Goal: Task Accomplishment & Management: Use online tool/utility

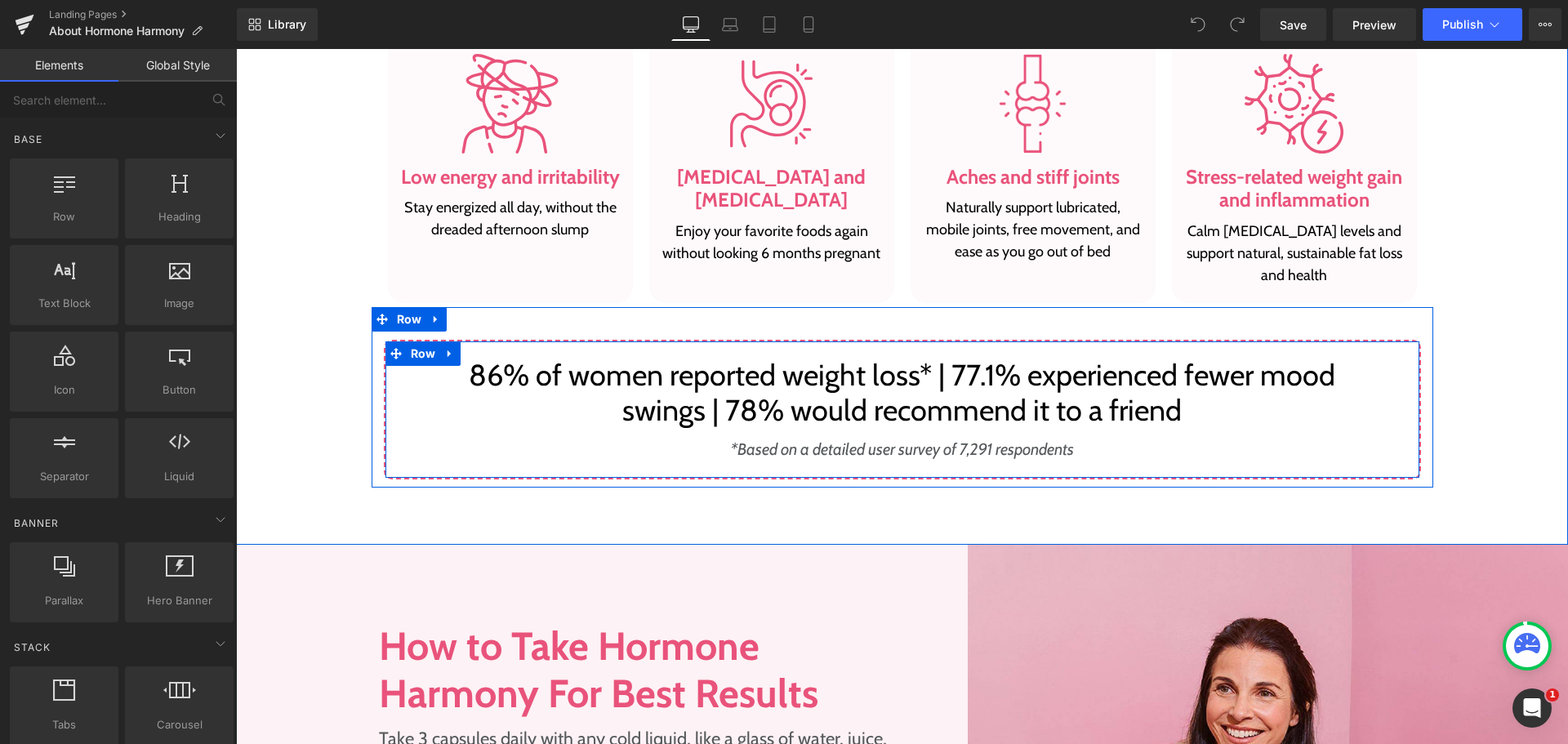
scroll to position [1634, 0]
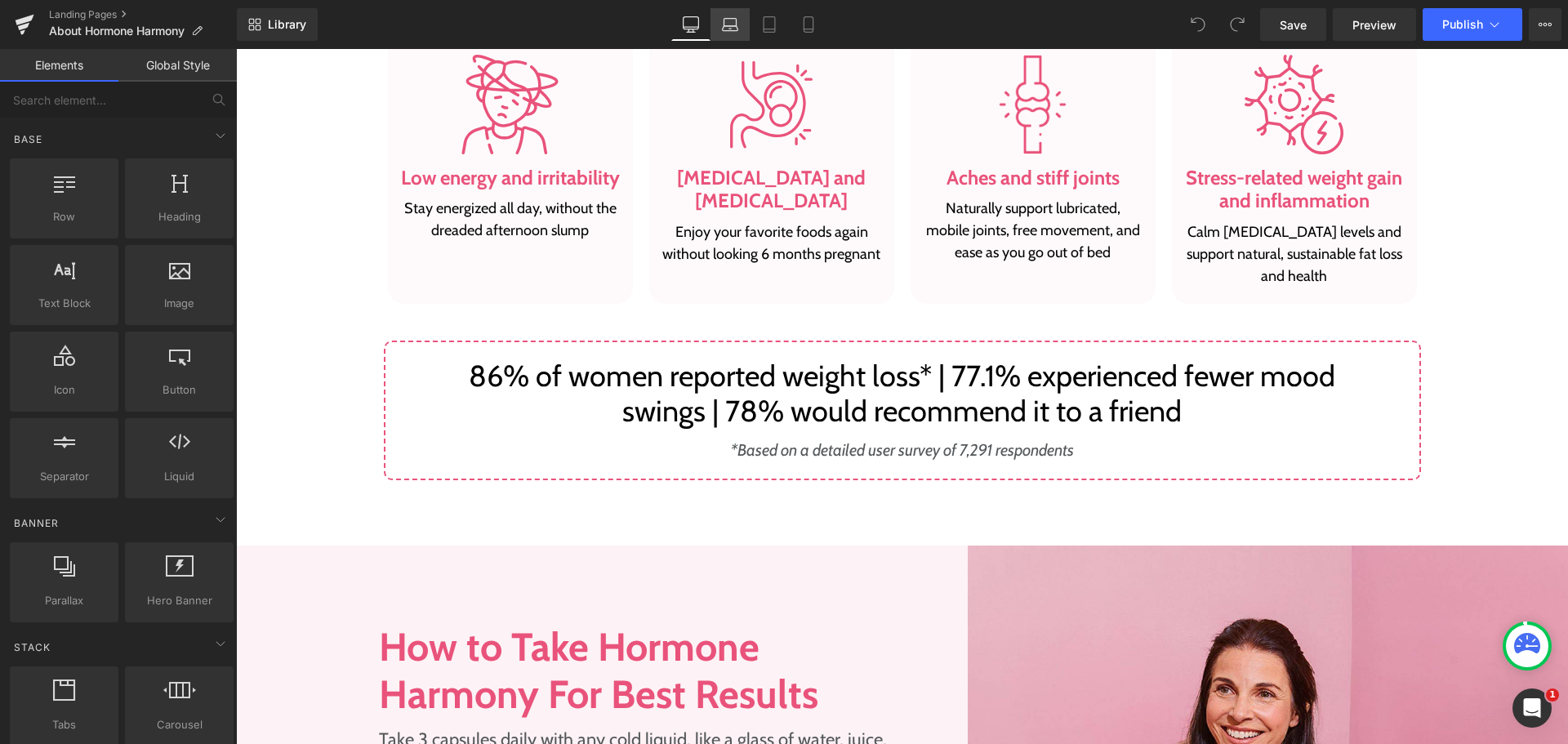
click at [747, 9] on link "Laptop" at bounding box center [729, 24] width 39 height 33
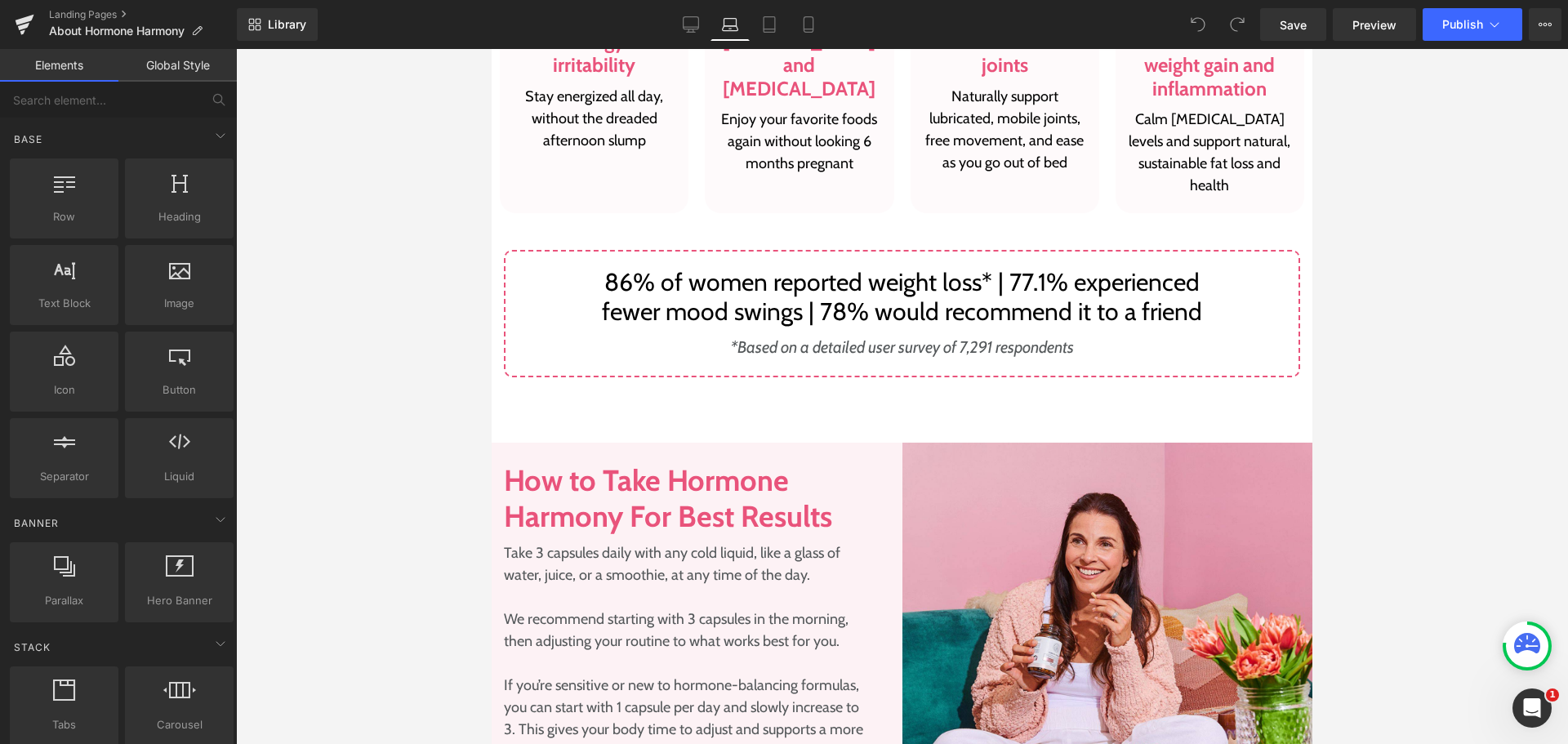
scroll to position [1650, 0]
click at [767, 19] on icon at bounding box center [769, 24] width 16 height 16
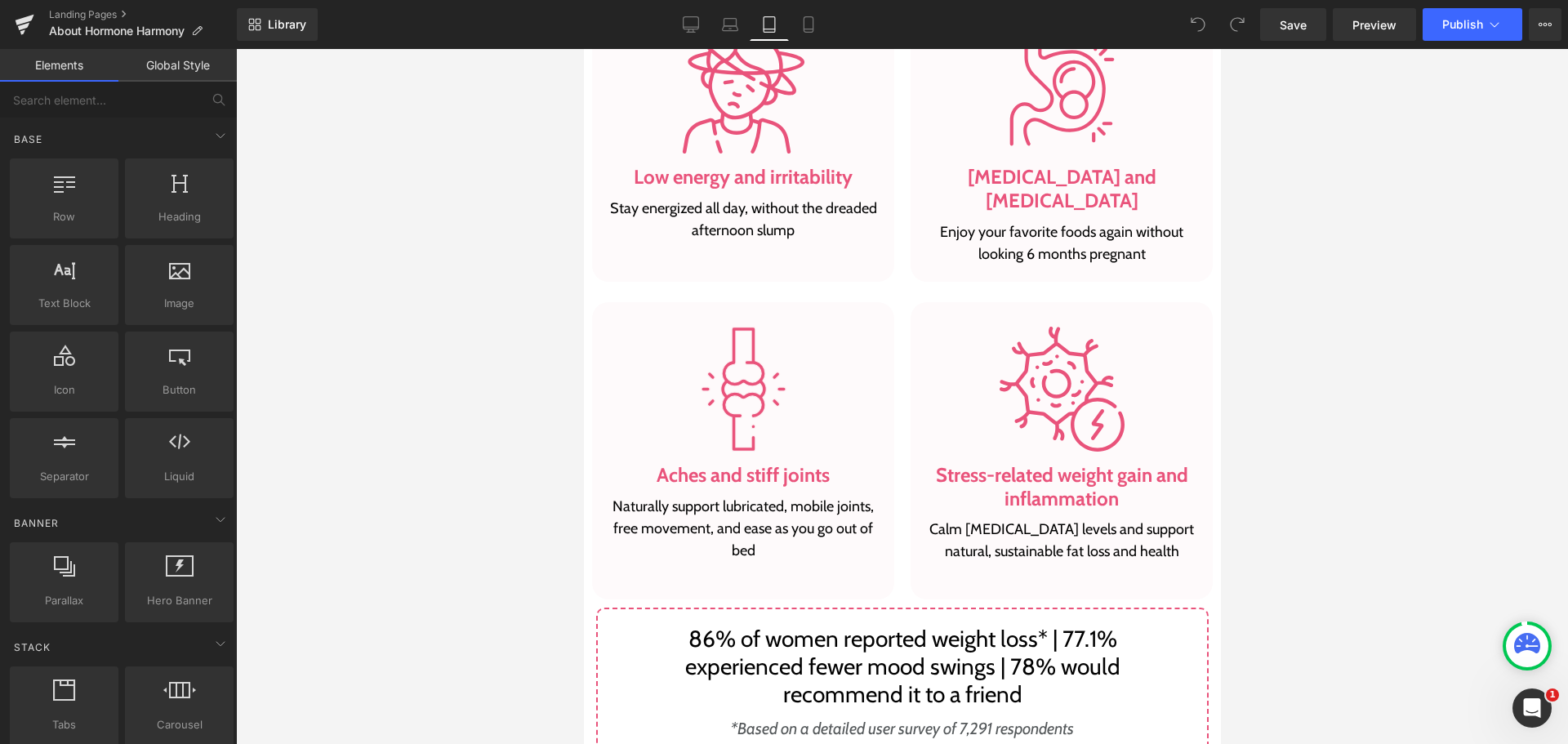
scroll to position [1849, 0]
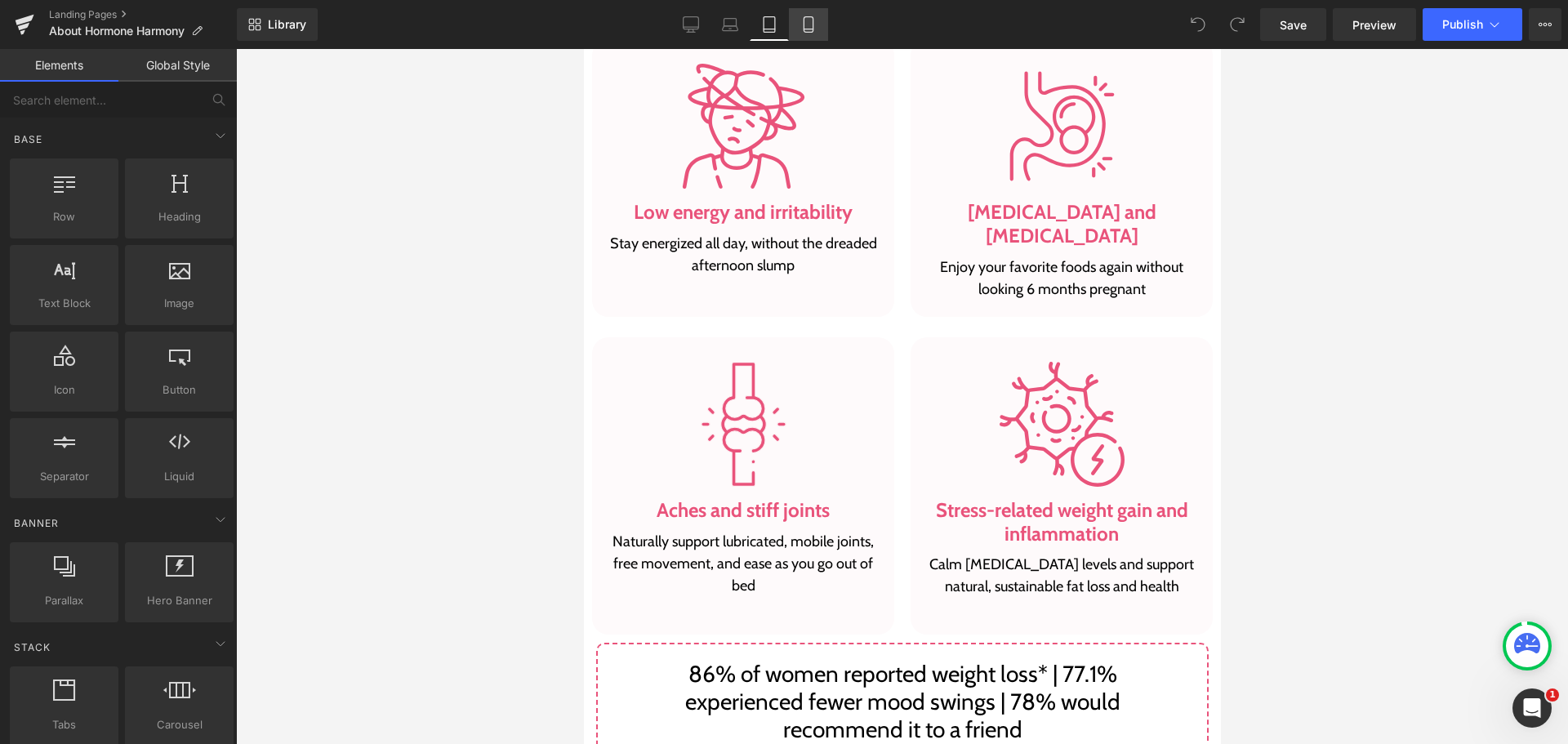
click at [813, 34] on link "Mobile" at bounding box center [808, 24] width 39 height 33
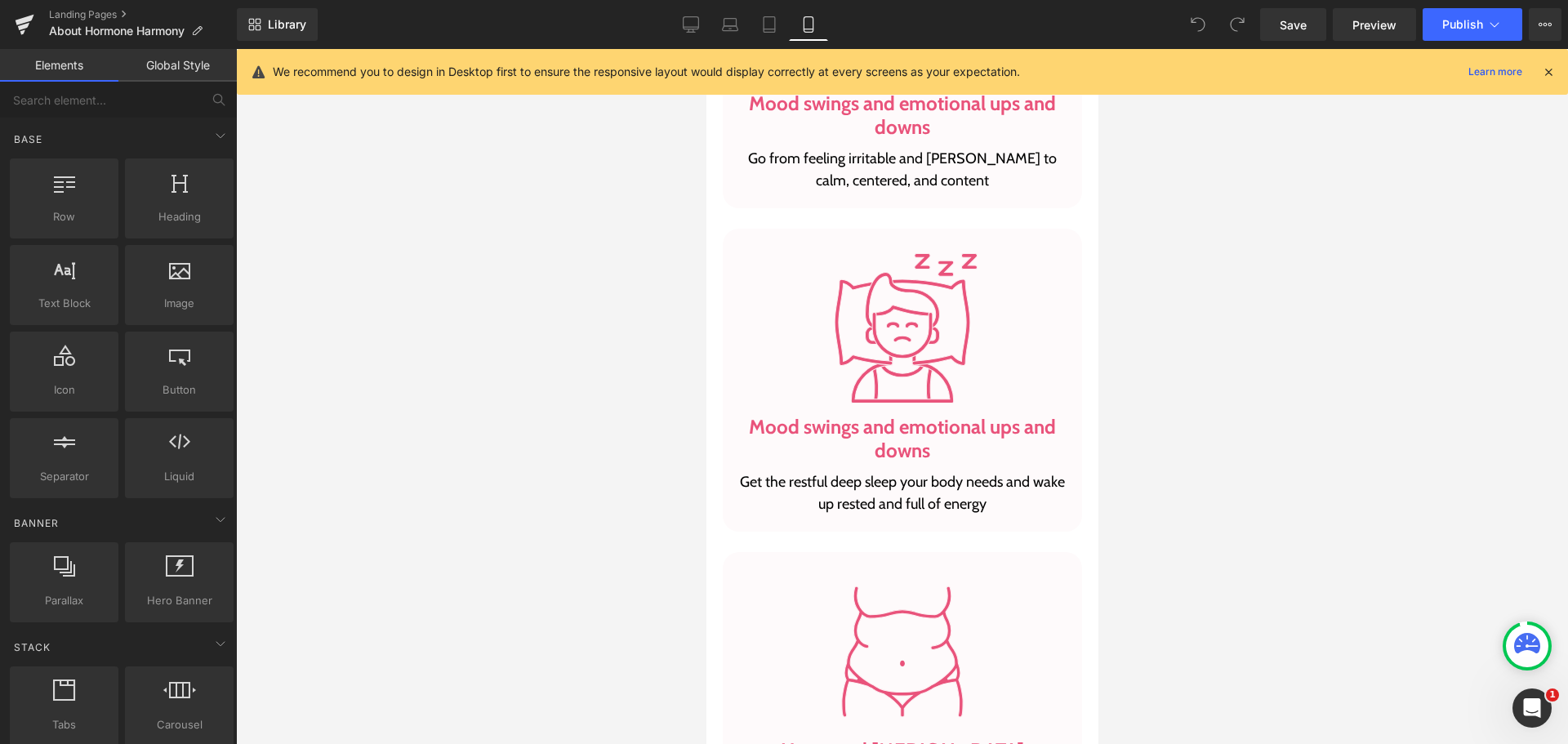
scroll to position [1772, 0]
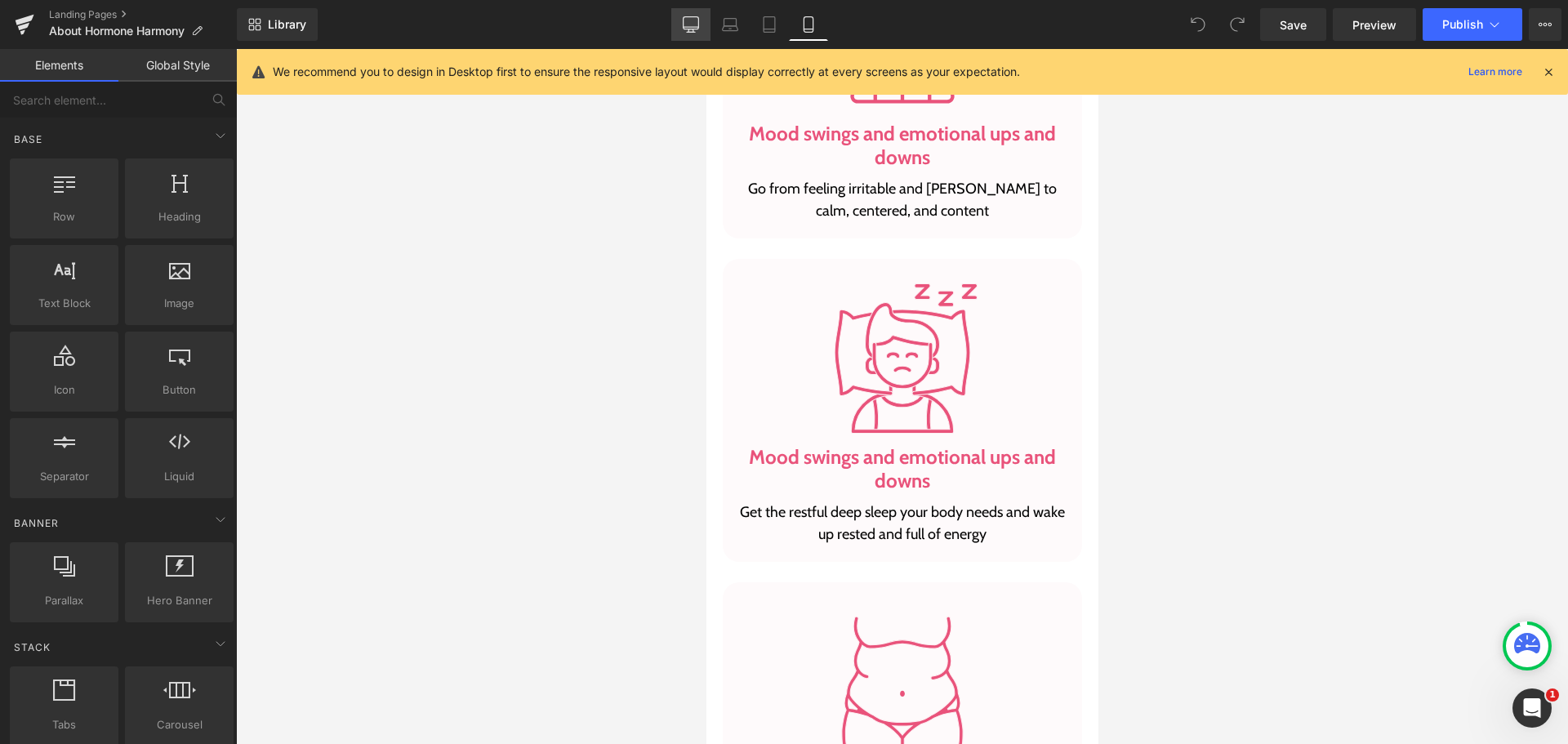
click at [693, 17] on icon at bounding box center [691, 24] width 15 height 13
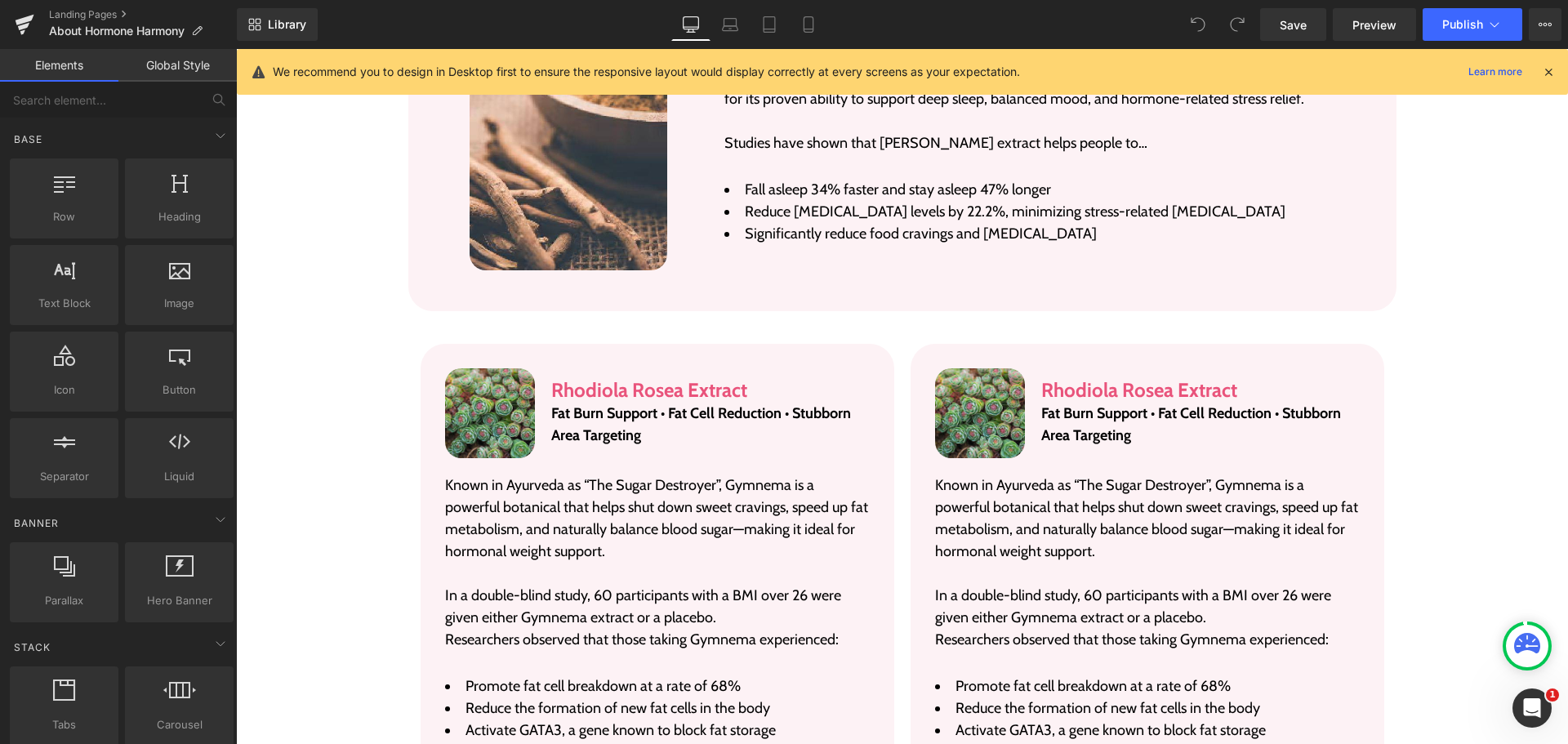
scroll to position [3171, 0]
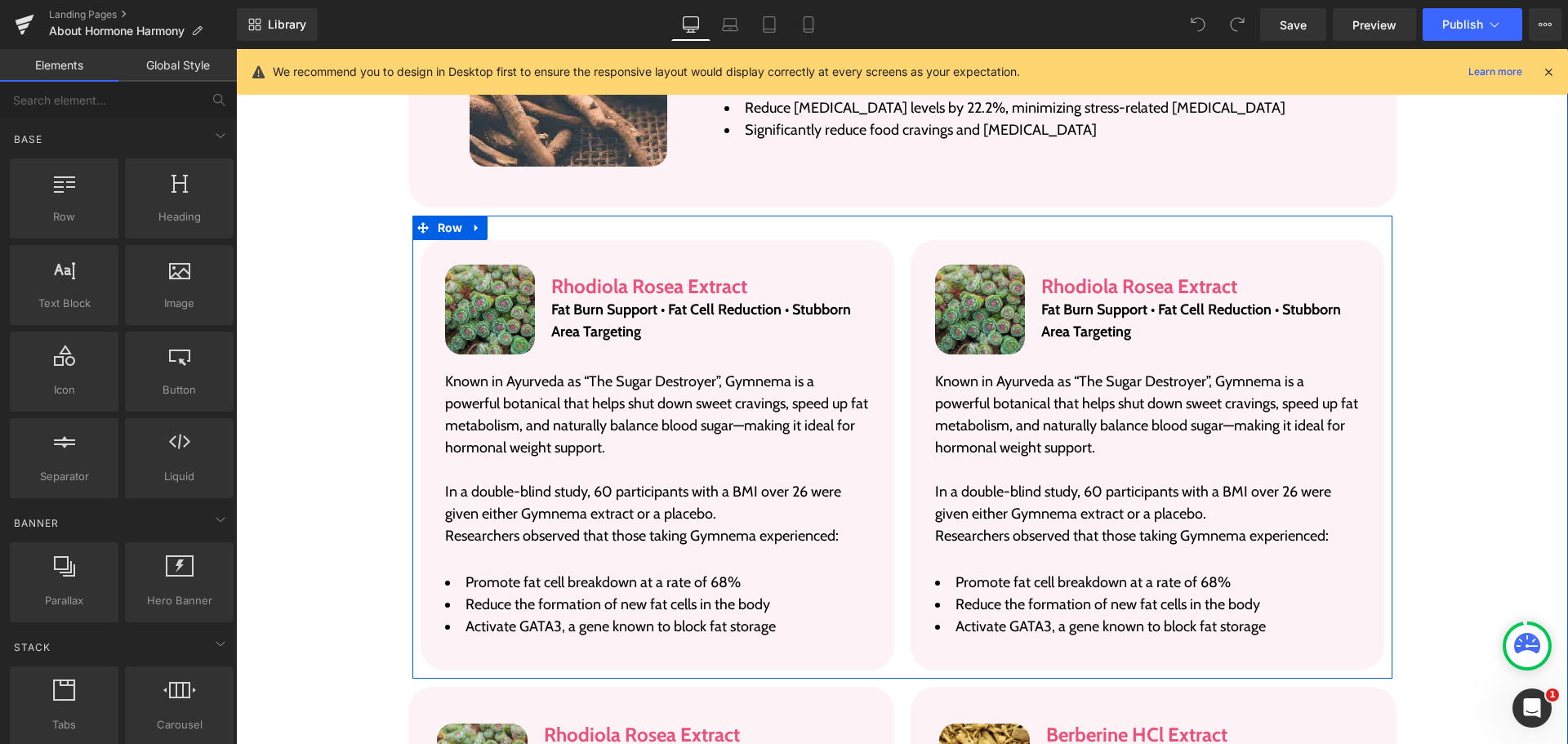
click at [899, 216] on div "Image Rhodiola Rosea Extract Heading Fat Burn Support • Fat Cell Reduction • St…" at bounding box center [902, 447] width 980 height 463
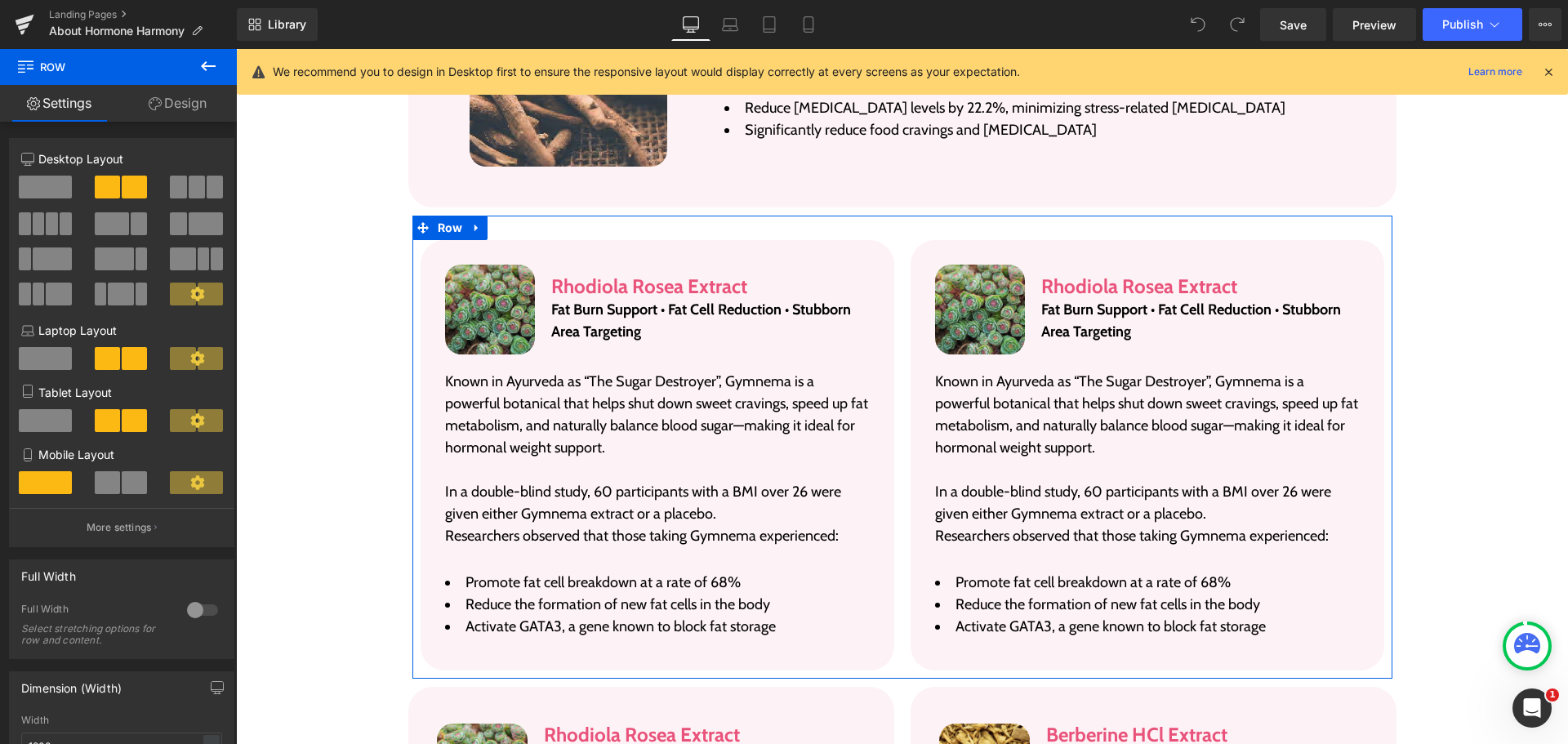
click at [174, 117] on link "Design" at bounding box center [178, 103] width 119 height 37
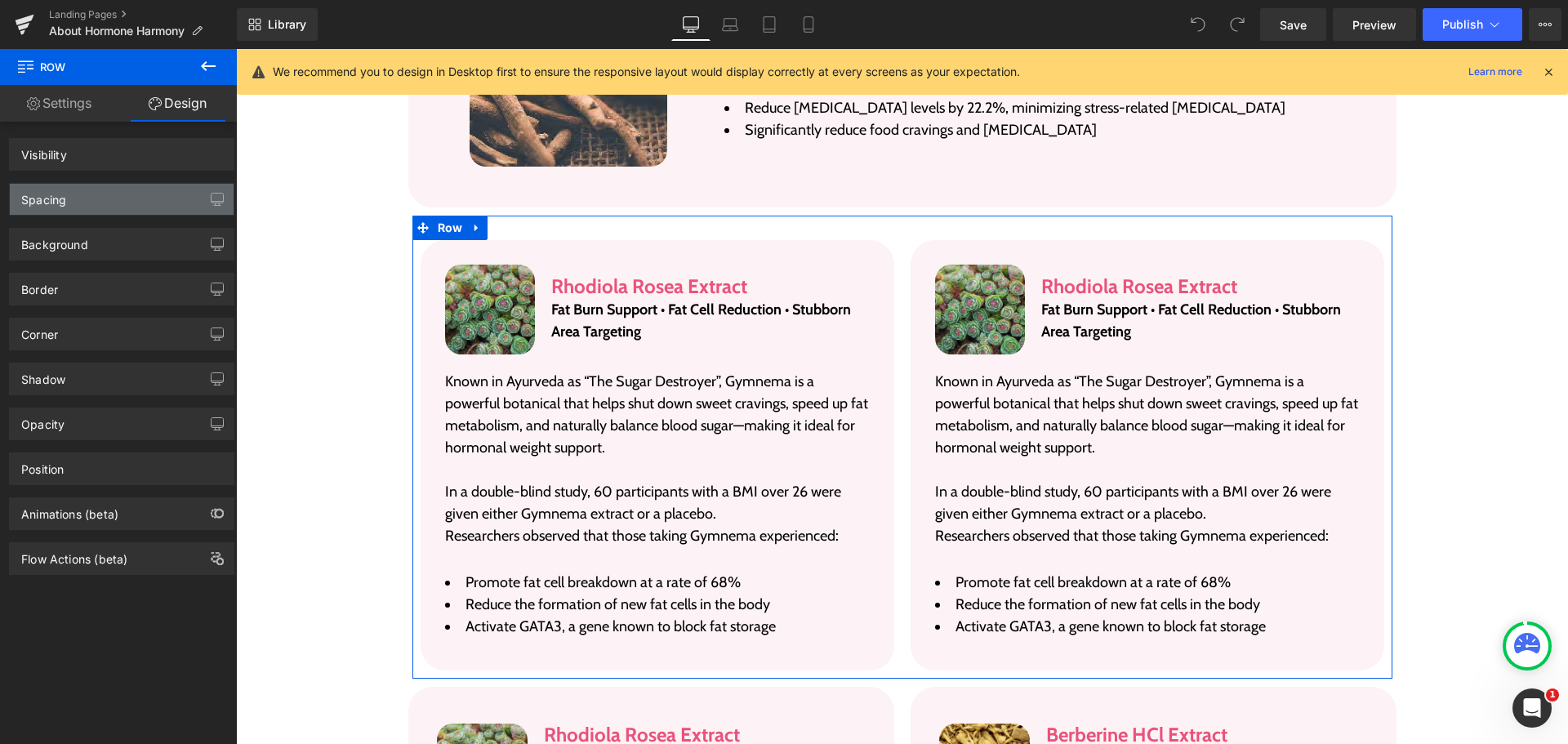
click at [128, 203] on div "Spacing" at bounding box center [121, 199] width 224 height 31
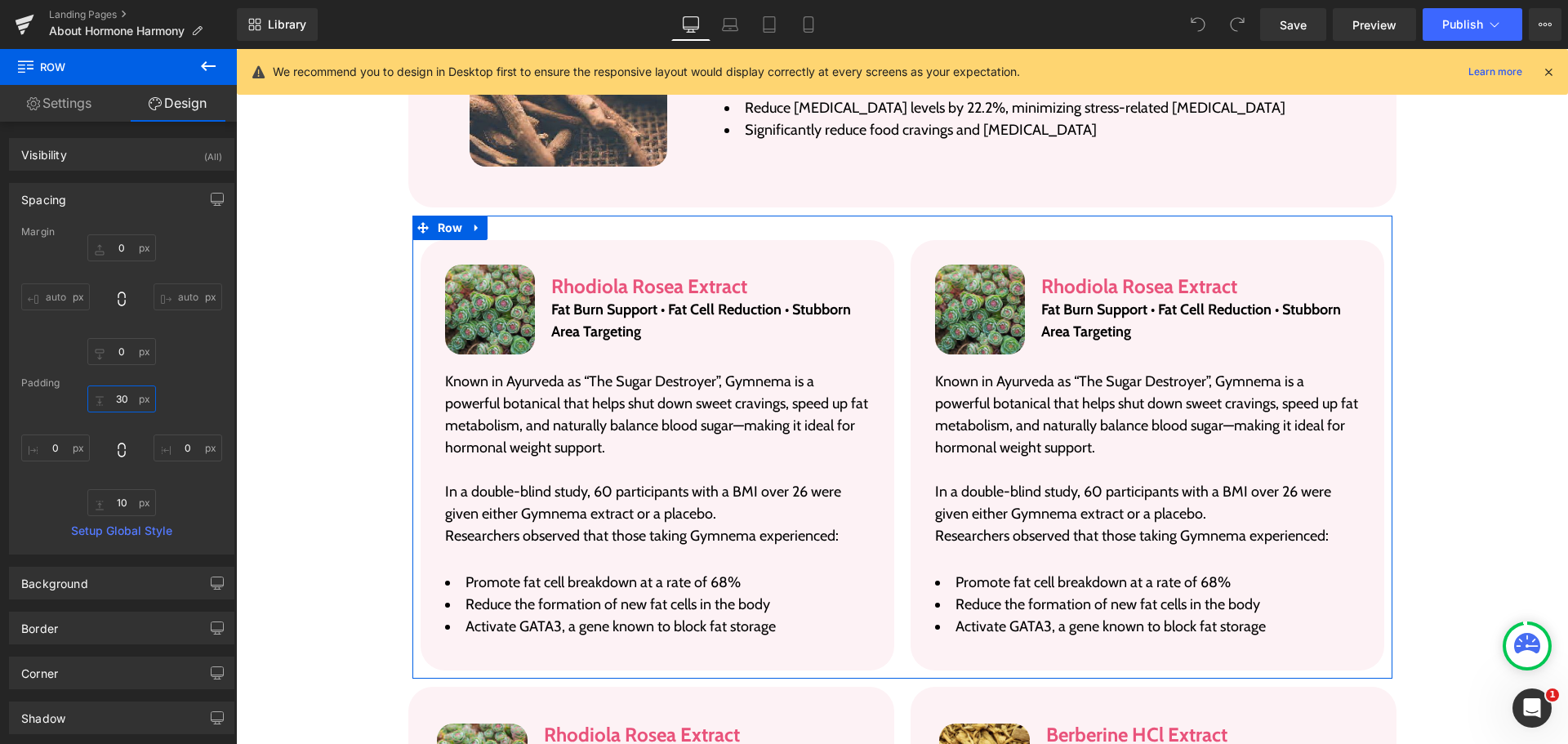
click at [130, 391] on input "text" at bounding box center [121, 400] width 69 height 27
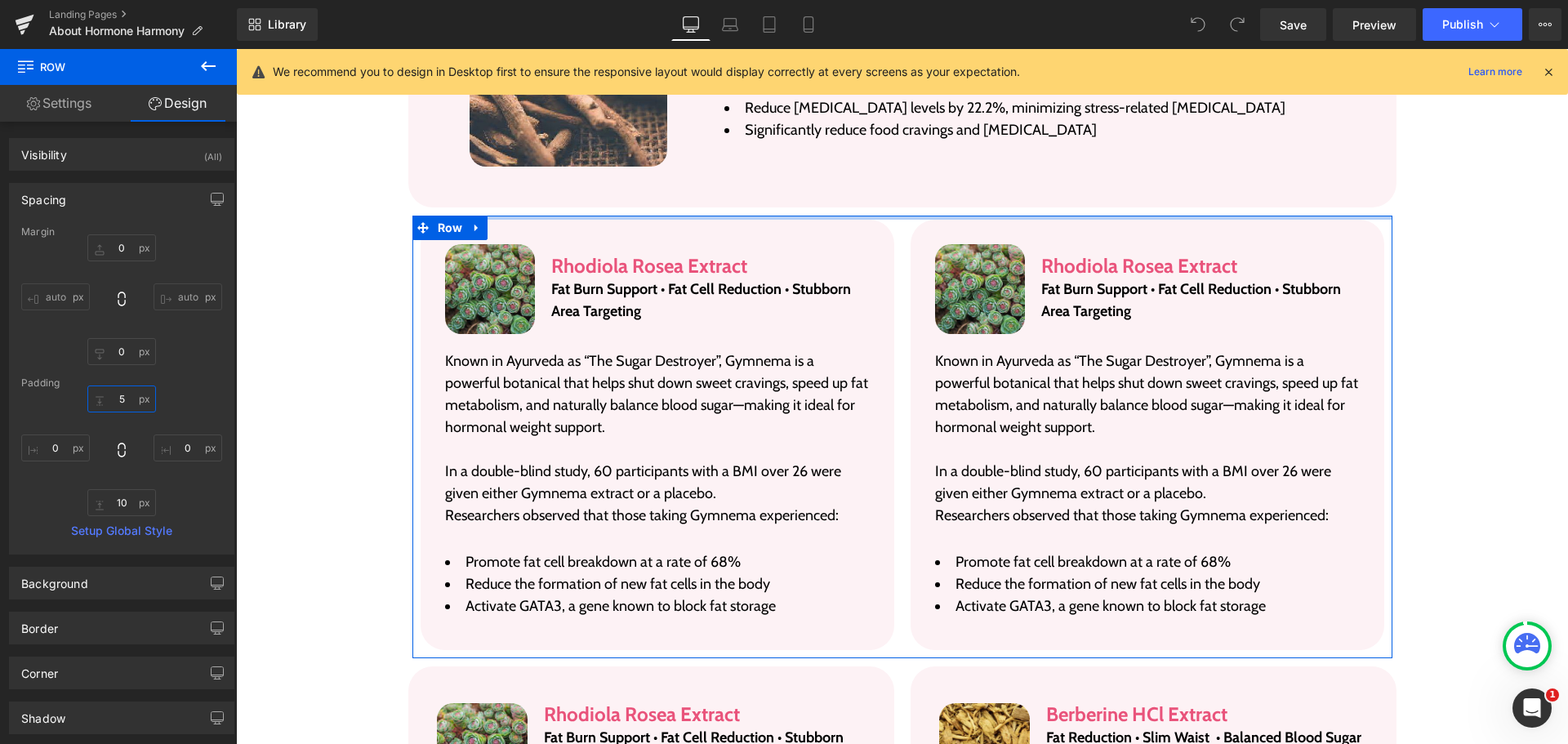
type input "5"
type input "0"
type input "10"
click at [115, 406] on input "5" at bounding box center [121, 400] width 69 height 27
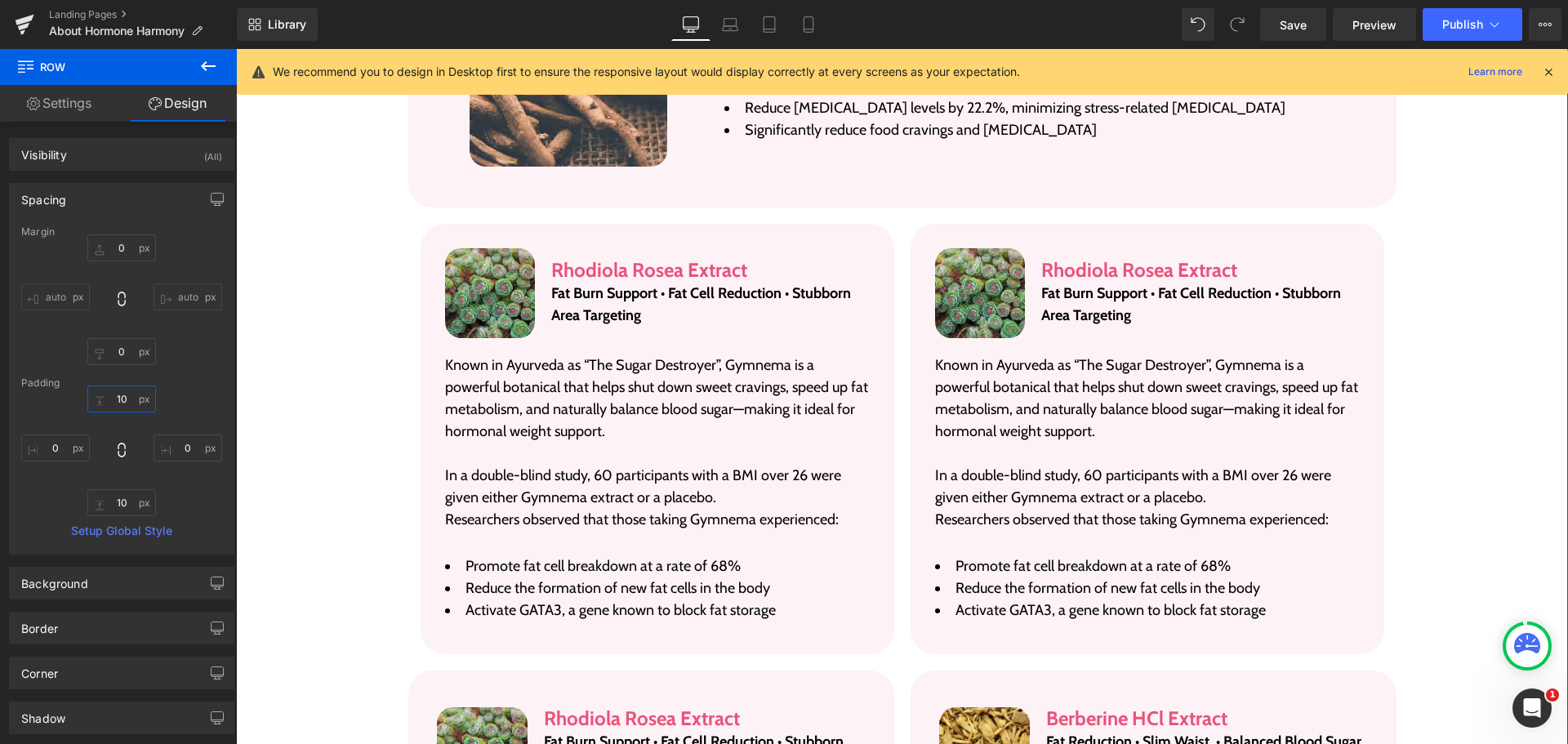
type input "10"
type input "0"
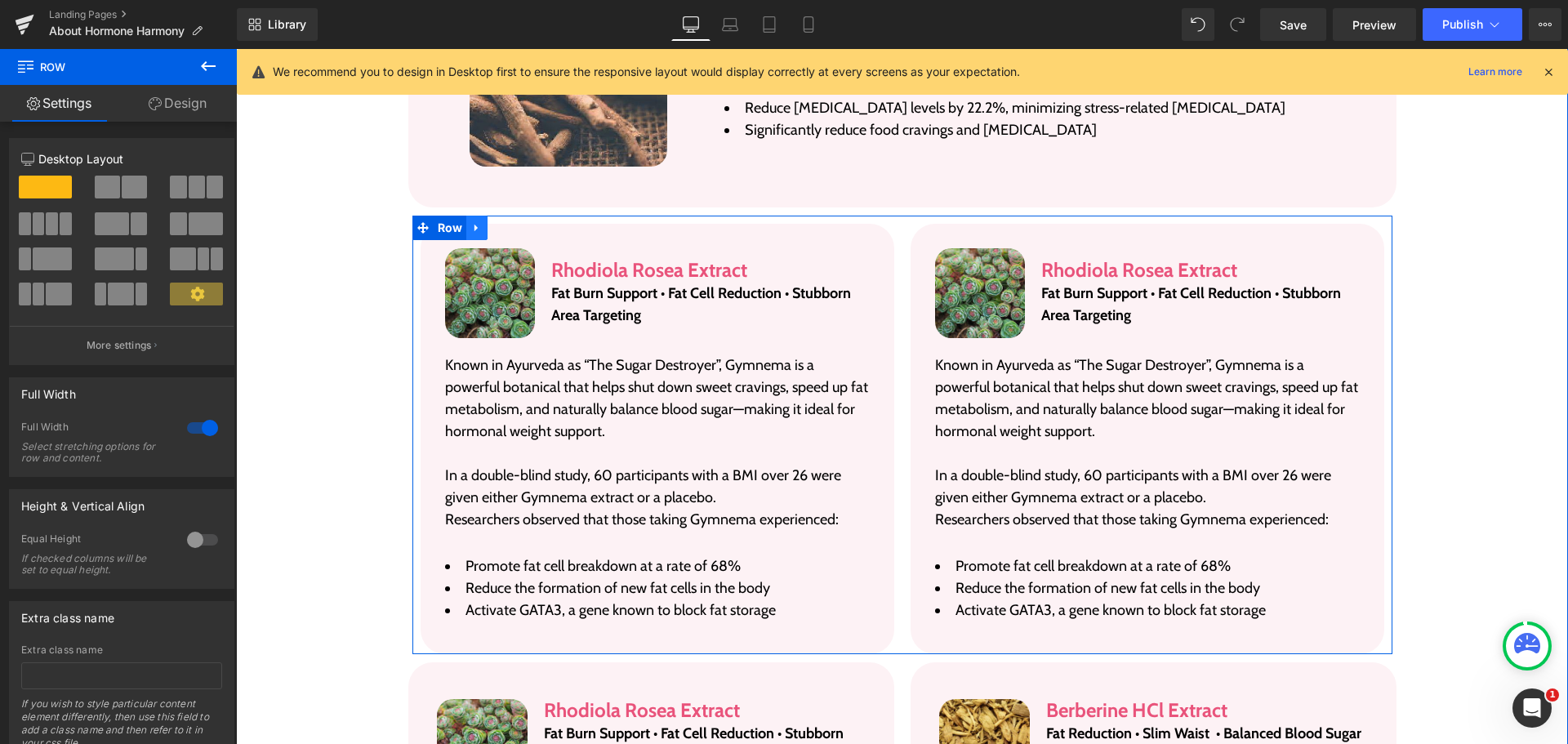
click at [471, 221] on icon at bounding box center [476, 227] width 12 height 13
click at [493, 222] on icon at bounding box center [498, 227] width 12 height 12
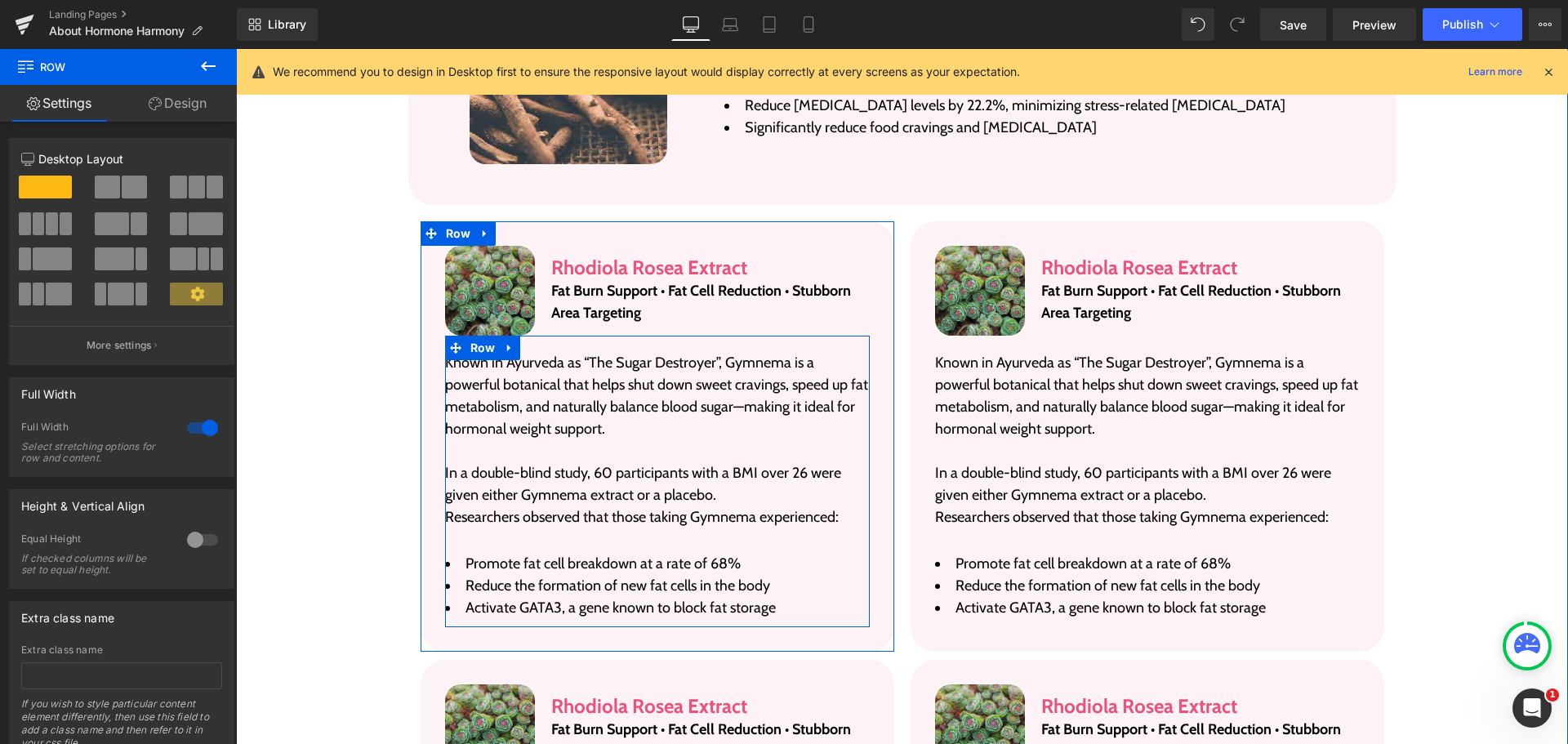
scroll to position [3199, 0]
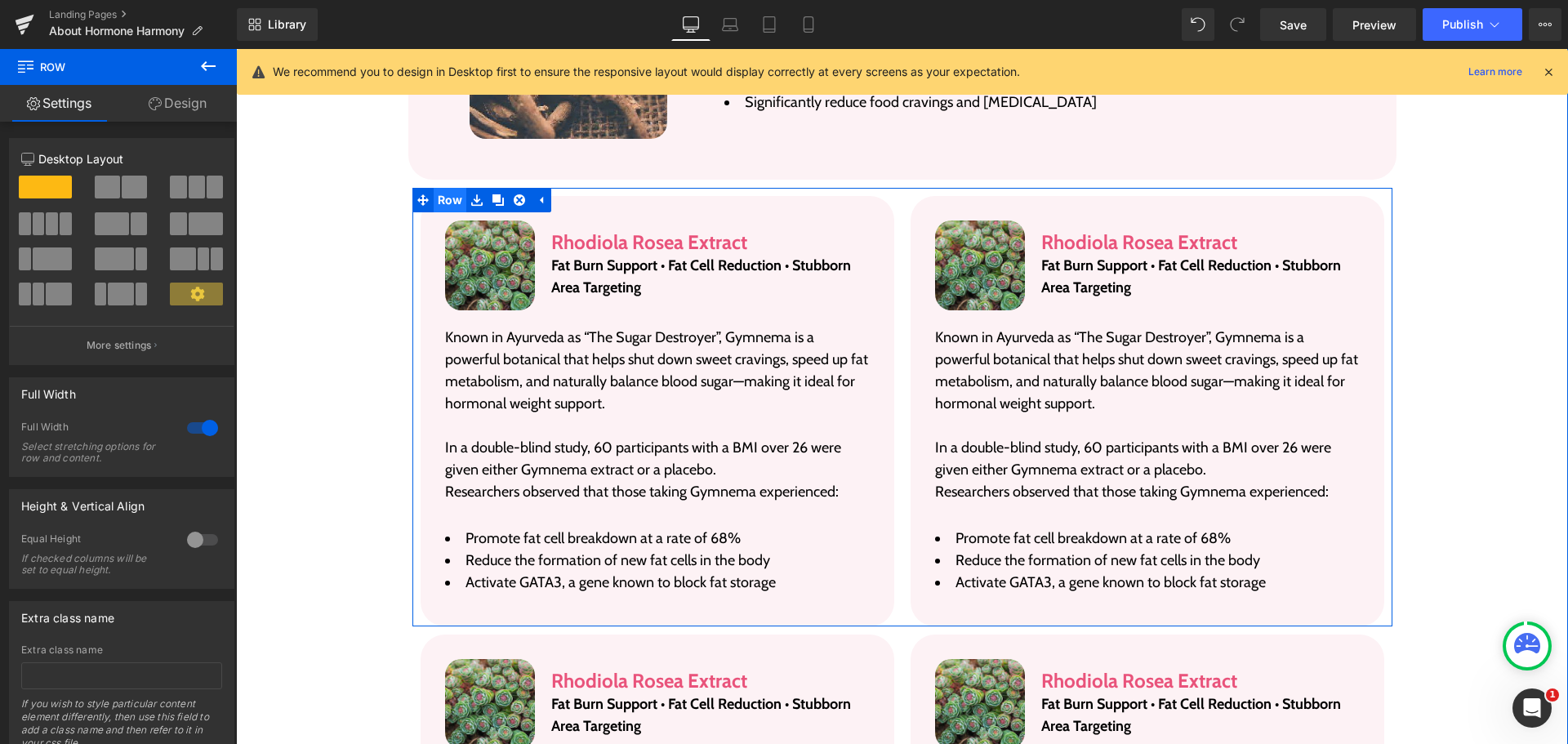
click at [436, 188] on span "Row" at bounding box center [450, 199] width 34 height 24
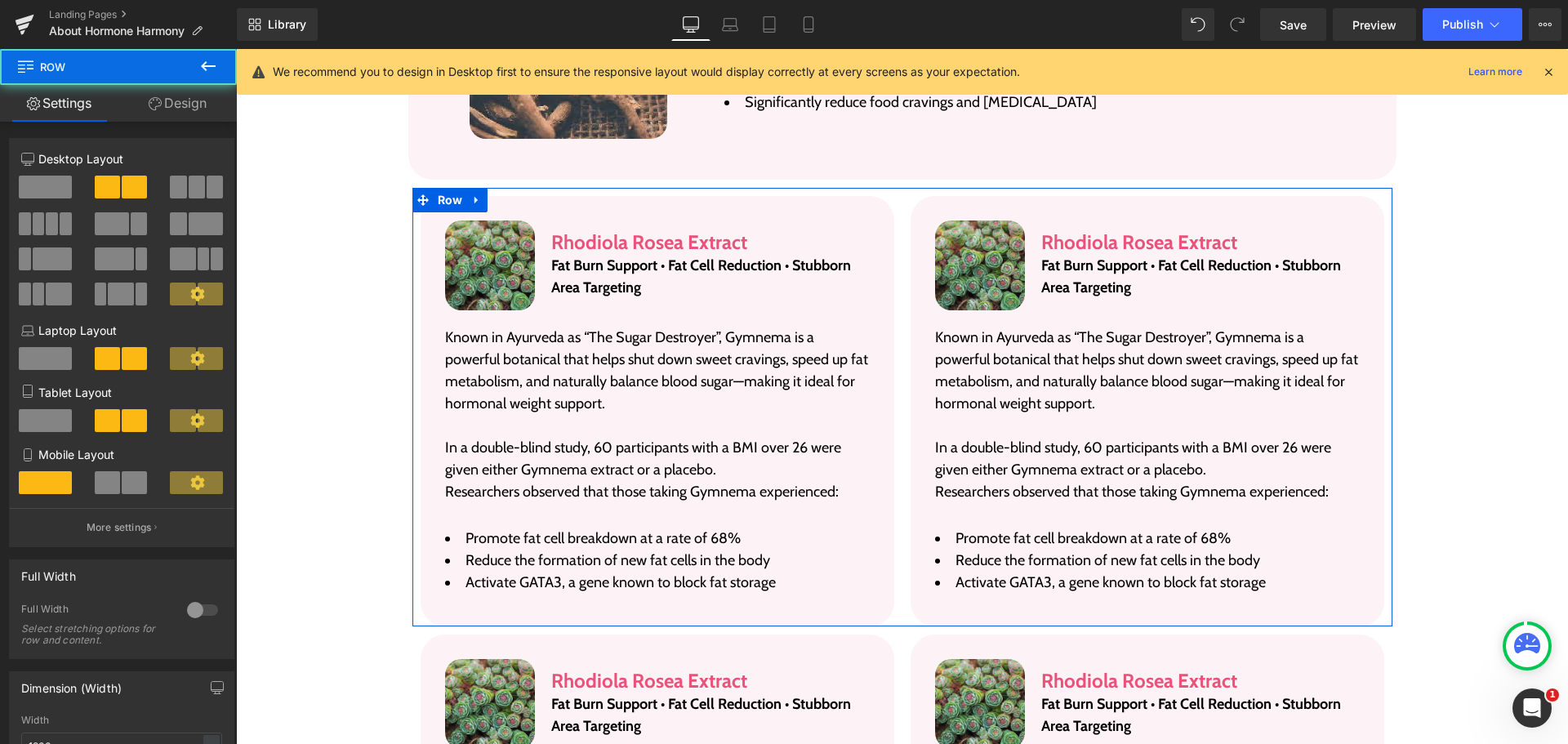
click at [164, 107] on link "Design" at bounding box center [178, 103] width 119 height 37
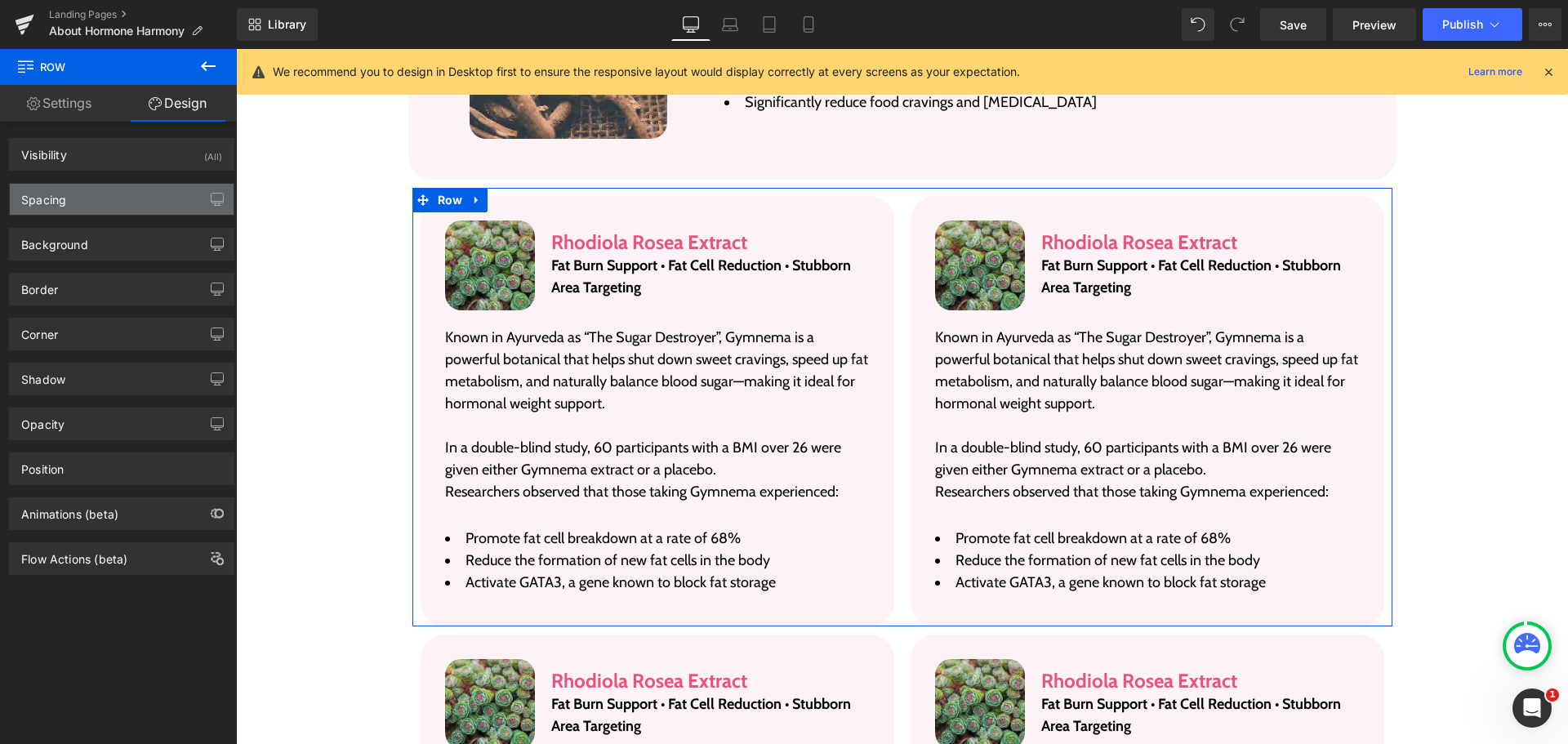
click at [101, 200] on div "Spacing" at bounding box center [121, 199] width 224 height 31
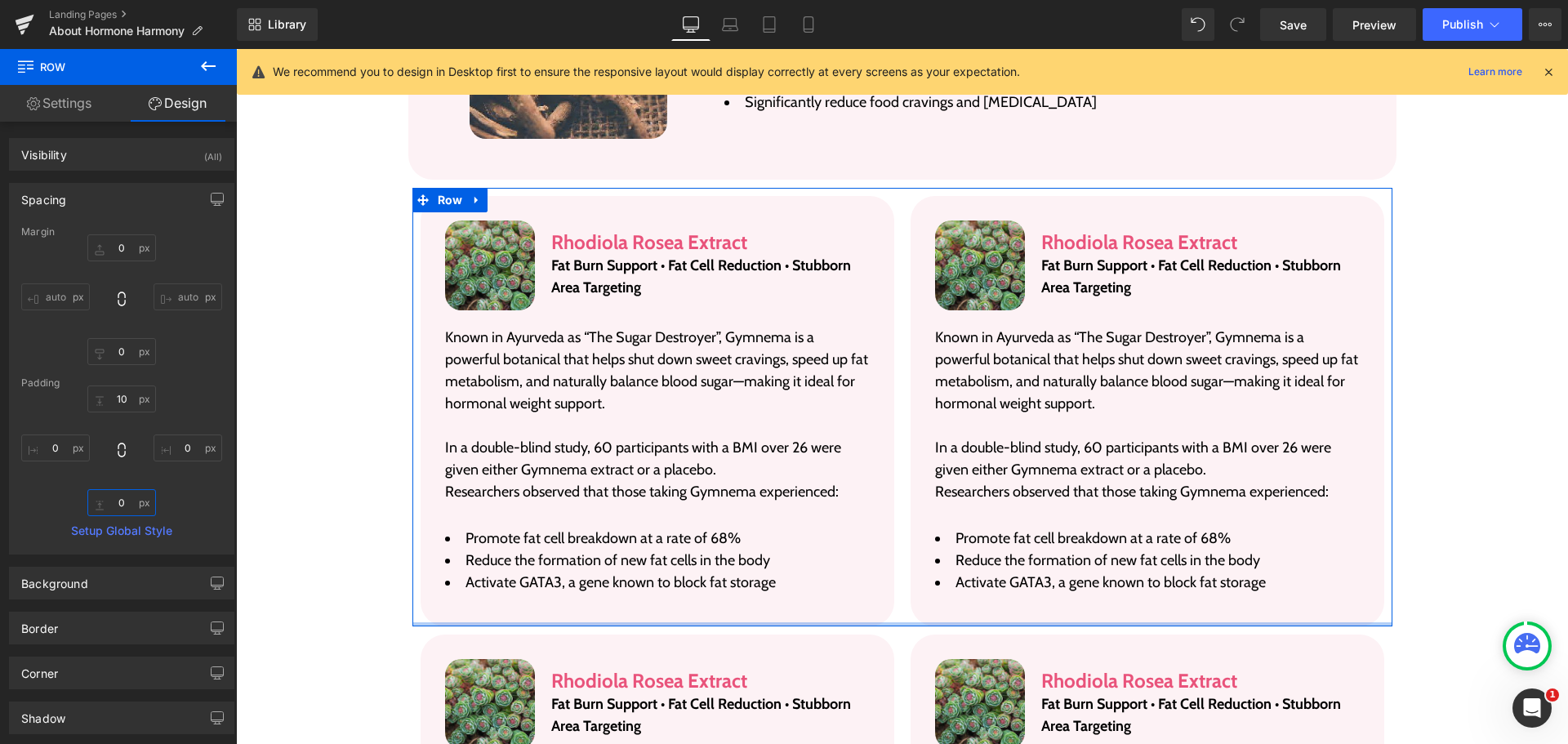
click at [125, 489] on input "text" at bounding box center [121, 503] width 69 height 27
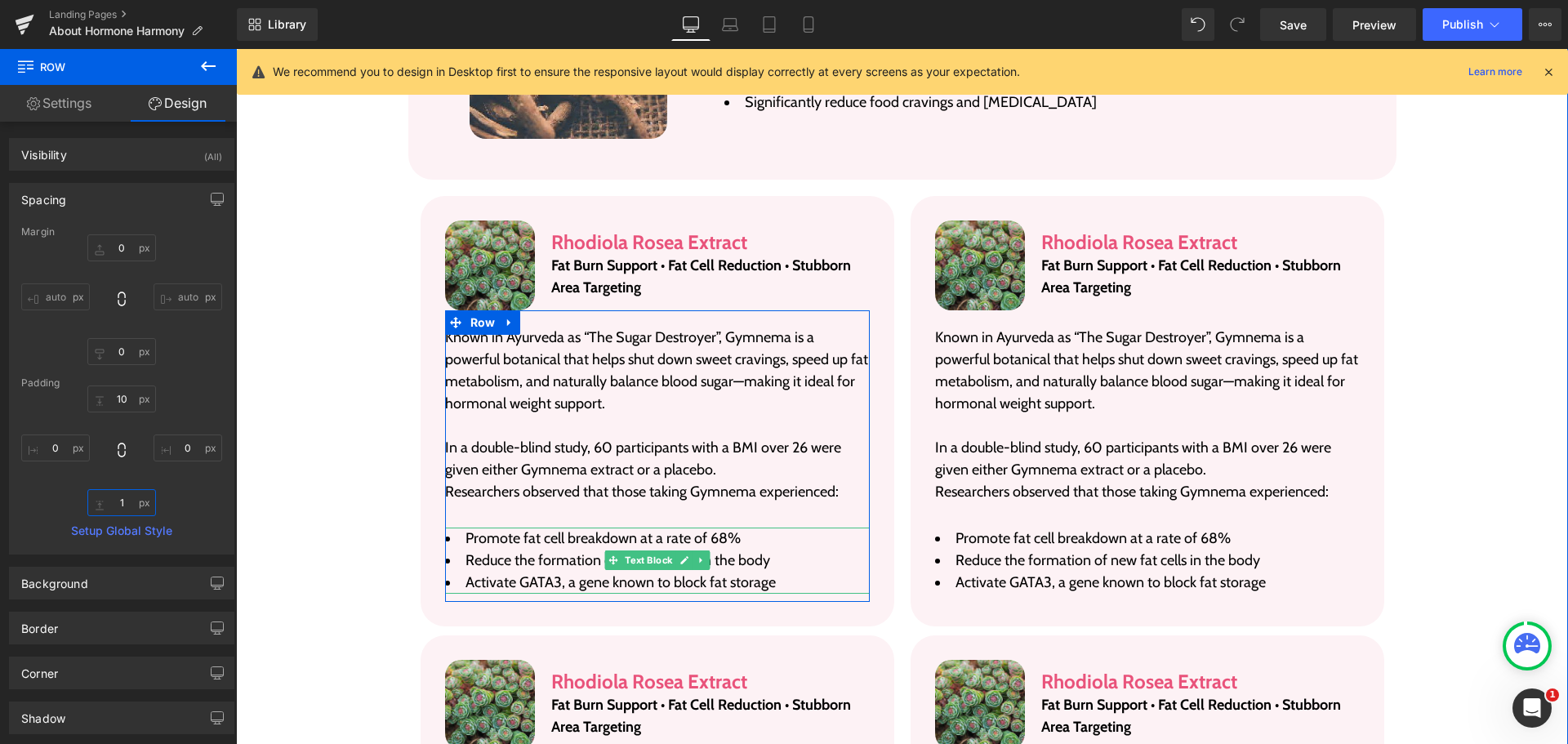
type input "10"
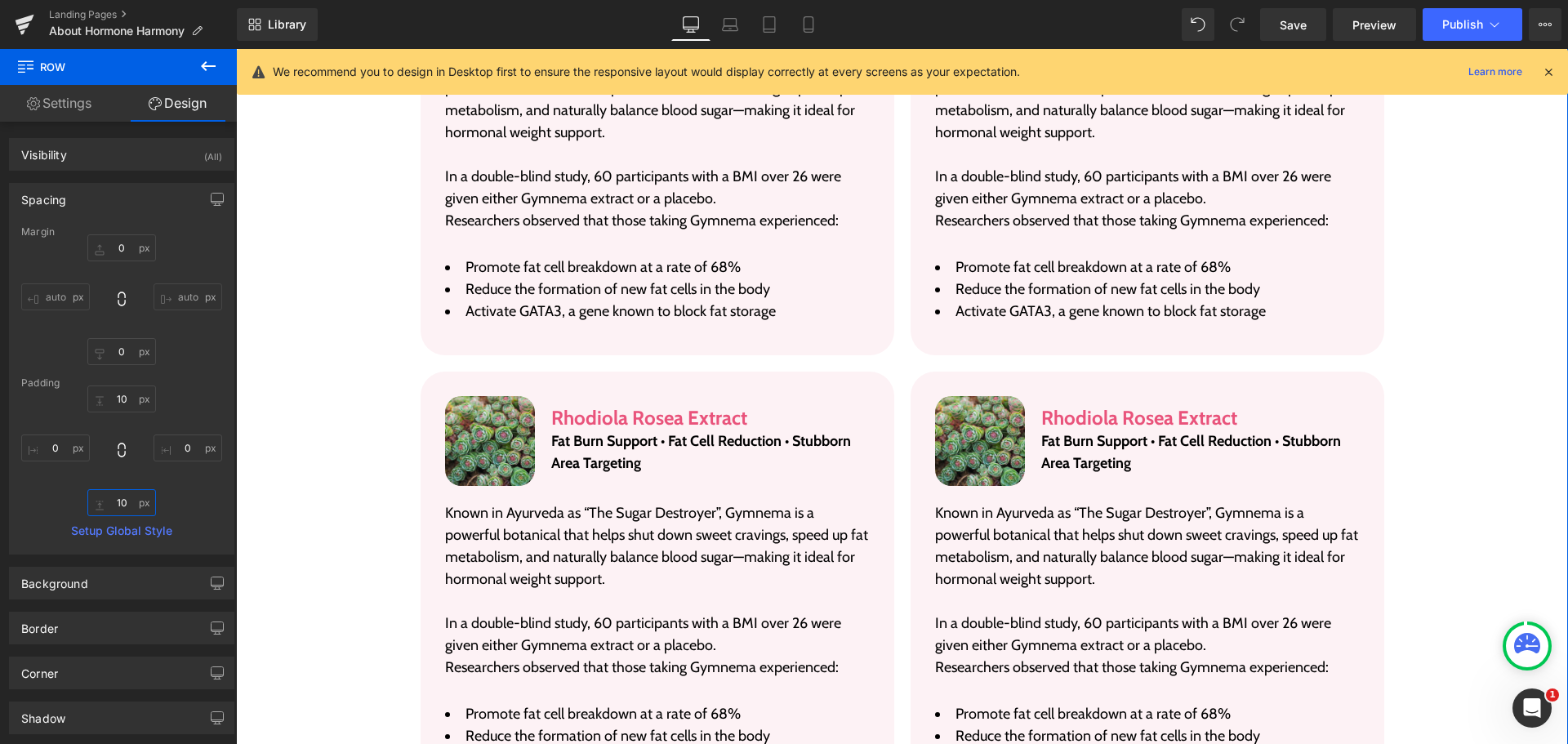
scroll to position [3362, 0]
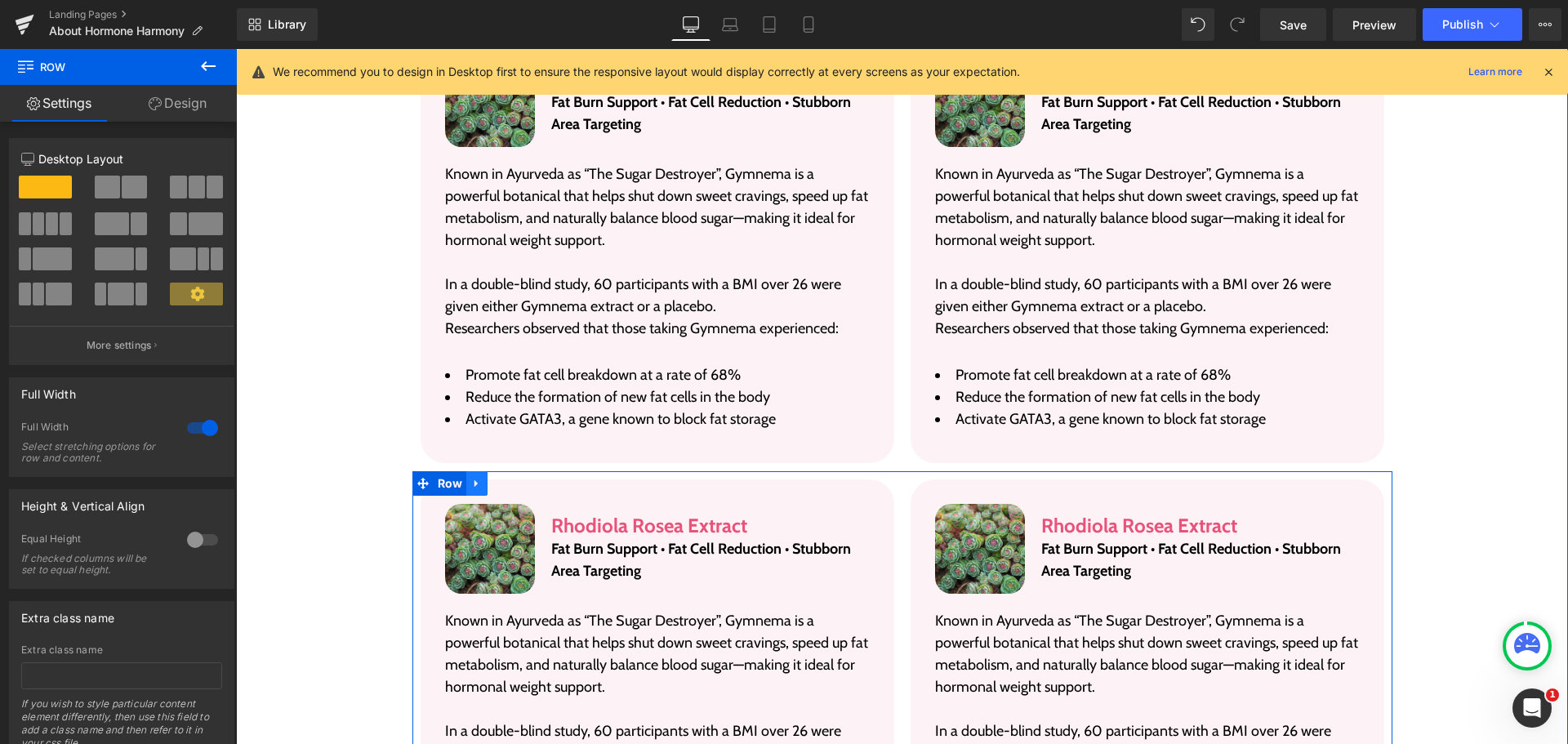
click at [475, 480] on icon at bounding box center [476, 484] width 4 height 7
click at [509, 471] on link at bounding box center [519, 483] width 21 height 24
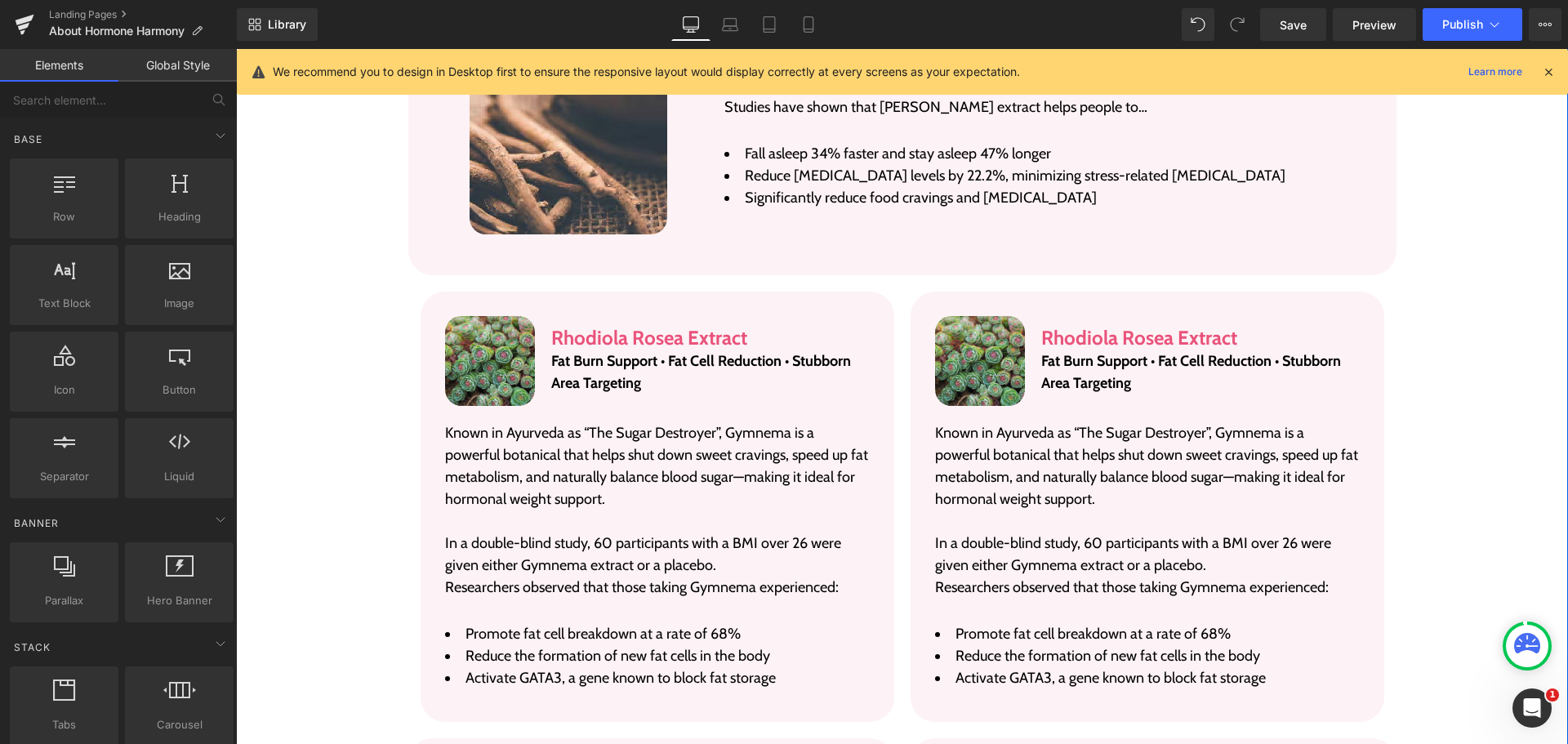
scroll to position [3036, 0]
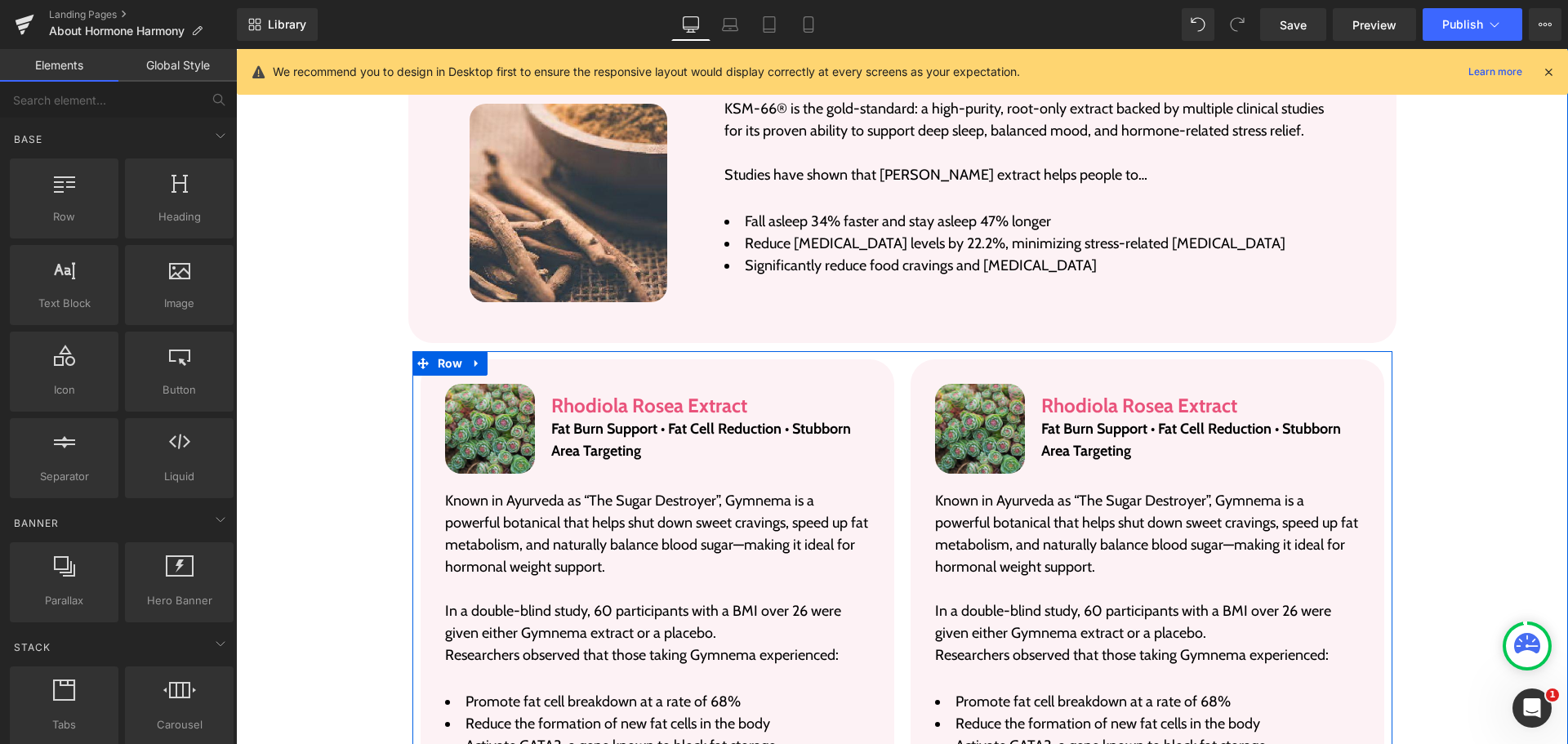
click at [477, 352] on link at bounding box center [476, 363] width 21 height 24
click at [497, 358] on icon at bounding box center [498, 363] width 12 height 12
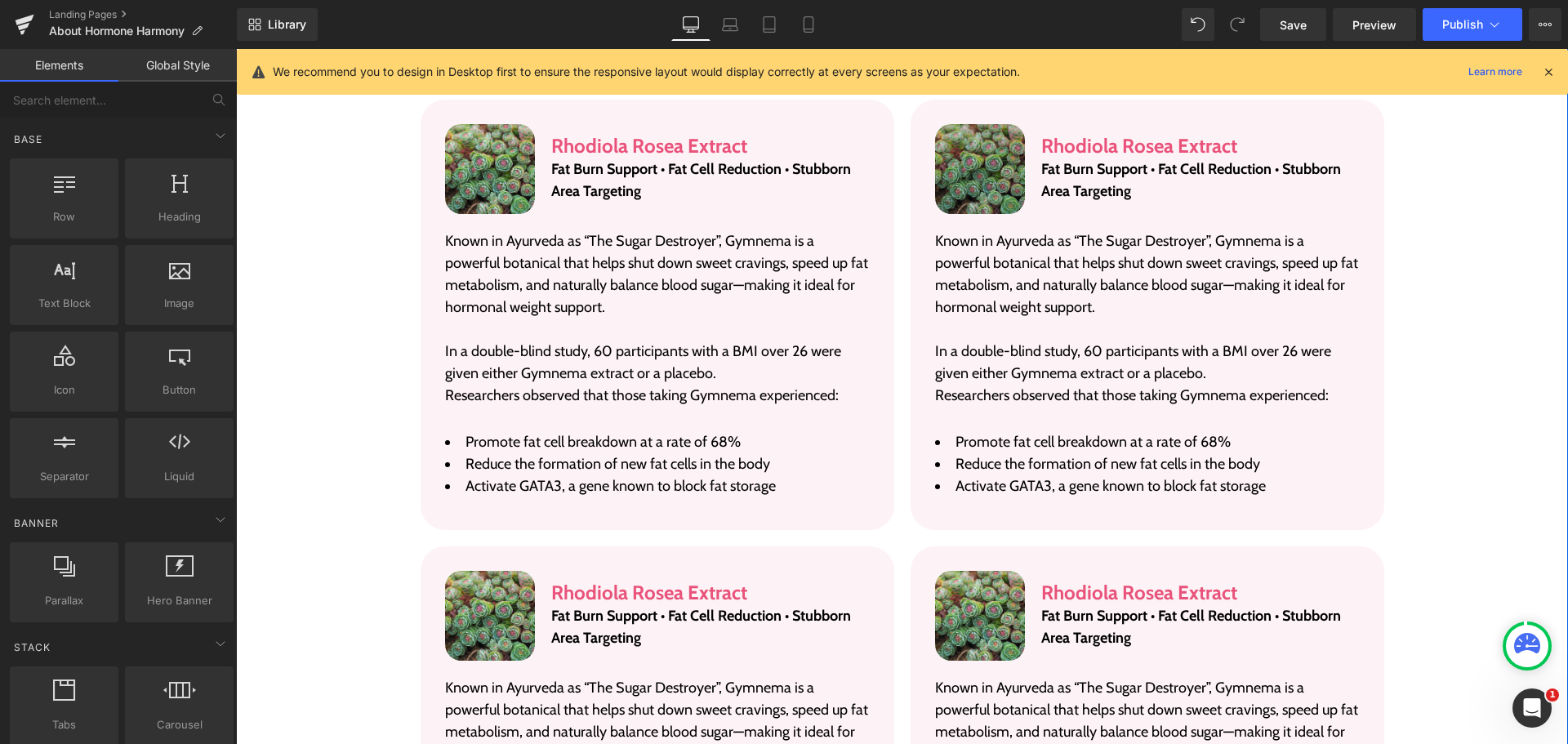
scroll to position [3289, 0]
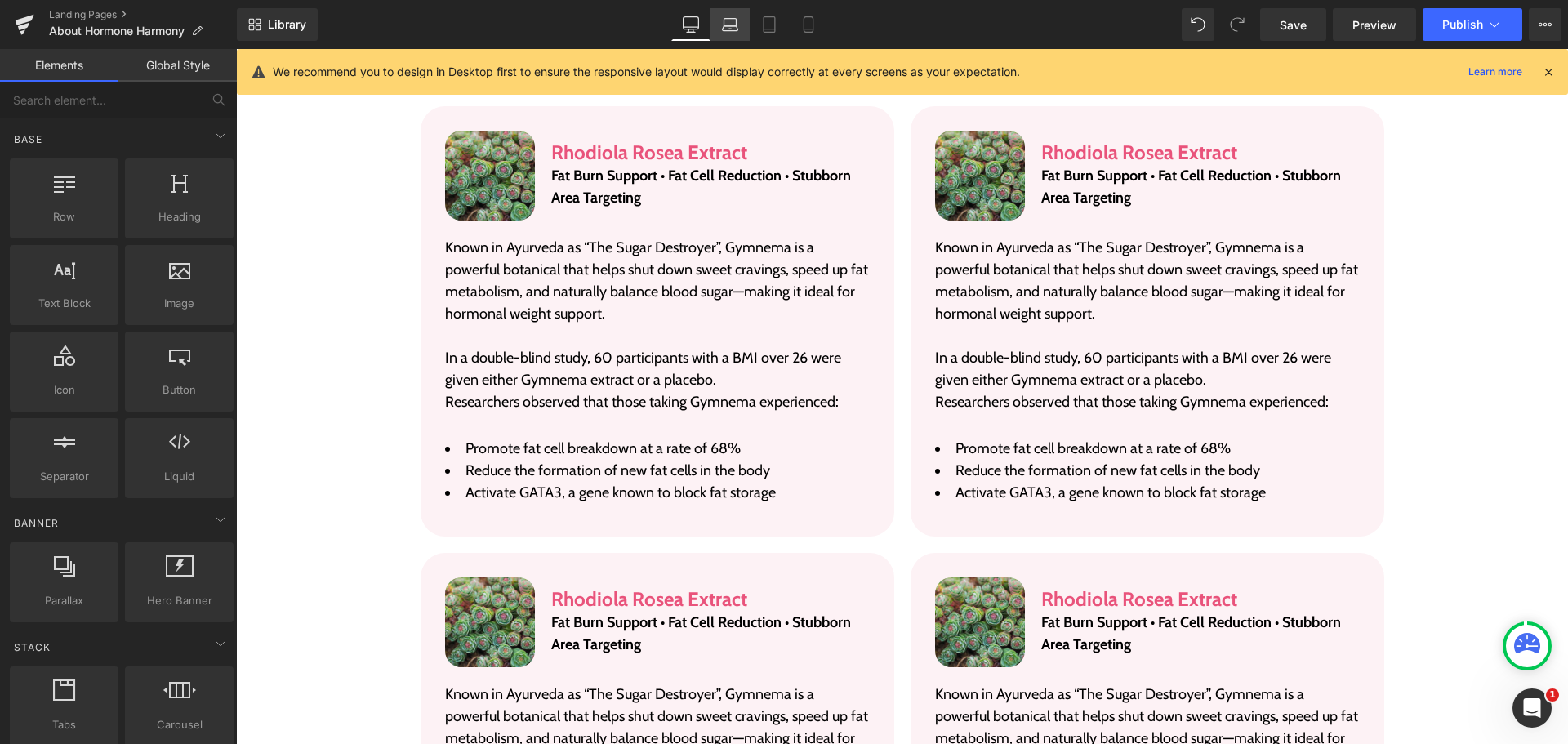
click at [726, 24] on icon at bounding box center [731, 23] width 13 height 7
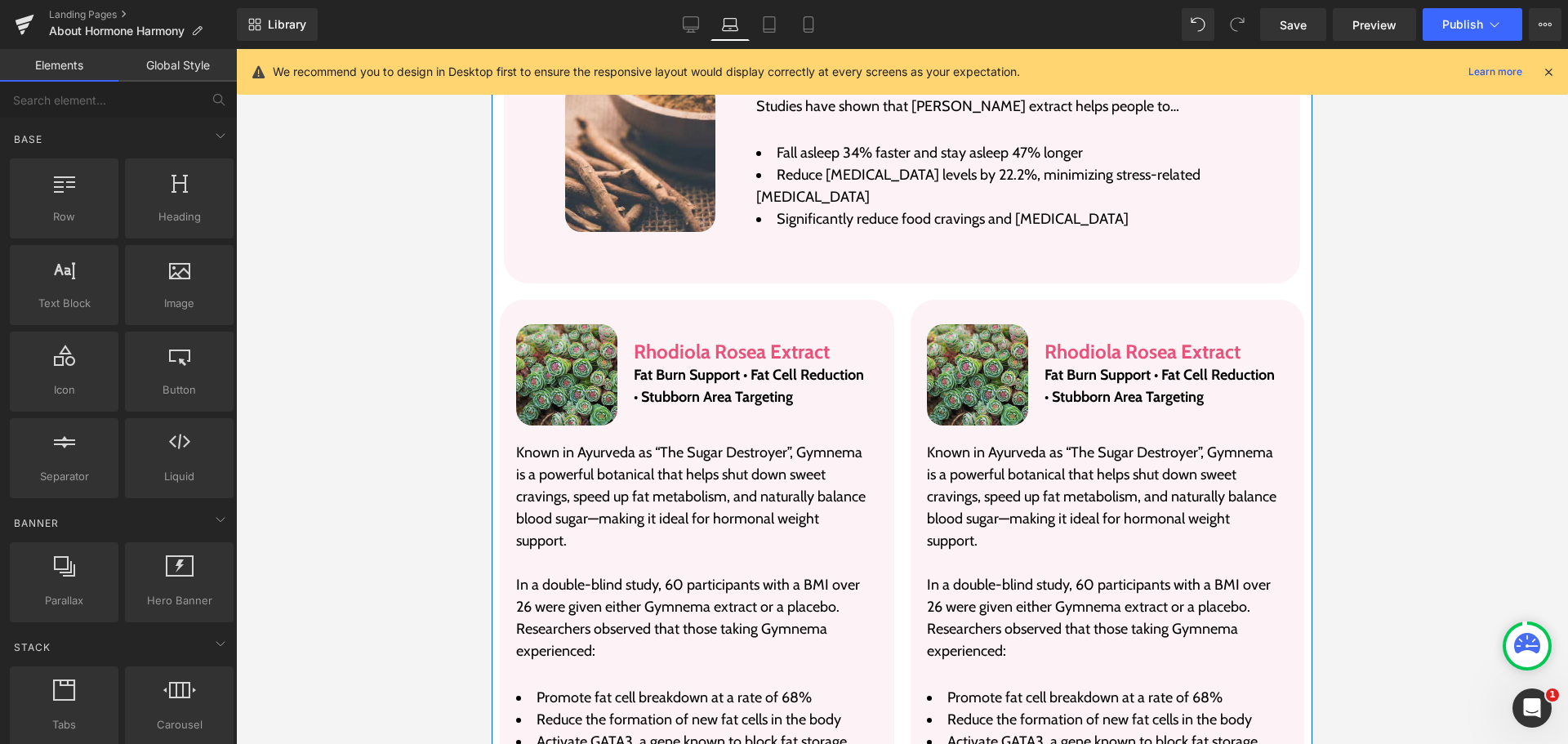
scroll to position [2830, 0]
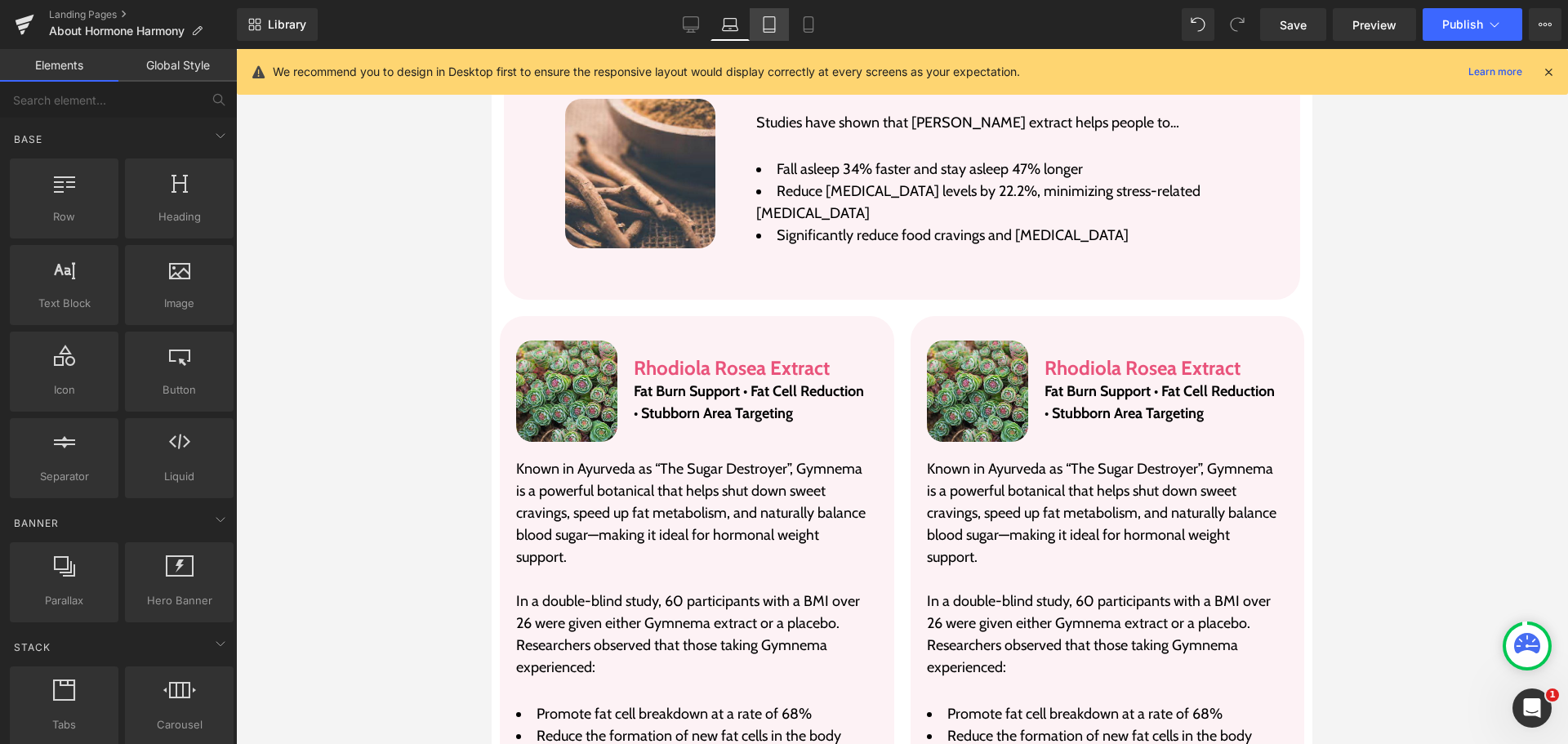
click at [769, 31] on icon at bounding box center [769, 24] width 16 height 16
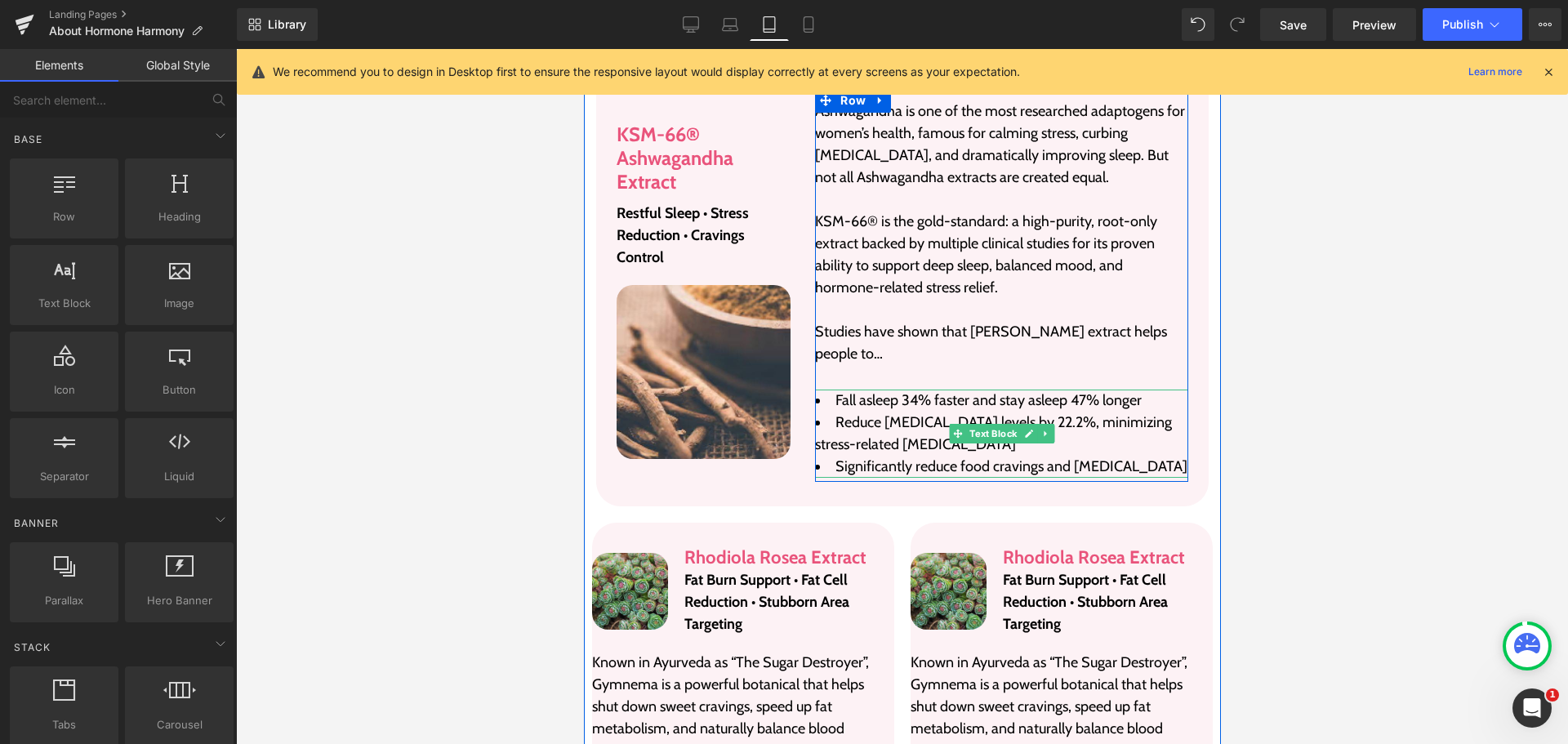
scroll to position [3742, 0]
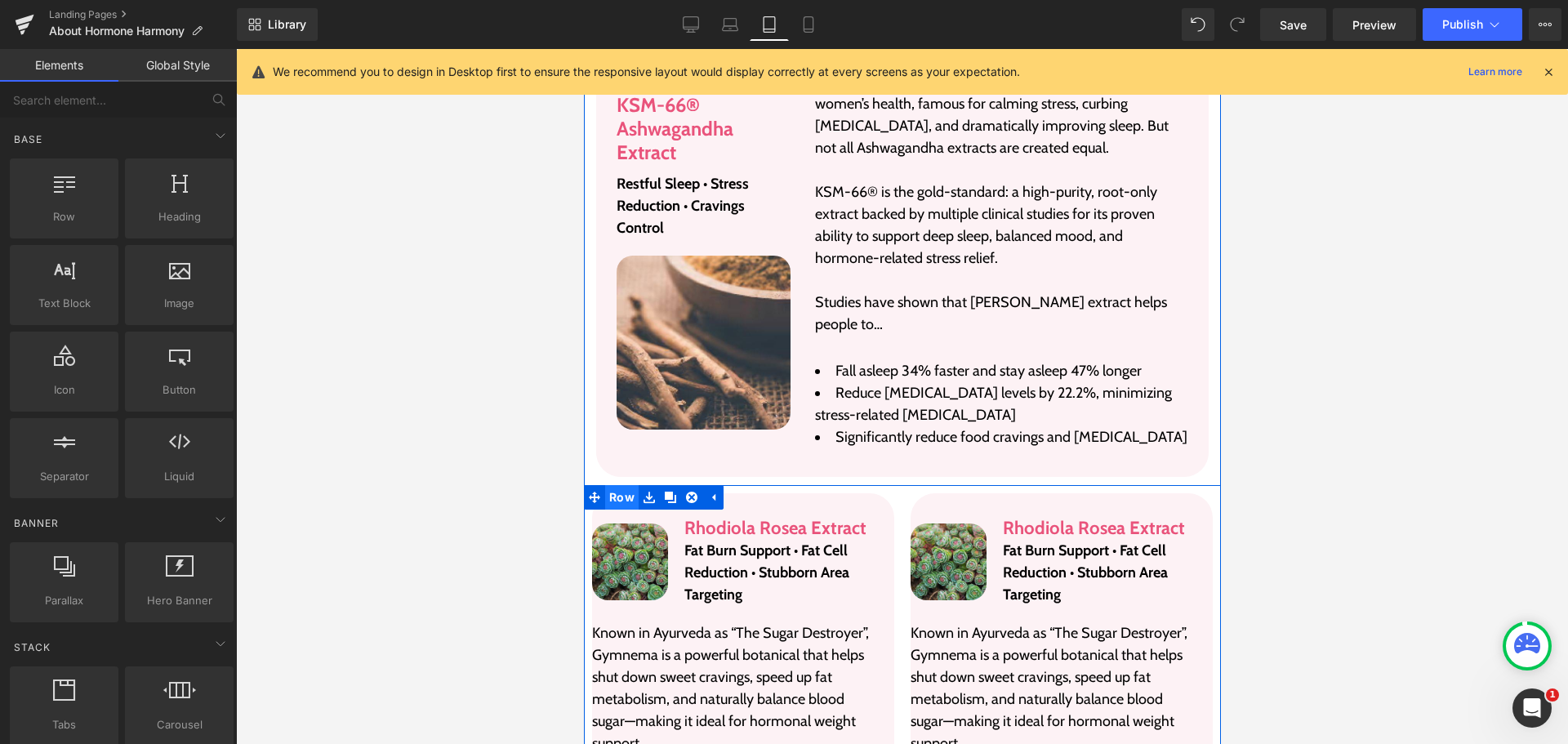
click at [614, 486] on span "Row" at bounding box center [620, 498] width 34 height 24
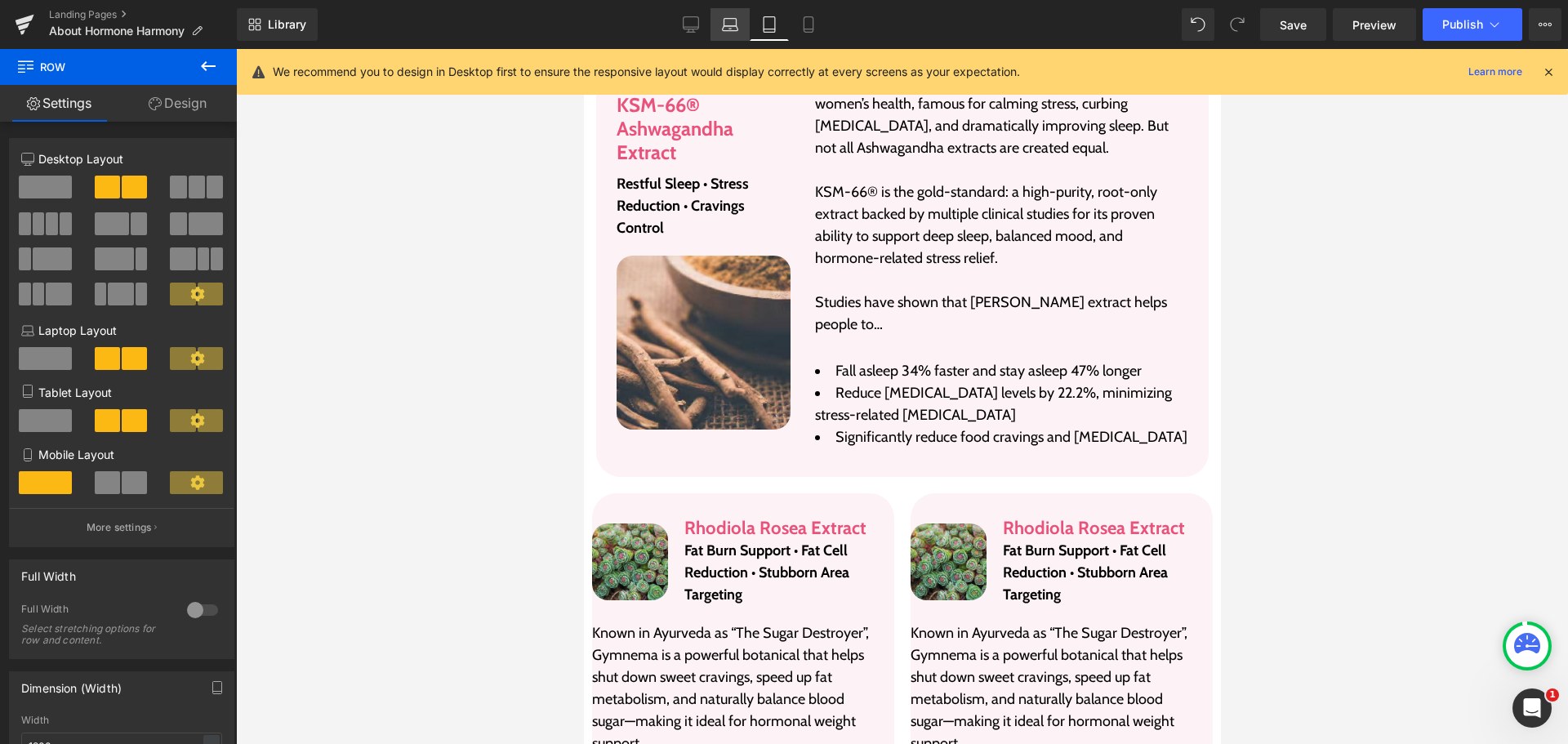
click at [727, 24] on icon at bounding box center [730, 24] width 16 height 16
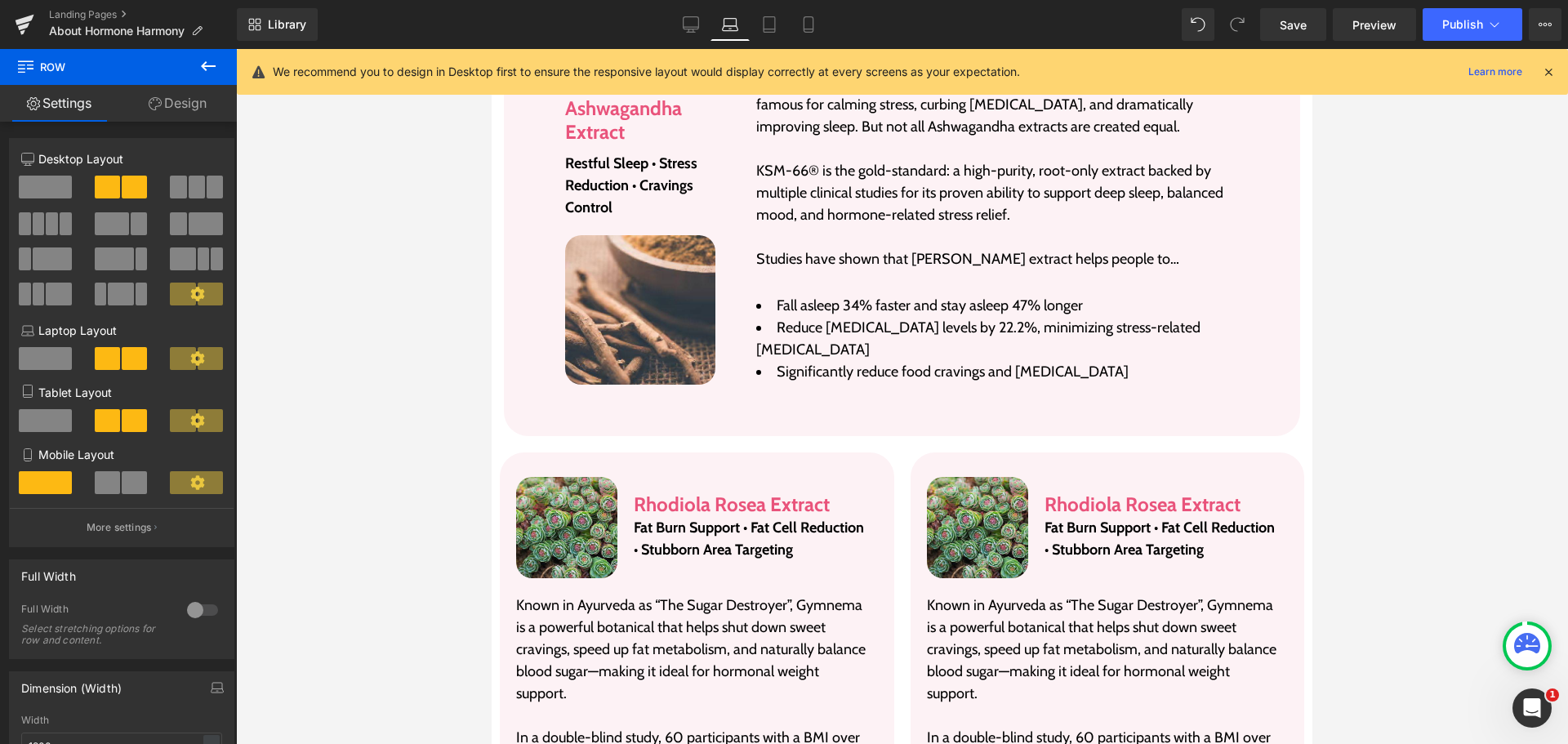
scroll to position [2695, 0]
click at [706, 24] on link "Desktop" at bounding box center [690, 24] width 39 height 33
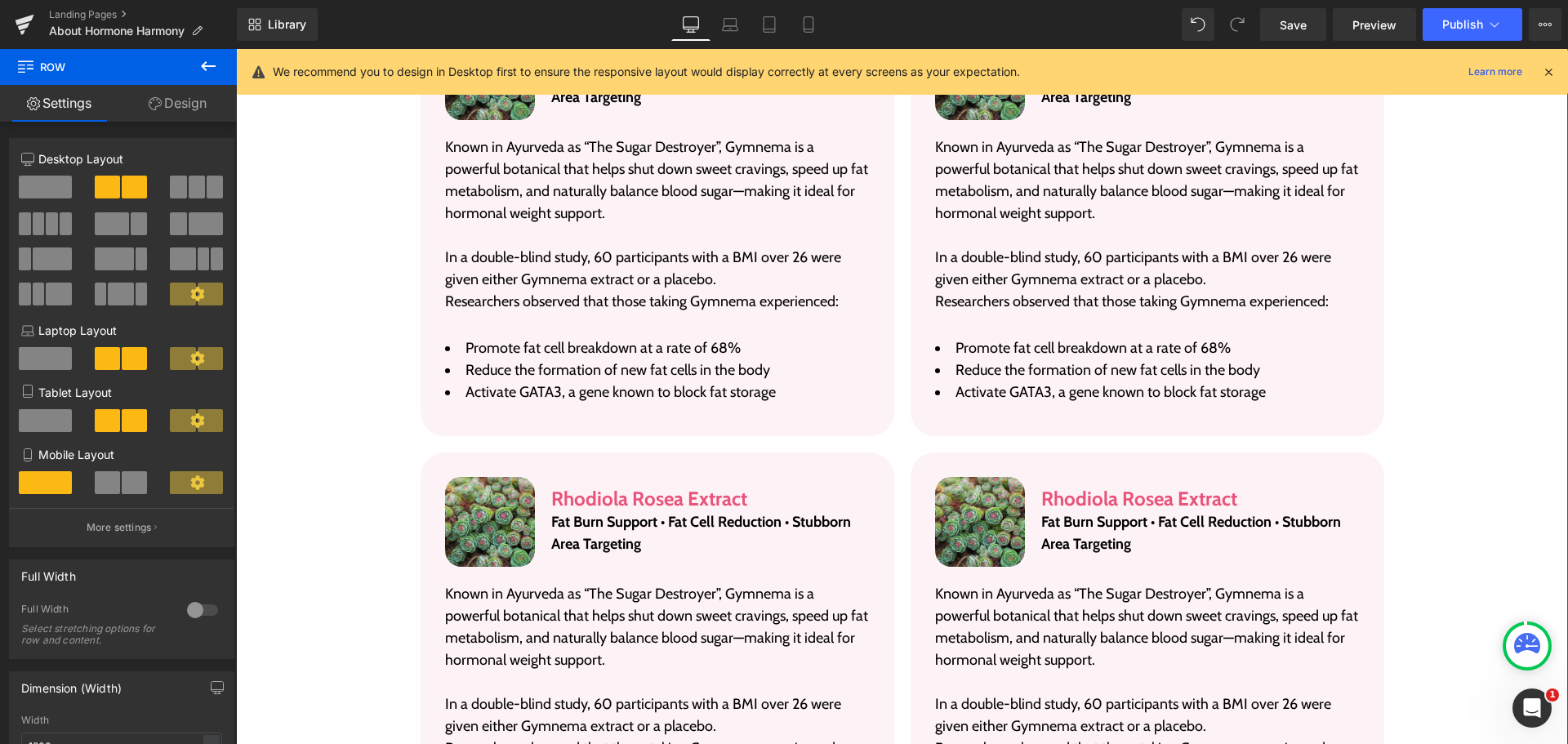
scroll to position [3416, 0]
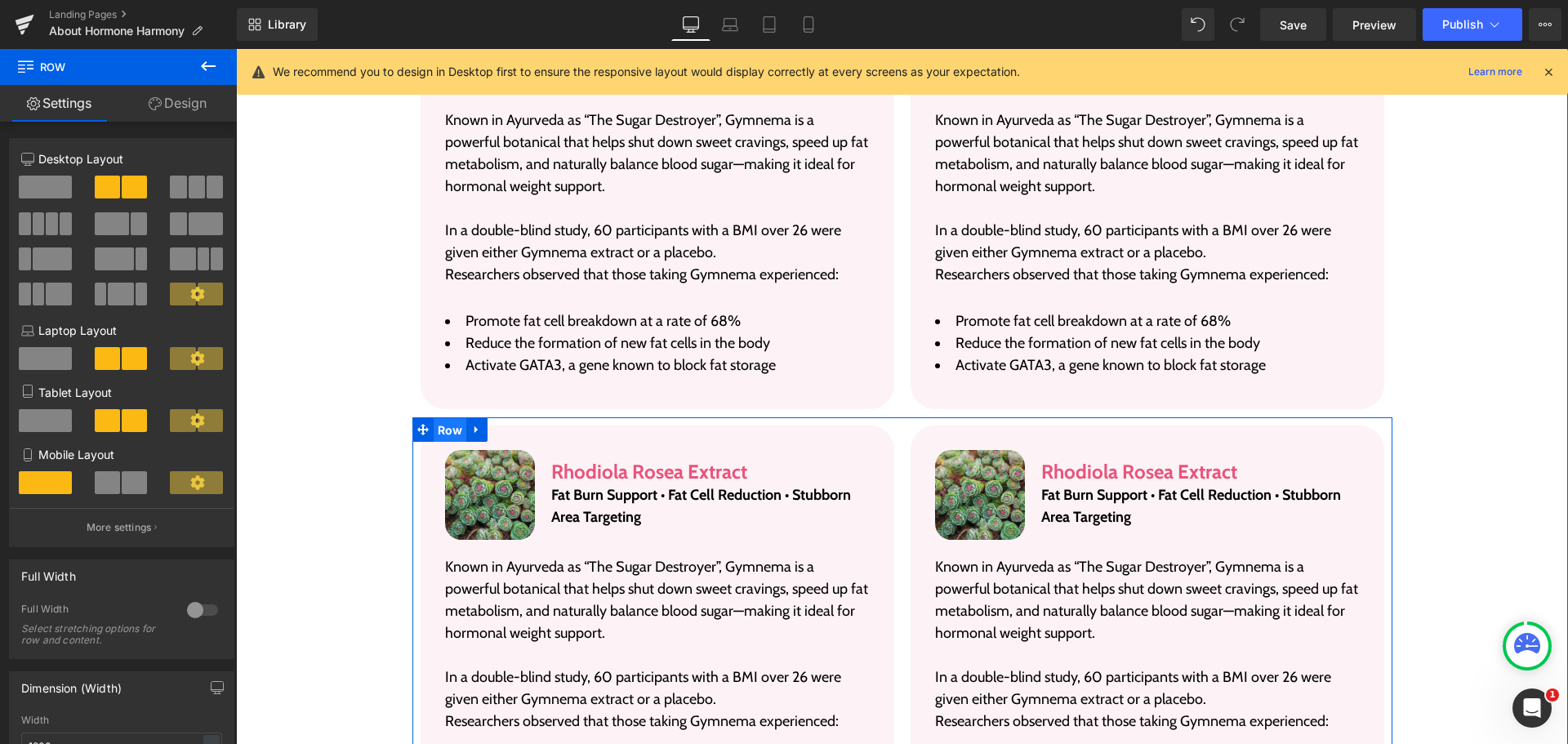
click at [441, 419] on span "Row" at bounding box center [450, 430] width 34 height 24
click at [177, 102] on link "Design" at bounding box center [178, 103] width 119 height 37
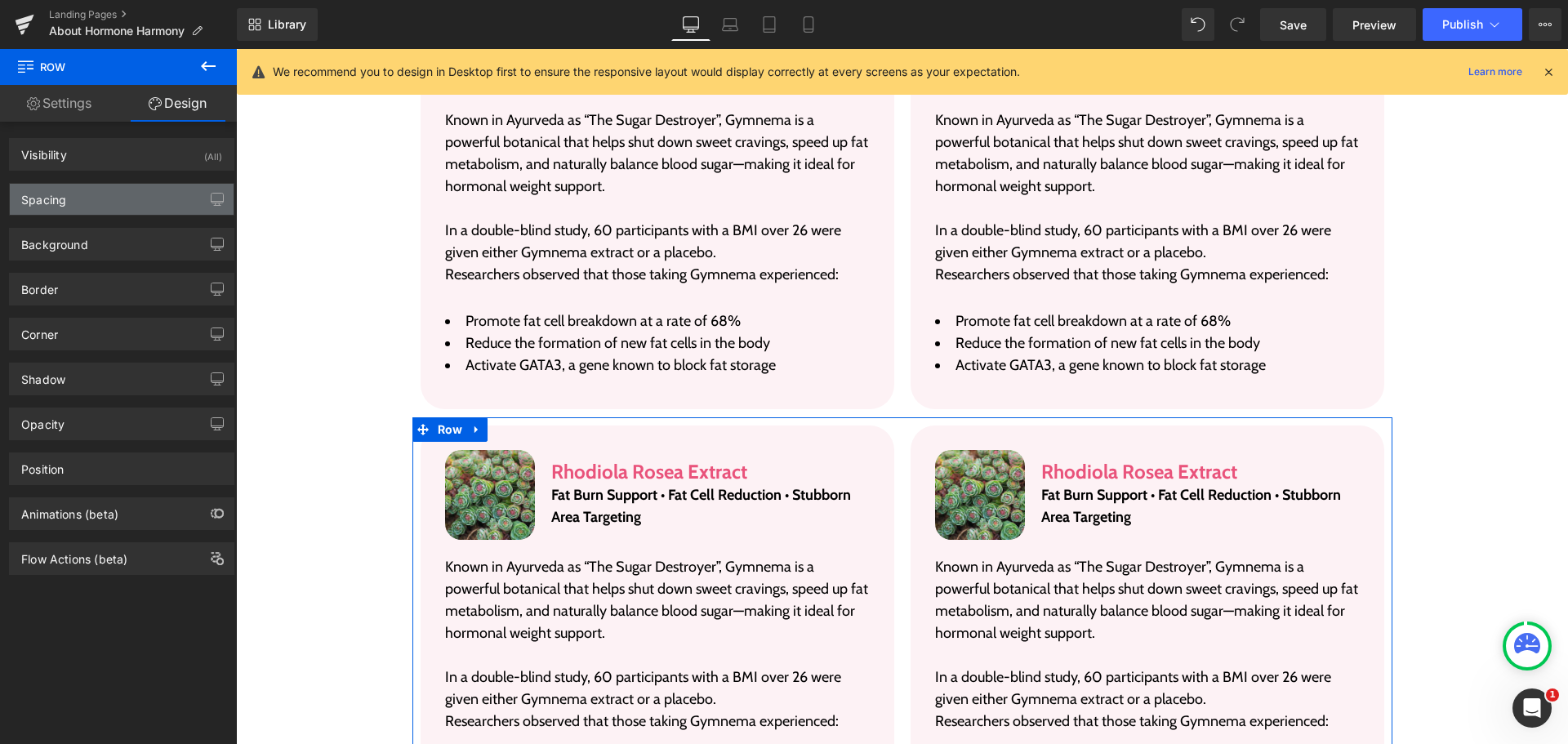
click at [135, 195] on div "Spacing" at bounding box center [121, 199] width 224 height 31
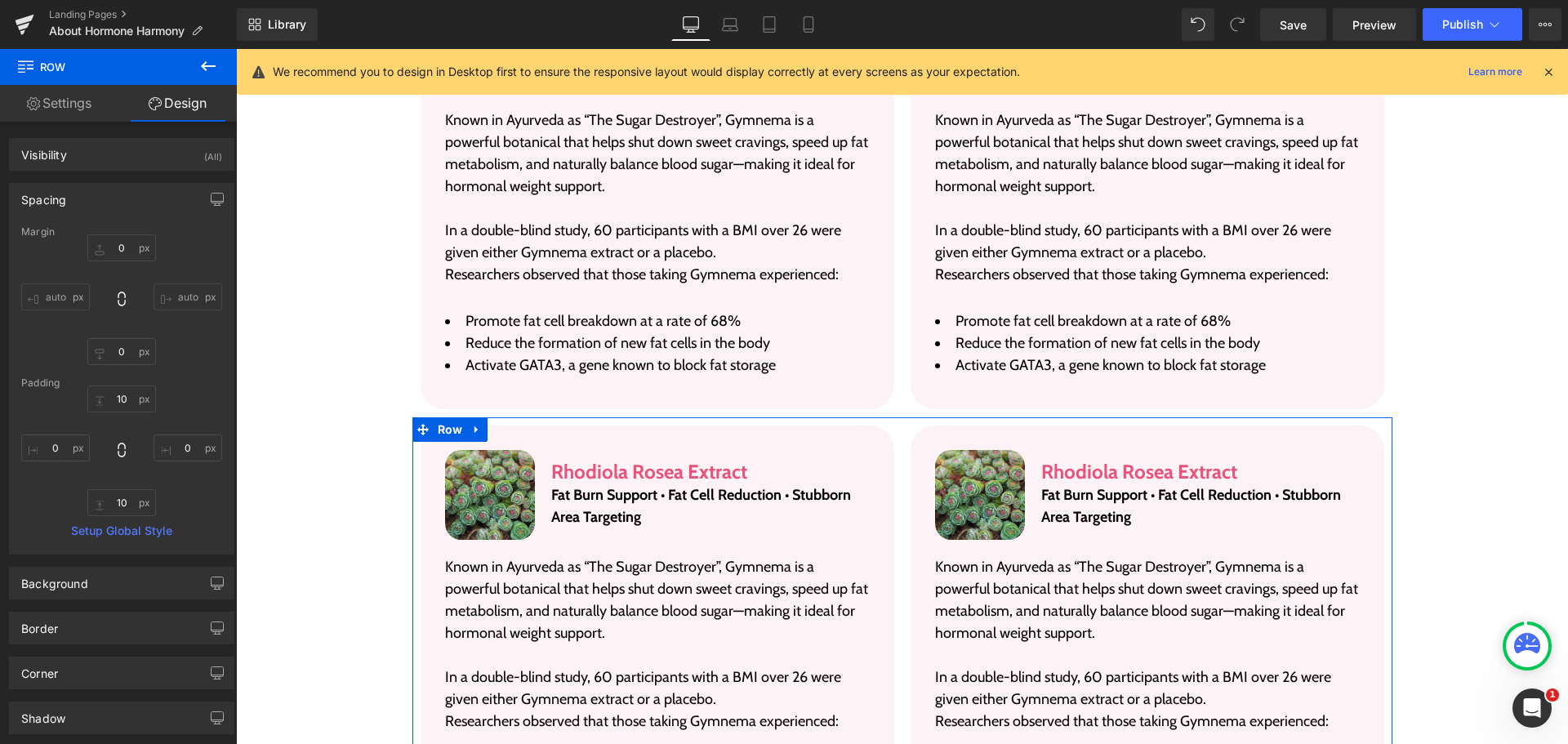
click at [71, 102] on link "Settings" at bounding box center [59, 103] width 119 height 37
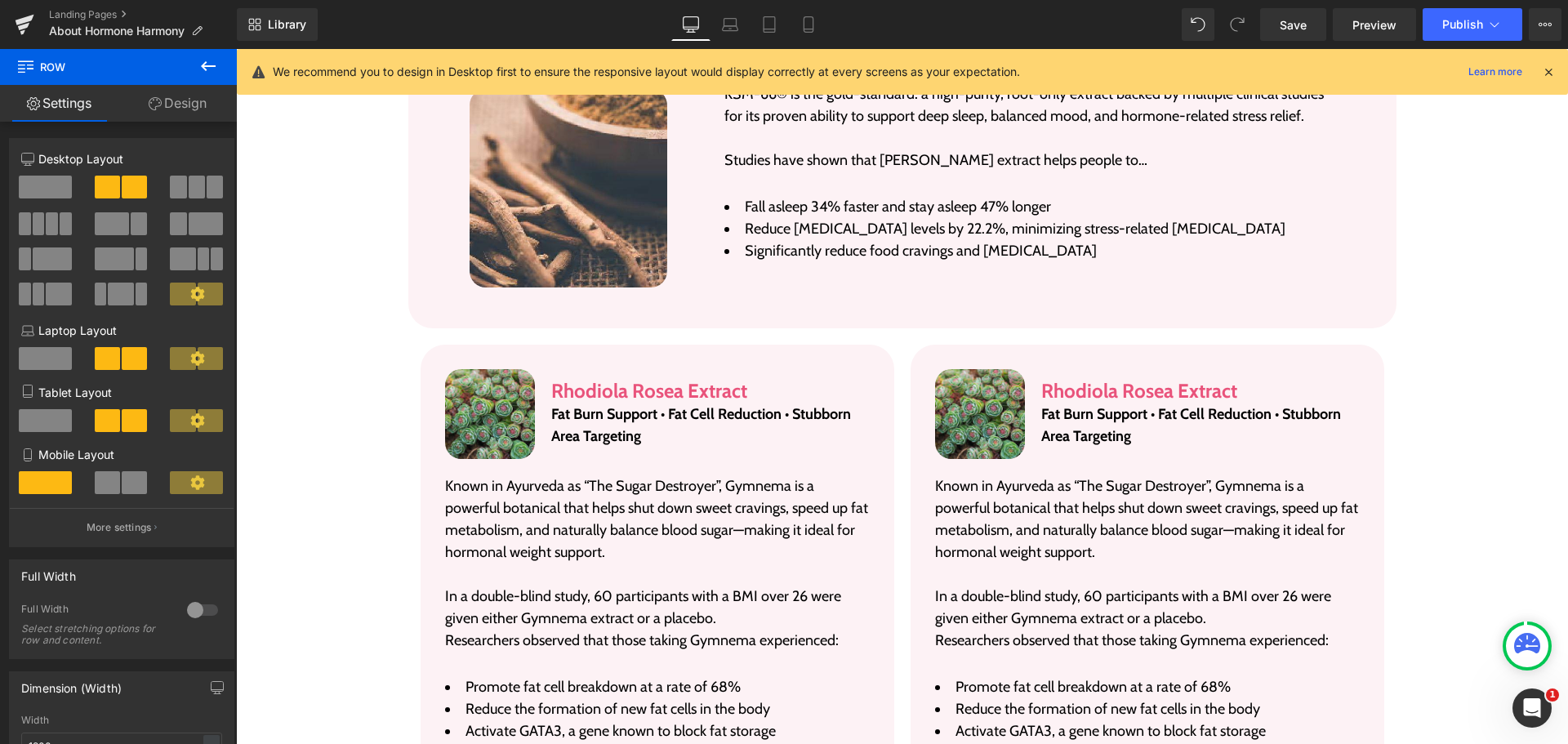
scroll to position [3008, 0]
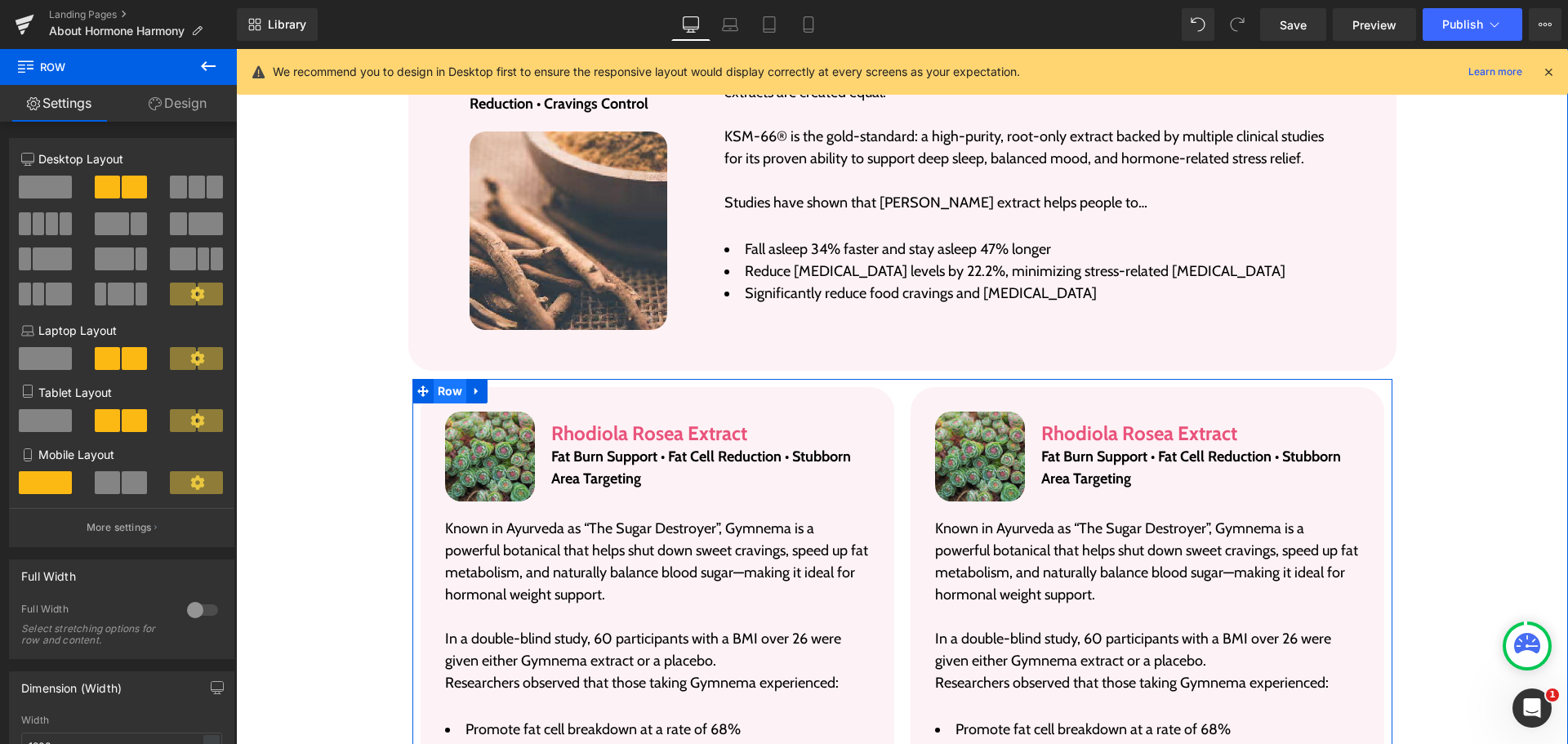
click at [441, 379] on span "Row" at bounding box center [450, 391] width 34 height 24
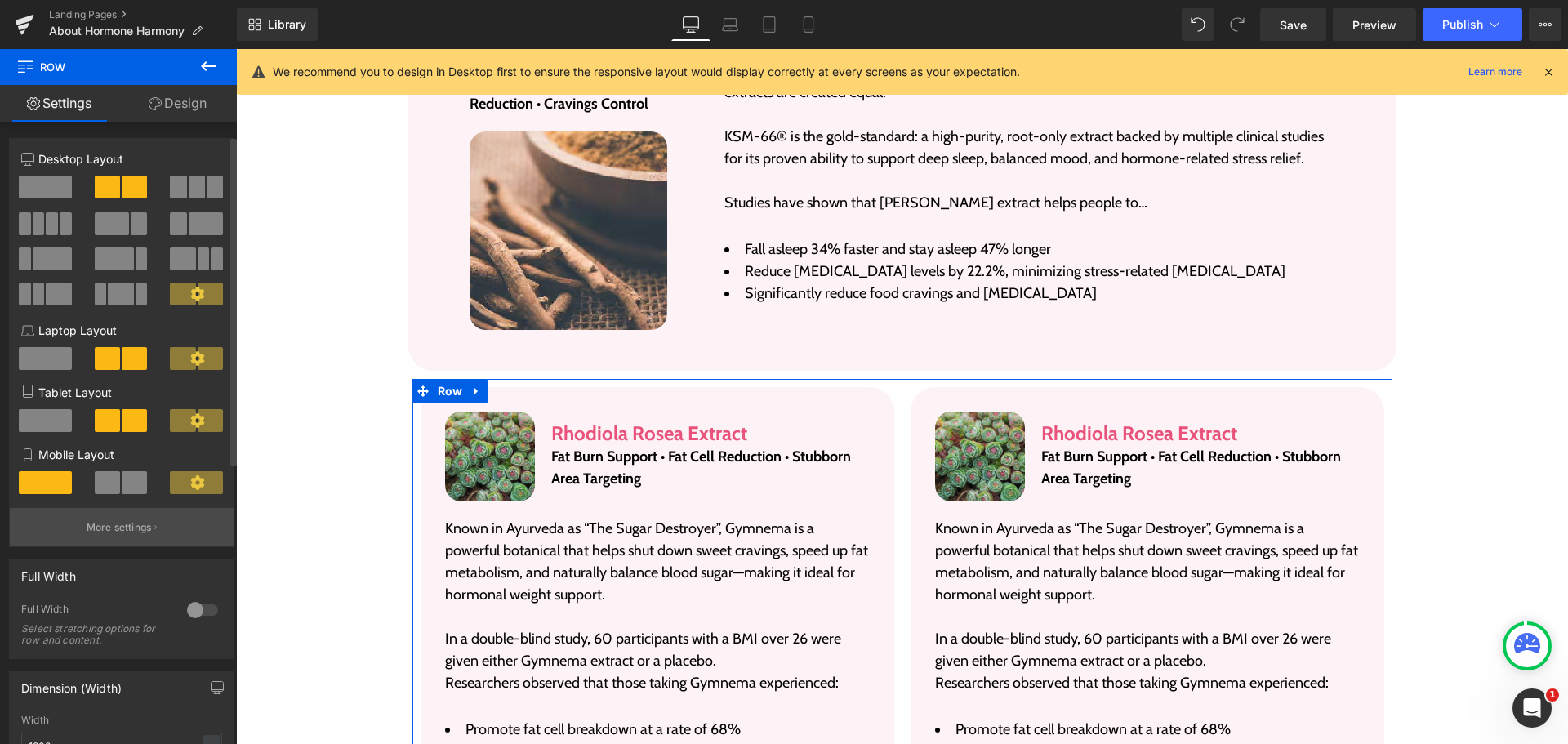
scroll to position [245, 0]
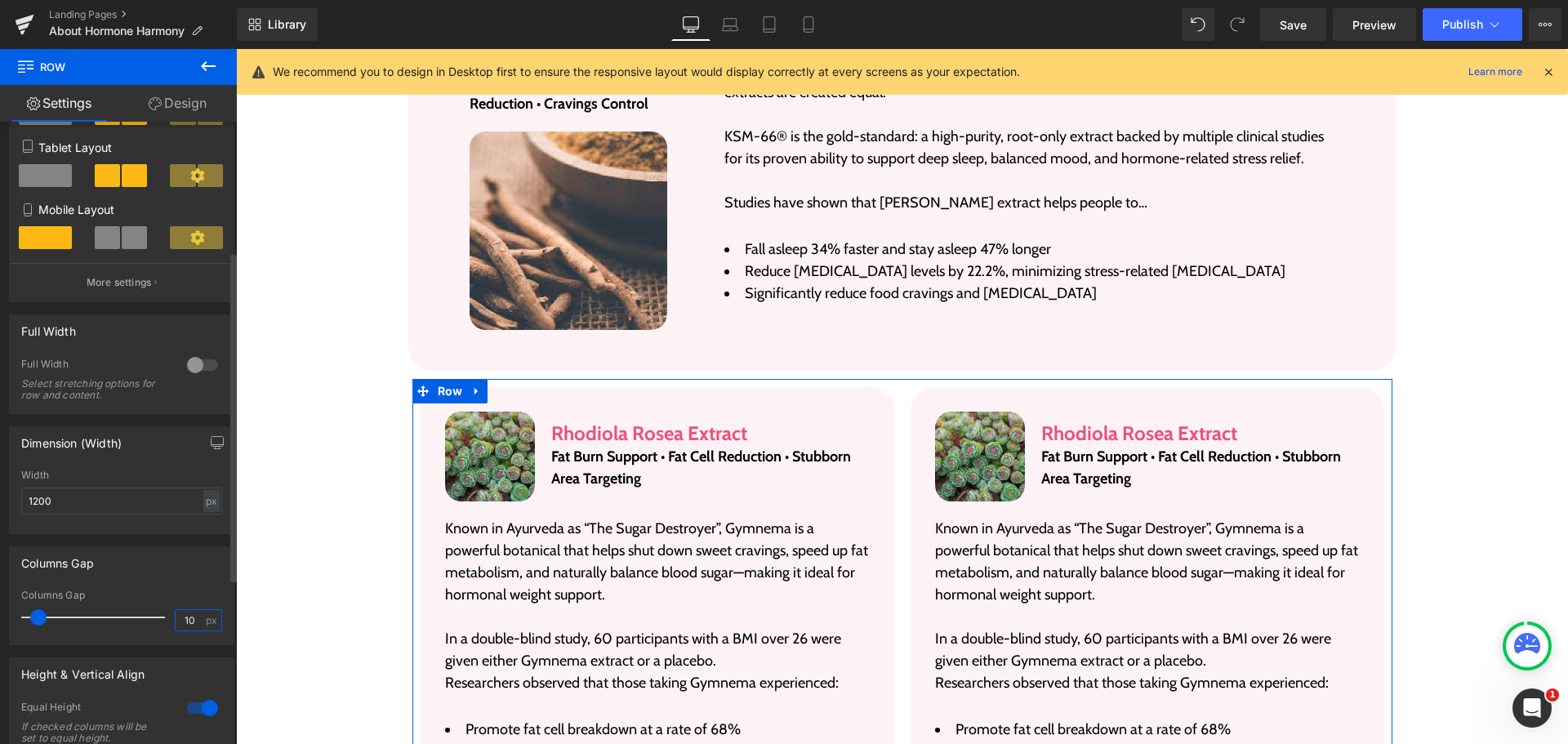
click at [184, 614] on input "10" at bounding box center [190, 621] width 29 height 21
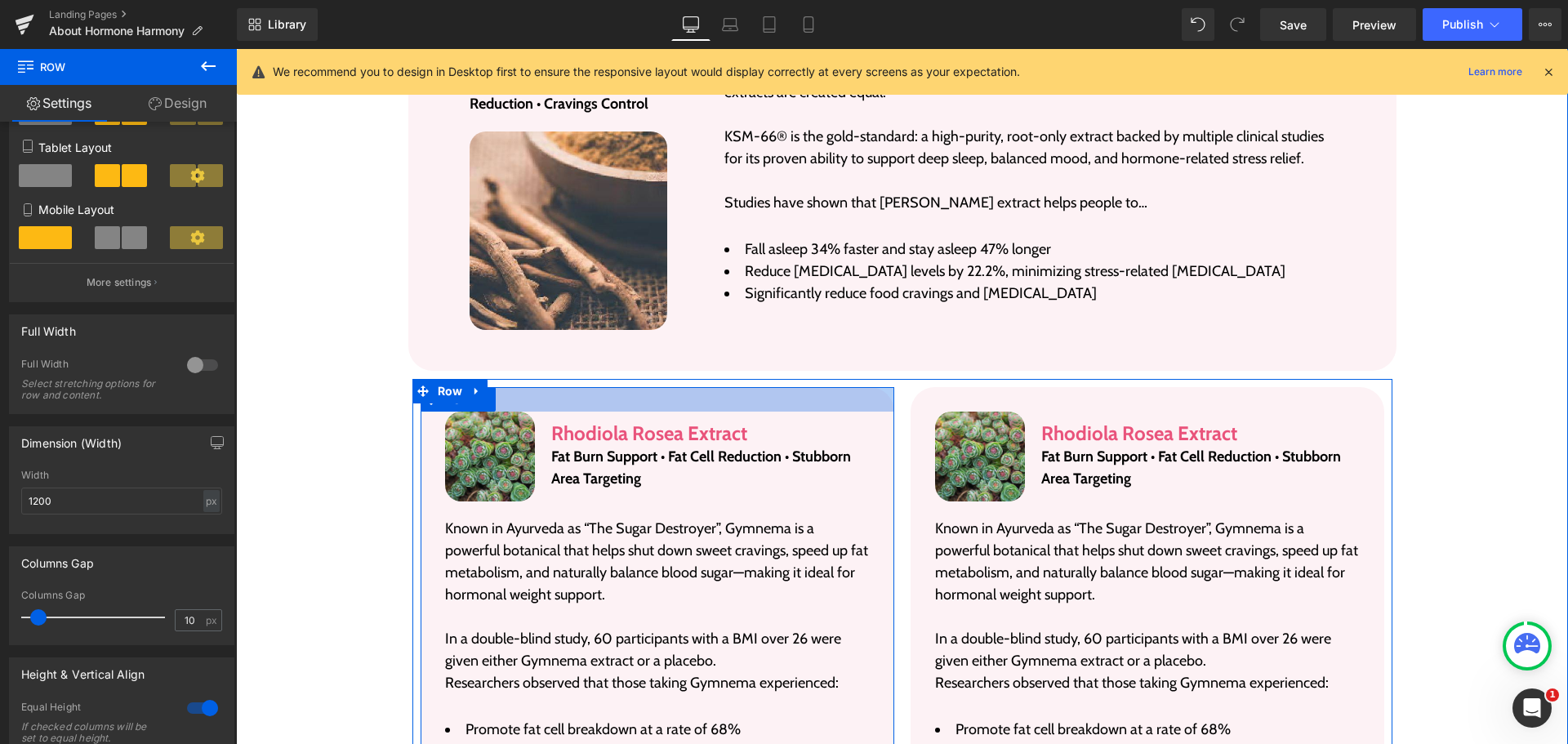
click at [635, 387] on div at bounding box center [657, 399] width 474 height 24
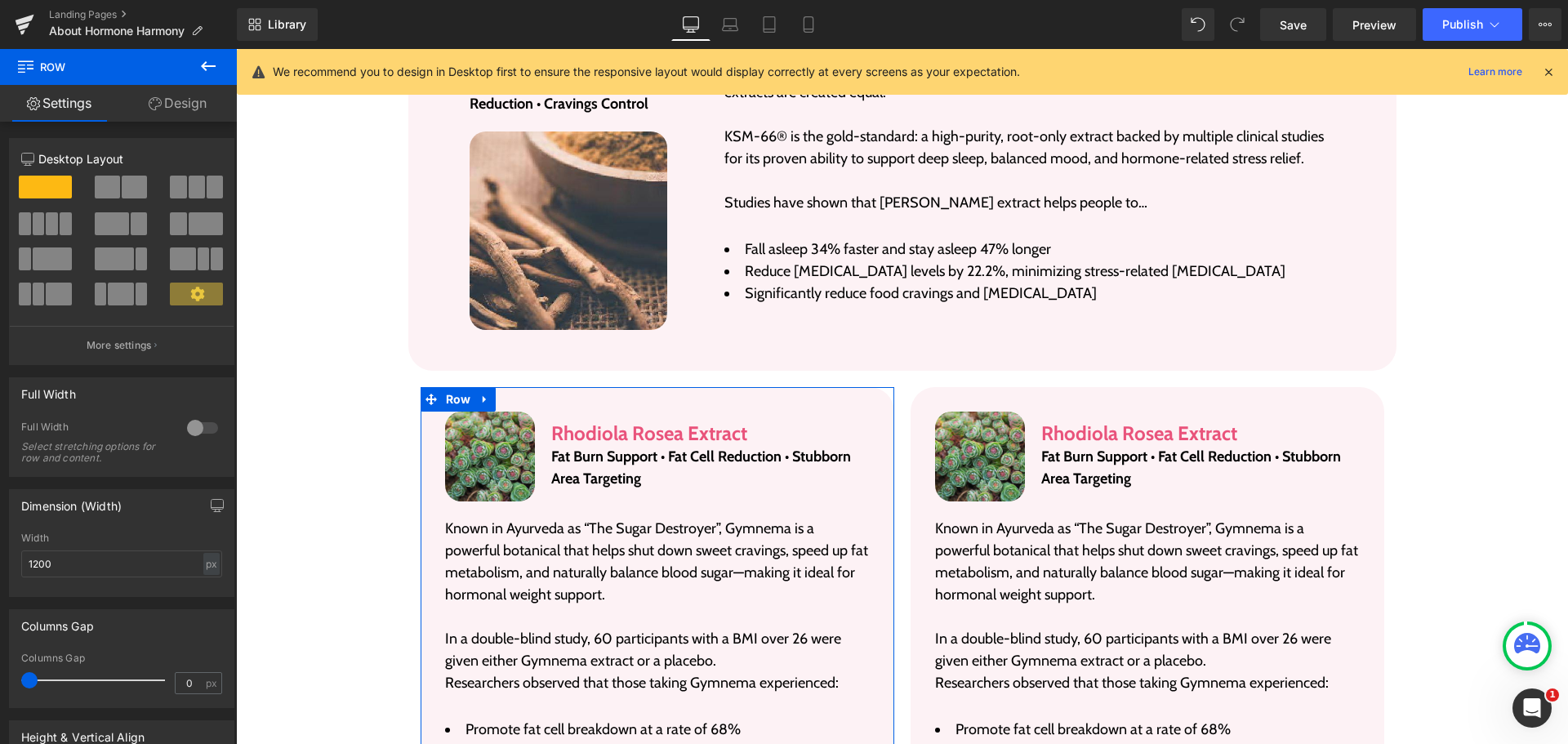
click at [152, 110] on icon at bounding box center [155, 103] width 13 height 13
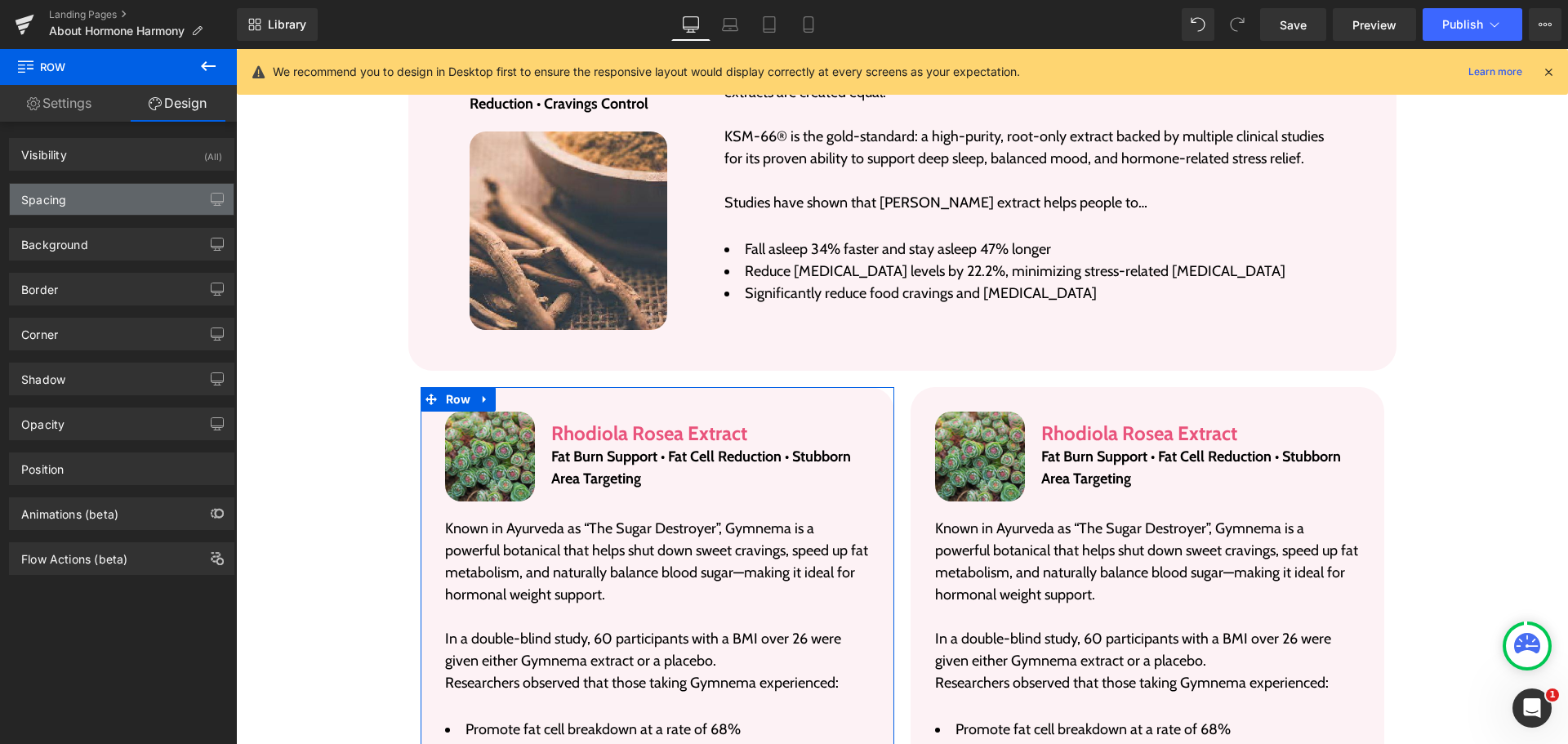
click at [112, 203] on div "Spacing" at bounding box center [121, 199] width 224 height 31
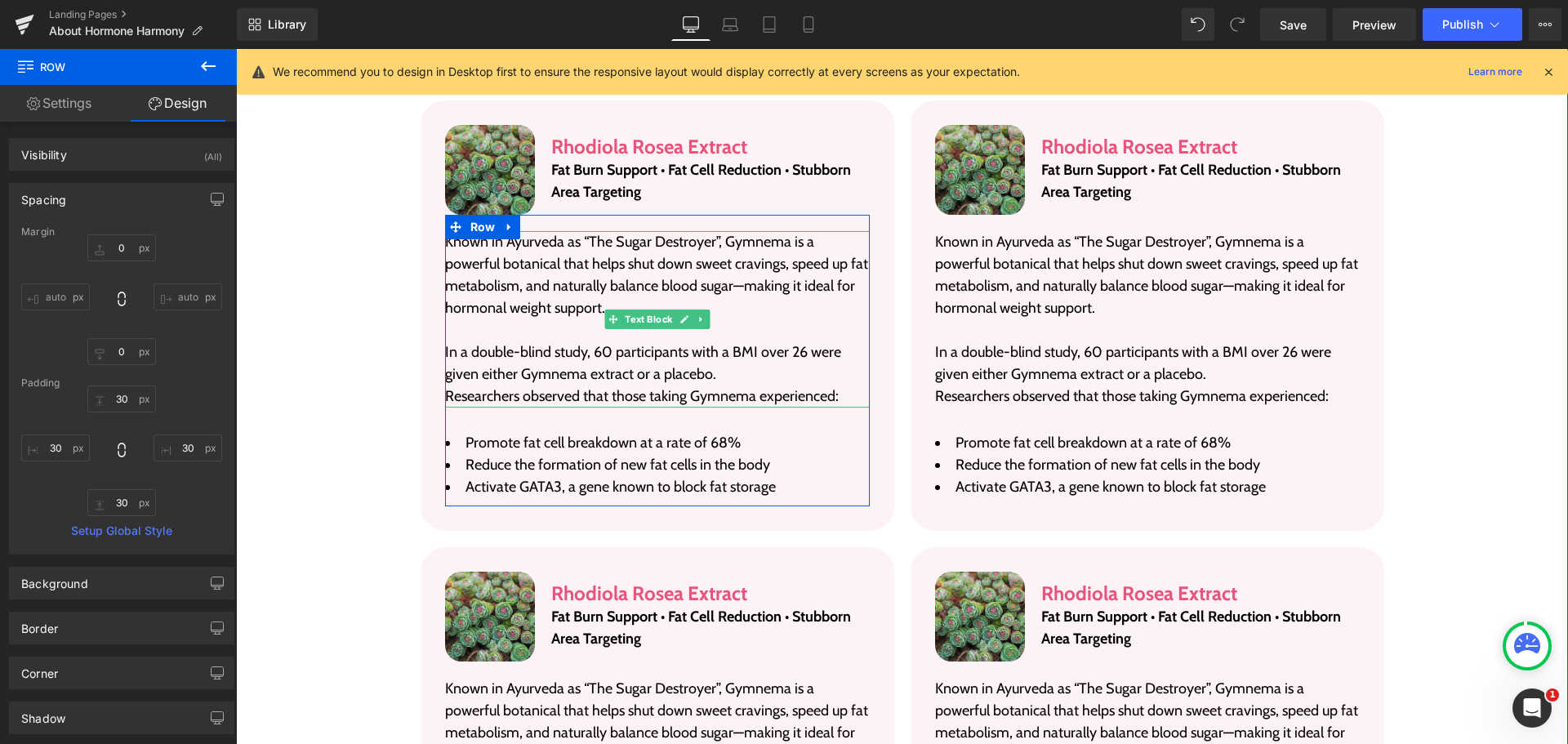
scroll to position [3416, 0]
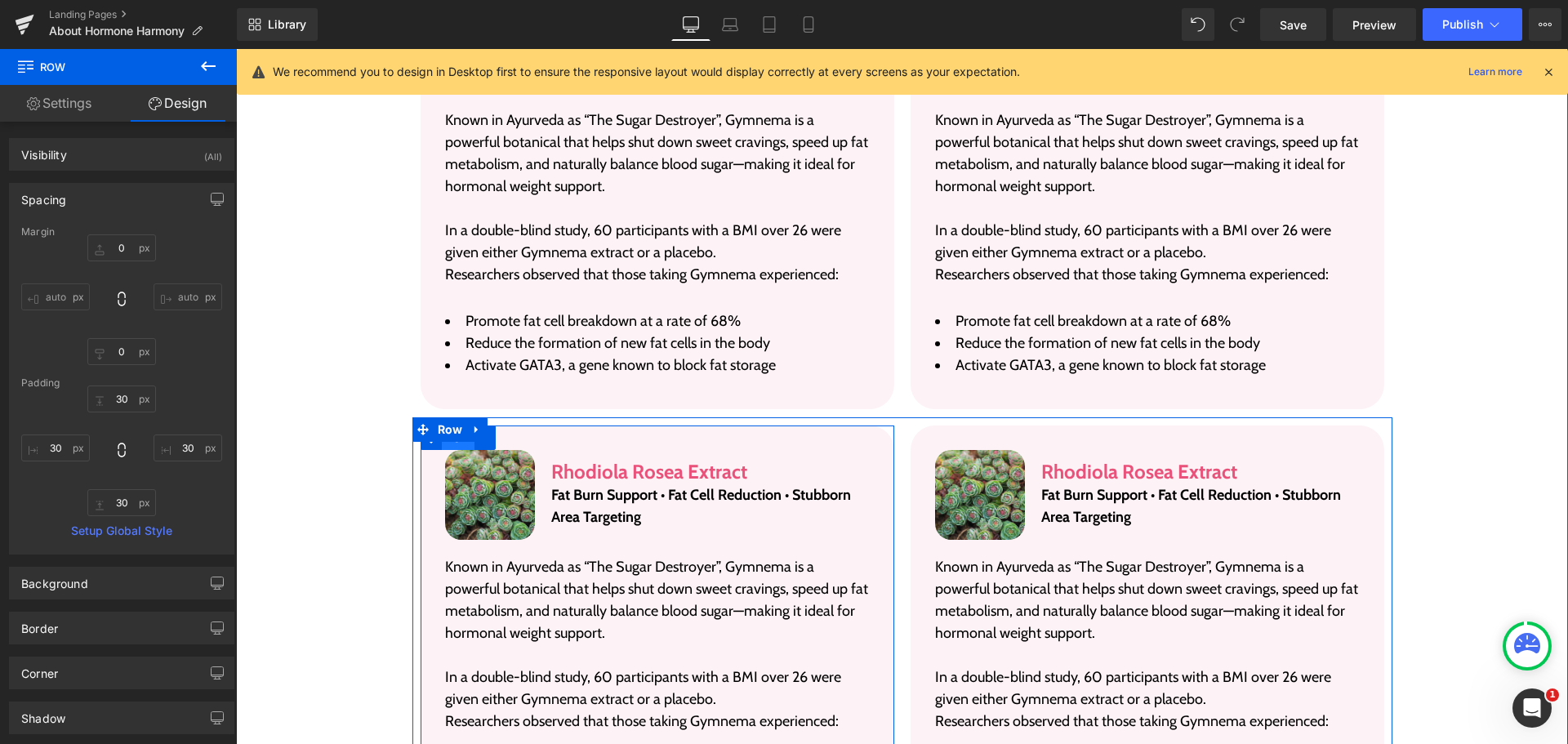
click at [442, 426] on span "Row" at bounding box center [458, 438] width 34 height 24
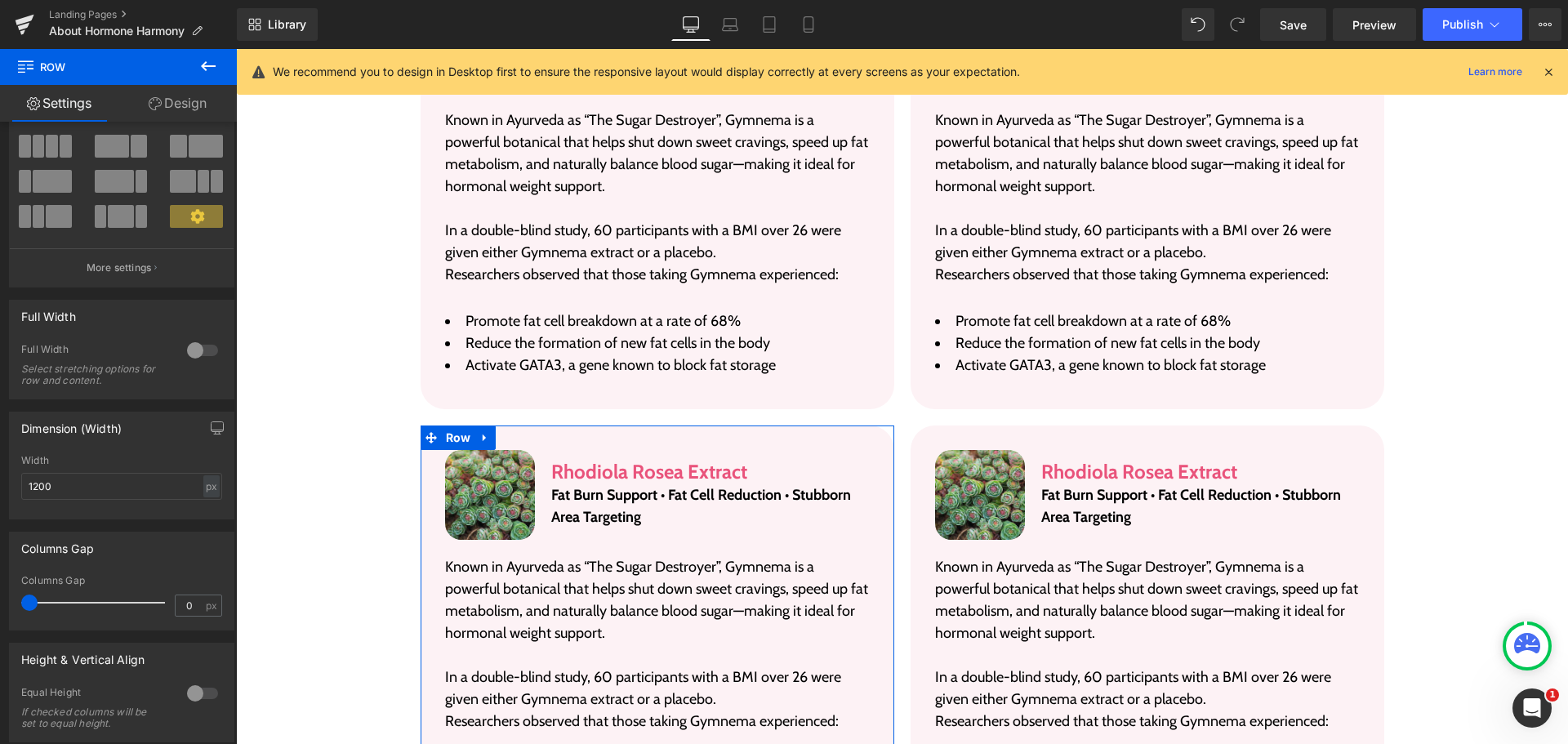
scroll to position [0, 0]
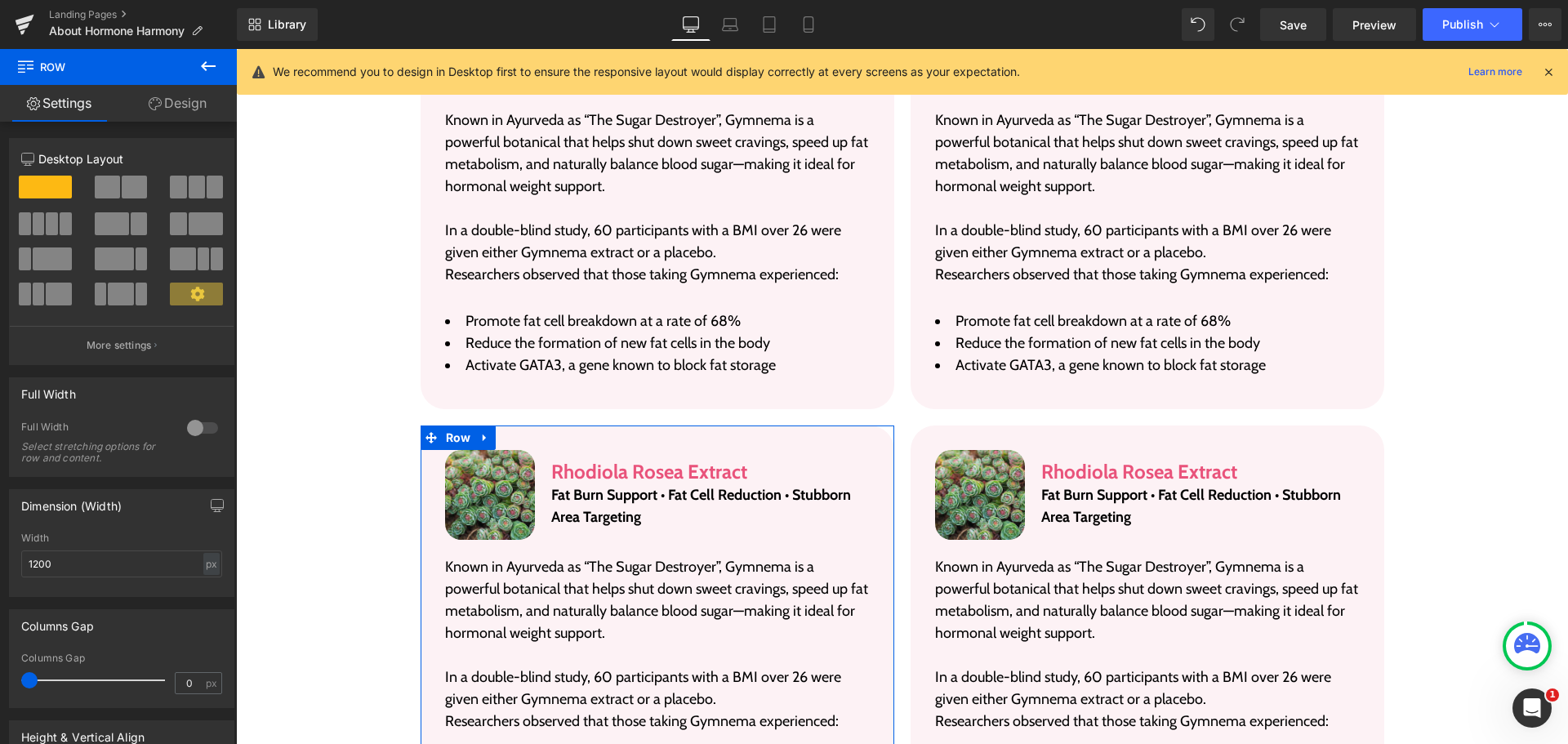
click at [194, 107] on link "Design" at bounding box center [178, 103] width 119 height 37
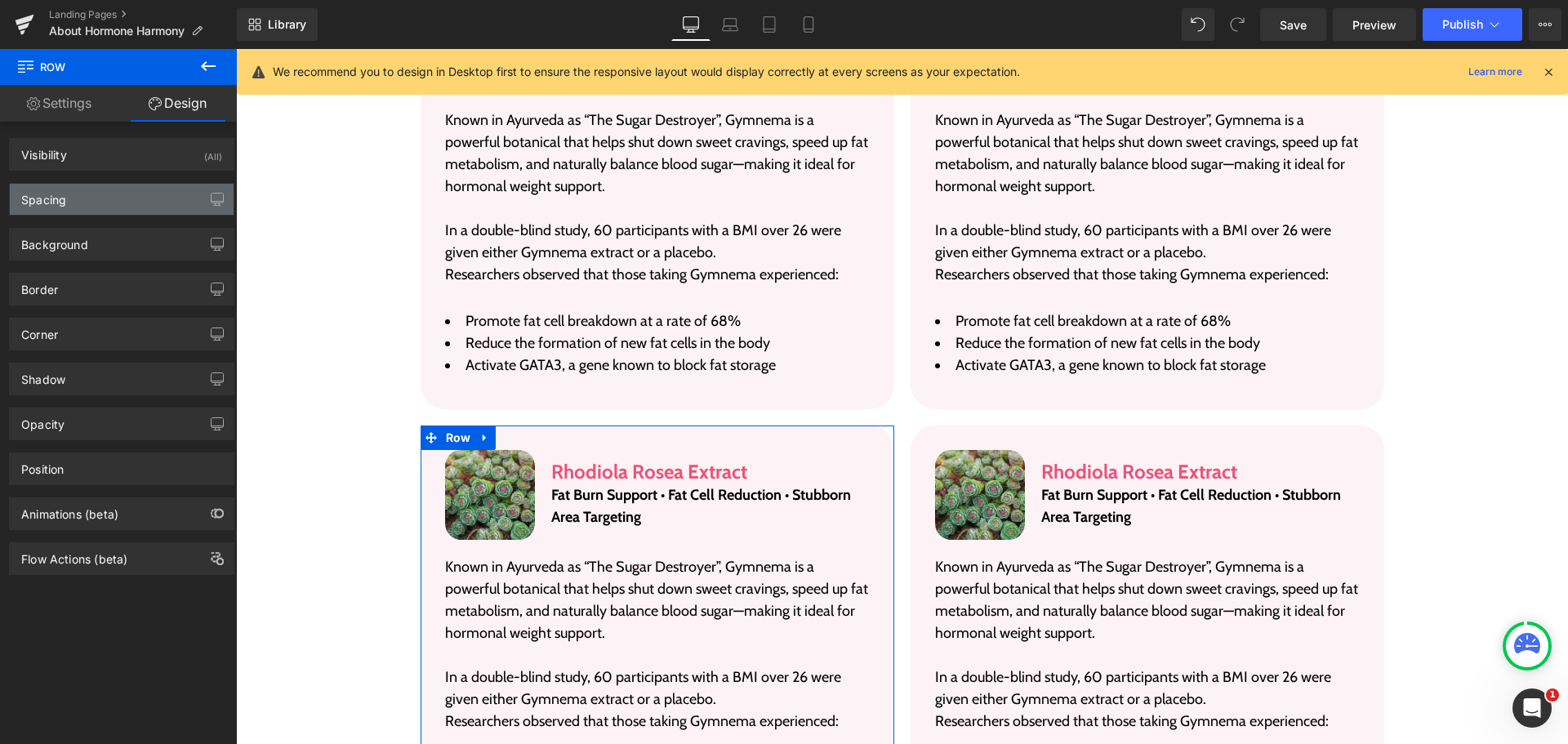
click at [115, 195] on div "Spacing" at bounding box center [121, 199] width 224 height 31
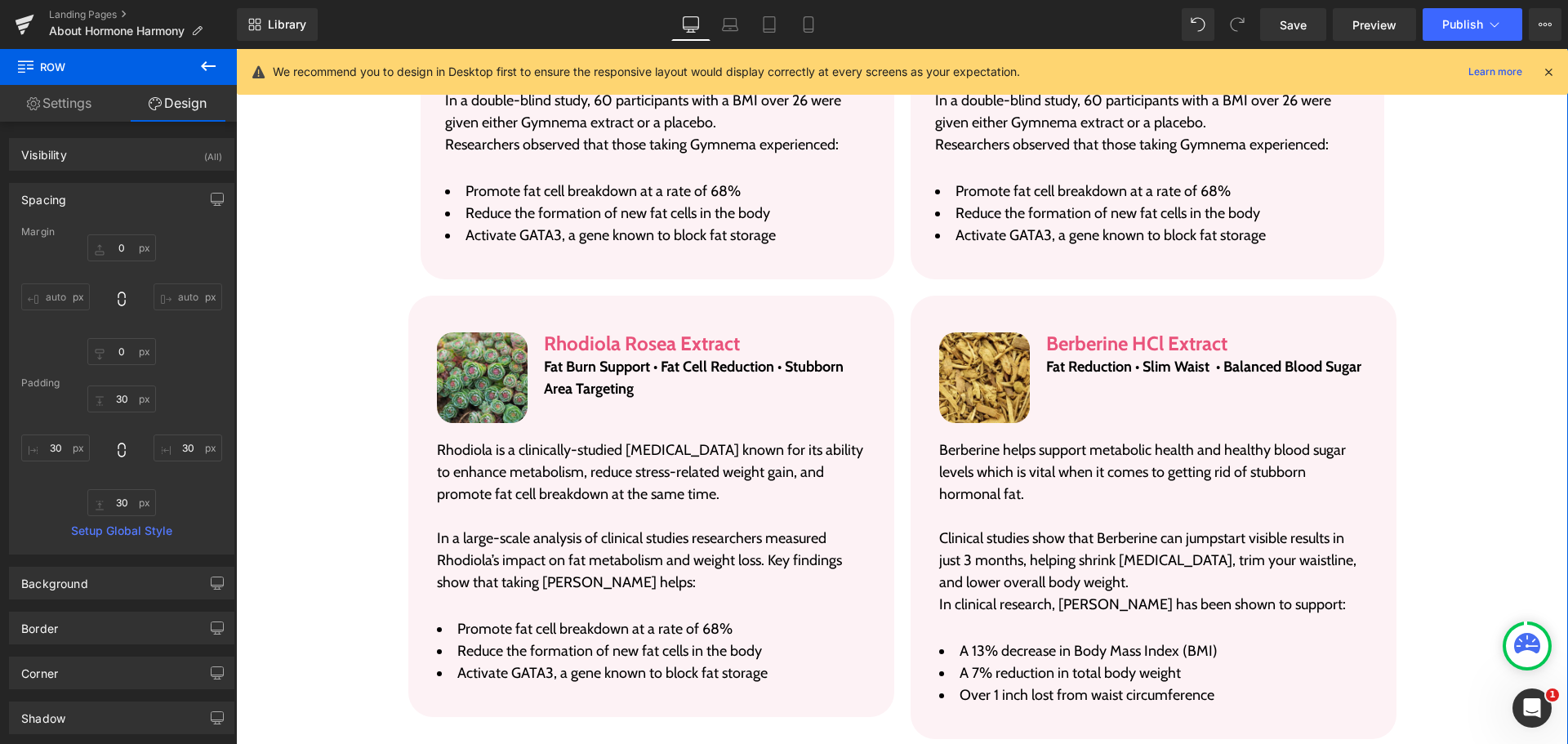
scroll to position [3988, 0]
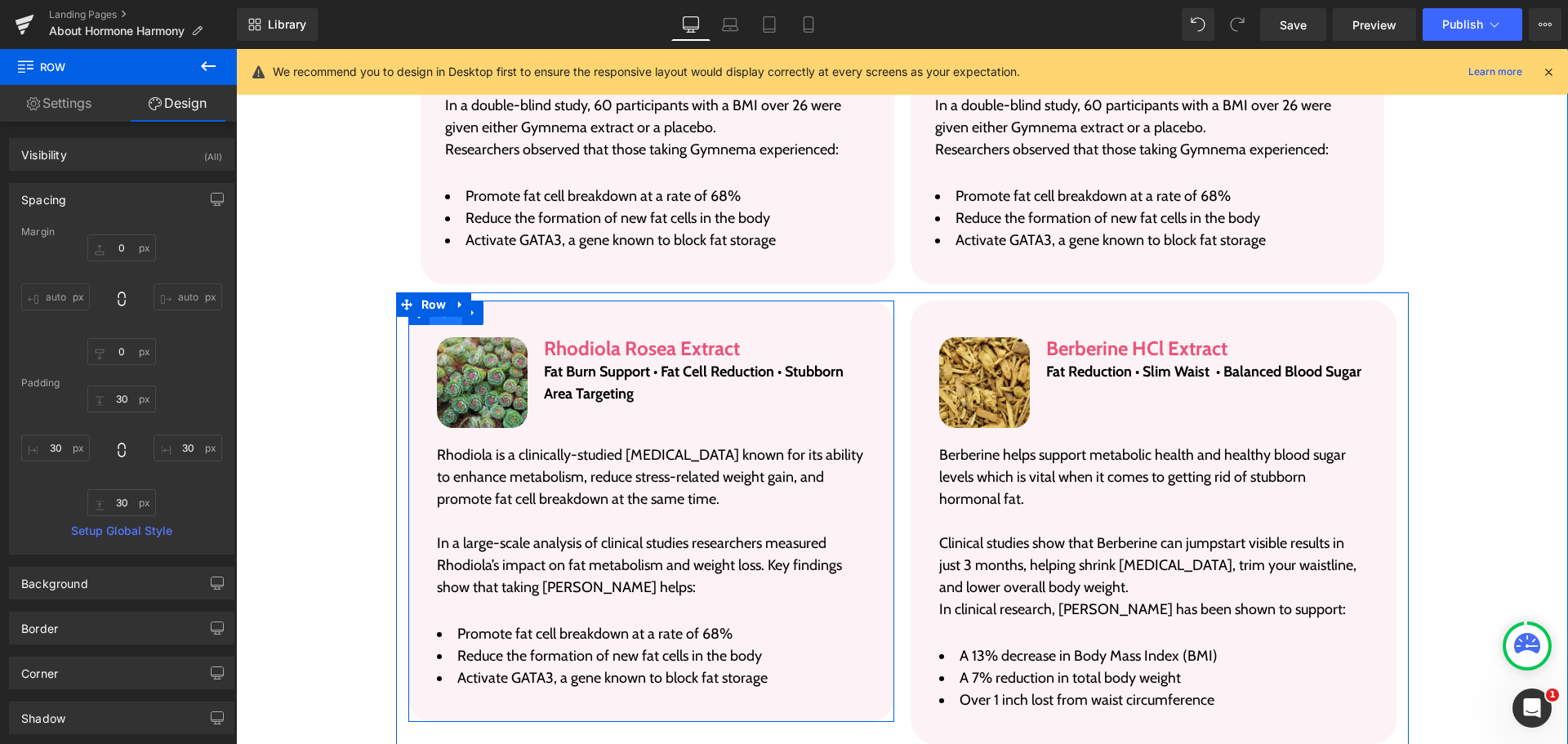
click at [438, 301] on span "Row" at bounding box center [446, 313] width 34 height 24
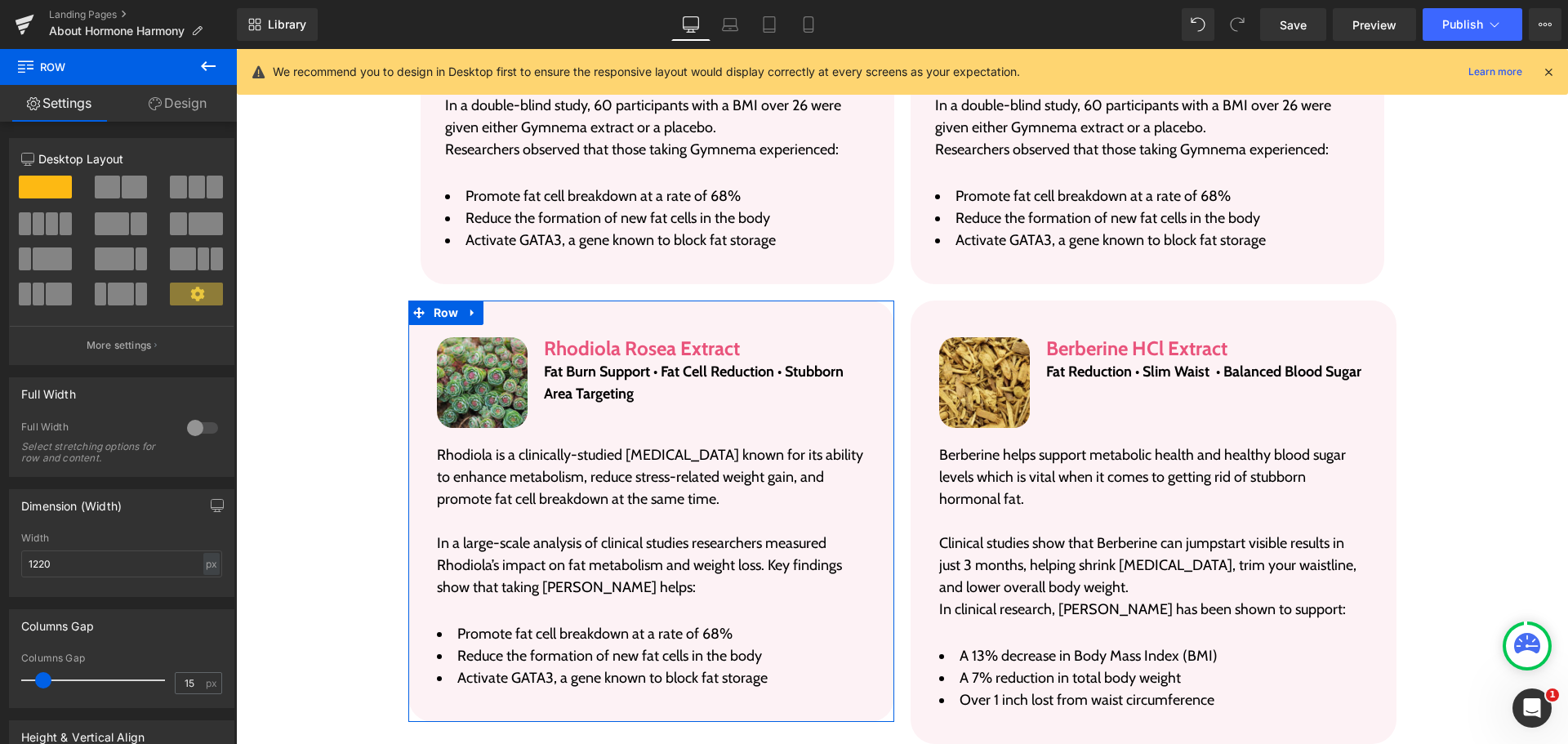
click at [187, 97] on link "Design" at bounding box center [178, 103] width 119 height 37
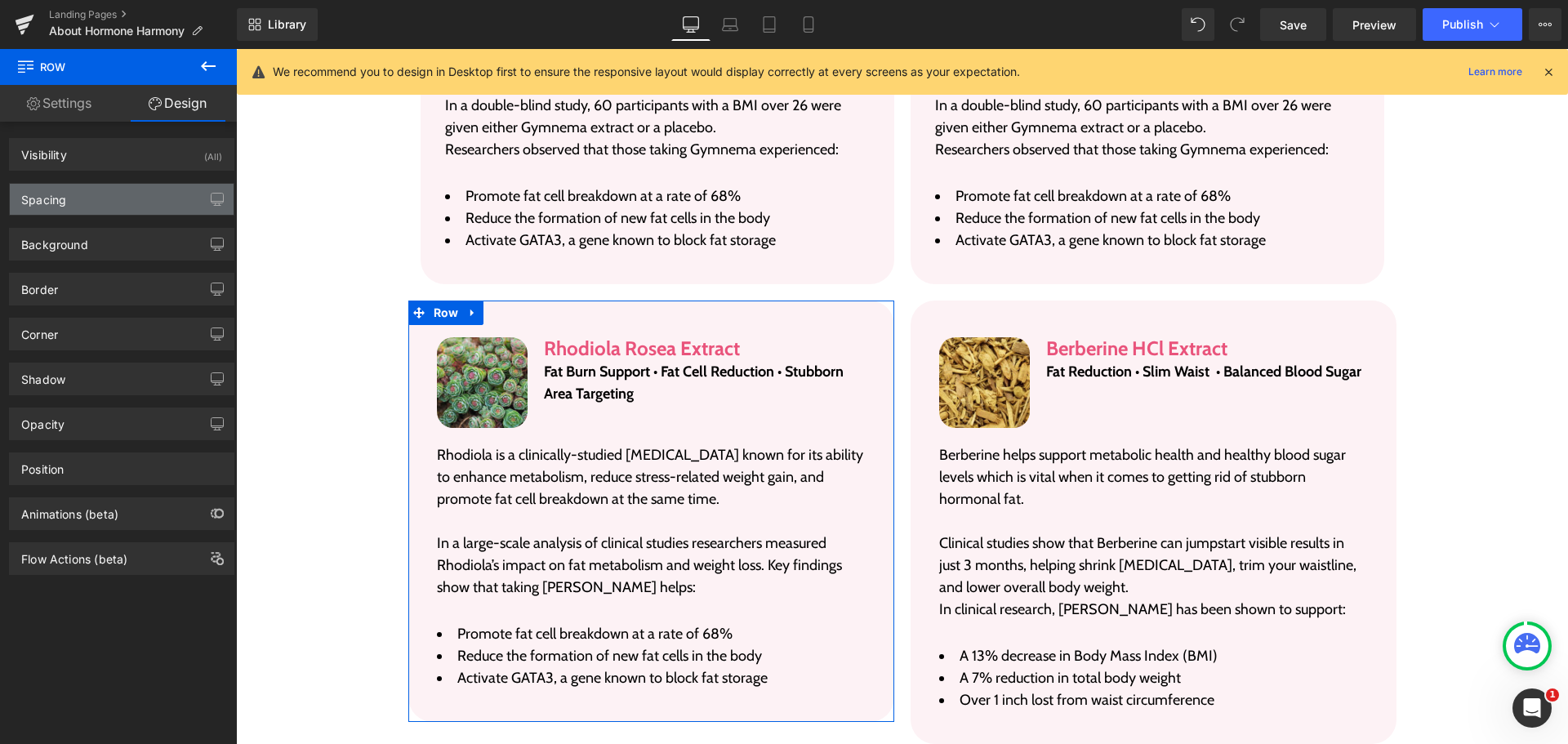
click at [86, 193] on div "Spacing" at bounding box center [121, 199] width 224 height 31
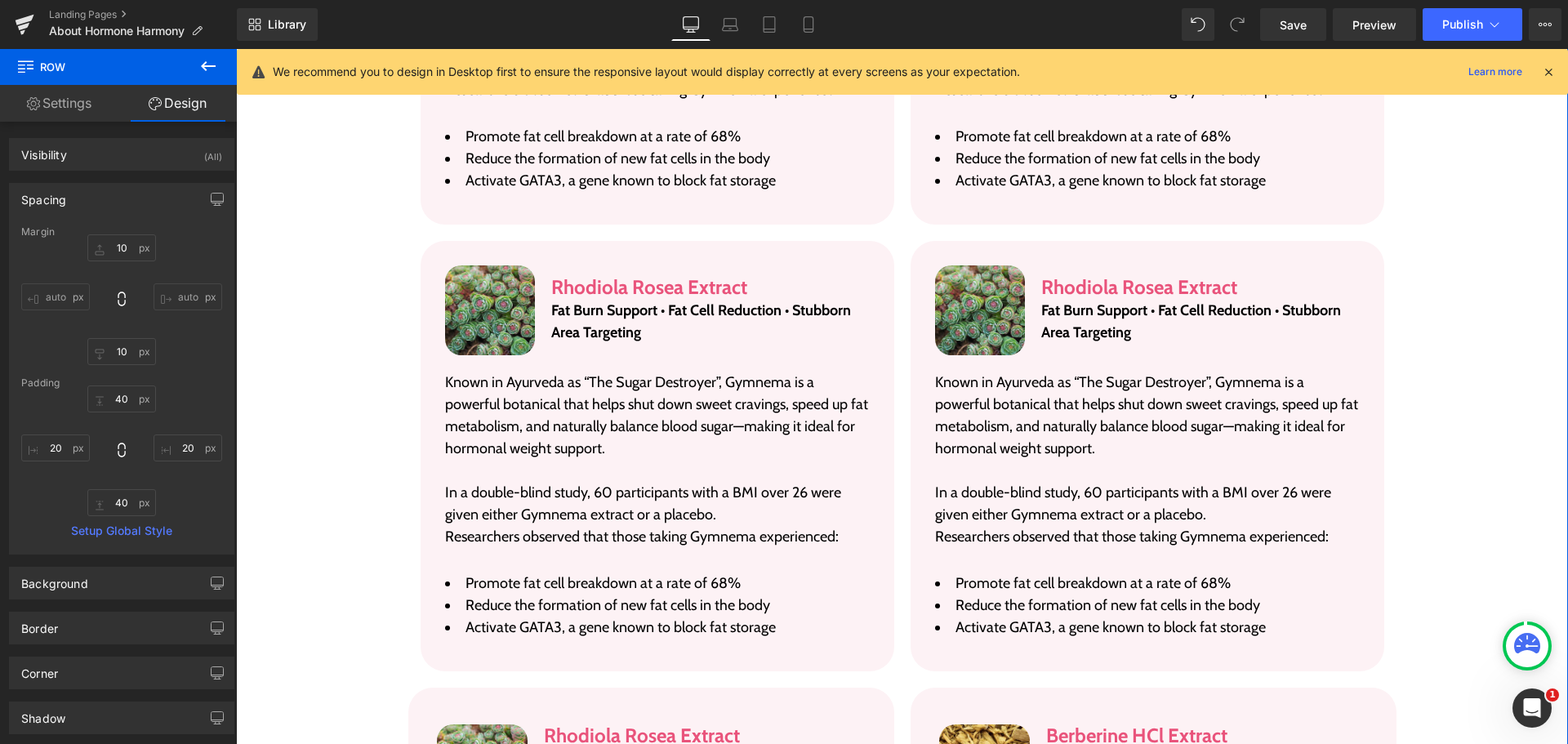
scroll to position [3580, 0]
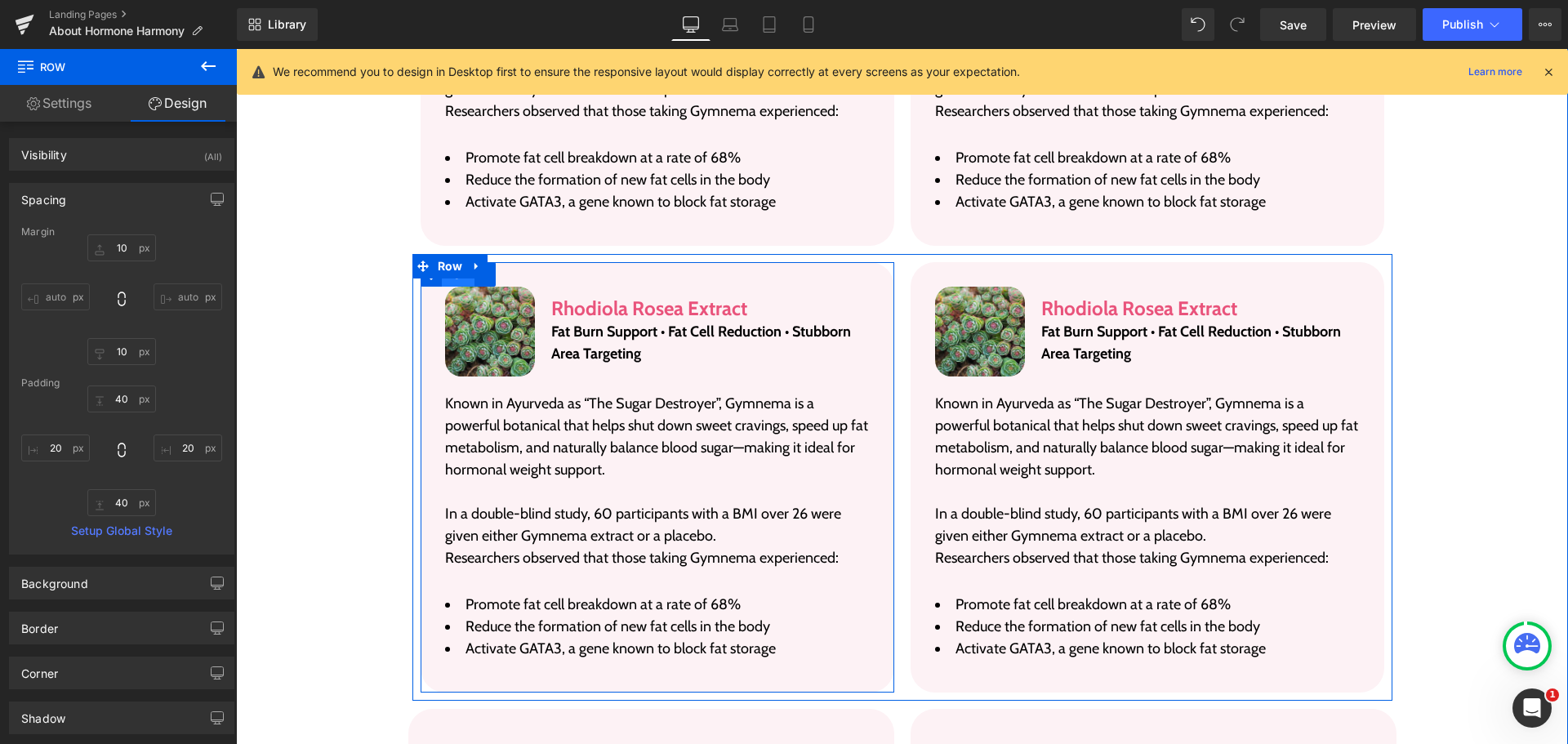
click at [451, 262] on span "Row" at bounding box center [458, 274] width 34 height 24
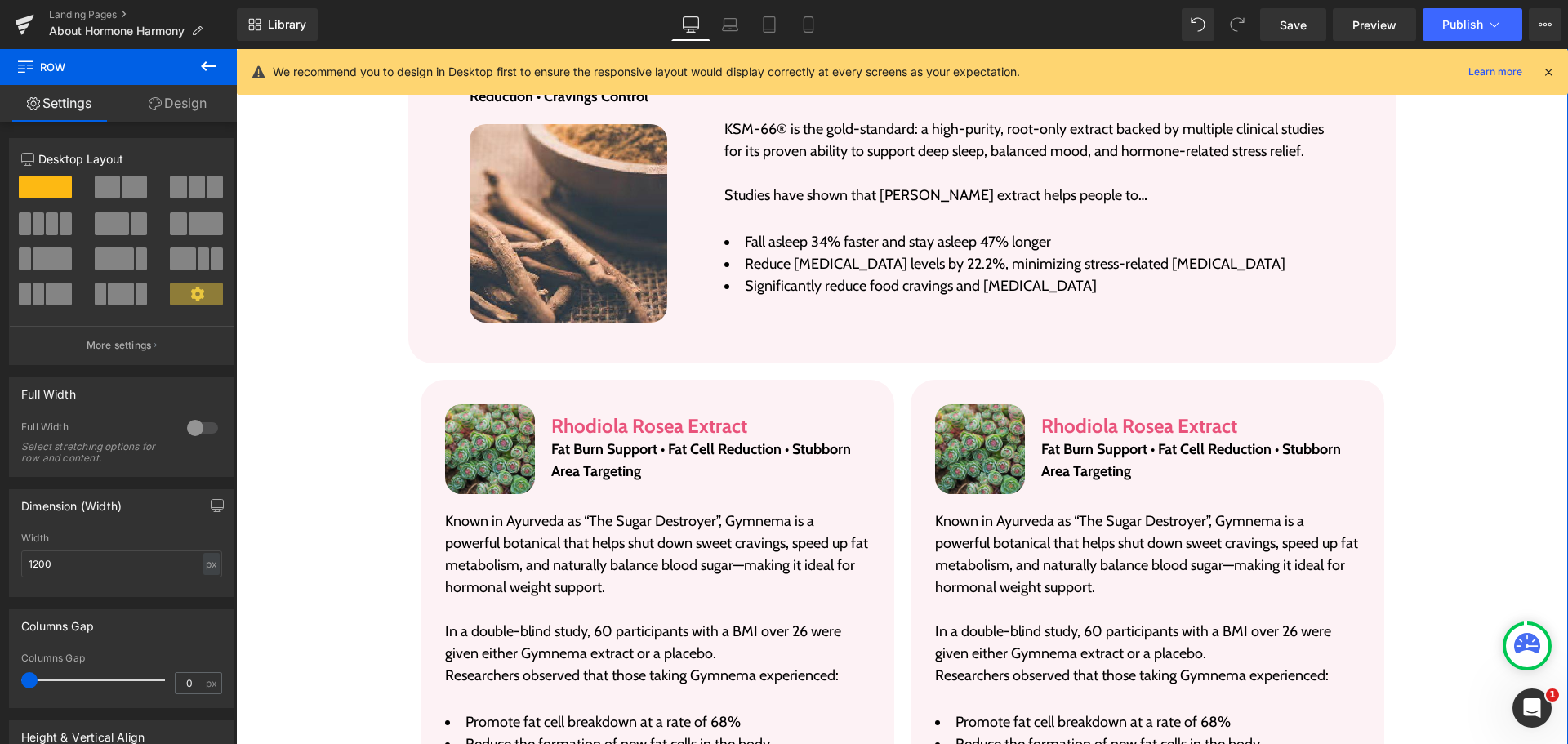
scroll to position [3008, 0]
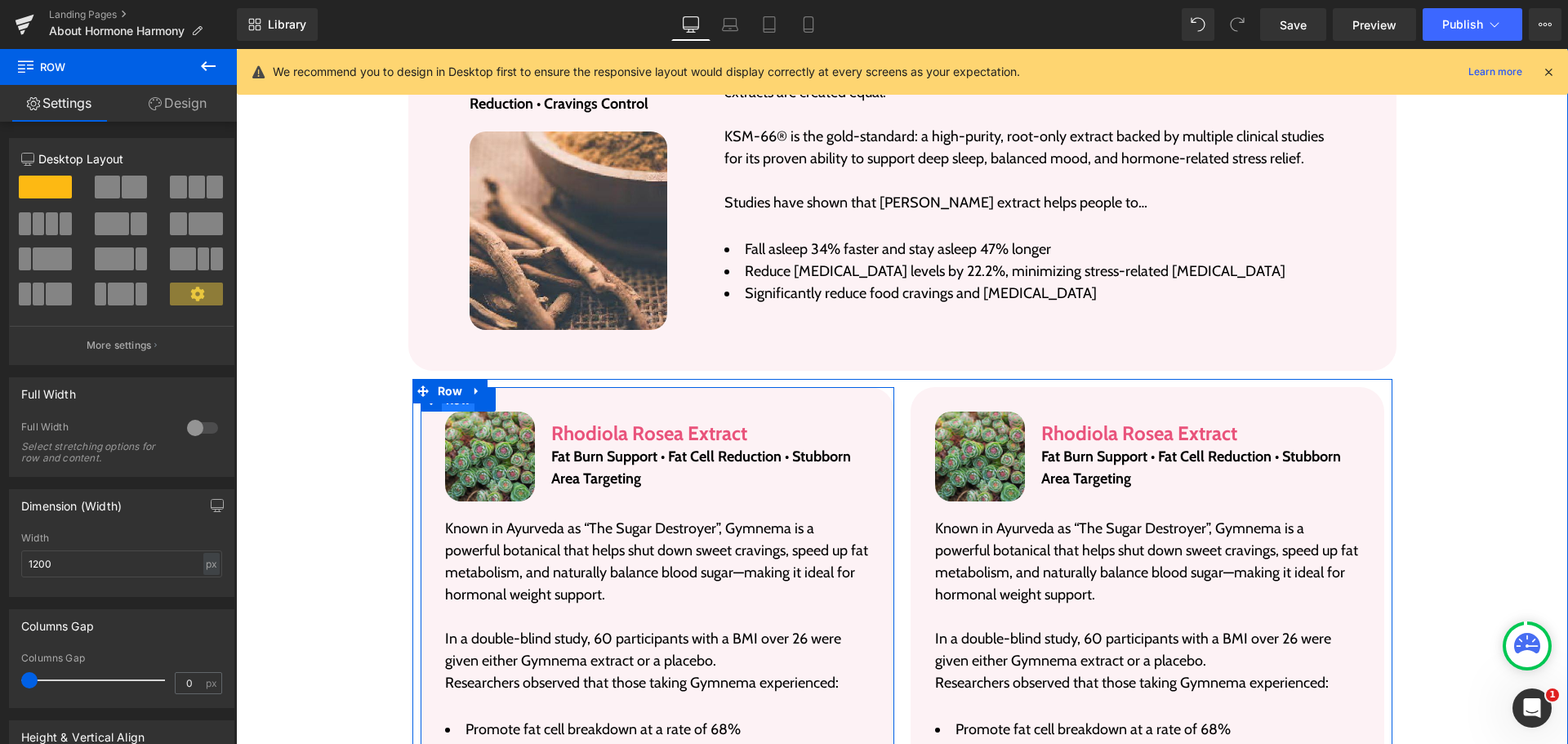
click at [456, 388] on span "Row" at bounding box center [458, 400] width 34 height 24
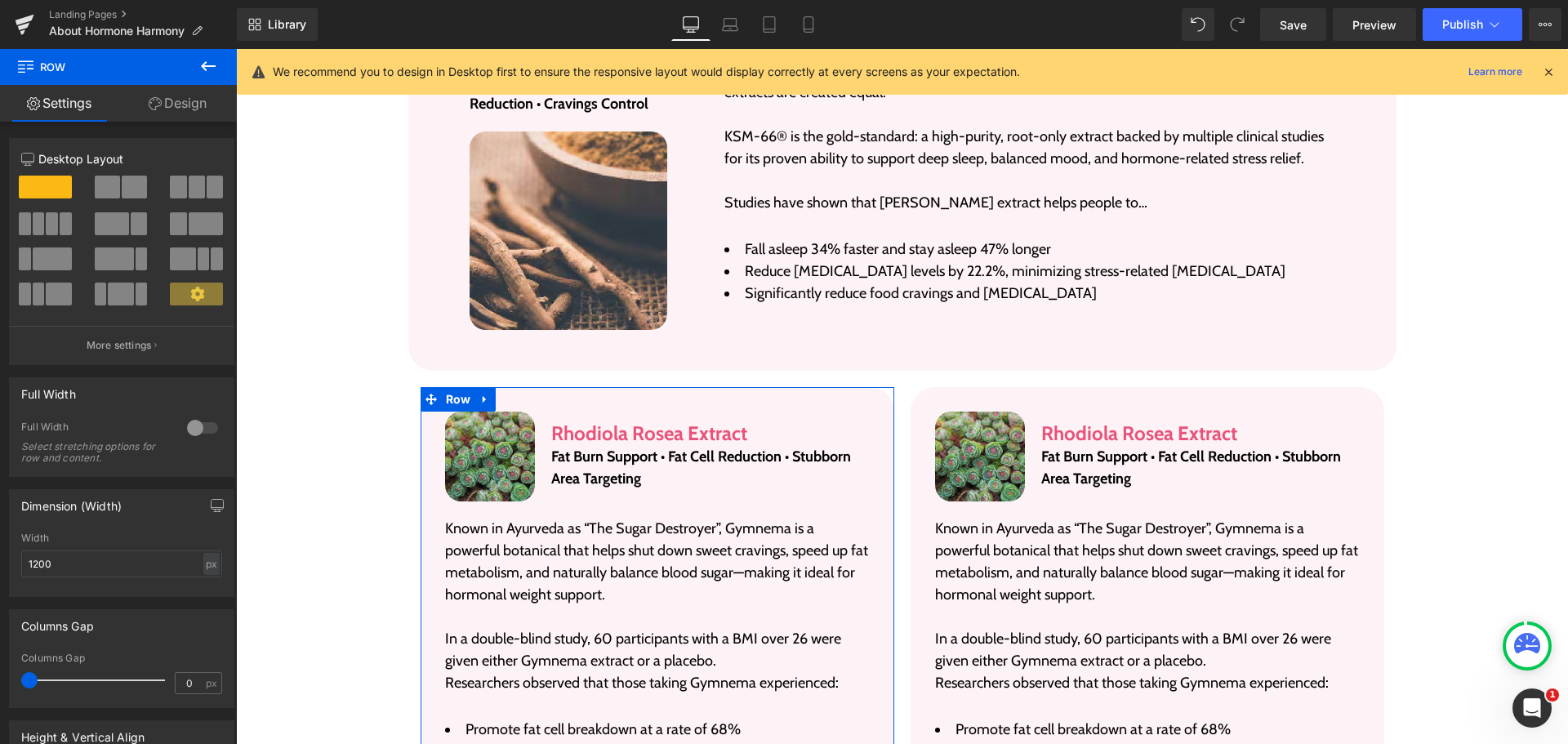
click at [159, 104] on icon at bounding box center [155, 103] width 13 height 13
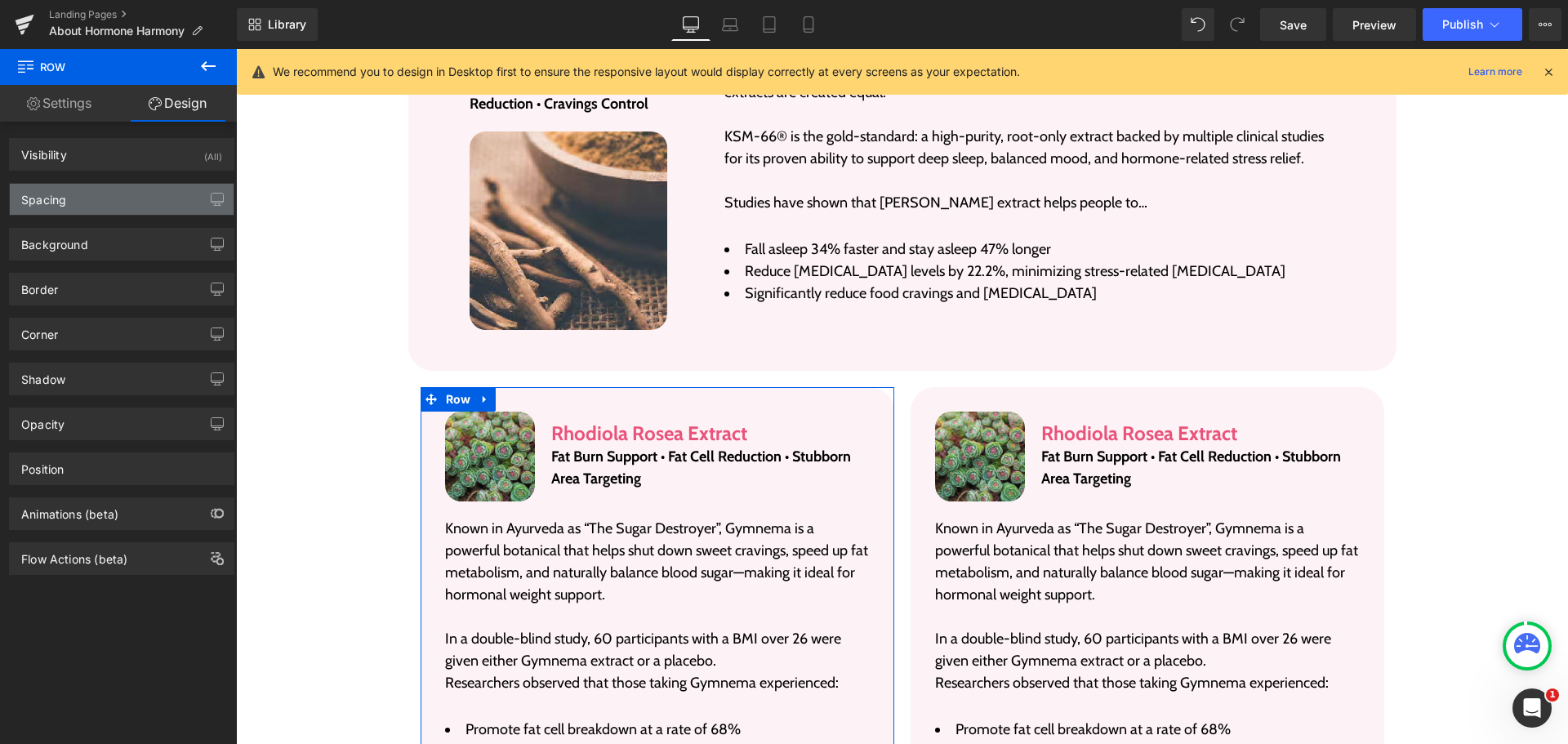
click at [79, 200] on div "Spacing" at bounding box center [121, 199] width 224 height 31
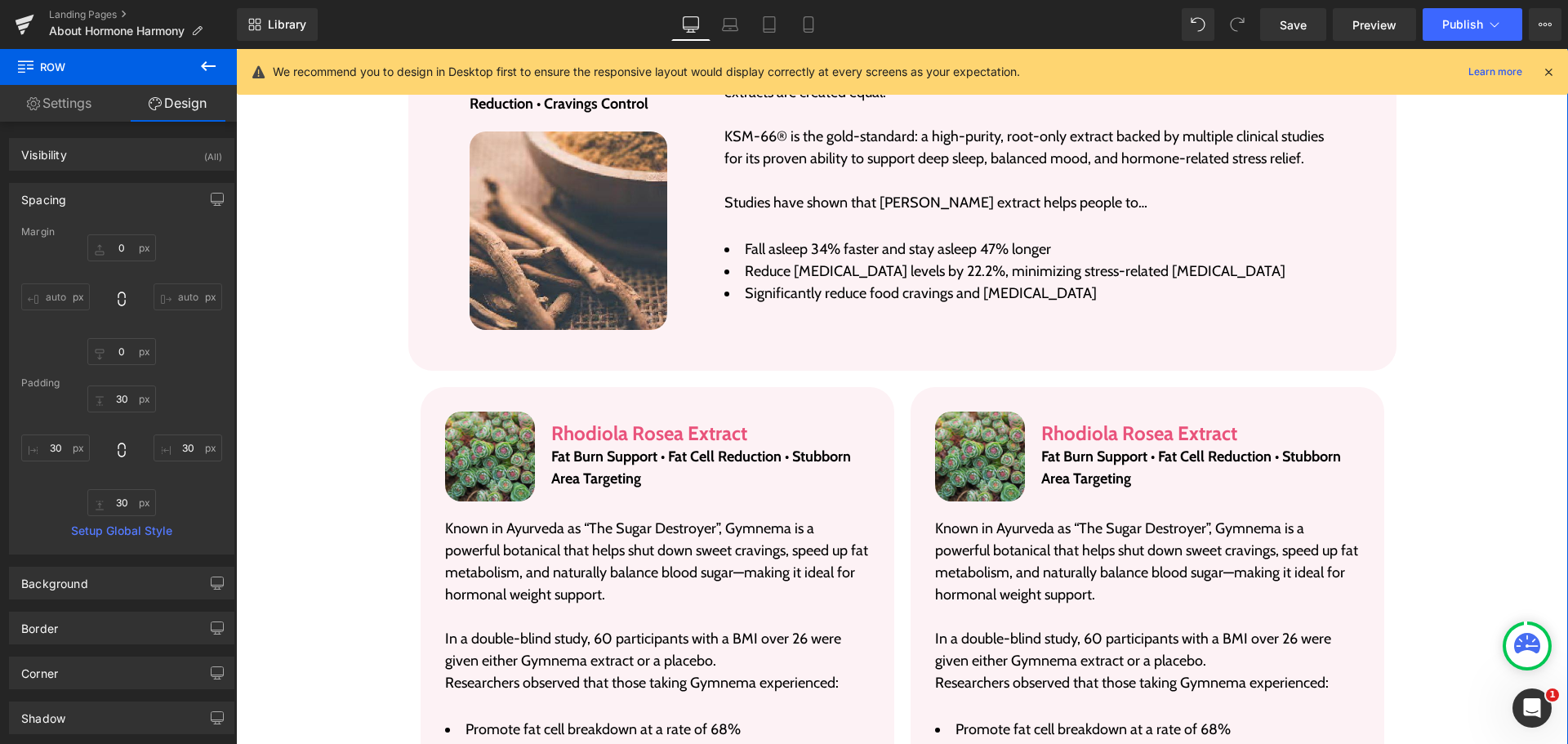
scroll to position [2926, 0]
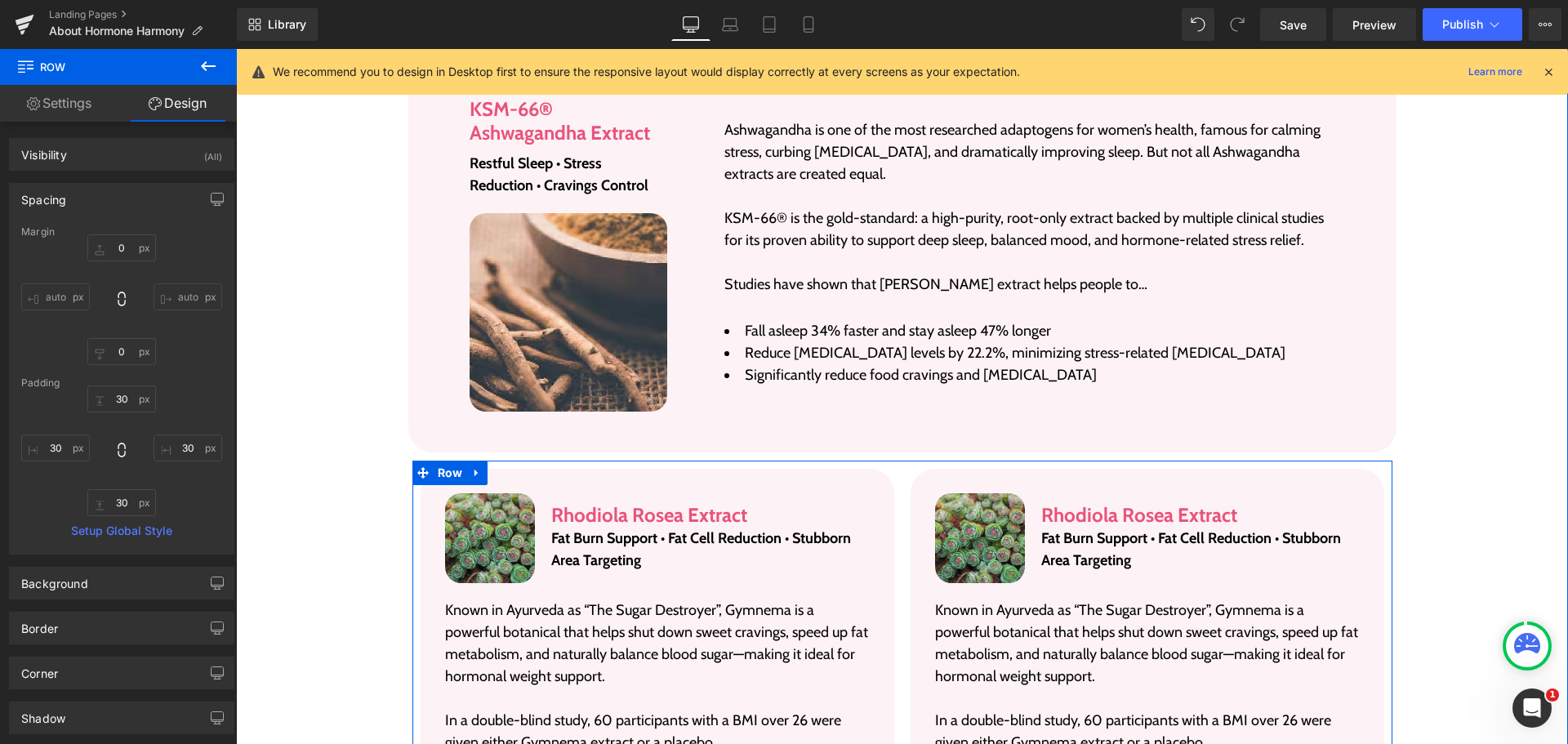
click at [890, 469] on div "Image Rhodiola Rosea Extract Heading Fat Burn Support • Fat Cell Reduction • St…" at bounding box center [657, 684] width 490 height 430
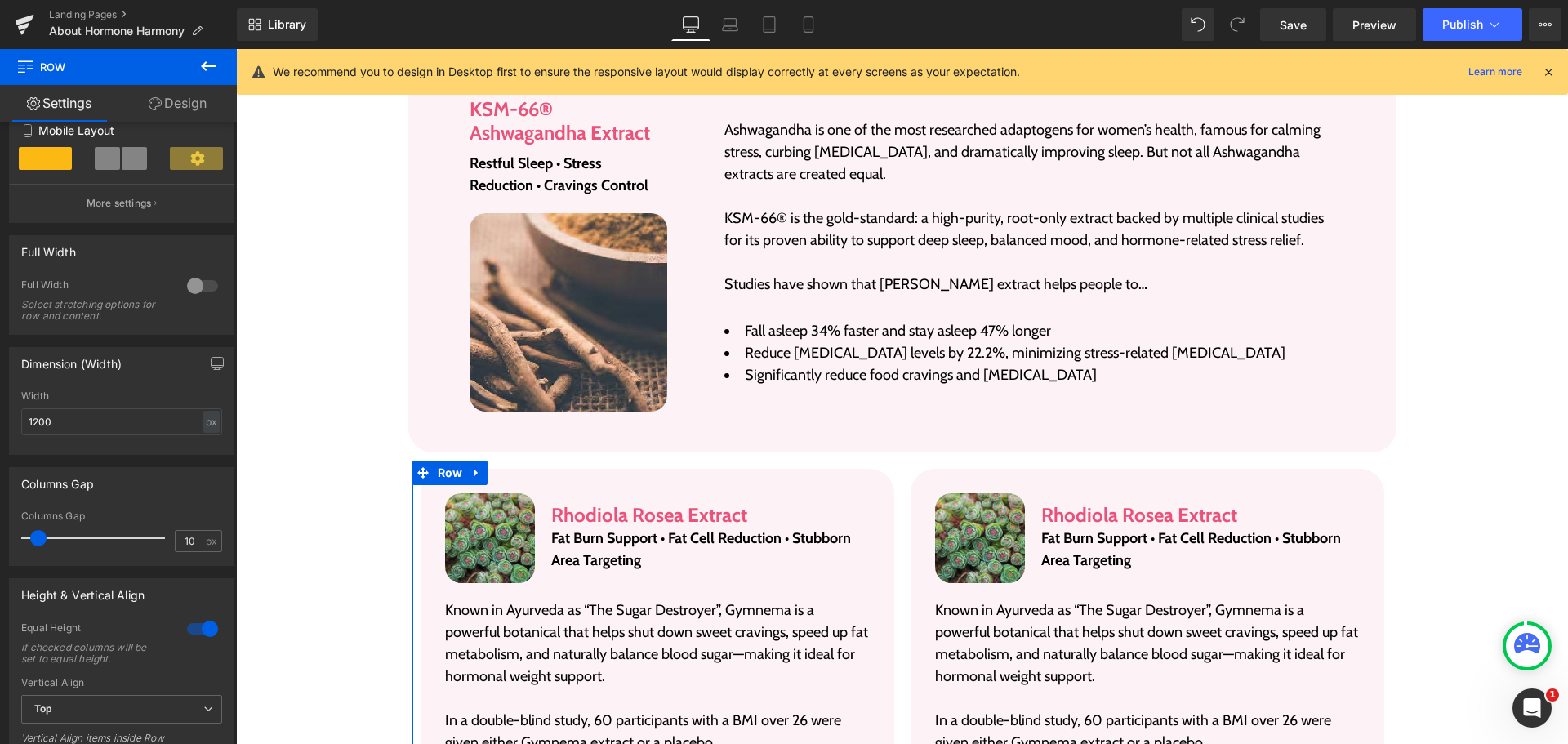
scroll to position [327, 0]
click at [188, 544] on input "10" at bounding box center [190, 538] width 29 height 21
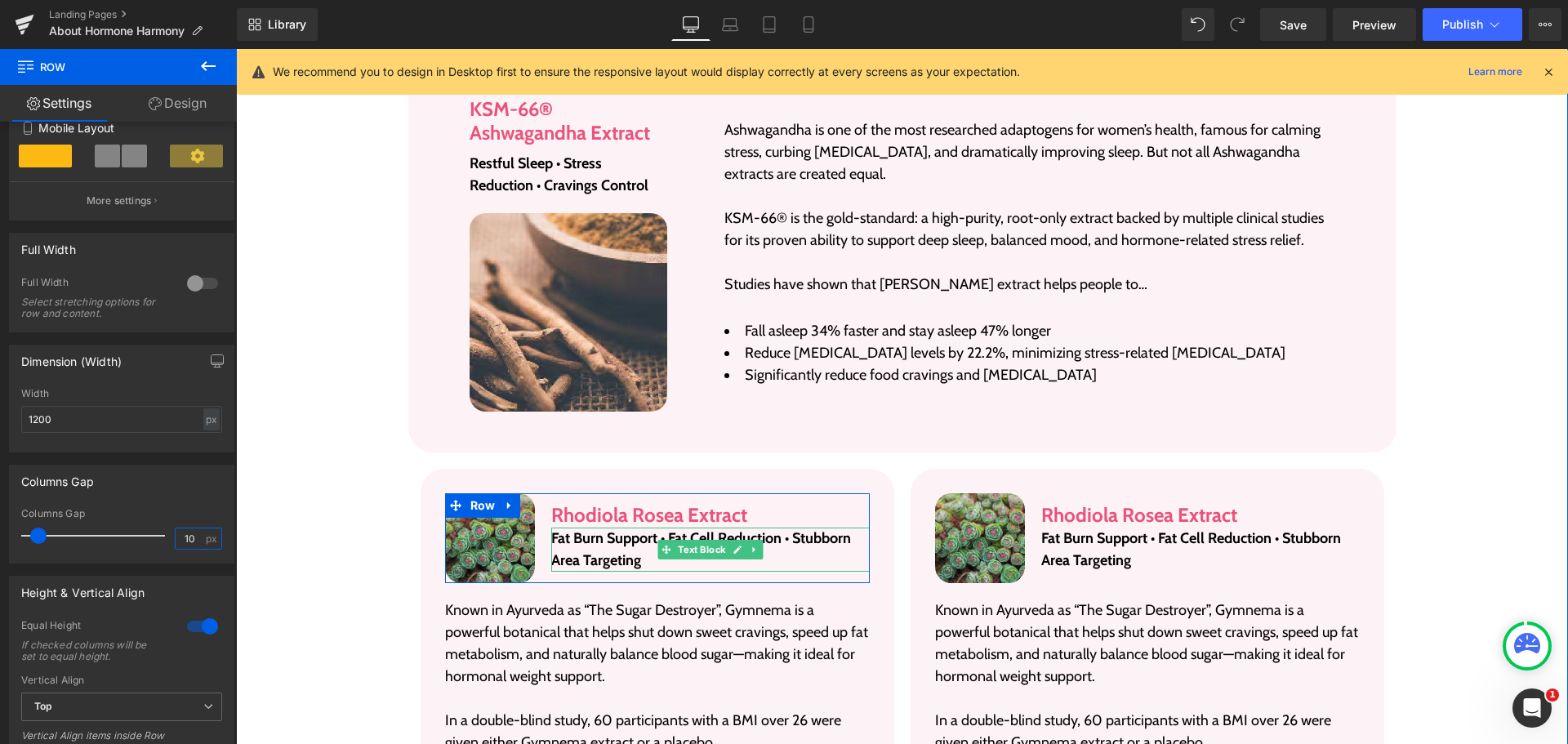
type input "1"
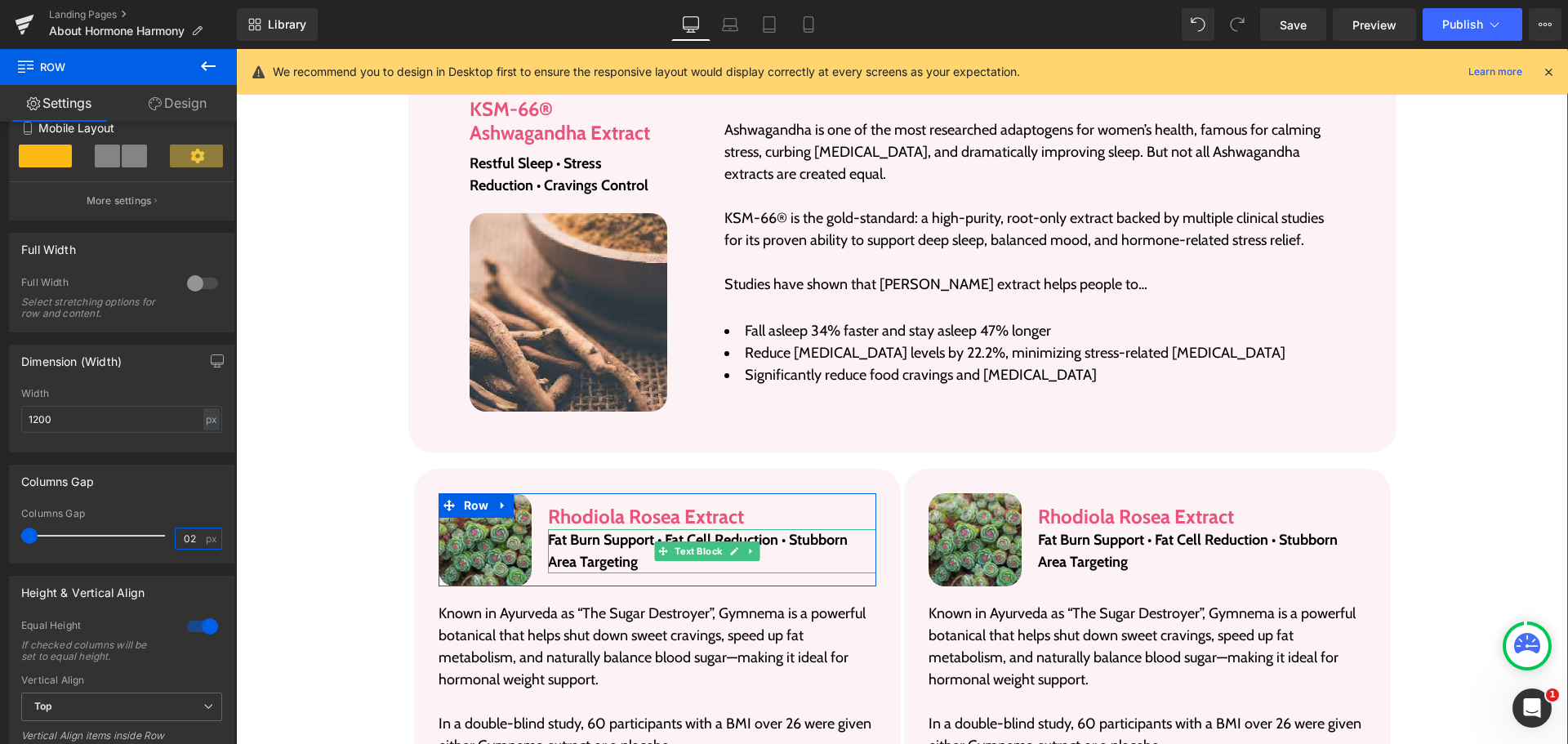
type input "2"
type input "10"
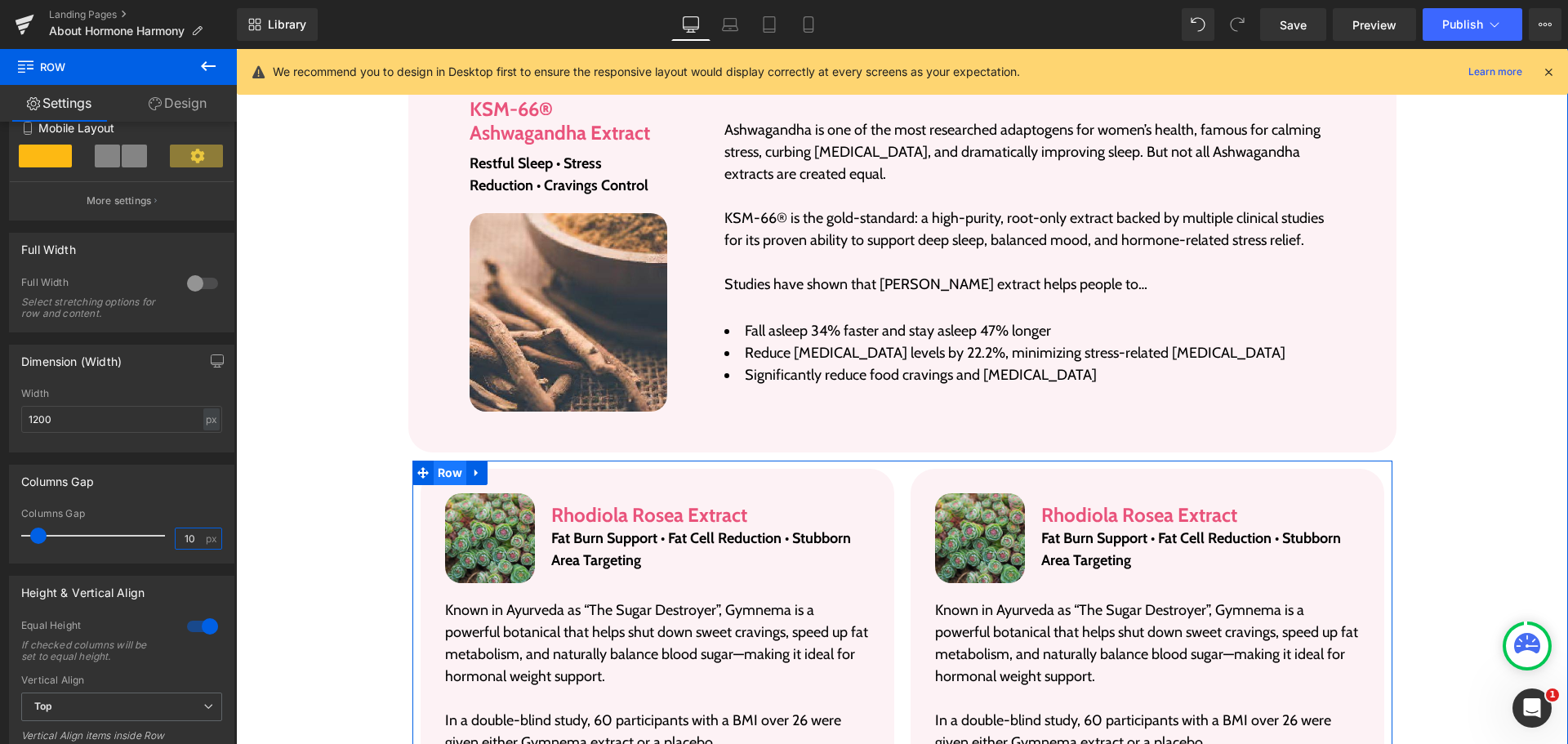
click at [434, 461] on span "Row" at bounding box center [450, 473] width 34 height 24
click at [128, 409] on input "1200" at bounding box center [121, 420] width 201 height 27
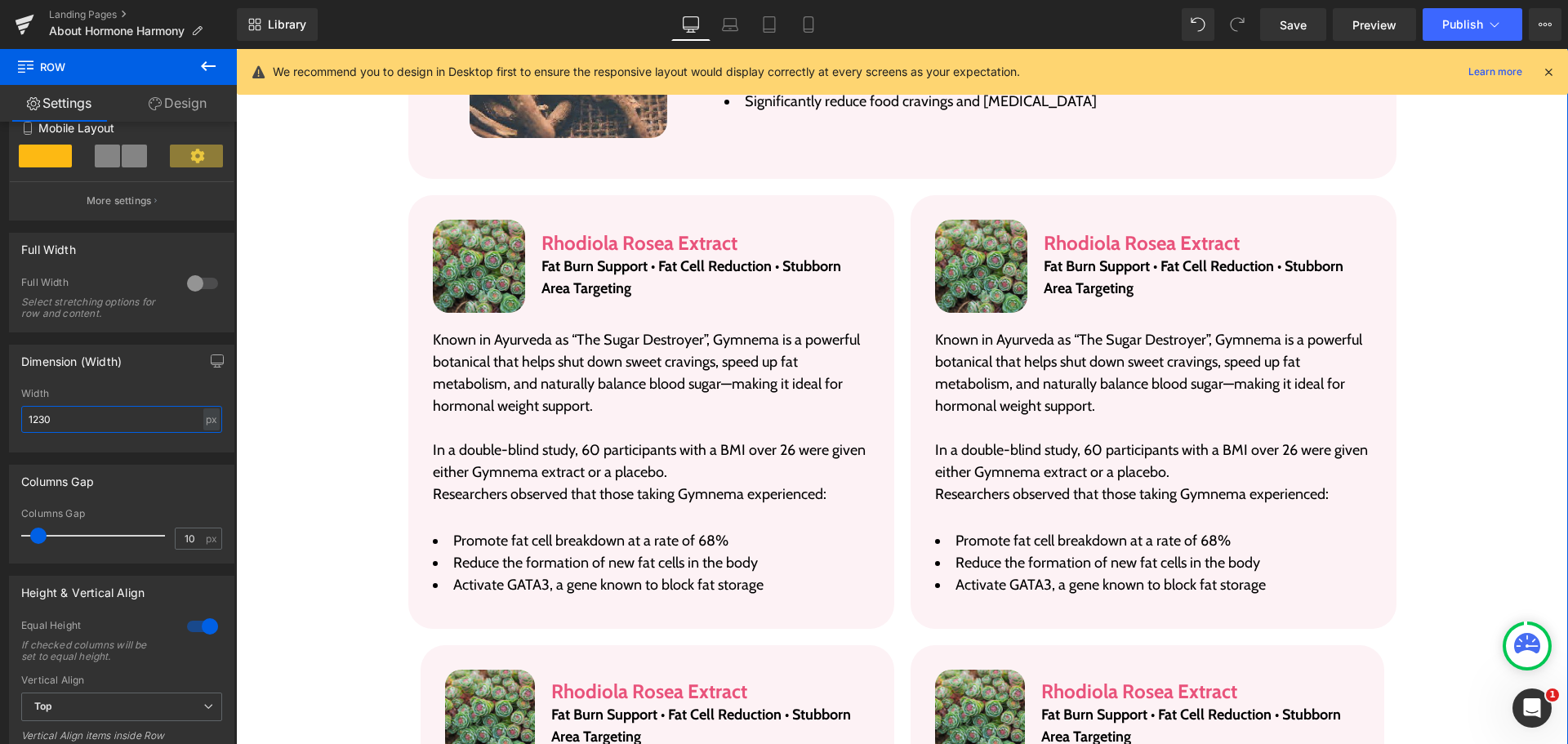
scroll to position [3171, 0]
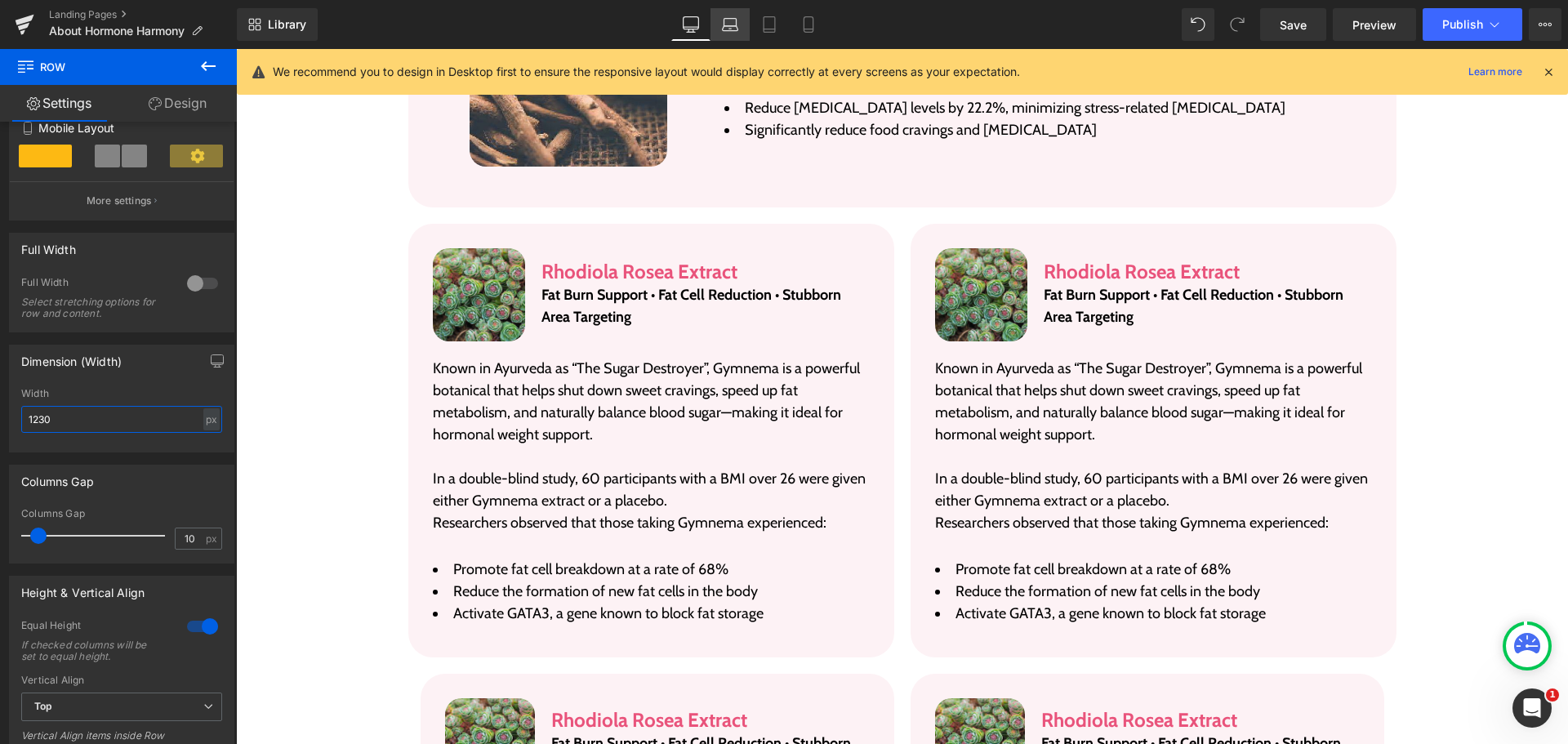
type input "1230"
click at [733, 31] on icon at bounding box center [730, 28] width 15 height 5
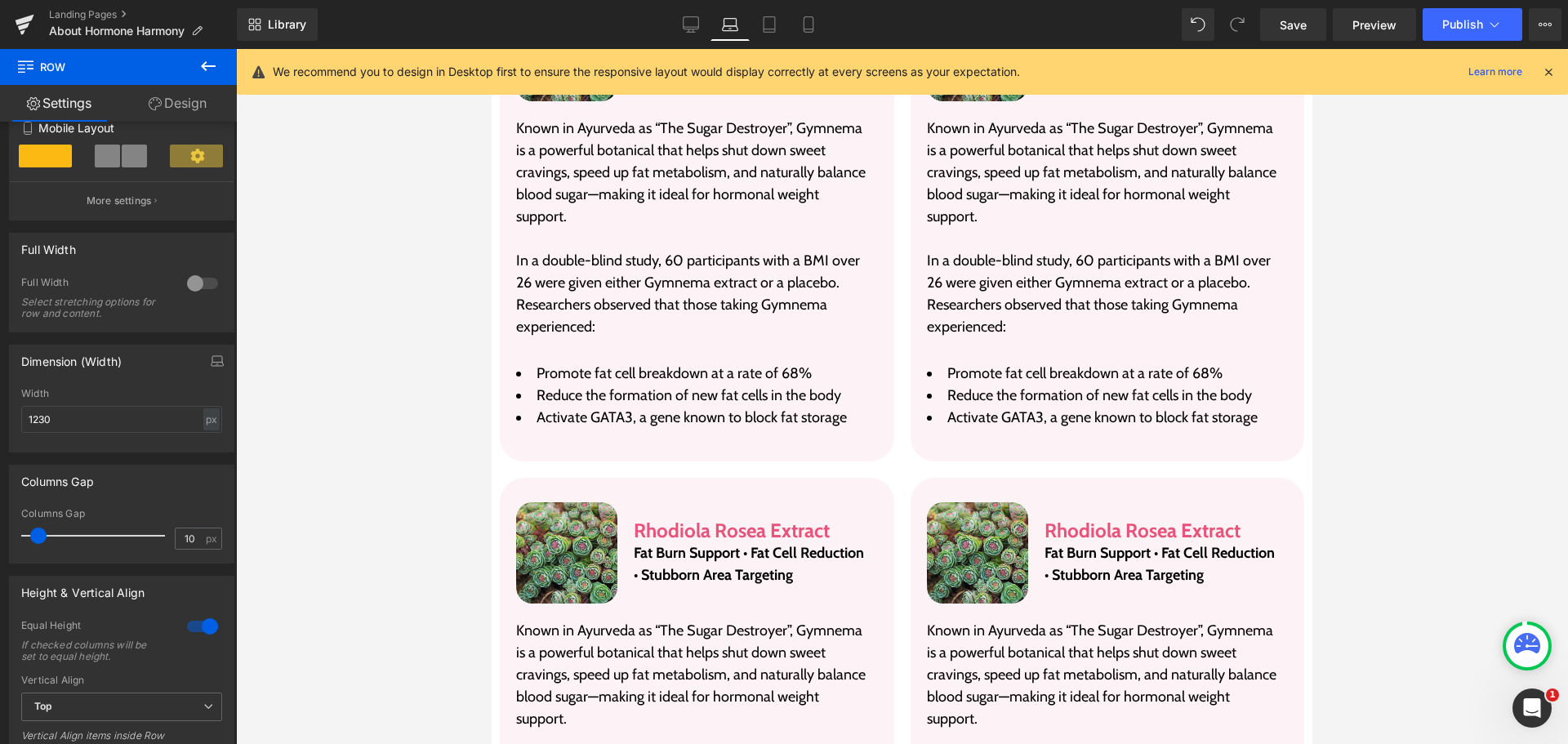
scroll to position [2941, 0]
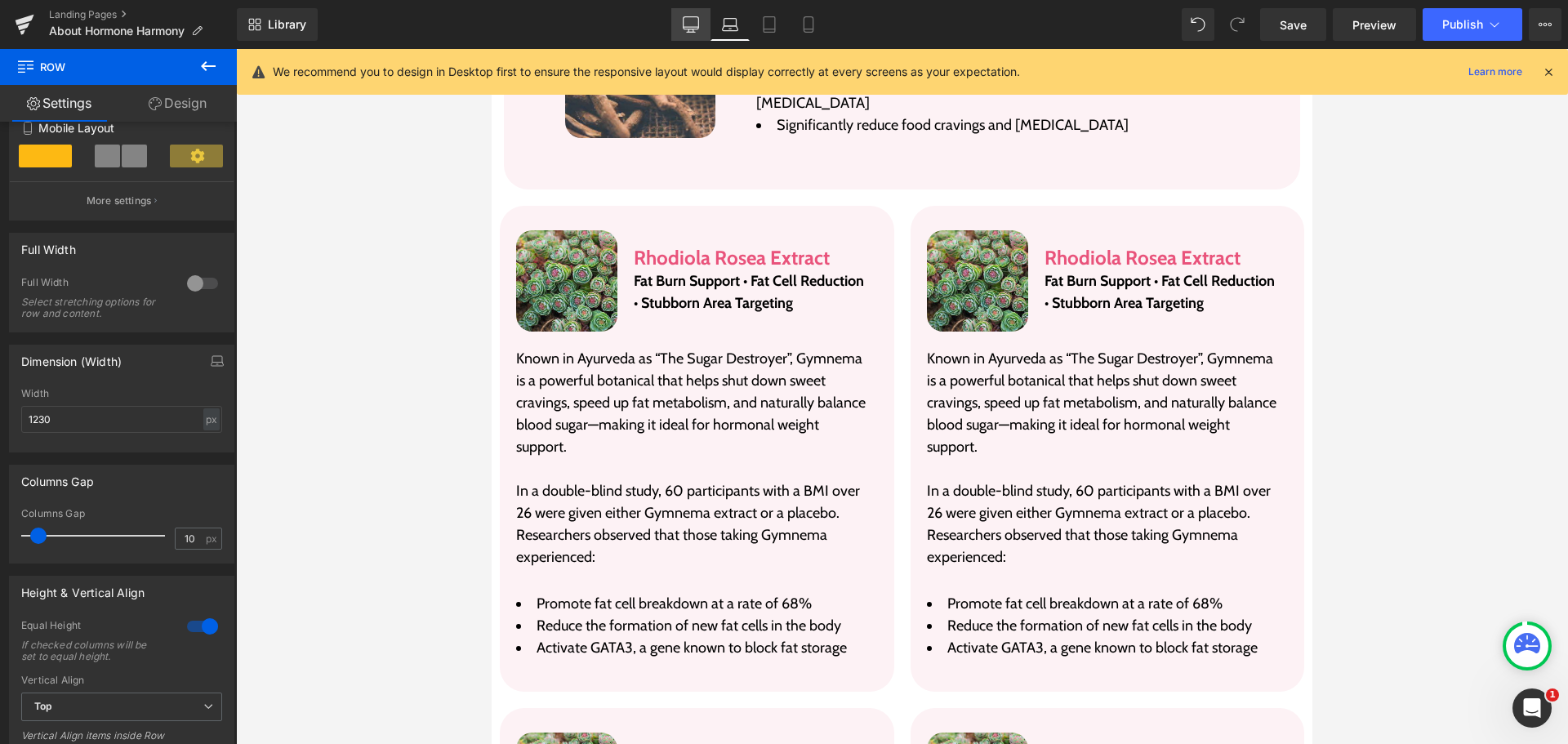
click at [701, 19] on link "Desktop" at bounding box center [690, 24] width 39 height 33
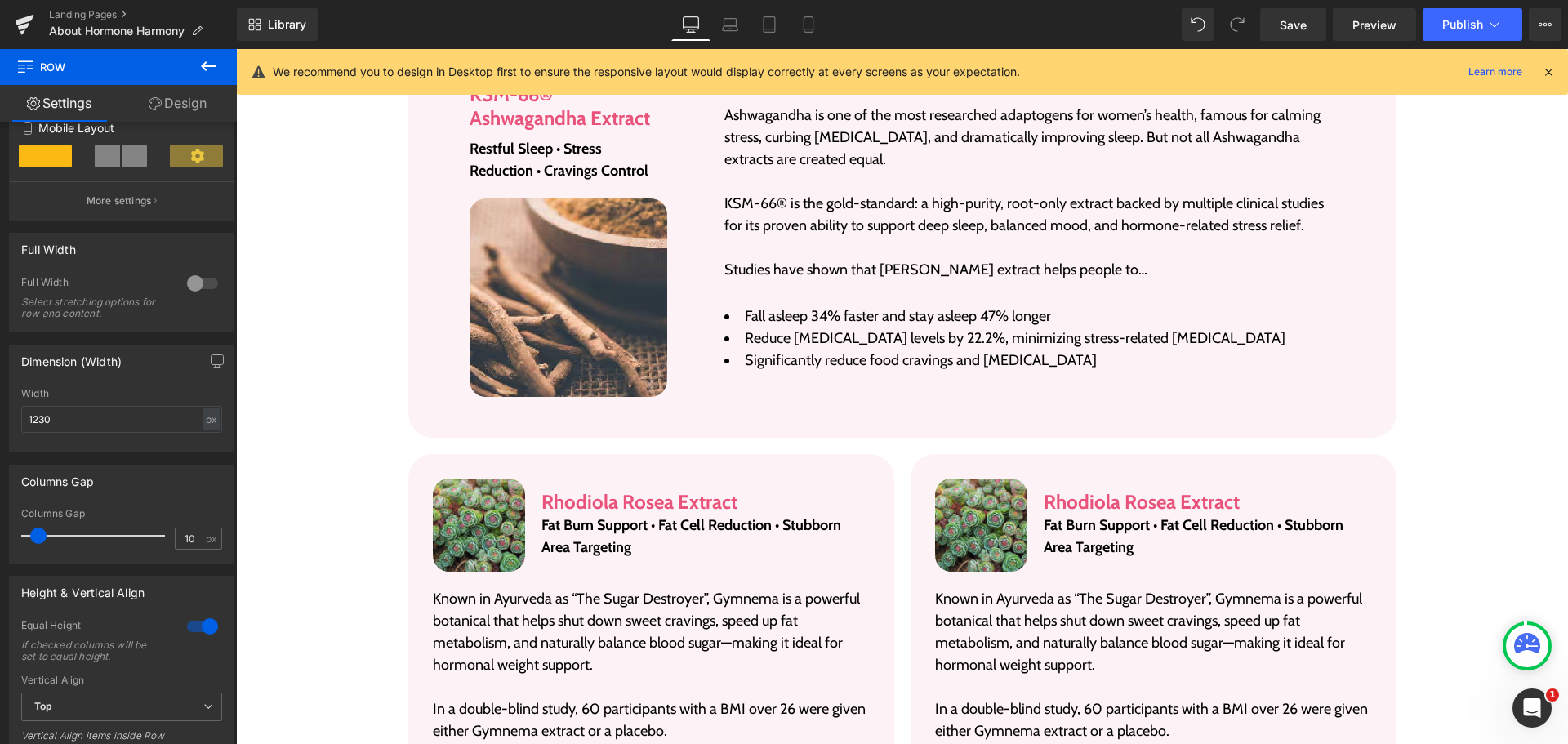
scroll to position [3171, 0]
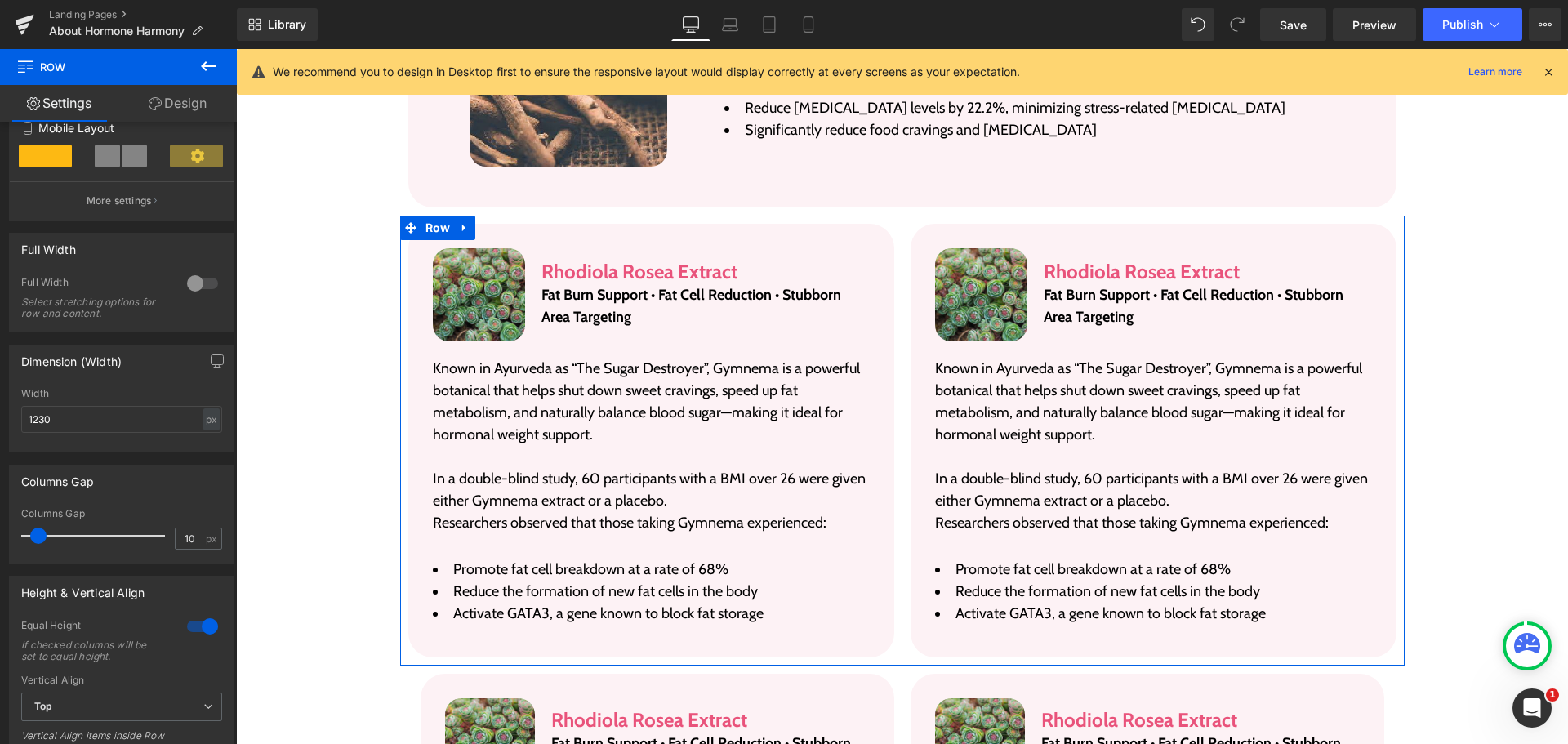
click at [169, 87] on link "Design" at bounding box center [178, 103] width 119 height 37
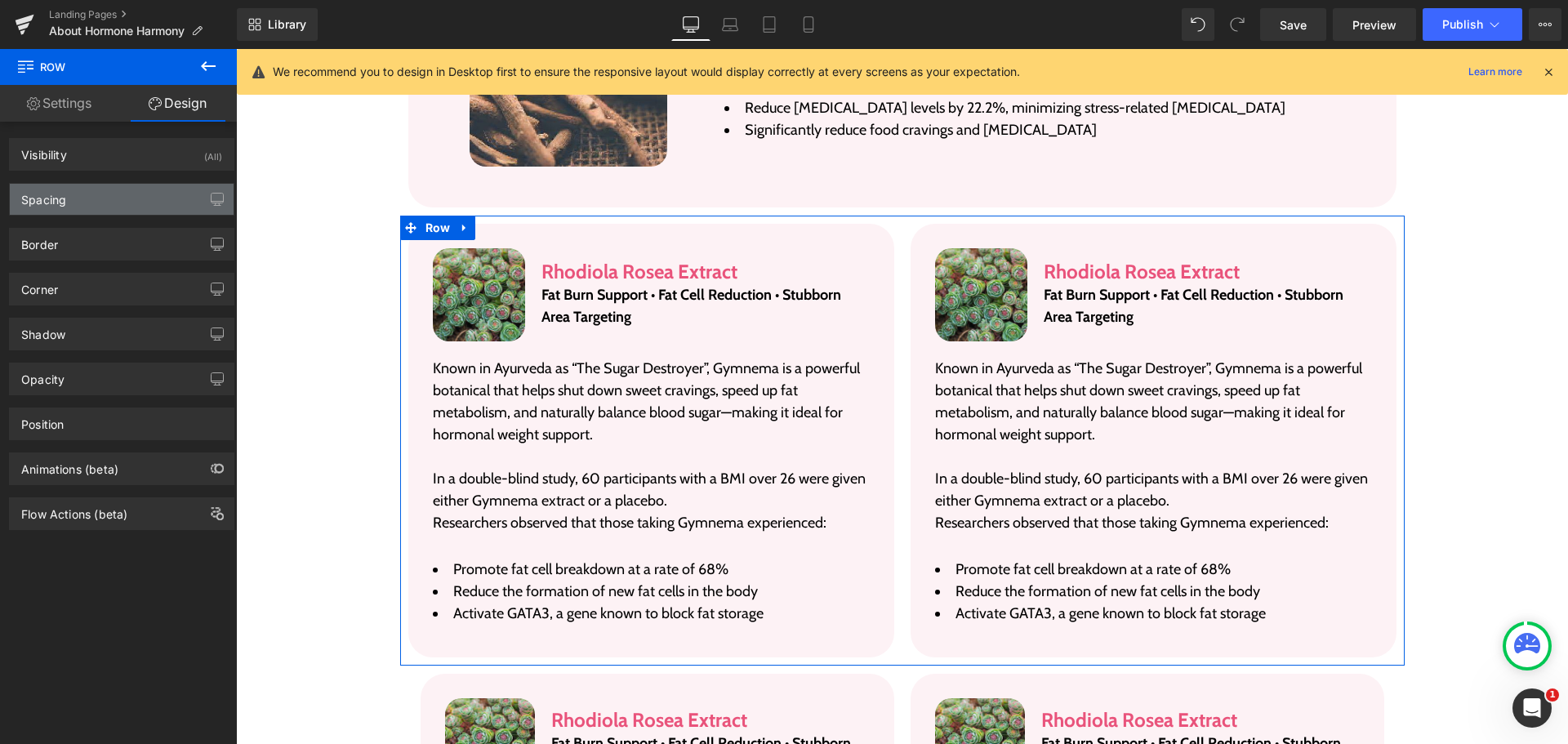
click at [108, 205] on div "Spacing" at bounding box center [121, 199] width 224 height 31
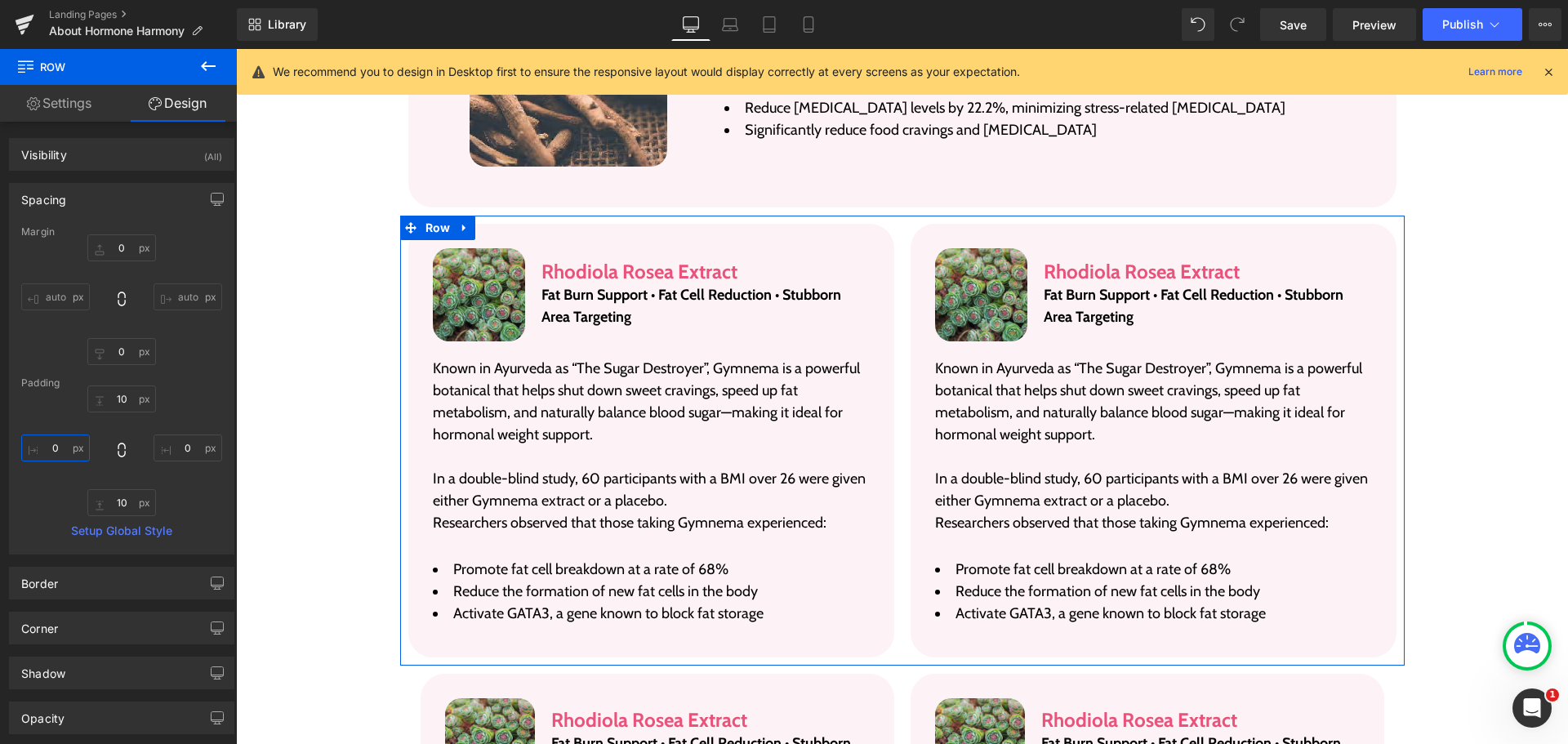
click at [54, 450] on input "text" at bounding box center [55, 449] width 69 height 27
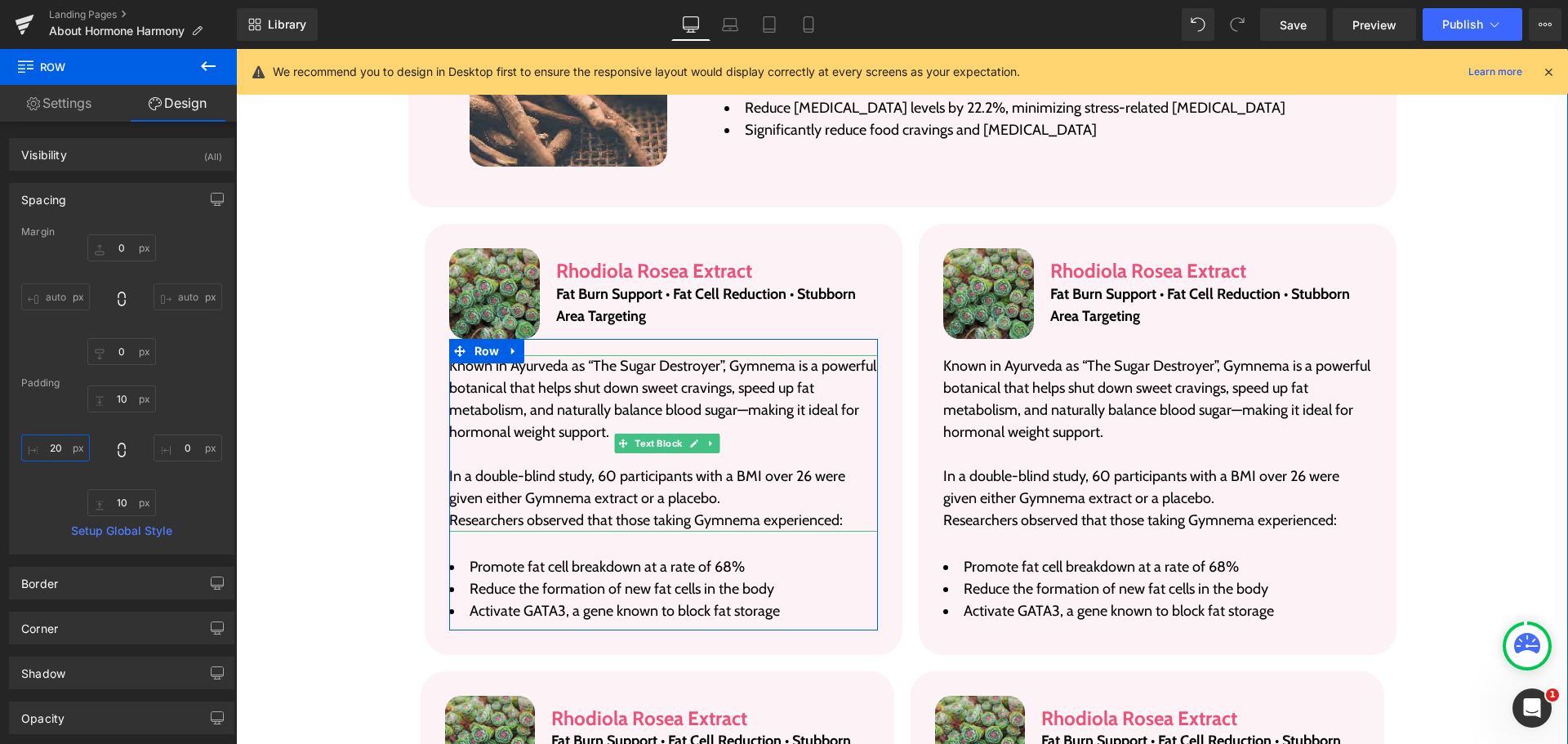
type input "20"
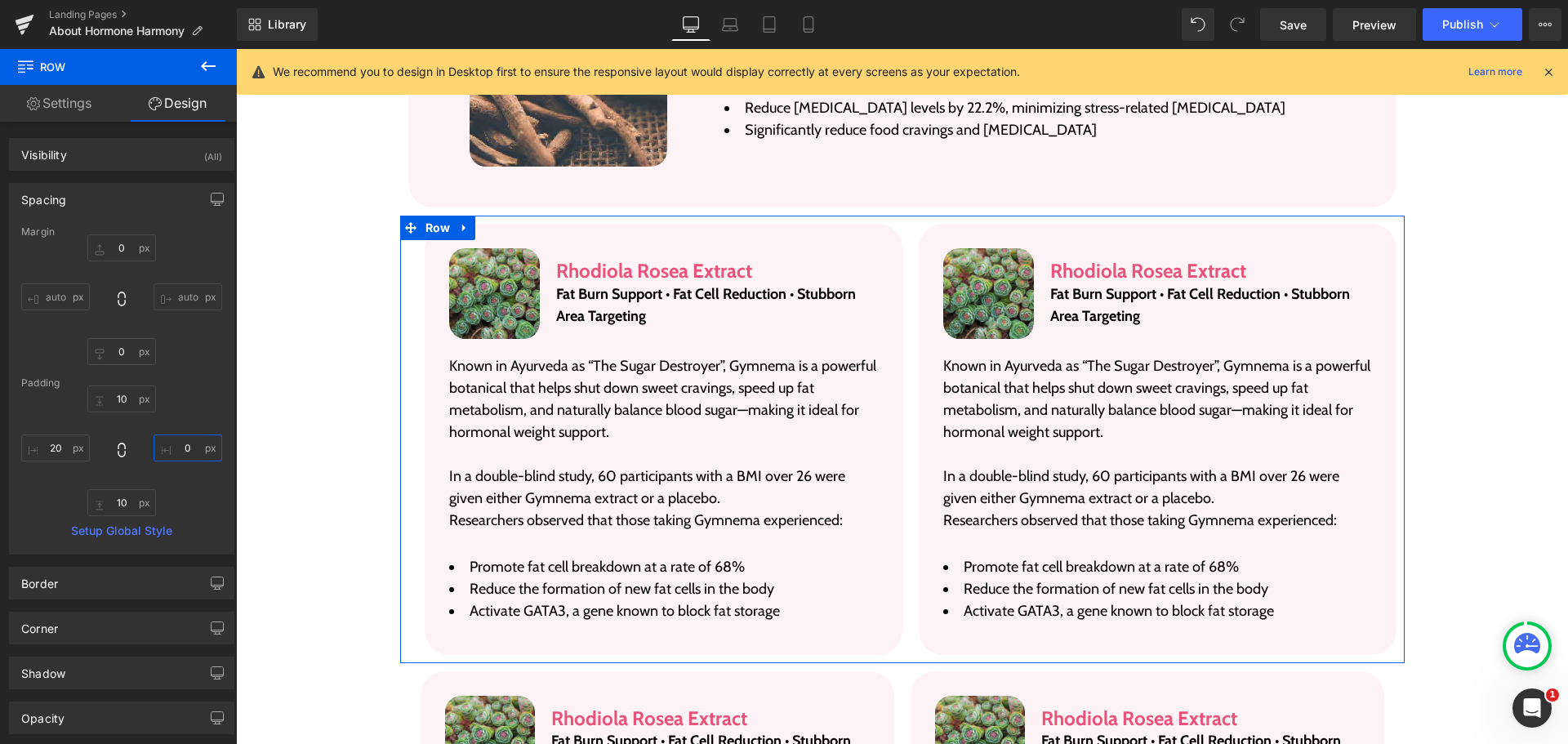
click at [167, 448] on input "text" at bounding box center [188, 449] width 69 height 27
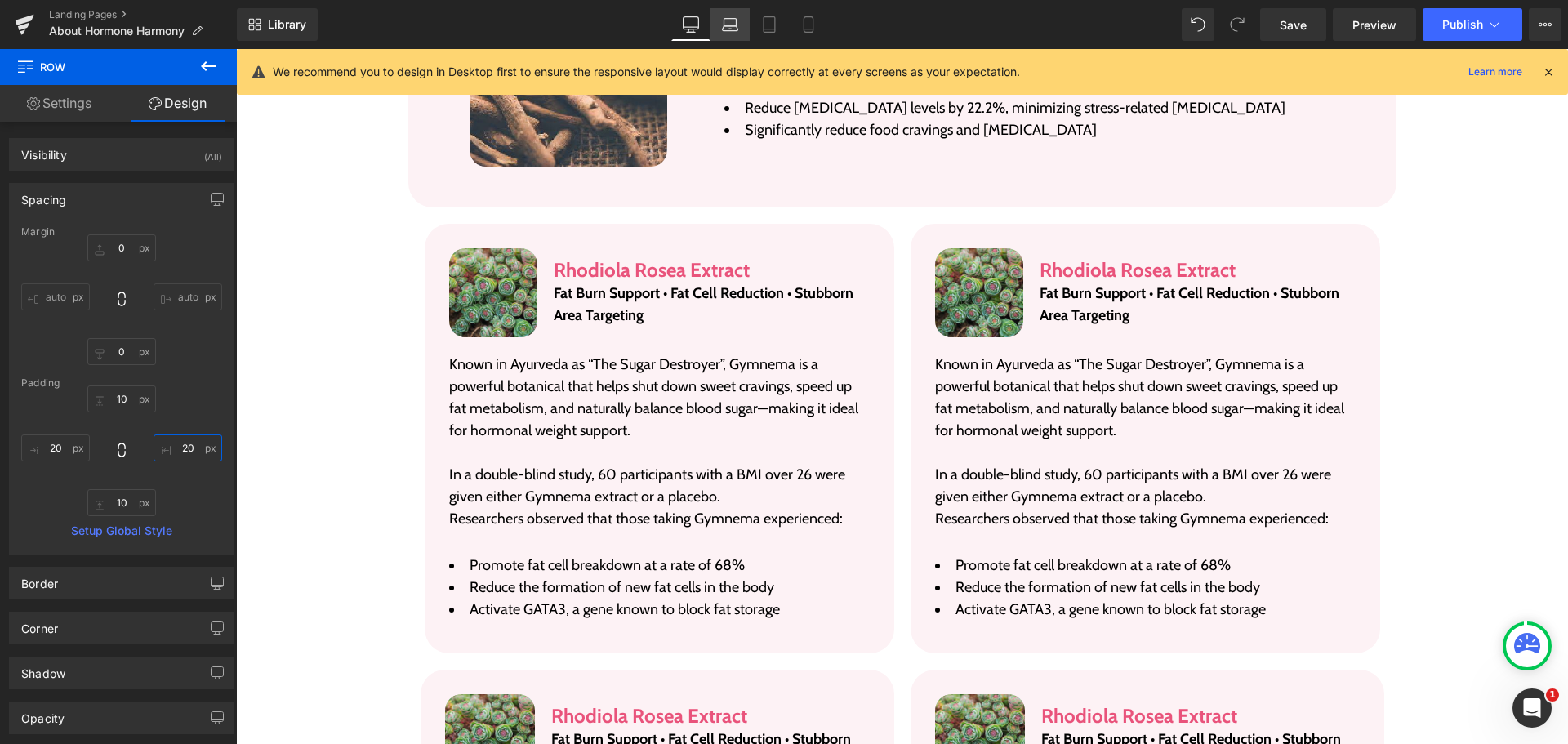
type input "20"
click at [723, 14] on link "Laptop" at bounding box center [729, 24] width 39 height 33
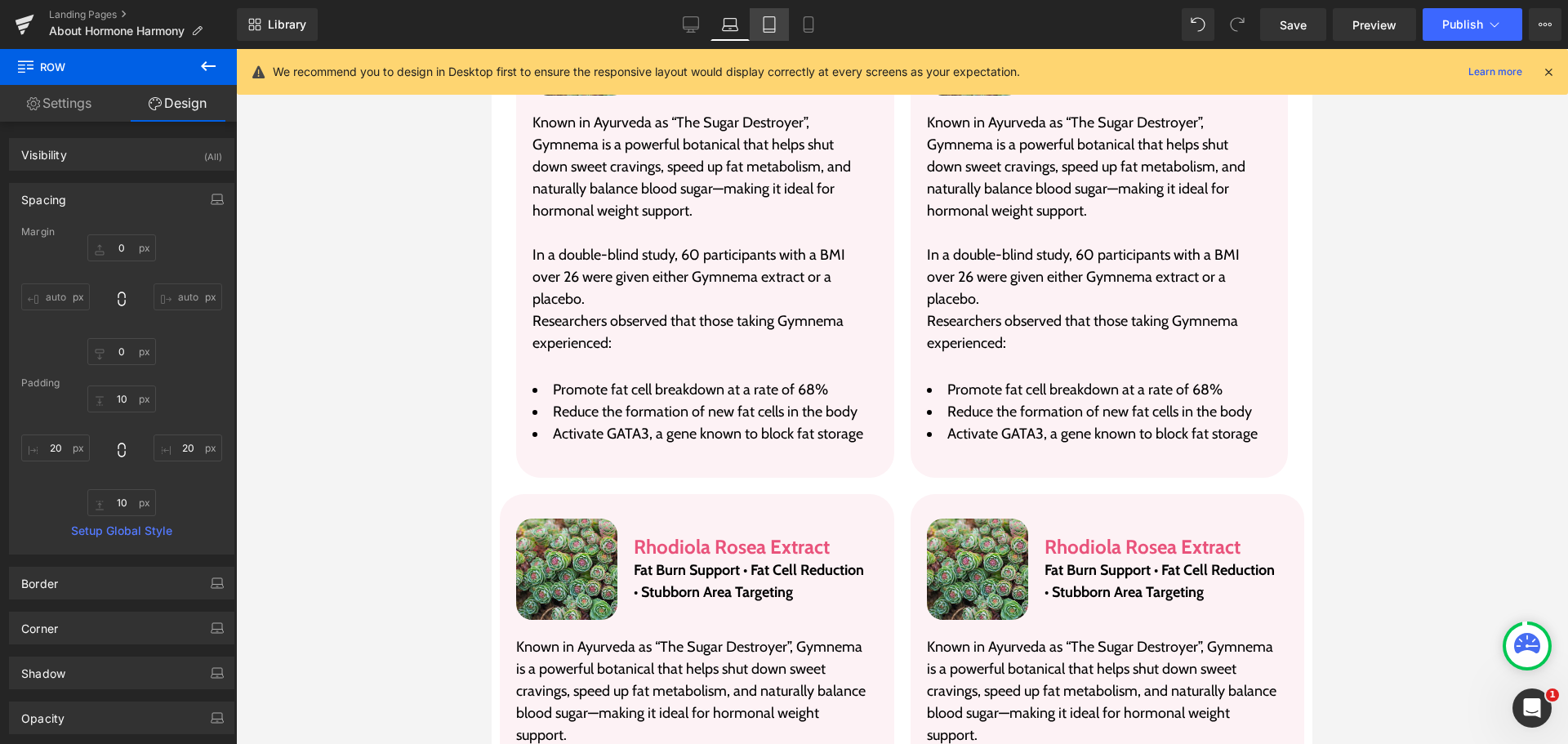
scroll to position [2941, 0]
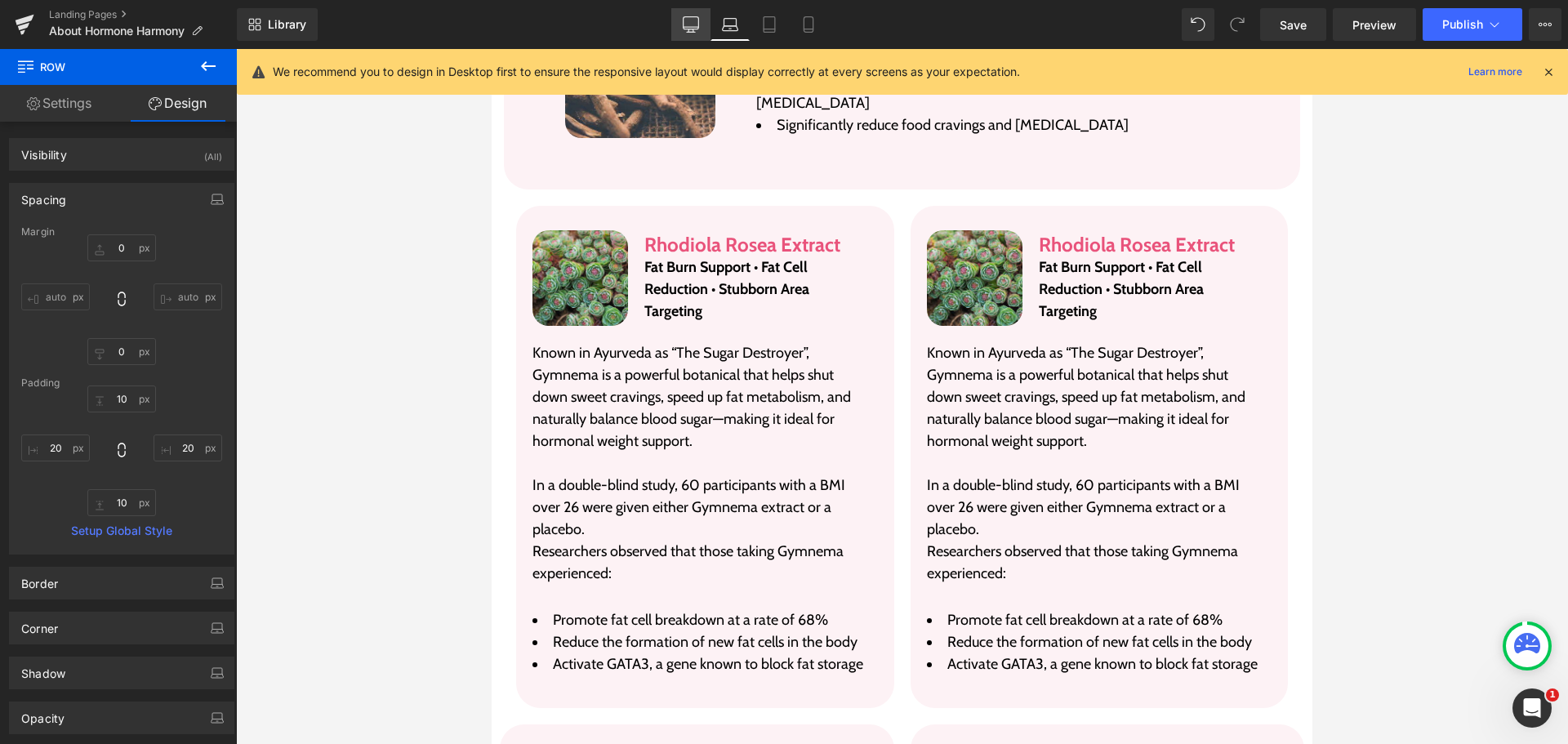
click at [701, 16] on link "Desktop" at bounding box center [690, 24] width 39 height 33
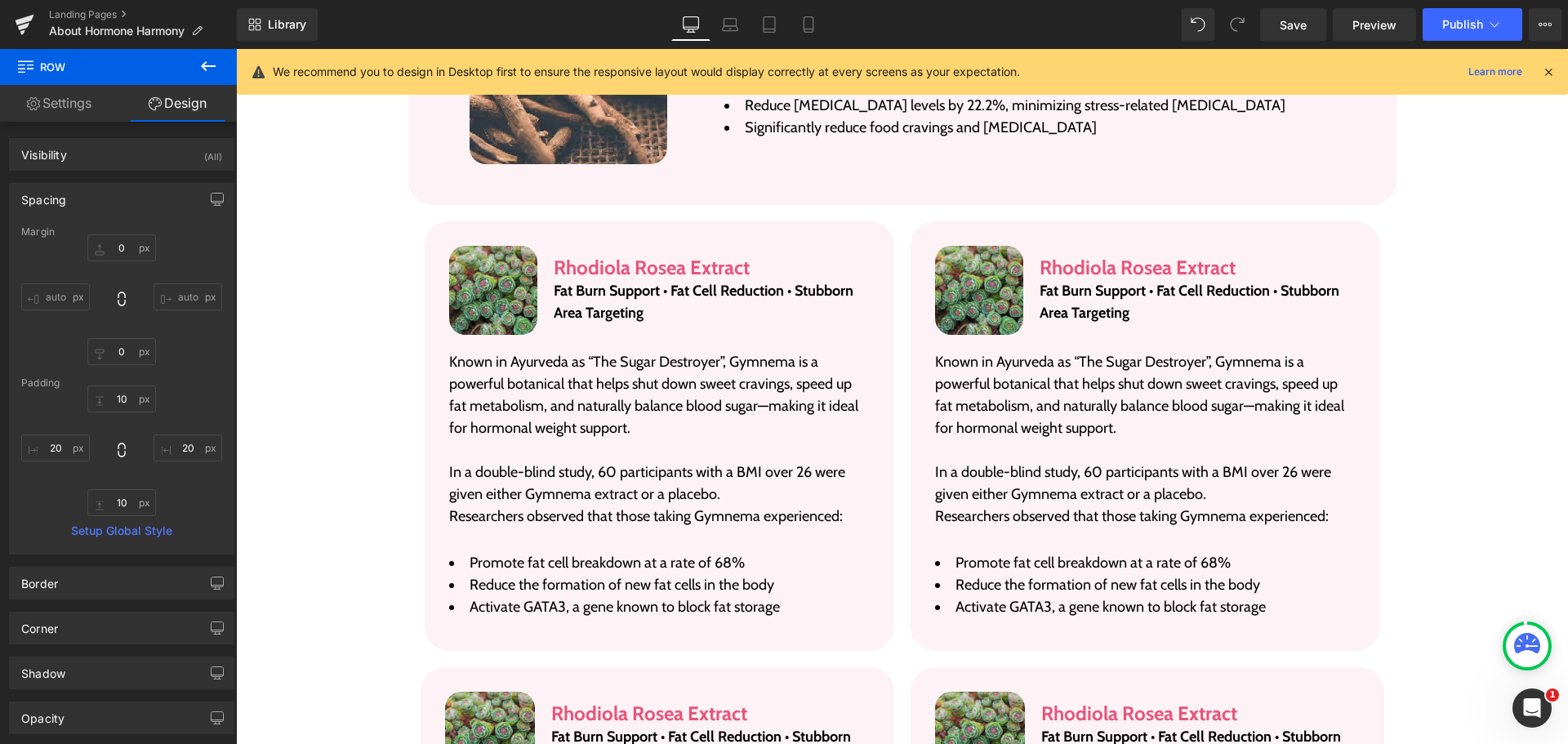
scroll to position [3171, 0]
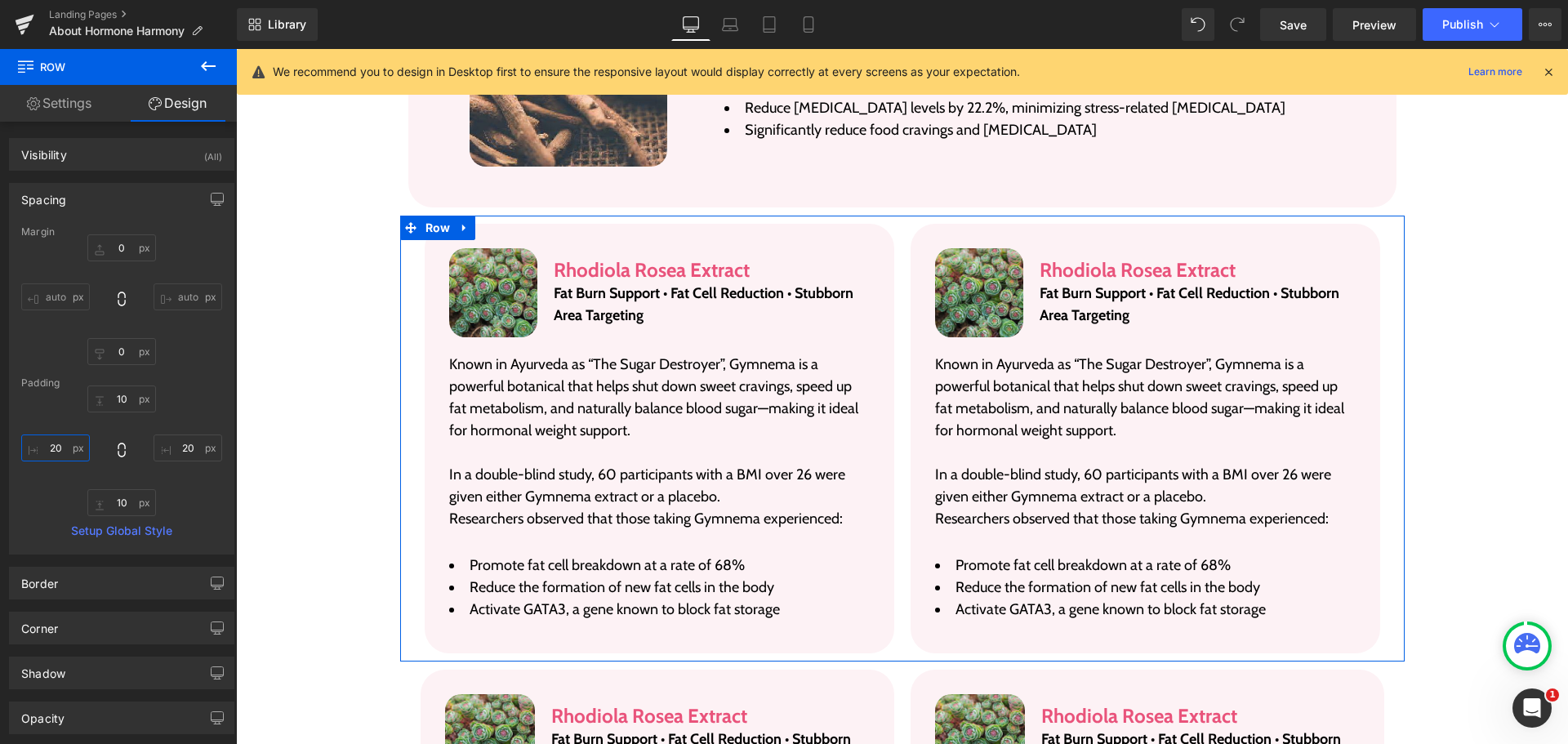
click at [79, 455] on input "20" at bounding box center [55, 449] width 69 height 27
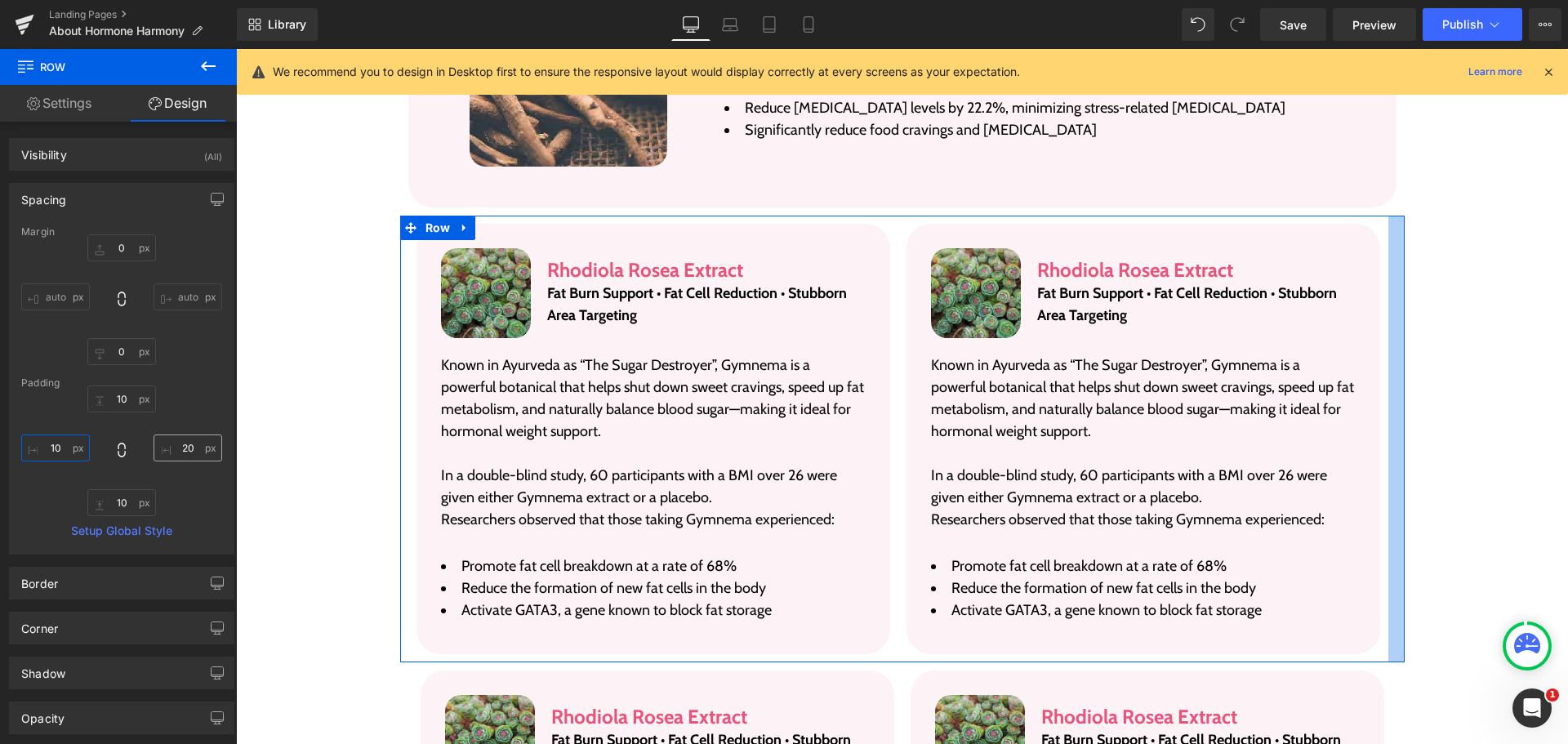
type input "10"
click at [191, 443] on input "20" at bounding box center [188, 449] width 69 height 27
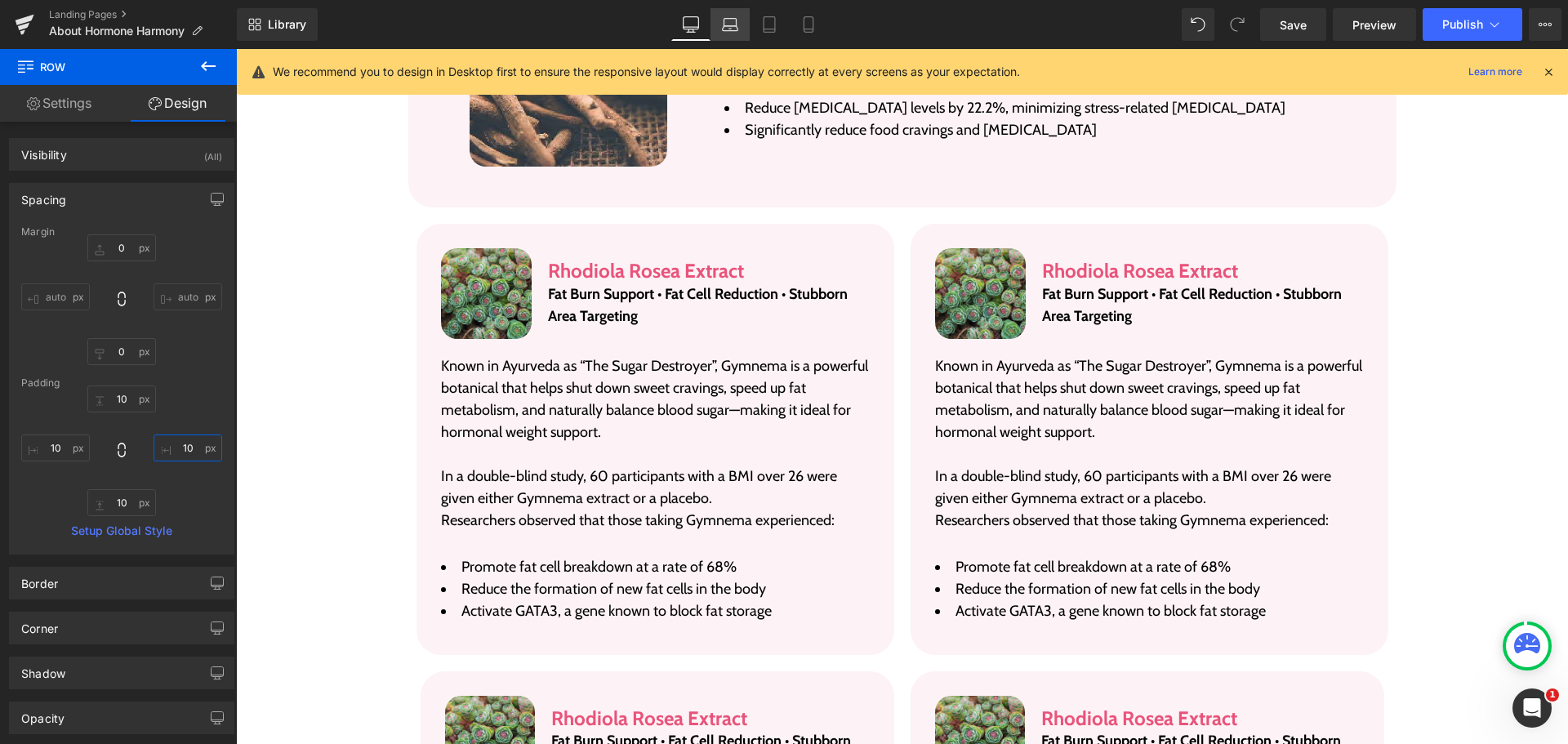
type input "10"
click at [723, 14] on link "Laptop" at bounding box center [729, 24] width 39 height 33
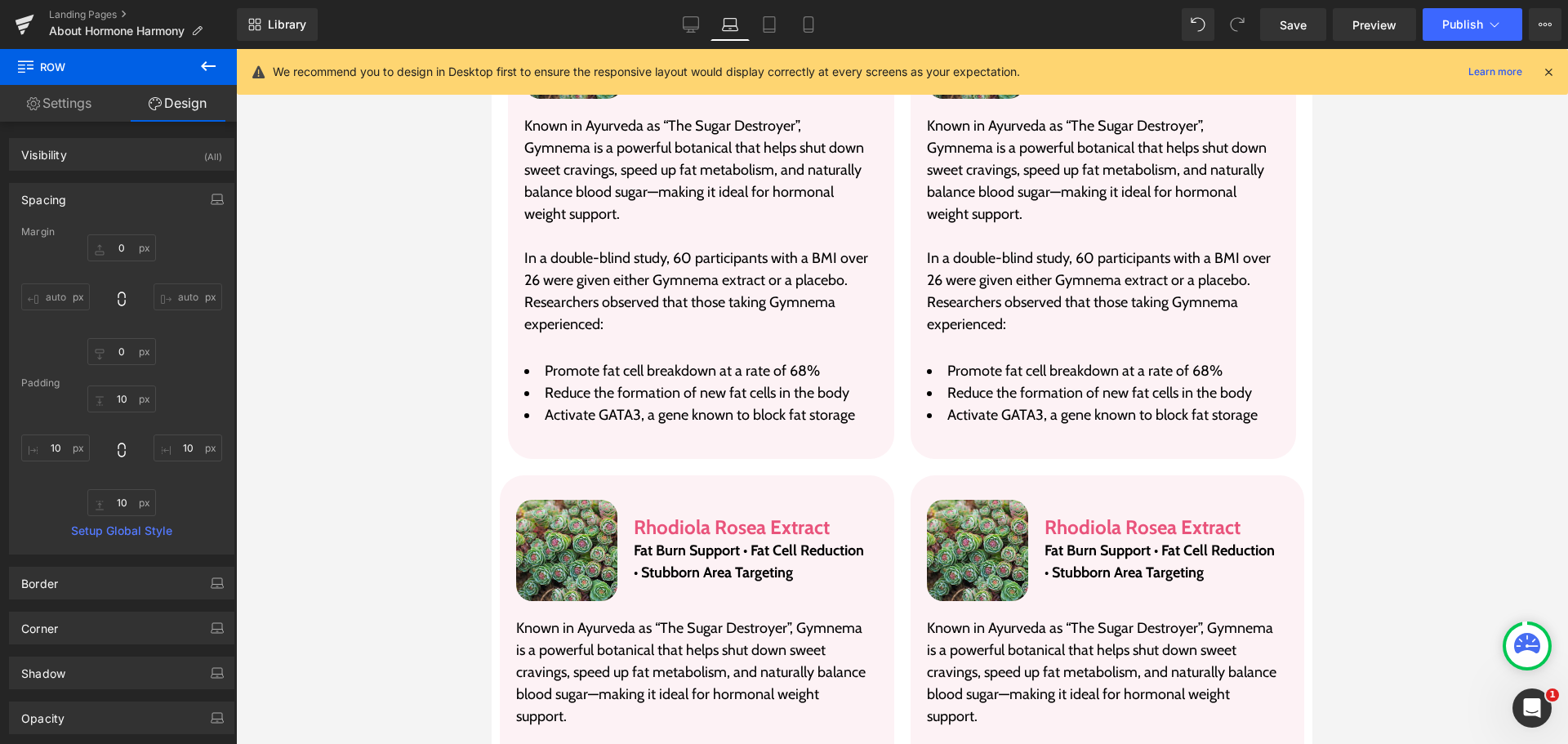
scroll to position [2941, 0]
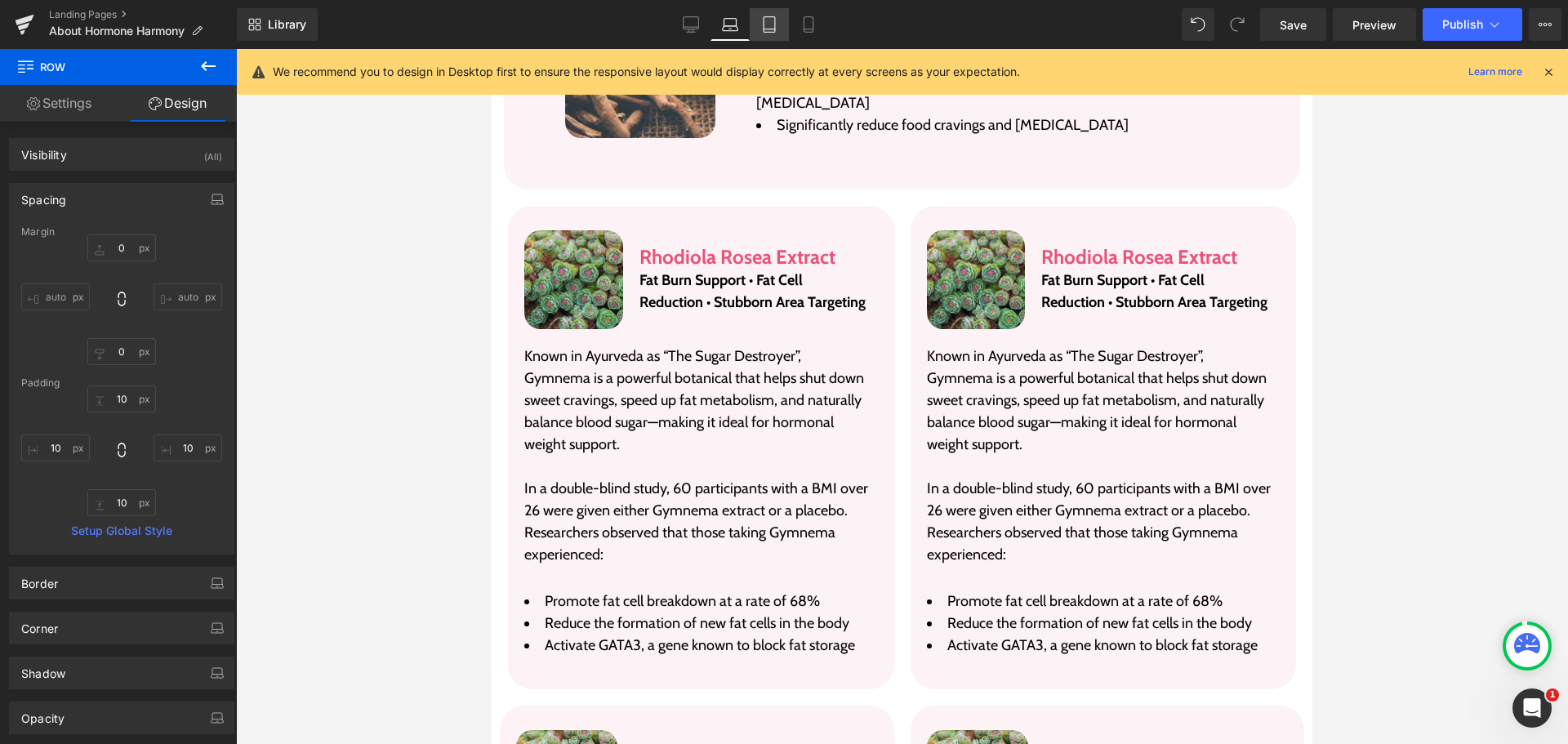
click at [765, 26] on icon at bounding box center [769, 24] width 12 height 15
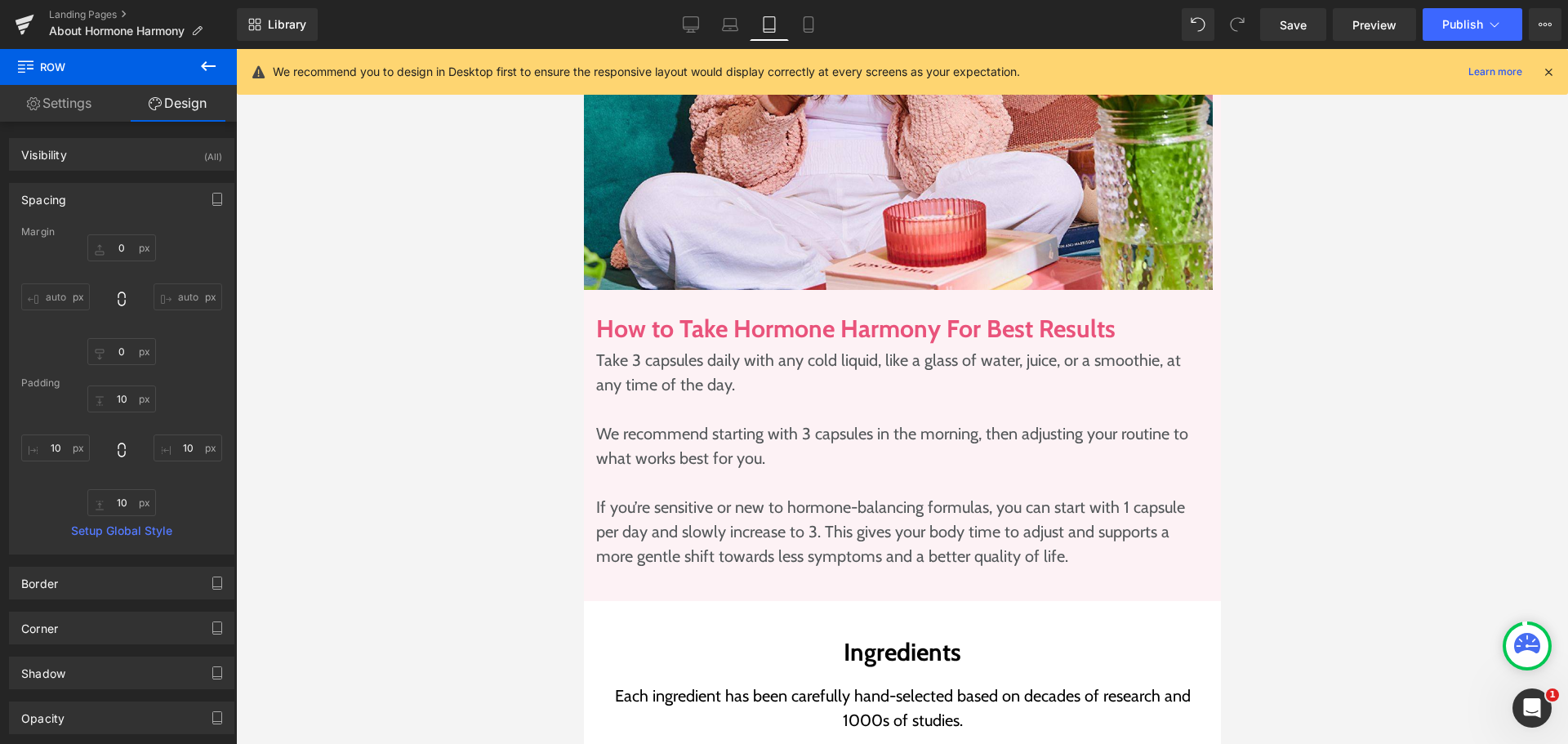
scroll to position [3986, 0]
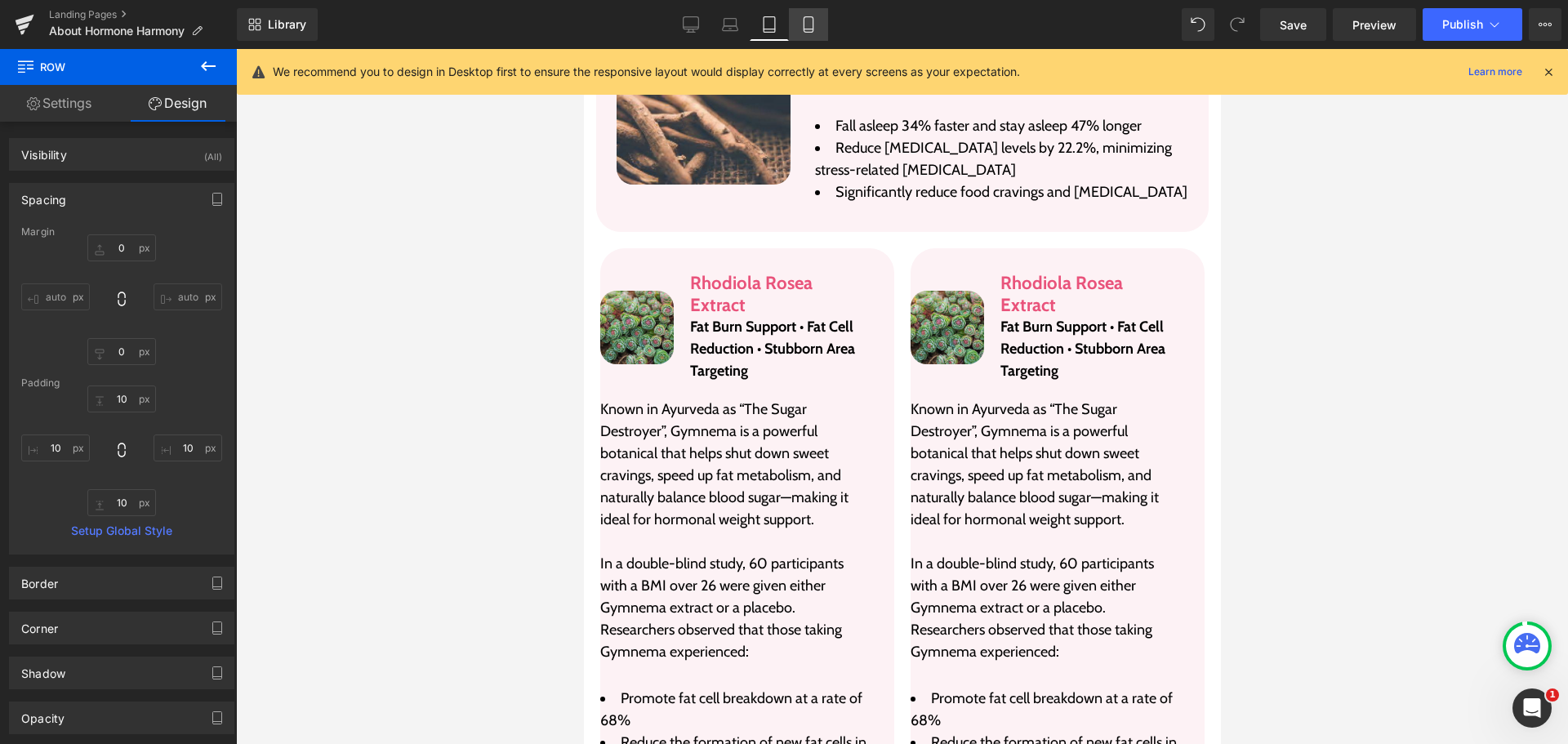
click at [799, 34] on link "Mobile" at bounding box center [808, 24] width 39 height 33
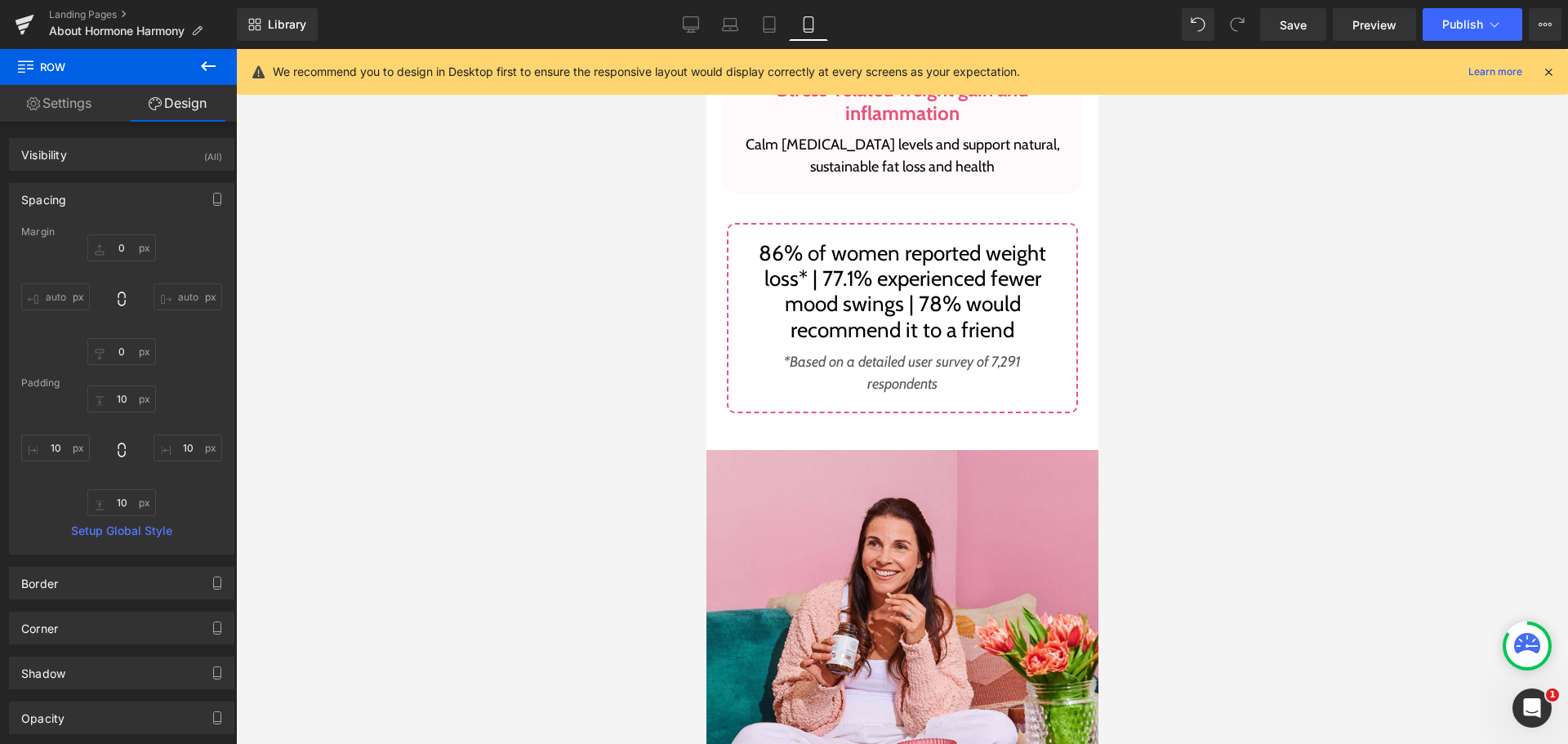
scroll to position [6090, 0]
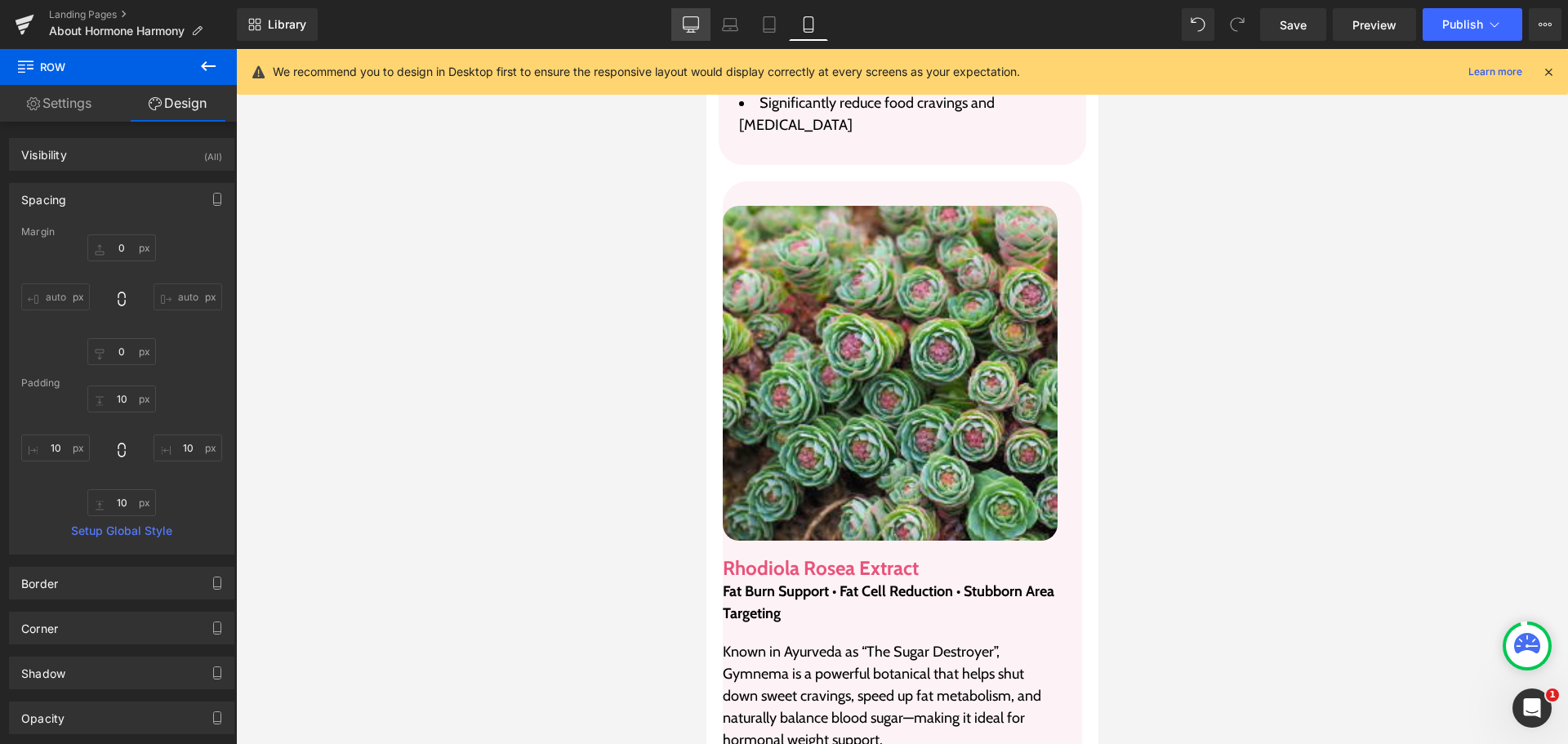
click at [691, 29] on icon at bounding box center [691, 24] width 15 height 13
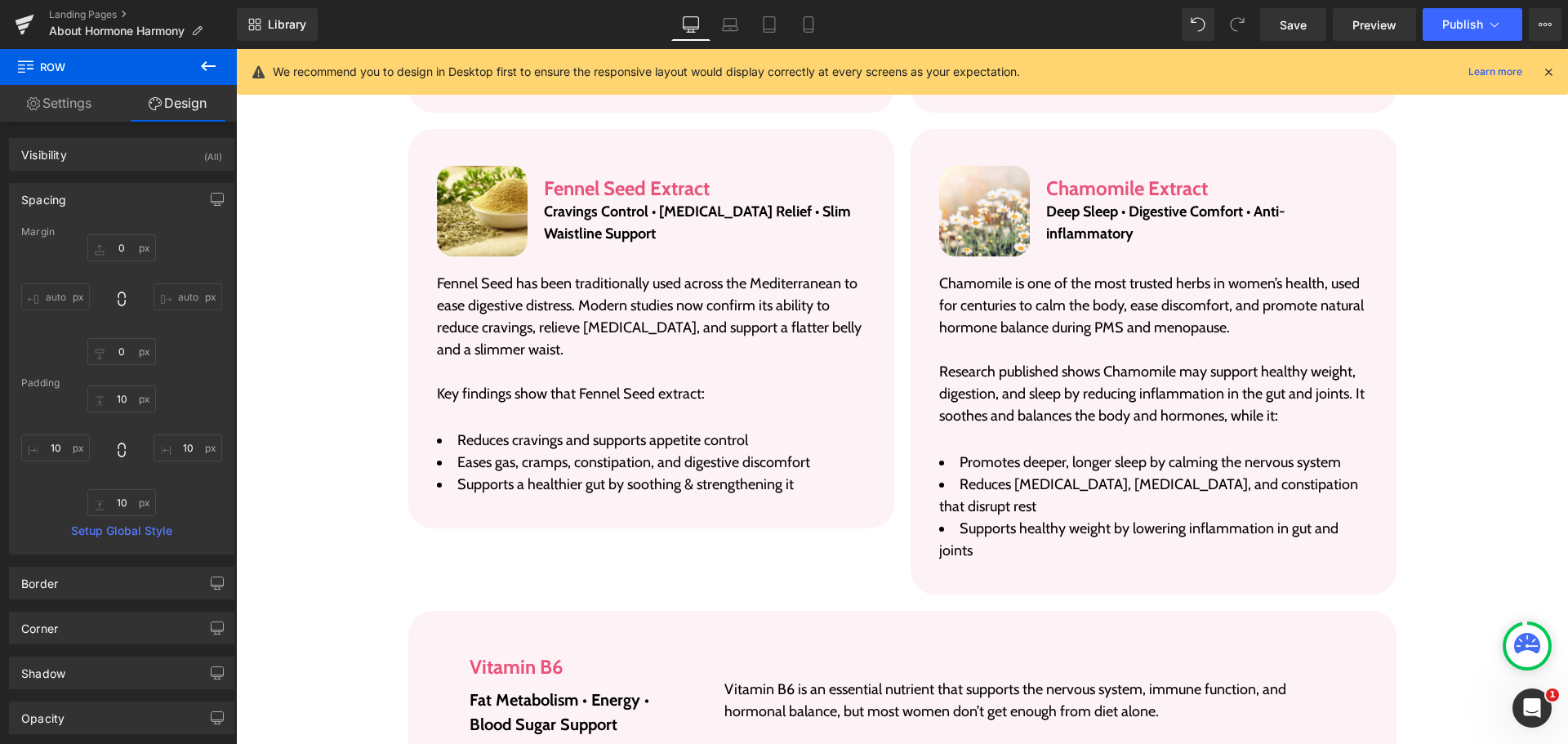
scroll to position [3171, 0]
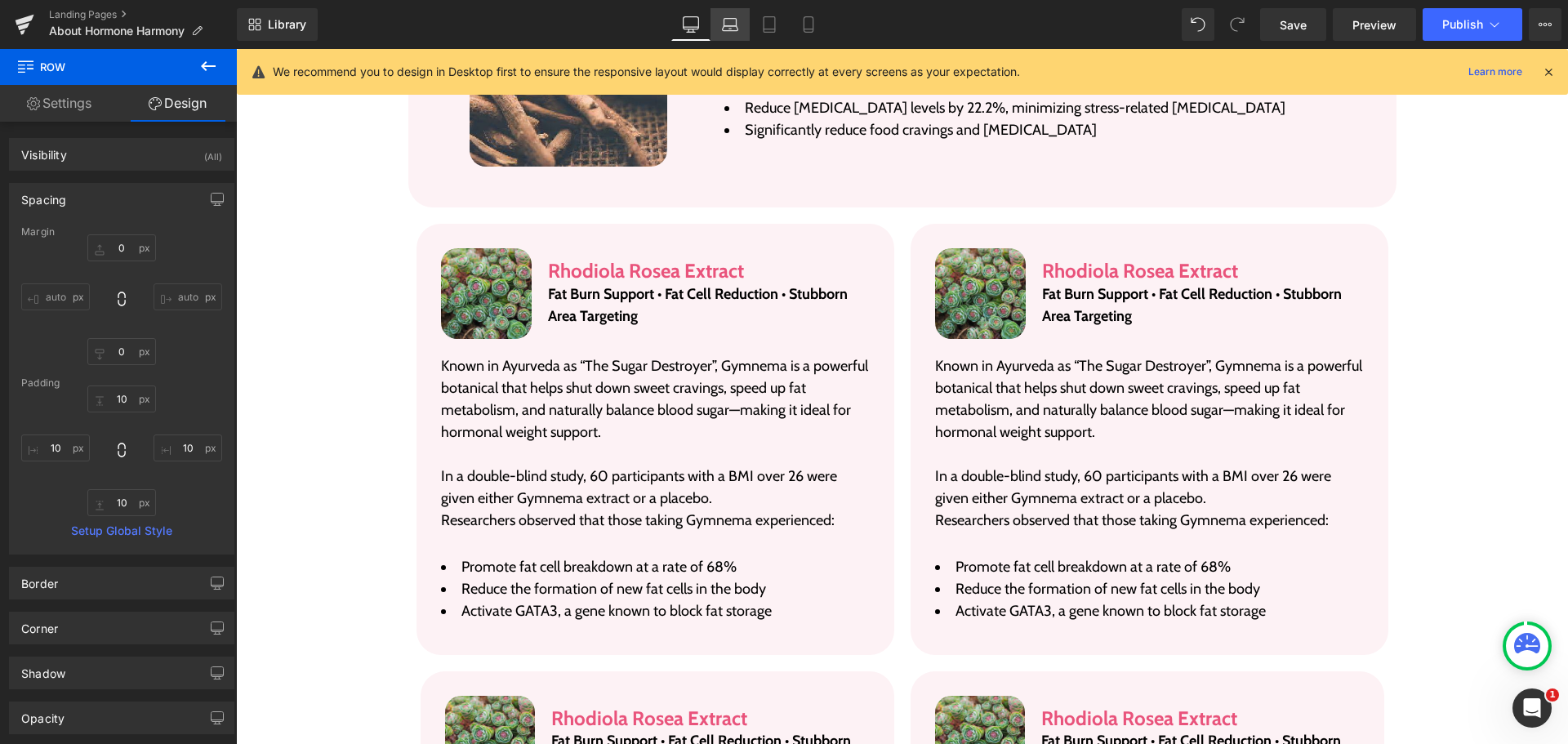
click at [716, 29] on link "Laptop" at bounding box center [729, 24] width 39 height 33
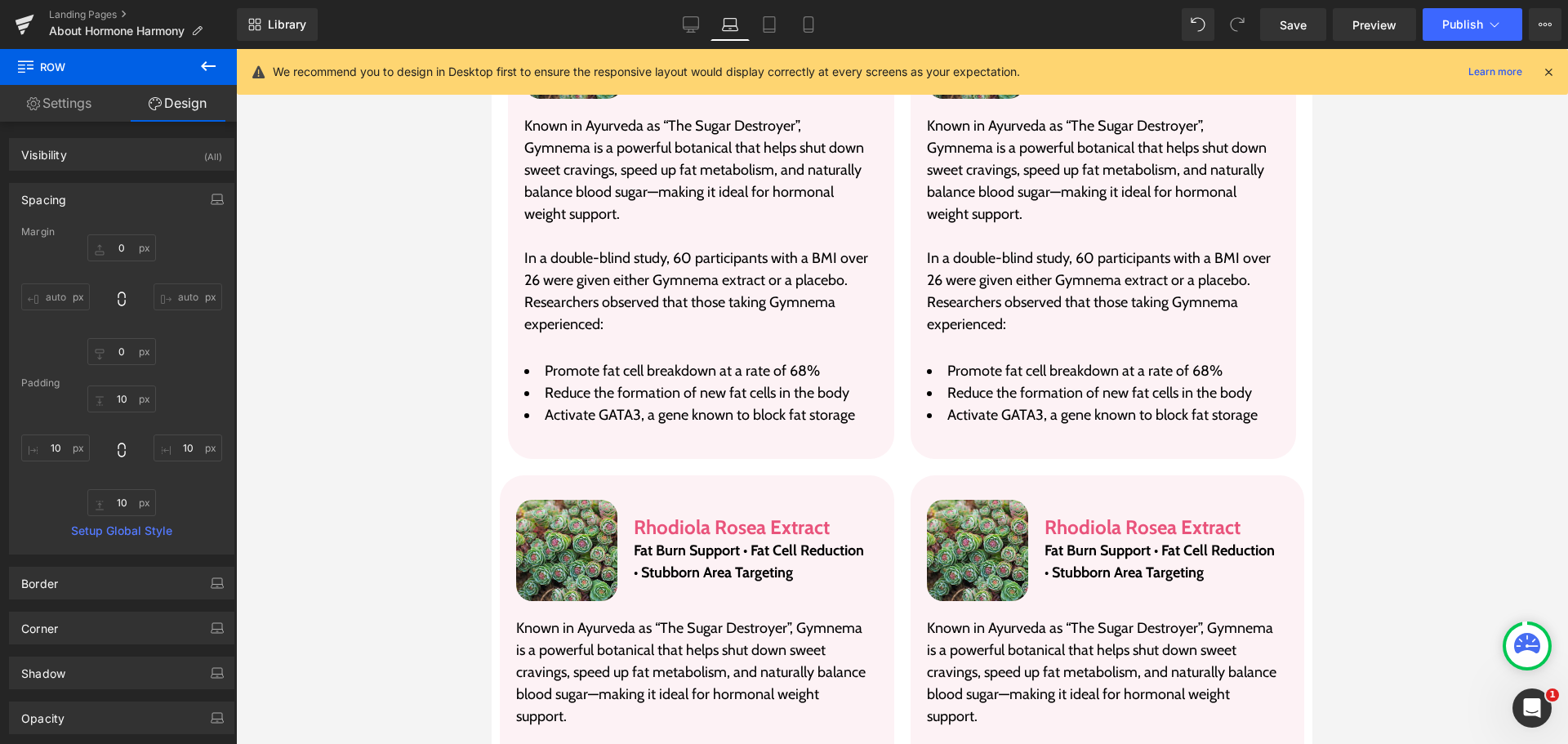
scroll to position [2941, 0]
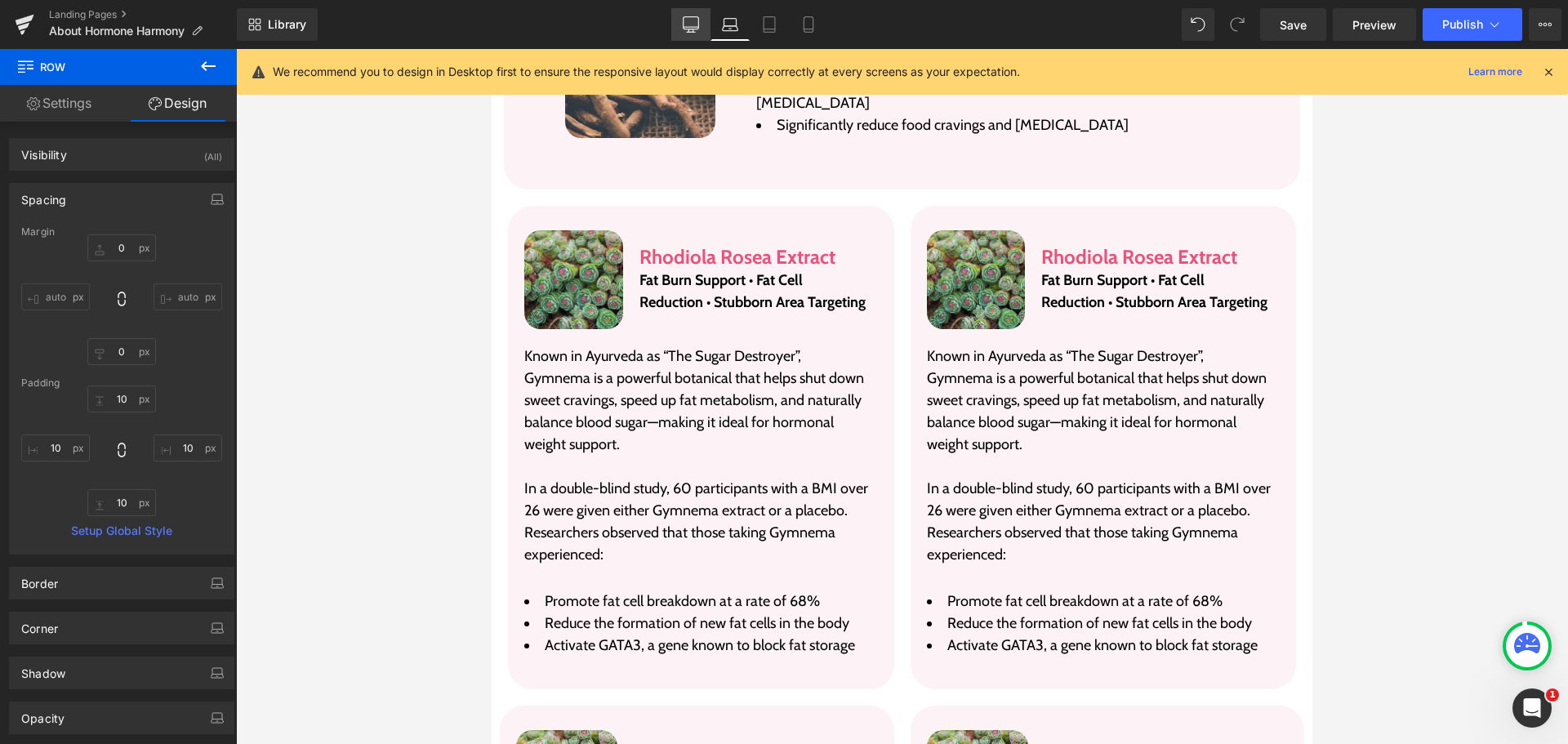
click at [696, 29] on icon at bounding box center [691, 24] width 15 height 13
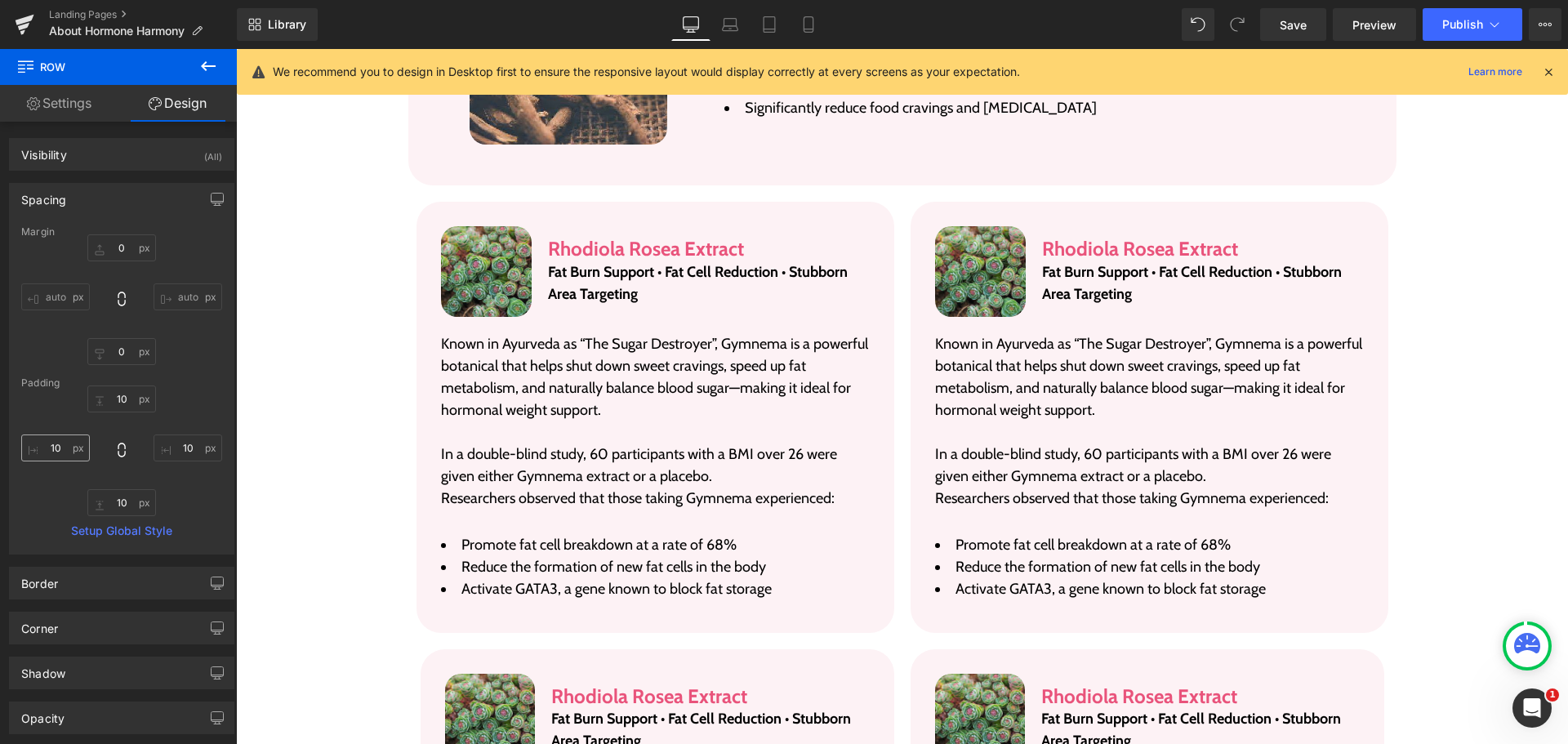
scroll to position [3171, 0]
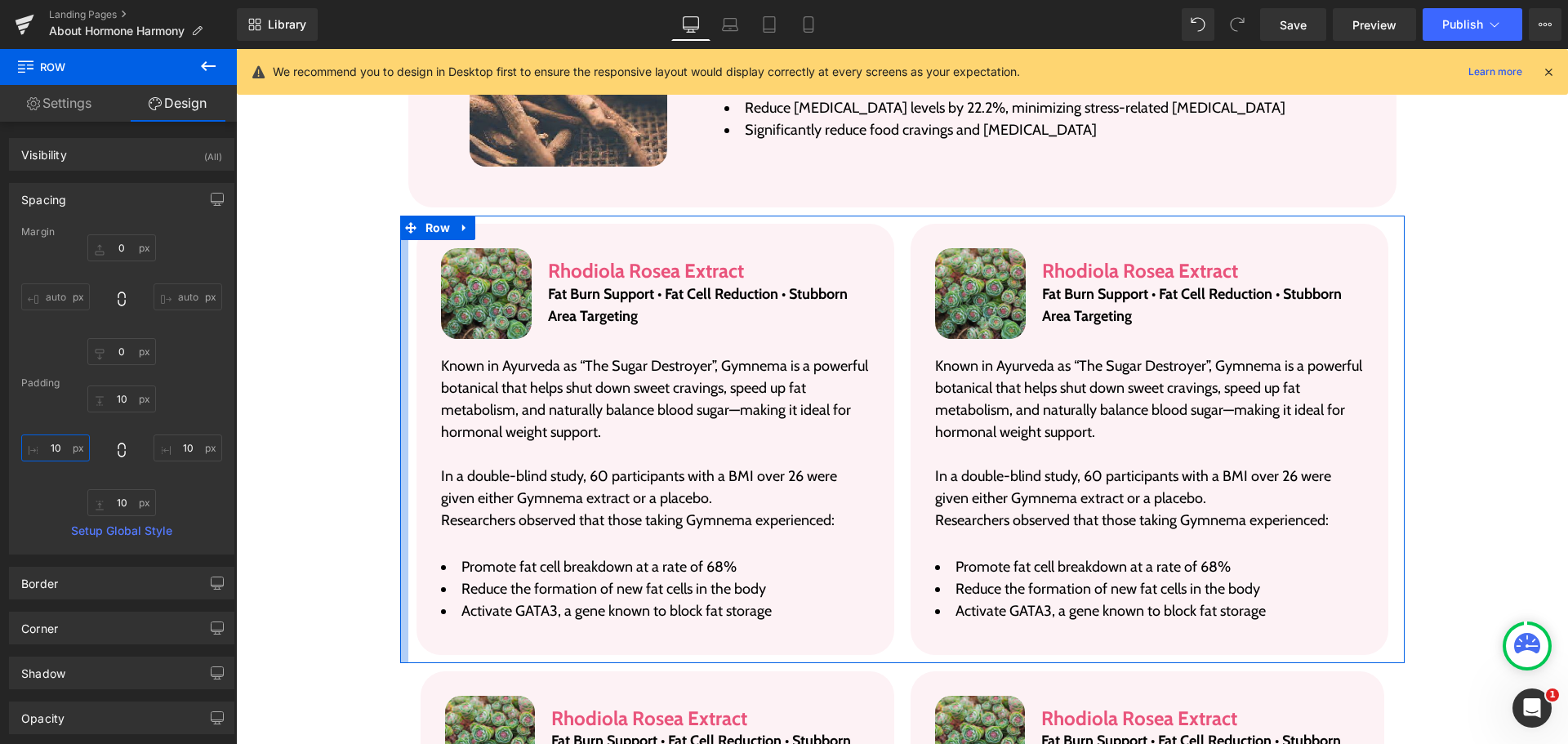
click at [69, 458] on input "10" at bounding box center [55, 449] width 69 height 27
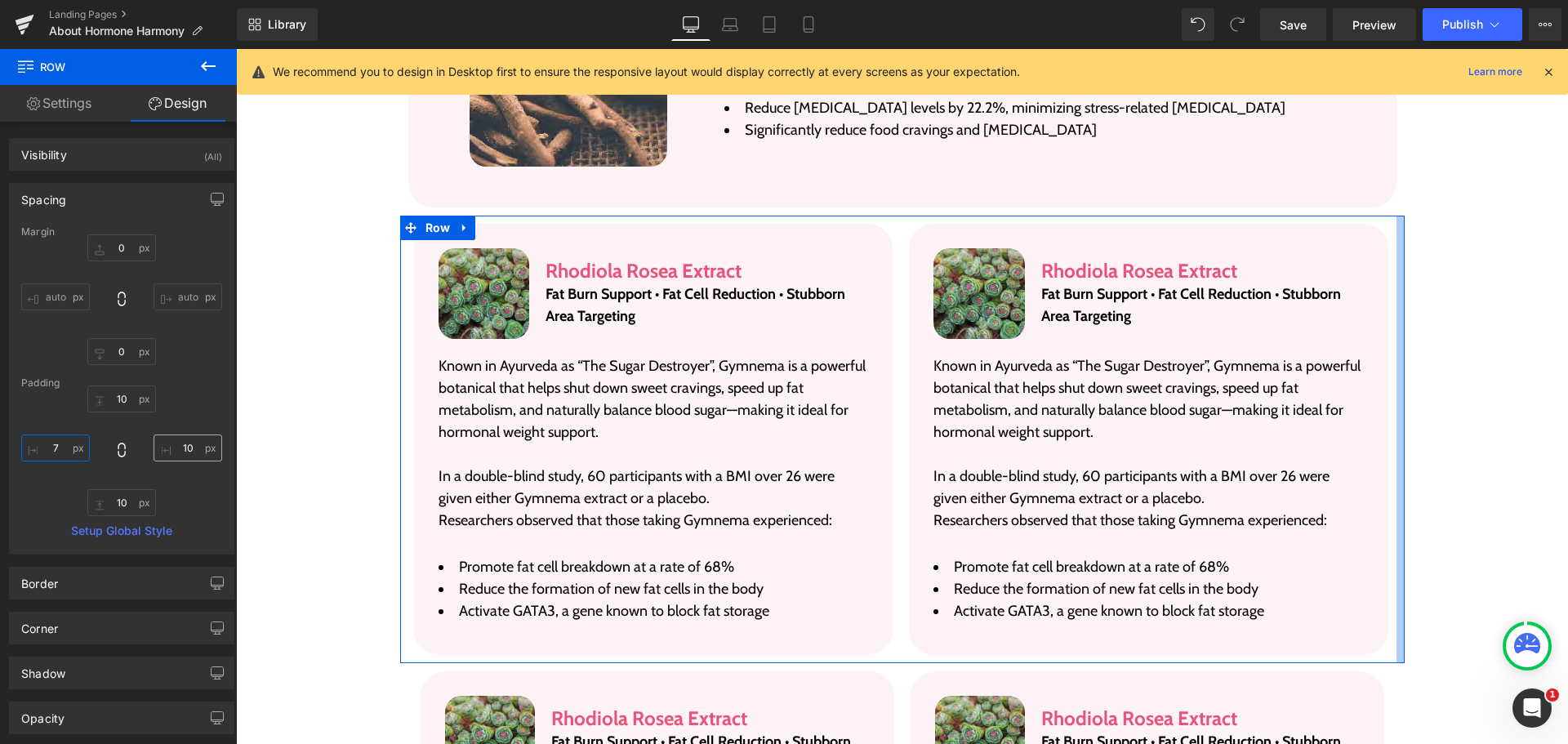
type input "7"
click at [201, 438] on input "10" at bounding box center [188, 449] width 69 height 27
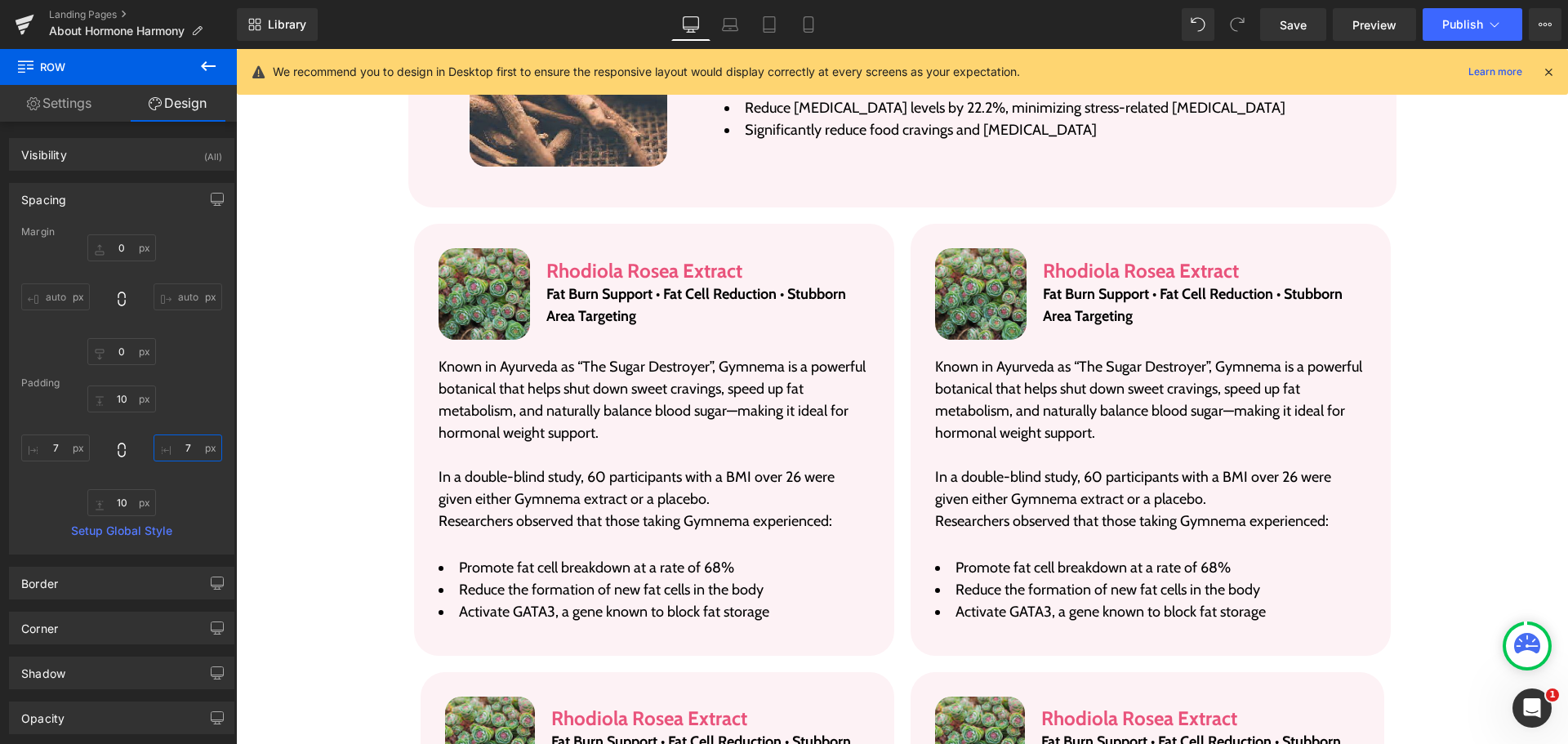
type input "7"
click at [740, 43] on div "Library Desktop Desktop Laptop Tablet Mobile Save Preview Publish Scheduled Vie…" at bounding box center [902, 24] width 1332 height 49
click at [733, 21] on icon at bounding box center [730, 24] width 16 height 16
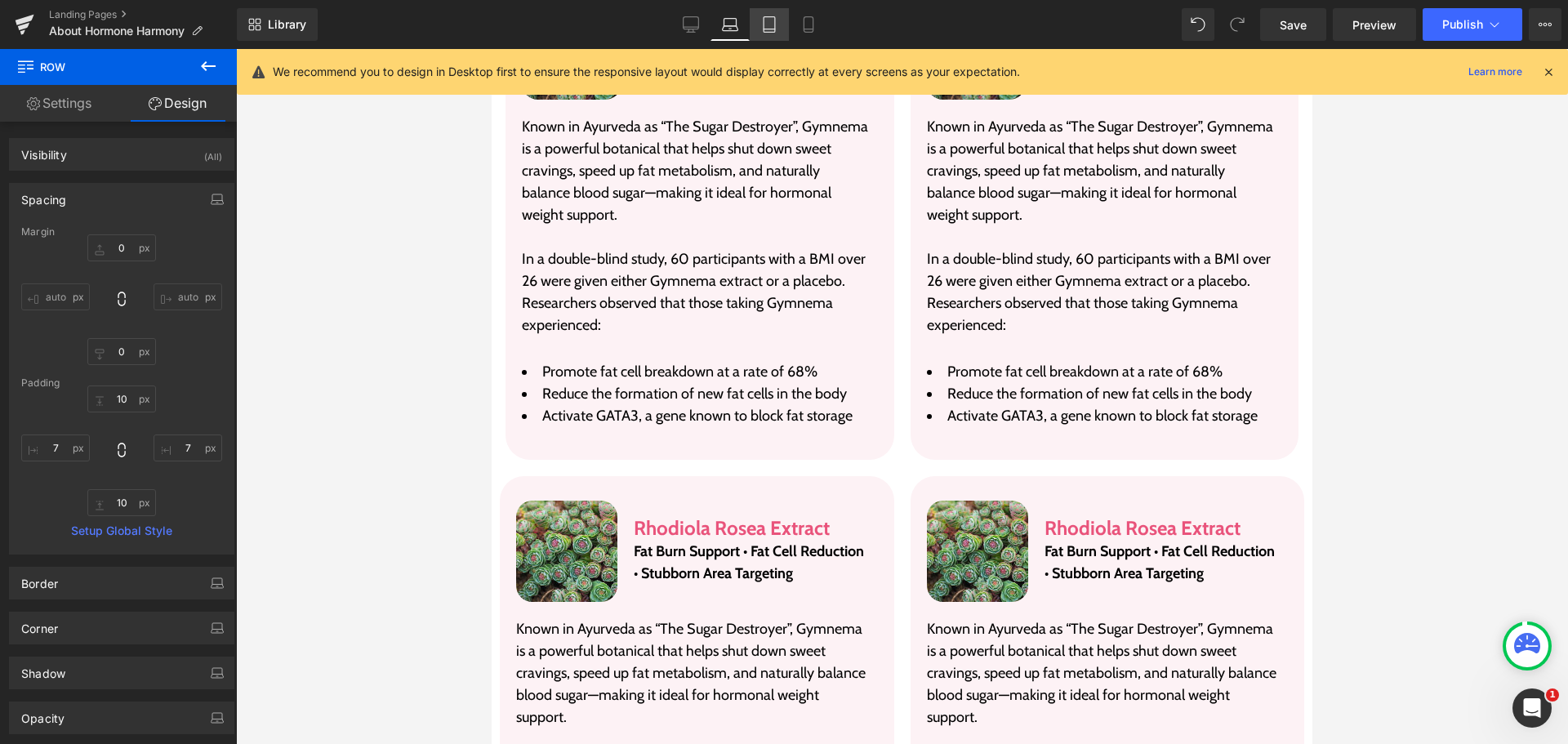
scroll to position [2928, 0]
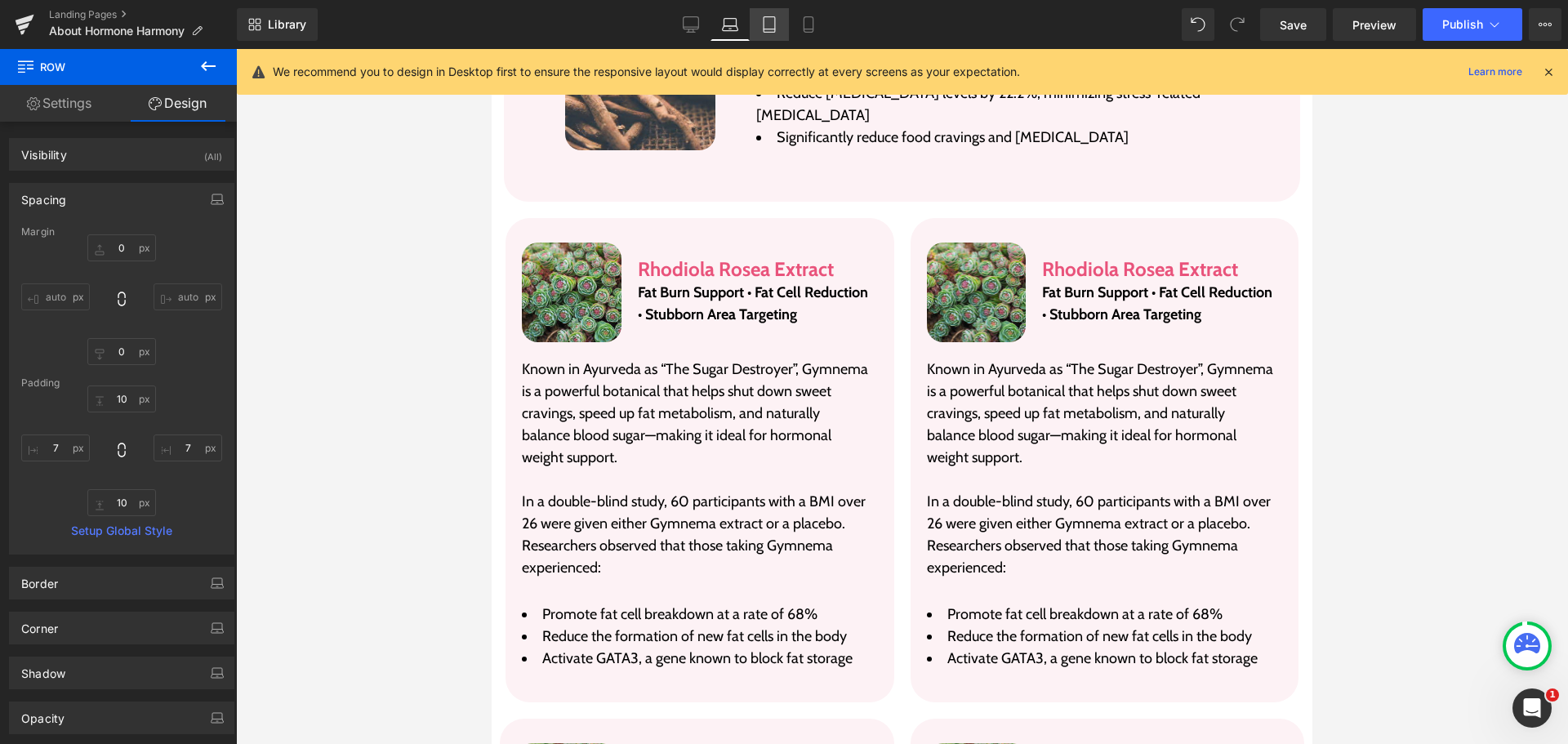
drag, startPoint x: 769, startPoint y: 24, endPoint x: 782, endPoint y: 24, distance: 13.0
click at [772, 24] on icon at bounding box center [769, 24] width 16 height 16
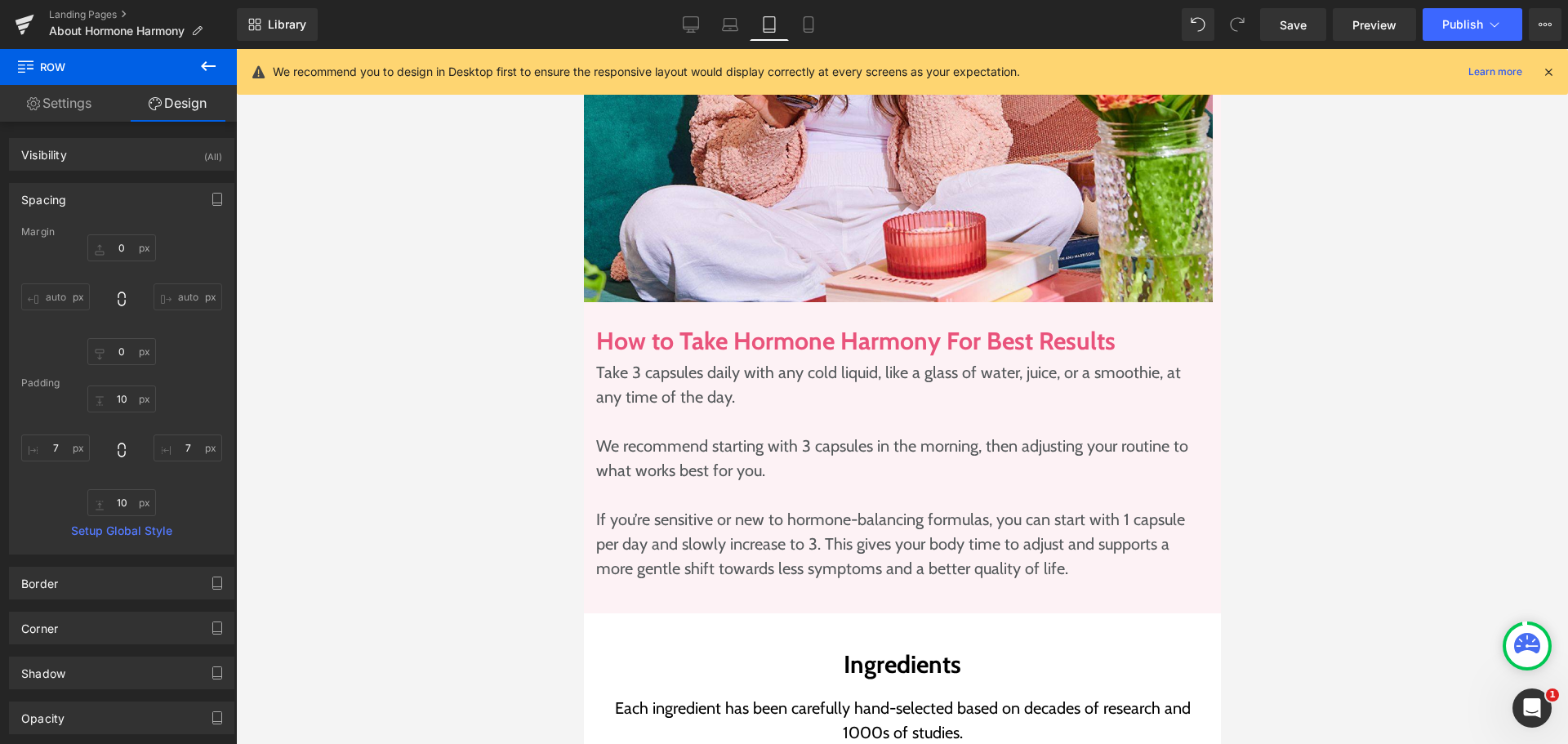
scroll to position [3975, 0]
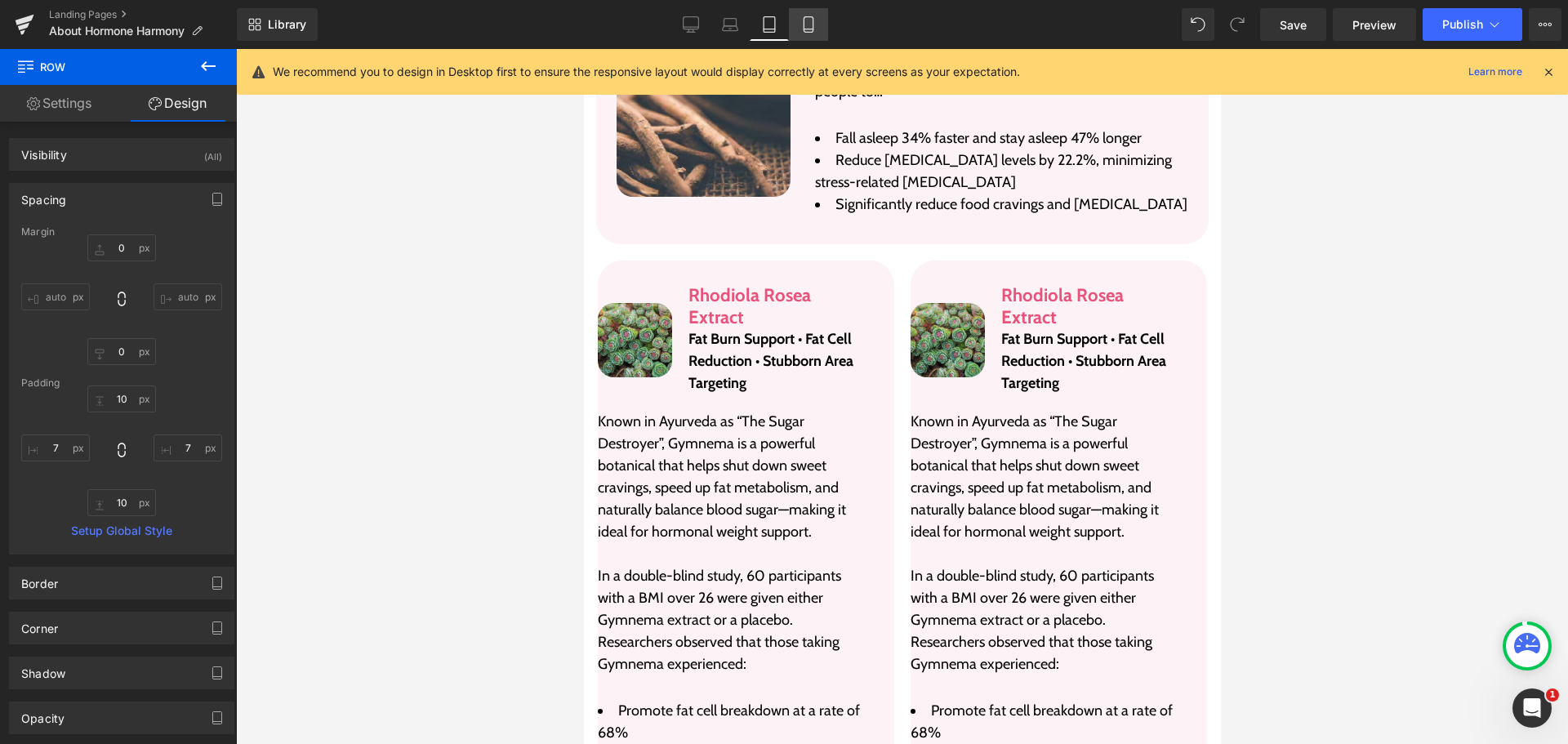
click at [794, 24] on link "Mobile" at bounding box center [808, 24] width 39 height 33
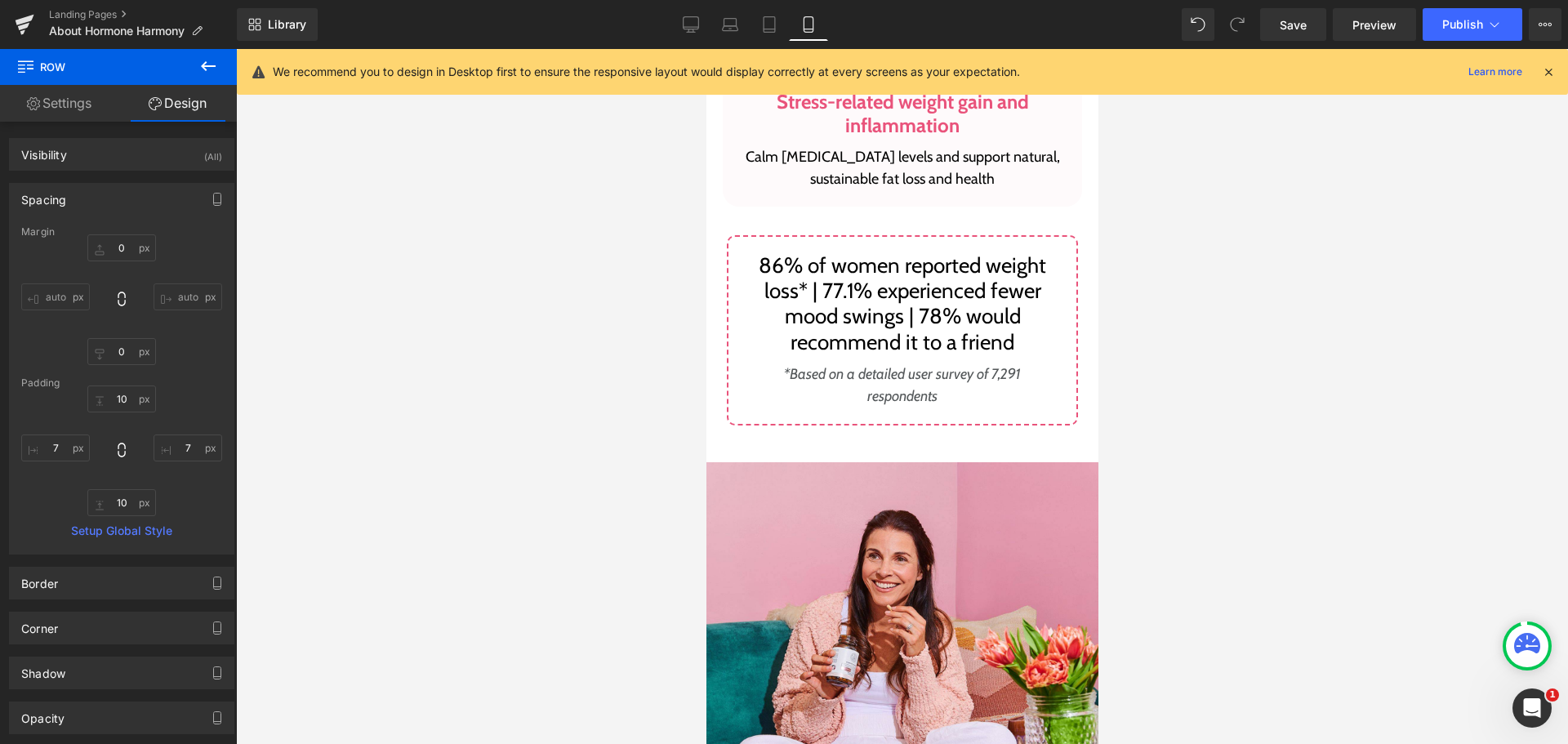
scroll to position [6077, 0]
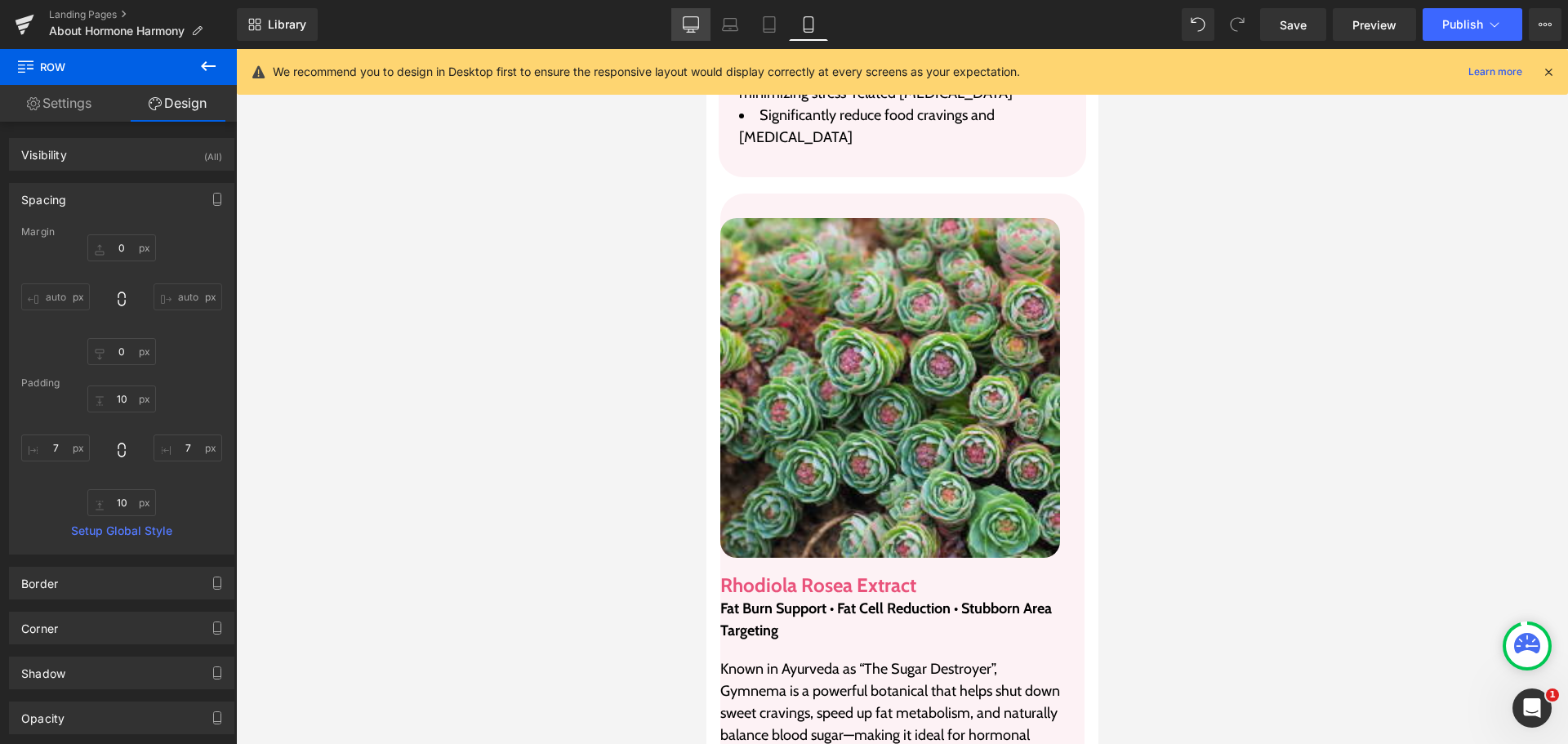
click at [698, 31] on icon at bounding box center [691, 24] width 16 height 16
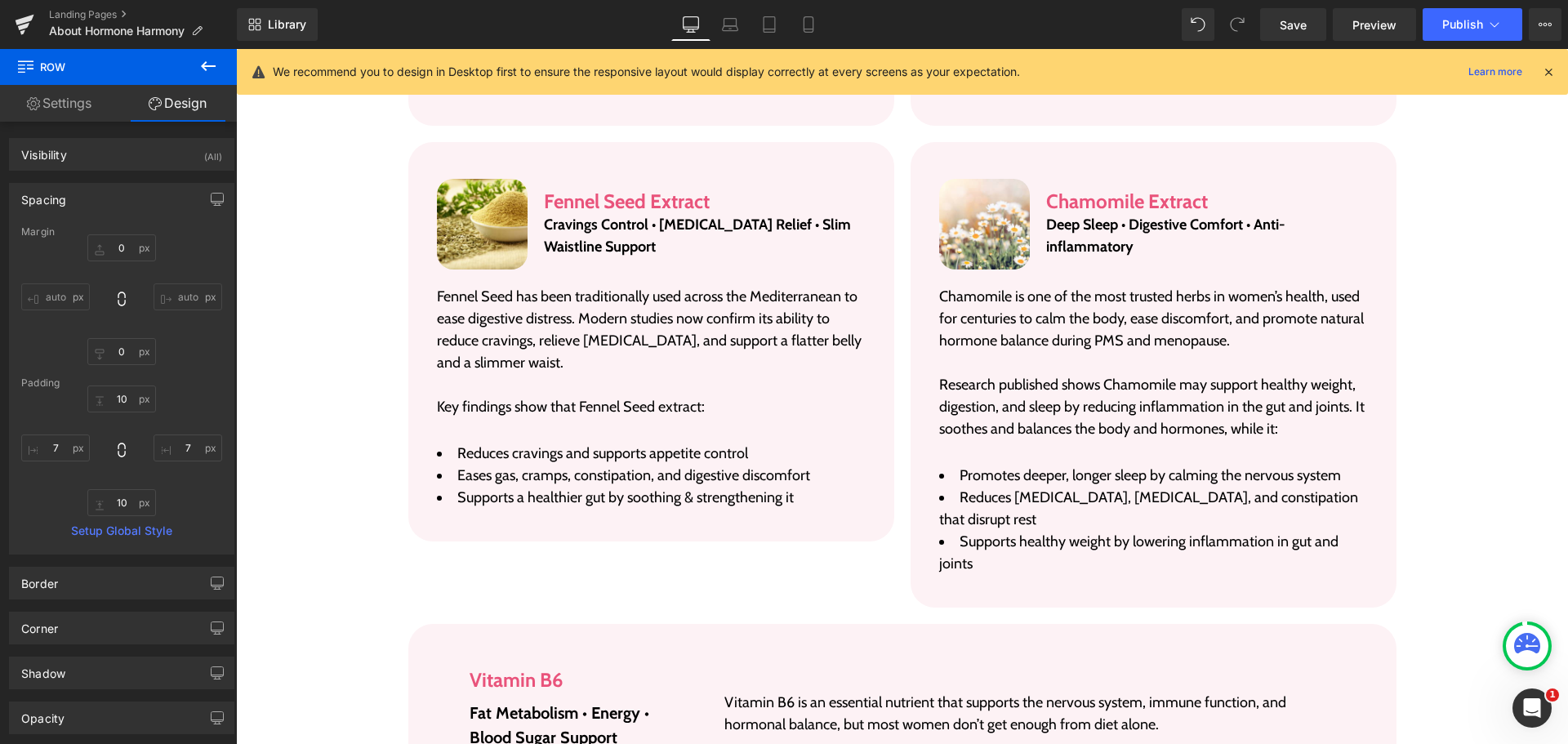
scroll to position [3159, 0]
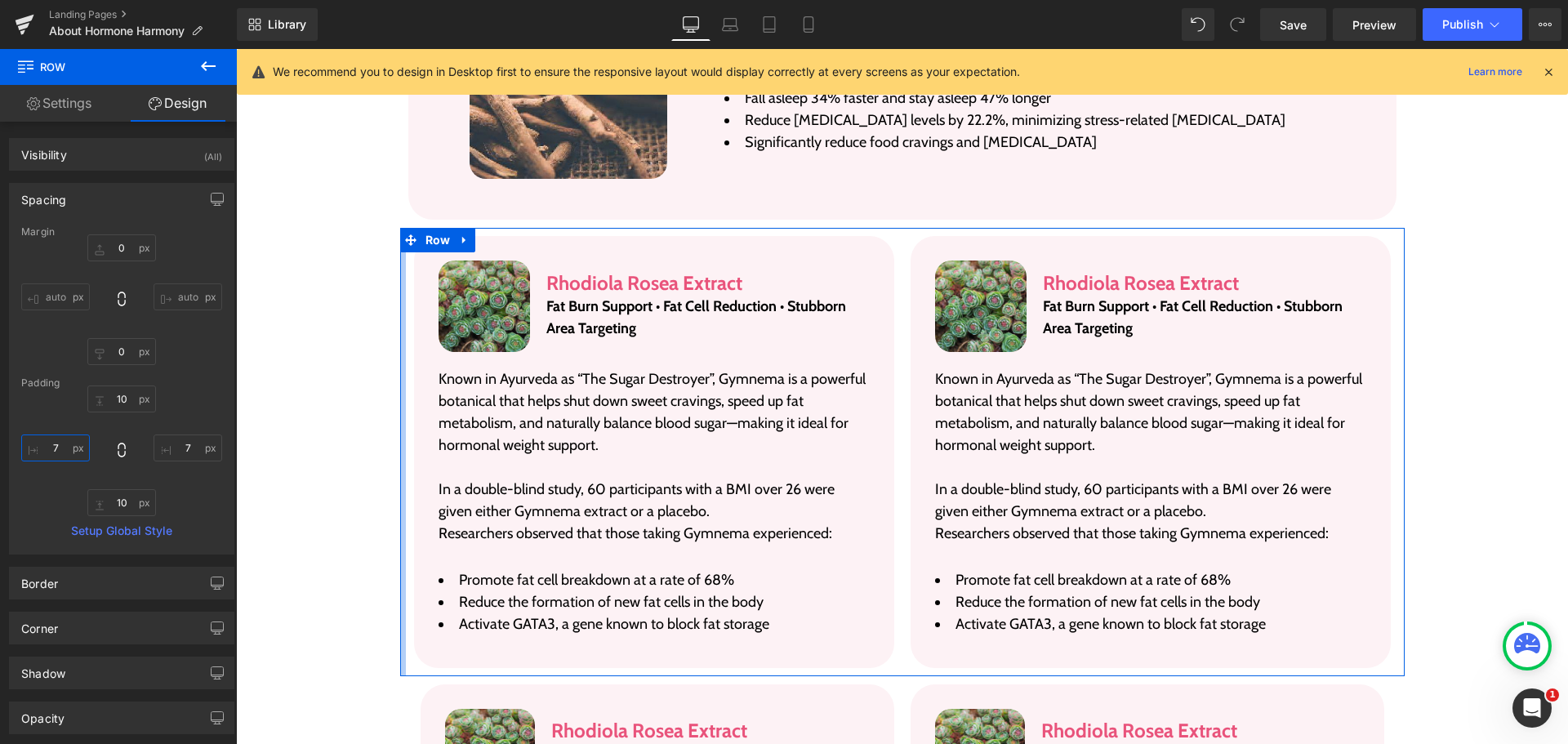
click at [69, 453] on input "7" at bounding box center [55, 449] width 69 height 27
type input "6"
type input "5"
click at [178, 443] on input "7" at bounding box center [188, 449] width 69 height 27
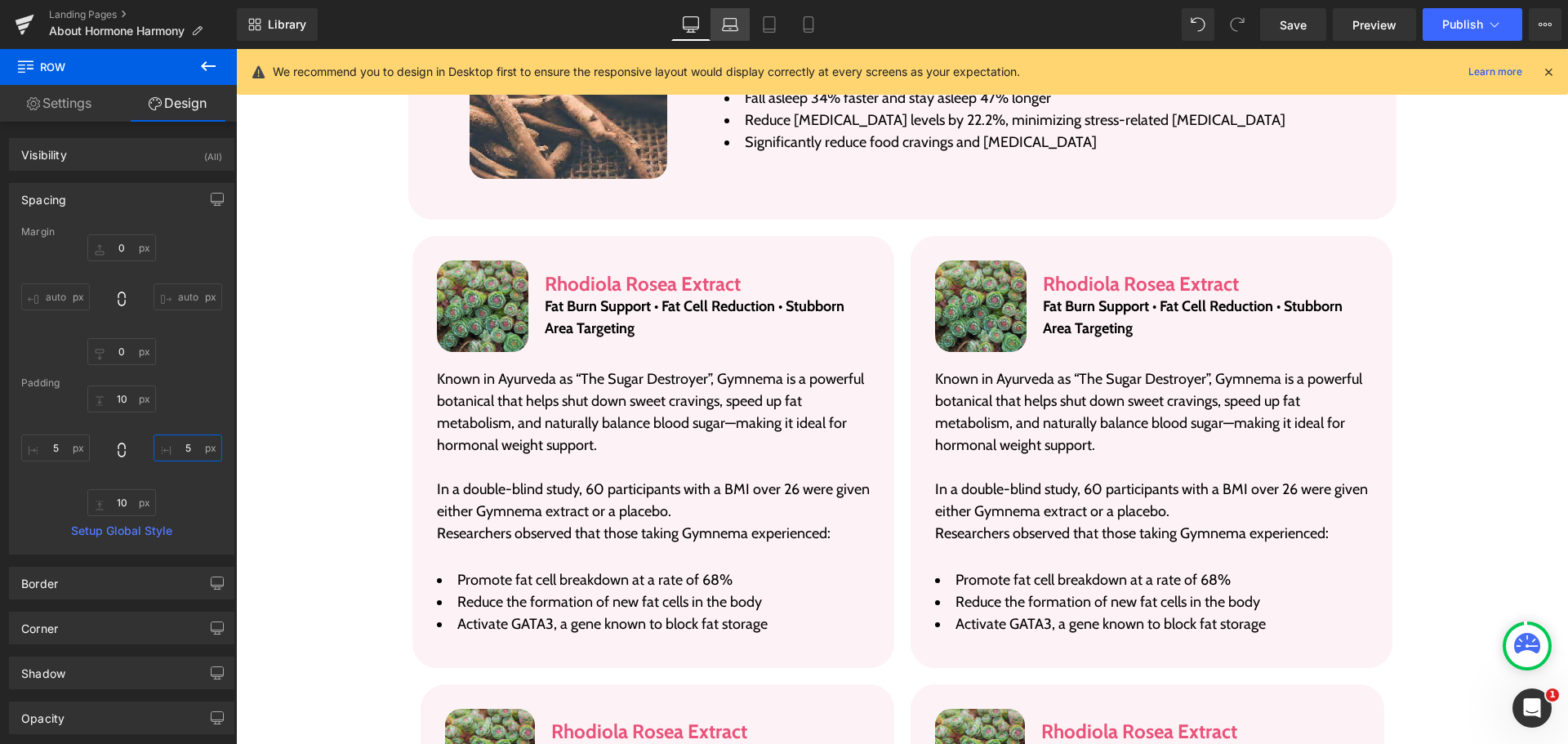
type input "5"
click at [740, 29] on link "Laptop" at bounding box center [729, 24] width 39 height 33
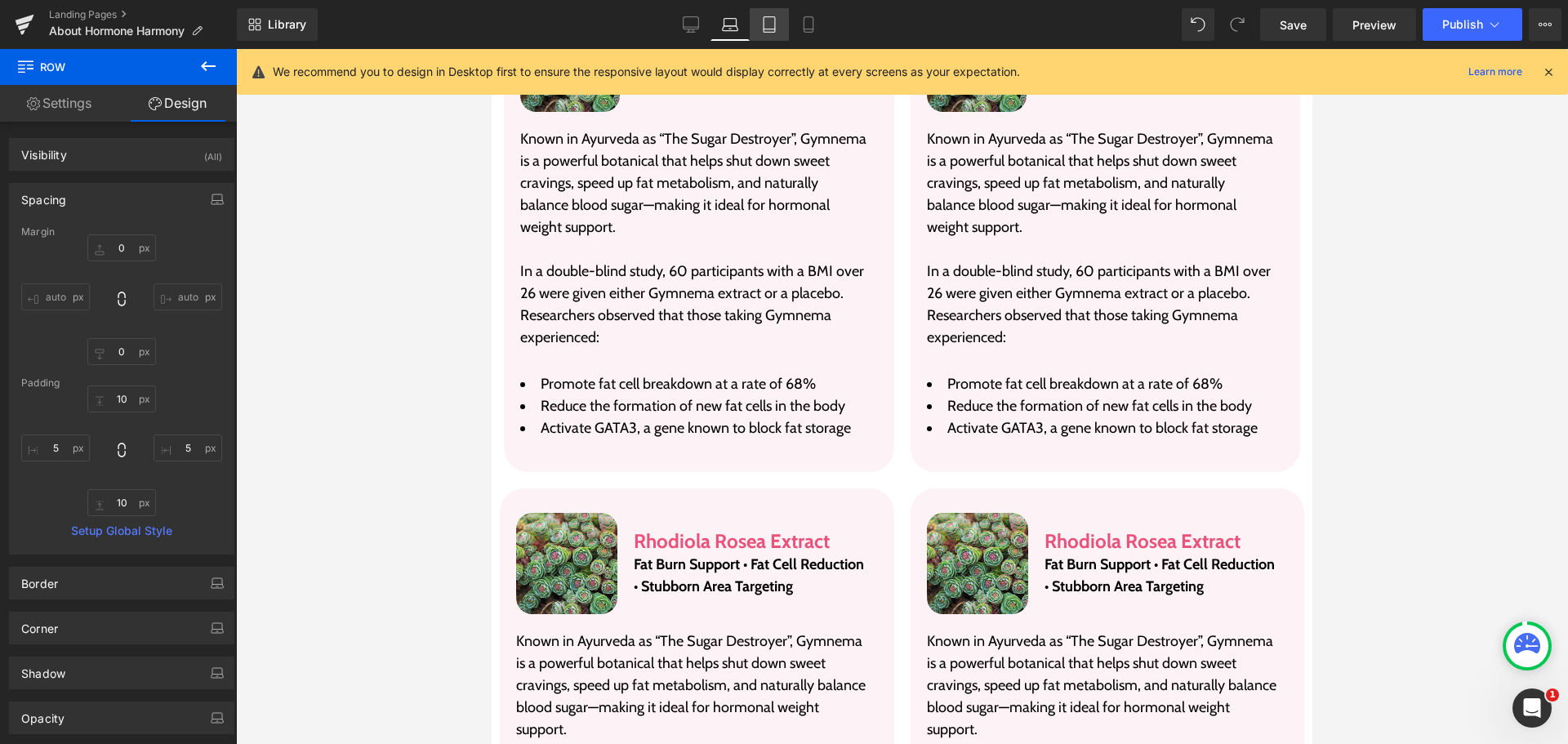
scroll to position [2928, 0]
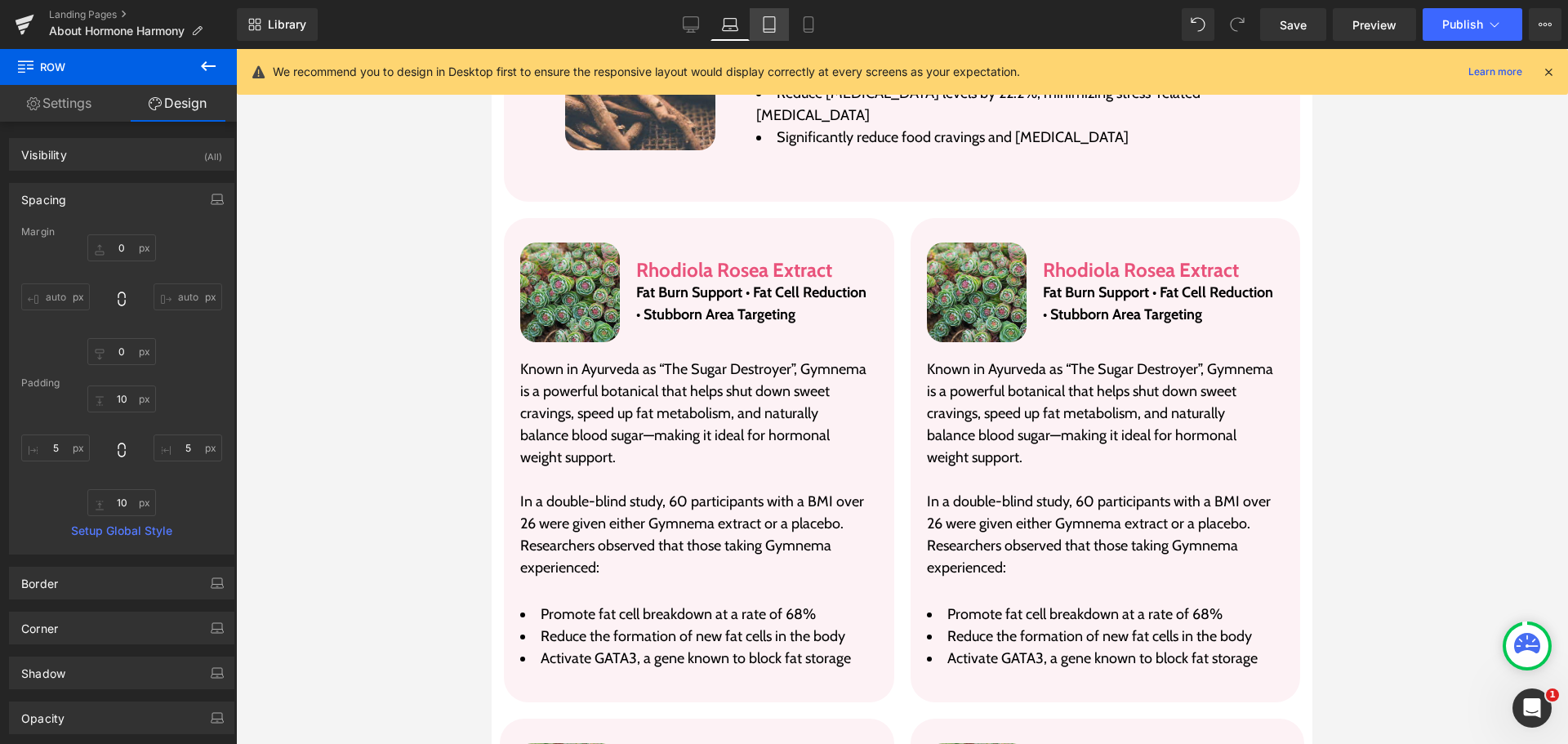
drag, startPoint x: 765, startPoint y: 19, endPoint x: 784, endPoint y: 19, distance: 19.0
click at [765, 19] on icon at bounding box center [769, 24] width 12 height 15
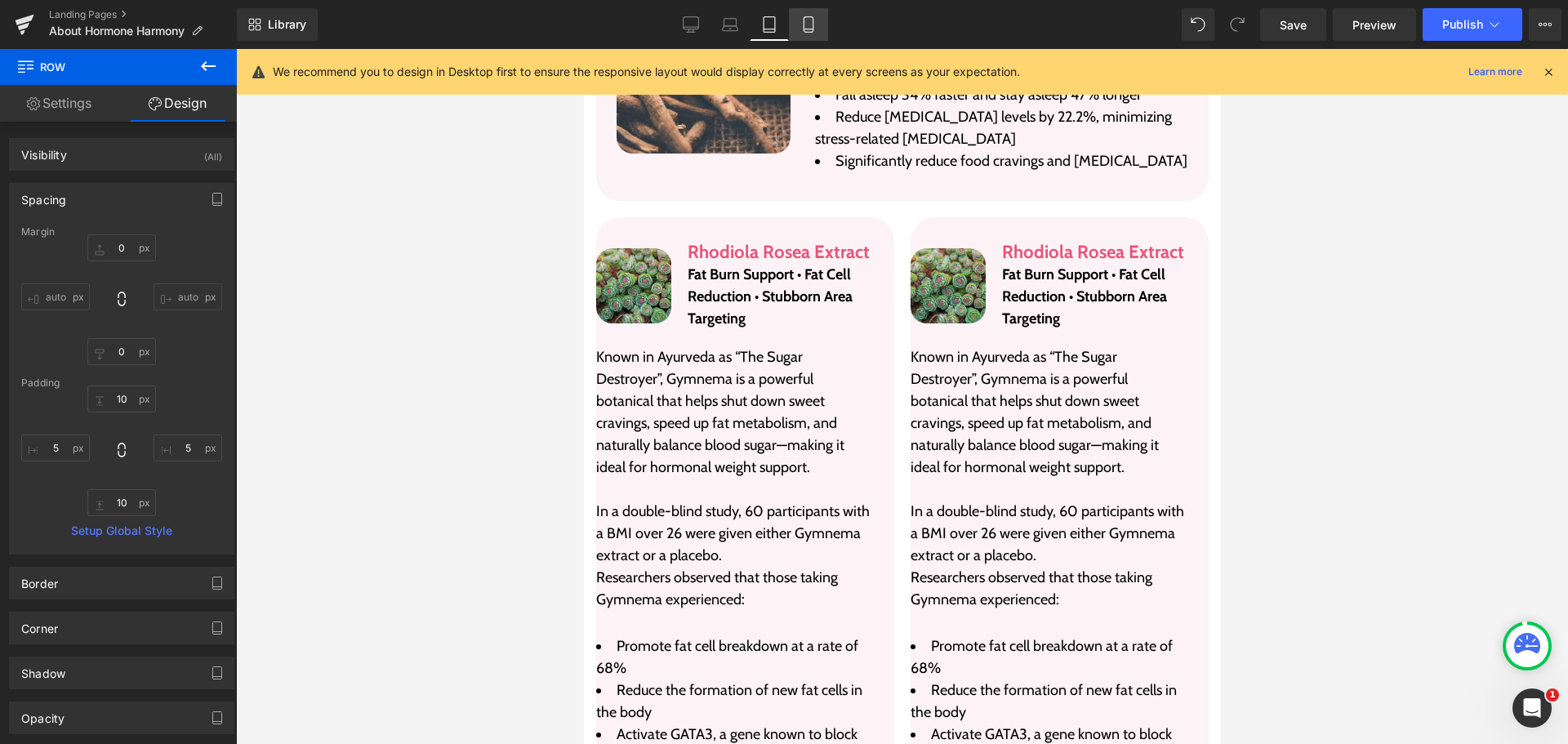
scroll to position [4016, 0]
click at [816, 19] on icon at bounding box center [809, 24] width 16 height 16
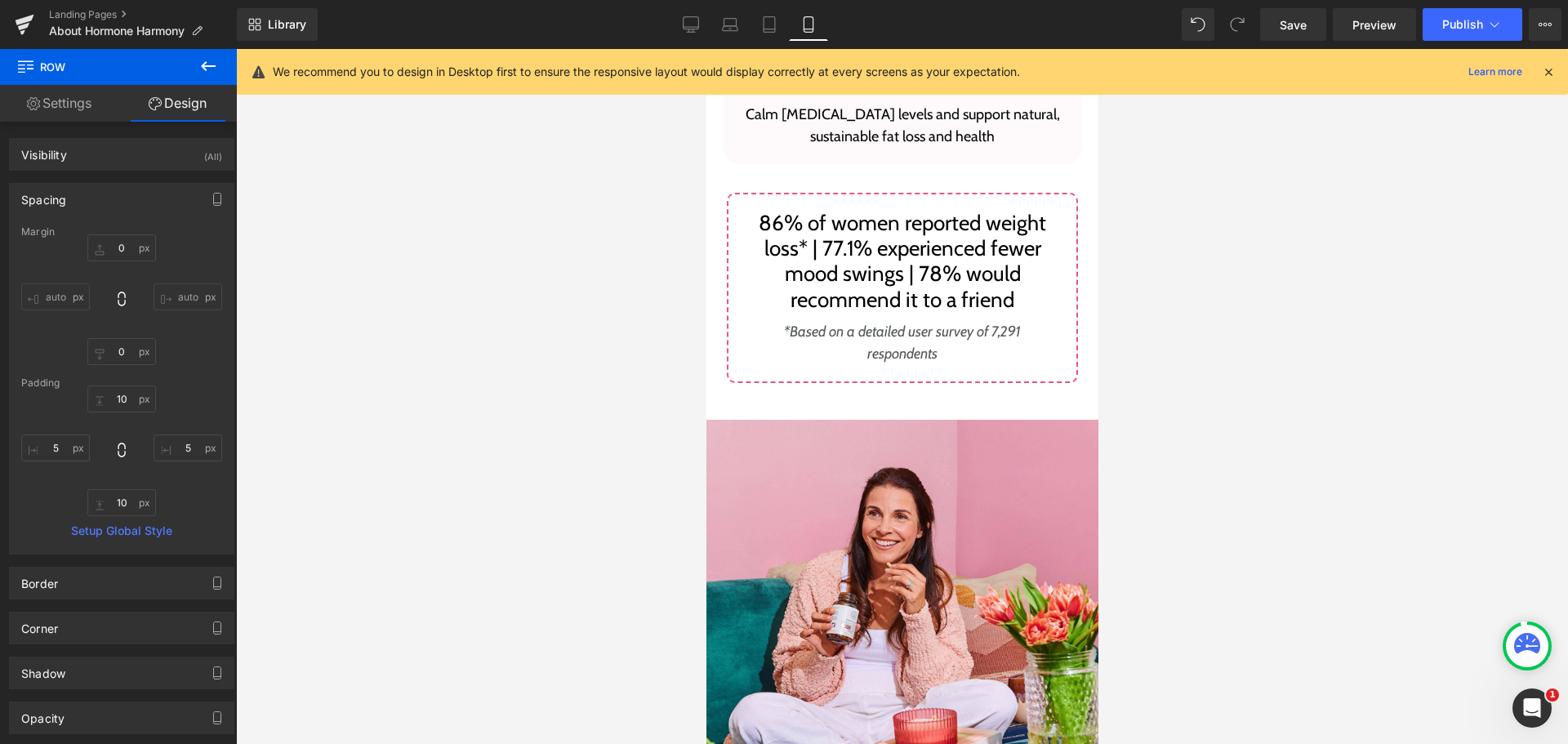
scroll to position [6120, 0]
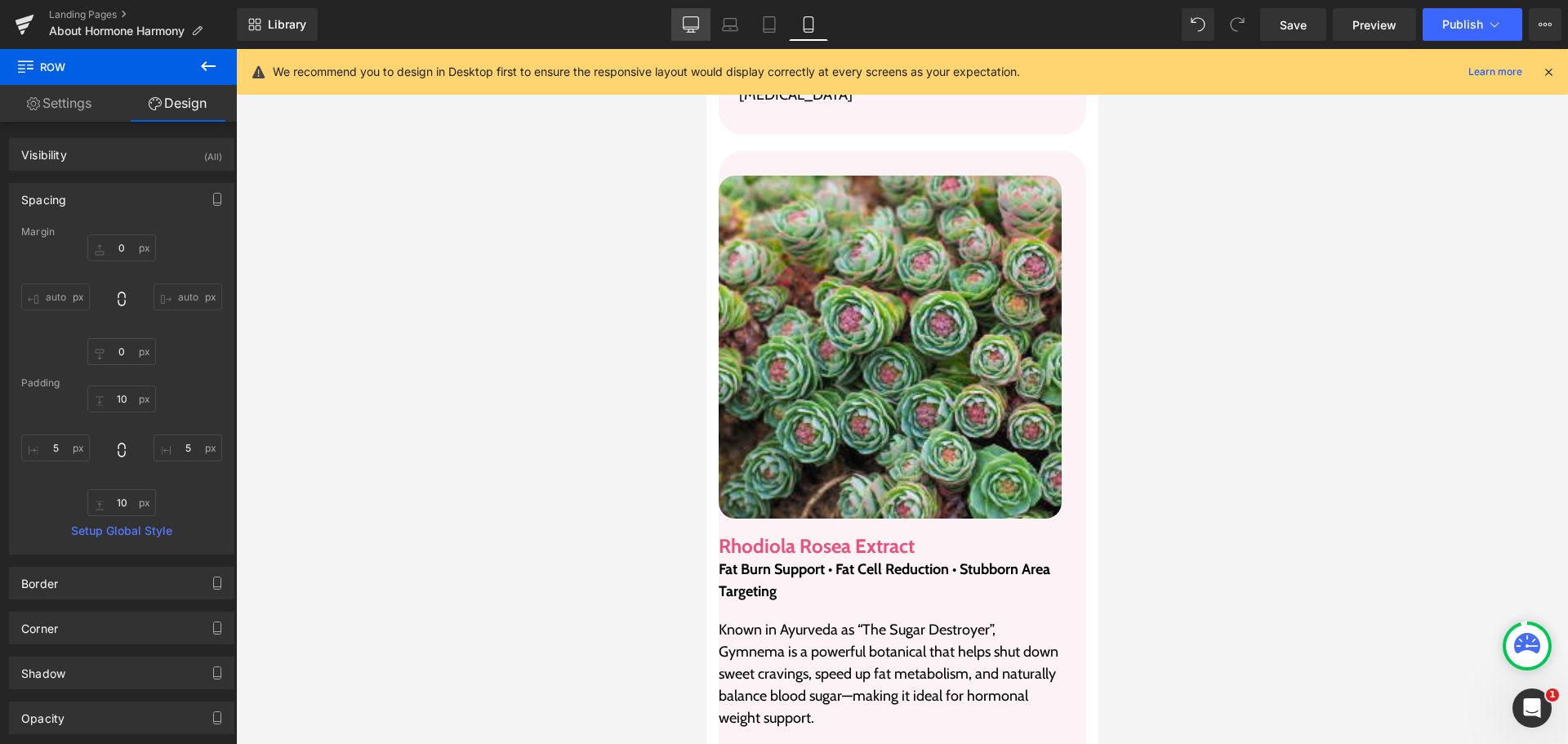
click at [678, 12] on link "Desktop" at bounding box center [690, 24] width 39 height 33
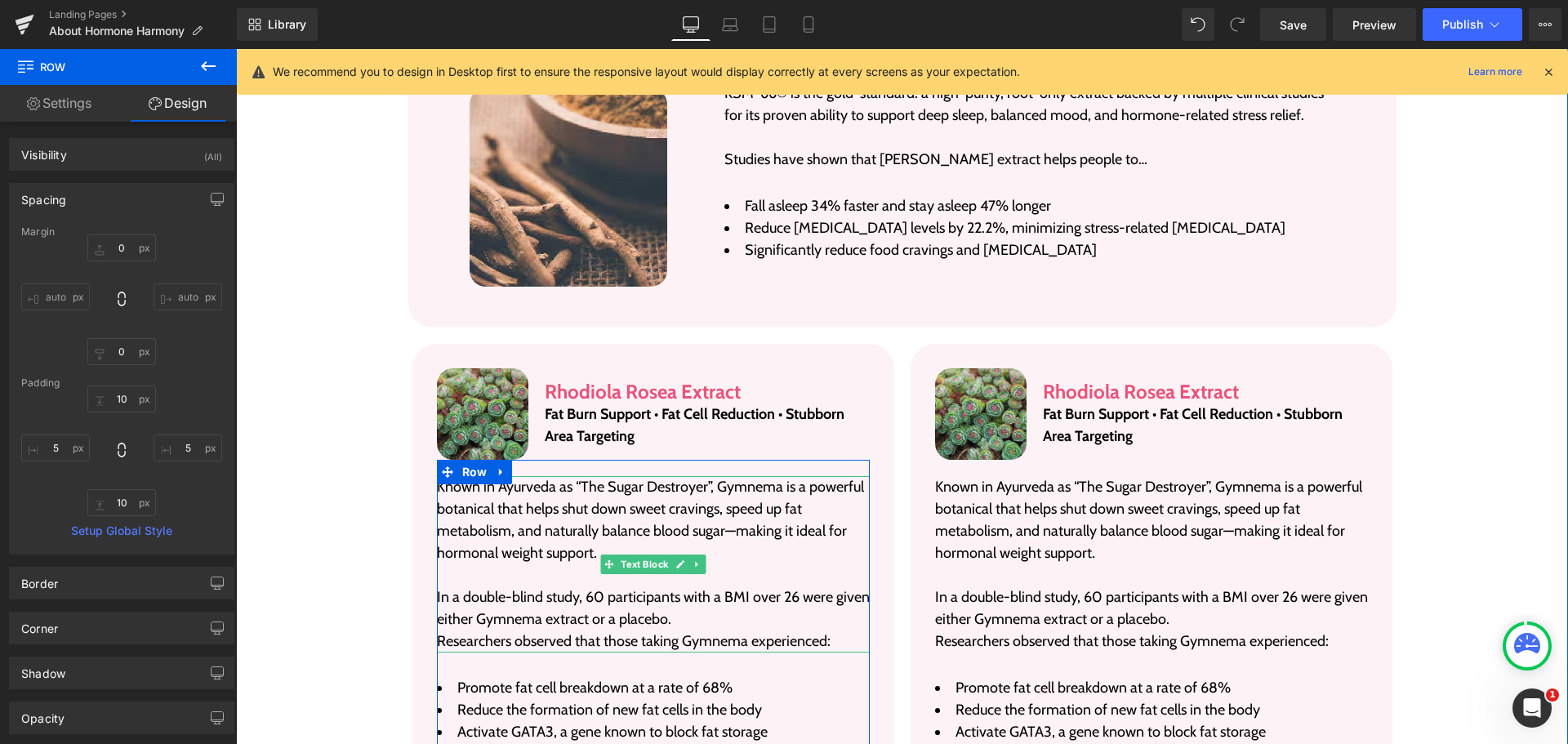
scroll to position [3038, 0]
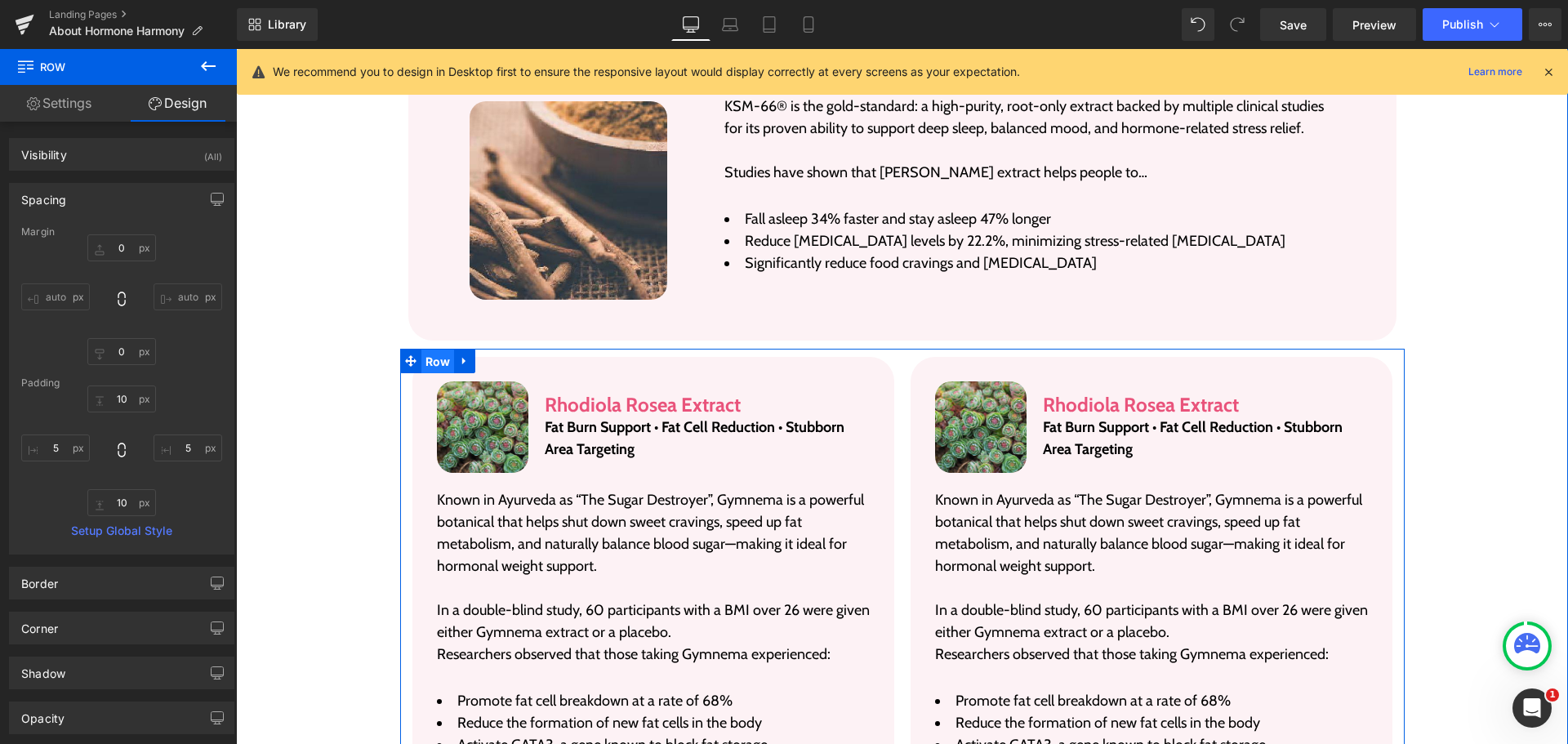
click at [438, 350] on span "Row" at bounding box center [438, 362] width 34 height 24
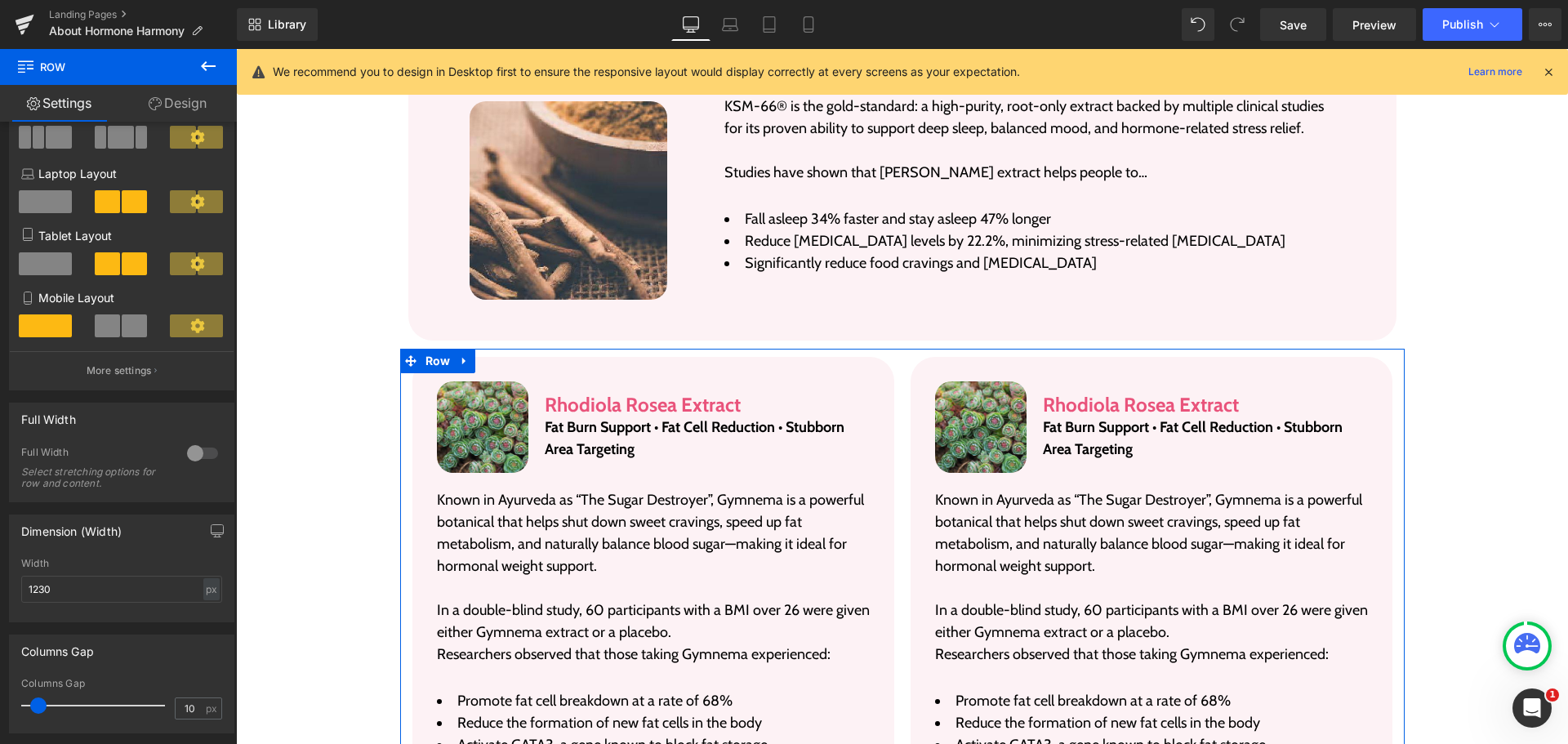
scroll to position [163, 0]
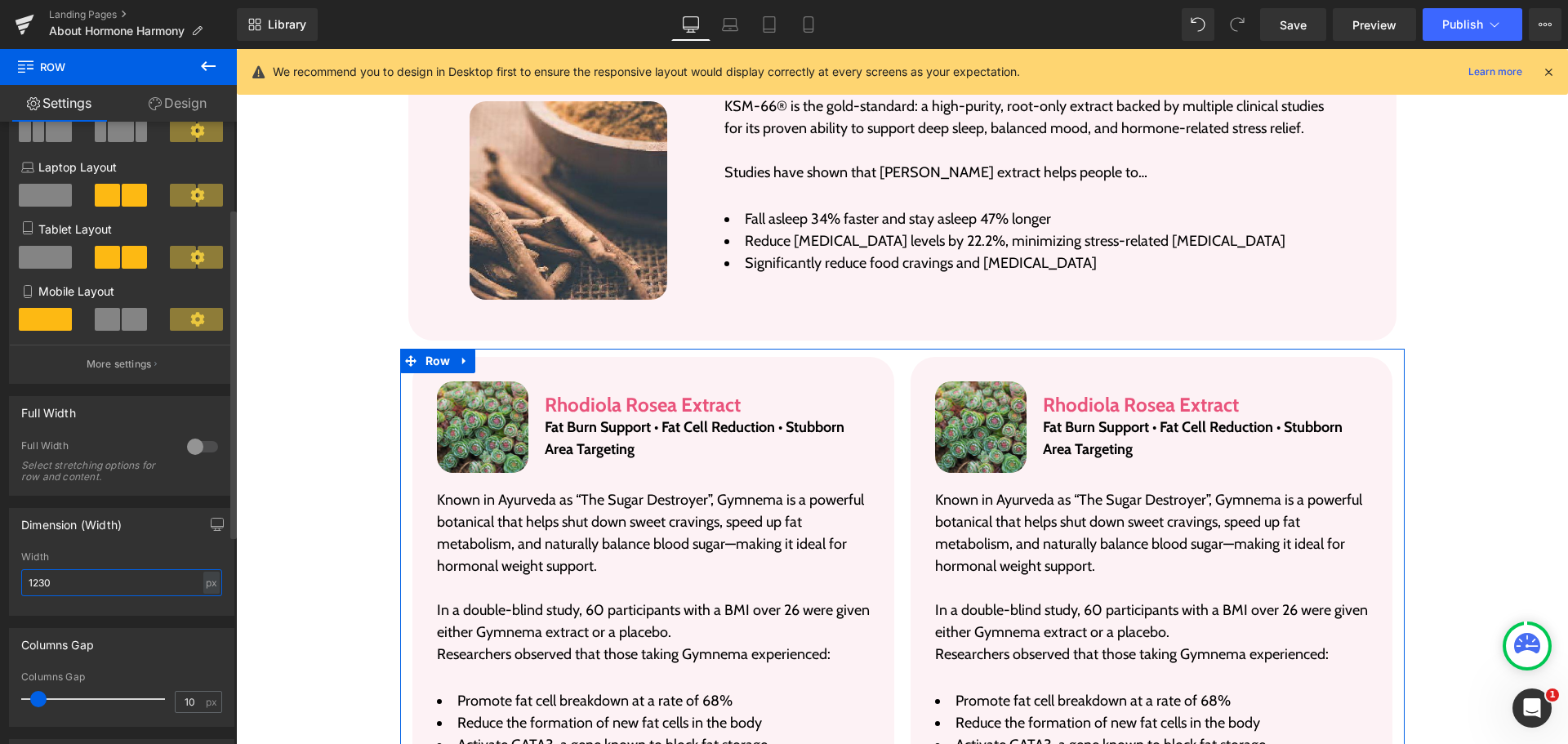
click at [112, 590] on input "1230" at bounding box center [121, 583] width 201 height 27
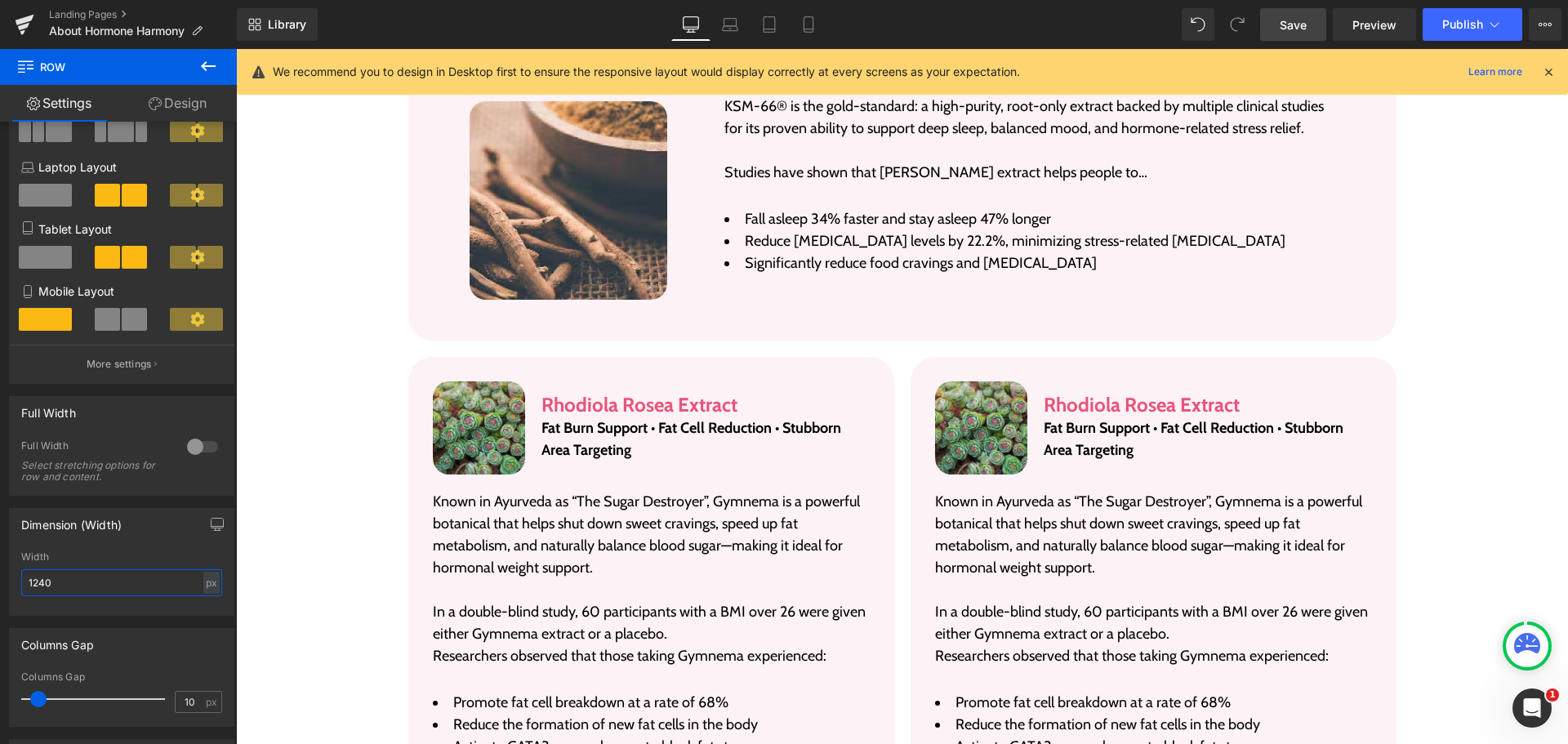
type input "1240"
click at [1284, 19] on span "Save" at bounding box center [1294, 24] width 27 height 17
click at [708, 19] on icon at bounding box center [713, 23] width 13 height 7
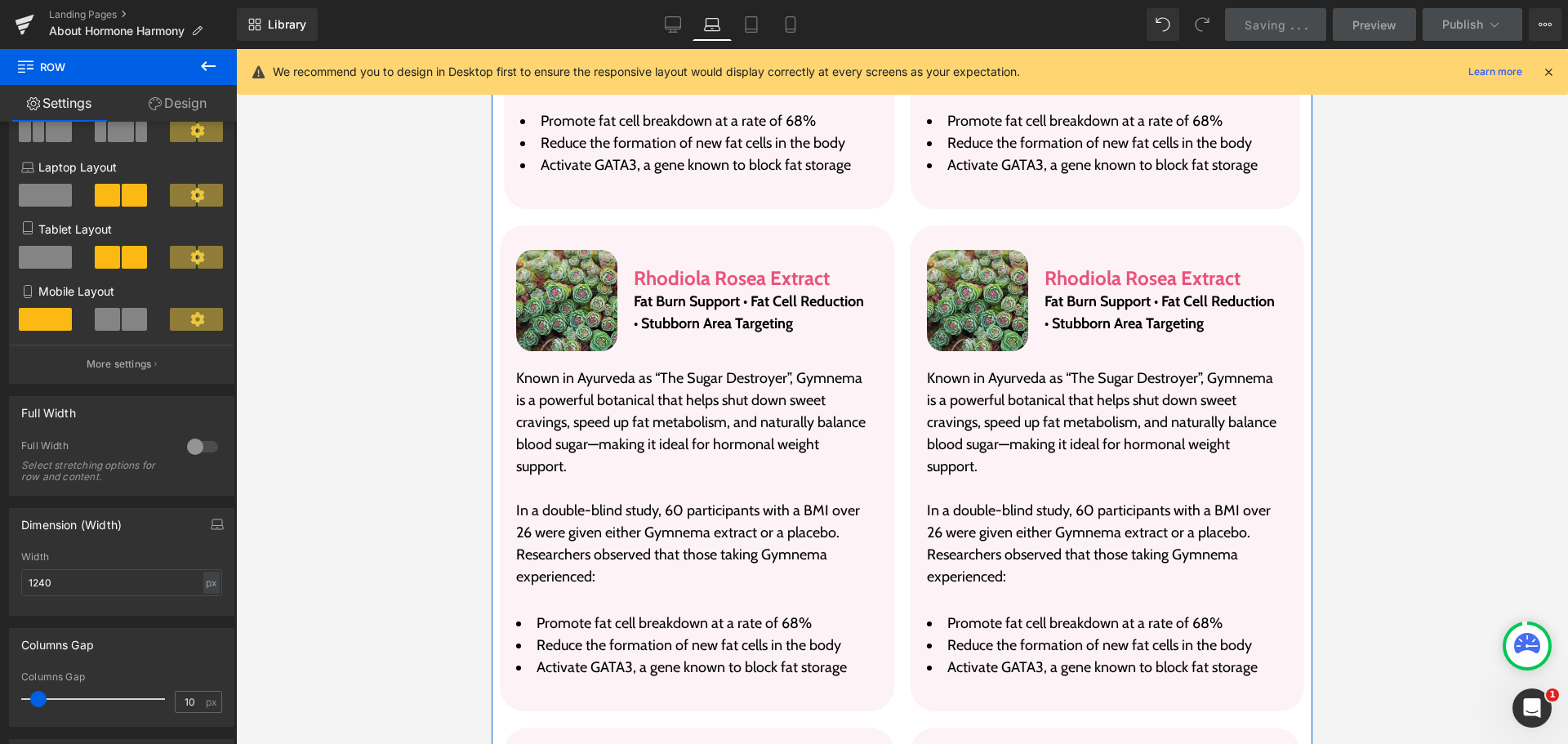
scroll to position [3460, 0]
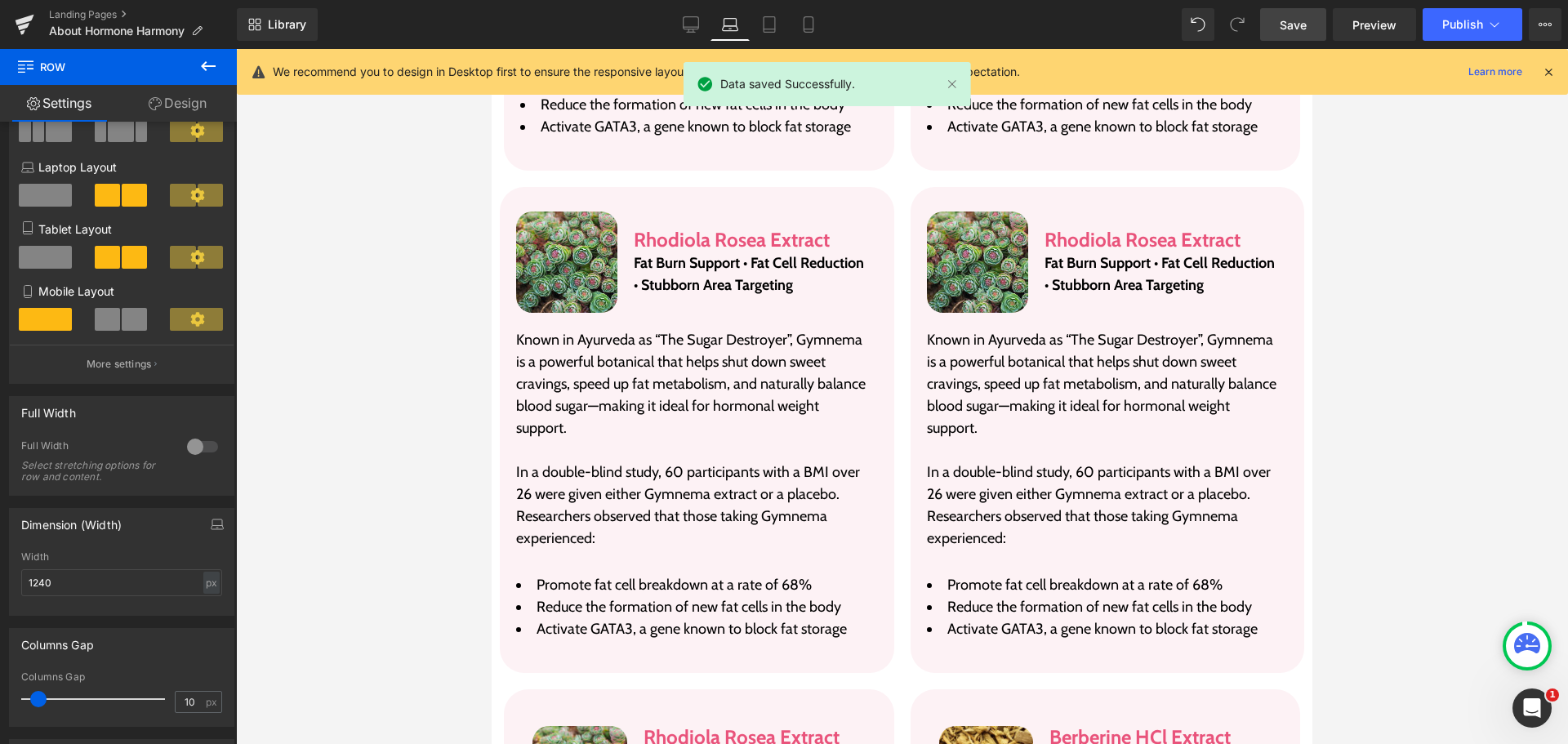
click at [743, 29] on link "Laptop" at bounding box center [729, 24] width 39 height 33
click at [765, 29] on icon at bounding box center [769, 24] width 12 height 15
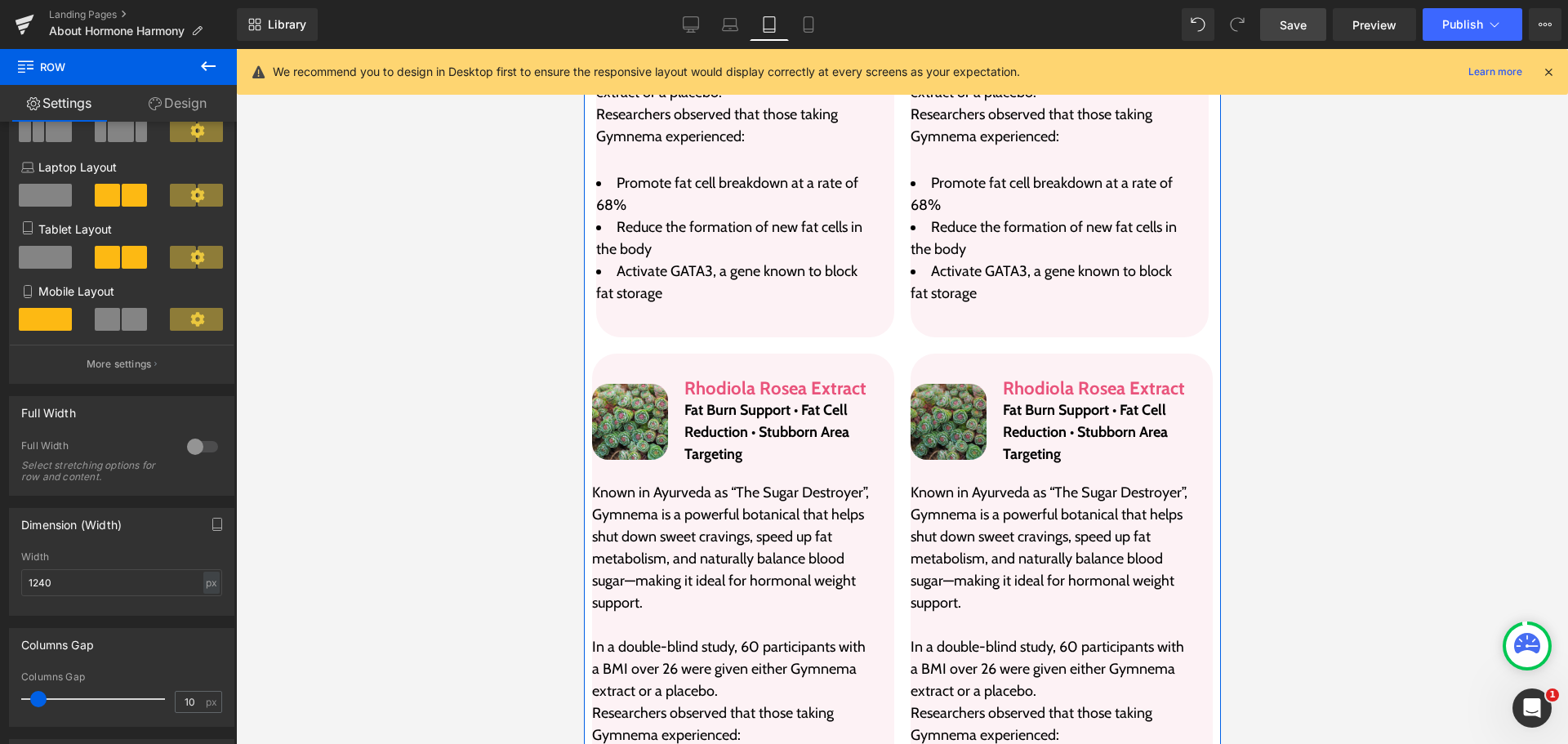
scroll to position [4469, 0]
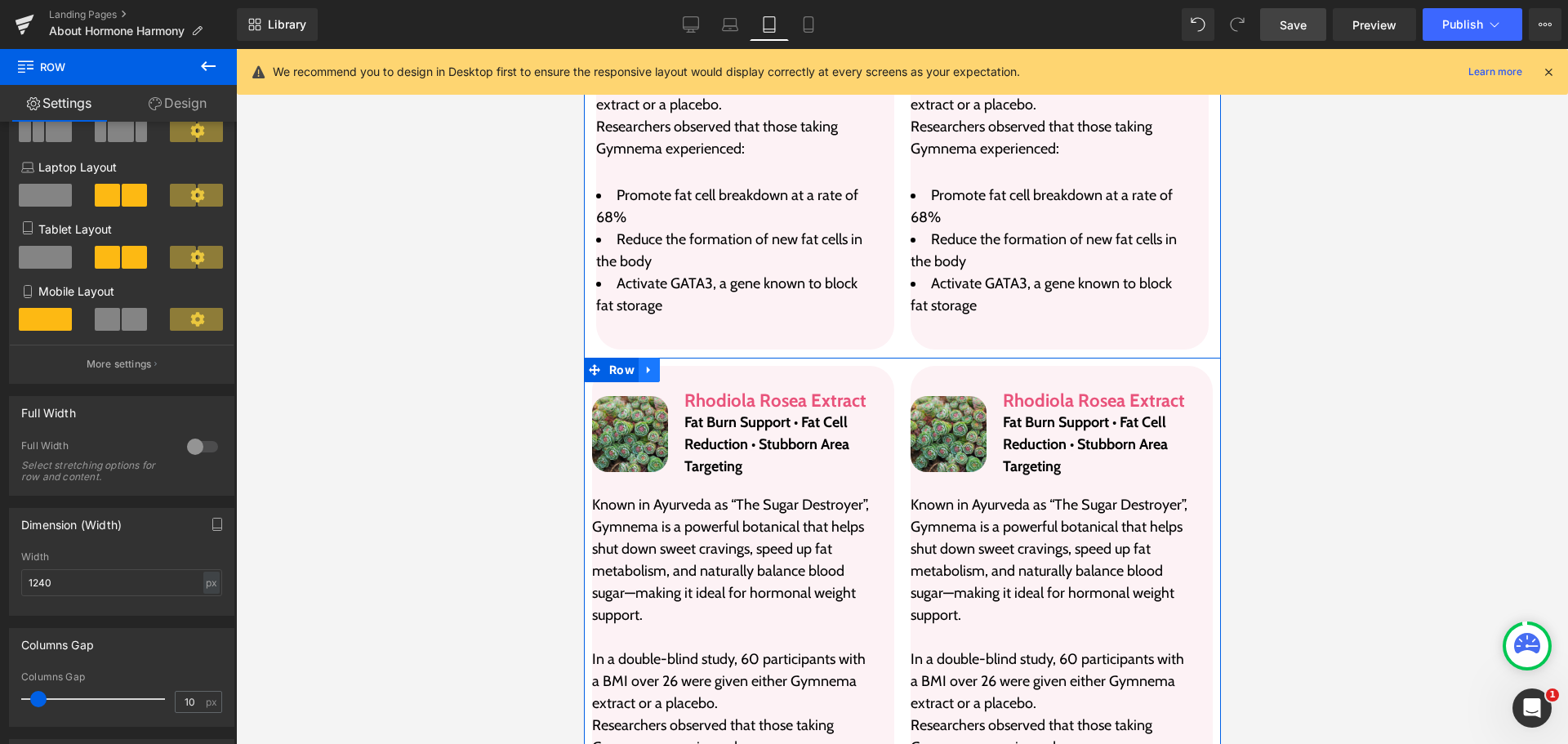
click at [646, 366] on icon at bounding box center [648, 370] width 4 height 7
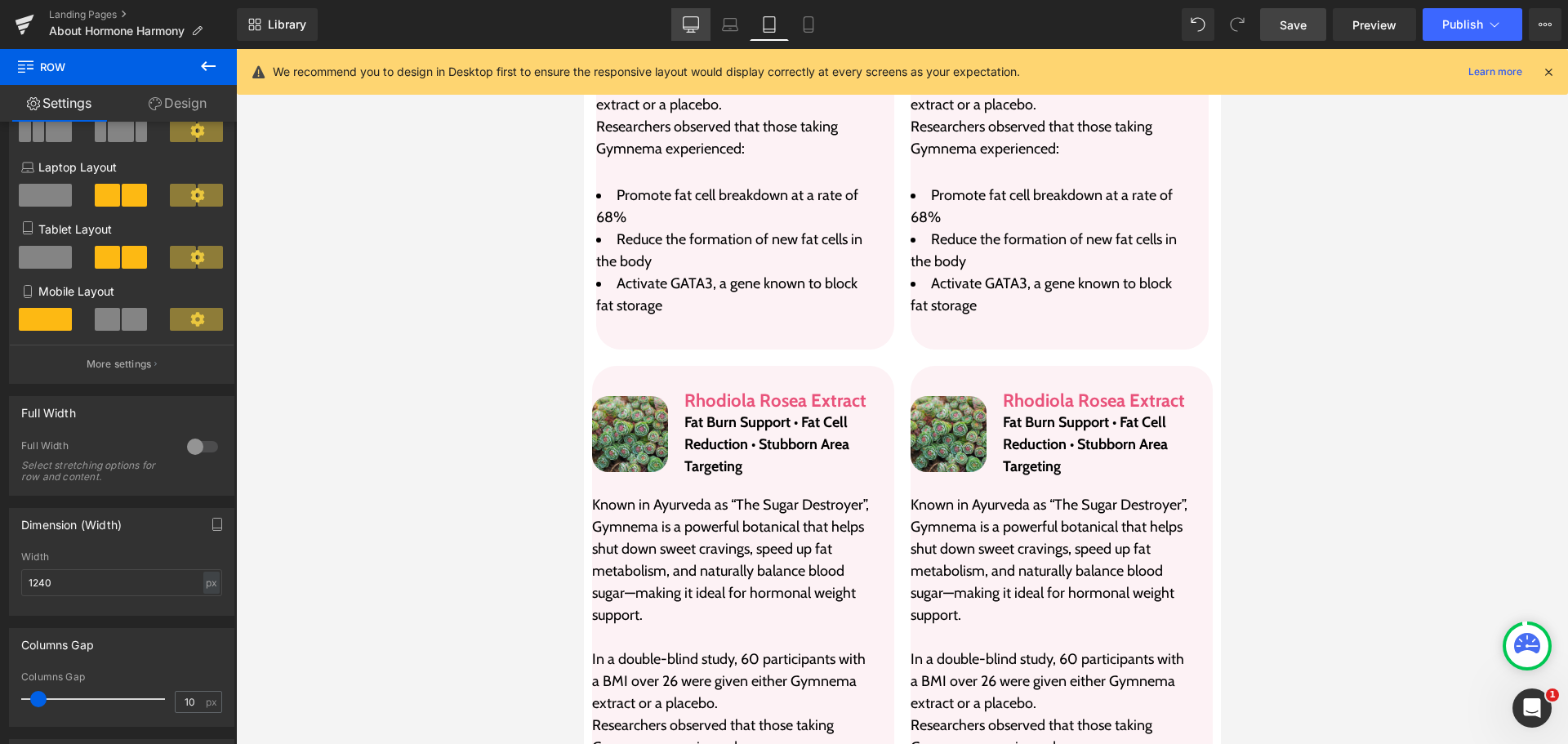
click at [691, 31] on icon at bounding box center [691, 24] width 16 height 16
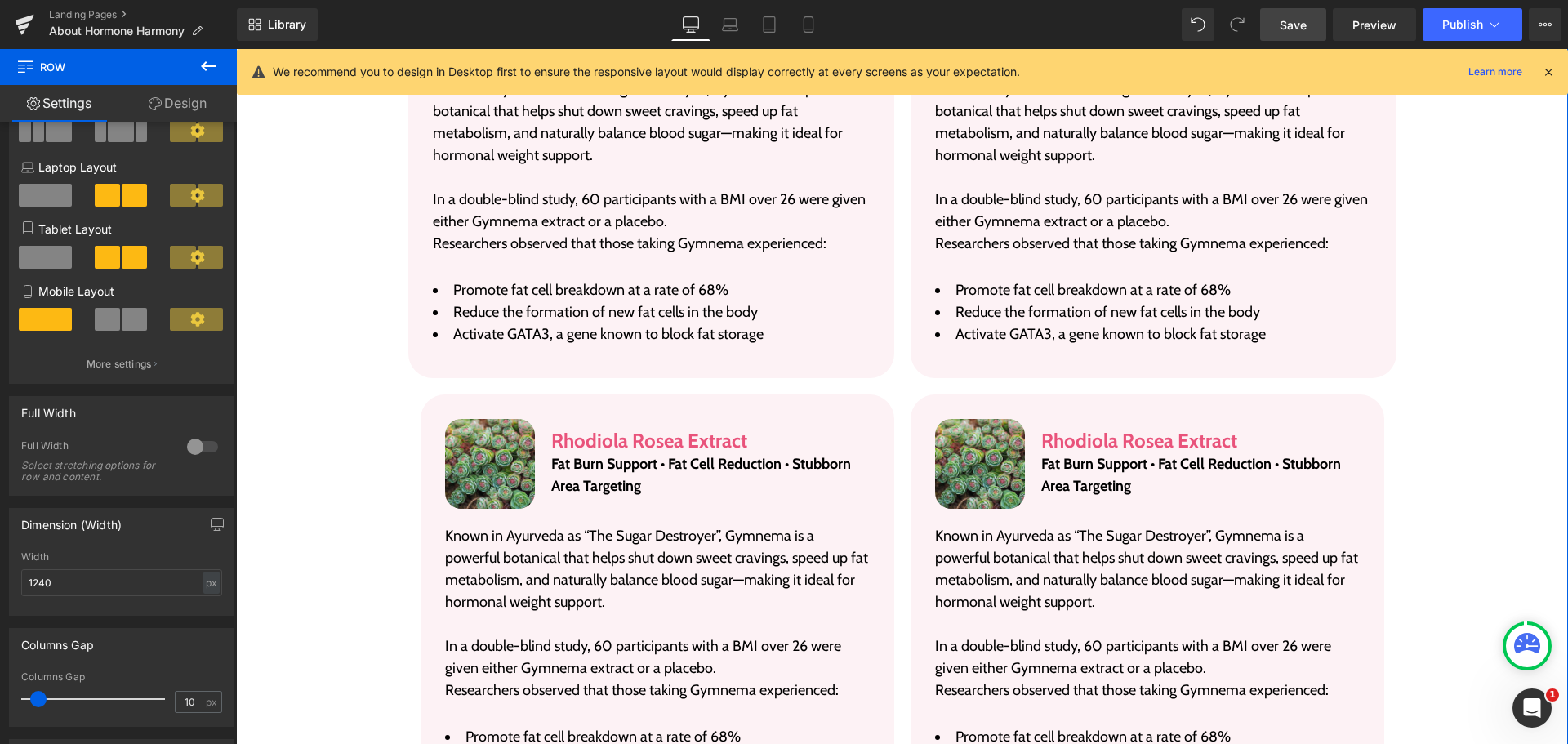
scroll to position [3490, 0]
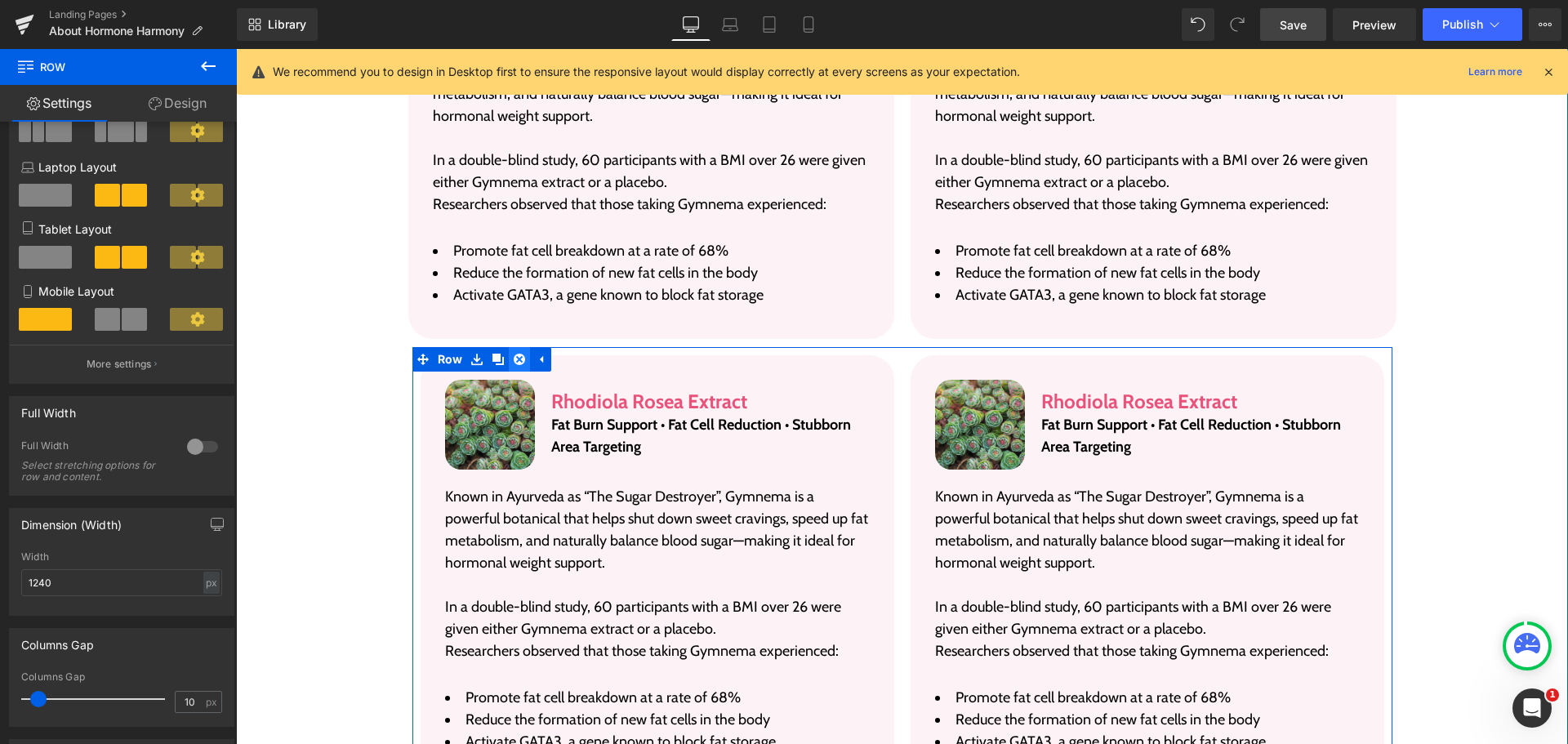
click at [514, 353] on icon at bounding box center [519, 359] width 12 height 12
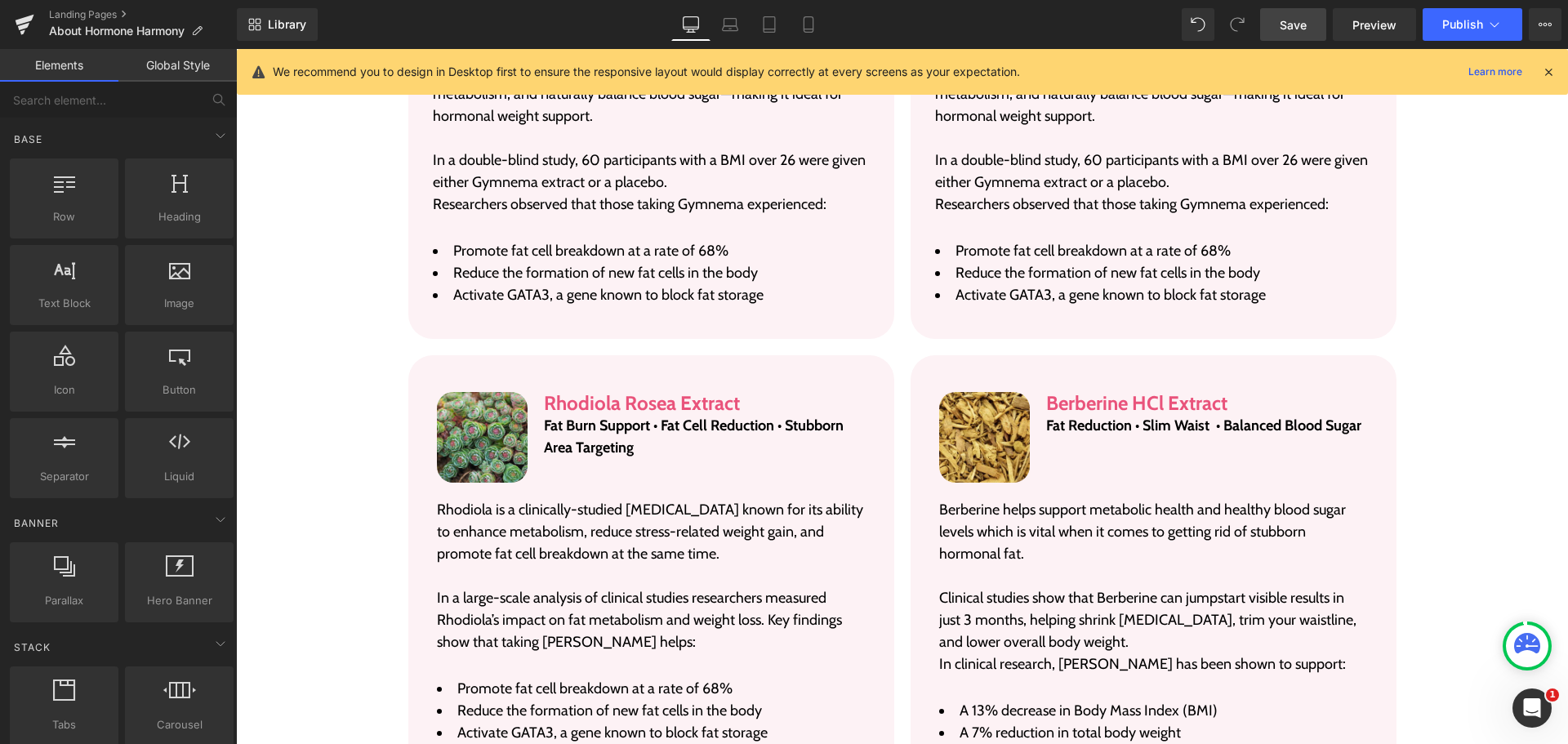
click at [706, 24] on link "Desktop" at bounding box center [690, 24] width 39 height 33
click at [720, 24] on link "Laptop" at bounding box center [729, 24] width 39 height 33
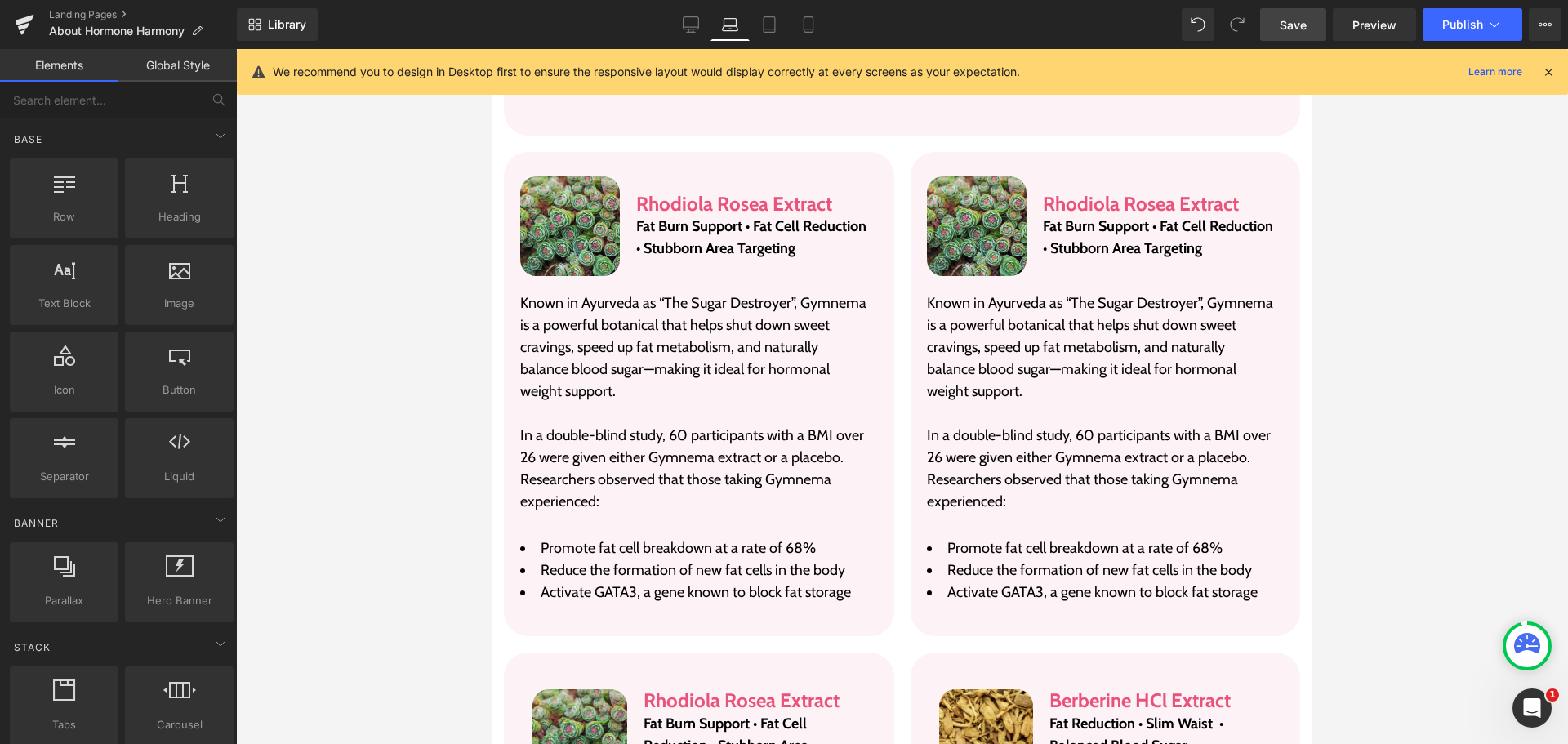
scroll to position [2978, 0]
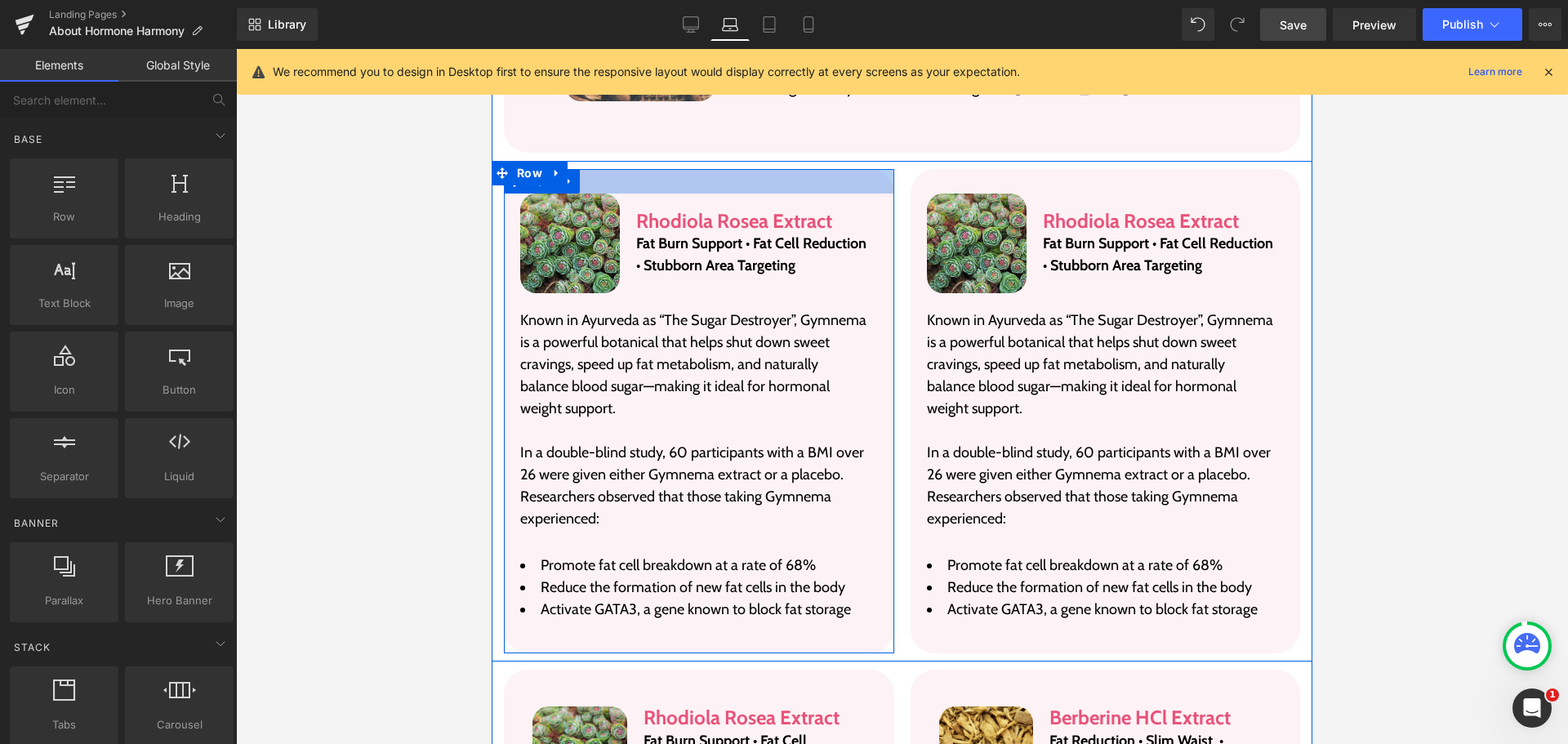
click at [593, 176] on div at bounding box center [698, 181] width 390 height 24
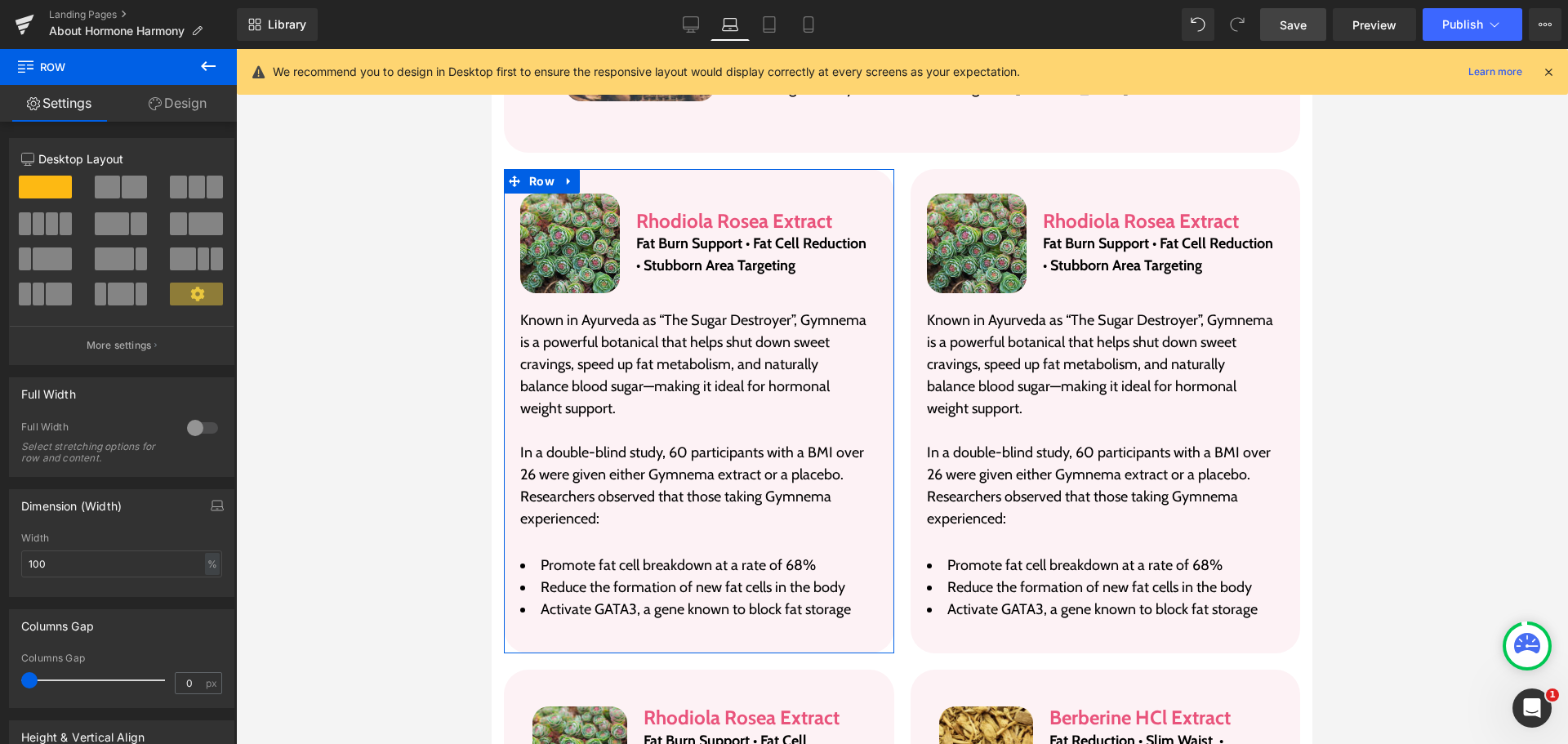
click at [174, 120] on link "Design" at bounding box center [178, 103] width 119 height 37
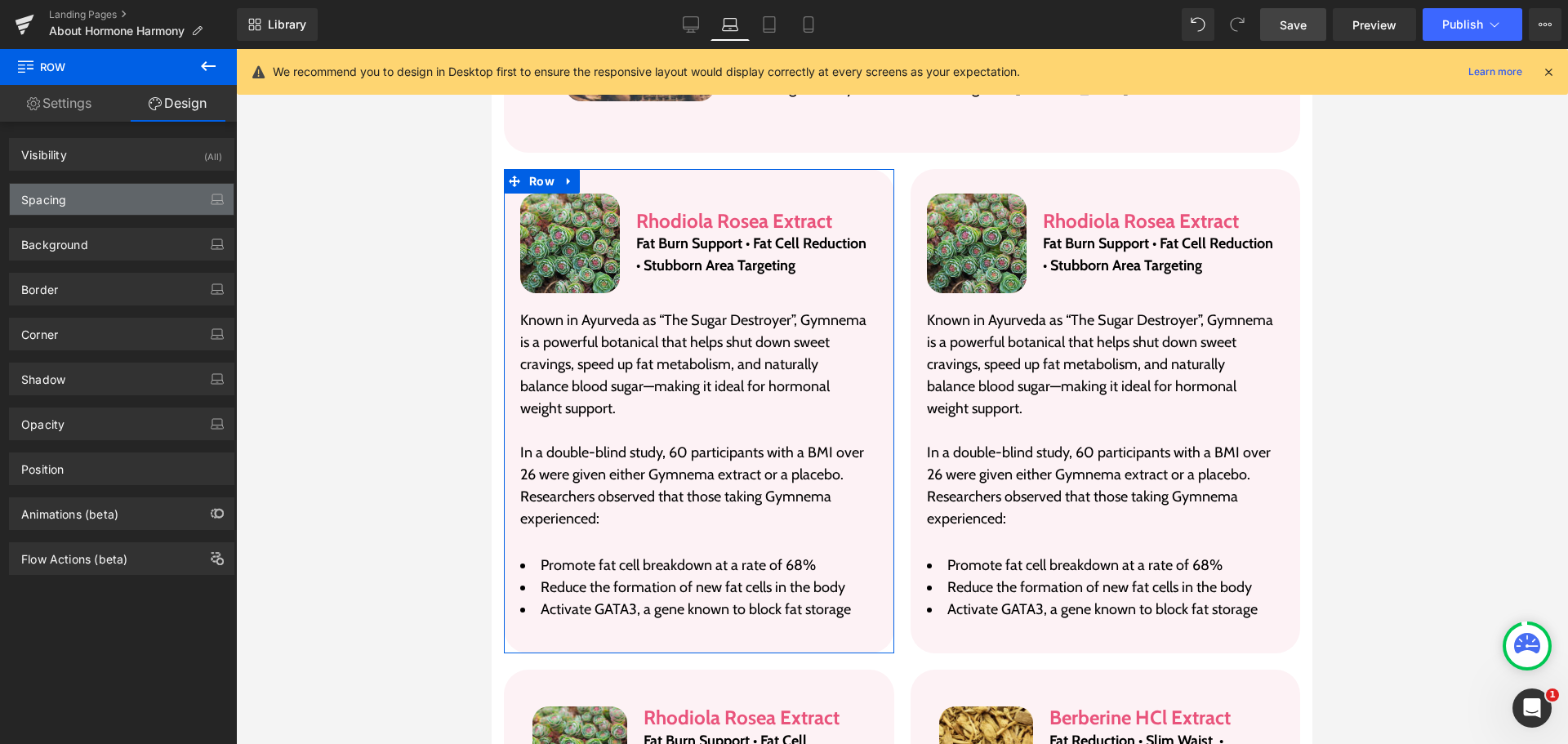
click at [103, 193] on div "Spacing" at bounding box center [121, 199] width 224 height 31
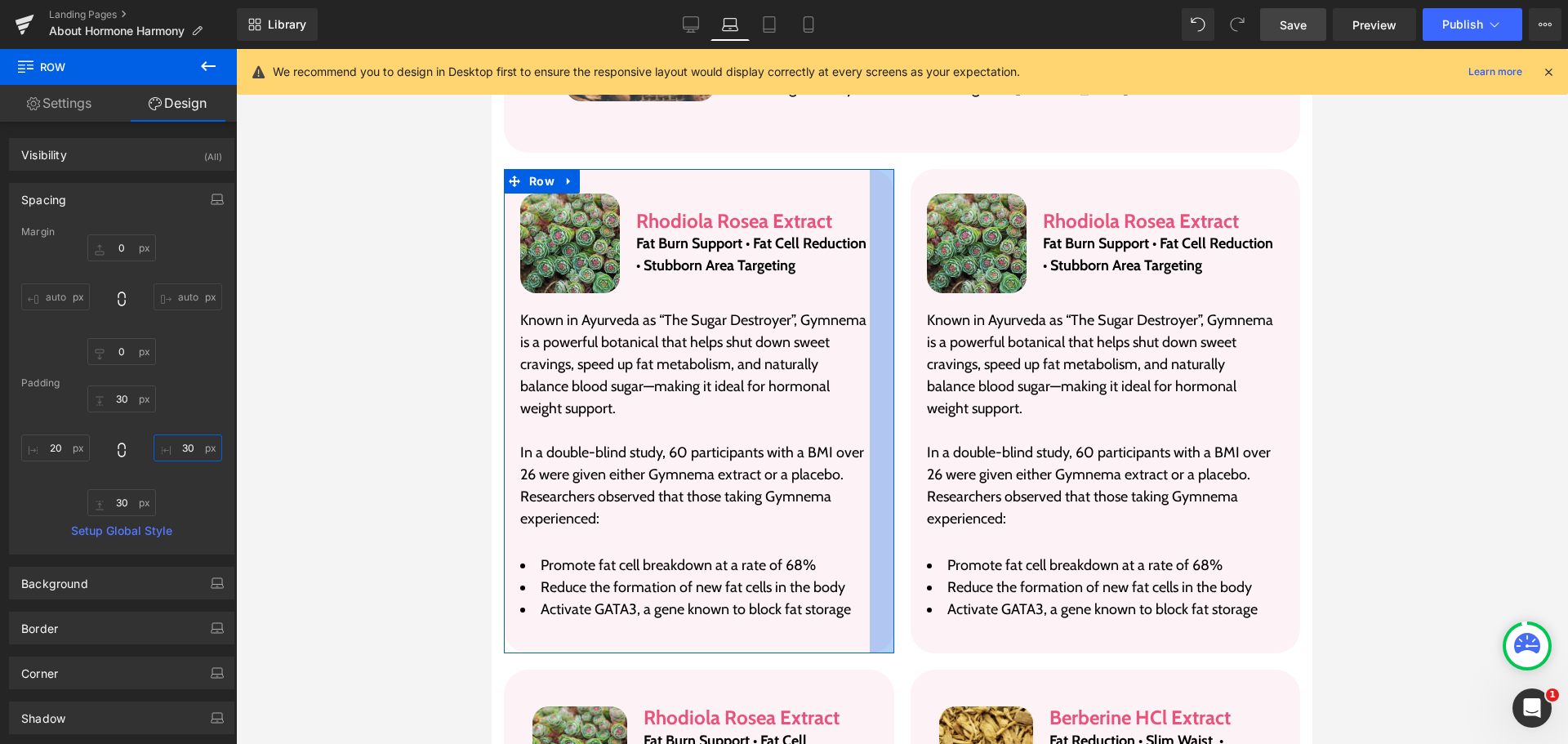
click at [169, 443] on input "text" at bounding box center [188, 449] width 69 height 27
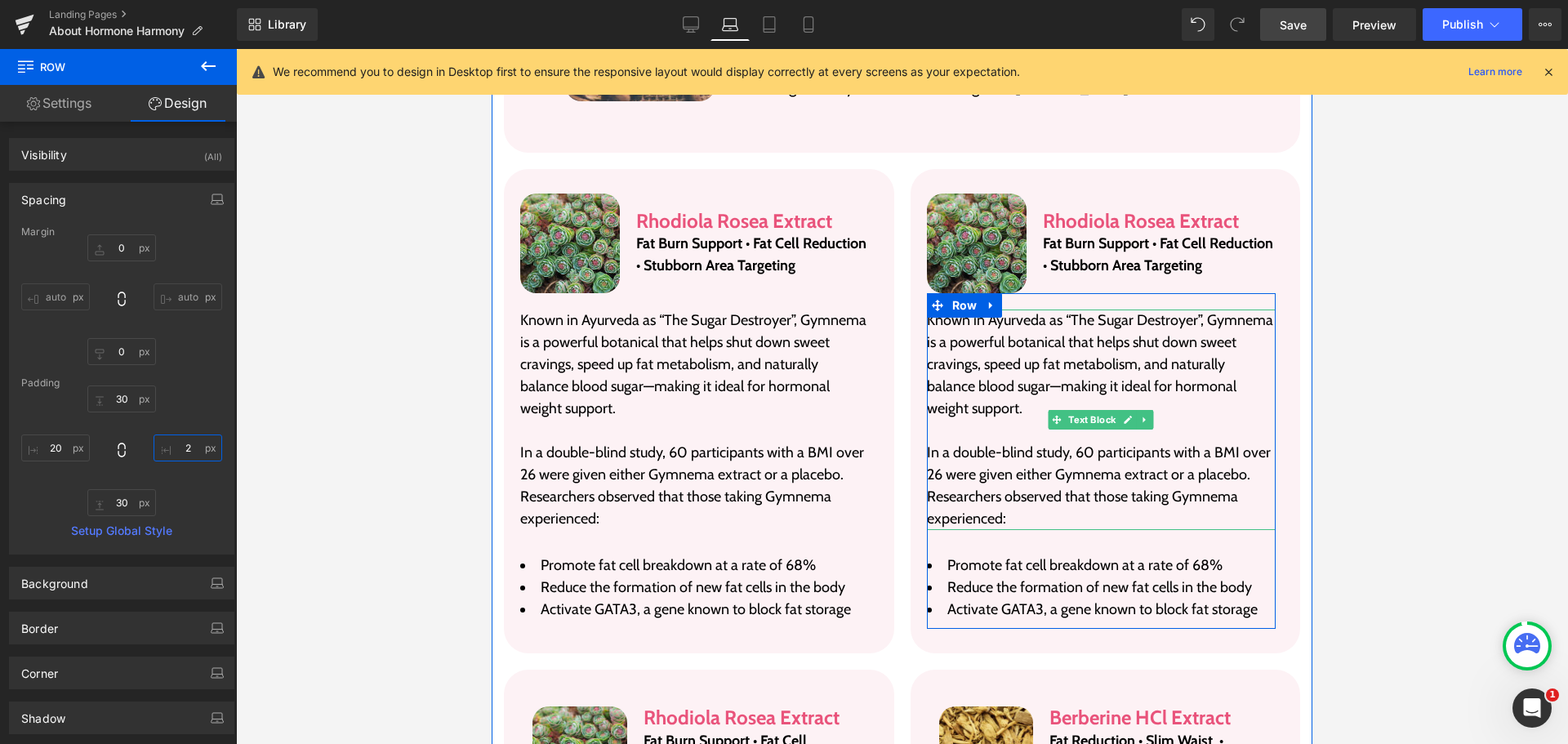
type input "20"
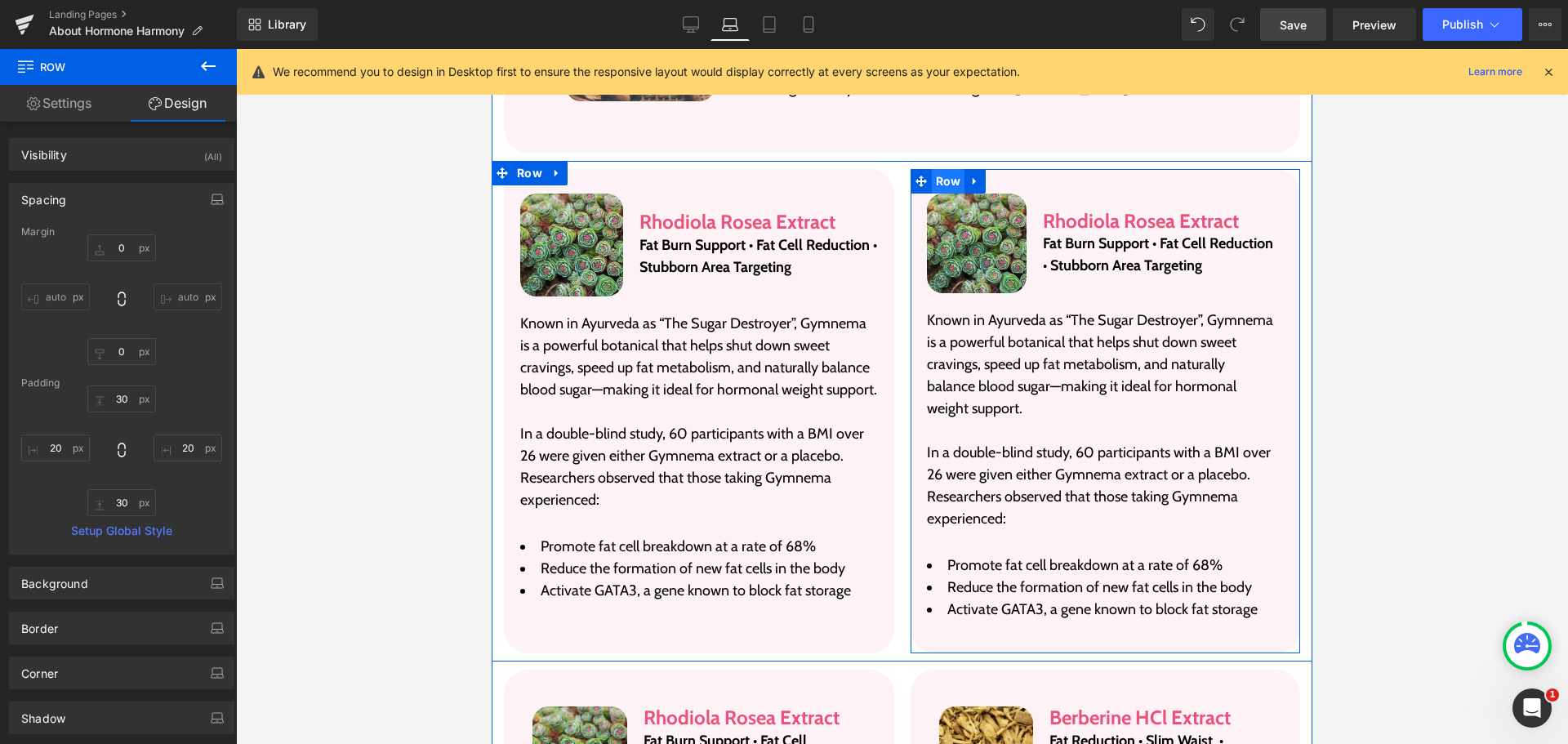
click at [948, 176] on span "Row" at bounding box center [948, 181] width 34 height 24
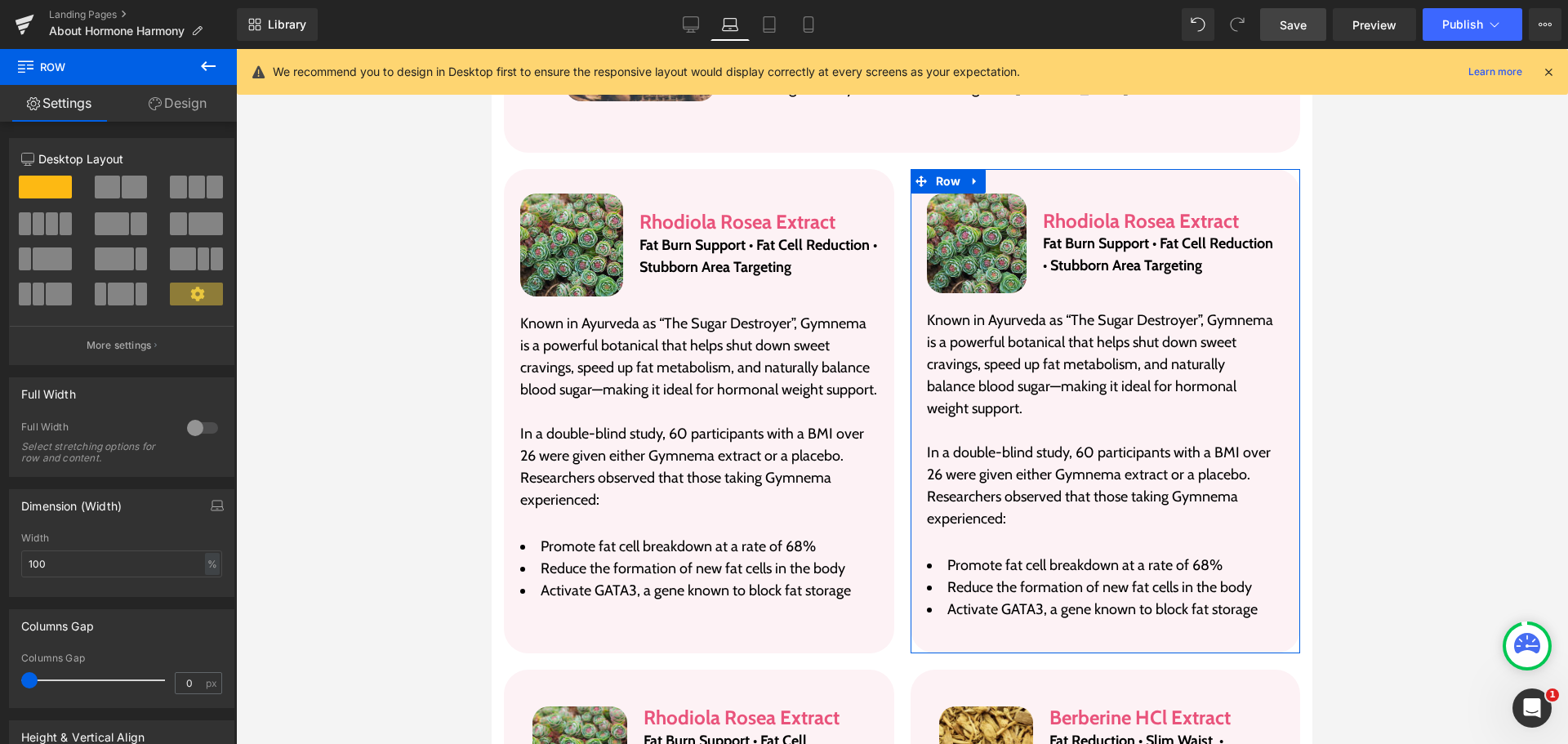
click at [174, 97] on link "Design" at bounding box center [178, 103] width 119 height 37
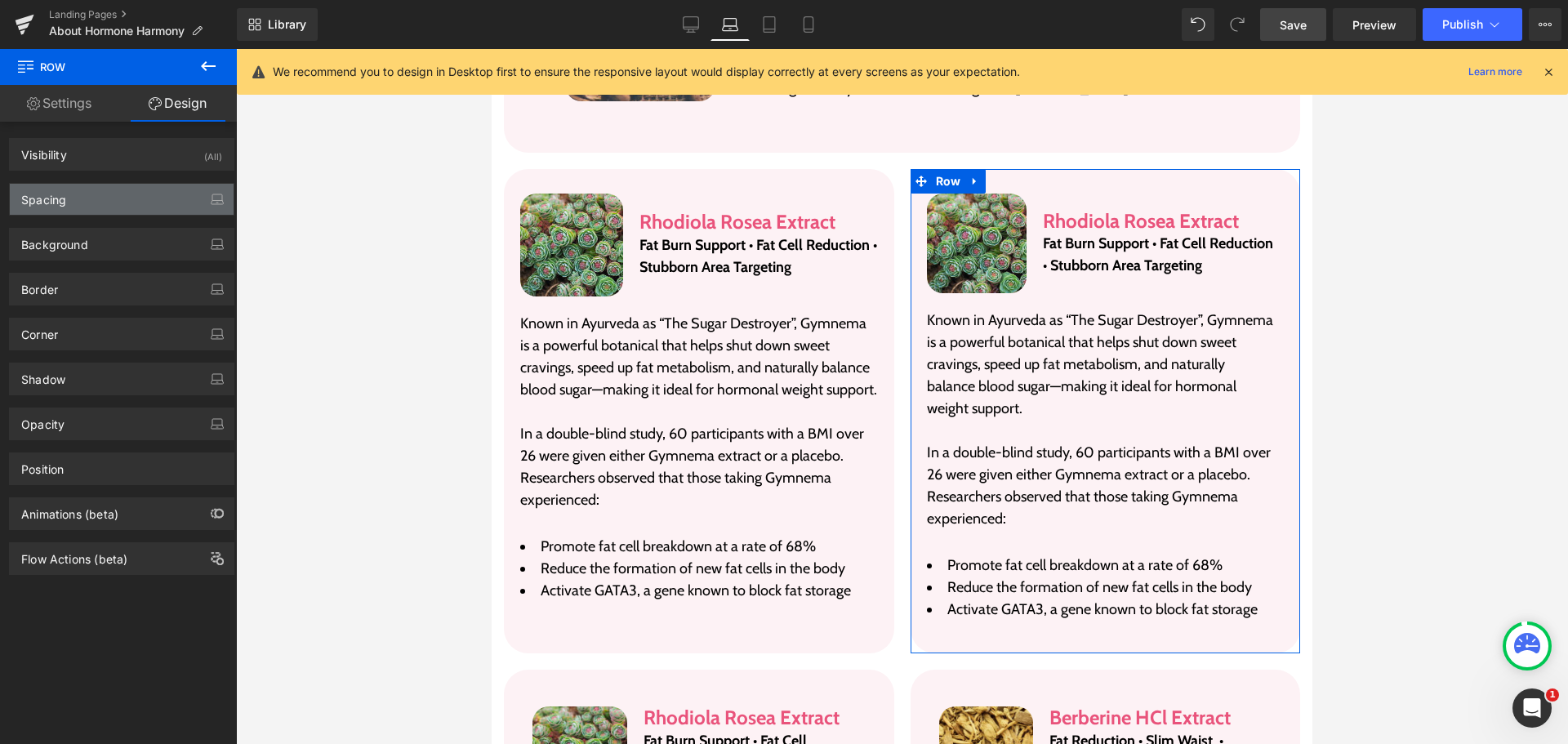
click at [95, 210] on div "Spacing" at bounding box center [121, 199] width 224 height 31
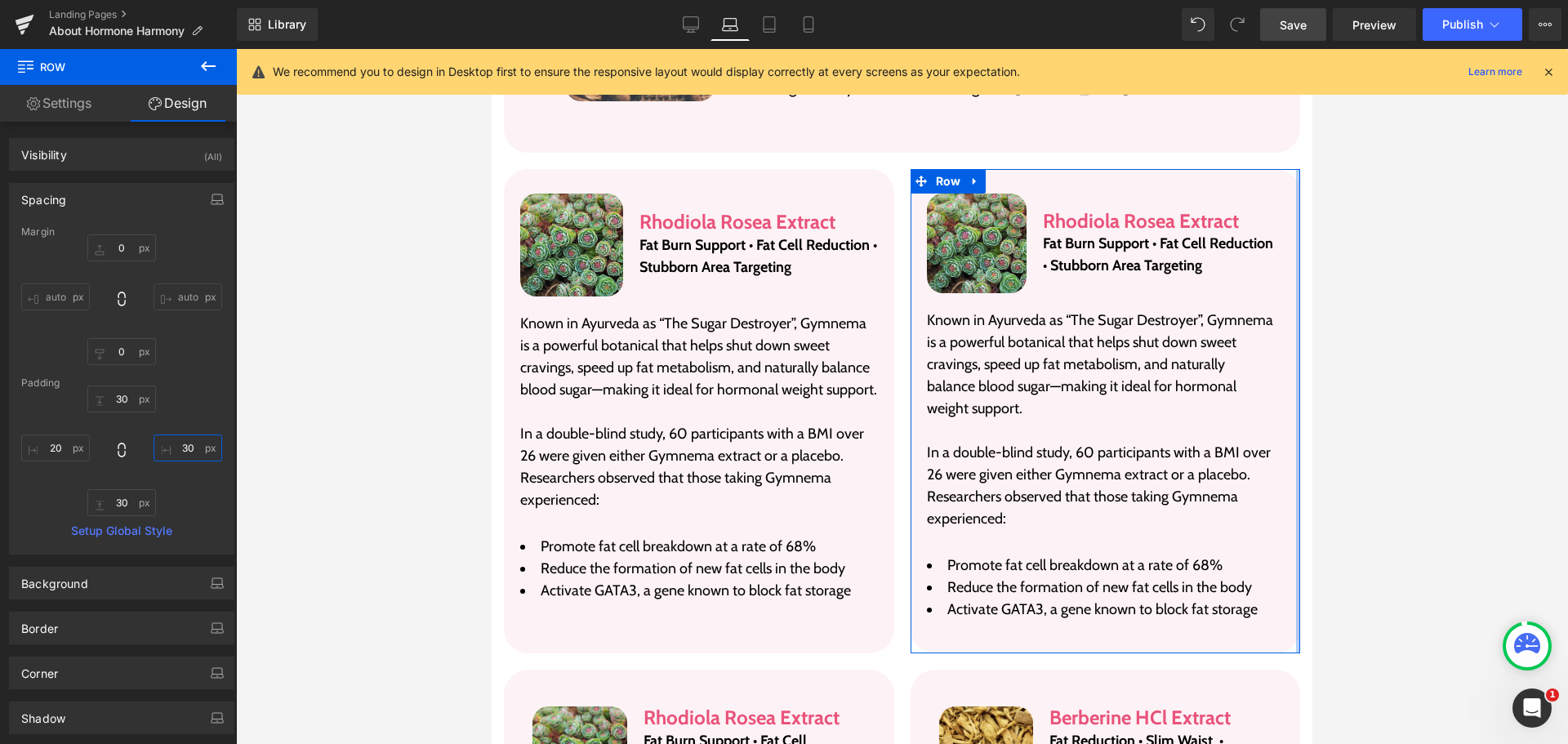
click at [184, 450] on input "text" at bounding box center [188, 449] width 69 height 27
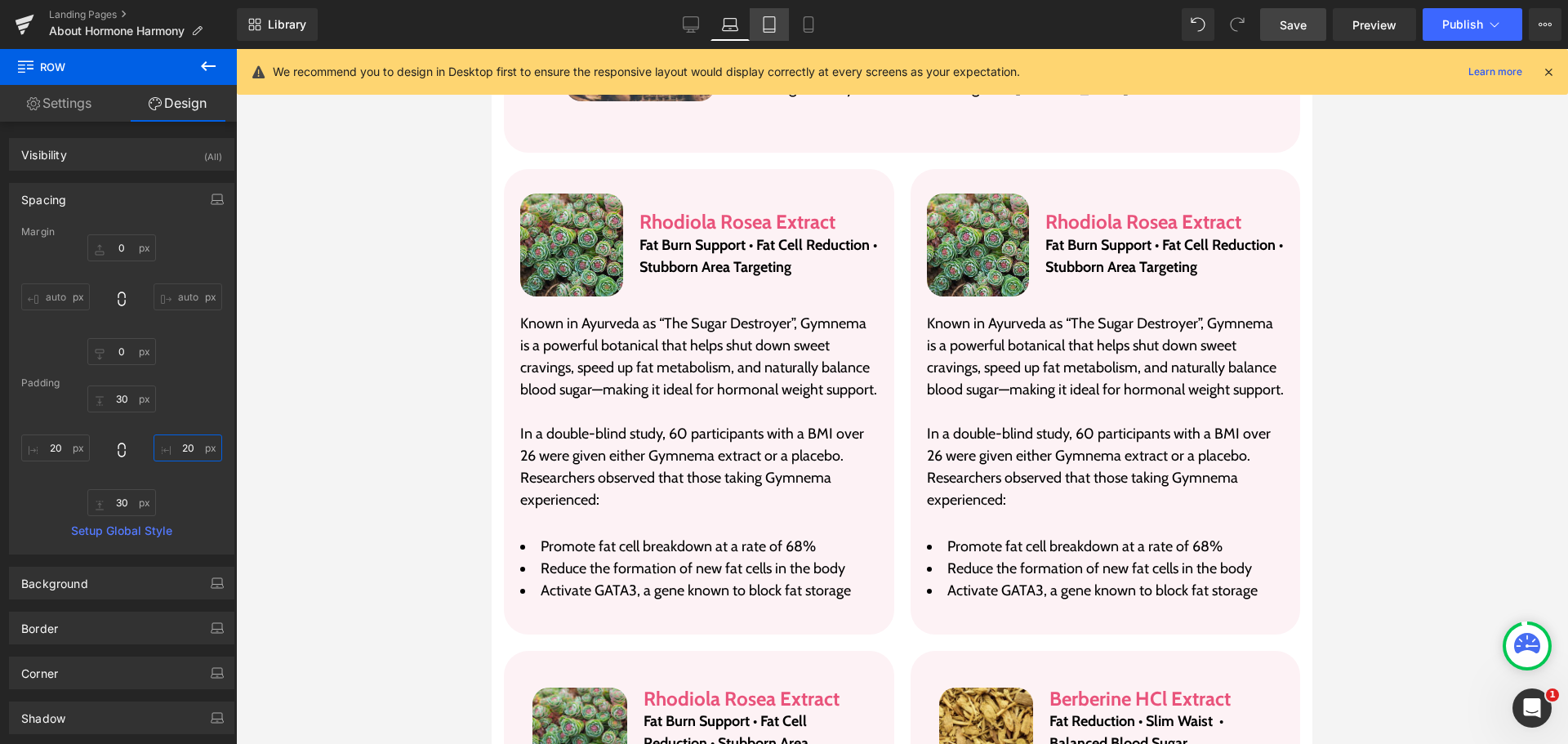
type input "20"
click at [767, 29] on icon at bounding box center [769, 29] width 12 height 0
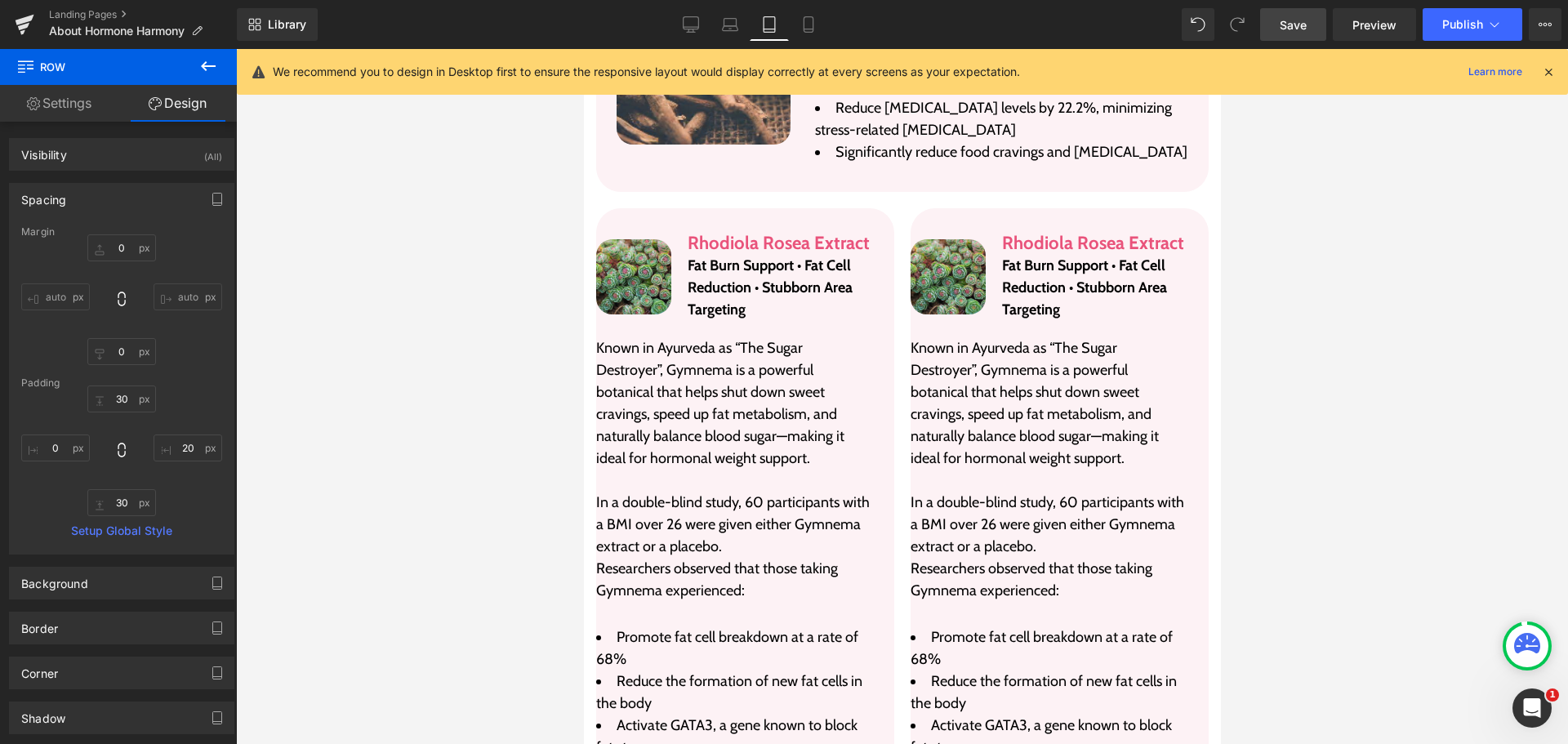
scroll to position [4024, 0]
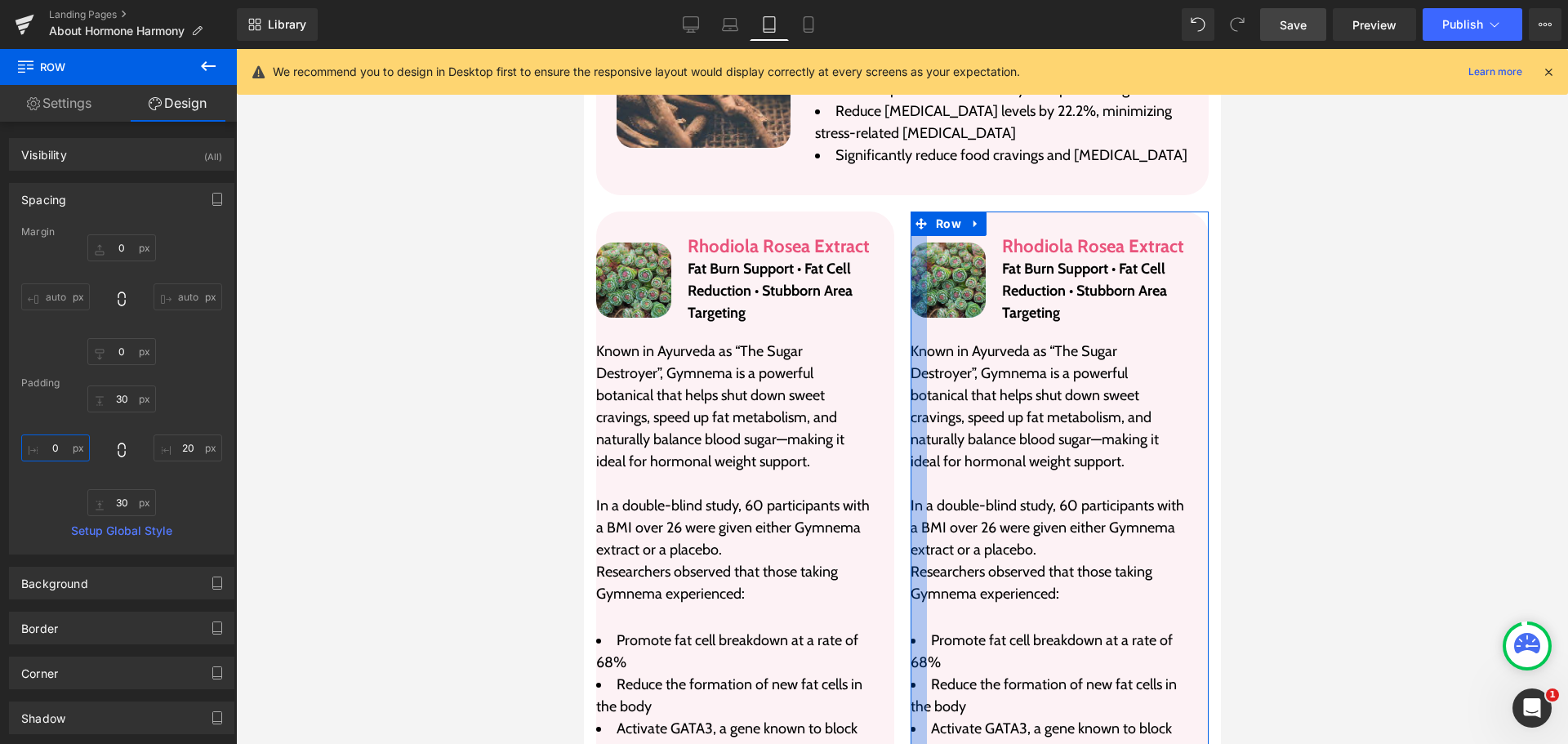
click at [24, 448] on input "text" at bounding box center [55, 449] width 69 height 27
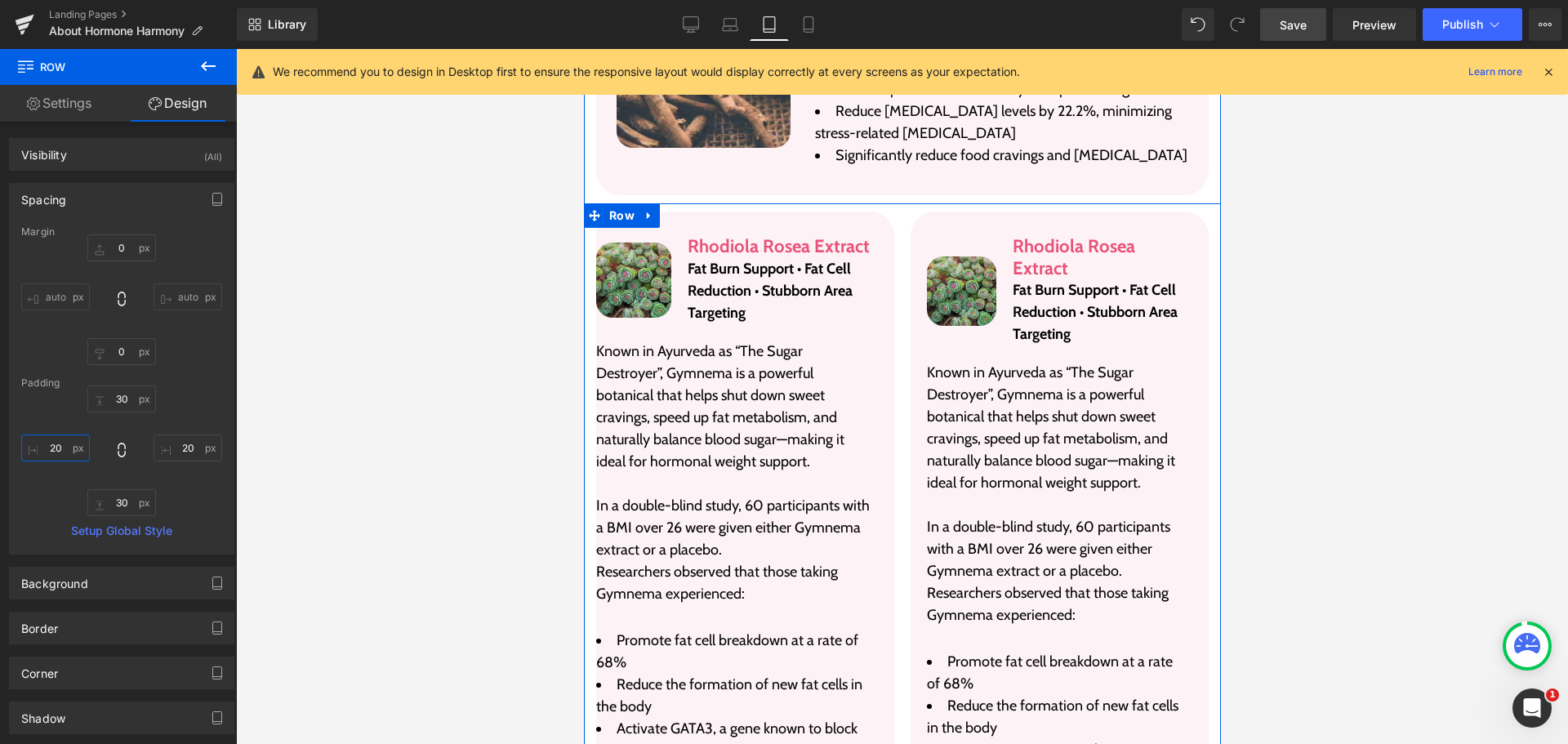
type input "20"
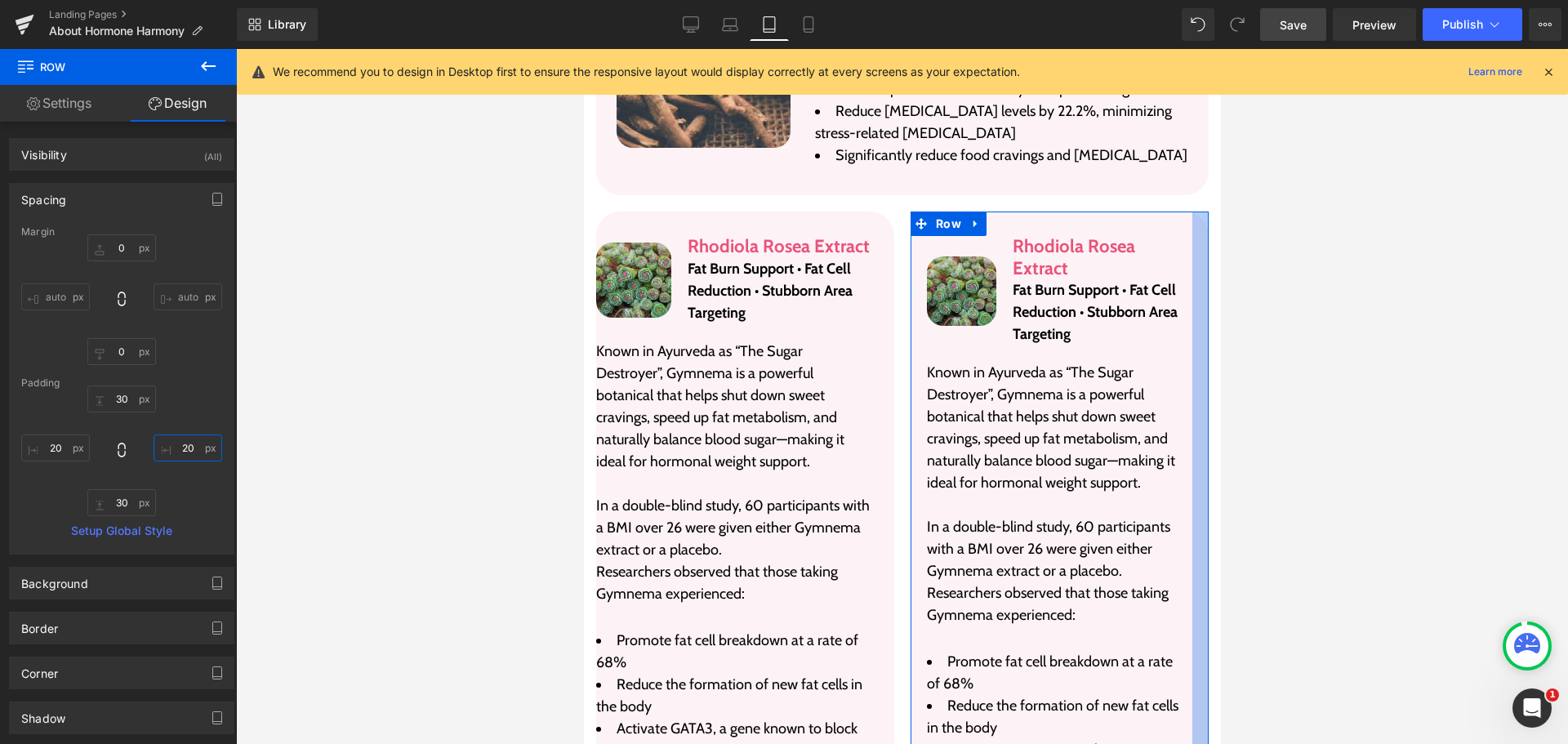
click at [184, 453] on input "20" at bounding box center [188, 449] width 69 height 27
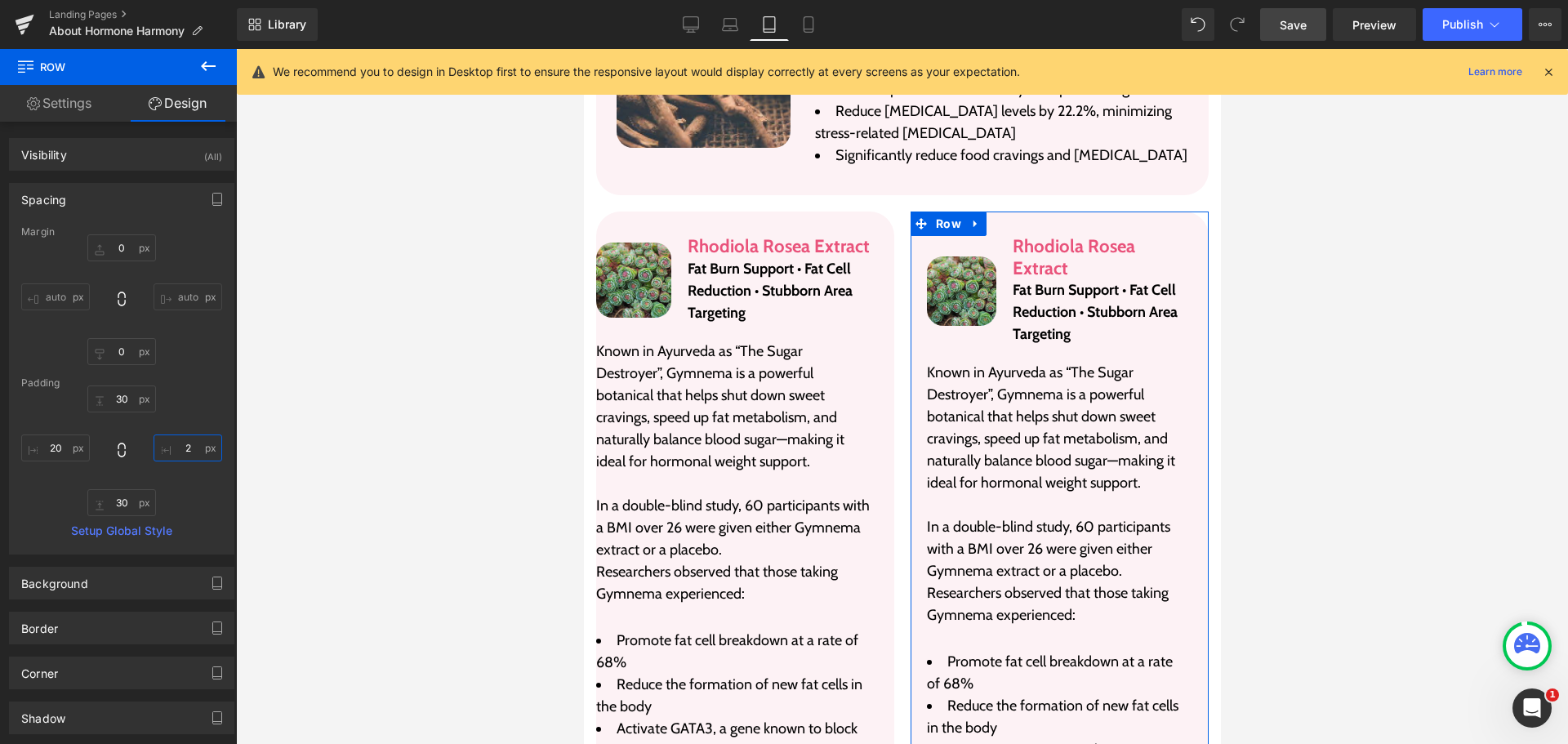
type input "20"
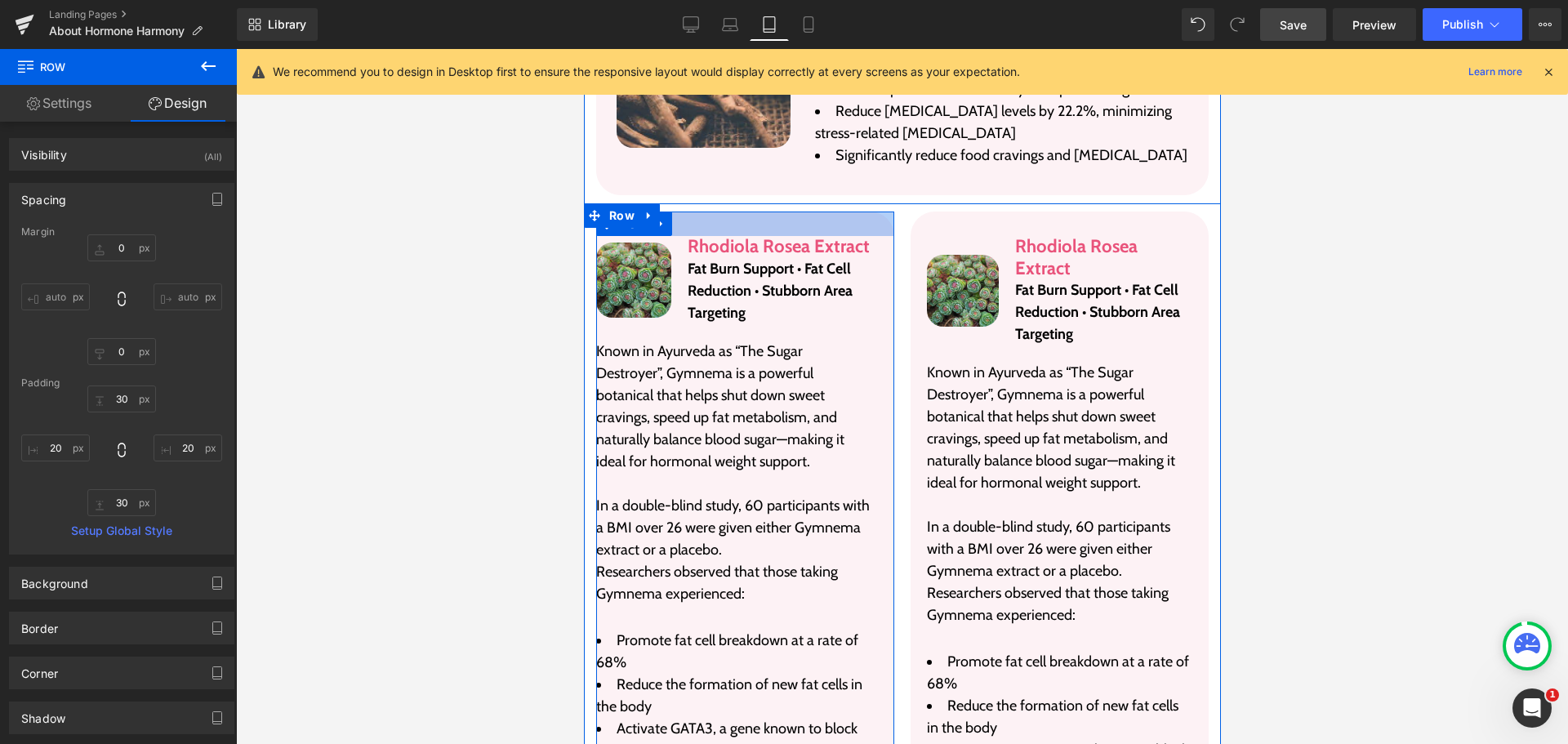
click at [805, 212] on div at bounding box center [744, 224] width 298 height 24
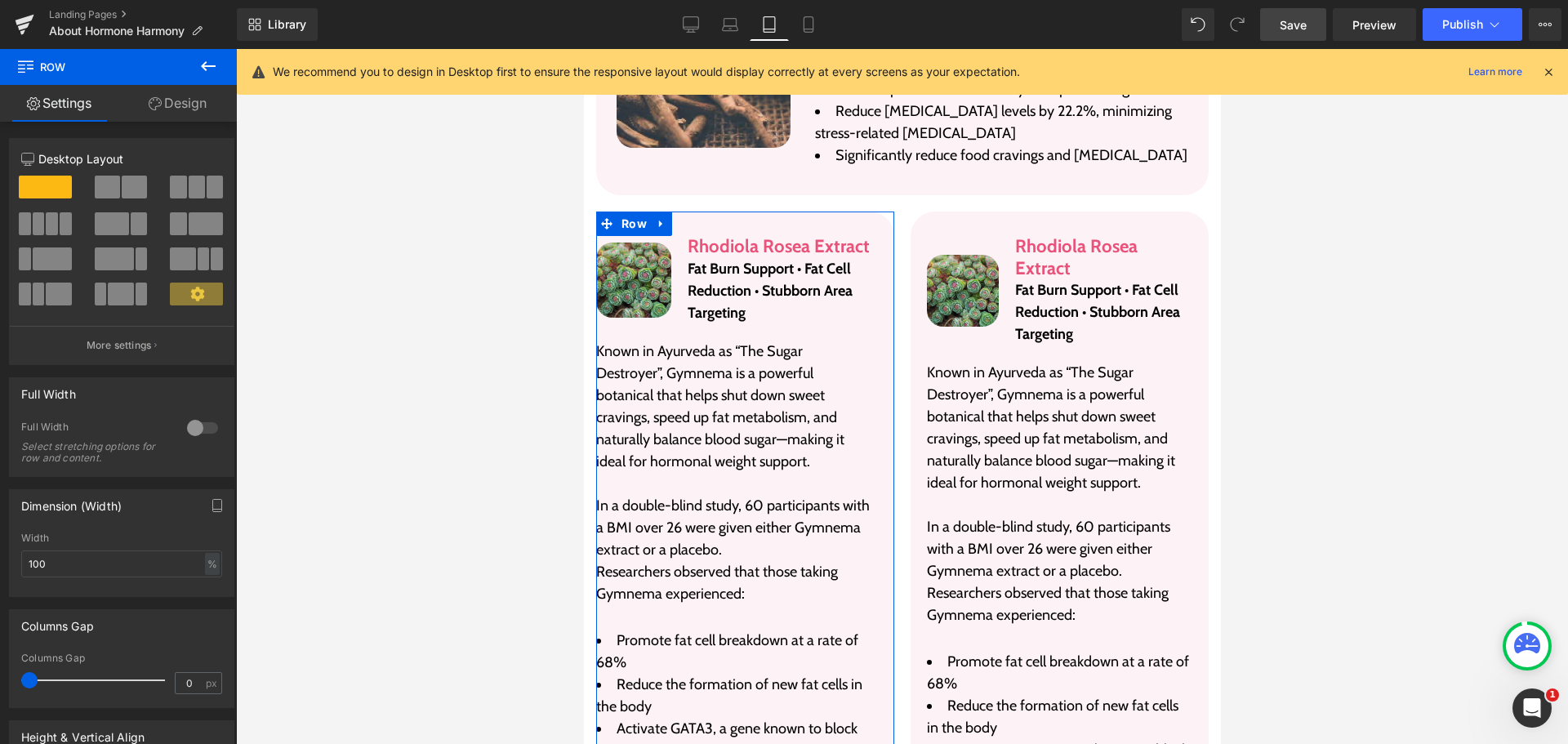
click at [162, 104] on link "Design" at bounding box center [178, 103] width 119 height 37
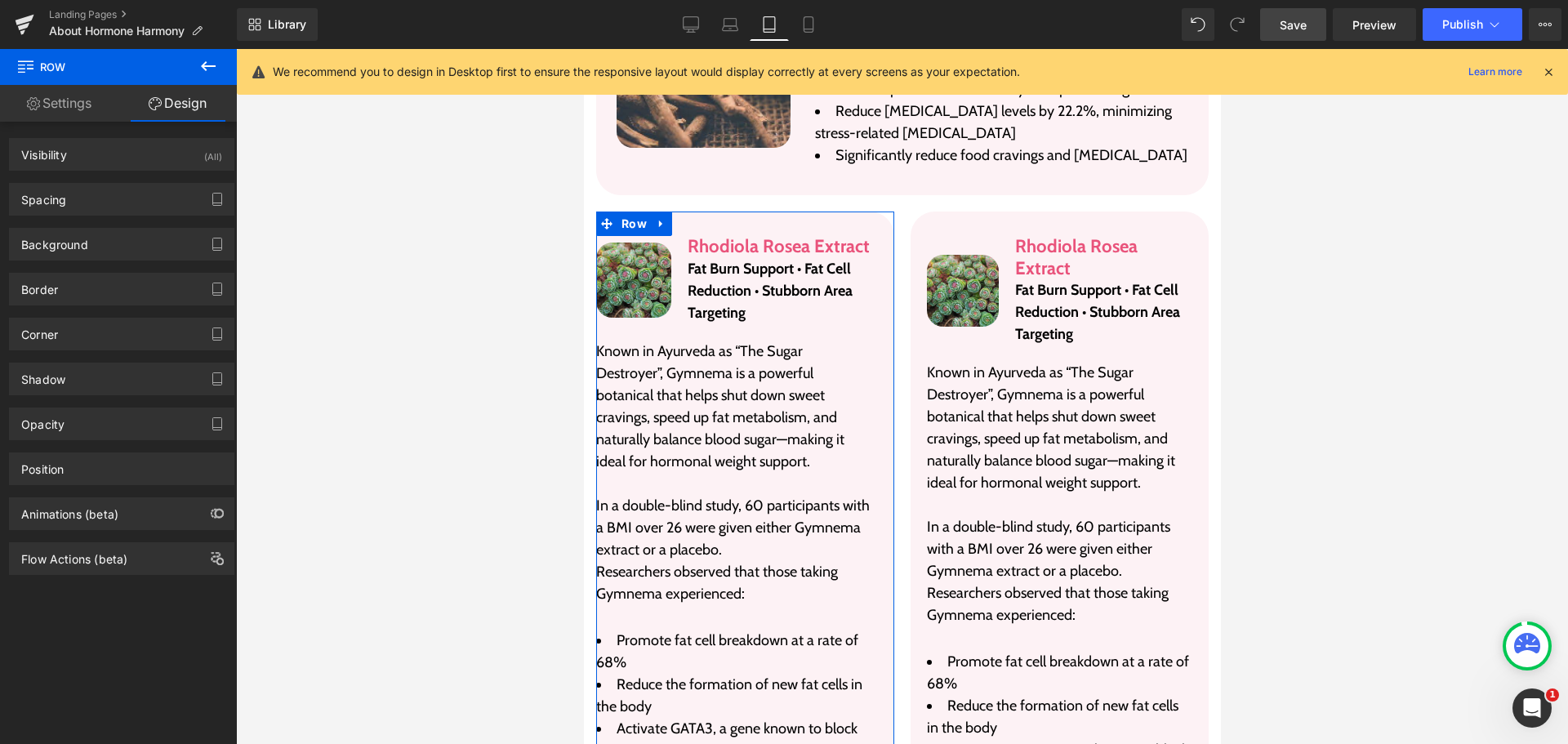
click at [112, 220] on div "Background Color & Image color Color #fdf2f5 100 % Image Replace Image Upload i…" at bounding box center [122, 238] width 245 height 45
click at [118, 203] on div "Spacing" at bounding box center [121, 199] width 224 height 31
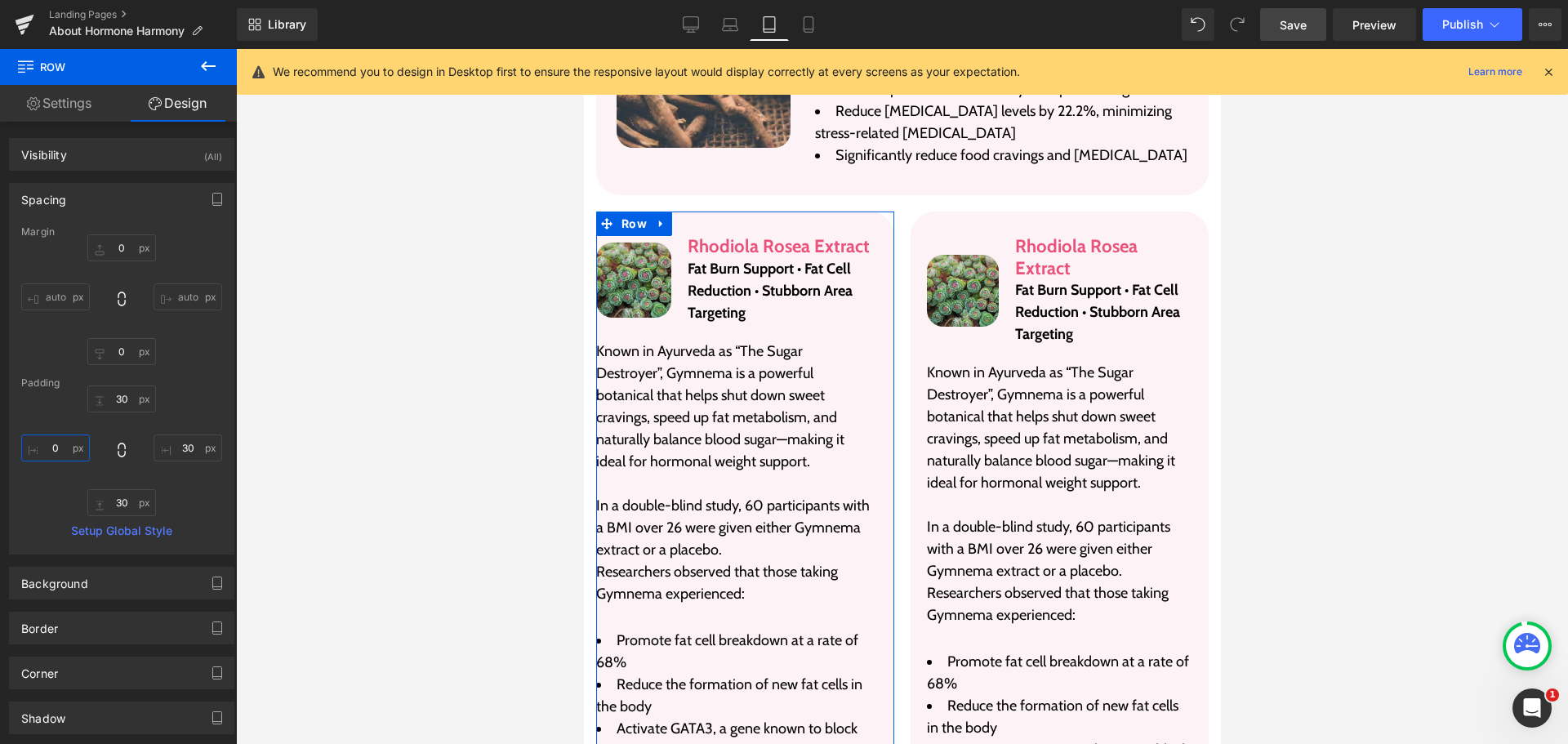
click at [62, 453] on input "0" at bounding box center [55, 449] width 69 height 27
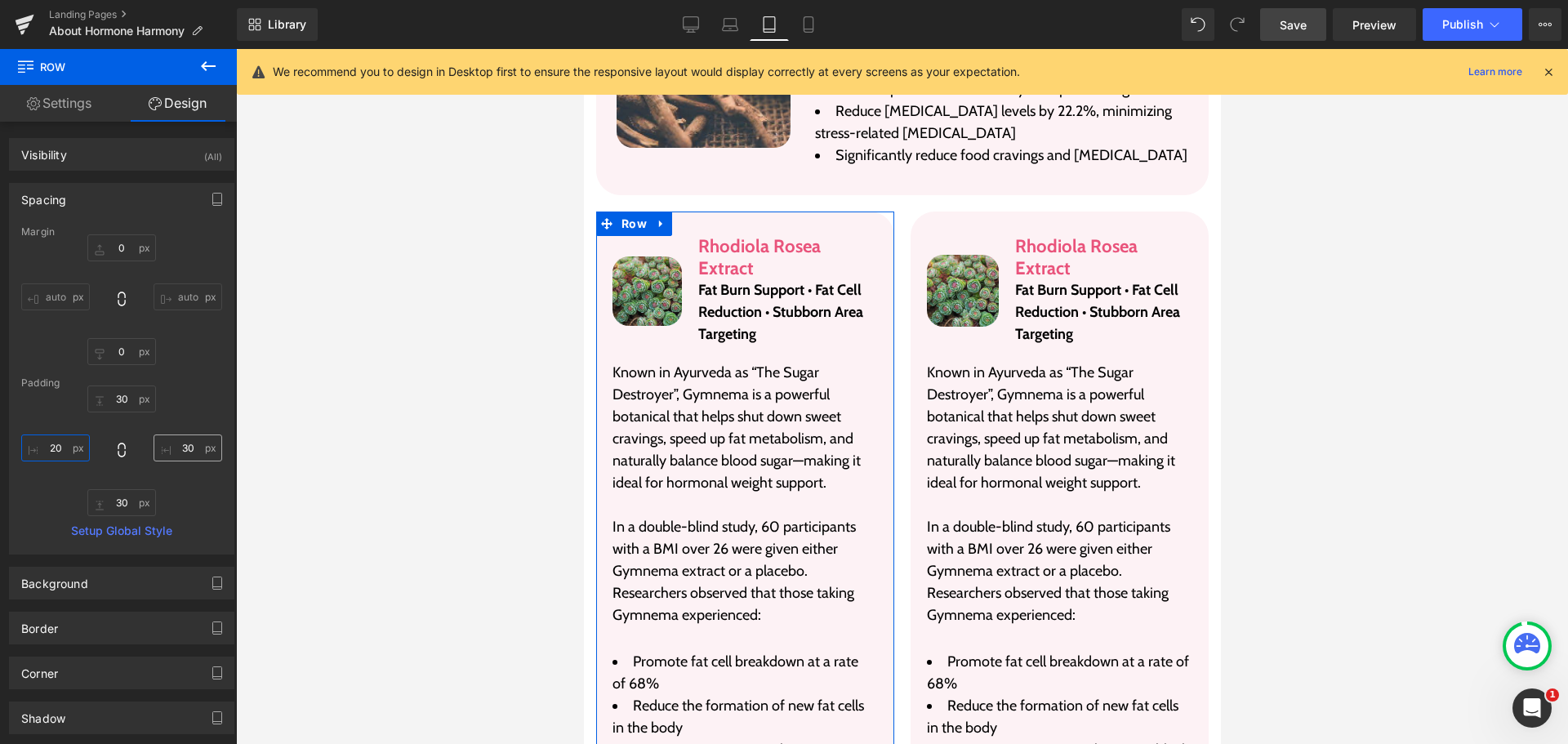
type input "20"
click at [169, 453] on input "30" at bounding box center [188, 449] width 69 height 27
type input "20"
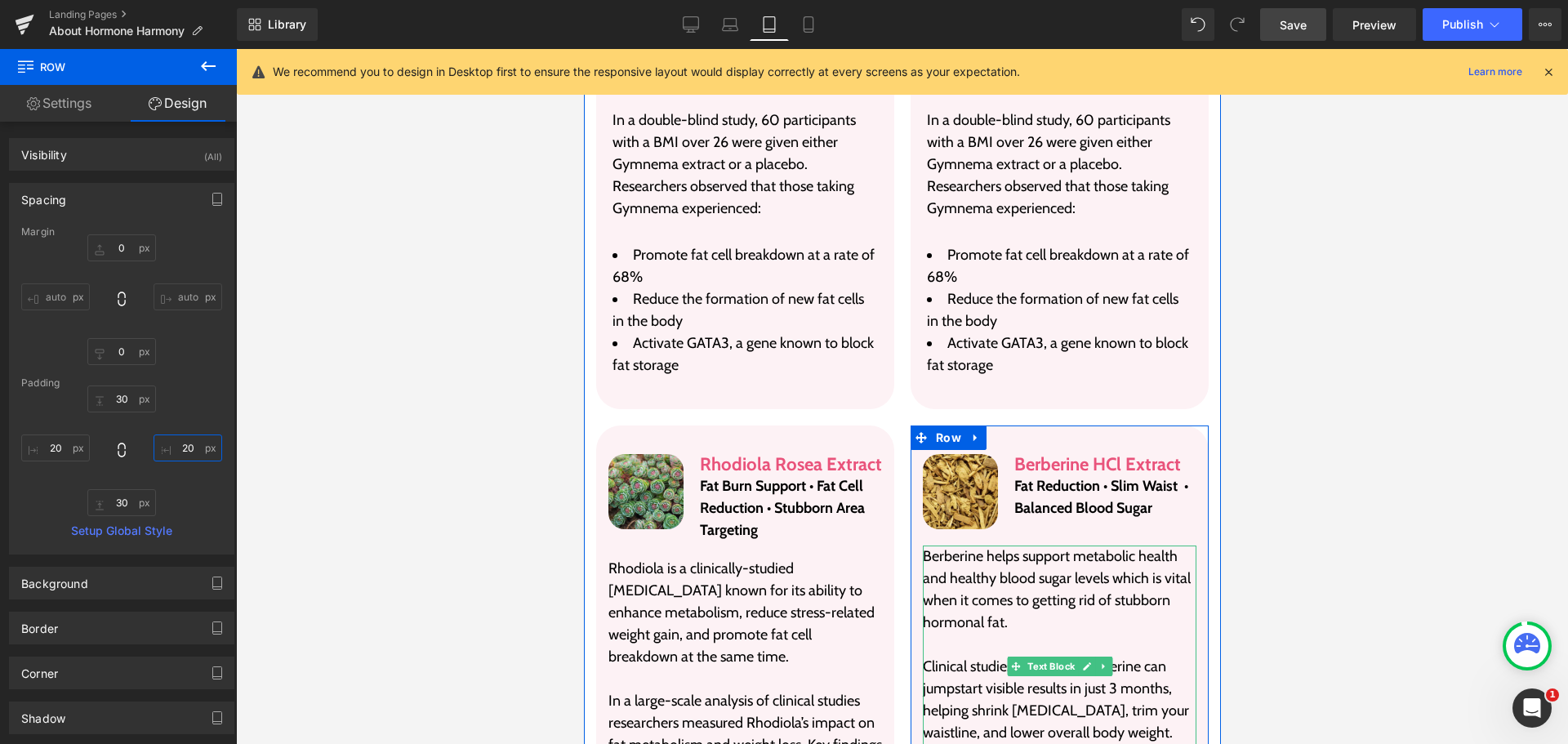
scroll to position [4431, 0]
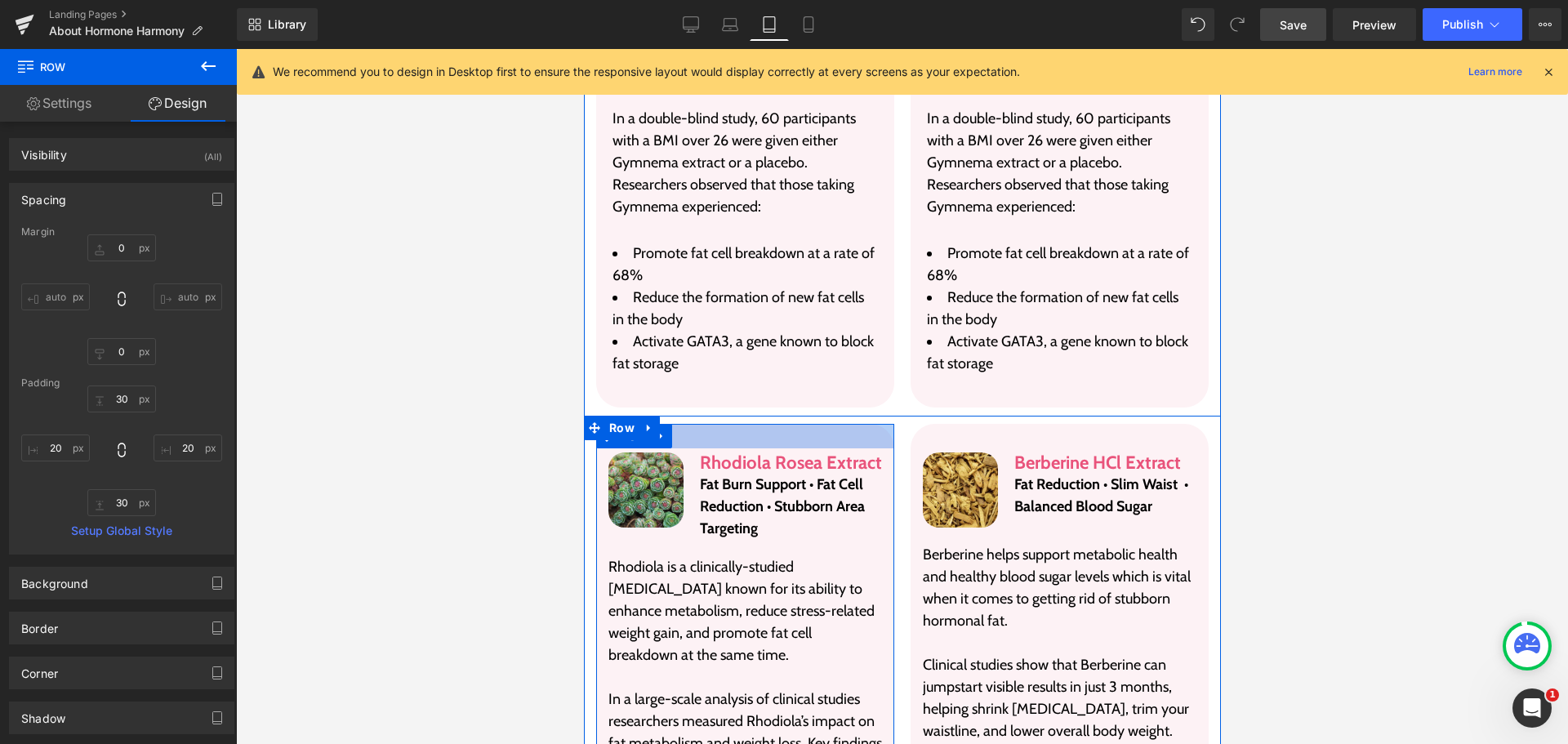
click at [754, 424] on div at bounding box center [744, 436] width 298 height 24
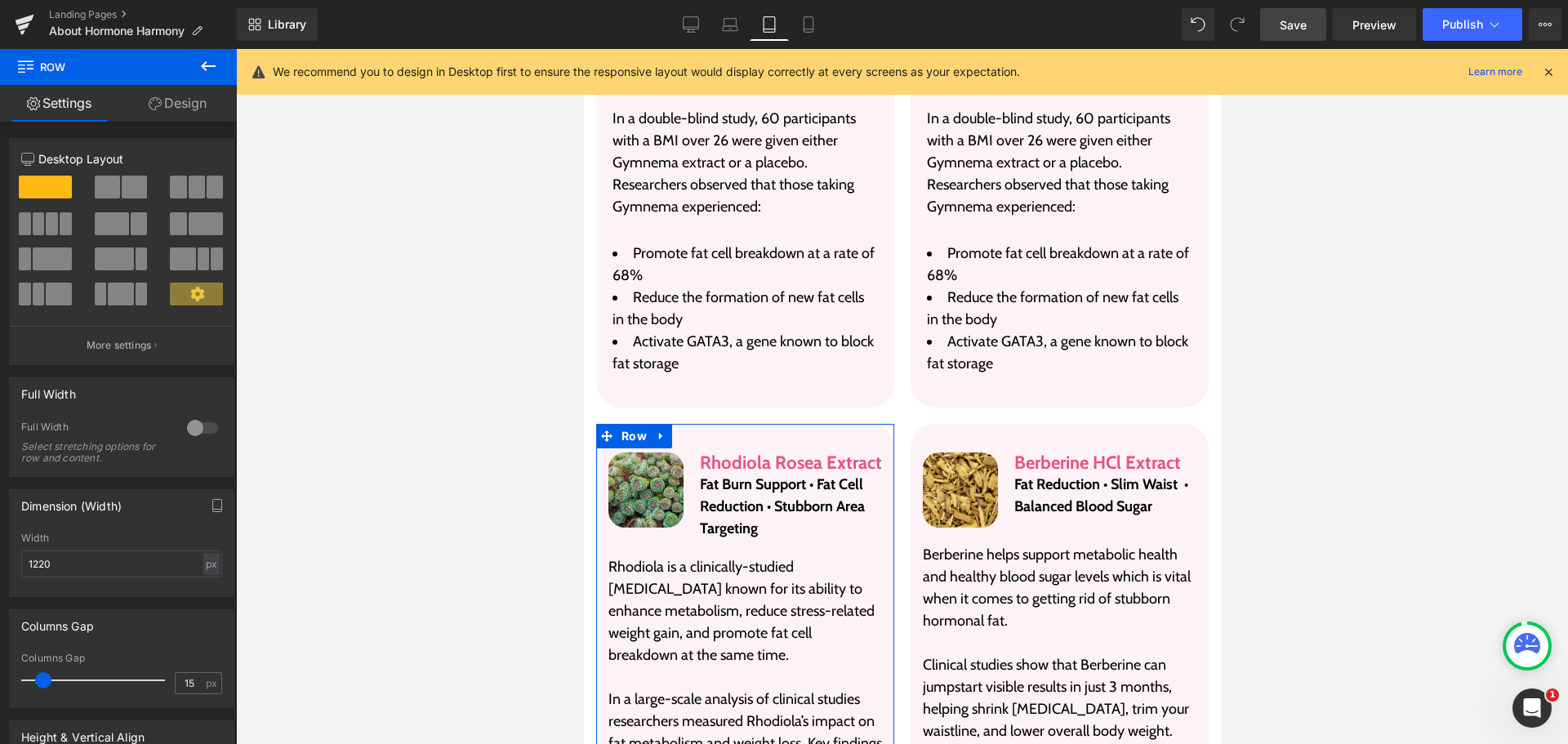
drag, startPoint x: 178, startPoint y: 104, endPoint x: 83, endPoint y: 208, distance: 140.9
click at [178, 104] on link "Design" at bounding box center [178, 103] width 119 height 37
click at [0, 0] on div "Spacing" at bounding box center [0, 0] width 0 height 0
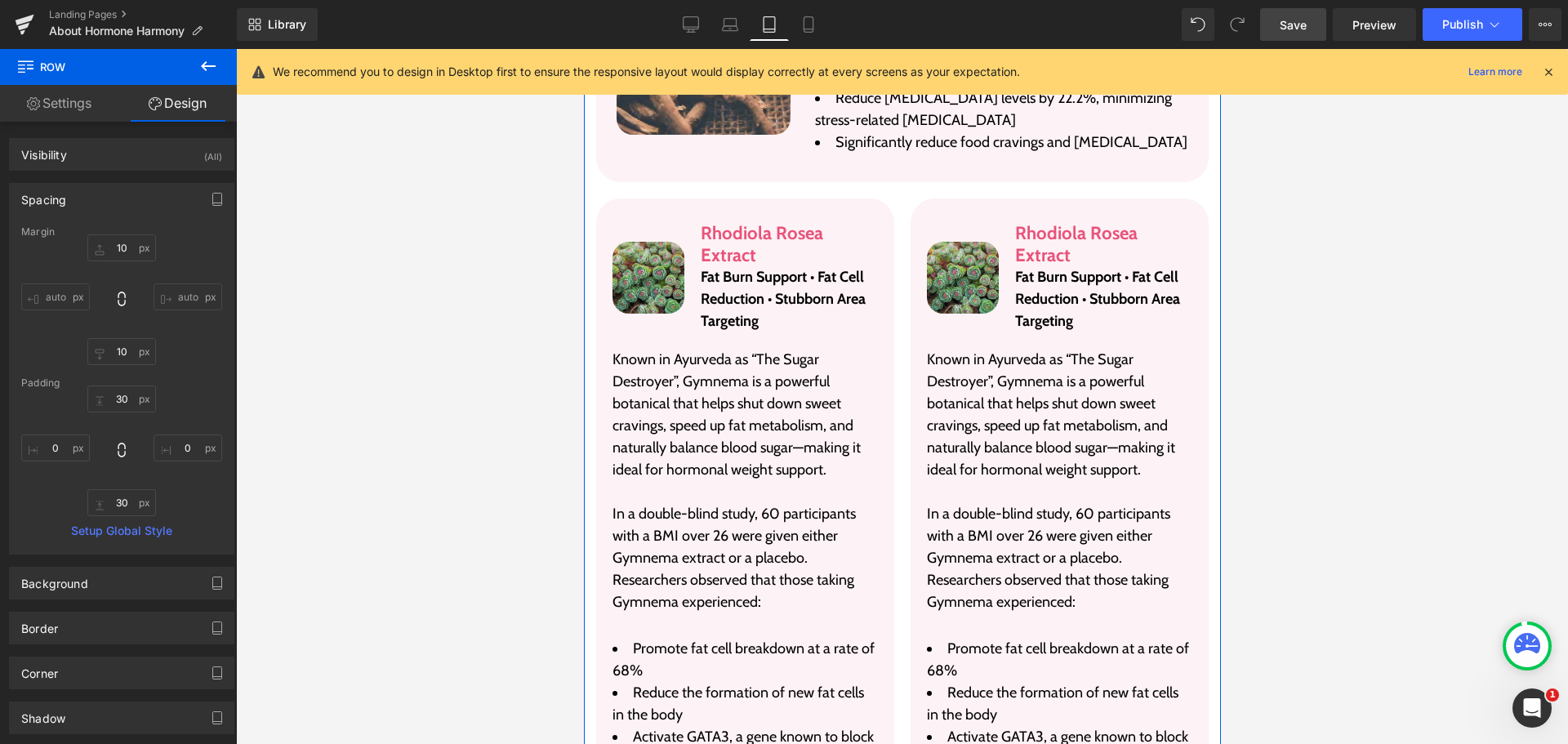
scroll to position [3941, 0]
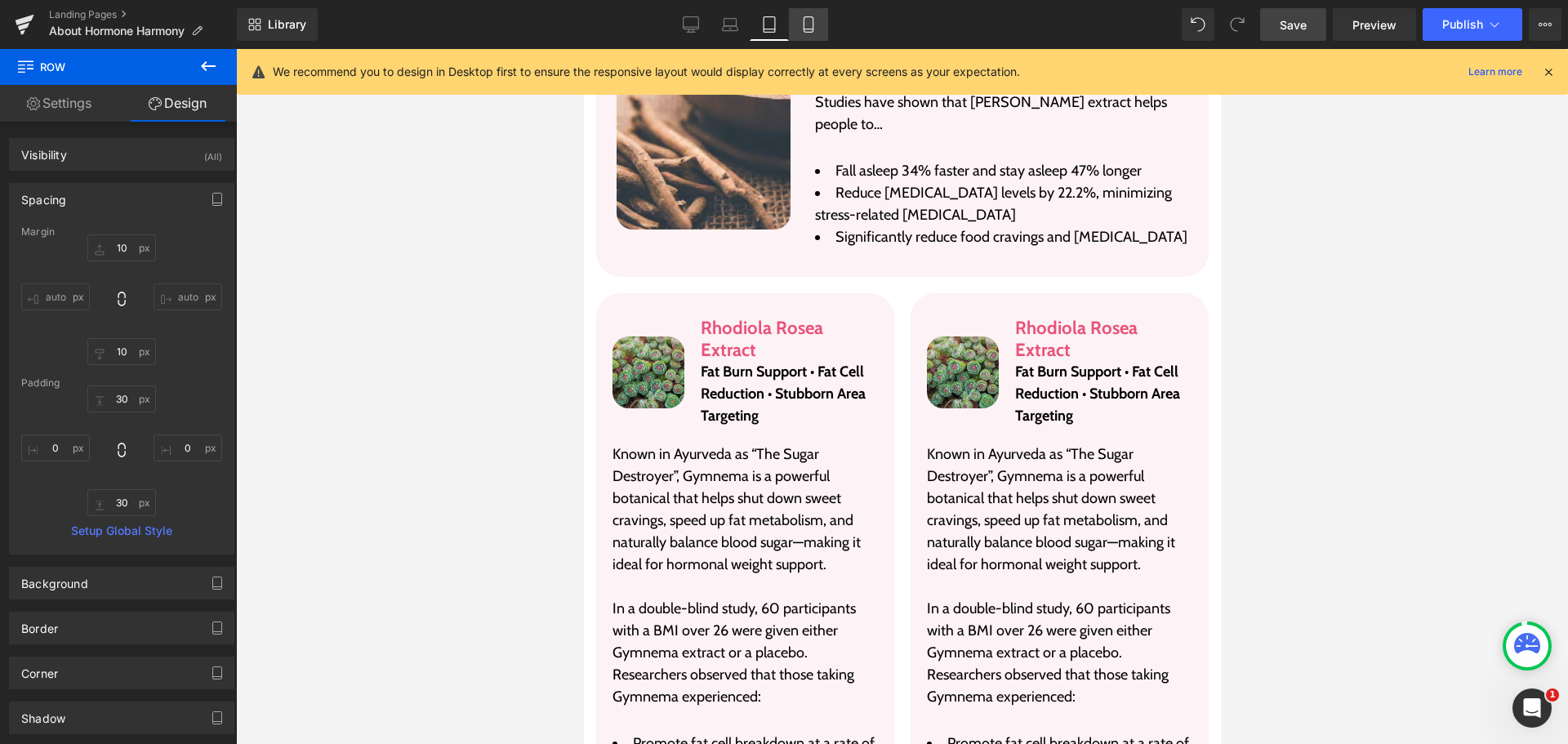
click at [792, 26] on link "Mobile" at bounding box center [808, 24] width 39 height 33
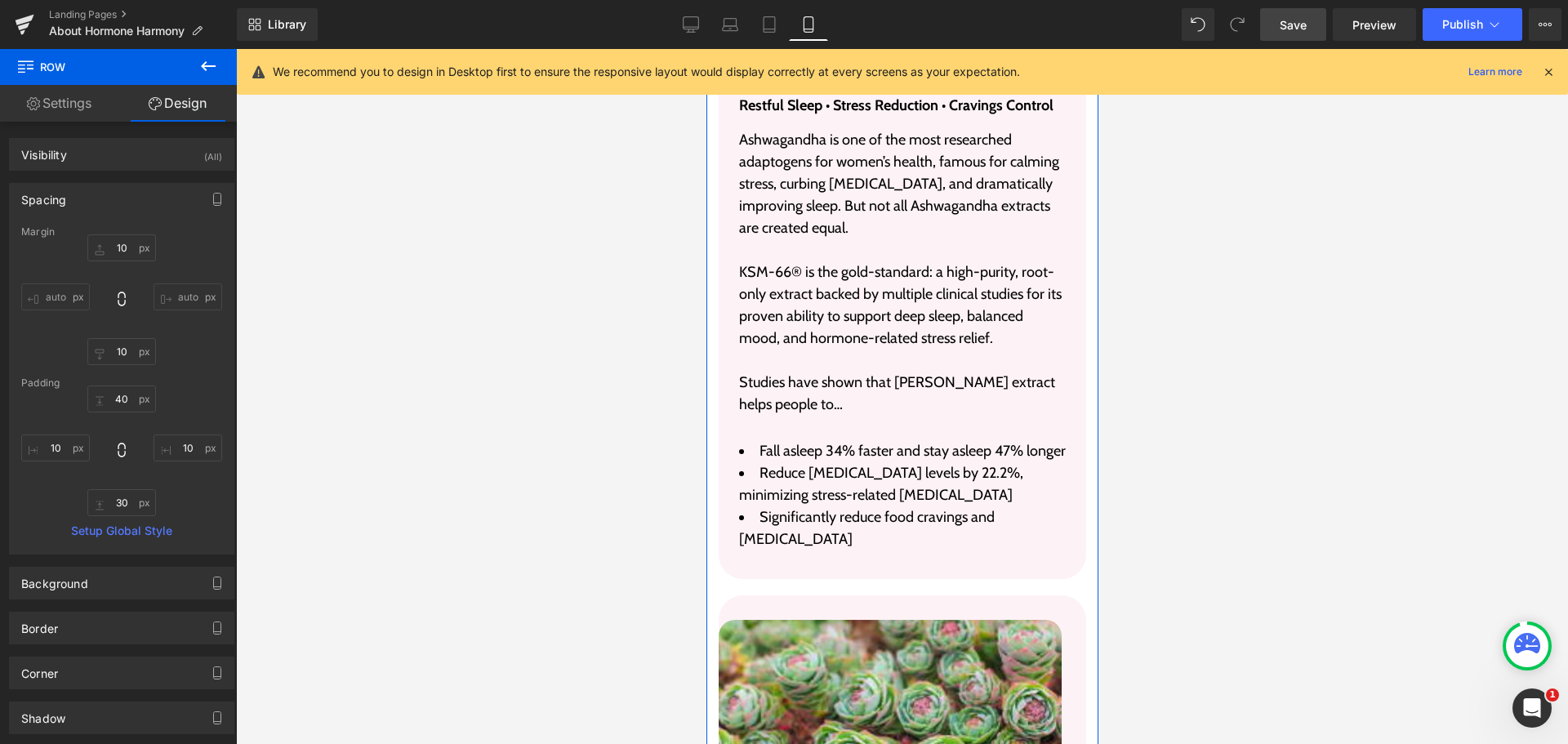
scroll to position [6002, 0]
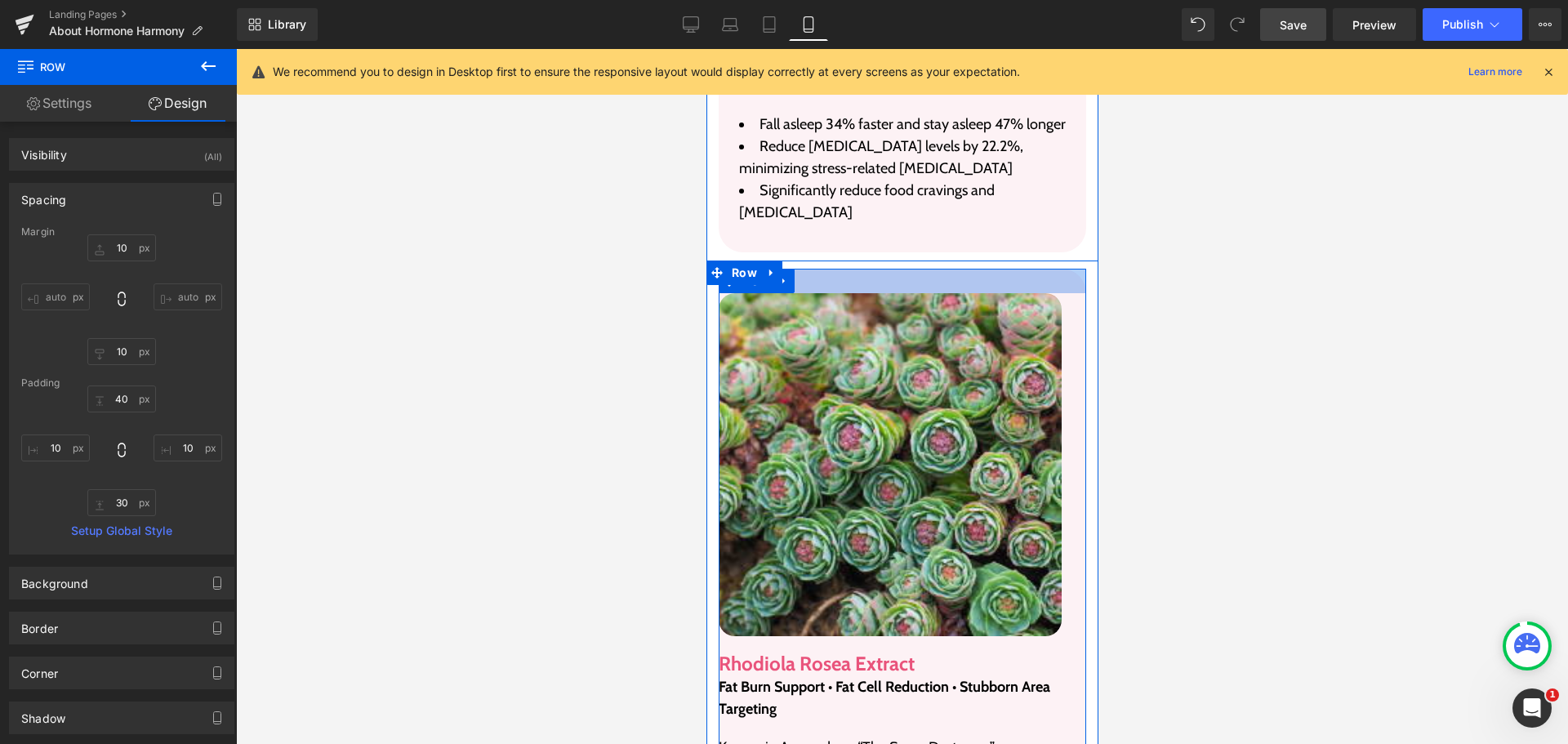
click at [805, 294] on div at bounding box center [902, 281] width 368 height 24
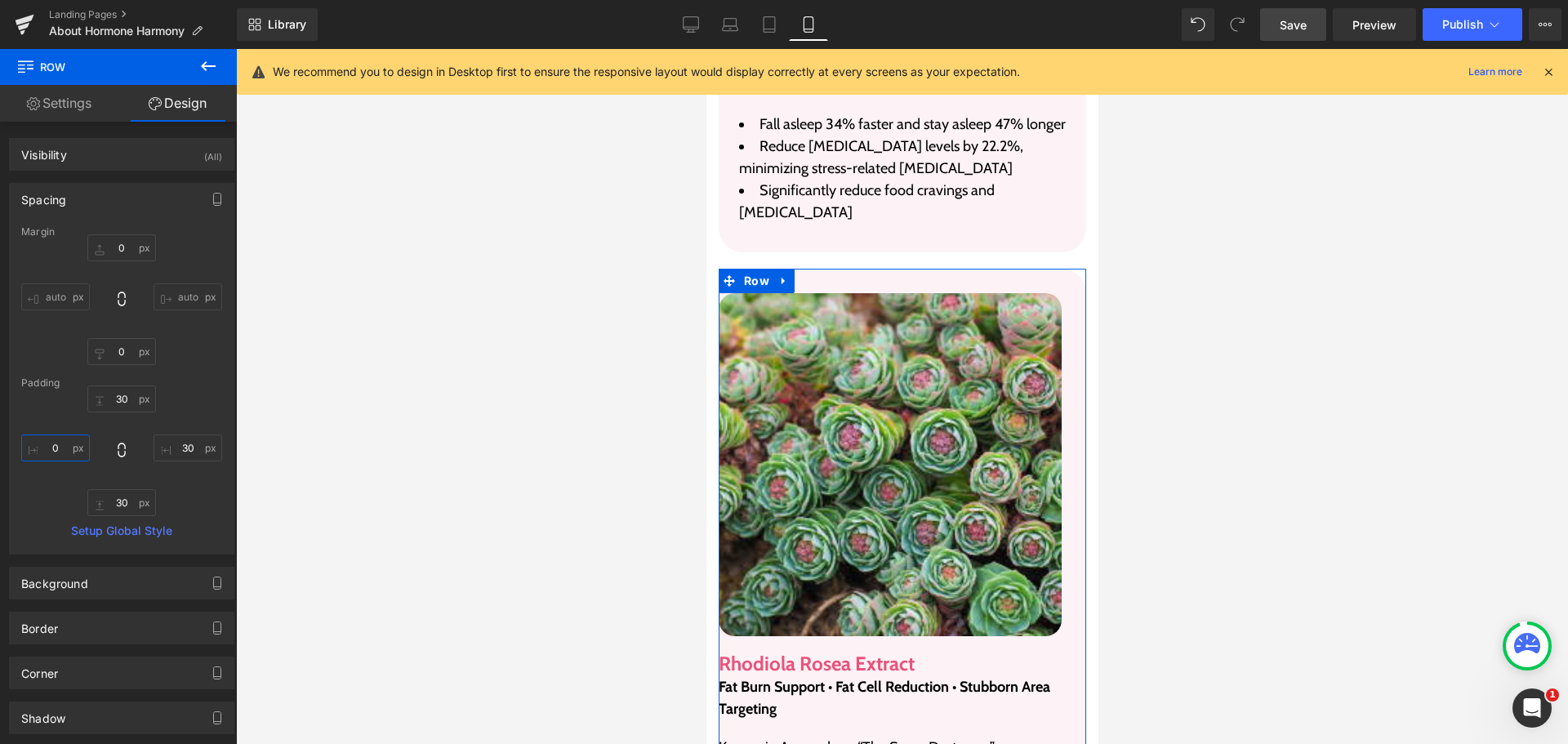
click at [52, 448] on input "0" at bounding box center [55, 449] width 69 height 27
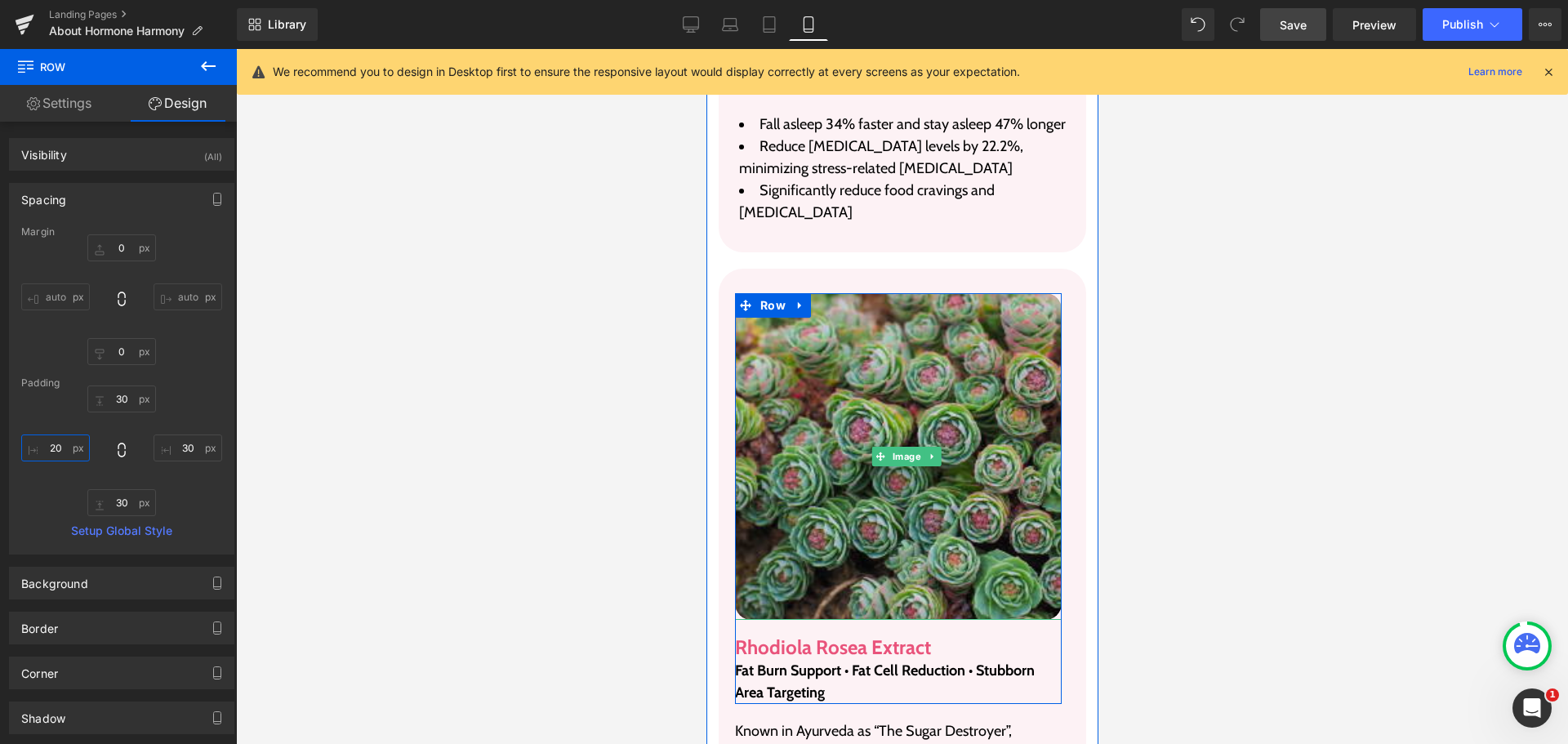
type input "20"
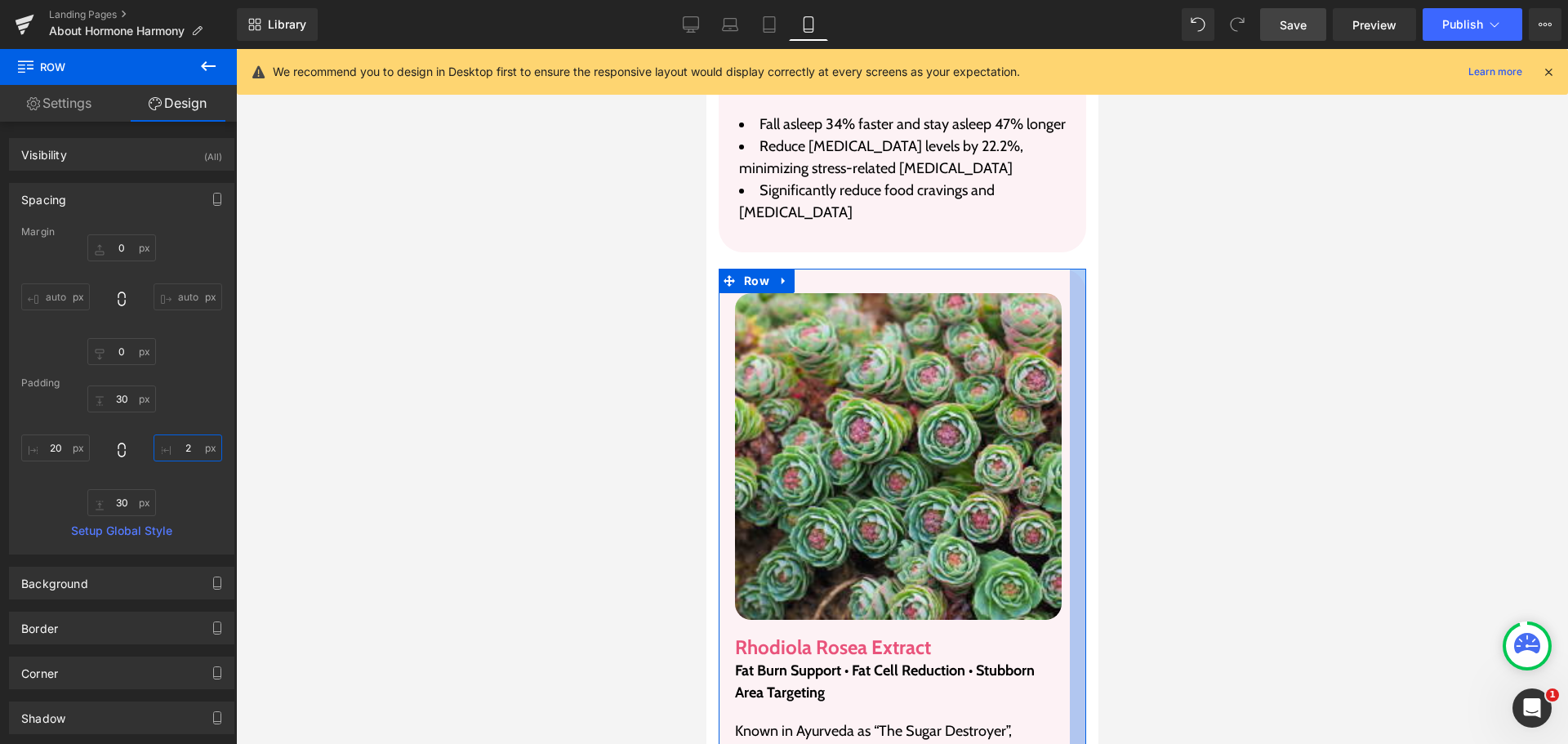
type input "20"
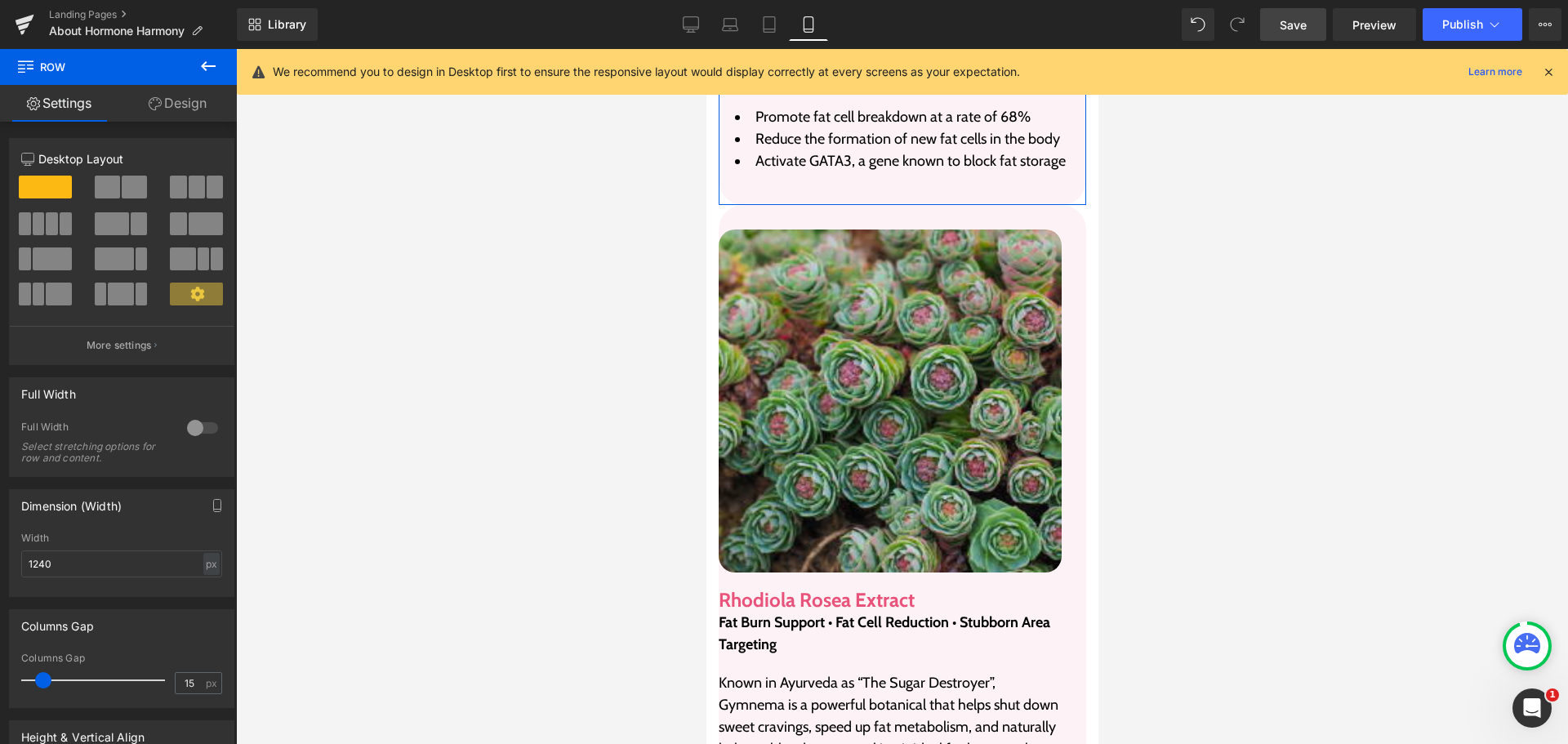
scroll to position [6901, 0]
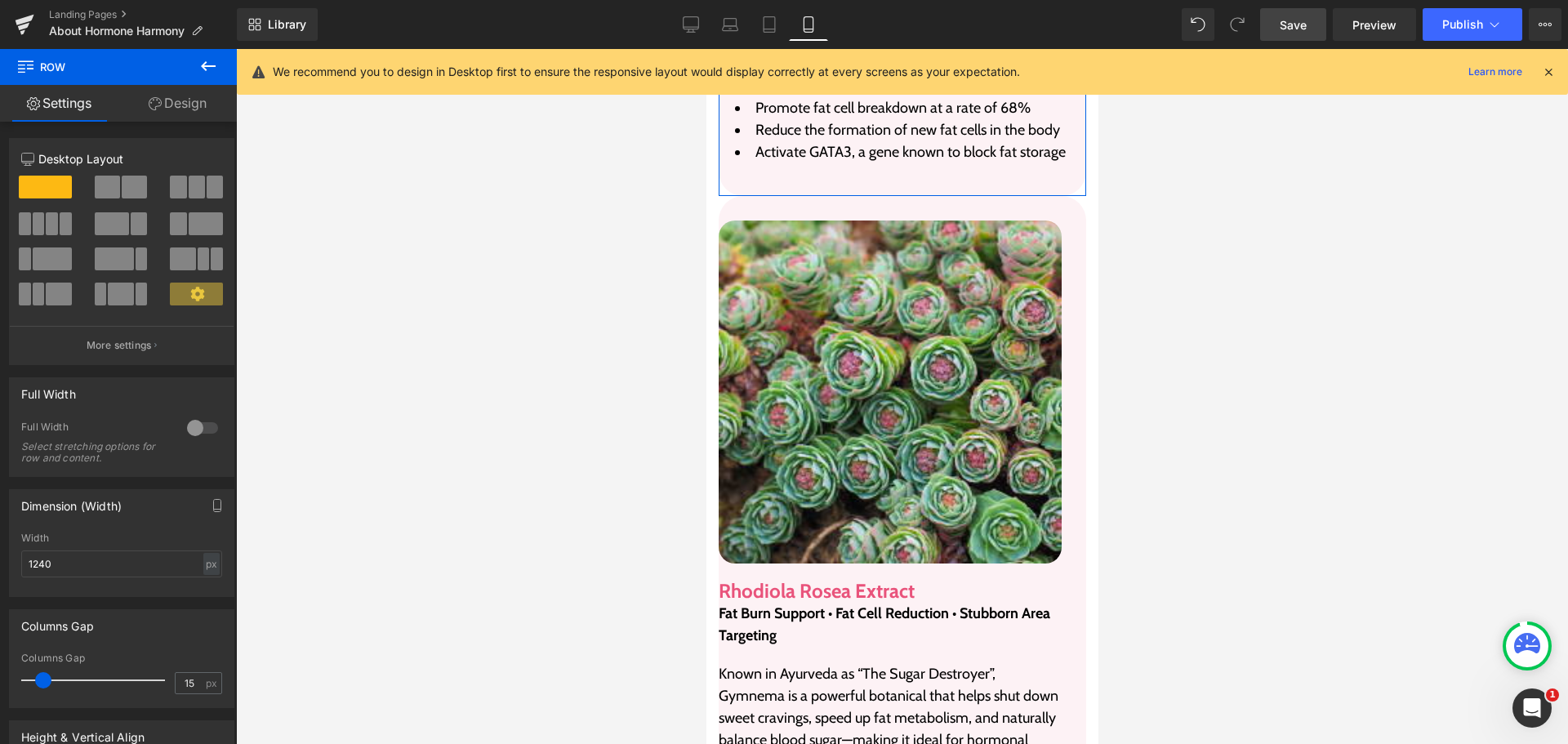
click at [813, 225] on div "Image Rhodiola Rosea Extract Heading Fat Burn Support • Fat Cell Reduction • St…" at bounding box center [902, 613] width 368 height 835
click at [810, 232] on div "Image Rhodiola Rosea Extract Heading Fat Burn Support • Fat Cell Reduction • St…" at bounding box center [902, 613] width 368 height 835
click at [910, 235] on div "Image Rhodiola Rosea Extract Heading Fat Burn Support • Fat Cell Reduction • St…" at bounding box center [902, 613] width 368 height 835
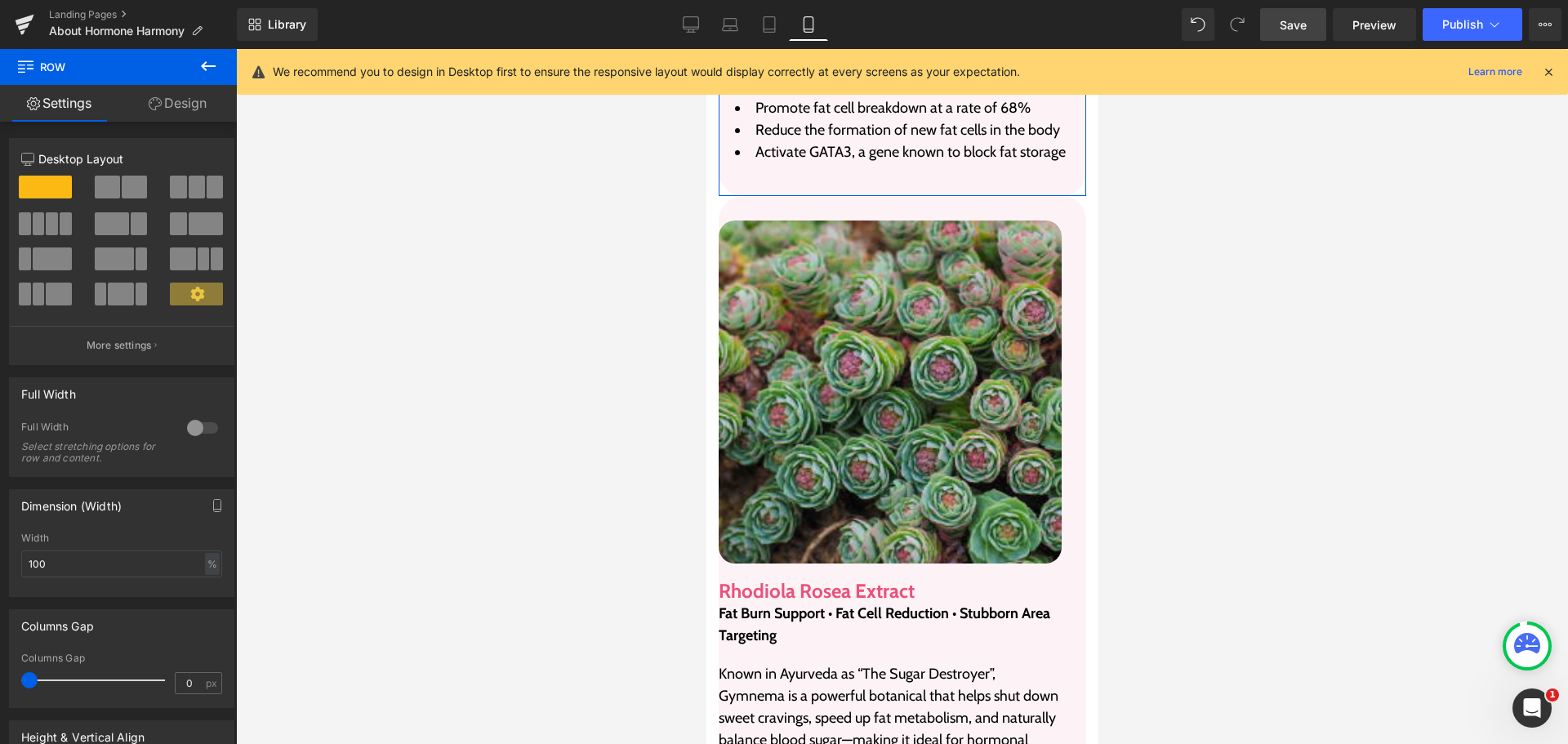
click at [918, 262] on img at bounding box center [890, 391] width 343 height 343
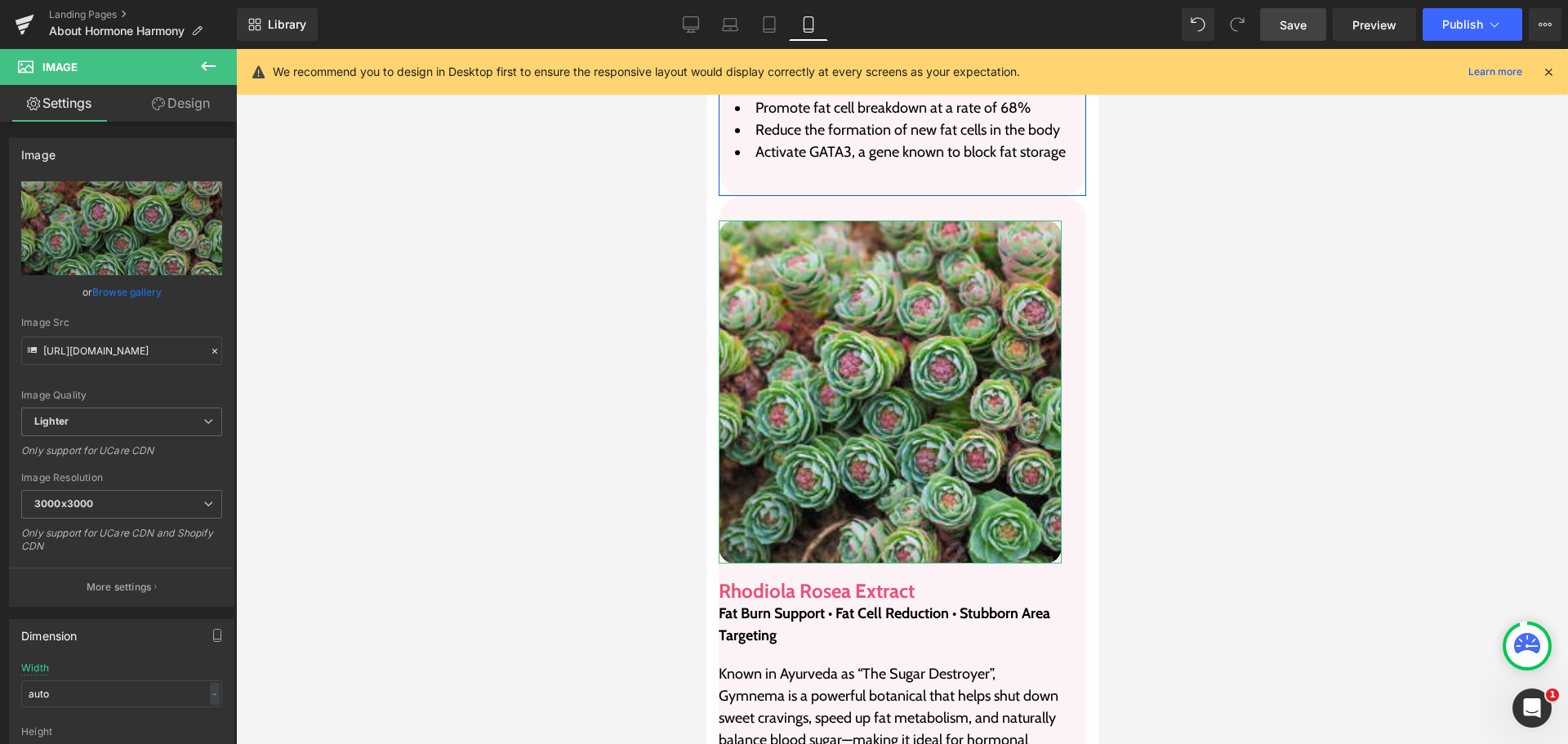
click at [842, 225] on div "Image Rhodiola Rosea Extract Heading Fat Burn Support • Fat Cell Reduction • St…" at bounding box center [902, 613] width 368 height 835
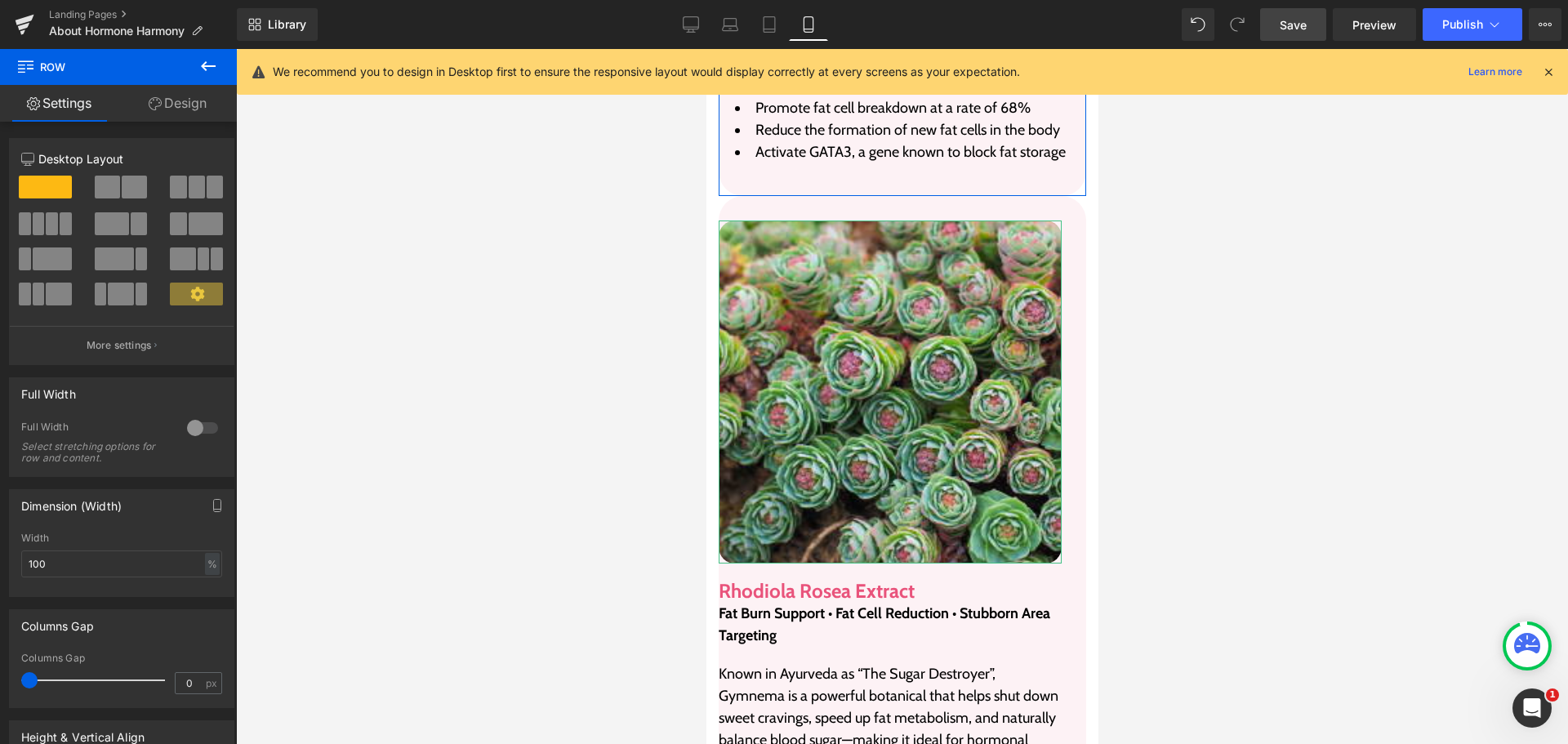
click at [710, 232] on div "Image Rhodiola Rosea Extract Heading Fat Burn Support • Fat Cell Reduction • St…" at bounding box center [902, 613] width 384 height 835
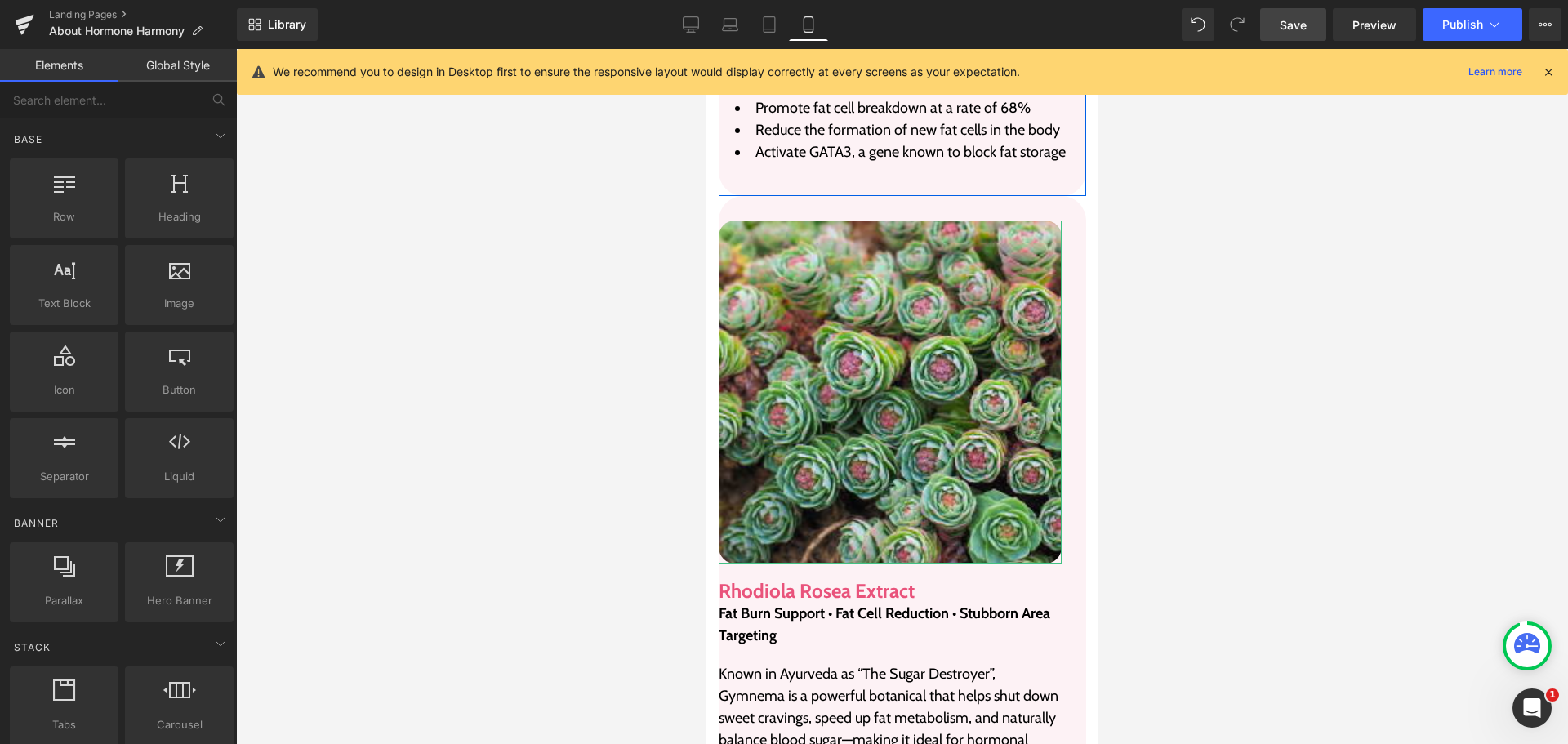
click at [510, 502] on div at bounding box center [902, 396] width 1332 height 695
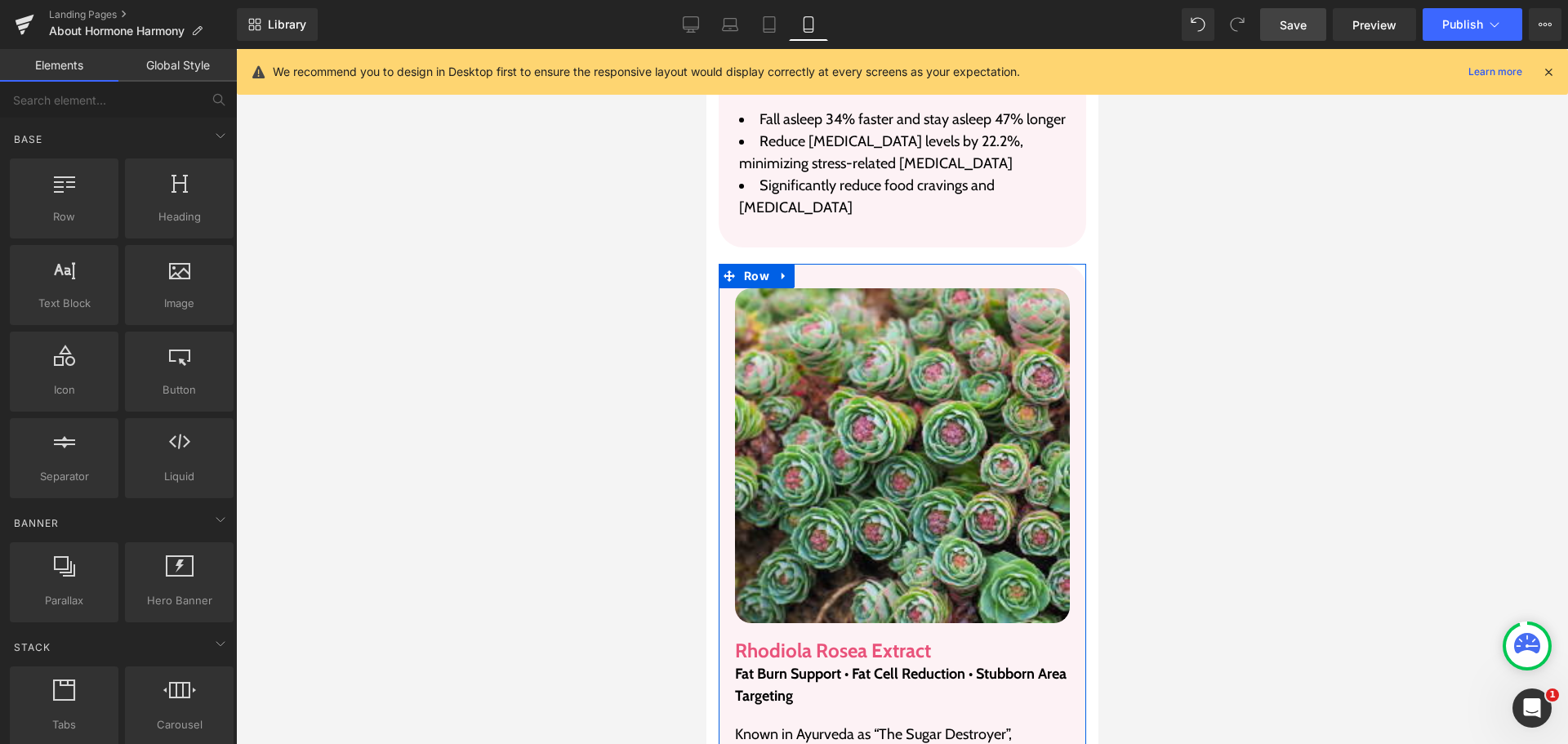
scroll to position [6002, 0]
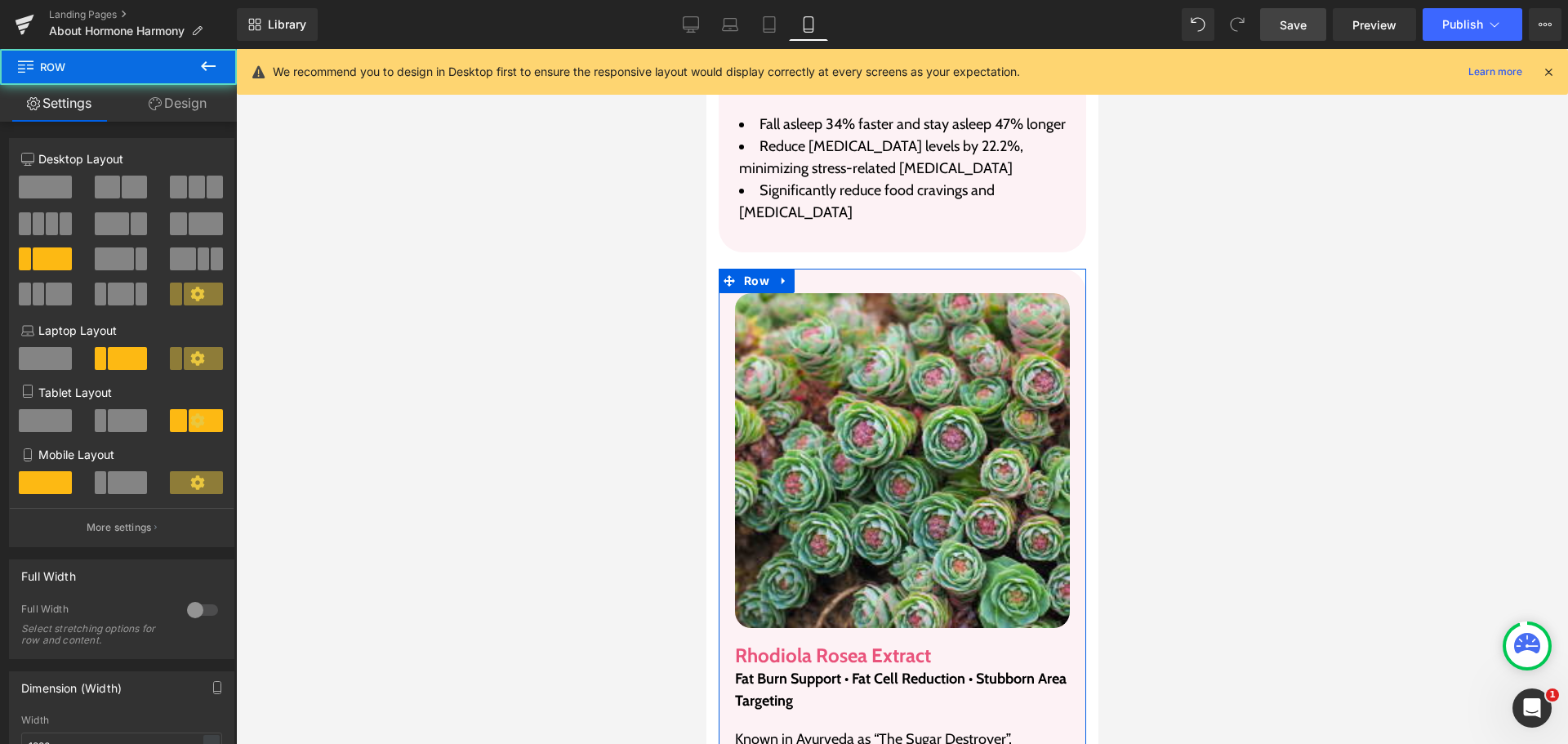
click at [1313, 14] on link "Save" at bounding box center [1293, 24] width 66 height 33
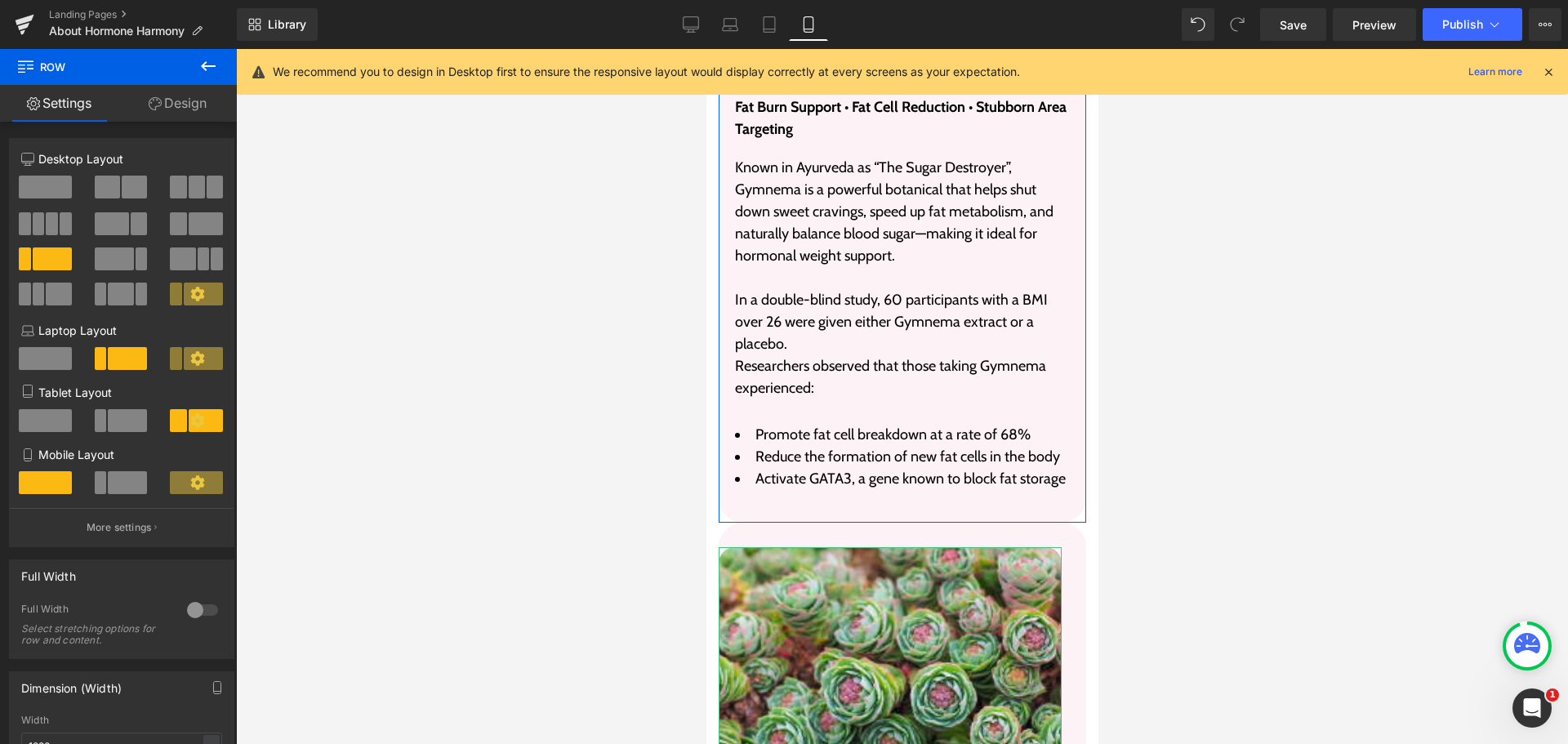
scroll to position [6901, 0]
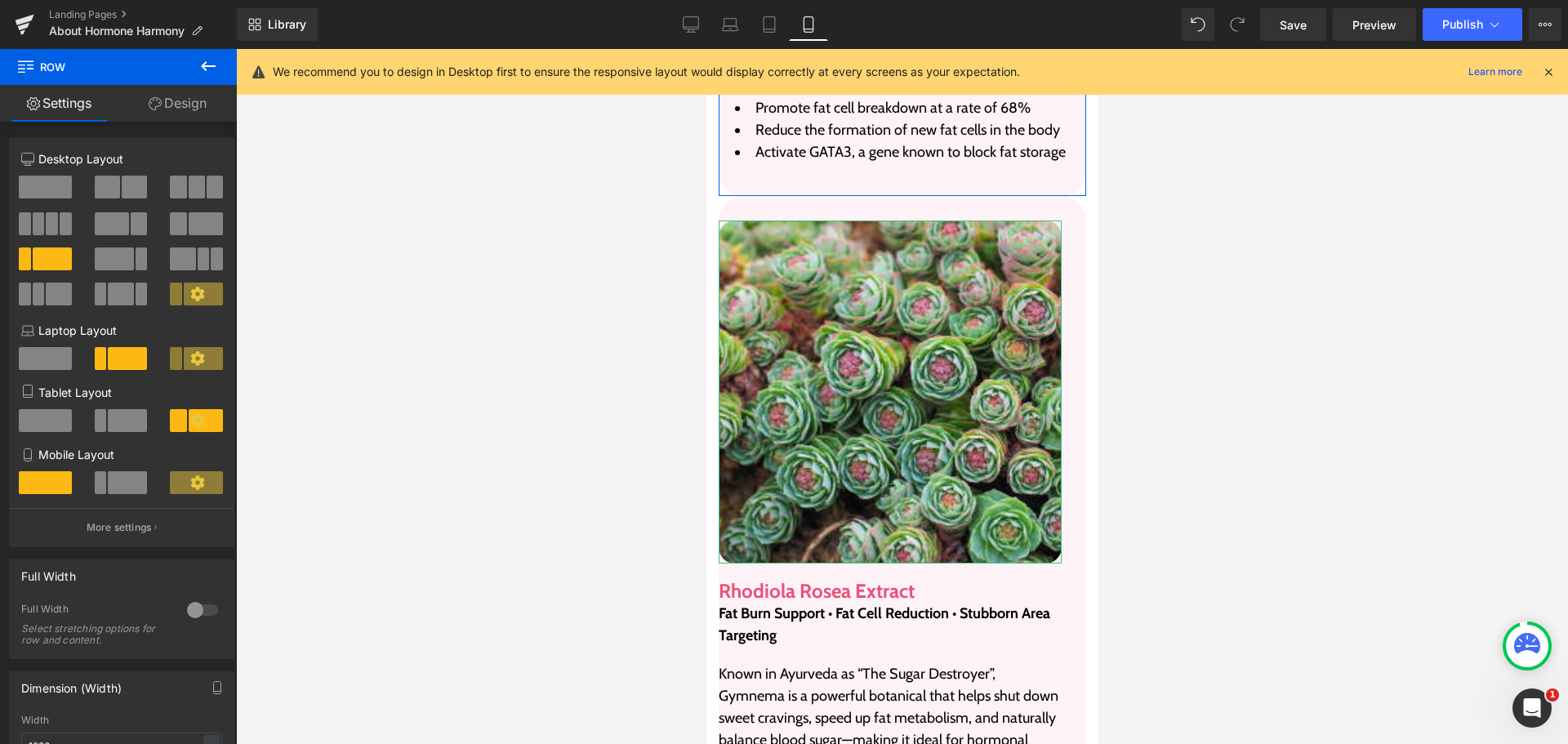
click at [864, 237] on div "Image Rhodiola Rosea Extract Heading Fat Burn Support • Fat Cell Reduction • St…" at bounding box center [902, 613] width 368 height 835
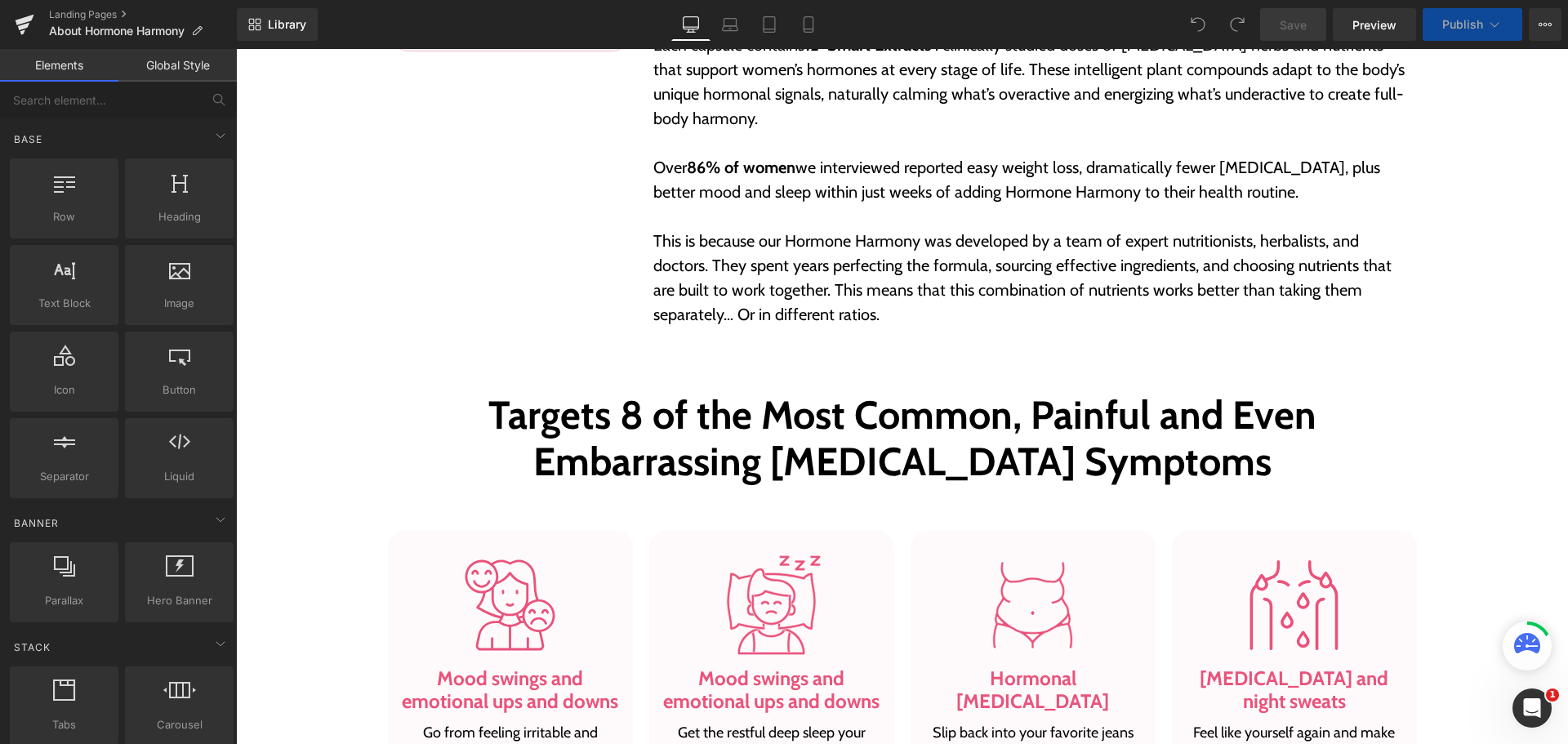
scroll to position [1225, 0]
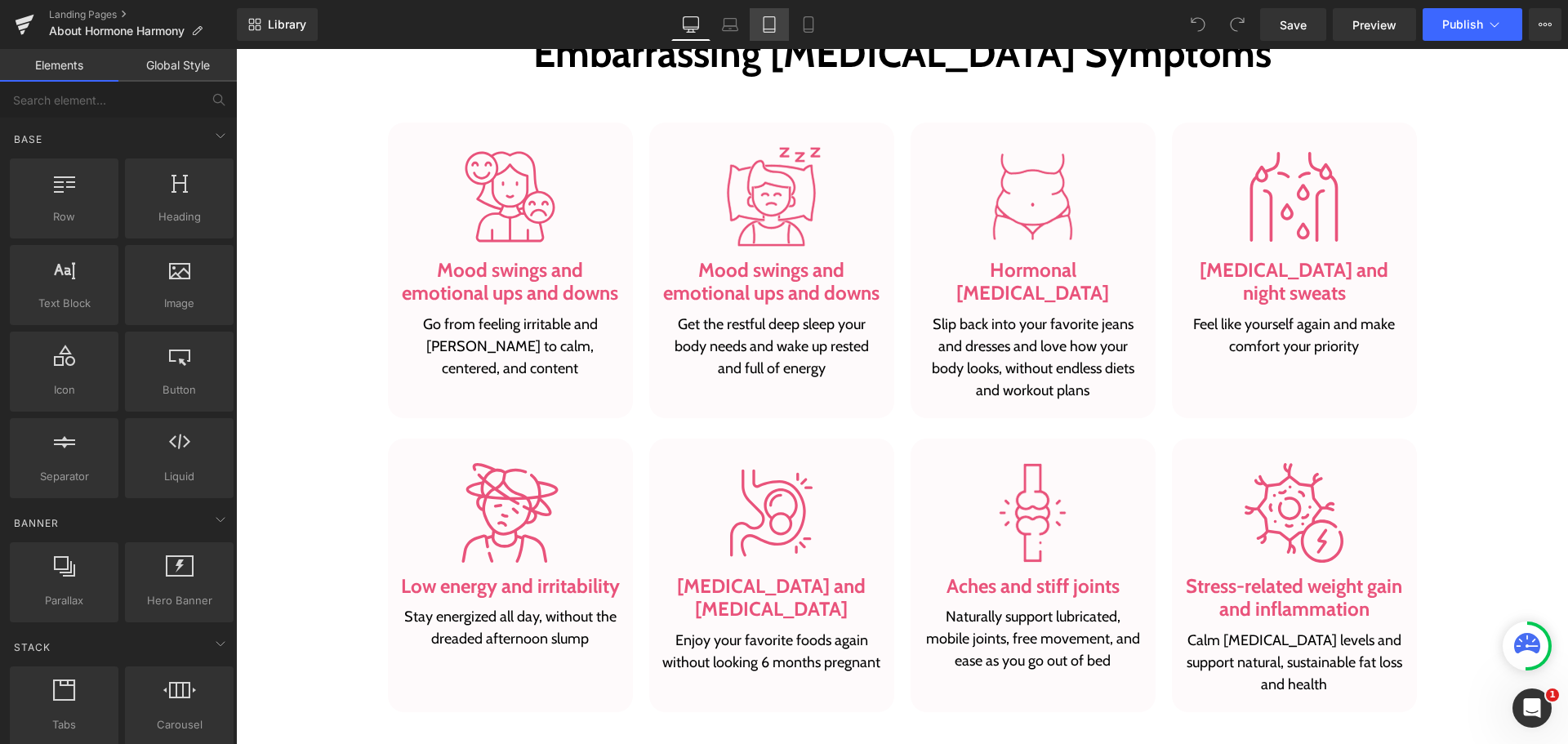
click at [760, 36] on link "Tablet" at bounding box center [769, 24] width 39 height 33
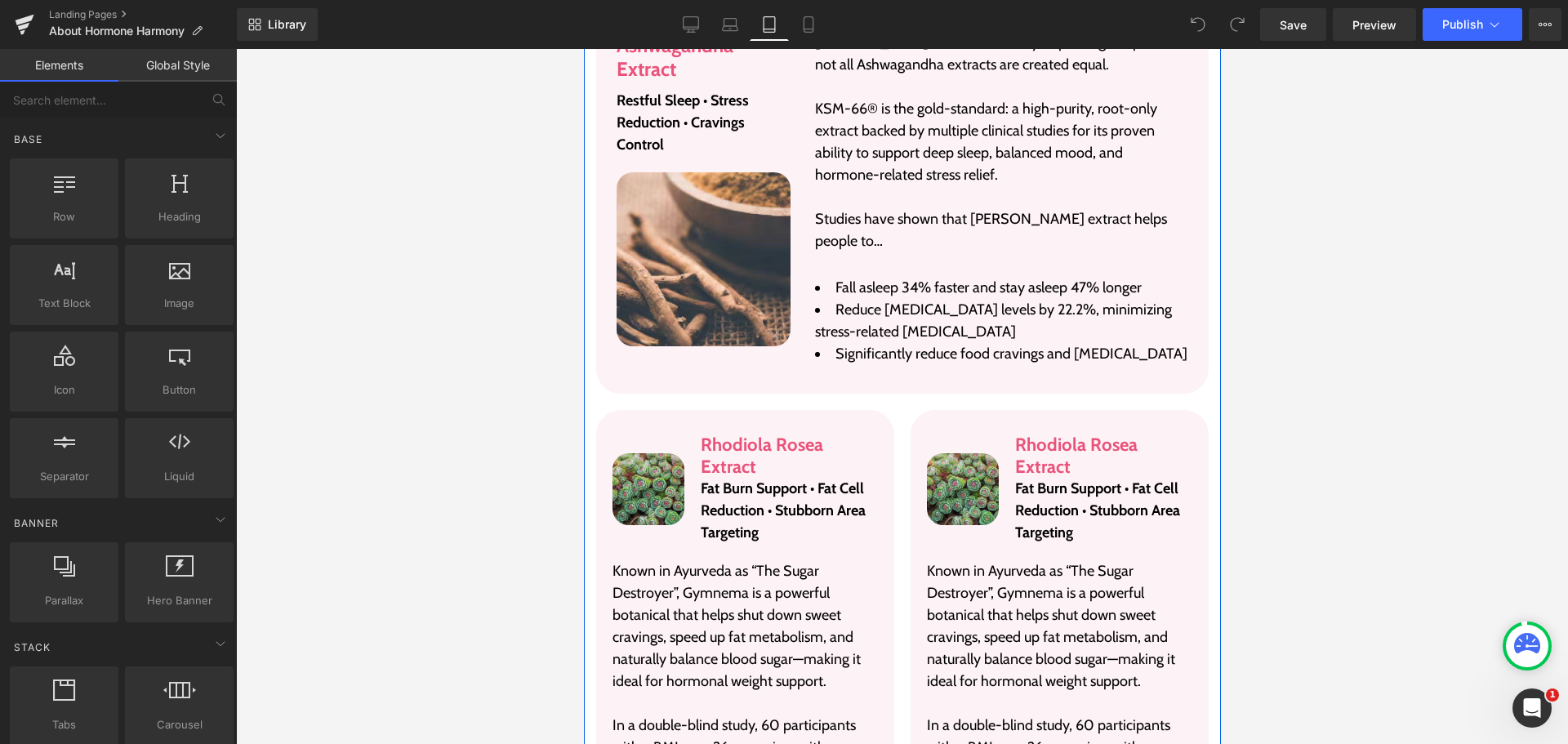
scroll to position [3595, 0]
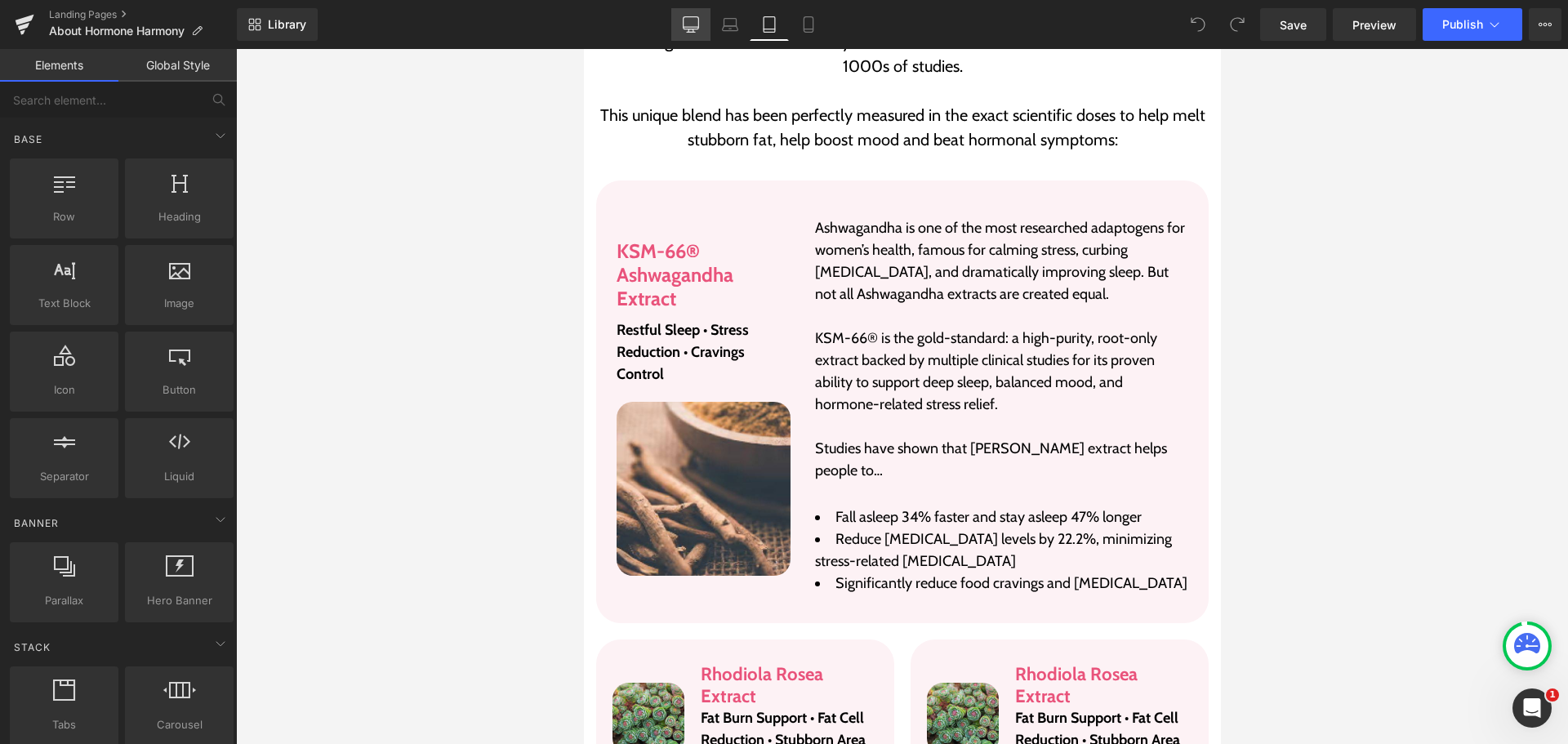
click at [693, 36] on link "Desktop" at bounding box center [690, 24] width 39 height 33
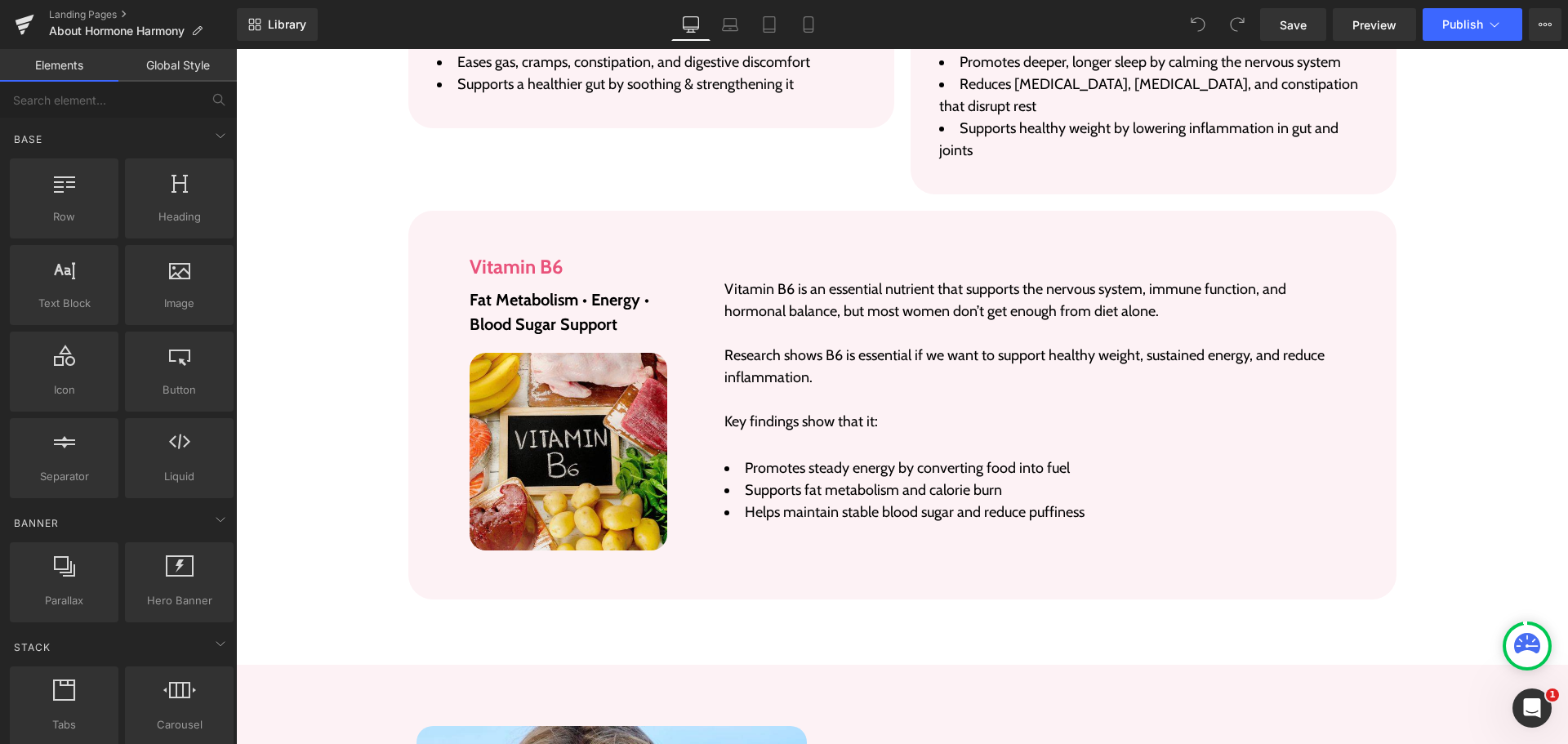
scroll to position [5882, 0]
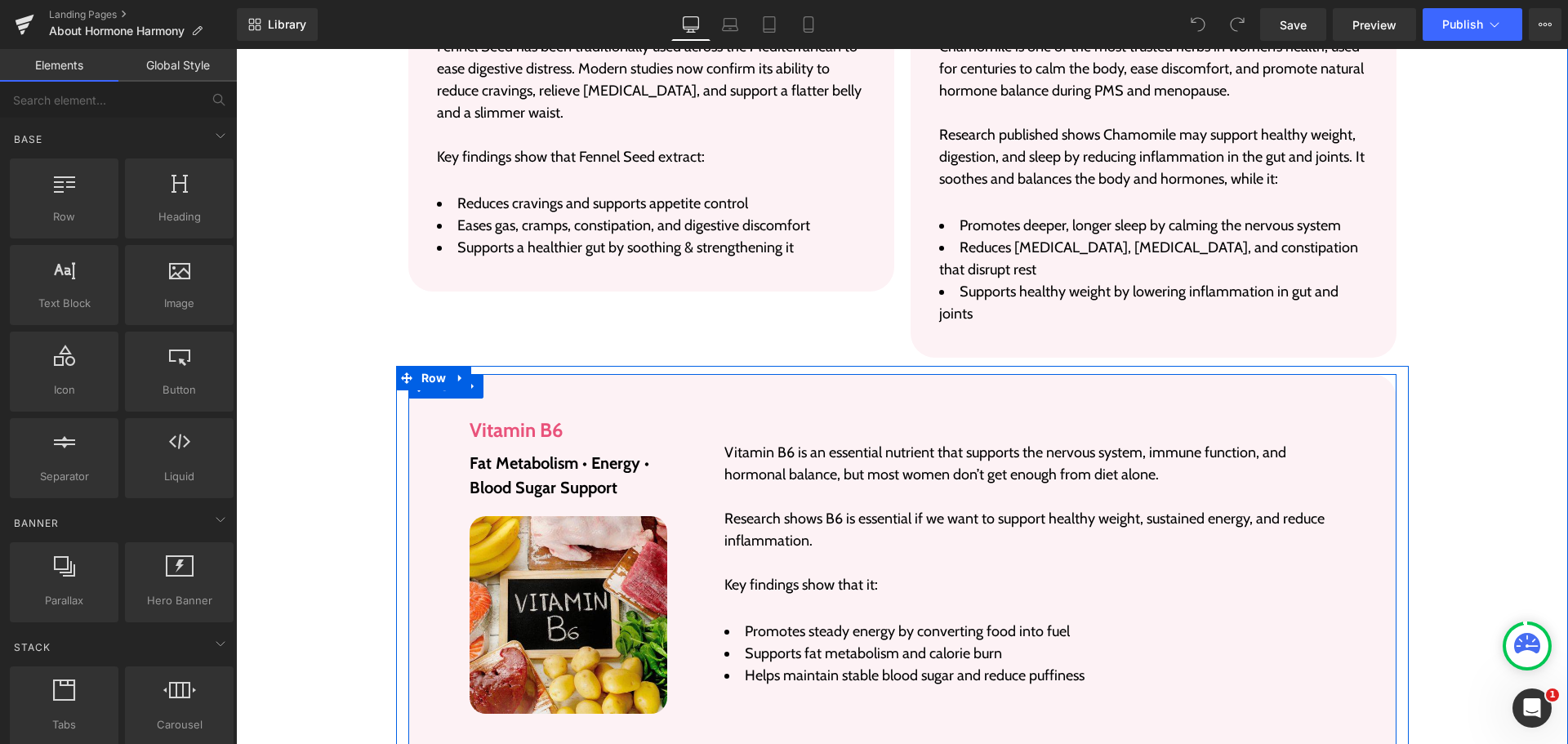
click at [679, 407] on div "Vitamin B6 is an essential nutrient that supports the nervous system, immune fu…" at bounding box center [1014, 560] width 669 height 307
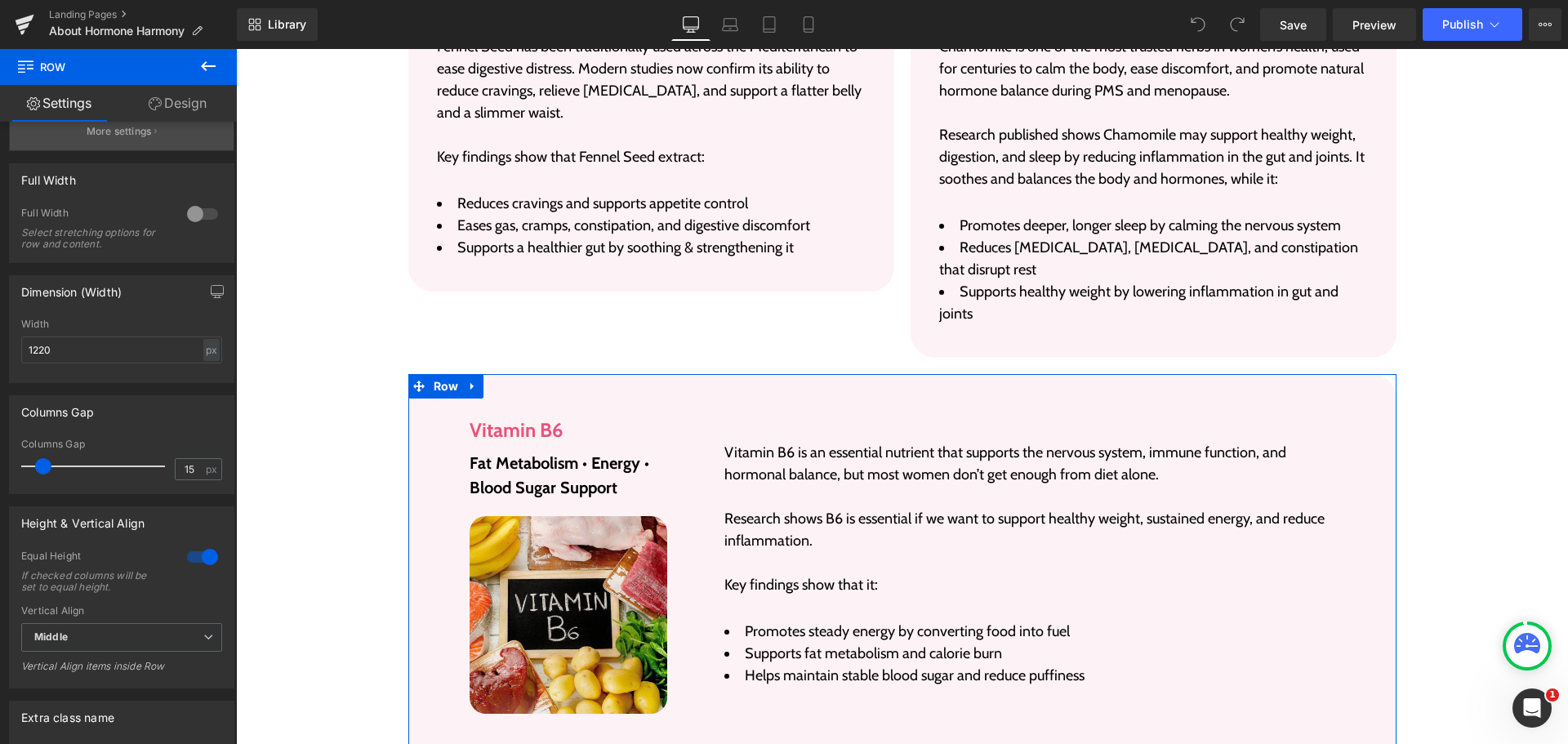
scroll to position [409, 0]
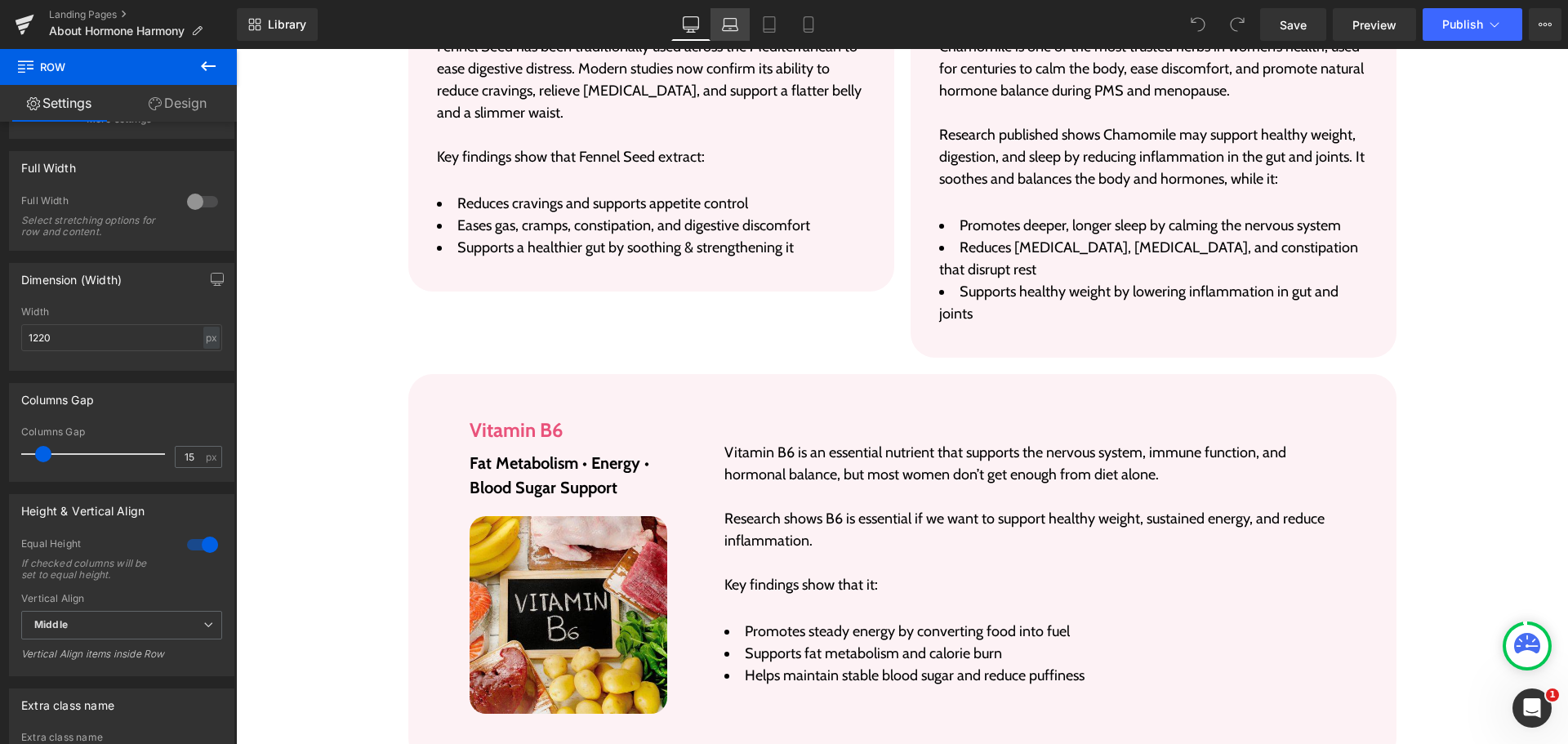
click at [747, 19] on link "Laptop" at bounding box center [729, 24] width 39 height 33
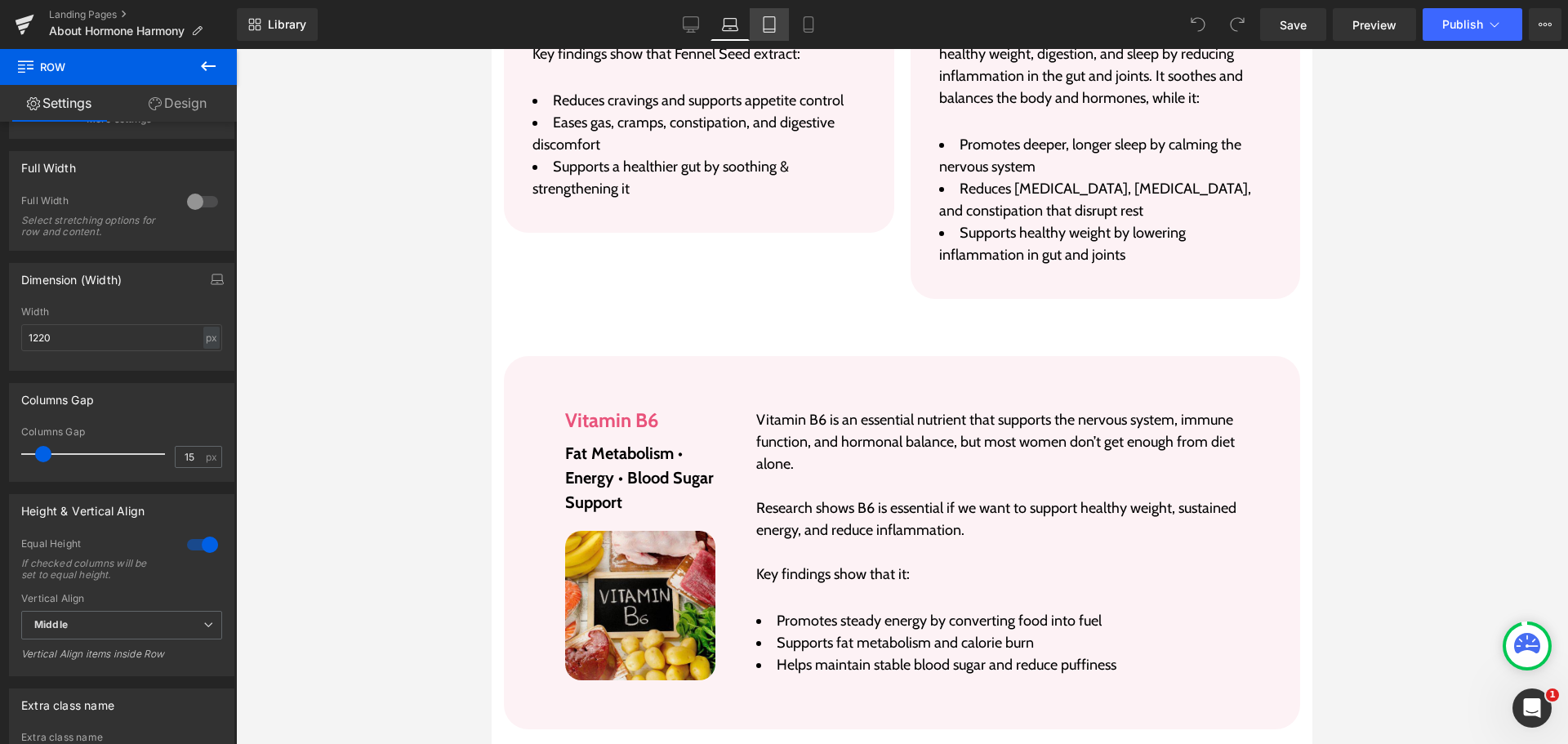
click at [762, 19] on icon at bounding box center [769, 24] width 16 height 16
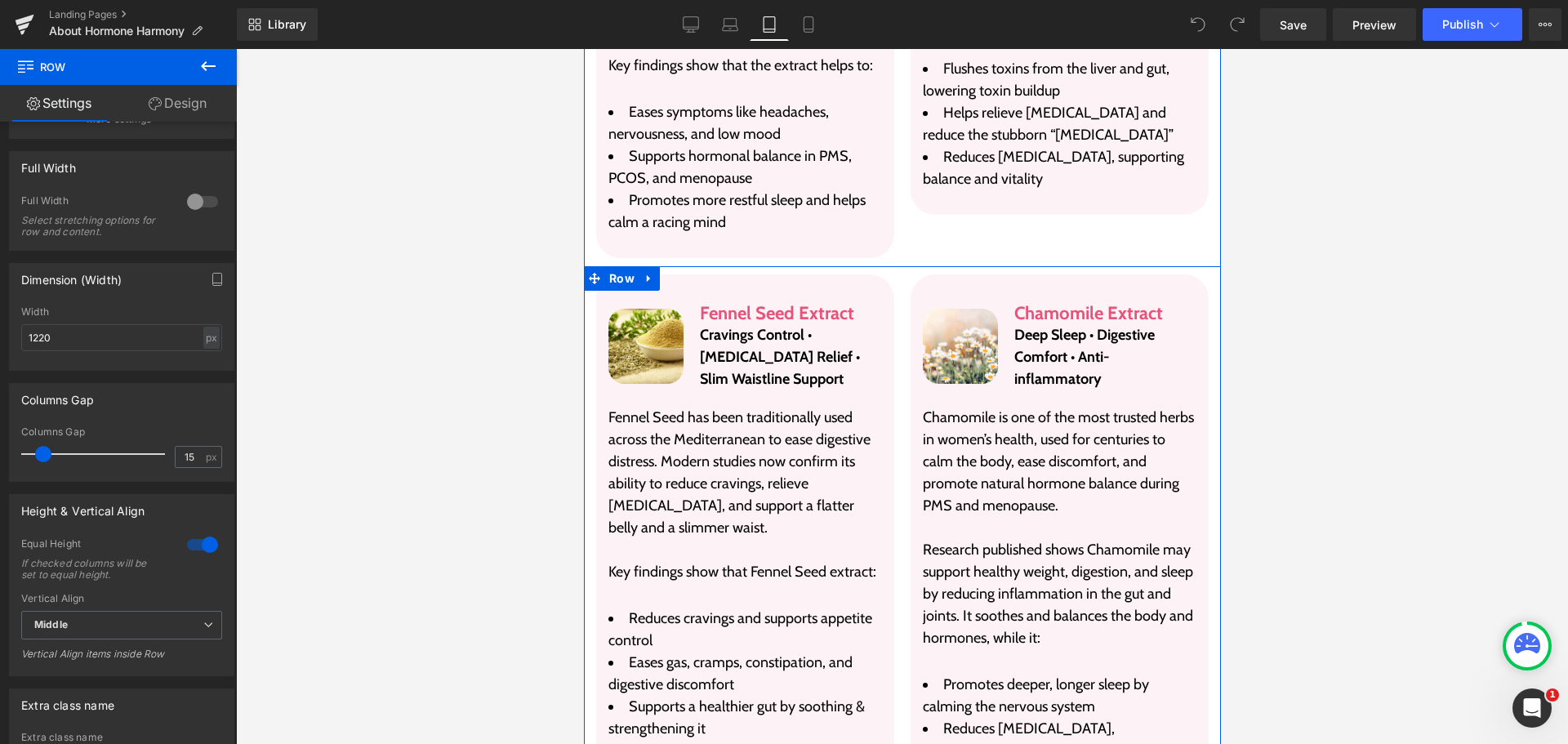
scroll to position [6605, 0]
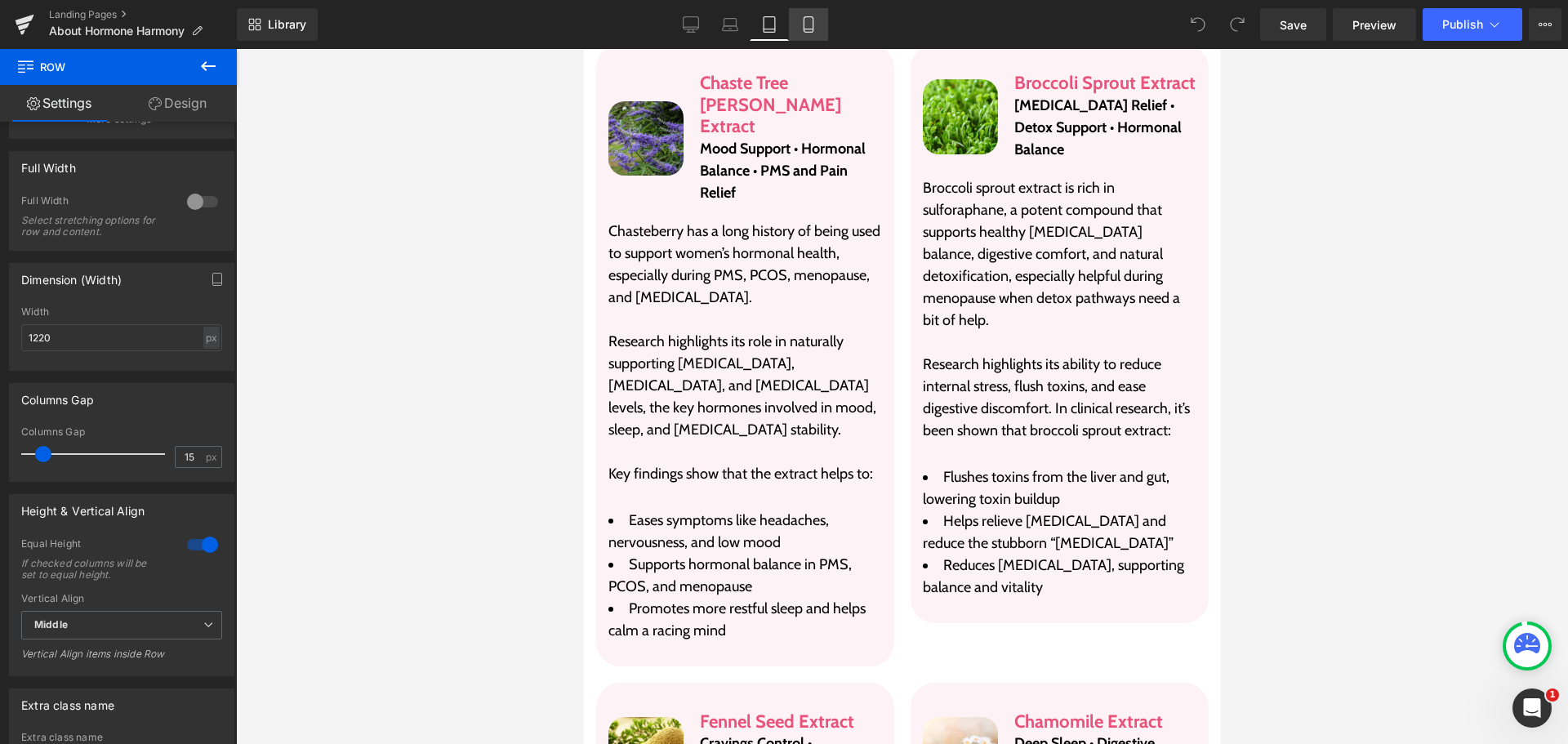
click at [799, 34] on link "Mobile" at bounding box center [808, 24] width 39 height 33
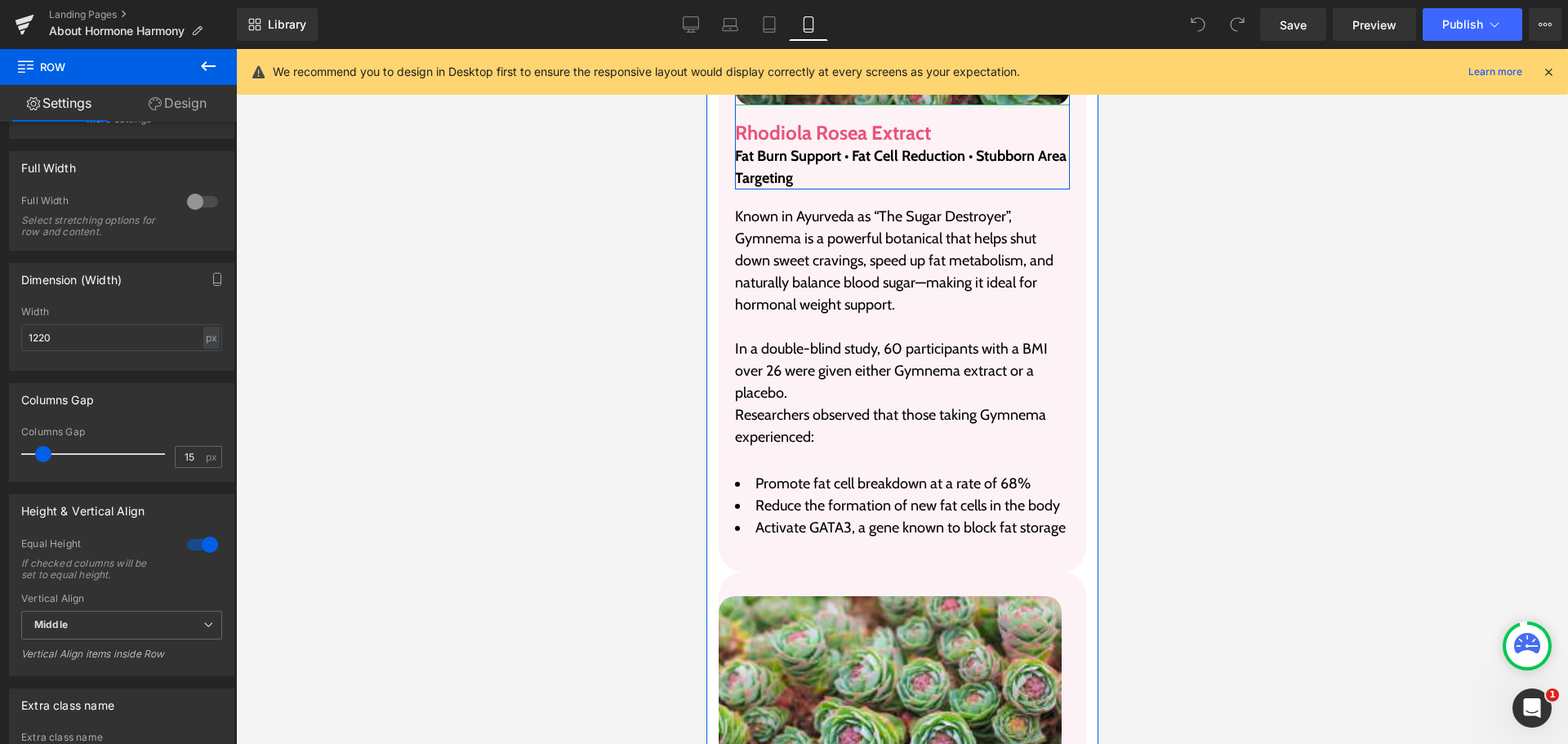
scroll to position [6768, 0]
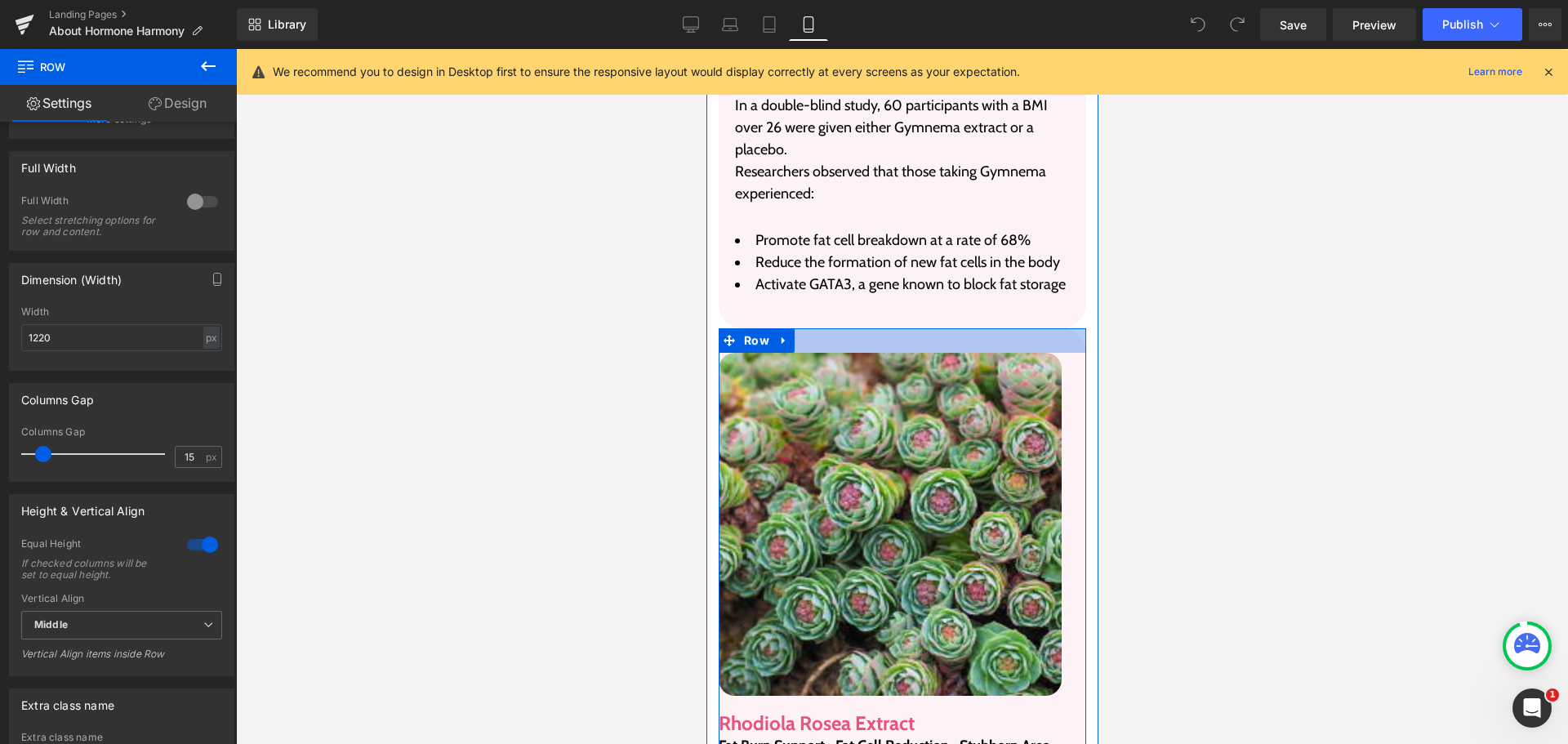
click at [857, 350] on div at bounding box center [902, 340] width 368 height 24
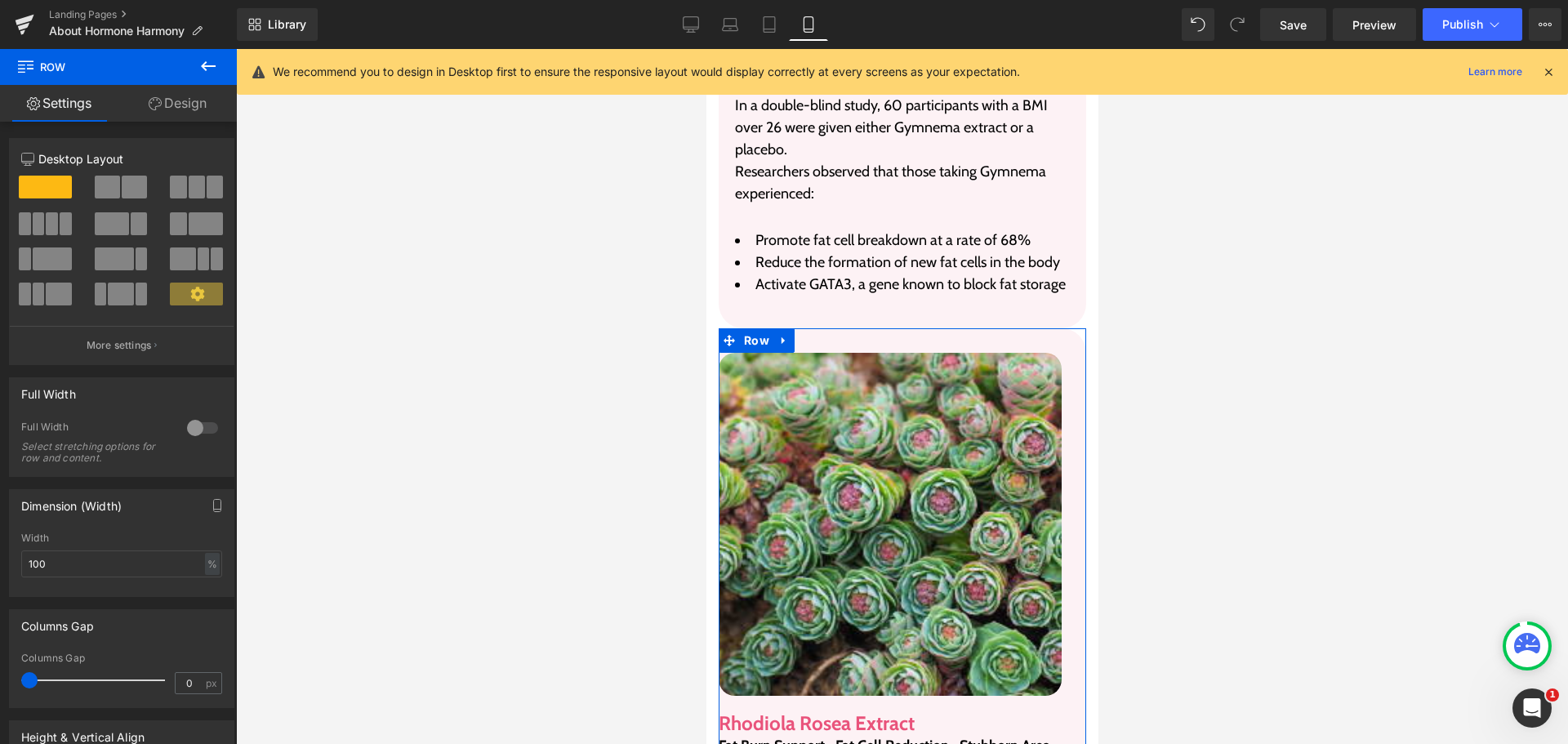
click at [196, 114] on link "Design" at bounding box center [178, 103] width 119 height 37
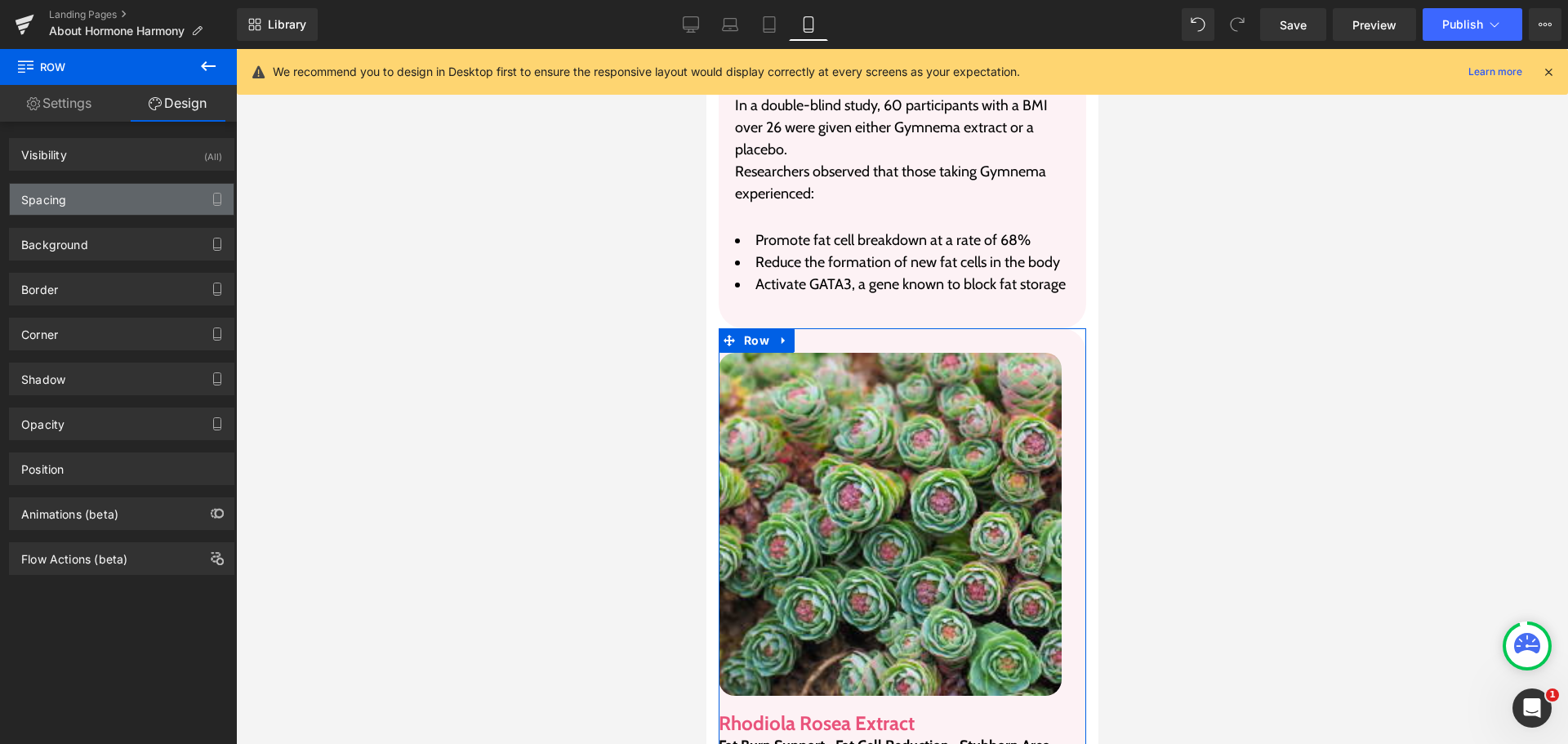
click at [88, 200] on div "Spacing" at bounding box center [121, 199] width 224 height 31
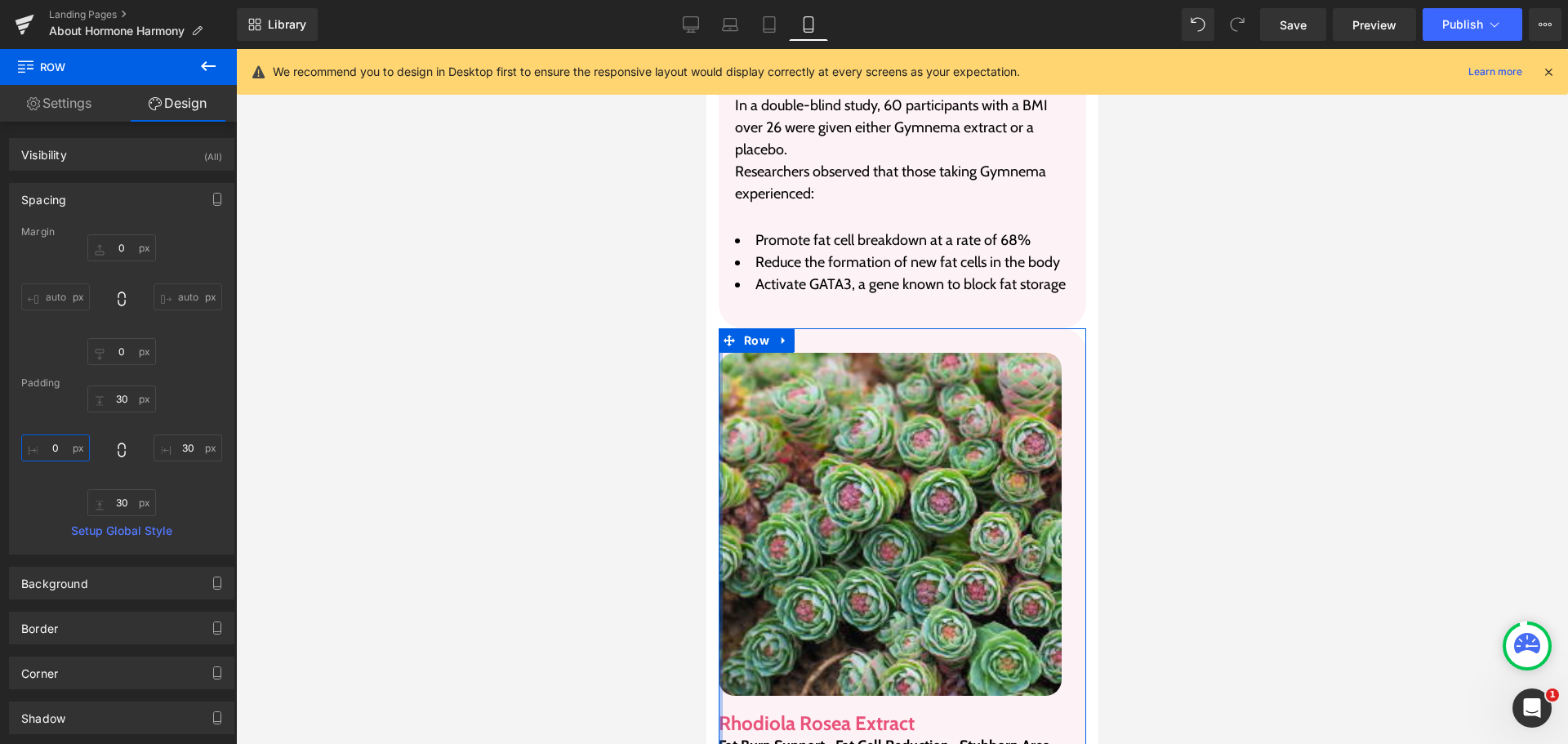
click at [37, 443] on input "text" at bounding box center [55, 449] width 69 height 27
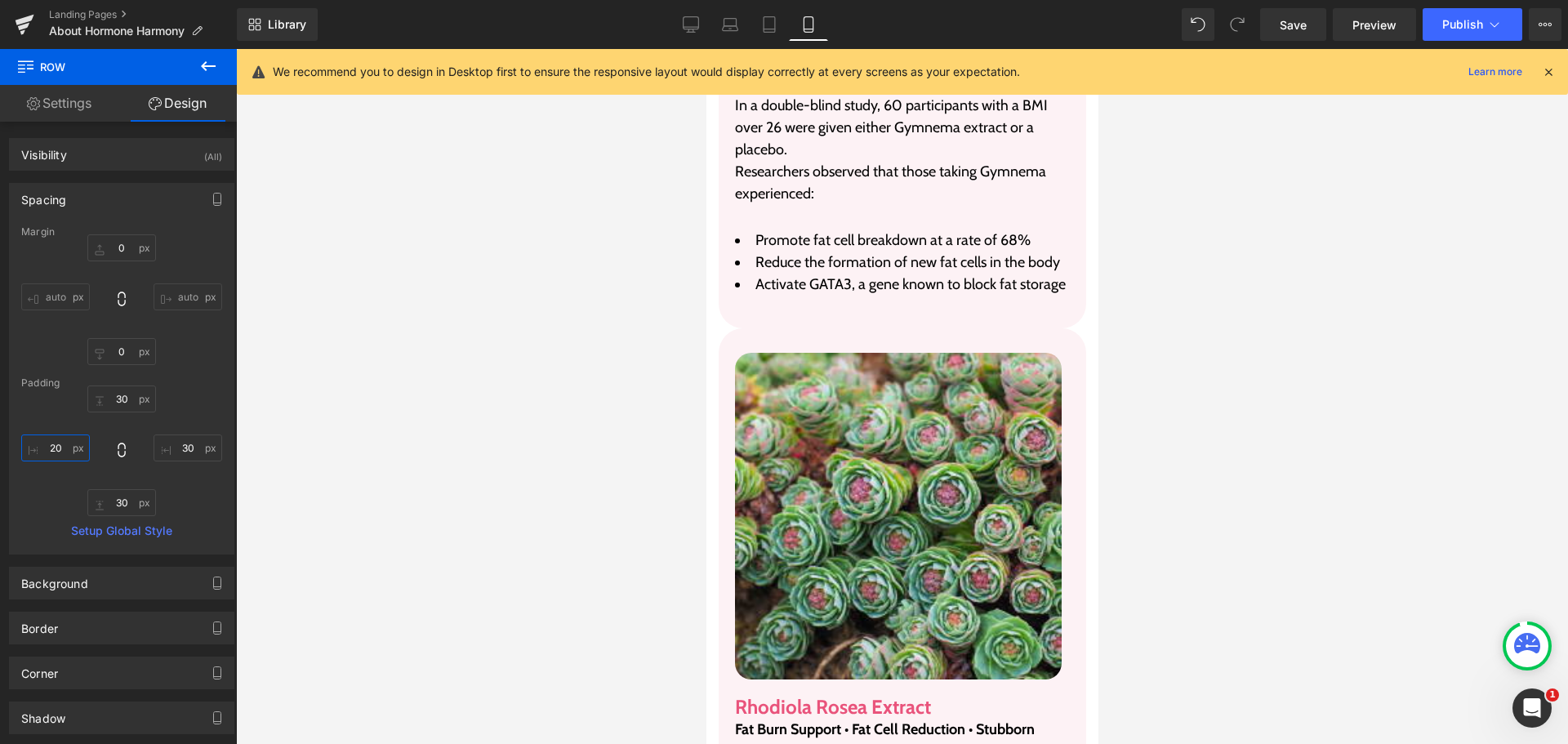
type input "20"
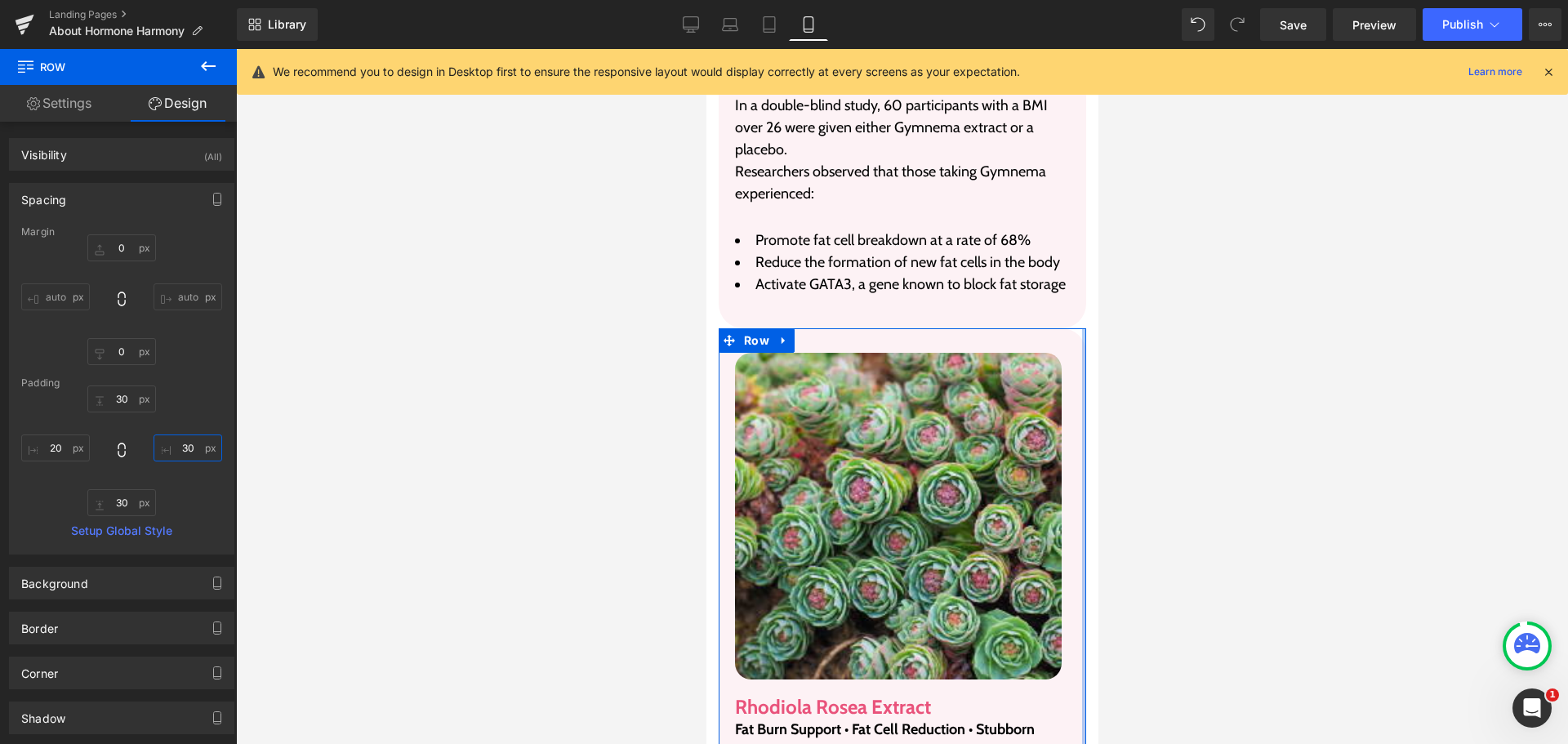
click at [204, 445] on input "text" at bounding box center [188, 449] width 69 height 27
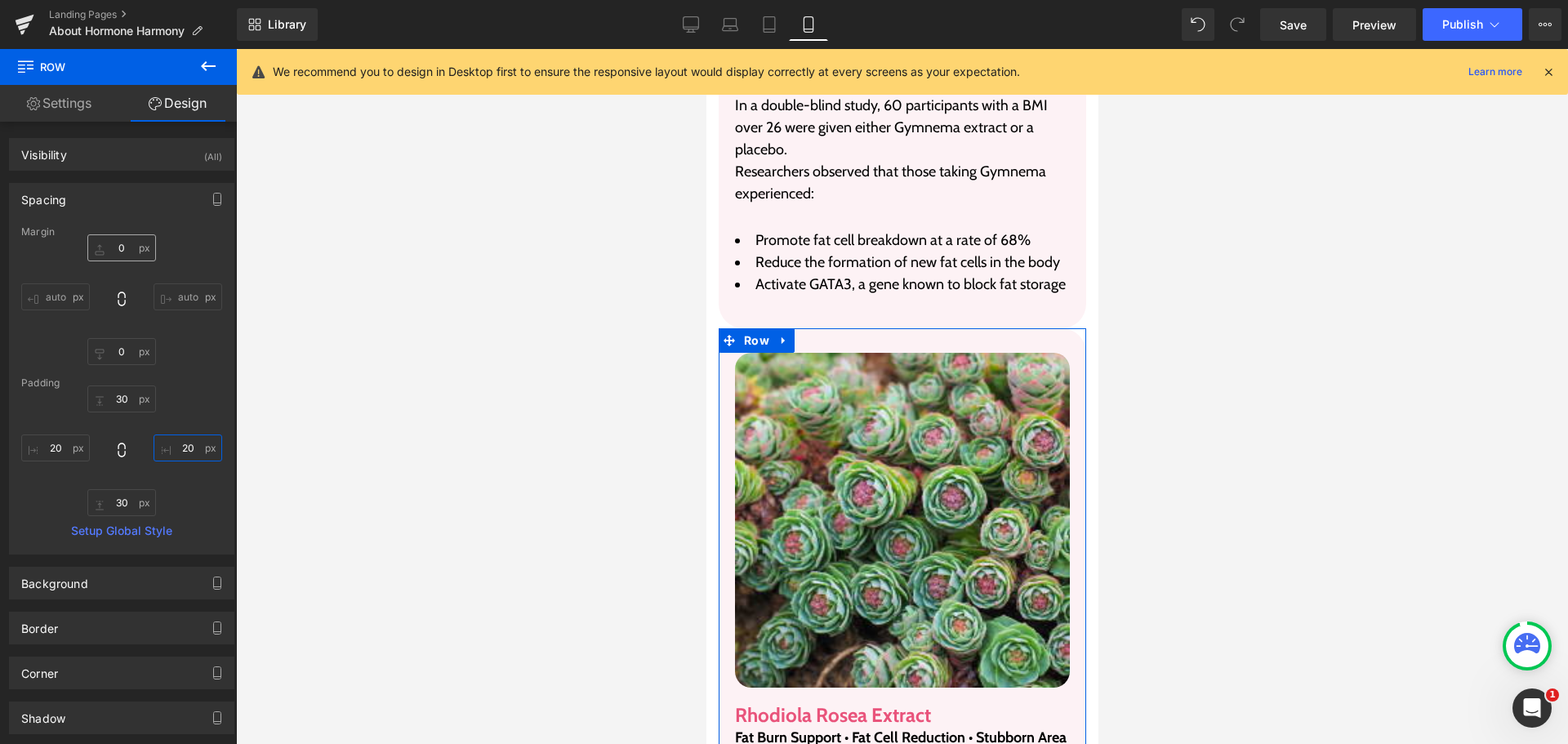
type input "20"
click at [112, 249] on input "text" at bounding box center [121, 248] width 69 height 27
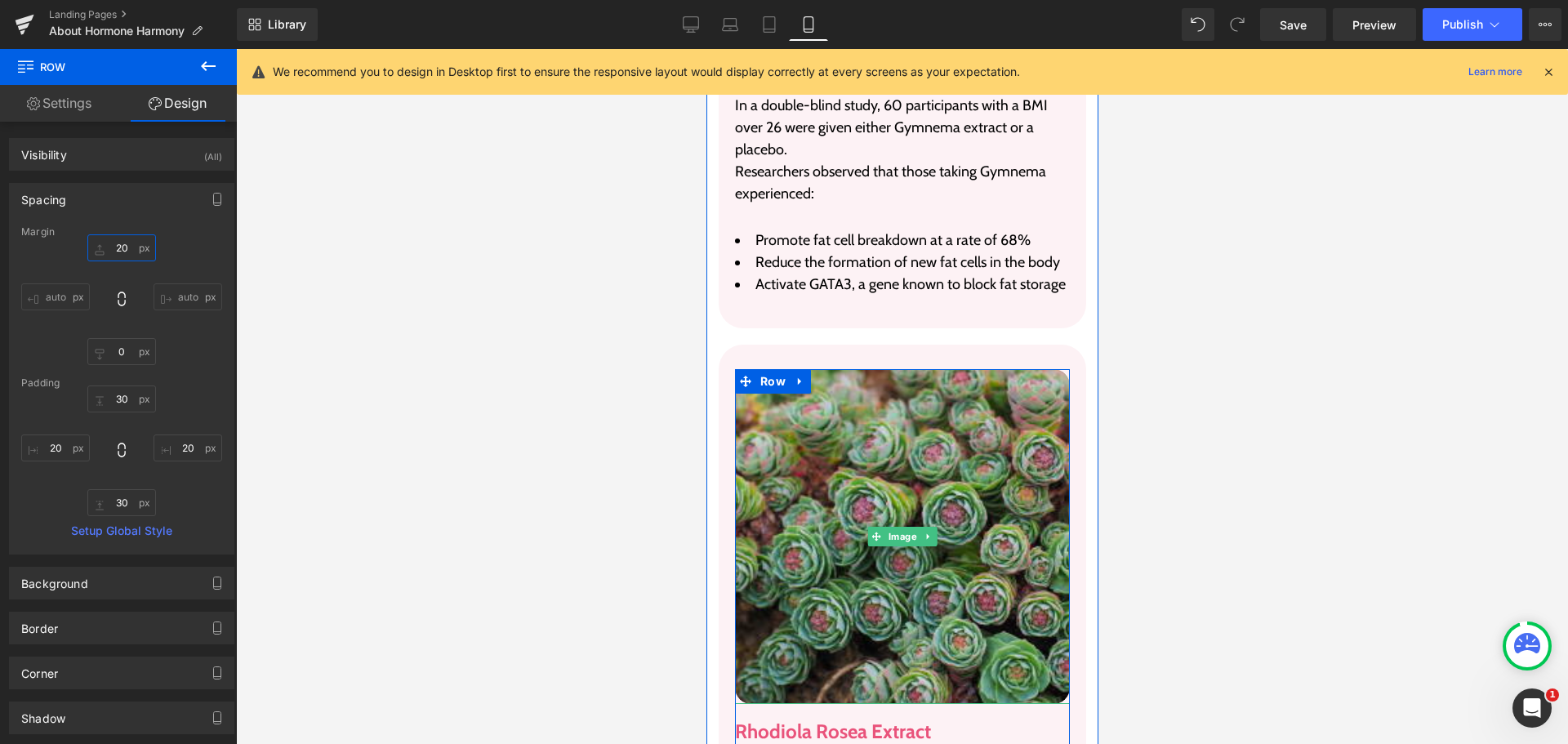
scroll to position [6278, 0]
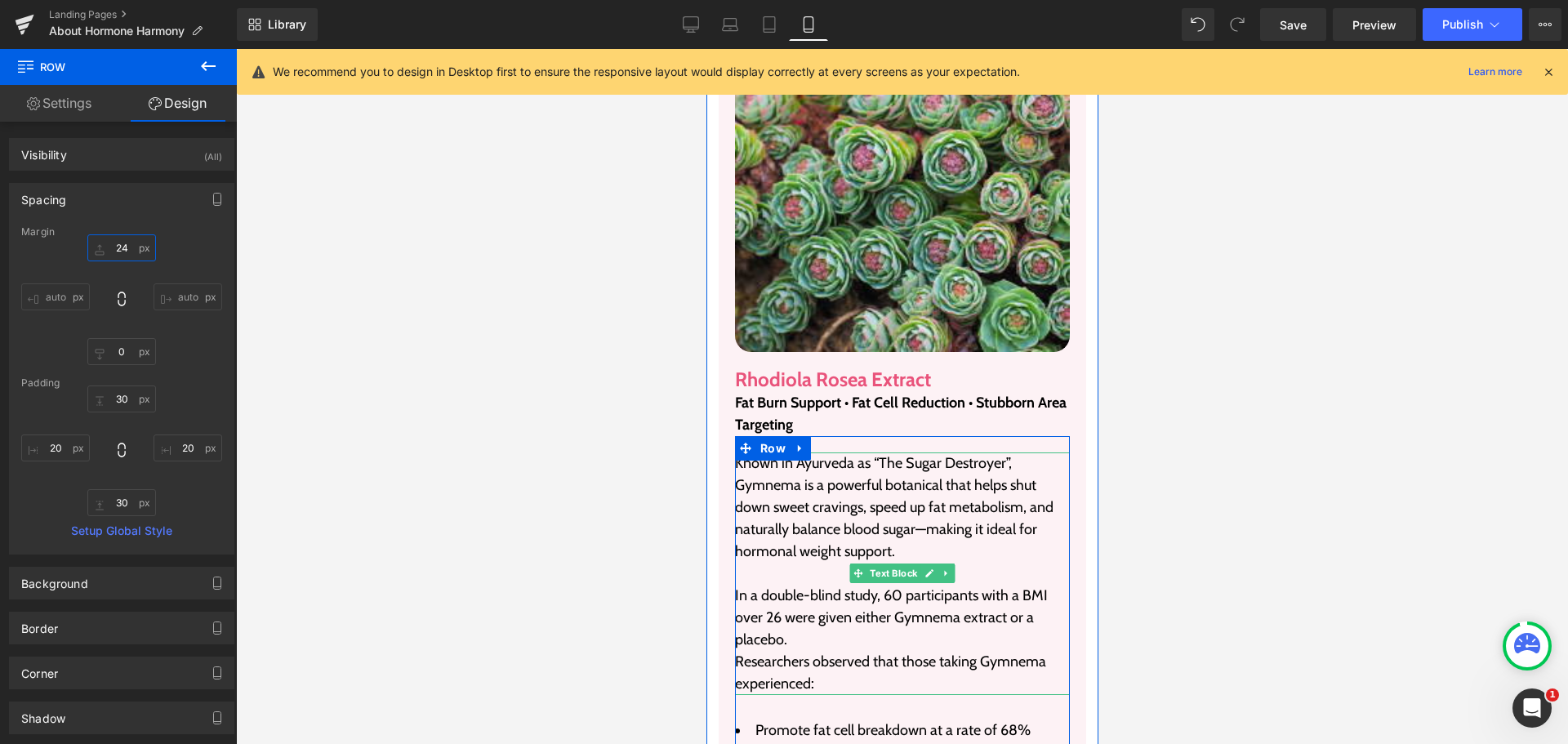
type input "25"
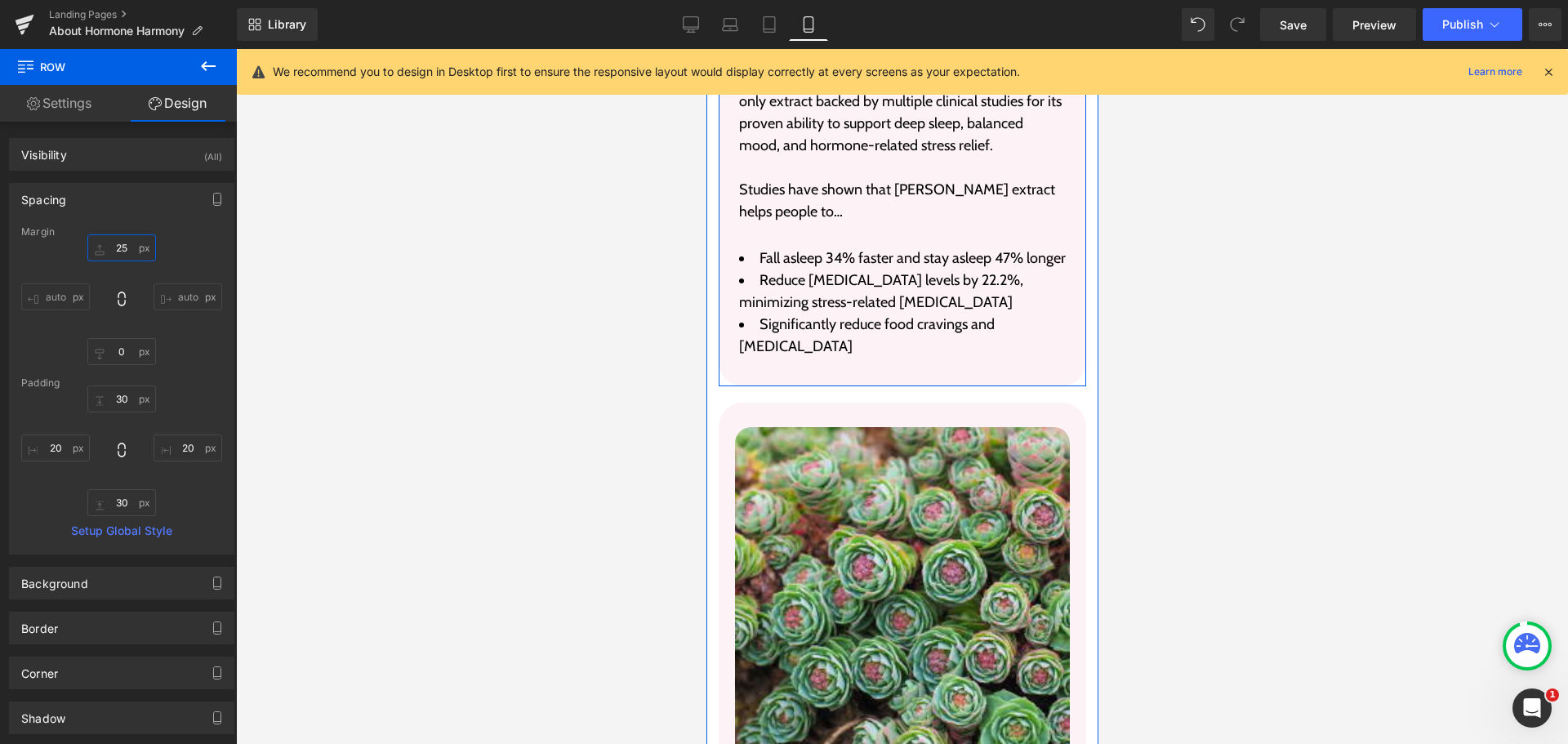
scroll to position [5870, 0]
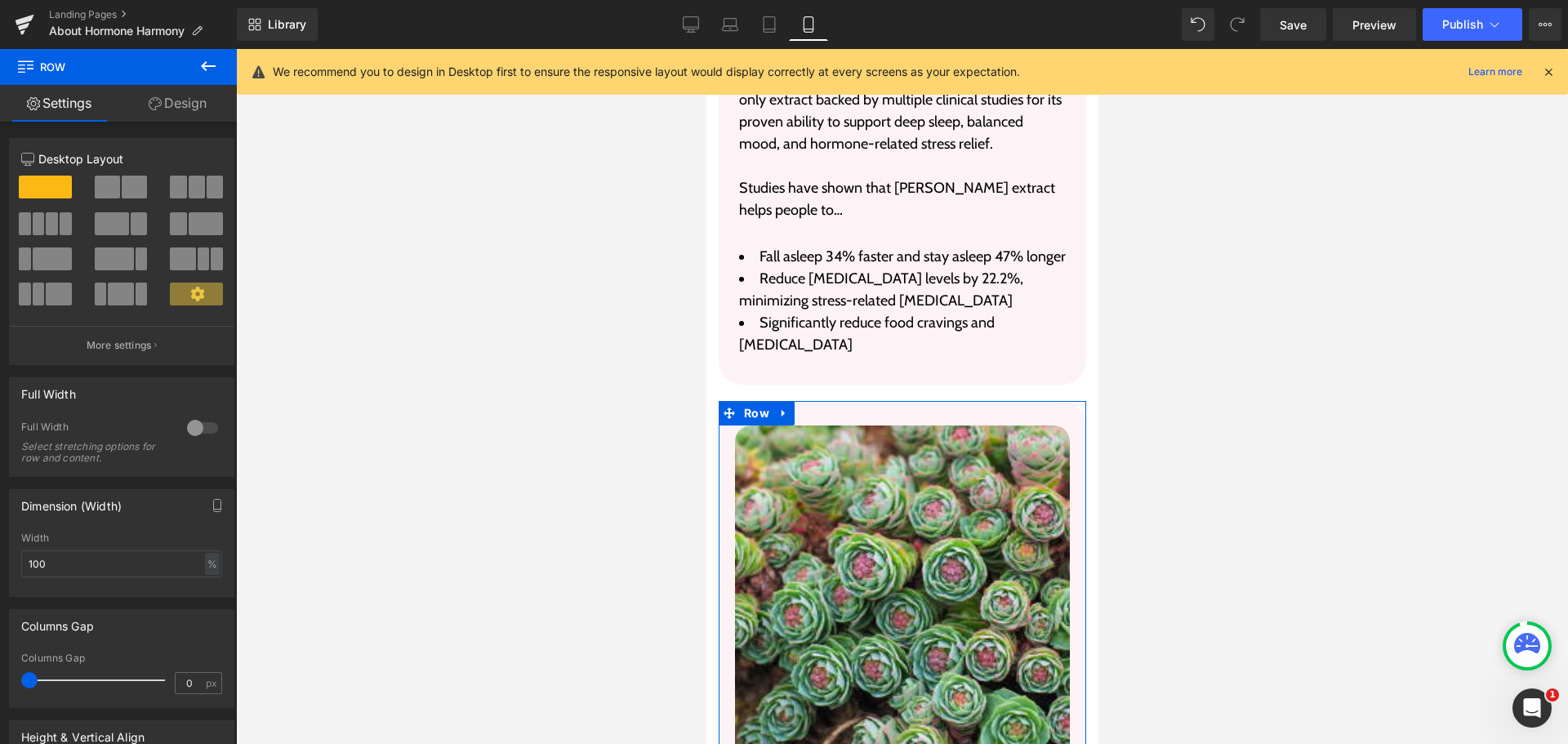
click at [191, 110] on link "Design" at bounding box center [178, 103] width 119 height 37
click at [0, 0] on div "Spacing" at bounding box center [0, 0] width 0 height 0
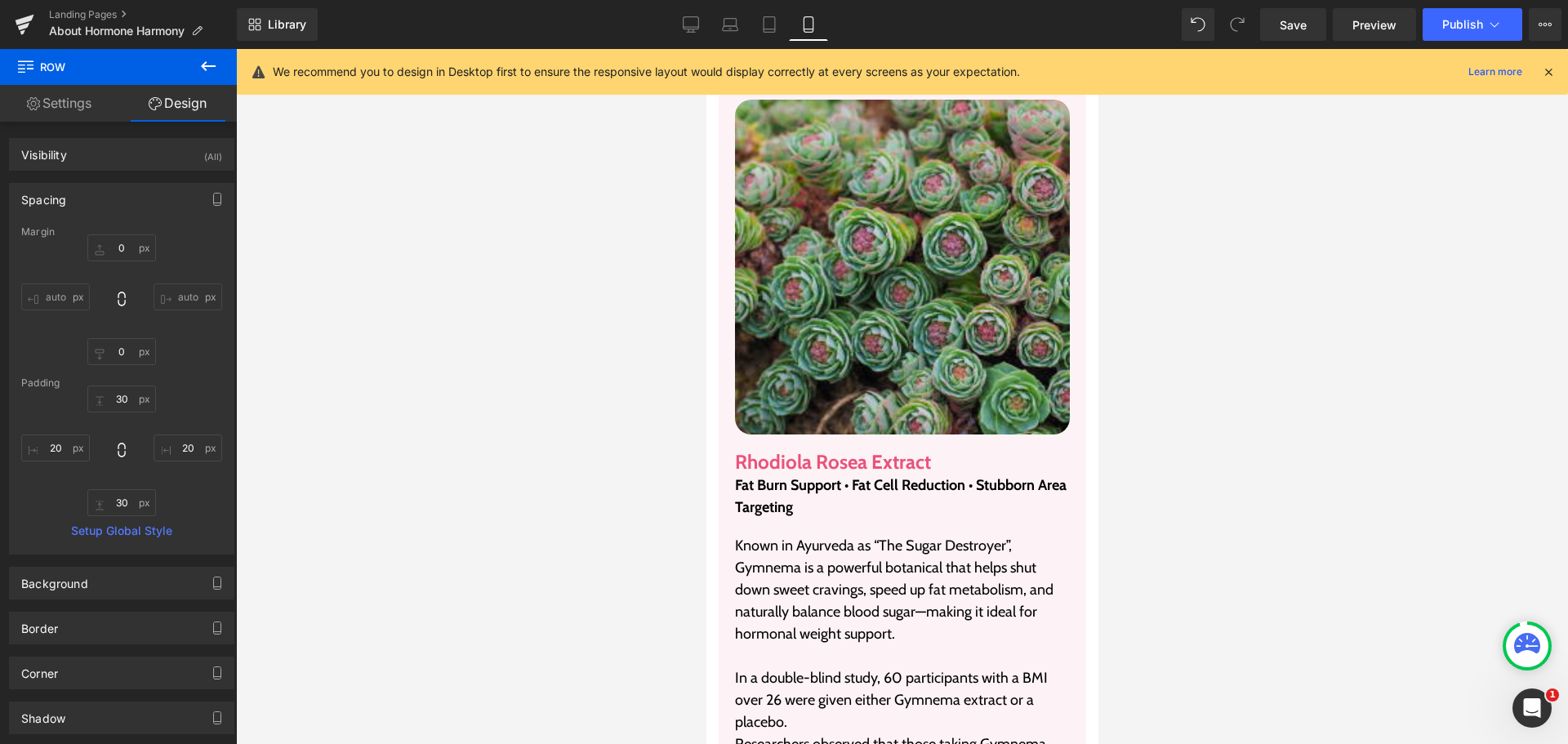
scroll to position [6524, 0]
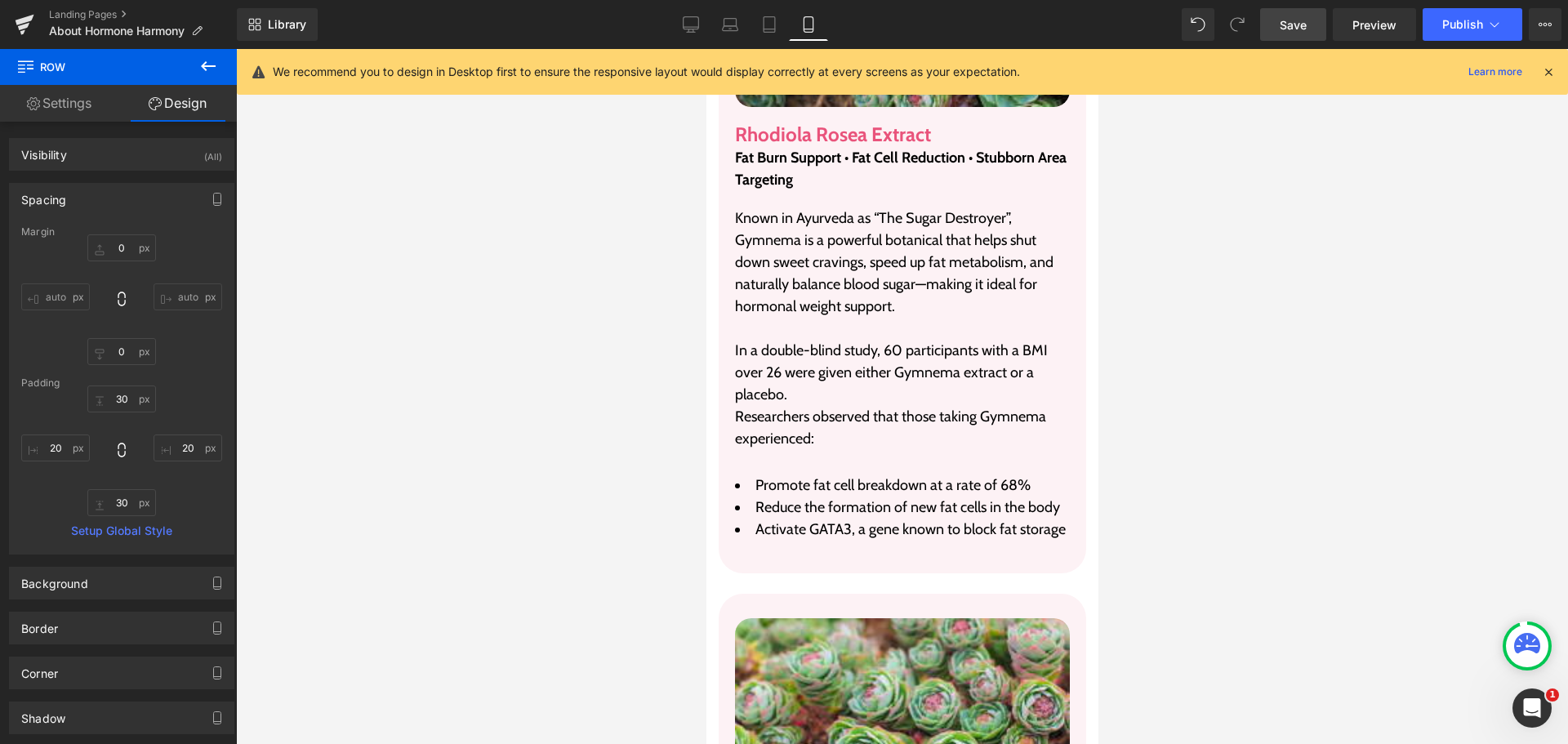
click at [1294, 26] on span "Save" at bounding box center [1294, 24] width 27 height 17
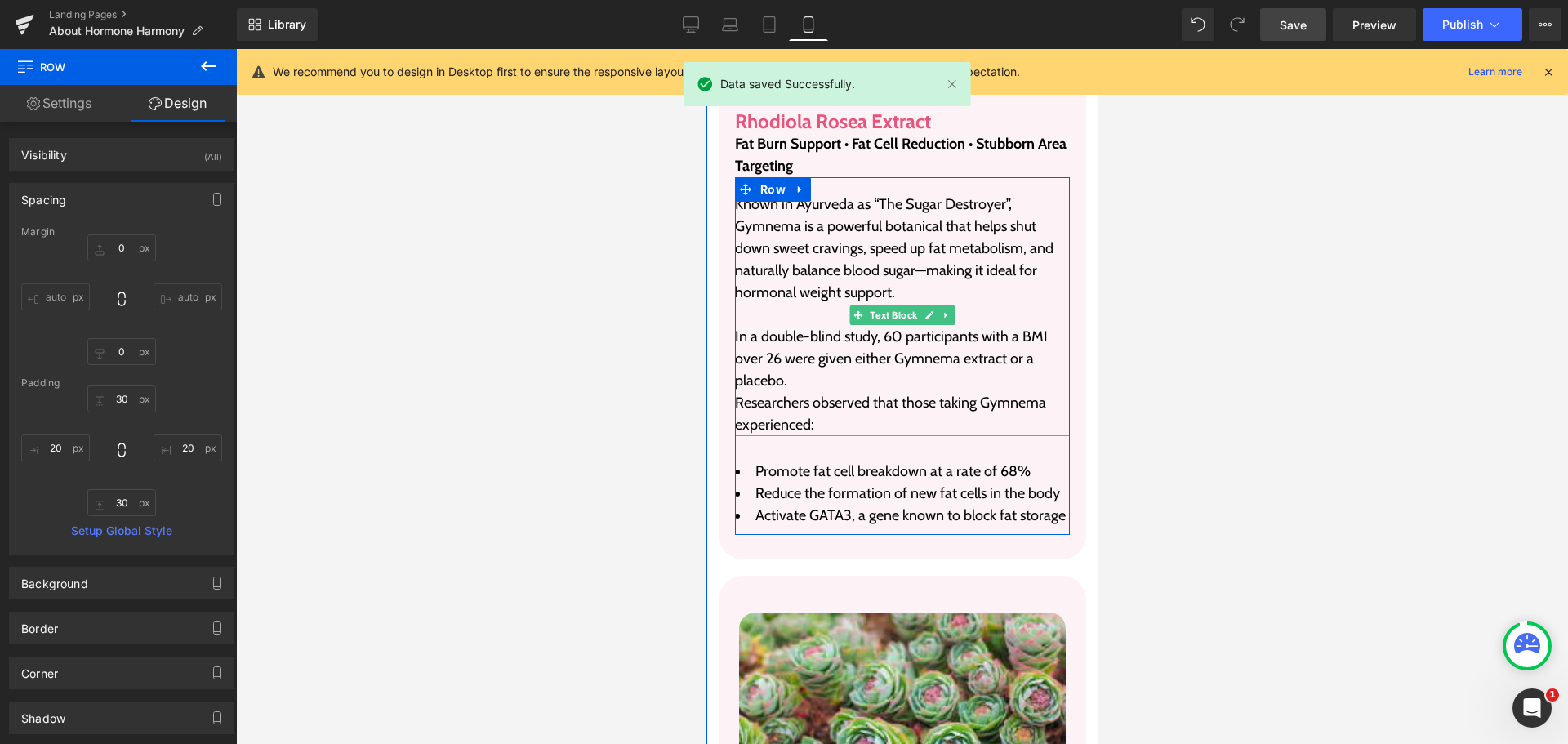
scroll to position [7504, 0]
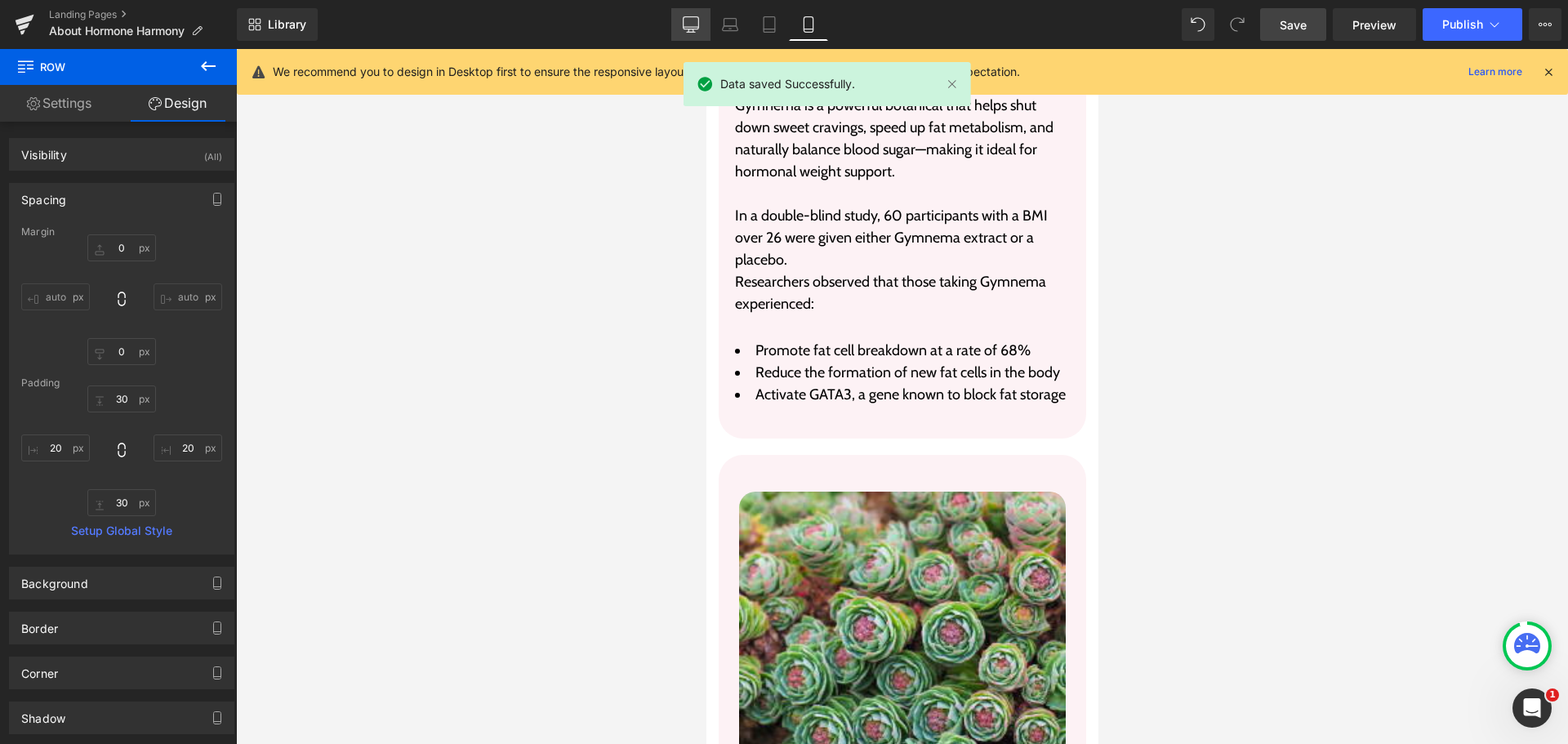
click at [693, 29] on icon at bounding box center [691, 24] width 15 height 13
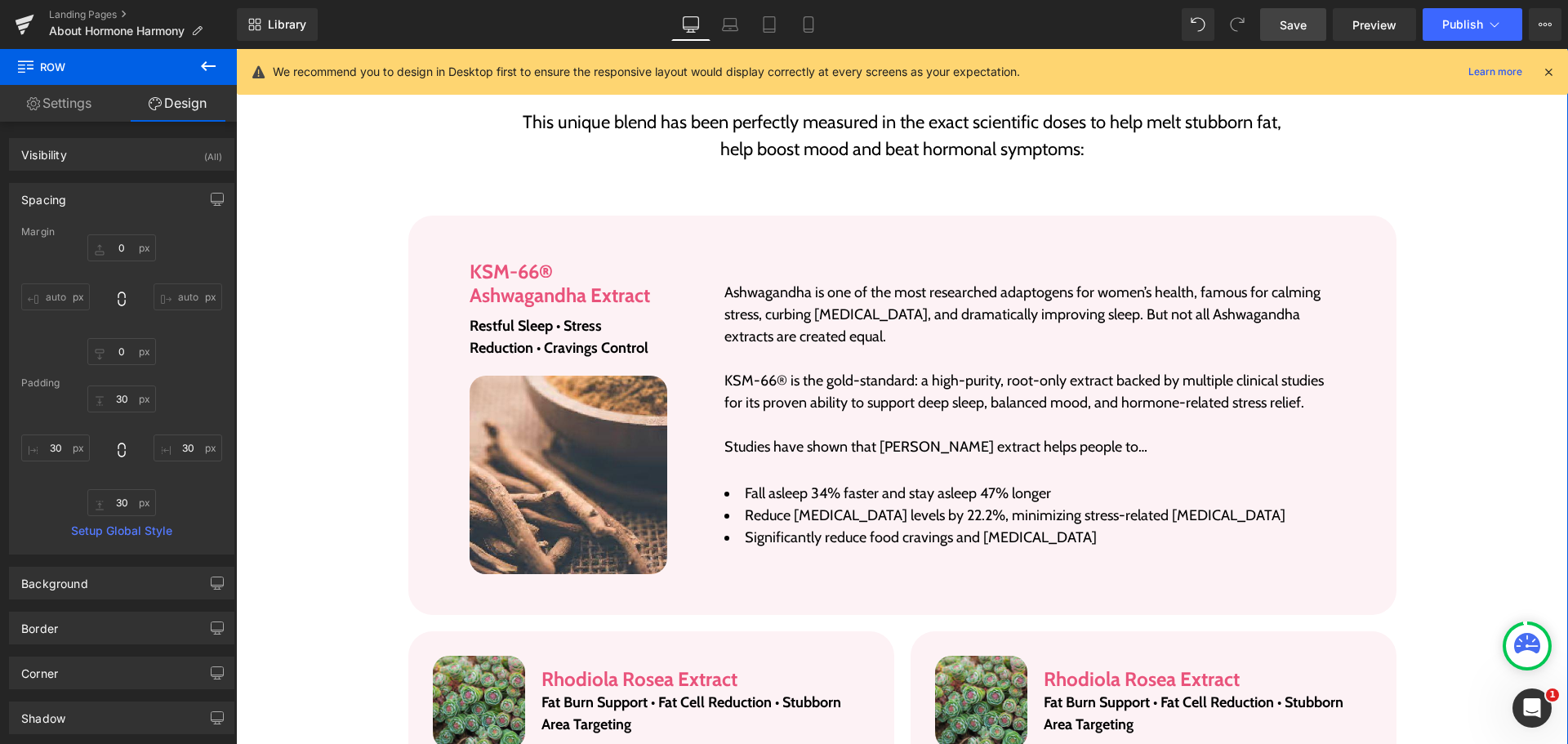
scroll to position [2762, 0]
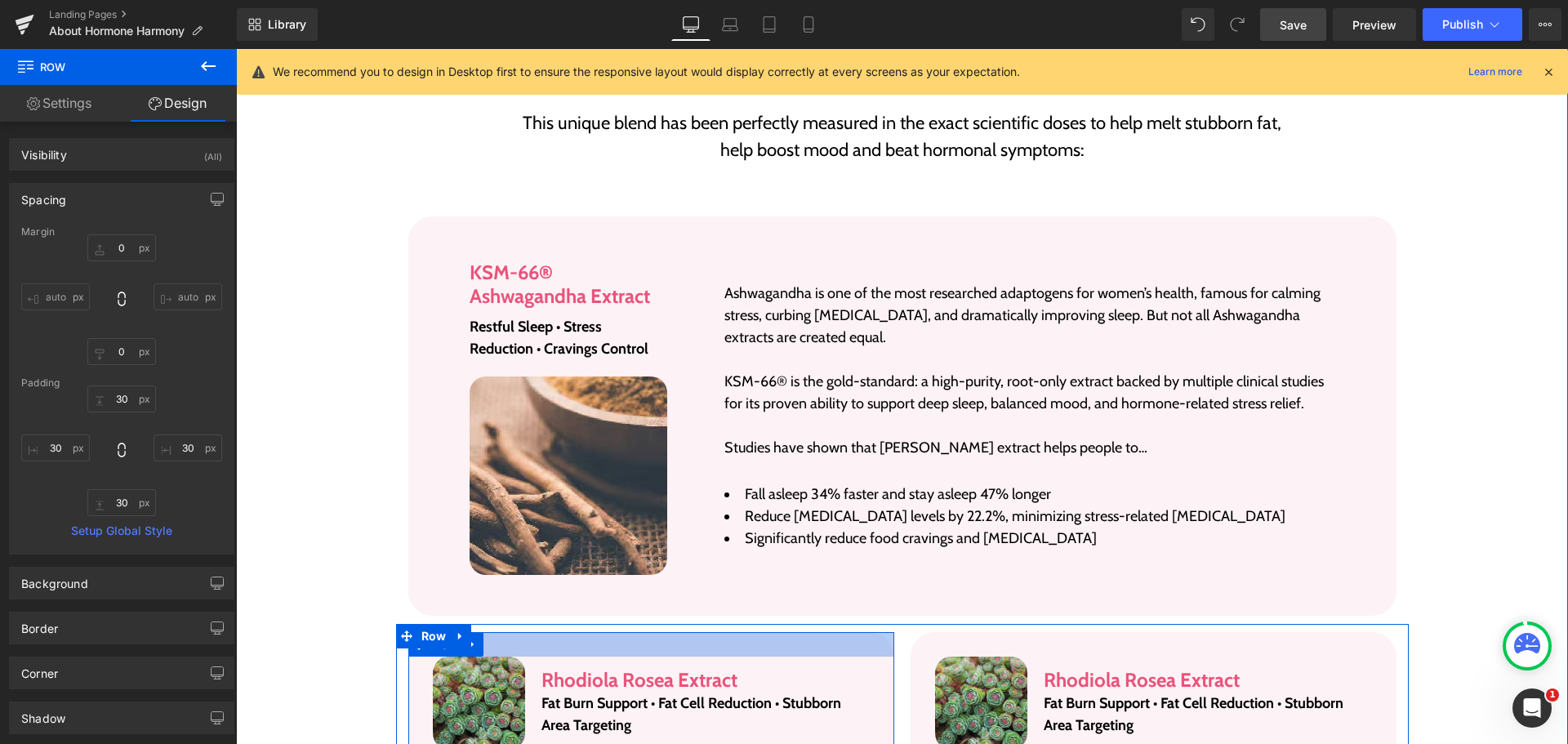
click at [544, 633] on div at bounding box center [651, 644] width 486 height 24
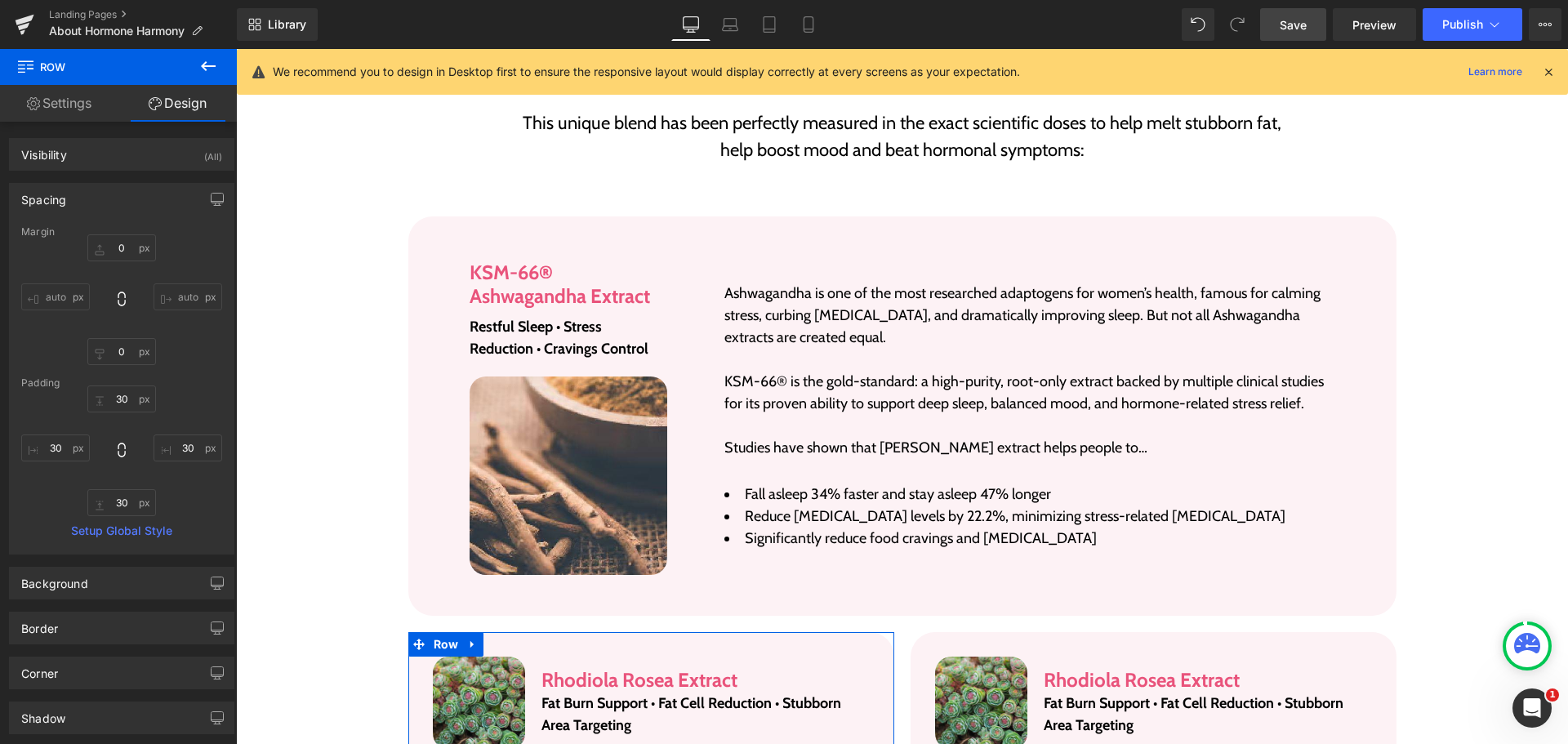
click at [81, 114] on link "Settings" at bounding box center [59, 103] width 119 height 37
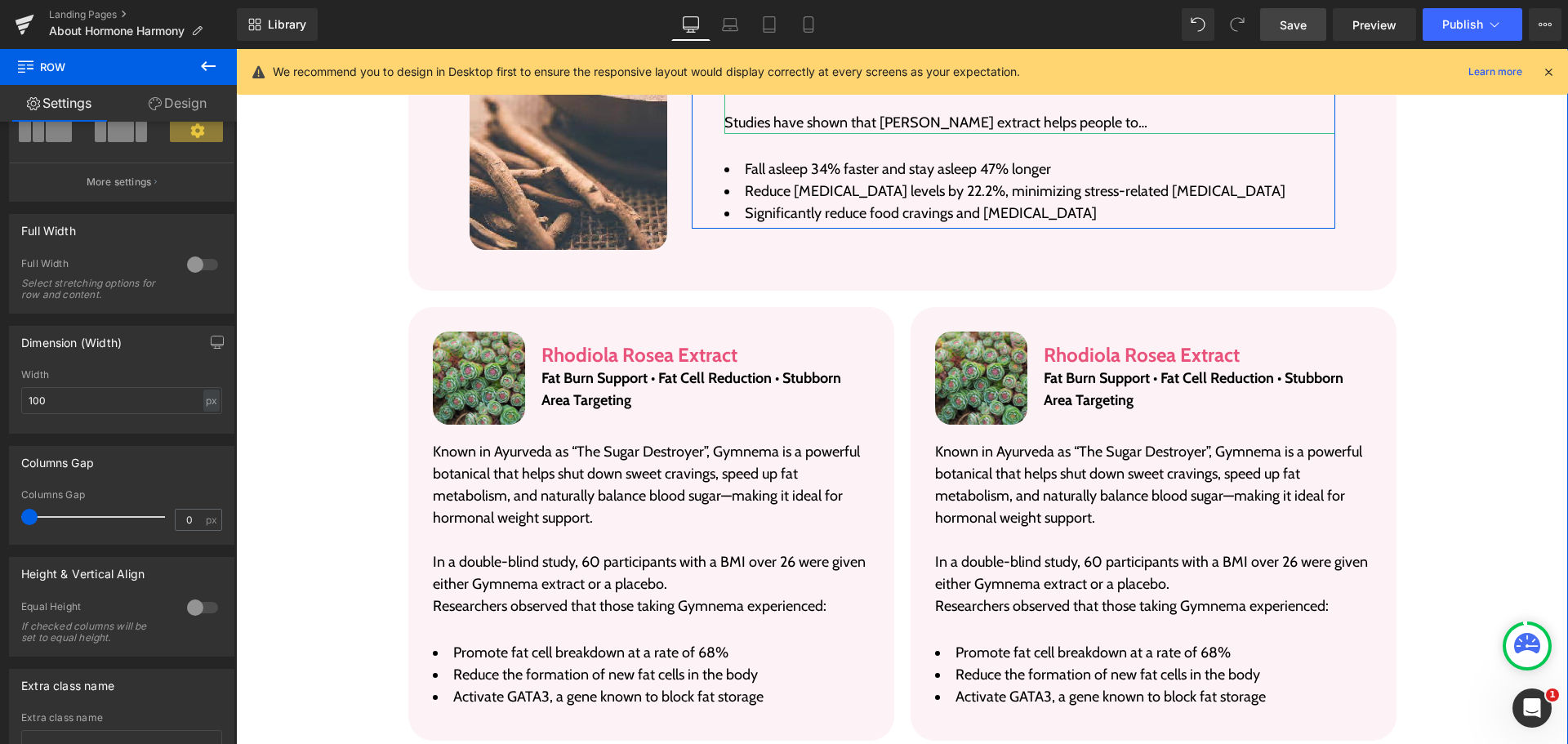
scroll to position [3089, 0]
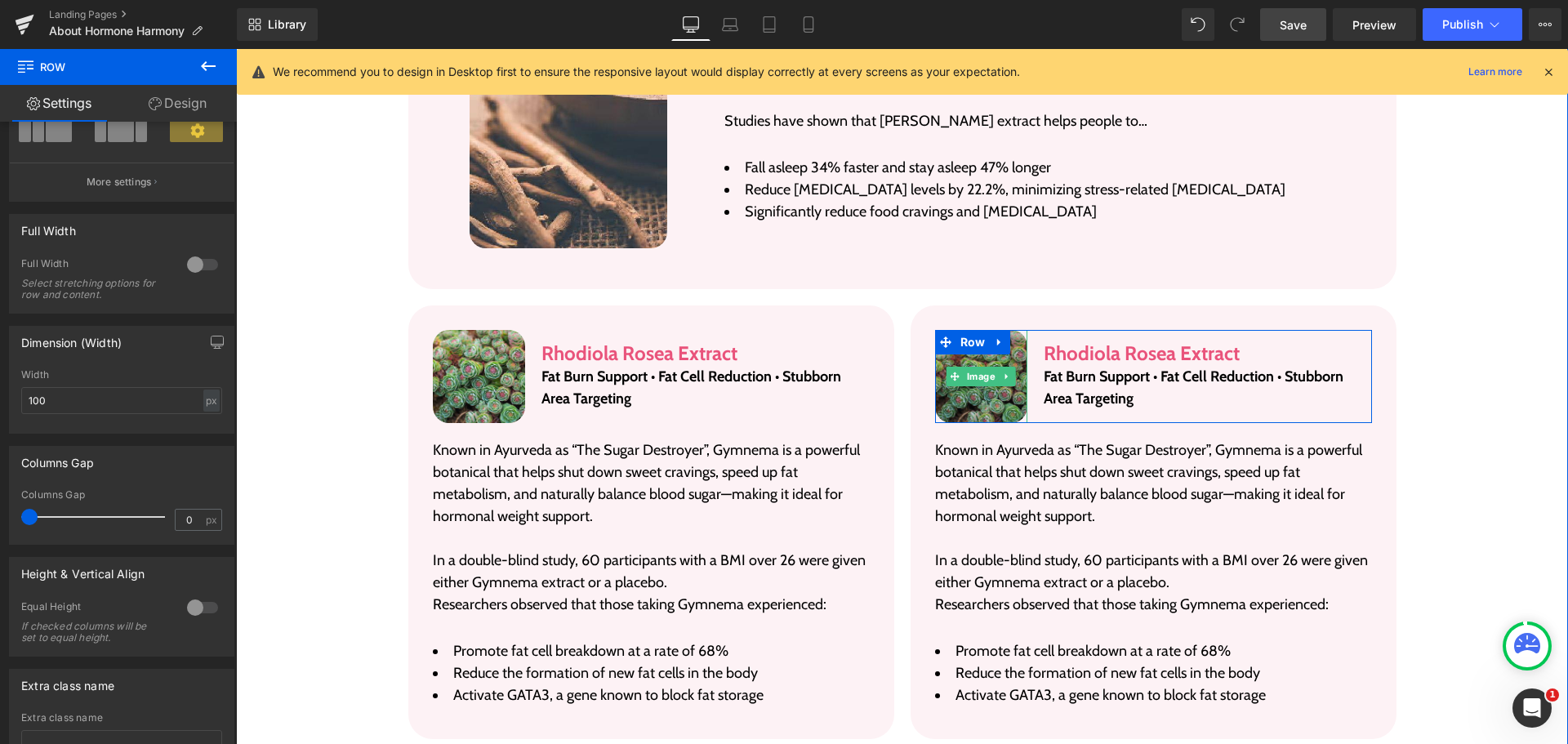
click at [992, 379] on img at bounding box center [981, 376] width 93 height 93
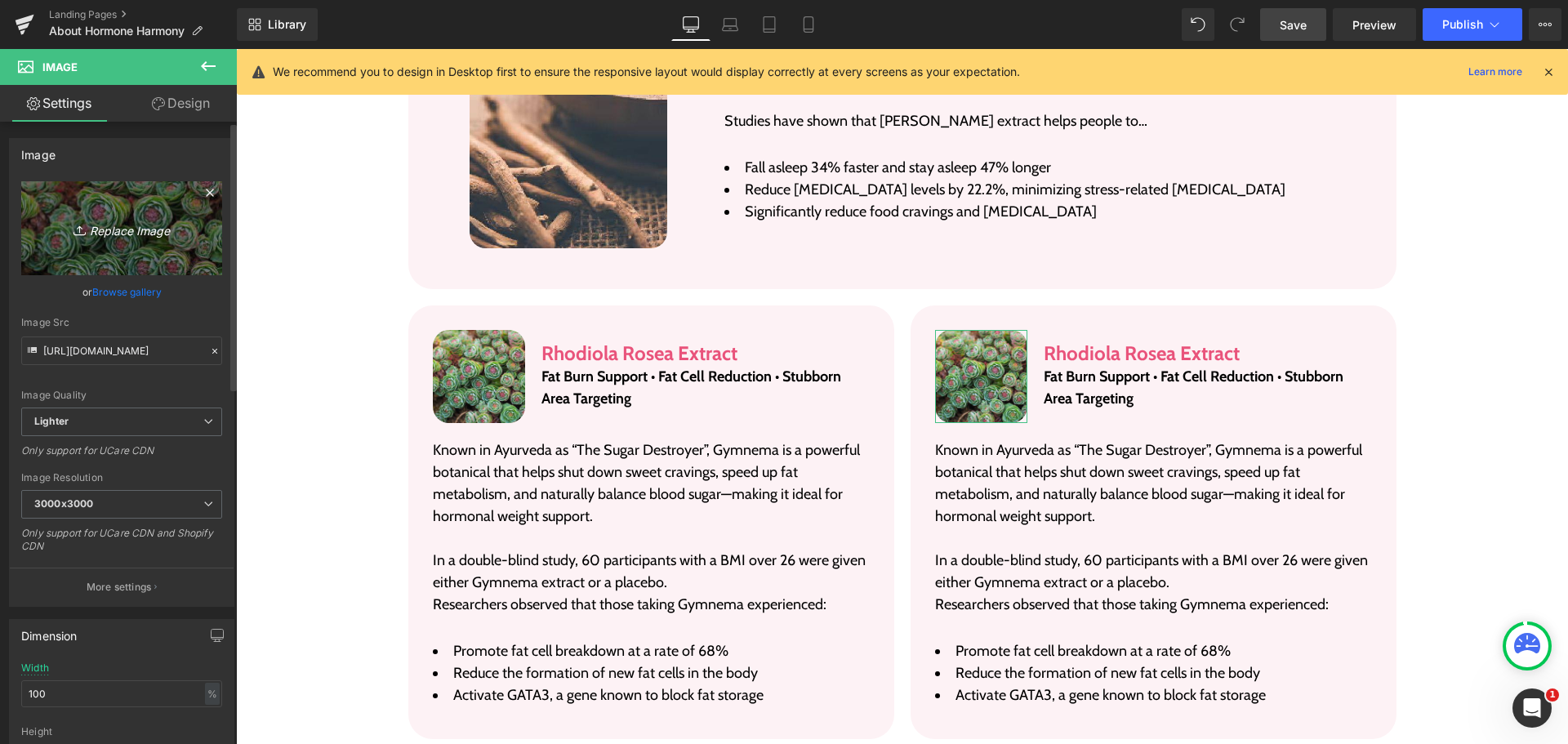
click at [152, 232] on icon "Replace Image" at bounding box center [121, 228] width 130 height 21
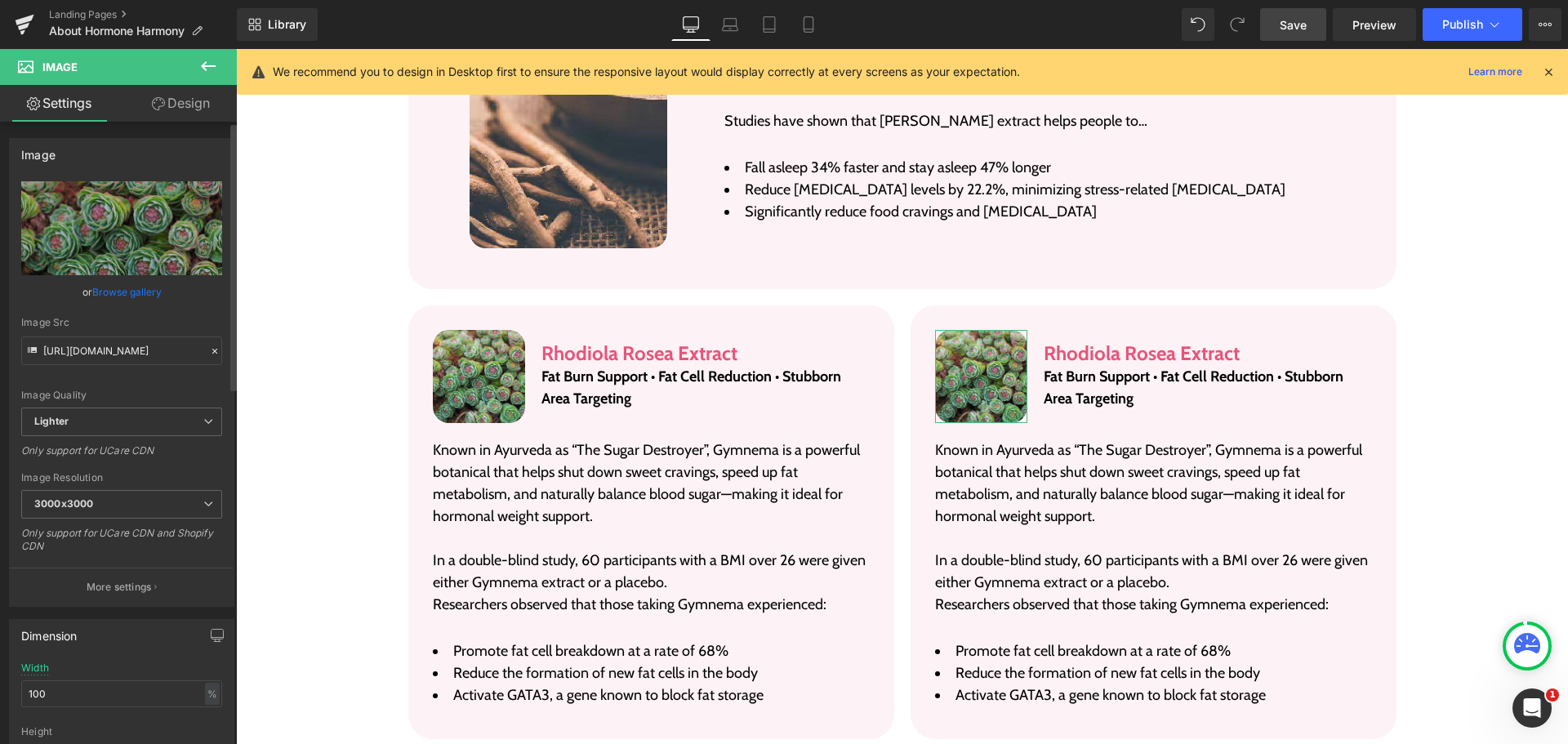
click at [115, 294] on link "Browse gallery" at bounding box center [127, 293] width 70 height 29
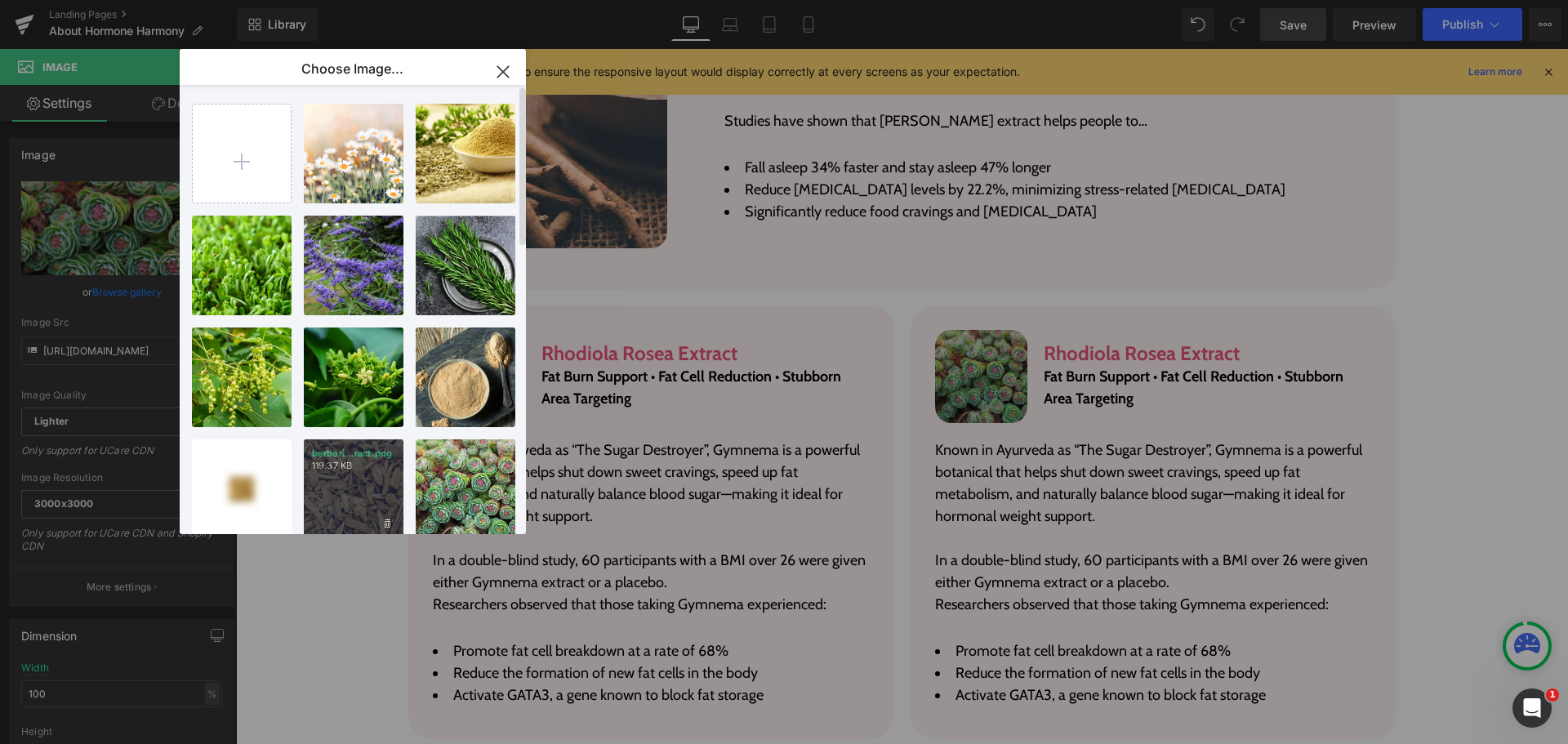
click at [345, 455] on p "berberi...ract.png" at bounding box center [353, 454] width 83 height 13
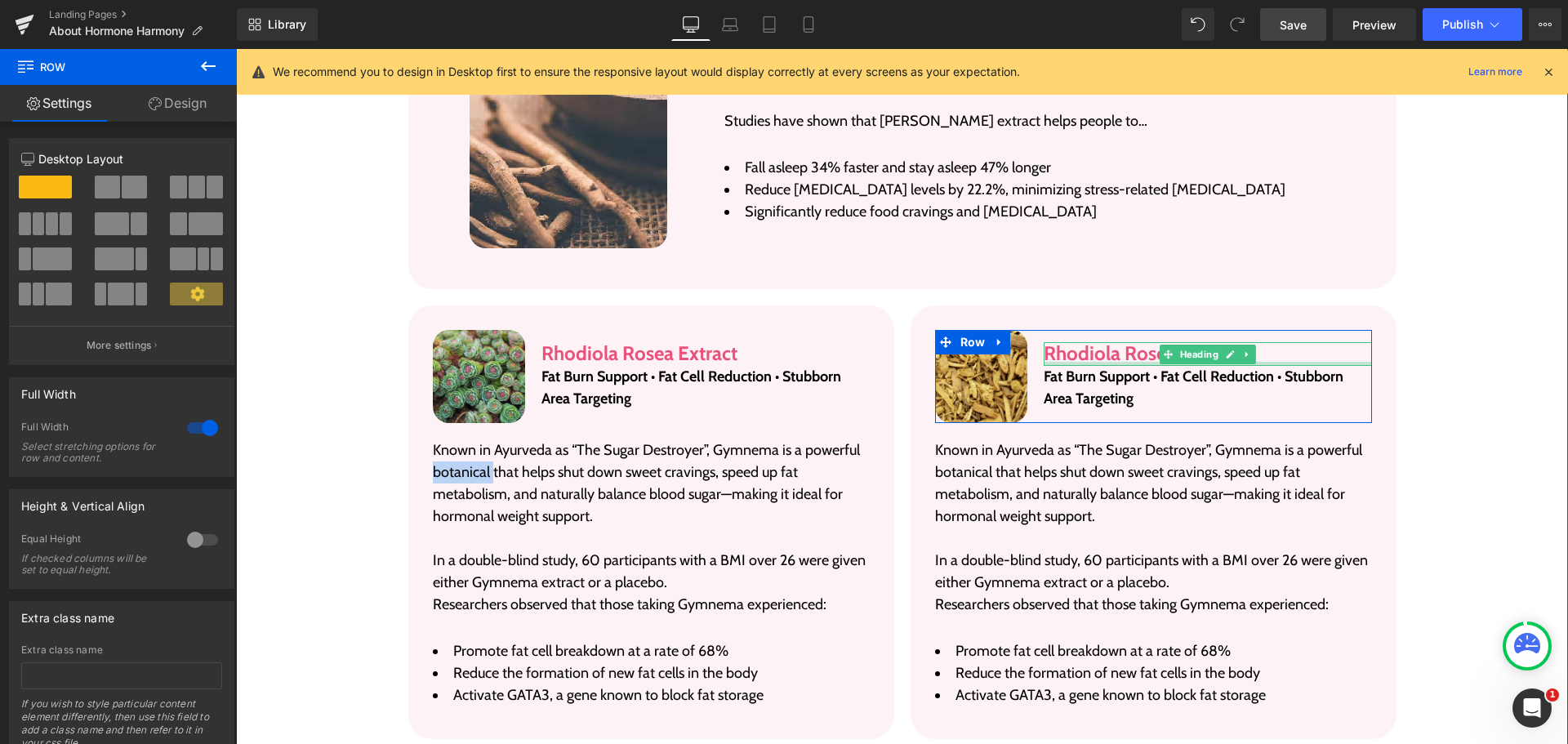
click at [1078, 343] on div "Rhodiola Rosea Extract Heading" at bounding box center [1207, 354] width 328 height 24
click at [1078, 343] on h3 "Rhodiola Rosea Extract" at bounding box center [1207, 354] width 328 height 24
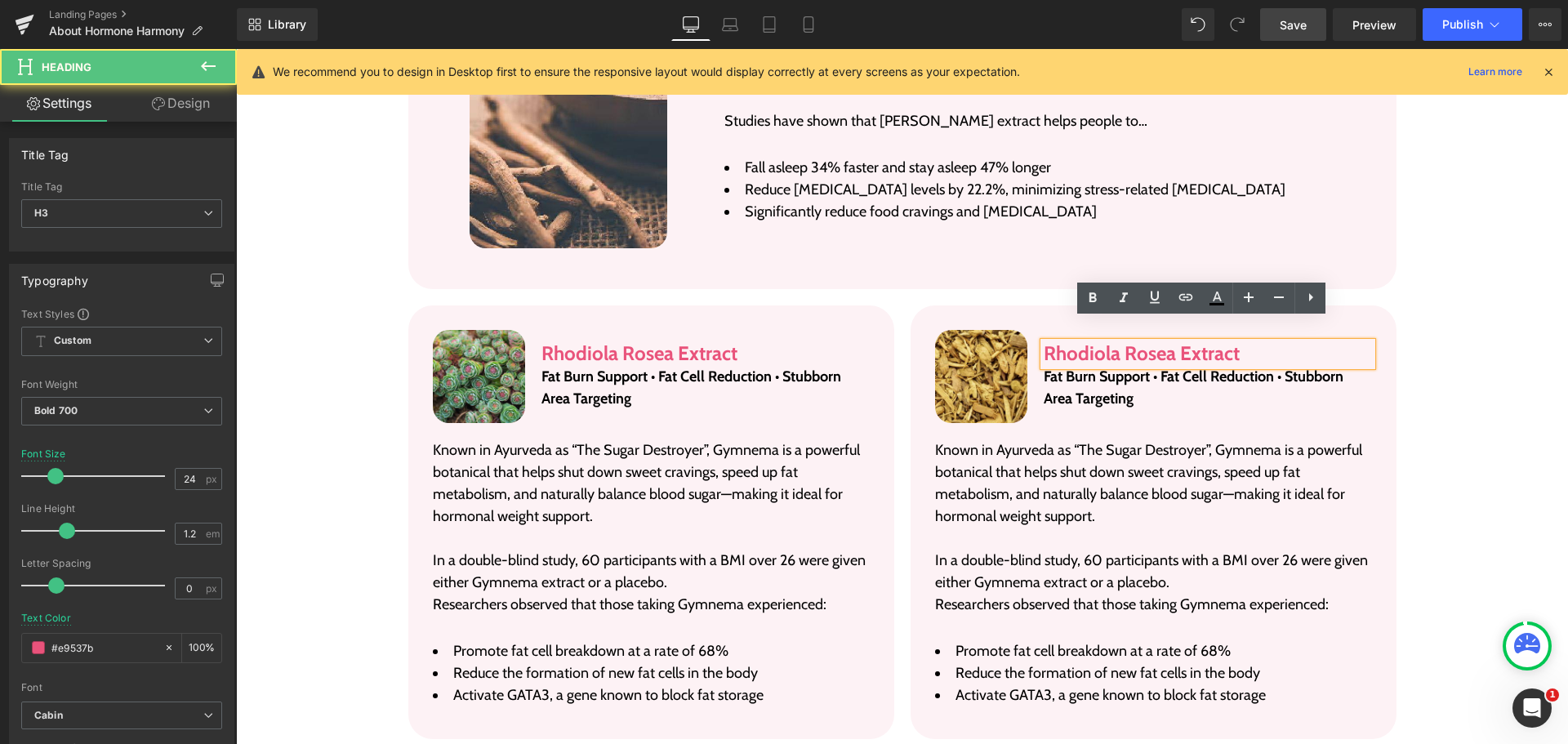
click at [1085, 343] on h3 "Rhodiola Rosea Extract" at bounding box center [1207, 354] width 328 height 24
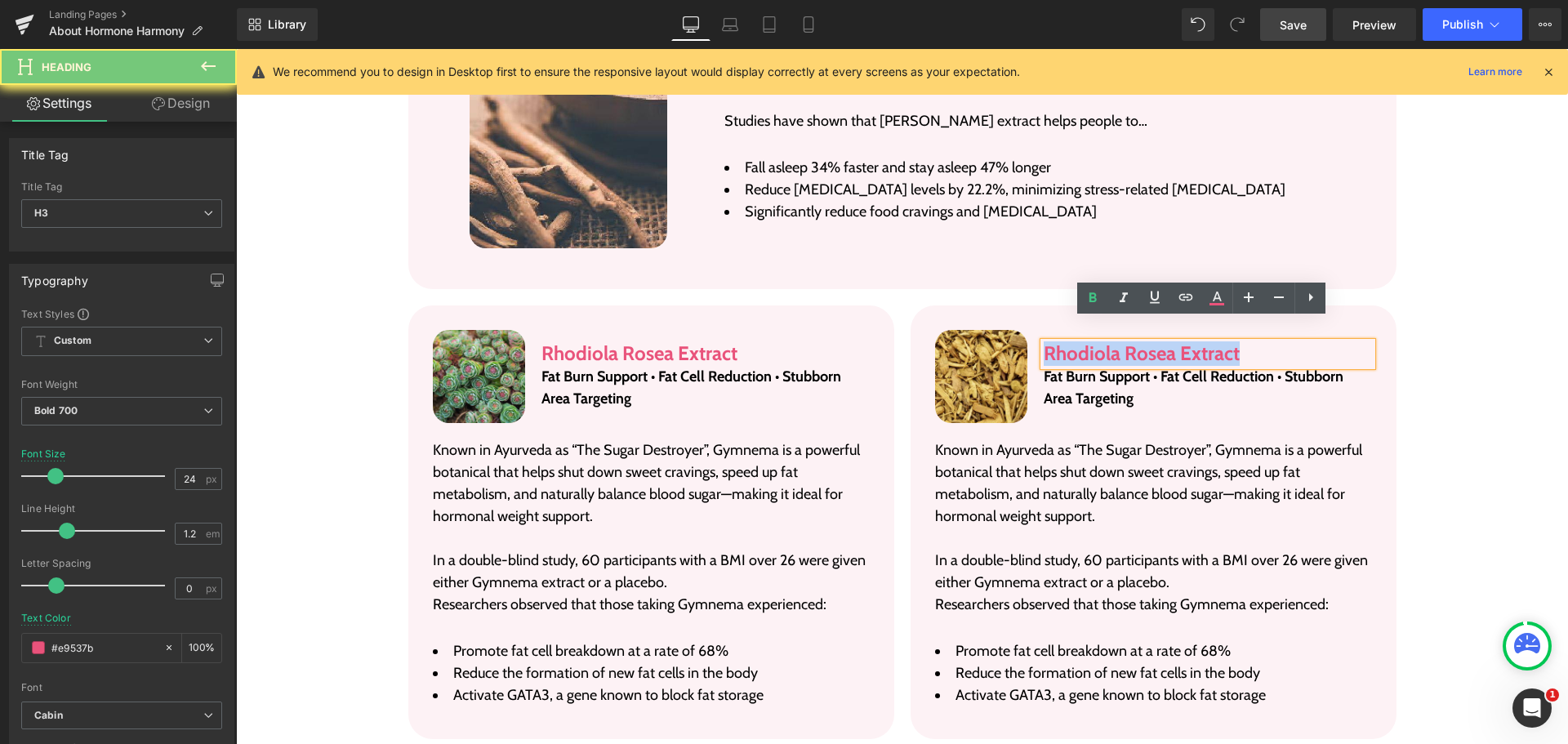
click at [1085, 343] on h3 "Rhodiola Rosea Extract" at bounding box center [1207, 354] width 328 height 24
paste div
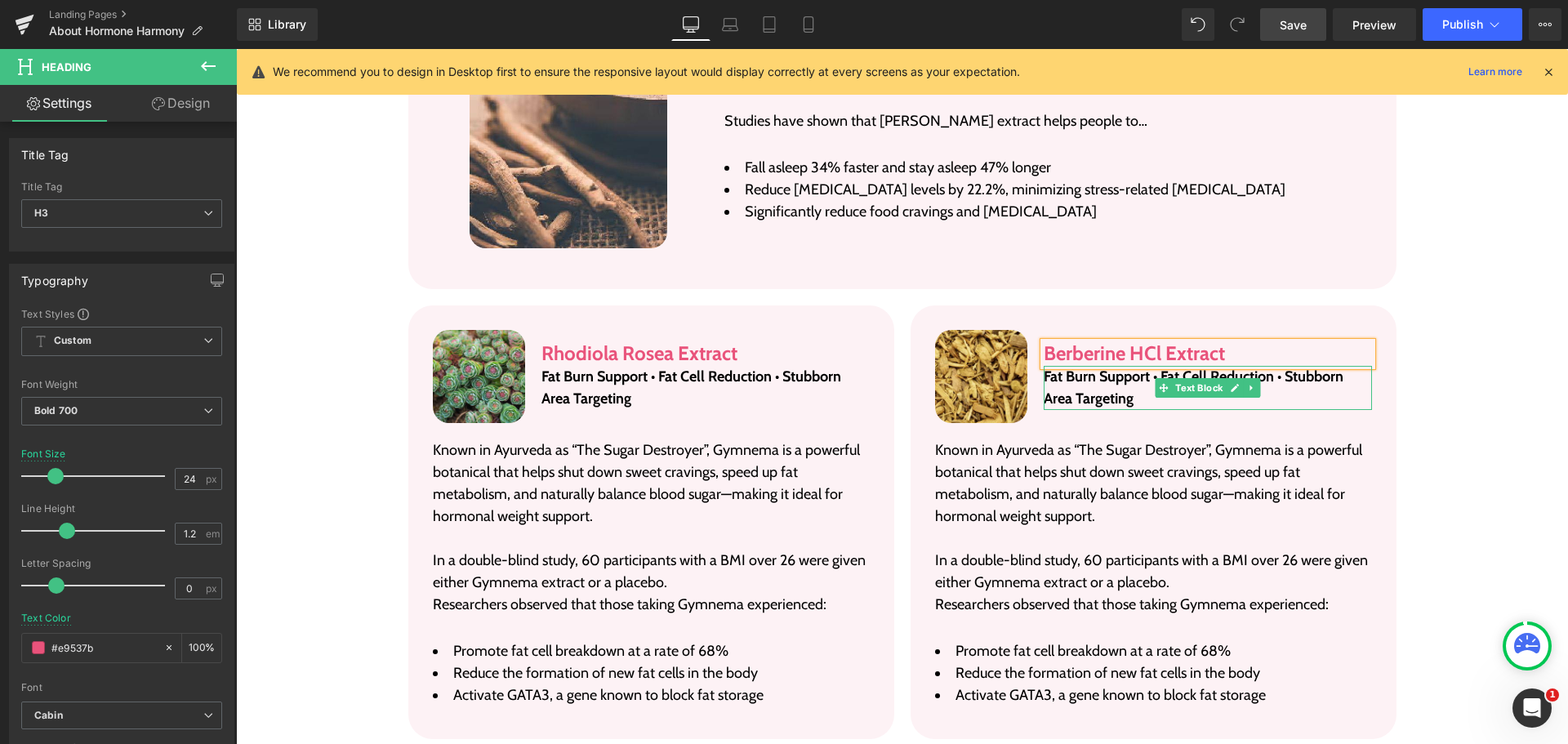
click at [1081, 379] on p "Fat Burn Support • Fat Cell Reduction • Stubborn Area Targeting" at bounding box center [1207, 388] width 328 height 44
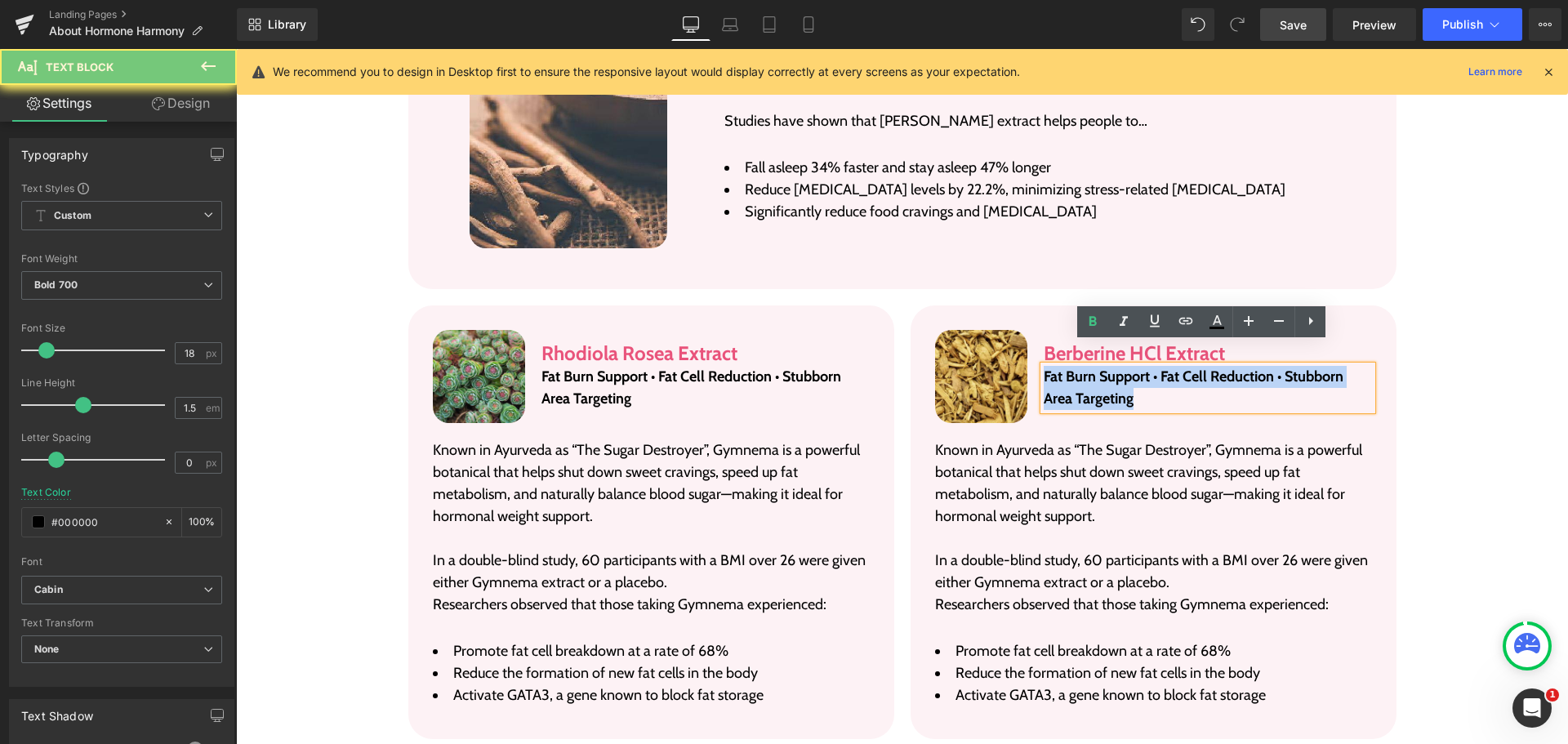
click at [1081, 379] on p "Fat Burn Support • Fat Cell Reduction • Stubborn Area Targeting" at bounding box center [1207, 388] width 328 height 44
paste div
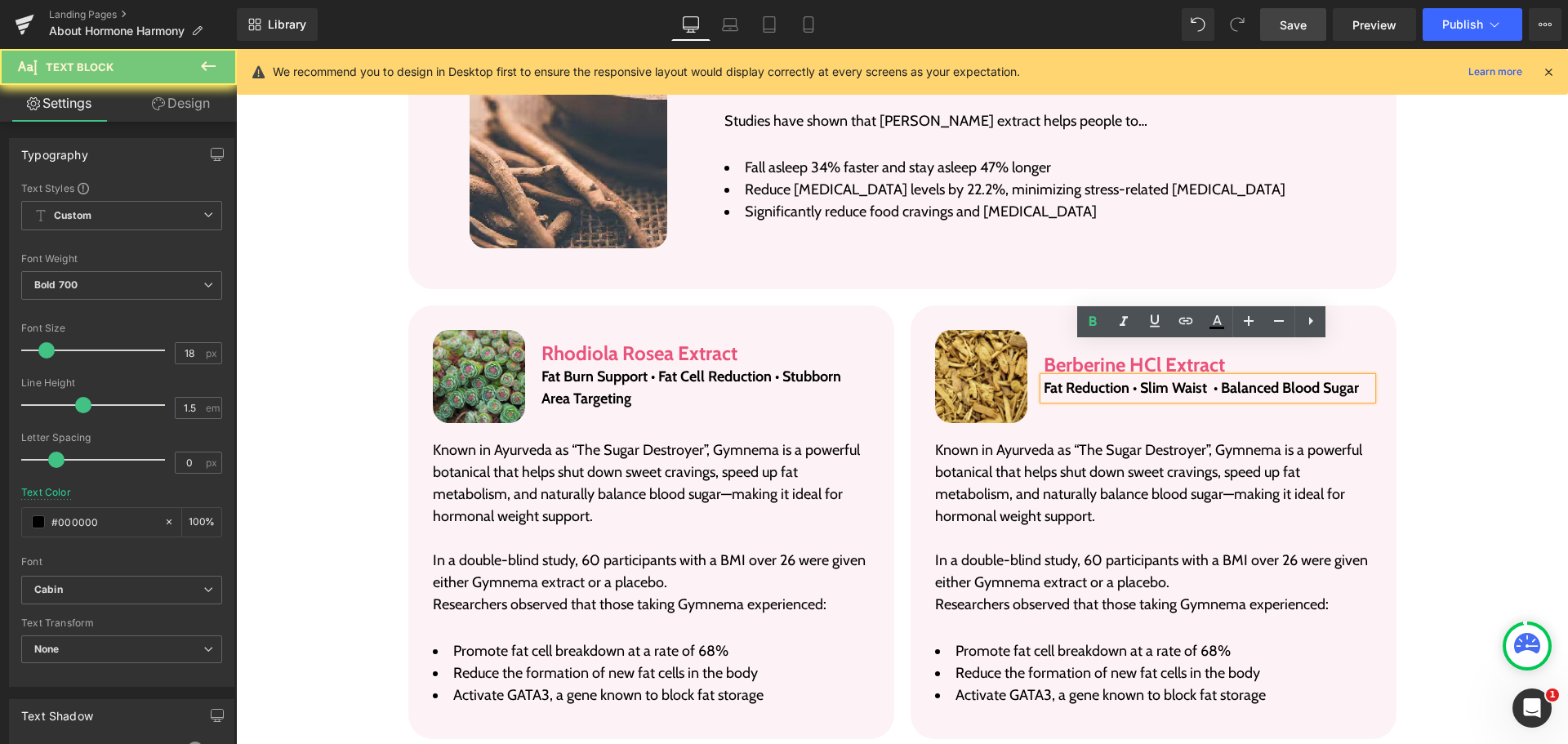
scroll to position [3101, 0]
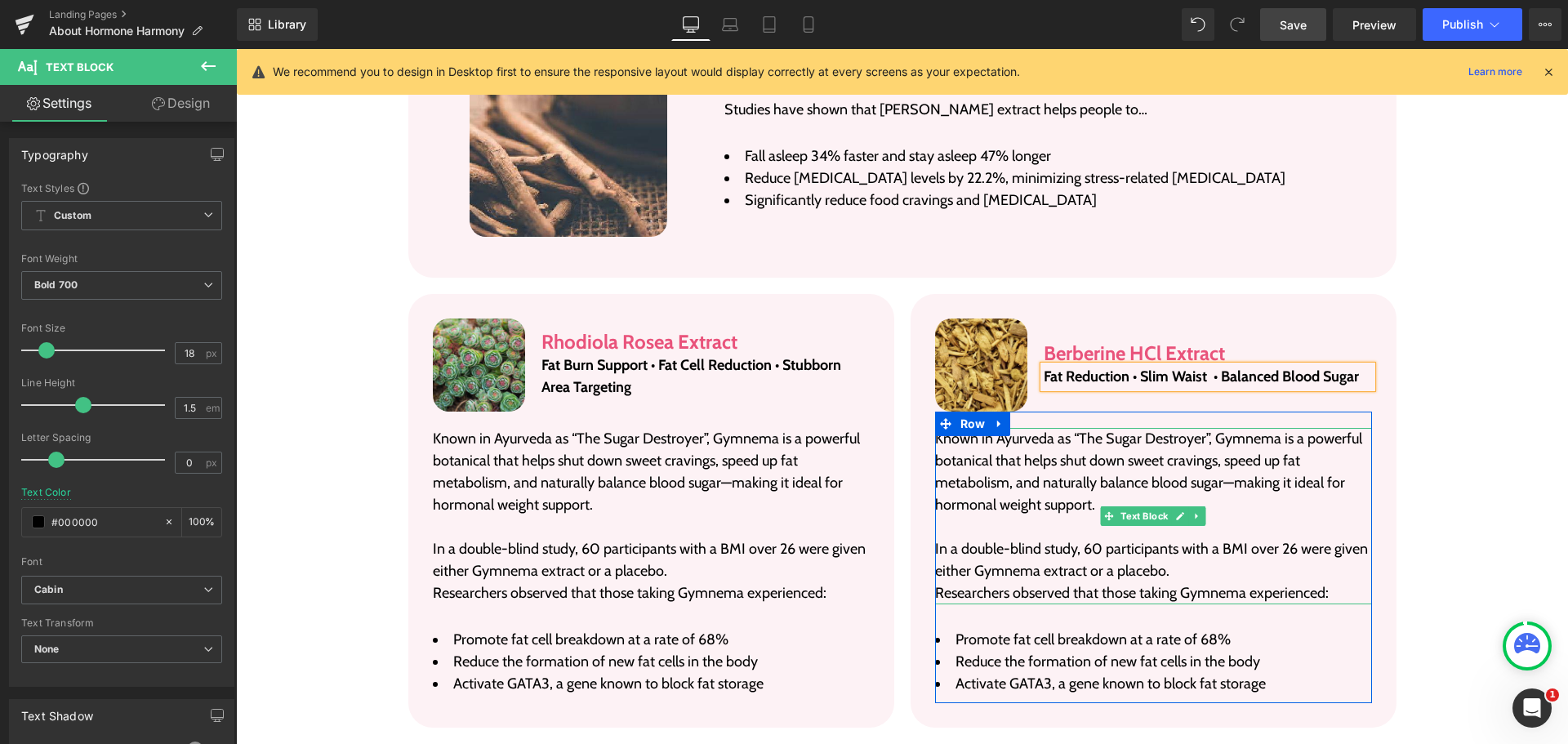
click at [1059, 469] on p "Known in Ayurveda as “The Sugar Destroyer”, Gymnema is a powerful botanical tha…" at bounding box center [1153, 471] width 437 height 88
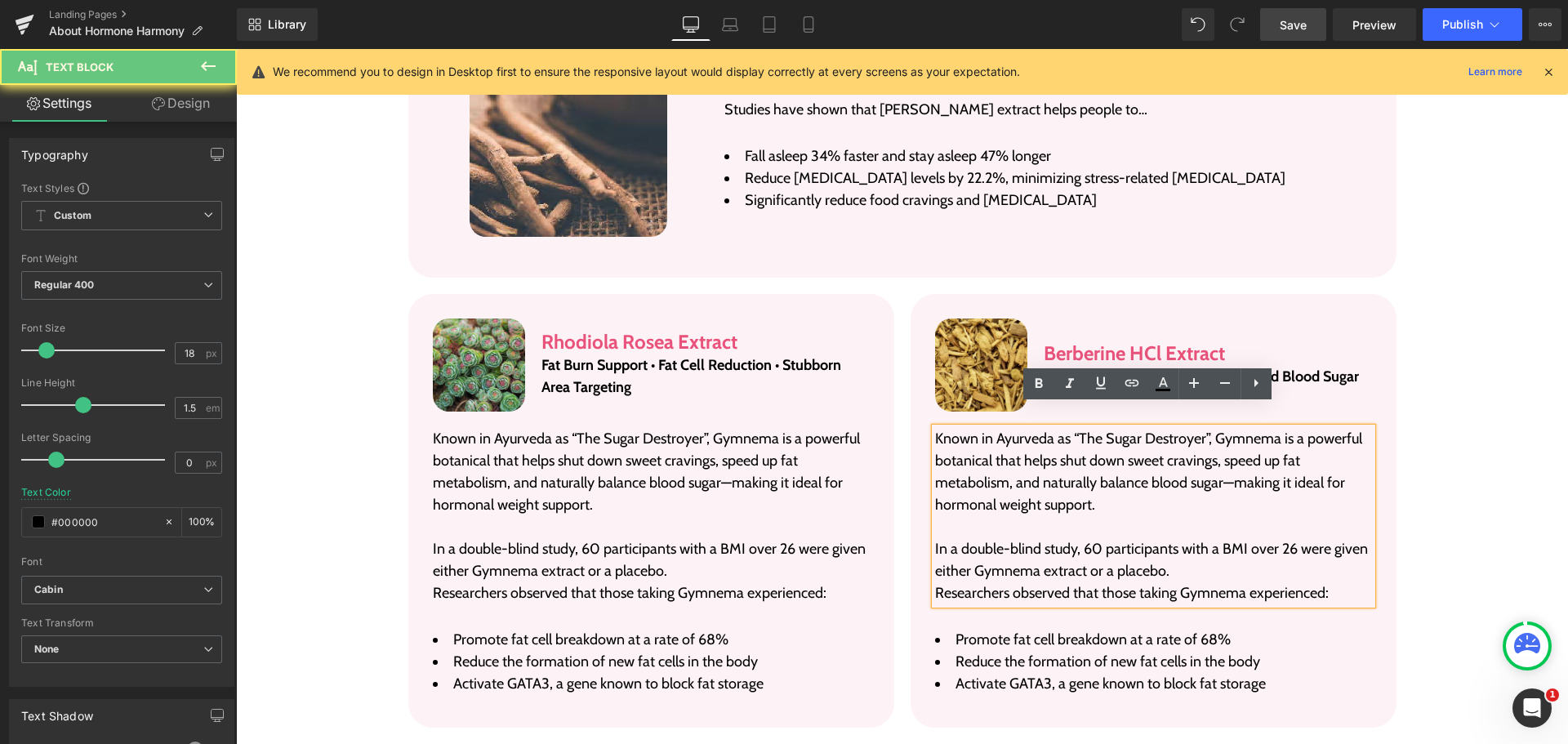
click at [1059, 469] on p "Known in Ayurveda as “The Sugar Destroyer”, Gymnema is a powerful botanical tha…" at bounding box center [1153, 471] width 437 height 88
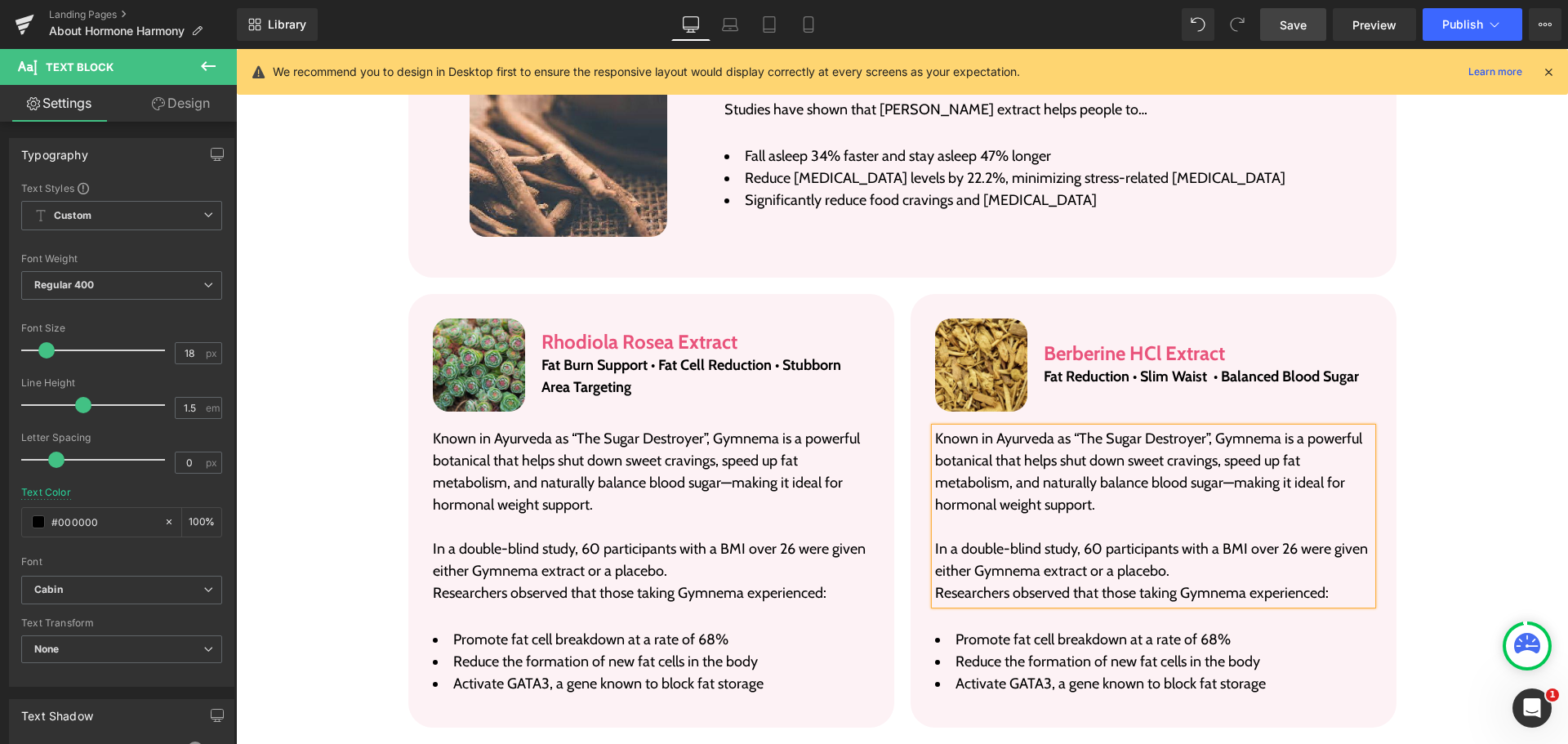
paste div
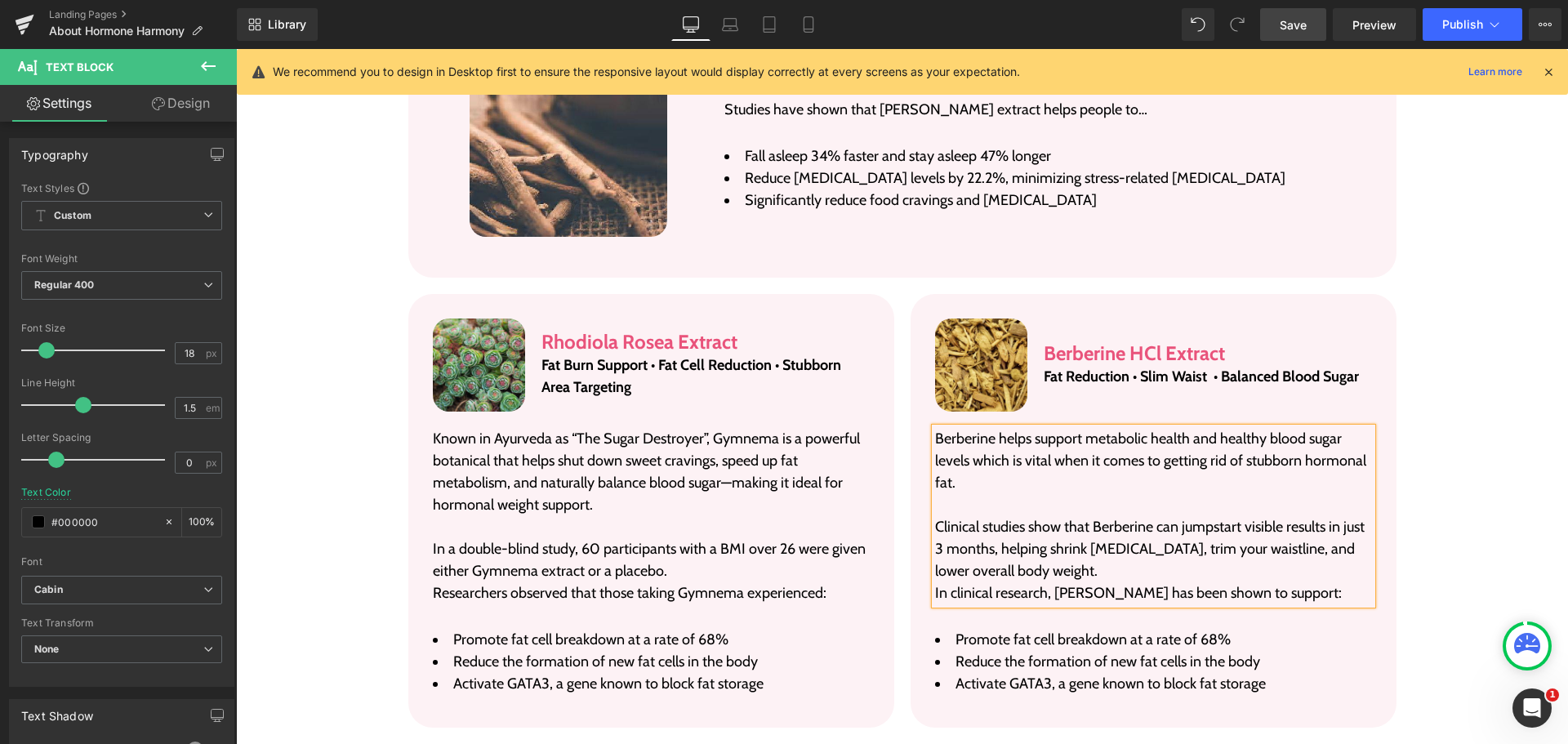
click at [1059, 469] on p "Berberine helps support metabolic health and healthy blood sugar levels which i…" at bounding box center [1153, 460] width 437 height 66
drag, startPoint x: 1217, startPoint y: 656, endPoint x: 1269, endPoint y: 661, distance: 52.2
click at [1217, 673] on li "Activate GATA3, a gene known to block fat storage" at bounding box center [1153, 684] width 437 height 22
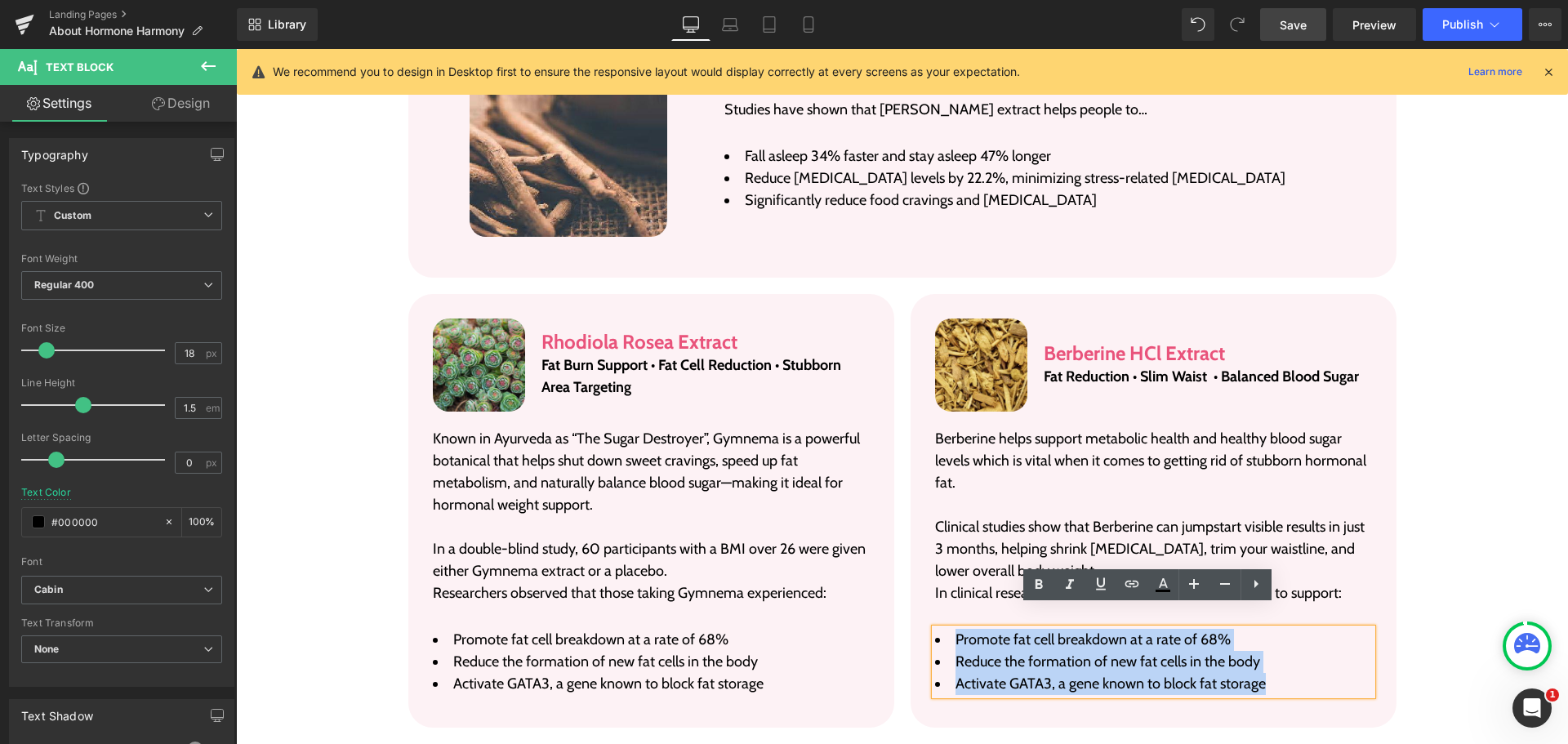
drag, startPoint x: 1269, startPoint y: 661, endPoint x: 919, endPoint y: 593, distance: 356.5
click at [919, 593] on div "Image Berberine HCl Extract Heading Fat Reduction • Slim Waist • Balanced Blood…" at bounding box center [1153, 511] width 486 height 434
paste div
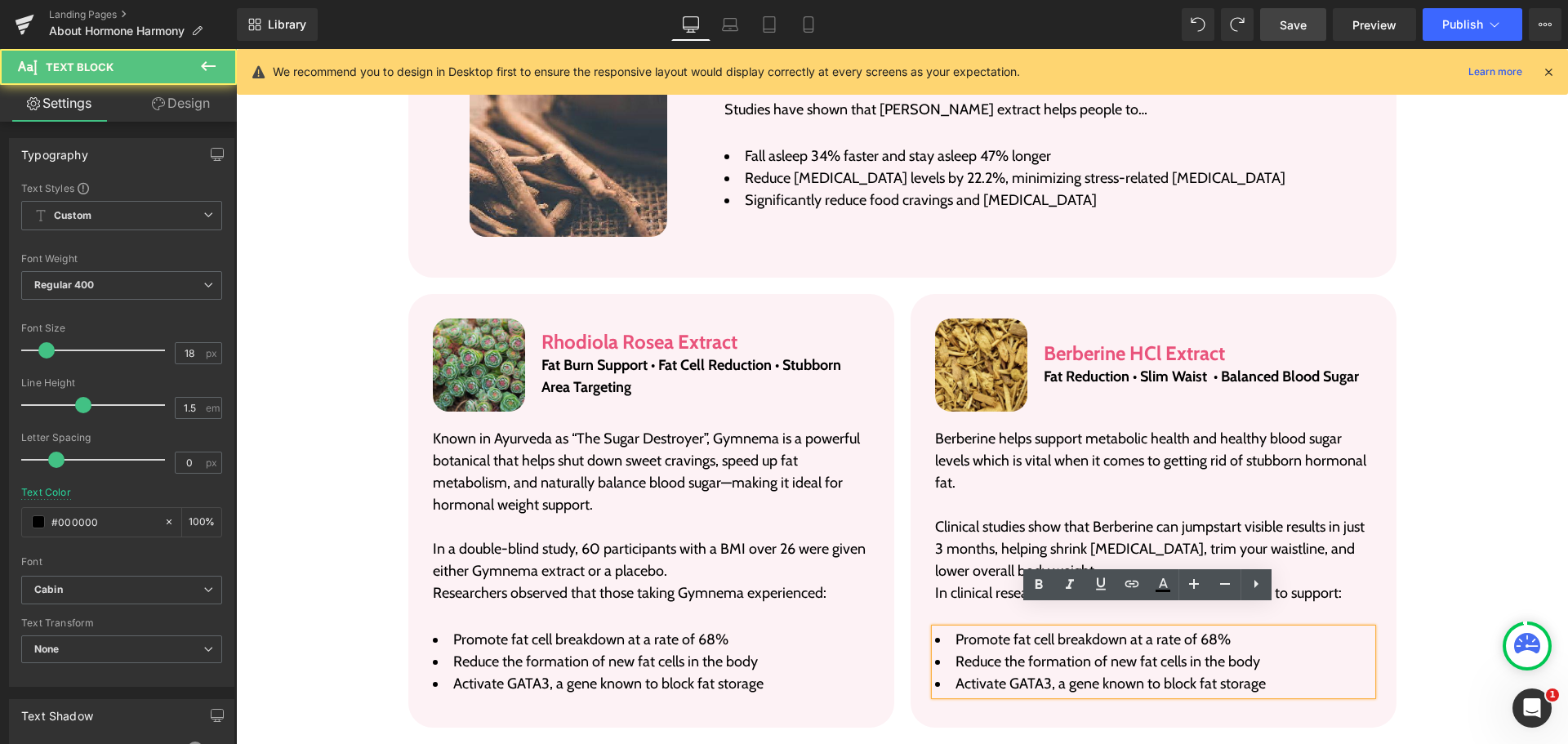
click at [1024, 629] on li "Promote fat cell breakdown at a rate of 68%" at bounding box center [1153, 640] width 437 height 22
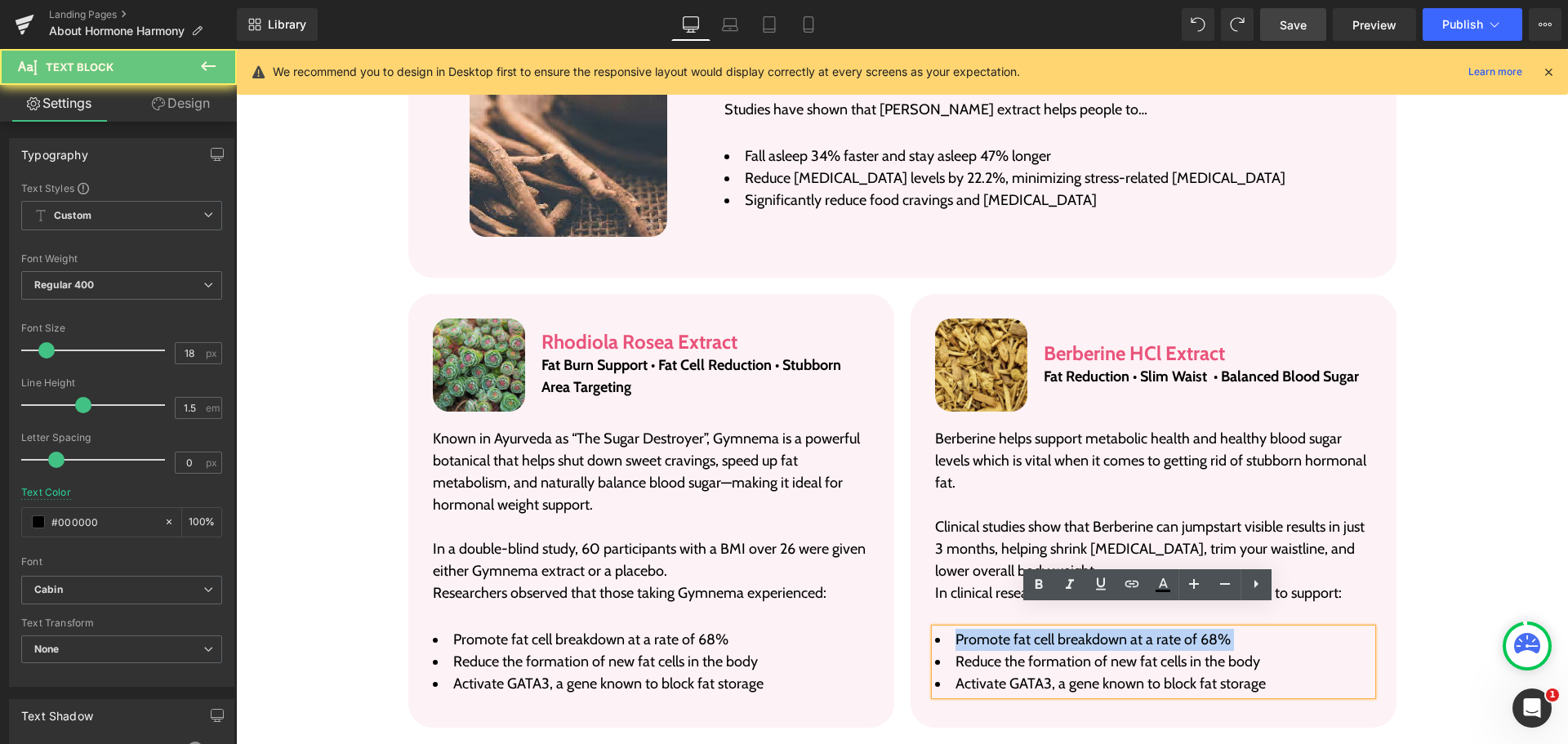
click at [1024, 629] on li "Promote fat cell breakdown at a rate of 68%" at bounding box center [1153, 640] width 437 height 22
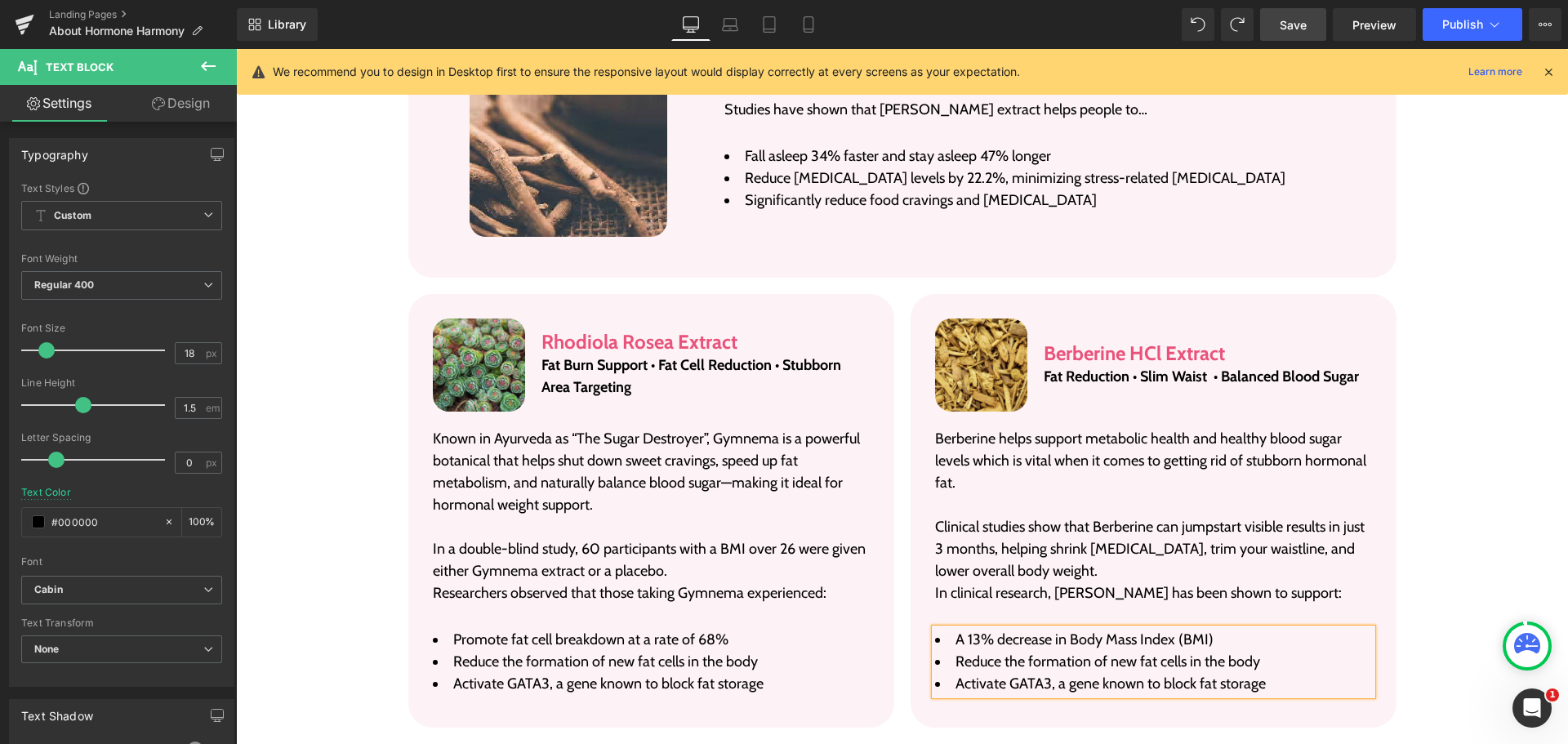
click at [1186, 652] on span "Reduce the formation of new fat cells in the body" at bounding box center [1108, 662] width 304 height 18
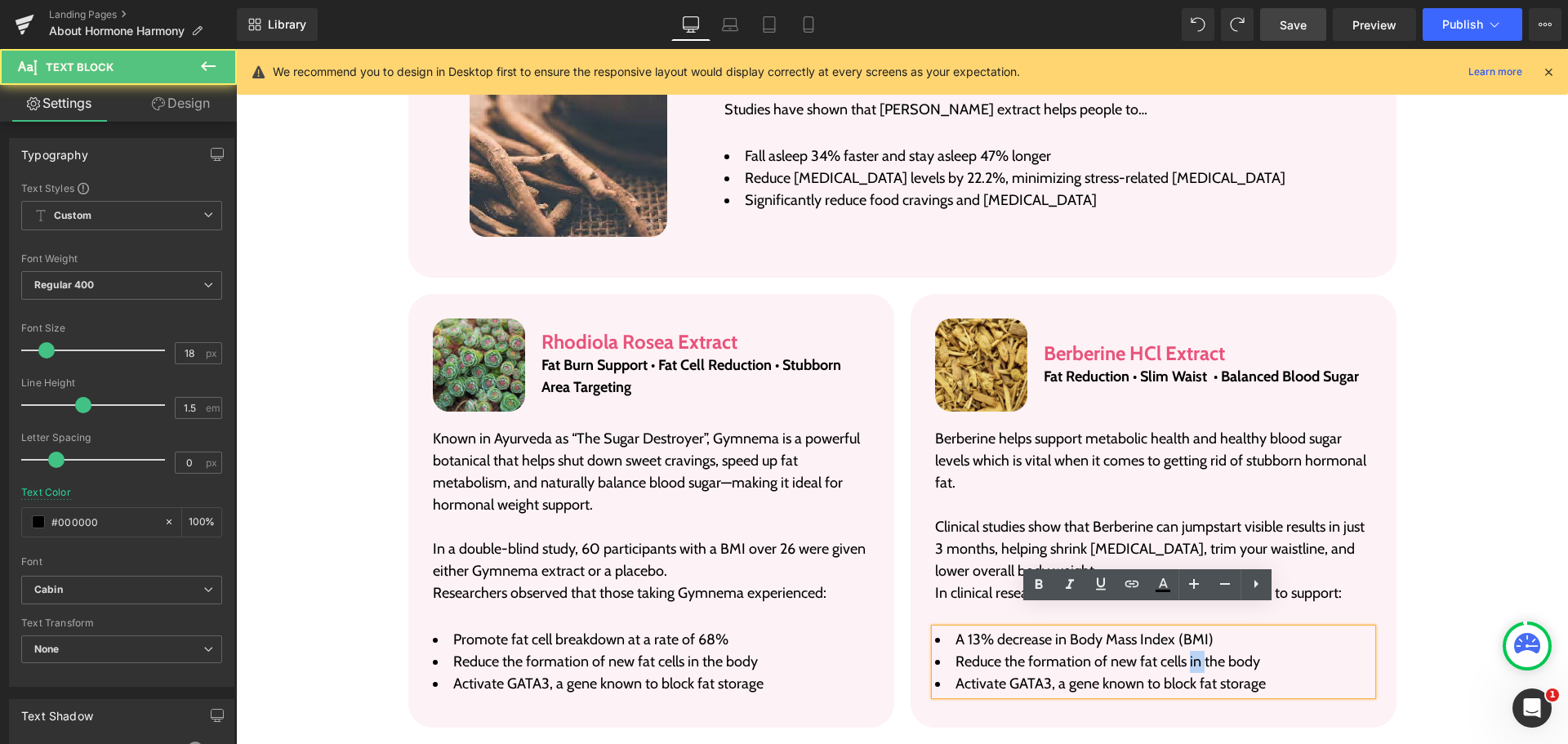
click at [1186, 652] on span "Reduce the formation of new fat cells in the body" at bounding box center [1108, 662] width 304 height 18
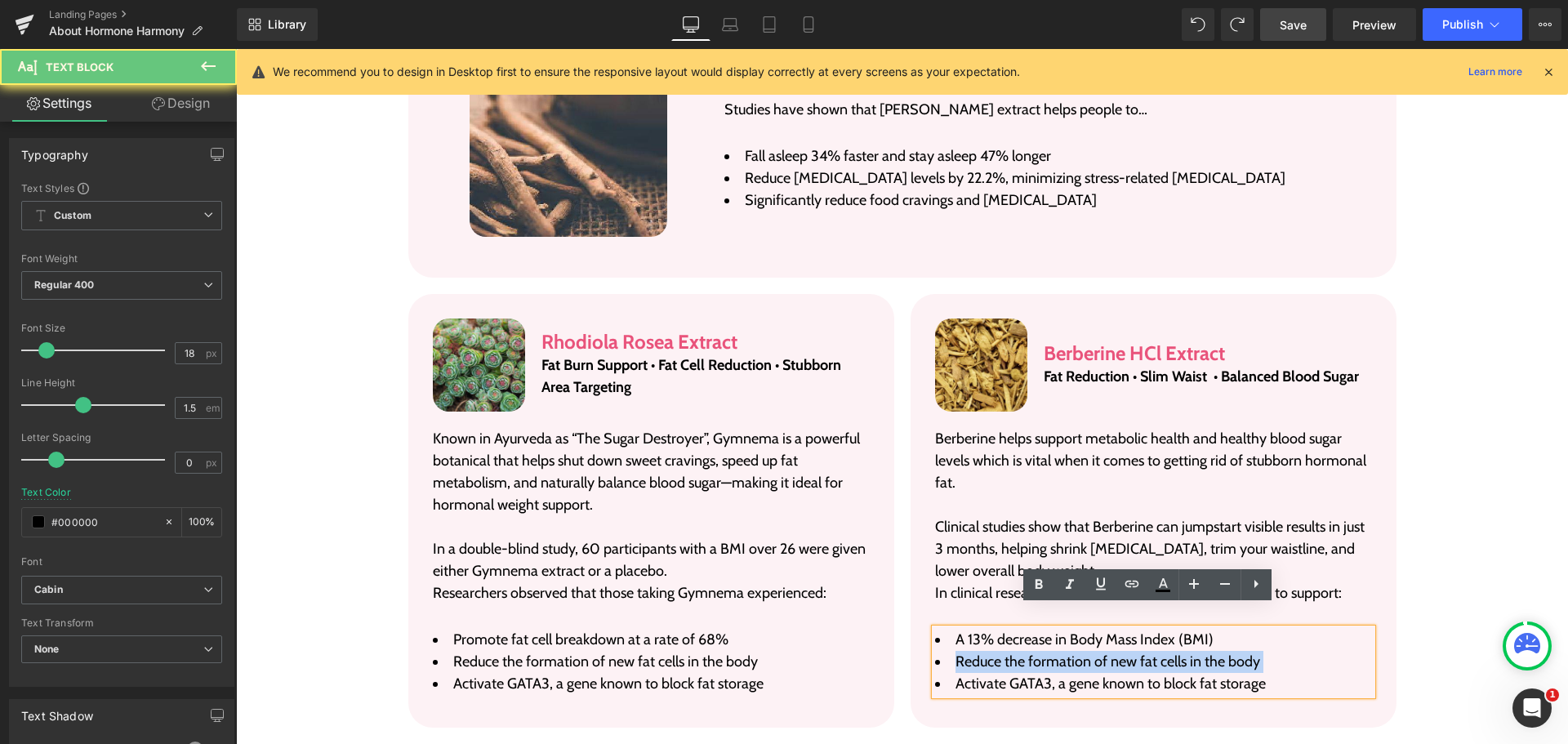
click at [1186, 652] on span "Reduce the formation of new fat cells in the body" at bounding box center [1108, 662] width 304 height 18
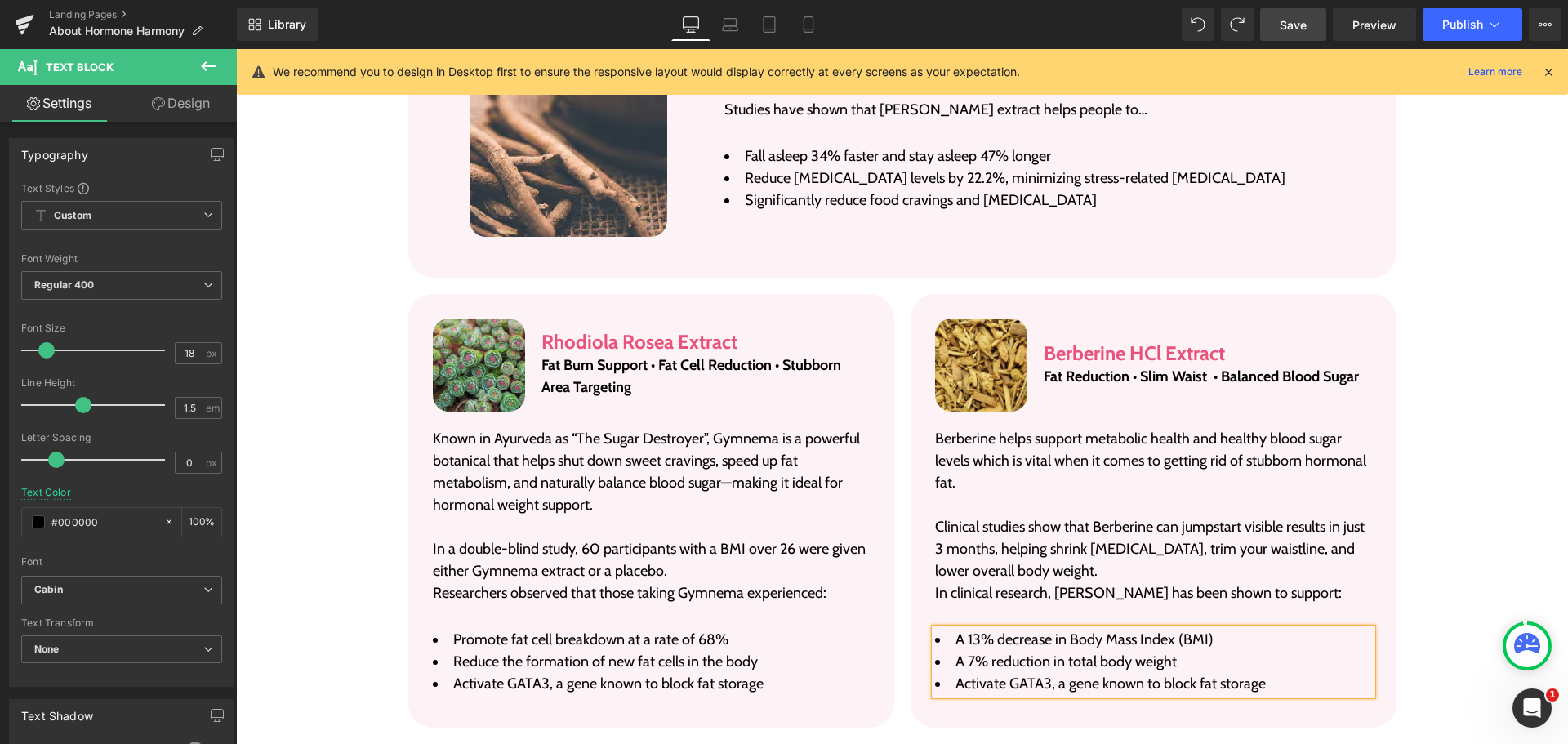
click at [1147, 673] on li "Activate GATA3, a gene known to block fat storage" at bounding box center [1153, 684] width 437 height 22
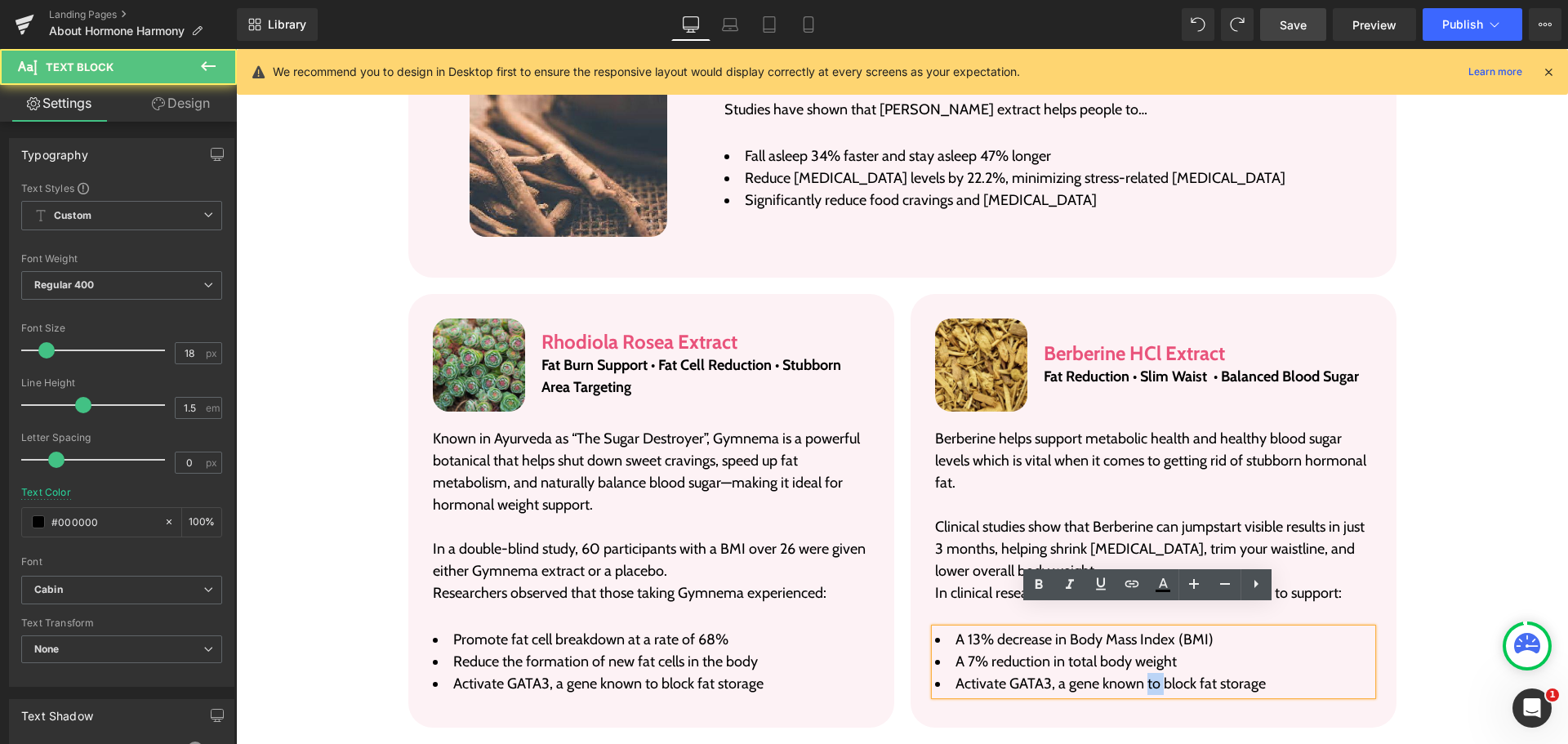
click at [1147, 673] on li "Activate GATA3, a gene known to block fat storage" at bounding box center [1153, 684] width 437 height 22
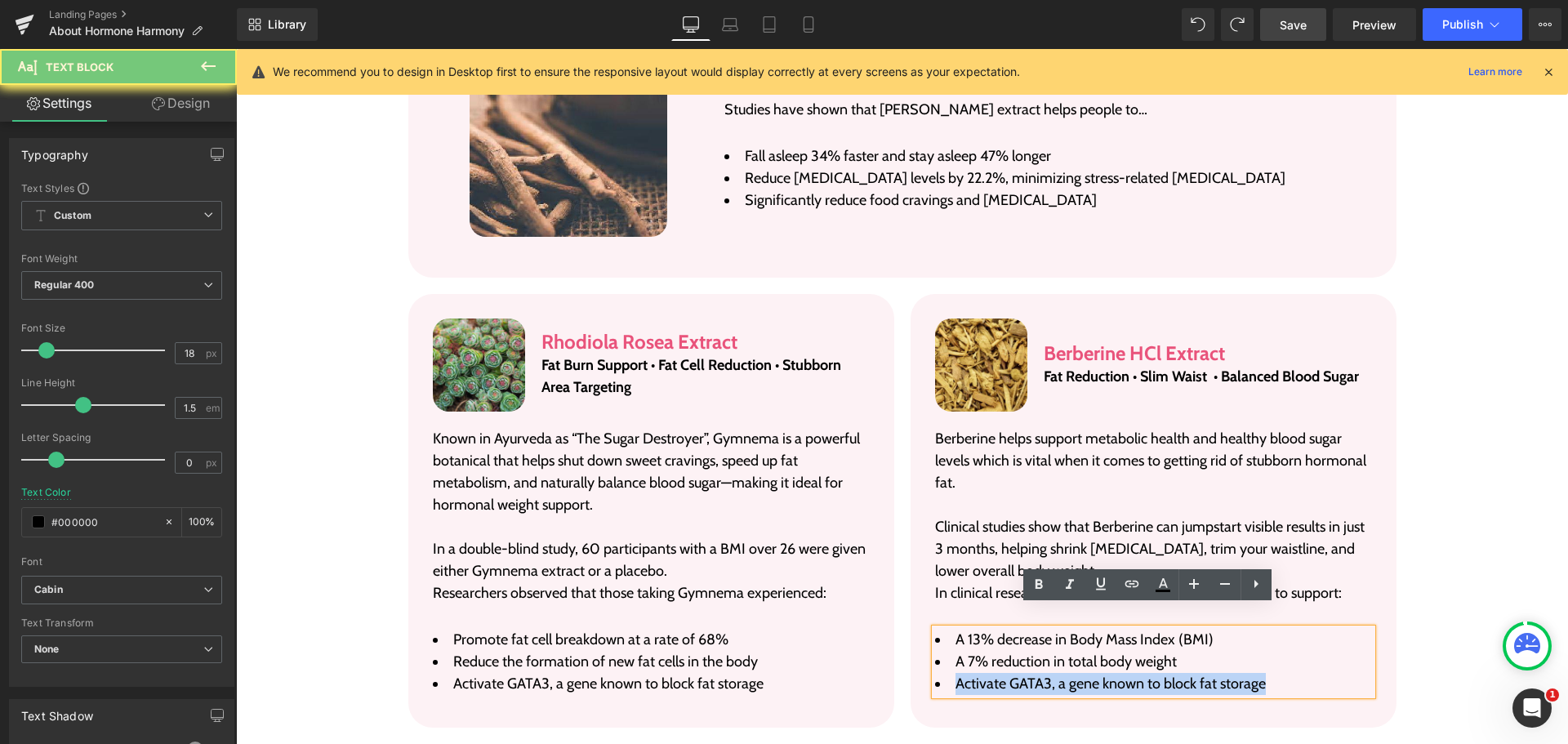
click at [1147, 673] on li "Activate GATA3, a gene known to block fat storage" at bounding box center [1153, 684] width 437 height 22
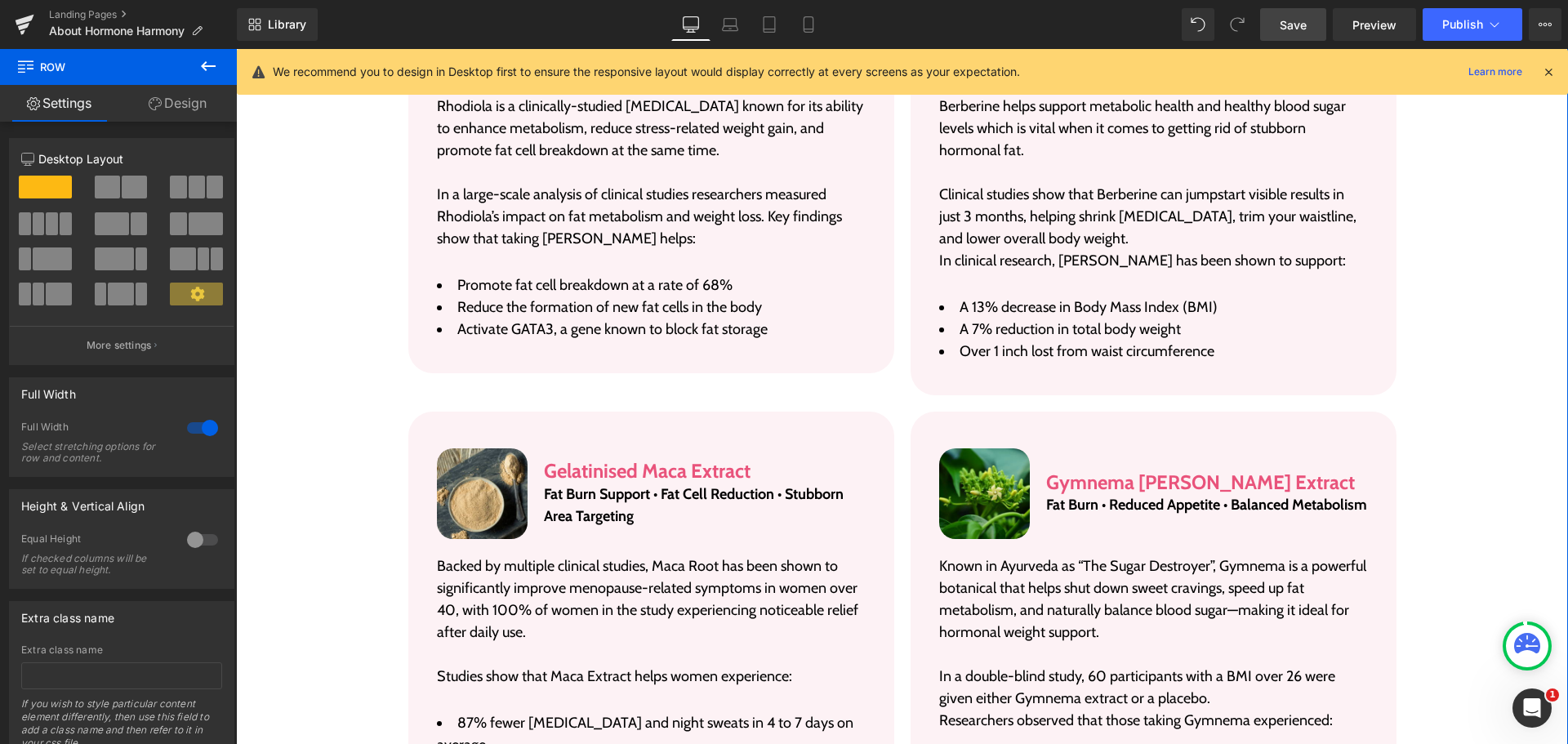
scroll to position [3918, 0]
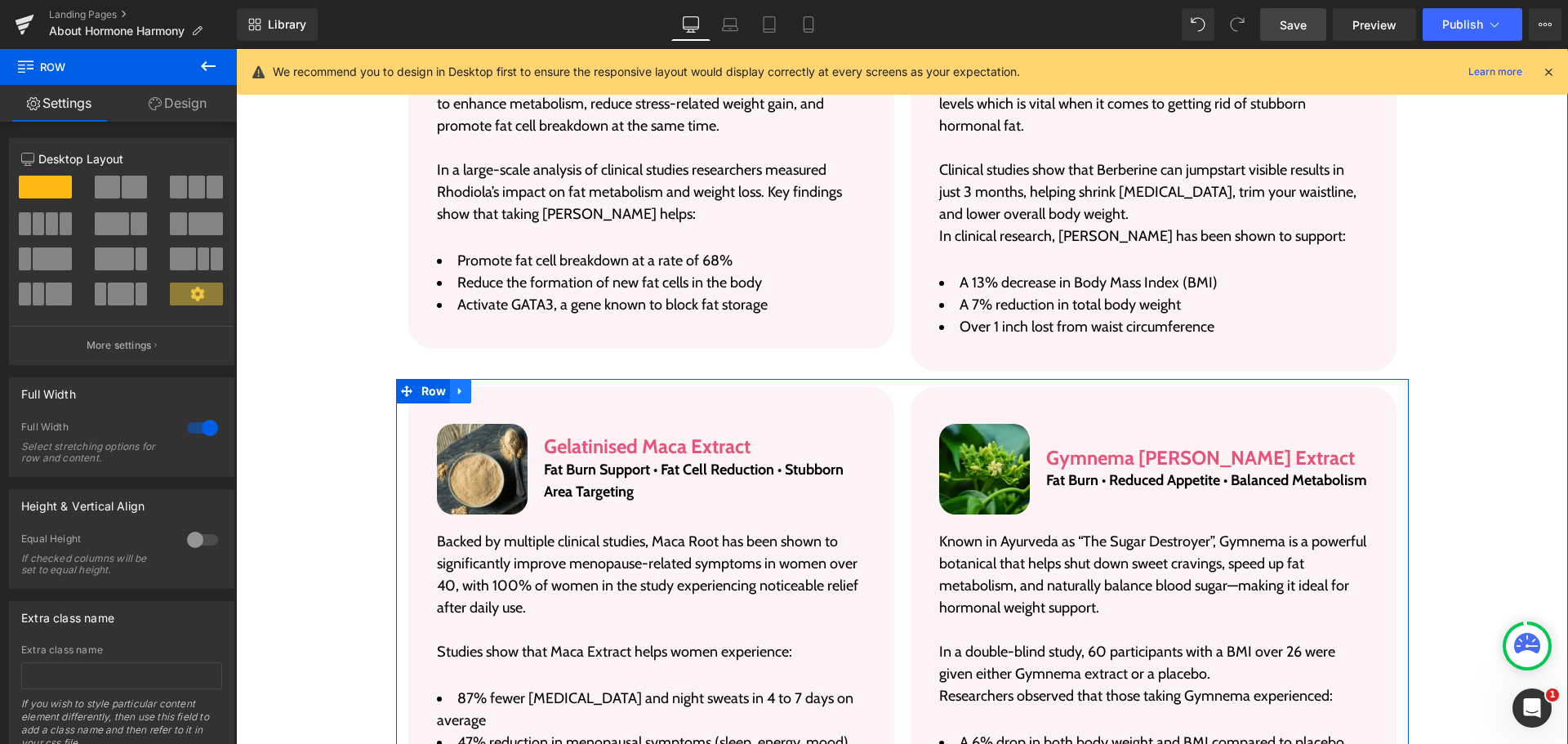
click at [458, 388] on icon at bounding box center [460, 391] width 4 height 7
click at [497, 386] on icon at bounding box center [503, 391] width 12 height 12
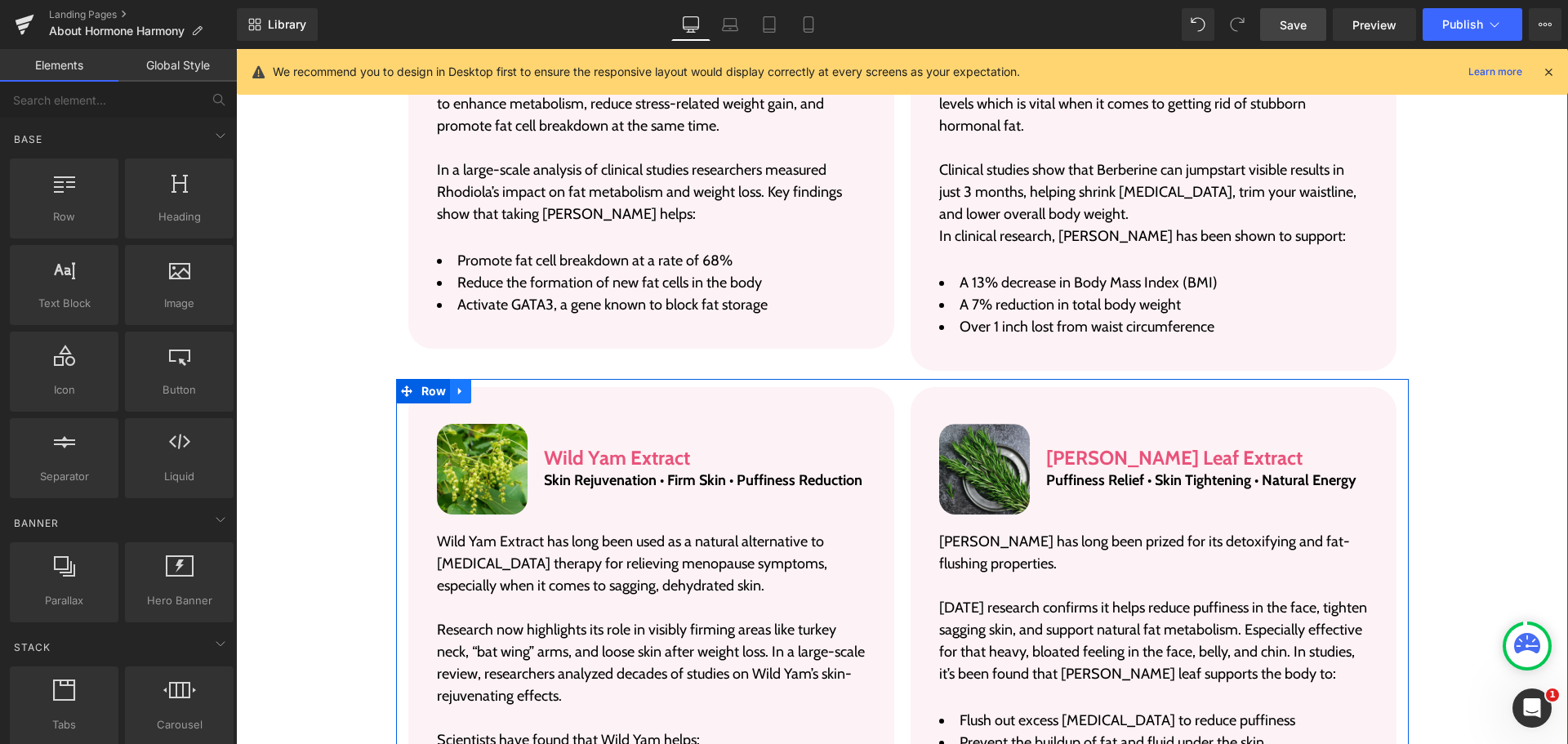
click at [456, 385] on icon at bounding box center [460, 391] width 12 height 13
click at [497, 386] on icon at bounding box center [503, 391] width 12 height 12
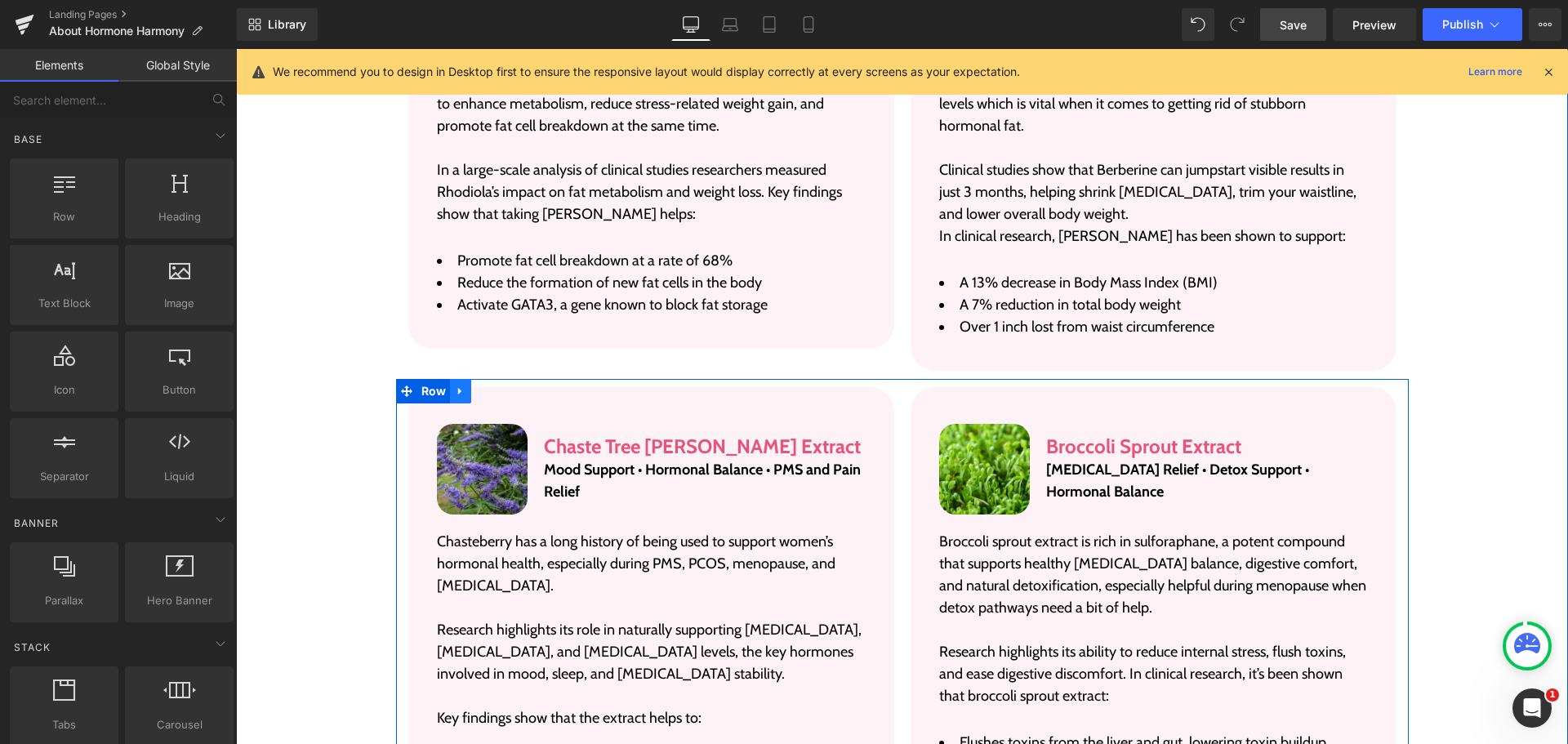
click at [463, 379] on link at bounding box center [460, 391] width 21 height 24
click at [497, 386] on icon at bounding box center [503, 391] width 12 height 12
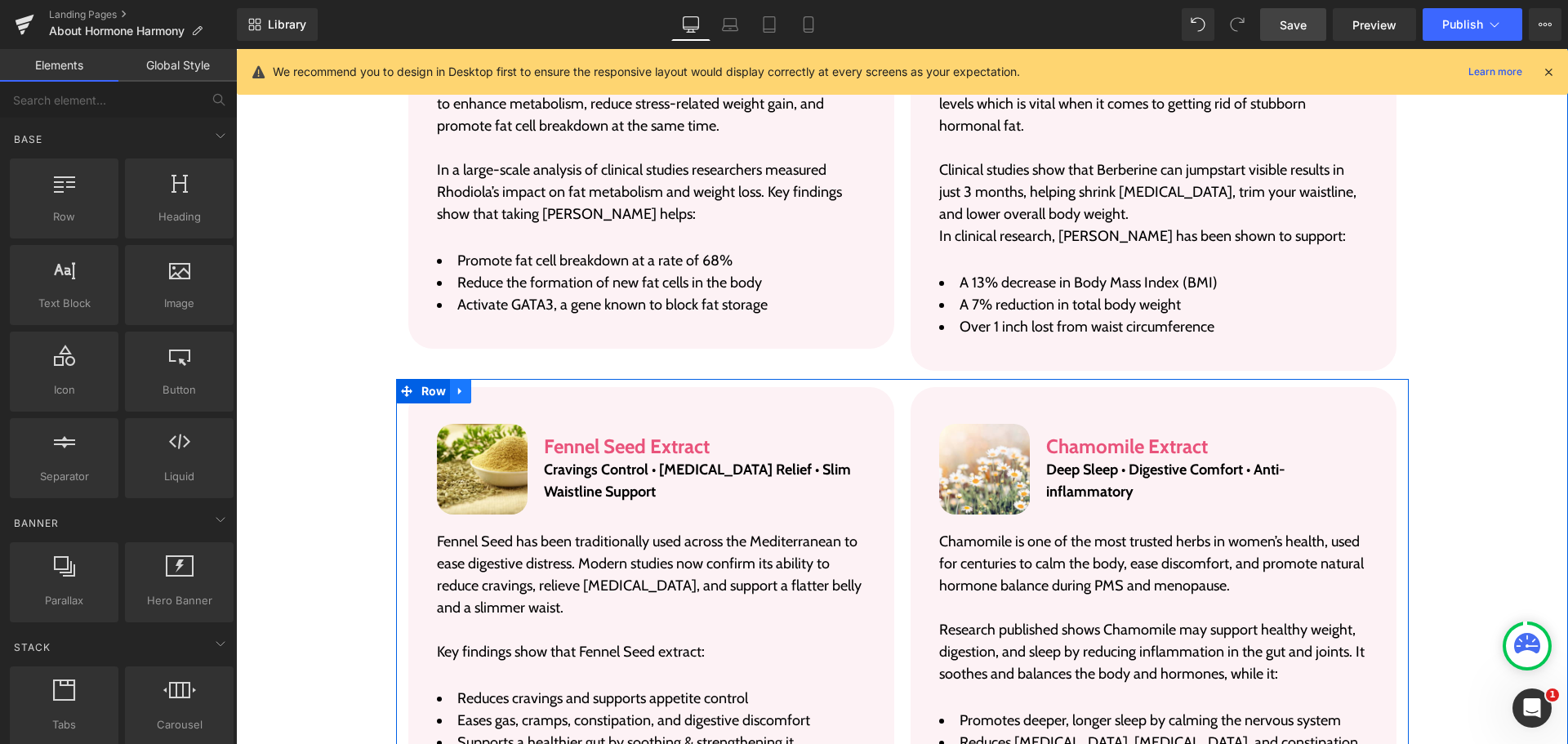
click at [453, 379] on link at bounding box center [460, 391] width 21 height 24
click at [497, 379] on link at bounding box center [503, 391] width 21 height 24
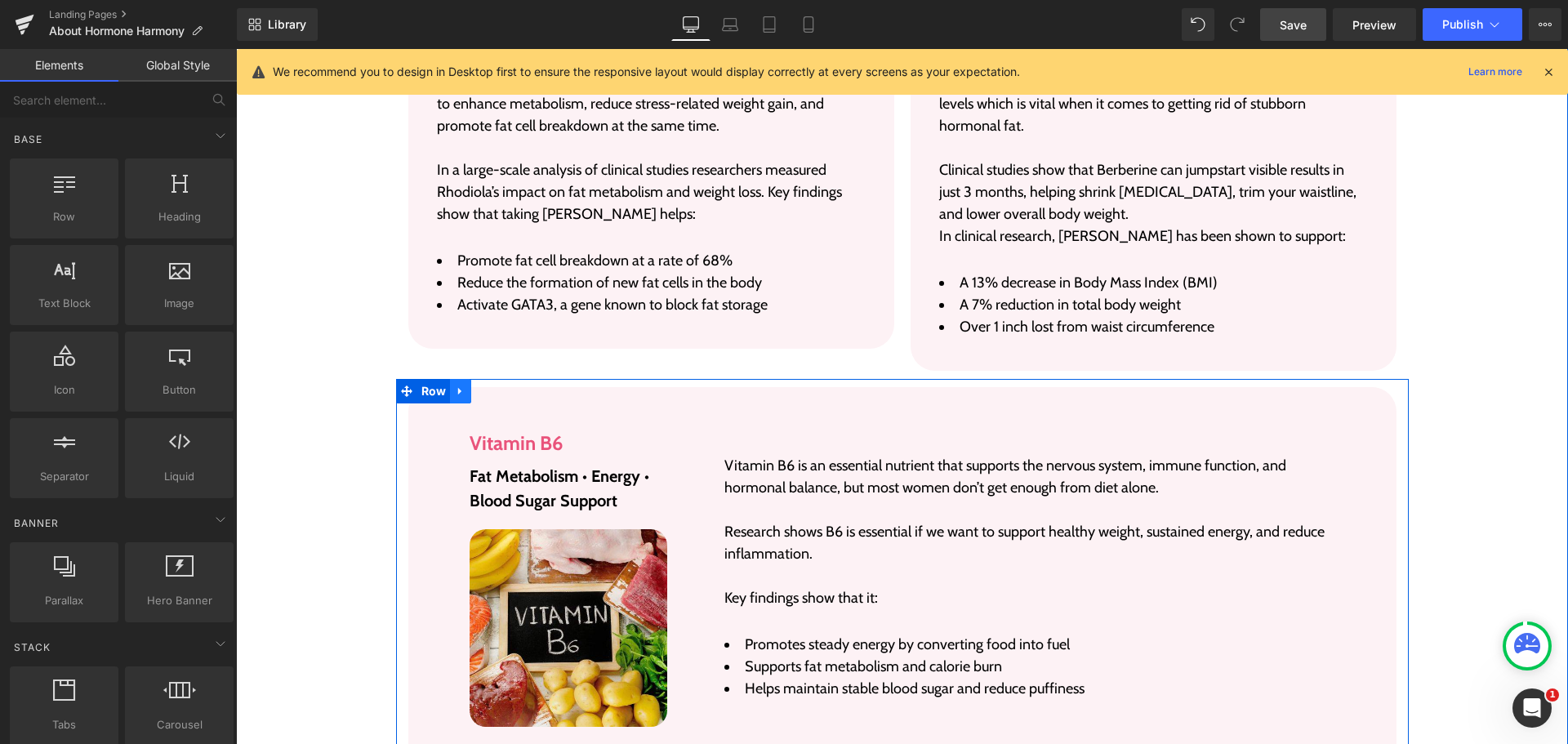
click at [450, 379] on link at bounding box center [460, 391] width 21 height 24
click at [497, 386] on icon at bounding box center [503, 391] width 12 height 12
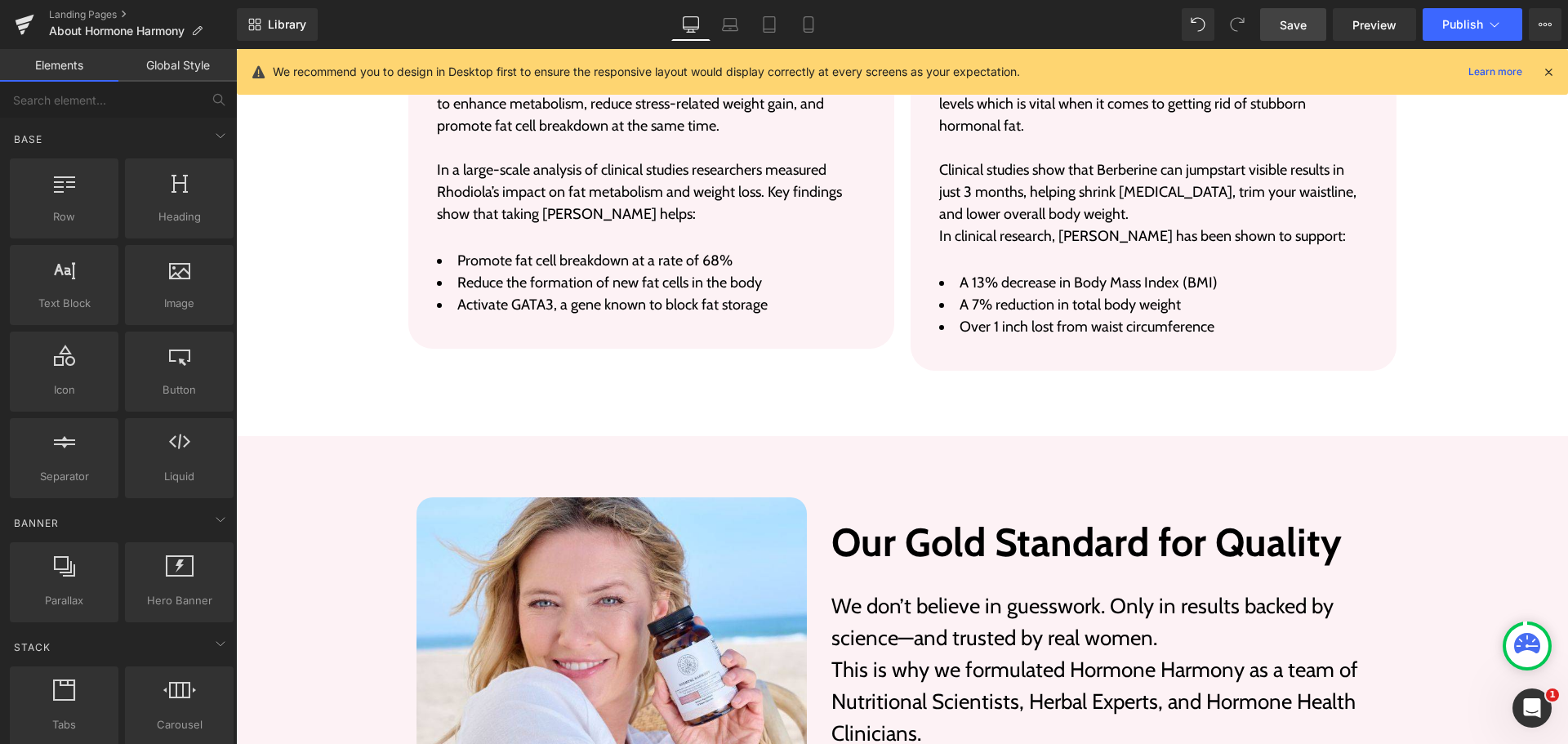
click at [1178, 19] on div "Library Desktop Desktop Laptop Tablet Mobile Save Preview Publish Scheduled Vie…" at bounding box center [902, 24] width 1332 height 33
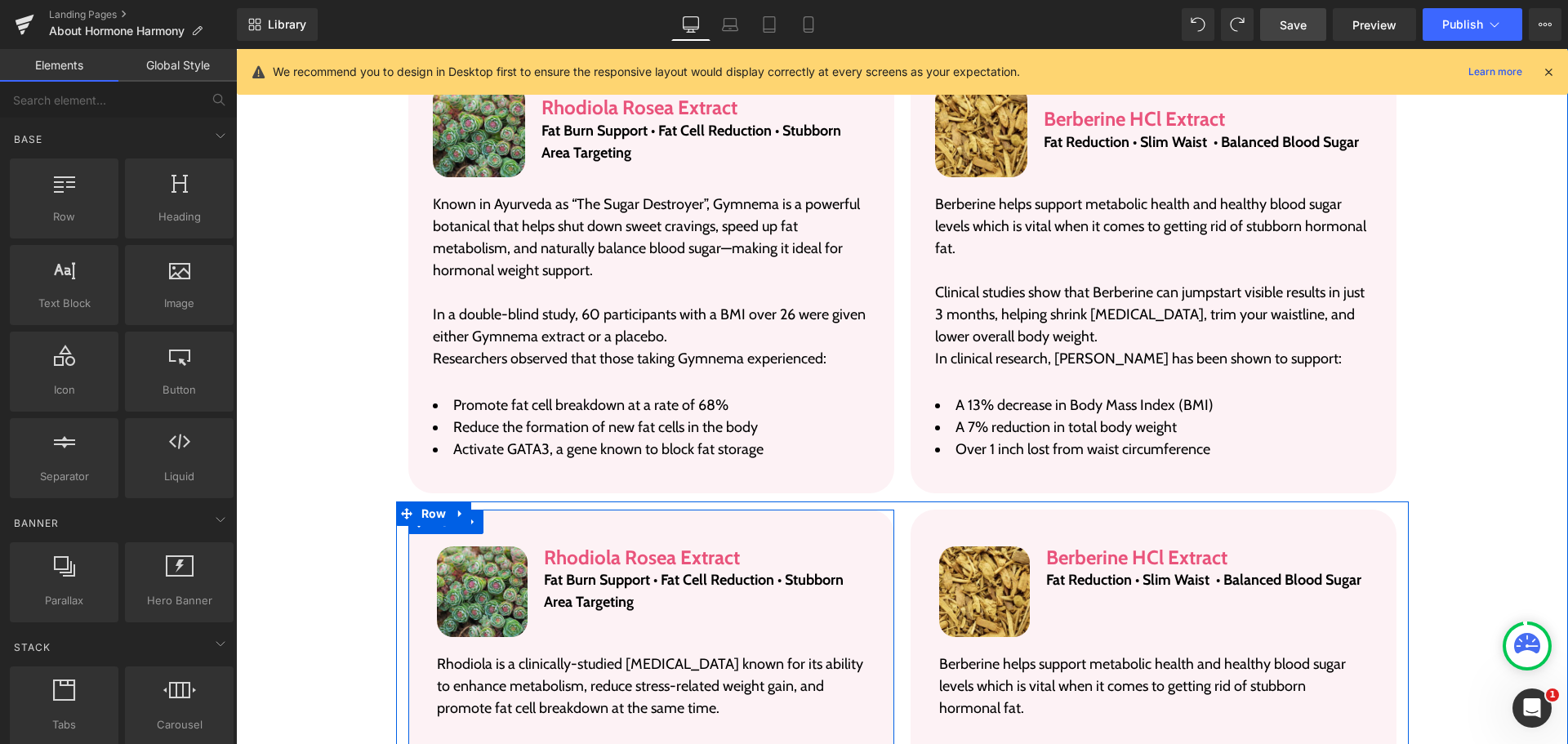
scroll to position [3346, 0]
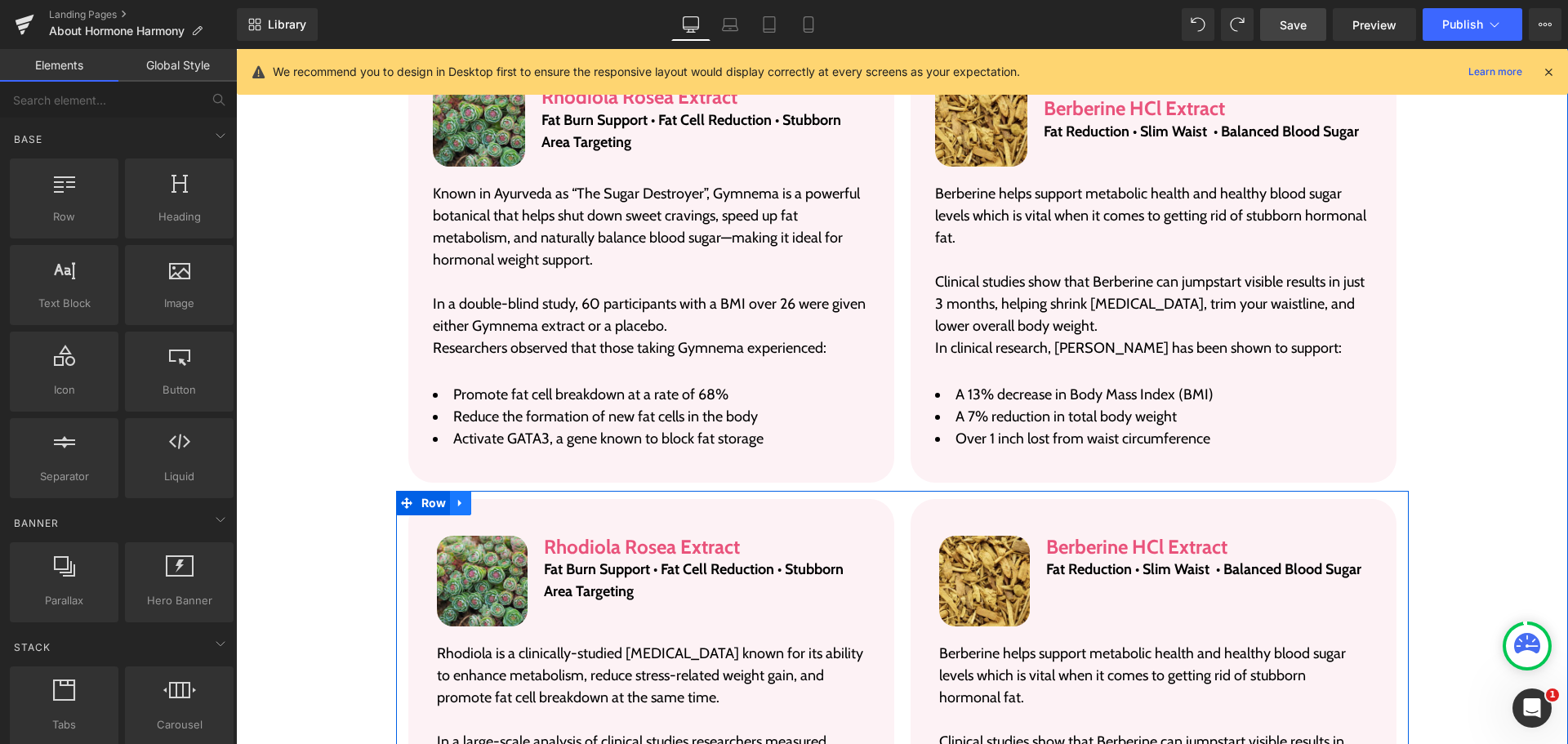
click at [455, 497] on icon at bounding box center [460, 503] width 12 height 13
click at [493, 491] on link at bounding box center [503, 503] width 21 height 24
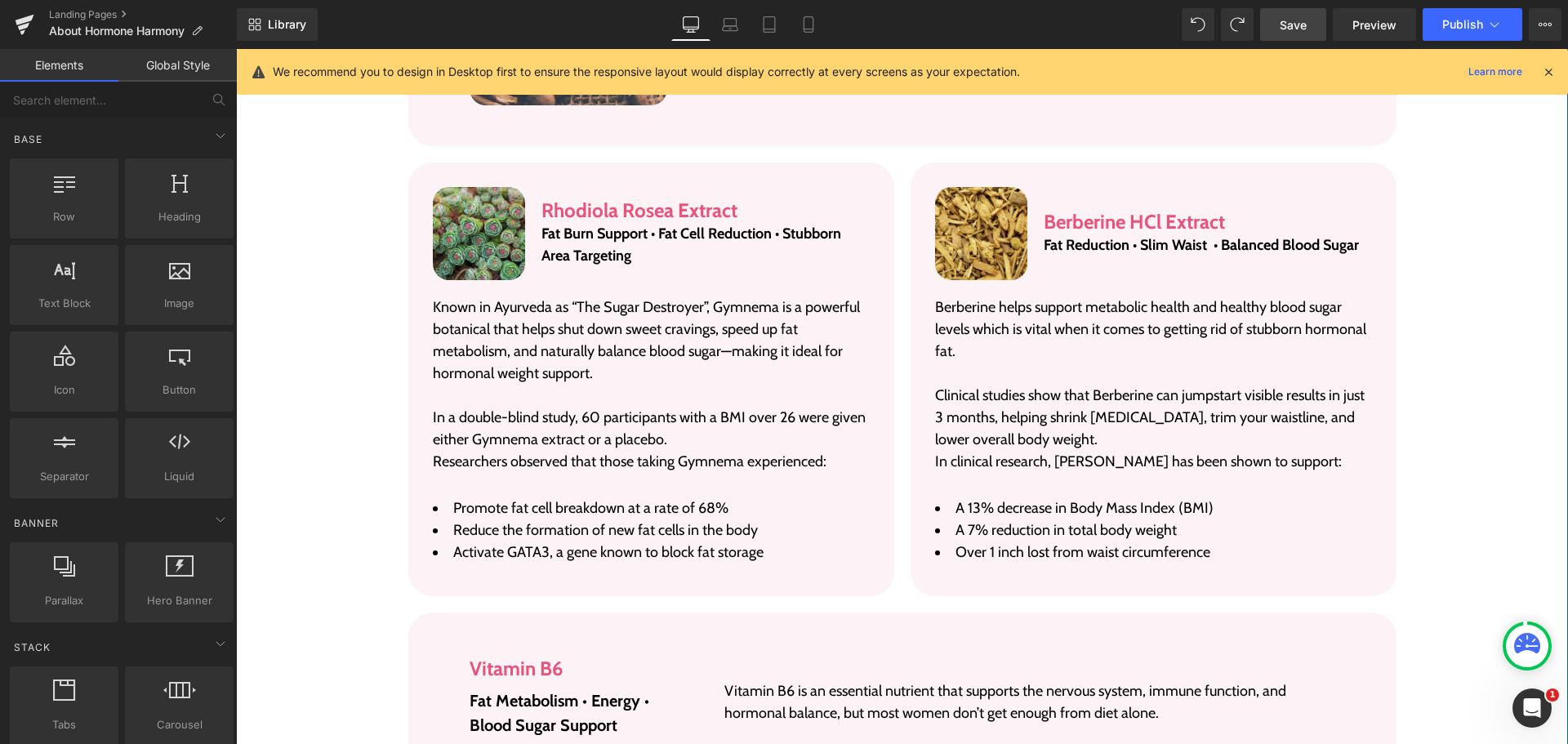
scroll to position [3264, 0]
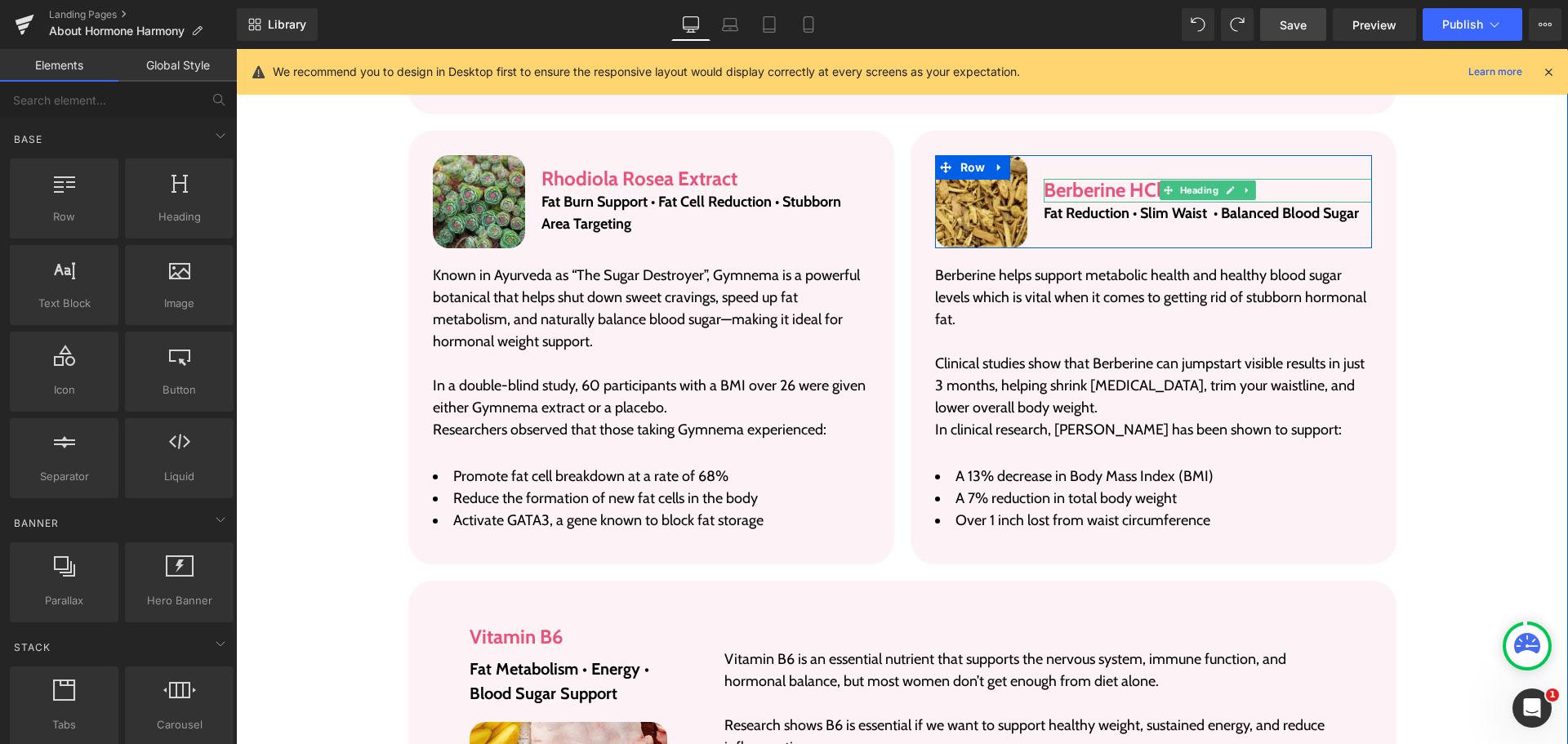
click at [1117, 179] on h3 "Berberine HCl Extract" at bounding box center [1207, 190] width 328 height 24
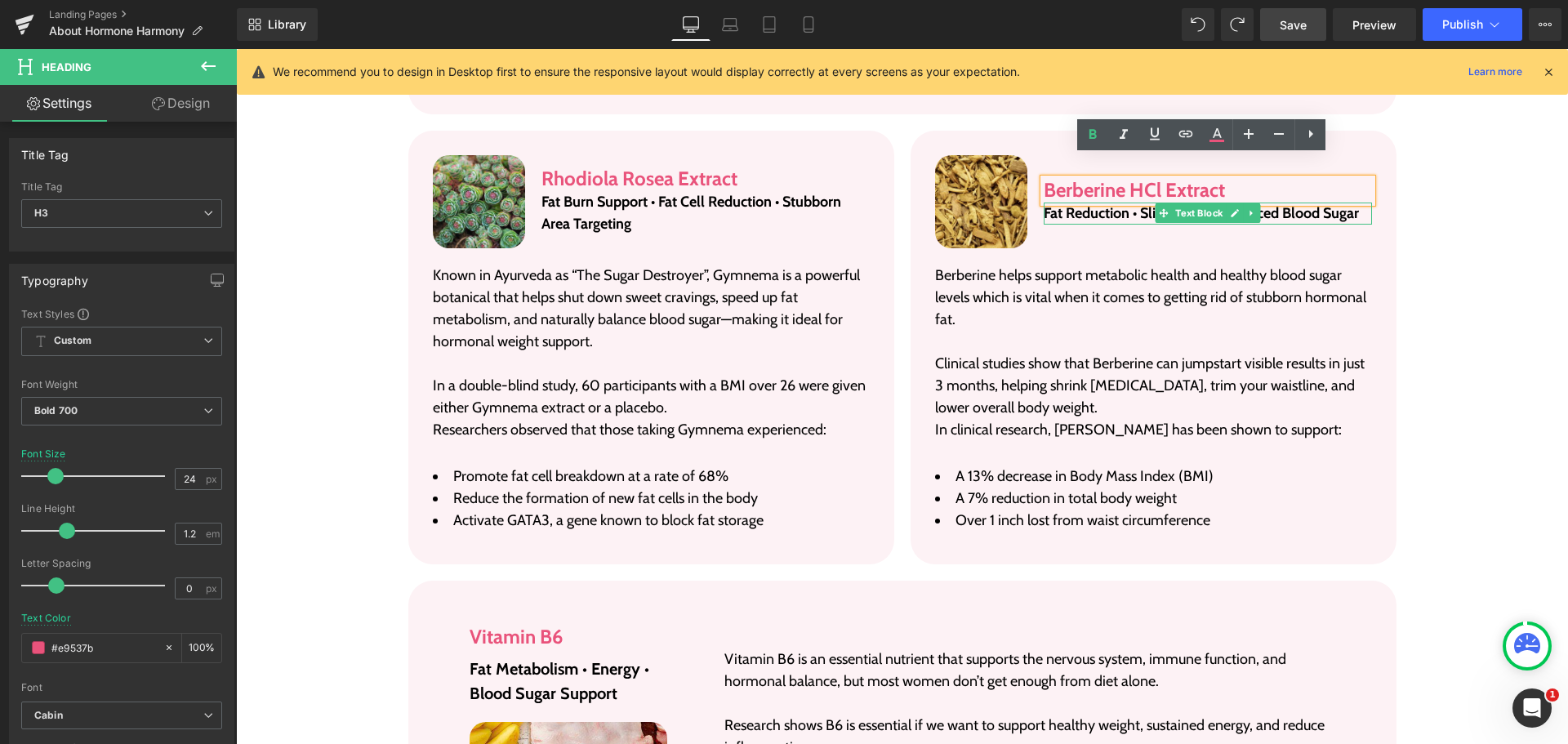
click at [1085, 203] on p "Fat Reduction • Slim Waist • Balanced Blood Sugar" at bounding box center [1207, 214] width 328 height 22
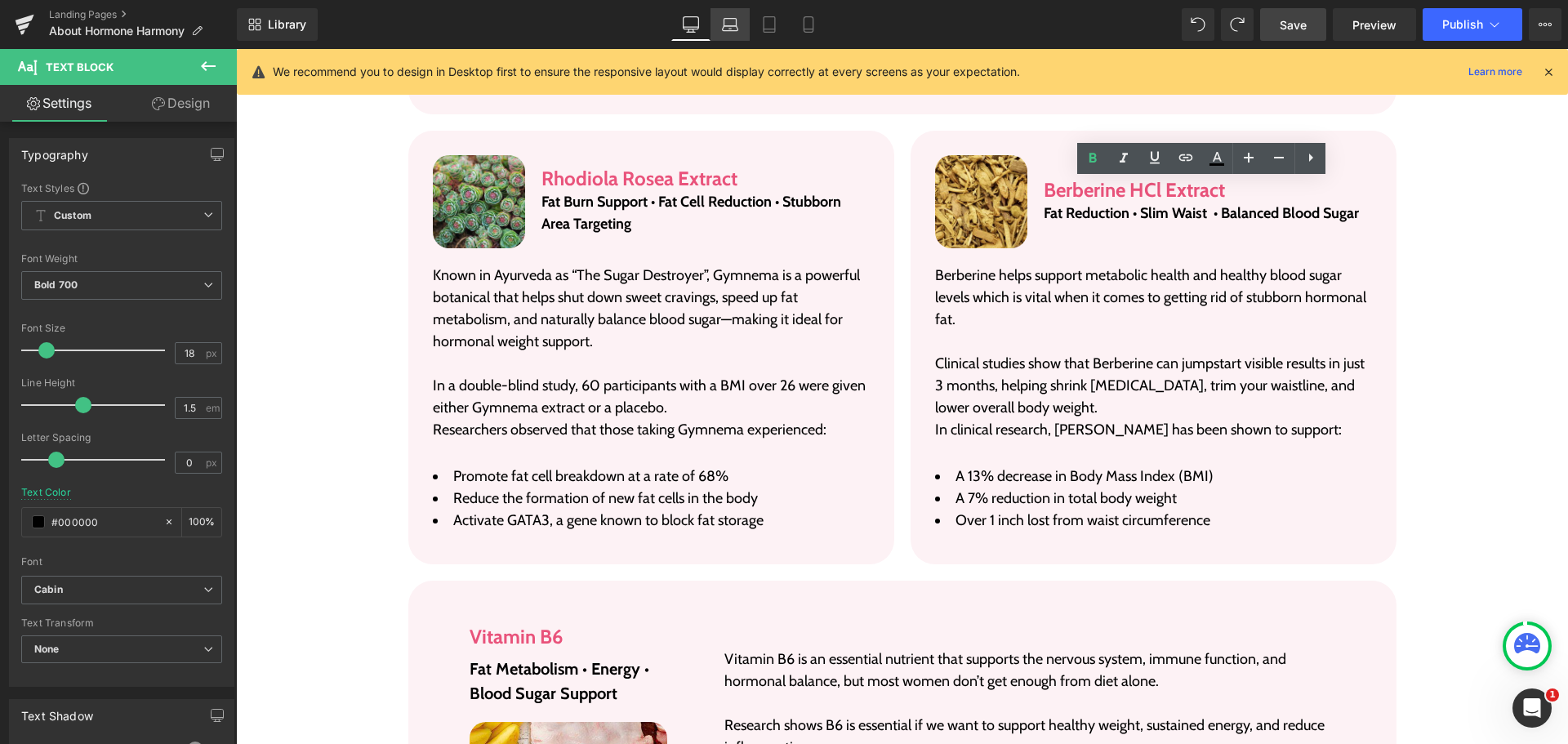
click at [723, 24] on icon at bounding box center [730, 24] width 16 height 16
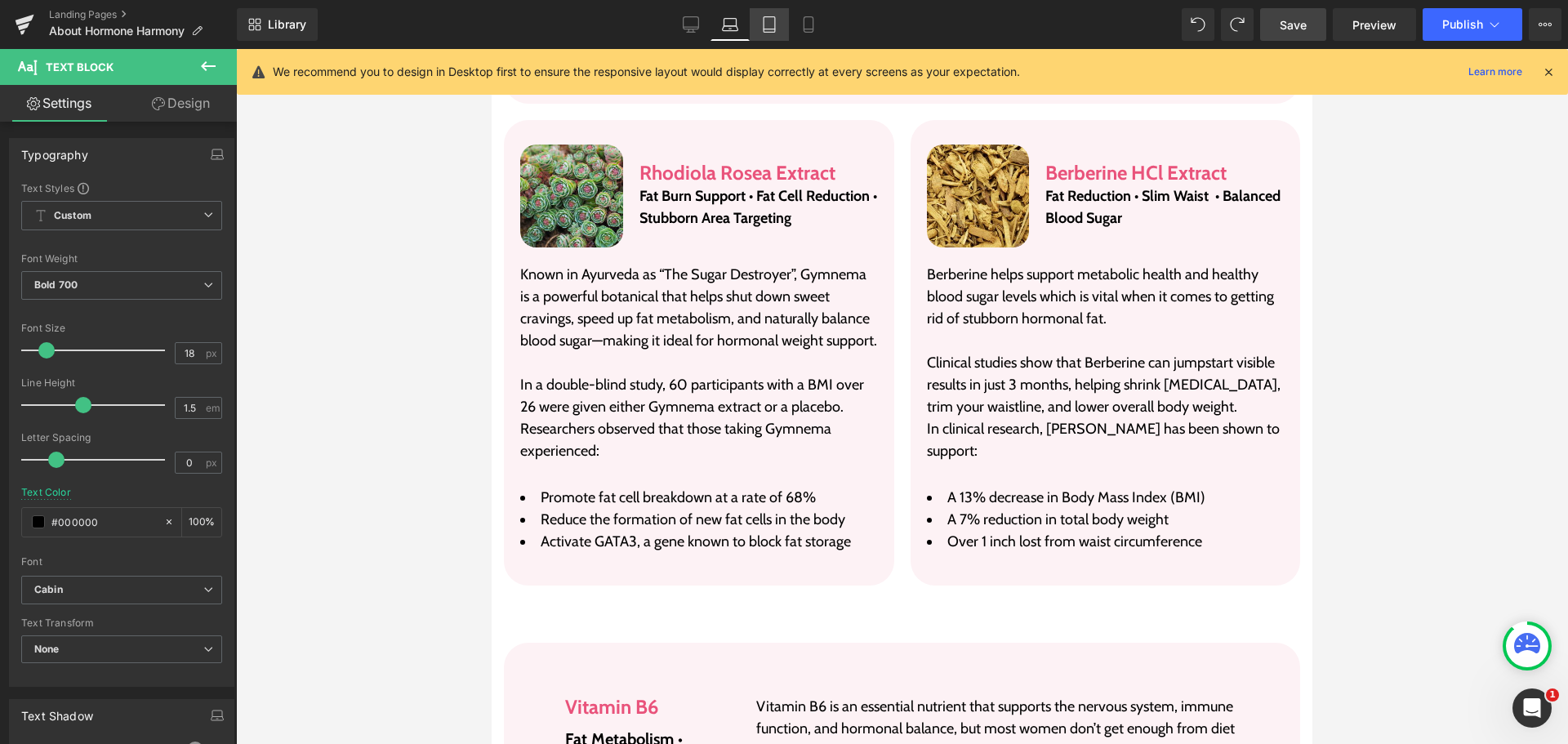
click at [772, 24] on icon at bounding box center [769, 24] width 16 height 16
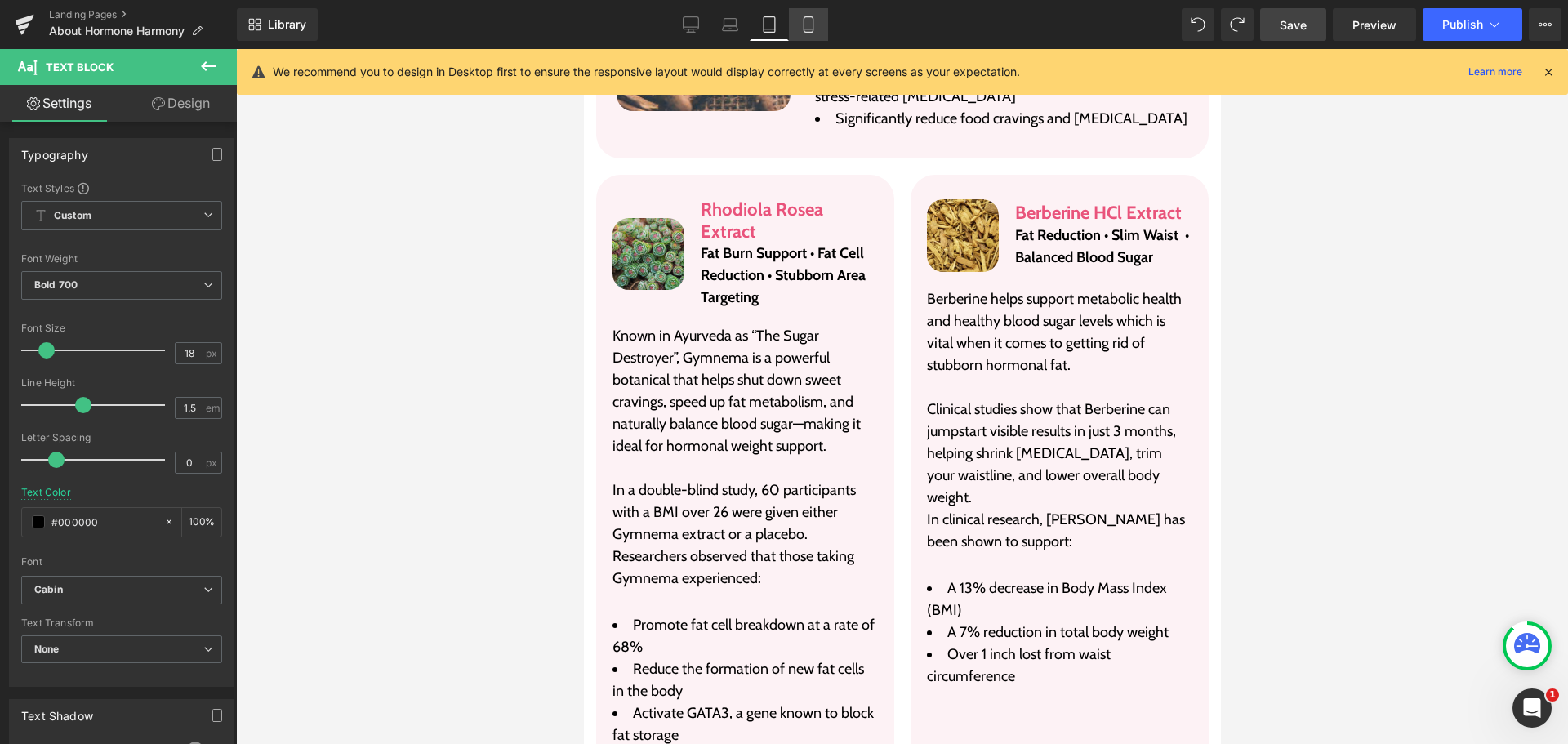
click at [816, 24] on icon at bounding box center [809, 24] width 16 height 16
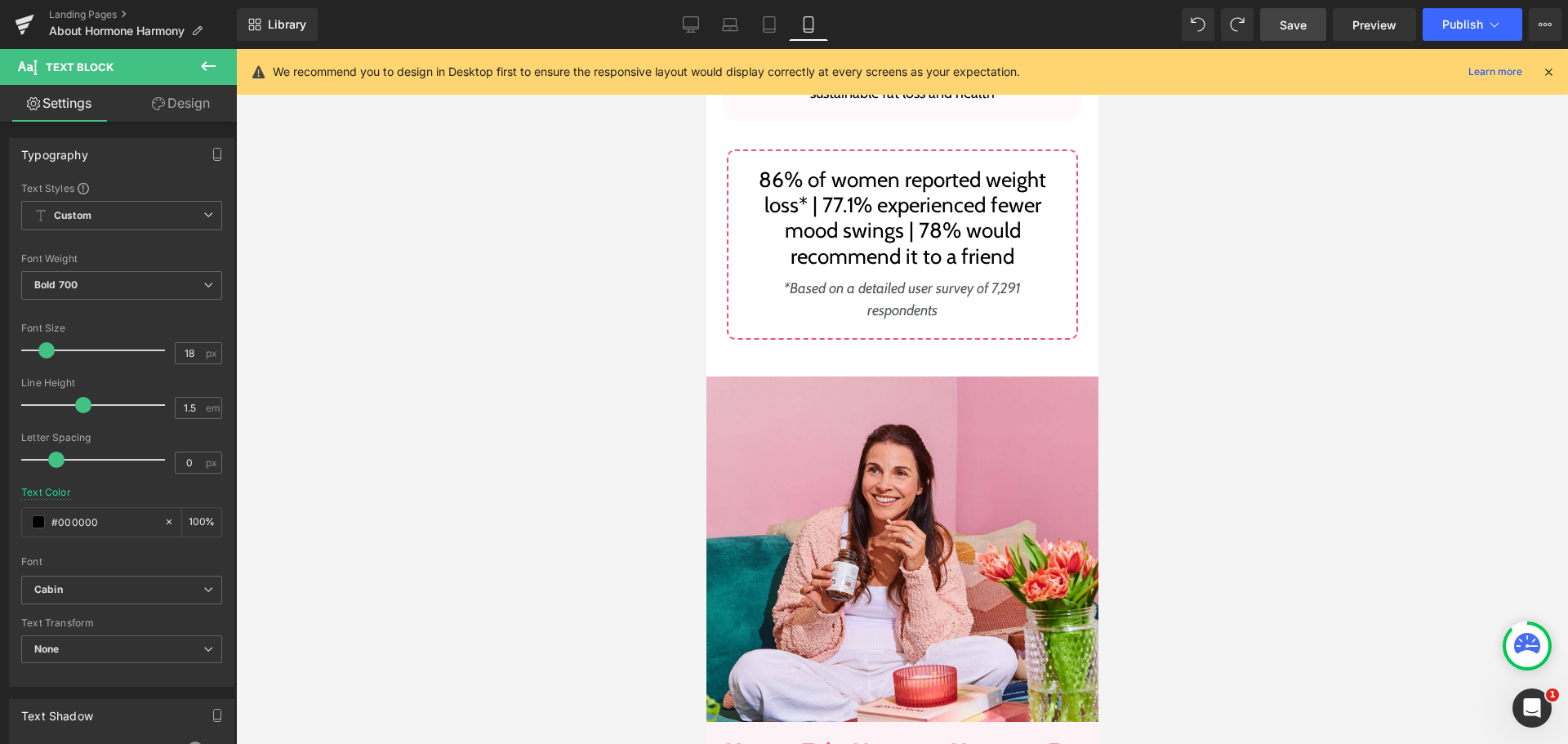
scroll to position [7360, 0]
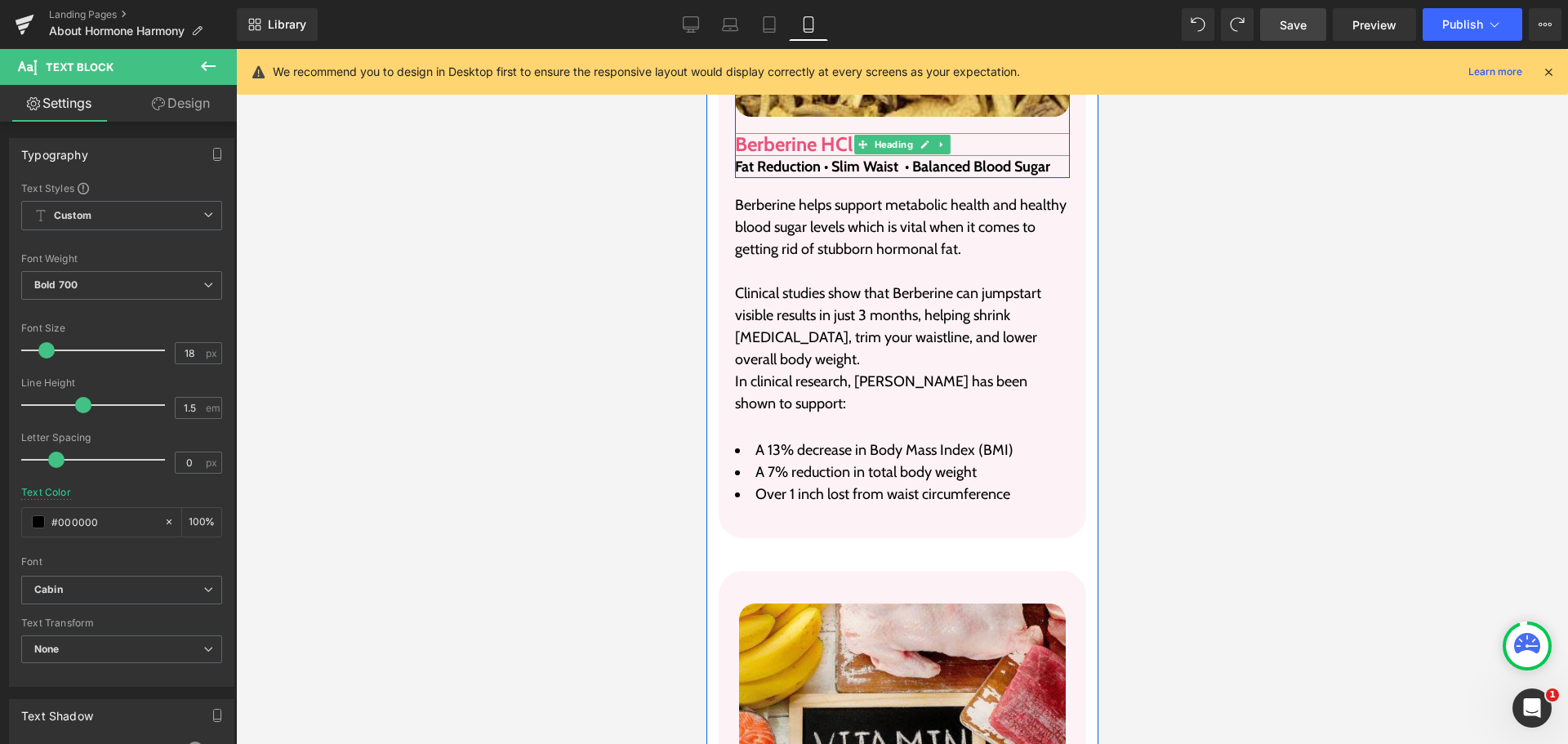
click at [803, 157] on h3 "Berberine HCl Extract" at bounding box center [902, 145] width 335 height 24
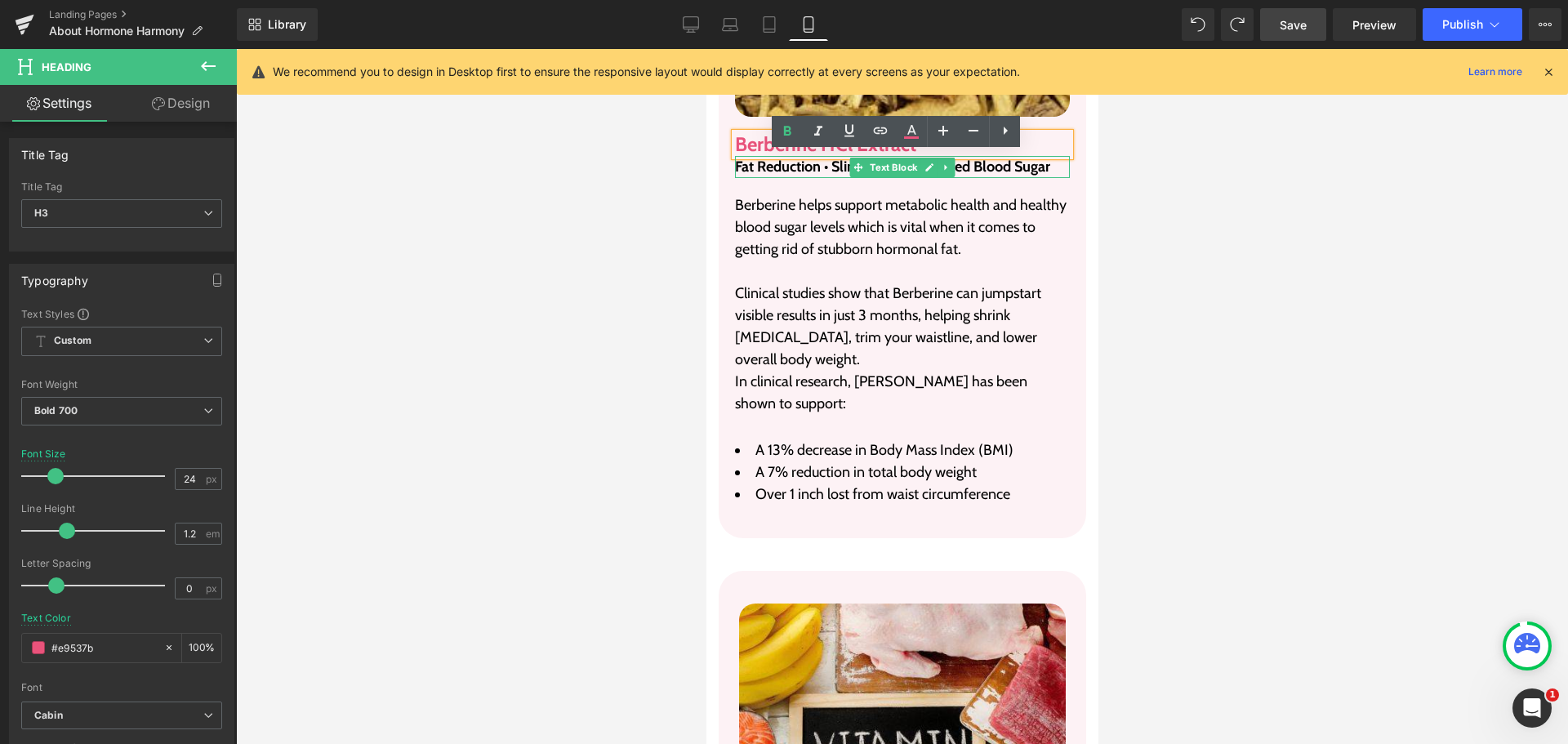
click at [785, 179] on p "Fat Reduction • Slim Waist • Balanced Blood Sugar" at bounding box center [902, 167] width 335 height 22
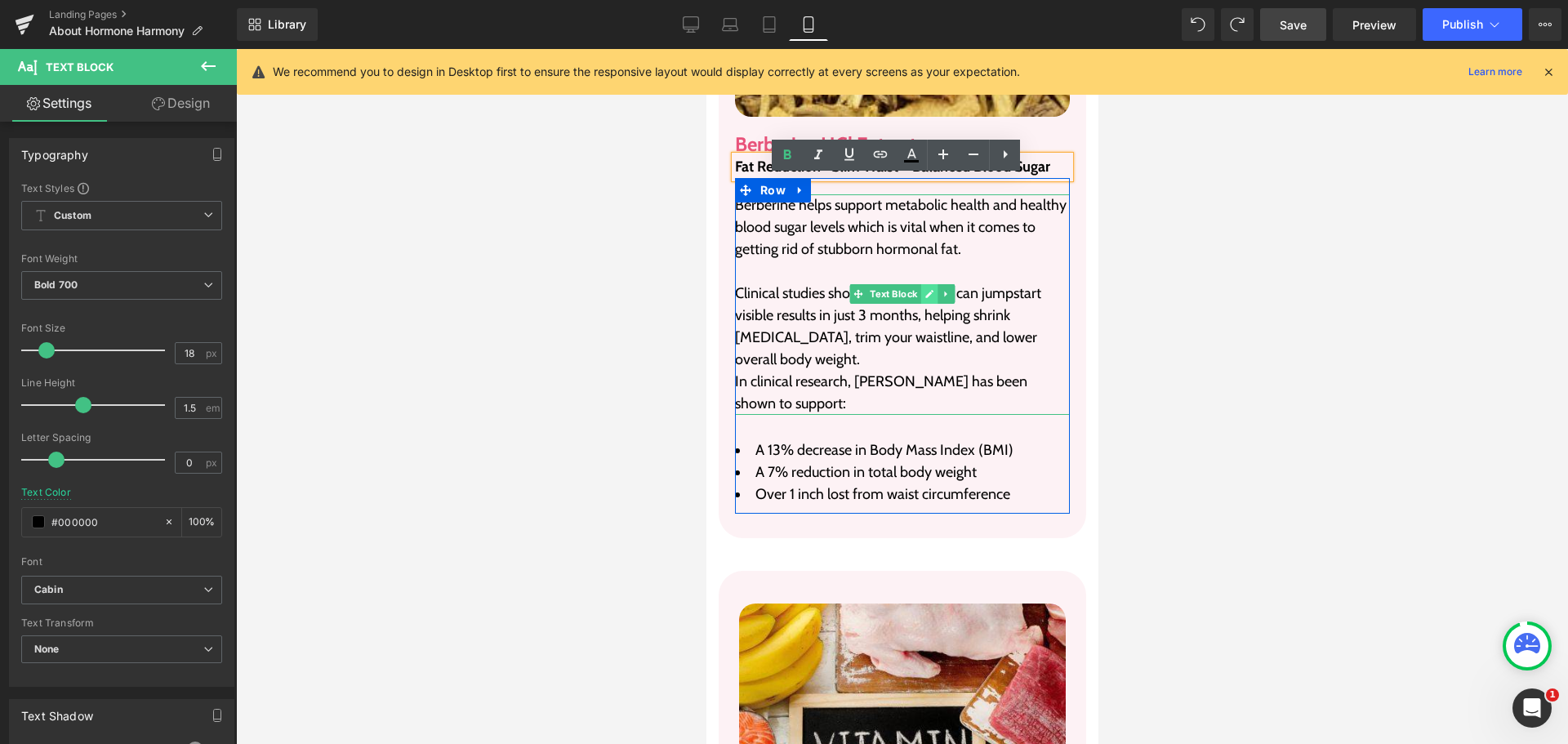
click at [923, 304] on link at bounding box center [928, 295] width 17 height 20
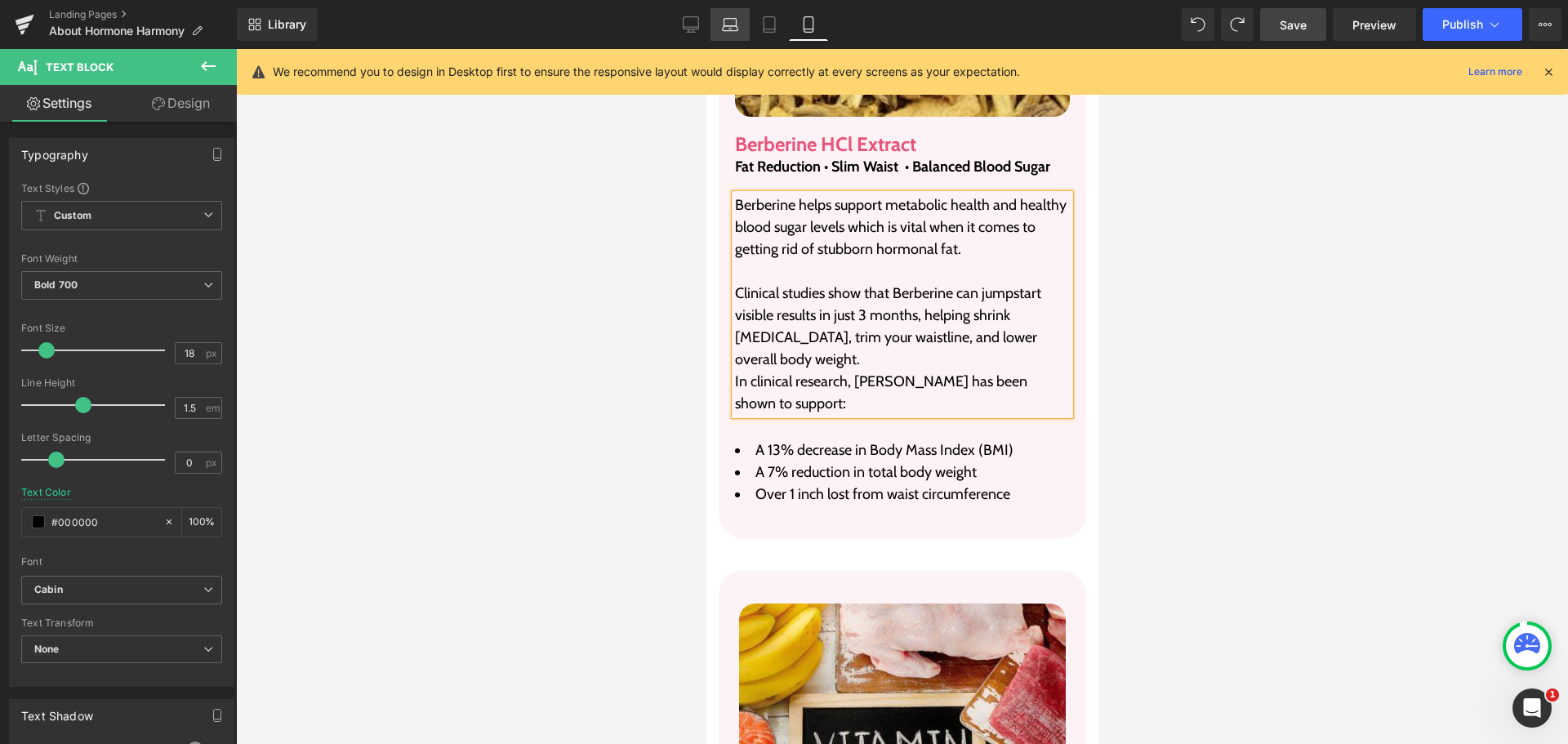
click at [716, 29] on link "Laptop" at bounding box center [729, 24] width 39 height 33
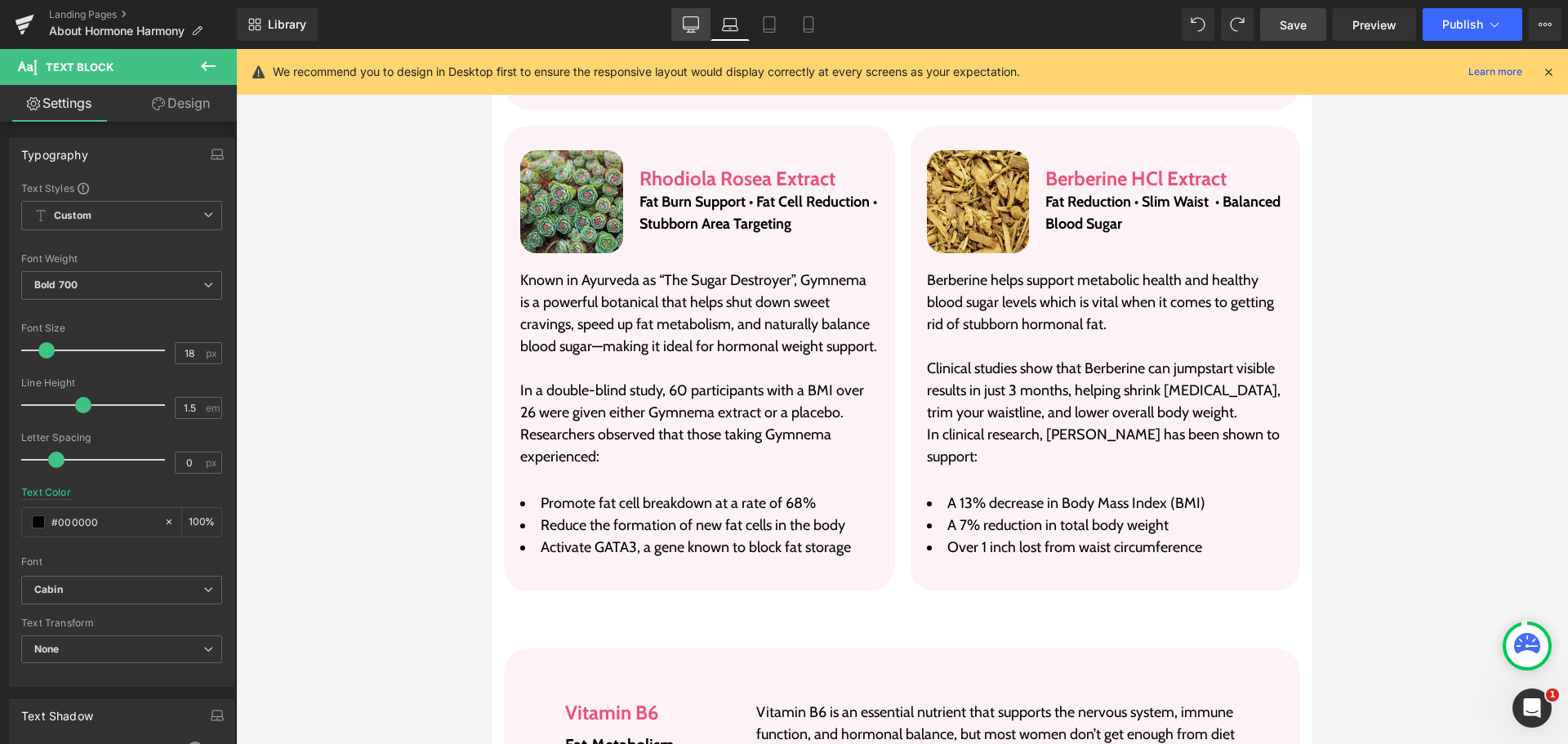
click at [693, 29] on icon at bounding box center [691, 24] width 15 height 13
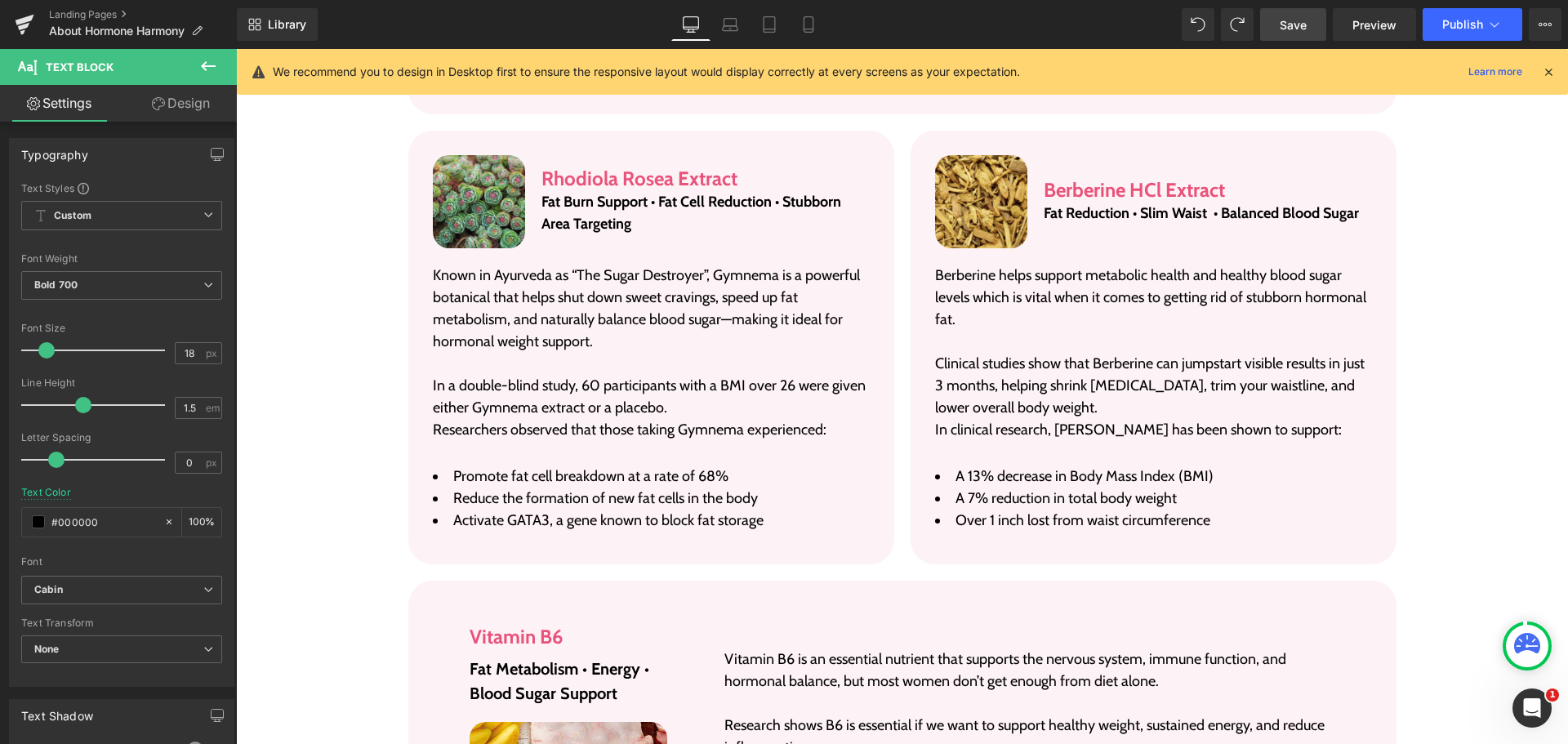
scroll to position [3257, 0]
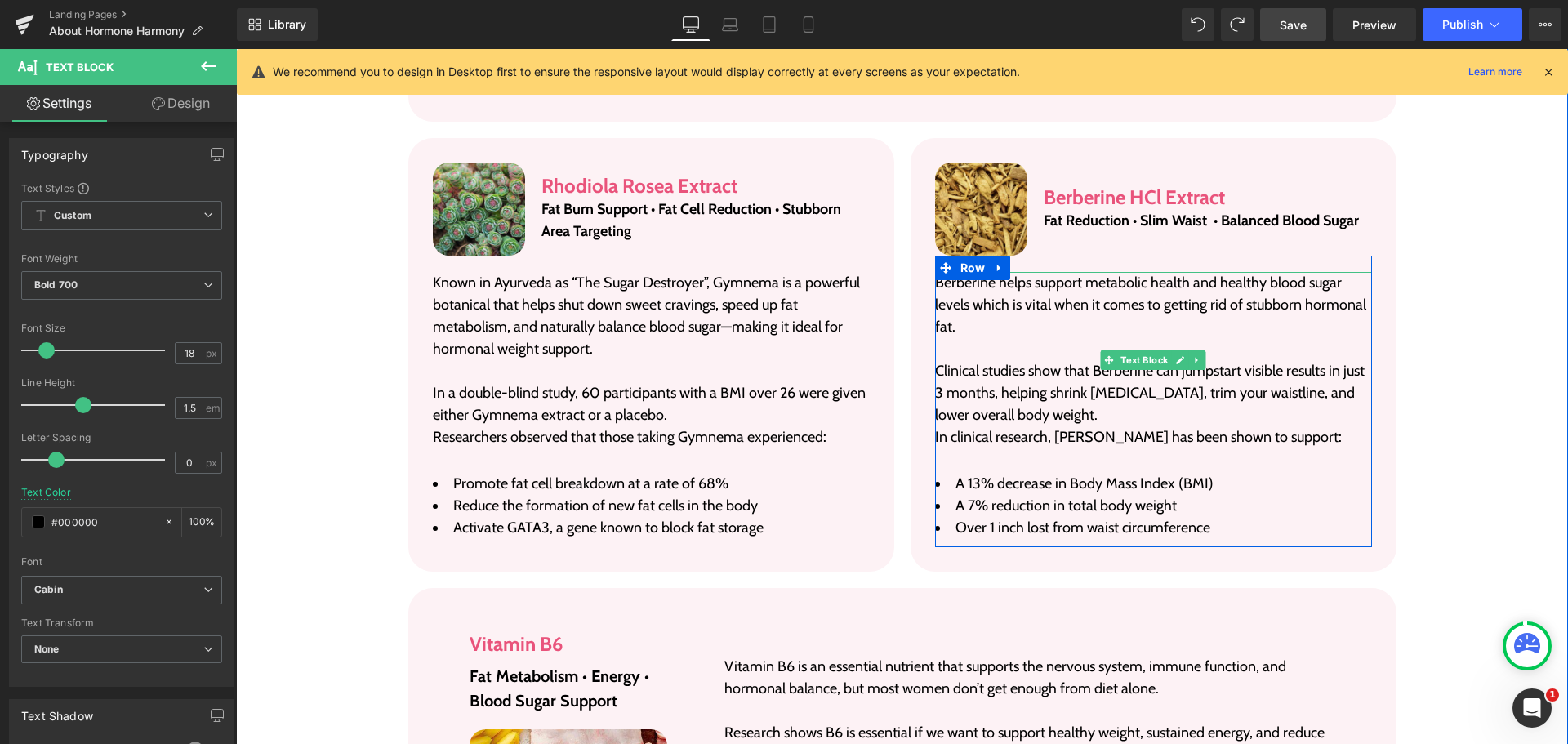
click at [1171, 389] on p "Clinical studies show that Berberine can jumpstart visible results in just 3 mo…" at bounding box center [1153, 393] width 437 height 66
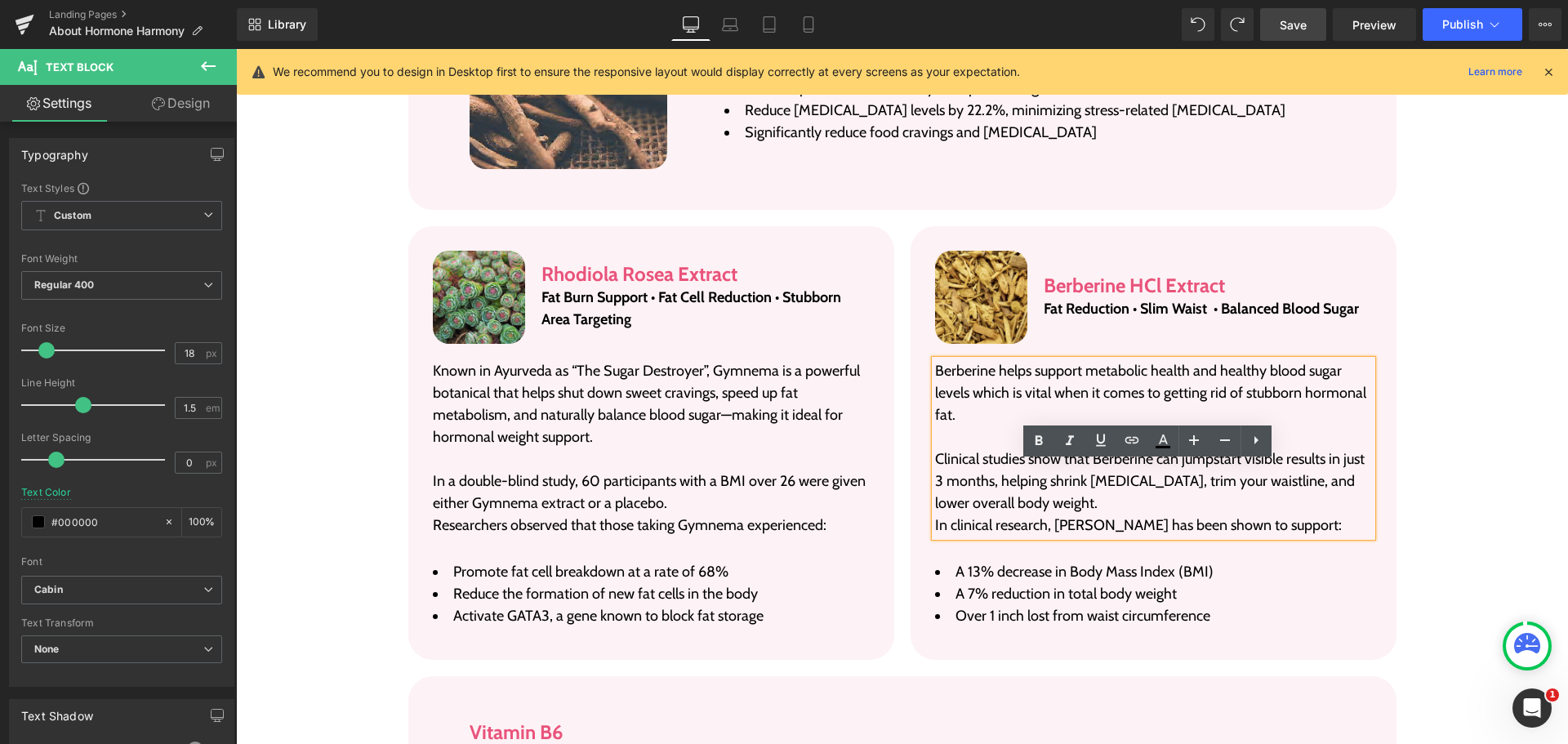
scroll to position [3175, 0]
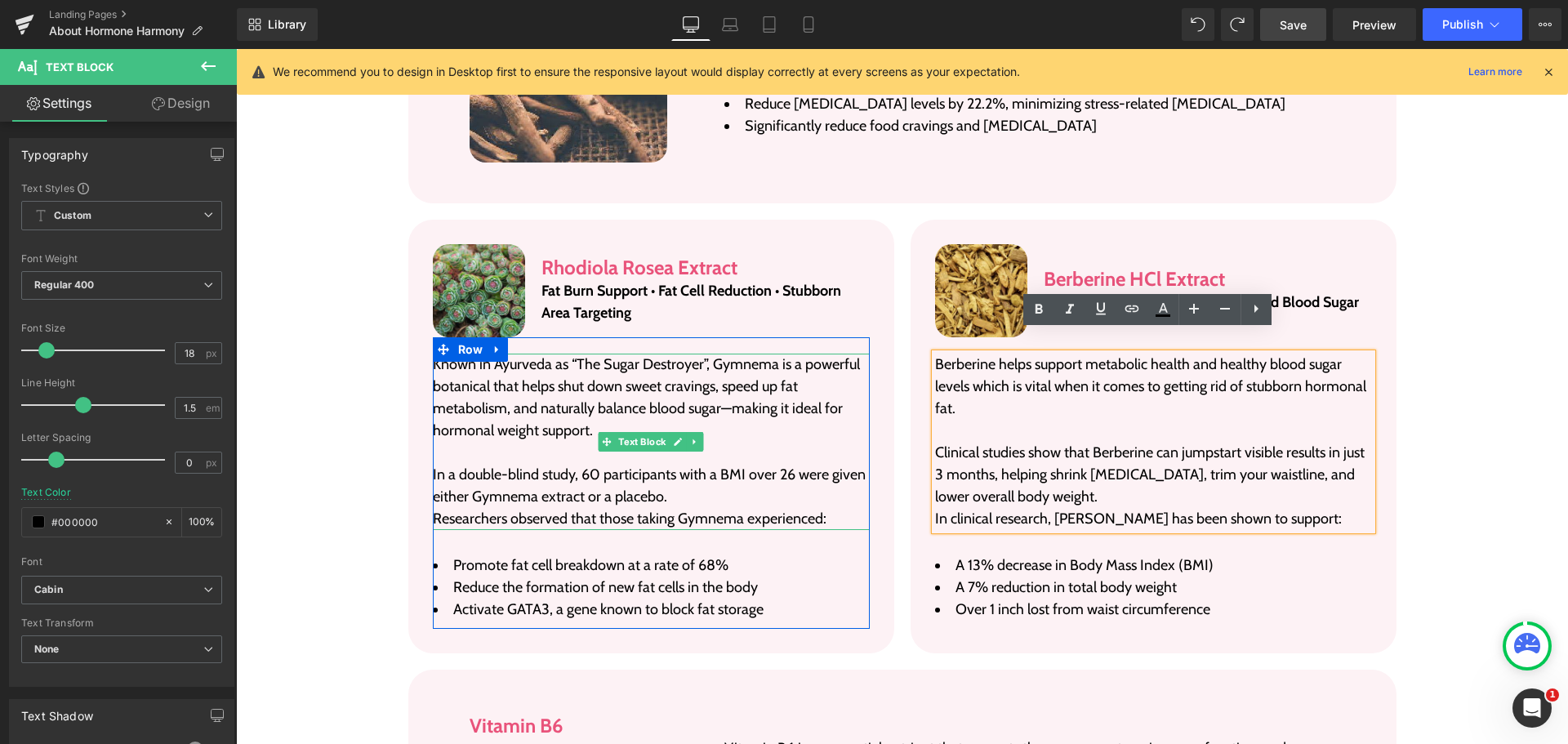
click at [527, 374] on p "Known in Ayurveda as “The Sugar Destroyer”, Gymnema is a powerful botanical tha…" at bounding box center [651, 397] width 437 height 88
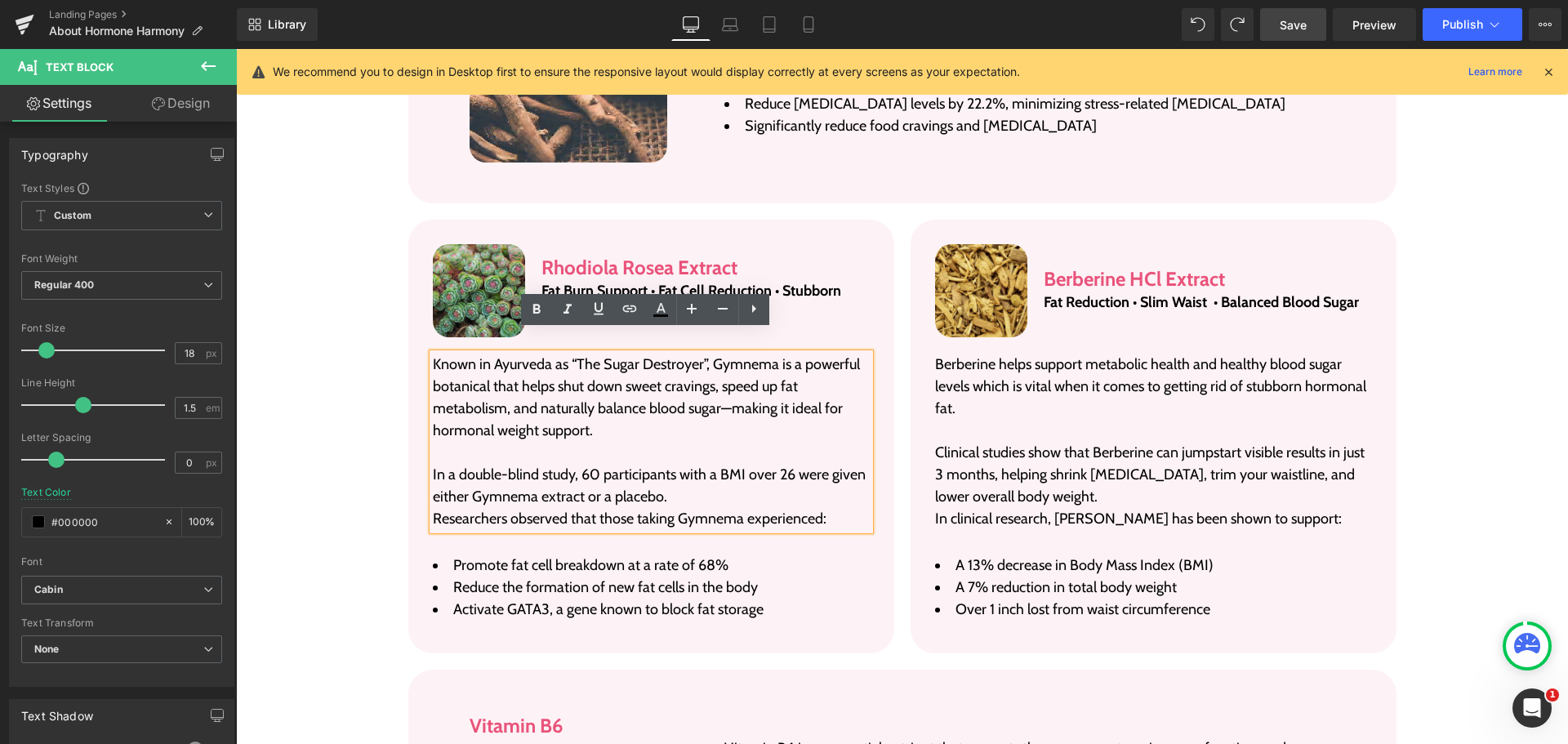
click at [561, 577] on li "Reduce the formation of new fat cells in the body" at bounding box center [651, 588] width 437 height 22
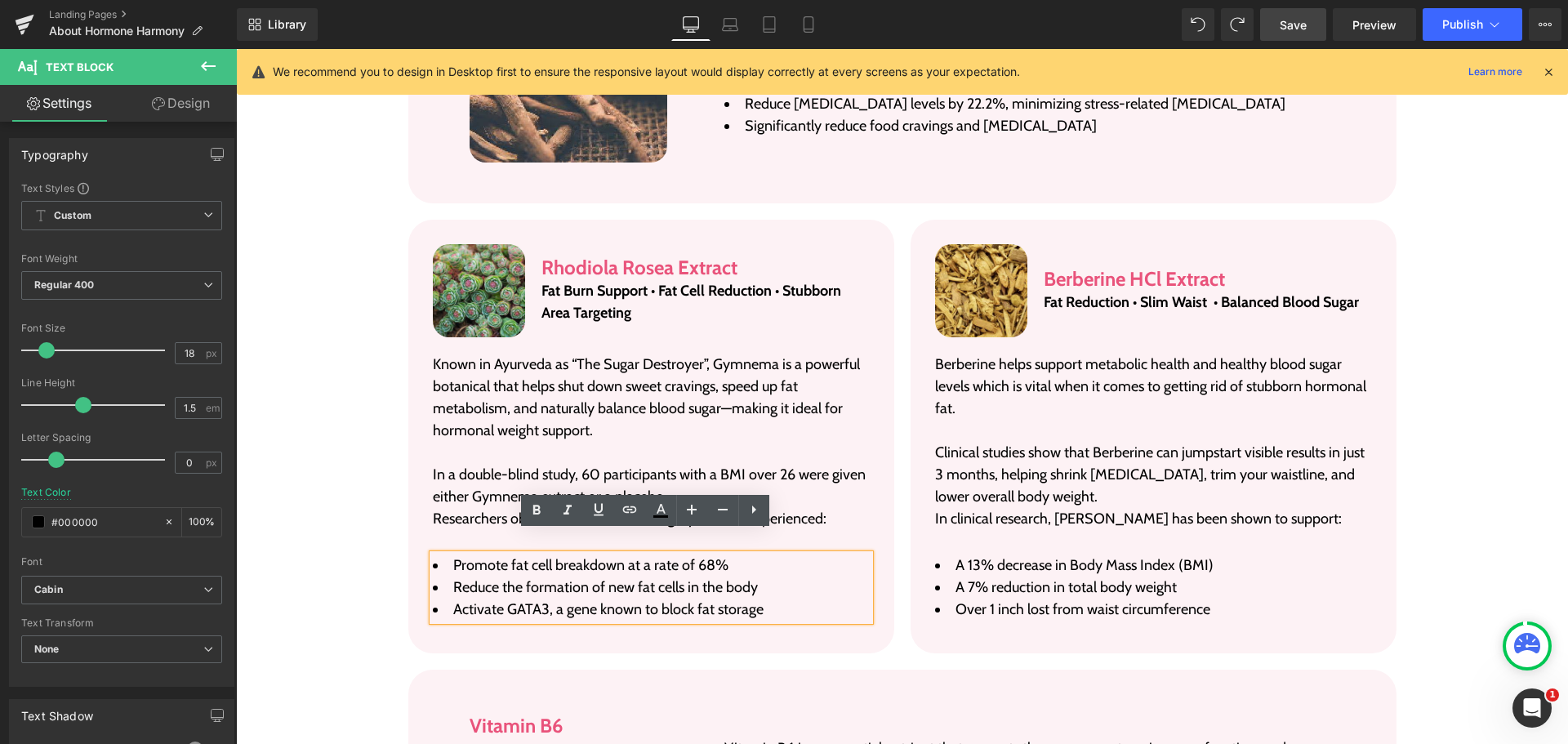
click at [902, 220] on div "Image Berberine HCl Extract Heading Fat Reduction • Slim Waist • Balanced Blood…" at bounding box center [1153, 437] width 503 height 434
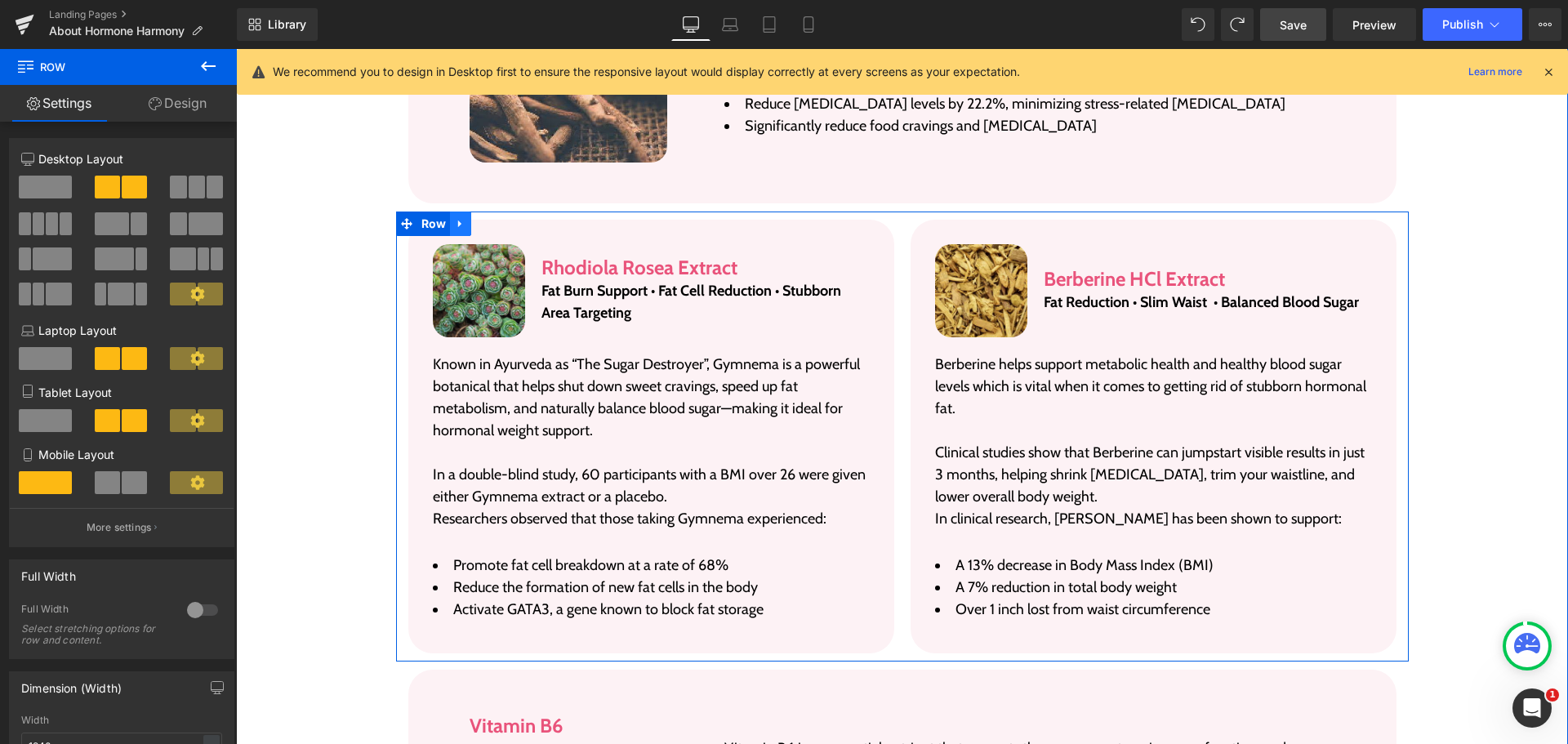
click at [453, 212] on link at bounding box center [460, 224] width 21 height 24
click at [477, 217] on icon at bounding box center [482, 224] width 12 height 13
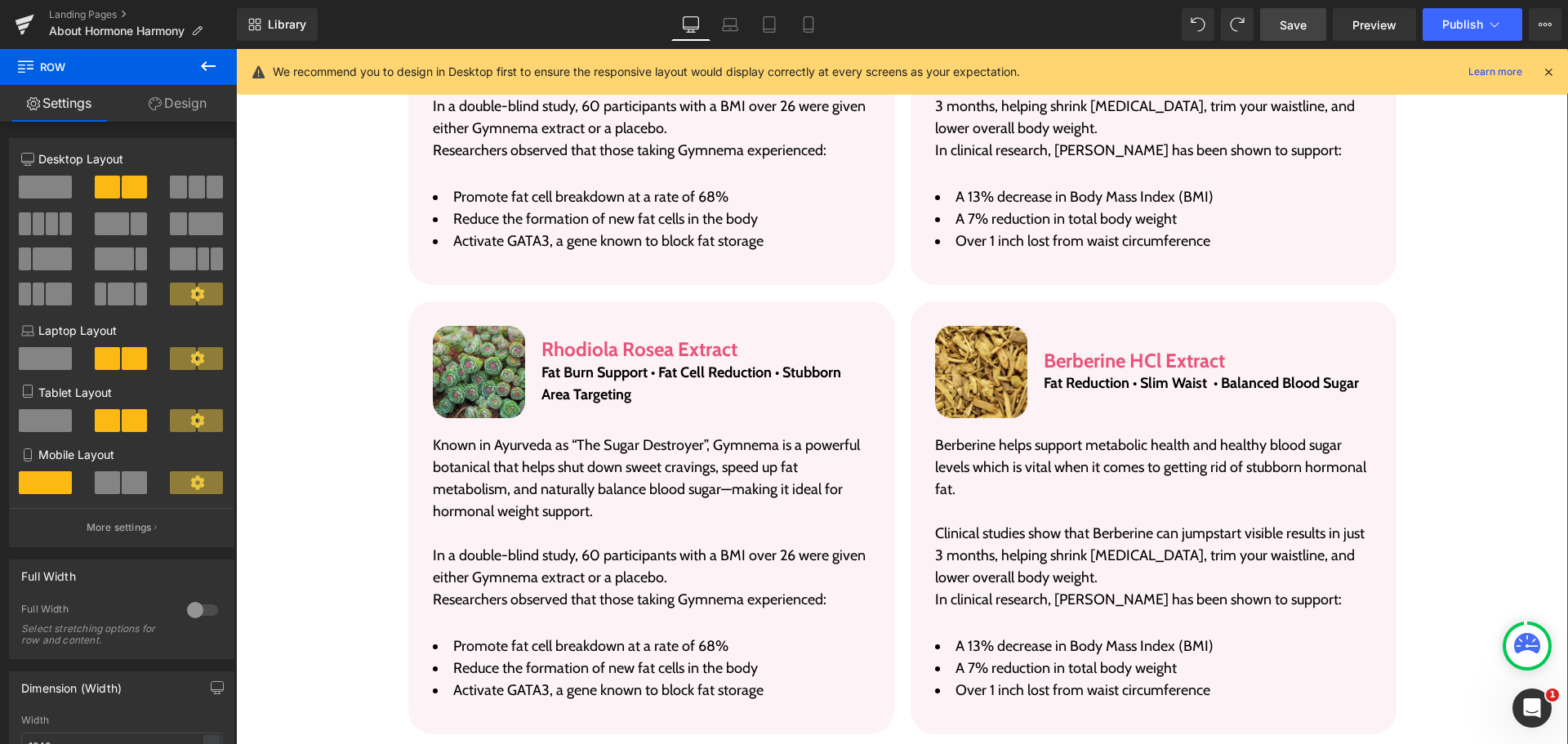
scroll to position [3537, 0]
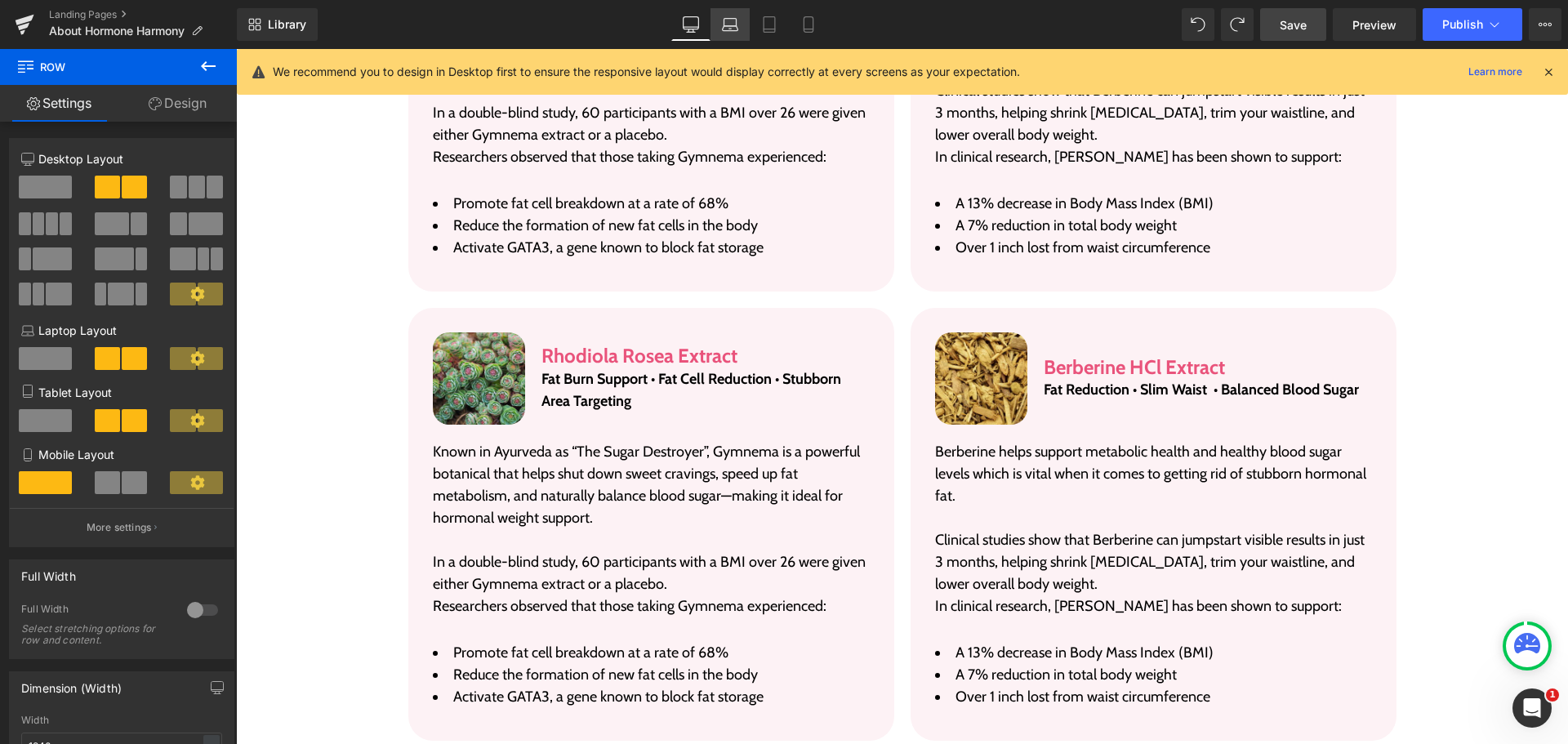
click at [730, 34] on link "Laptop" at bounding box center [729, 24] width 39 height 33
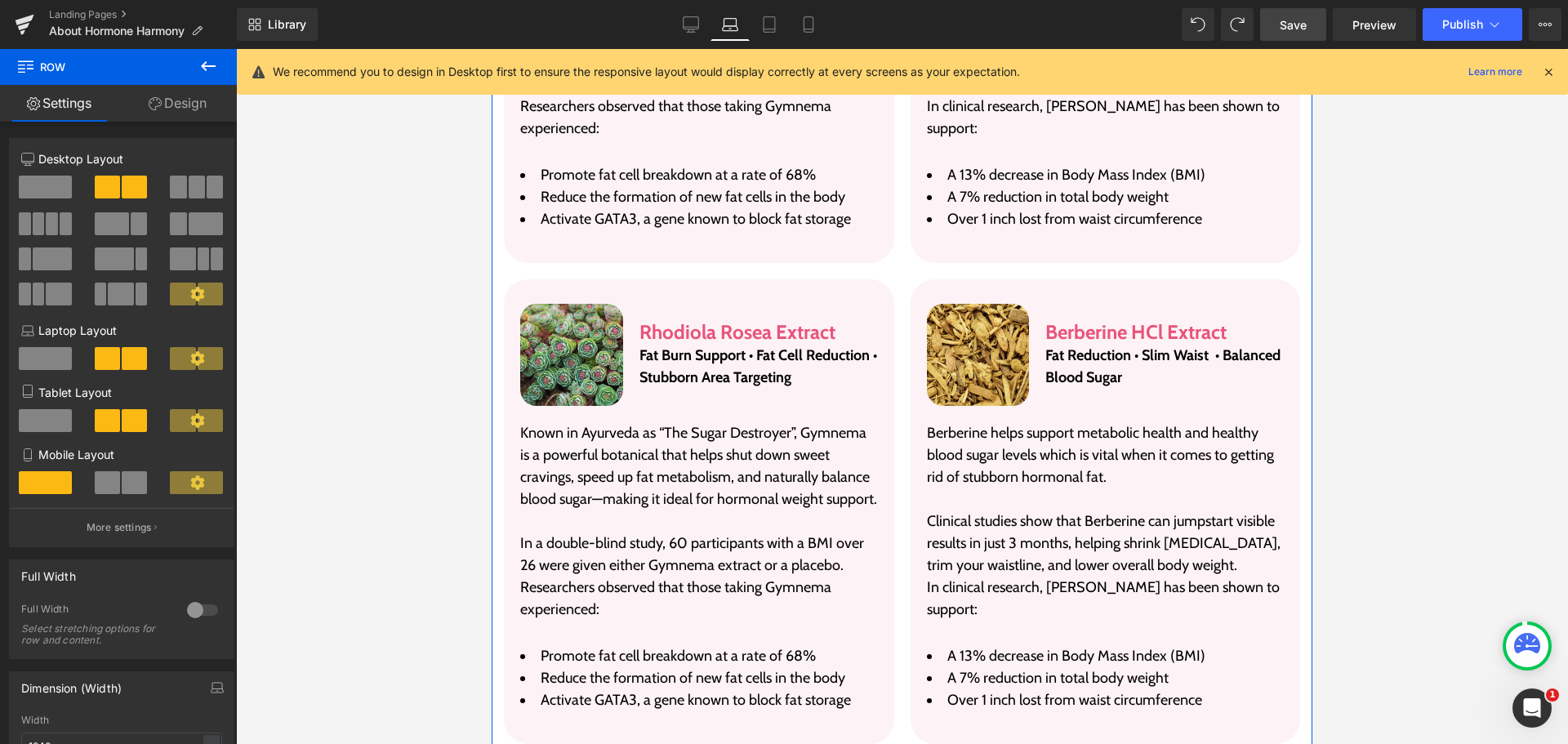
scroll to position [3338, 0]
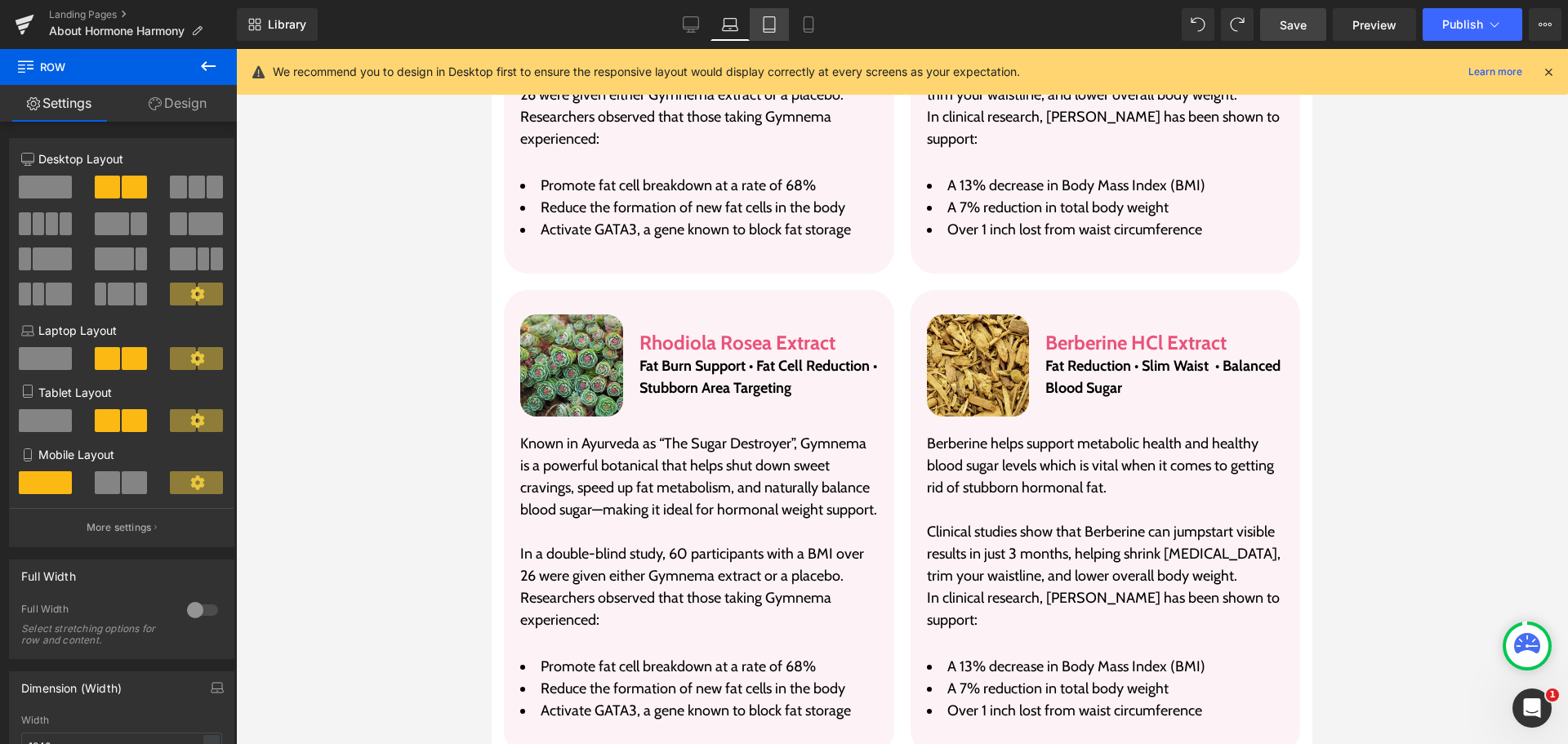
click at [765, 29] on icon at bounding box center [769, 24] width 12 height 15
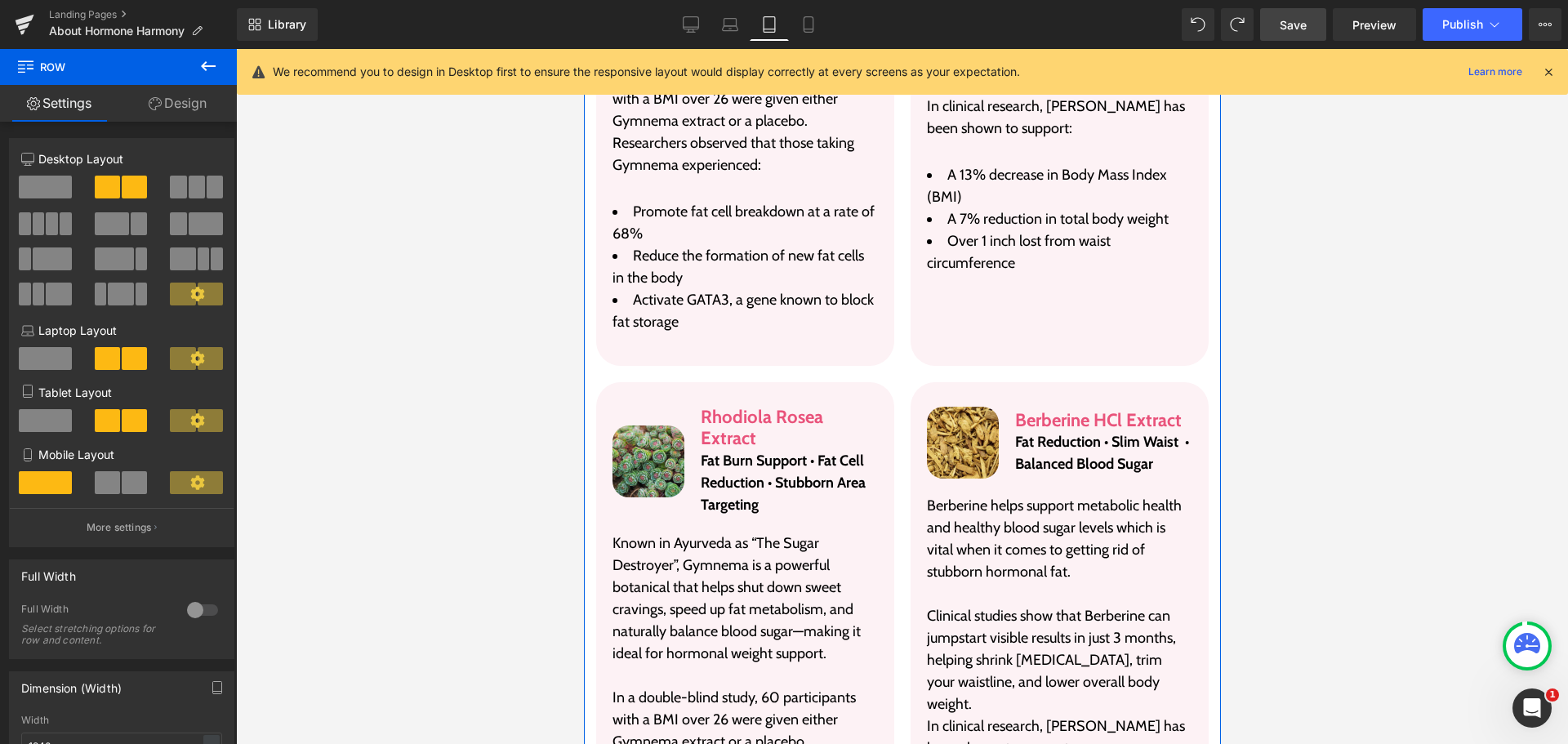
scroll to position [4474, 0]
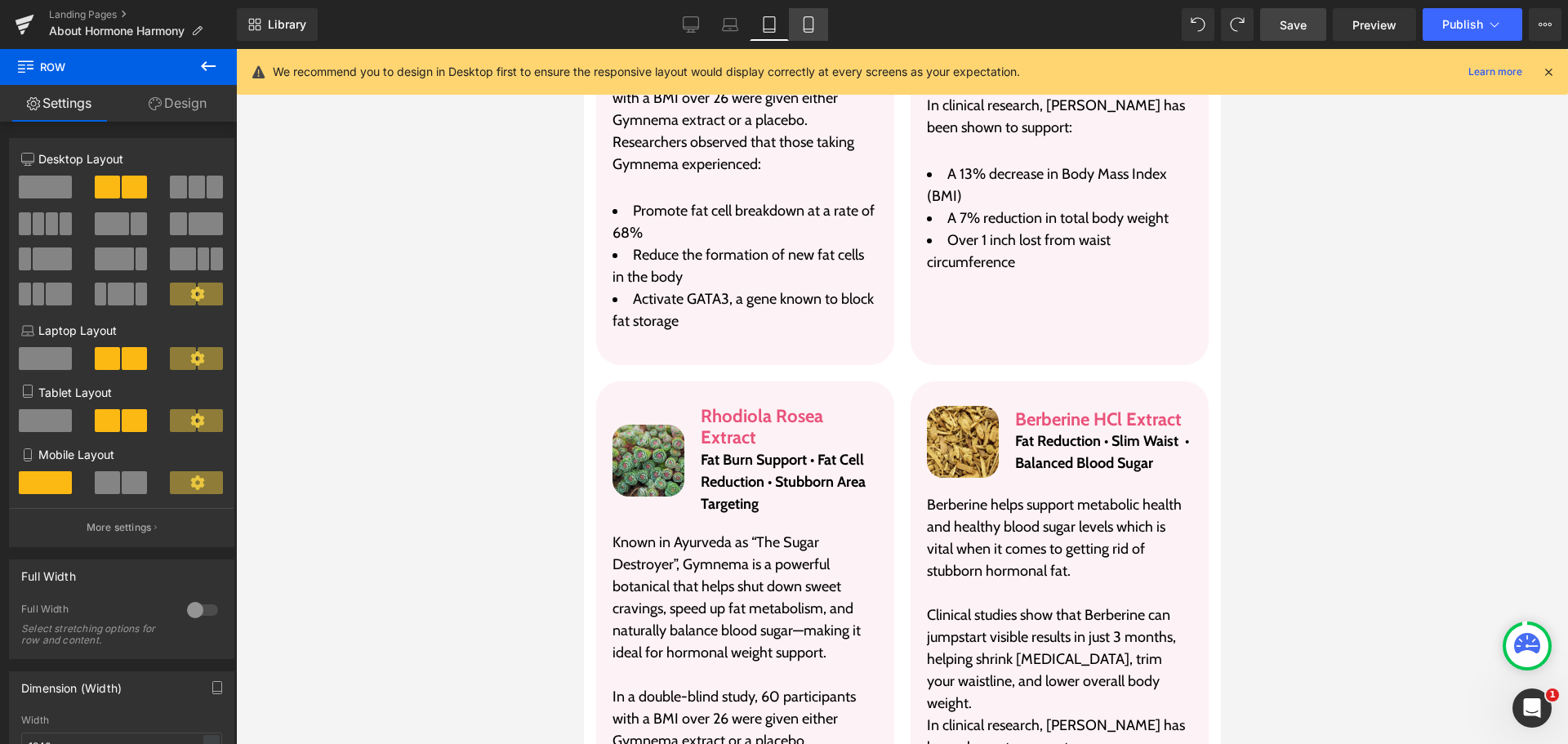
click at [811, 29] on icon at bounding box center [808, 29] width 9 height 0
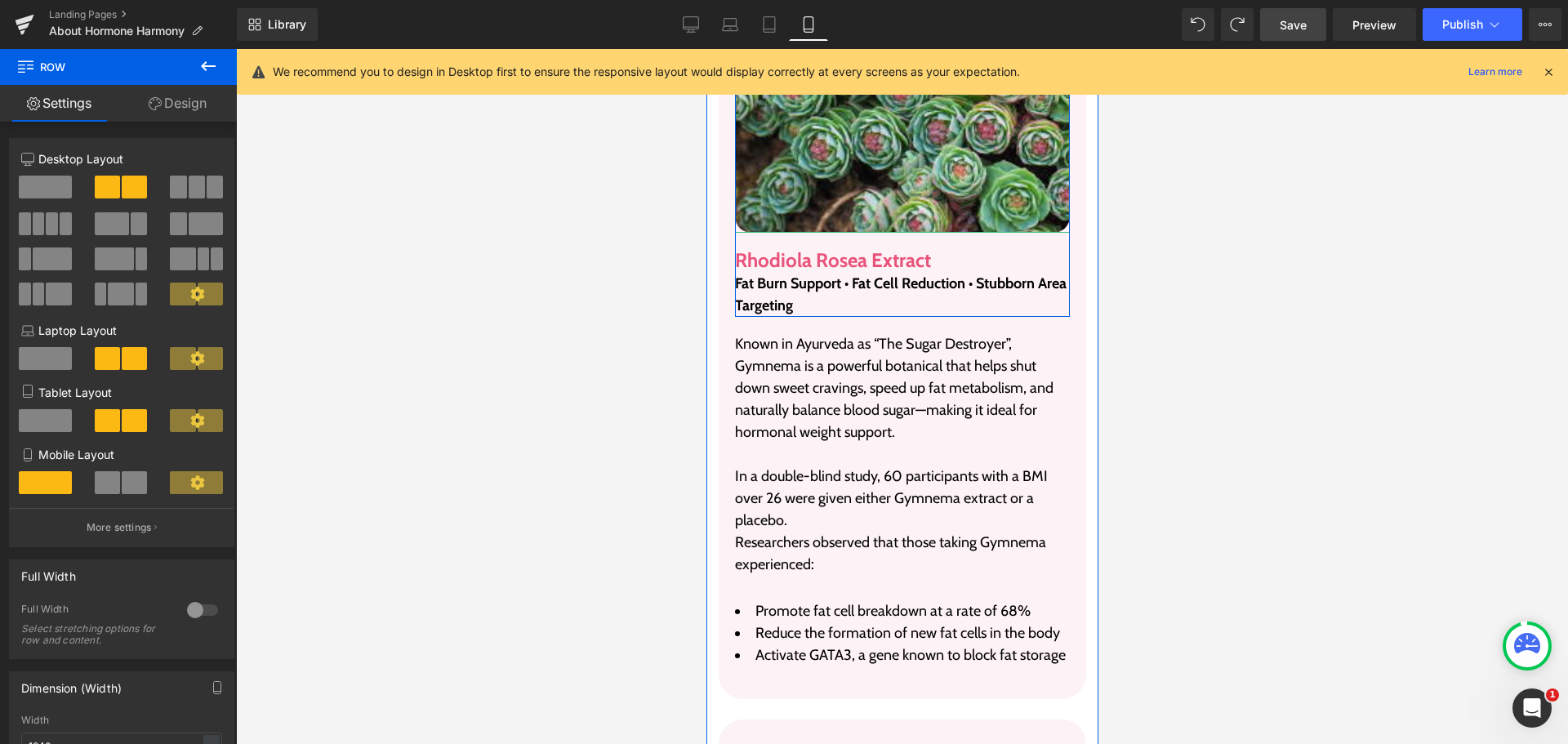
scroll to position [8043, 0]
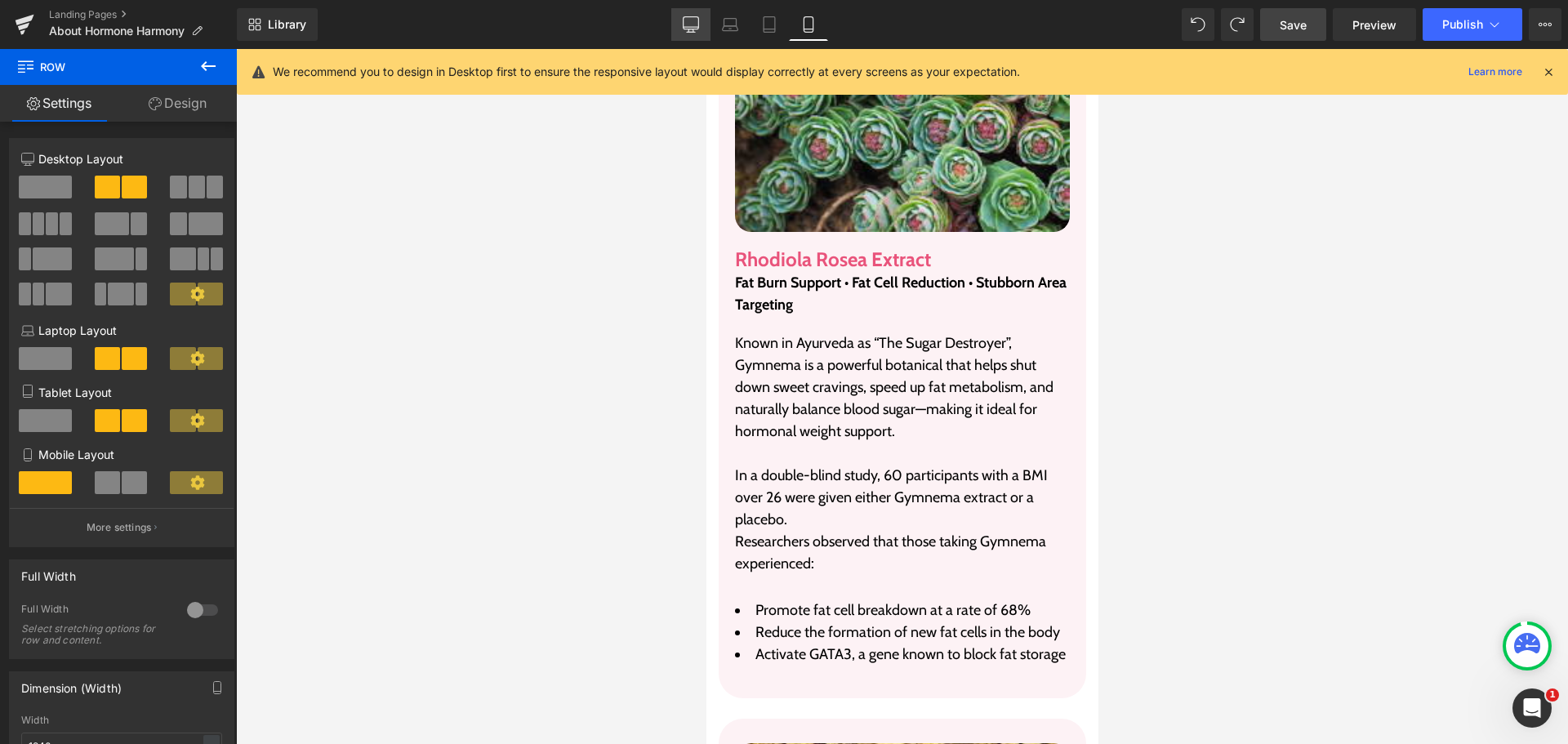
click at [681, 29] on link "Desktop" at bounding box center [690, 24] width 39 height 33
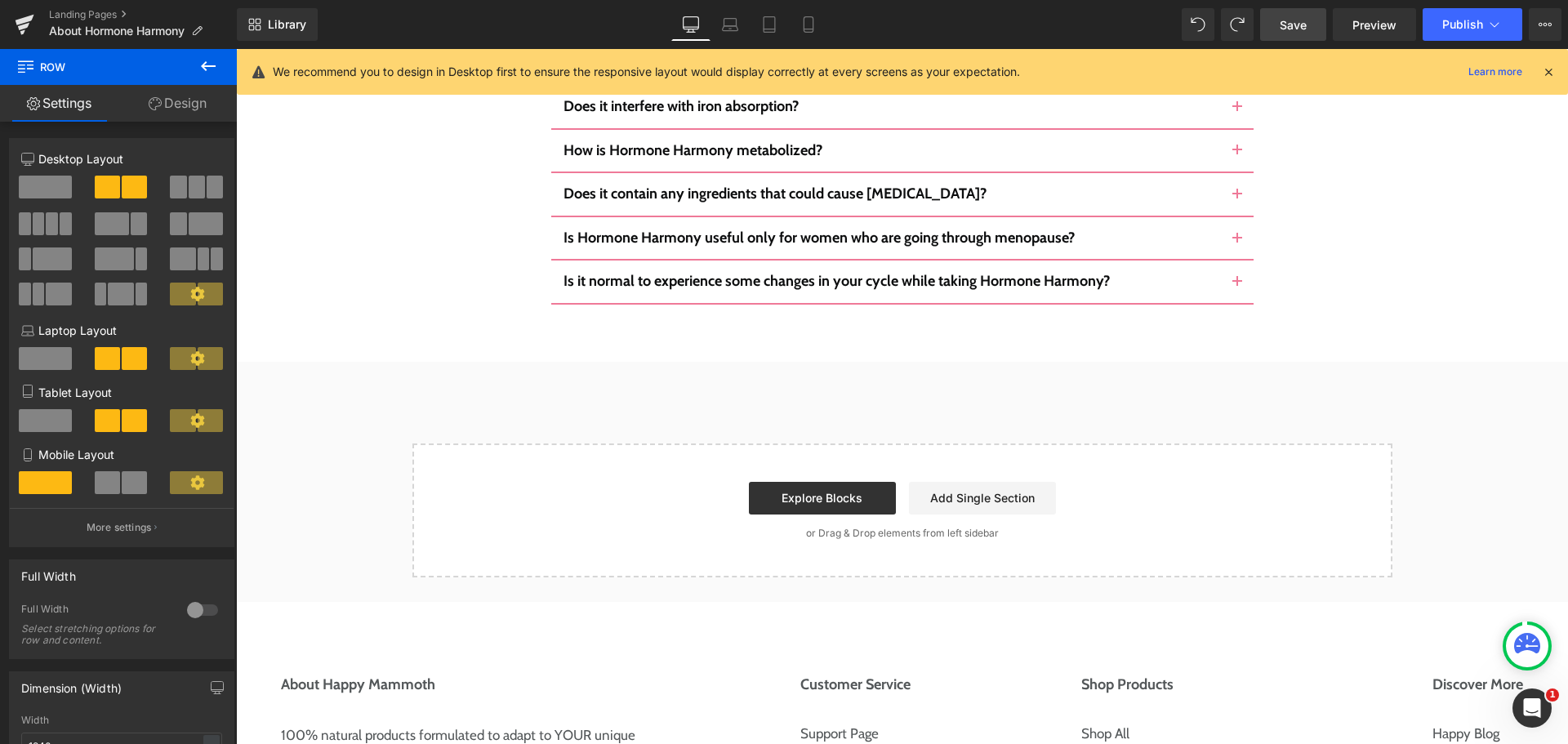
scroll to position [3081, 0]
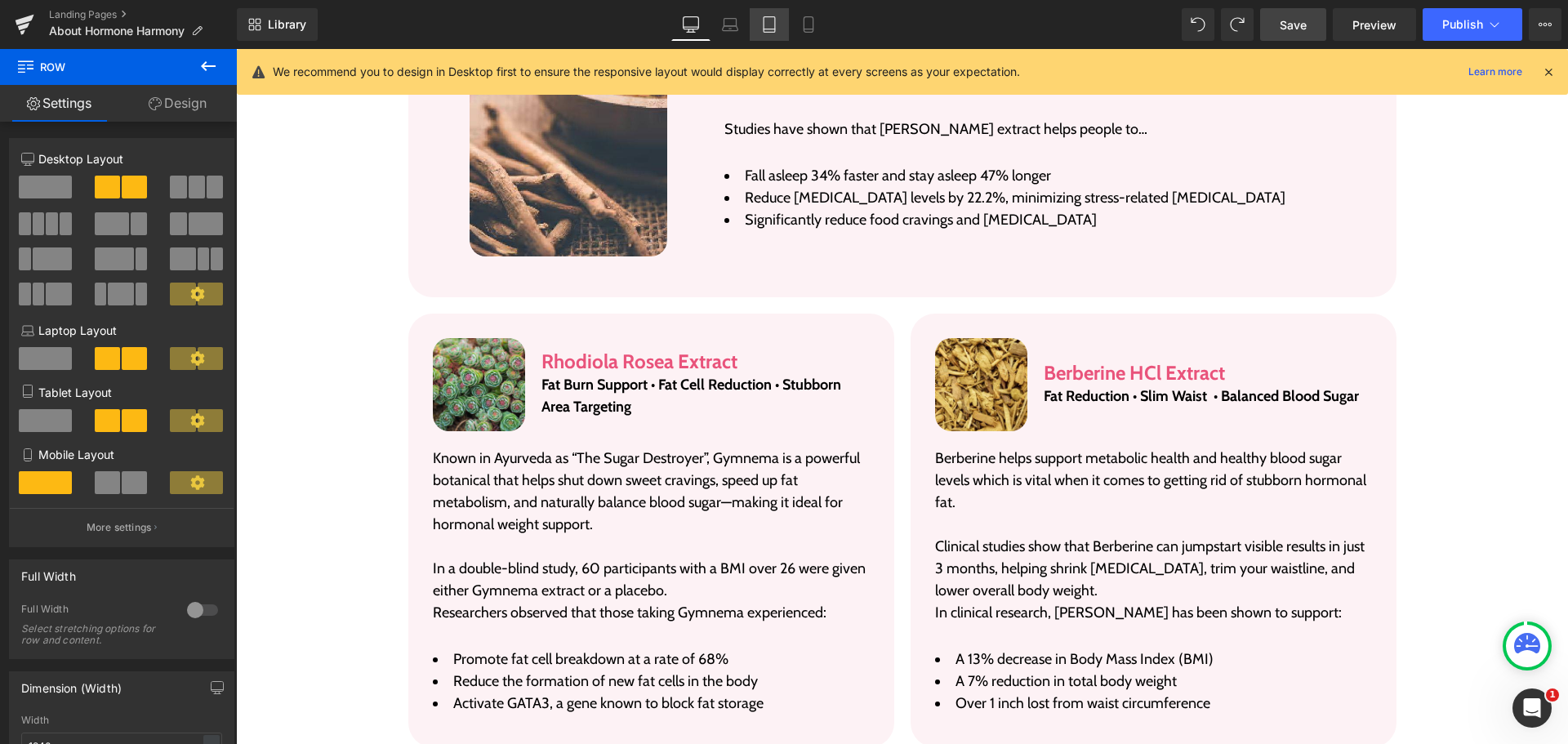
click at [772, 34] on link "Tablet" at bounding box center [769, 24] width 39 height 33
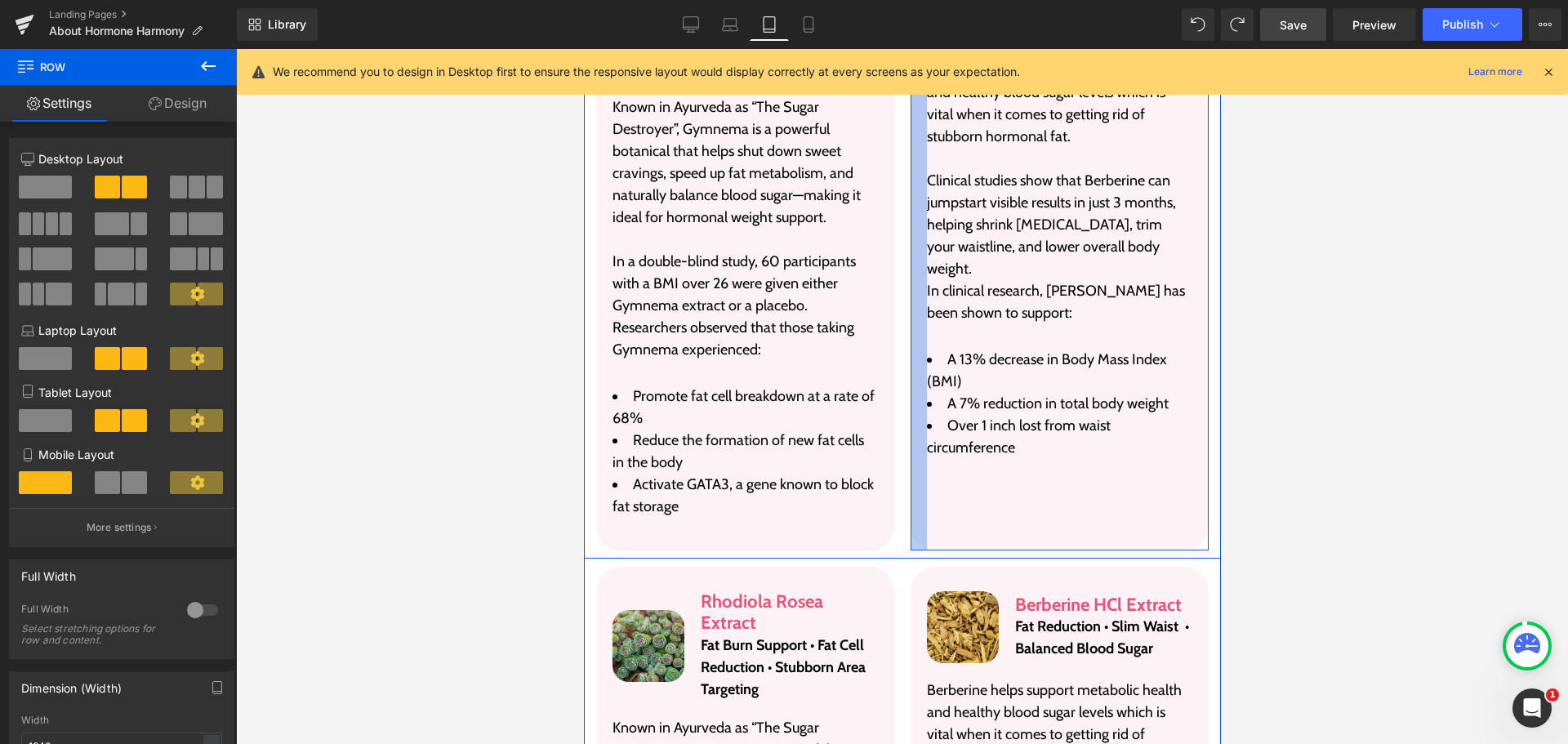
scroll to position [4305, 0]
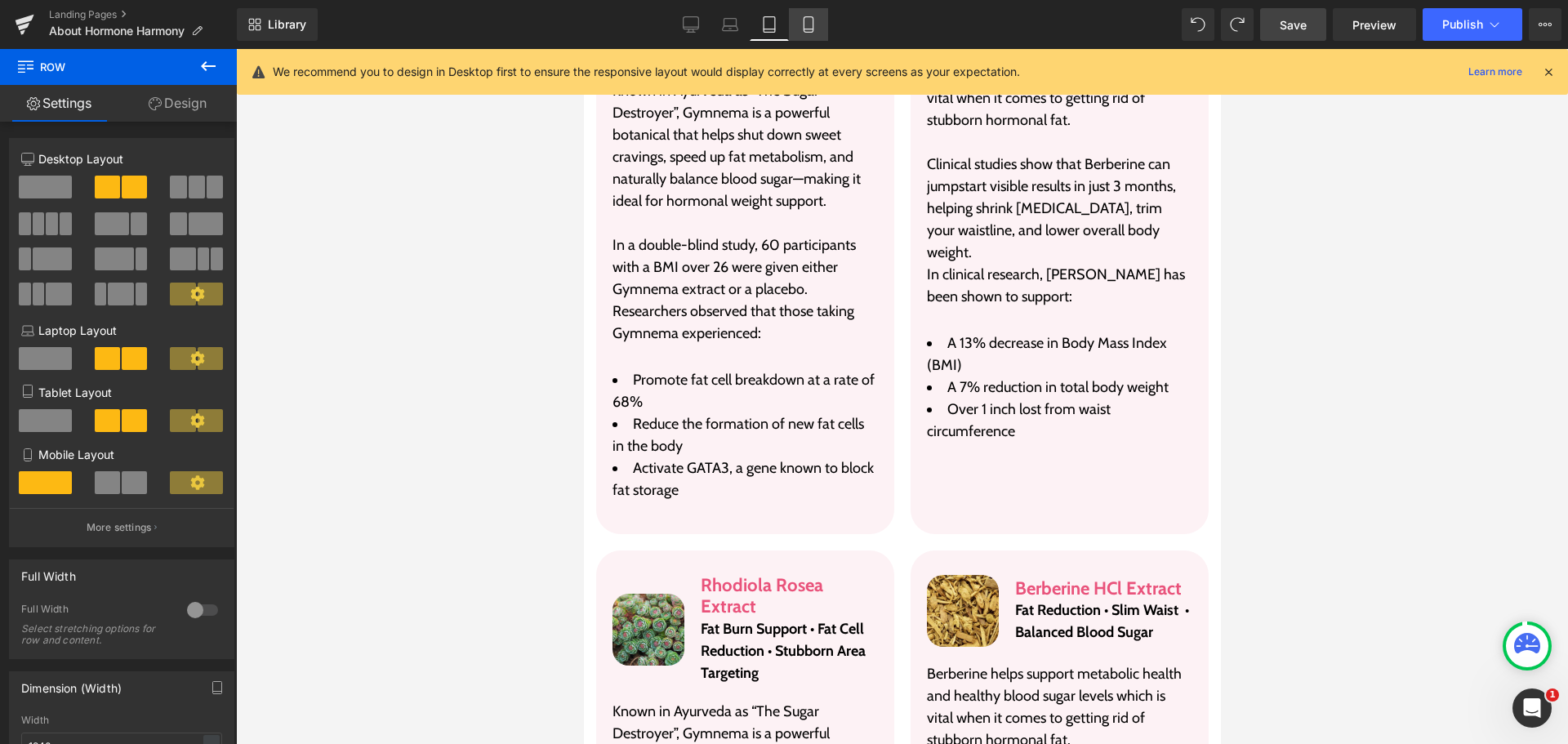
click at [816, 19] on icon at bounding box center [809, 24] width 16 height 16
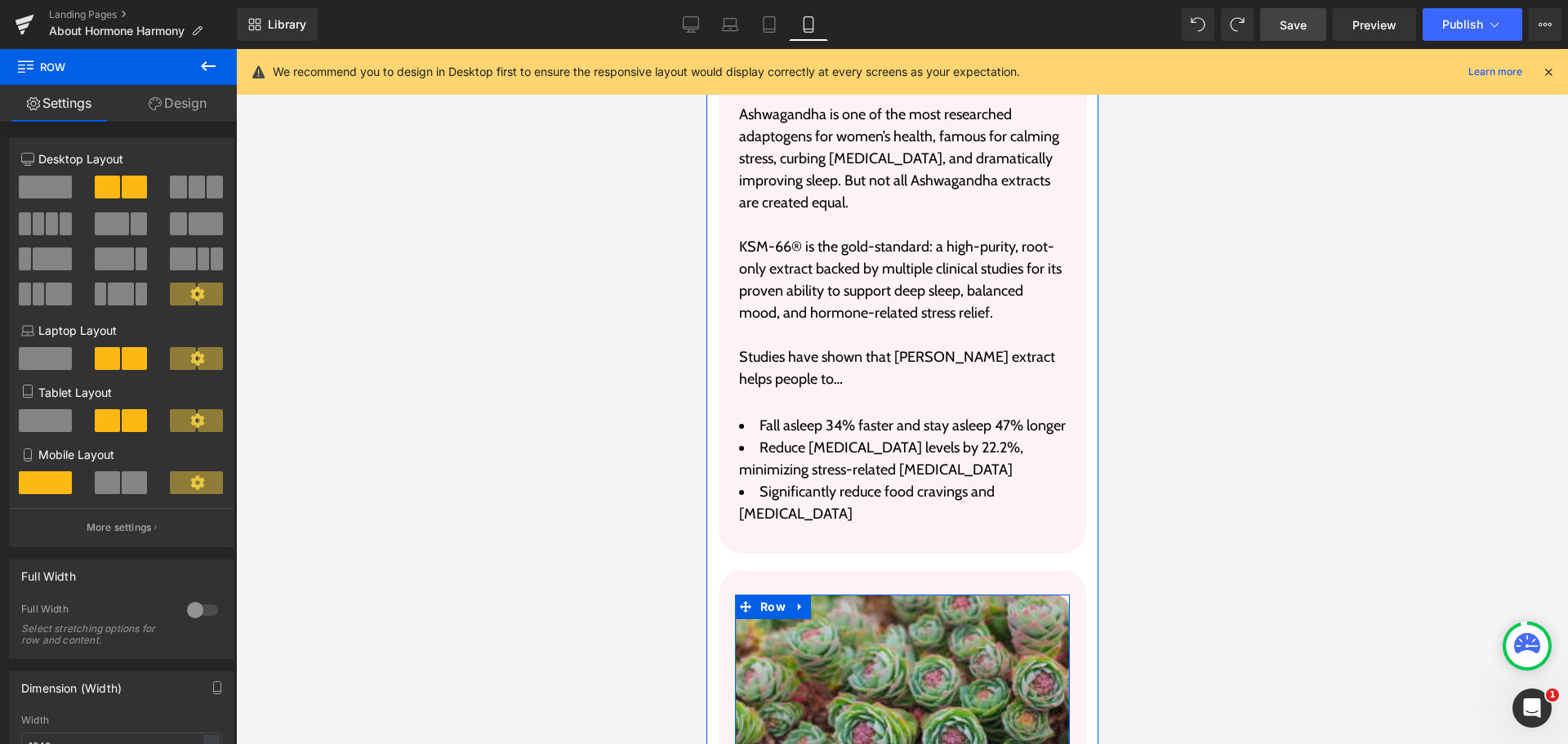
scroll to position [5673, 0]
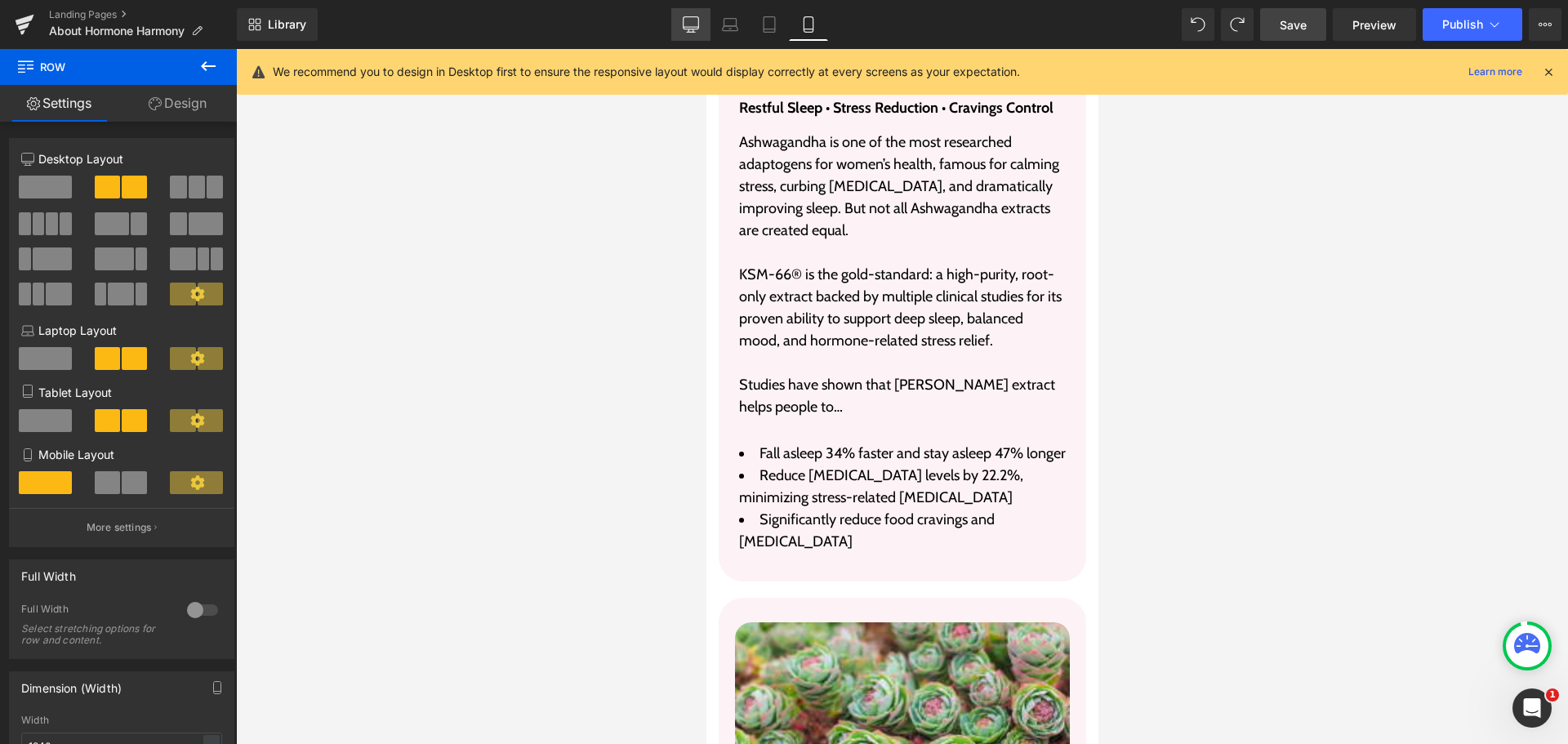
click at [703, 26] on link "Desktop" at bounding box center [690, 24] width 39 height 33
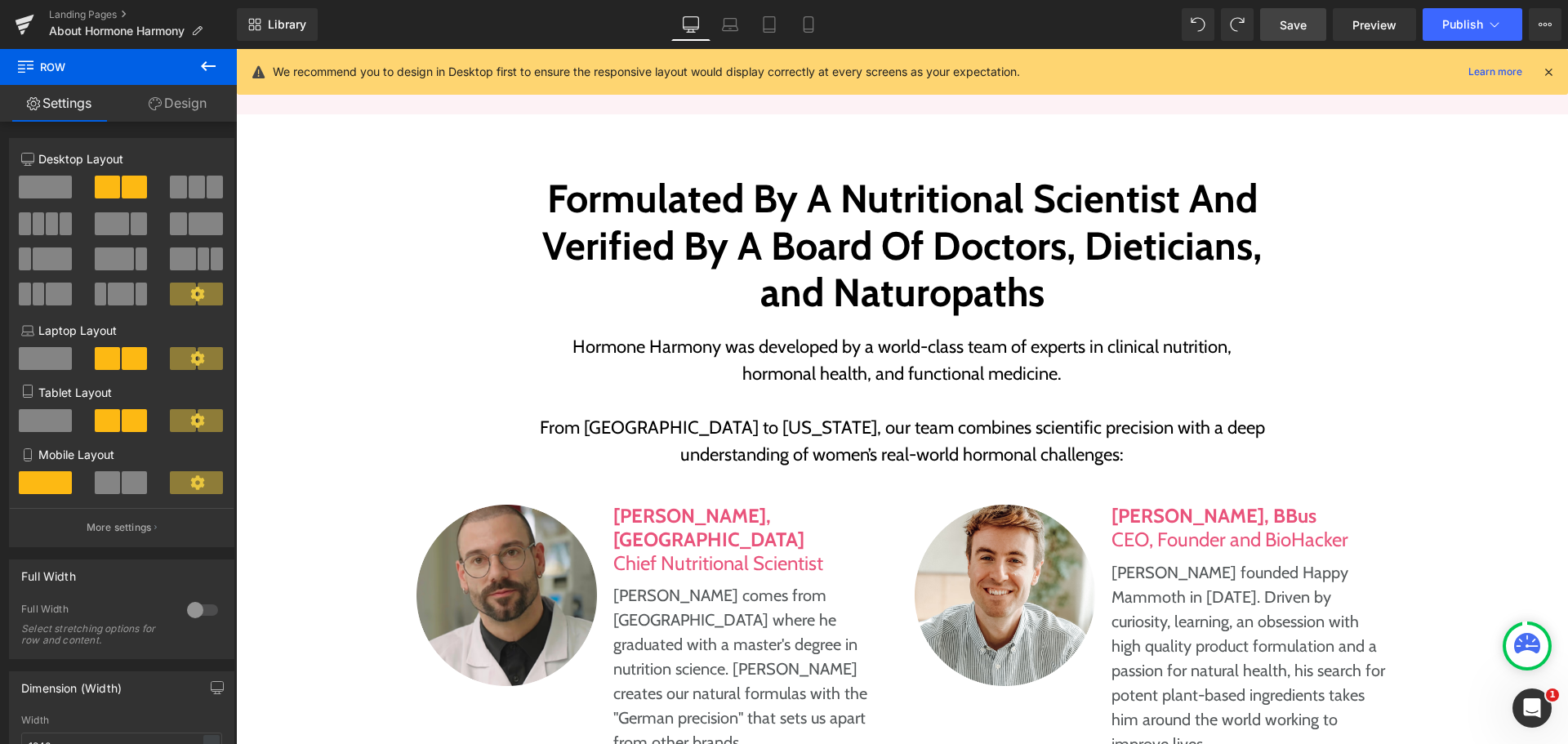
scroll to position [2754, 0]
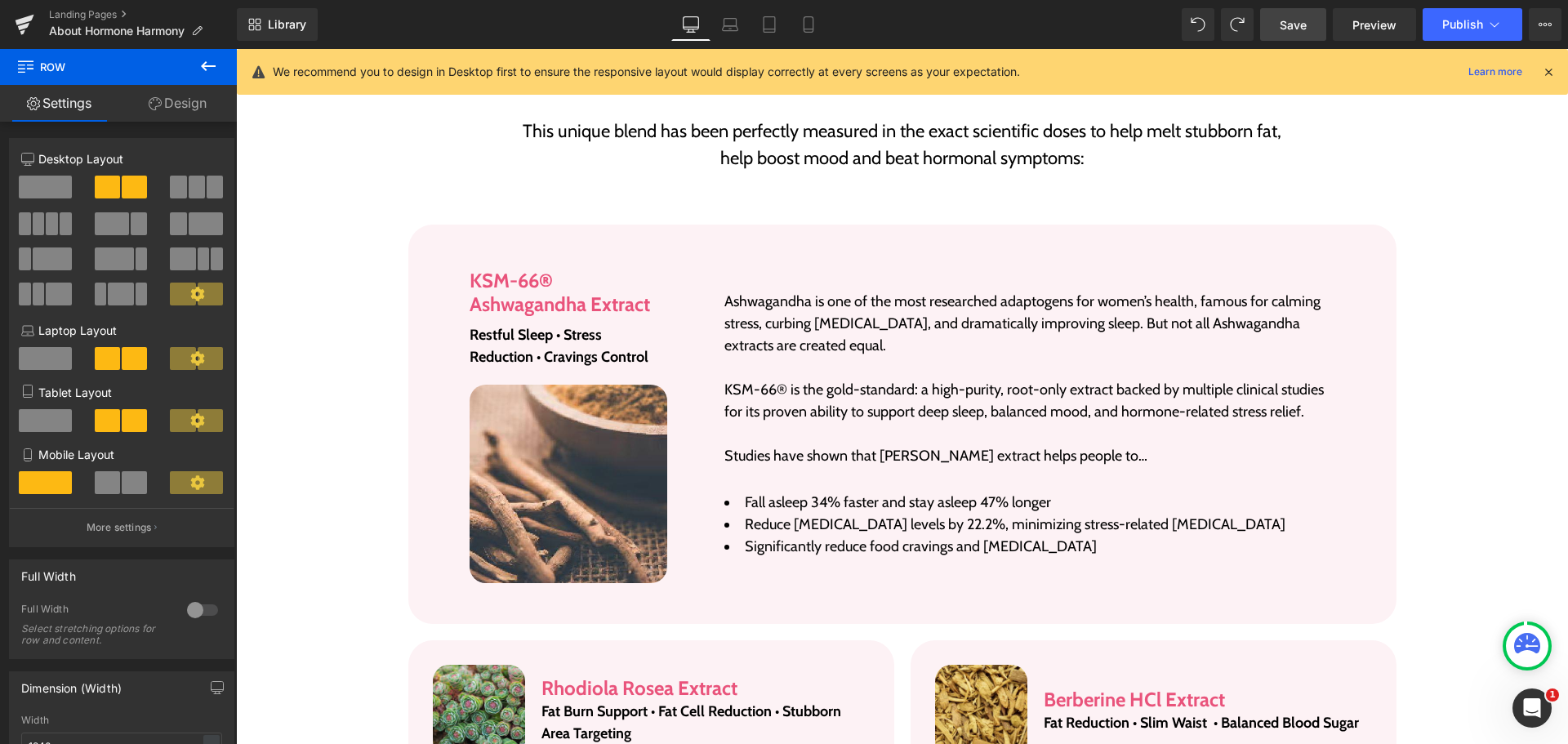
click at [1301, 24] on span "Save" at bounding box center [1294, 24] width 27 height 17
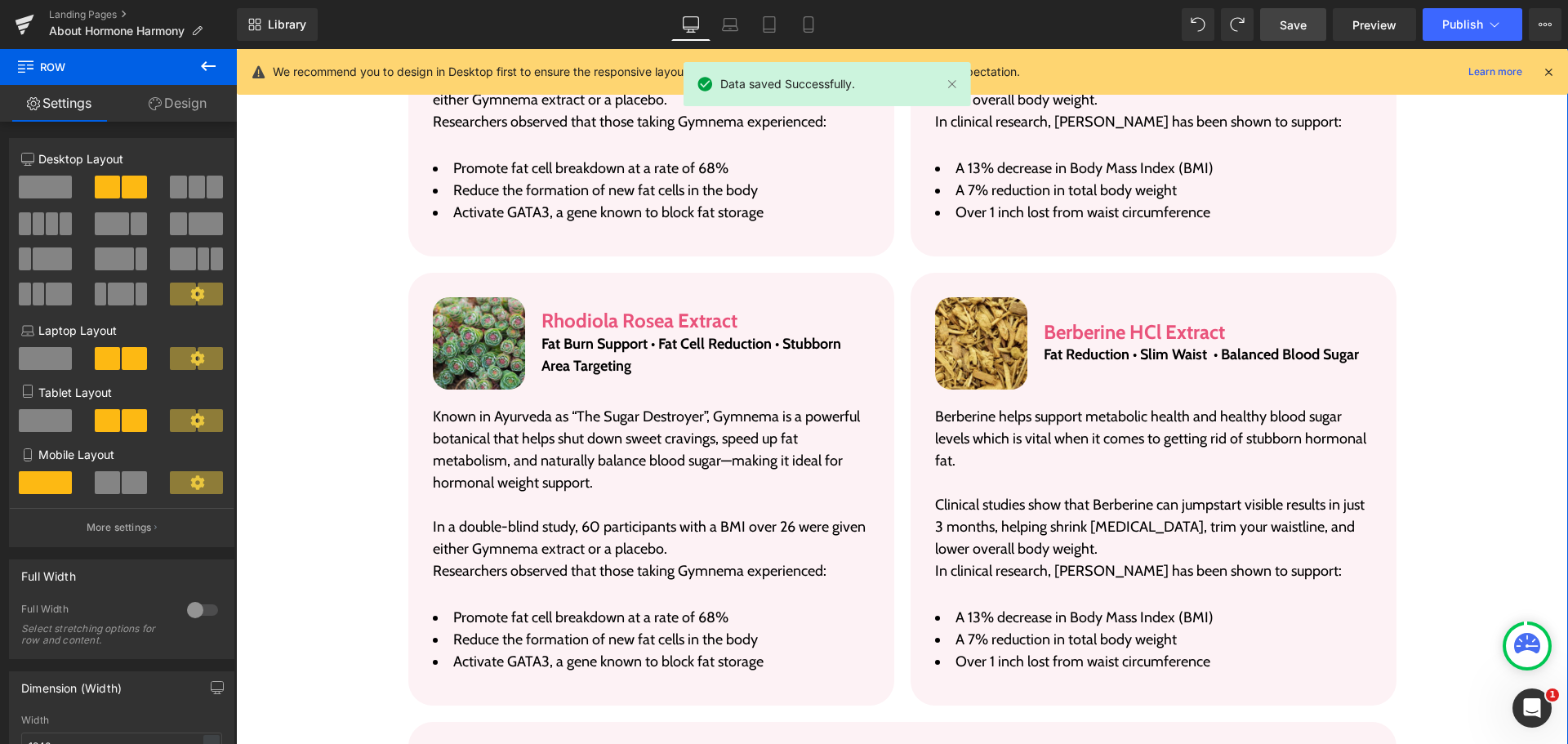
scroll to position [3571, 0]
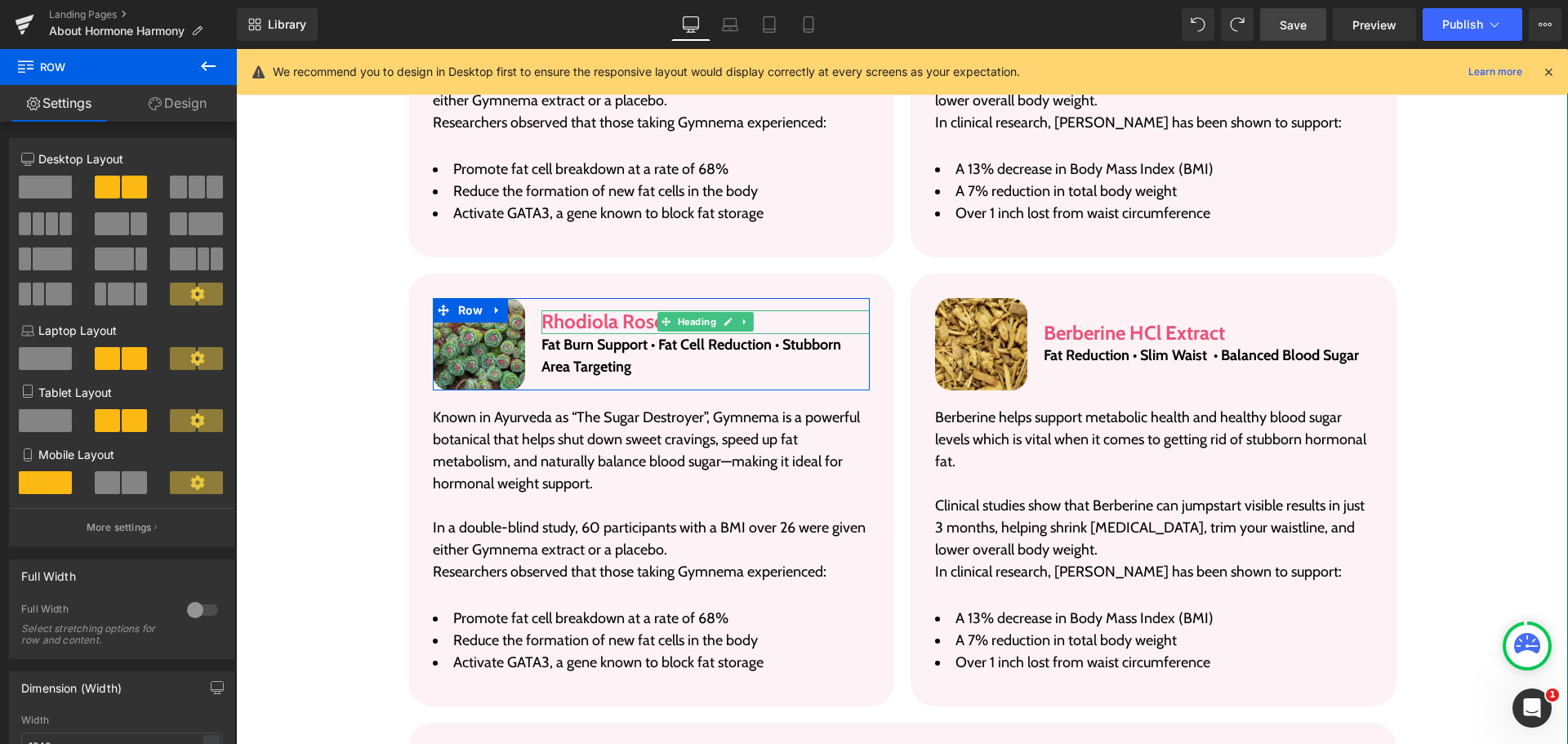
click at [601, 311] on h3 "Rhodiola Rosea Extract" at bounding box center [706, 323] width 328 height 24
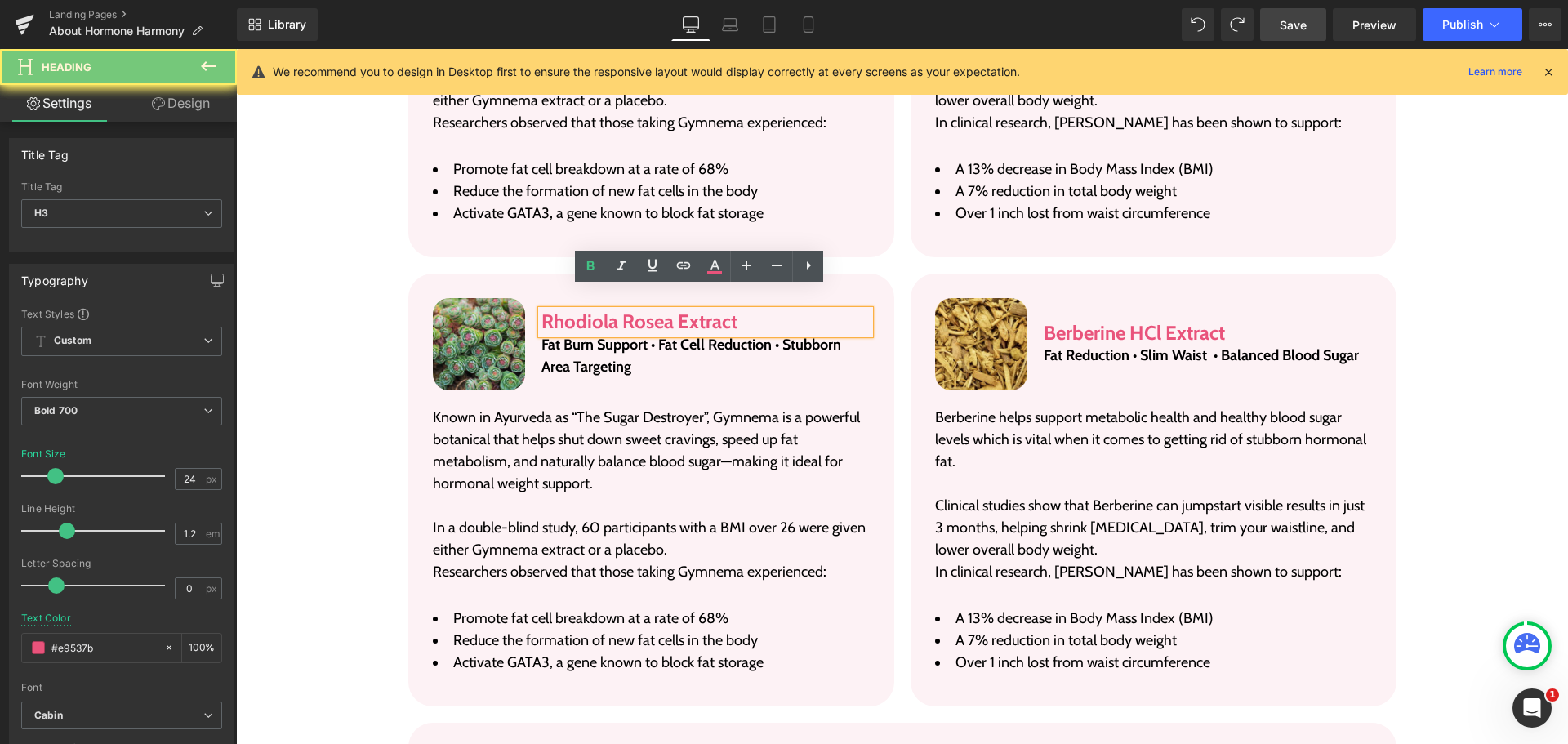
click at [601, 311] on h3 "Rhodiola Rosea Extract" at bounding box center [706, 323] width 328 height 24
paste div
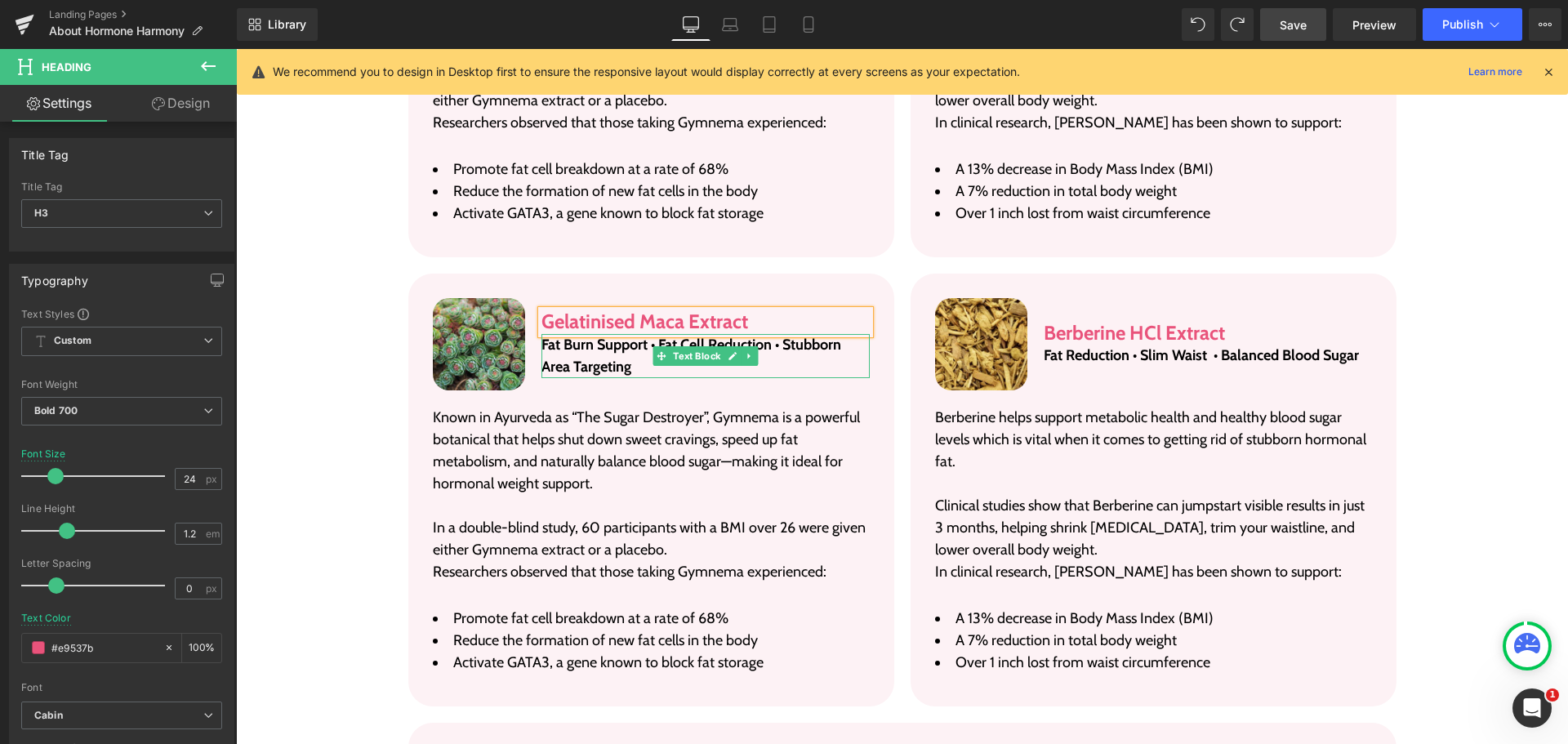
click at [627, 337] on p "Fat Burn Support • Fat Cell Reduction • Stubborn Area Targeting" at bounding box center [706, 356] width 328 height 44
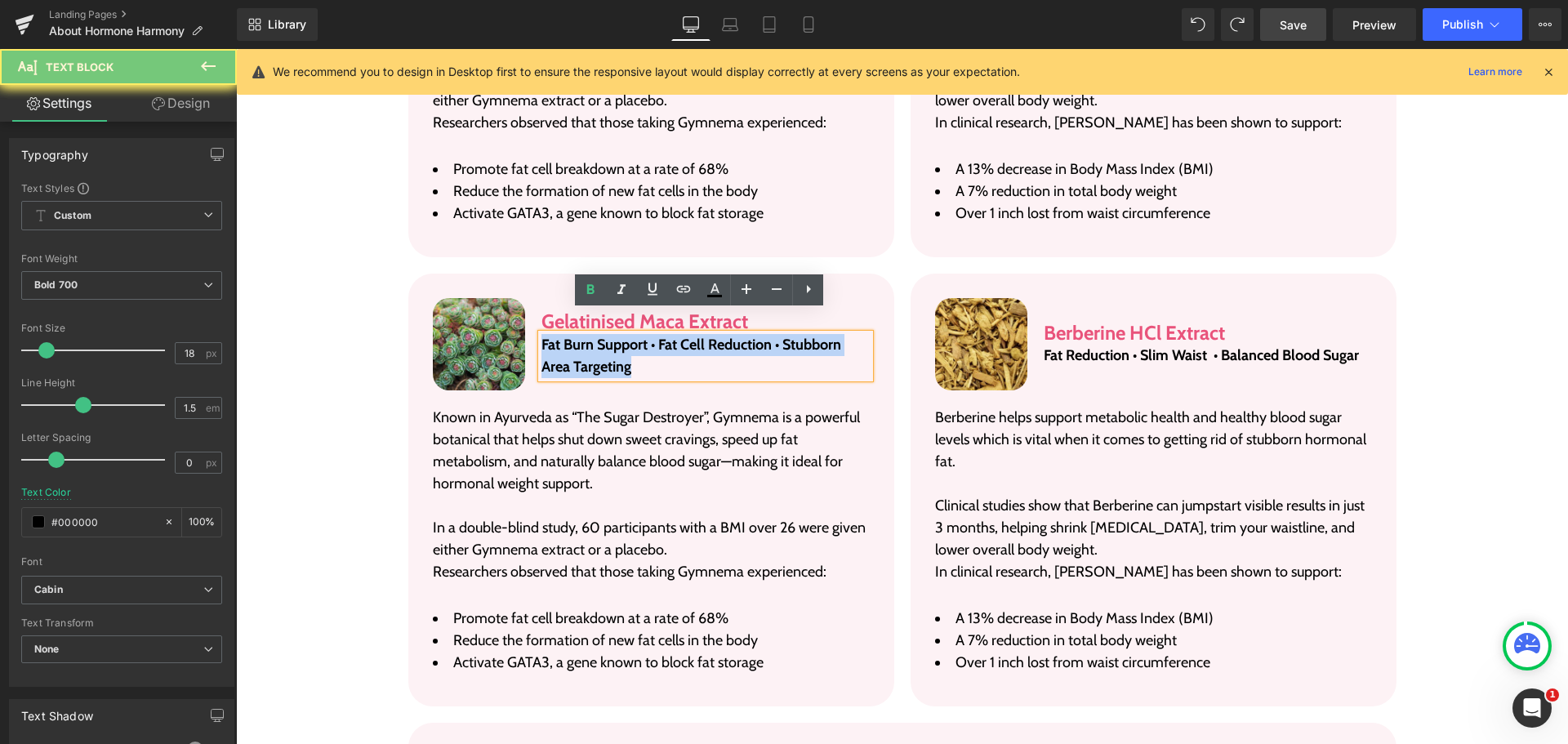
click at [627, 337] on p "Fat Burn Support • Fat Cell Reduction • Stubborn Area Targeting" at bounding box center [706, 356] width 328 height 44
paste div
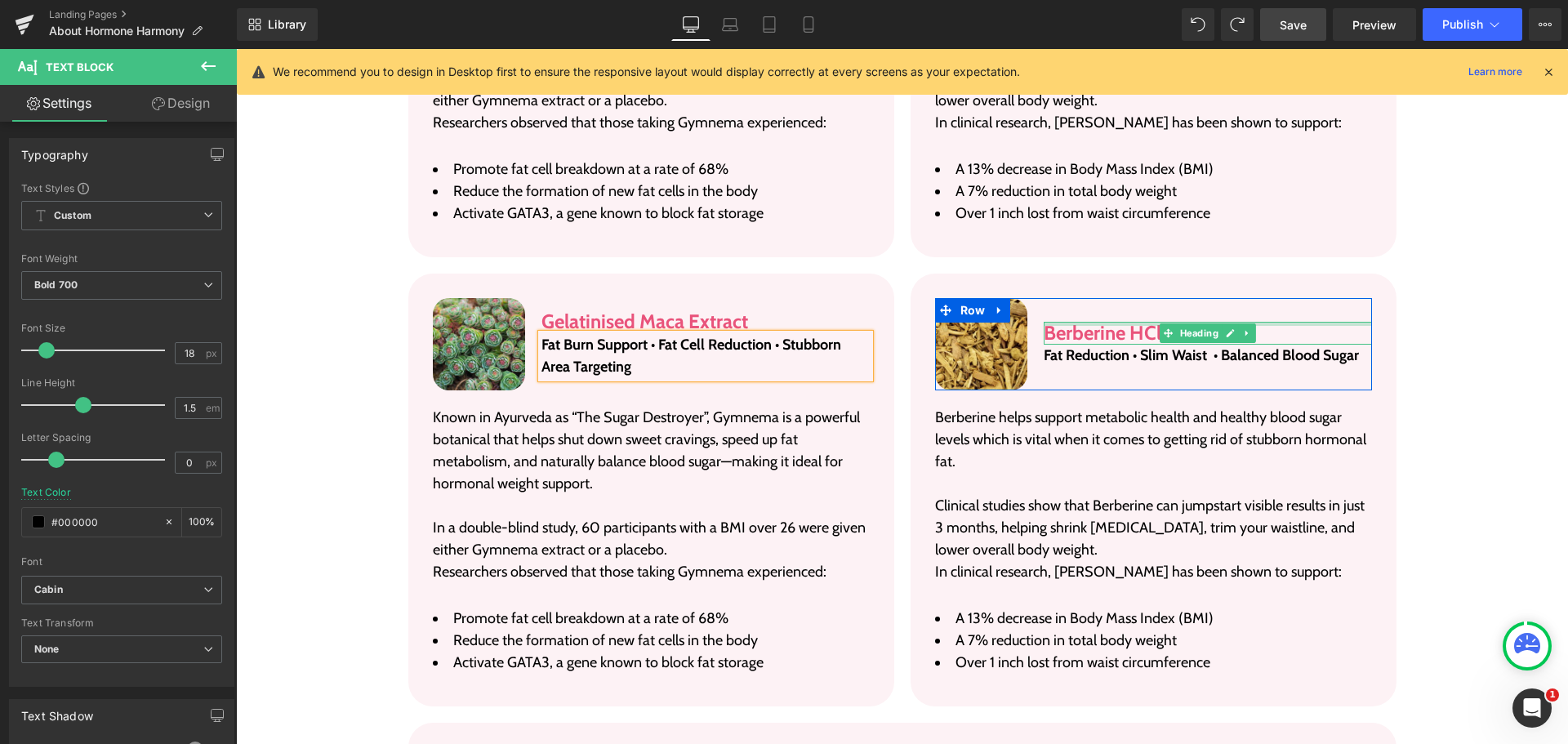
drag, startPoint x: 1073, startPoint y: 301, endPoint x: 1083, endPoint y: 308, distance: 12.2
click at [1073, 322] on div "Berberine HCl Extract Heading" at bounding box center [1207, 333] width 328 height 24
click at [1073, 322] on h3 "Berberine HCl Extract" at bounding box center [1207, 333] width 328 height 24
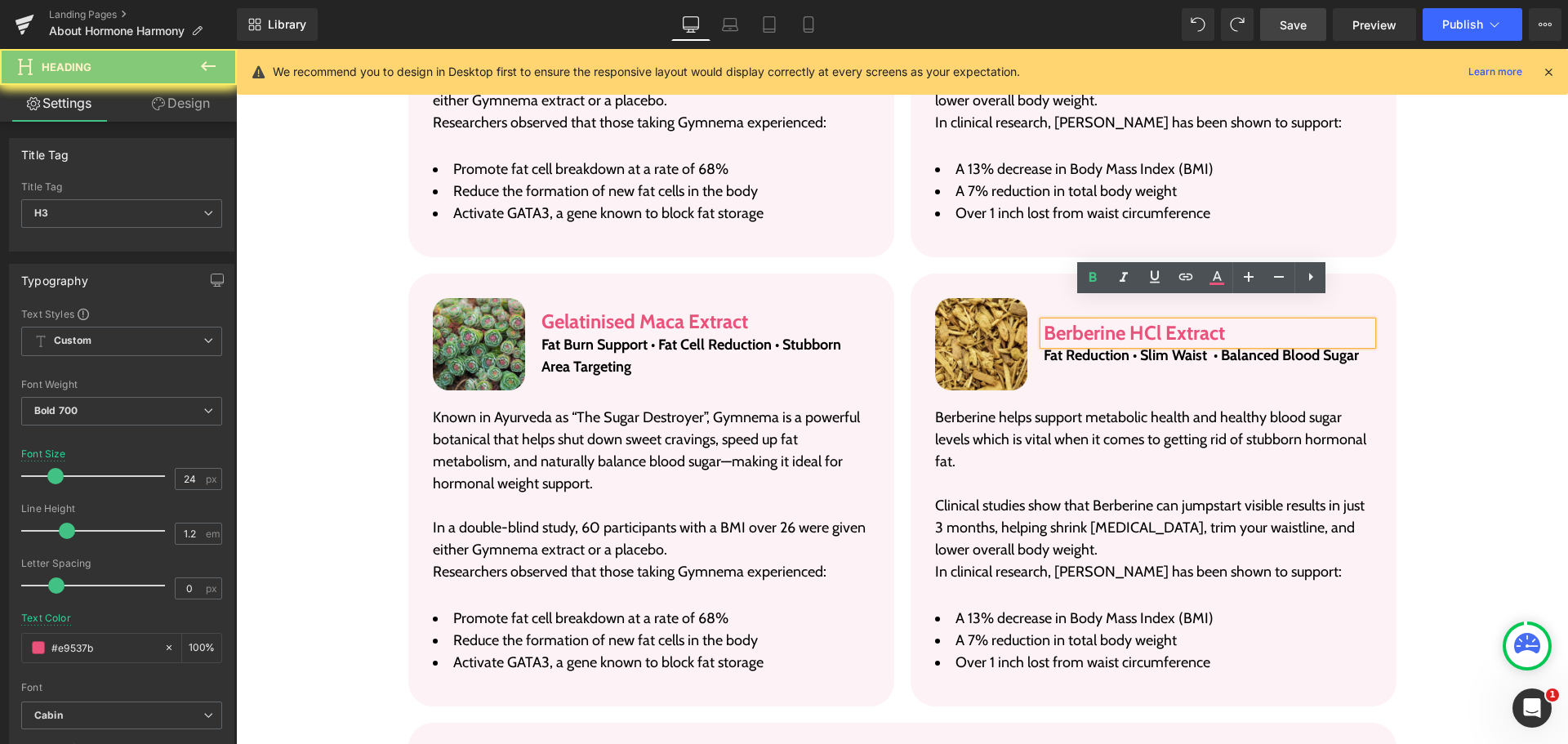
click at [1083, 322] on h3 "Berberine HCl Extract" at bounding box center [1207, 333] width 328 height 24
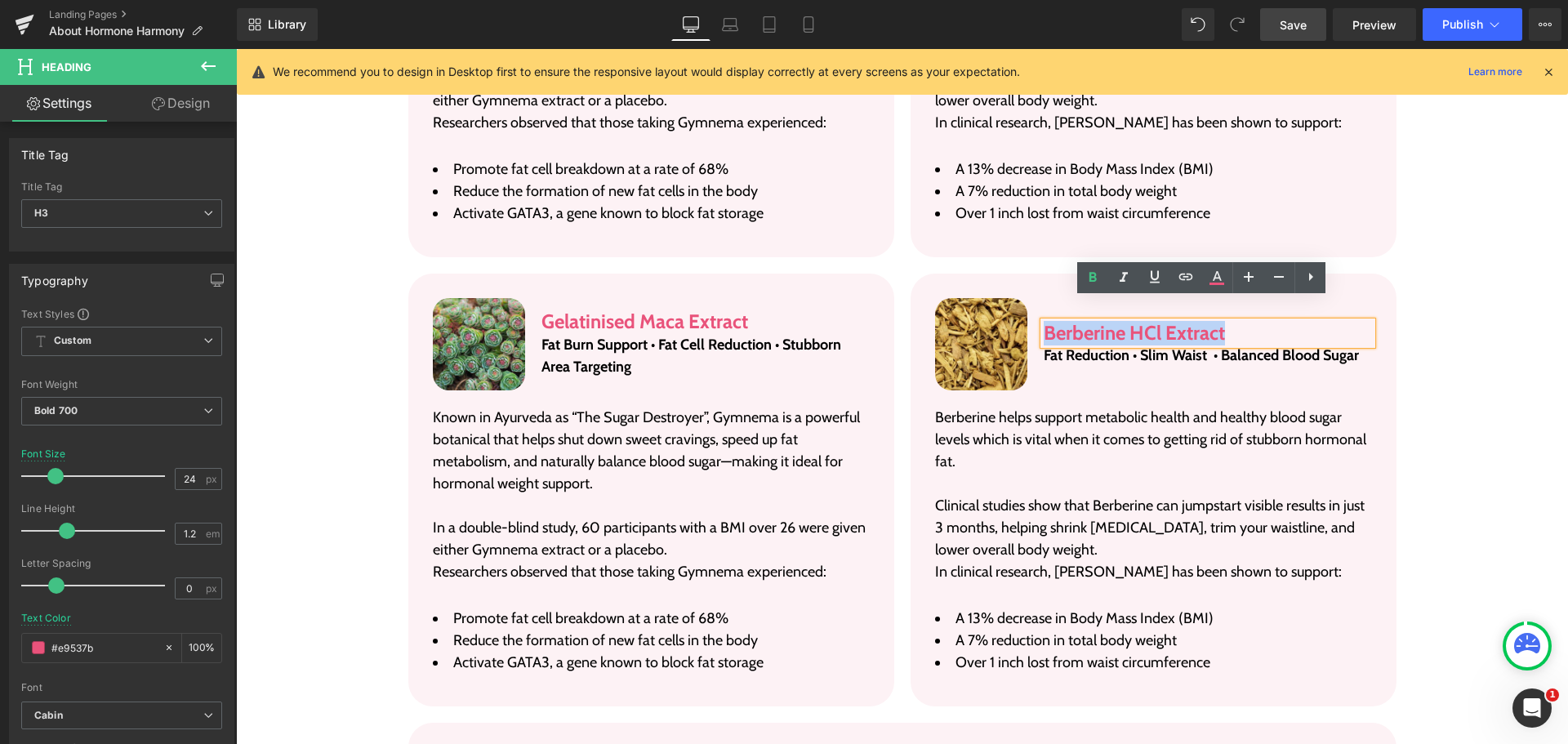
paste div
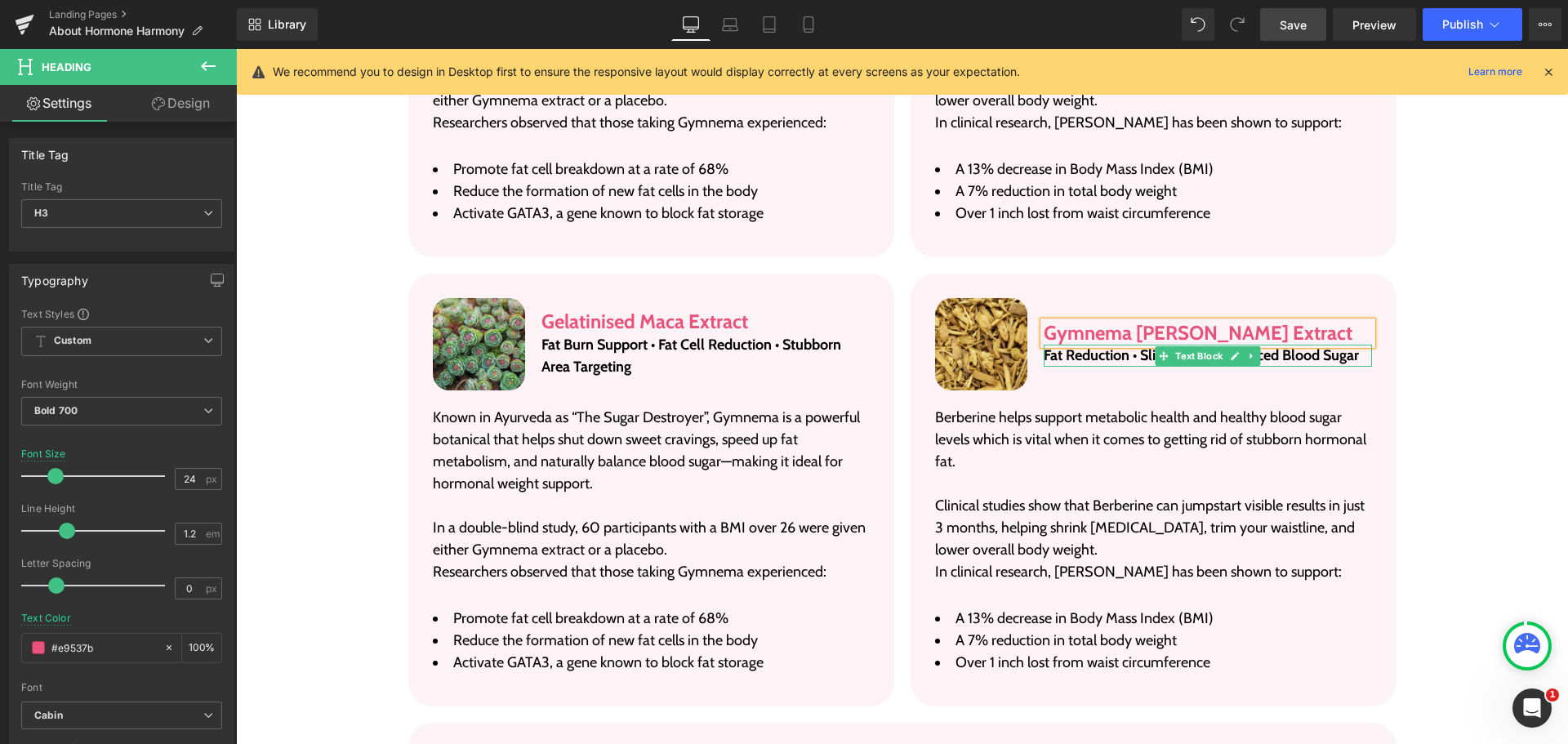
click at [1110, 344] on p "Fat Reduction • Slim Waist • Balanced Blood Sugar" at bounding box center [1207, 355] width 328 height 22
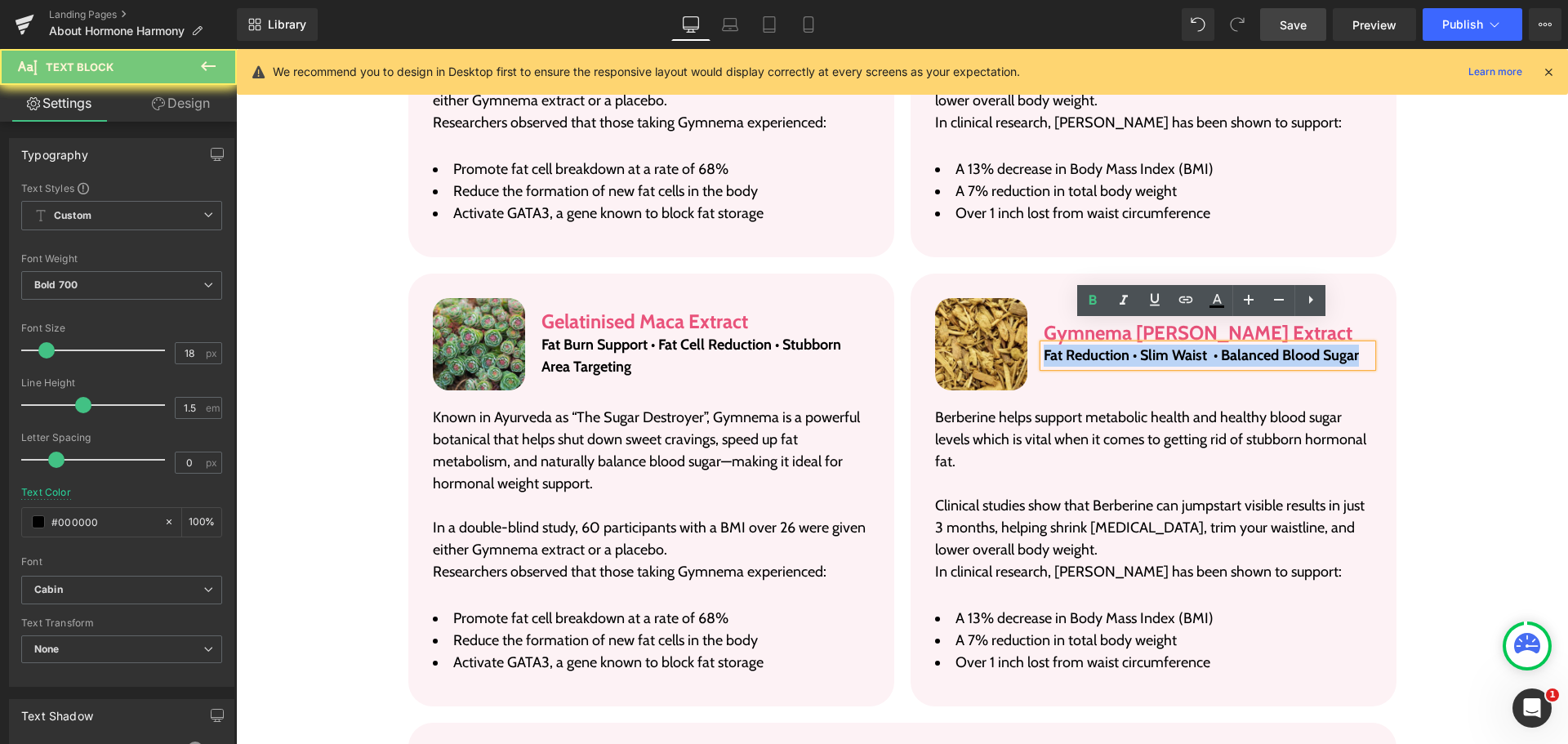
click at [1110, 344] on p "Fat Reduction • Slim Waist • Balanced Blood Sugar" at bounding box center [1207, 355] width 328 height 22
paste div
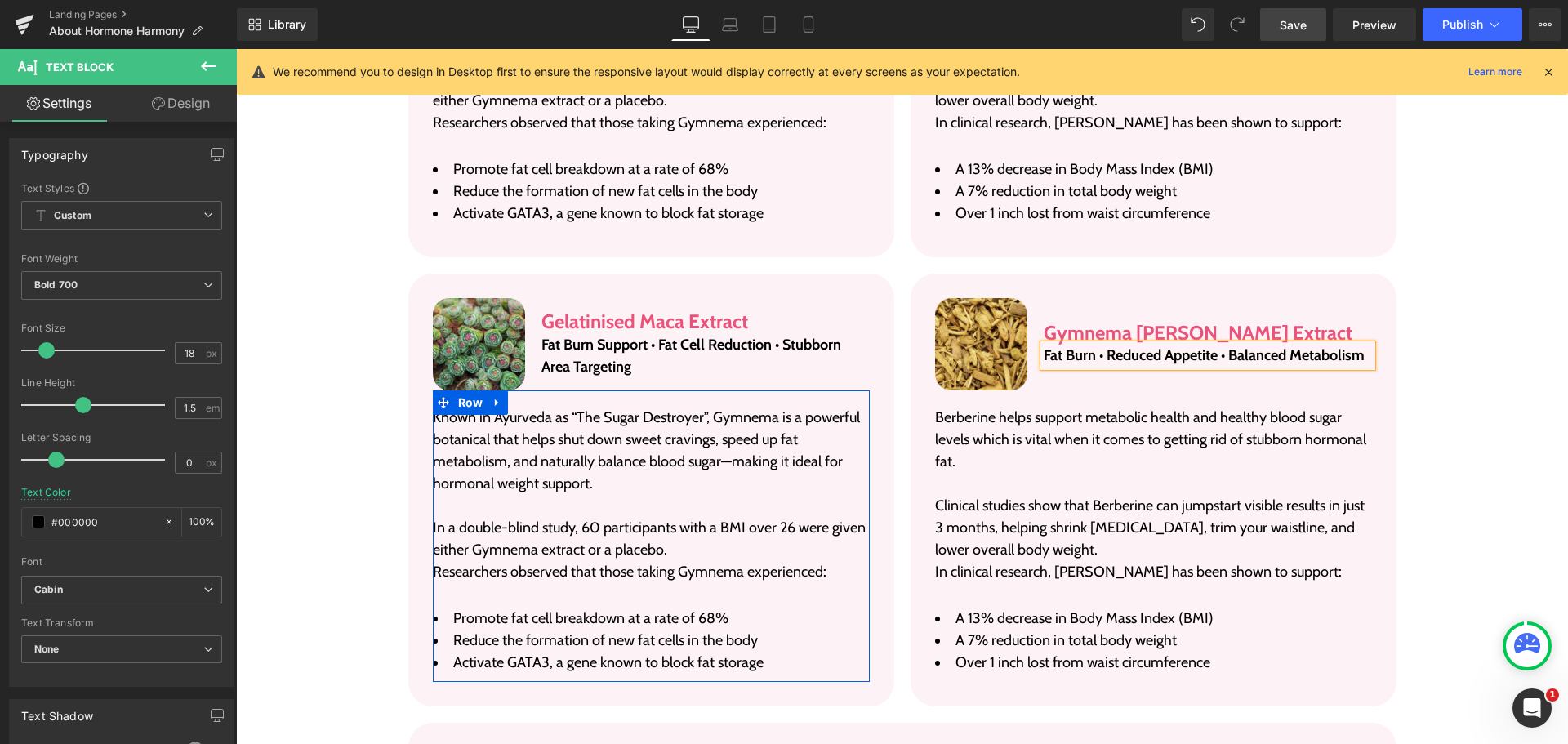
click at [583, 460] on p "Known in Ayurveda as “The Sugar Destroyer”, Gymnema is a powerful botanical tha…" at bounding box center [651, 450] width 437 height 88
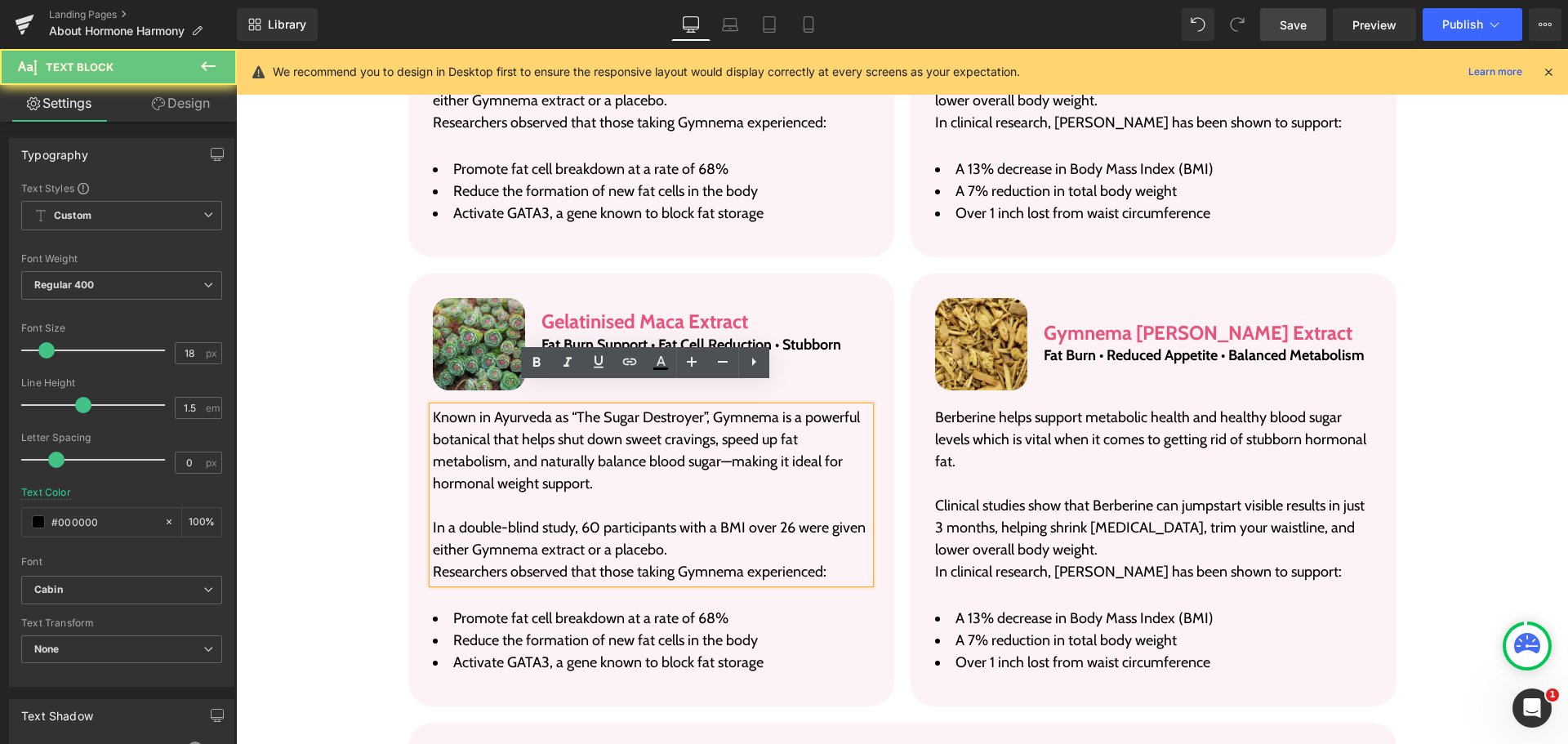
click at [583, 460] on p "Known in Ayurveda as “The Sugar Destroyer”, Gymnema is a powerful botanical tha…" at bounding box center [651, 450] width 437 height 88
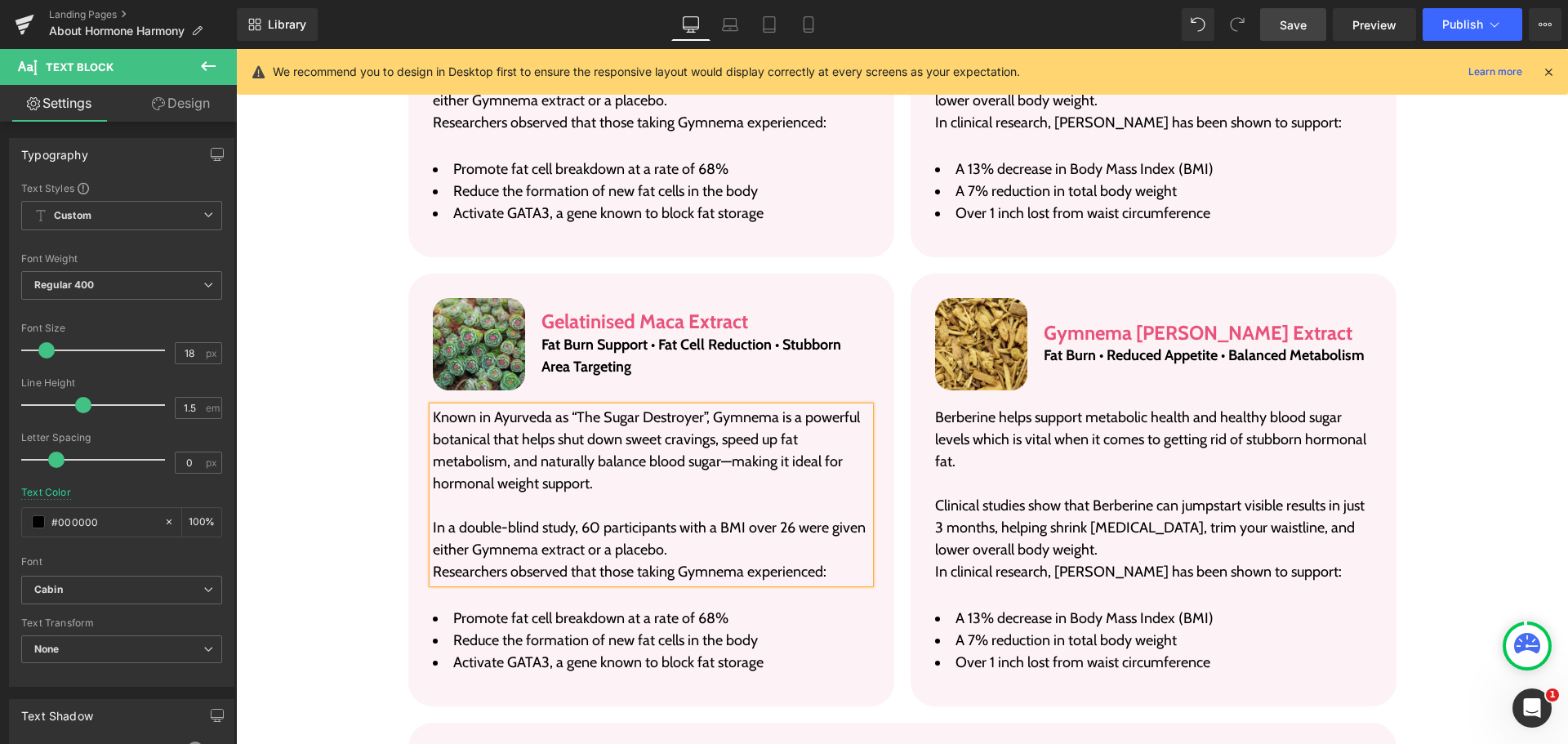
paste div
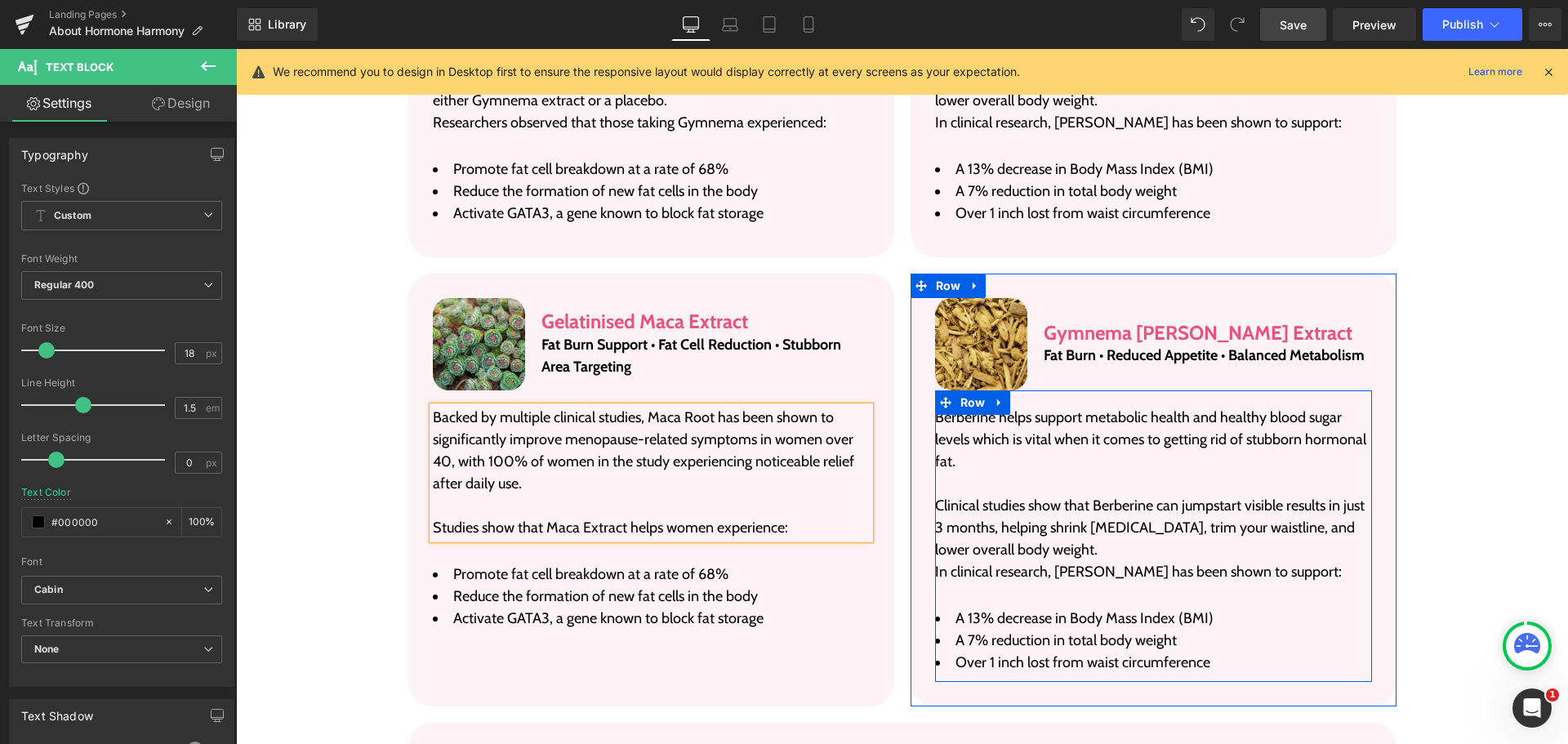
click at [997, 495] on p "Clinical studies show that Berberine can jumpstart visible results in just 3 mo…" at bounding box center [1153, 527] width 437 height 66
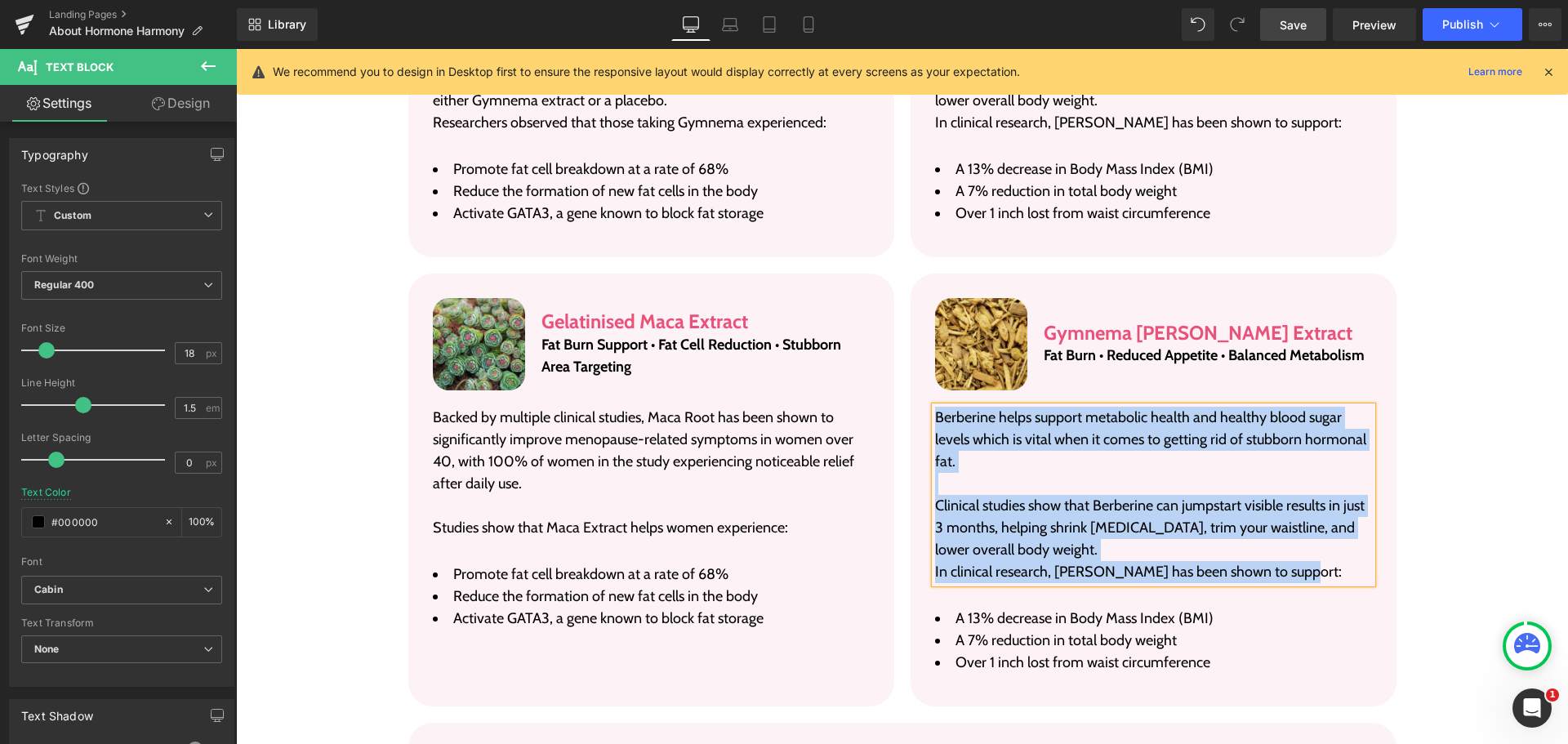
paste div
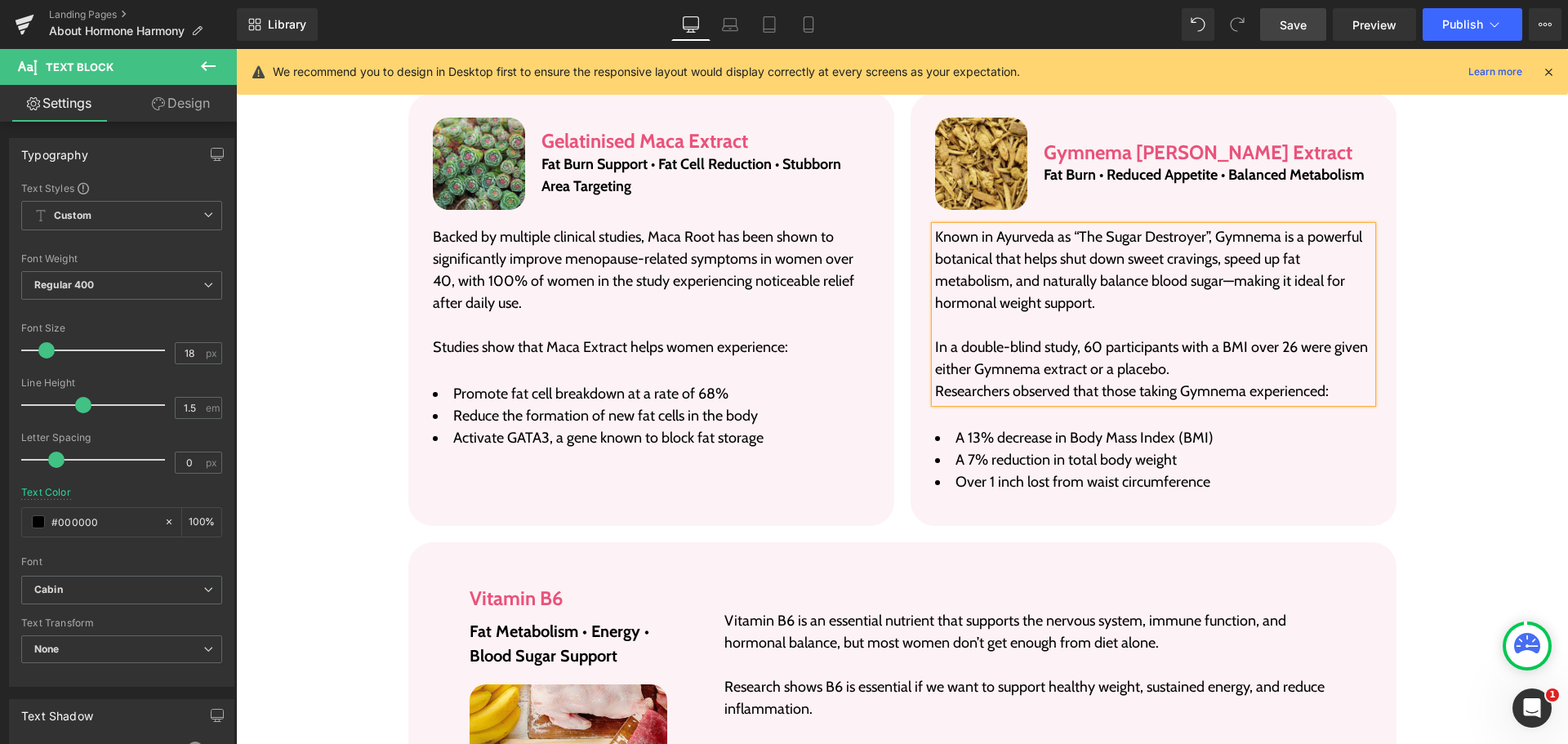
scroll to position [3817, 0]
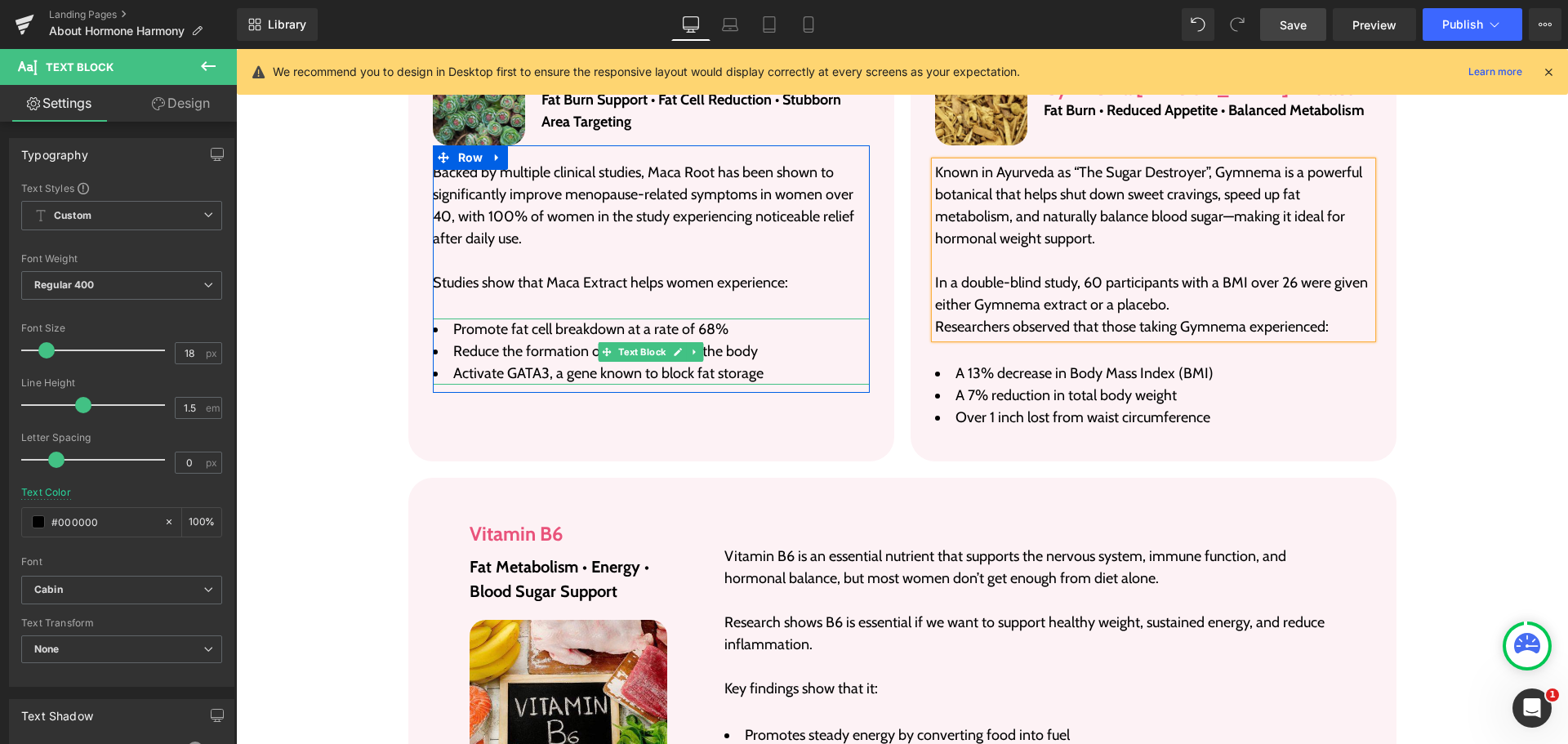
click at [483, 319] on li "Promote fat cell breakdown at a rate of 68%" at bounding box center [651, 330] width 437 height 22
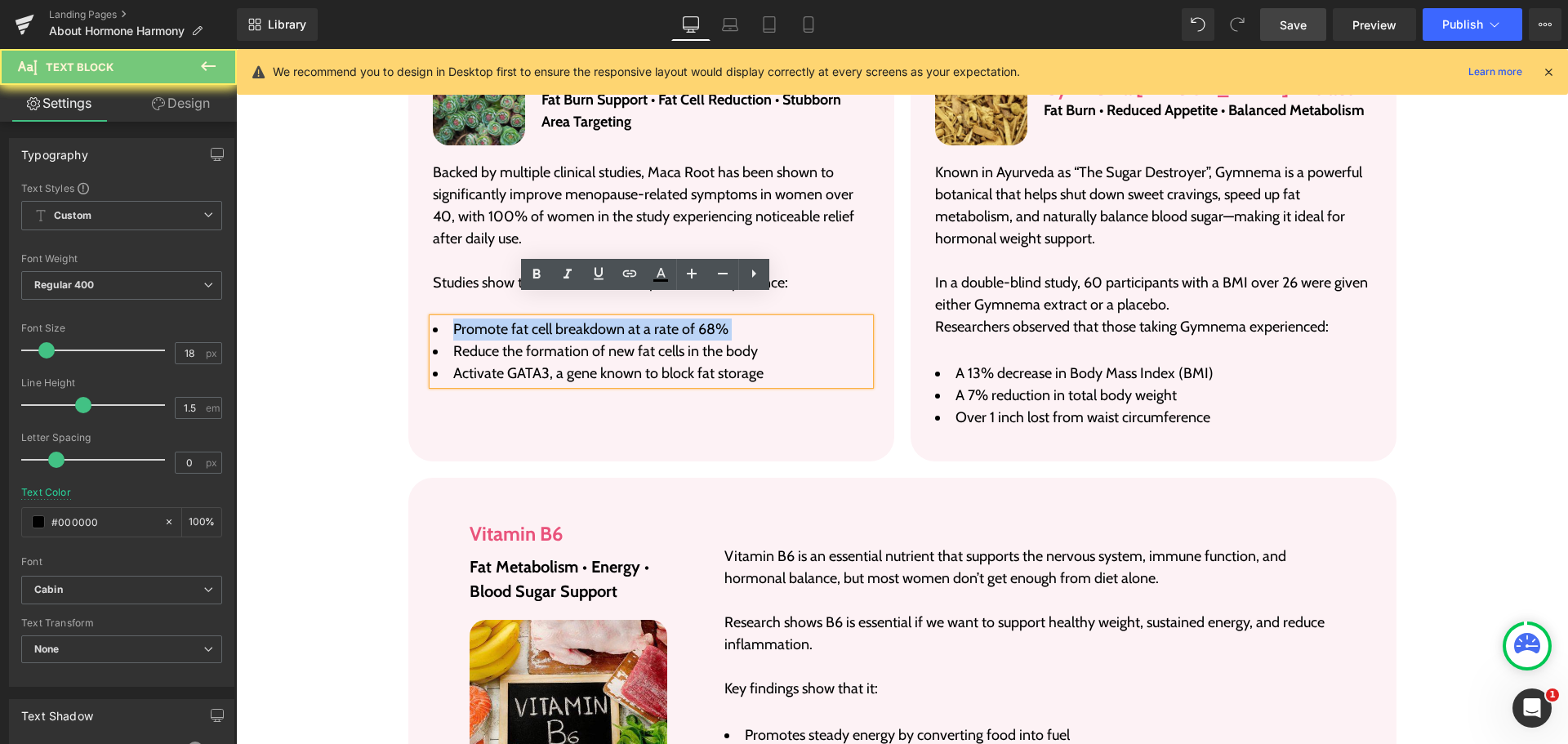
click at [483, 319] on li "Promote fat cell breakdown at a rate of 68%" at bounding box center [651, 330] width 437 height 22
paste div
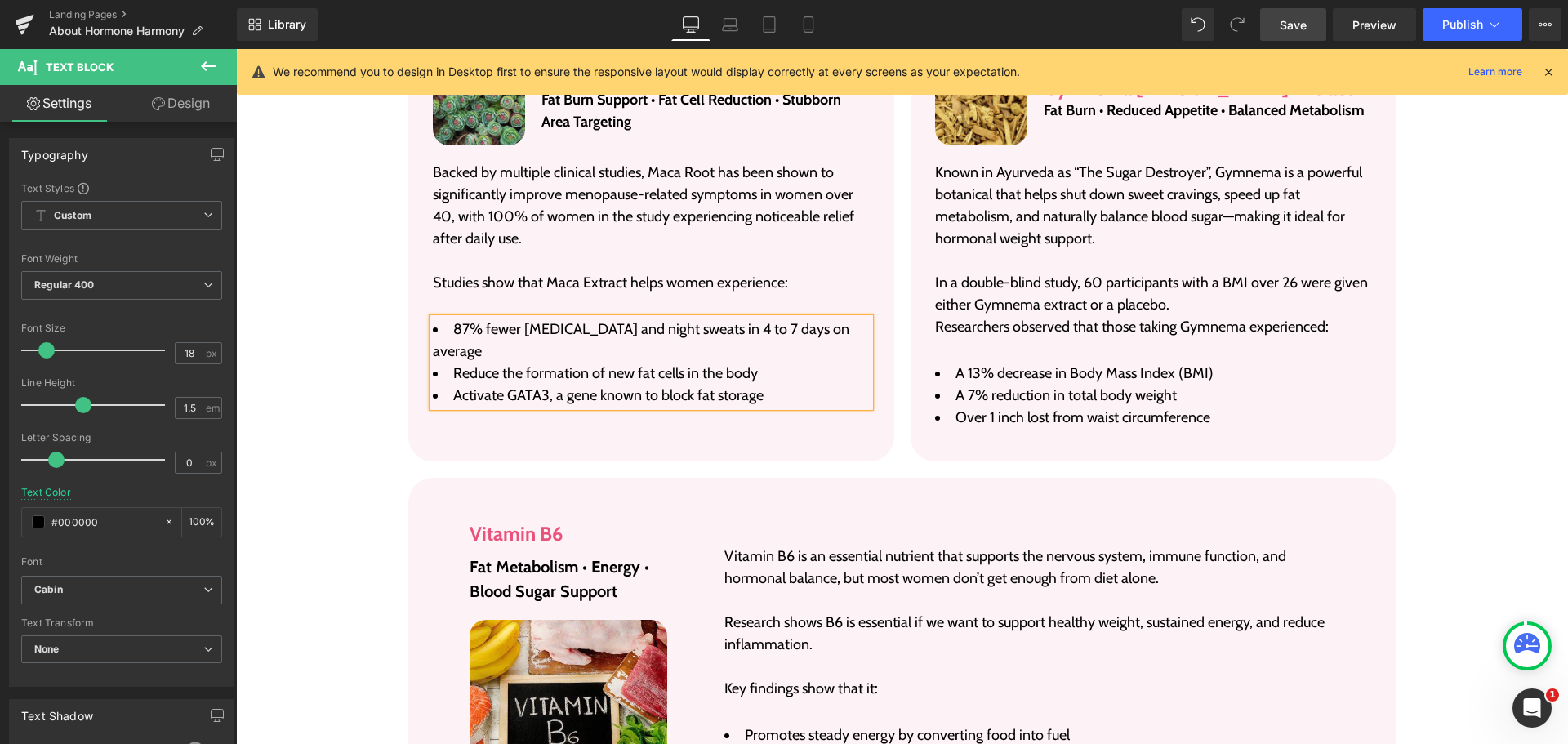
click at [659, 364] on span "Reduce the formation of new fat cells in the body" at bounding box center [605, 373] width 304 height 18
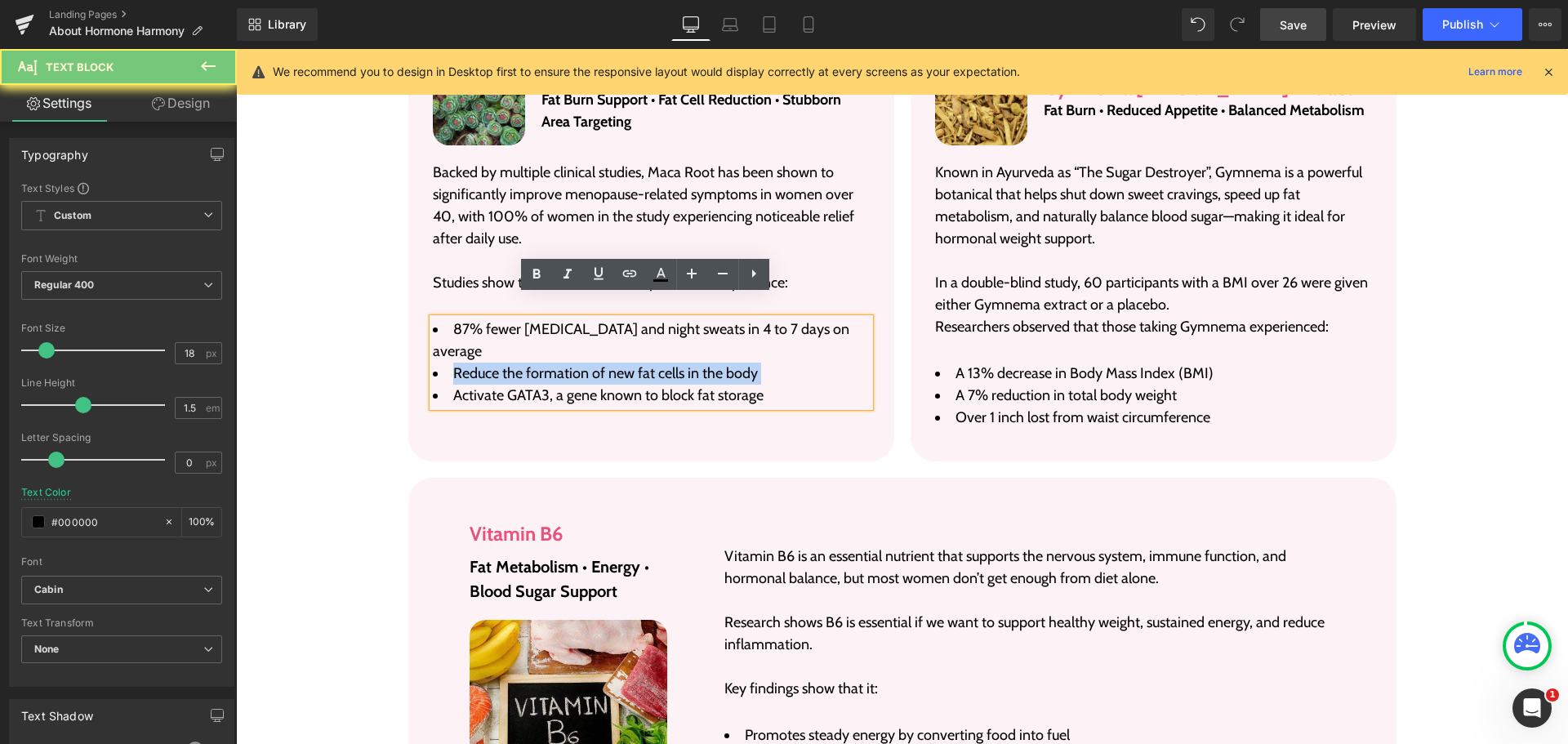
click at [659, 364] on span "Reduce the formation of new fat cells in the body" at bounding box center [605, 373] width 304 height 18
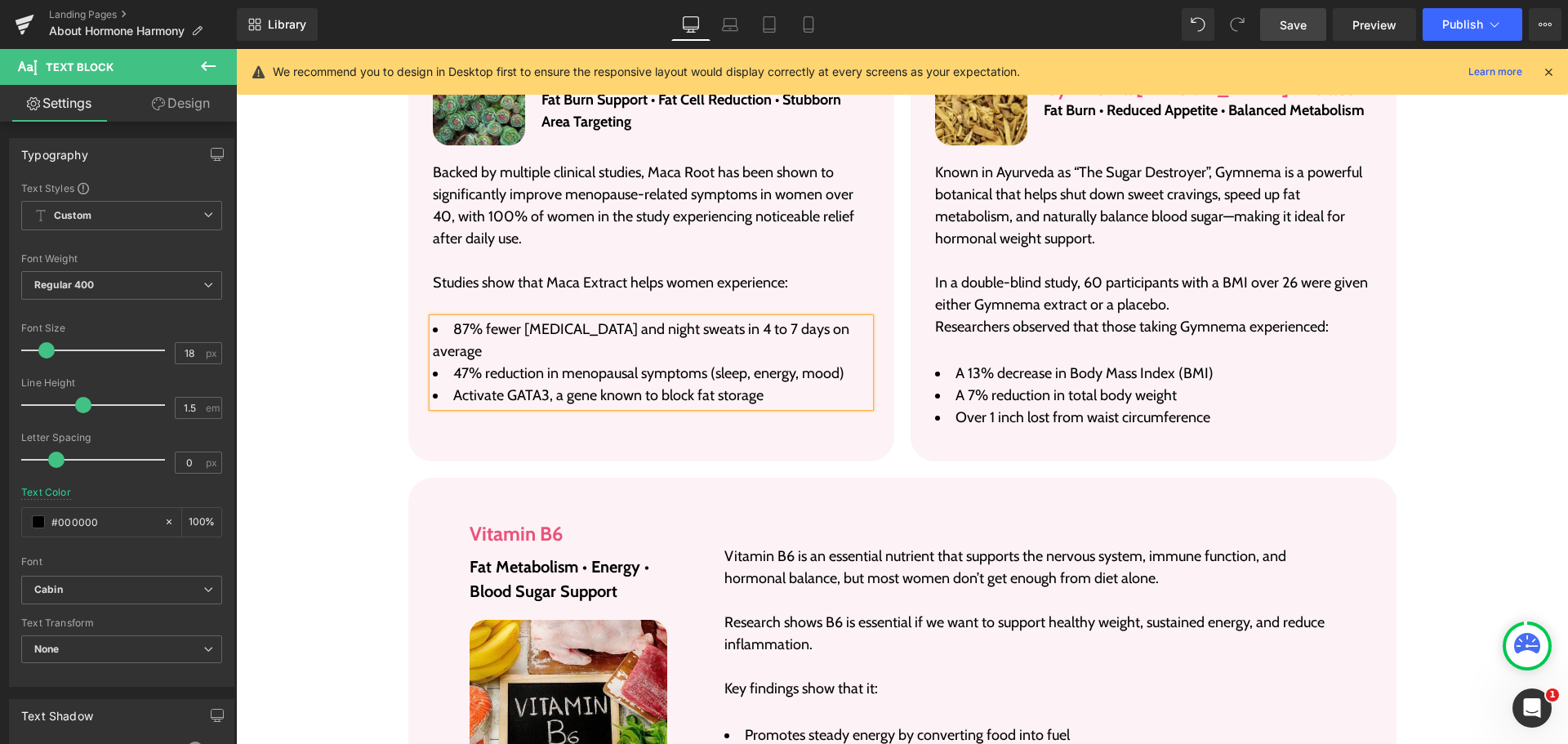
click at [542, 386] on span "Activate GATA3, a gene known to block fat storage" at bounding box center [608, 395] width 311 height 18
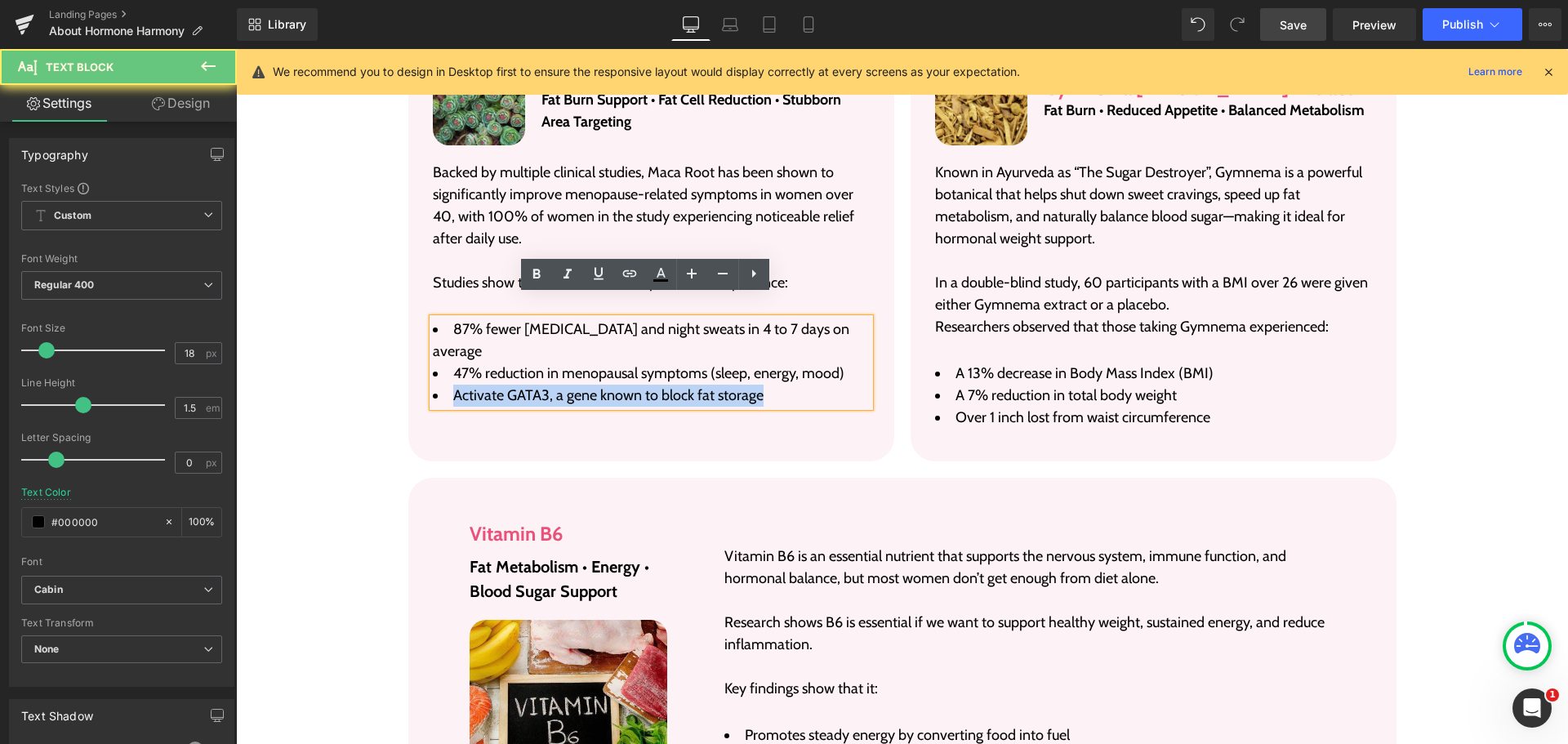
click at [542, 386] on span "Activate GATA3, a gene known to block fat storage" at bounding box center [608, 395] width 311 height 18
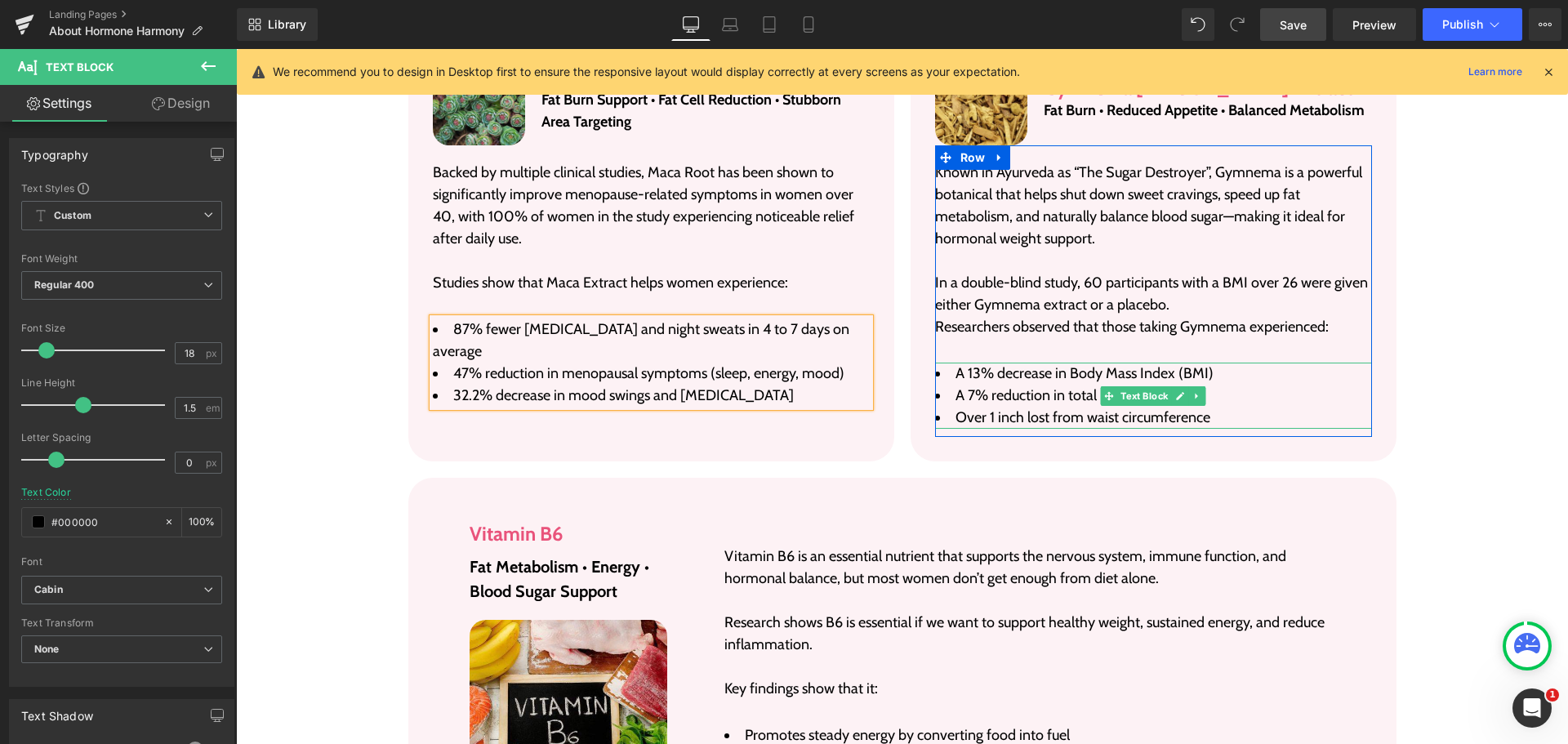
click at [1002, 362] on div "A 13% decrease in Body Mass Index (BMI) A 7% reduction in total body weight Ove…" at bounding box center [1153, 395] width 437 height 66
click at [1002, 364] on span "A 13% decrease in Body Mass Index (BMI)" at bounding box center [1084, 373] width 258 height 18
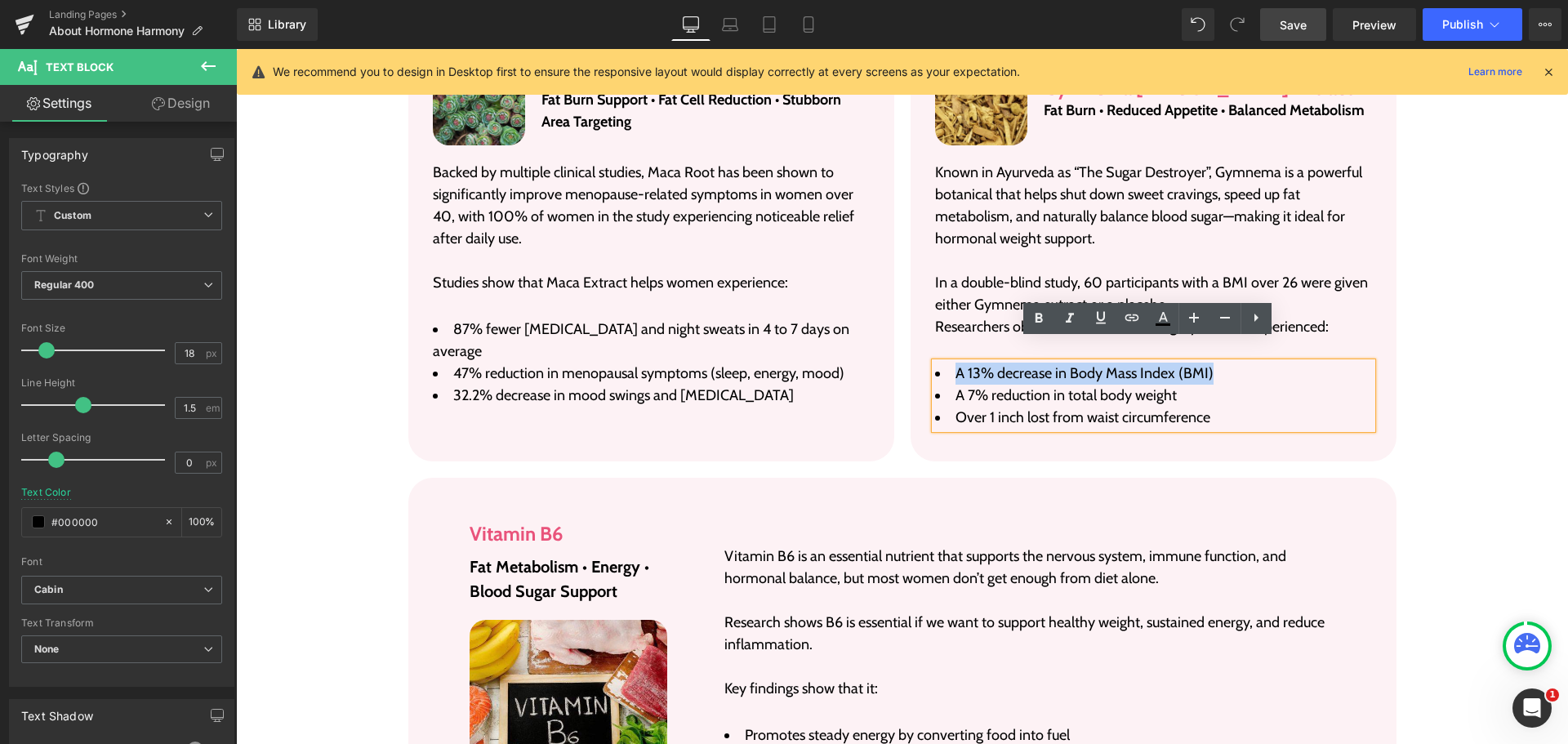
paste div
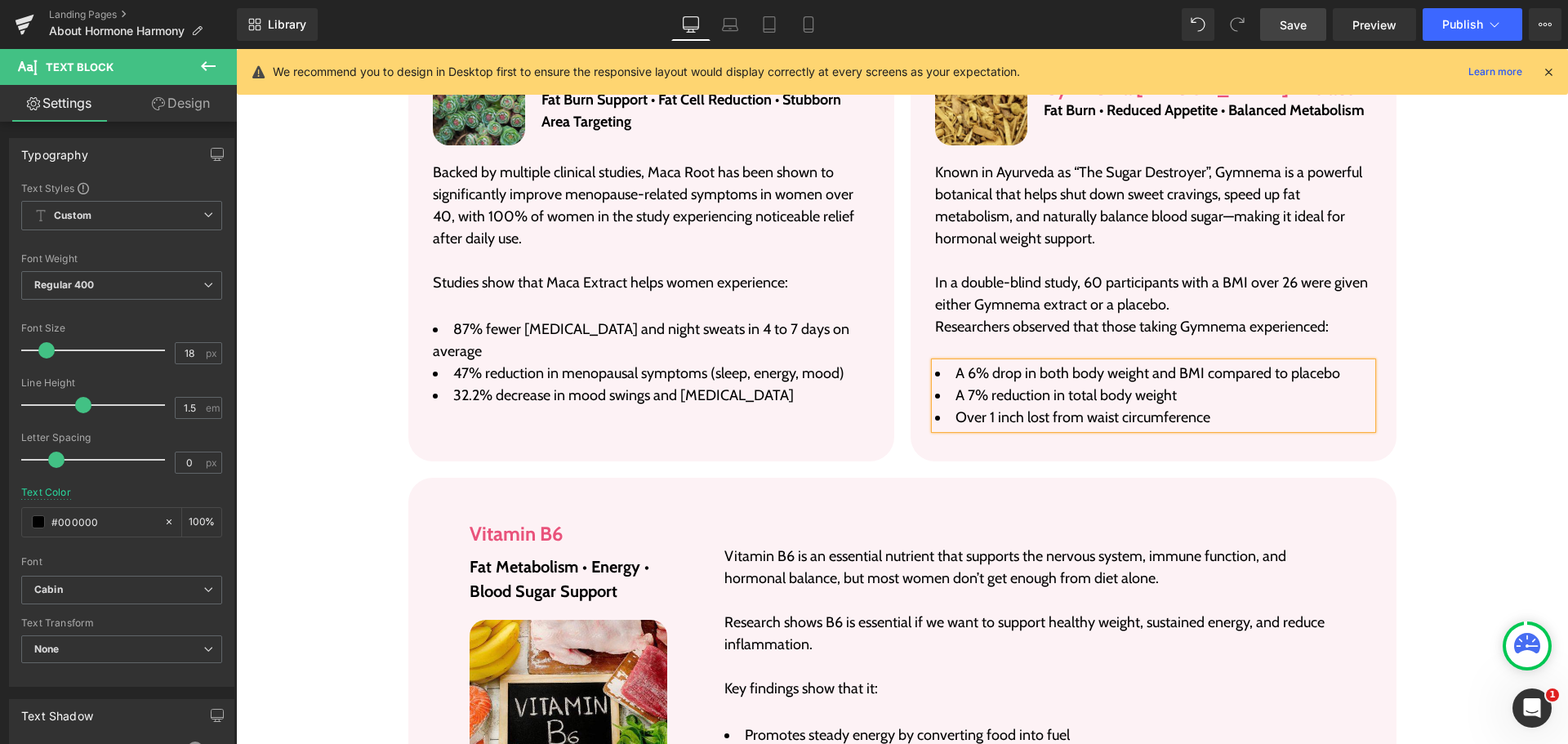
click at [1095, 386] on span "A 7% reduction in total body weight" at bounding box center [1066, 395] width 221 height 18
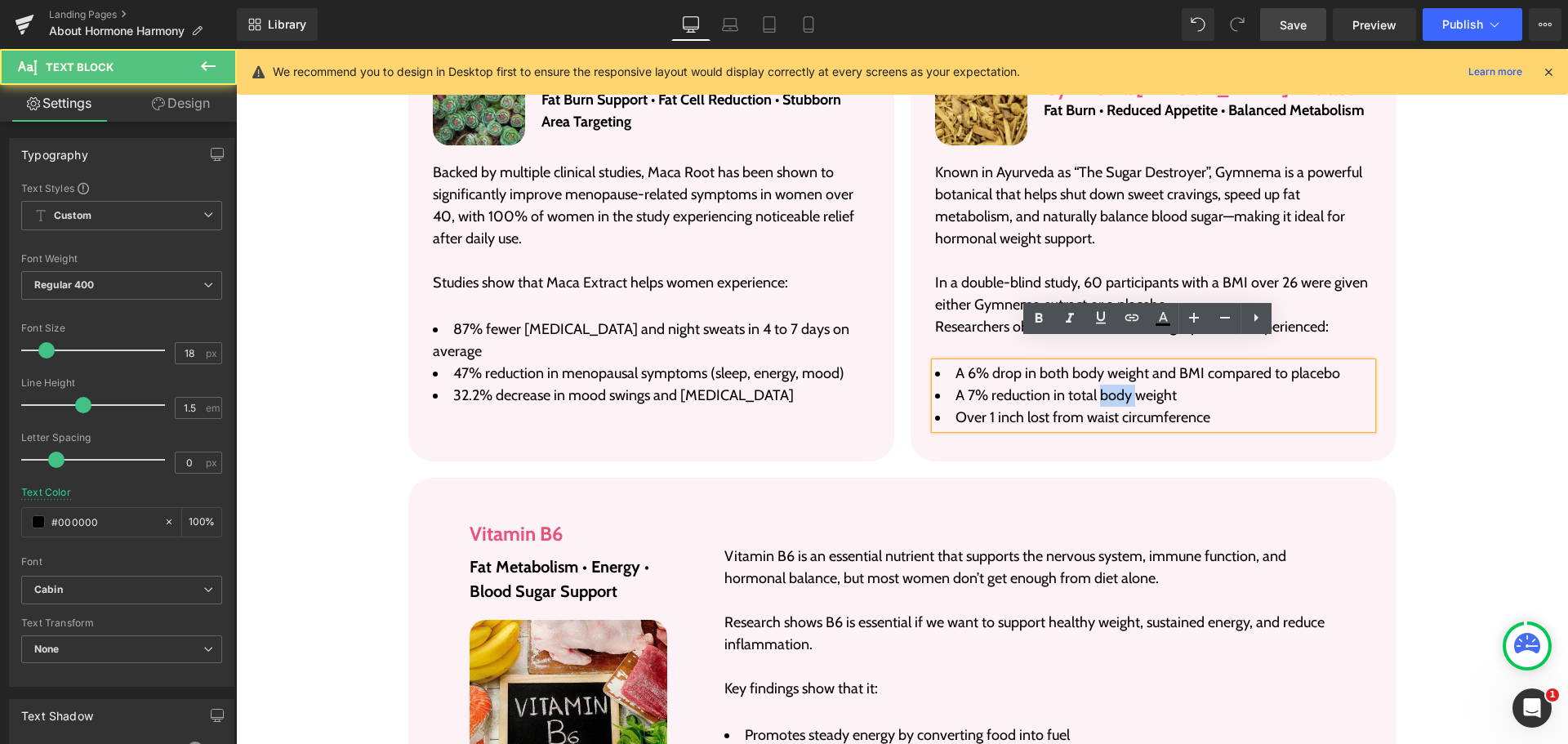
click at [1095, 386] on span "A 7% reduction in total body weight" at bounding box center [1066, 395] width 221 height 18
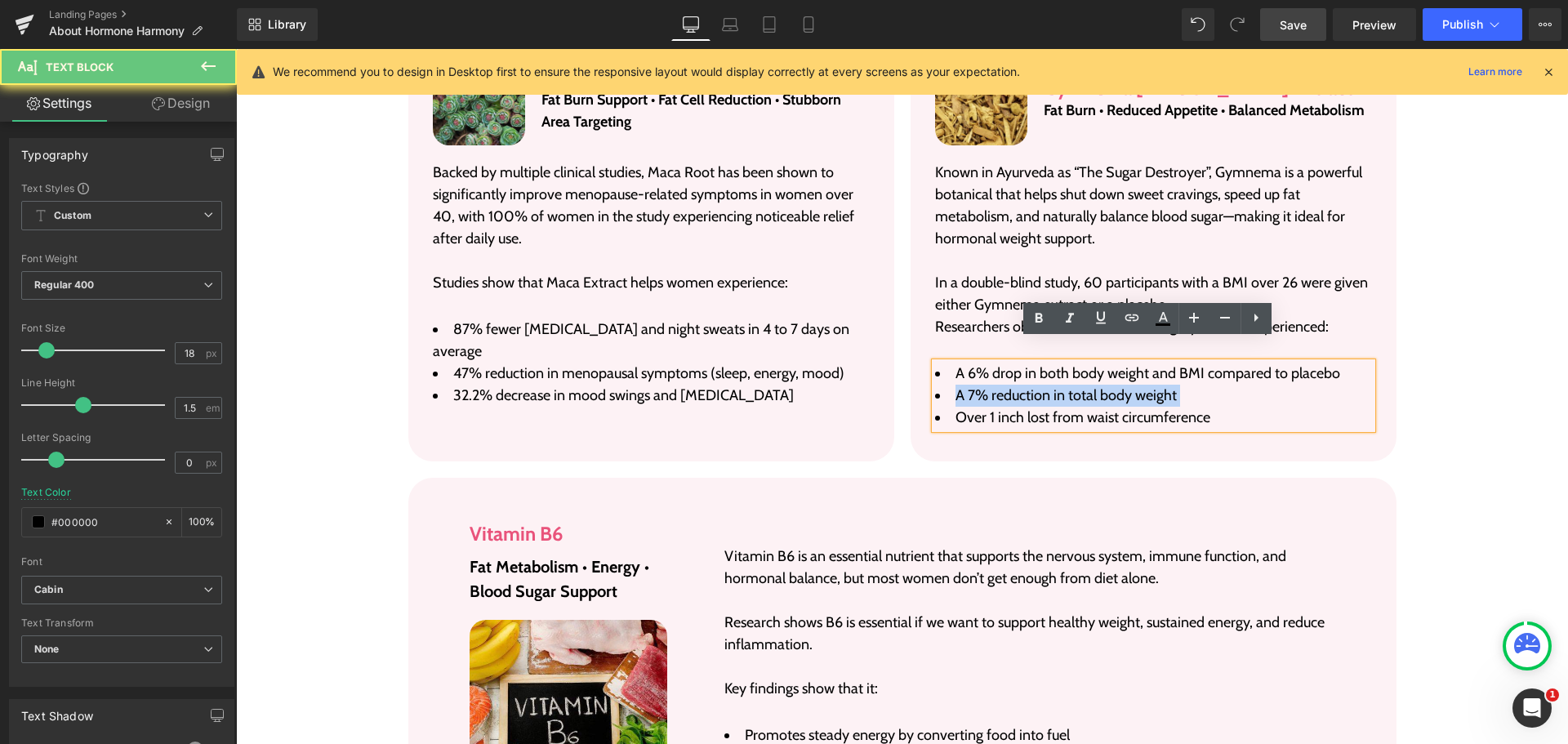
click at [1095, 386] on span "A 7% reduction in total body weight" at bounding box center [1066, 395] width 221 height 18
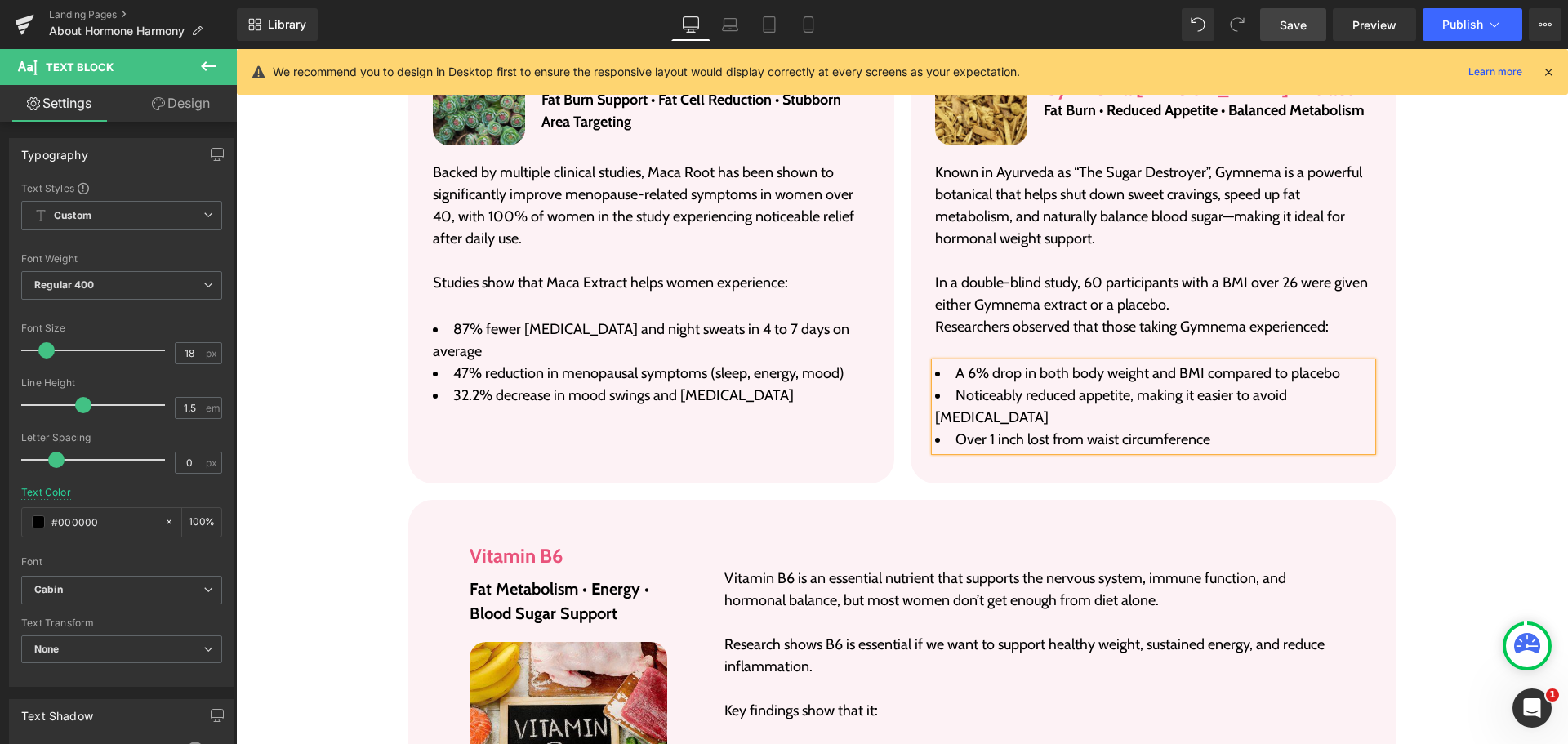
click at [1150, 430] on span "Over 1 inch lost from waist circumference" at bounding box center [1082, 440] width 255 height 18
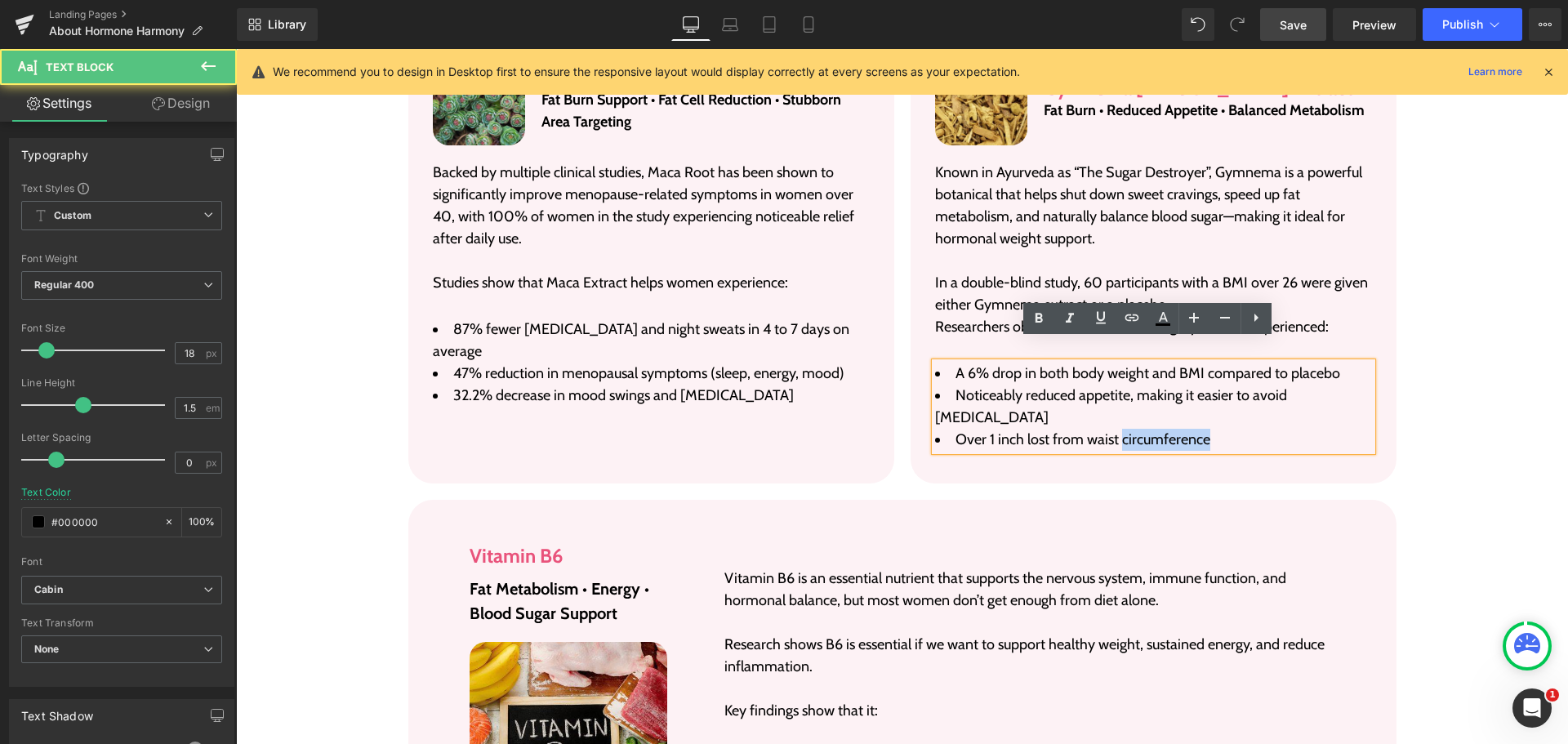
click at [1150, 430] on span "Over 1 inch lost from waist circumference" at bounding box center [1082, 440] width 255 height 18
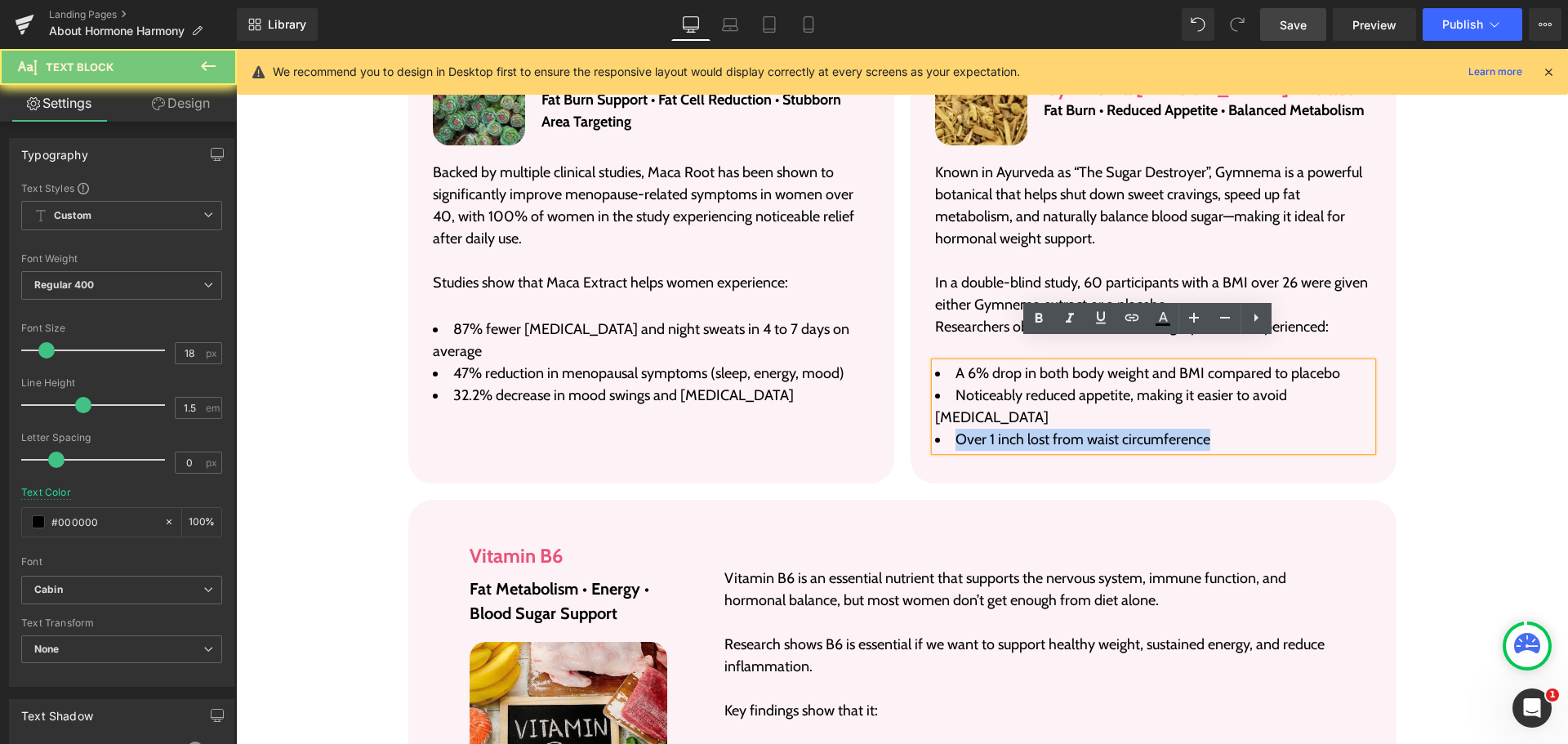
click at [1150, 430] on span "Over 1 inch lost from waist circumference" at bounding box center [1082, 440] width 255 height 18
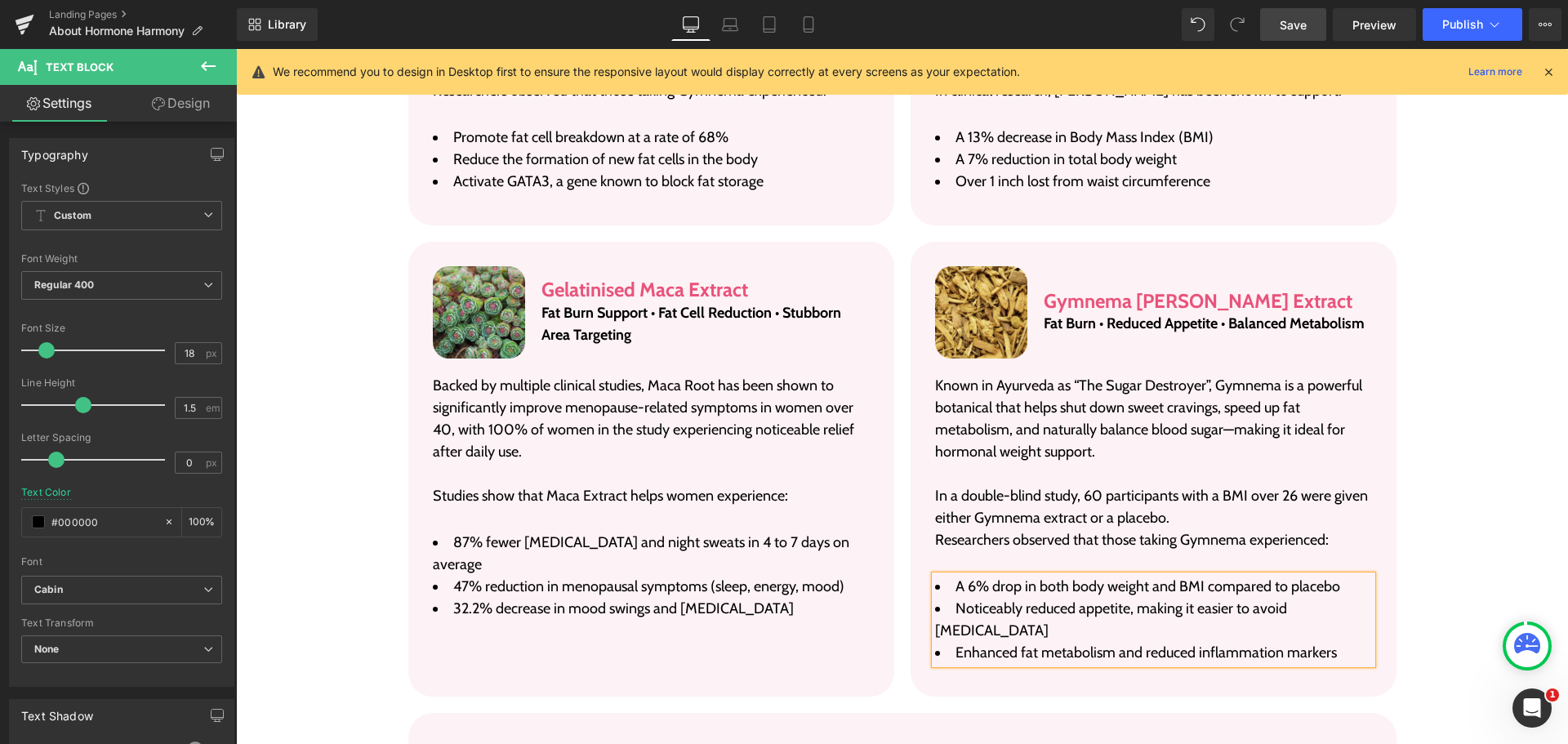
scroll to position [3571, 0]
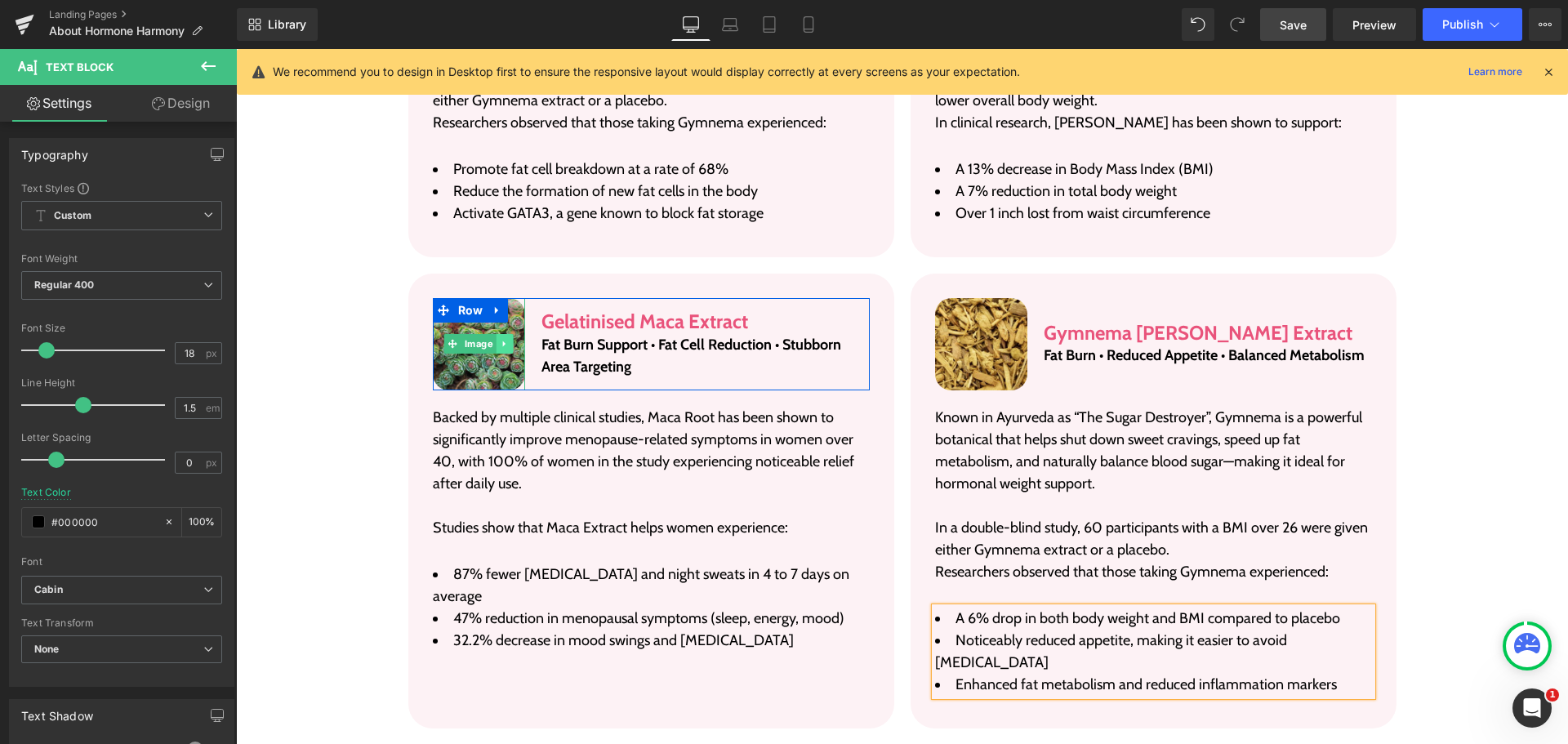
click at [501, 339] on icon at bounding box center [505, 343] width 9 height 10
click at [477, 354] on img at bounding box center [479, 344] width 93 height 93
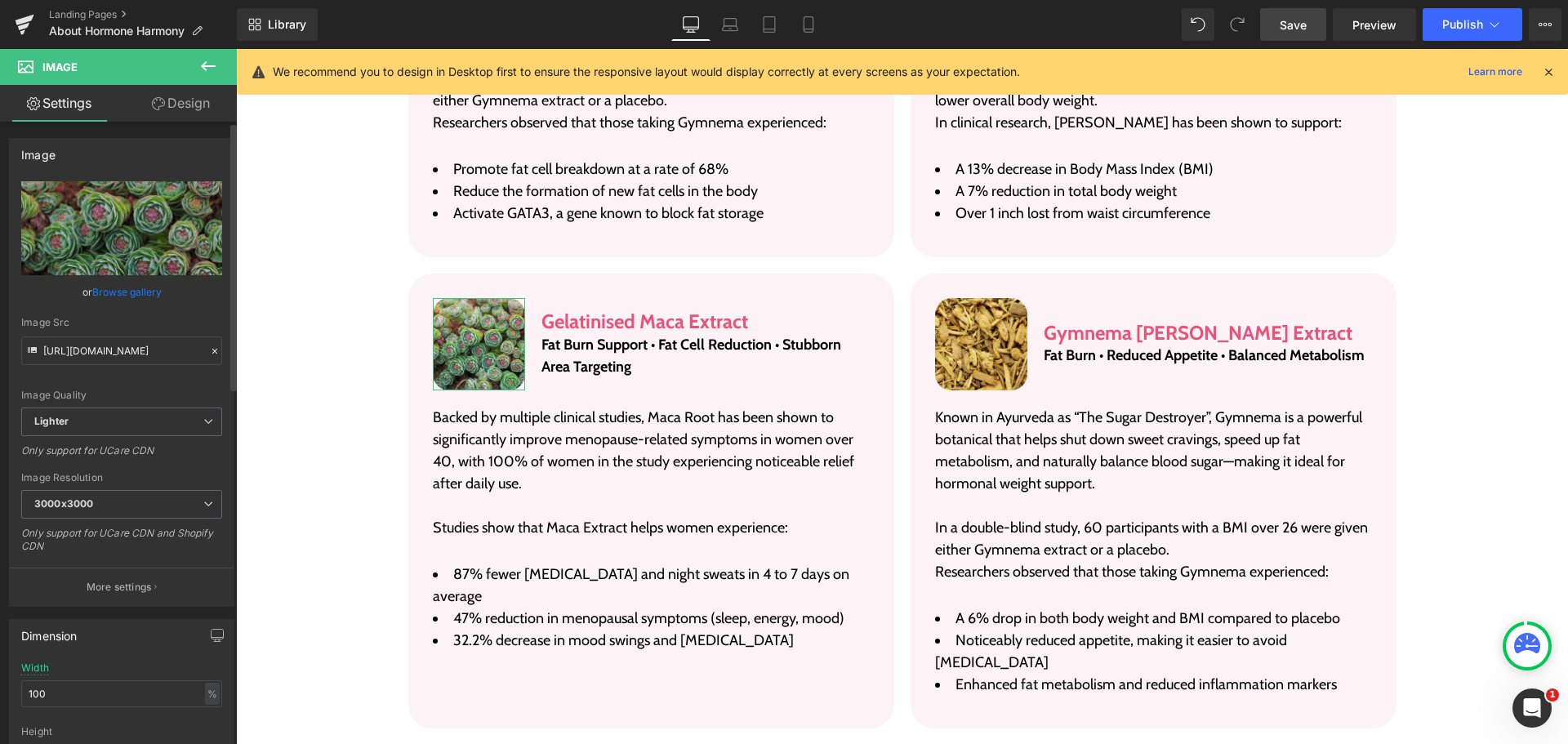
click at [142, 291] on link "Browse gallery" at bounding box center [127, 293] width 70 height 29
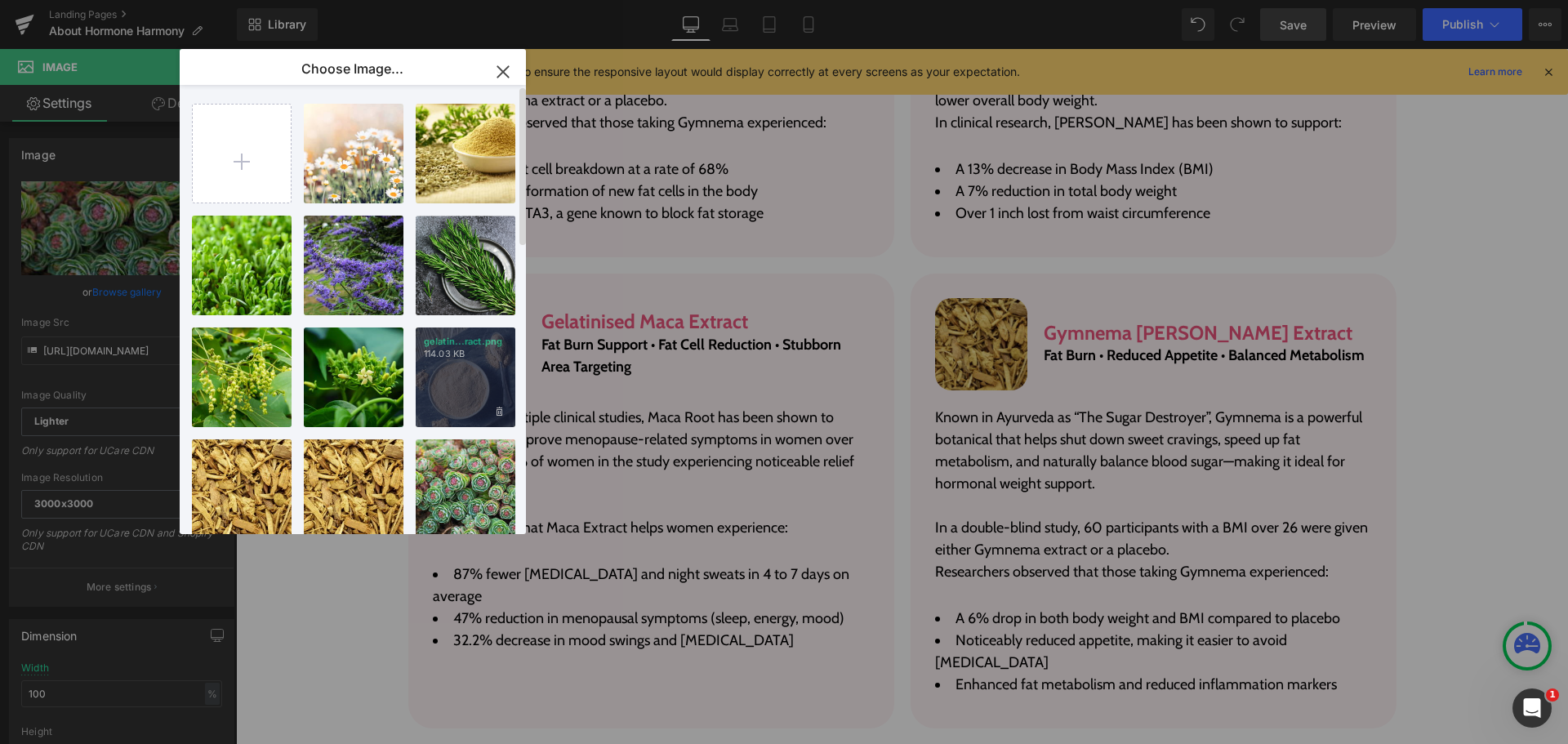
click at [497, 357] on p "114.03 KB" at bounding box center [466, 354] width 83 height 13
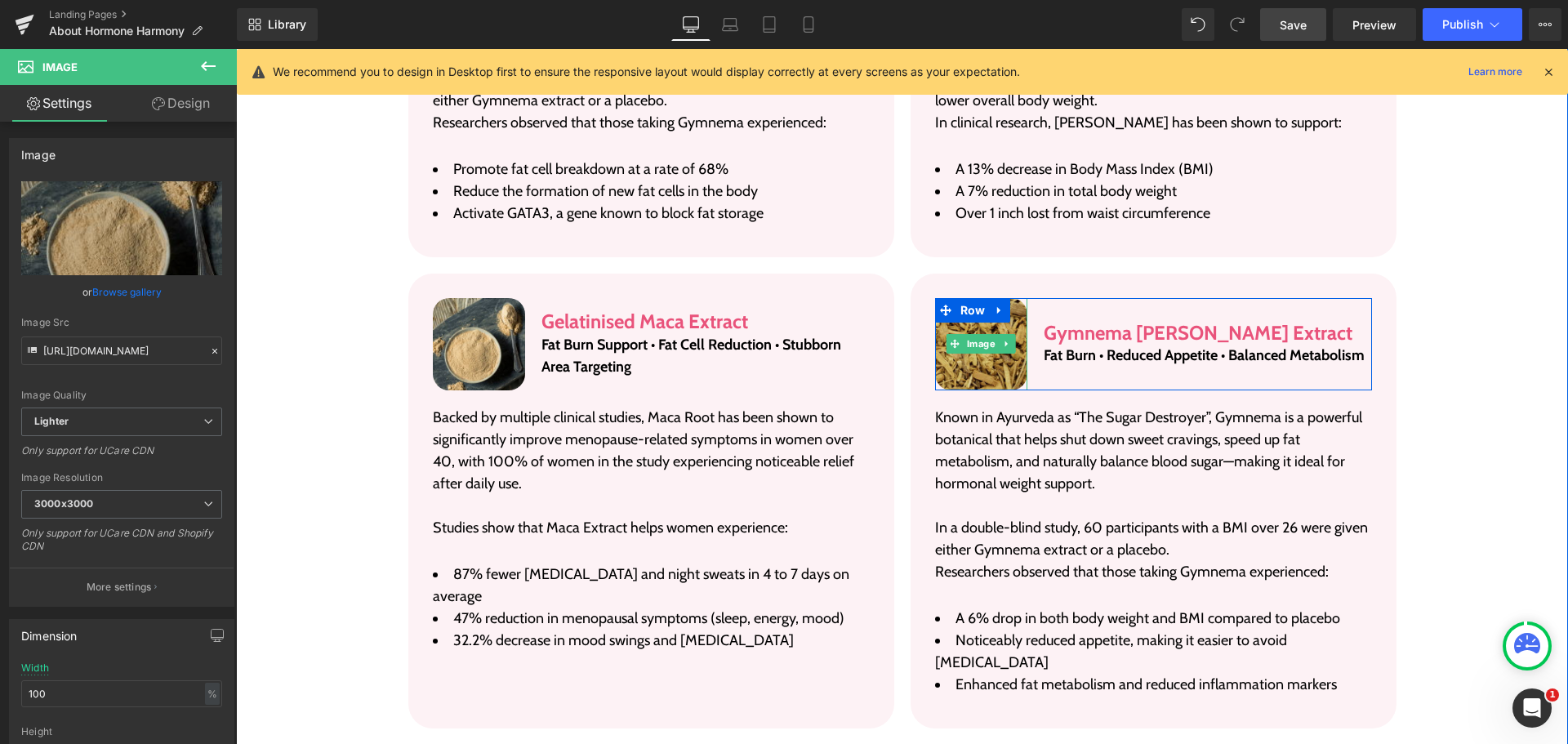
click at [1002, 362] on img at bounding box center [981, 344] width 93 height 93
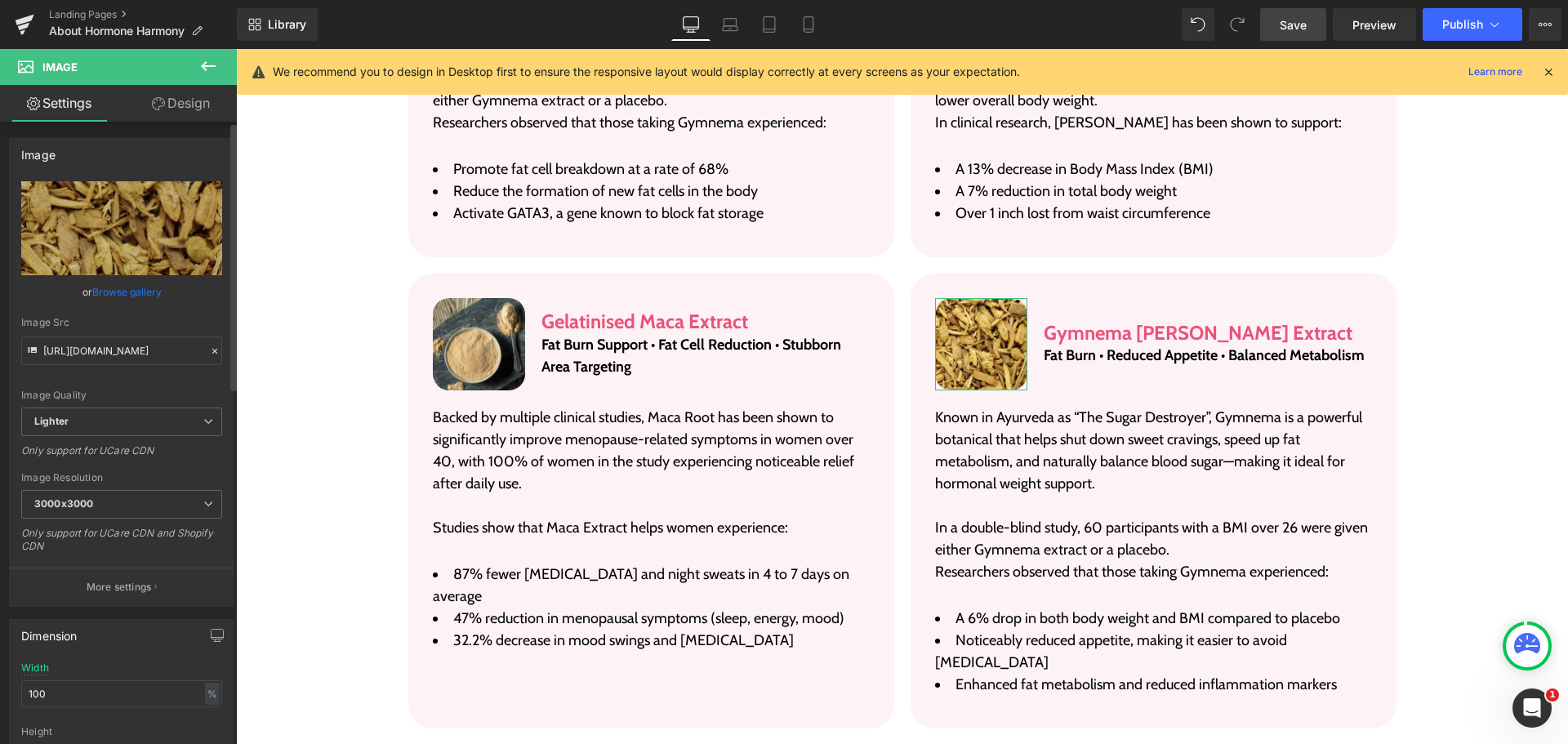
click at [120, 291] on link "Browse gallery" at bounding box center [127, 293] width 70 height 29
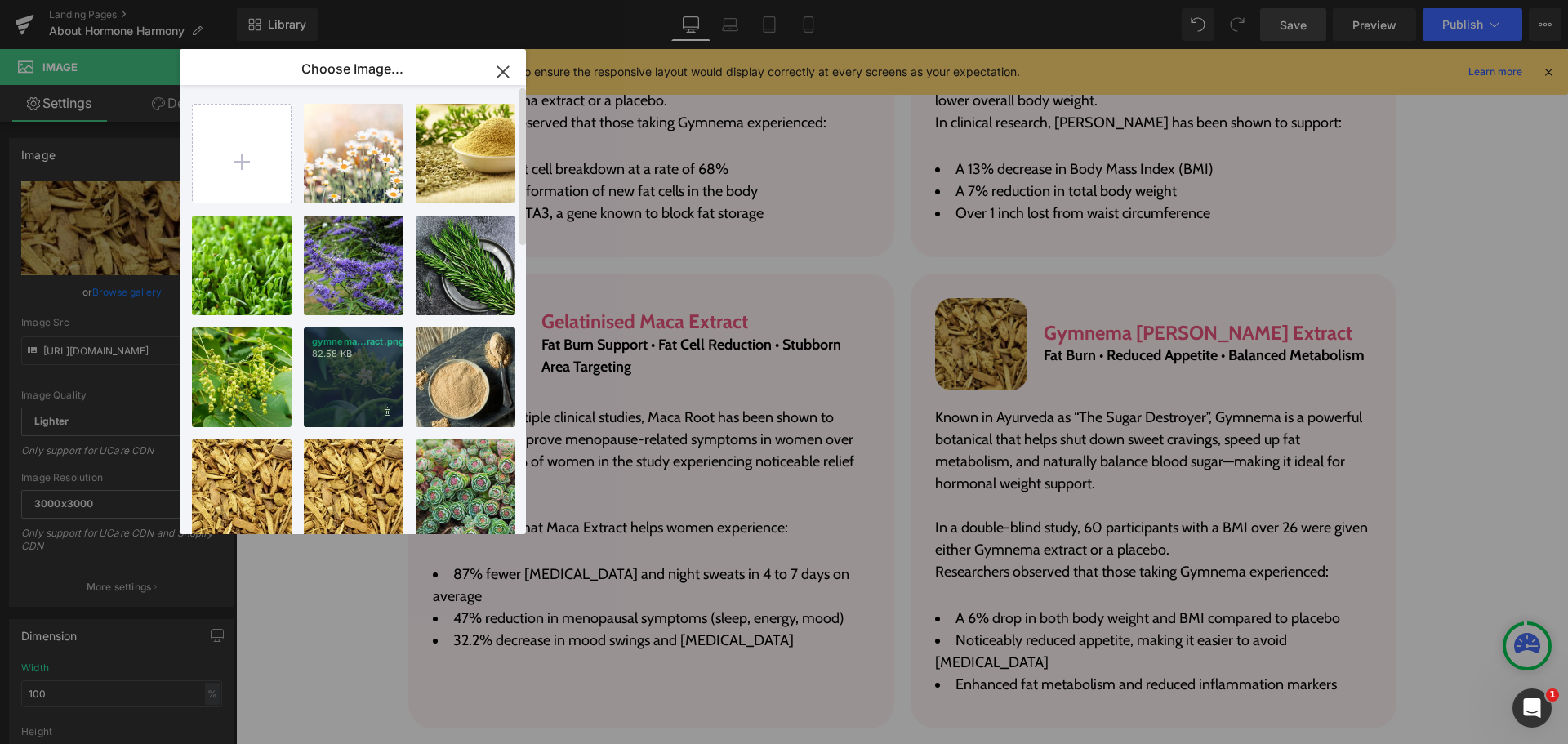
click at [358, 382] on div "gymnema...ract.png 82.58 KB" at bounding box center [353, 378] width 100 height 100
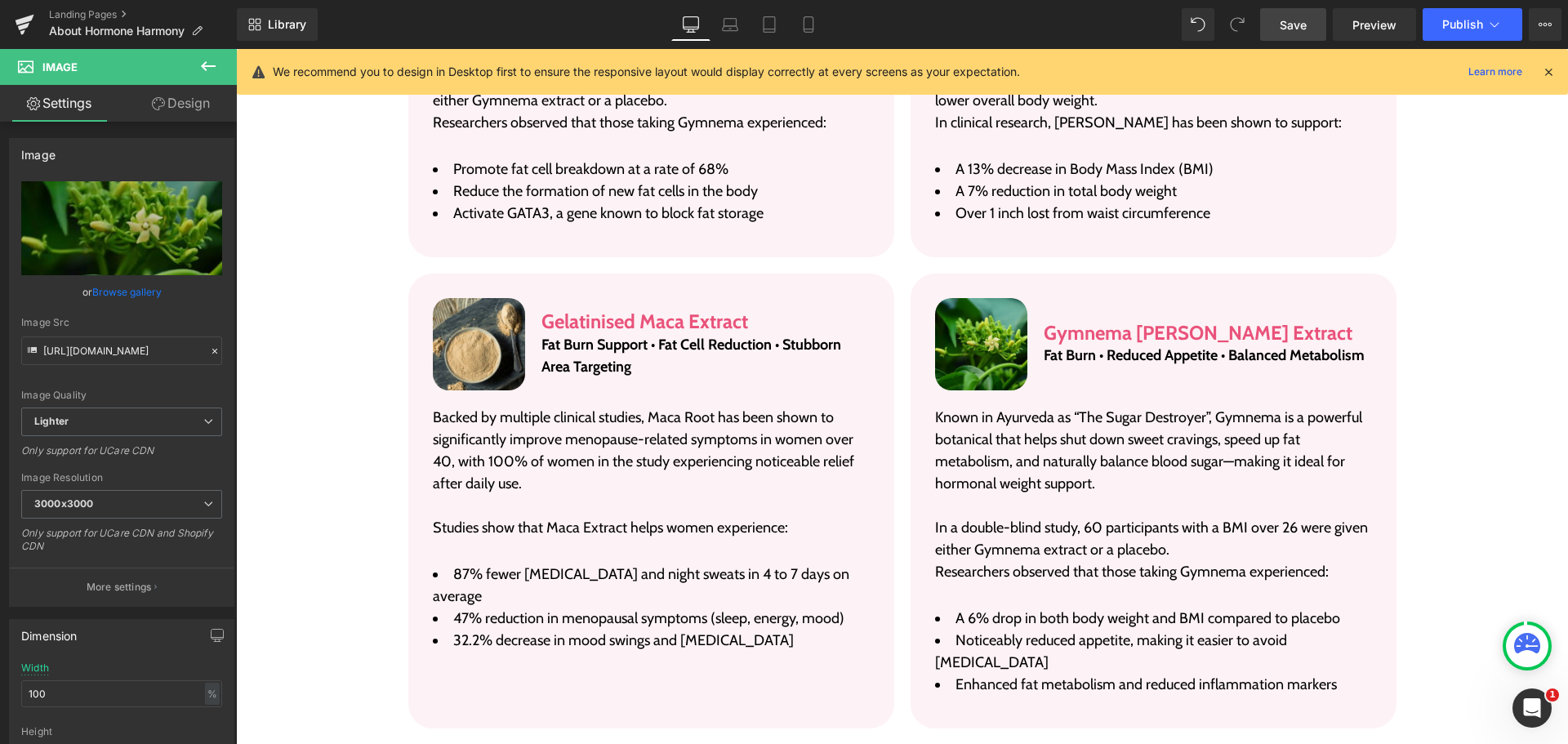
click at [1306, 24] on span "Save" at bounding box center [1294, 24] width 27 height 17
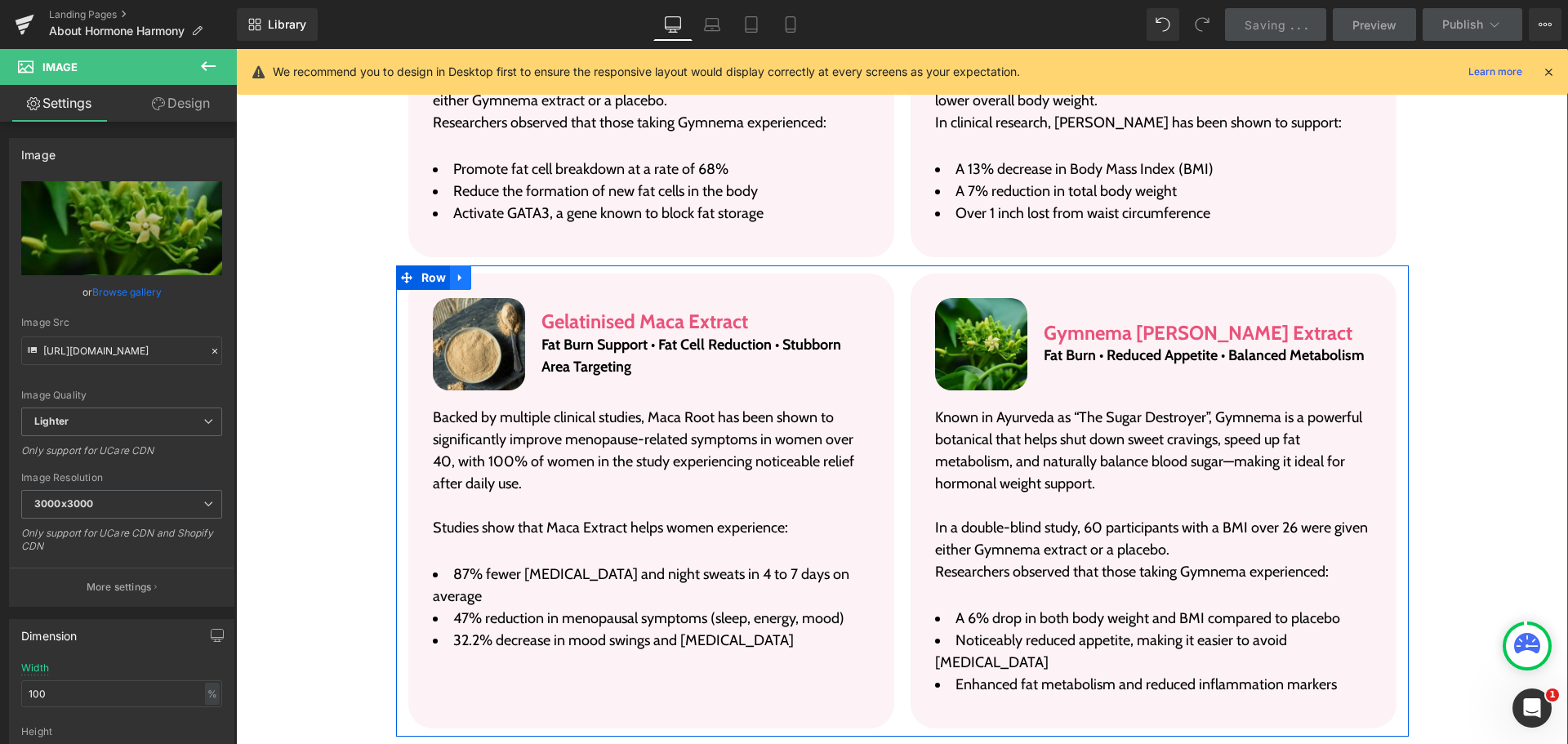
click at [455, 271] on icon at bounding box center [460, 277] width 12 height 13
click at [480, 272] on icon at bounding box center [482, 277] width 12 height 12
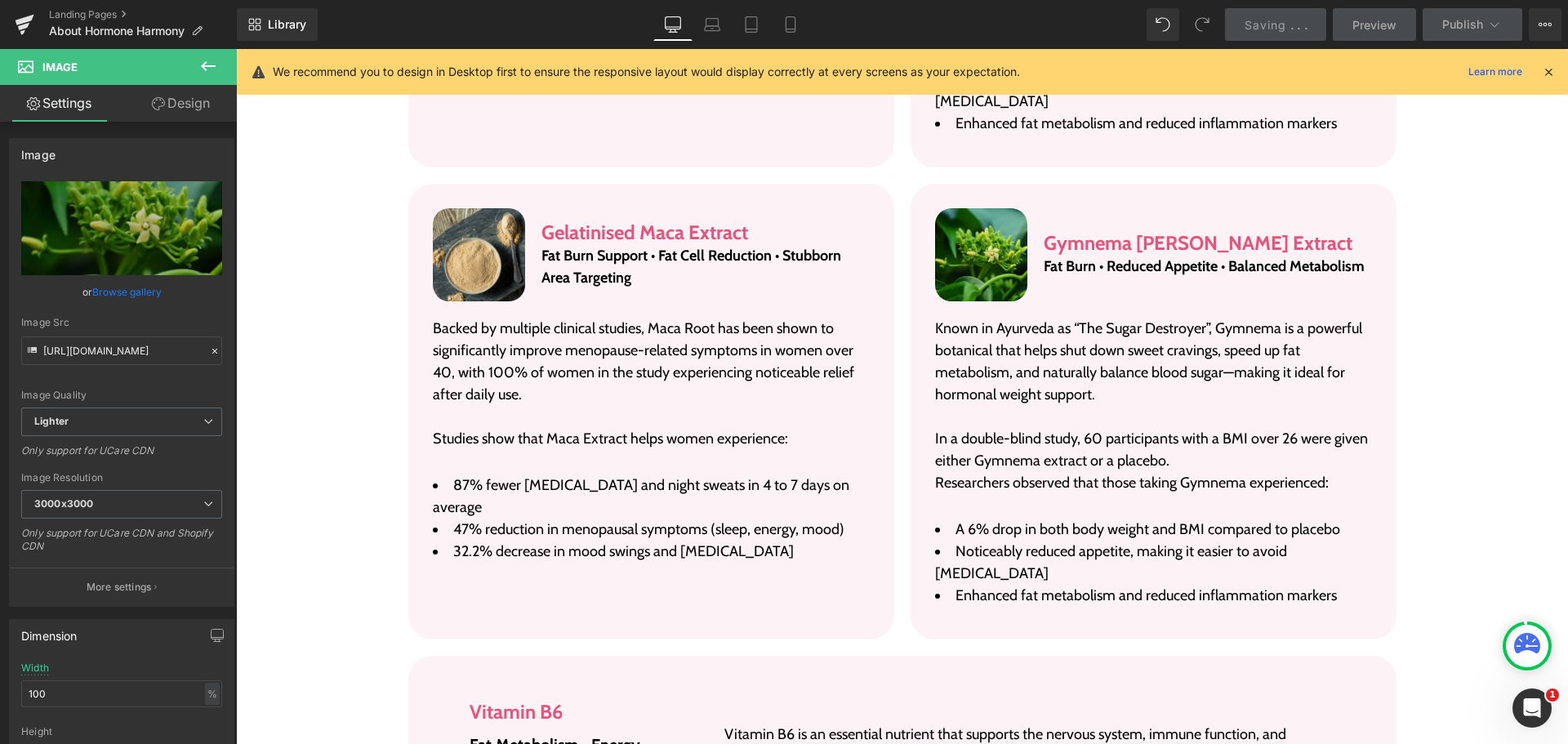
scroll to position [4150, 0]
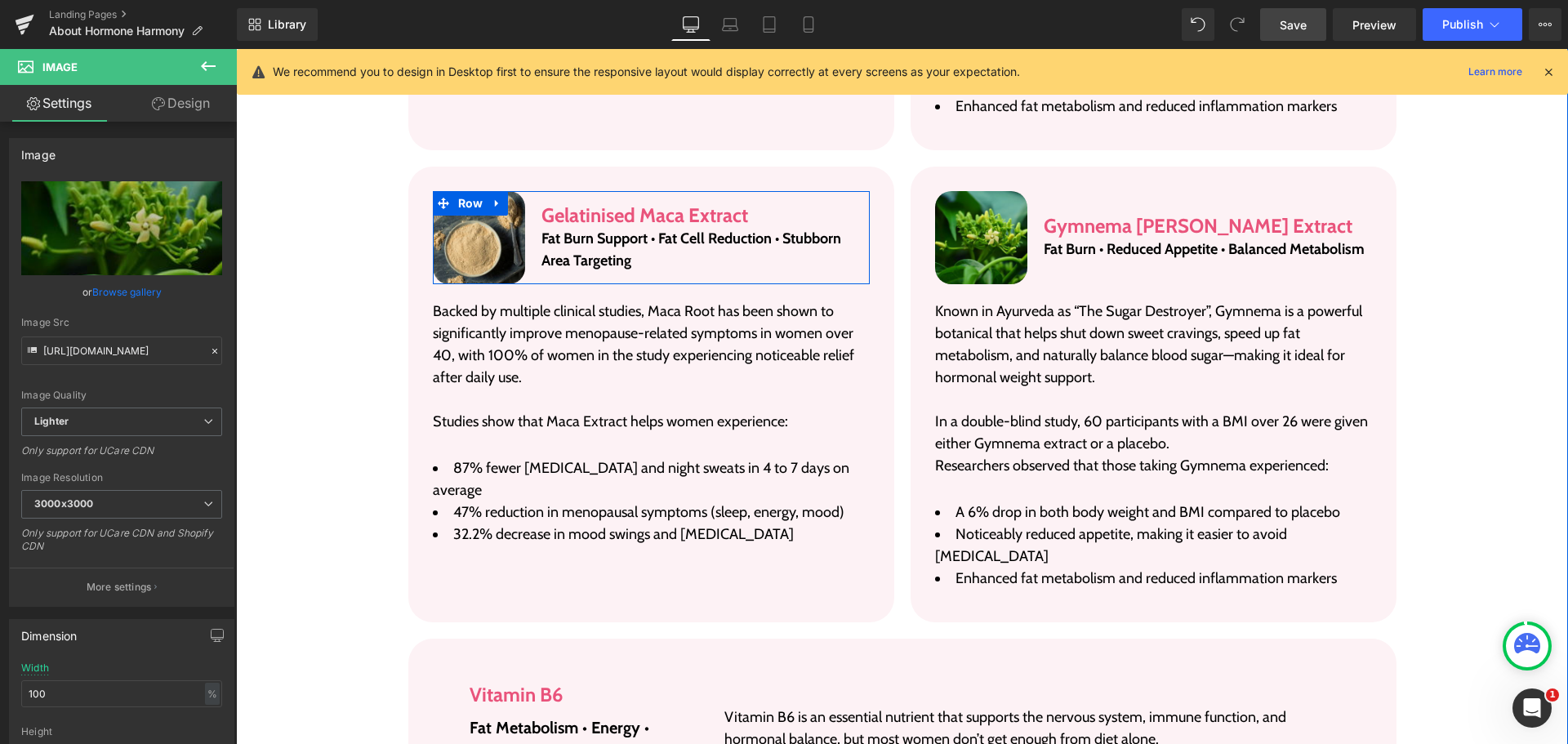
click at [595, 204] on h3 "Gelatinised Maca Extract" at bounding box center [706, 216] width 328 height 24
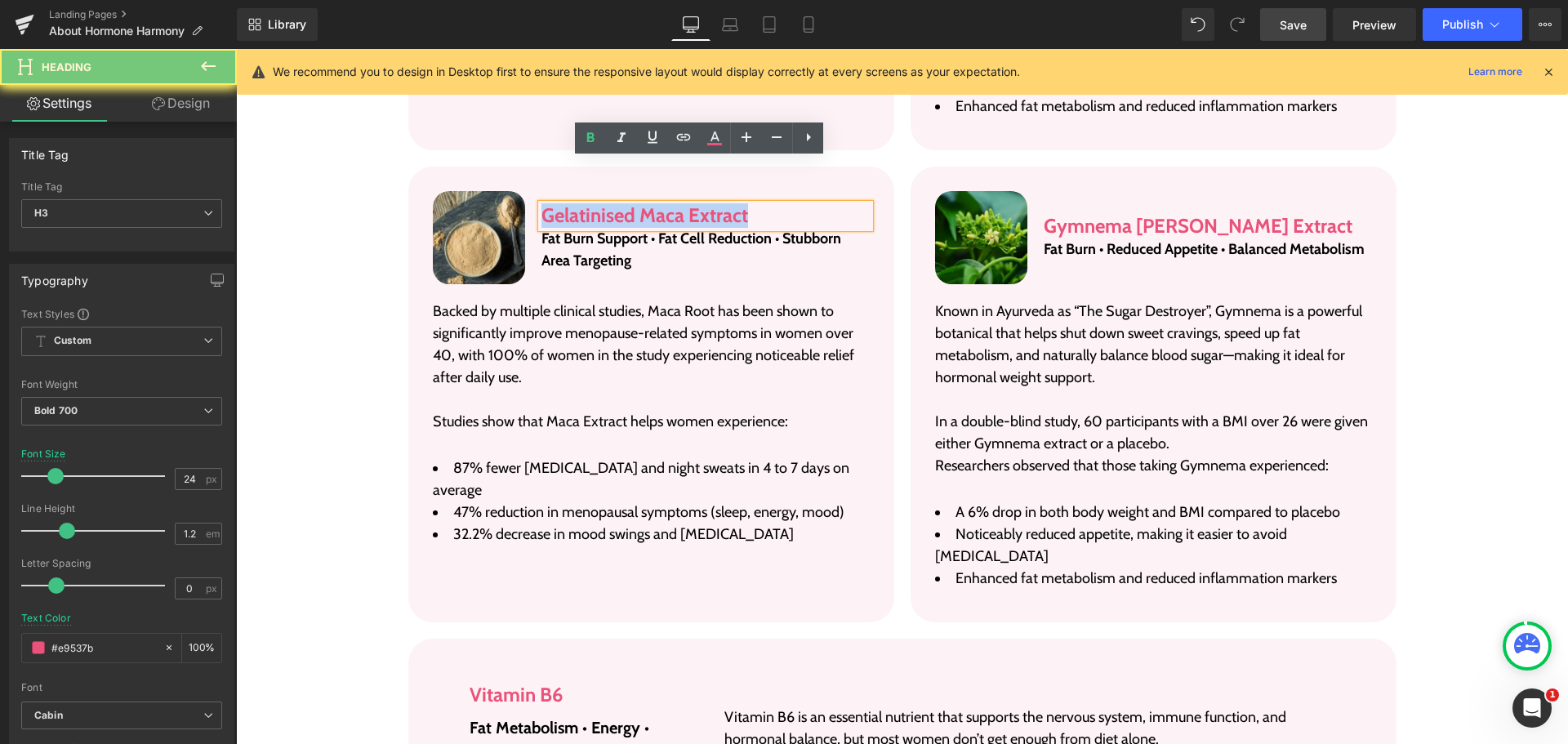
click at [595, 204] on h3 "Gelatinised Maca Extract" at bounding box center [706, 216] width 328 height 24
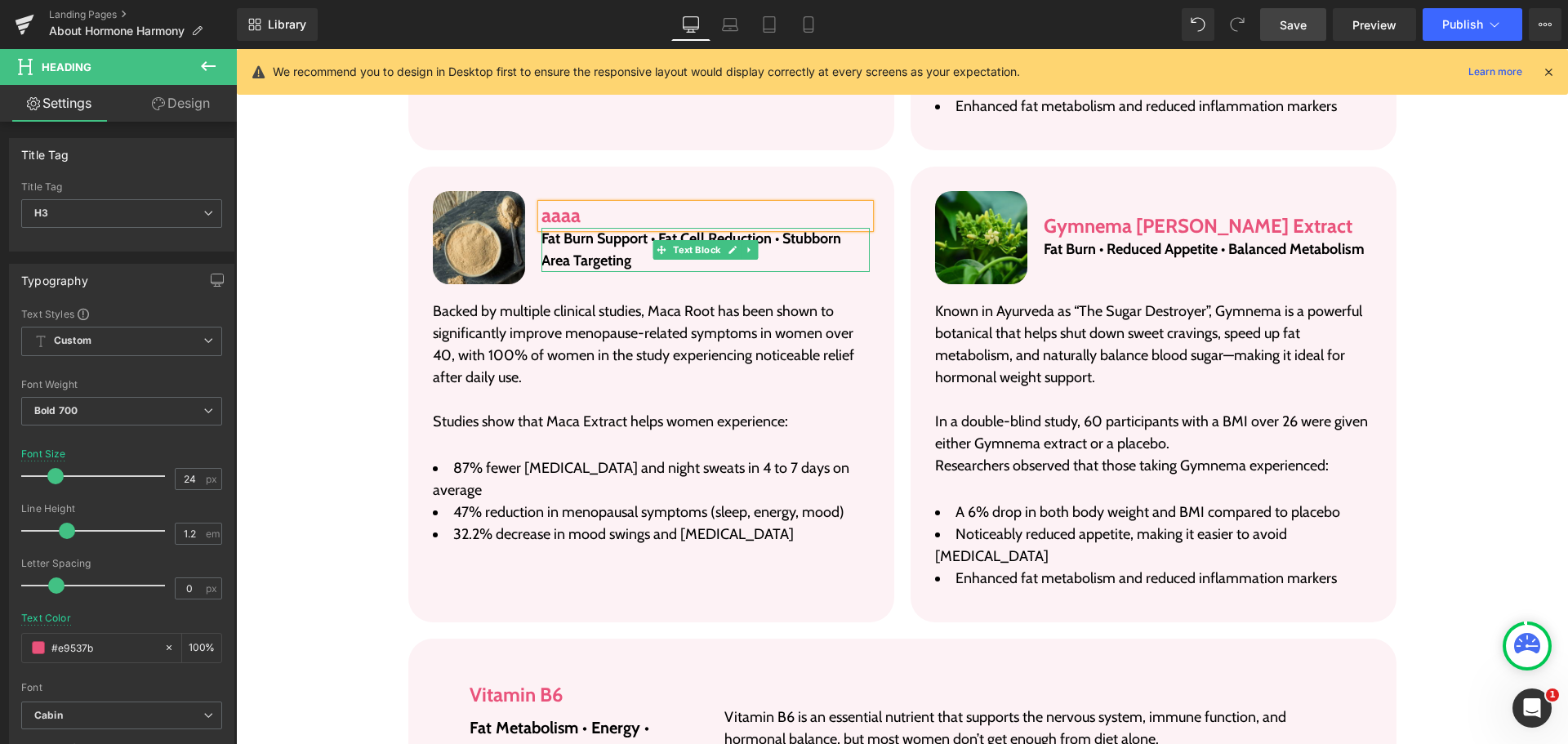
click at [588, 228] on p "Fat Burn Support • Fat Cell Reduction • Stubborn Area Targeting" at bounding box center [706, 250] width 328 height 44
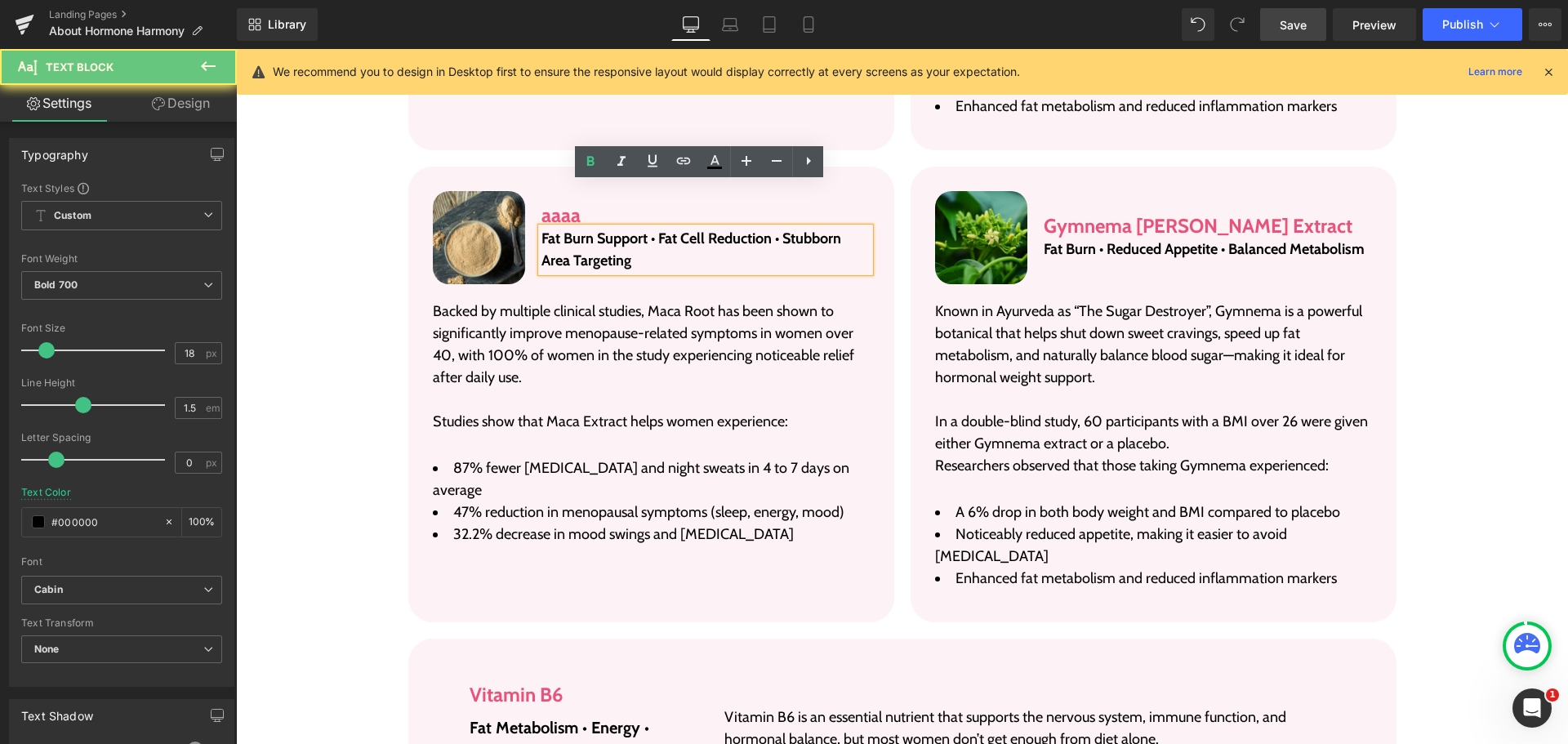
click at [588, 228] on p "Fat Burn Support • Fat Cell Reduction • Stubborn Area Targeting" at bounding box center [706, 250] width 328 height 44
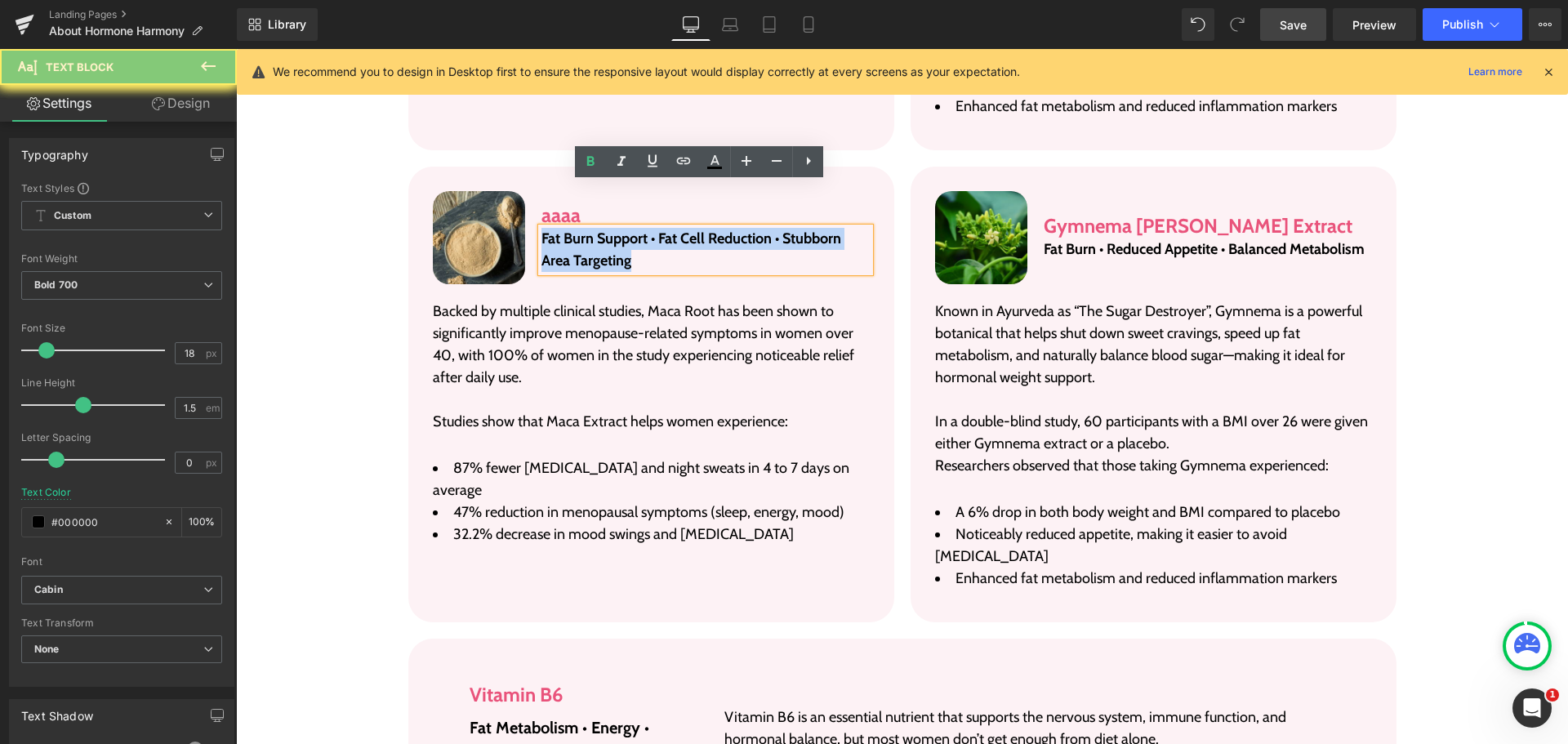
click at [588, 228] on p "Fat Burn Support • Fat Cell Reduction • Stubborn Area Targeting" at bounding box center [706, 250] width 328 height 44
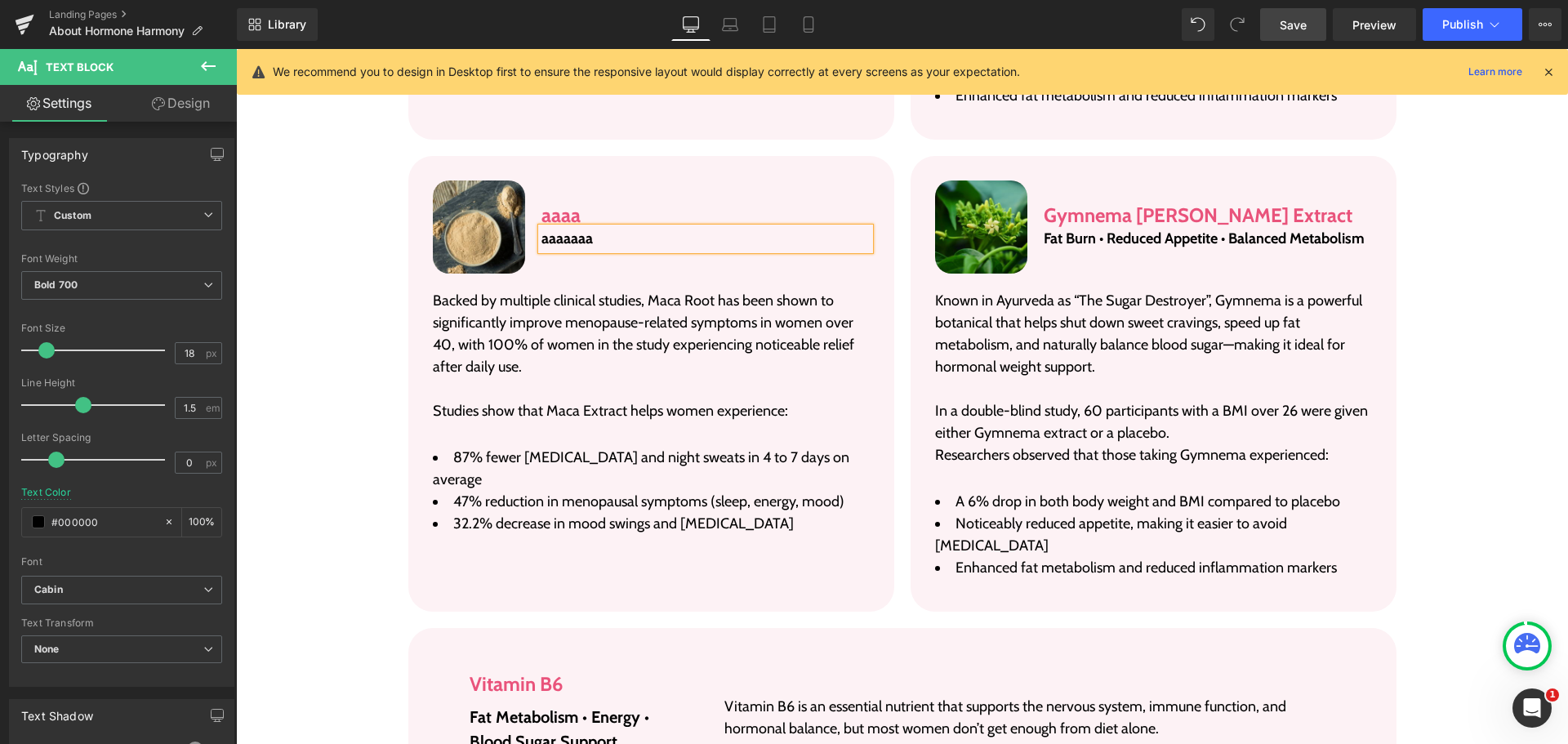
click at [507, 290] on p "Backed by multiple clinical studies, Maca Root has been shown to significantly …" at bounding box center [651, 333] width 437 height 88
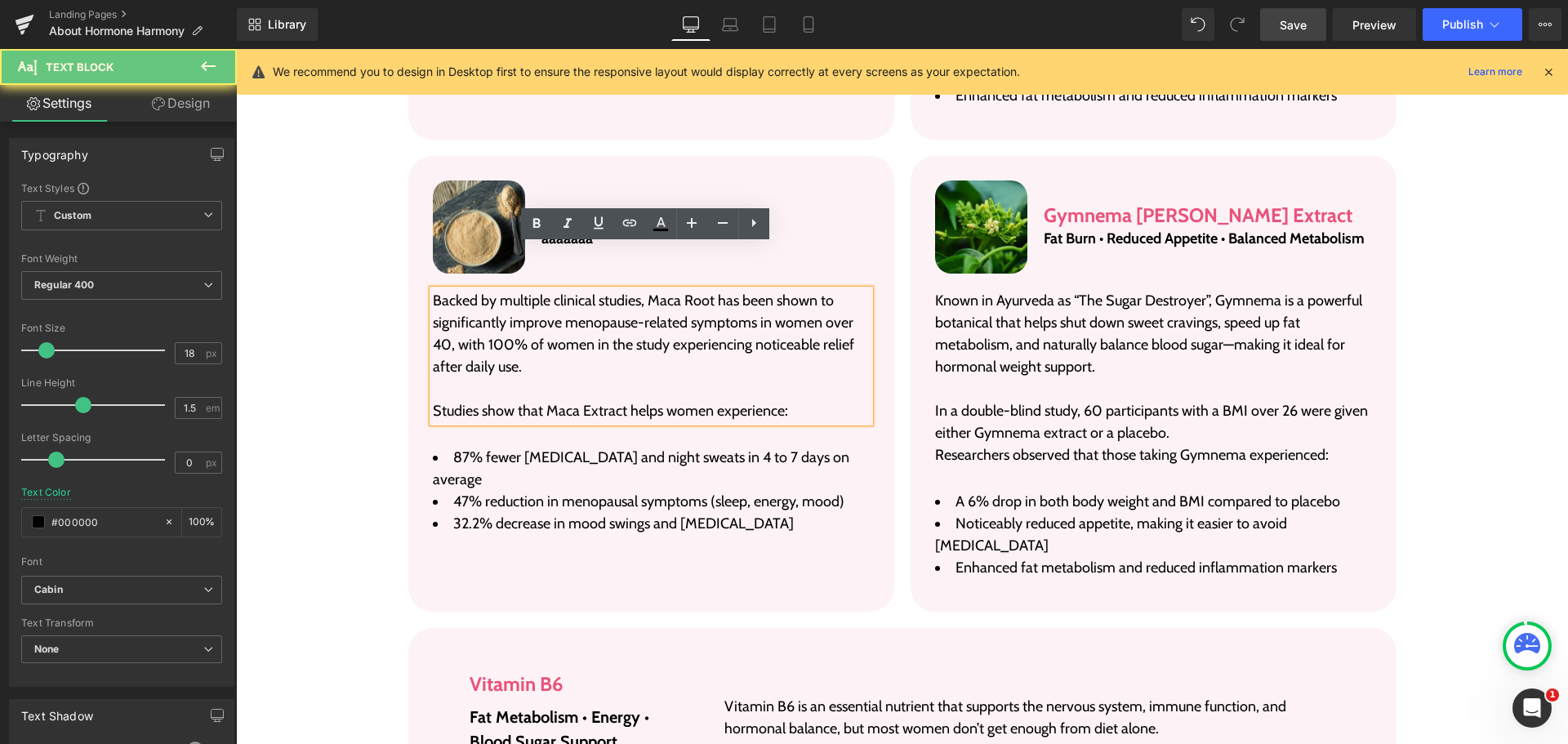
click at [507, 290] on p "Backed by multiple clinical studies, Maca Root has been shown to significantly …" at bounding box center [651, 333] width 437 height 88
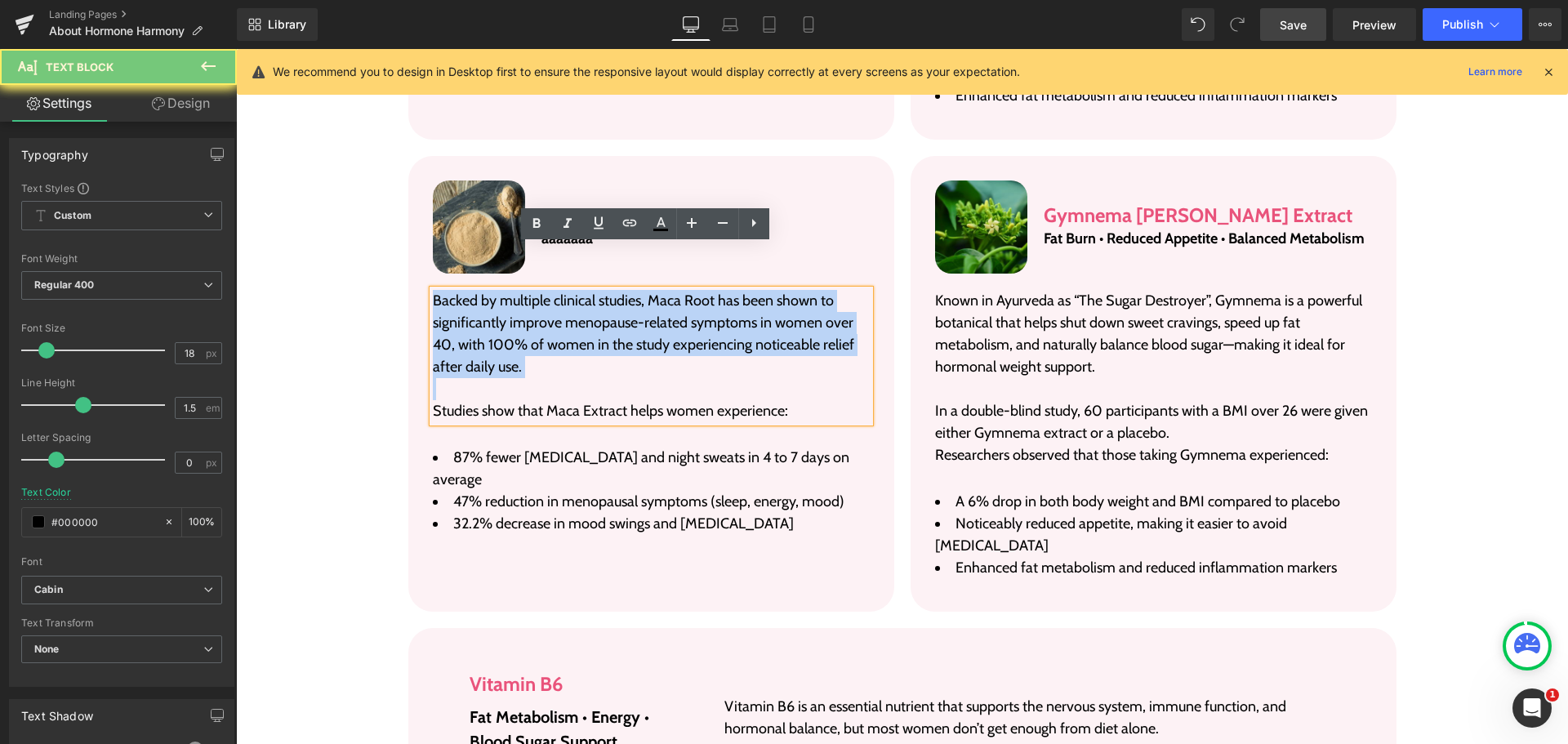
click at [507, 290] on p "Backed by multiple clinical studies, Maca Root has been shown to significantly …" at bounding box center [651, 333] width 437 height 88
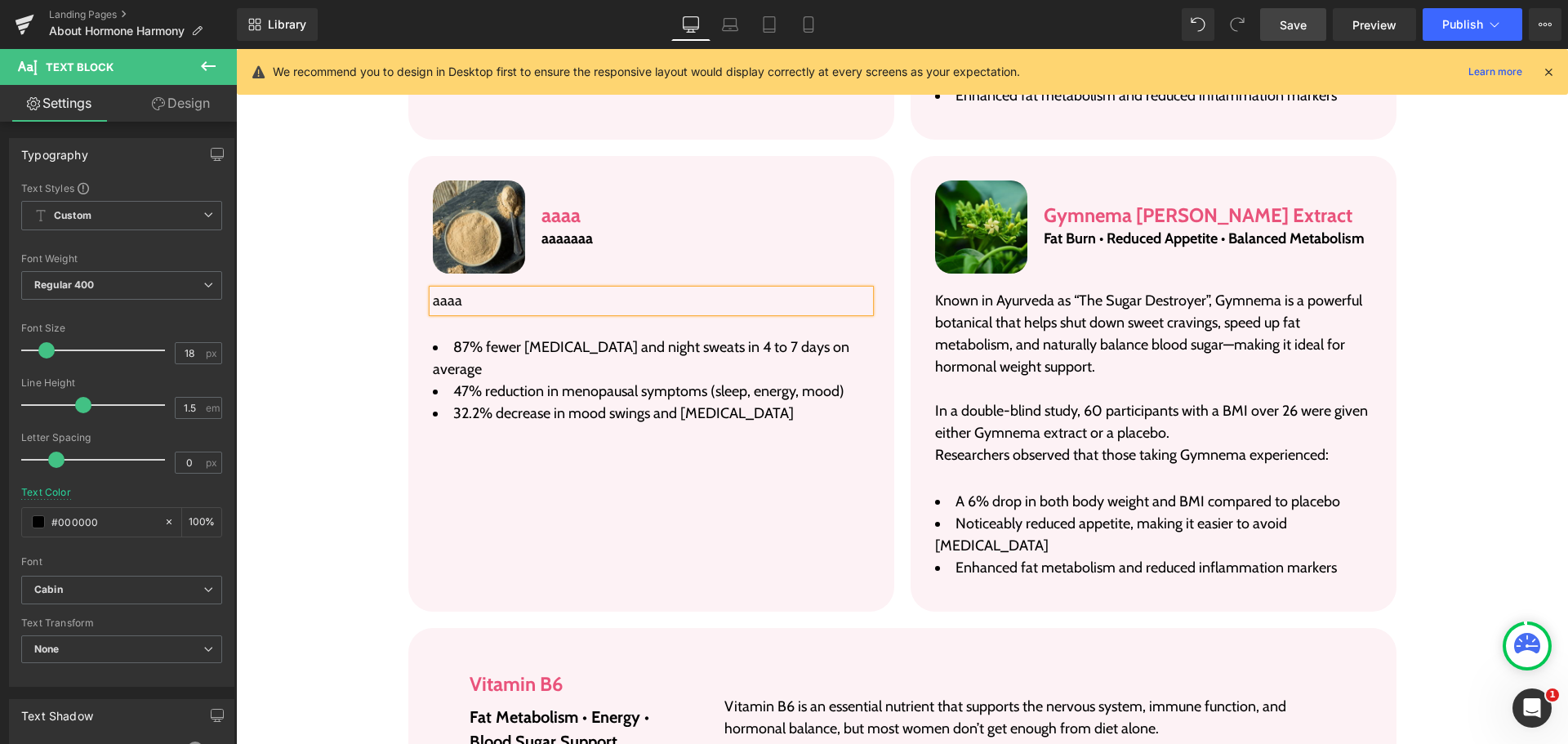
click at [507, 338] on span "87% fewer [MEDICAL_DATA] and night sweats in 4 to 7 days on average" at bounding box center [641, 358] width 417 height 40
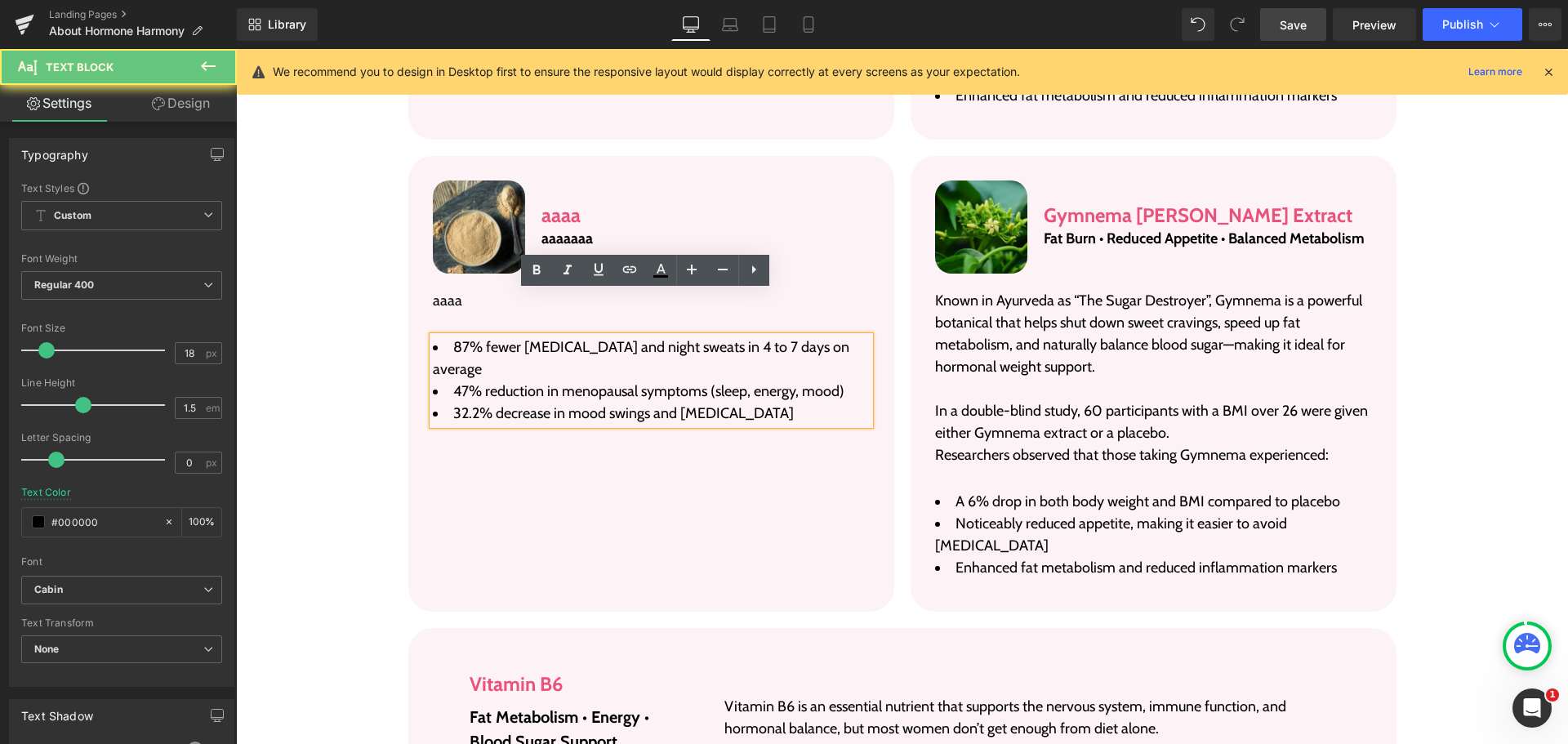
click at [507, 338] on span "87% fewer [MEDICAL_DATA] and night sweats in 4 to 7 days on average" at bounding box center [641, 358] width 417 height 40
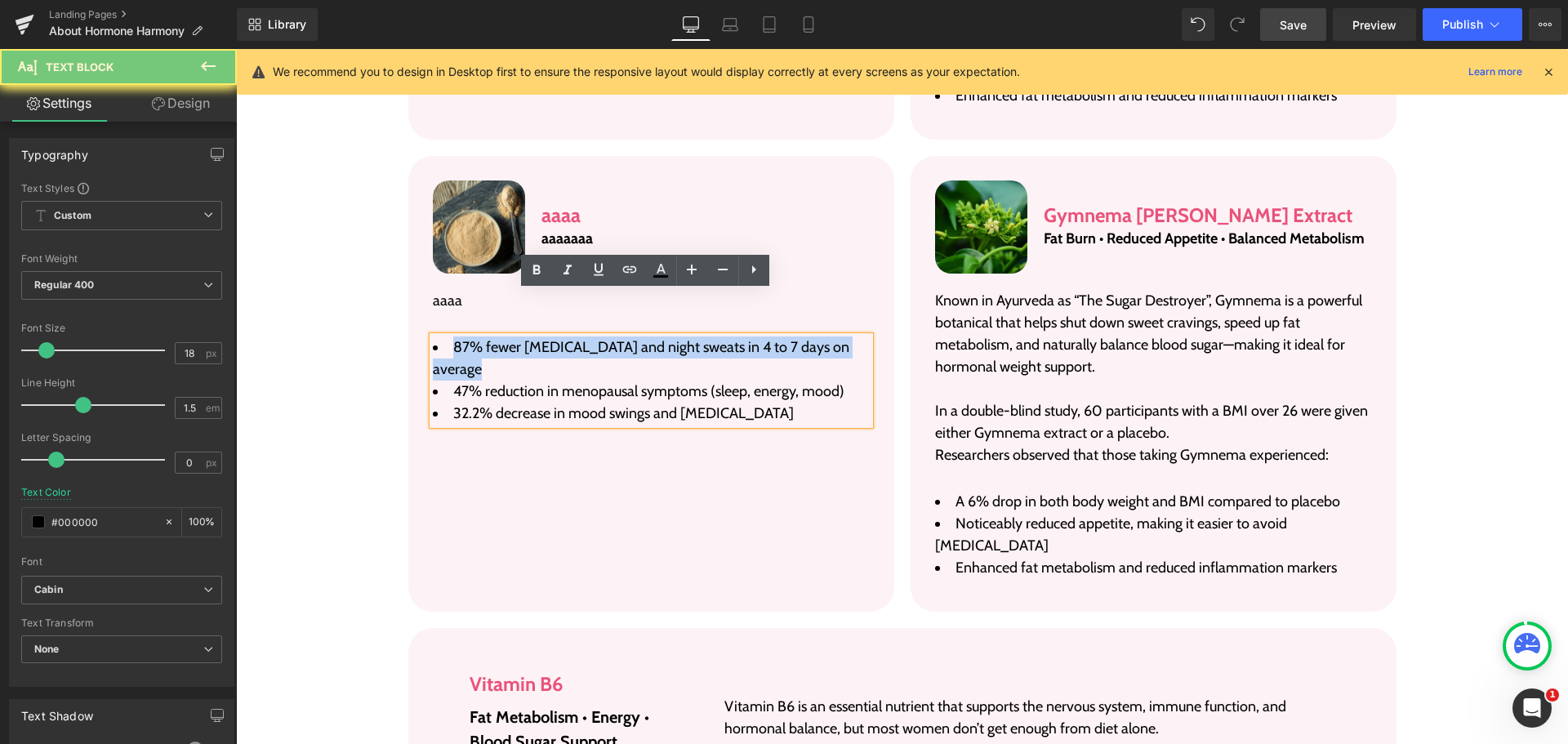
click at [507, 338] on span "87% fewer [MEDICAL_DATA] and night sweats in 4 to 7 days on average" at bounding box center [641, 358] width 417 height 40
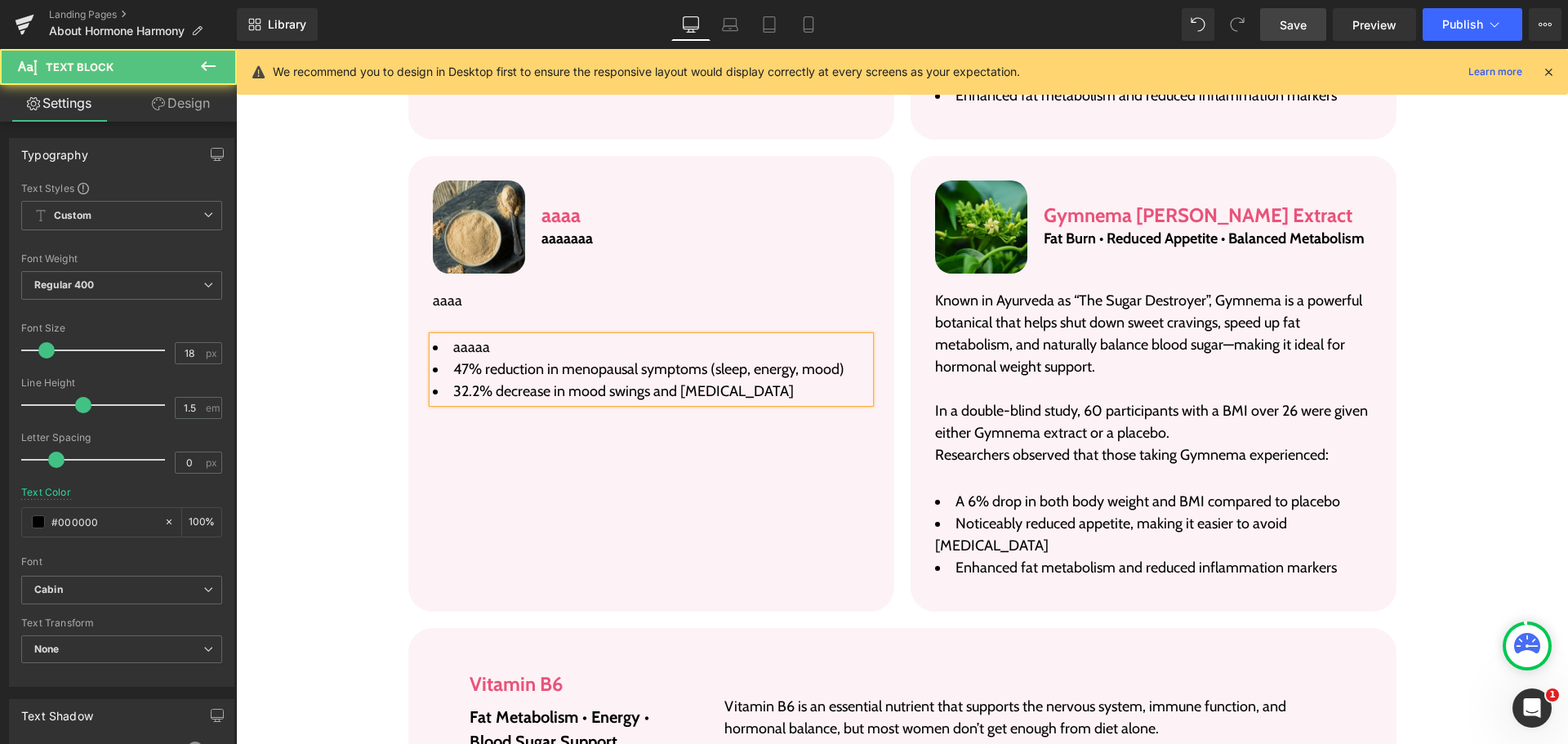
click at [524, 361] on span "47% reduction in menopausal symptoms (sleep, energy, mood)" at bounding box center [649, 370] width 391 height 18
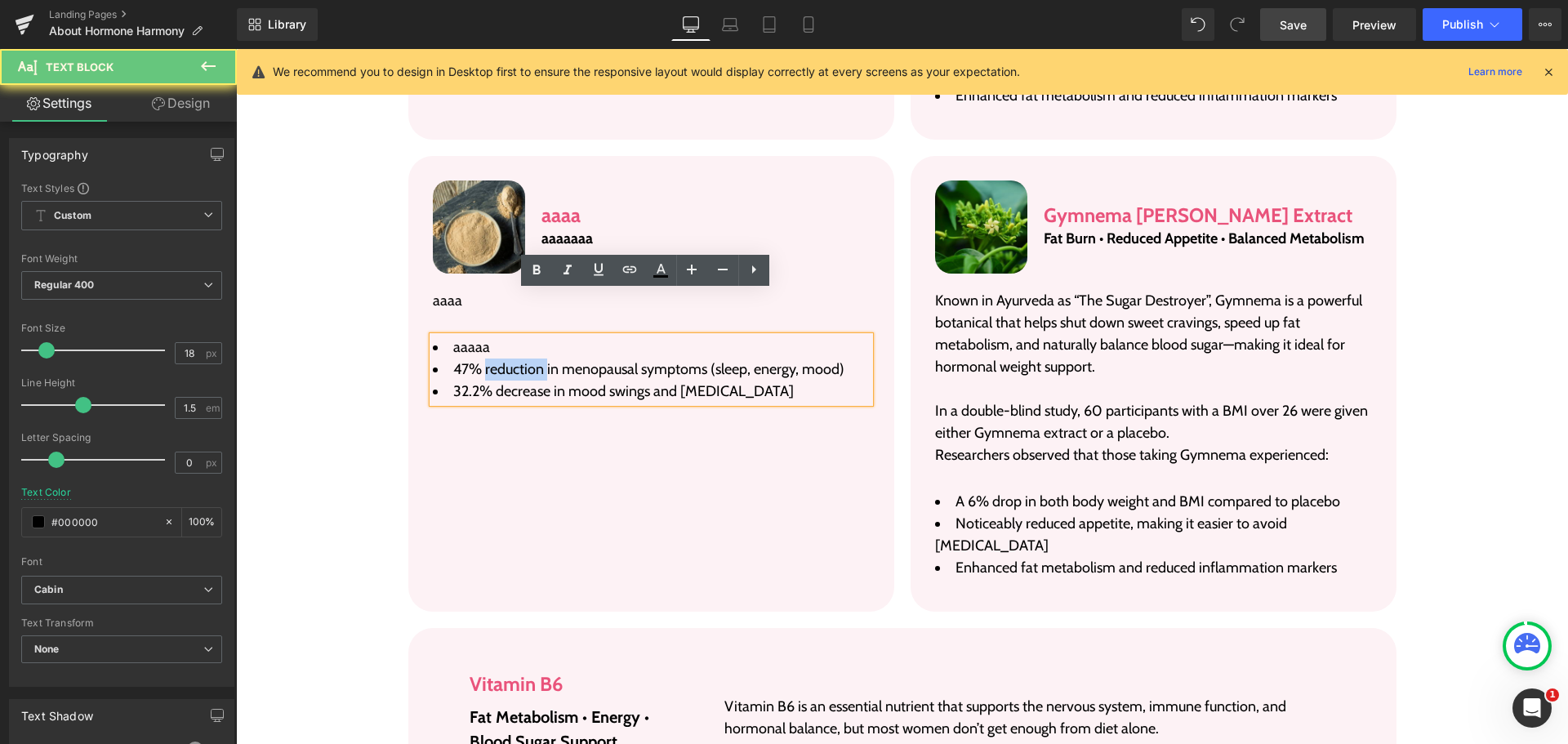
click at [524, 361] on span "47% reduction in menopausal symptoms (sleep, energy, mood)" at bounding box center [649, 370] width 391 height 18
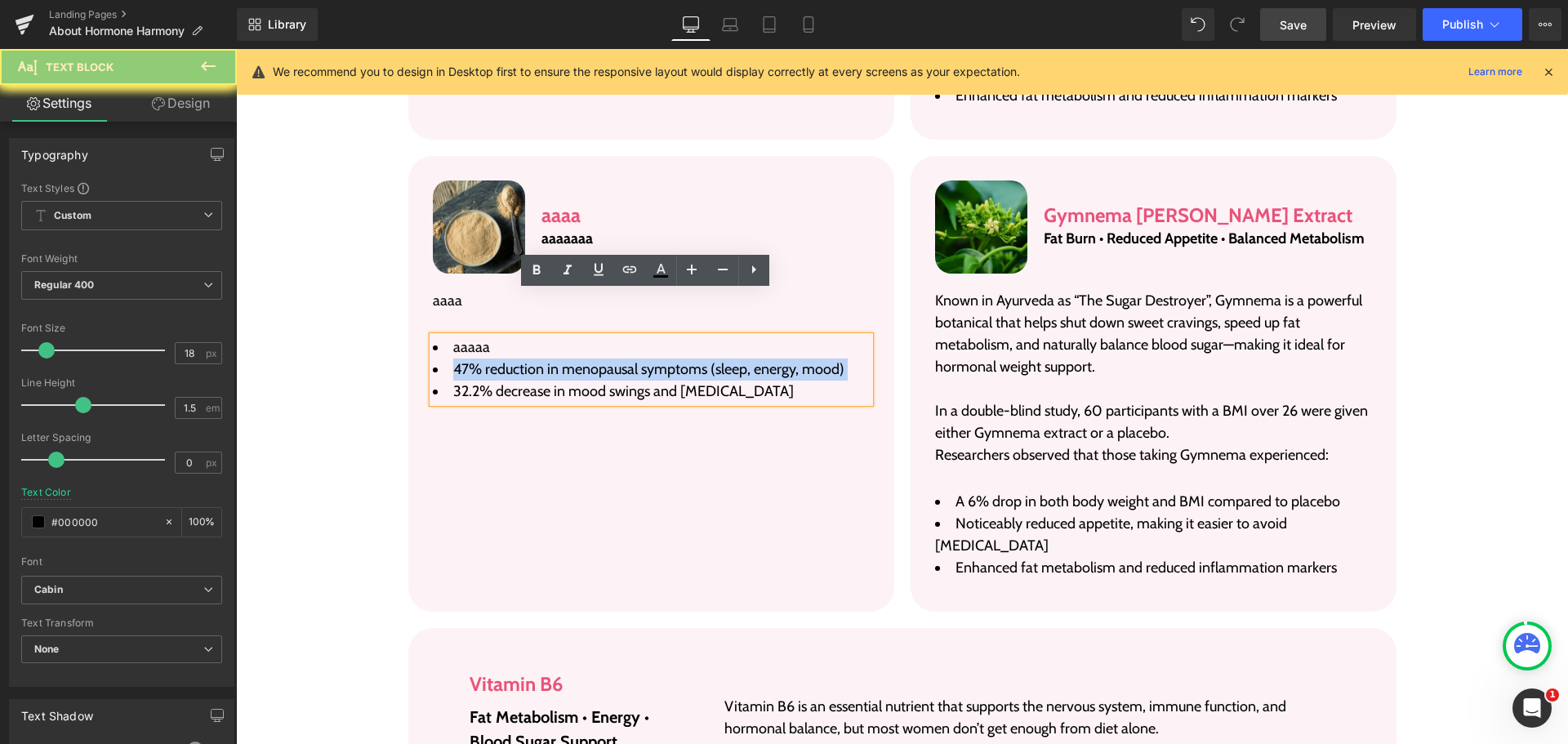
click at [524, 361] on span "47% reduction in menopausal symptoms (sleep, energy, mood)" at bounding box center [649, 370] width 391 height 18
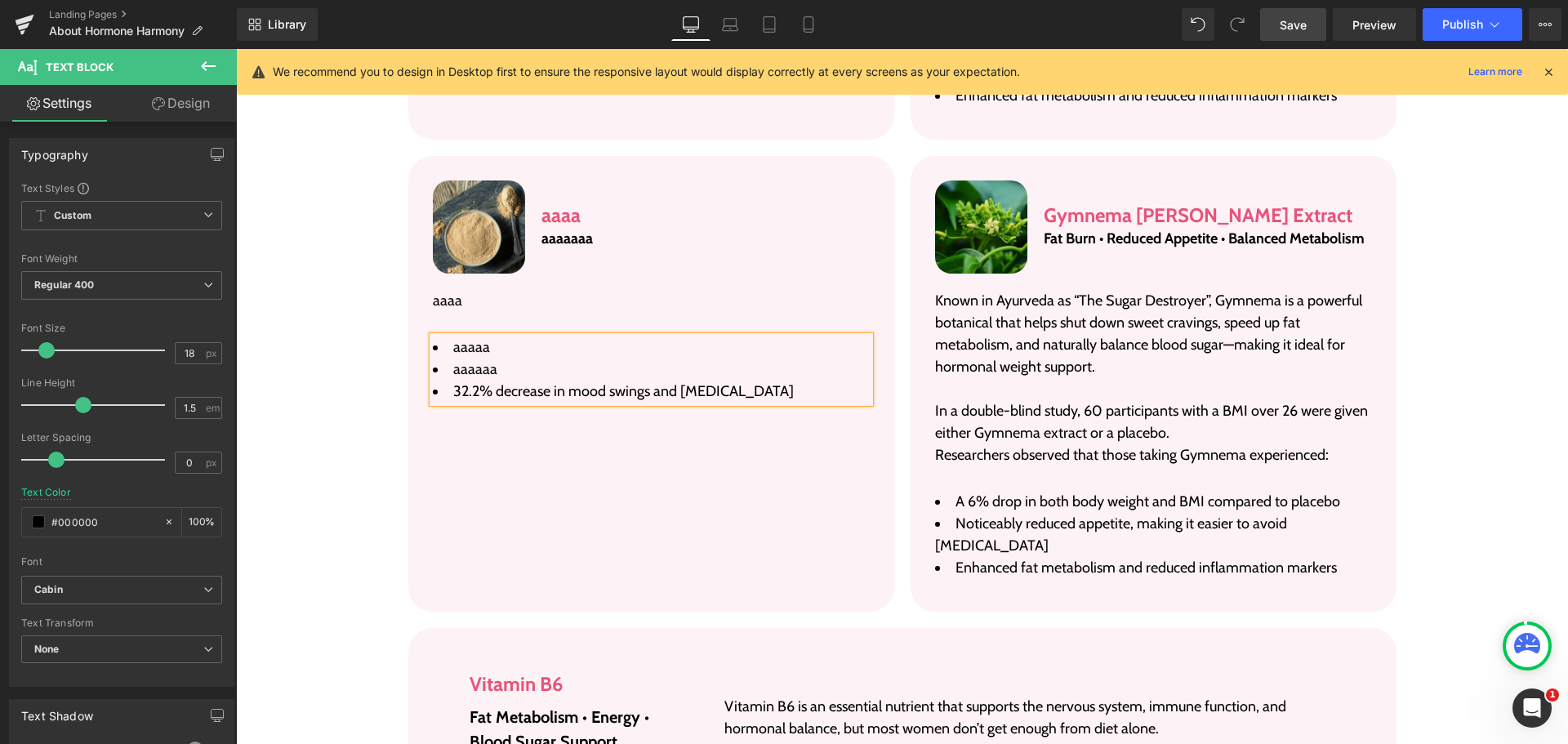
click at [539, 381] on li "32.2% decrease in mood swings and [MEDICAL_DATA]" at bounding box center [651, 391] width 437 height 22
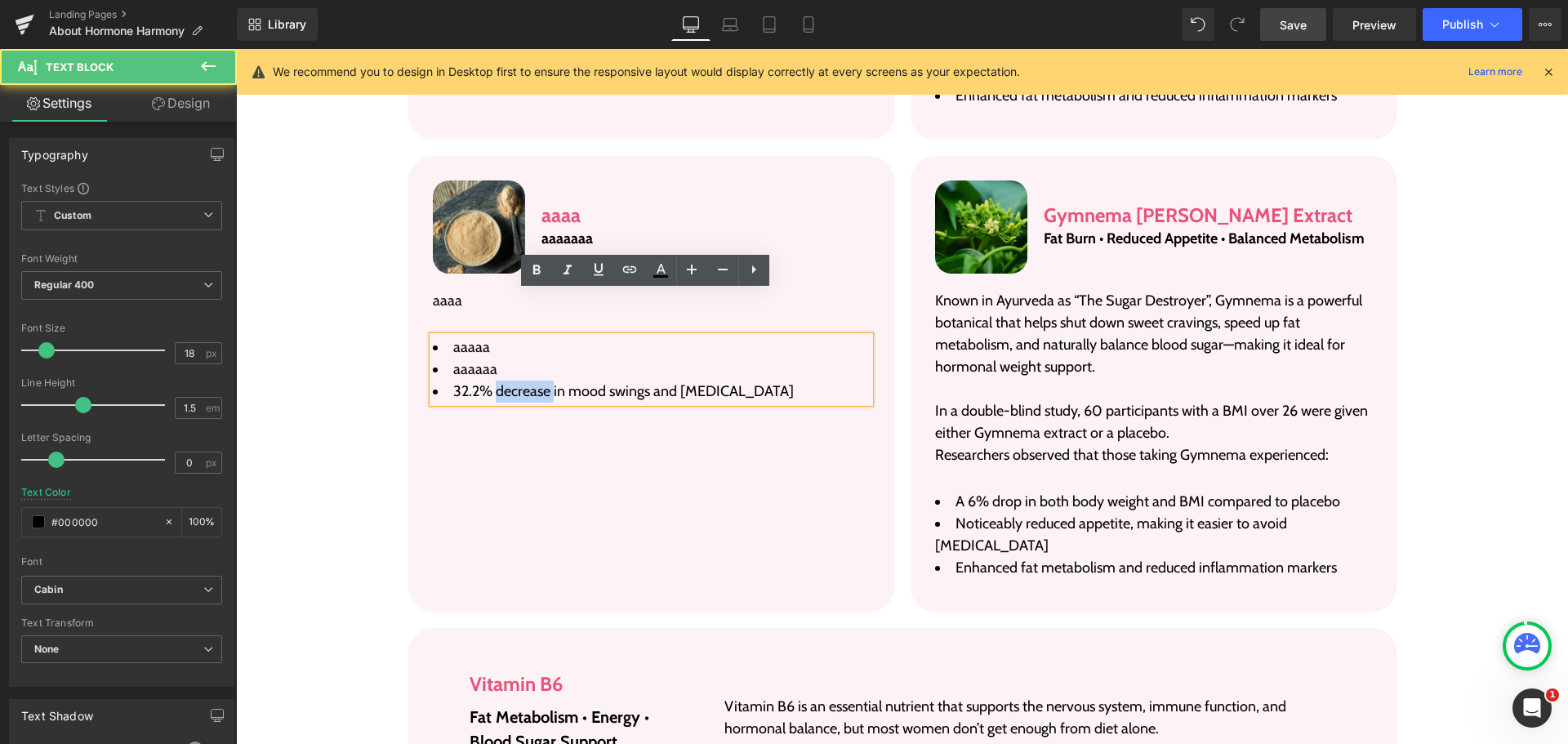
click at [539, 381] on li "32.2% decrease in mood swings and [MEDICAL_DATA]" at bounding box center [651, 391] width 437 height 22
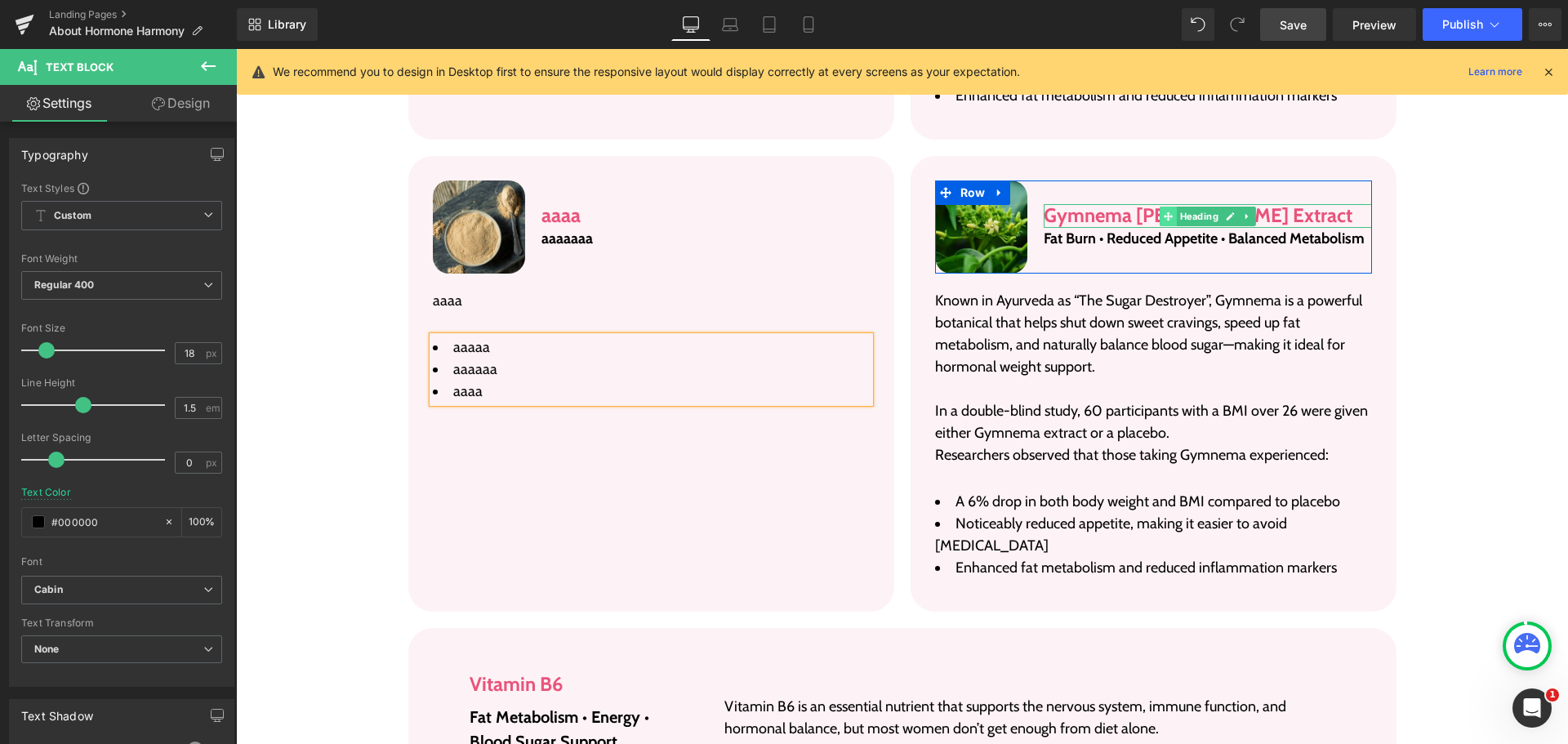
click at [1169, 207] on span at bounding box center [1168, 217] width 17 height 20
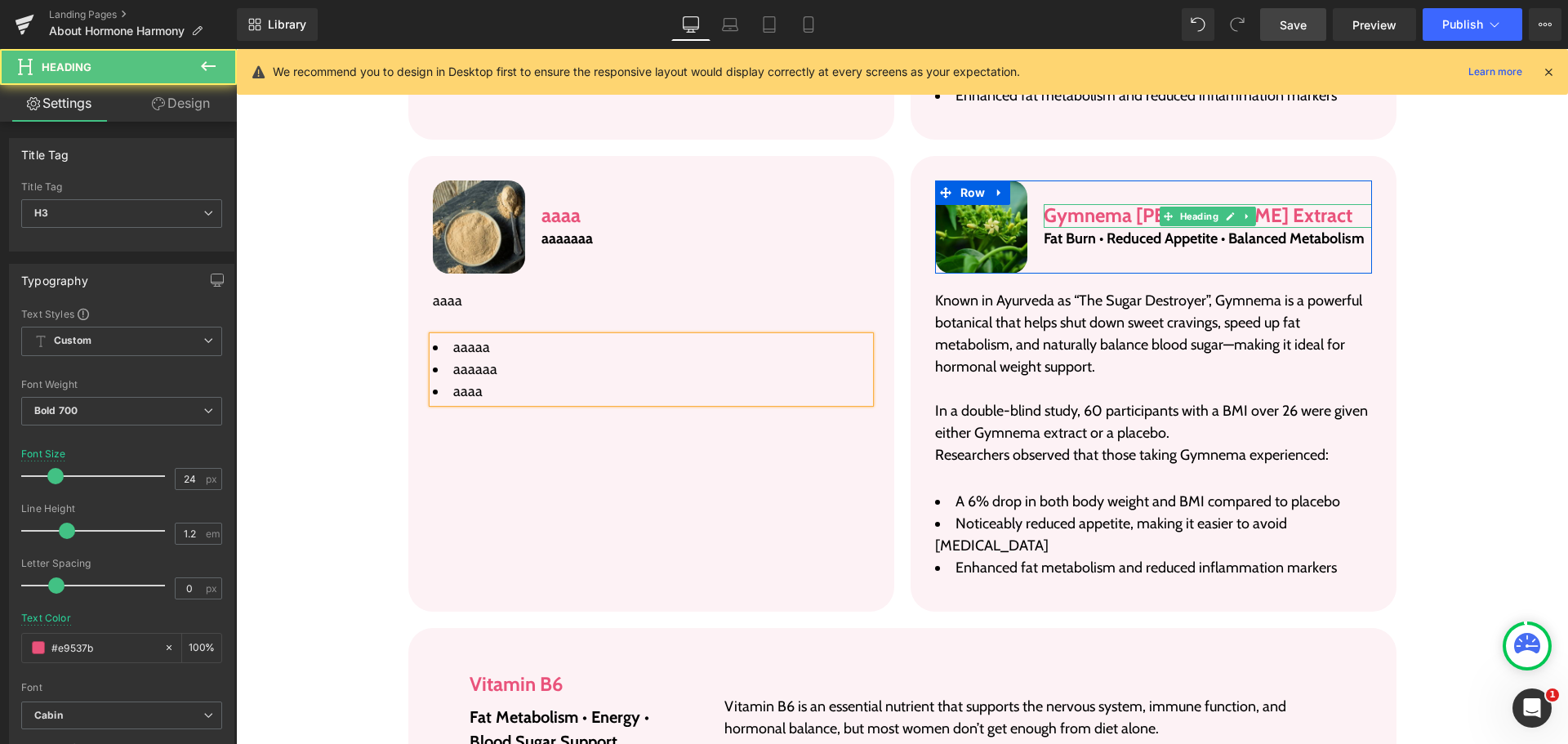
click at [1091, 204] on h3 "Gymnema [PERSON_NAME] Extract" at bounding box center [1207, 216] width 328 height 24
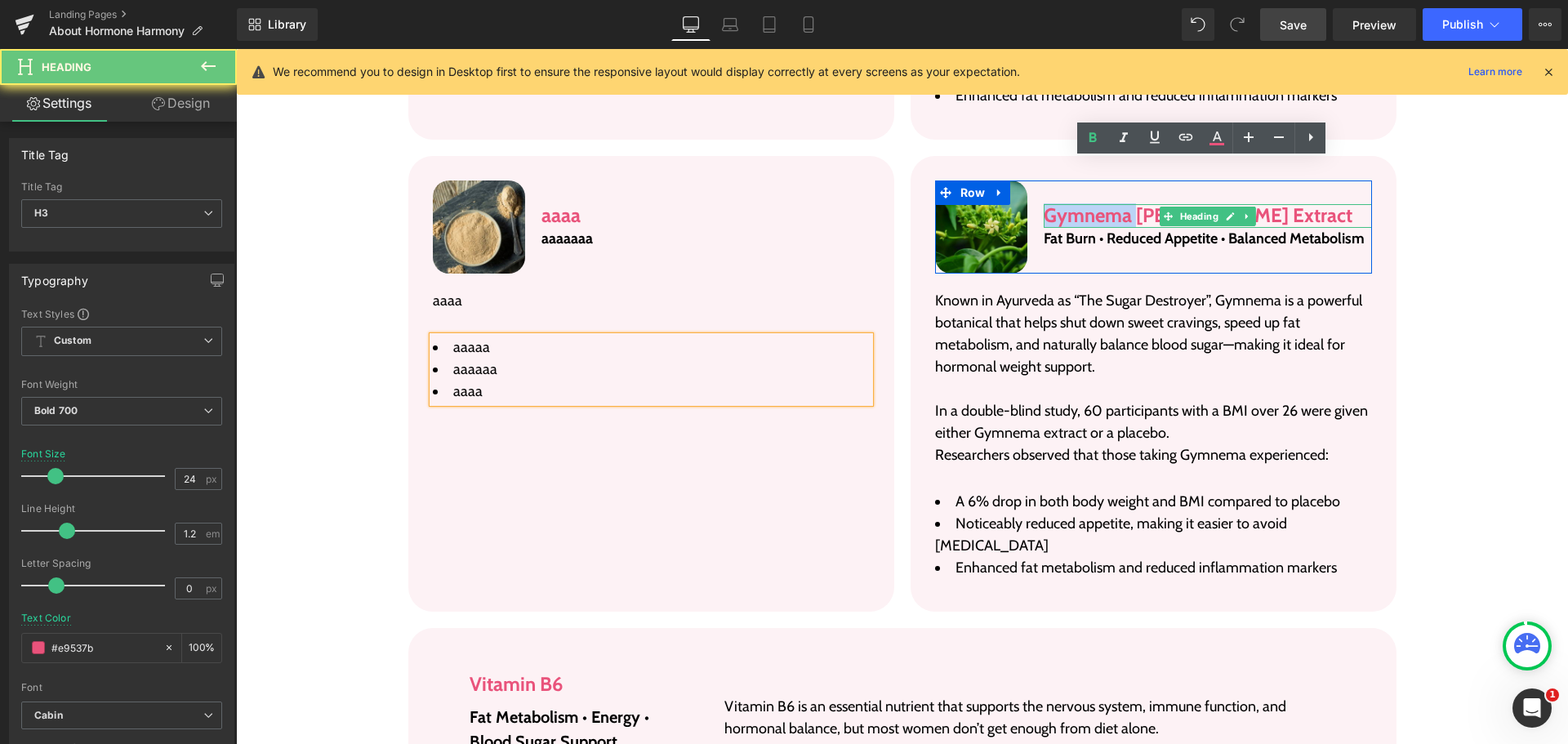
click at [1091, 204] on h3 "Gymnema [PERSON_NAME] Extract" at bounding box center [1207, 216] width 328 height 24
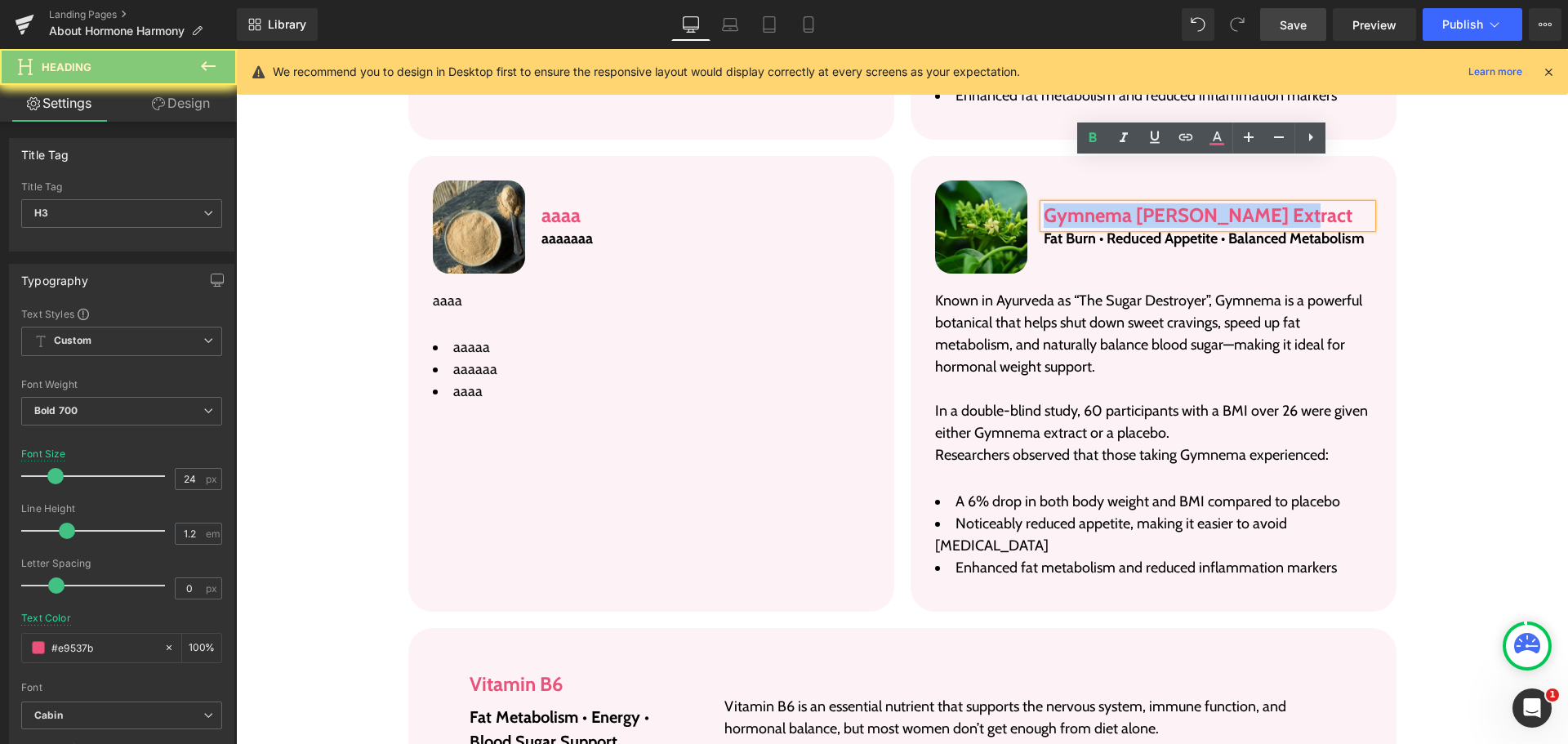
click at [1091, 204] on h3 "Gymnema [PERSON_NAME] Extract" at bounding box center [1207, 216] width 328 height 24
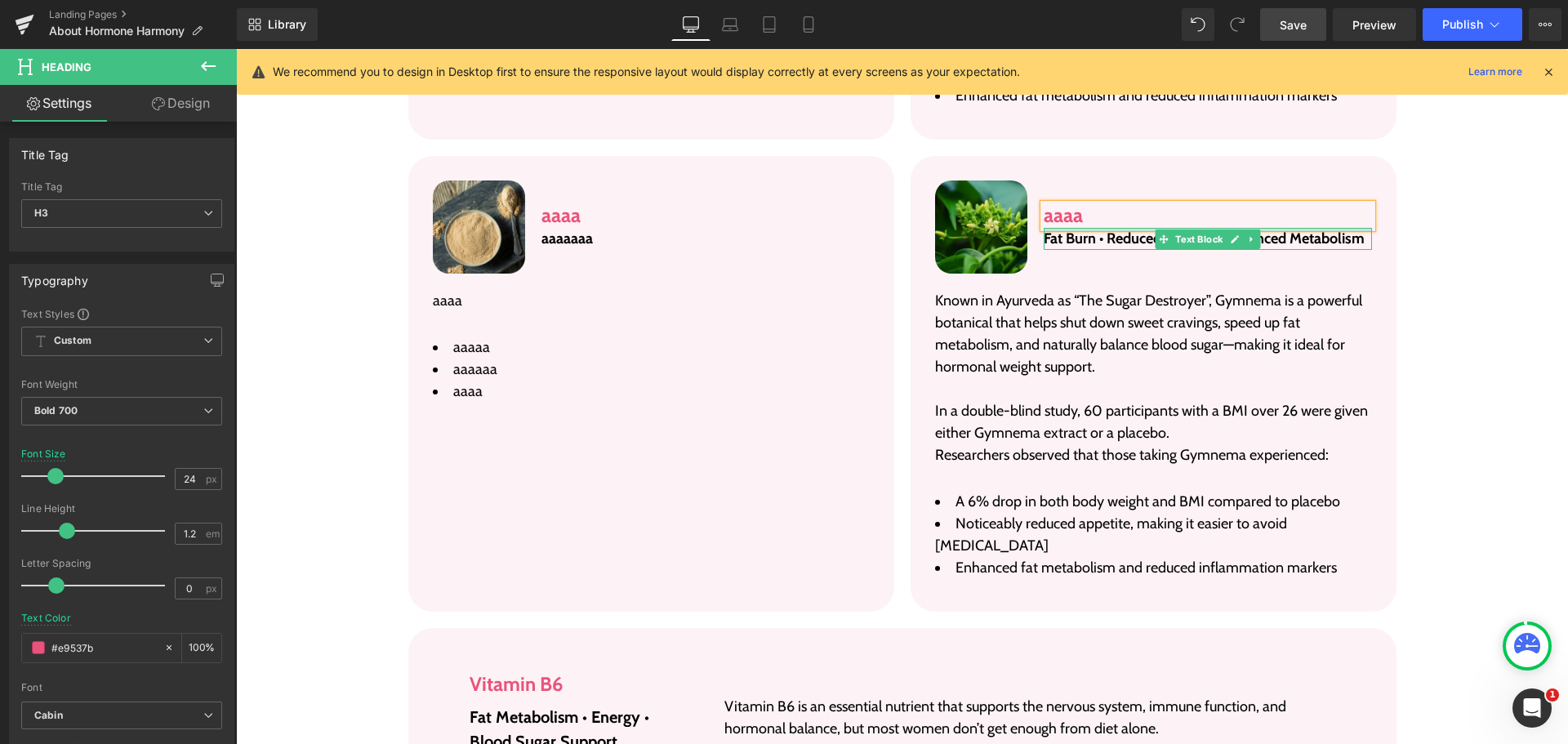
click at [1081, 228] on div at bounding box center [1207, 230] width 328 height 5
click at [1081, 228] on p "Fat Burn • Reduced Appetite • Balanced Metabolism" at bounding box center [1207, 239] width 328 height 22
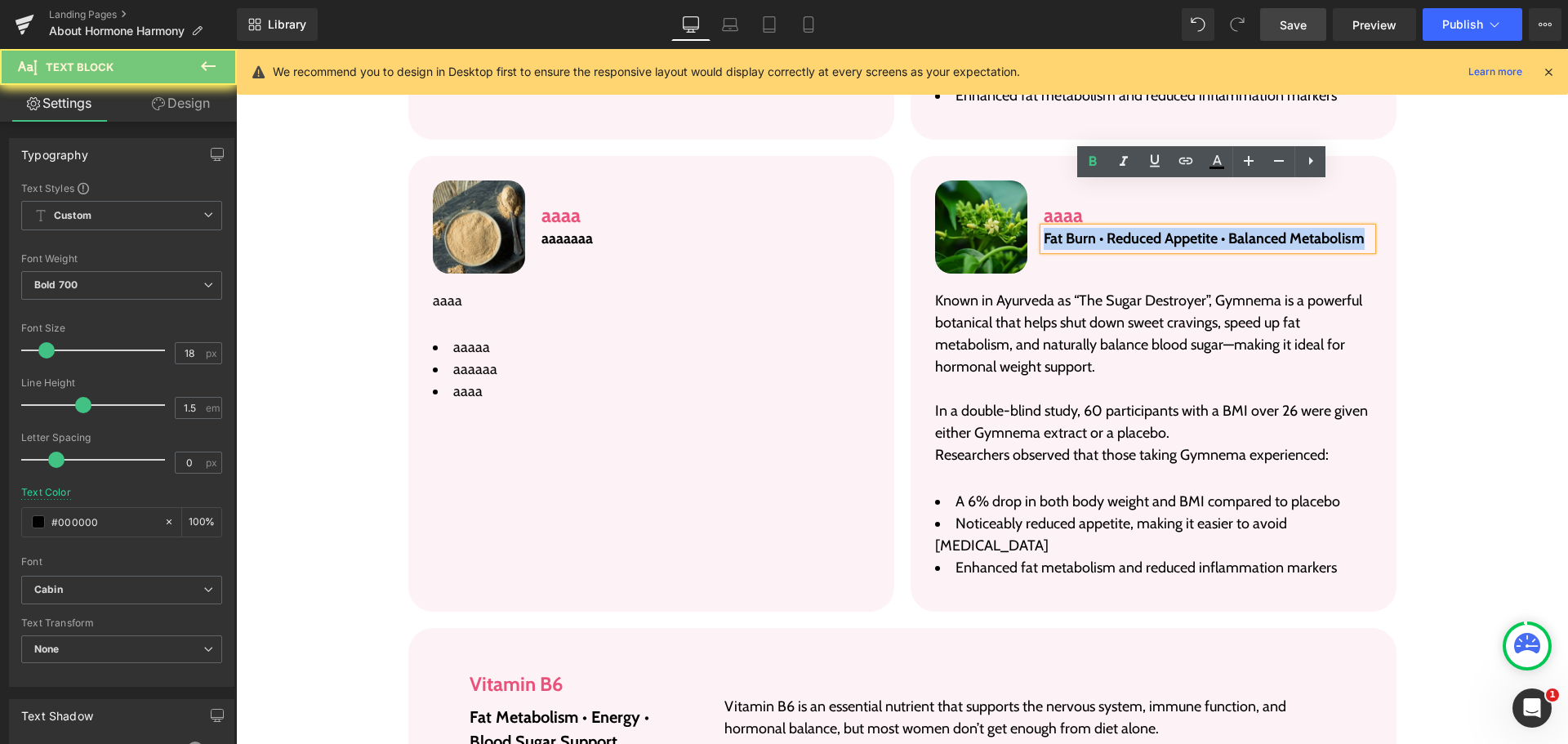
click at [1081, 228] on p "Fat Burn • Reduced Appetite • Balanced Metabolism" at bounding box center [1207, 239] width 328 height 22
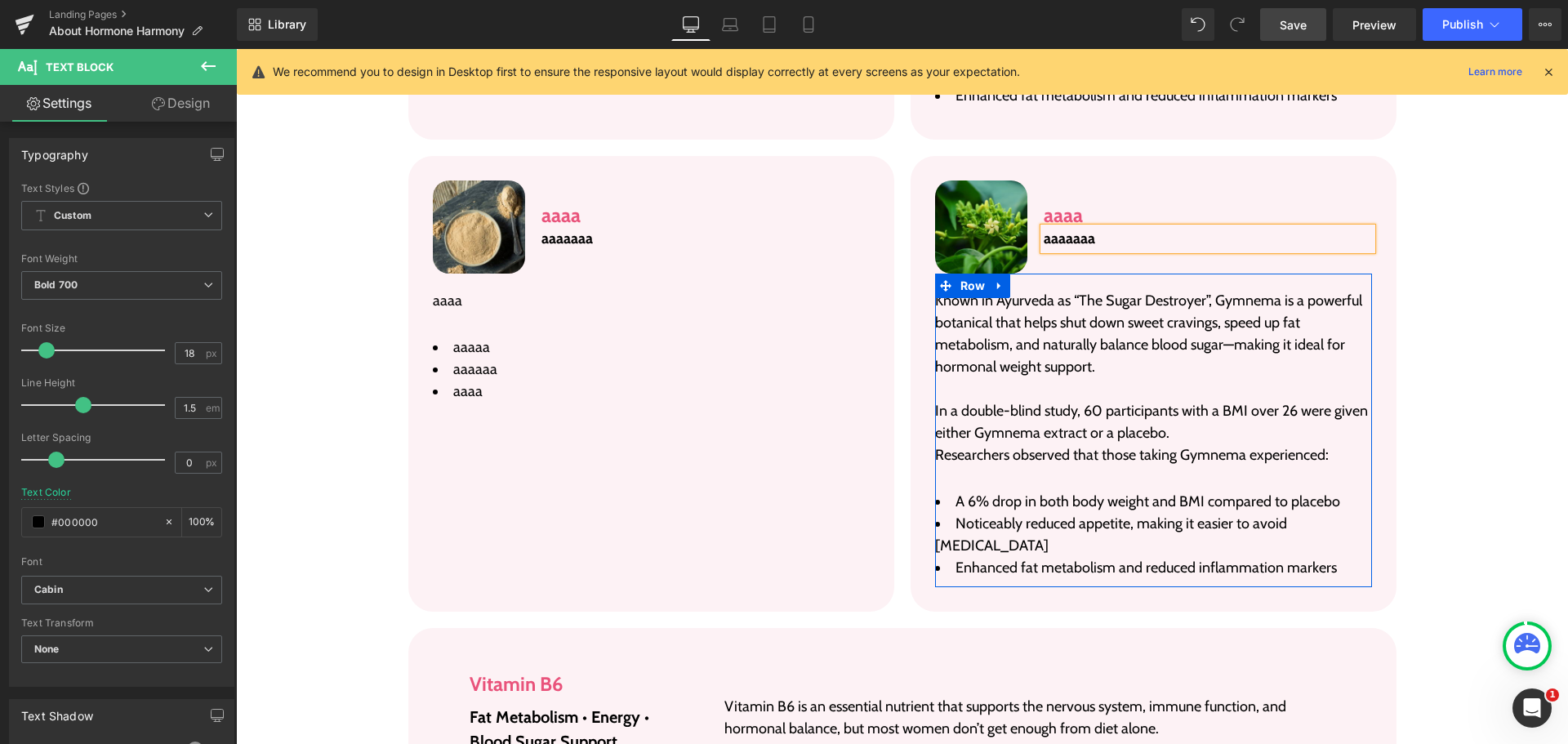
click at [1046, 290] on p "Known in Ayurveda as “The Sugar Destroyer”, Gymnema is a powerful botanical tha…" at bounding box center [1153, 333] width 437 height 88
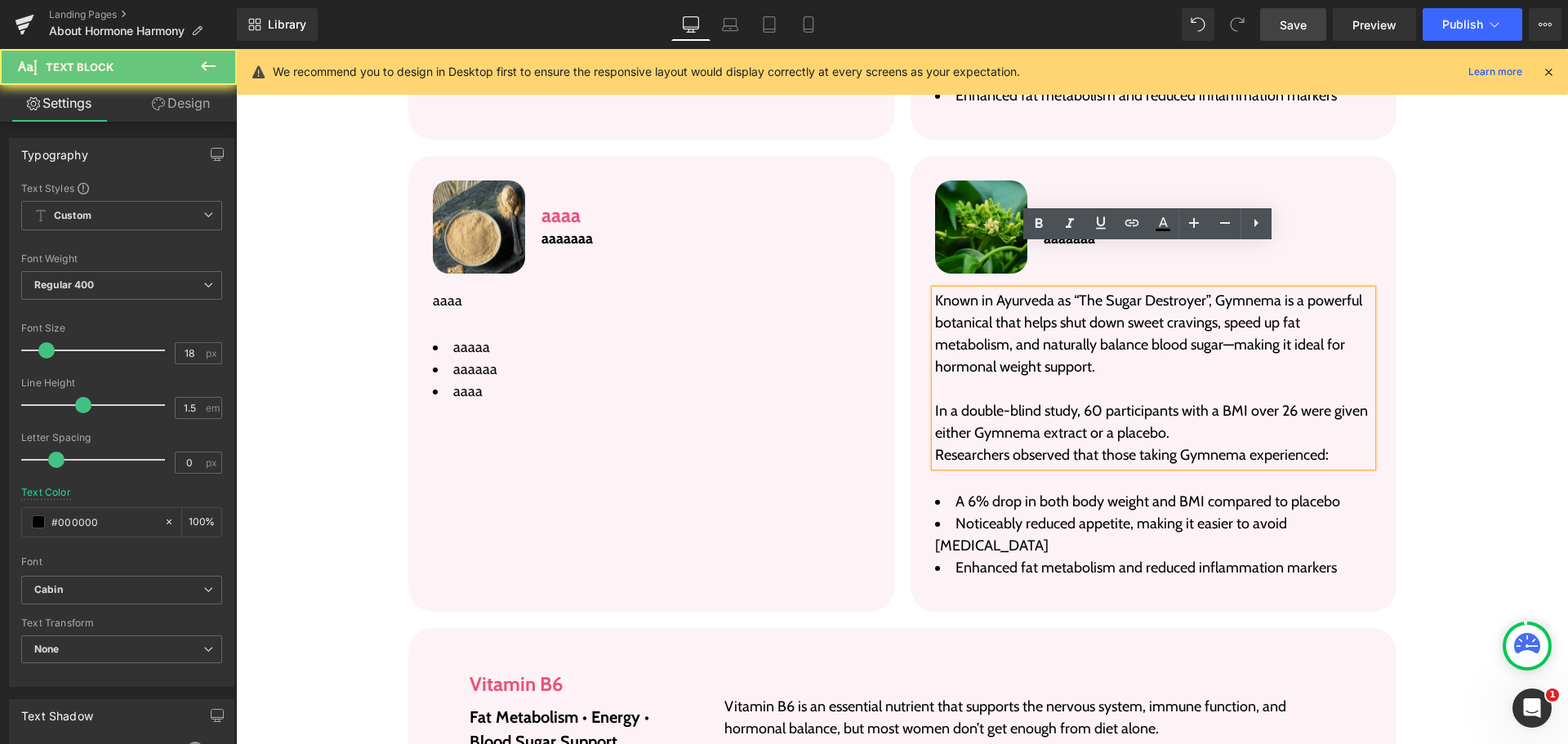
click at [1046, 290] on p "Known in Ayurveda as “The Sugar Destroyer”, Gymnema is a powerful botanical tha…" at bounding box center [1153, 333] width 437 height 88
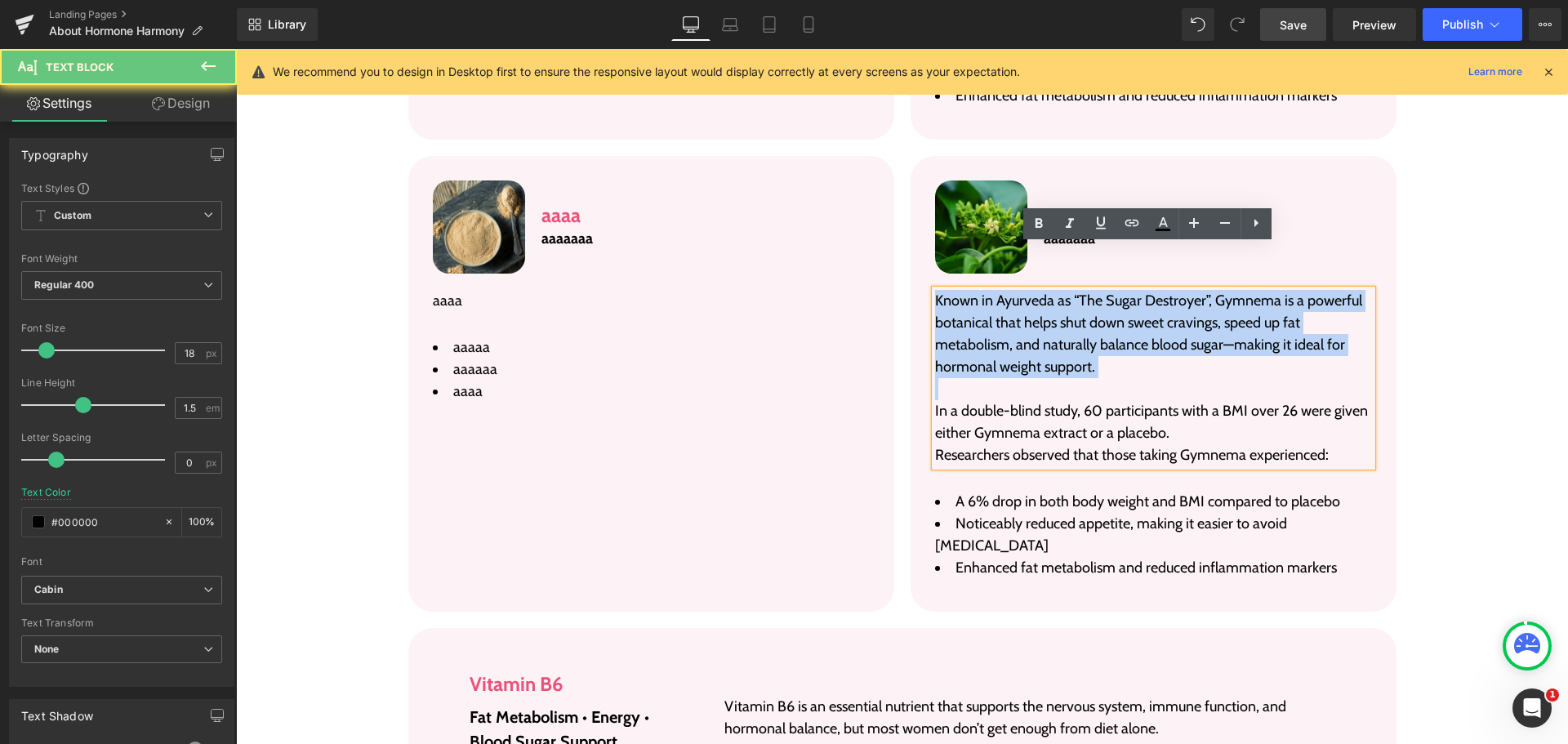
click at [1046, 290] on p "Known in Ayurveda as “The Sugar Destroyer”, Gymnema is a powerful botanical tha…" at bounding box center [1153, 333] width 437 height 88
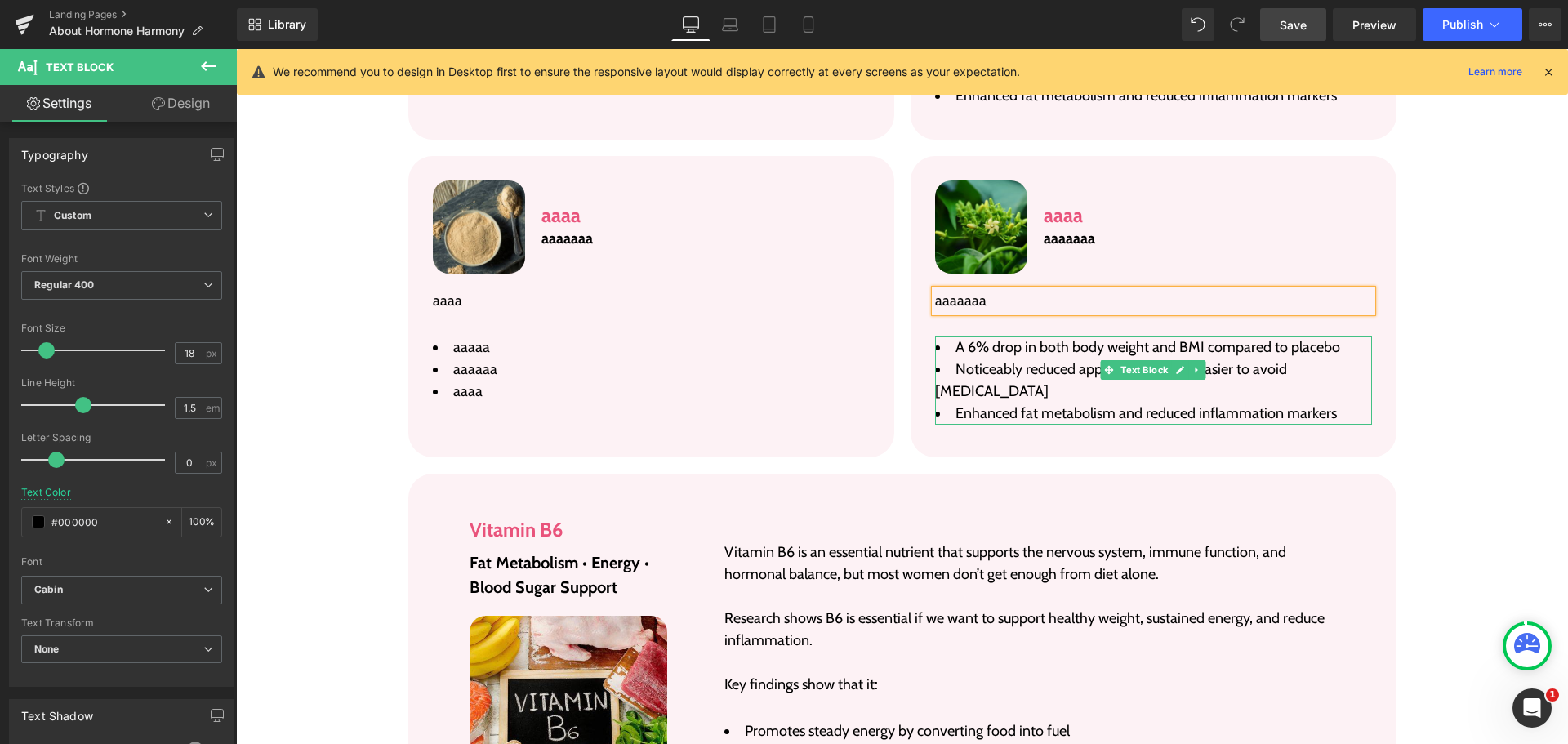
click at [1044, 338] on span "A 6% drop in both body weight and BMI compared to placebo" at bounding box center [1148, 347] width 385 height 18
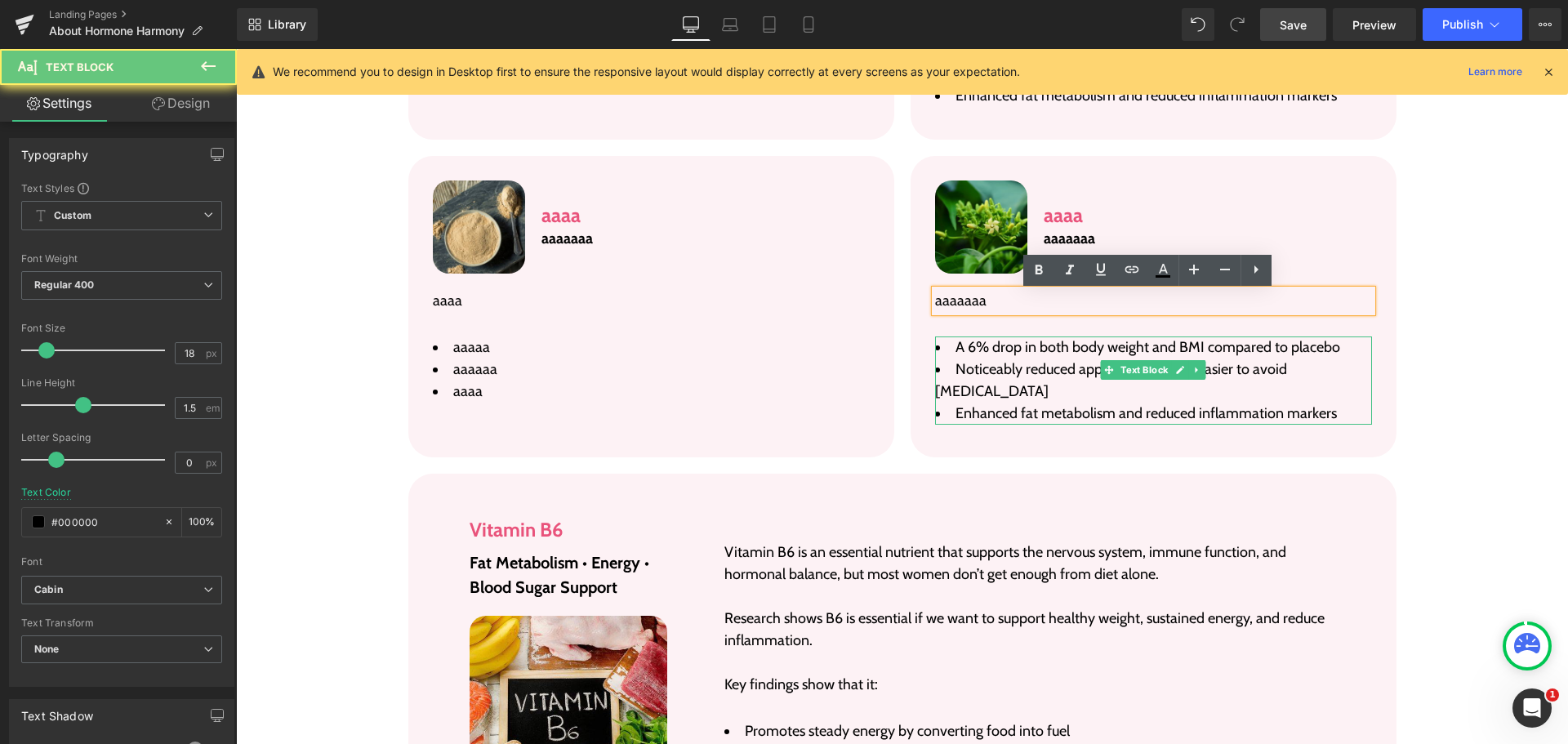
click at [1044, 338] on span "A 6% drop in both body weight and BMI compared to placebo" at bounding box center [1148, 347] width 385 height 18
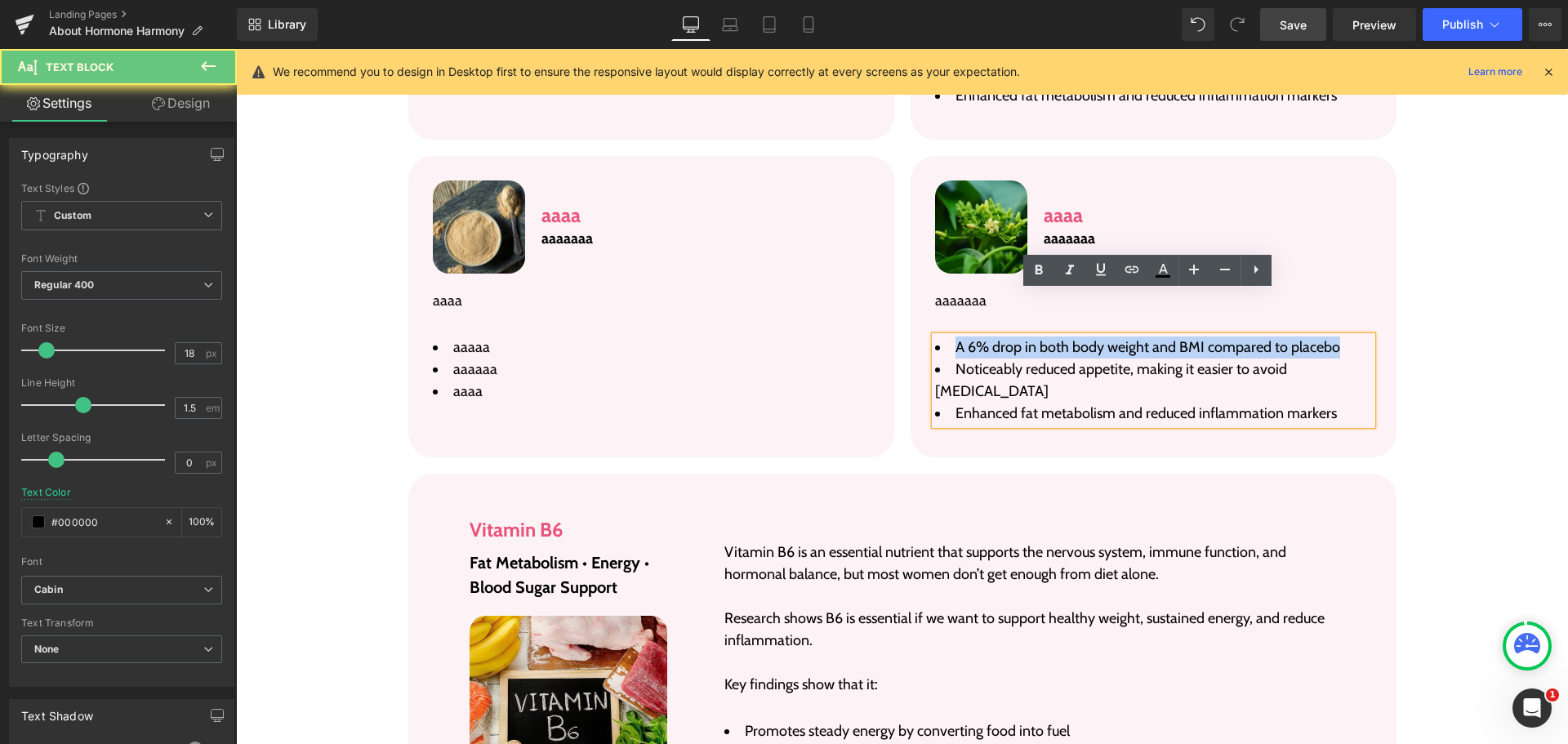
click at [1044, 338] on span "A 6% drop in both body weight and BMI compared to placebo" at bounding box center [1148, 347] width 385 height 18
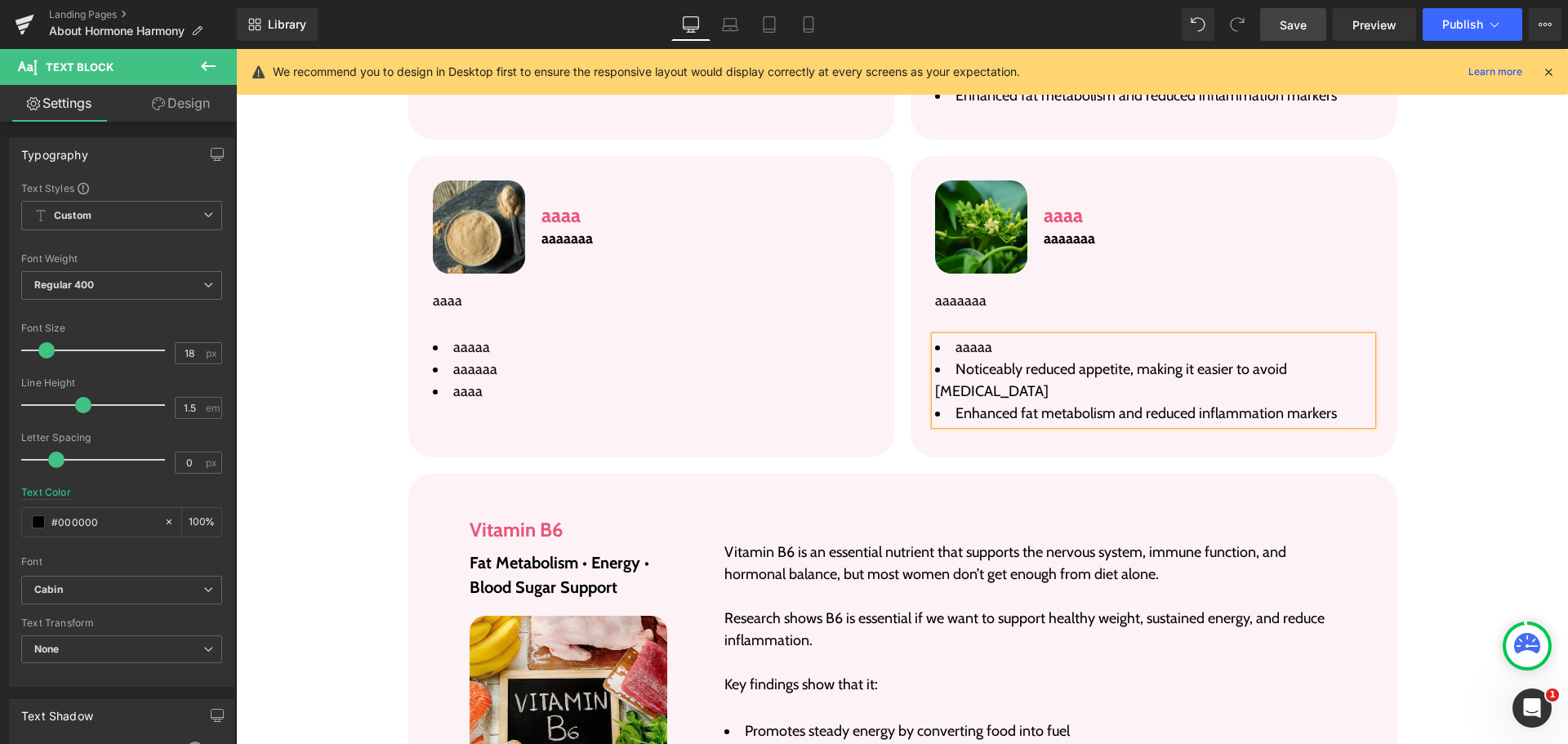
click at [1059, 361] on span "Noticeably reduced appetite, making it easier to avoid [MEDICAL_DATA]" at bounding box center [1111, 381] width 352 height 40
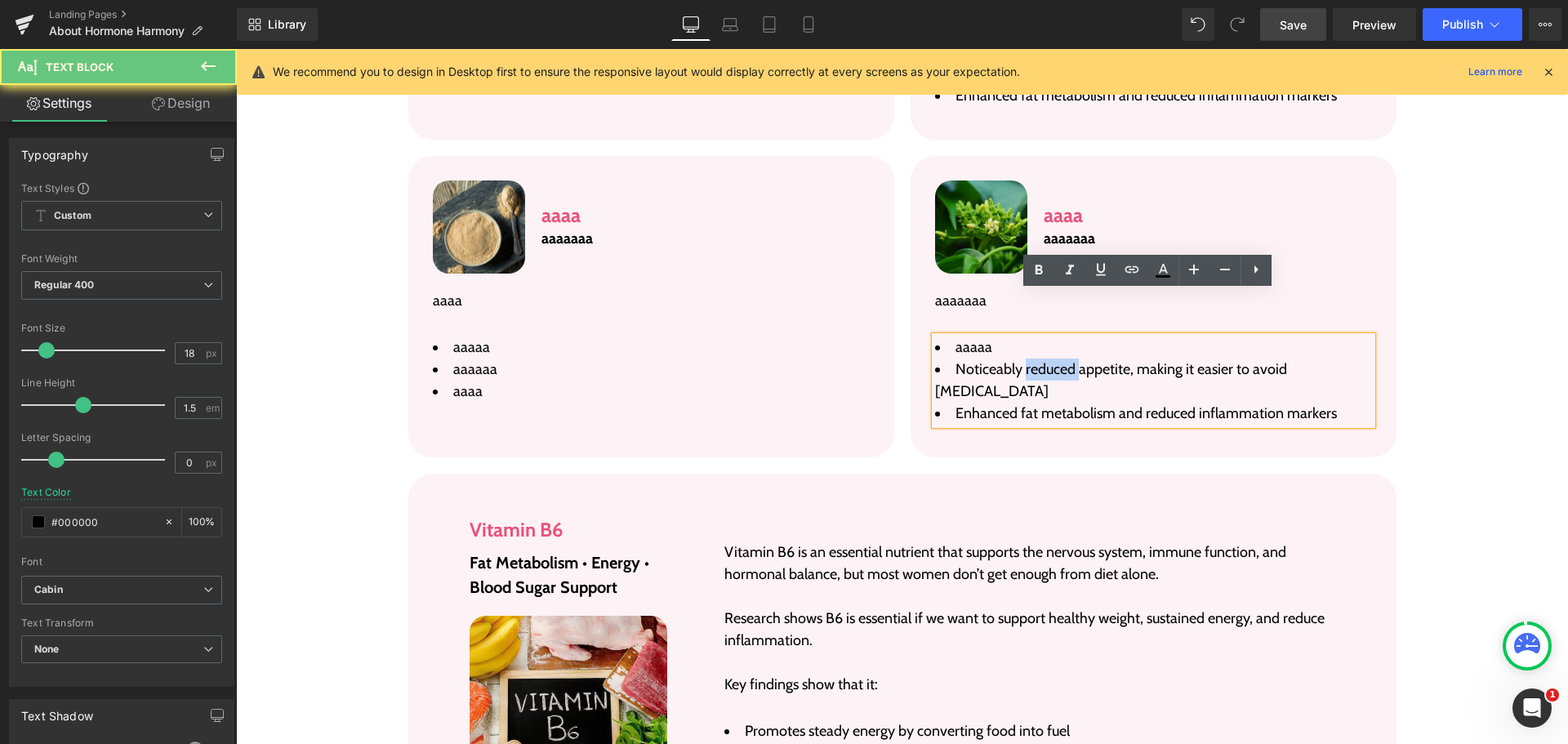
click at [1059, 361] on span "Noticeably reduced appetite, making it easier to avoid [MEDICAL_DATA]" at bounding box center [1111, 381] width 352 height 40
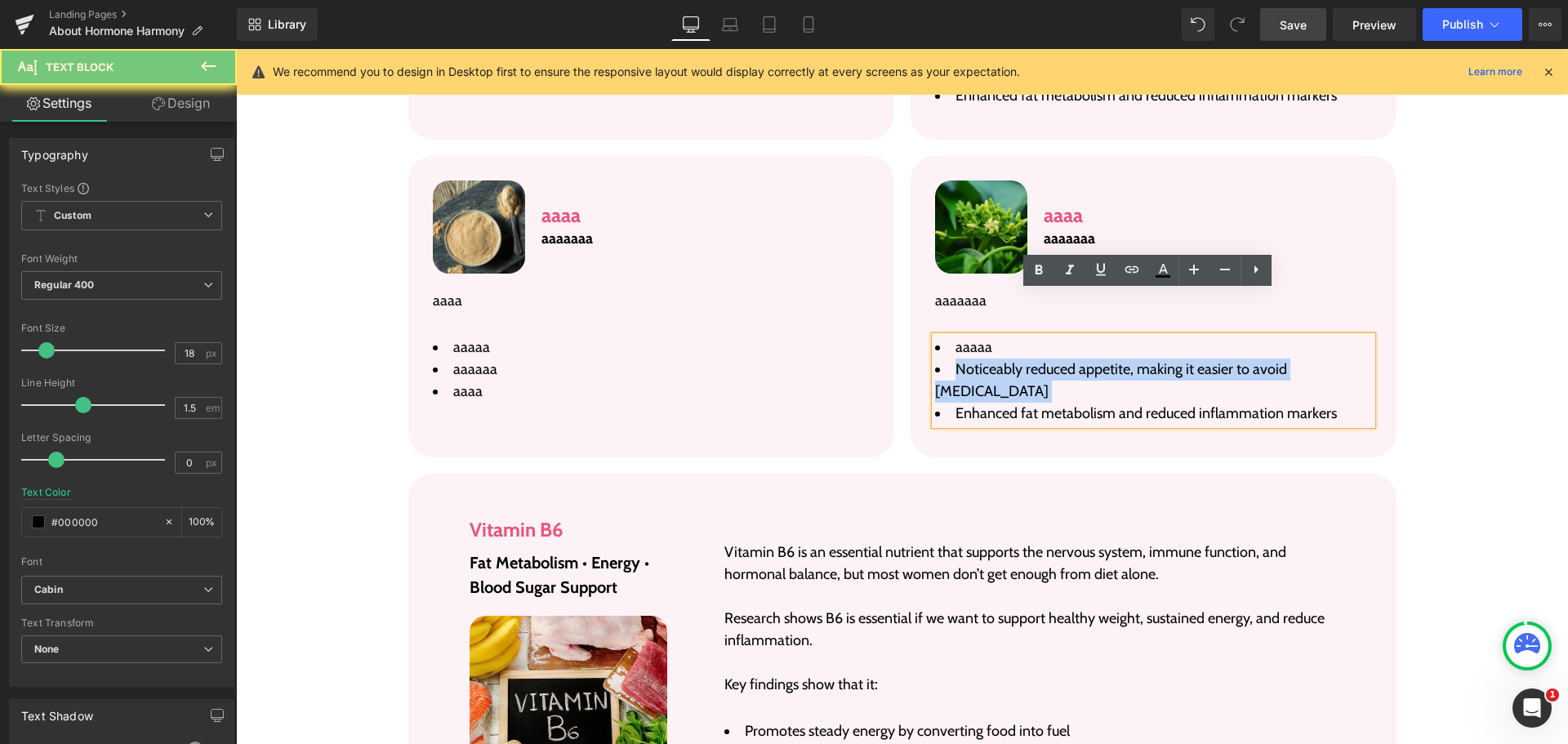
click at [1059, 361] on span "Noticeably reduced appetite, making it easier to avoid [MEDICAL_DATA]" at bounding box center [1111, 381] width 352 height 40
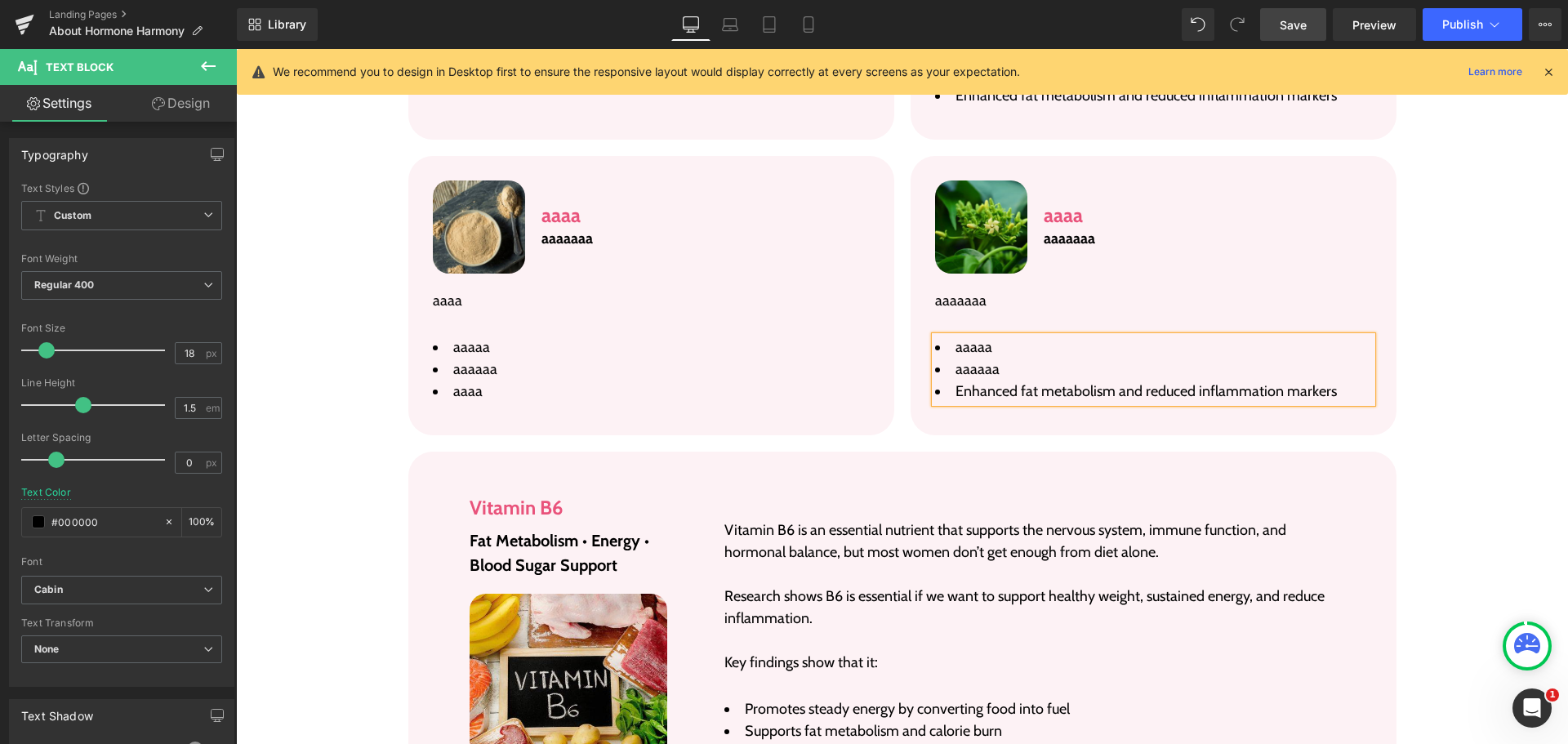
click at [1073, 382] on span "Enhanced fat metabolism and reduced inflammation markers" at bounding box center [1146, 391] width 381 height 18
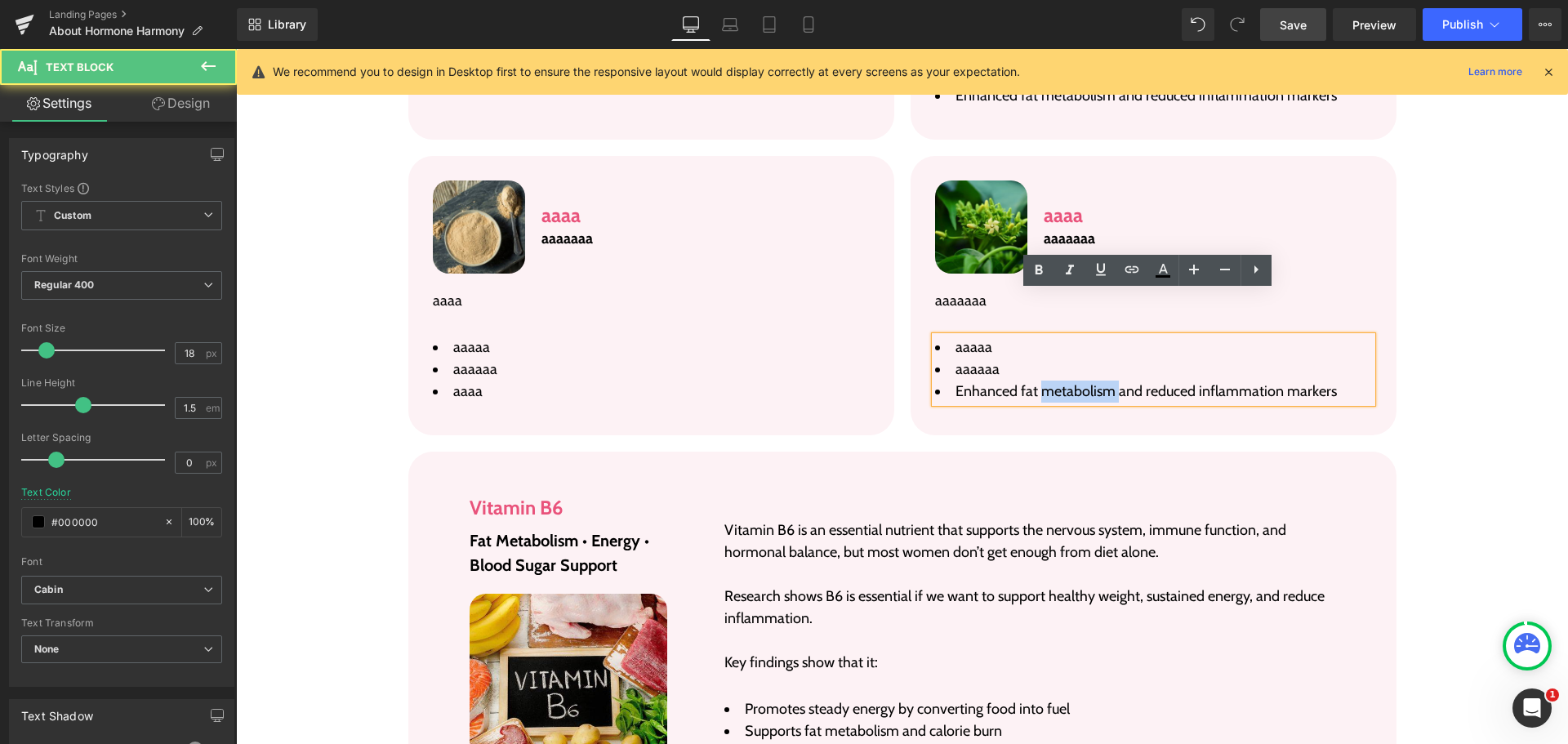
click at [1073, 382] on span "Enhanced fat metabolism and reduced inflammation markers" at bounding box center [1146, 391] width 381 height 18
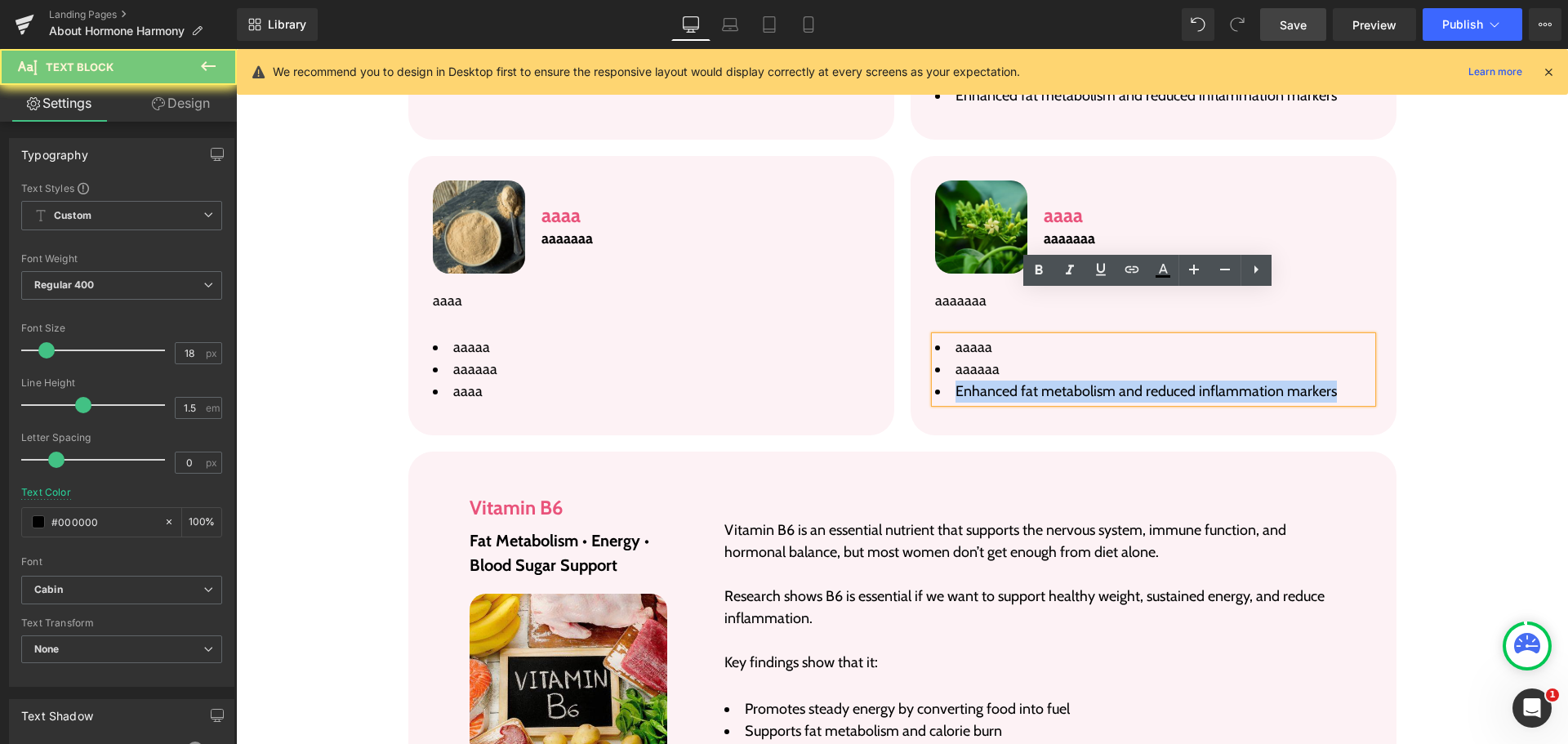
click at [1073, 382] on span "Enhanced fat metabolism and reduced inflammation markers" at bounding box center [1146, 391] width 381 height 18
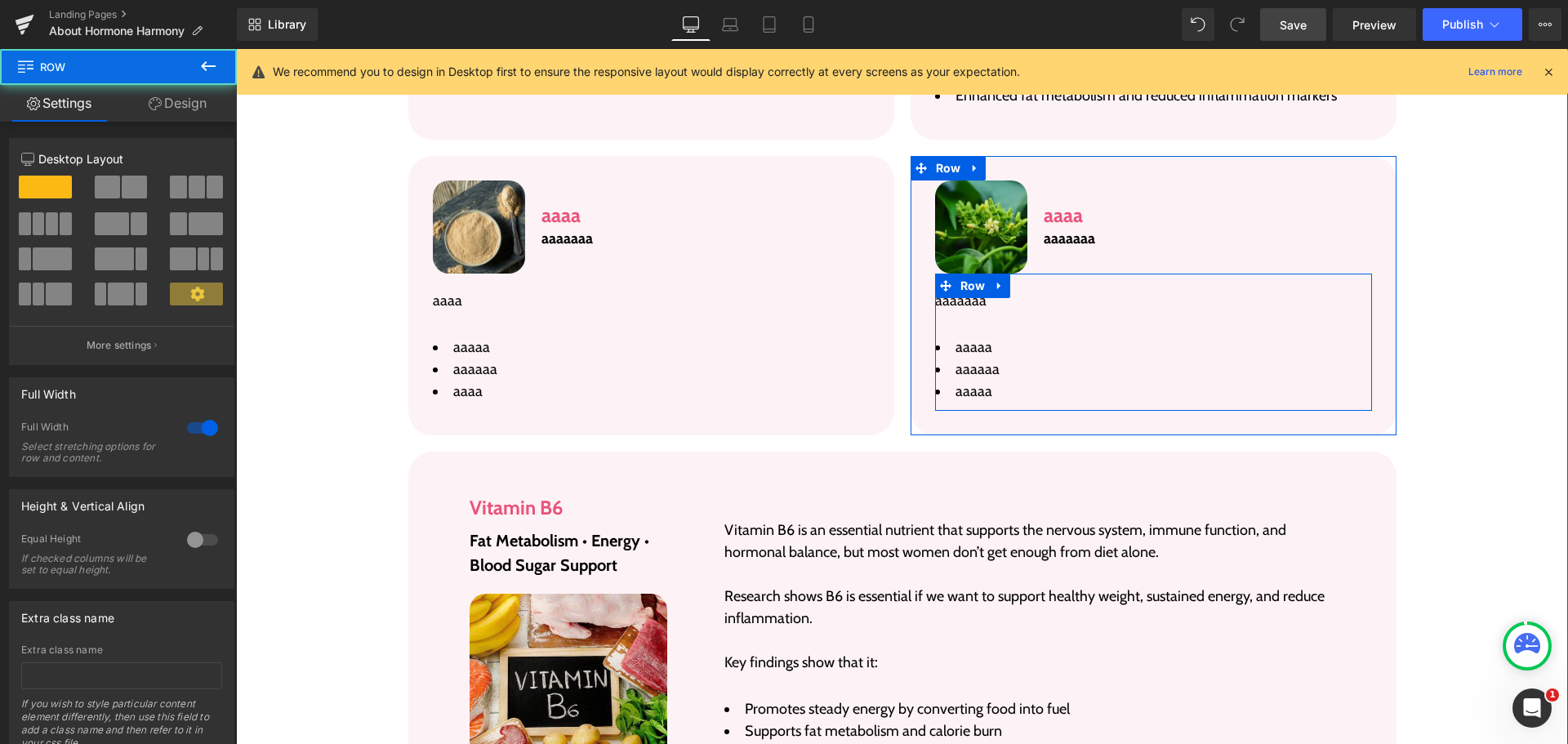
scroll to position [3916, 0]
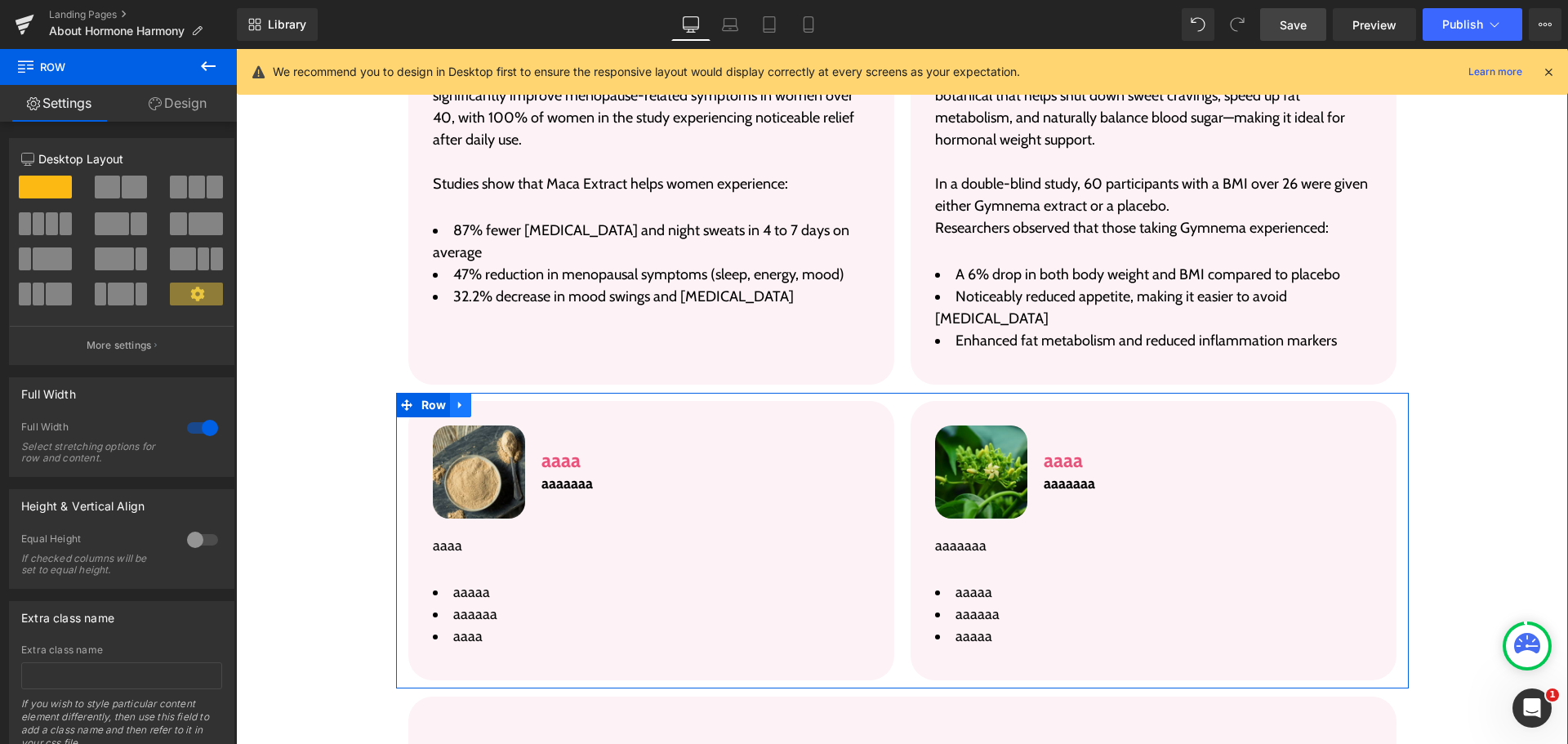
click at [455, 400] on icon at bounding box center [460, 406] width 12 height 13
click at [471, 393] on link at bounding box center [481, 405] width 21 height 24
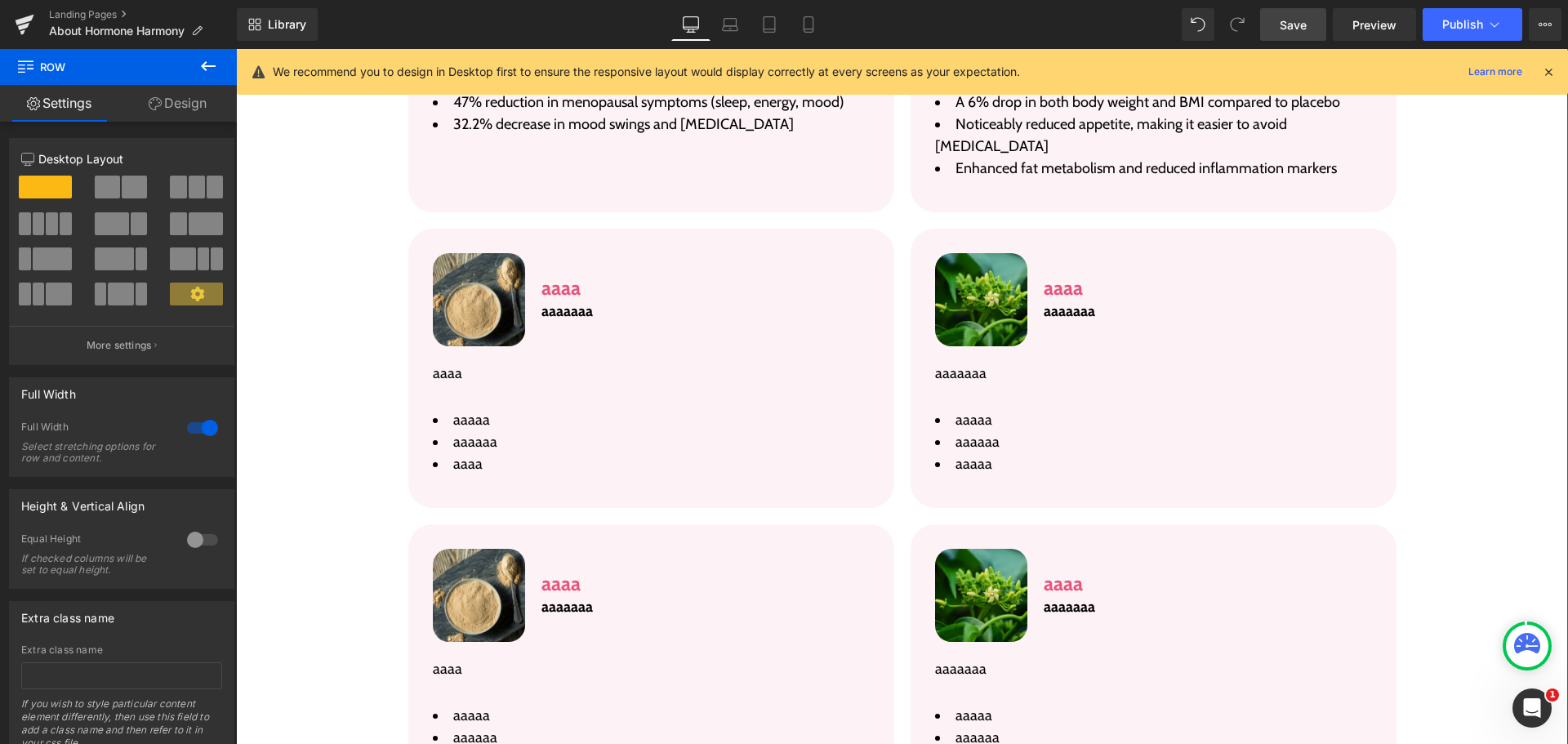
scroll to position [4037, 0]
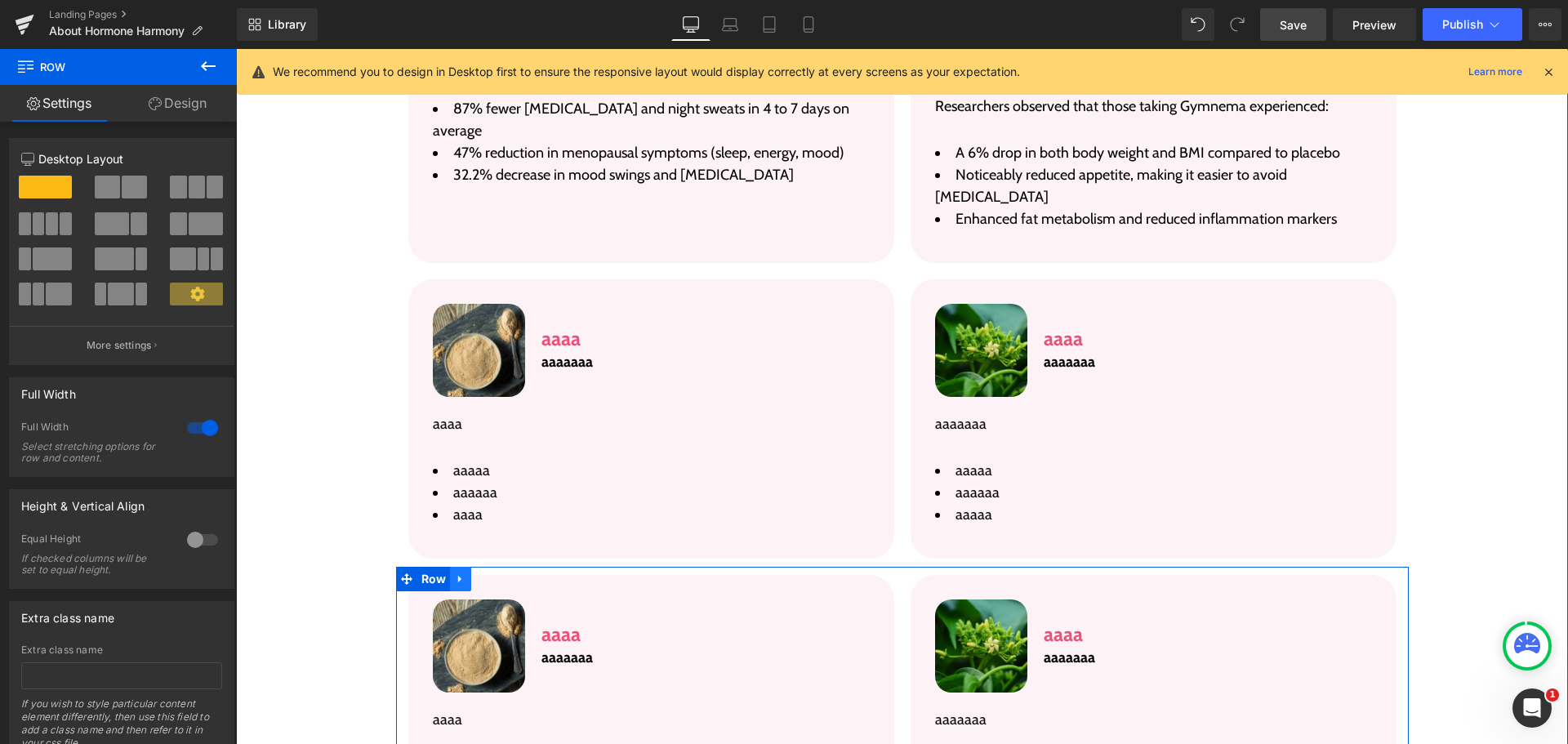
click at [455, 574] on icon at bounding box center [460, 580] width 12 height 13
click at [471, 567] on link at bounding box center [481, 579] width 21 height 24
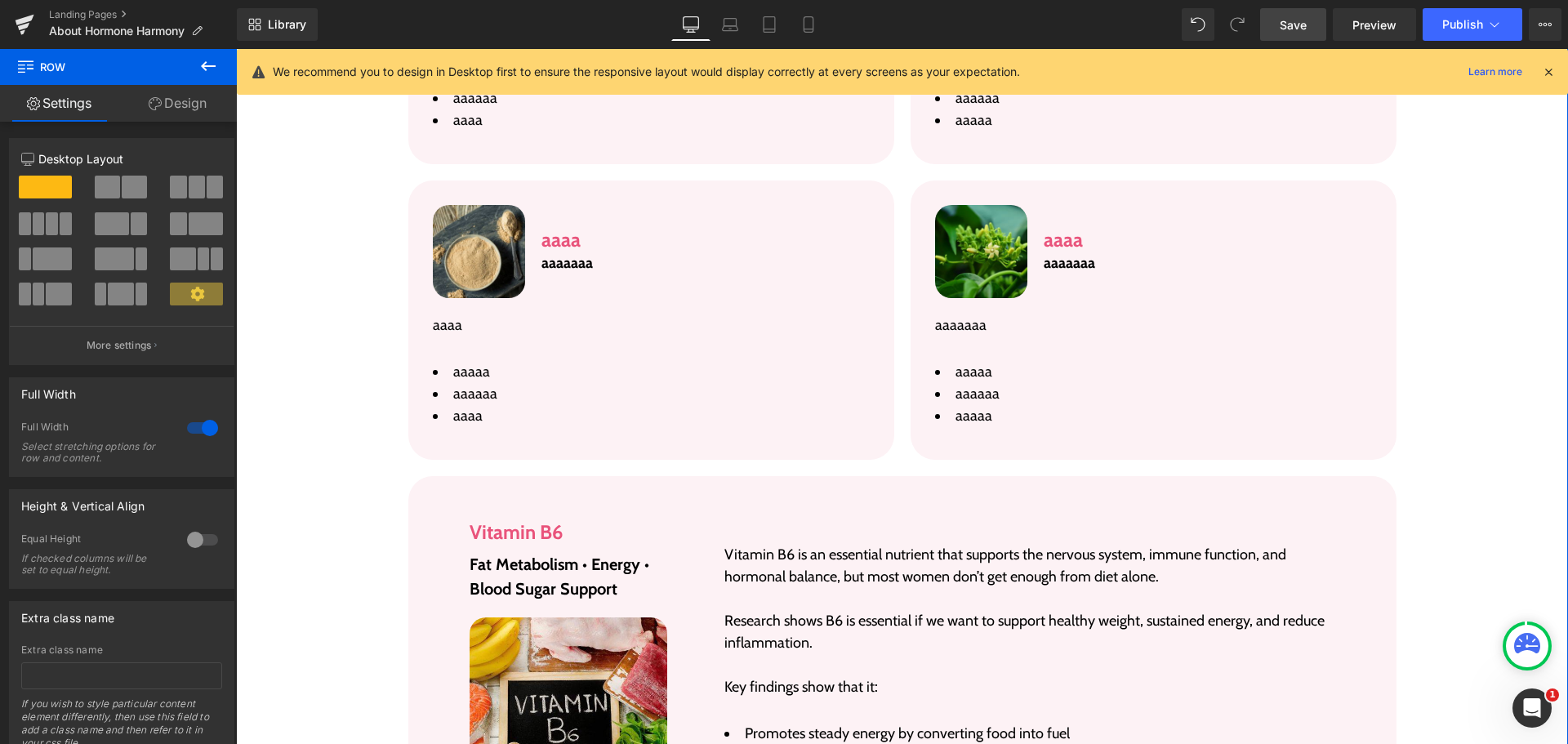
scroll to position [4741, 0]
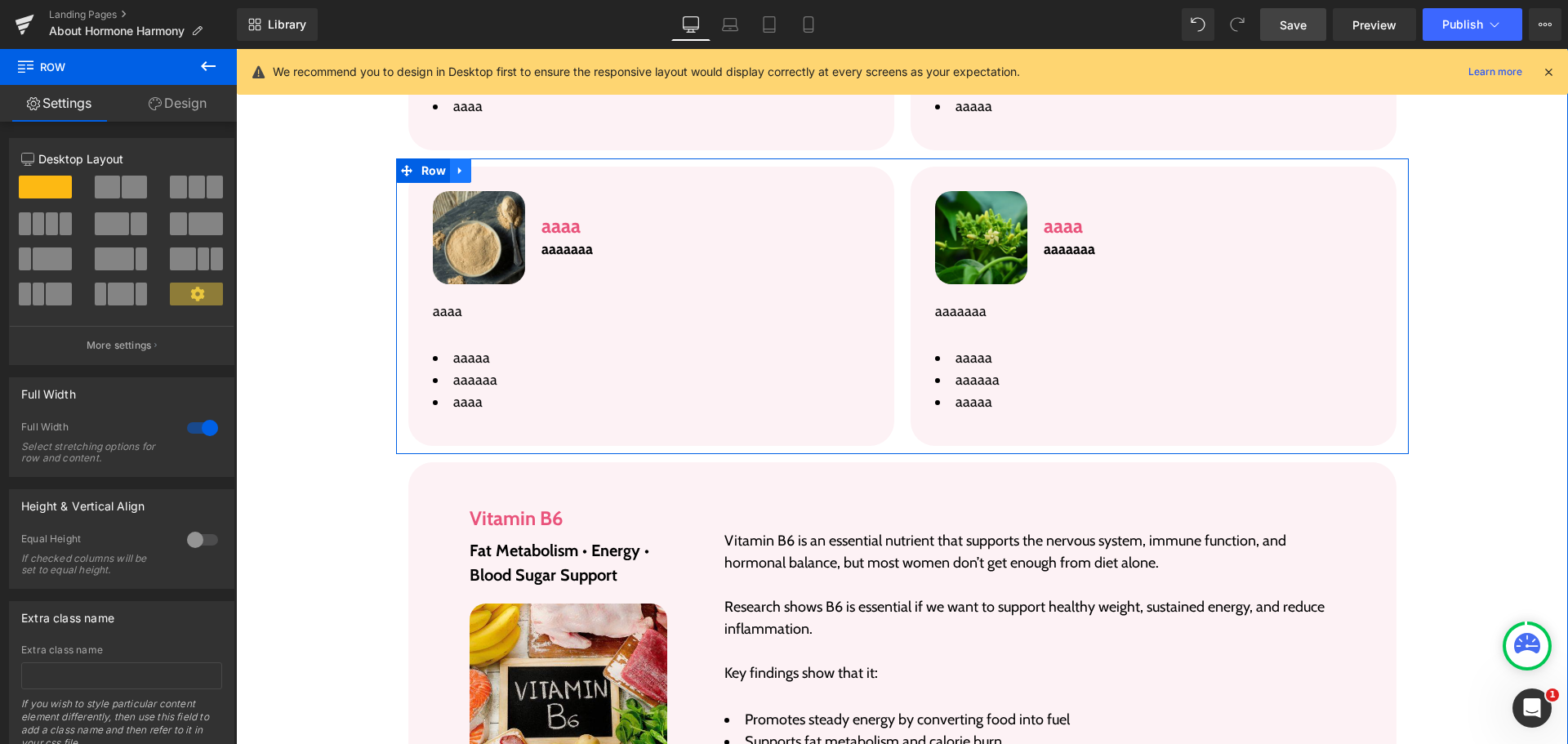
click at [461, 159] on link at bounding box center [460, 170] width 21 height 24
click at [480, 165] on icon at bounding box center [482, 170] width 12 height 12
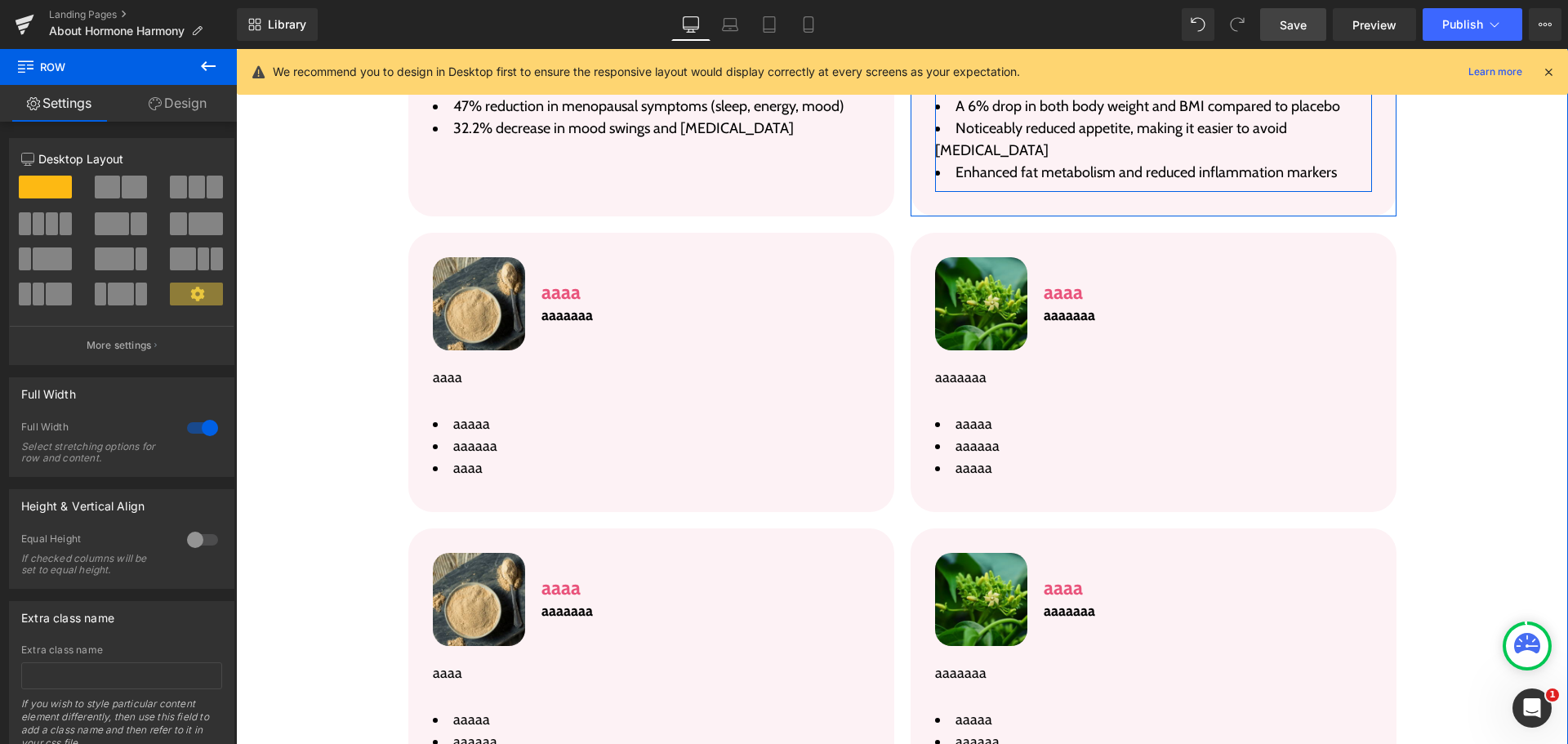
scroll to position [4088, 0]
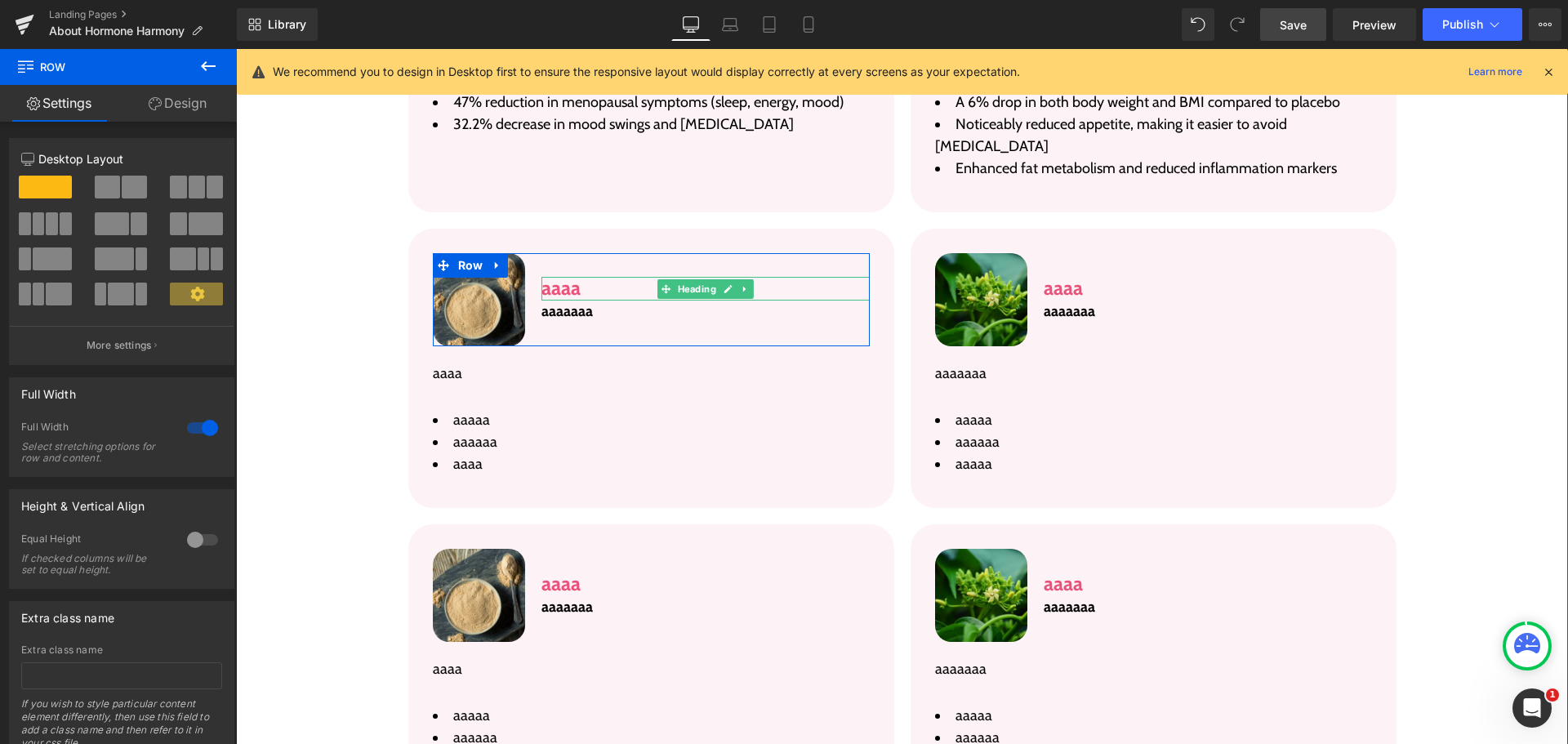
click at [576, 277] on h3 "aaaa" at bounding box center [706, 289] width 328 height 24
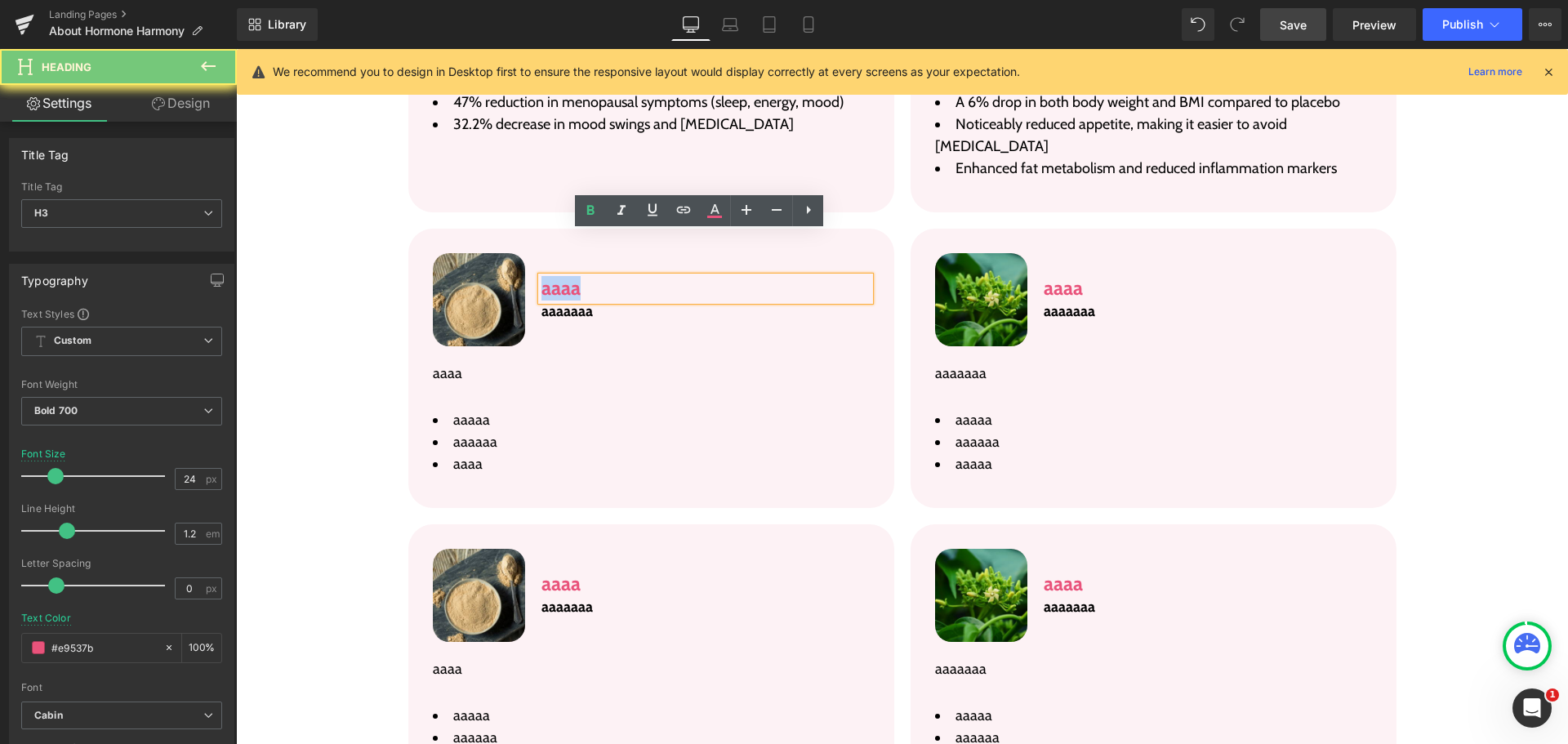
click at [576, 277] on h3 "aaaa" at bounding box center [706, 289] width 328 height 24
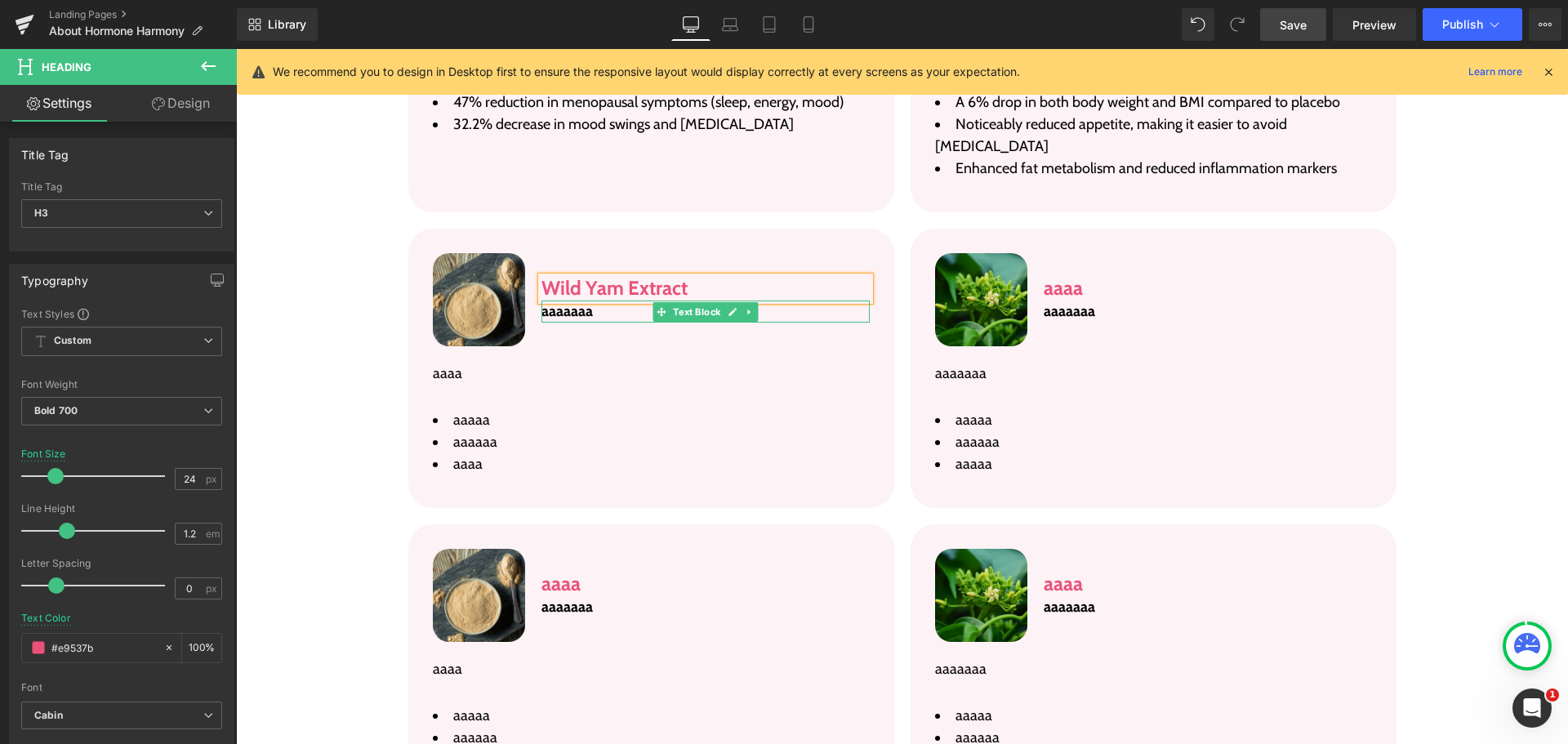
click at [591, 301] on p "aaaaaaa" at bounding box center [706, 312] width 328 height 22
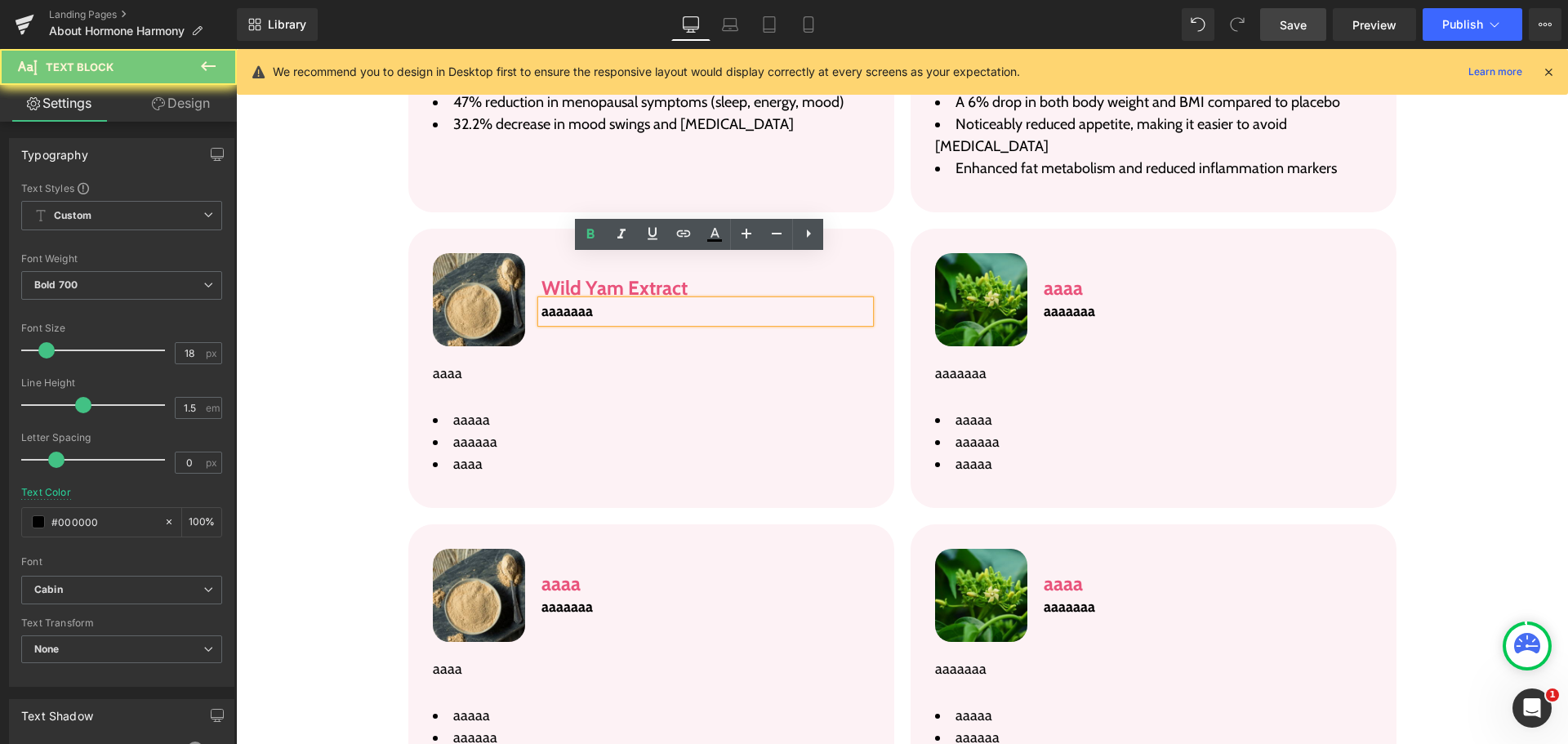
click at [591, 301] on p "aaaaaaa" at bounding box center [706, 312] width 328 height 22
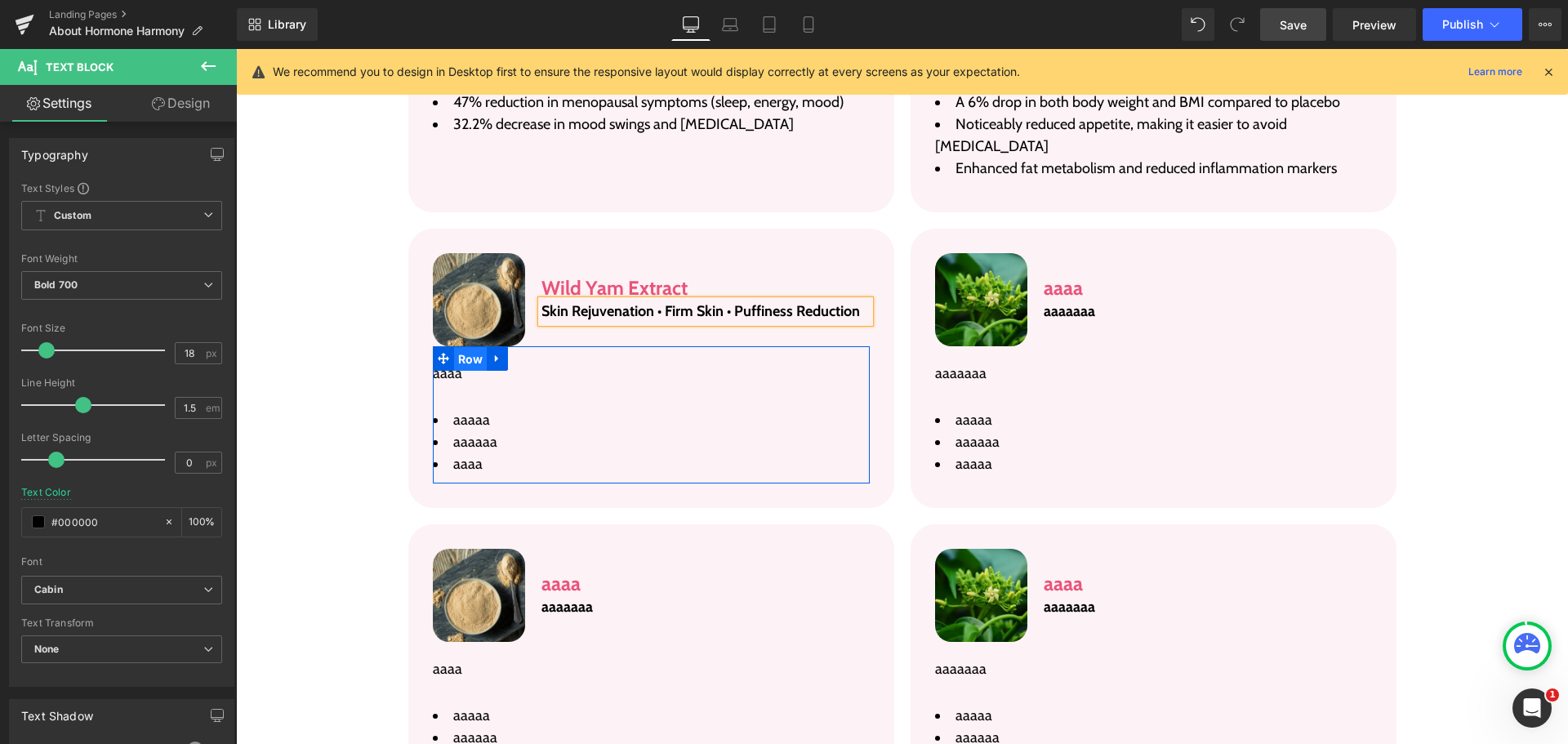
click at [461, 347] on span "Row" at bounding box center [470, 359] width 34 height 24
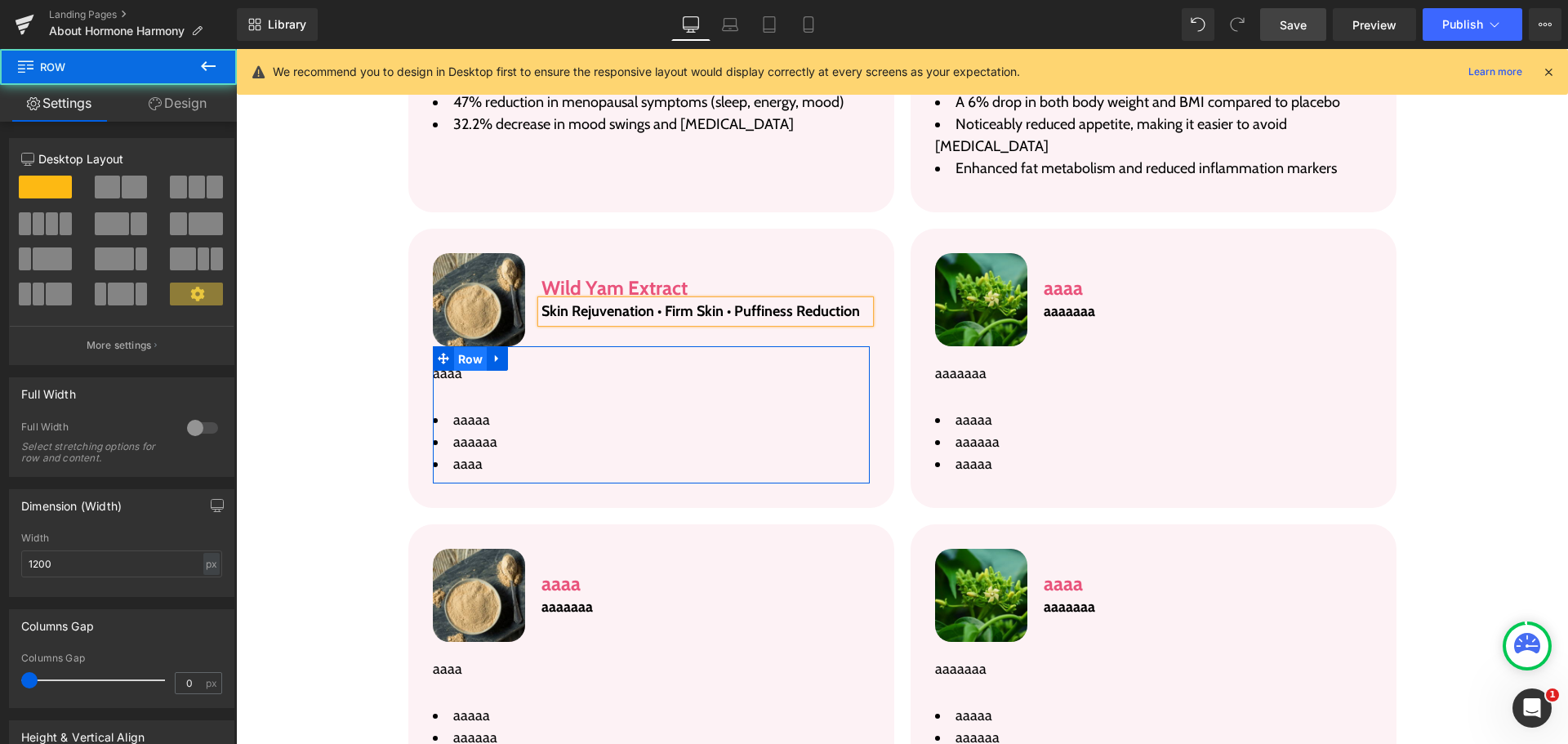
click at [461, 347] on span "Row" at bounding box center [470, 359] width 34 height 24
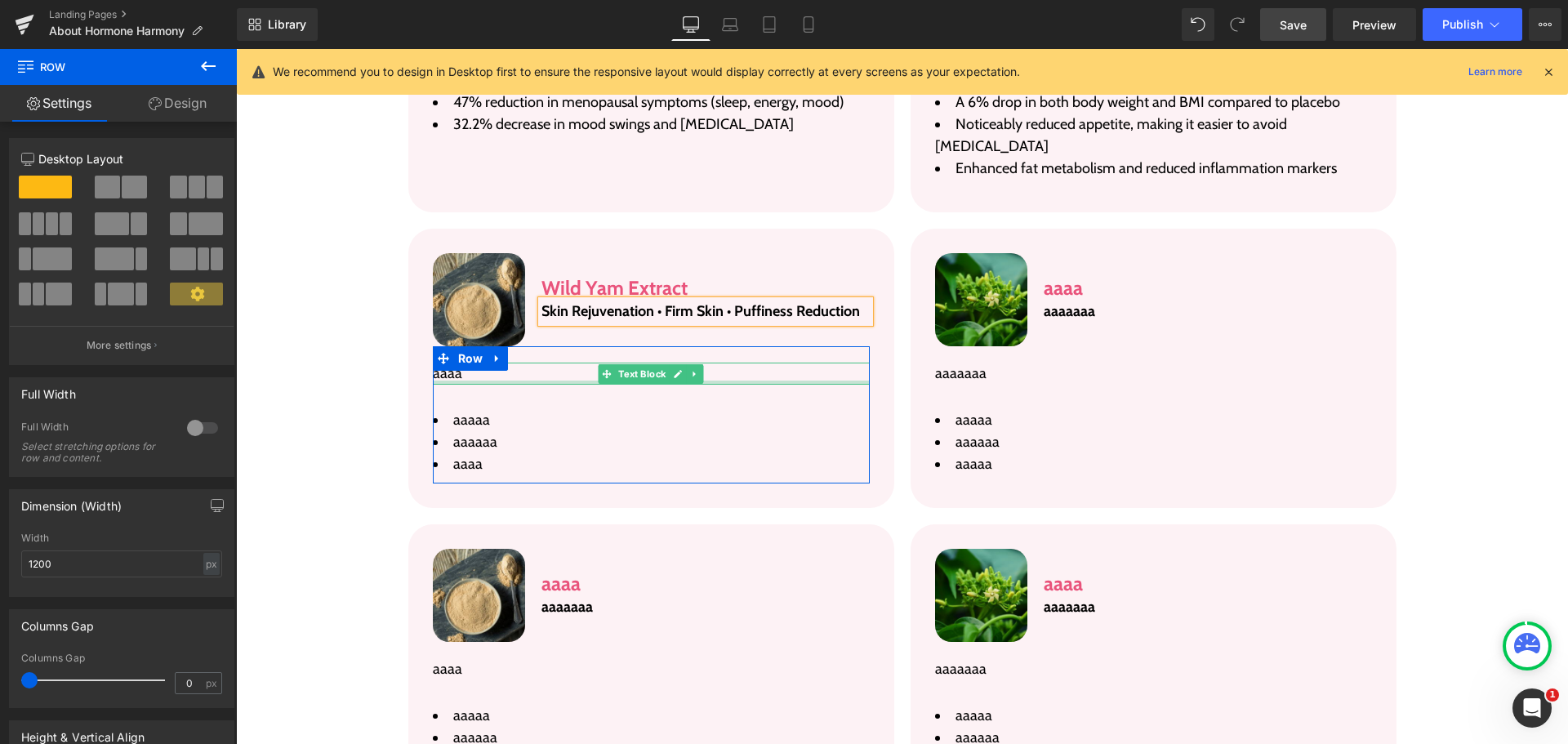
click at [546, 381] on div at bounding box center [651, 382] width 437 height 5
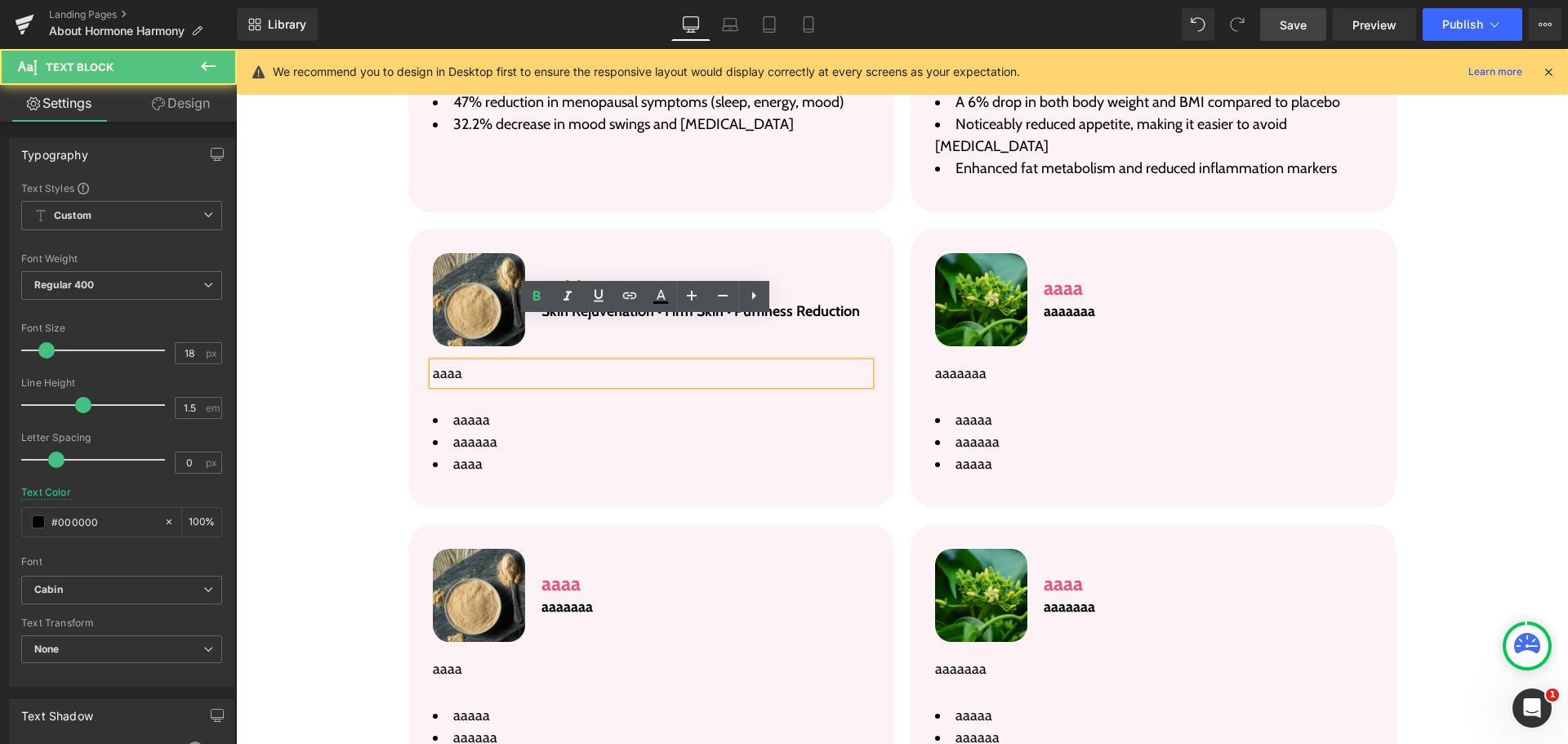
click at [546, 362] on p "aaaa" at bounding box center [651, 373] width 437 height 22
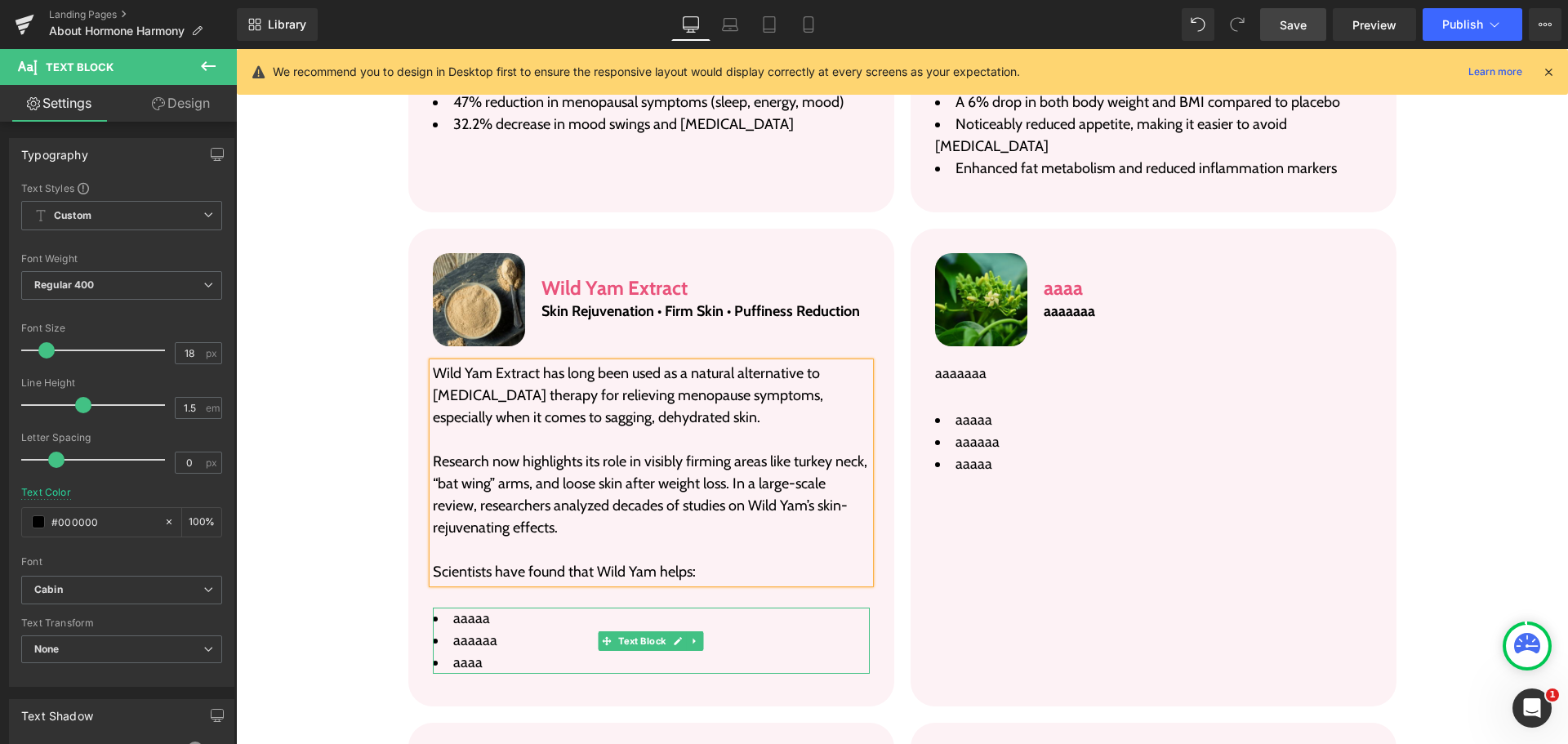
click at [483, 608] on li "aaaaa" at bounding box center [651, 619] width 437 height 22
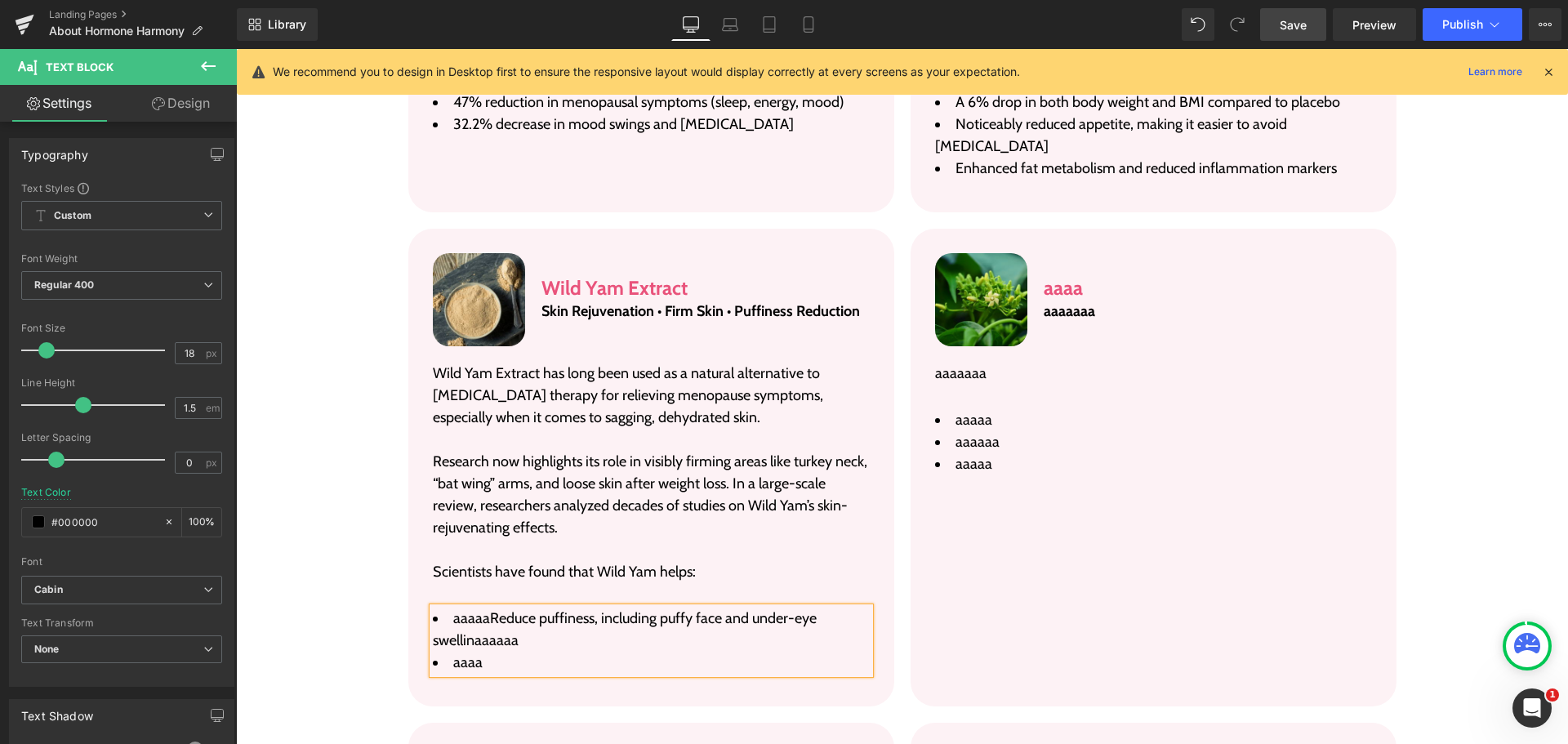
click at [483, 610] on span "aaaaaReduce puffiness, including puffy face and under-eye swellin" at bounding box center [625, 630] width 384 height 40
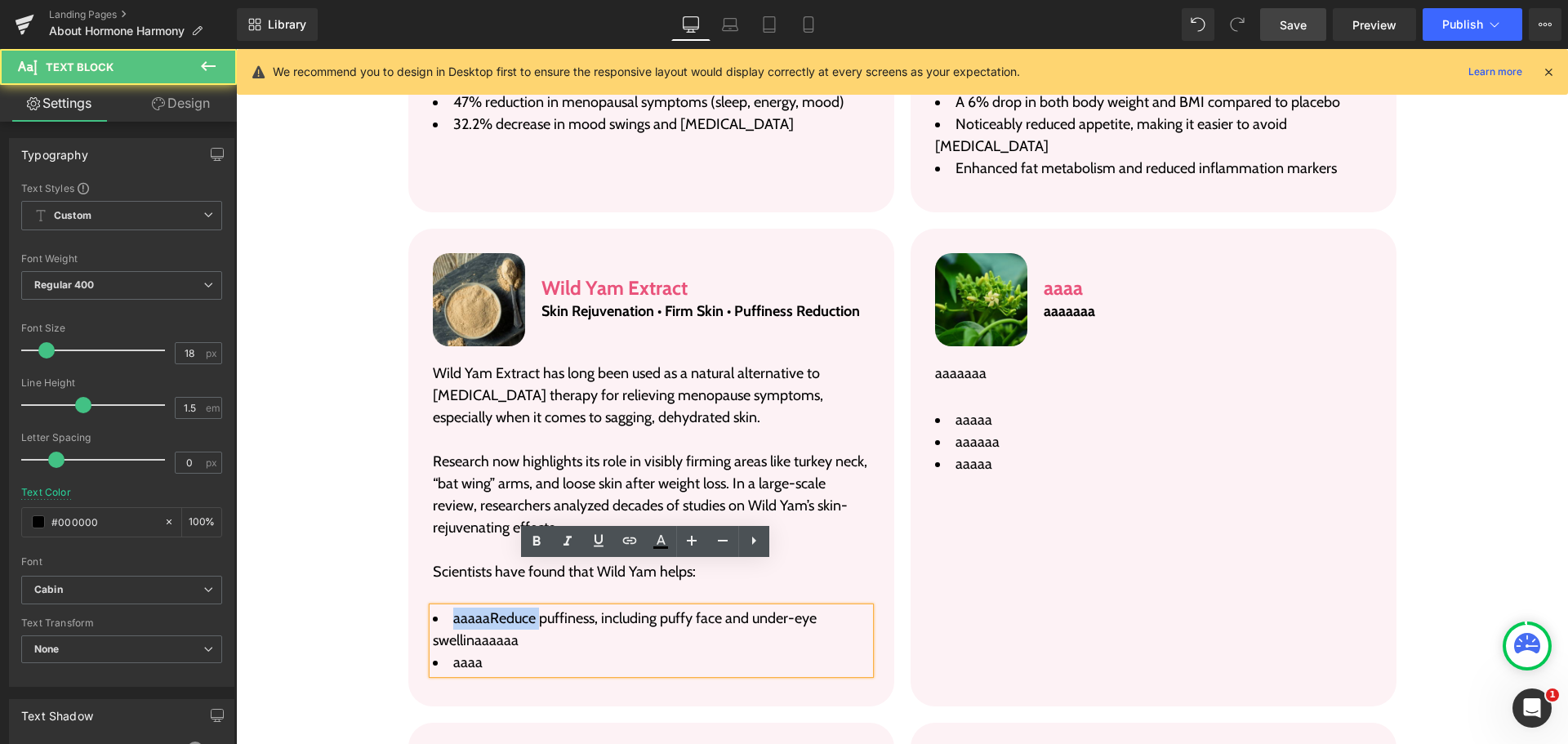
click at [483, 610] on span "aaaaaReduce puffiness, including puffy face and under-eye swellin" at bounding box center [625, 630] width 384 height 40
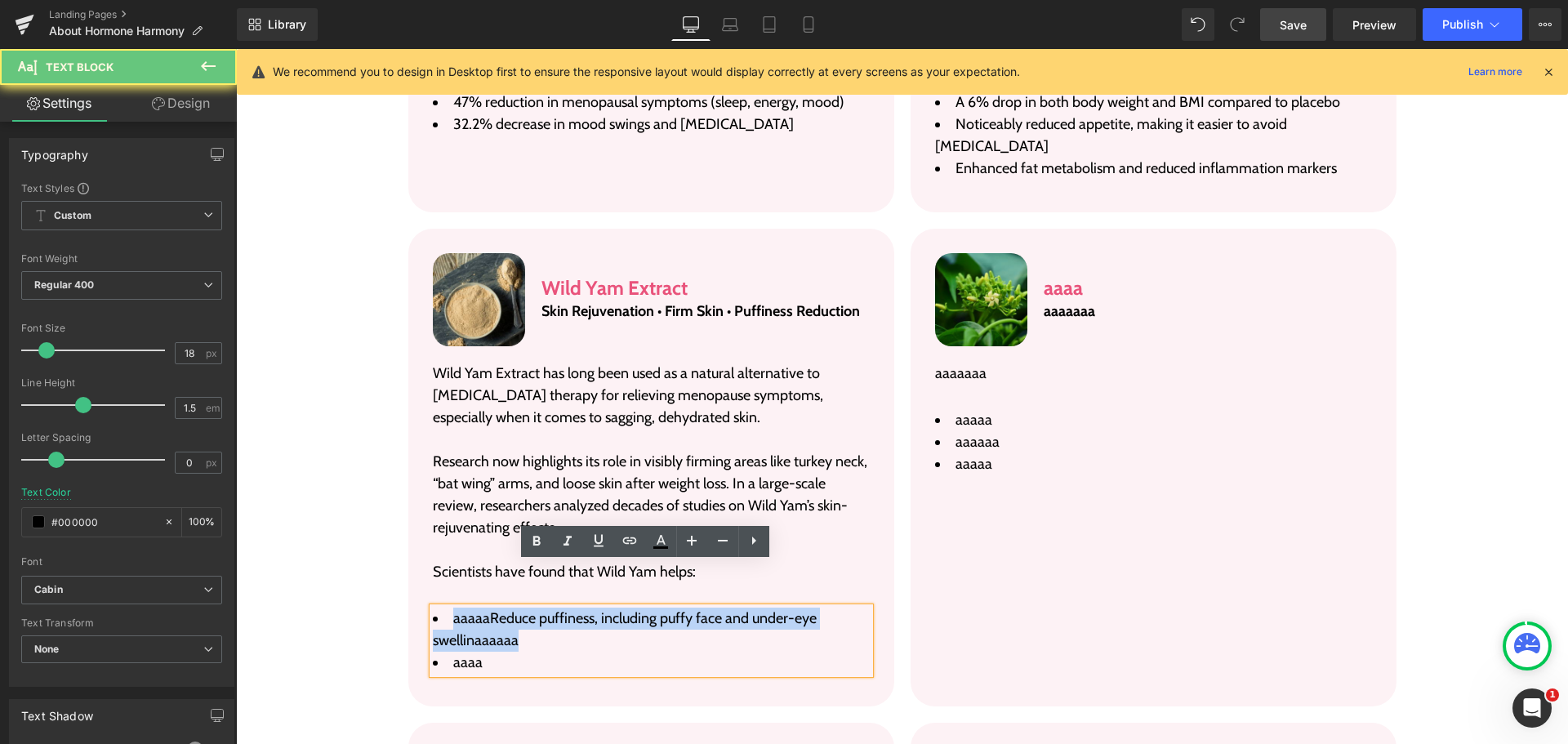
click at [483, 610] on span "aaaaaReduce puffiness, including puffy face and under-eye swellin" at bounding box center [625, 630] width 384 height 40
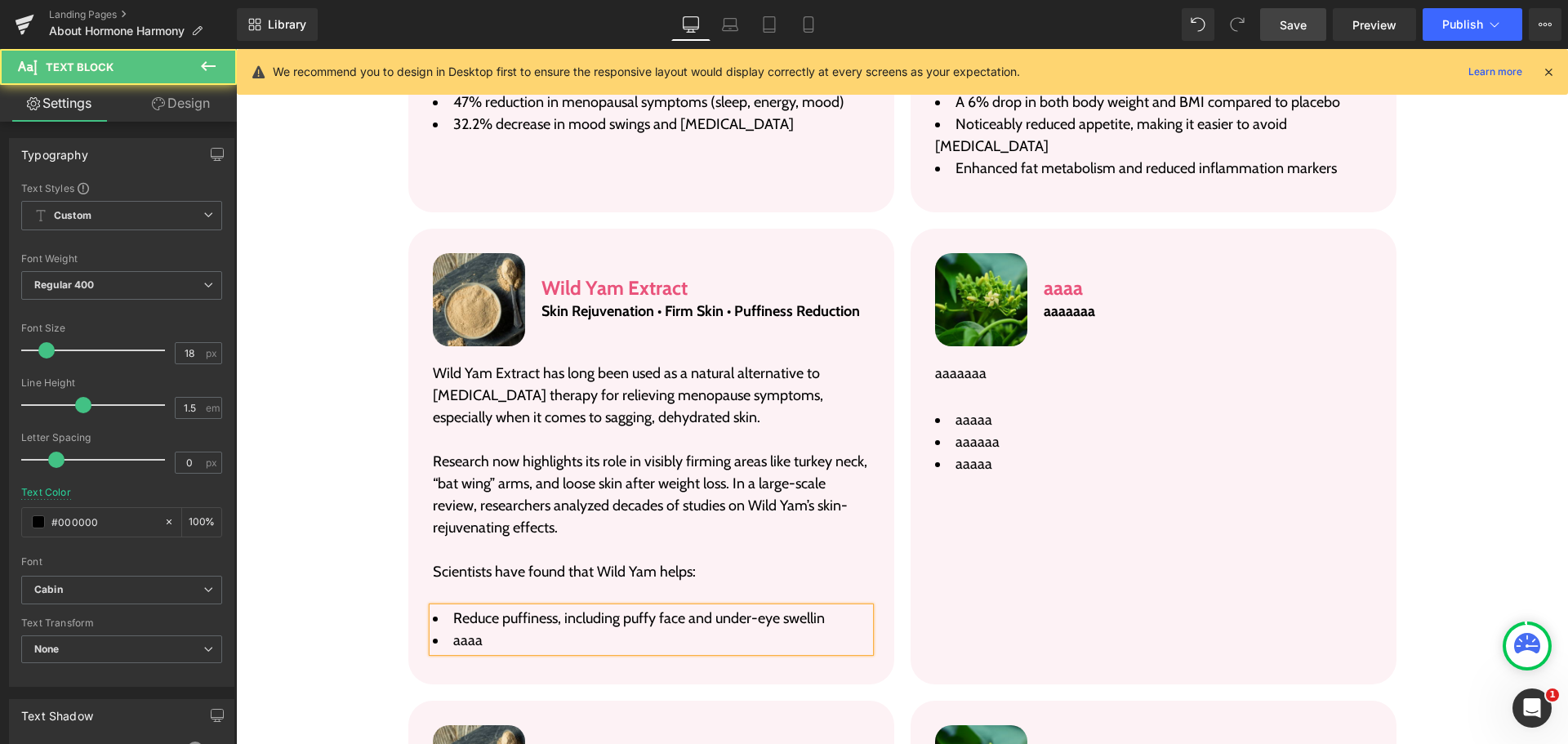
click at [463, 632] on span "aaaa" at bounding box center [467, 641] width 29 height 18
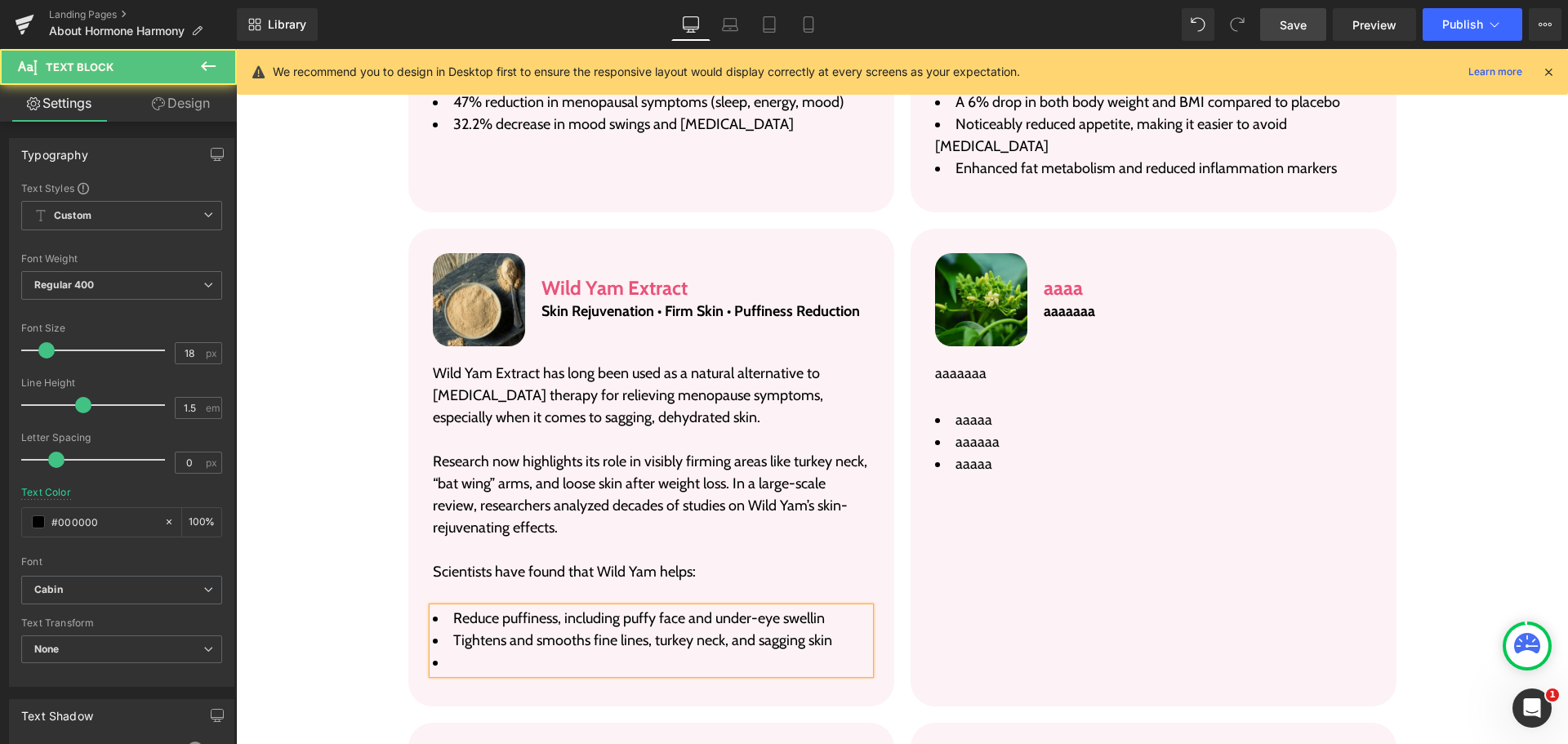
click at [487, 634] on div "Reduce puffiness, including puffy face and under-eye swellin Tightens and smoot…" at bounding box center [651, 641] width 437 height 66
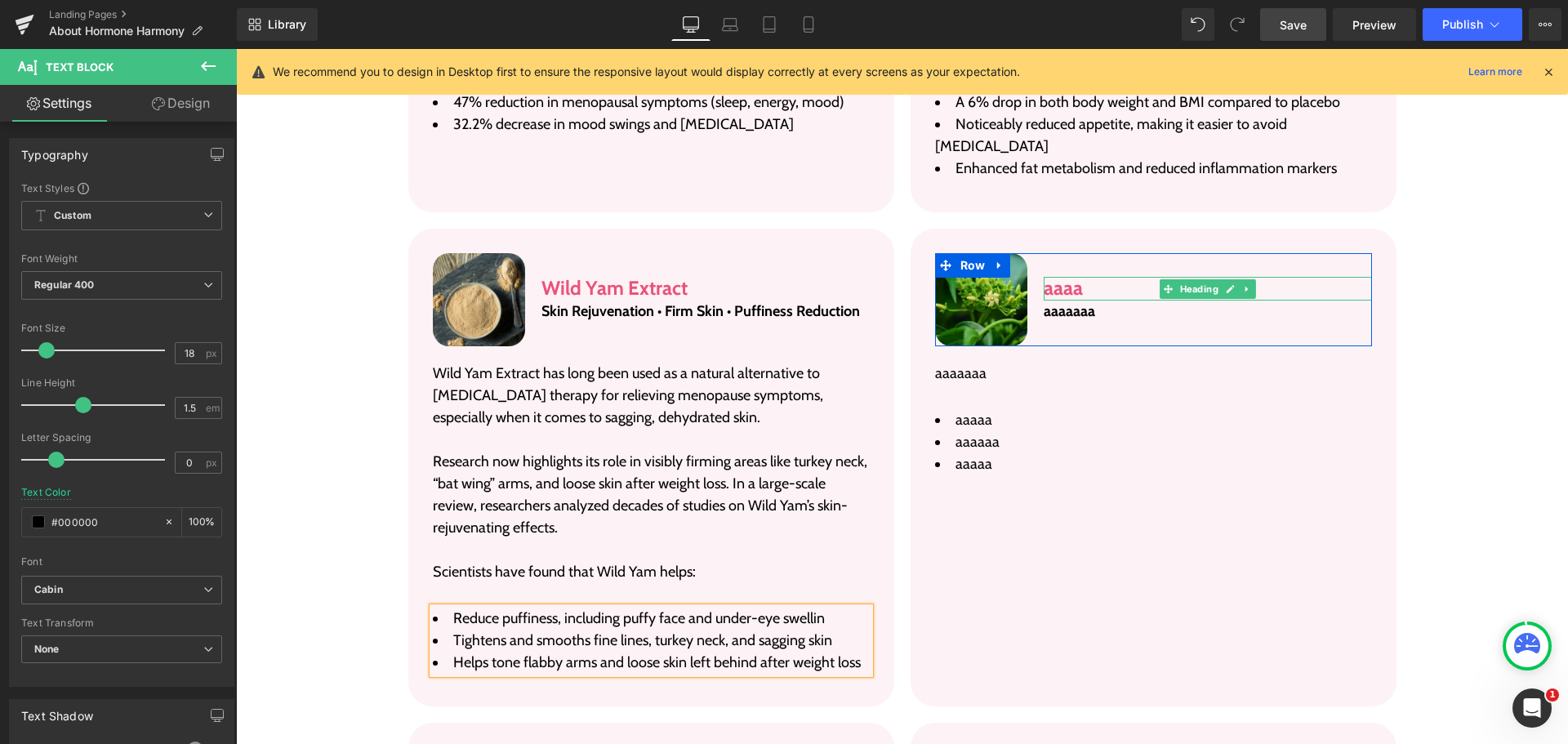
click at [1081, 277] on h3 "aaaa" at bounding box center [1207, 289] width 328 height 24
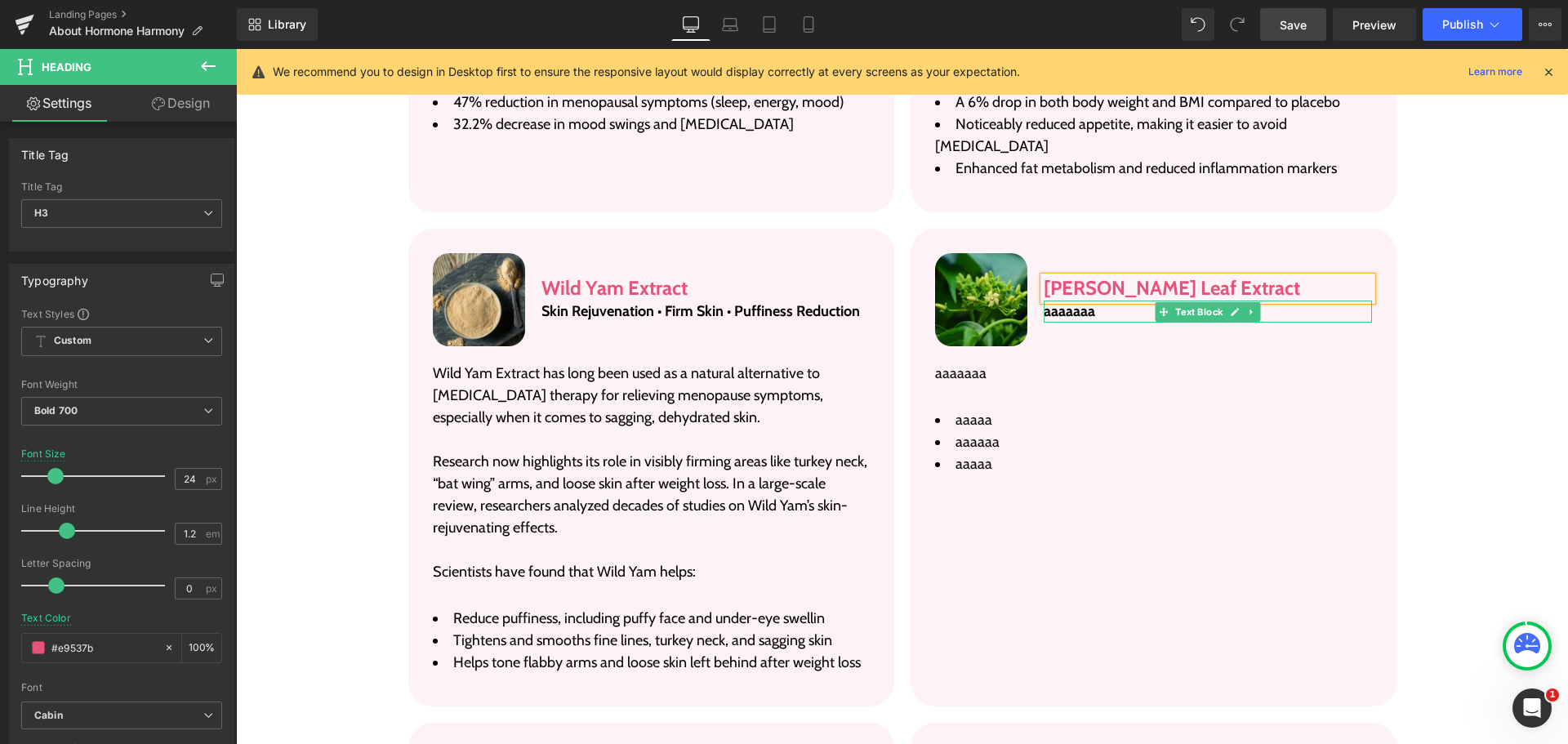
click at [1091, 301] on p "aaaaaaa" at bounding box center [1207, 312] width 328 height 22
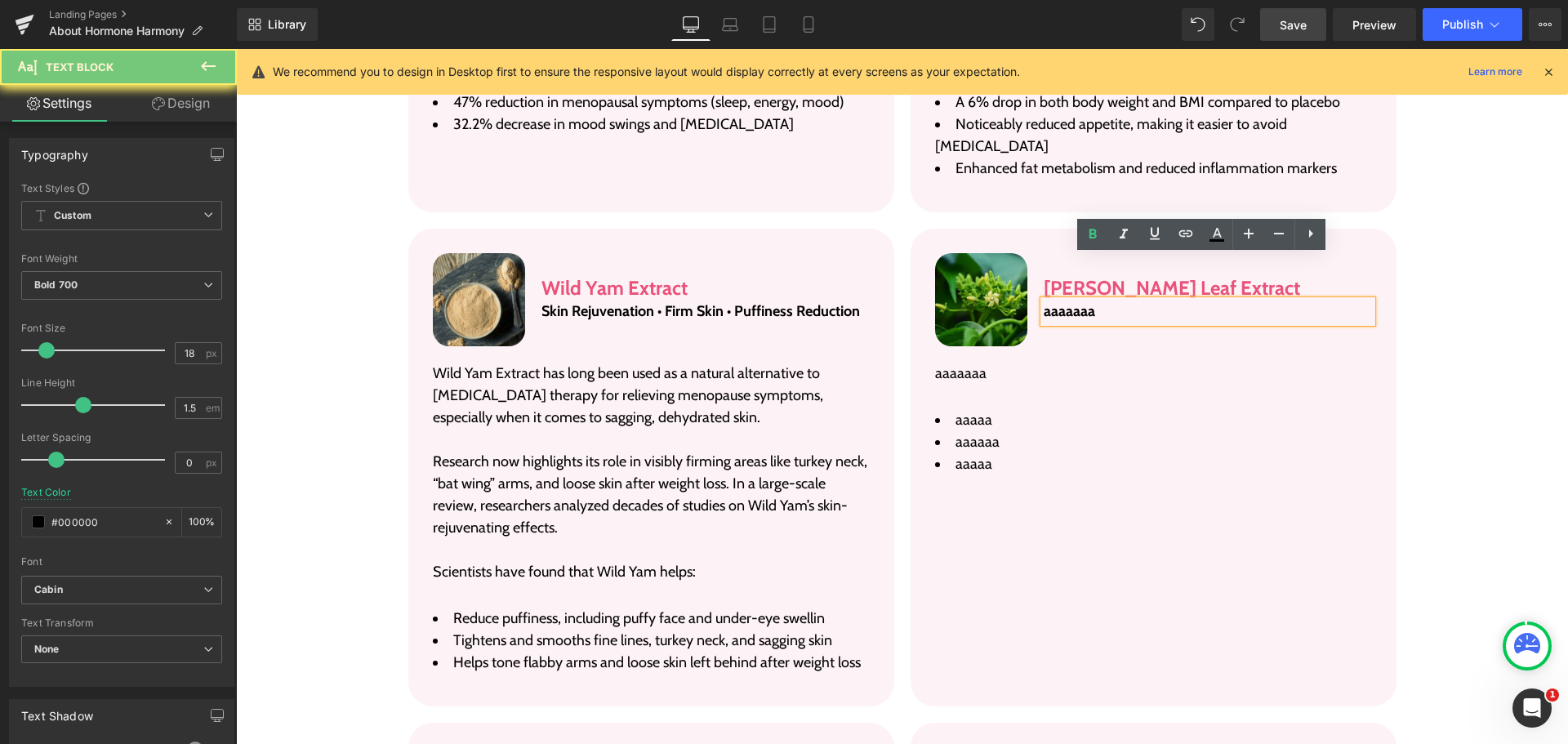
click at [1091, 301] on p "aaaaaaa" at bounding box center [1207, 312] width 328 height 22
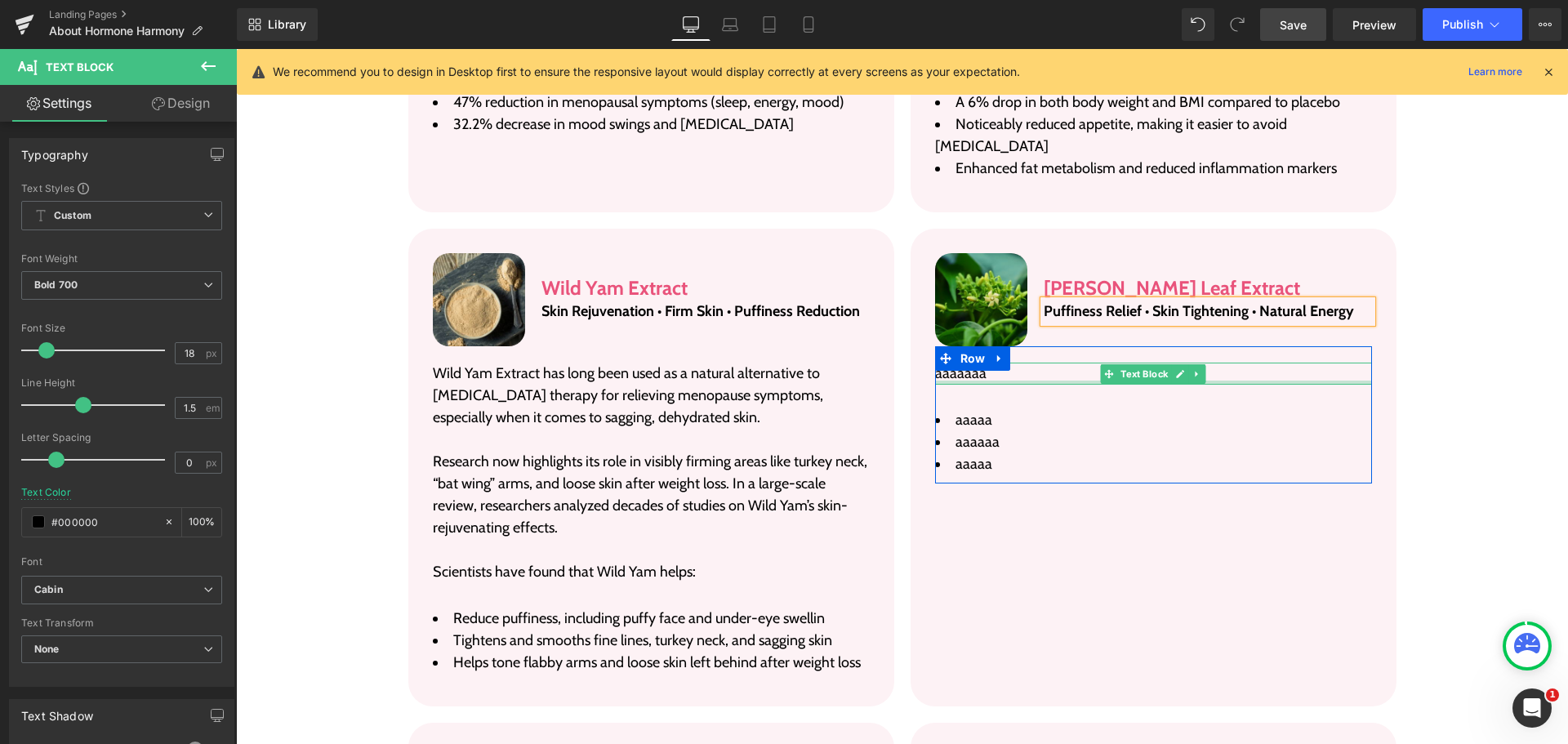
drag, startPoint x: 977, startPoint y: 337, endPoint x: 1007, endPoint y: 330, distance: 30.8
click at [977, 362] on div "aaaaaaa Text Block" at bounding box center [1153, 373] width 437 height 22
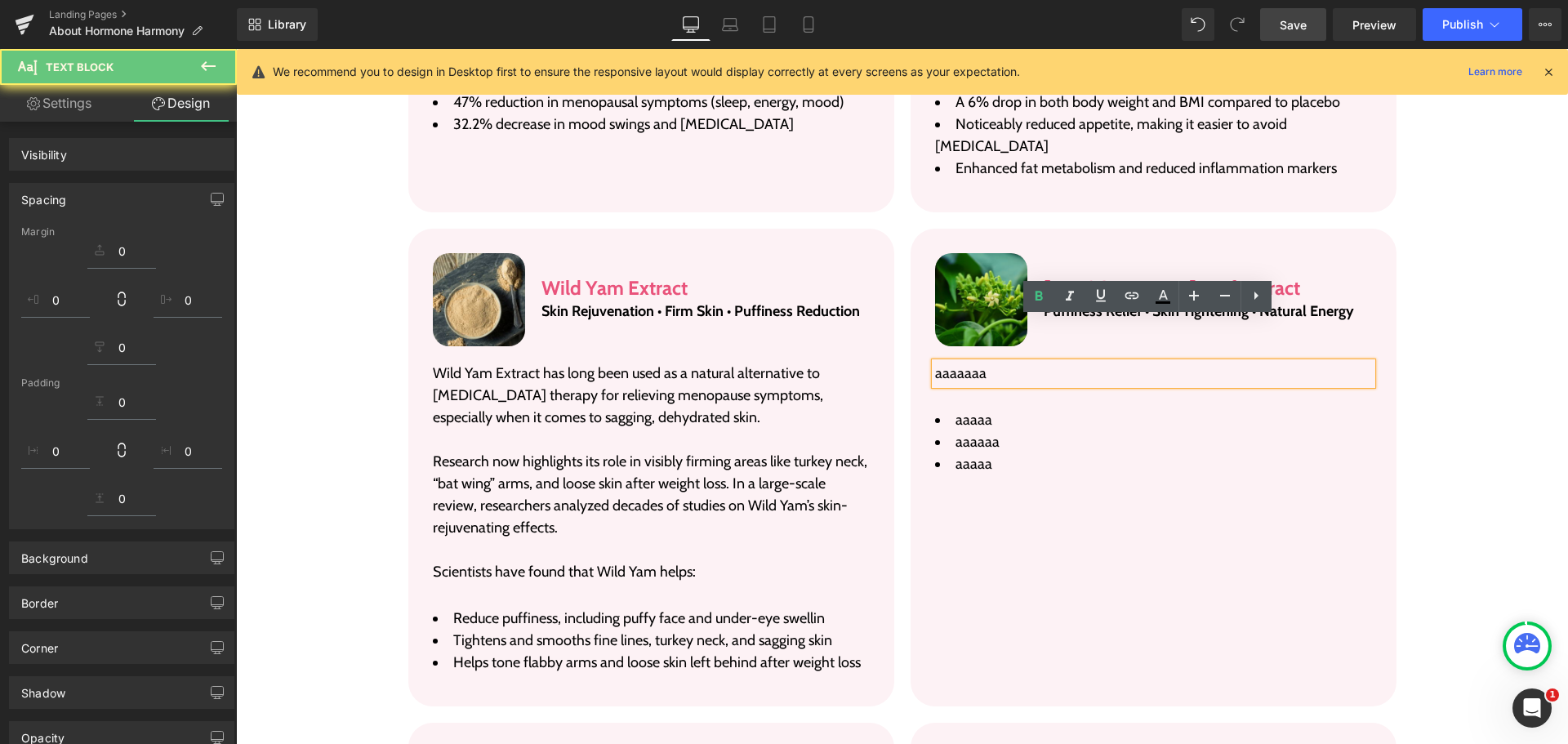
click at [1017, 362] on p "aaaaaaa" at bounding box center [1153, 373] width 437 height 22
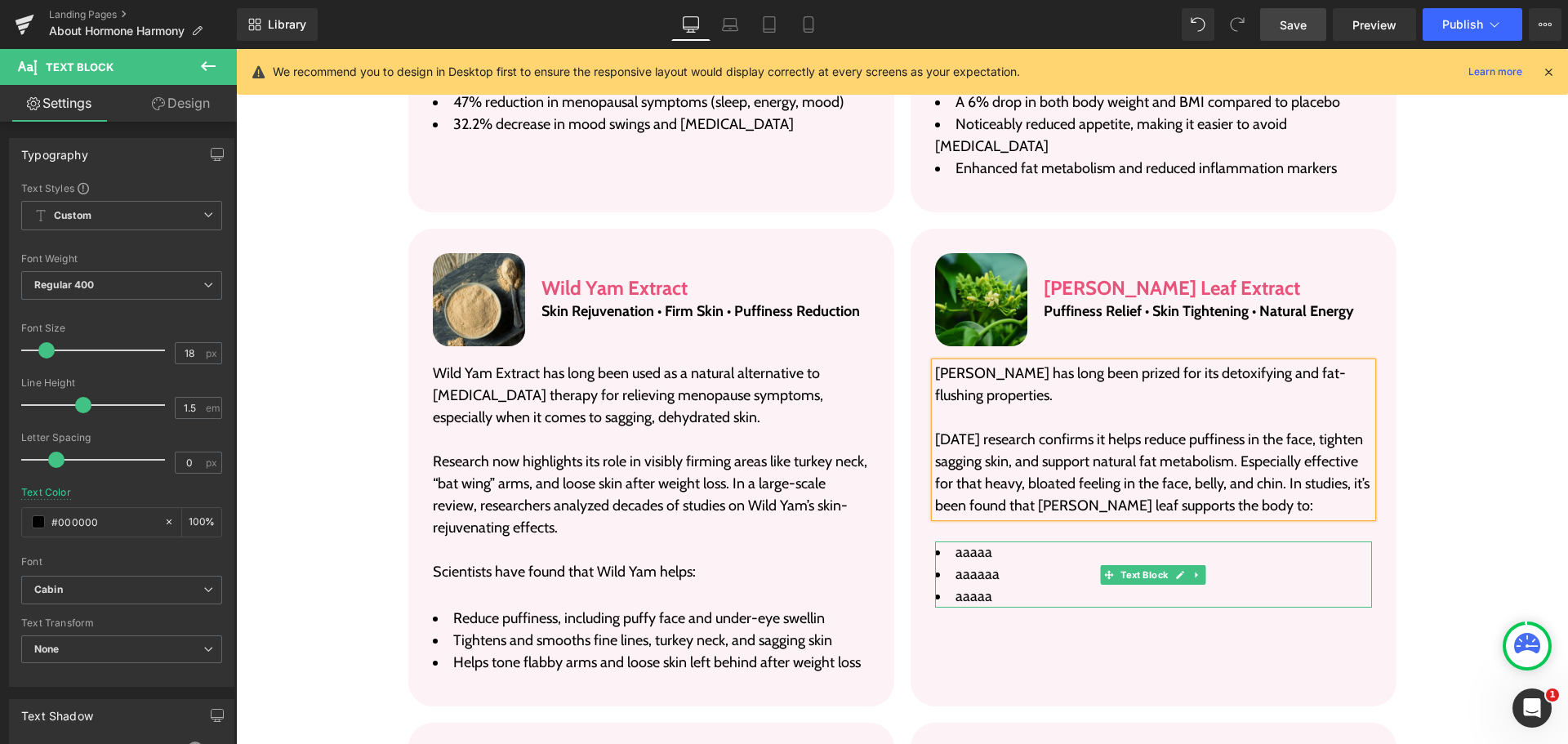
click at [973, 544] on span "aaaaa" at bounding box center [974, 553] width 37 height 18
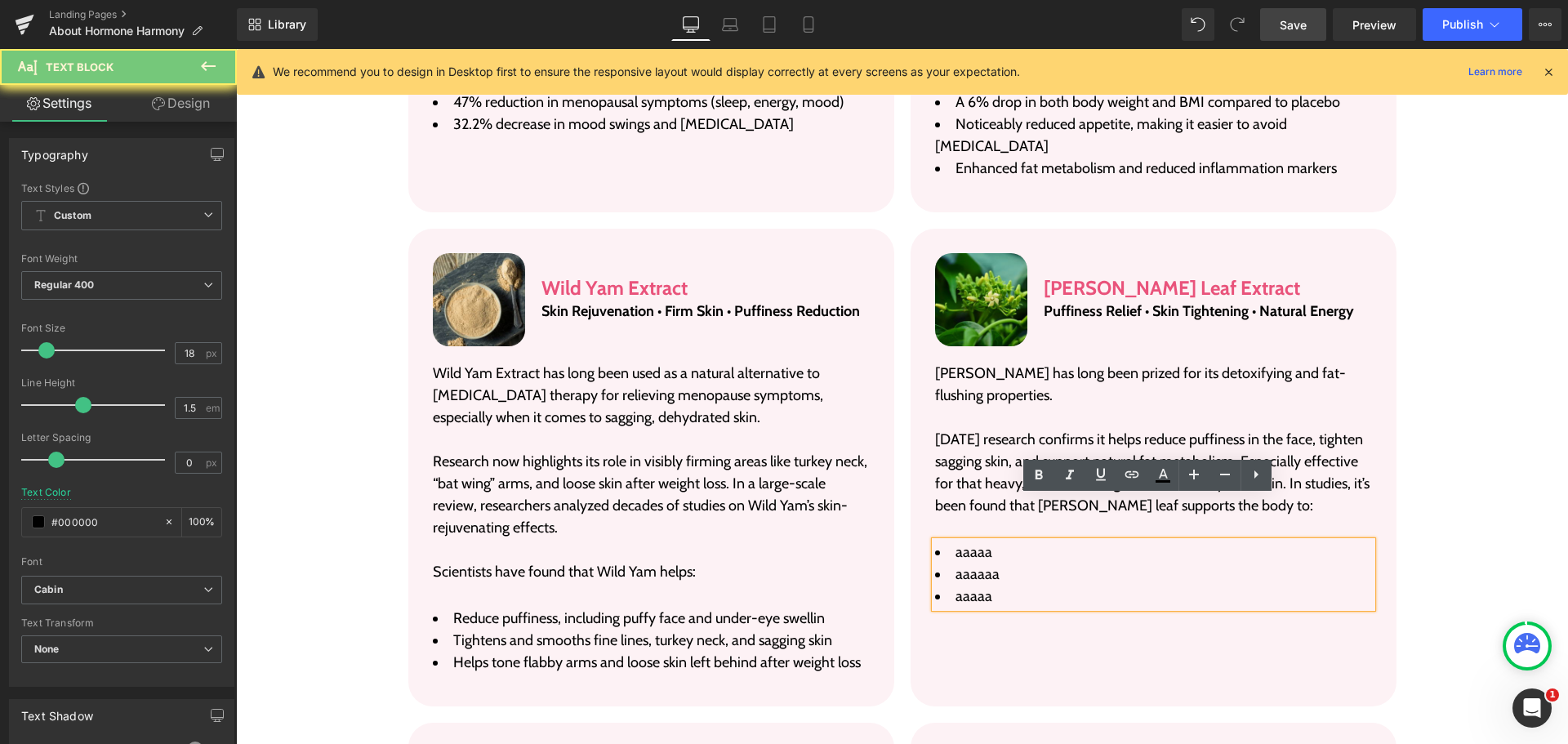
click at [973, 544] on span "aaaaa" at bounding box center [974, 553] width 37 height 18
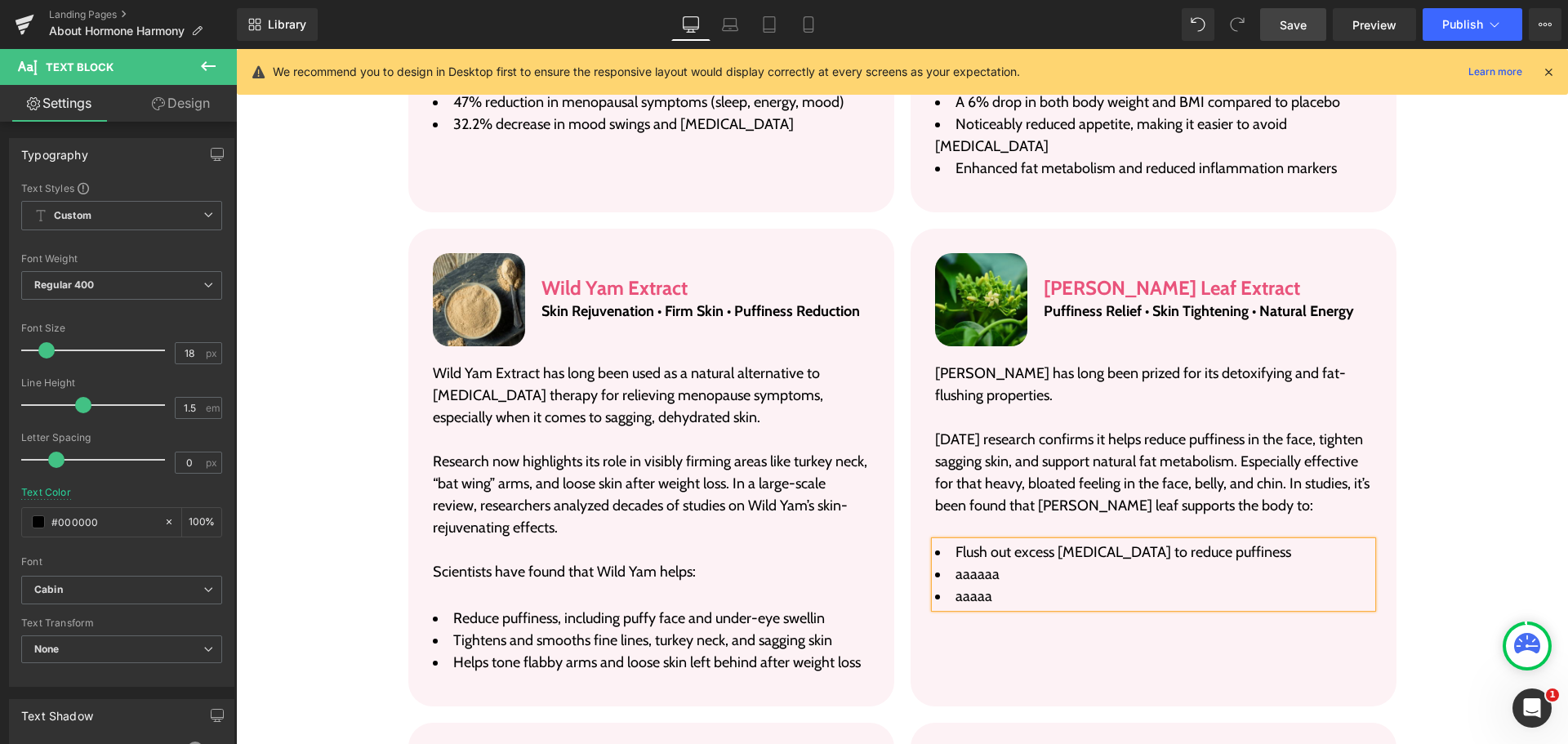
click at [966, 565] on span "aaaaaa" at bounding box center [977, 575] width 44 height 18
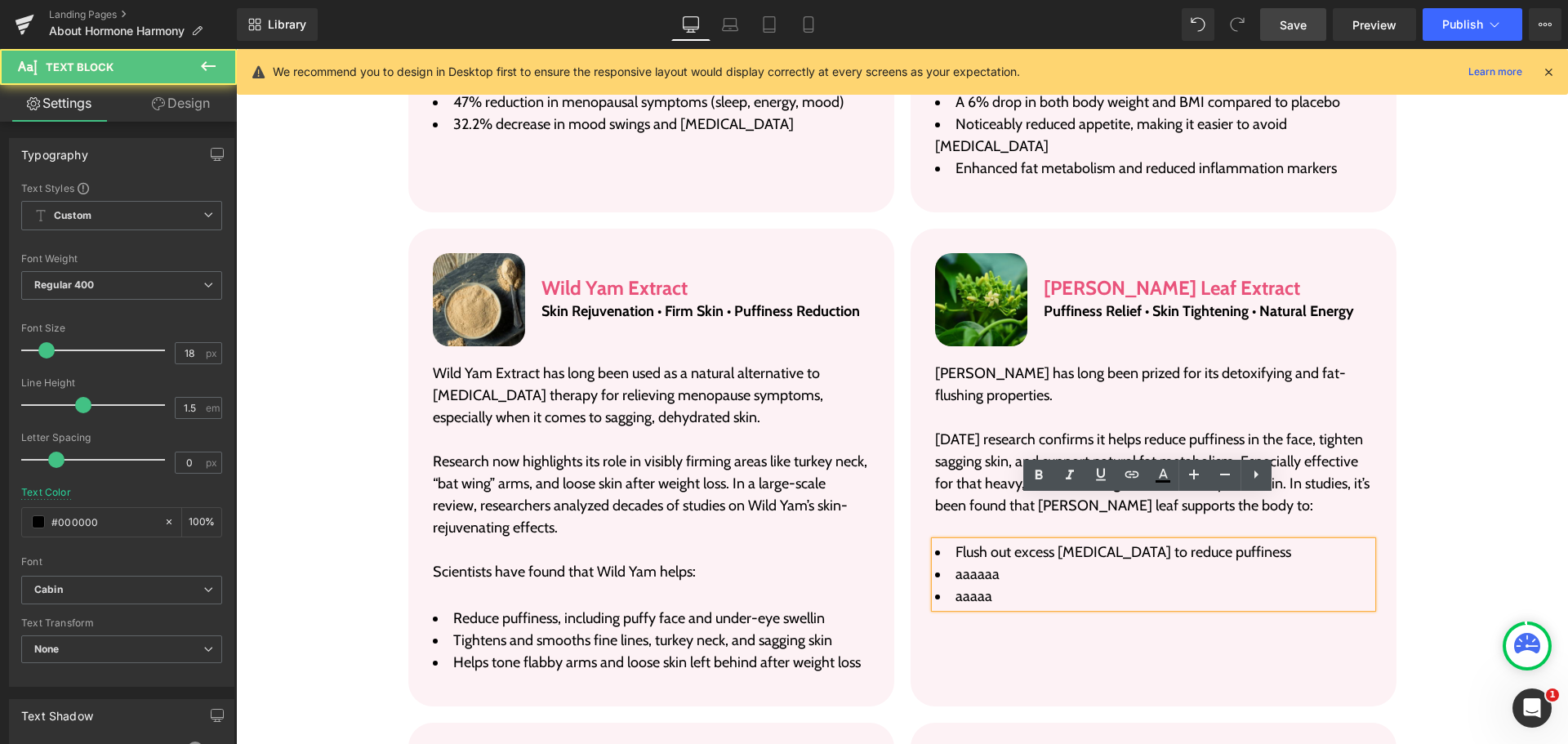
click at [966, 565] on span "aaaaaa" at bounding box center [977, 575] width 44 height 18
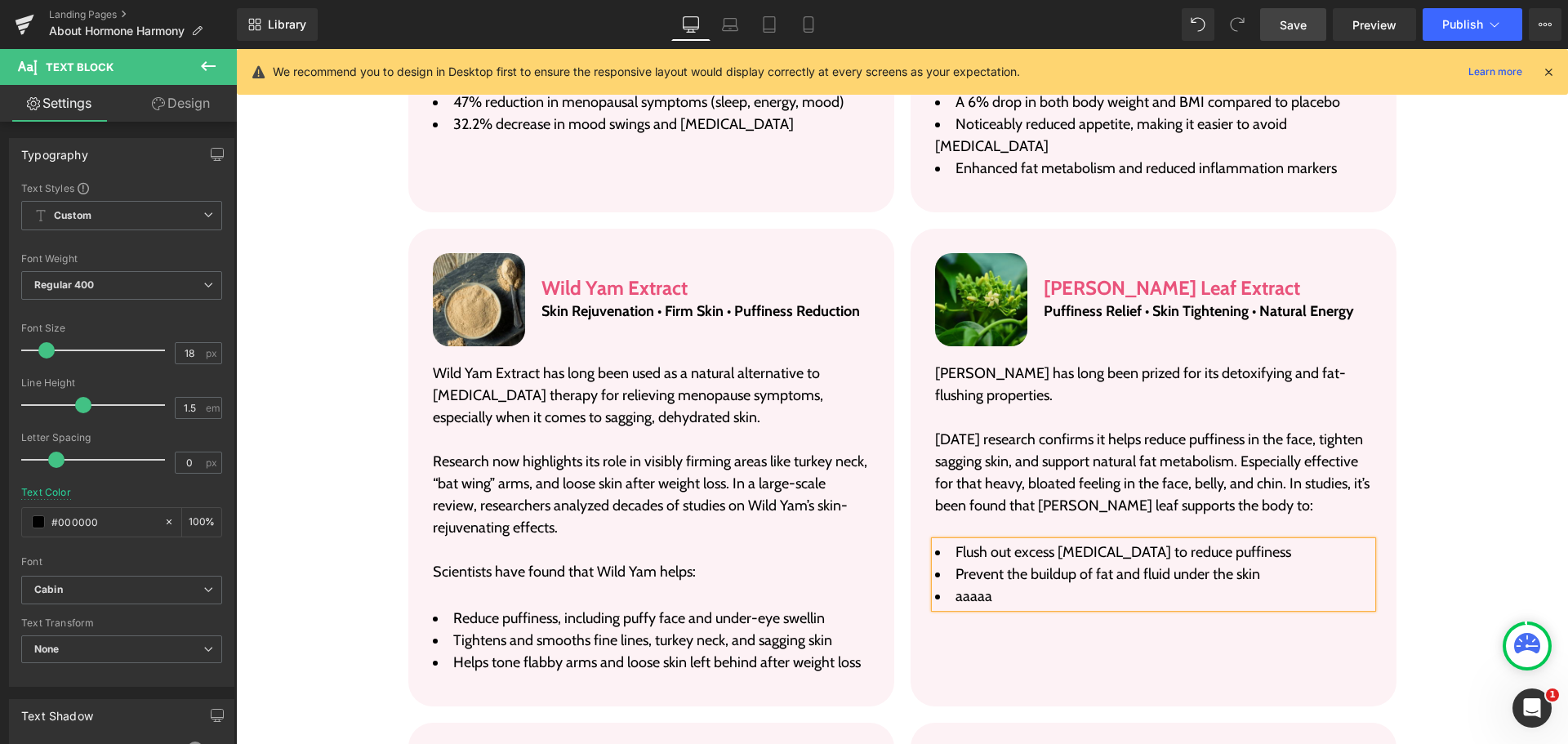
click at [973, 587] on span "aaaaa" at bounding box center [974, 596] width 37 height 18
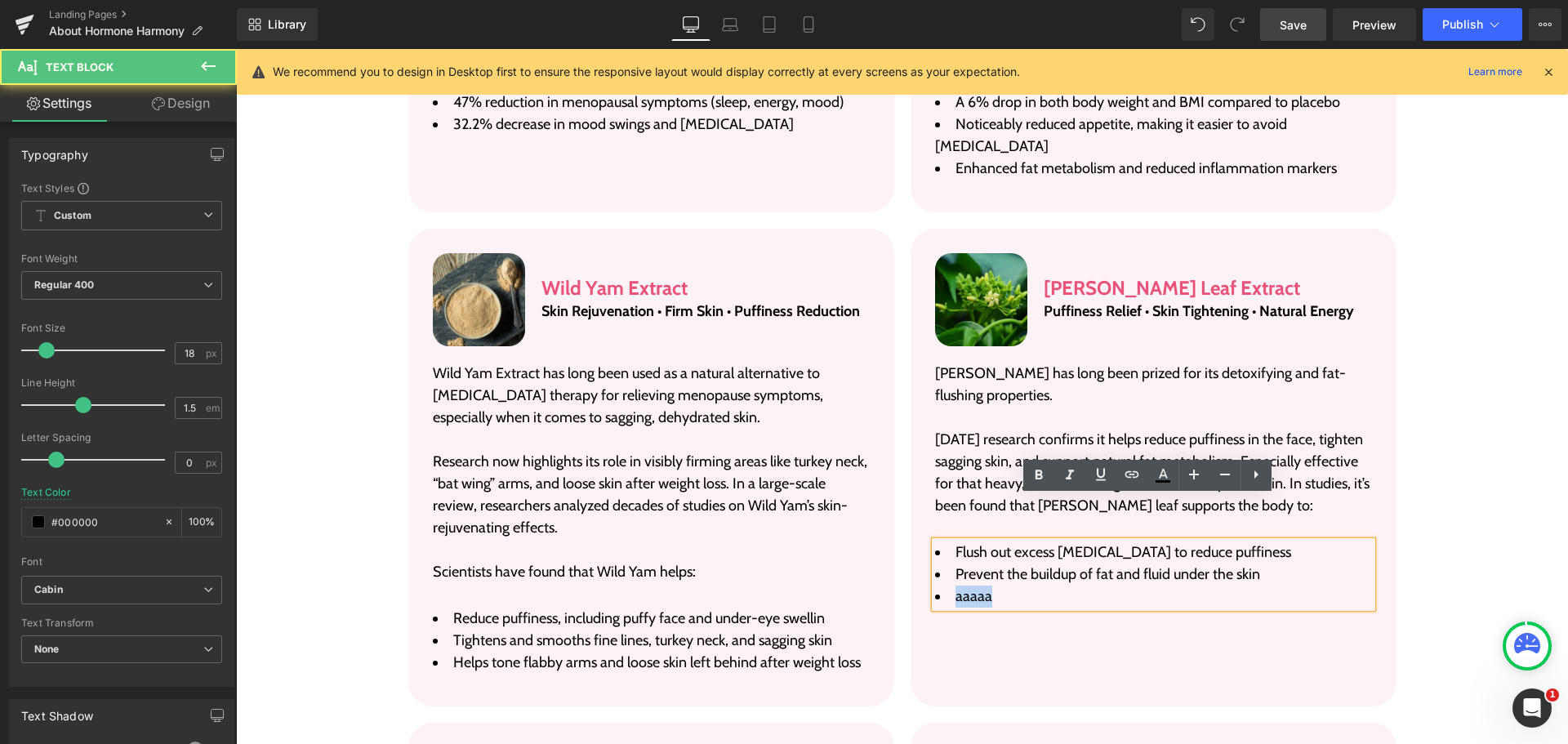
click at [973, 587] on span "aaaaa" at bounding box center [974, 596] width 37 height 18
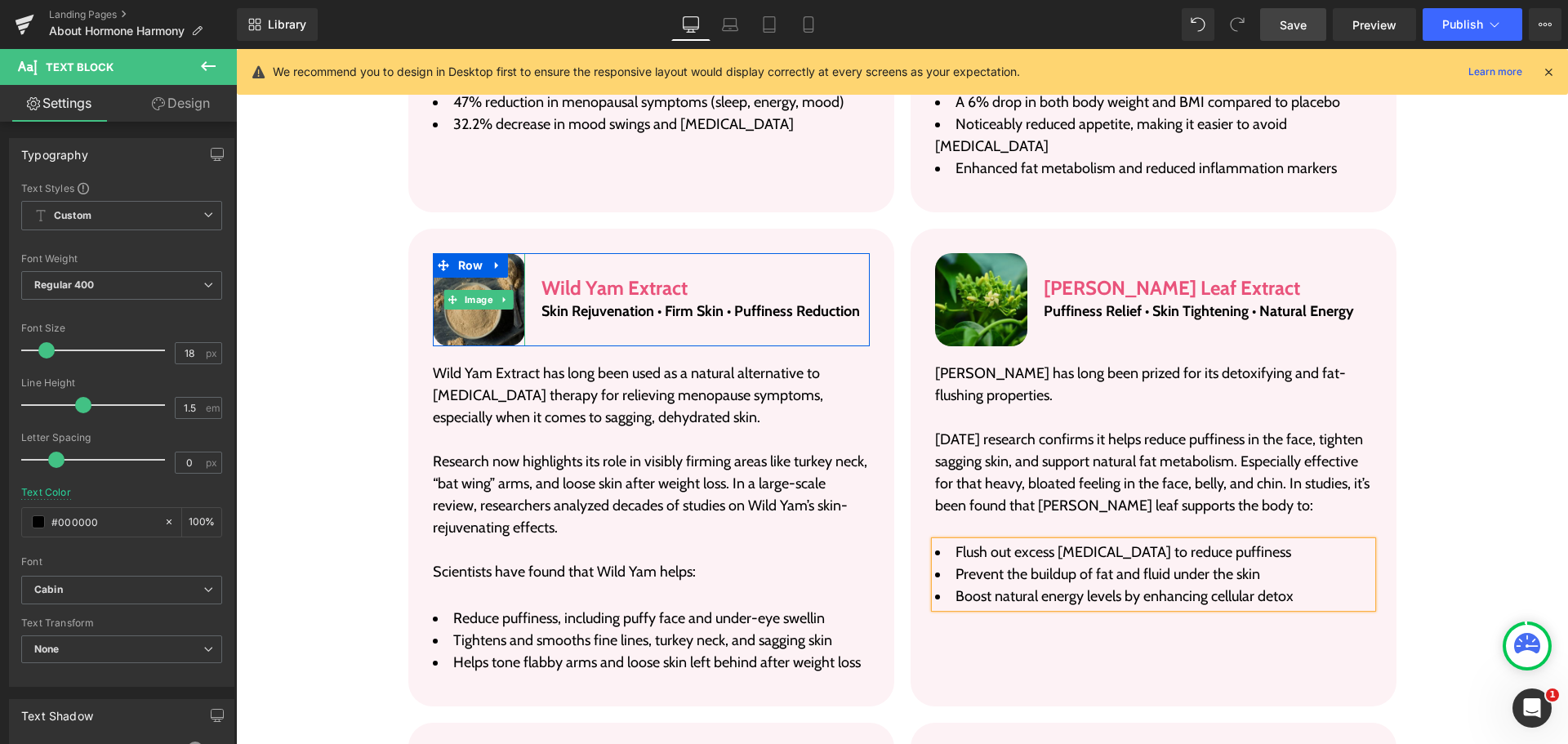
click at [505, 254] on img at bounding box center [479, 300] width 93 height 93
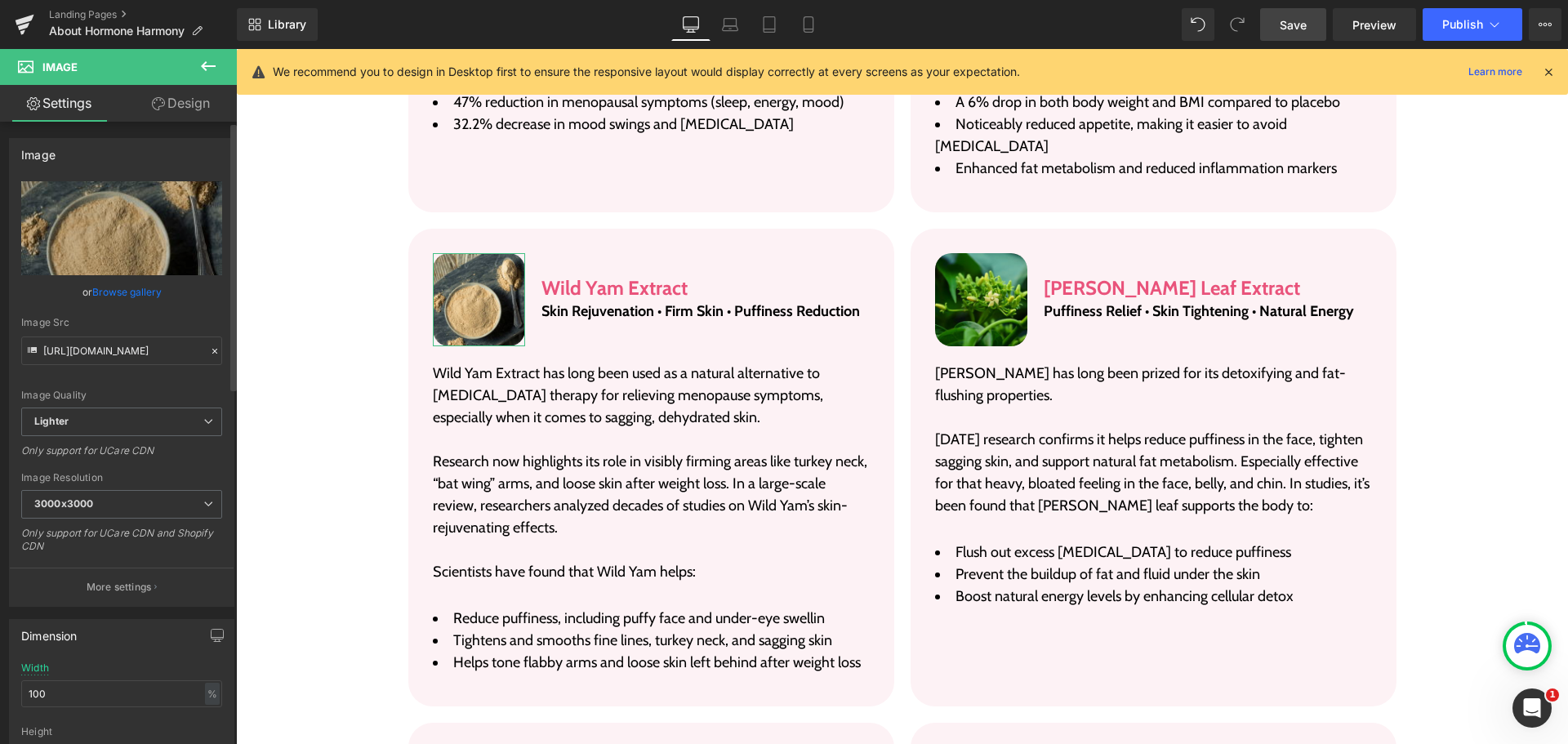
click at [149, 291] on link "Browse gallery" at bounding box center [127, 293] width 70 height 29
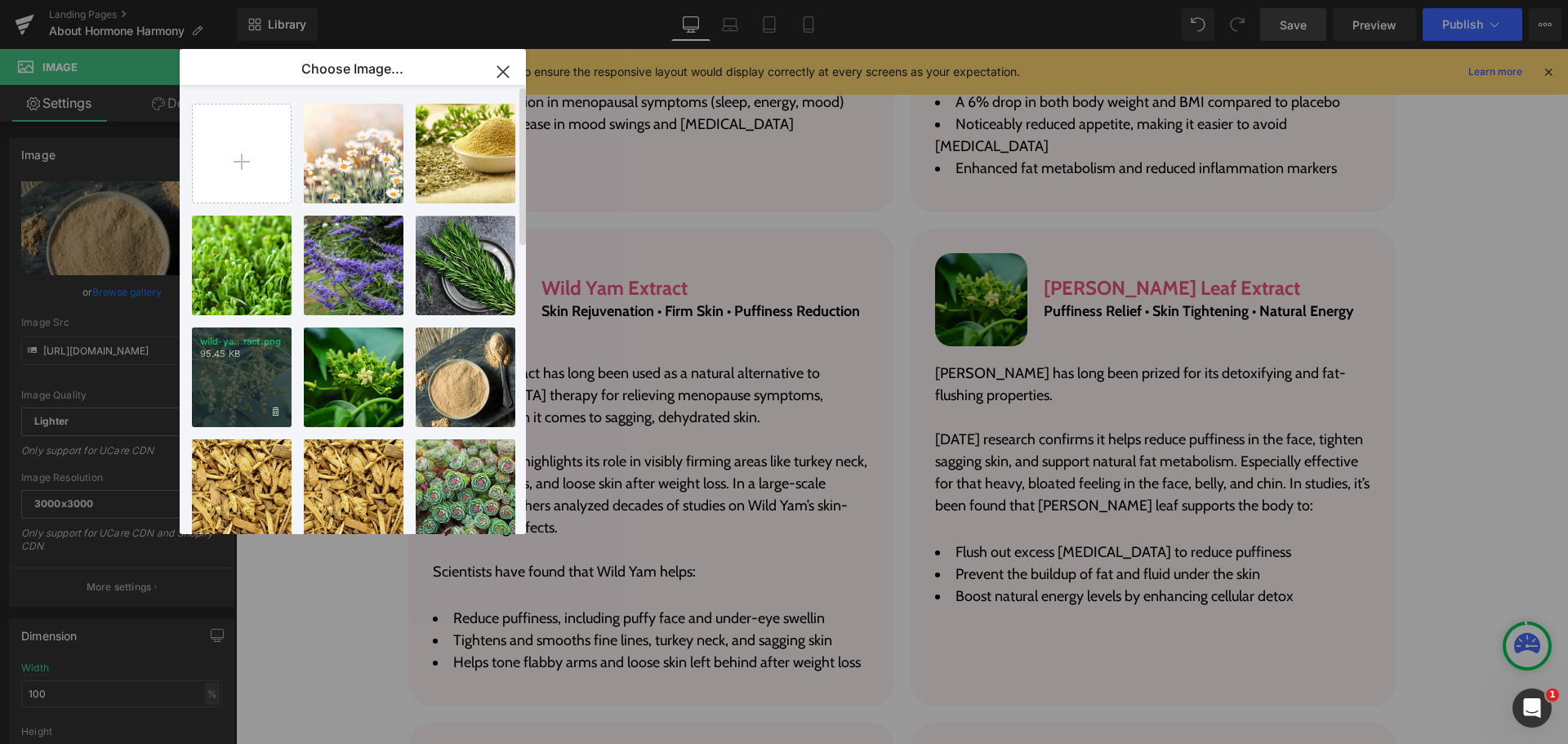
click at [250, 386] on div "wild-ya...ract.png 95.45 KB" at bounding box center [242, 378] width 100 height 100
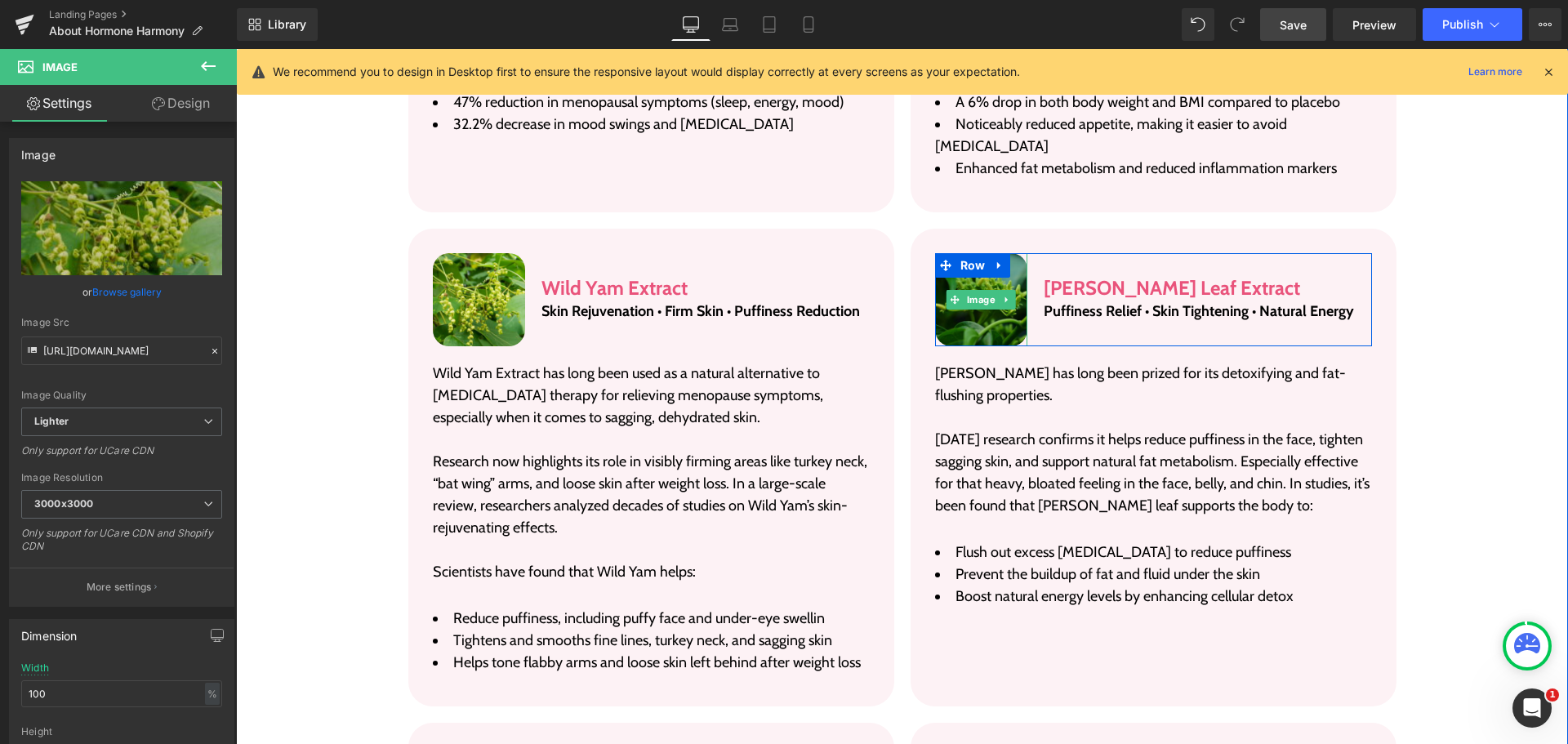
click at [977, 288] on img at bounding box center [981, 300] width 93 height 93
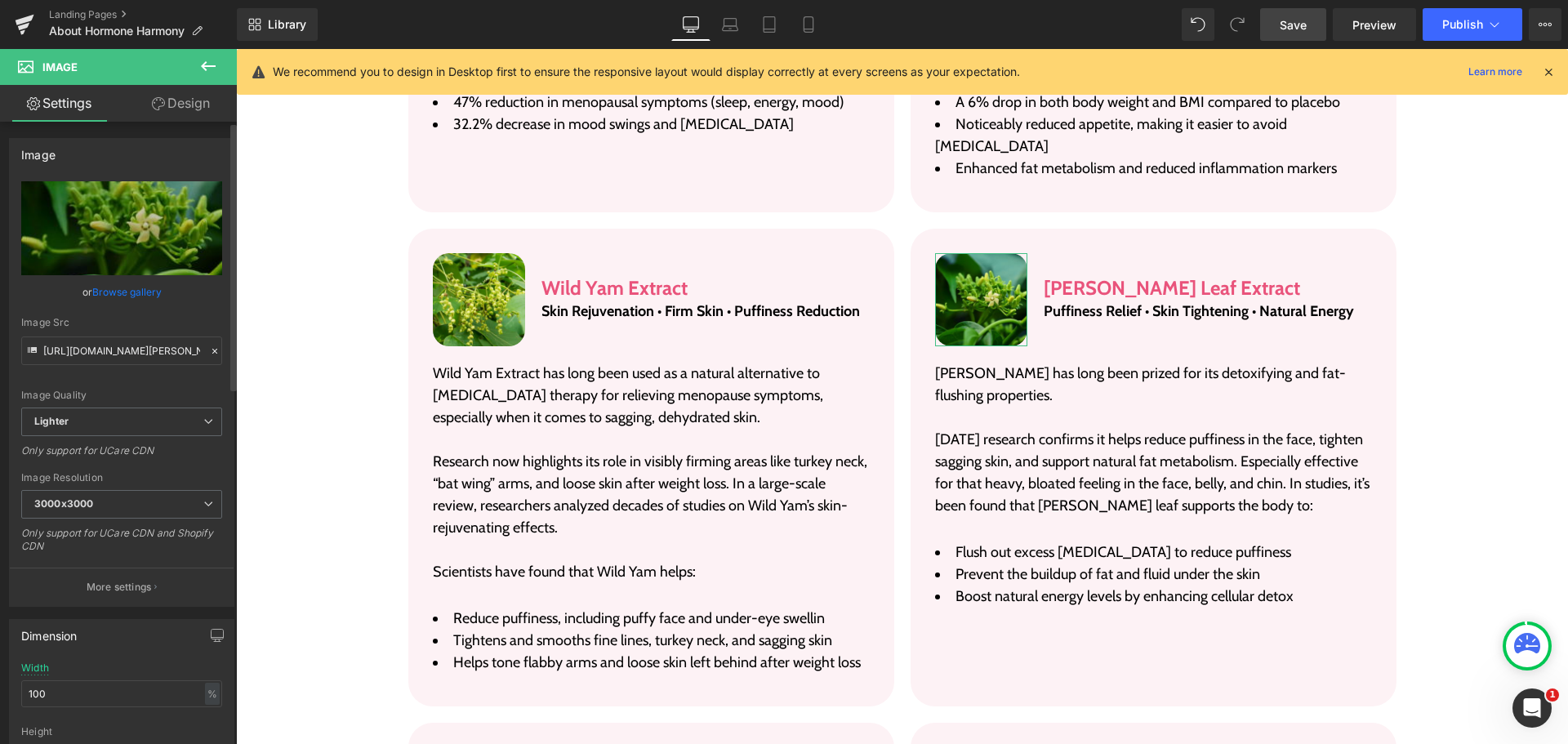
click at [130, 295] on link "Browse gallery" at bounding box center [127, 293] width 70 height 29
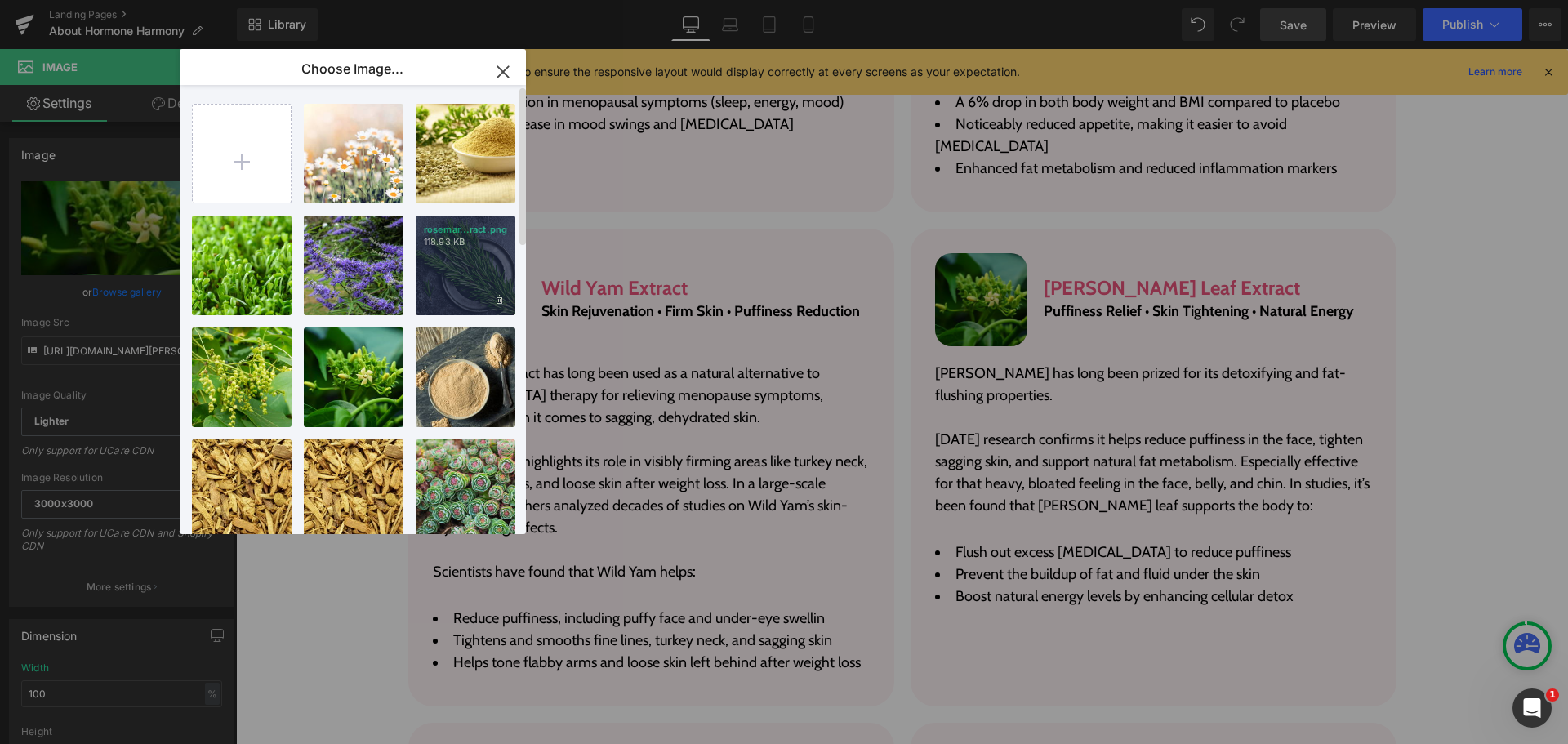
click at [431, 274] on div "rosemar...ract.png 118.93 KB" at bounding box center [466, 266] width 100 height 100
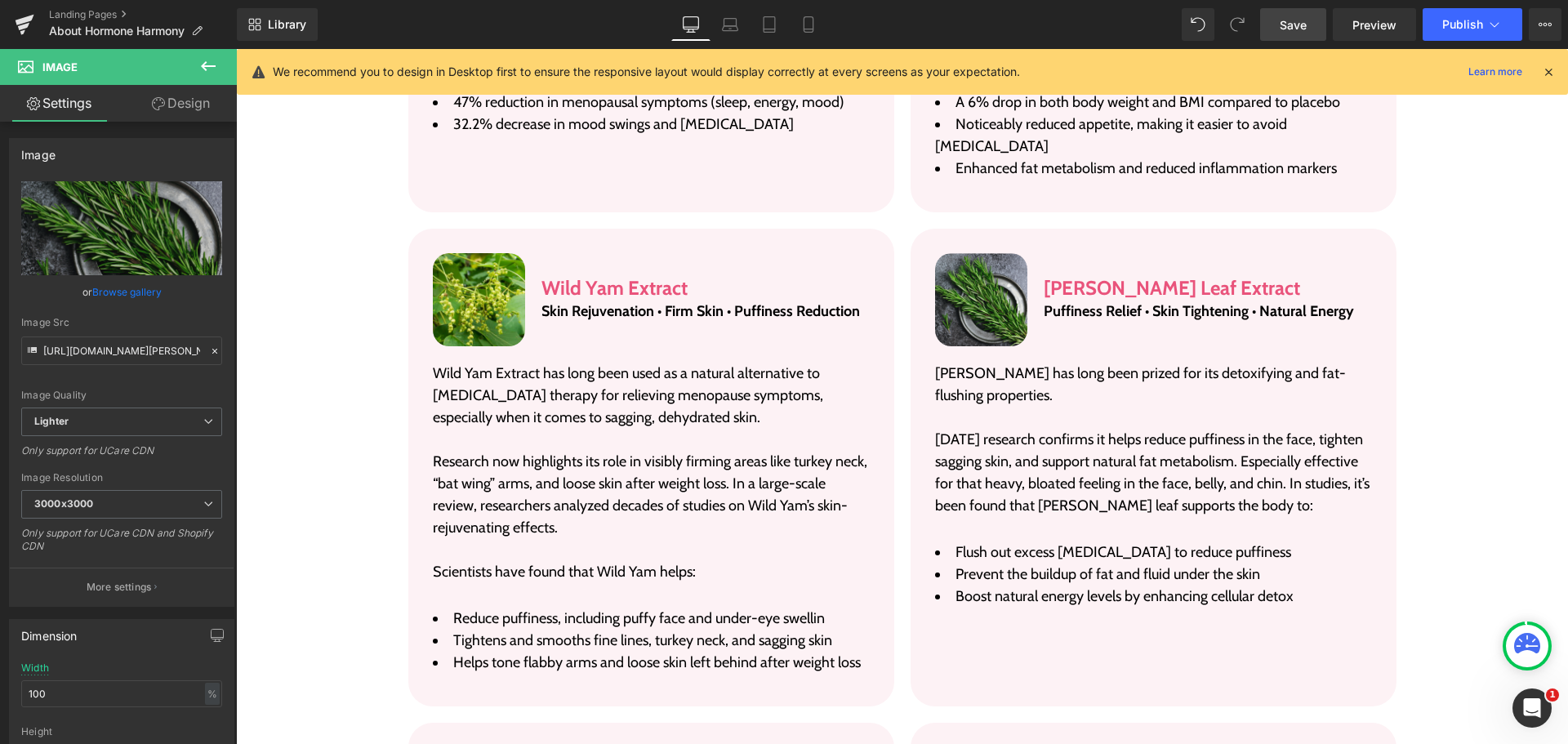
click at [1318, 29] on link "Save" at bounding box center [1293, 24] width 66 height 33
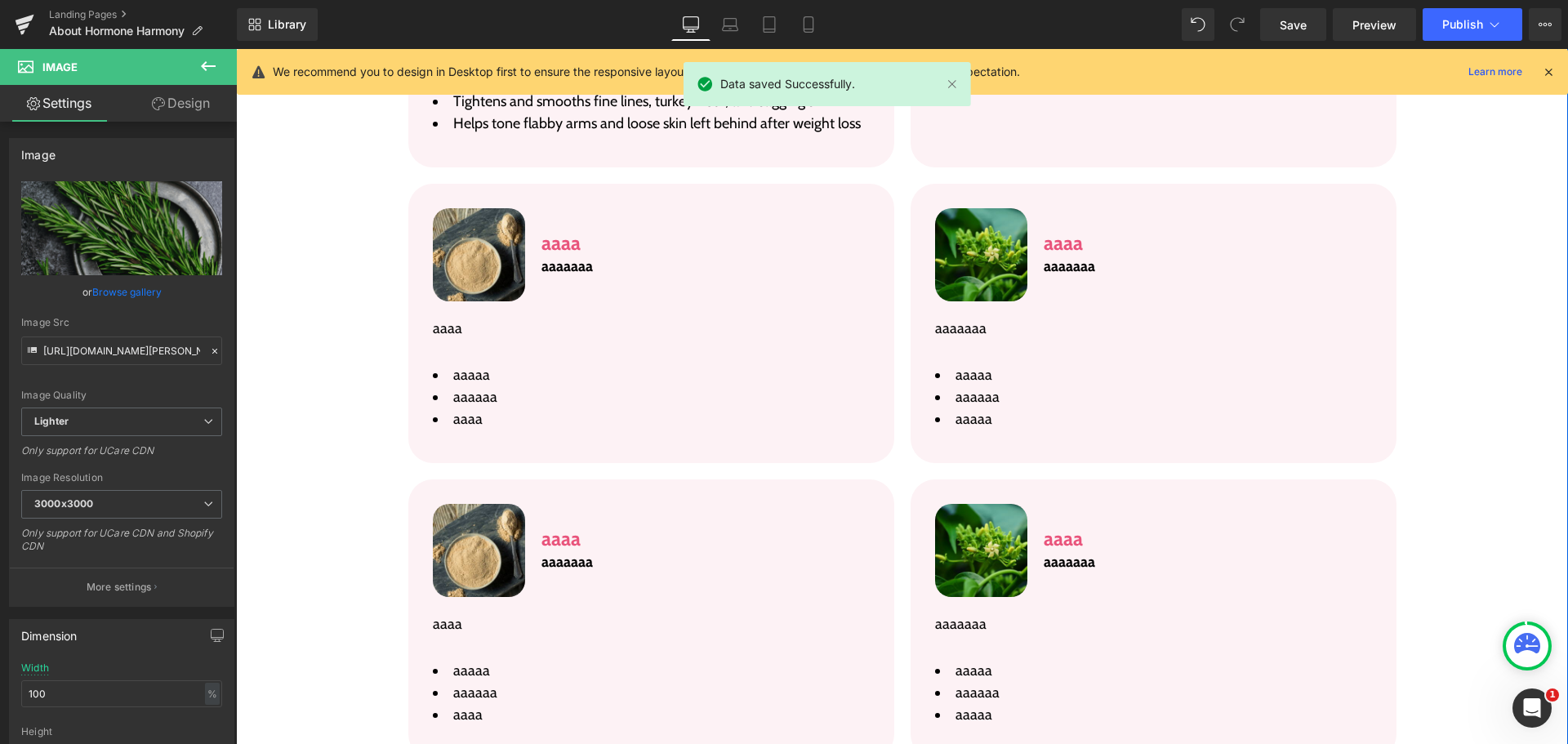
scroll to position [4660, 0]
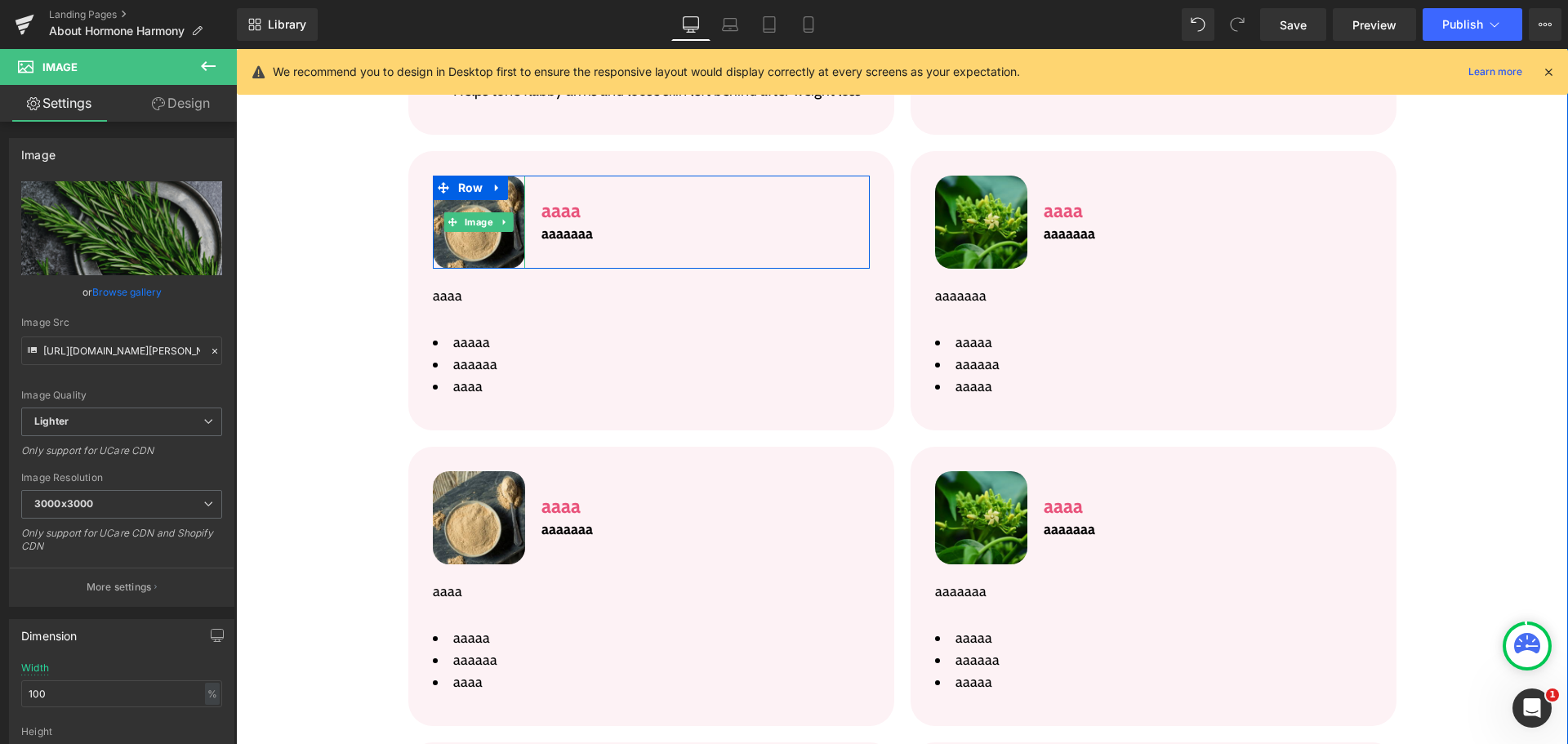
click at [515, 195] on div "Image" at bounding box center [479, 222] width 93 height 93
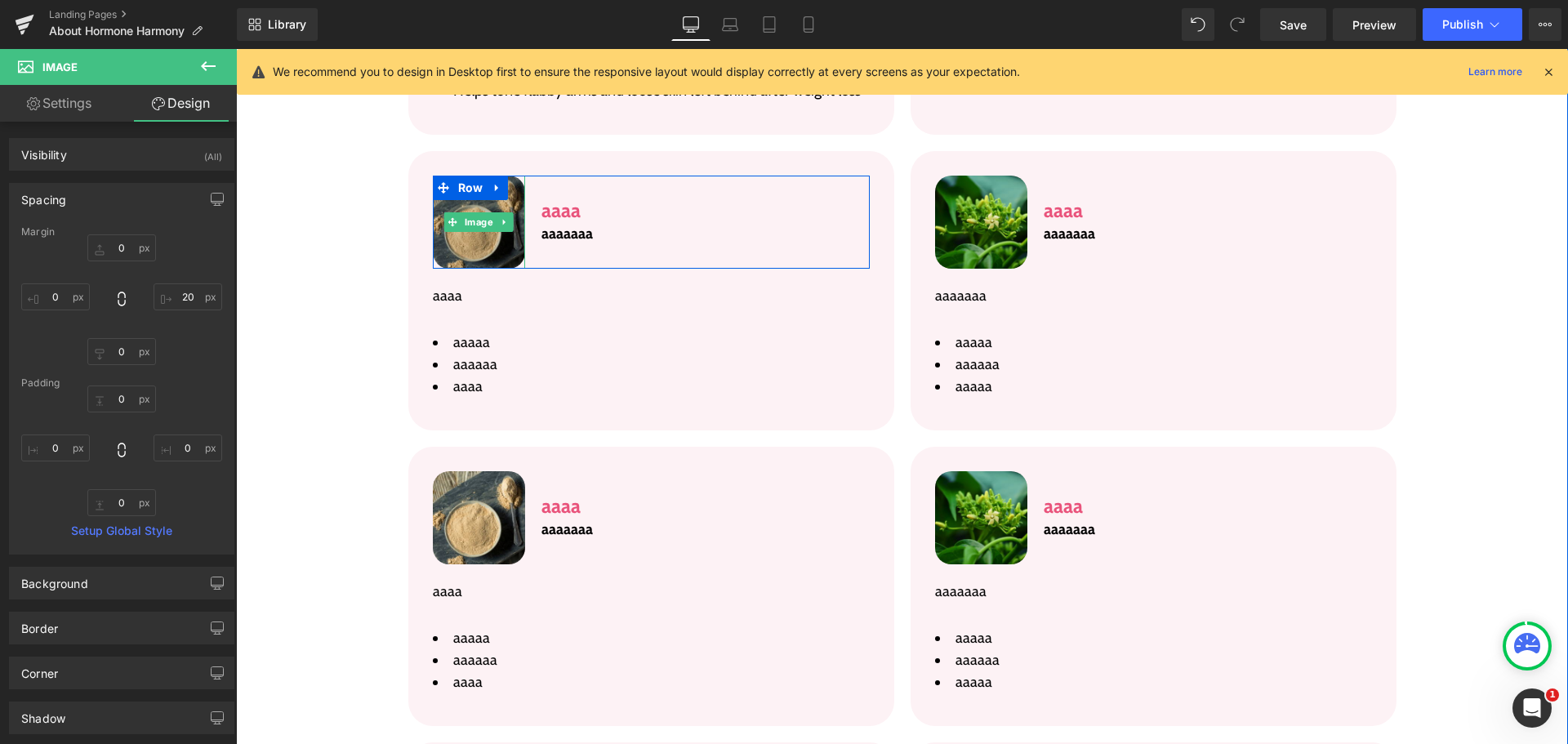
click at [466, 212] on img at bounding box center [479, 222] width 93 height 93
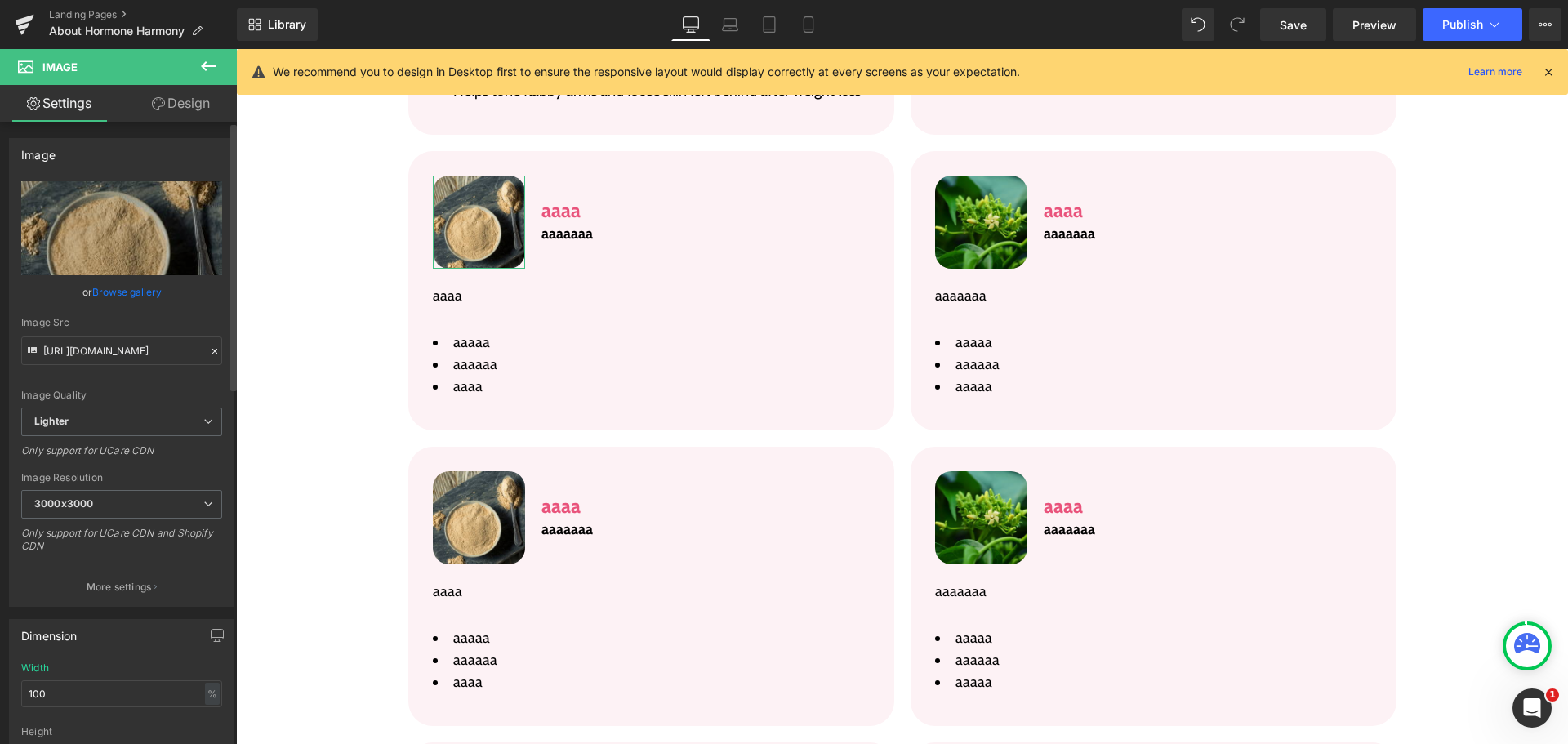
click at [115, 291] on link "Browse gallery" at bounding box center [127, 293] width 70 height 29
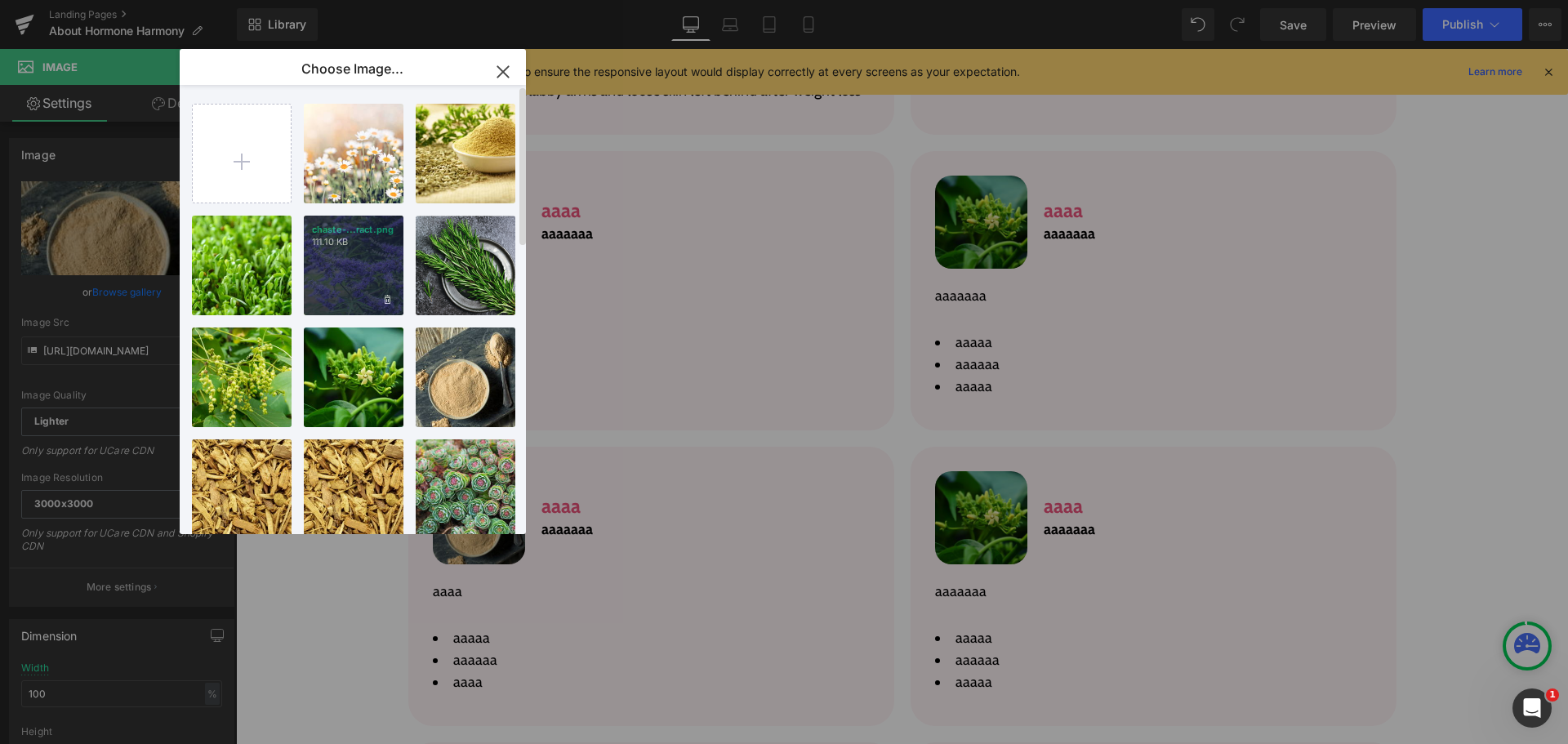
click at [333, 262] on div "chaste-...ract.png 111.10 KB" at bounding box center [353, 266] width 100 height 100
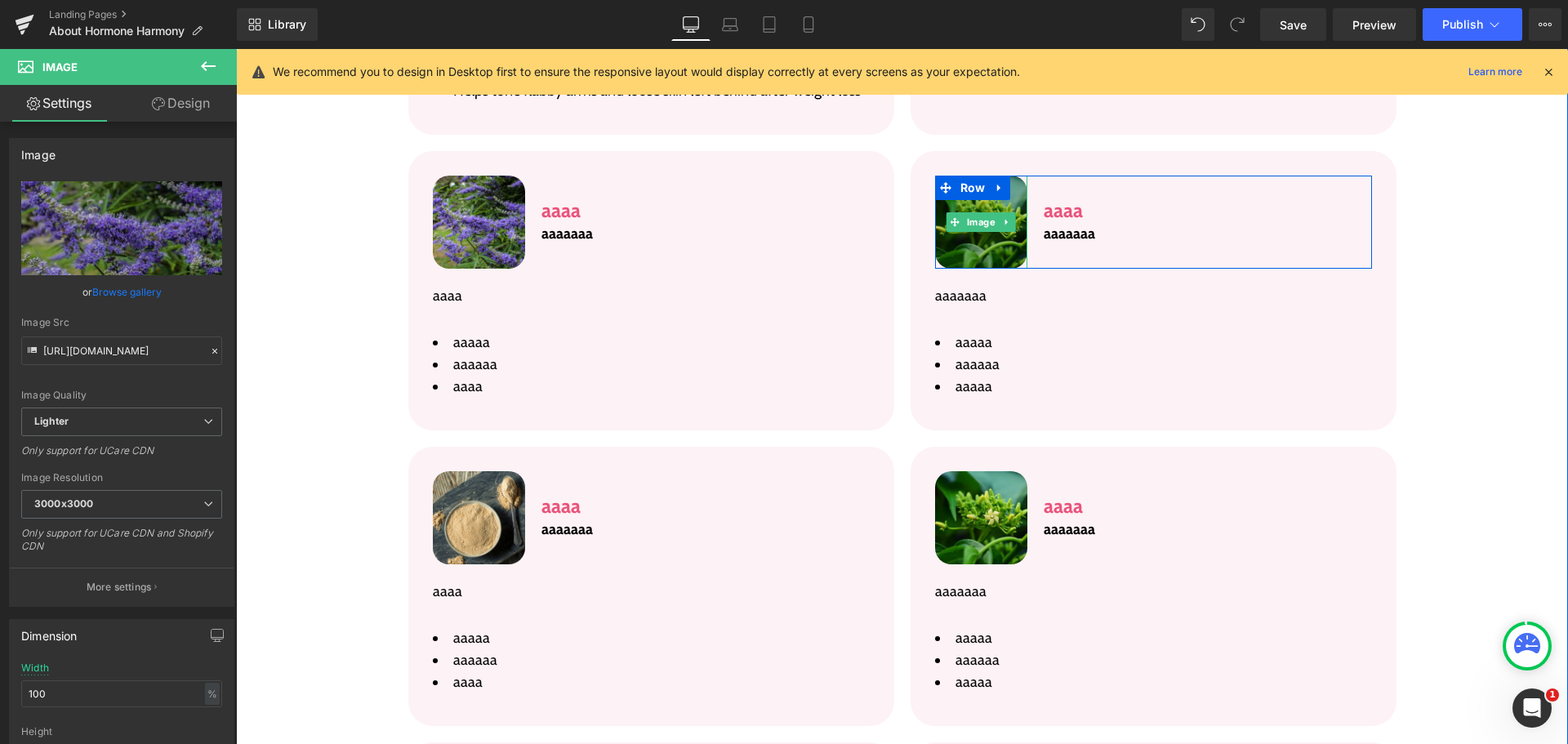
click at [995, 205] on img at bounding box center [981, 222] width 93 height 93
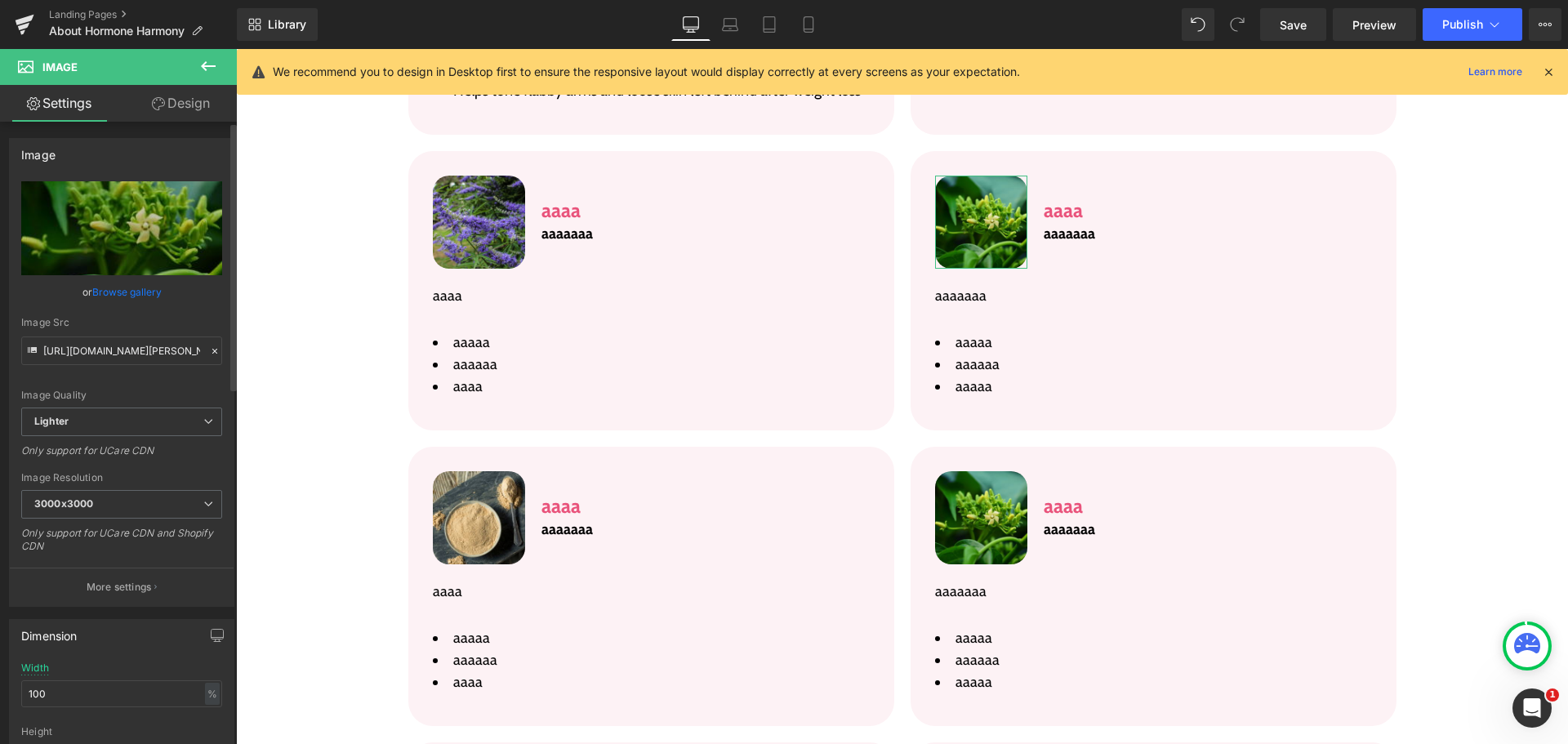
click at [139, 286] on link "Browse gallery" at bounding box center [127, 293] width 70 height 29
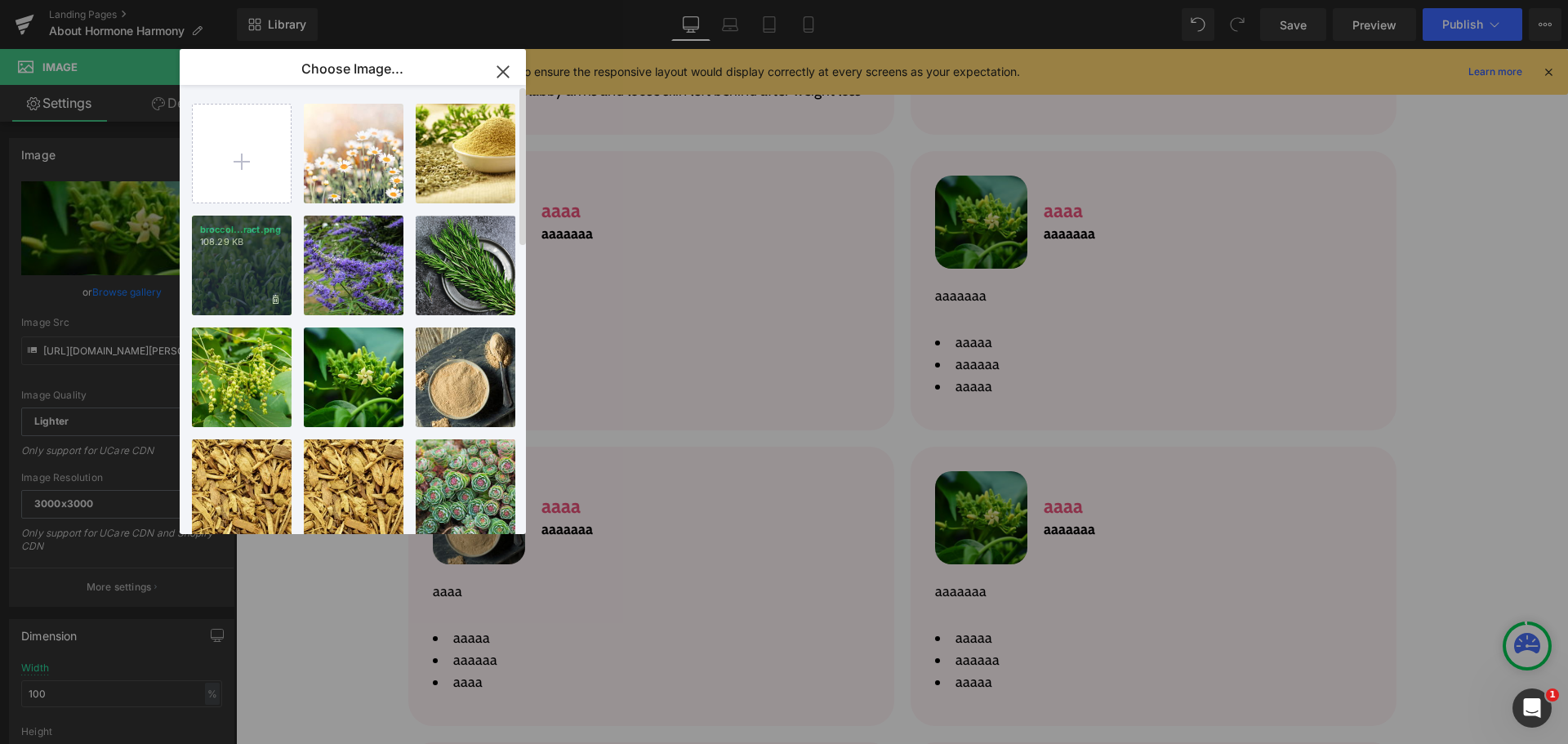
click at [245, 284] on div "broccol...ract.png 108.29 KB" at bounding box center [242, 266] width 100 height 100
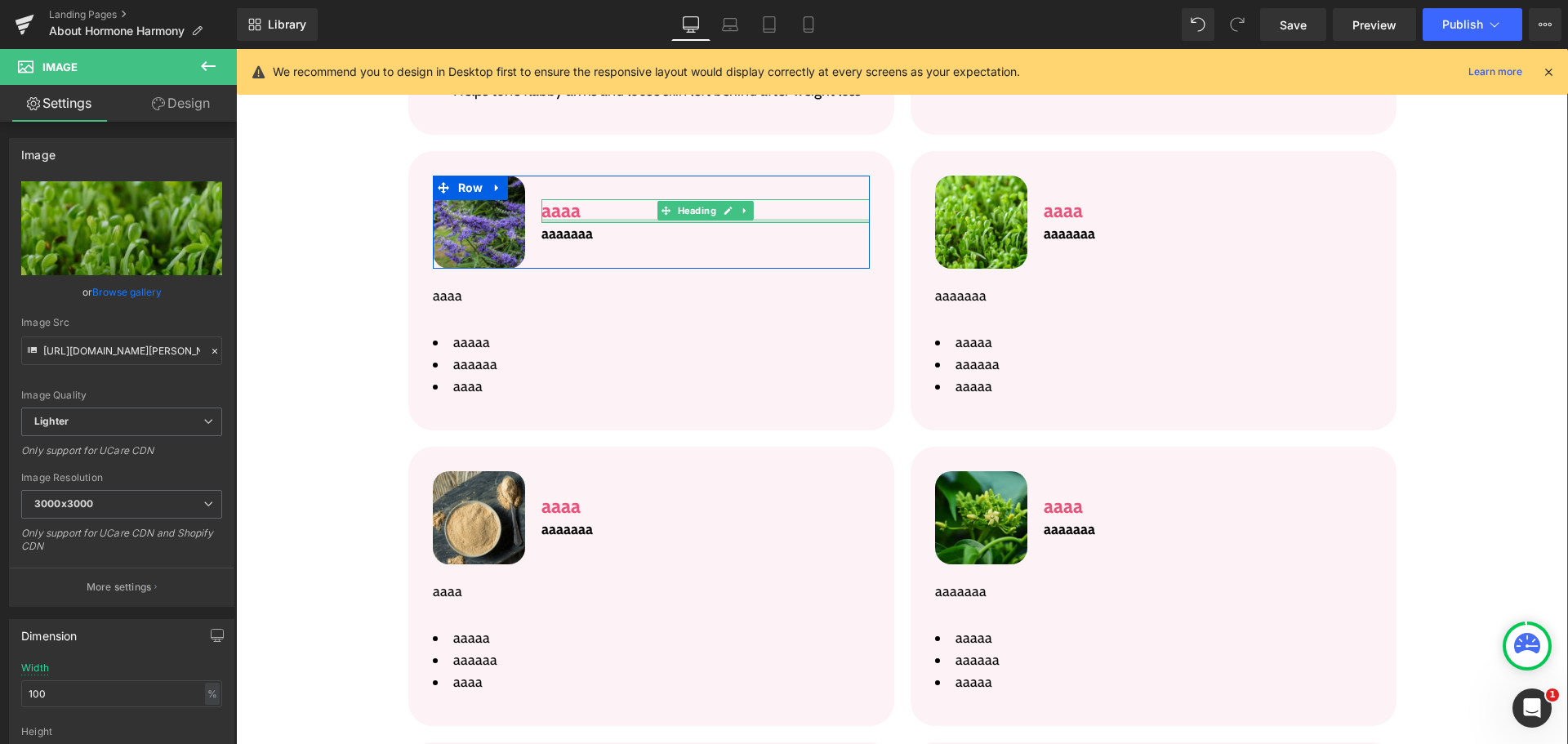
click at [566, 199] on div "aaaa Heading" at bounding box center [706, 211] width 328 height 24
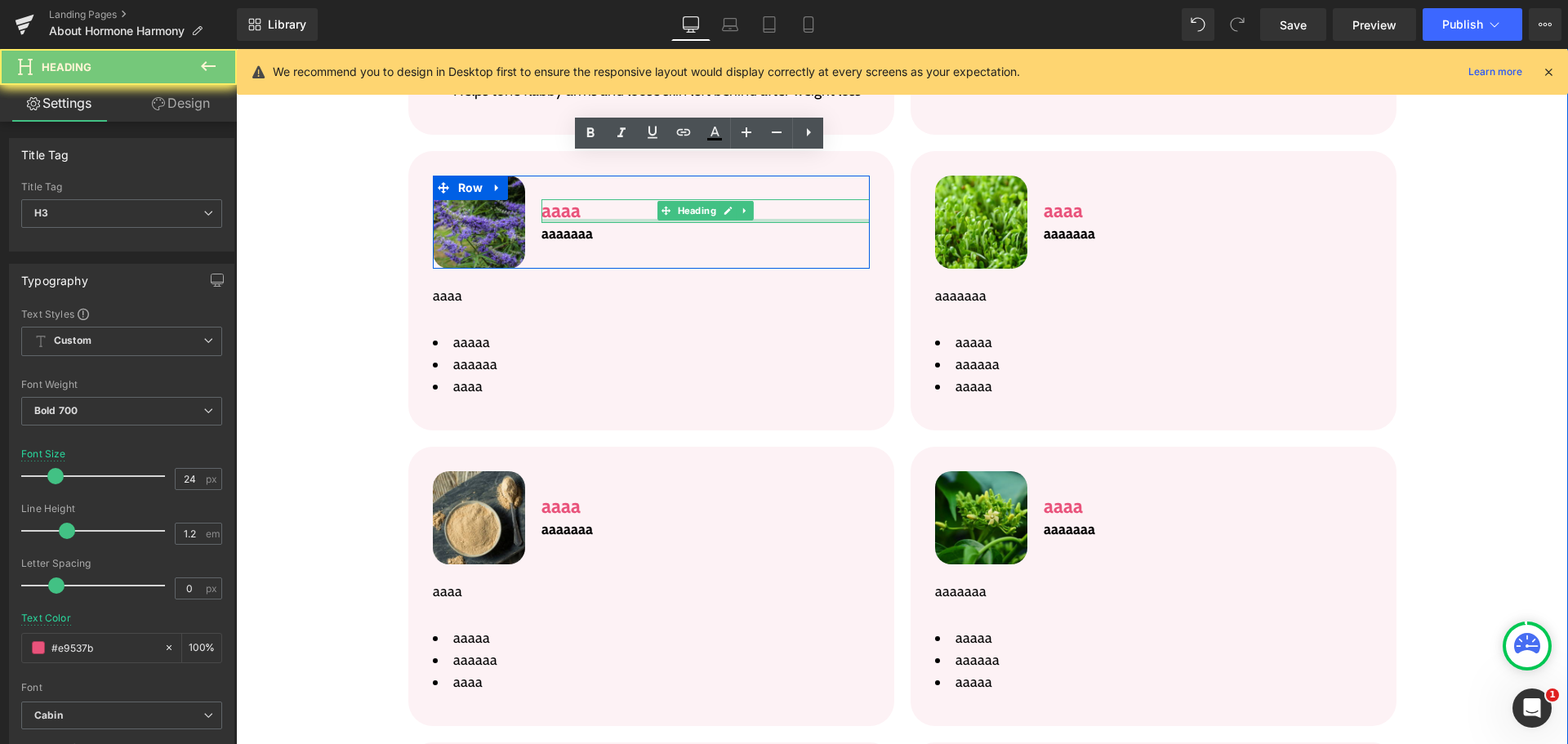
click at [566, 199] on h3 "aaaa" at bounding box center [706, 211] width 328 height 24
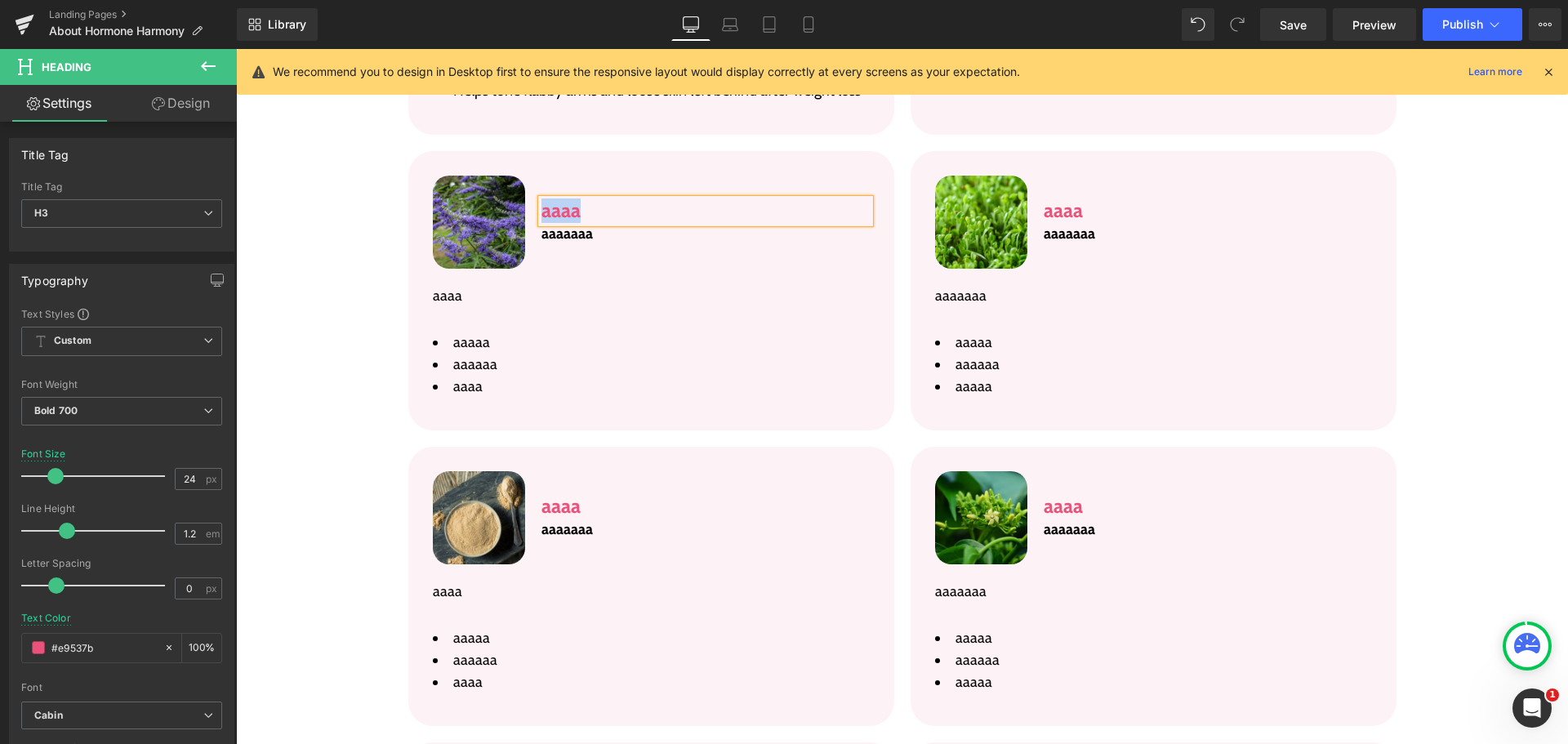
paste div
click at [561, 223] on p "aaaaaaa" at bounding box center [706, 234] width 328 height 22
click at [563, 223] on p "aaaaaaa" at bounding box center [706, 234] width 328 height 22
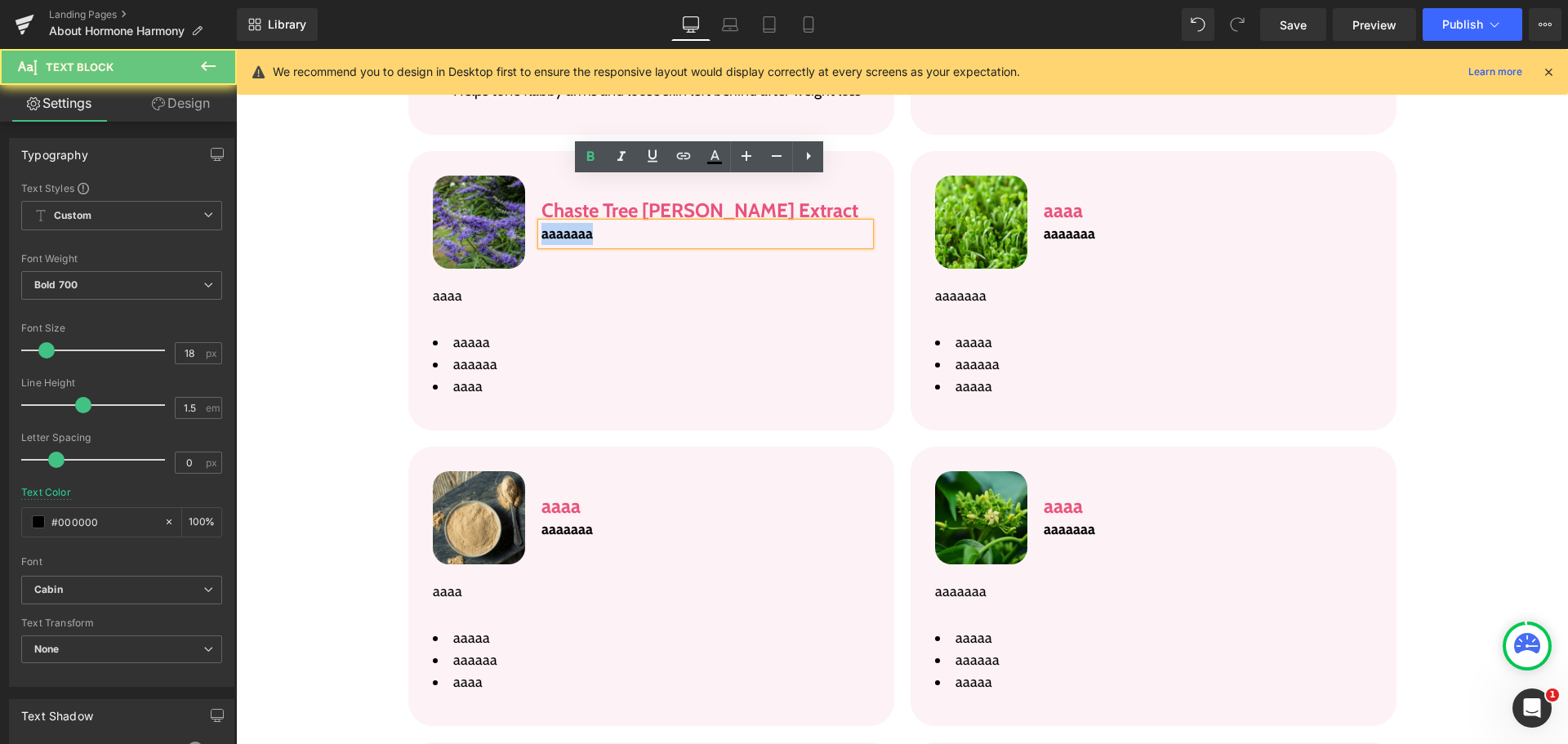
click at [563, 223] on p "aaaaaaa" at bounding box center [706, 234] width 328 height 22
paste div
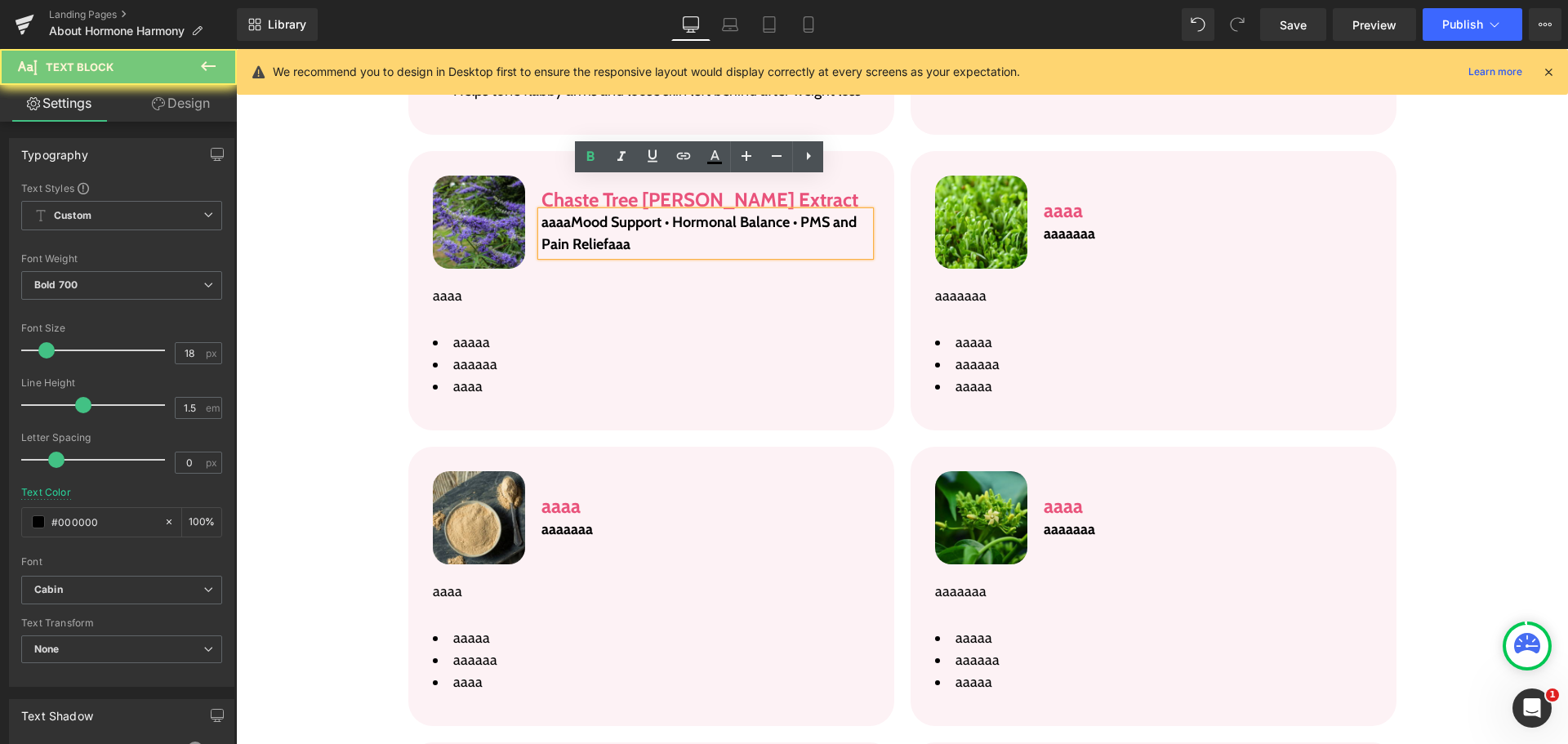
scroll to position [4648, 0]
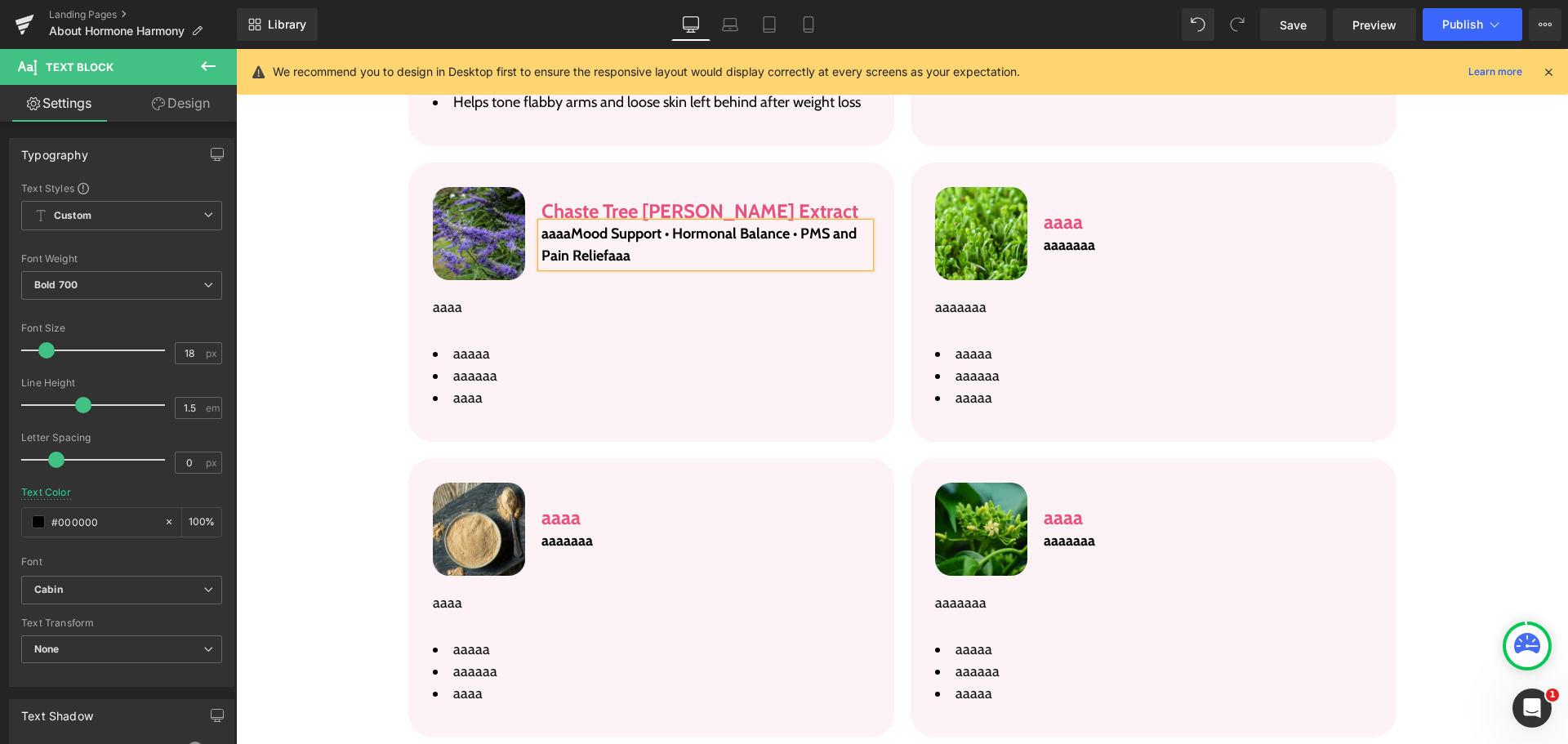
click at [563, 223] on p "aaaaMood Support • Hormonal Balance • PMS and Pain Reliefaaa" at bounding box center [706, 245] width 328 height 44
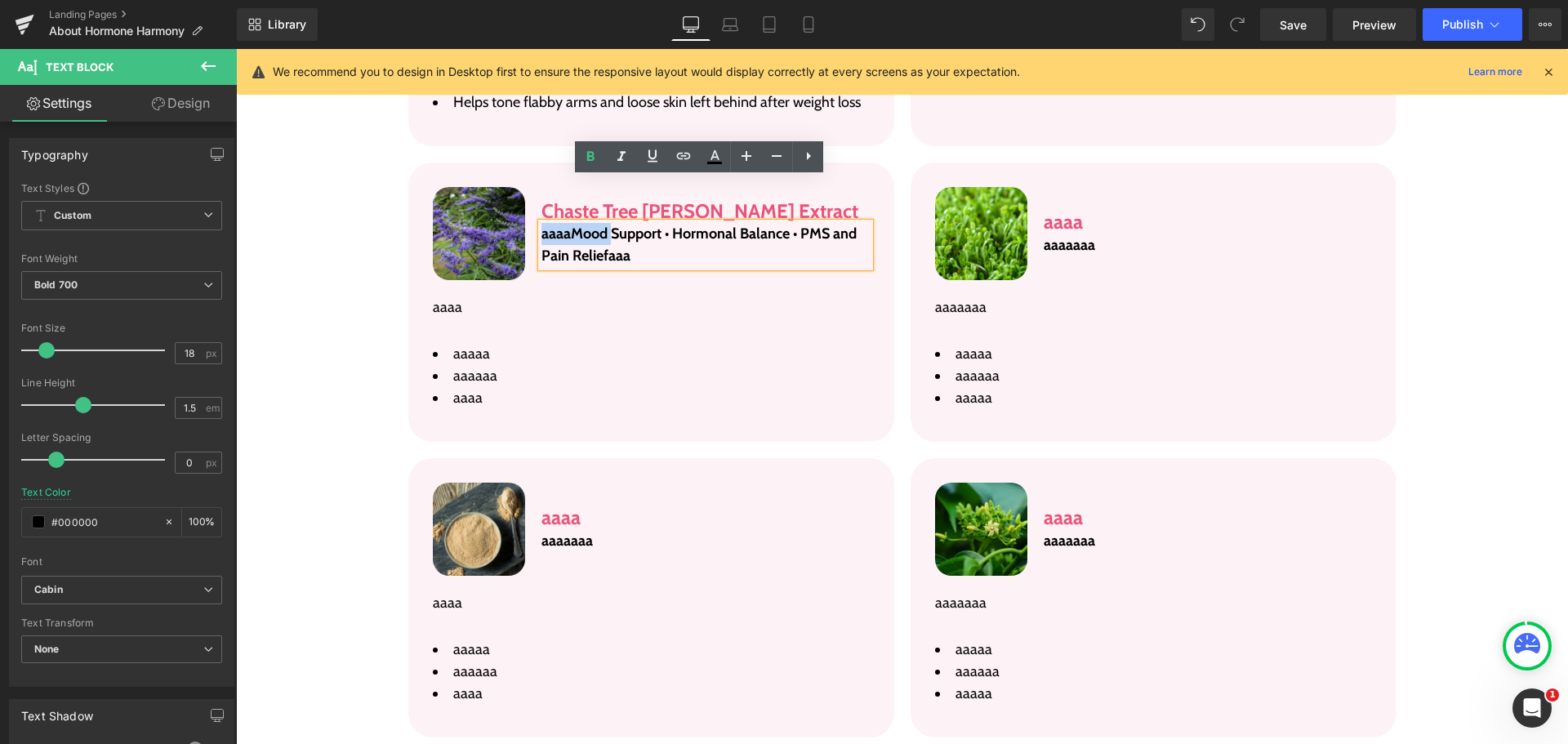
click at [563, 223] on p "aaaaMood Support • Hormonal Balance • PMS and Pain Reliefaaa" at bounding box center [706, 245] width 328 height 44
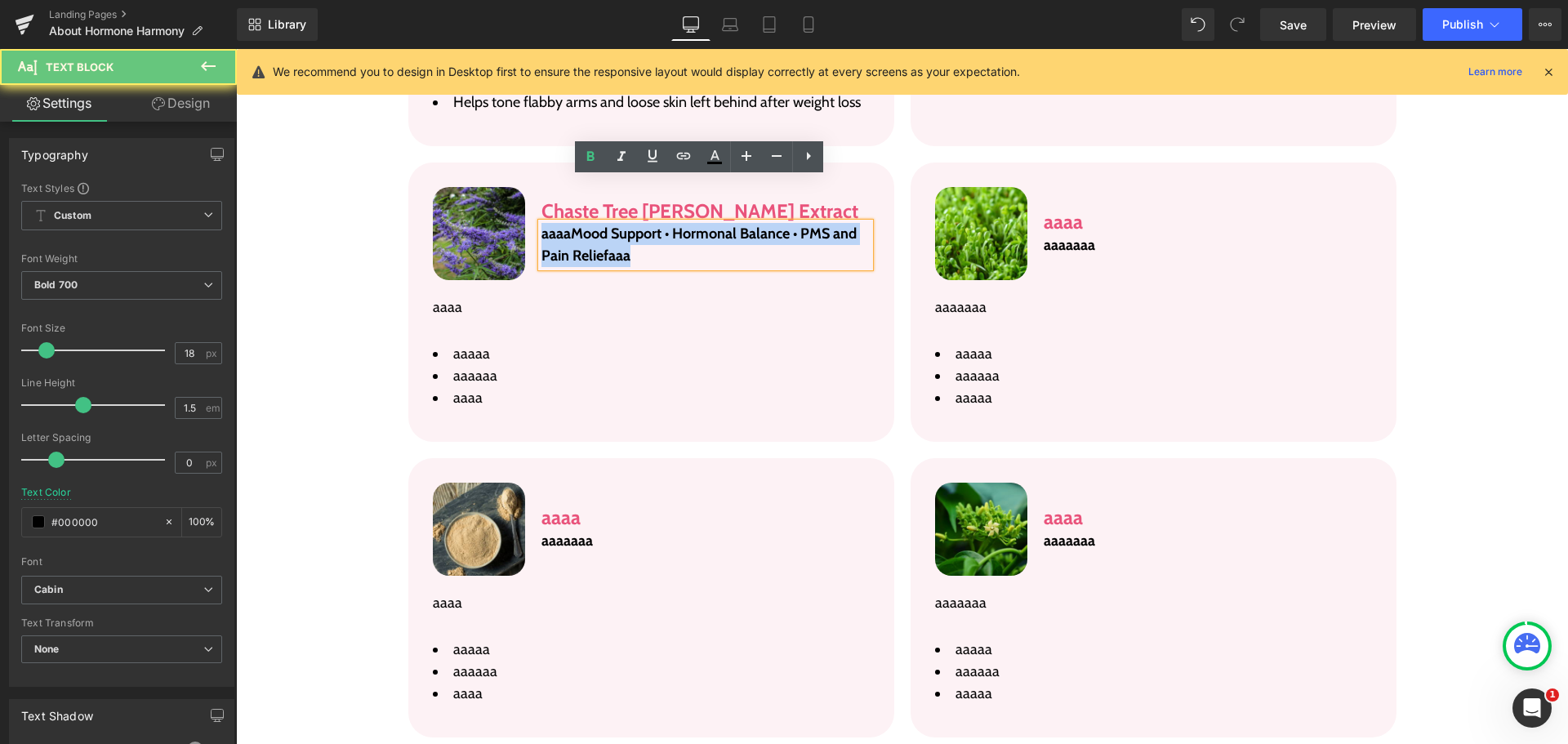
click at [563, 223] on p "aaaaMood Support • Hormonal Balance • PMS and Pain Reliefaaa" at bounding box center [706, 245] width 328 height 44
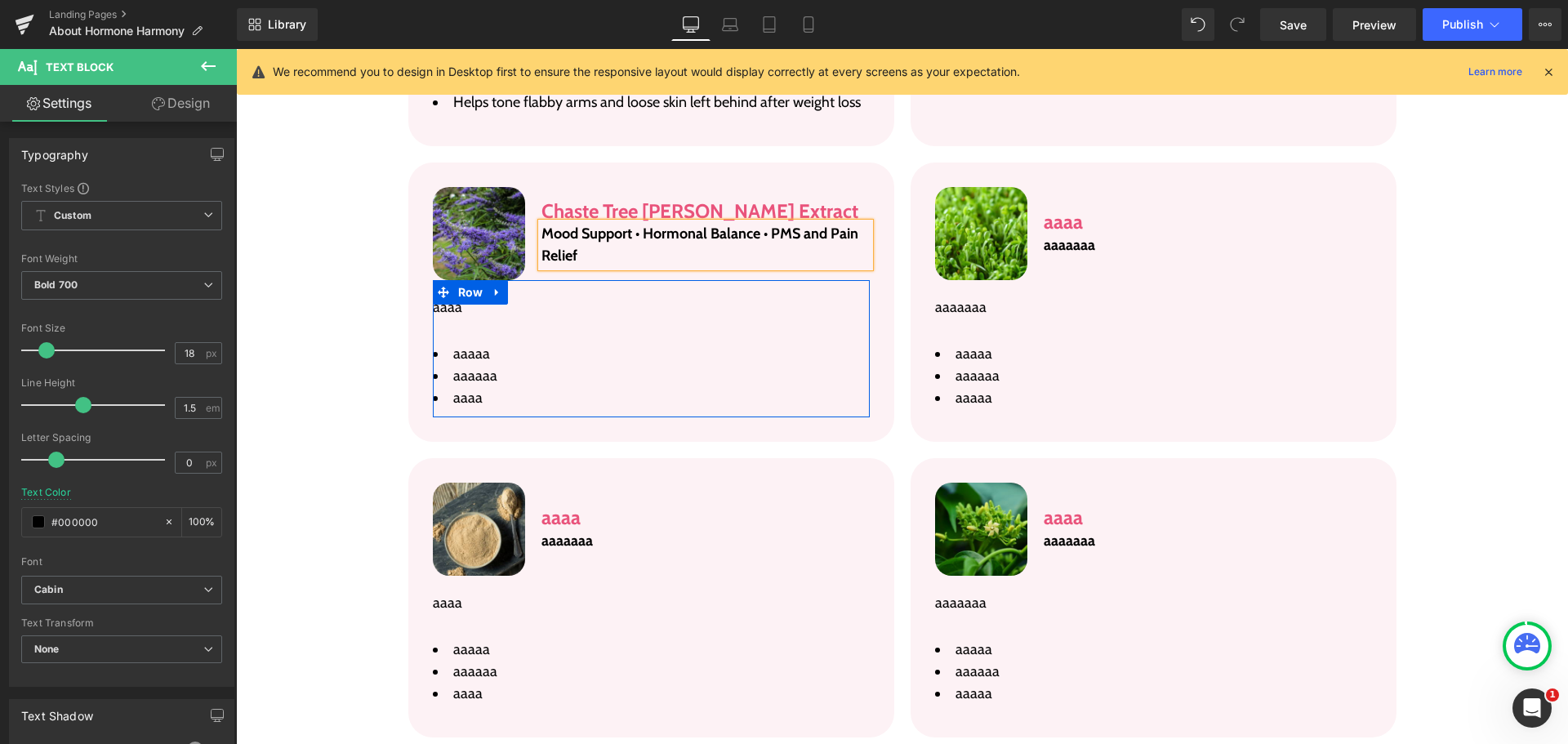
drag, startPoint x: 573, startPoint y: 262, endPoint x: 549, endPoint y: 262, distance: 24.0
click at [573, 296] on p "aaaa" at bounding box center [651, 307] width 437 height 22
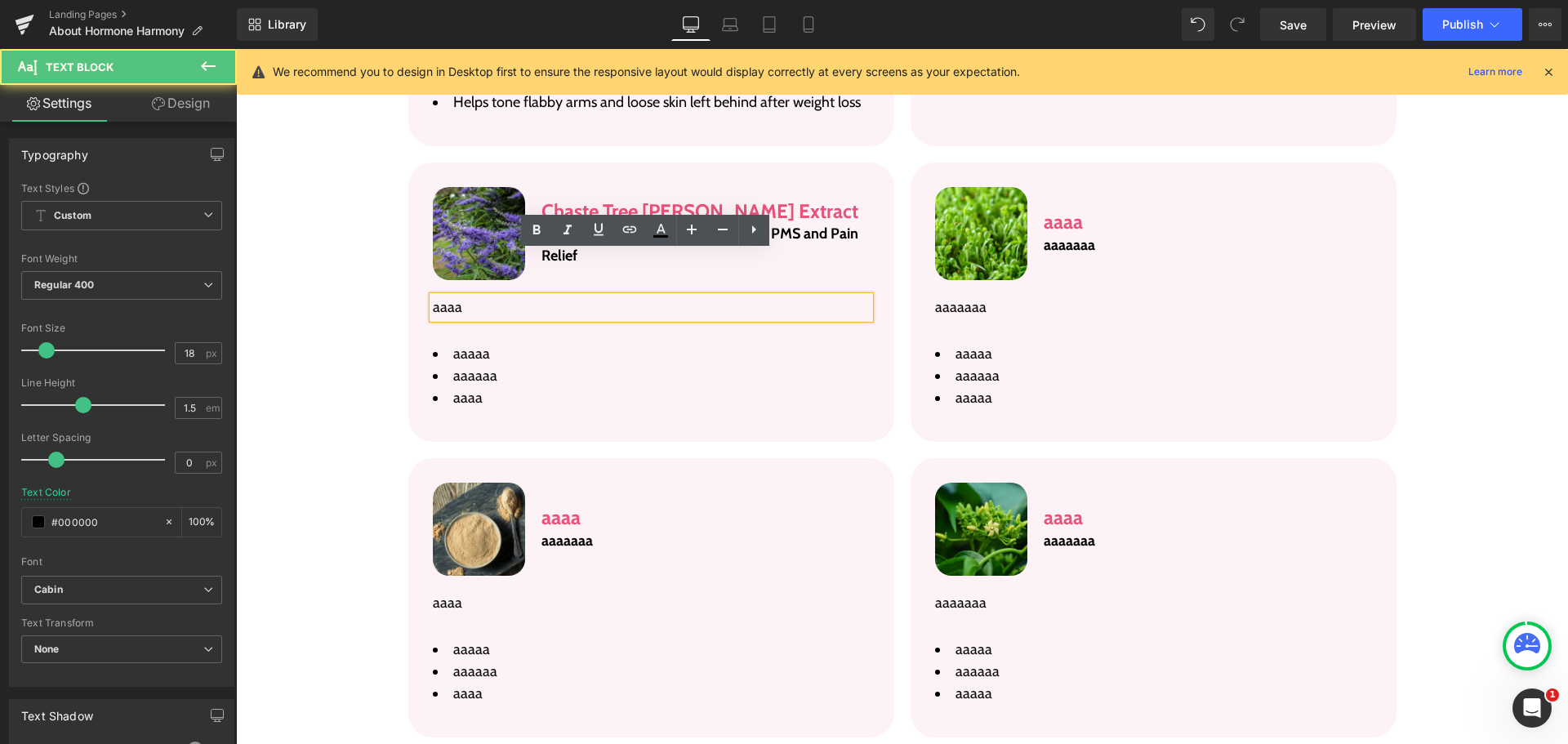
click at [549, 296] on p "aaaa" at bounding box center [651, 307] width 437 height 22
paste div
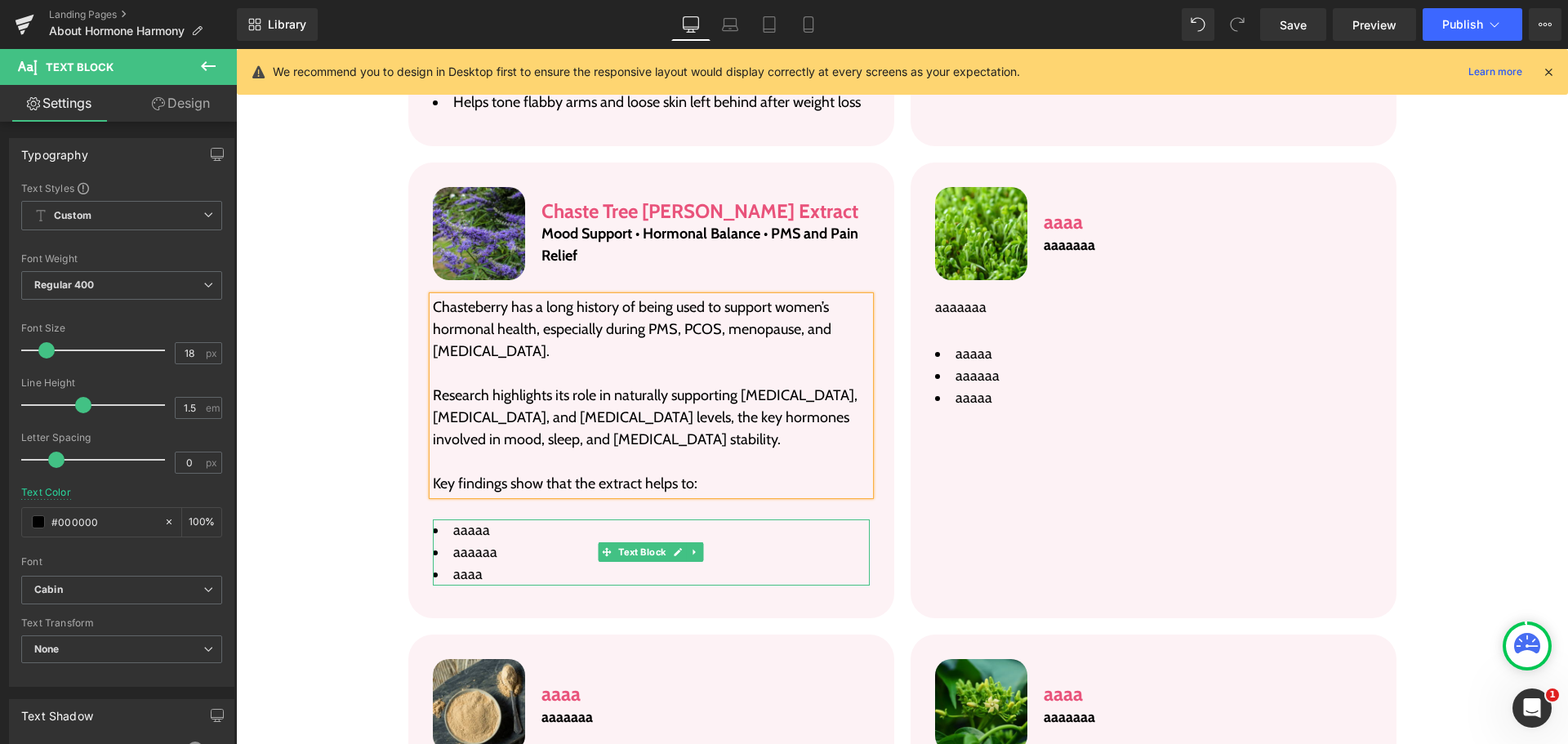
click at [470, 521] on span "aaaaa" at bounding box center [471, 530] width 37 height 18
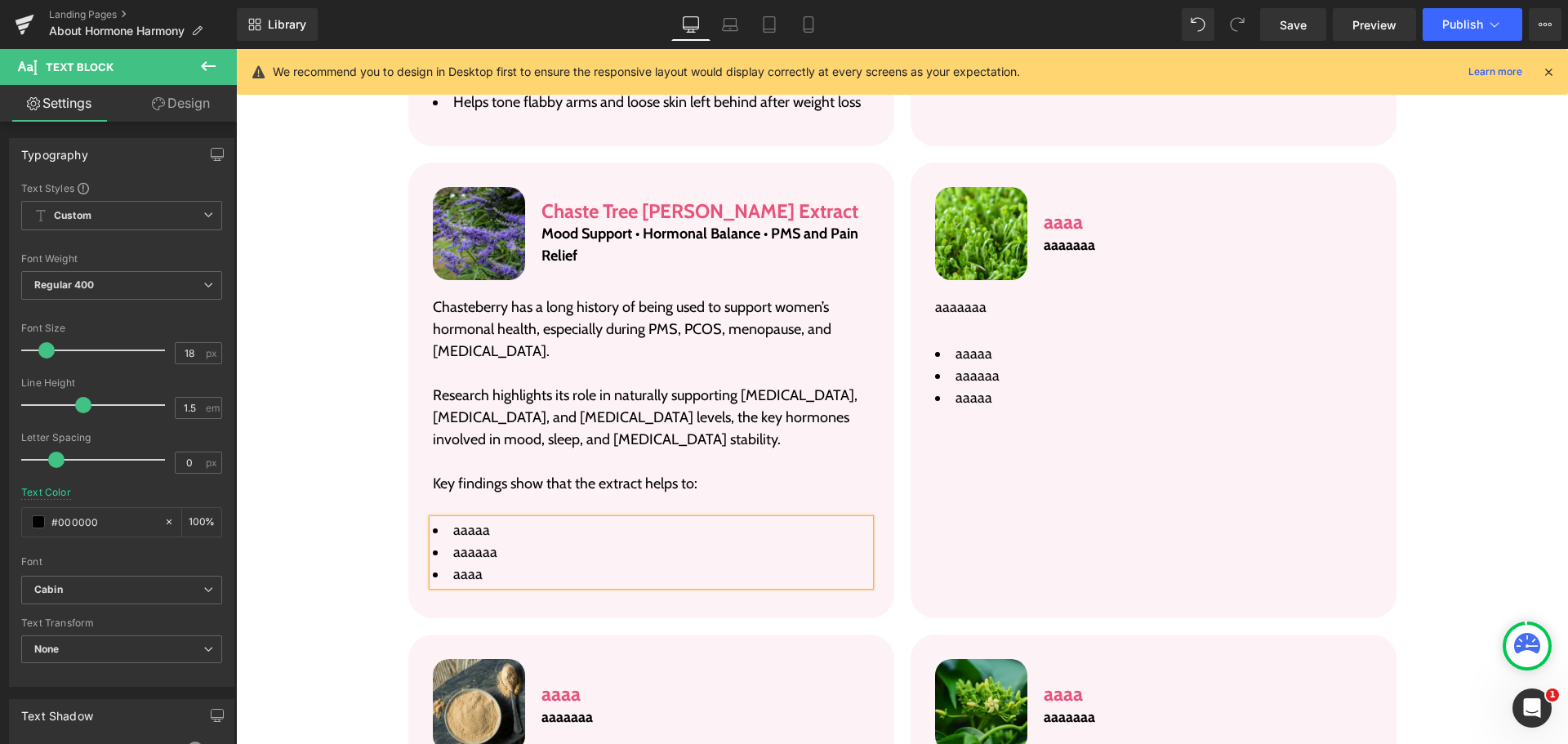
click at [470, 521] on span "aaaaa" at bounding box center [471, 530] width 37 height 18
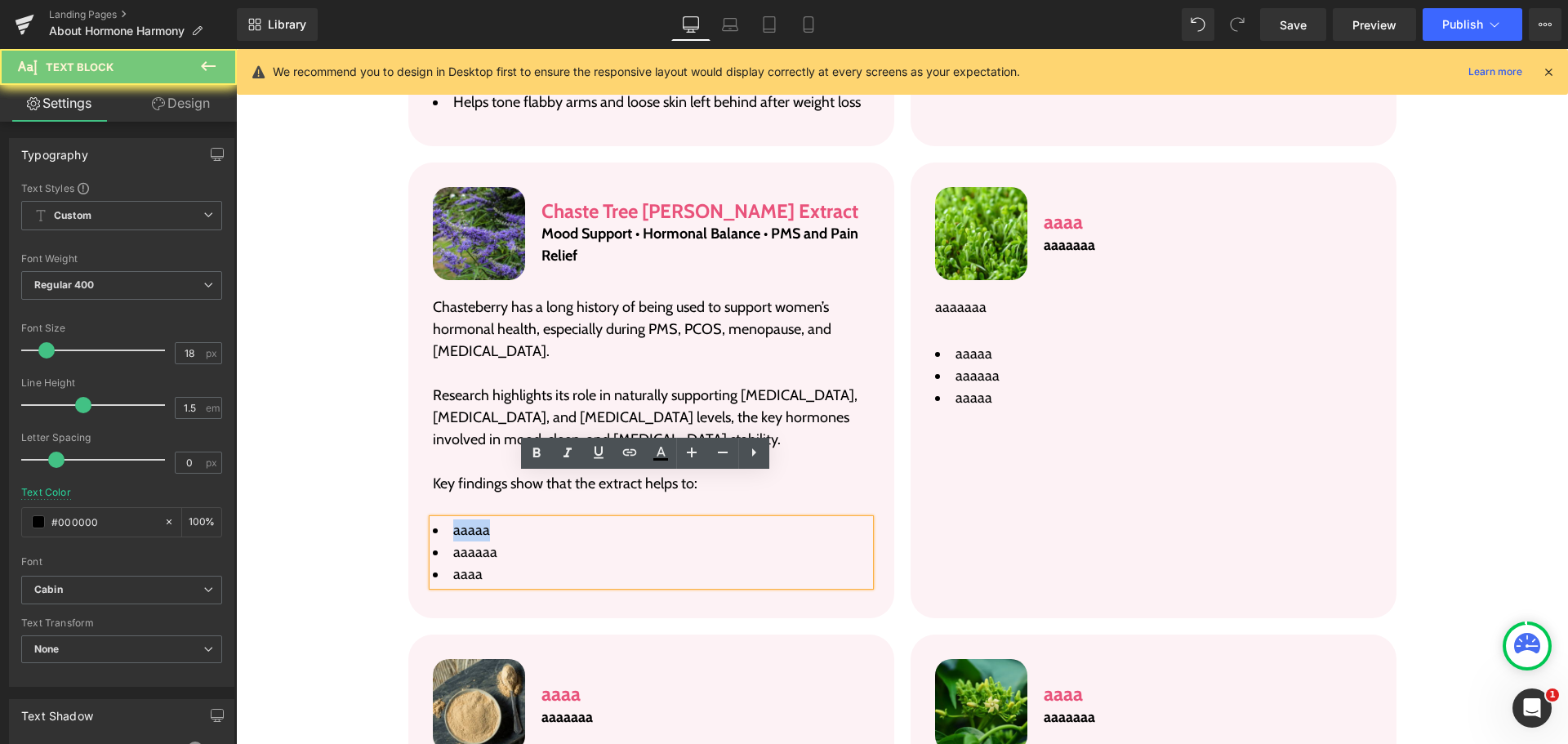
paste div
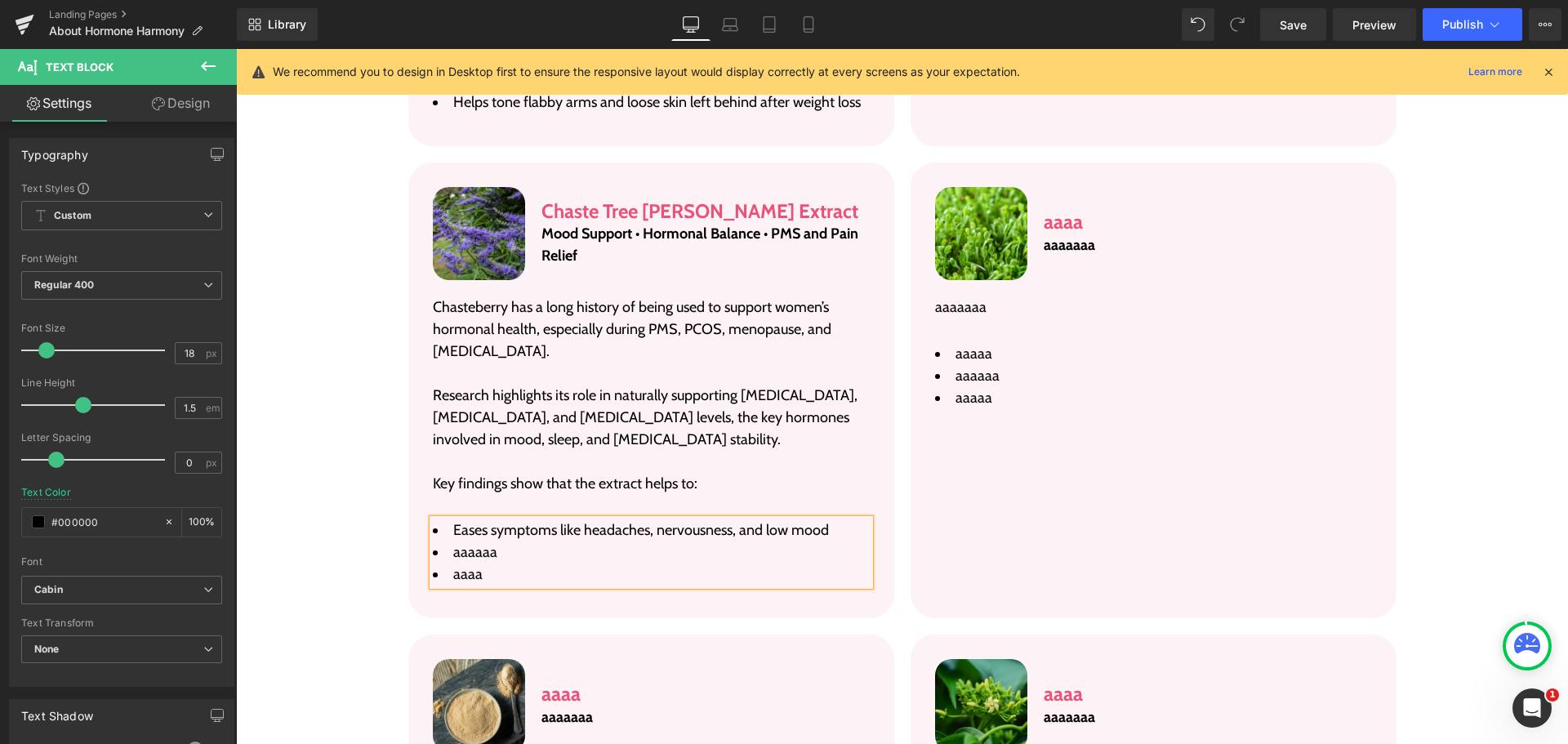
click at [473, 544] on span "aaaaaa" at bounding box center [475, 553] width 44 height 18
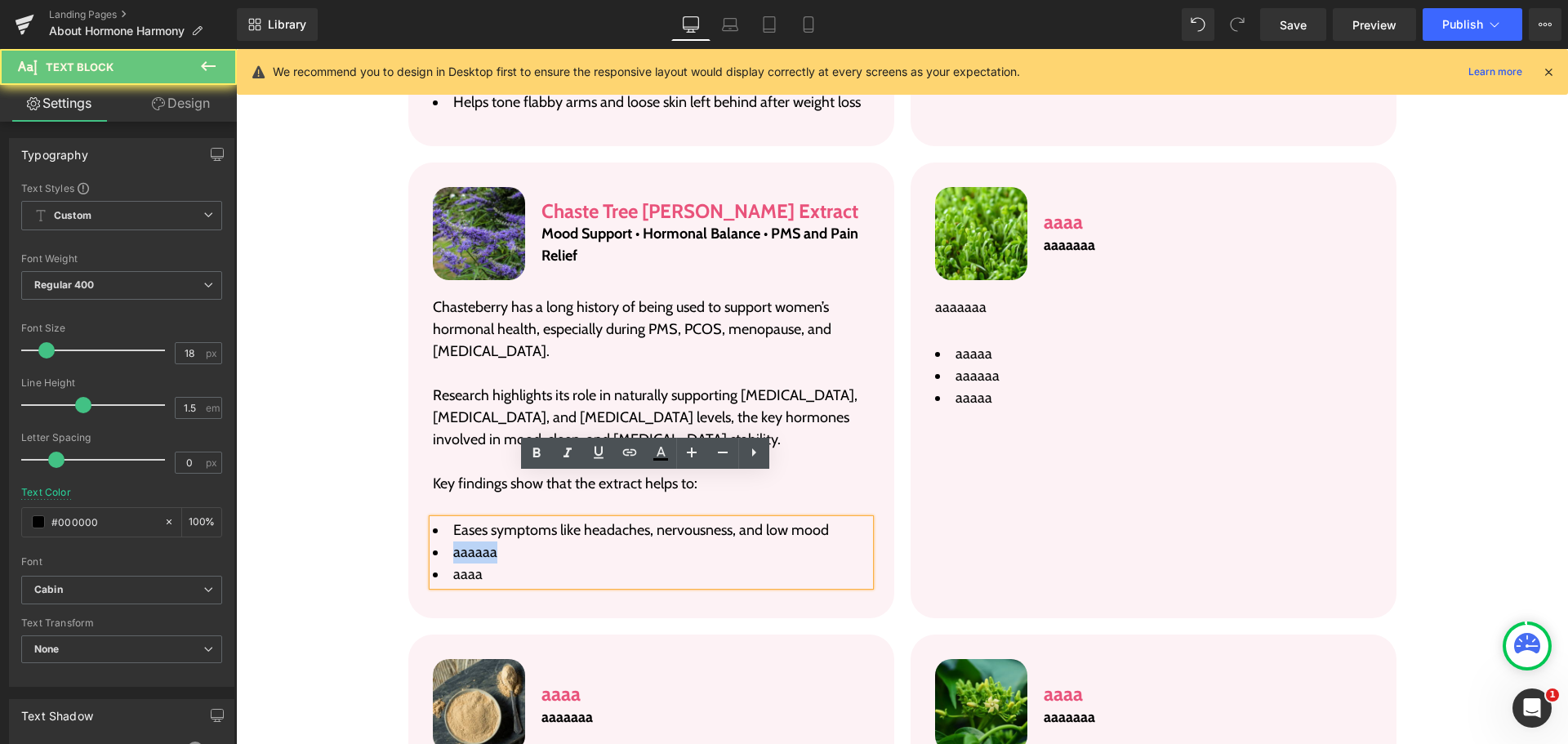
click at [473, 544] on span "aaaaaa" at bounding box center [475, 553] width 44 height 18
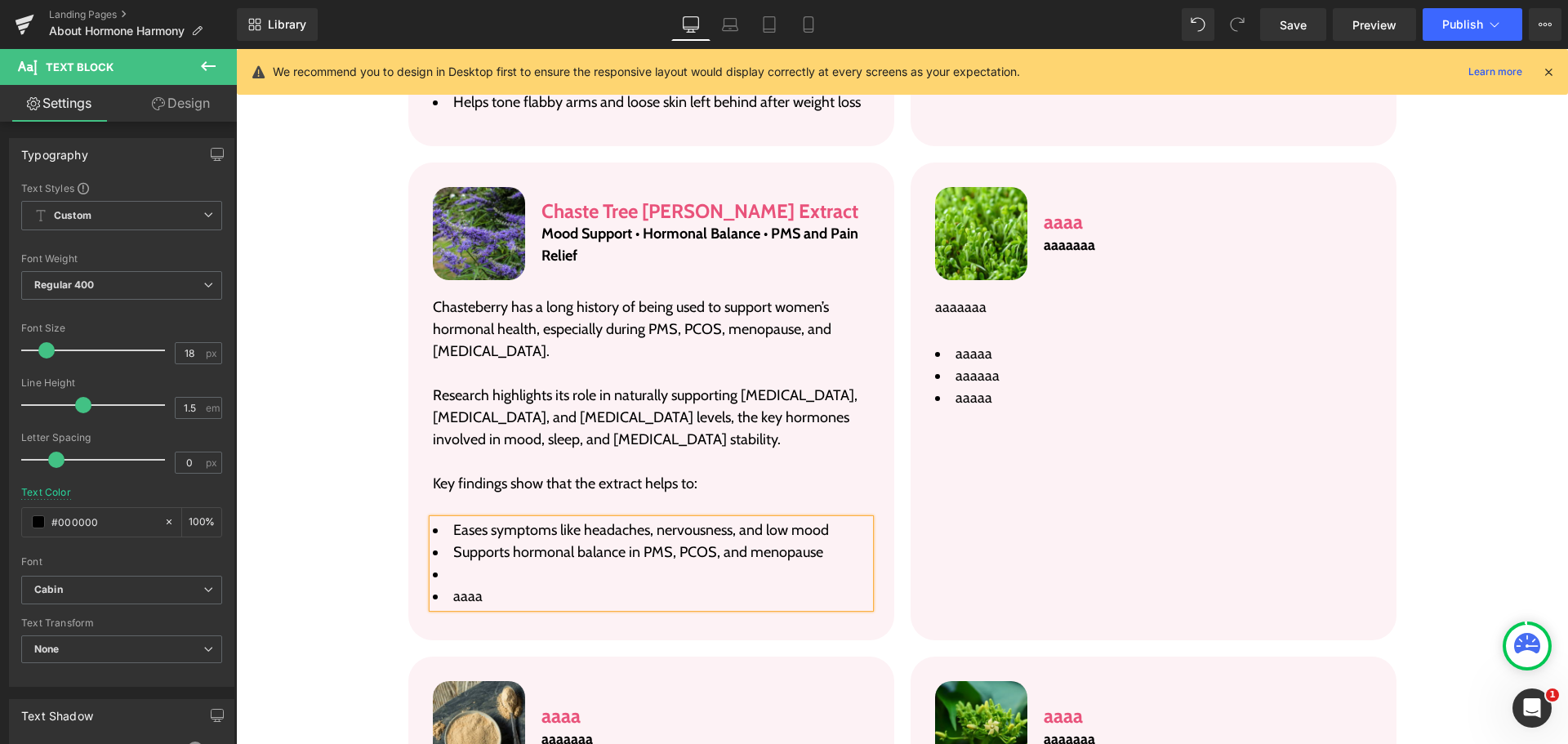
click at [593, 564] on li at bounding box center [651, 575] width 437 height 22
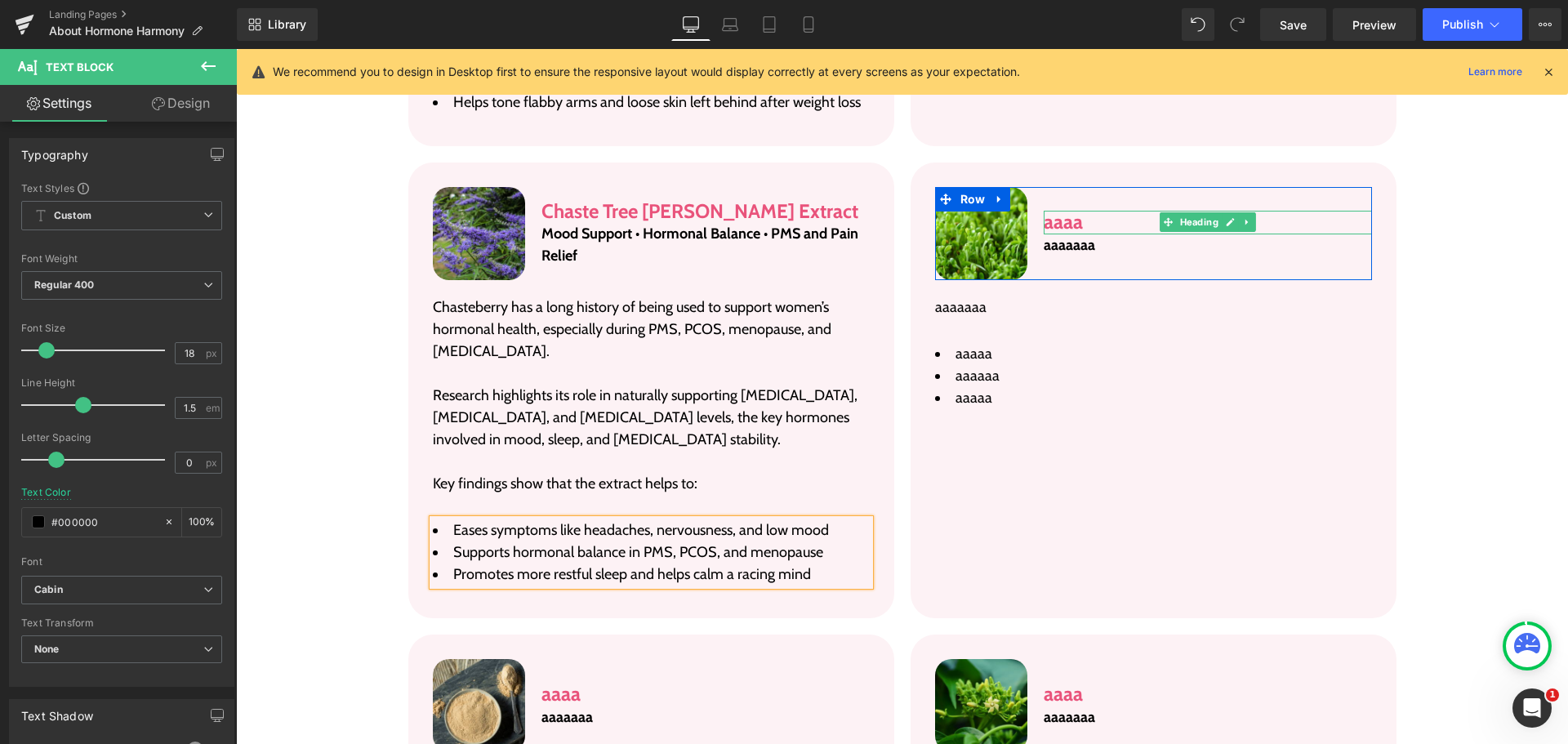
click at [1061, 211] on h3 "aaaa" at bounding box center [1207, 223] width 328 height 24
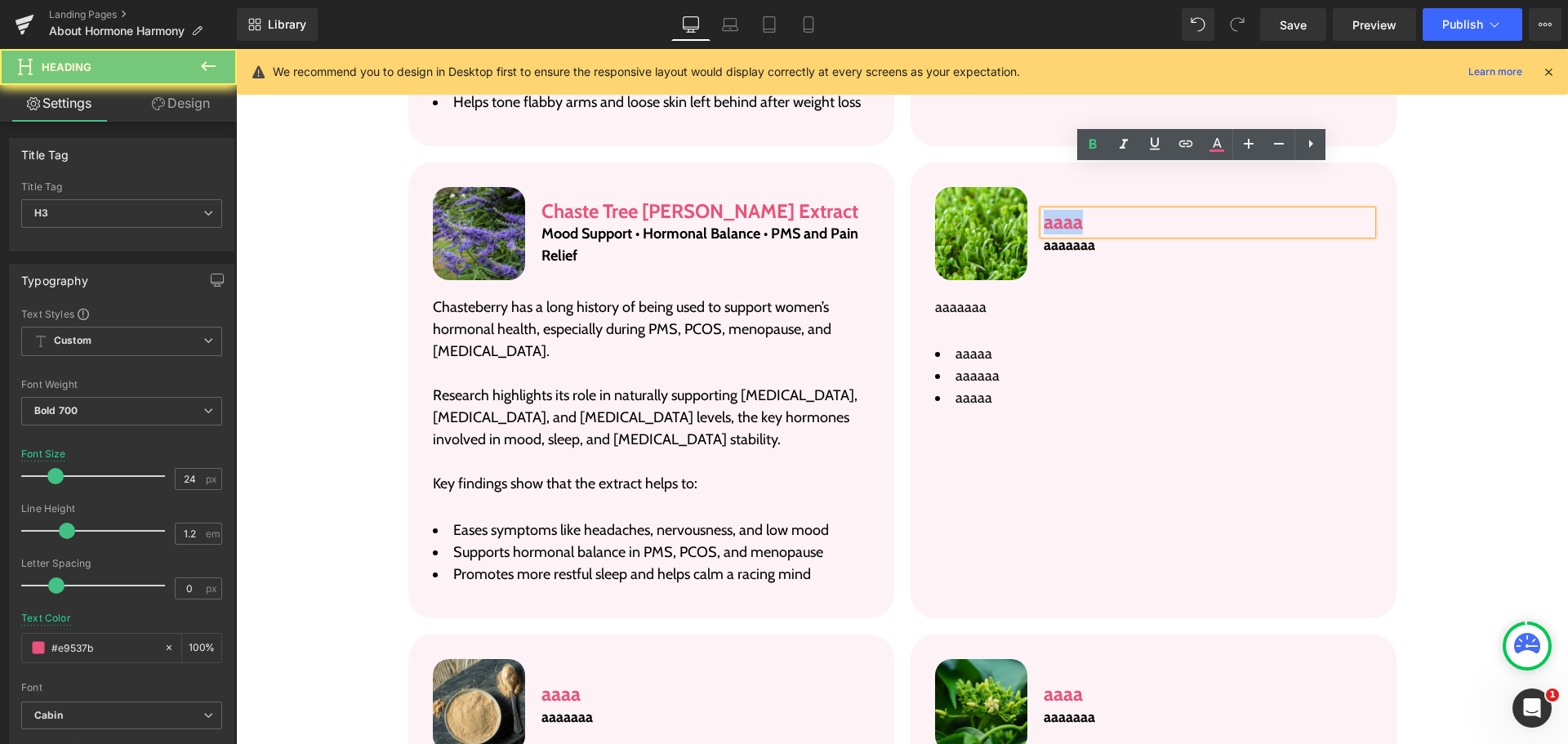
paste div
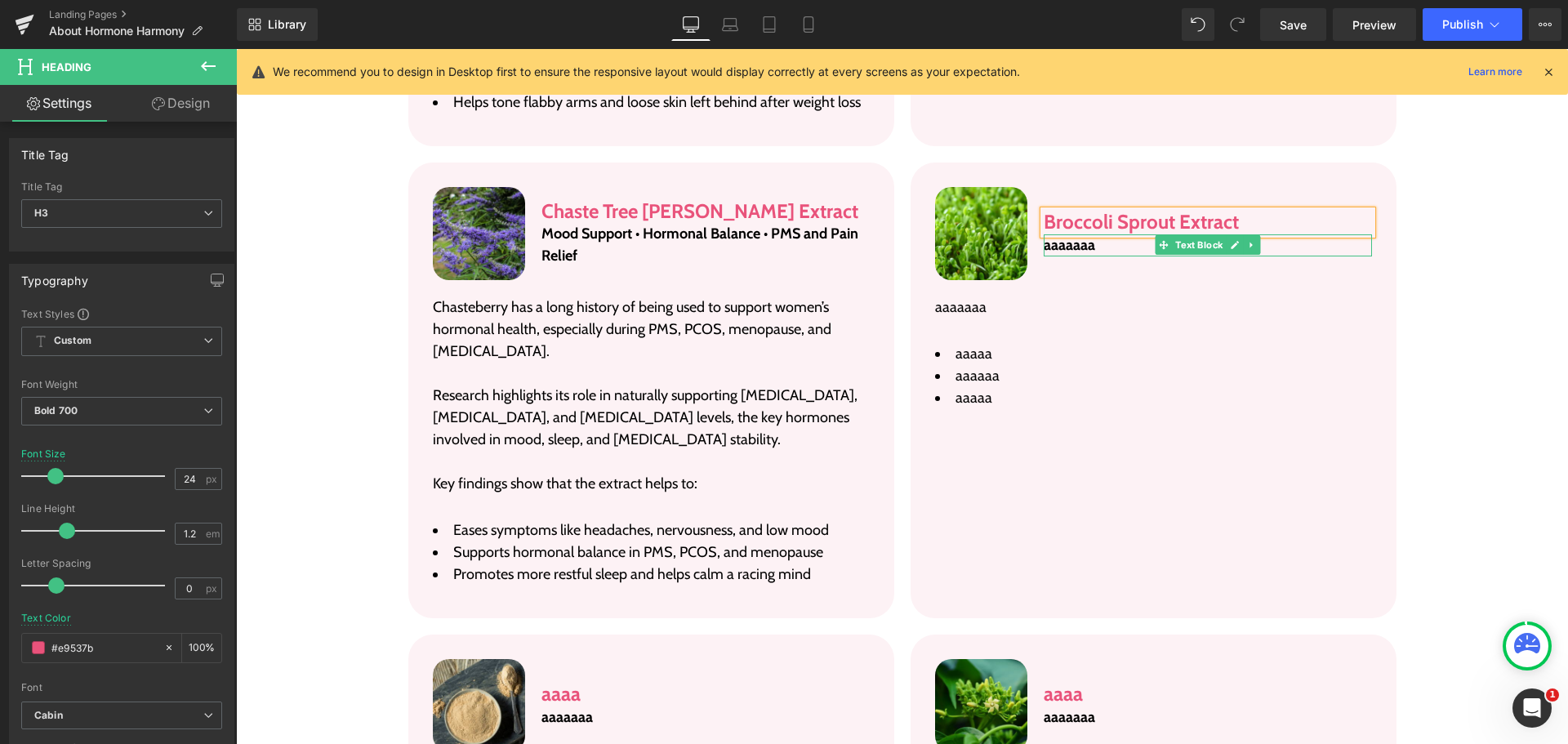
click at [1081, 235] on p "aaaaaaa" at bounding box center [1207, 246] width 328 height 22
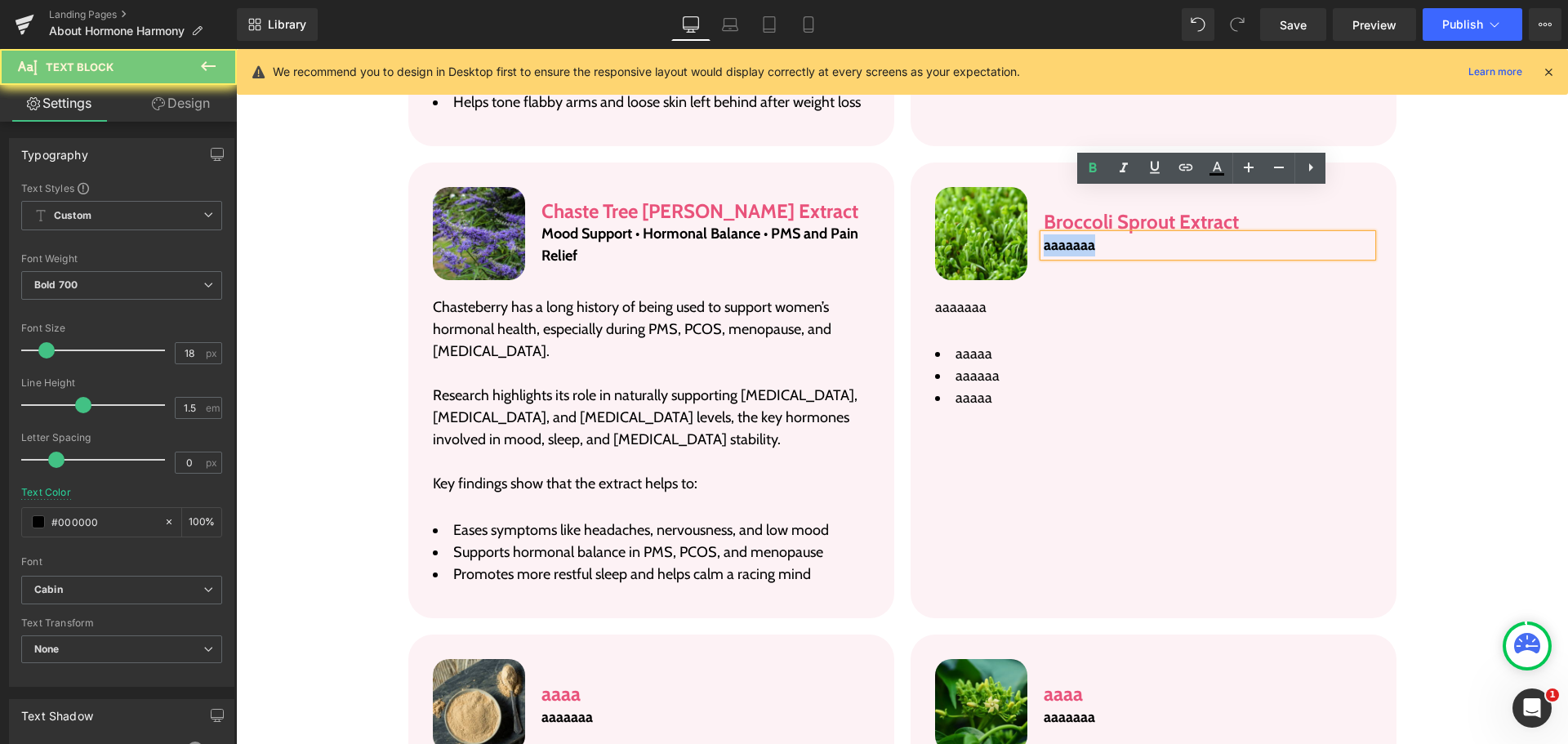
click at [1081, 235] on p "aaaaaaa" at bounding box center [1207, 246] width 328 height 22
paste div
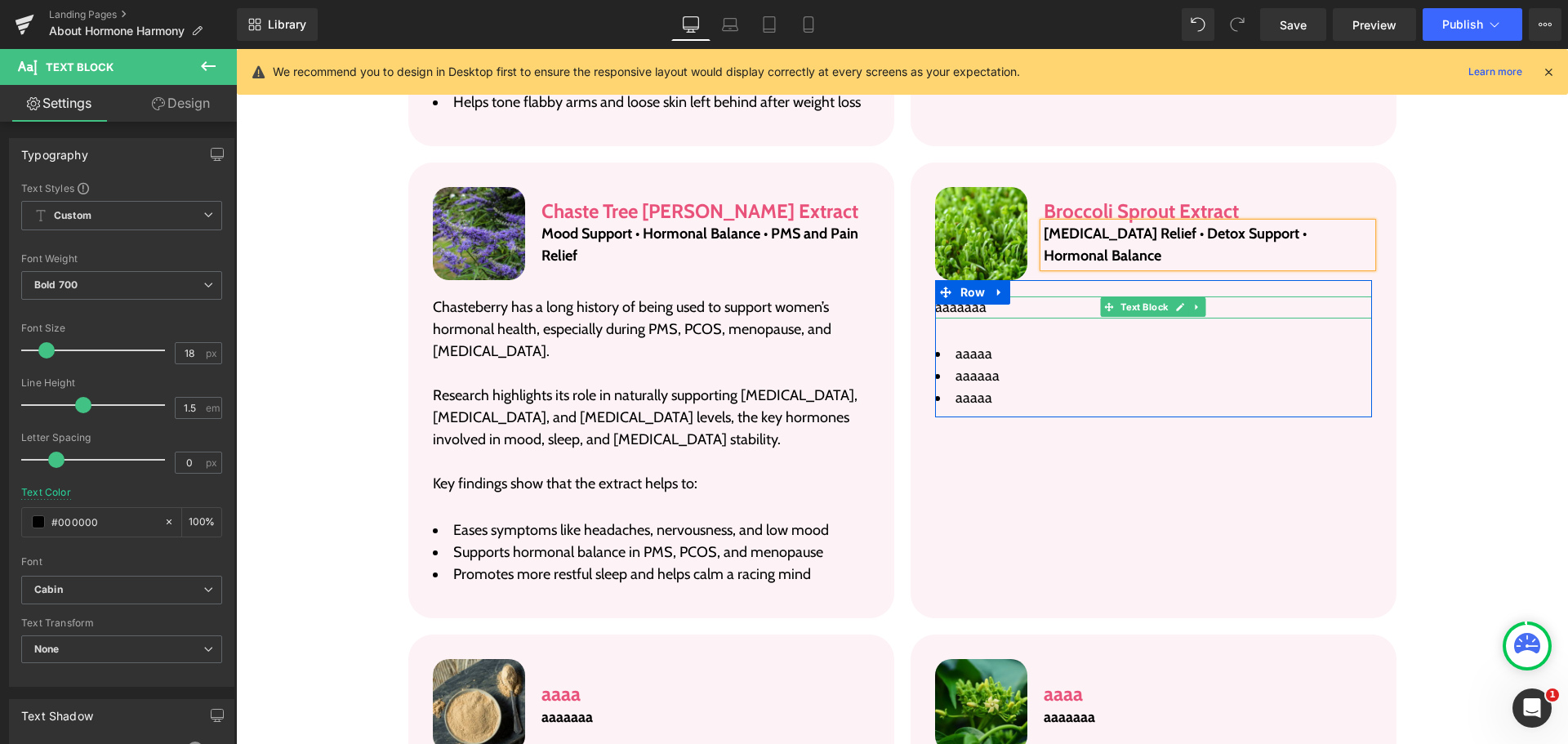
click at [948, 296] on p "aaaaaaa" at bounding box center [1153, 307] width 437 height 22
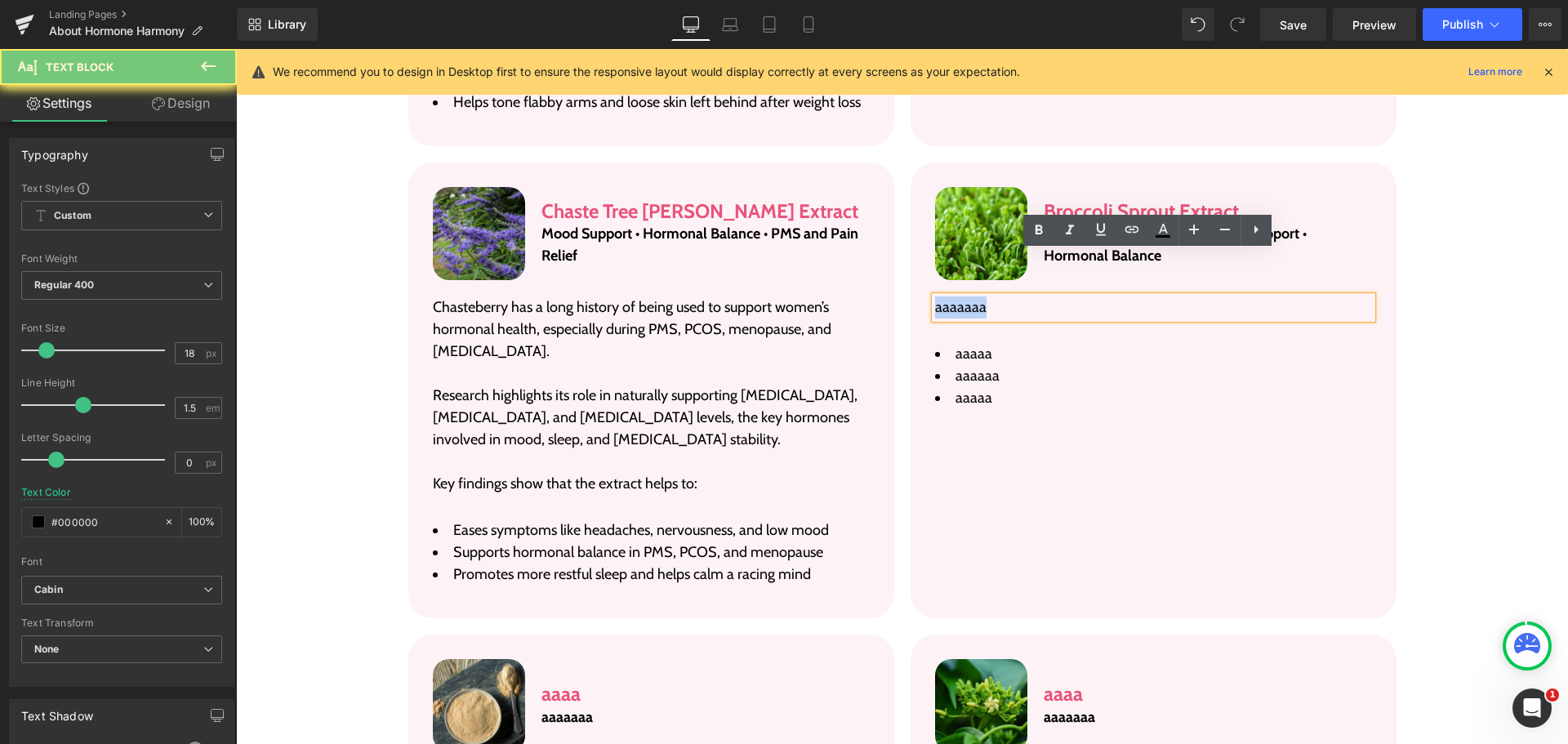
paste div
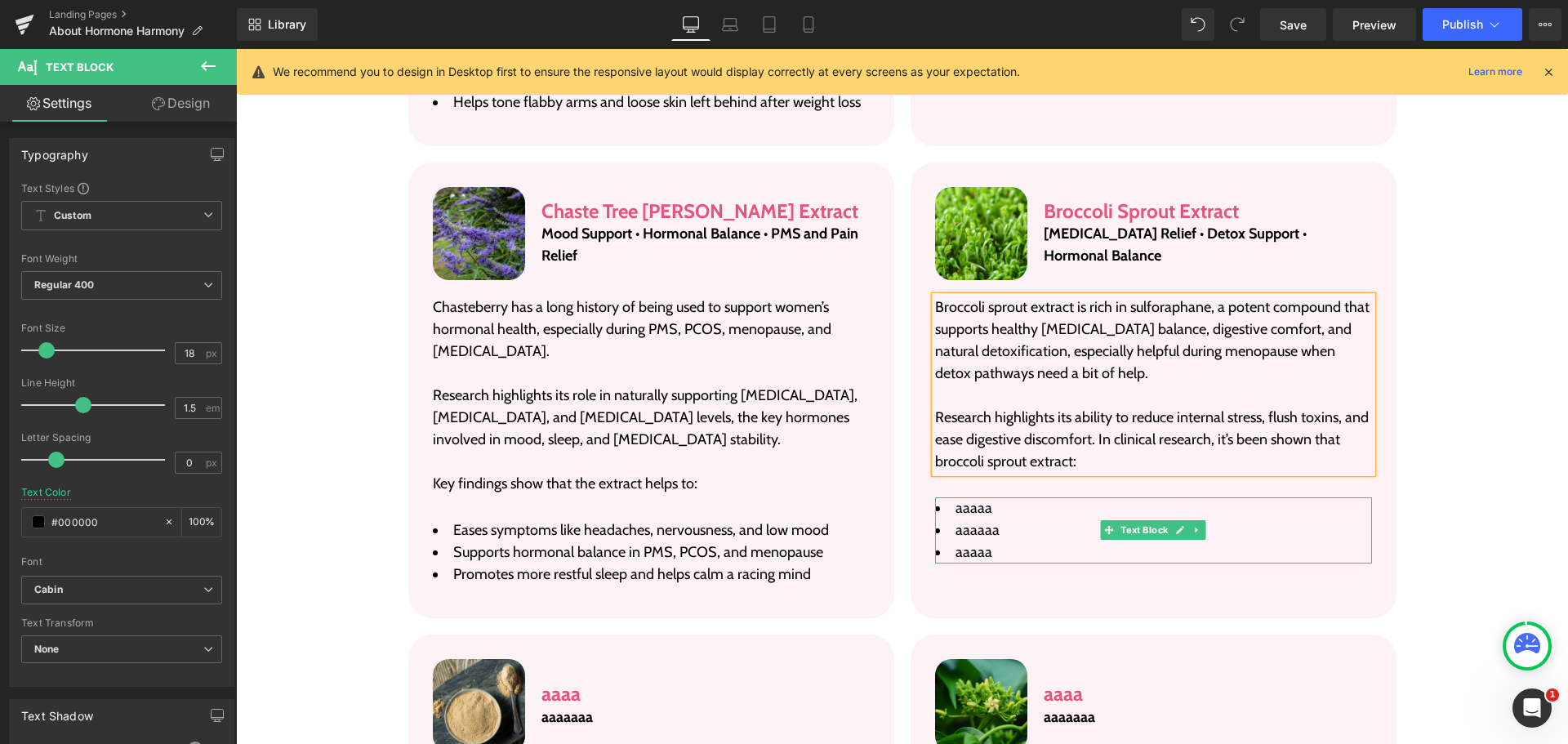
drag, startPoint x: 997, startPoint y: 462, endPoint x: 958, endPoint y: 465, distance: 39.1
click at [997, 498] on li "aaaaa" at bounding box center [1153, 508] width 437 height 22
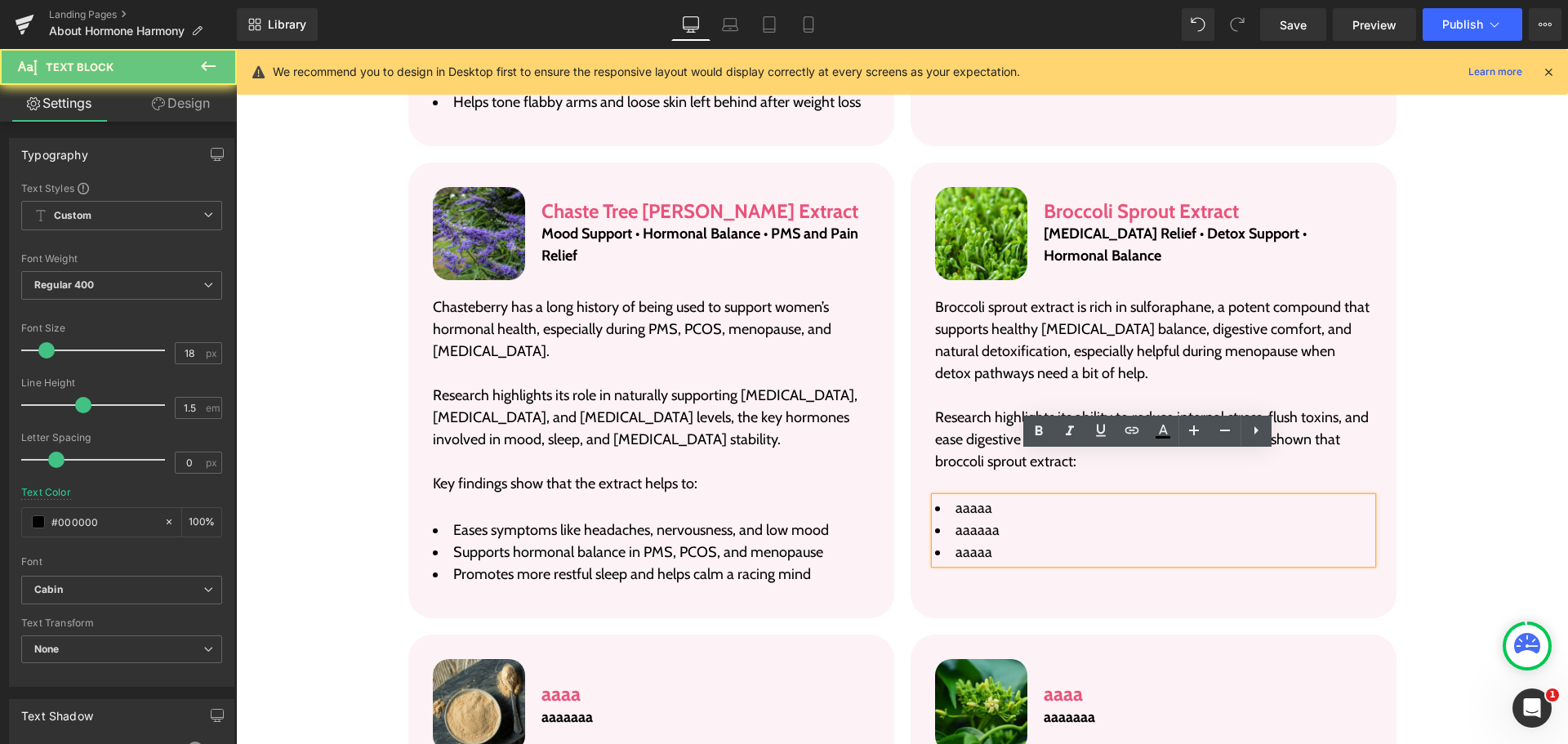
click at [958, 499] on span "aaaaa" at bounding box center [974, 508] width 37 height 18
paste div
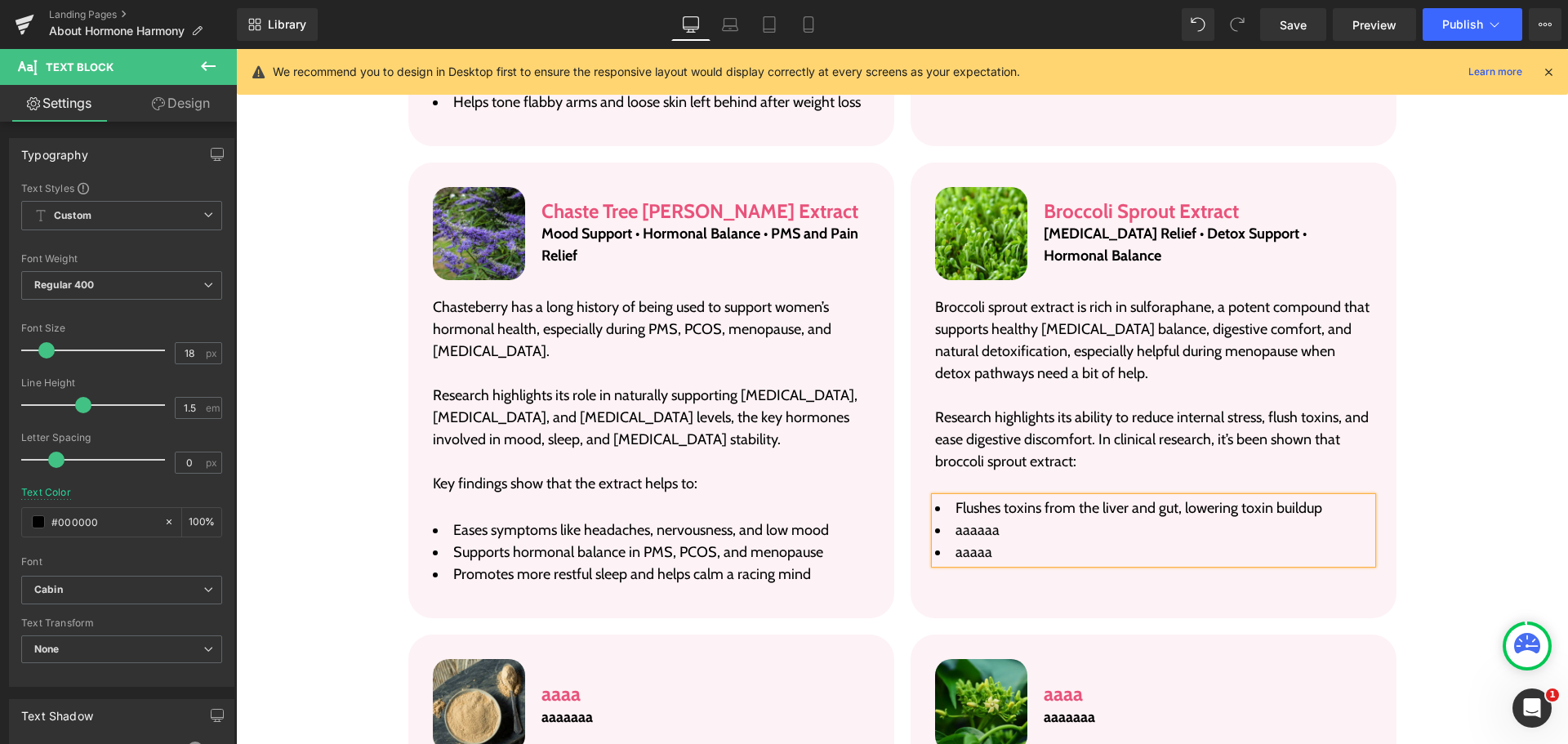
click at [976, 521] on span "aaaaaa" at bounding box center [977, 530] width 44 height 18
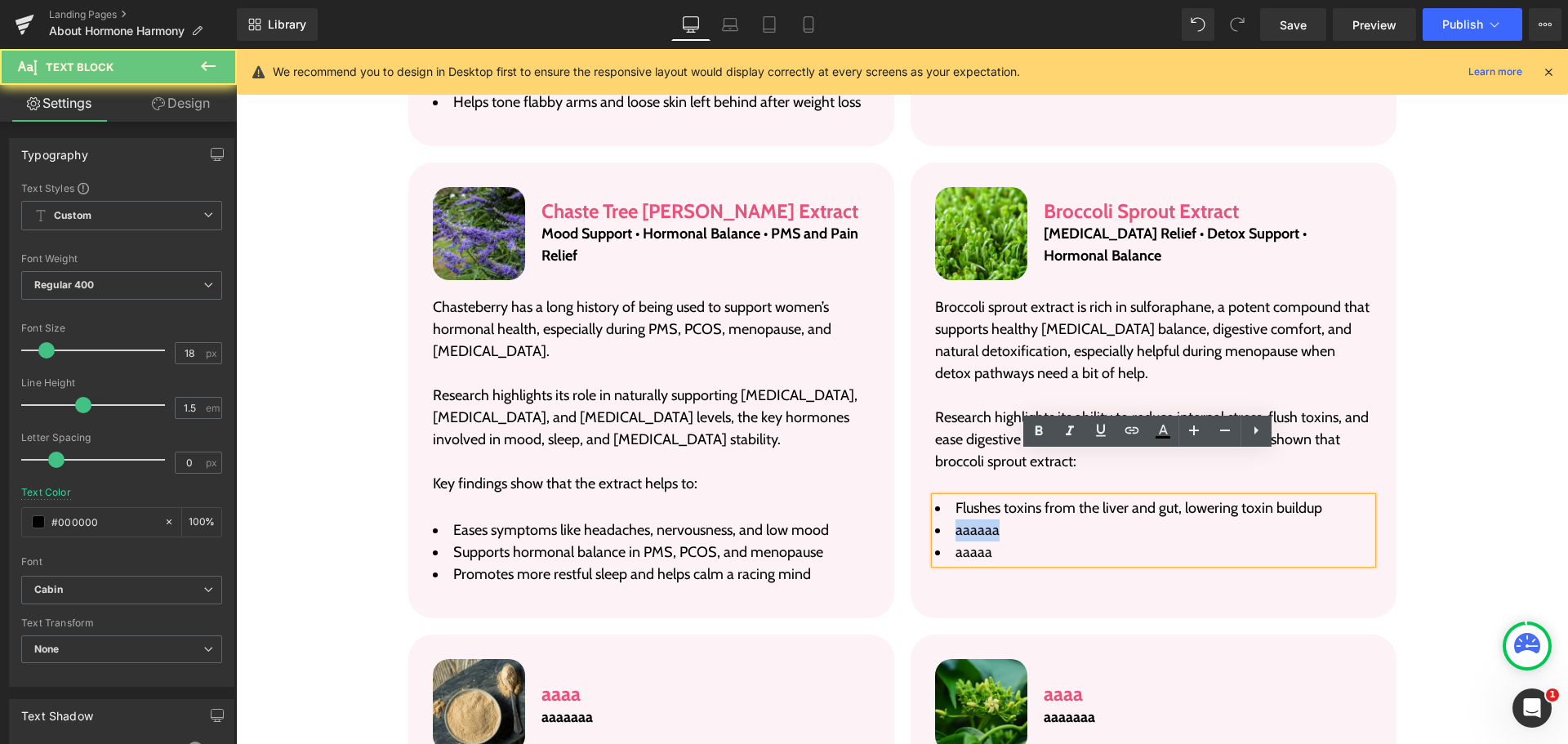
click at [976, 521] on span "aaaaaa" at bounding box center [977, 530] width 44 height 18
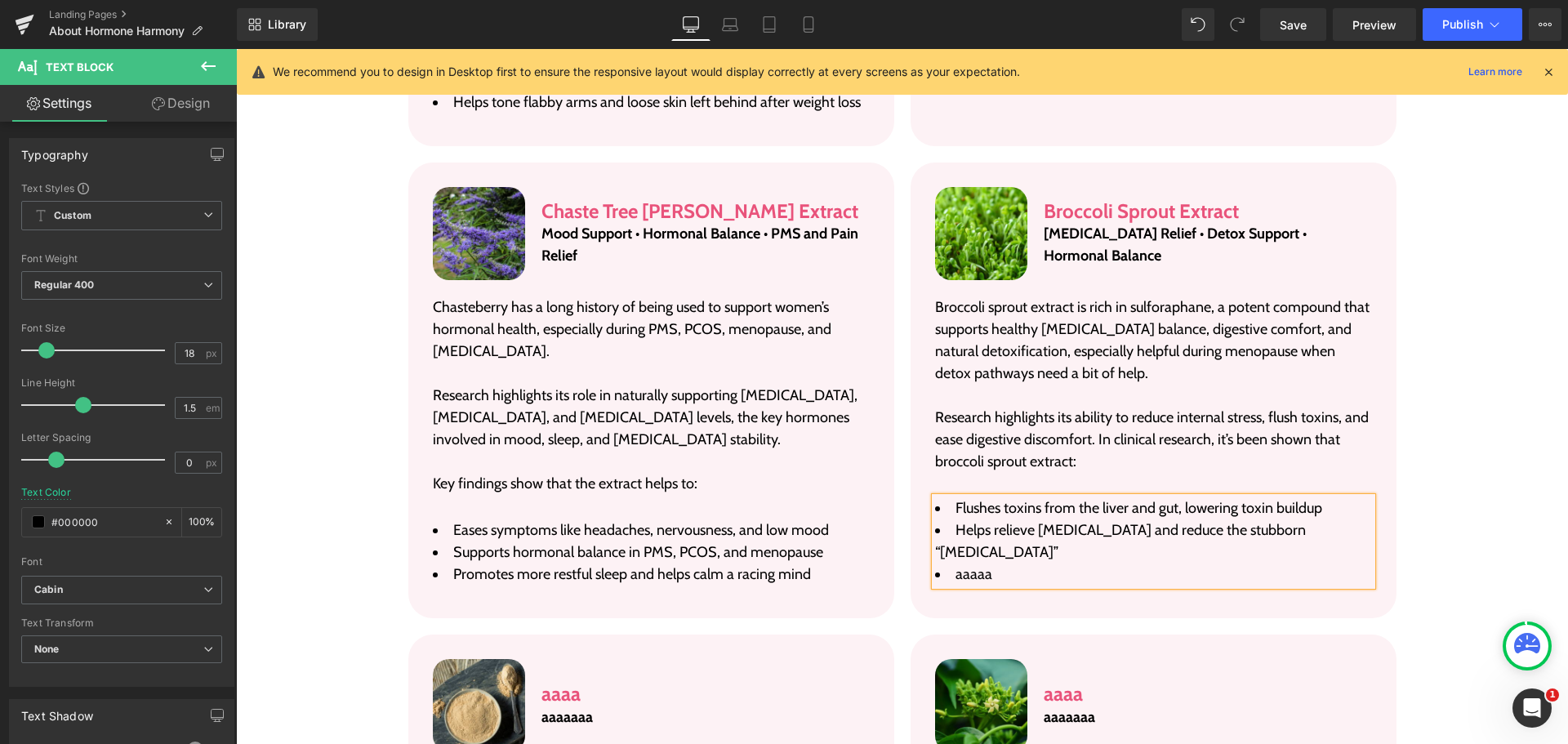
click at [970, 565] on span "aaaaa" at bounding box center [974, 575] width 37 height 18
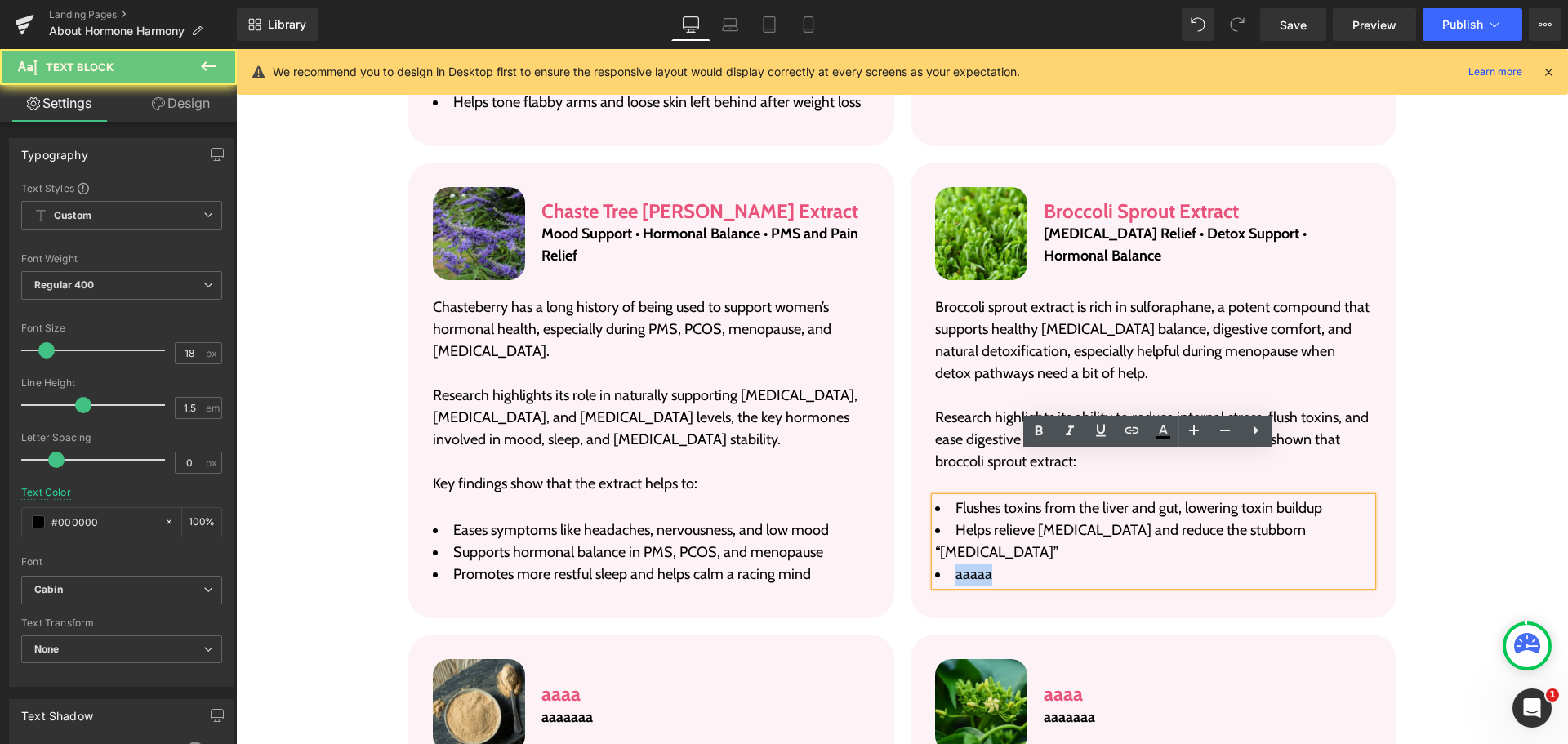
click at [970, 565] on span "aaaaa" at bounding box center [974, 575] width 37 height 18
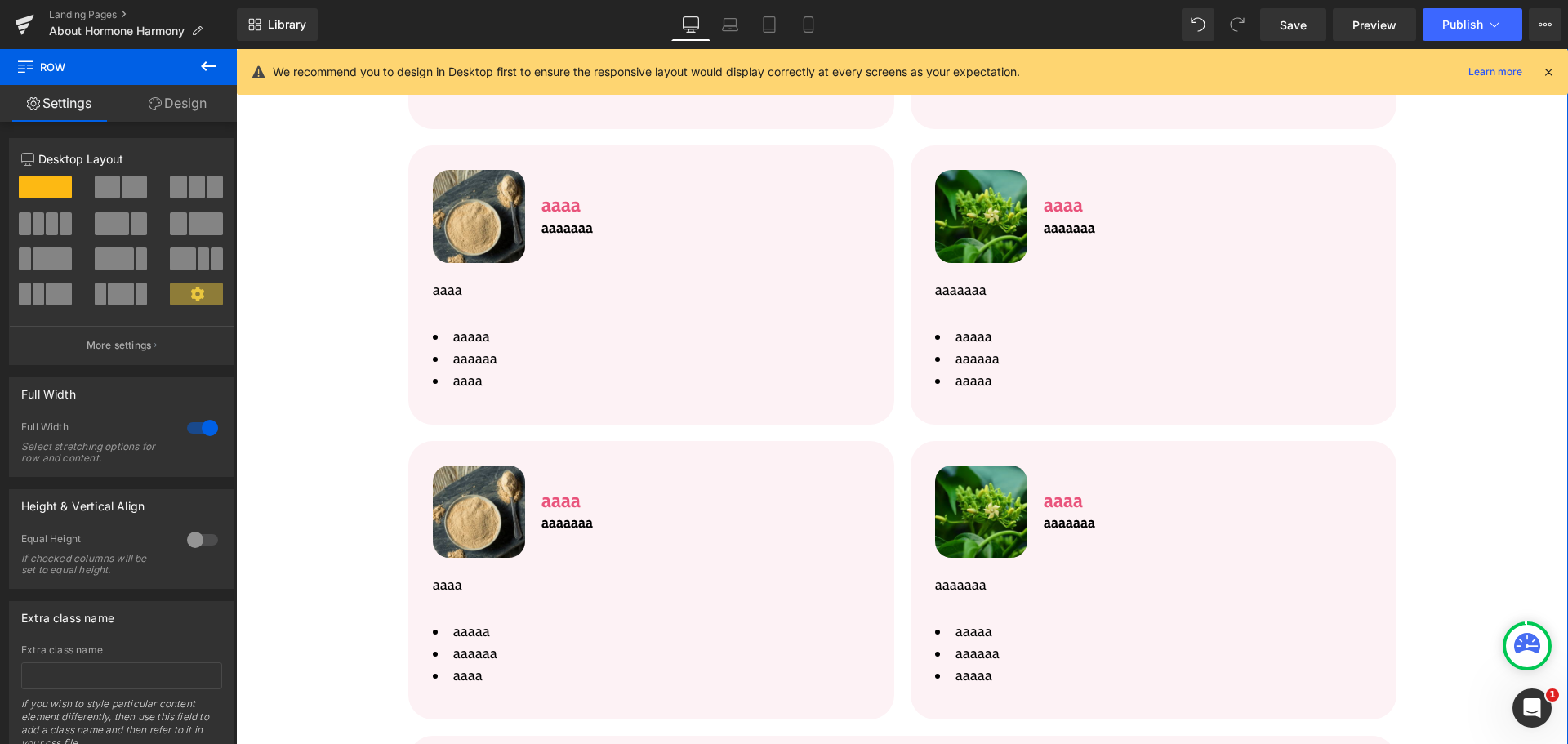
scroll to position [5138, 0]
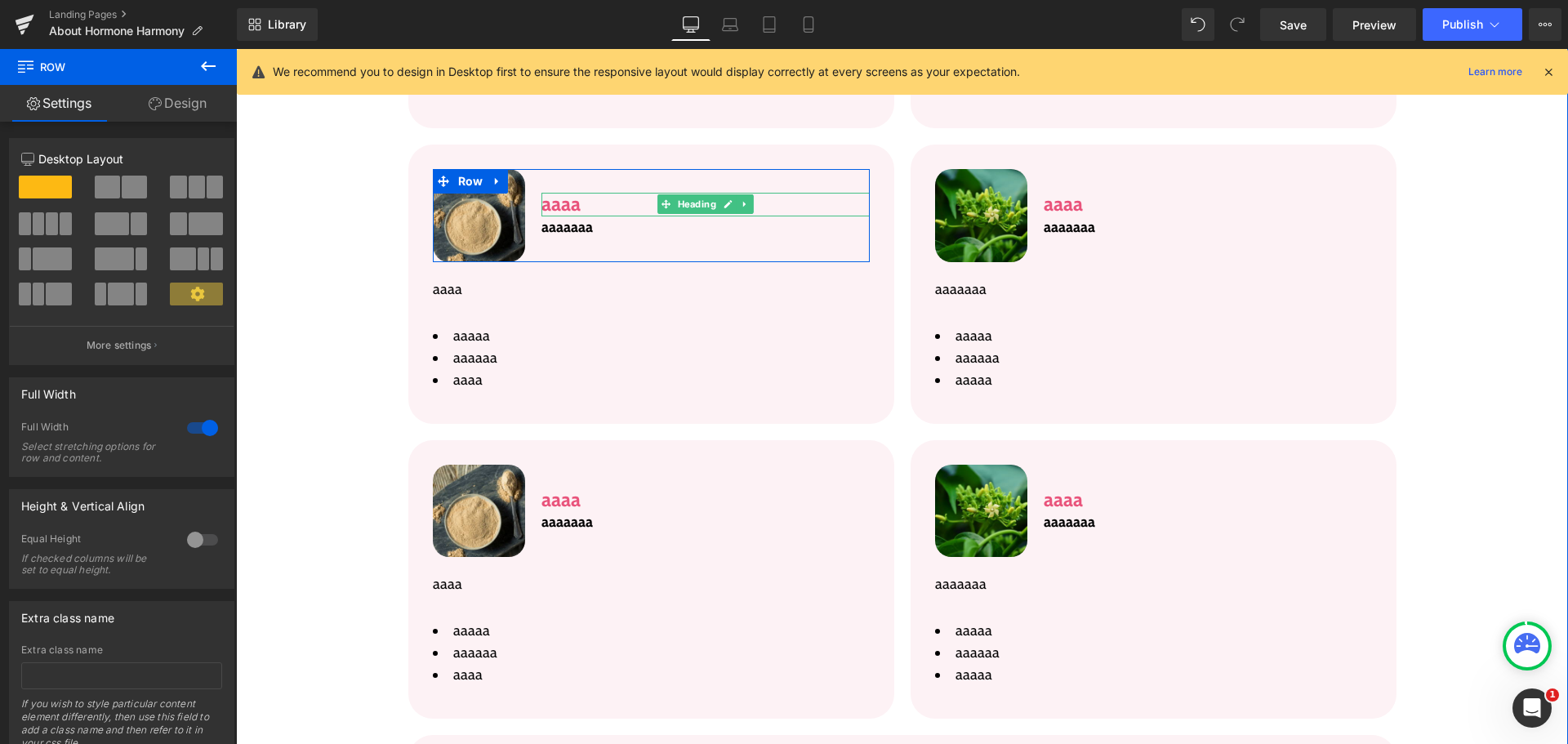
click at [561, 193] on h3 "aaaa" at bounding box center [706, 205] width 328 height 24
paste div
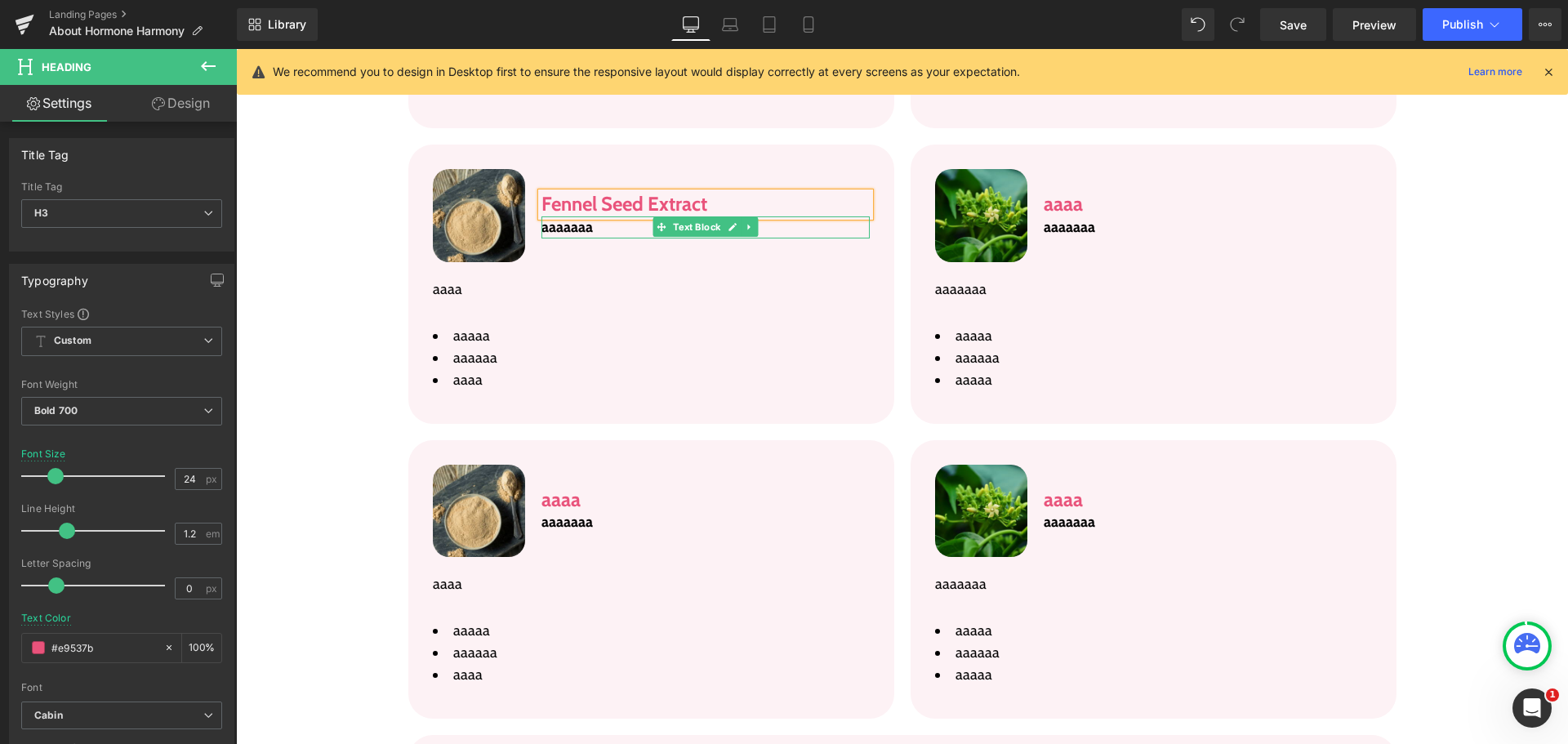
click at [585, 217] on p "aaaaaaa" at bounding box center [706, 227] width 328 height 22
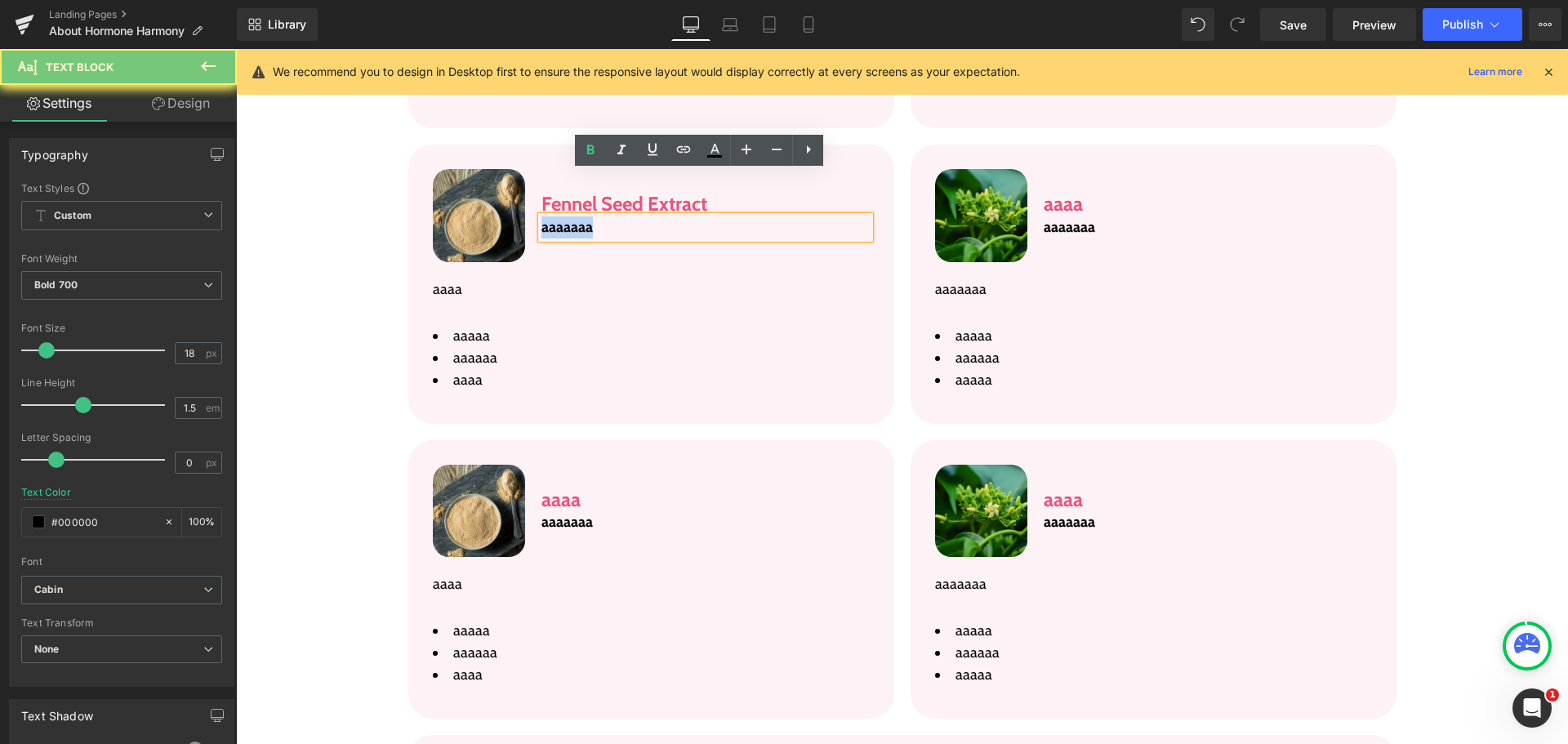
click at [585, 217] on p "aaaaaaa" at bounding box center [706, 227] width 328 height 22
paste div
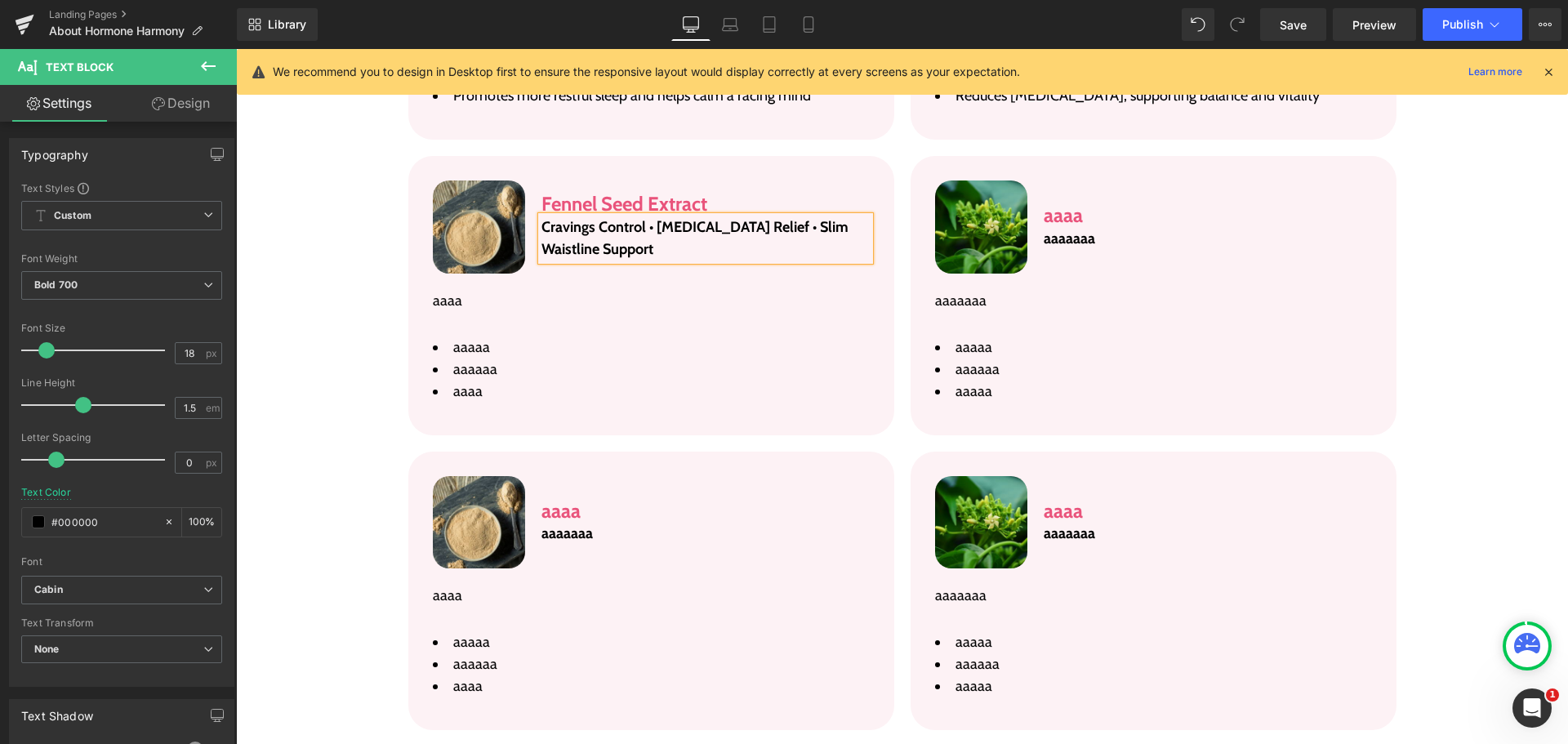
click at [421, 198] on div "Image Fennel Seed Extract Heading Cravings Control • Bloating Relief • Slim Wai…" at bounding box center [651, 295] width 486 height 279
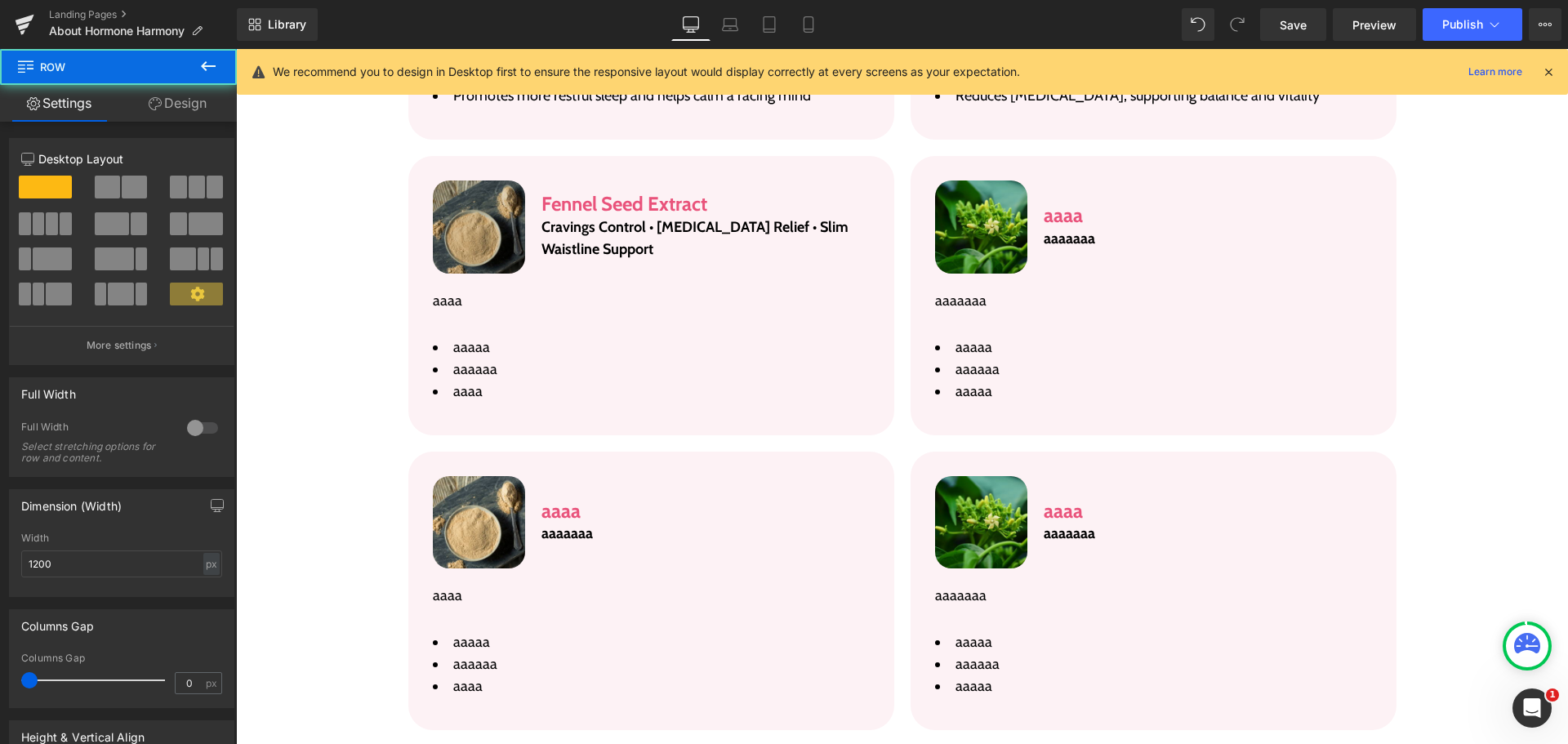
click at [448, 198] on img at bounding box center [479, 227] width 93 height 93
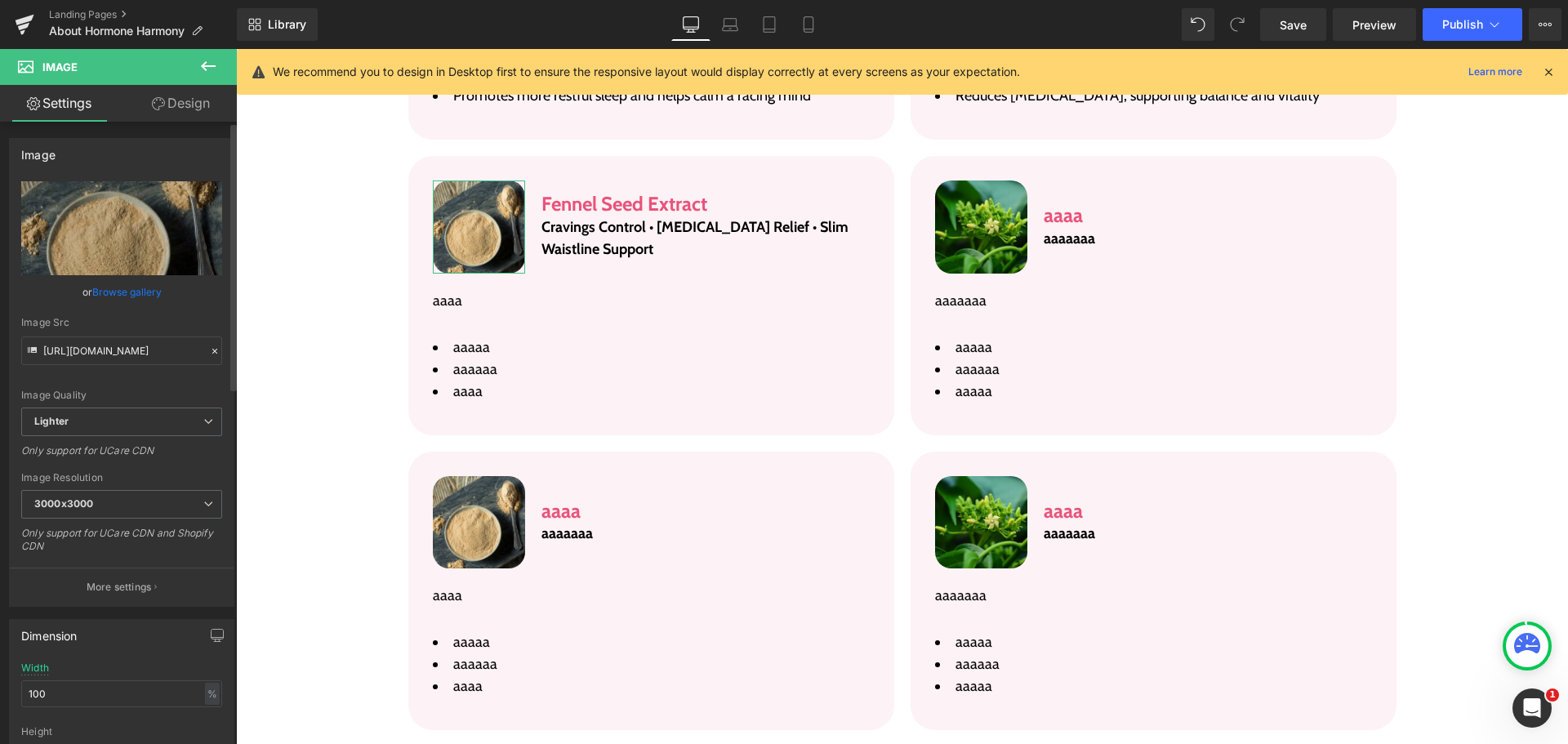
click at [95, 291] on link "Browse gallery" at bounding box center [127, 293] width 70 height 29
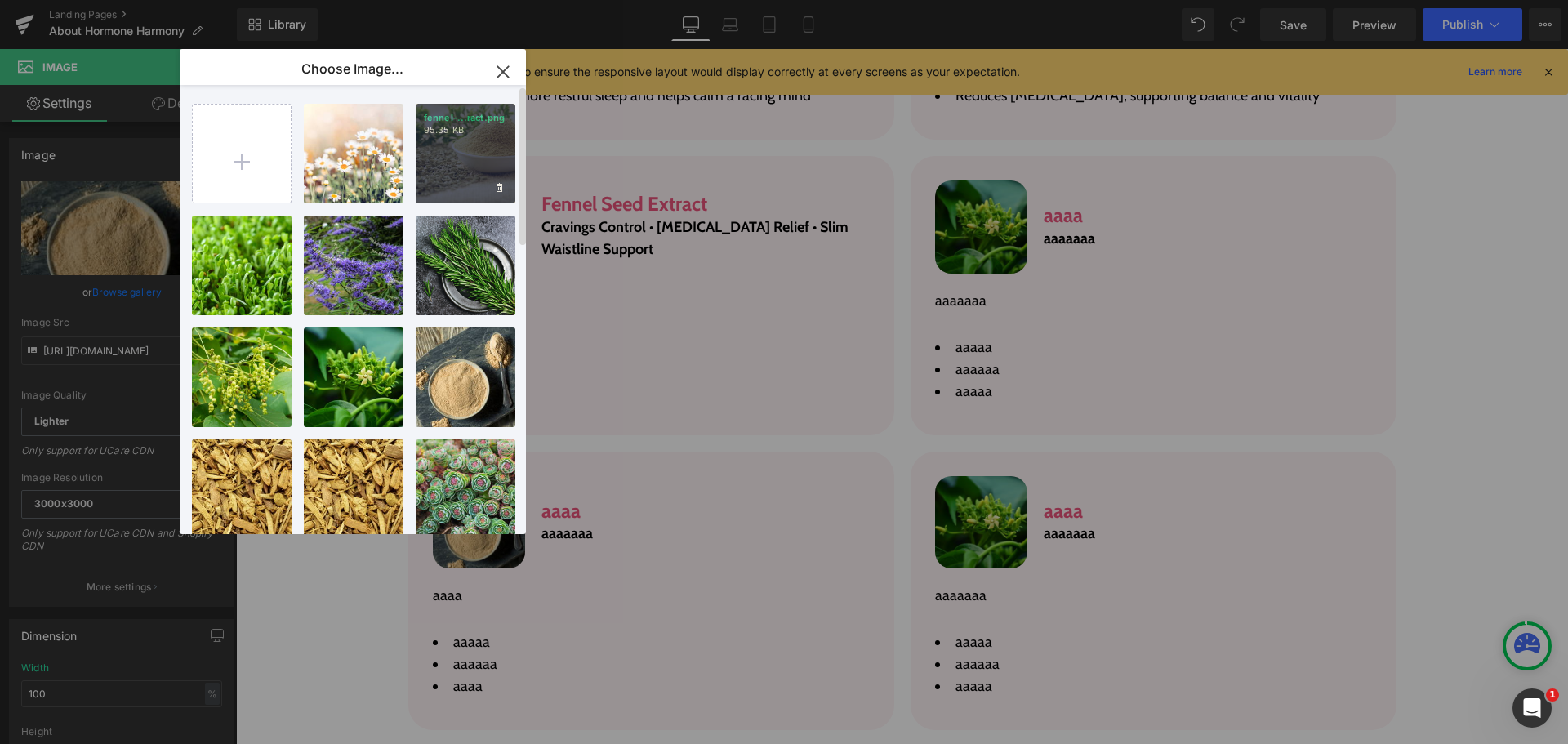
click at [458, 183] on div "fennel-...ract.png 95.35 KB" at bounding box center [466, 154] width 100 height 100
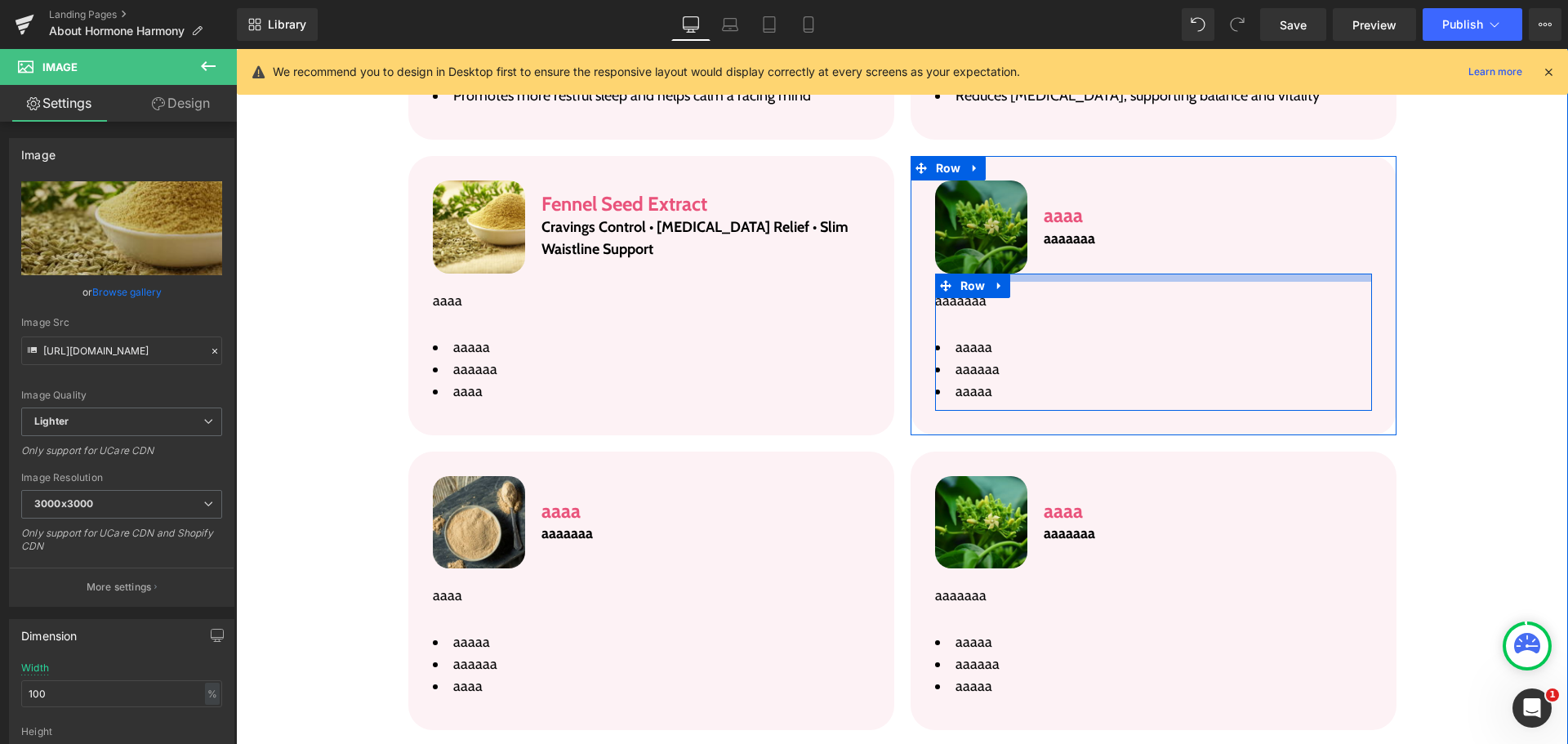
click at [1005, 220] on img at bounding box center [981, 227] width 93 height 93
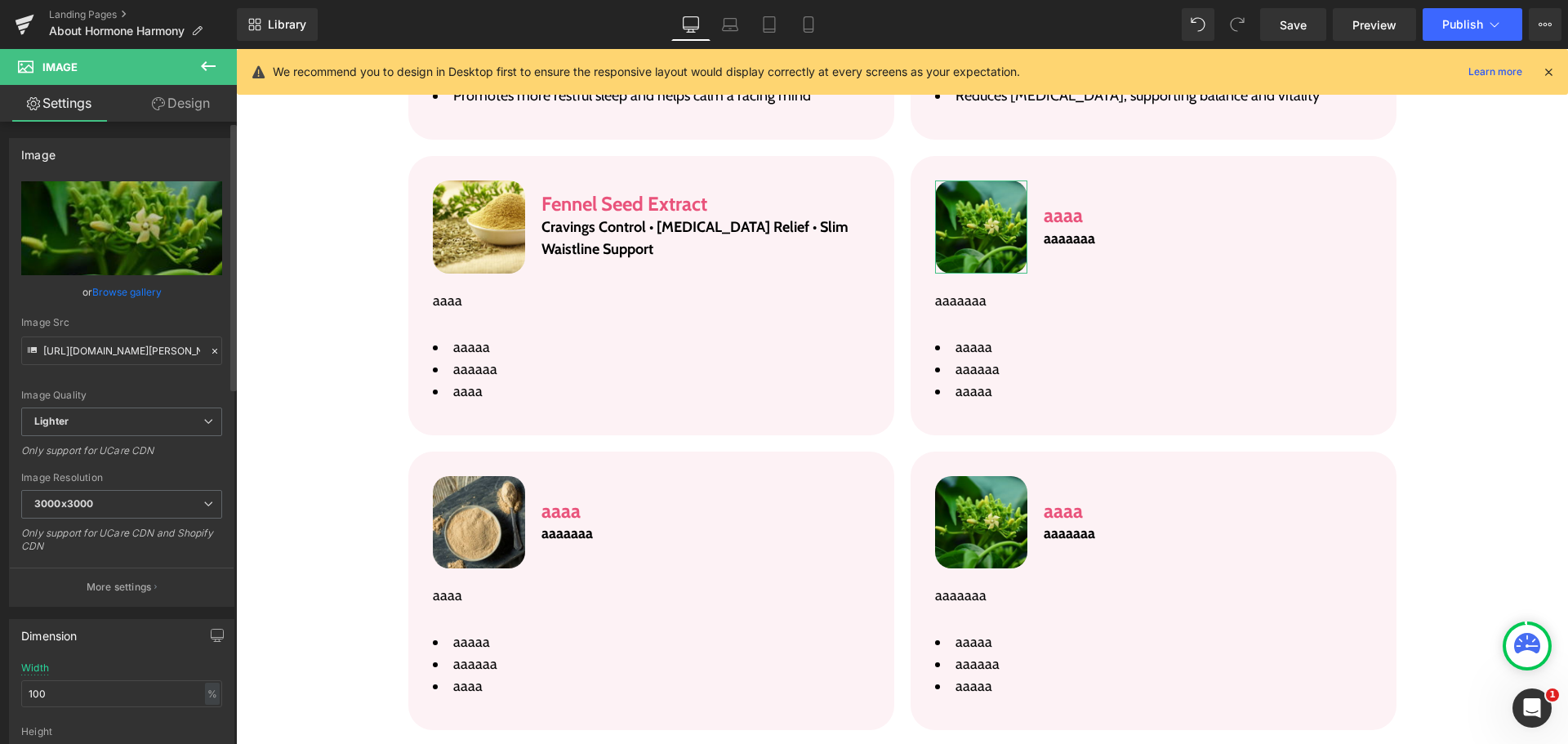
click at [120, 288] on link "Browse gallery" at bounding box center [127, 293] width 70 height 29
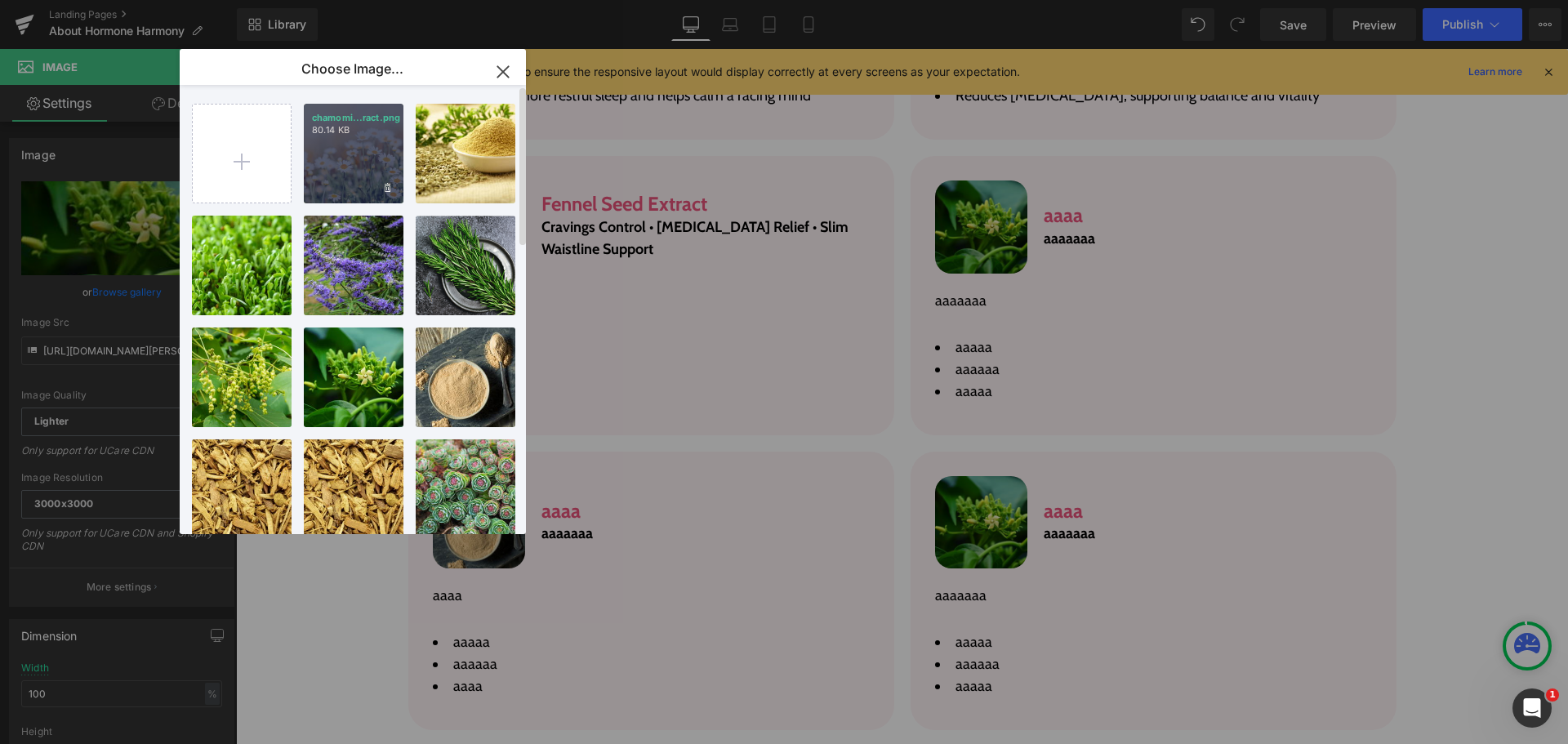
click at [370, 193] on div "chamomi...ract.png 80.14 KB" at bounding box center [353, 154] width 100 height 100
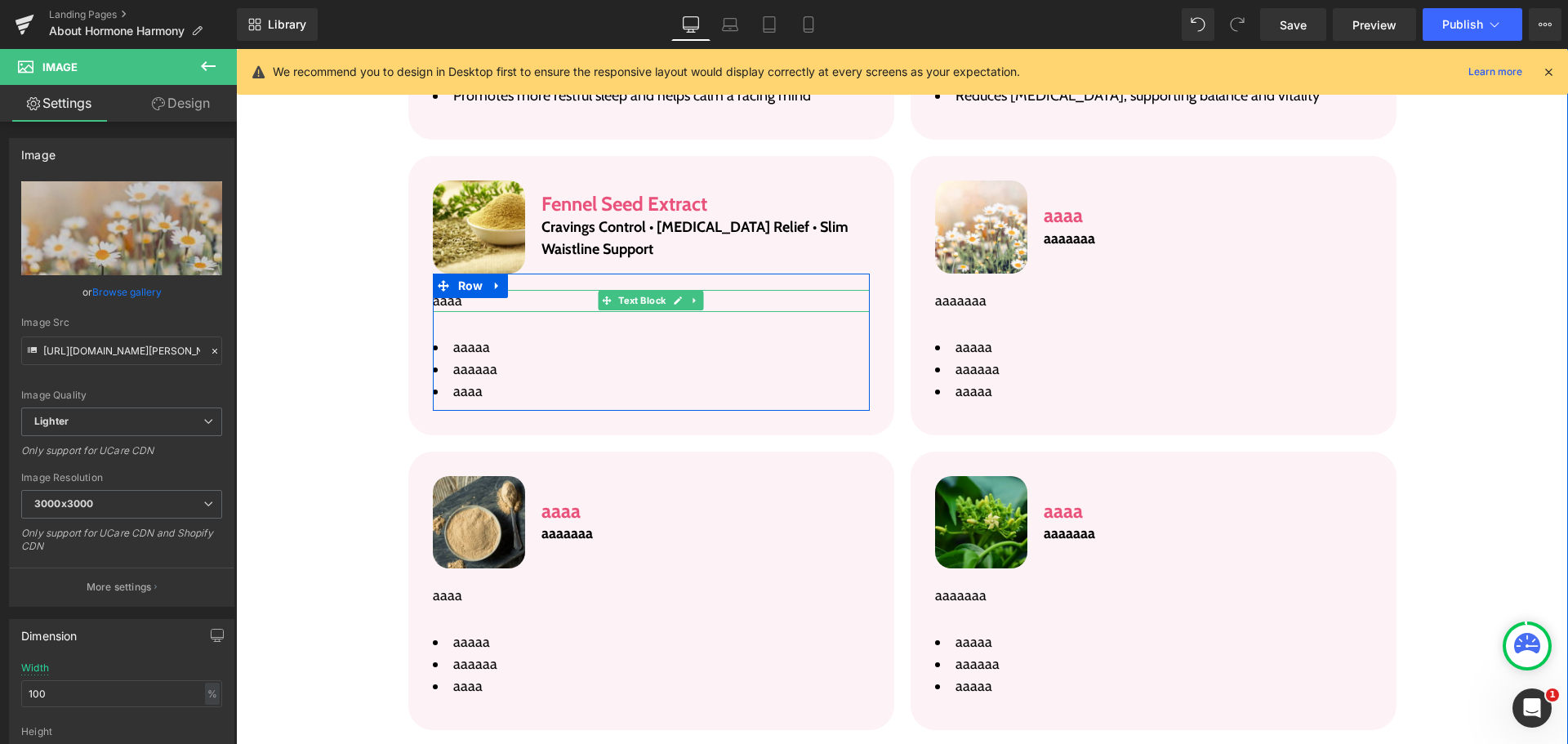
click at [451, 290] on p "aaaa" at bounding box center [651, 301] width 437 height 22
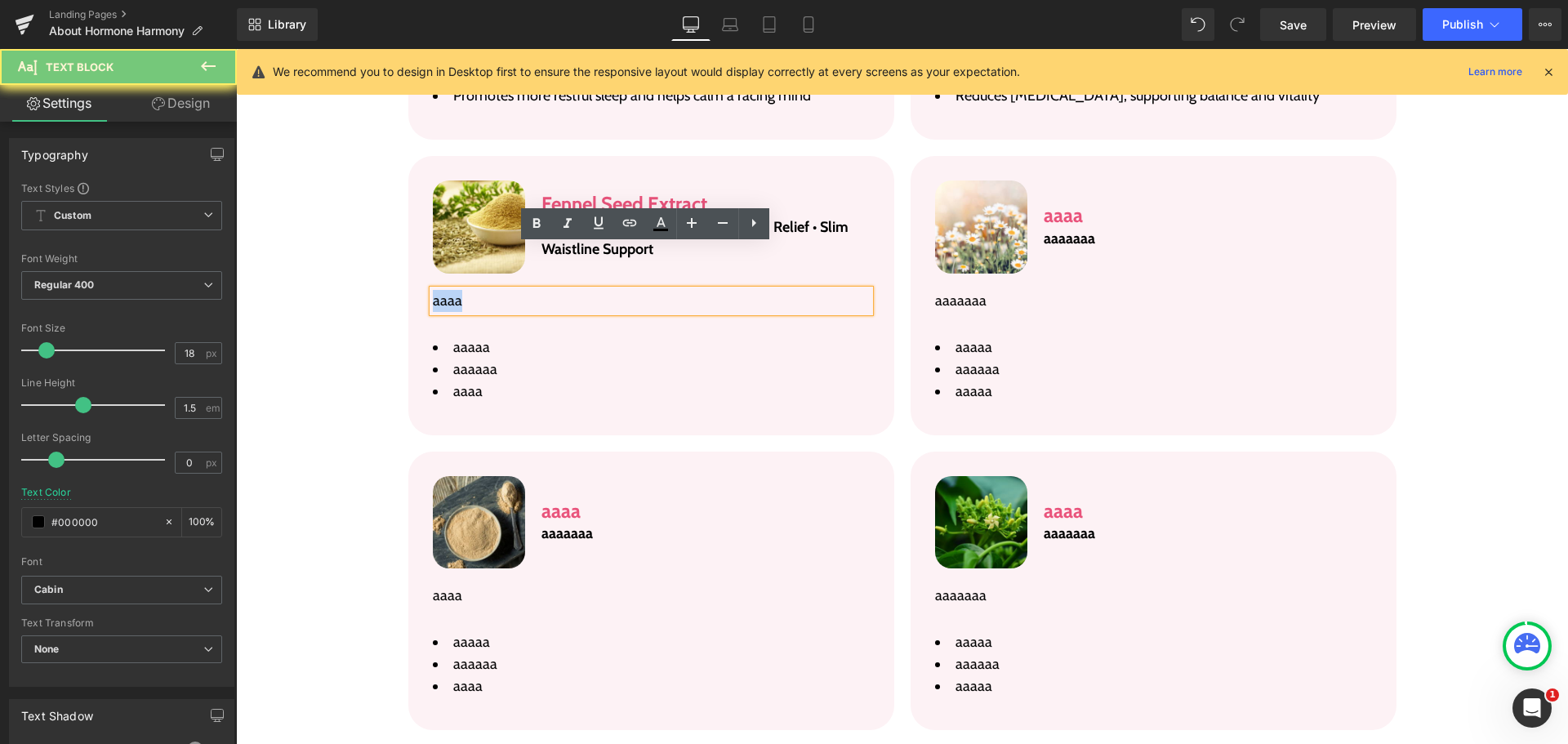
click at [451, 290] on p "aaaa" at bounding box center [651, 301] width 437 height 22
paste div
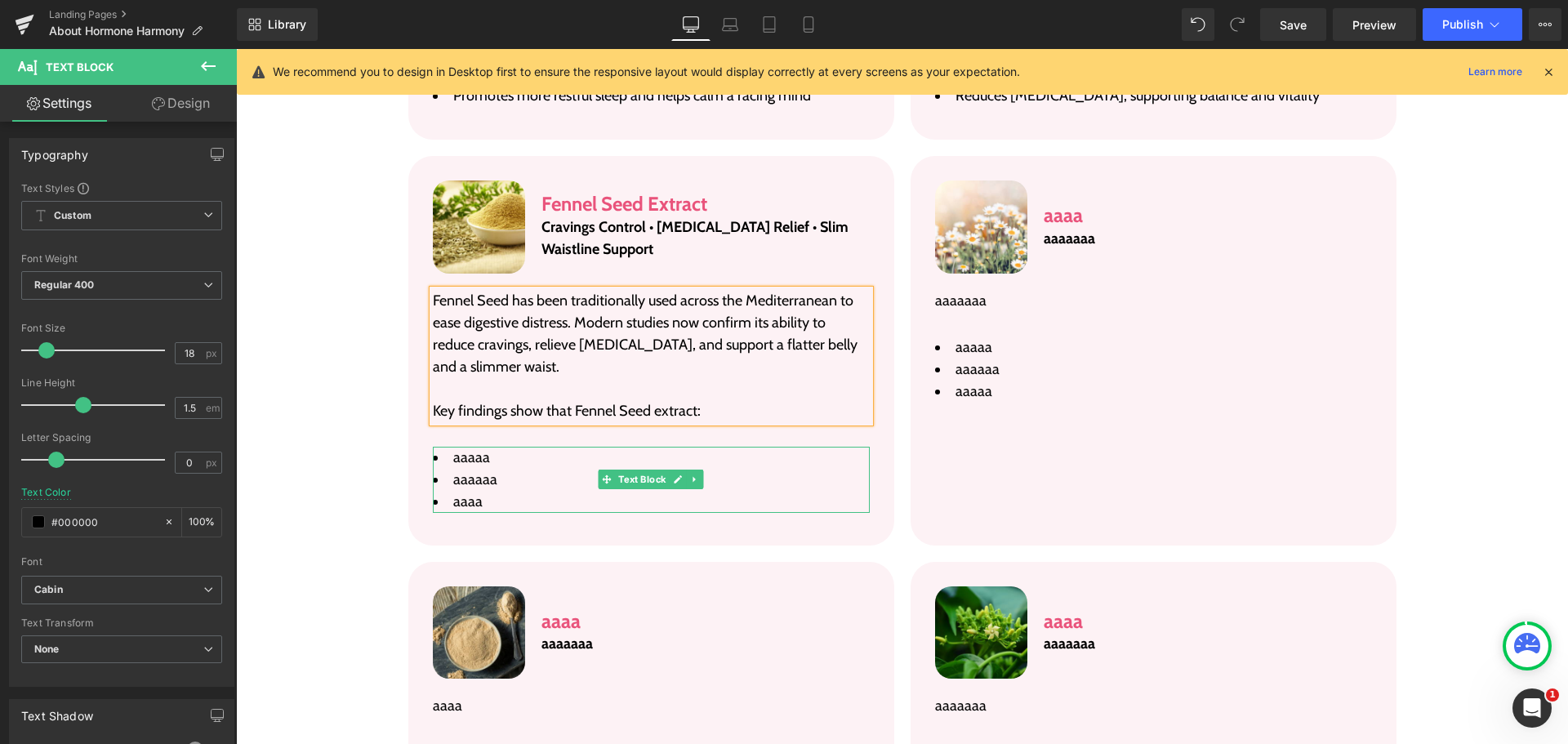
click at [470, 449] on span "aaaaa" at bounding box center [471, 458] width 37 height 18
paste div
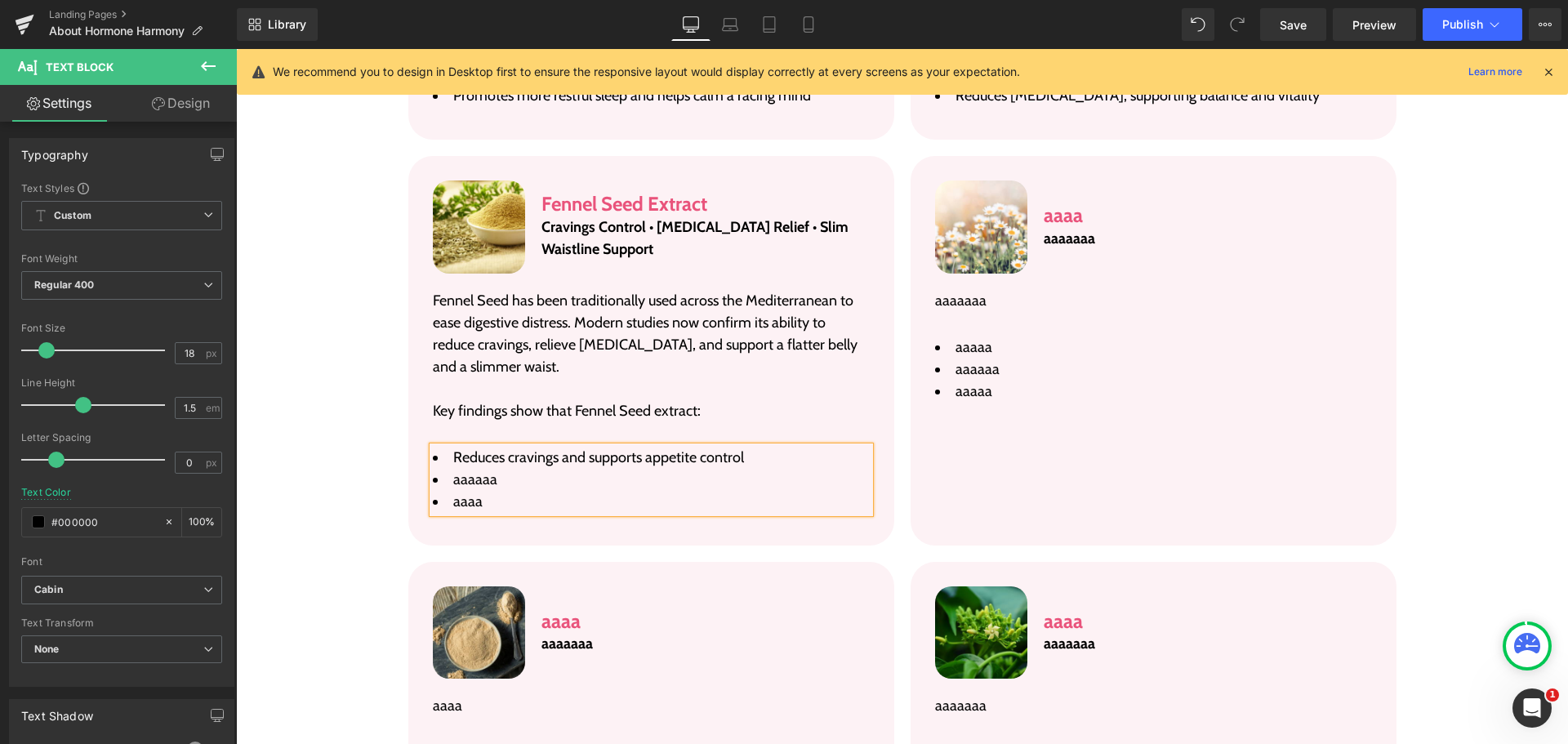
click at [476, 470] on span "aaaaaa" at bounding box center [475, 479] width 44 height 18
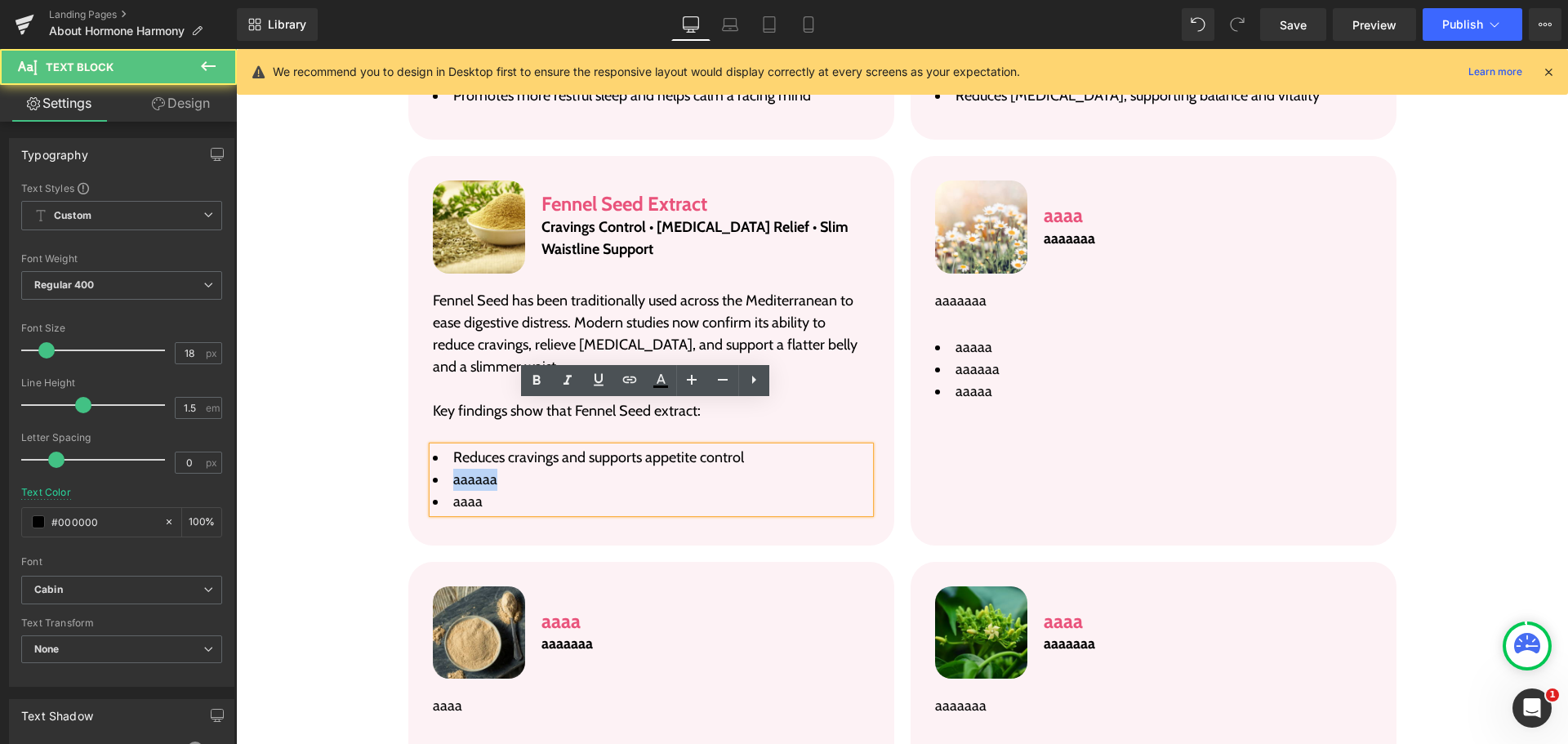
click at [476, 470] on span "aaaaaa" at bounding box center [475, 479] width 44 height 18
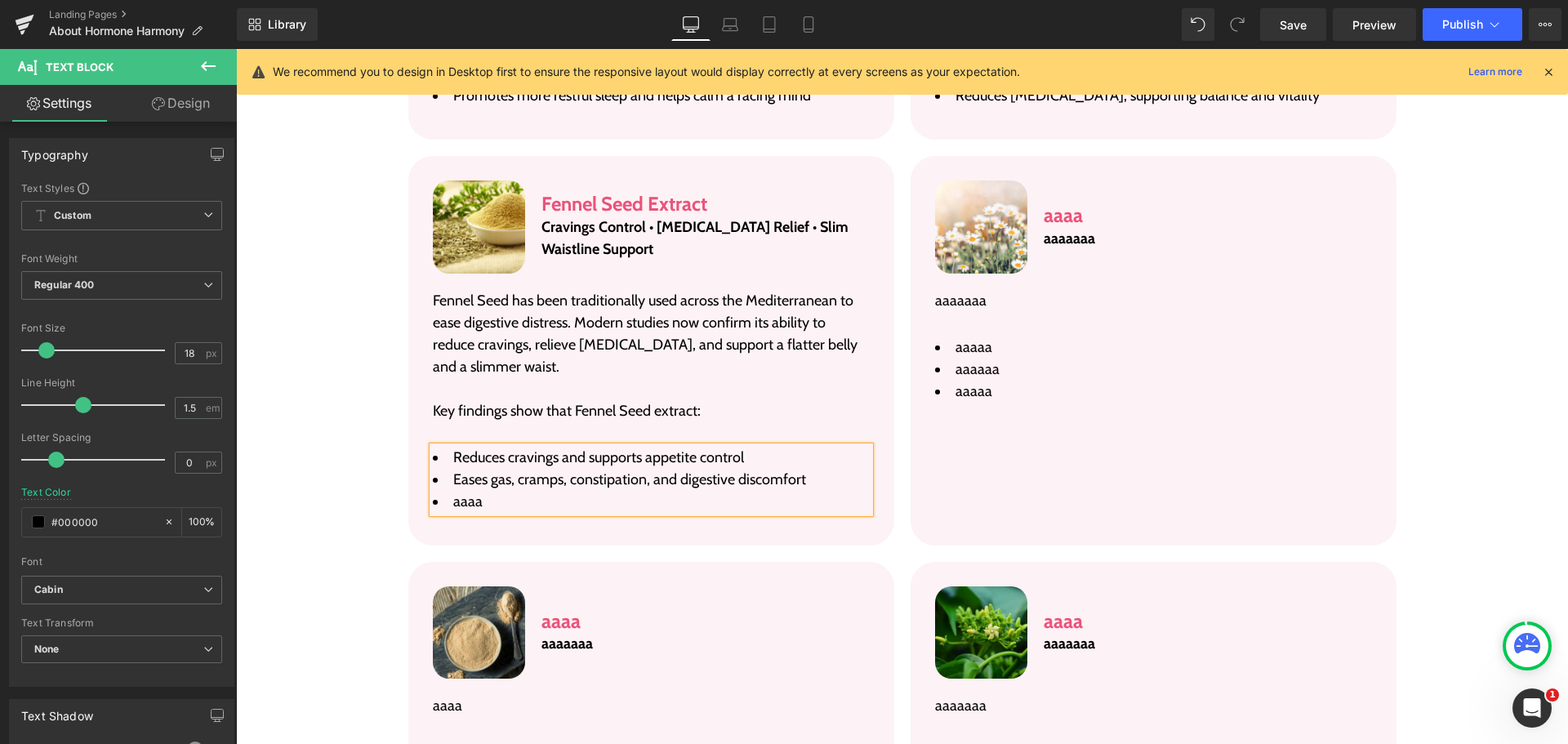
click at [468, 493] on span "aaaa" at bounding box center [467, 502] width 29 height 18
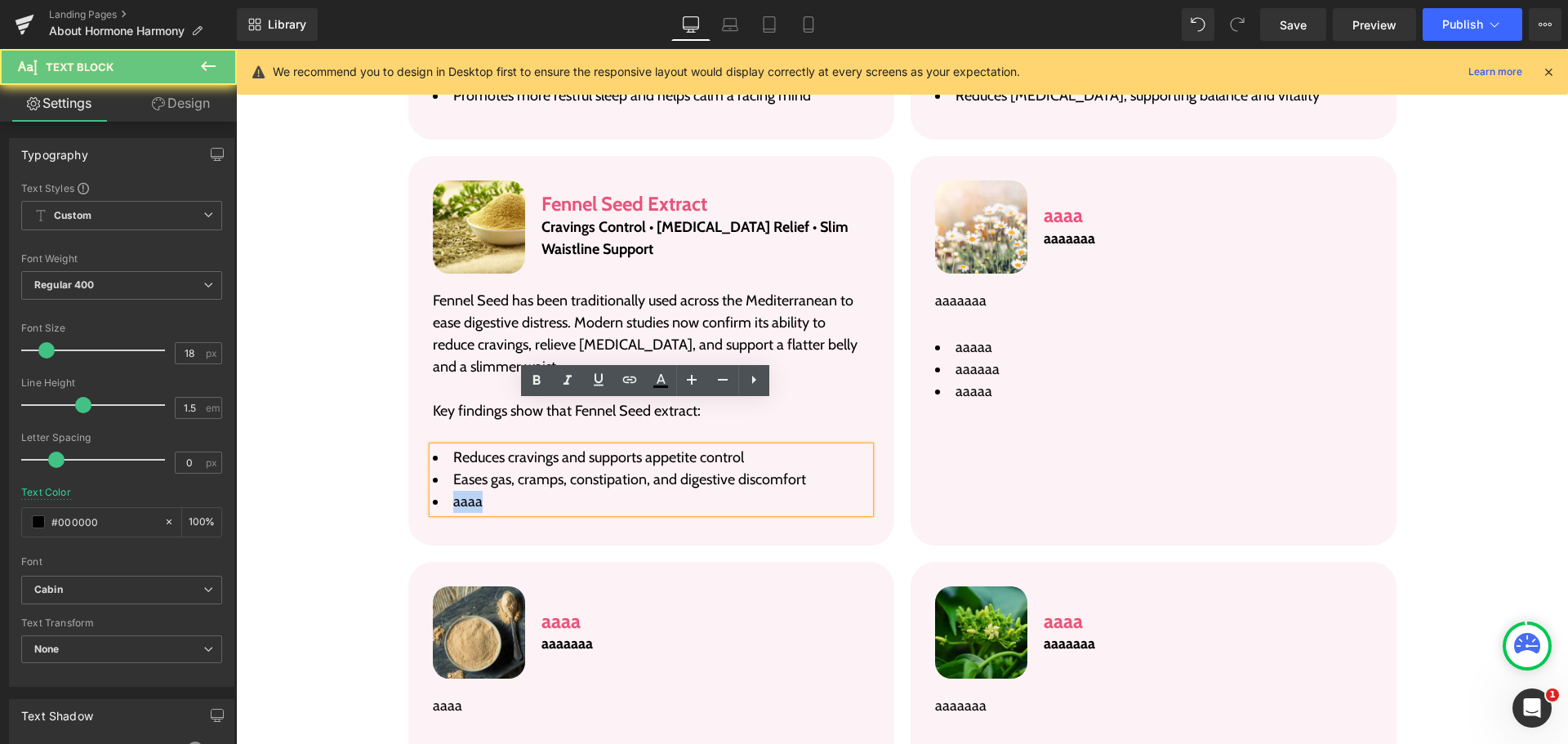
click at [468, 493] on span "aaaa" at bounding box center [467, 502] width 29 height 18
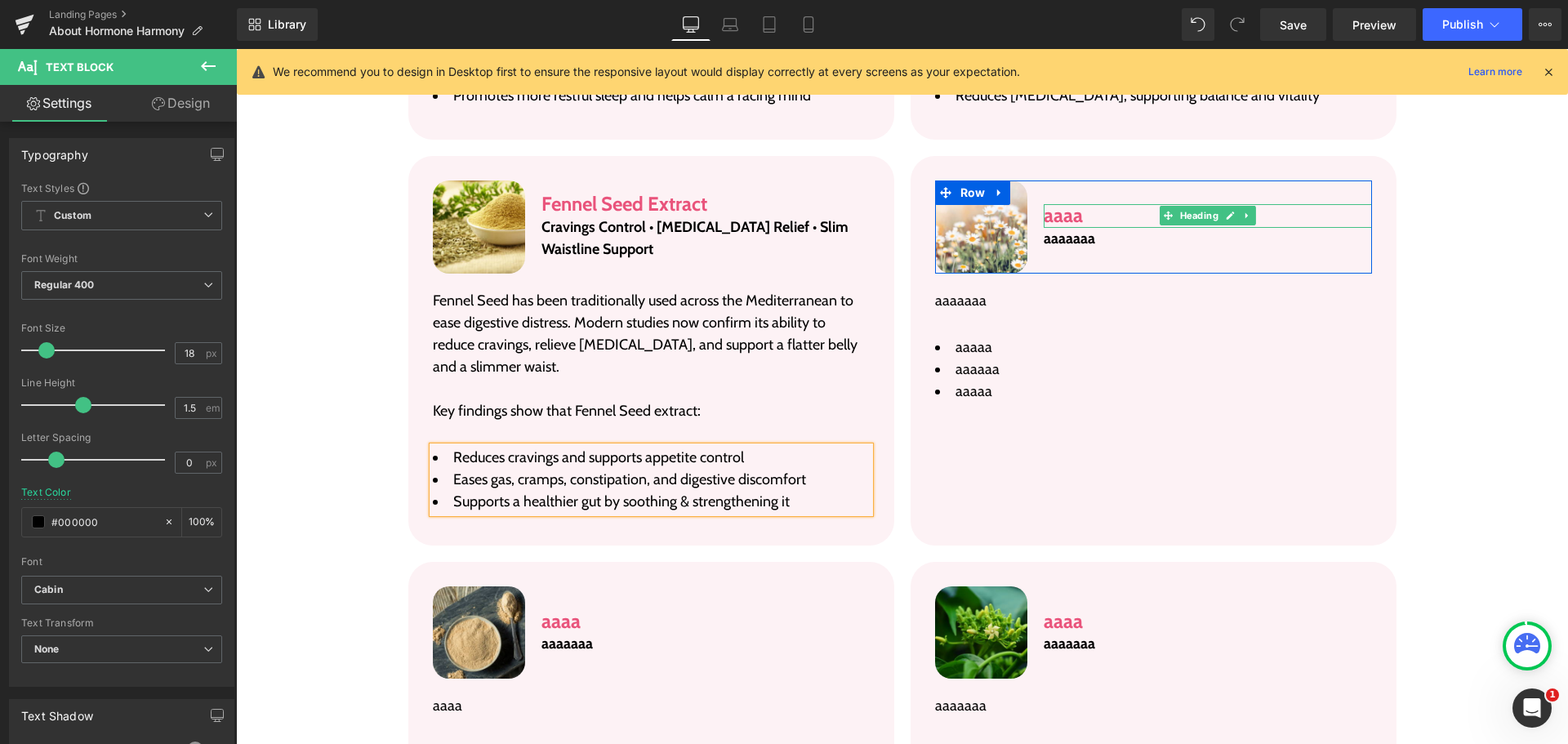
click at [1061, 204] on h3 "aaaa" at bounding box center [1207, 216] width 328 height 24
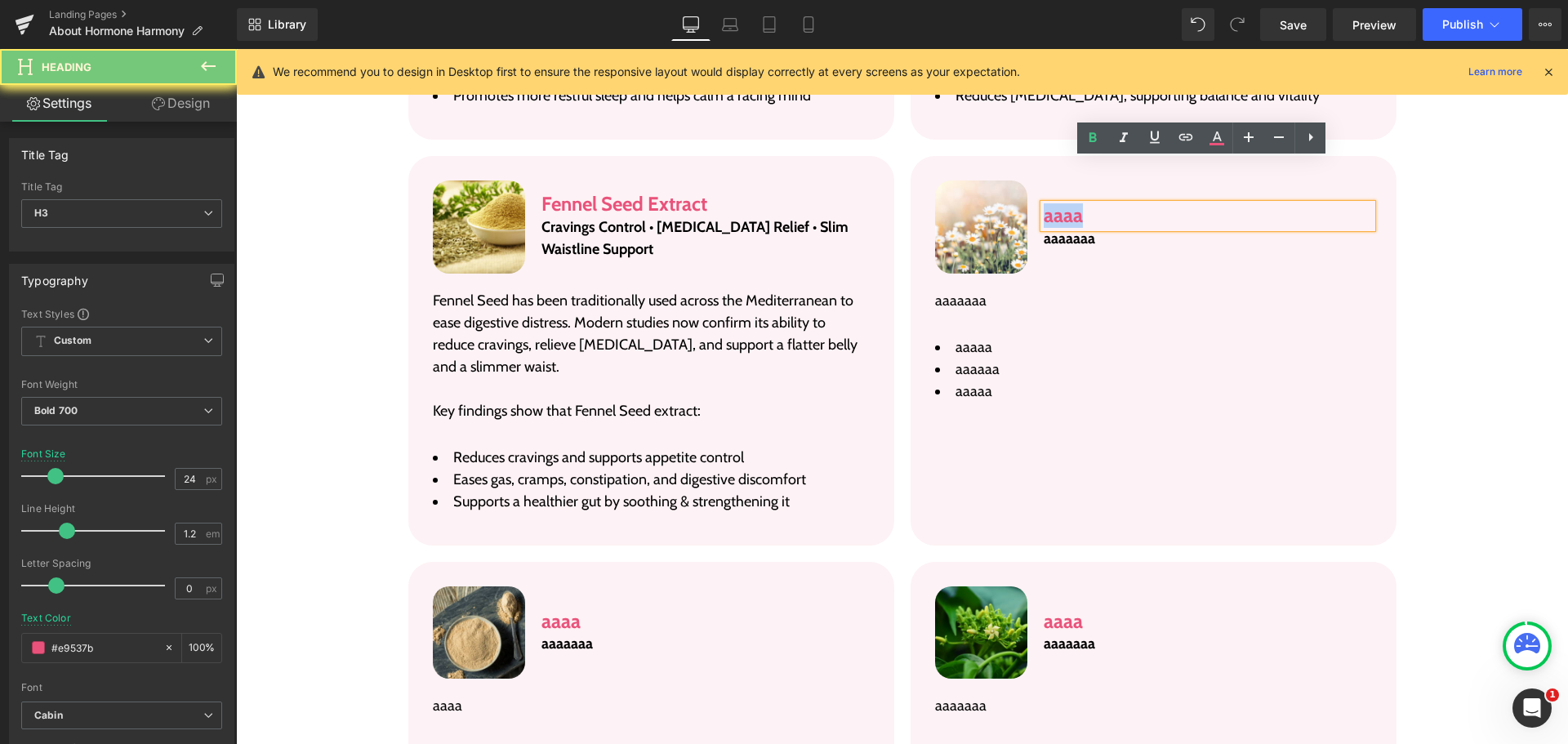
paste div
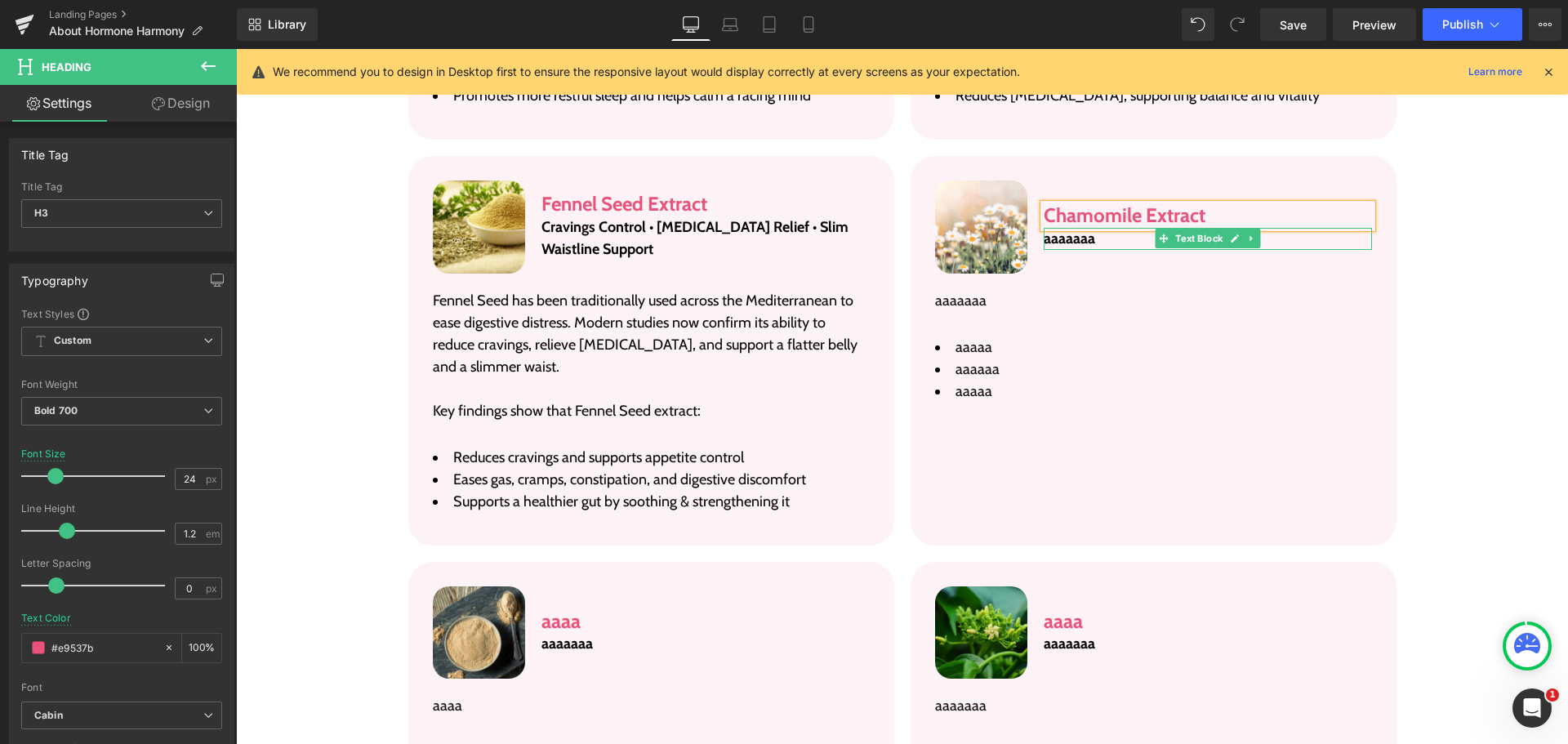
click at [1075, 228] on p "aaaaaaa" at bounding box center [1207, 239] width 328 height 22
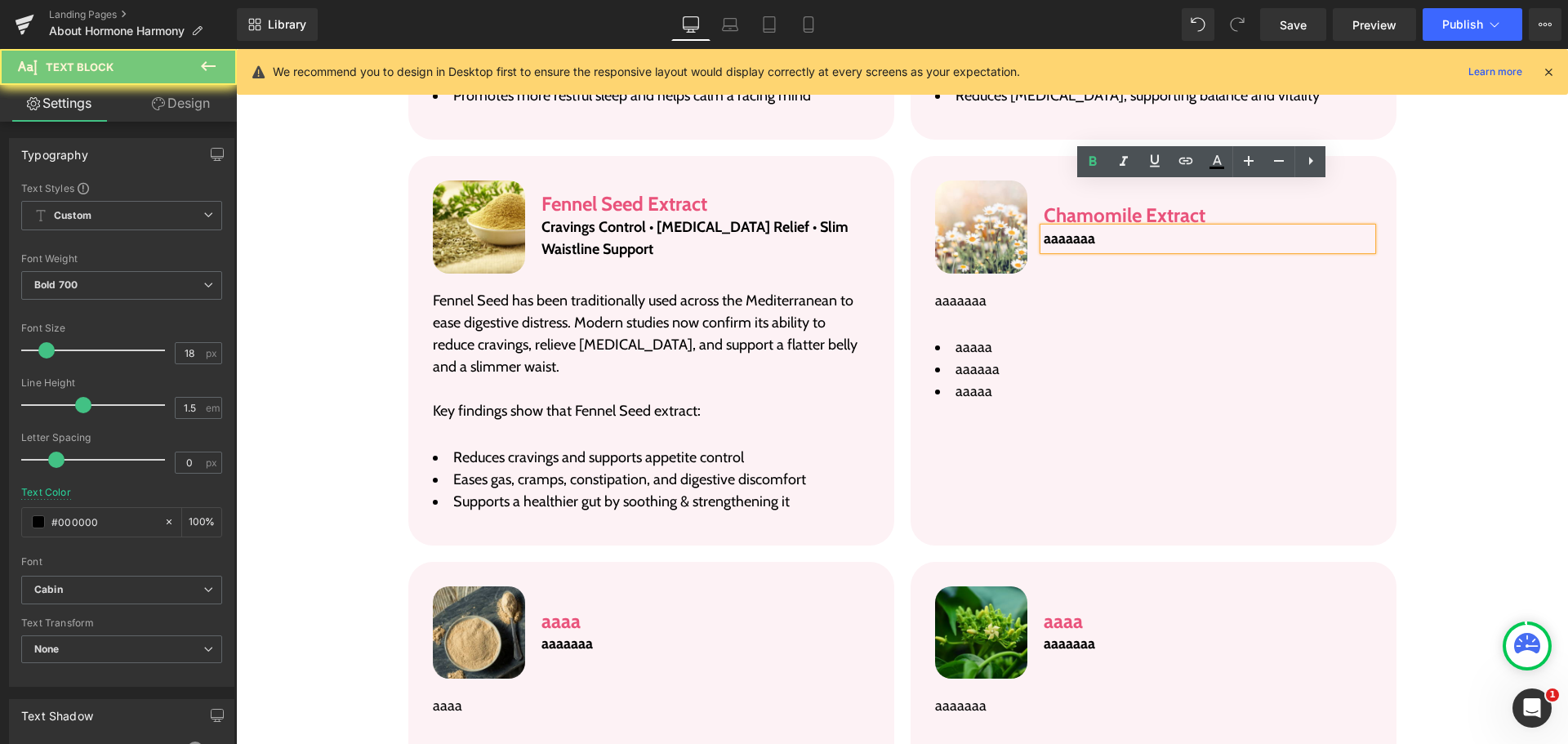
click at [1075, 228] on p "aaaaaaa" at bounding box center [1207, 239] width 328 height 22
paste div
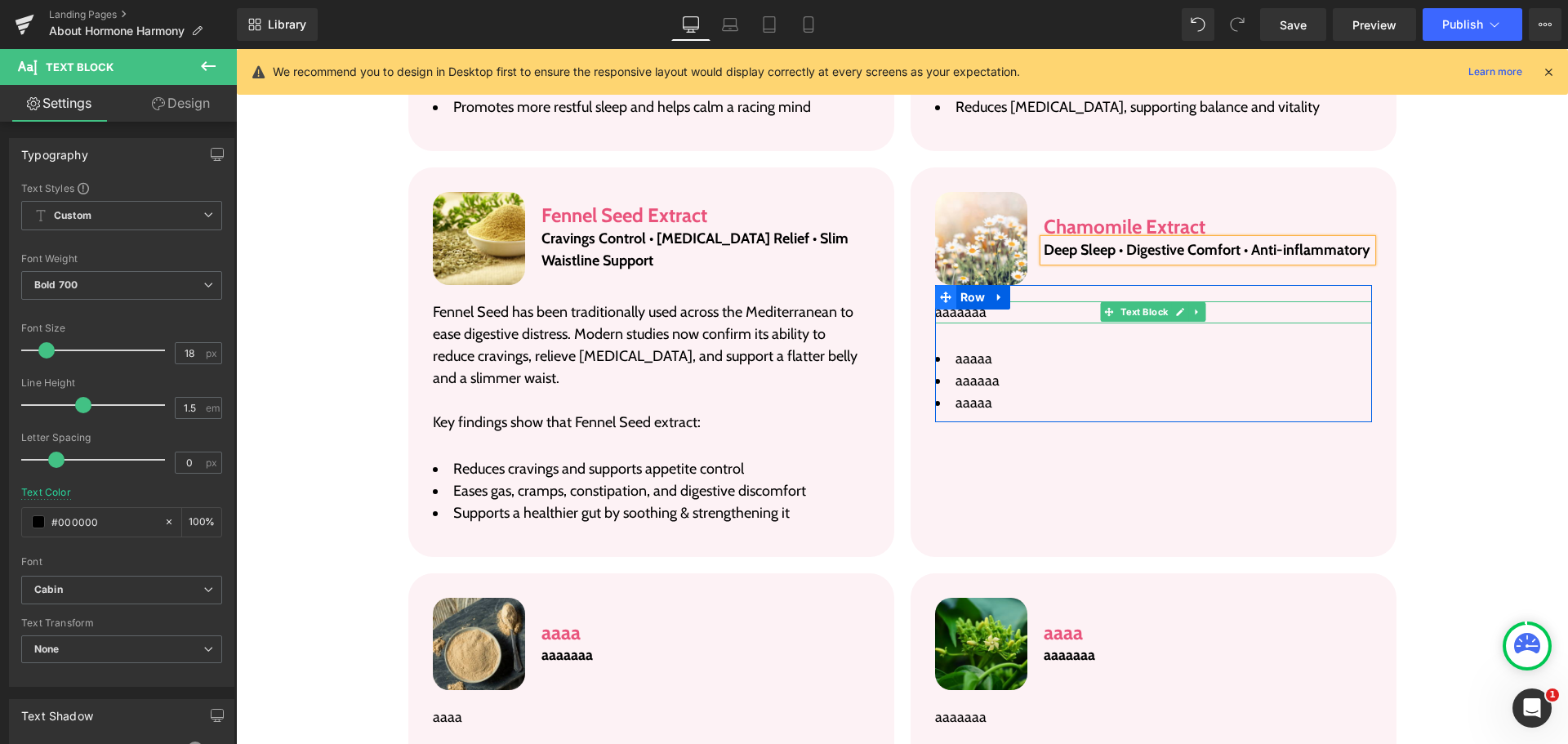
click at [946, 285] on span at bounding box center [945, 297] width 21 height 24
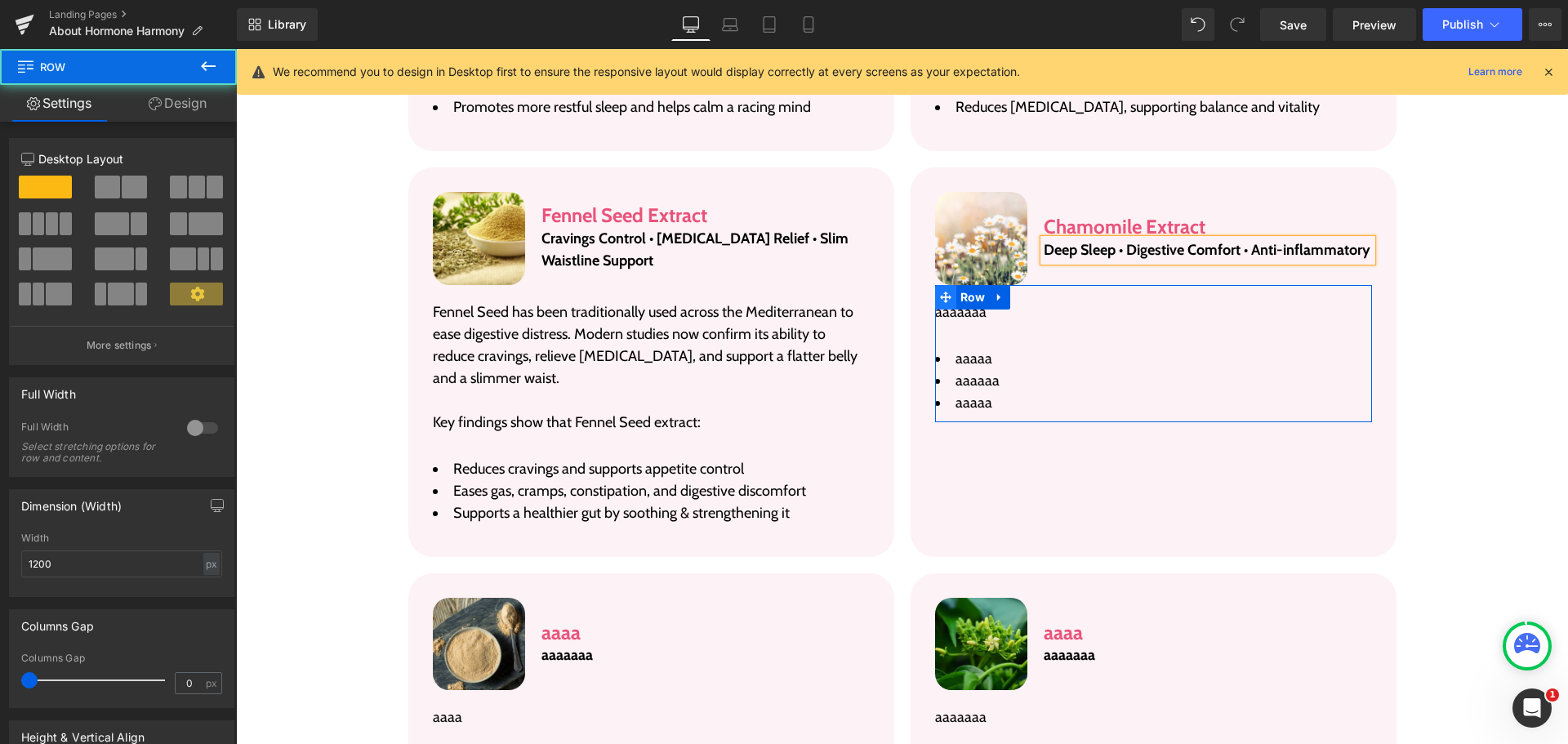
click at [946, 285] on span at bounding box center [945, 297] width 21 height 24
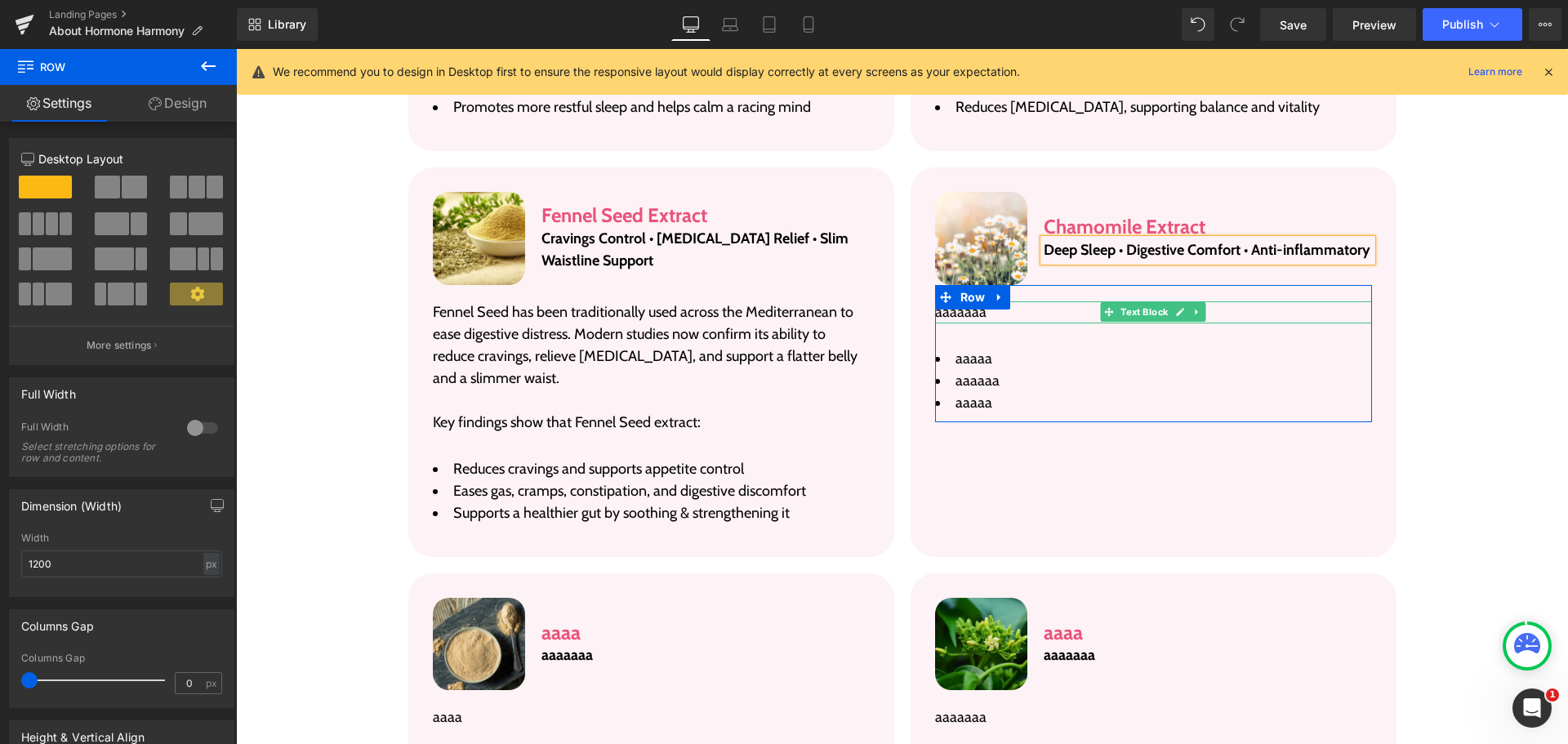
click at [976, 302] on p "aaaaaaa" at bounding box center [1153, 313] width 437 height 22
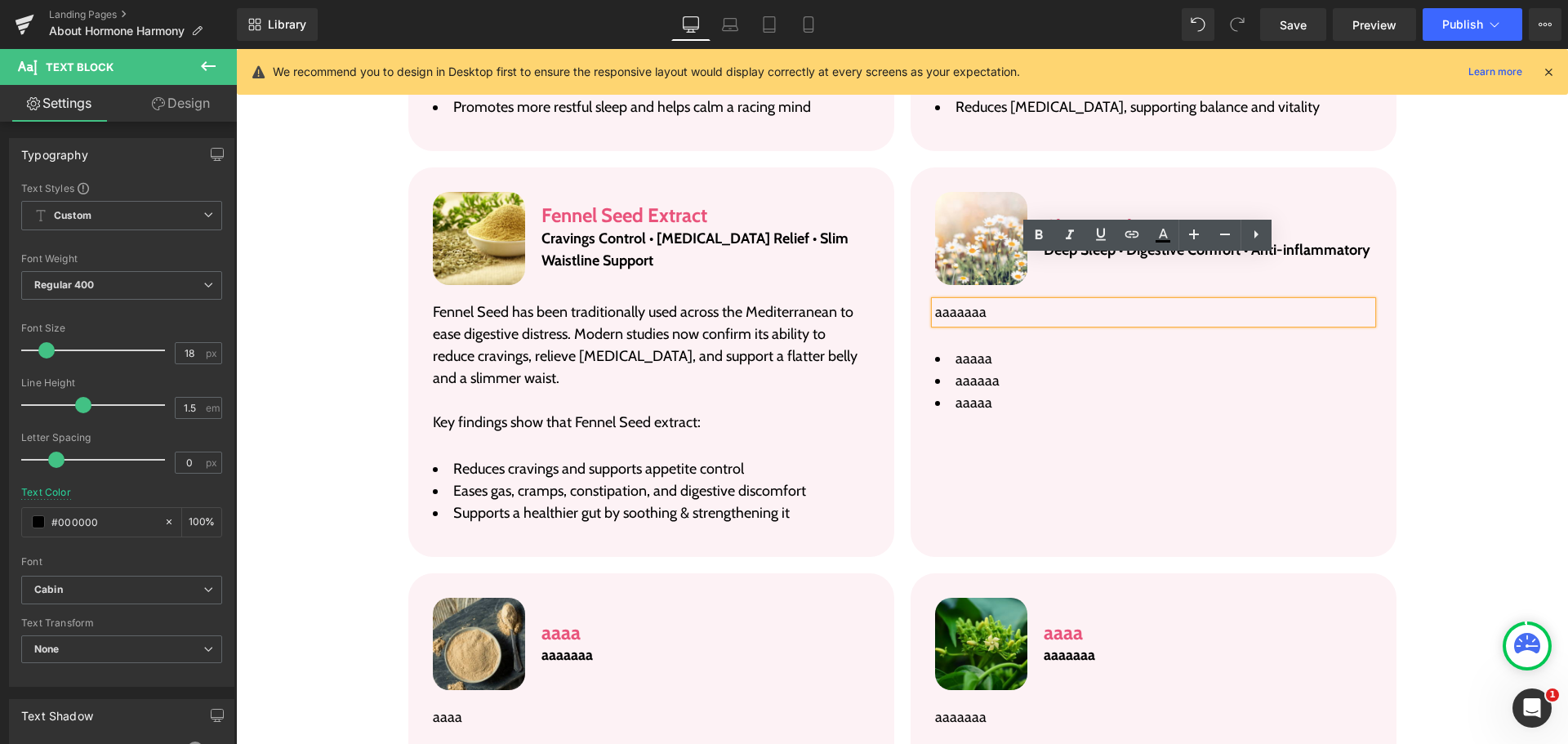
click at [976, 302] on p "aaaaaaa" at bounding box center [1153, 313] width 437 height 22
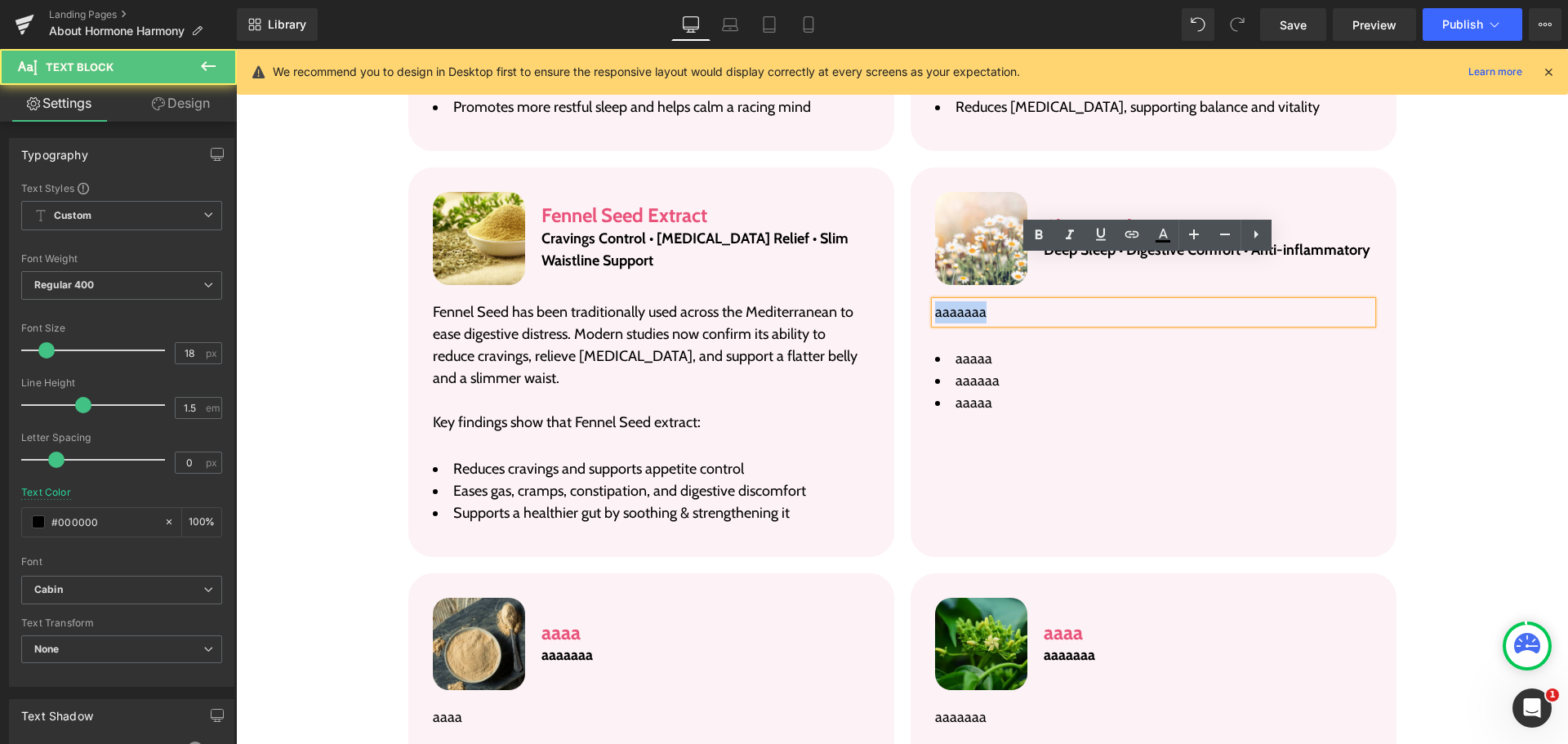
click at [976, 302] on p "aaaaaaa" at bounding box center [1153, 313] width 437 height 22
paste div
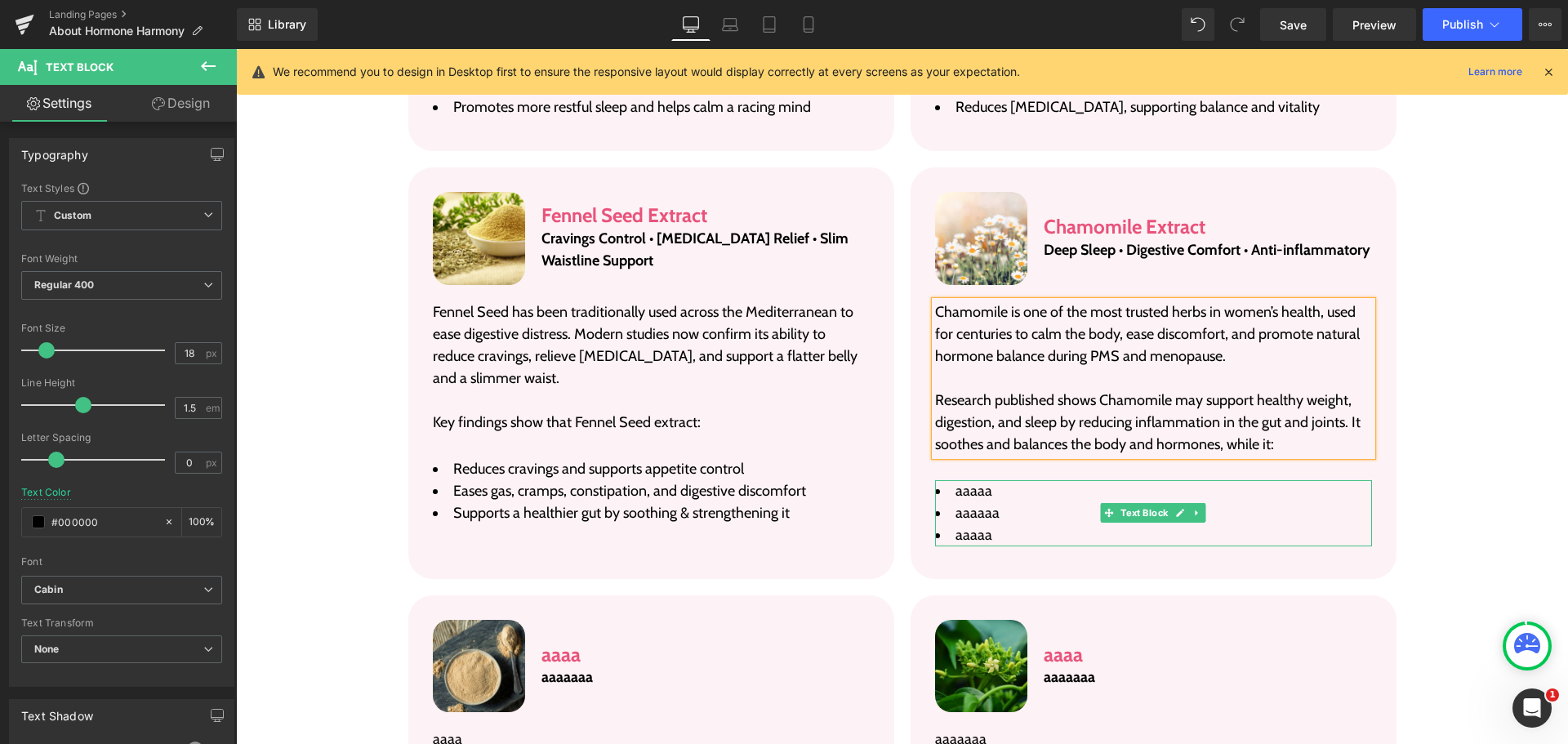
click at [976, 482] on span "aaaaa" at bounding box center [974, 491] width 37 height 18
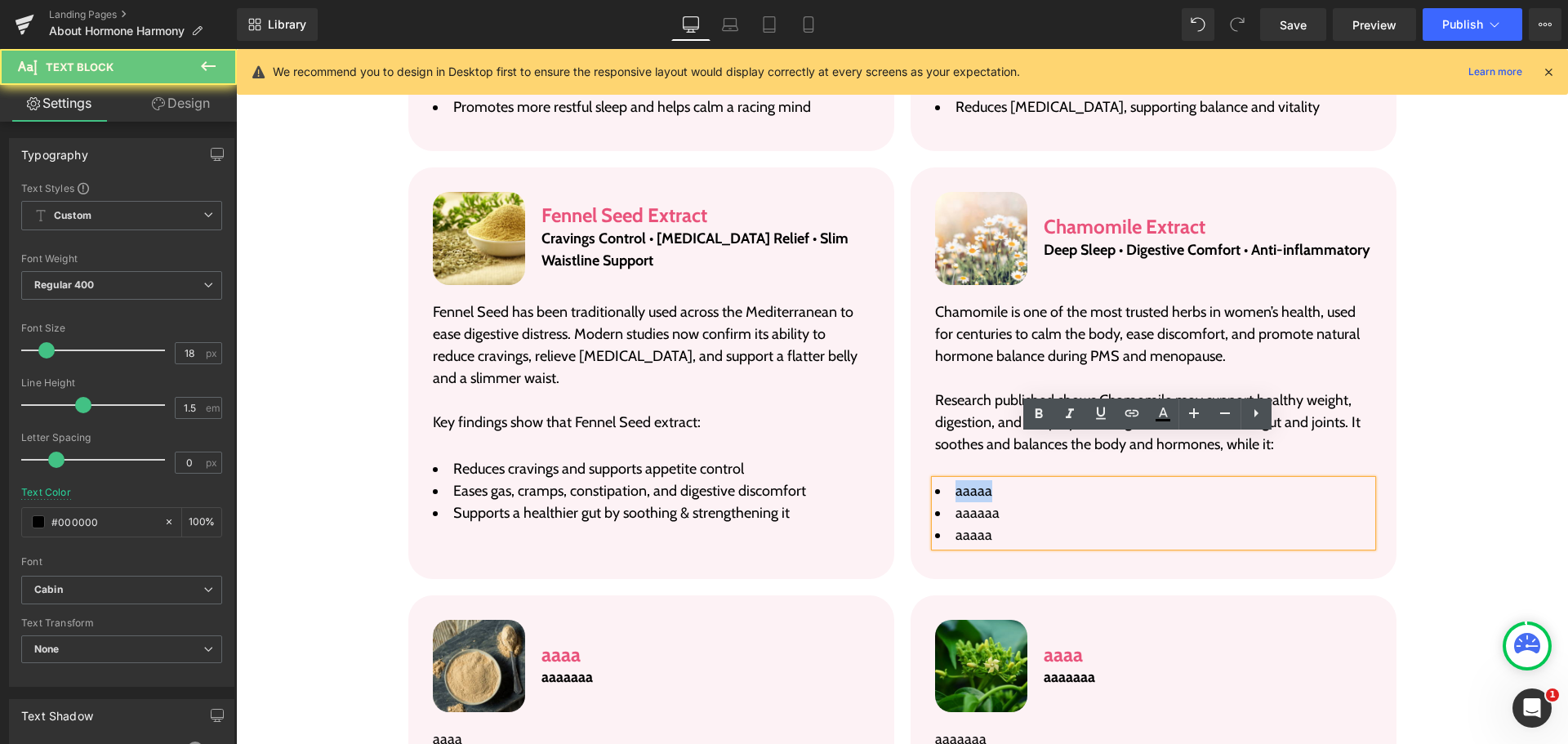
paste div
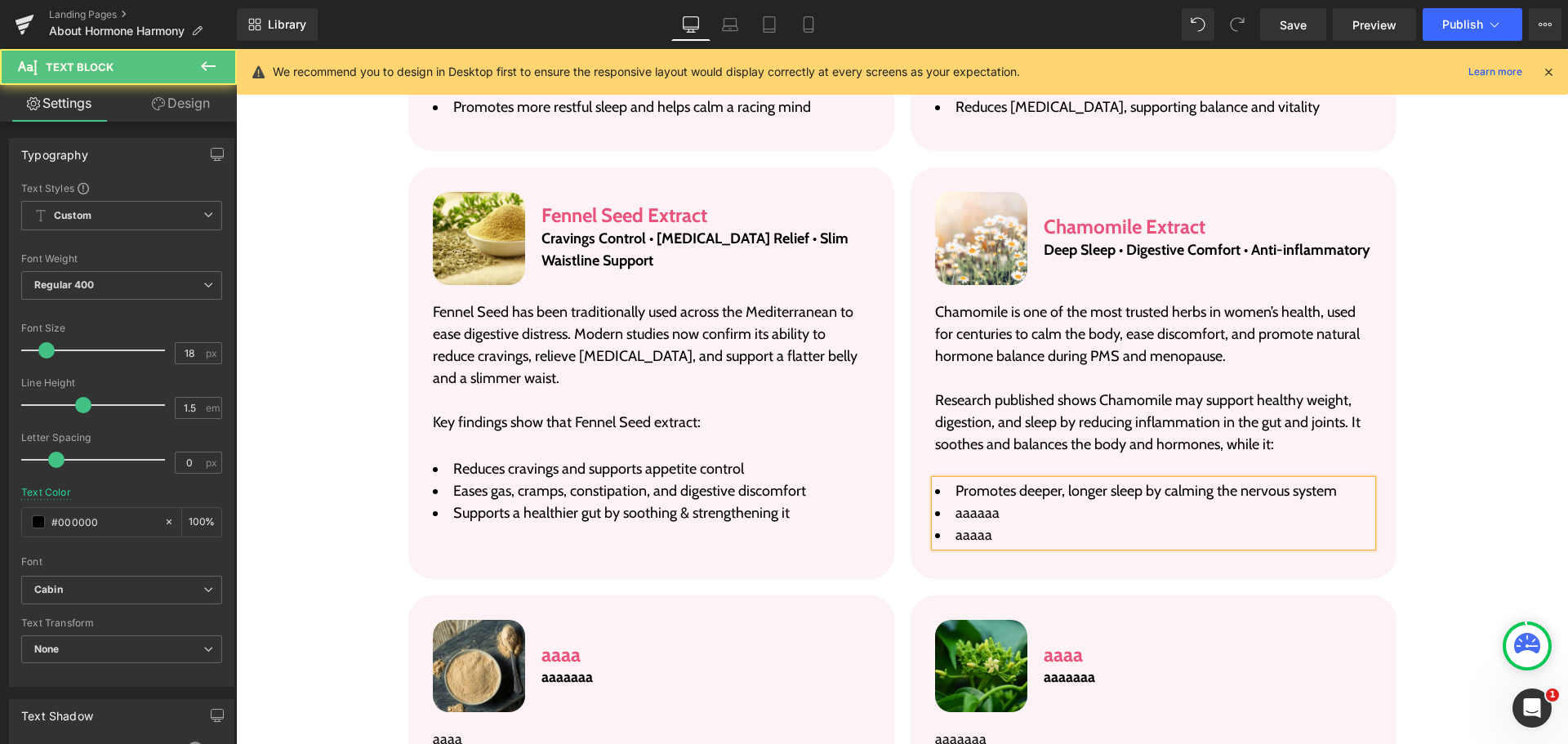
click at [987, 504] on span "aaaaaa" at bounding box center [977, 513] width 44 height 18
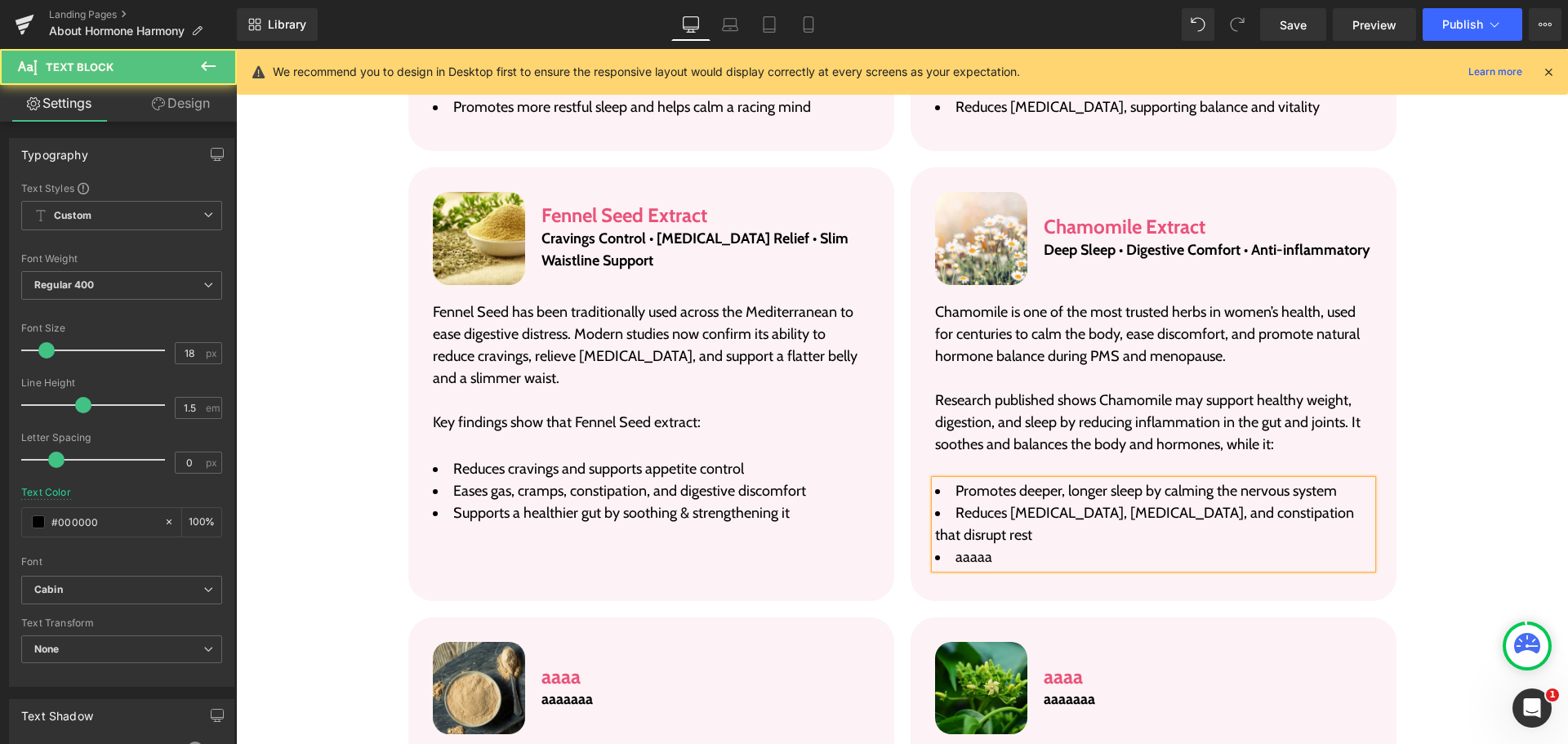
click at [987, 546] on li "aaaaa" at bounding box center [1153, 557] width 437 height 22
click at [976, 548] on span "aaaaa" at bounding box center [974, 557] width 37 height 18
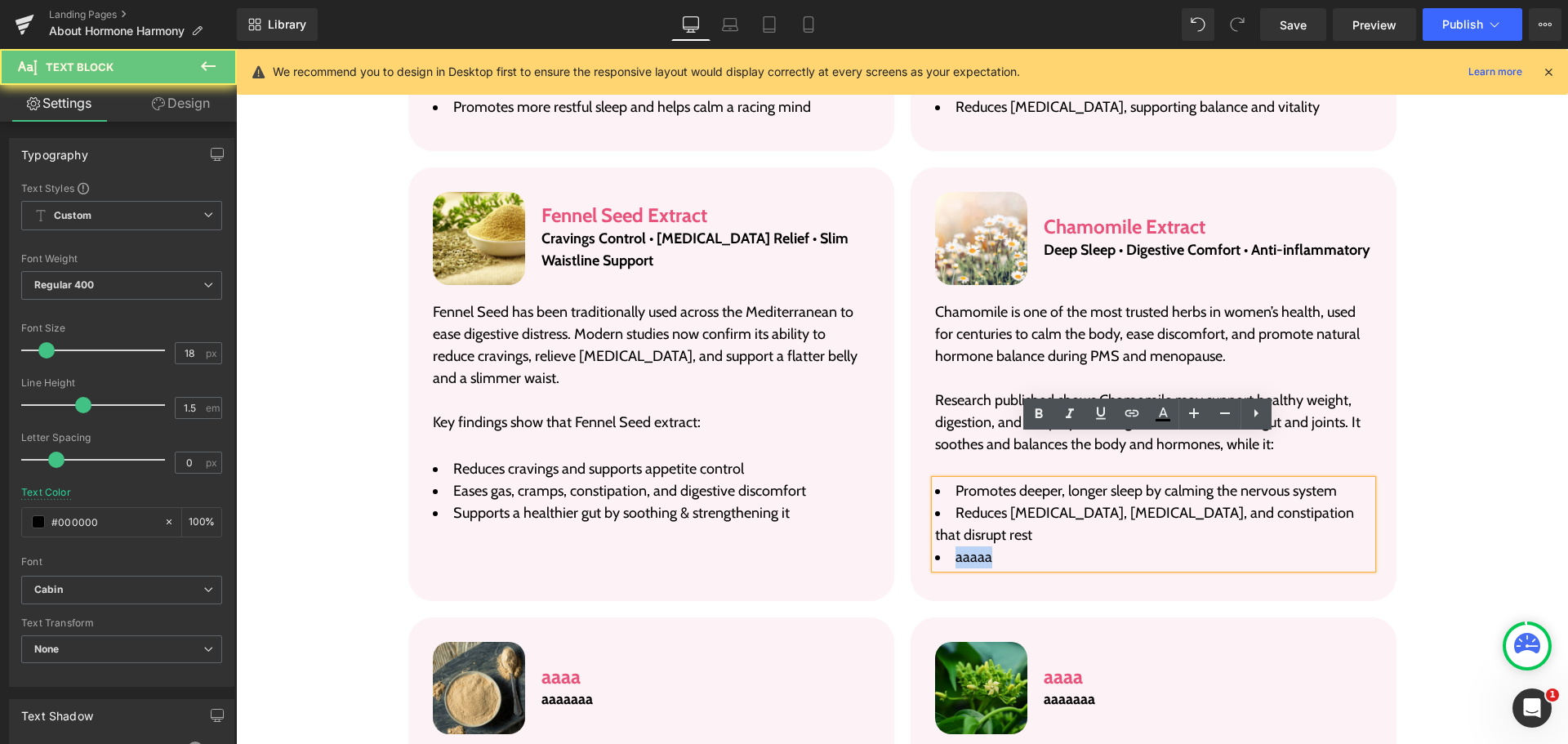
click at [976, 548] on span "aaaaa" at bounding box center [974, 557] width 37 height 18
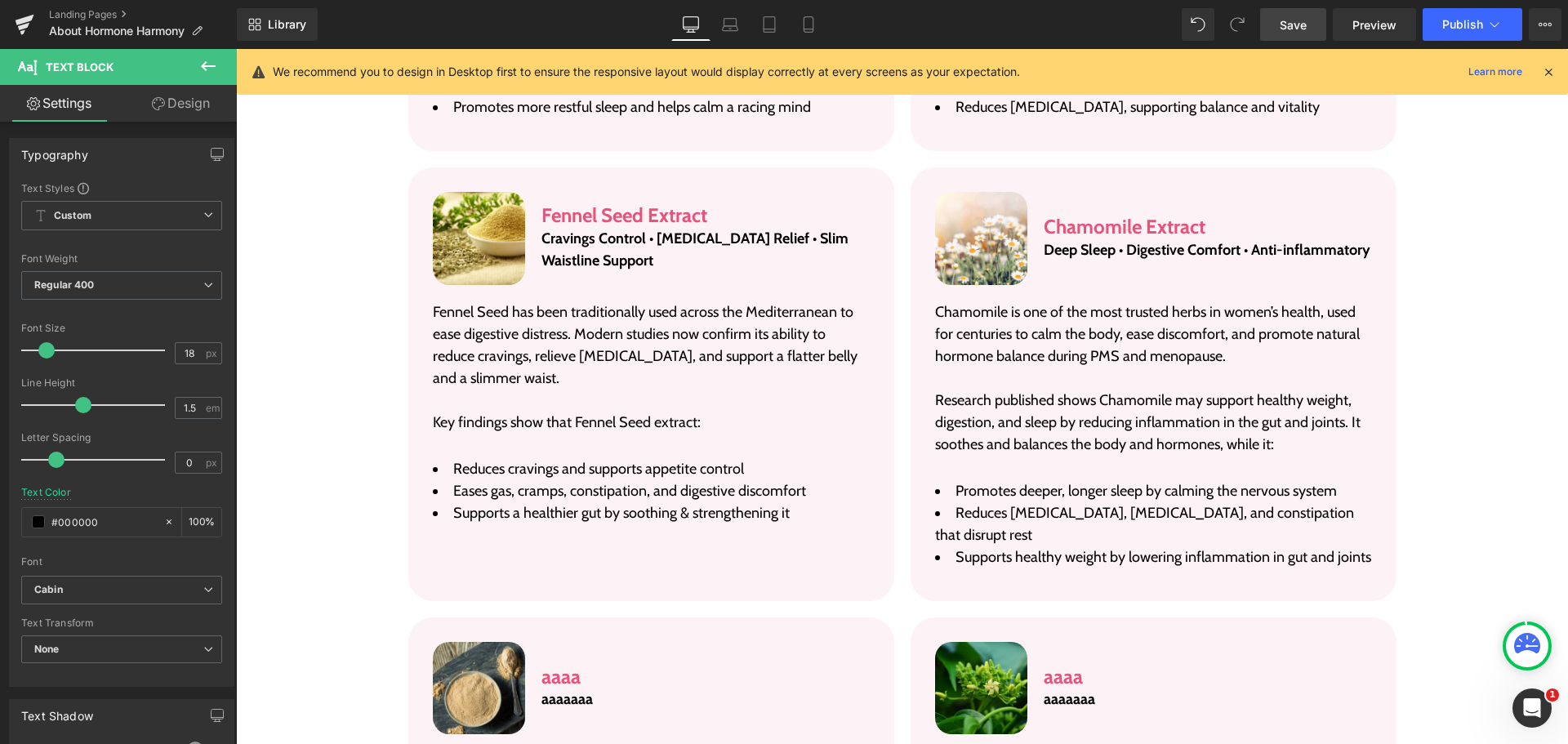
click at [1313, 34] on link "Save" at bounding box center [1293, 24] width 66 height 33
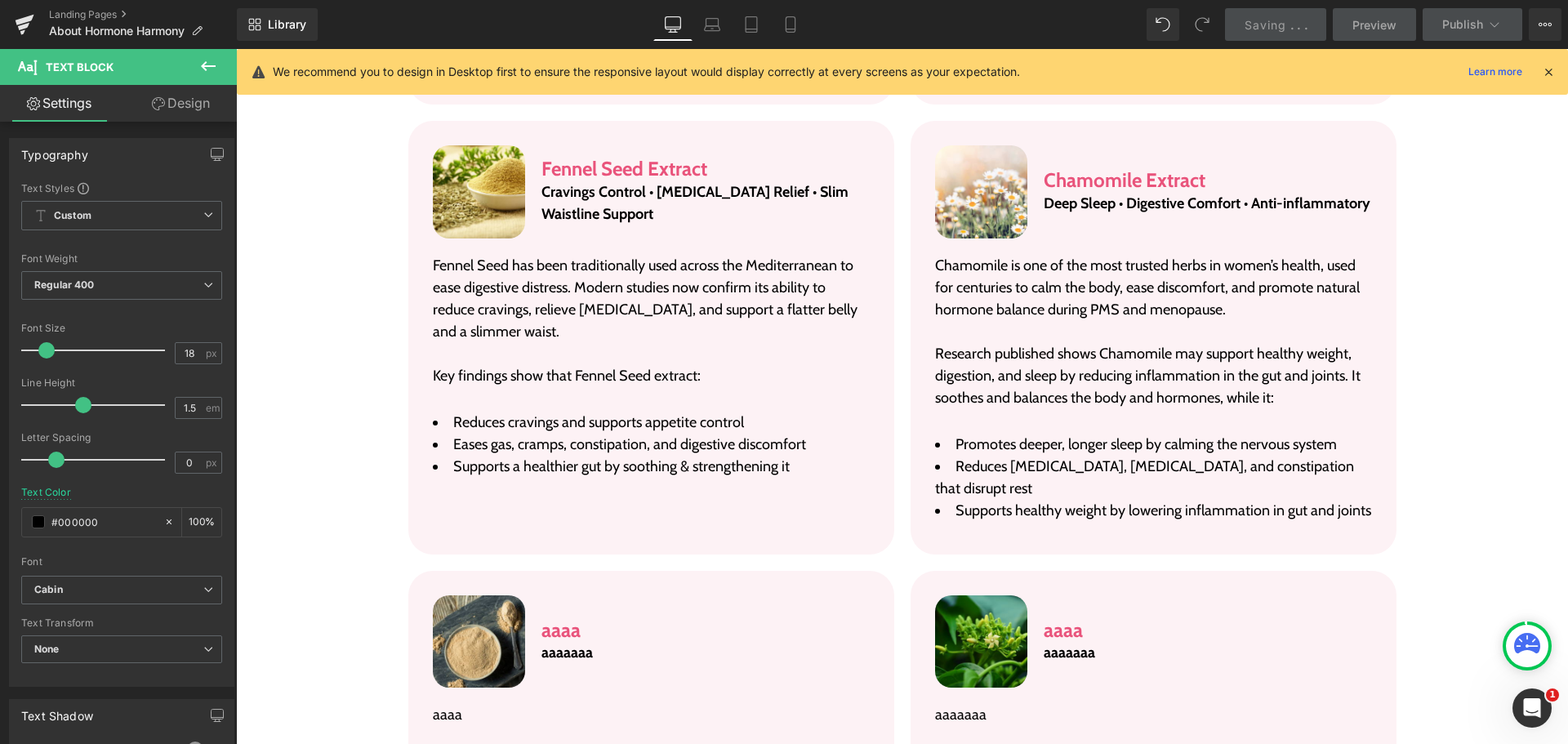
scroll to position [5524, 0]
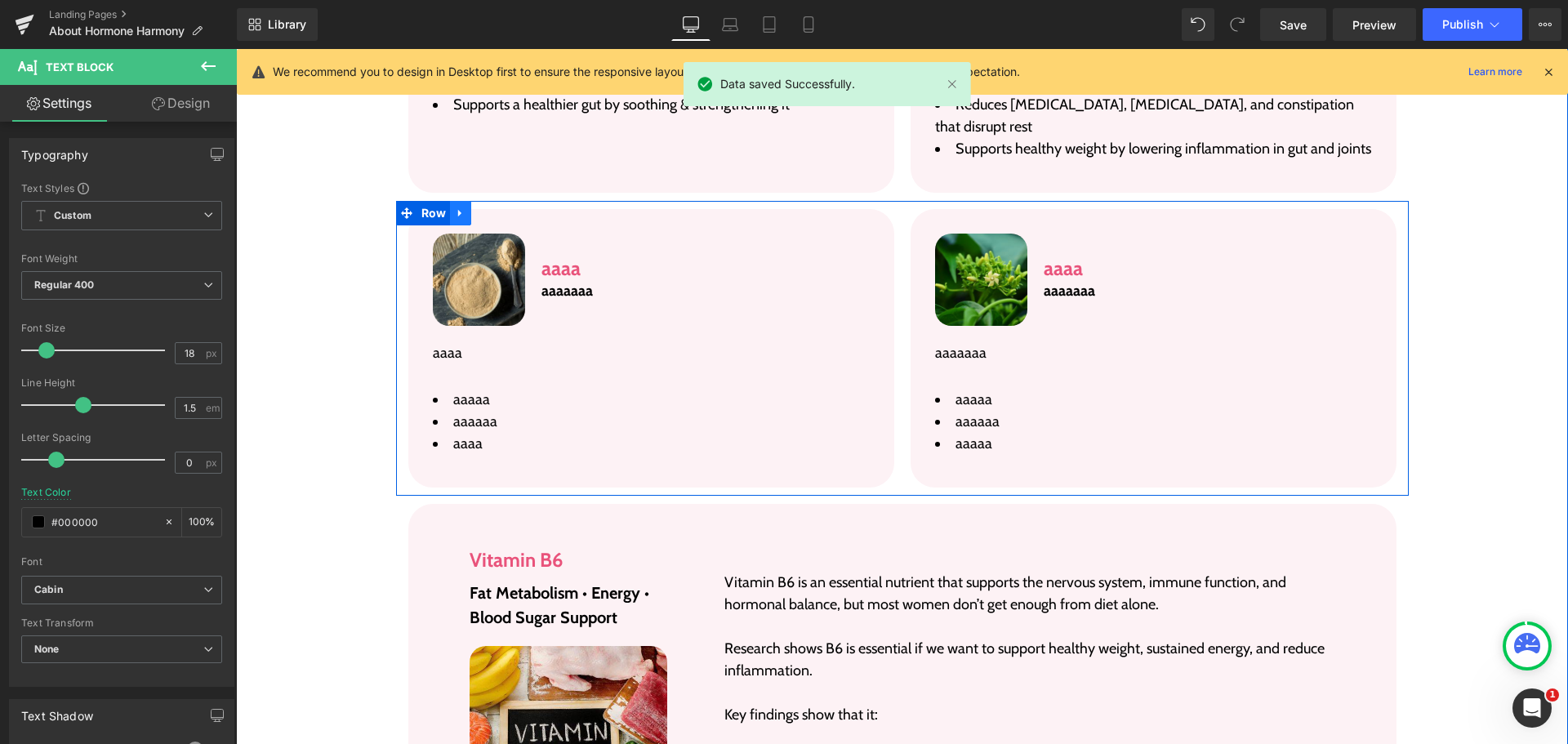
click at [463, 201] on link at bounding box center [460, 213] width 21 height 24
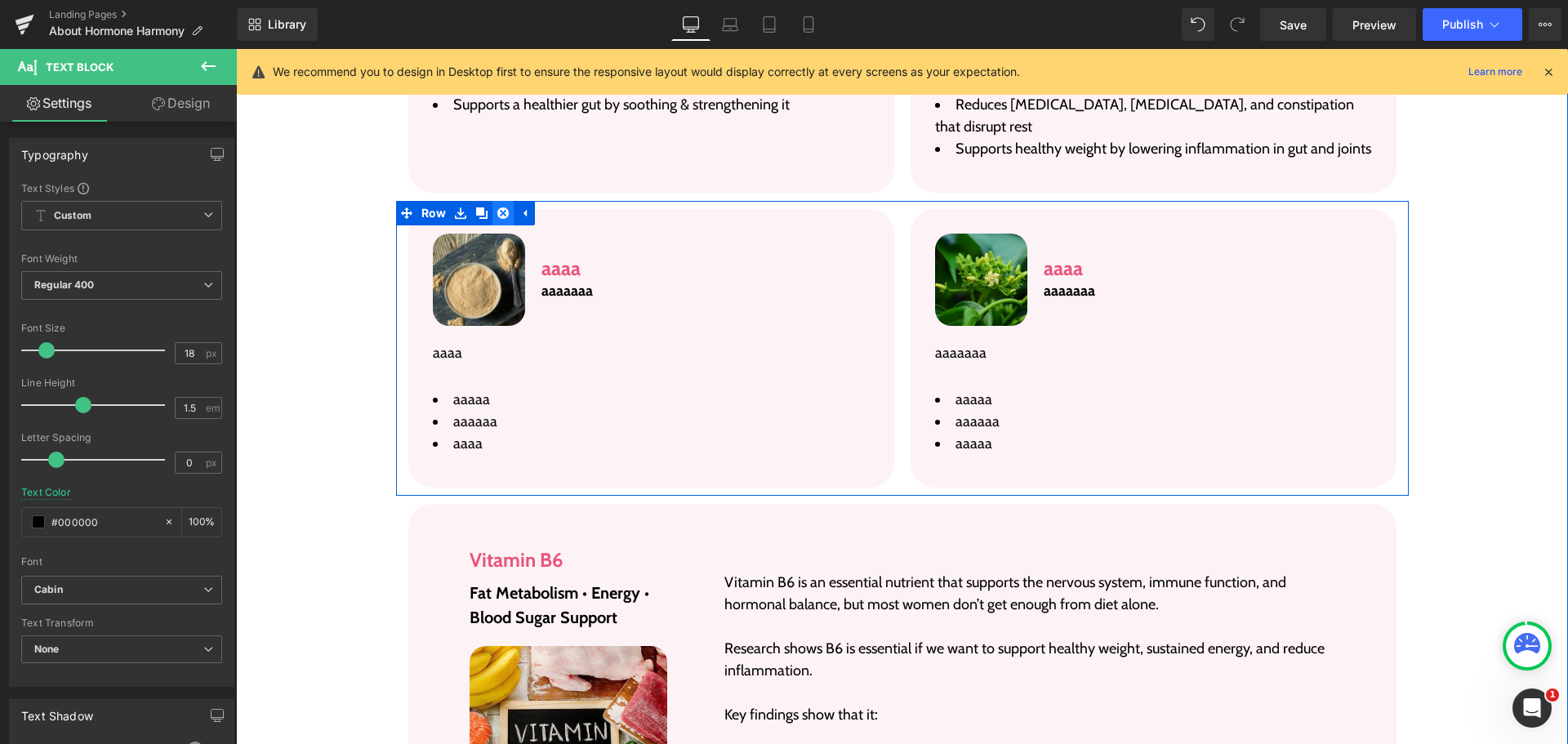
click at [493, 201] on link at bounding box center [503, 213] width 21 height 24
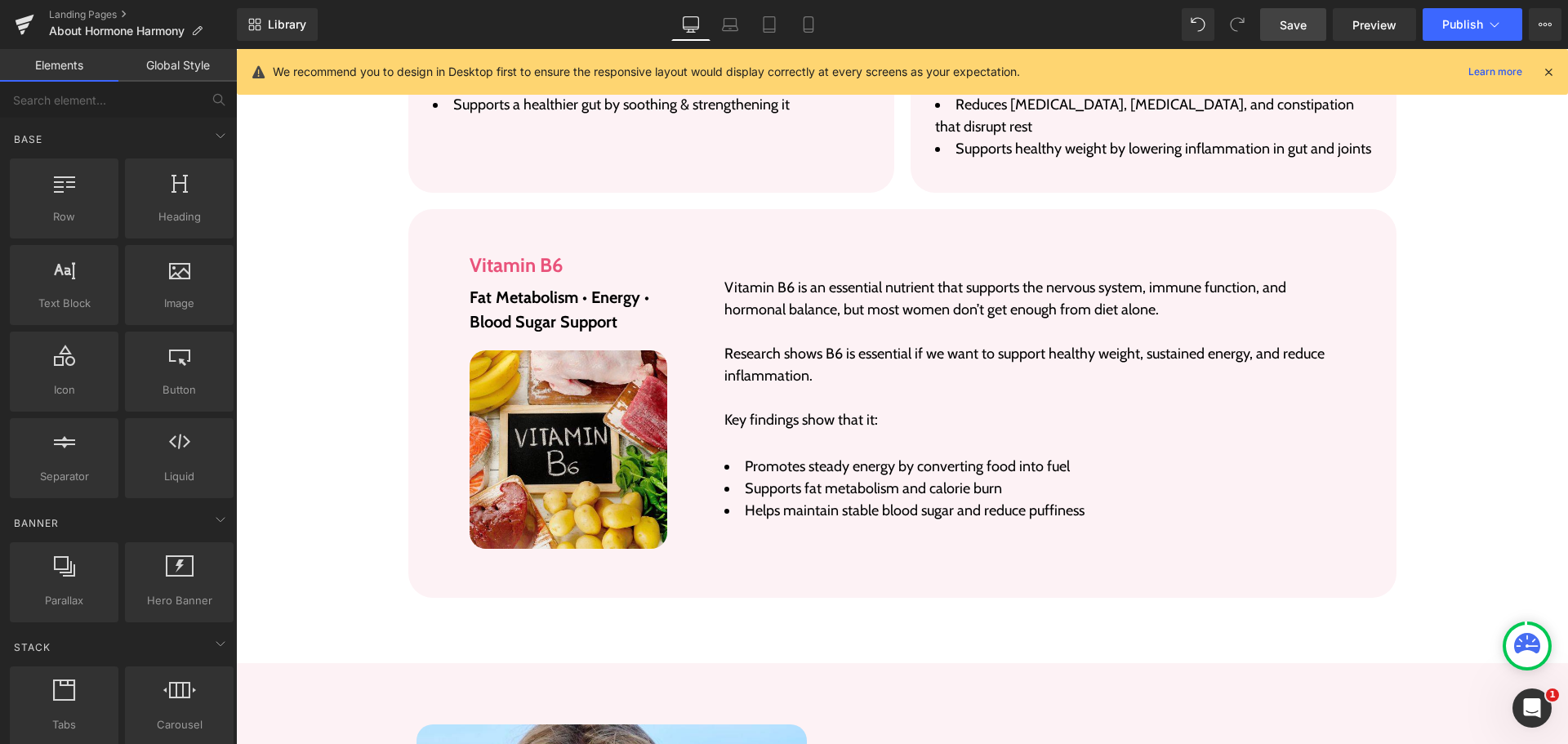
click at [1291, 16] on span "Save" at bounding box center [1294, 24] width 27 height 17
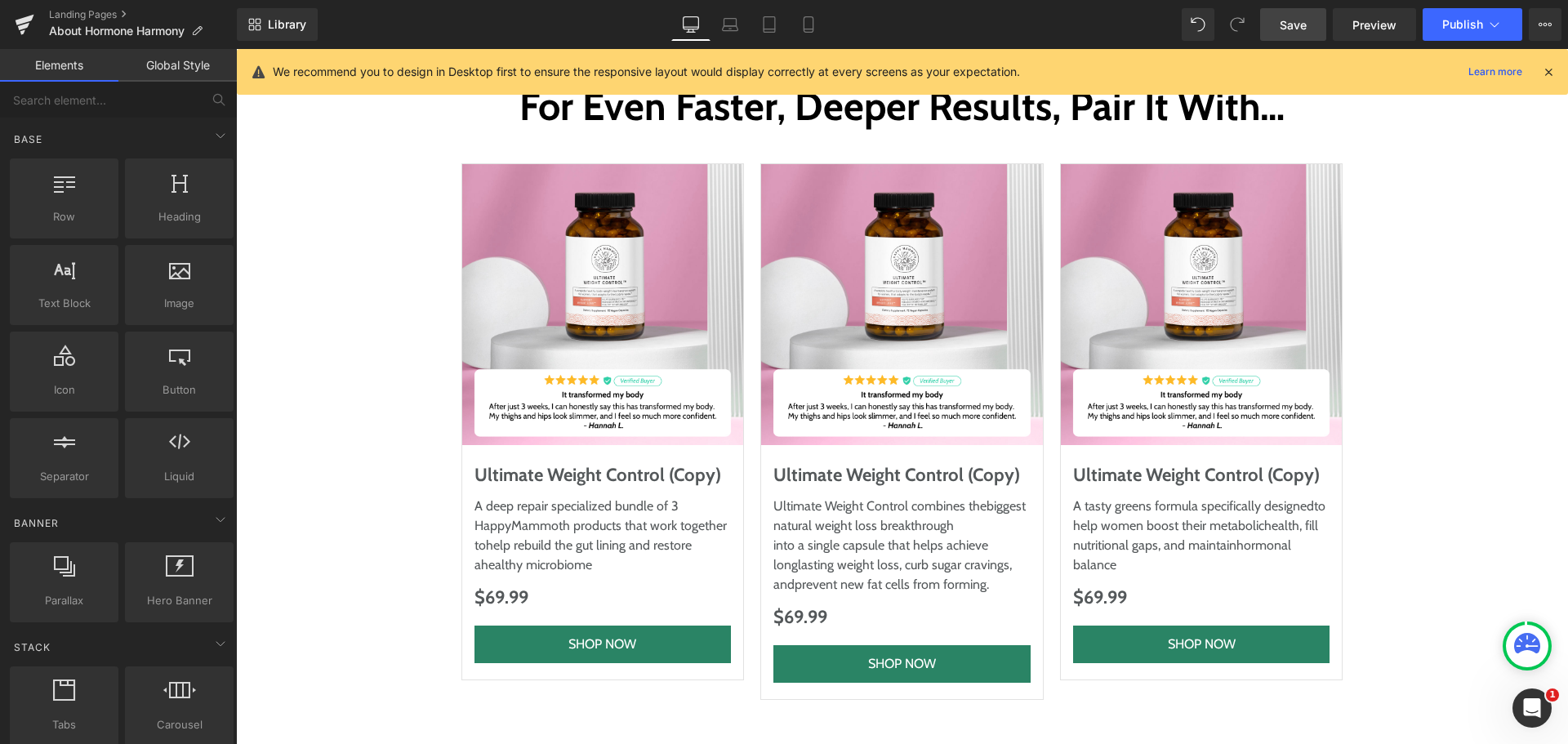
scroll to position [8220, 0]
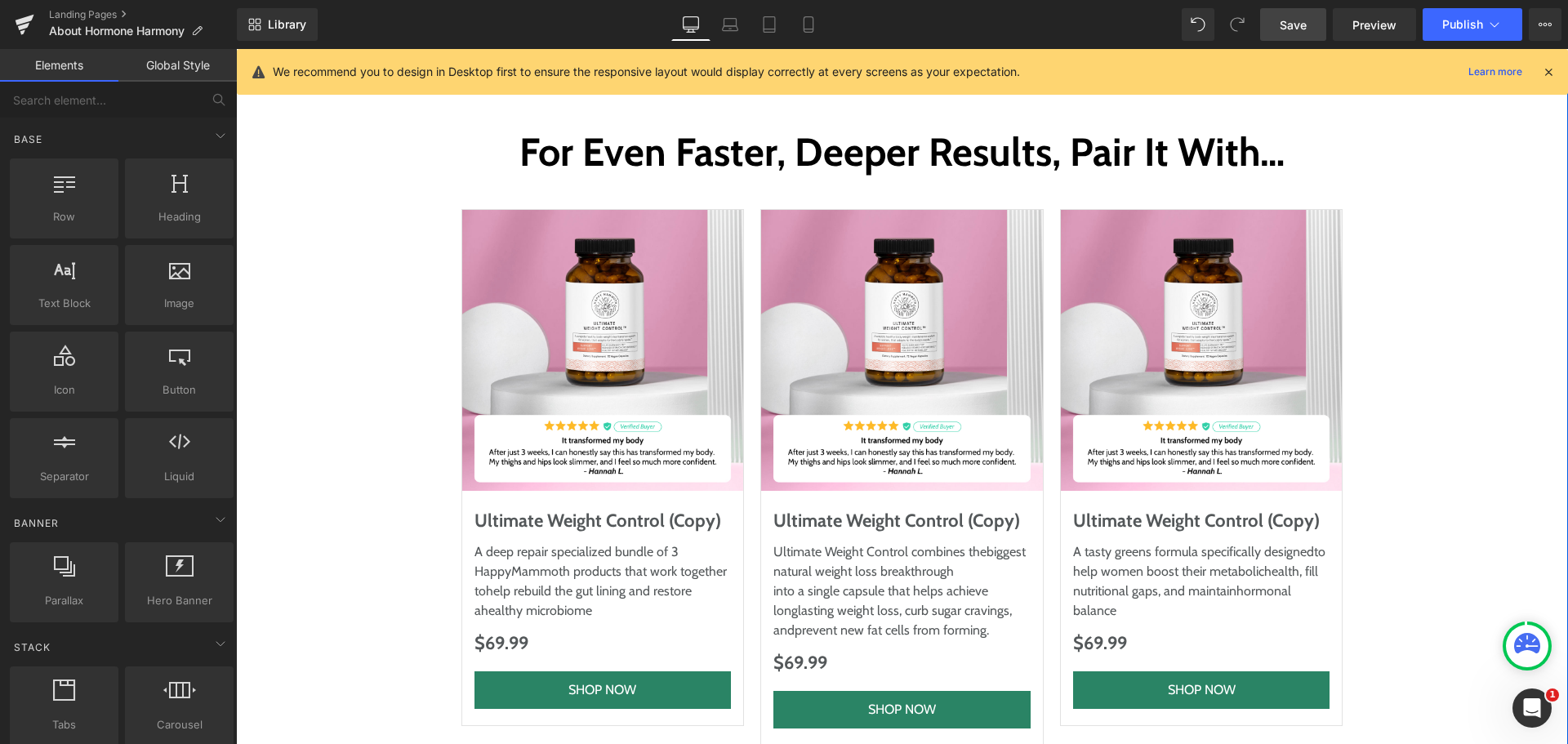
click at [914, 604] on div "For Even Faster, Deeper Results, Pair It With… Heading Row Sale Off (P) Image U…" at bounding box center [902, 435] width 1332 height 735
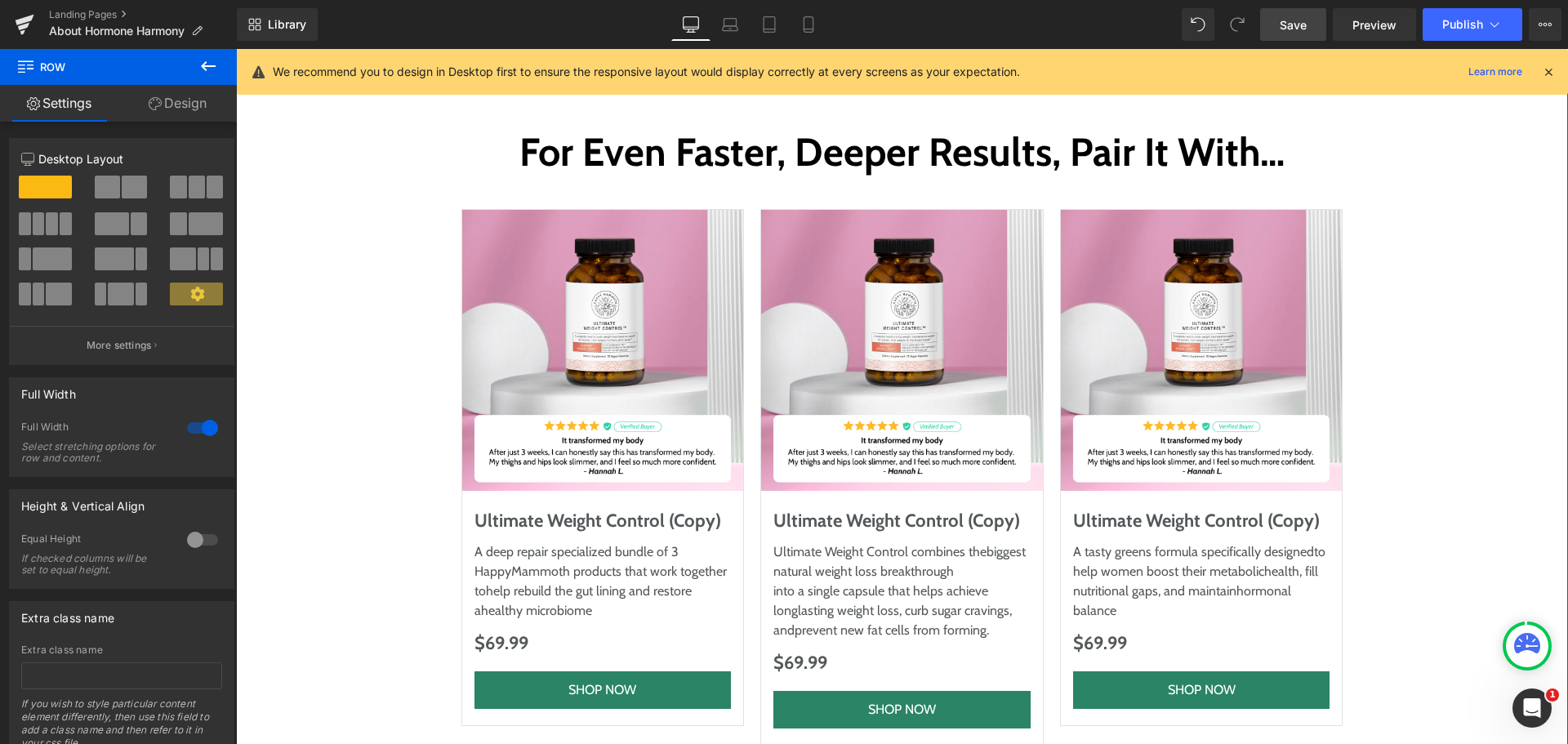
click at [149, 100] on icon at bounding box center [155, 103] width 13 height 13
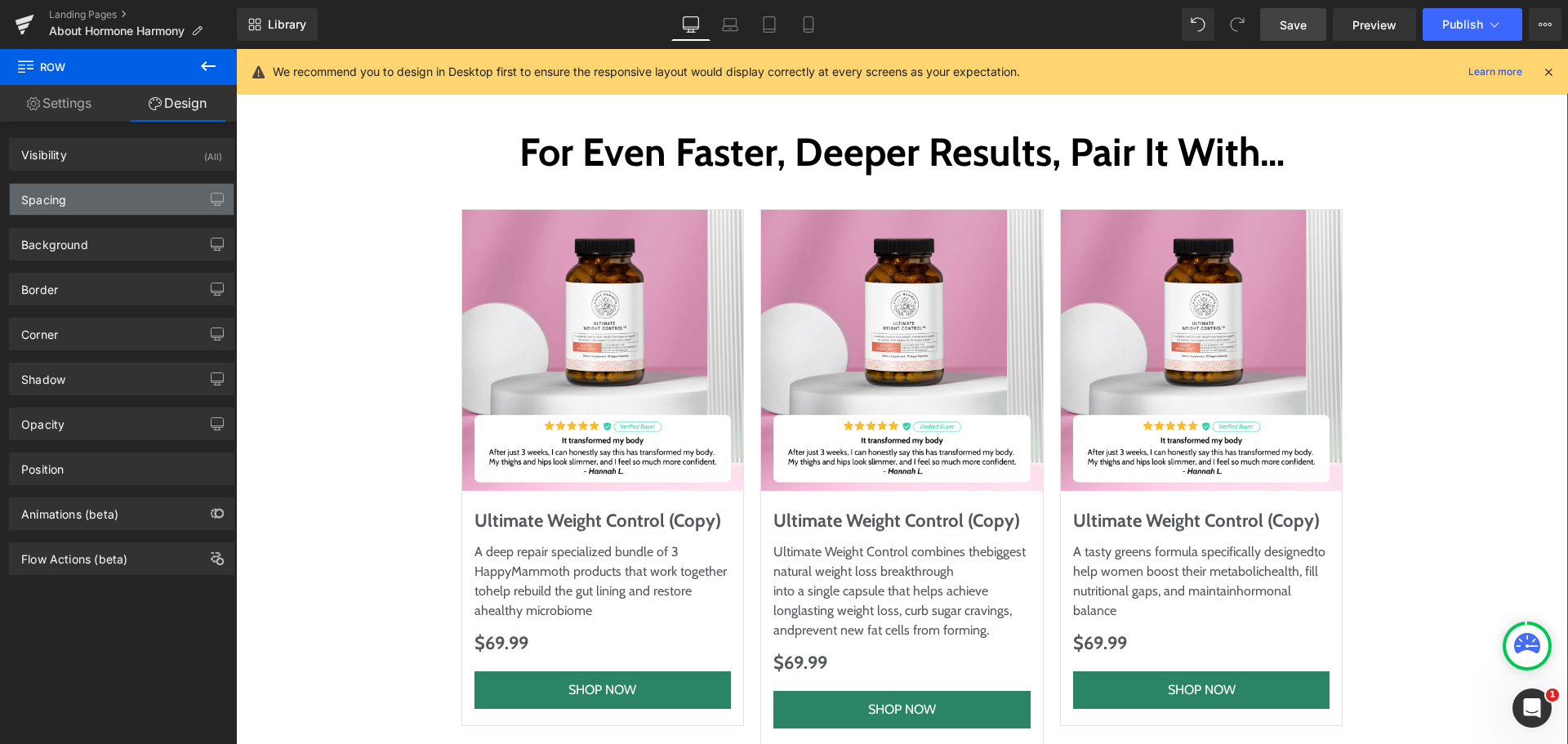
click at [130, 198] on div "Spacing" at bounding box center [121, 199] width 224 height 31
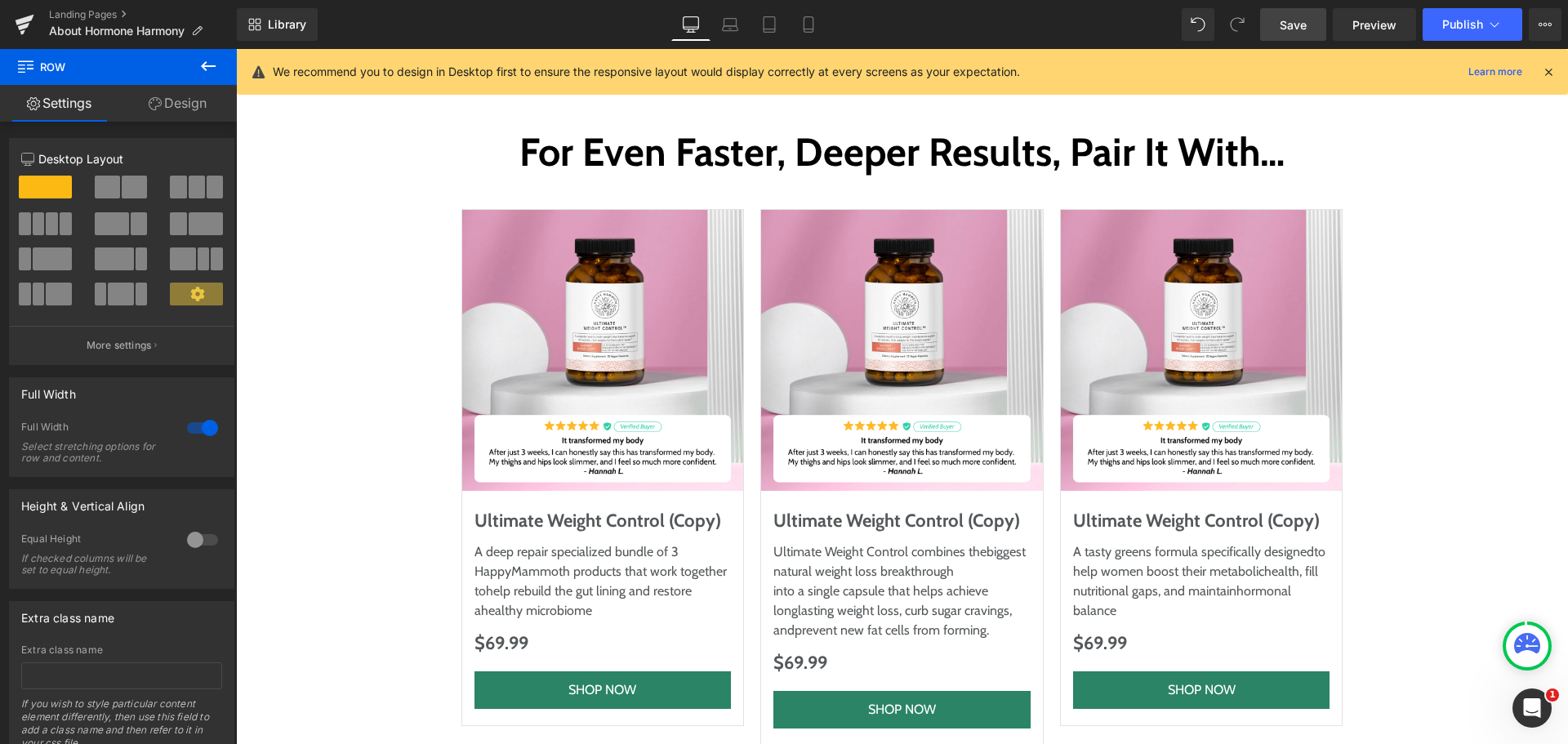
click at [178, 100] on link "Design" at bounding box center [178, 103] width 119 height 37
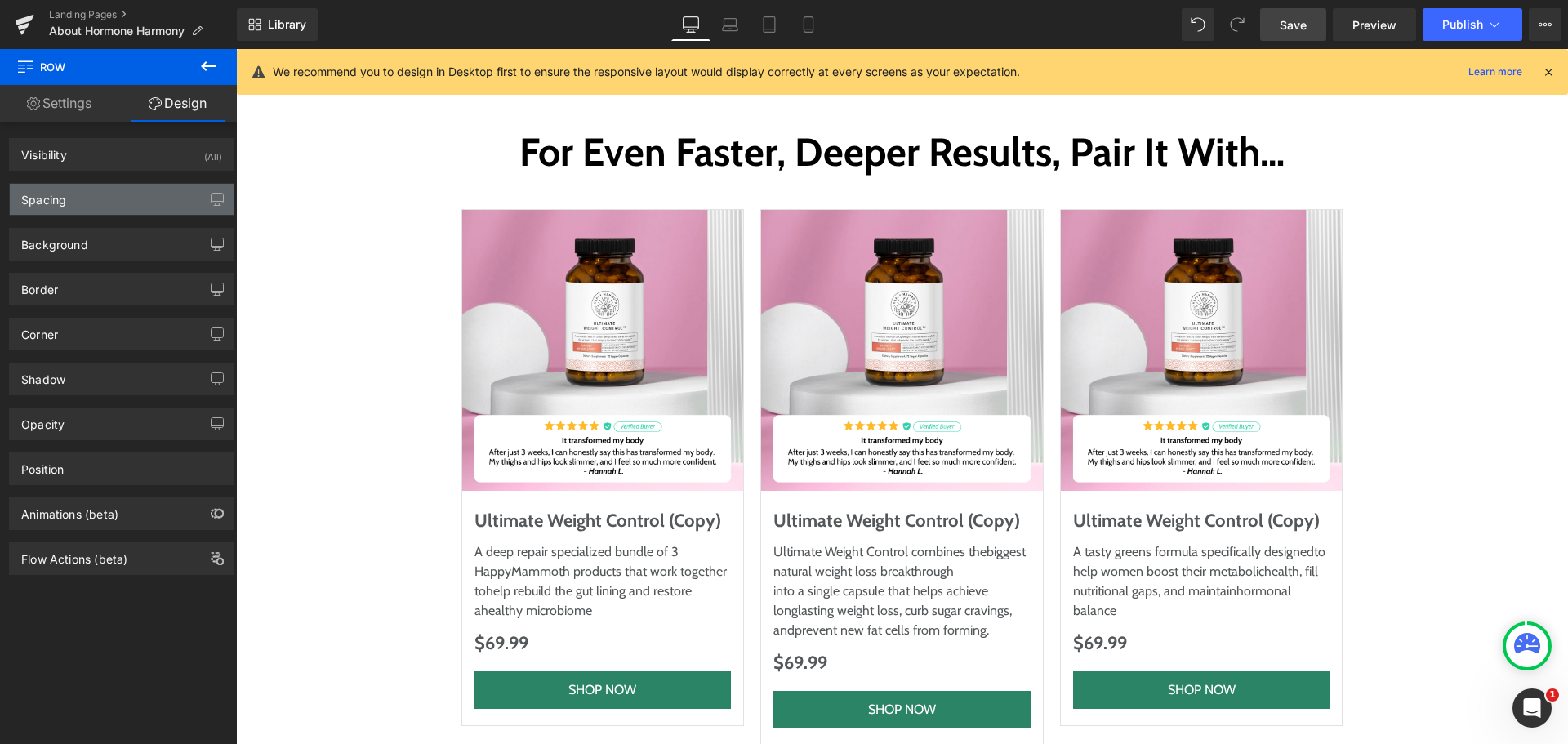
click at [132, 195] on div "Spacing" at bounding box center [121, 199] width 224 height 31
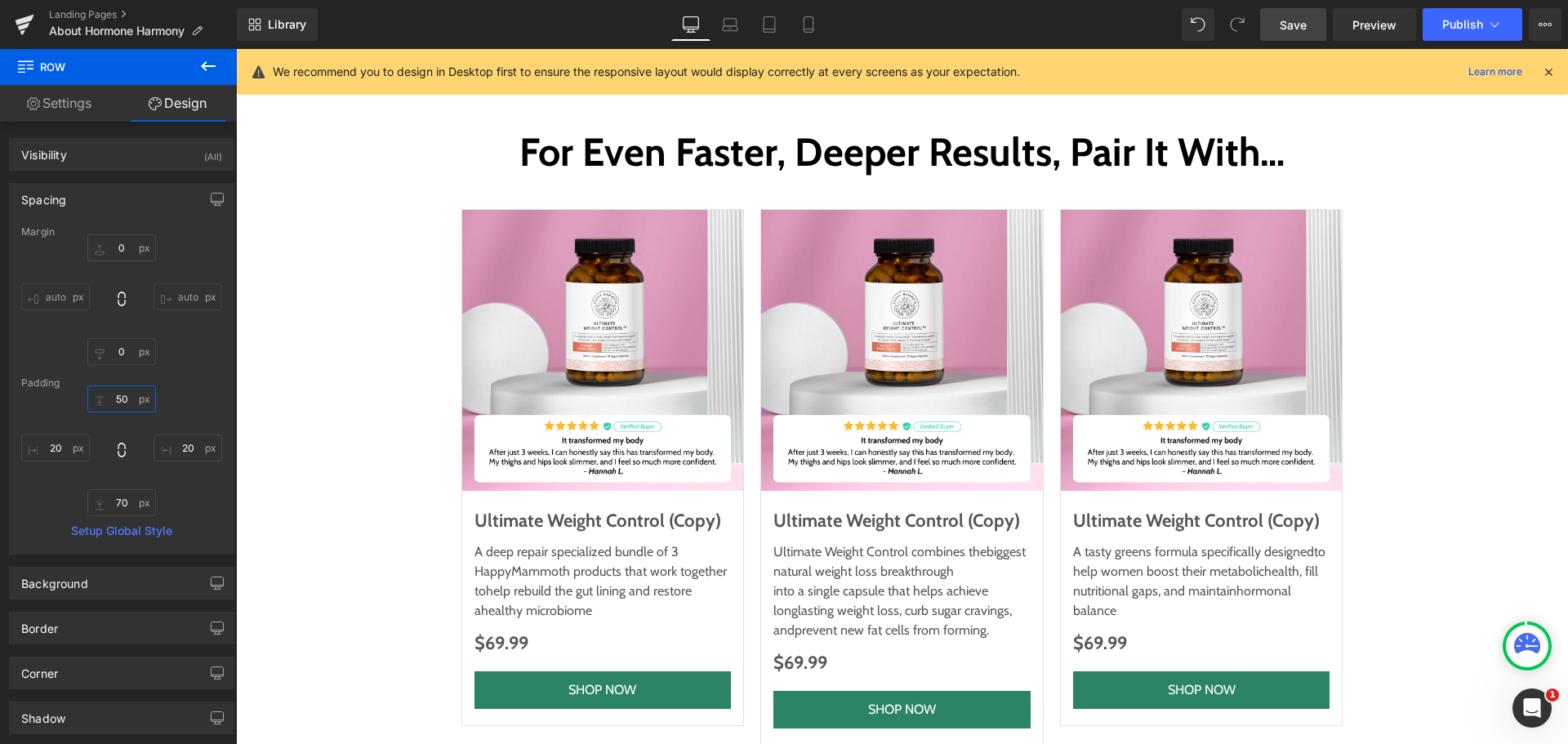
click at [112, 401] on input "text" at bounding box center [121, 400] width 69 height 27
type input "40"
click at [727, 26] on icon at bounding box center [730, 28] width 15 height 5
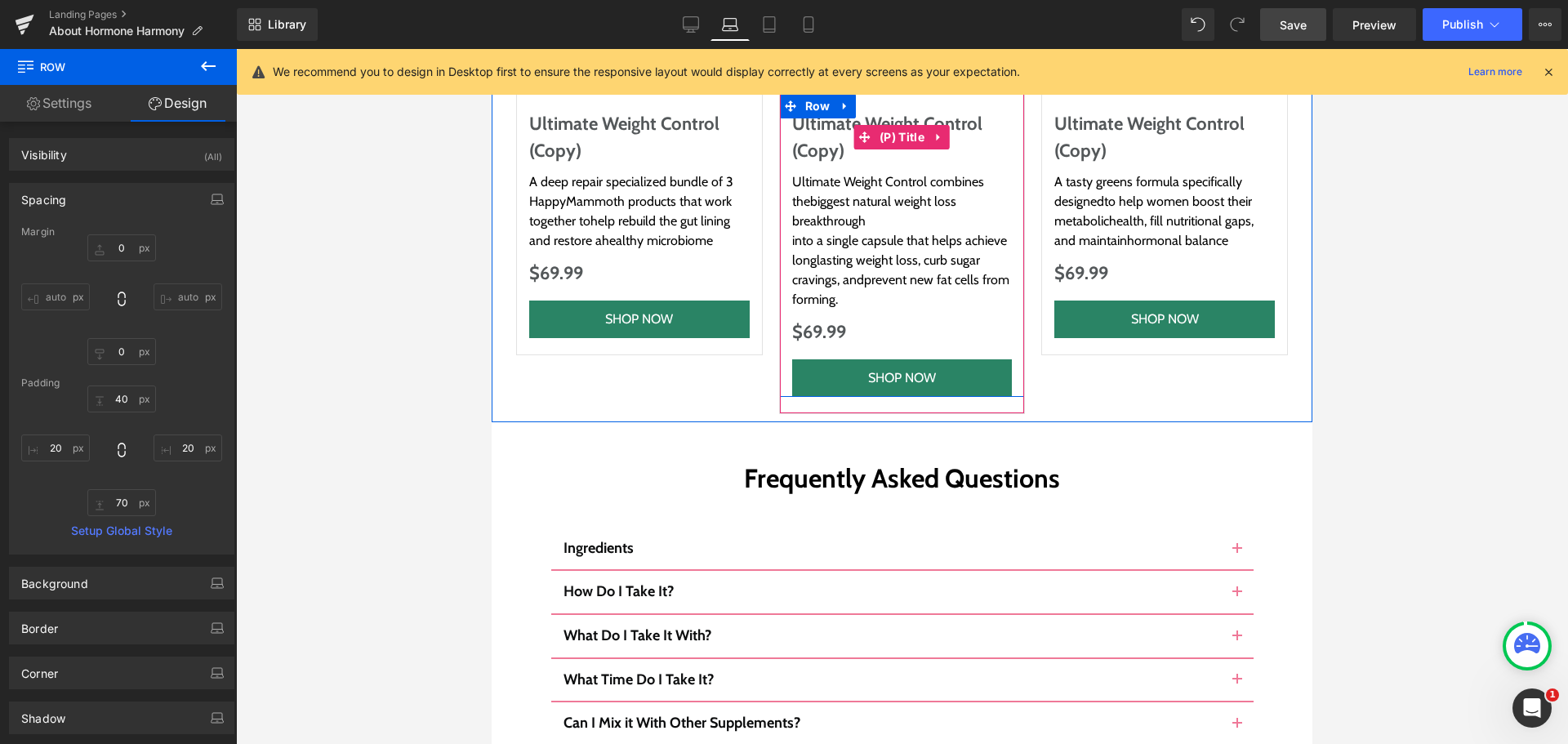
scroll to position [8792, 0]
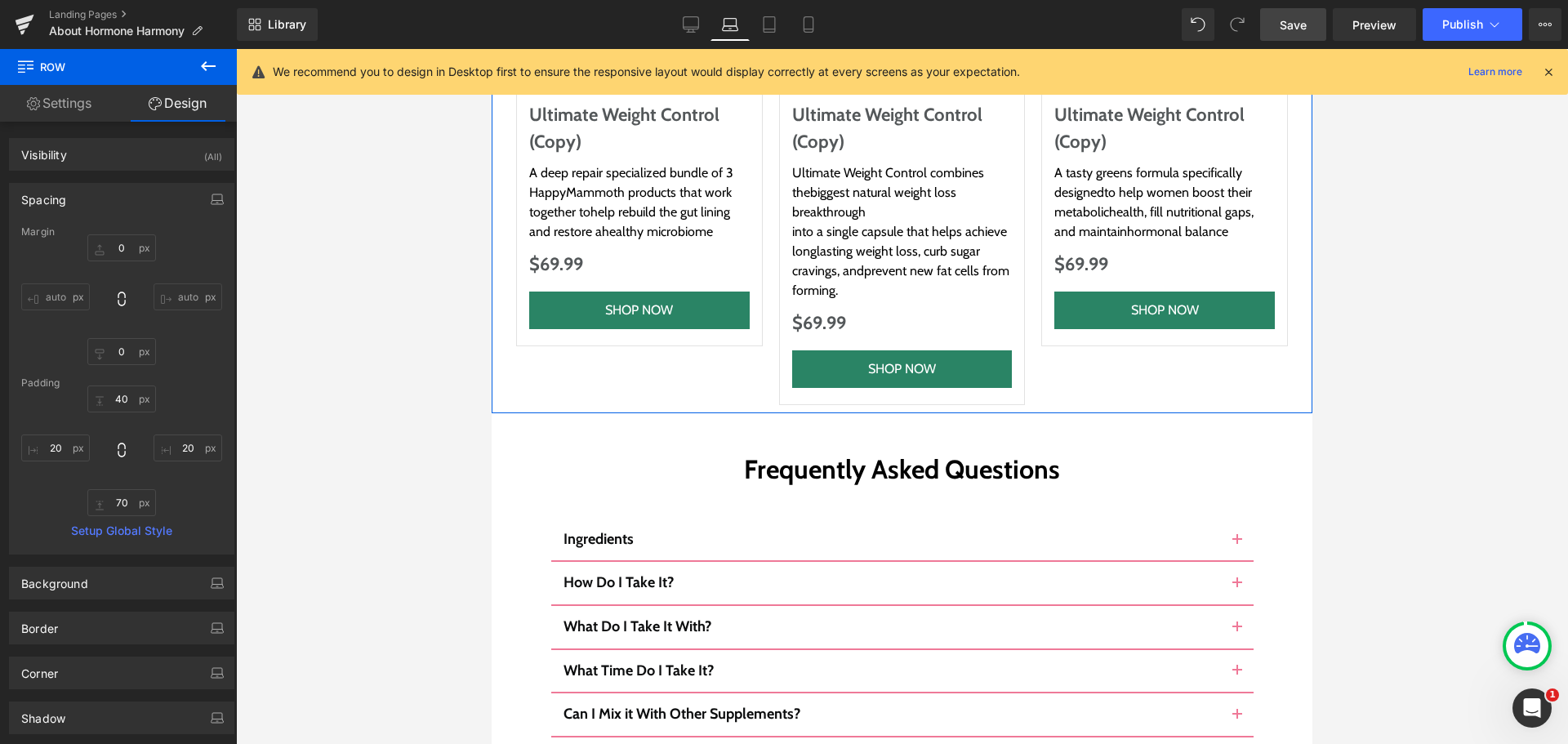
click at [569, 284] on div "For Even Faster, Deeper Results, Pair It With… Heading Row Sale Off (P) Image U…" at bounding box center [902, 82] width 821 height 663
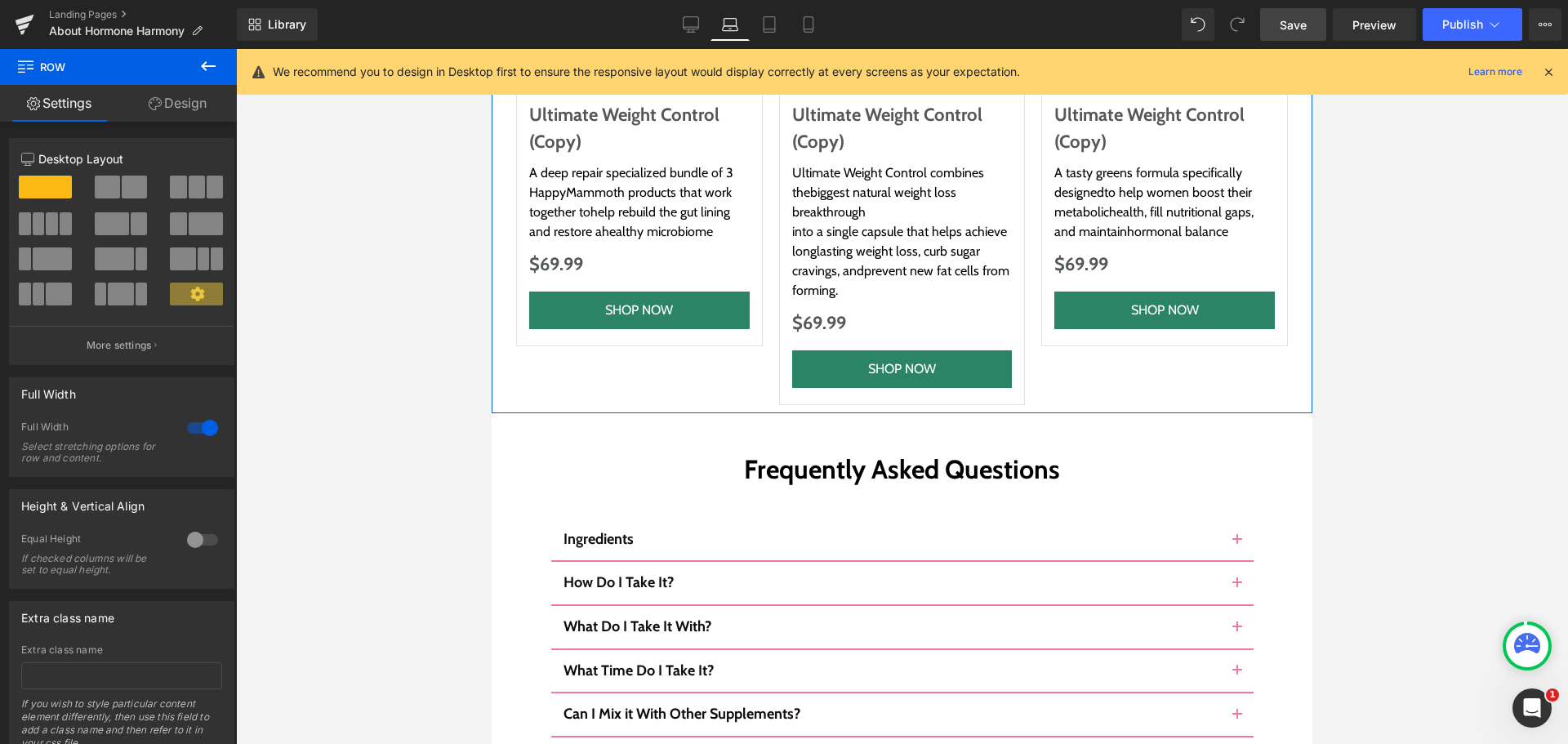
click at [152, 102] on icon at bounding box center [155, 103] width 13 height 13
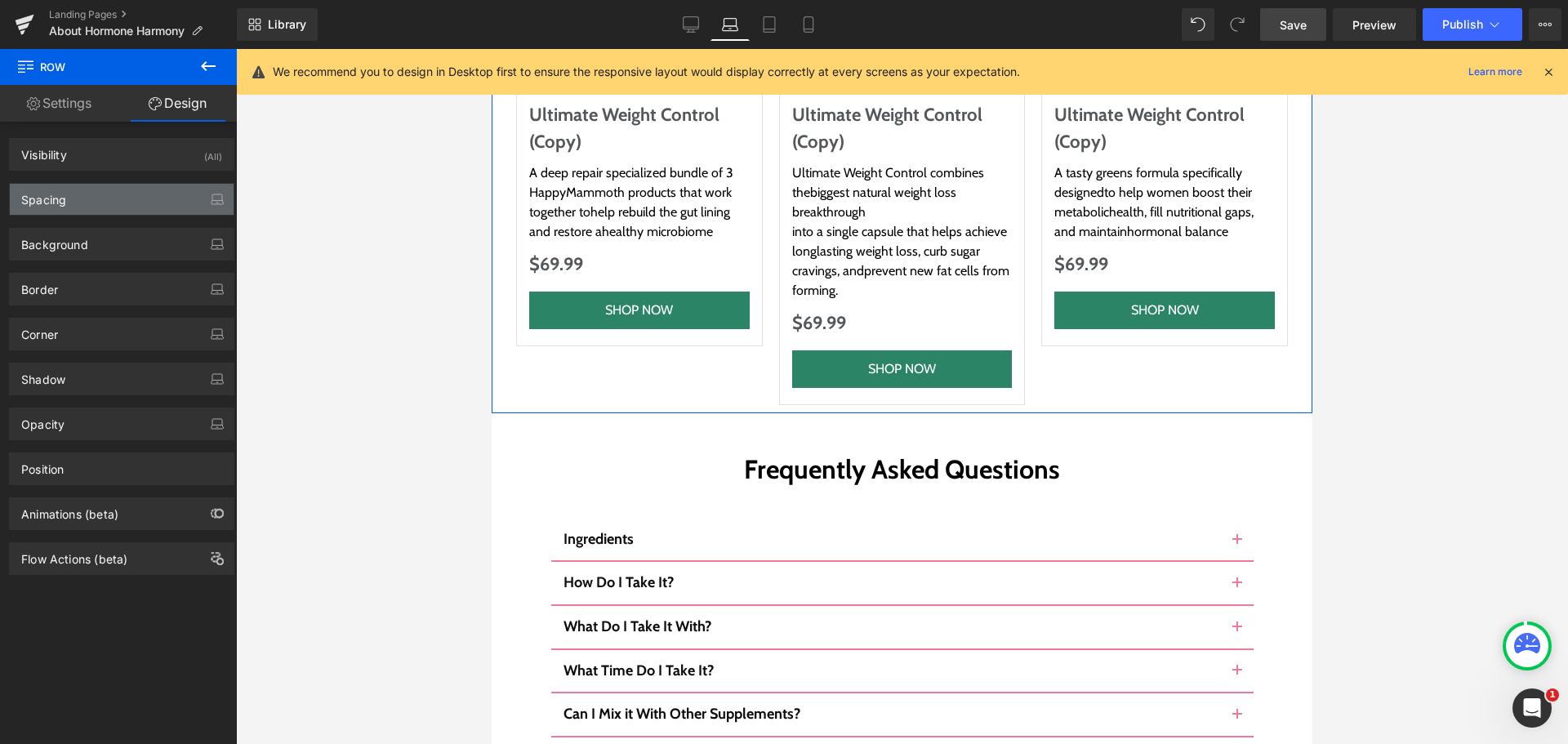
click at [76, 205] on div "Spacing" at bounding box center [121, 199] width 224 height 31
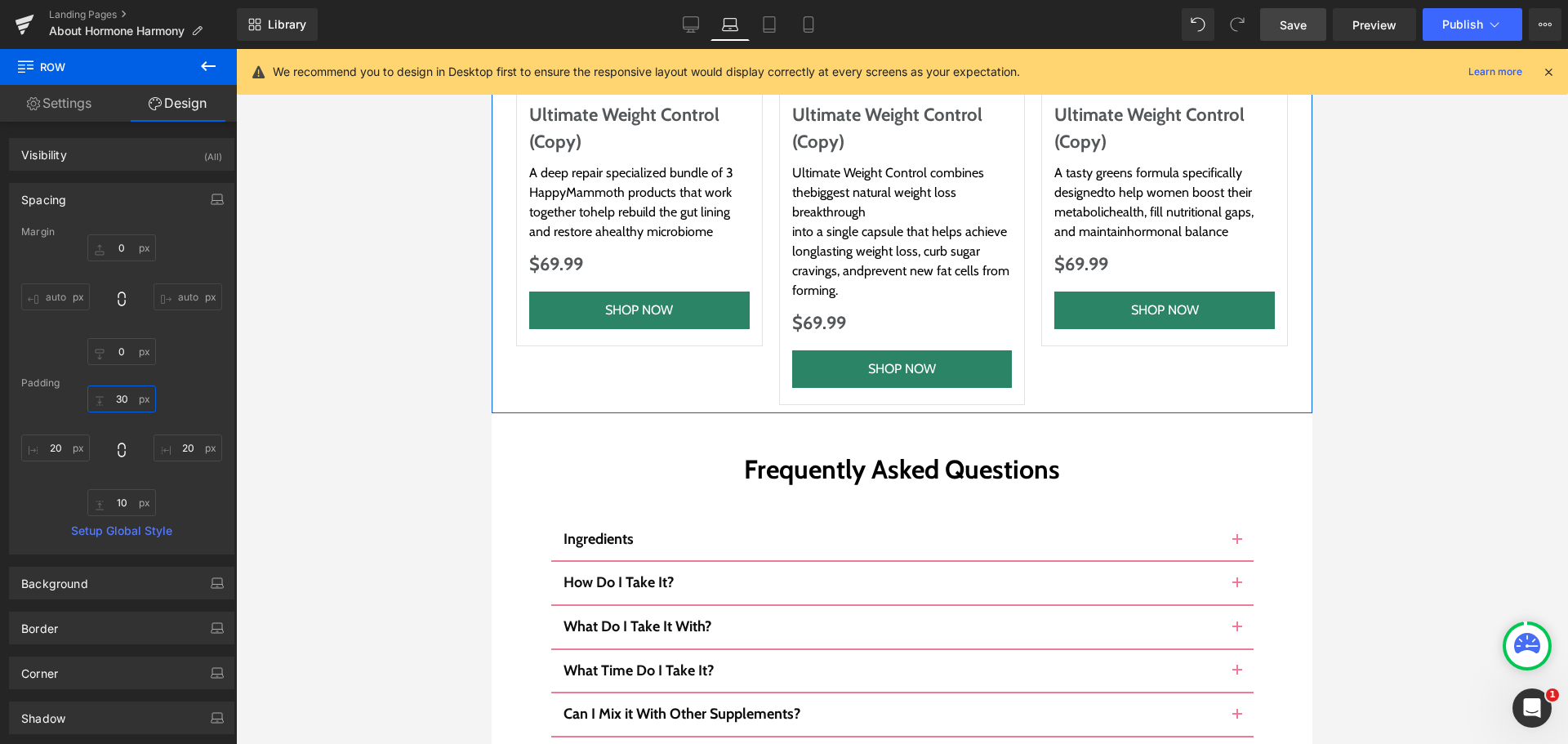
click at [111, 396] on input "text" at bounding box center [121, 400] width 69 height 27
click at [118, 497] on input "text" at bounding box center [121, 503] width 69 height 27
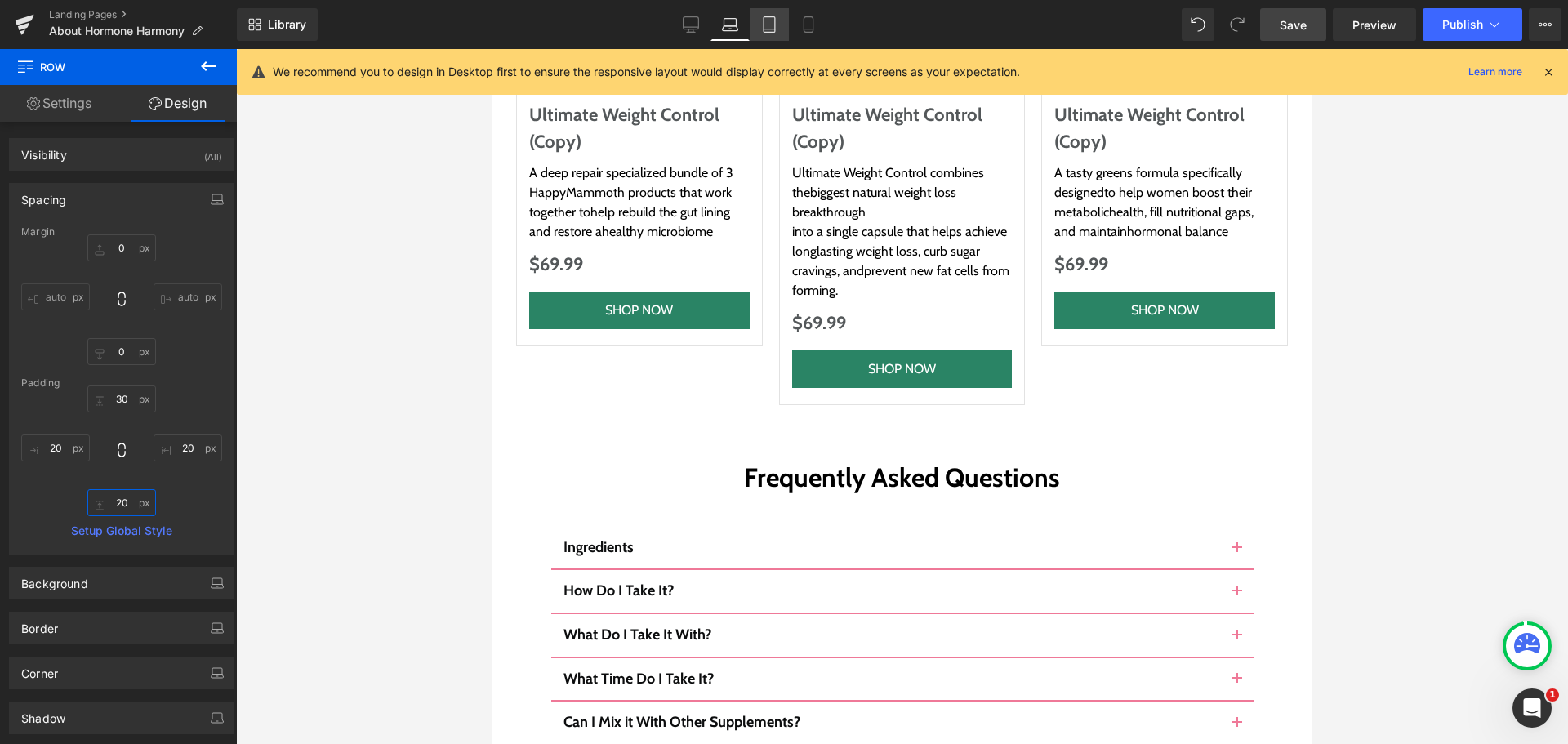
type input "20"
click at [772, 21] on icon at bounding box center [769, 24] width 16 height 16
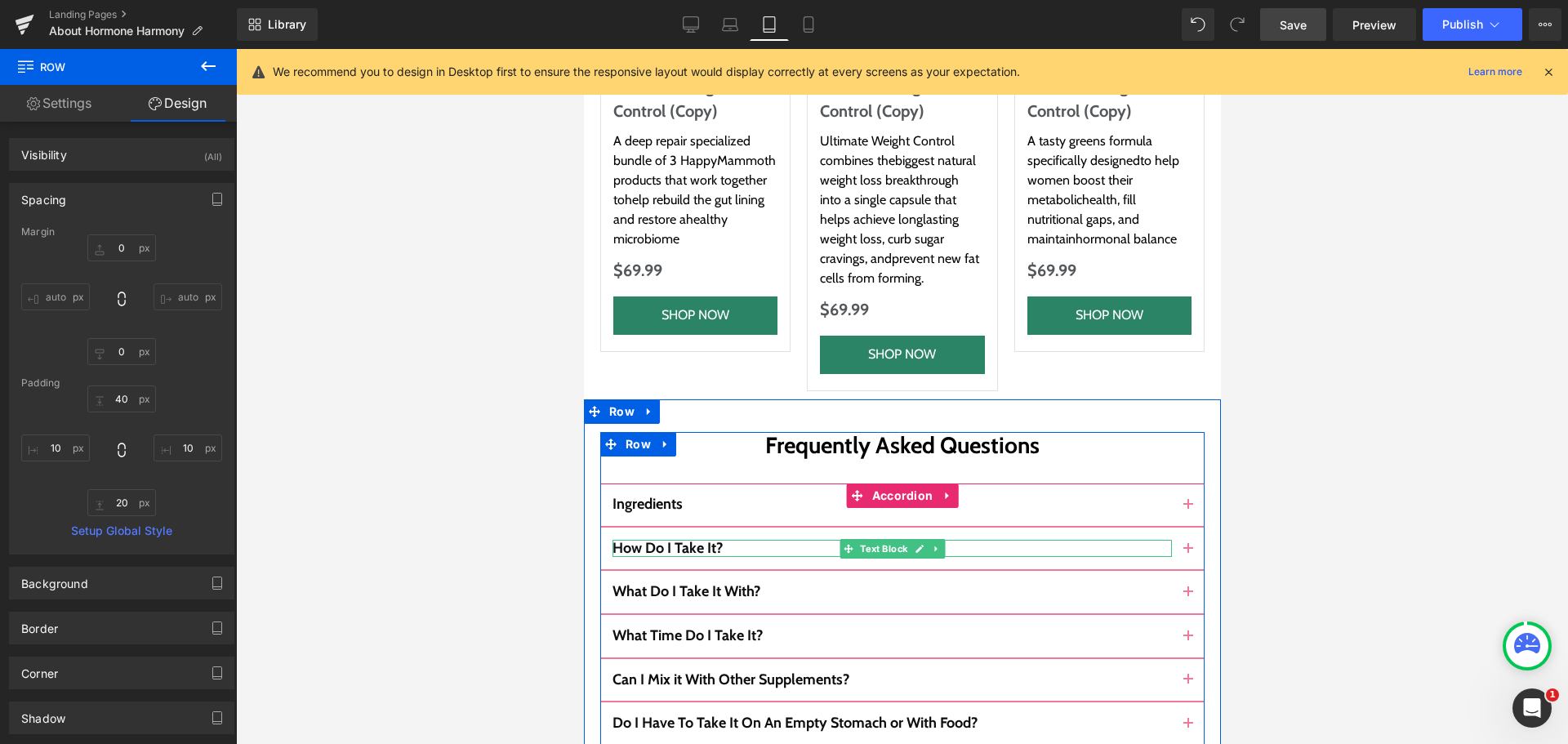
scroll to position [9722, 0]
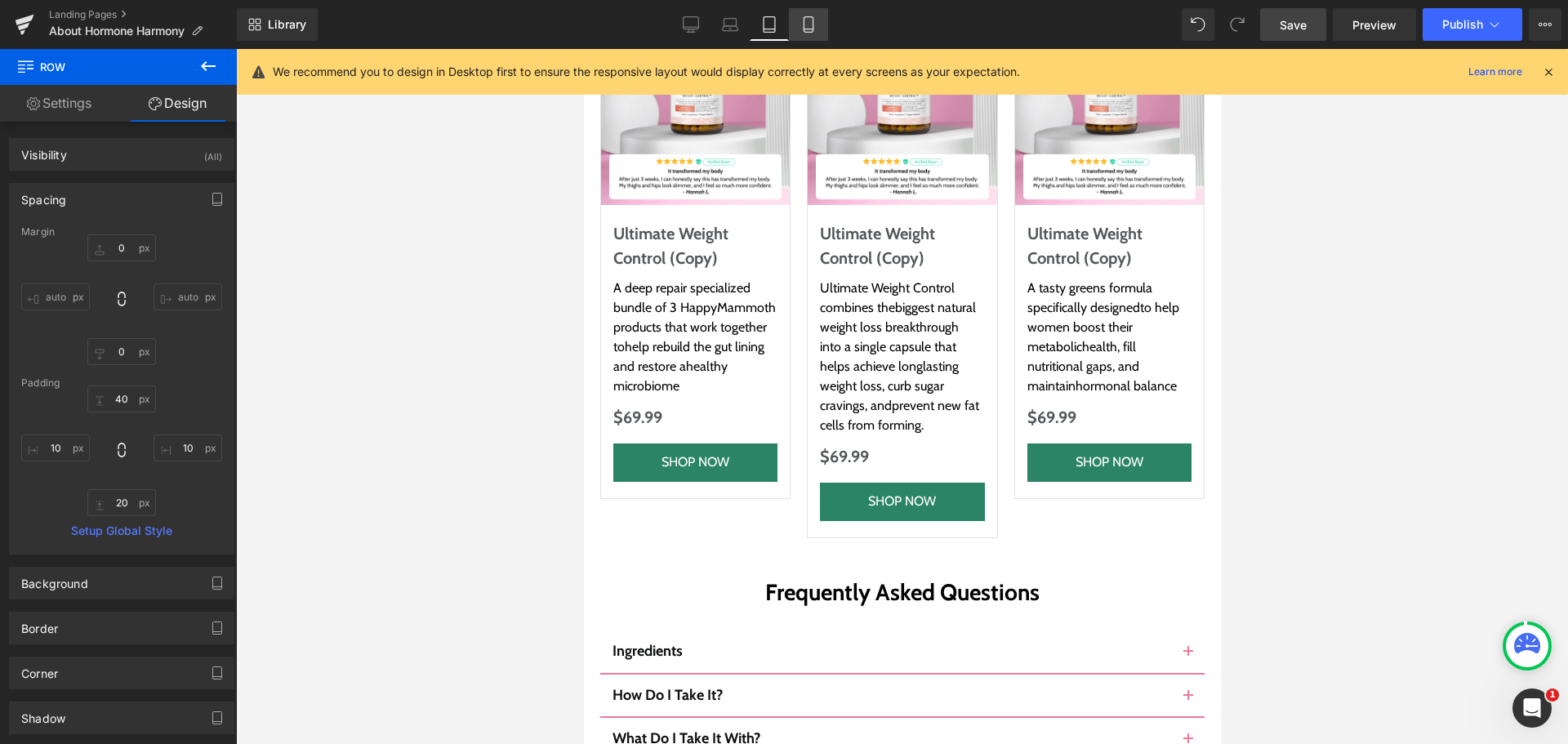
click at [813, 14] on link "Mobile" at bounding box center [808, 24] width 39 height 33
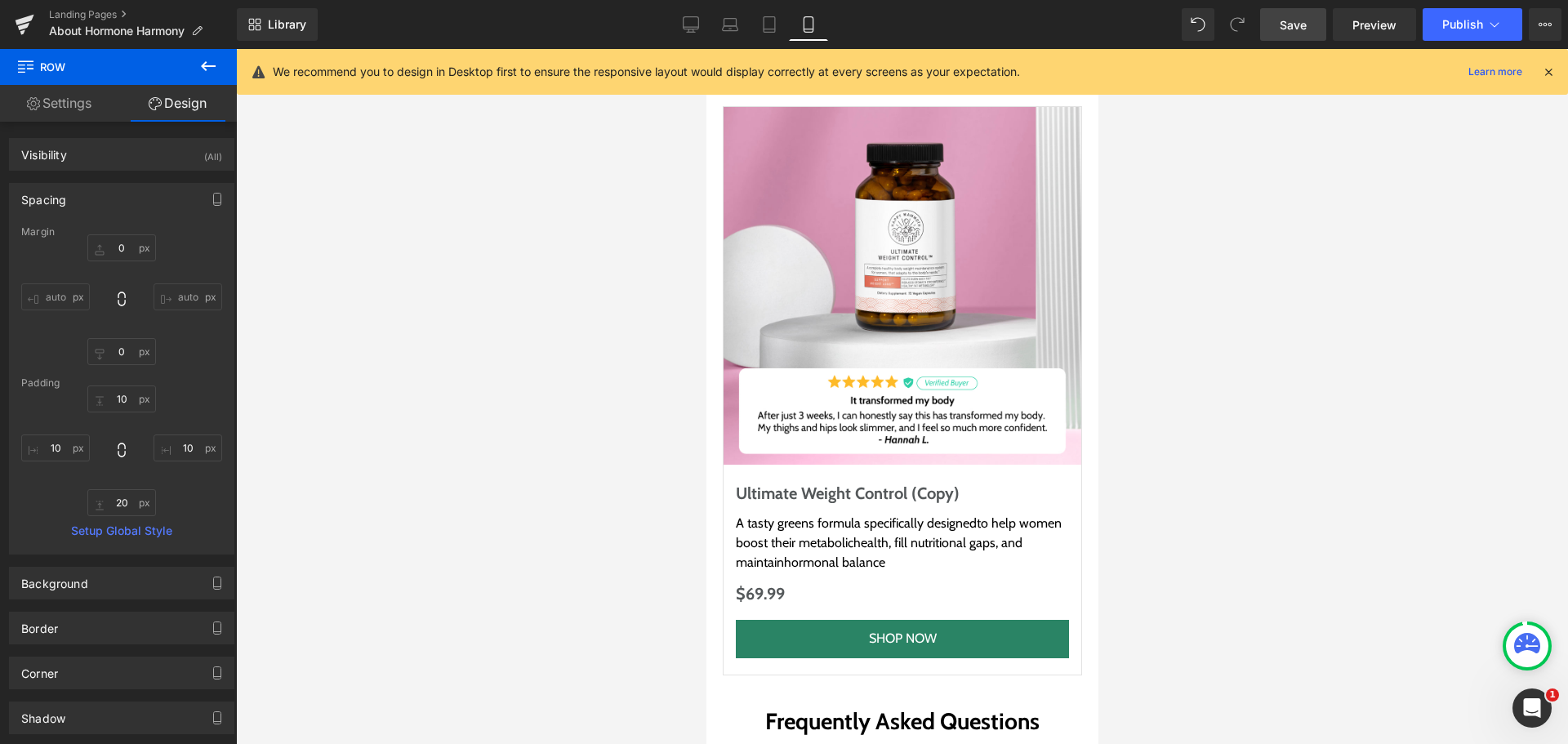
scroll to position [19217, 0]
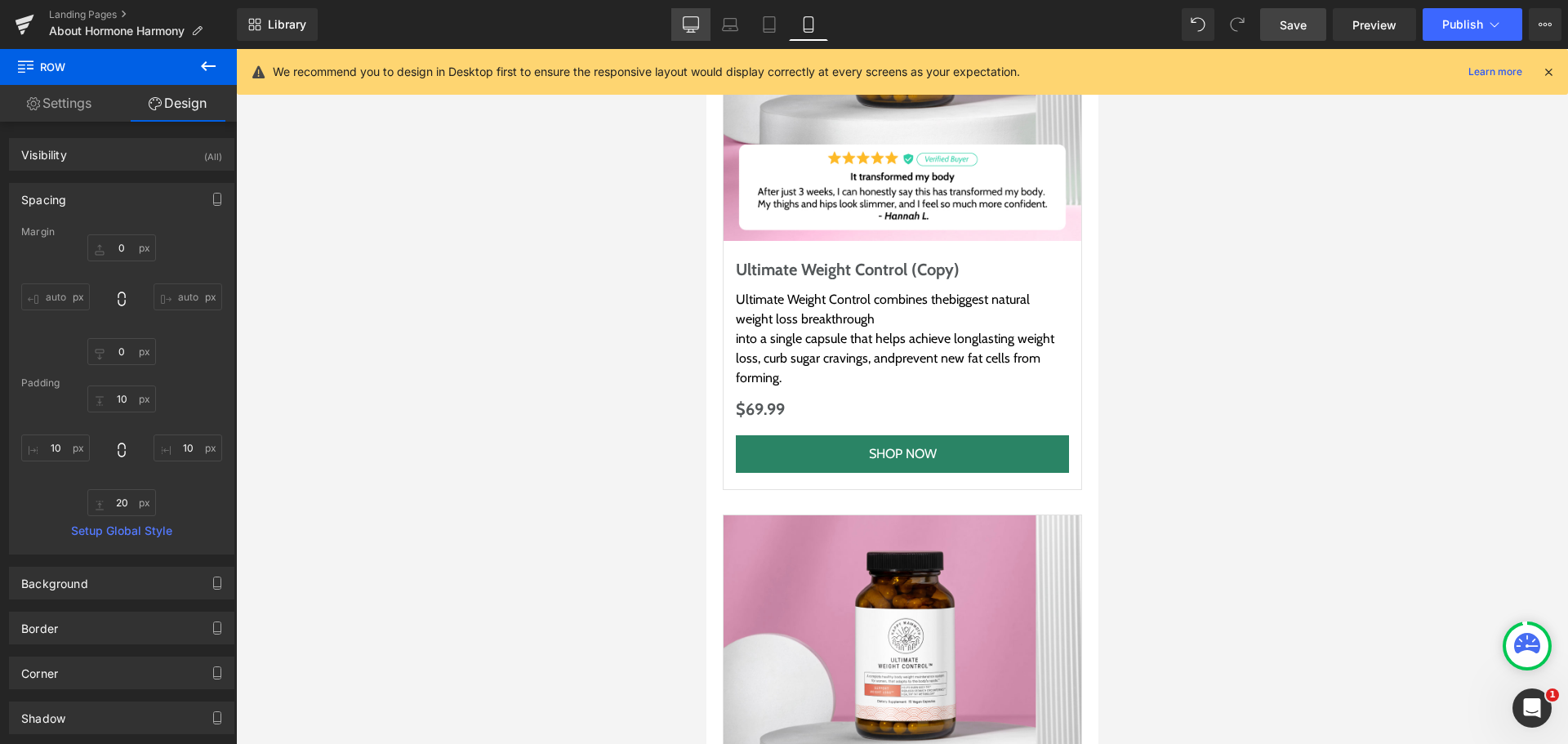
click at [691, 31] on icon at bounding box center [691, 24] width 16 height 16
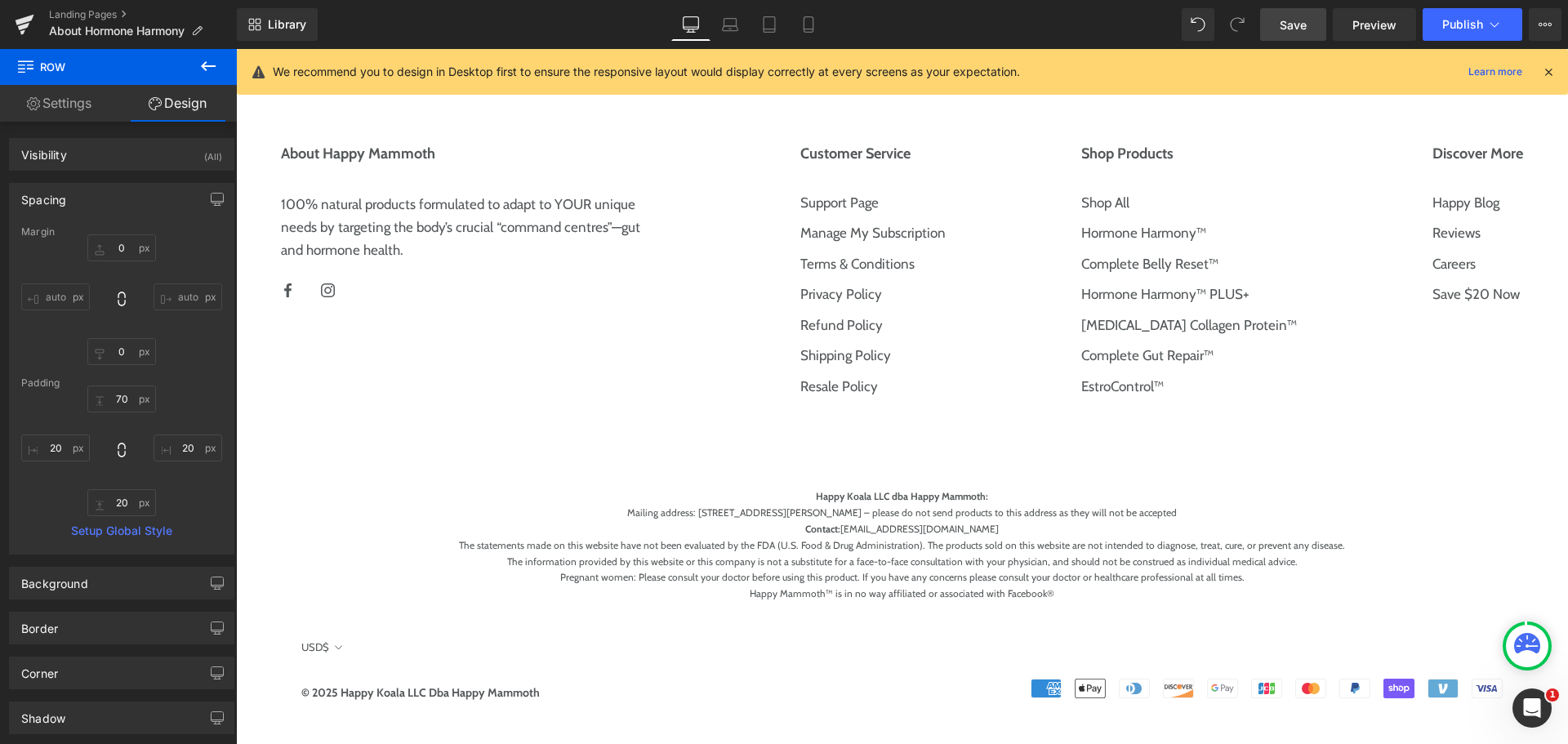
scroll to position [7817, 0]
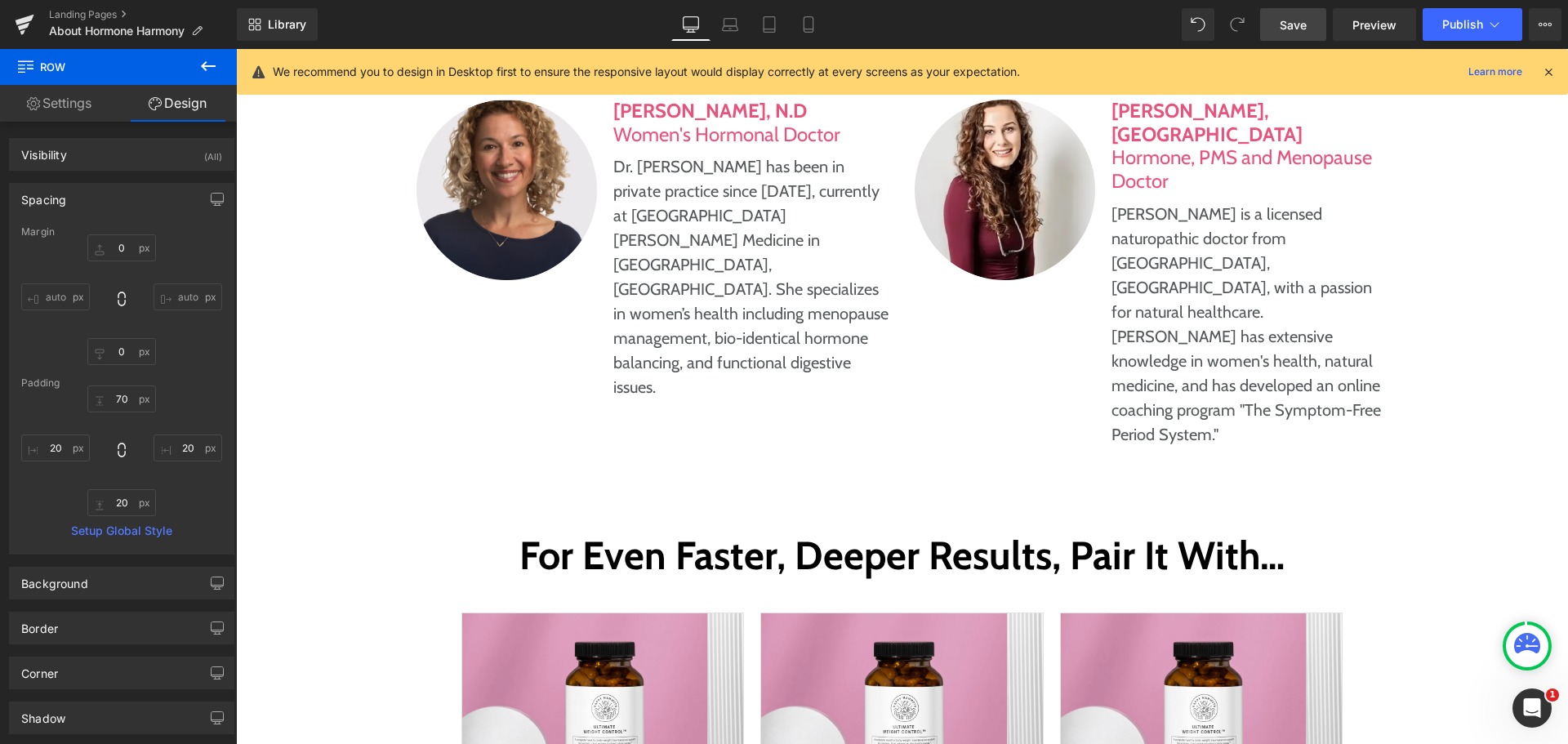
click at [1303, 24] on span "Save" at bounding box center [1294, 24] width 27 height 17
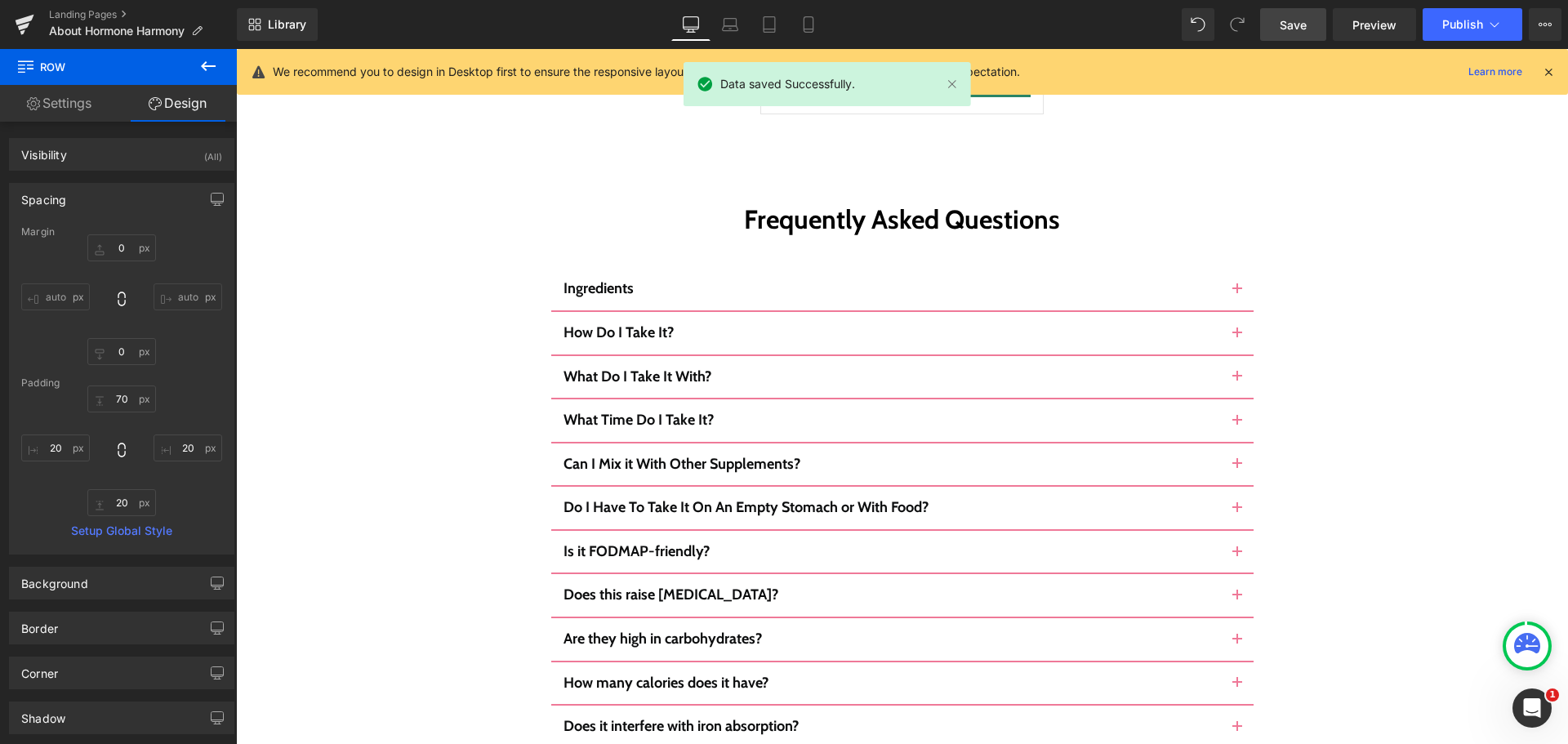
scroll to position [8552, 0]
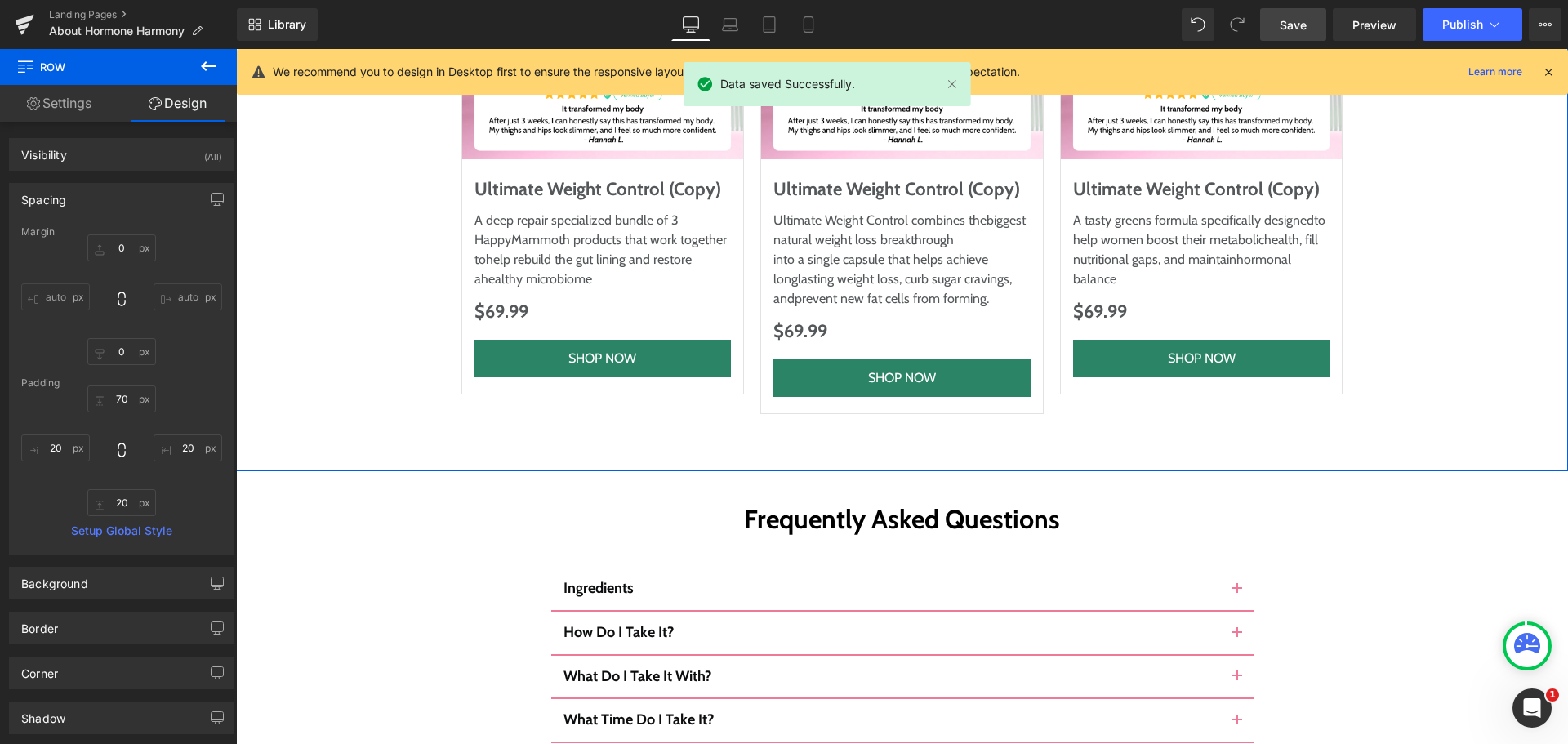
click at [351, 259] on div "For Even Faster, Deeper Results, Pair It With… Heading Row Sale Off (P) Image U…" at bounding box center [902, 103] width 1332 height 735
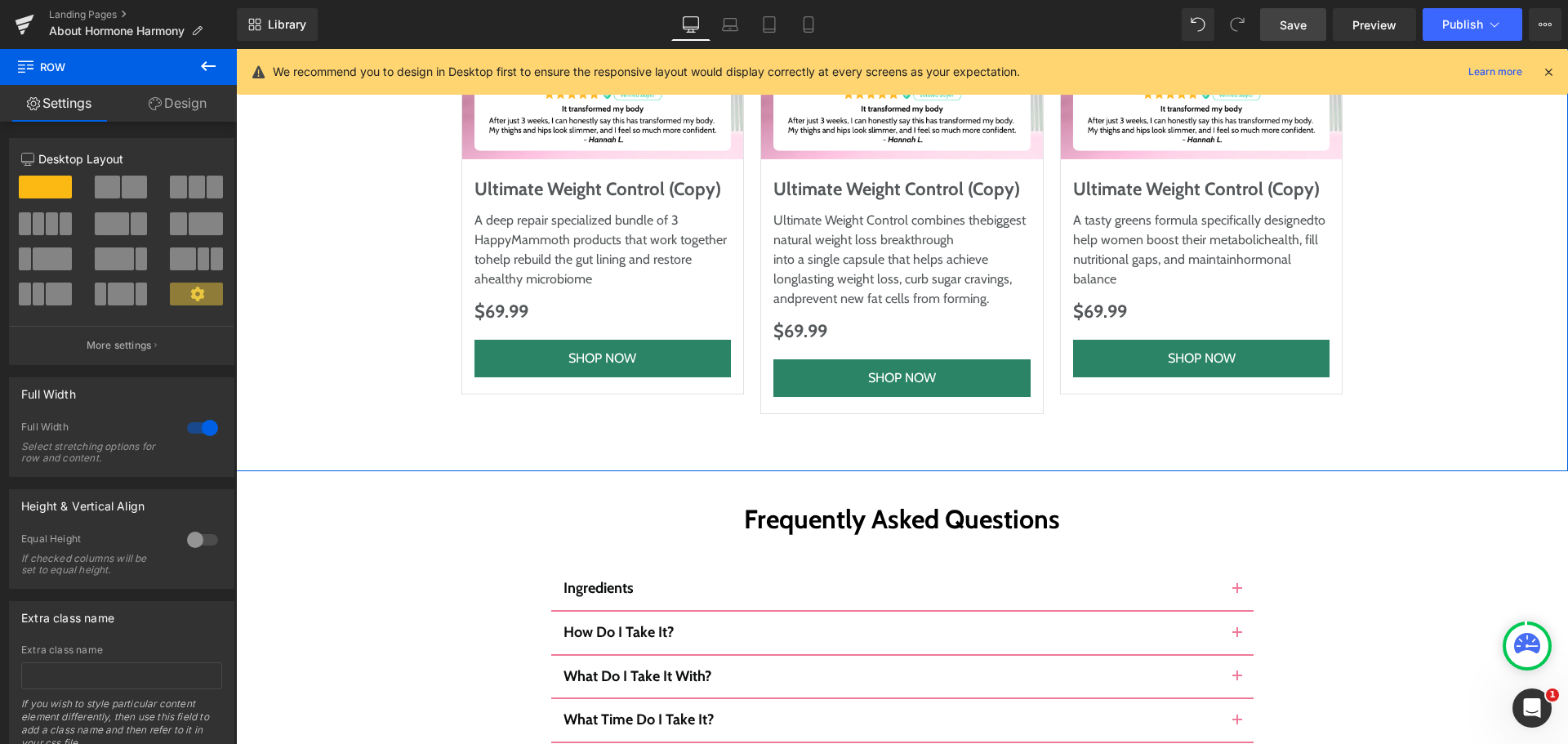
click at [167, 97] on link "Design" at bounding box center [178, 103] width 119 height 37
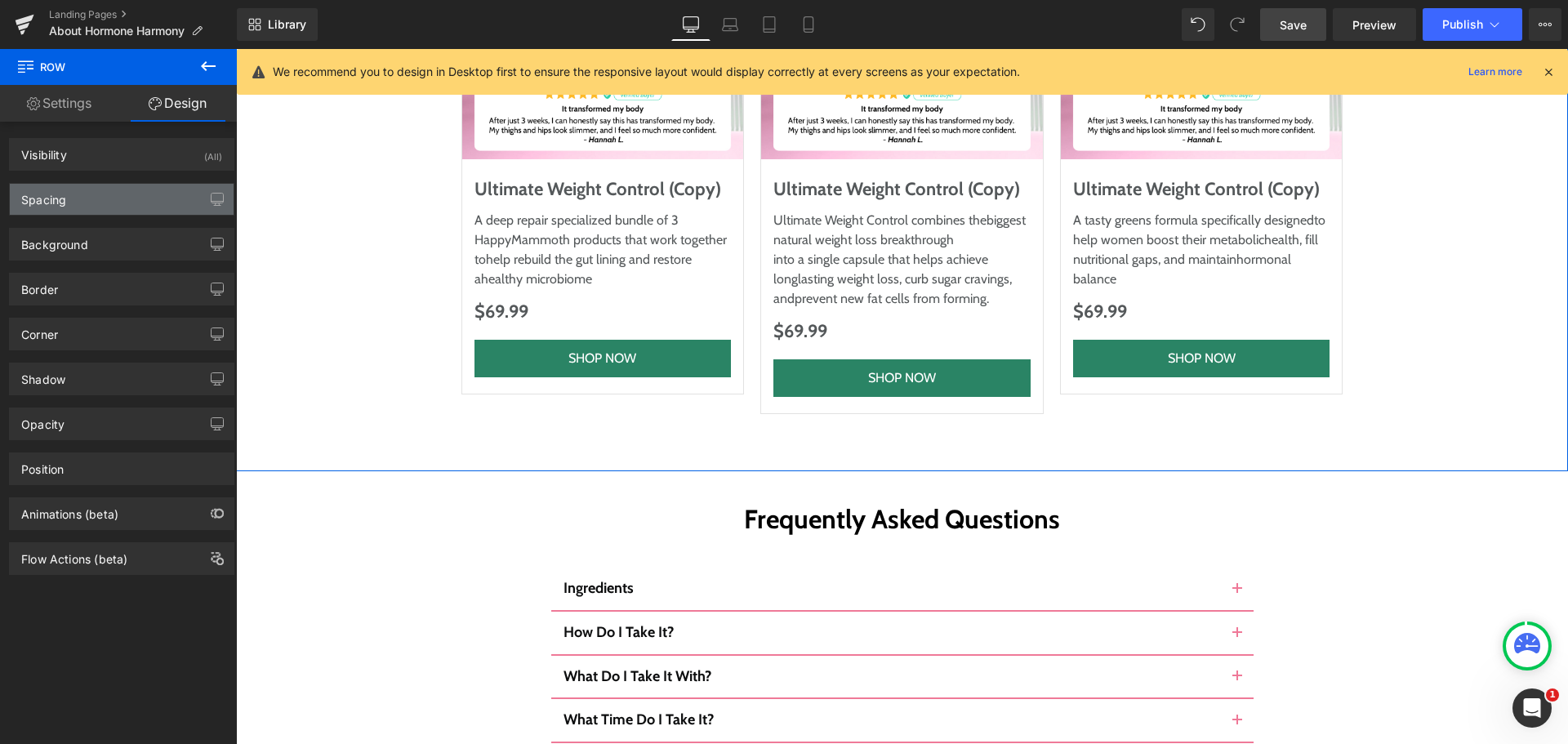
click at [137, 203] on div "Spacing" at bounding box center [121, 199] width 224 height 31
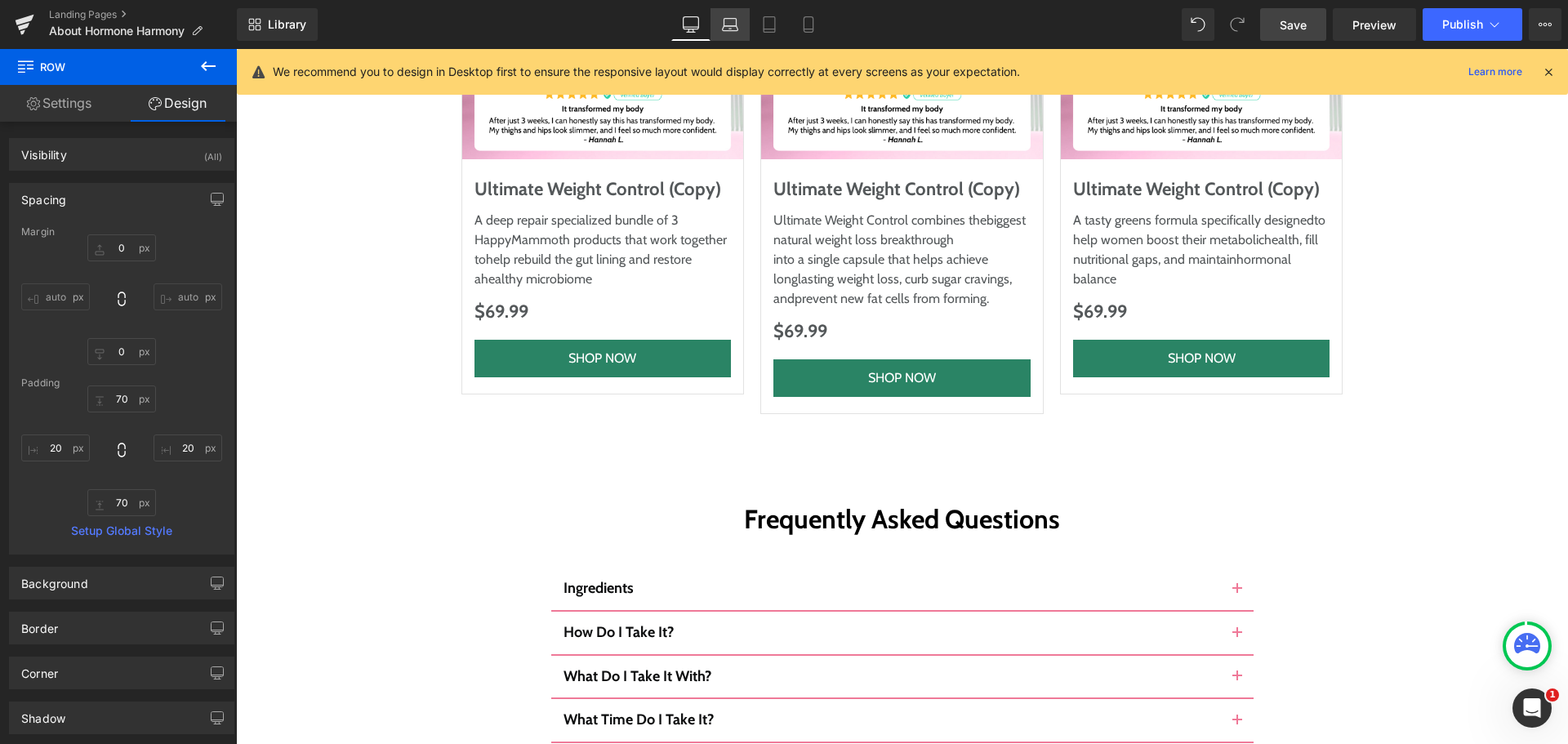
click at [723, 38] on link "Laptop" at bounding box center [729, 24] width 39 height 33
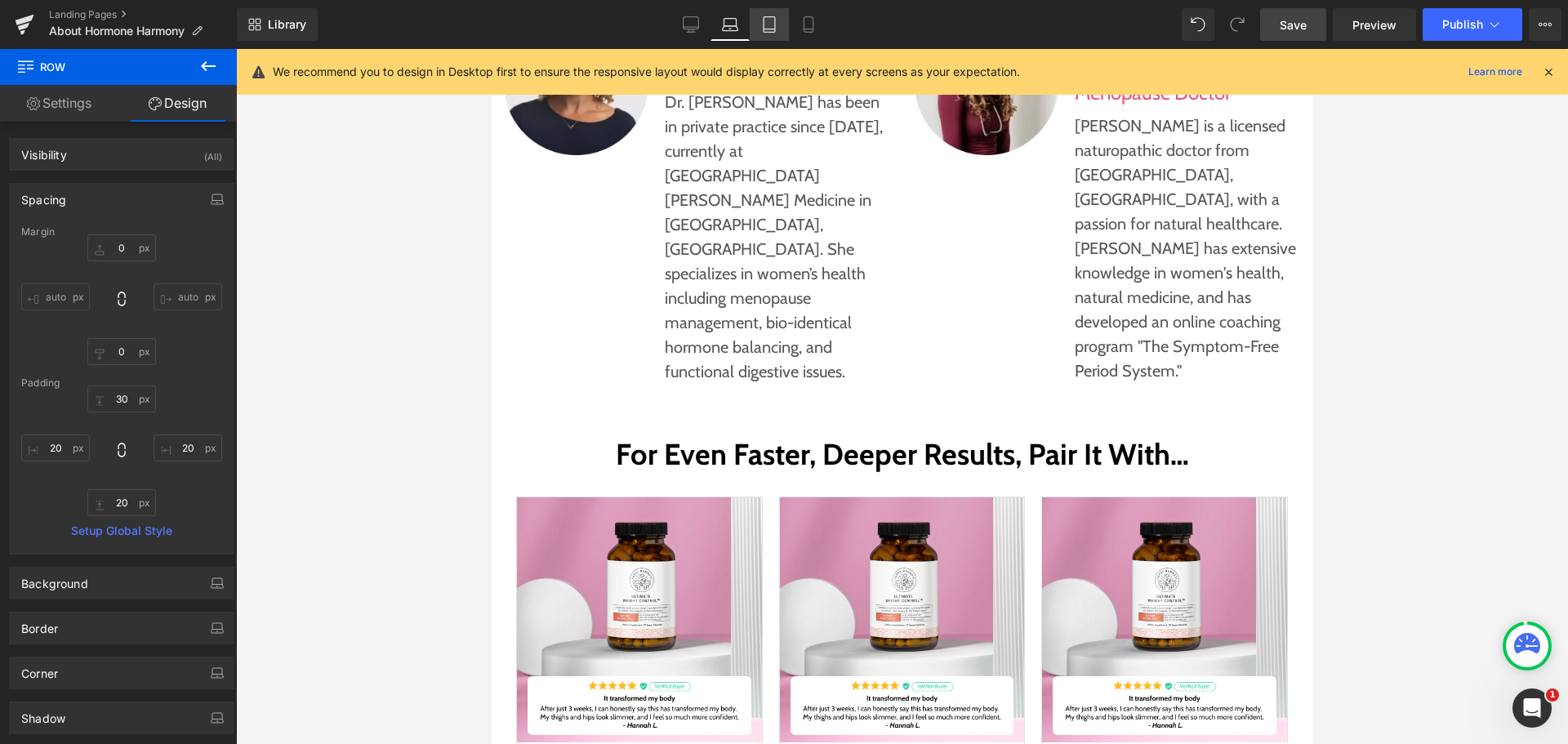
click at [752, 26] on link "Tablet" at bounding box center [769, 24] width 39 height 33
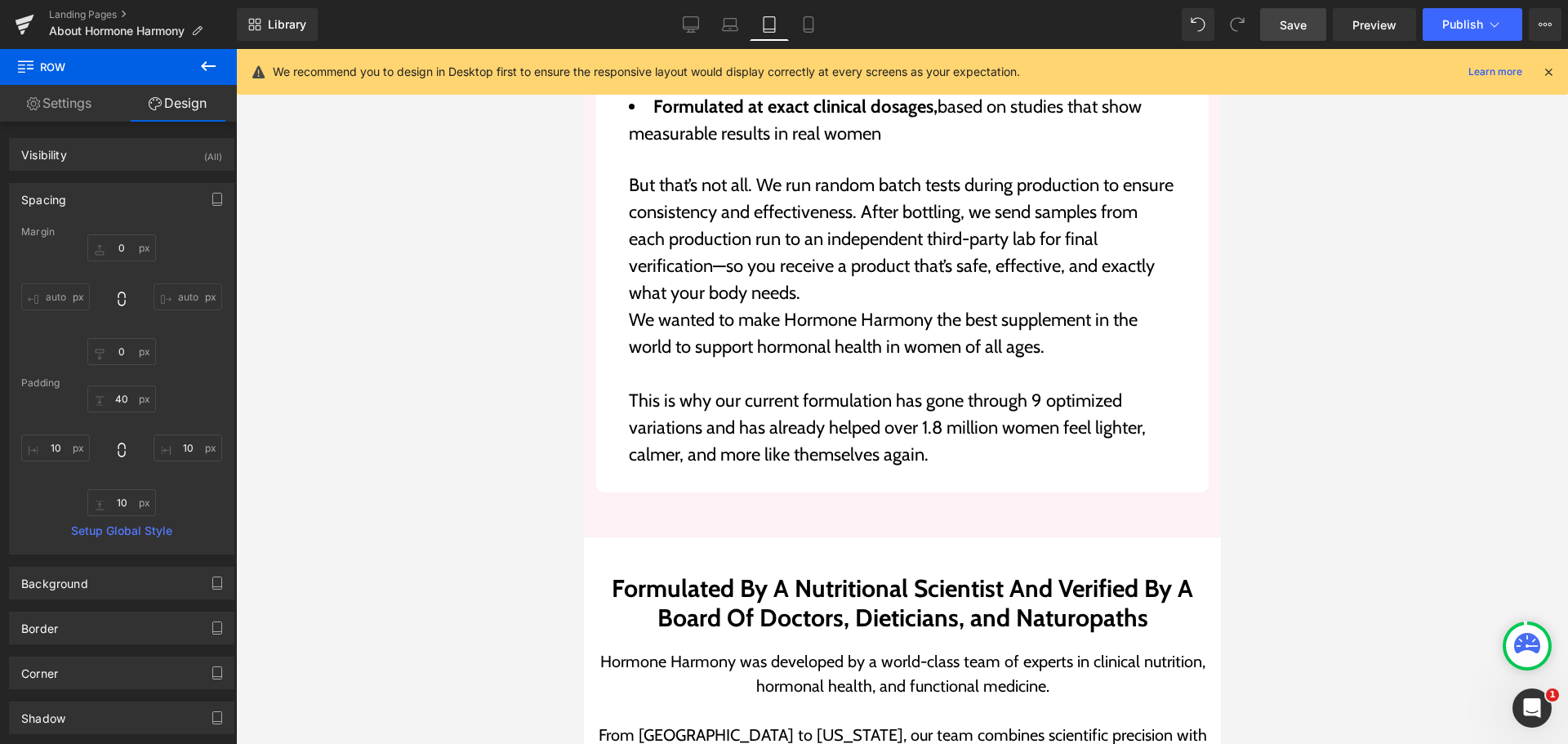
scroll to position [9233, 0]
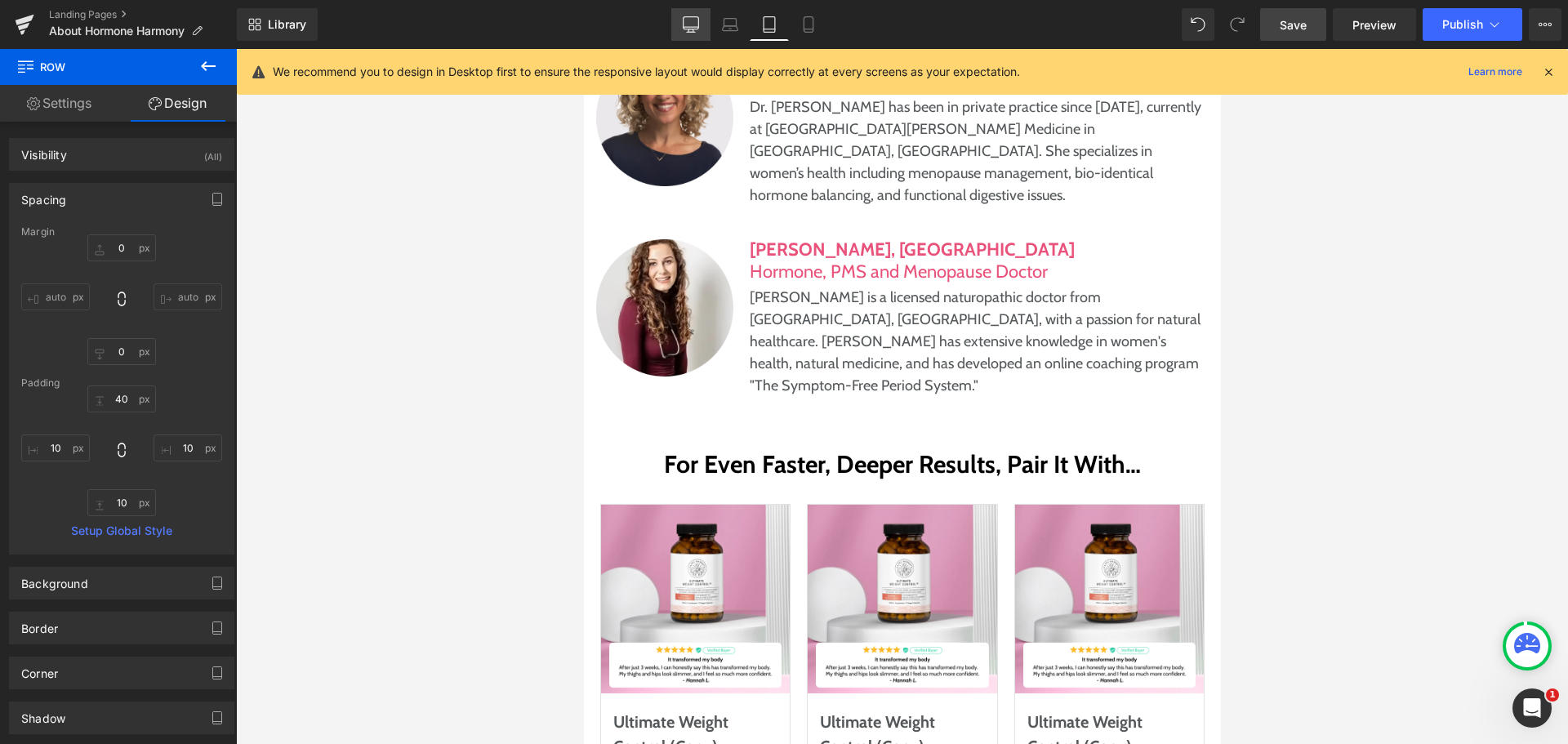
click at [698, 19] on icon at bounding box center [691, 24] width 16 height 16
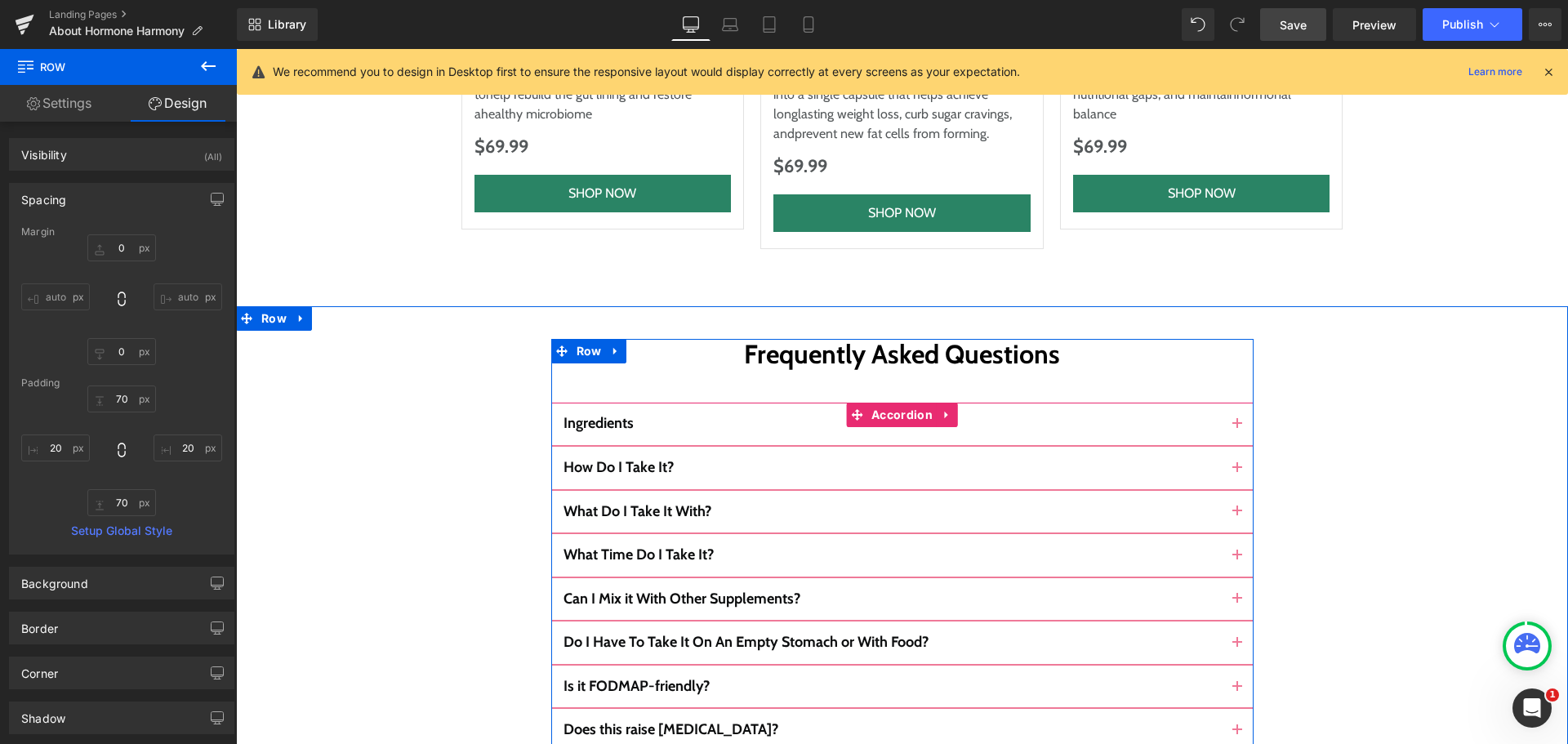
scroll to position [8472, 0]
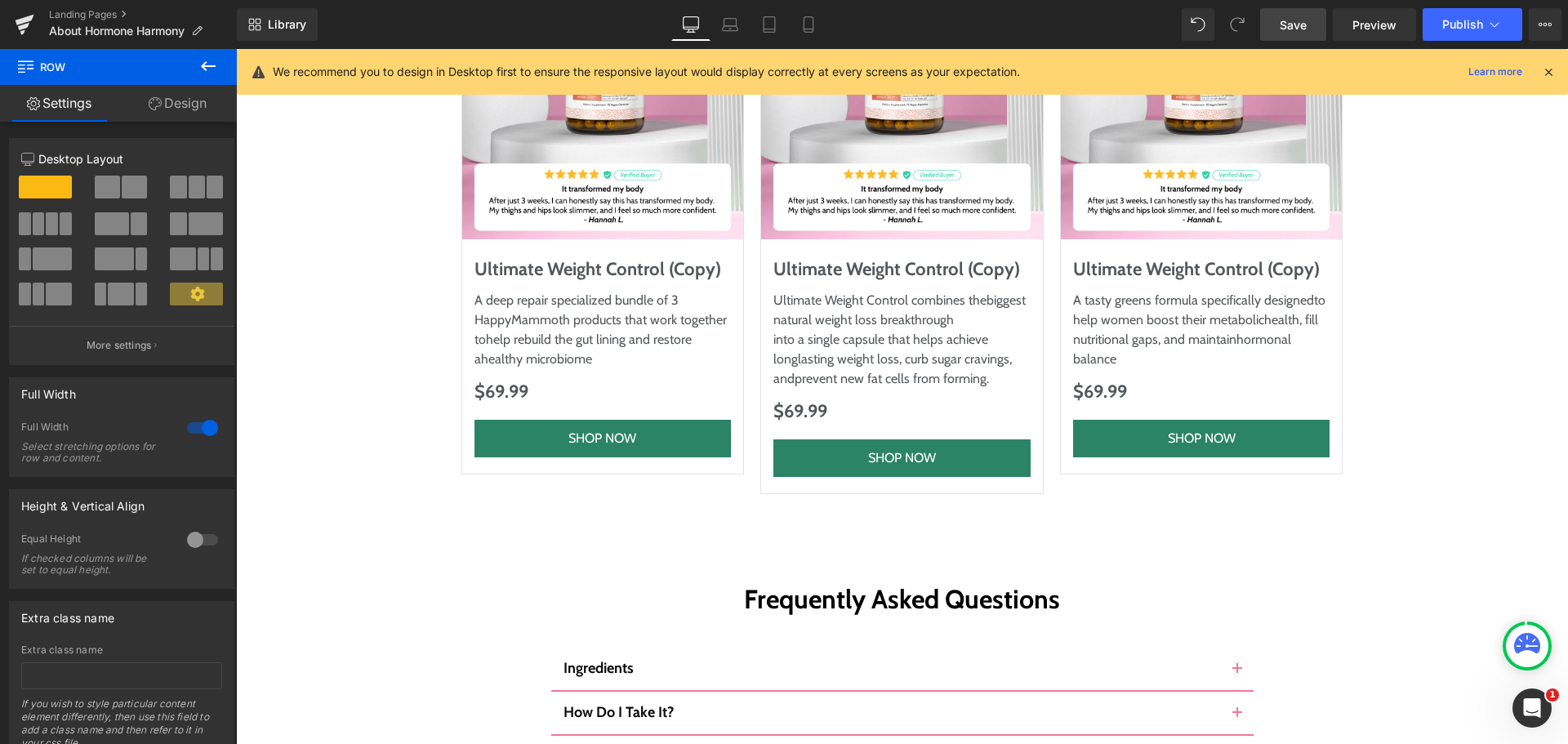
click at [187, 82] on button at bounding box center [207, 67] width 57 height 36
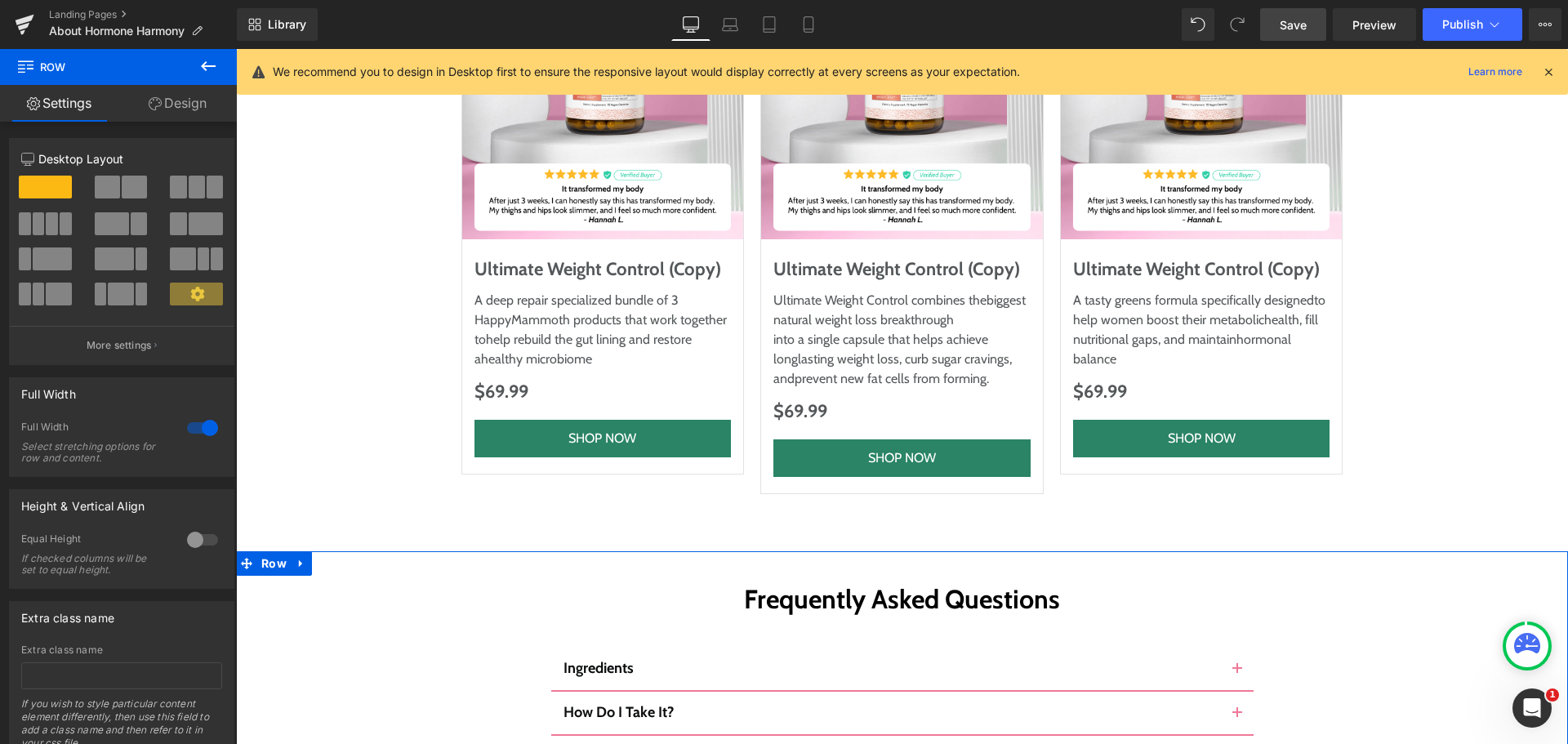
click at [184, 107] on link "Design" at bounding box center [178, 103] width 119 height 37
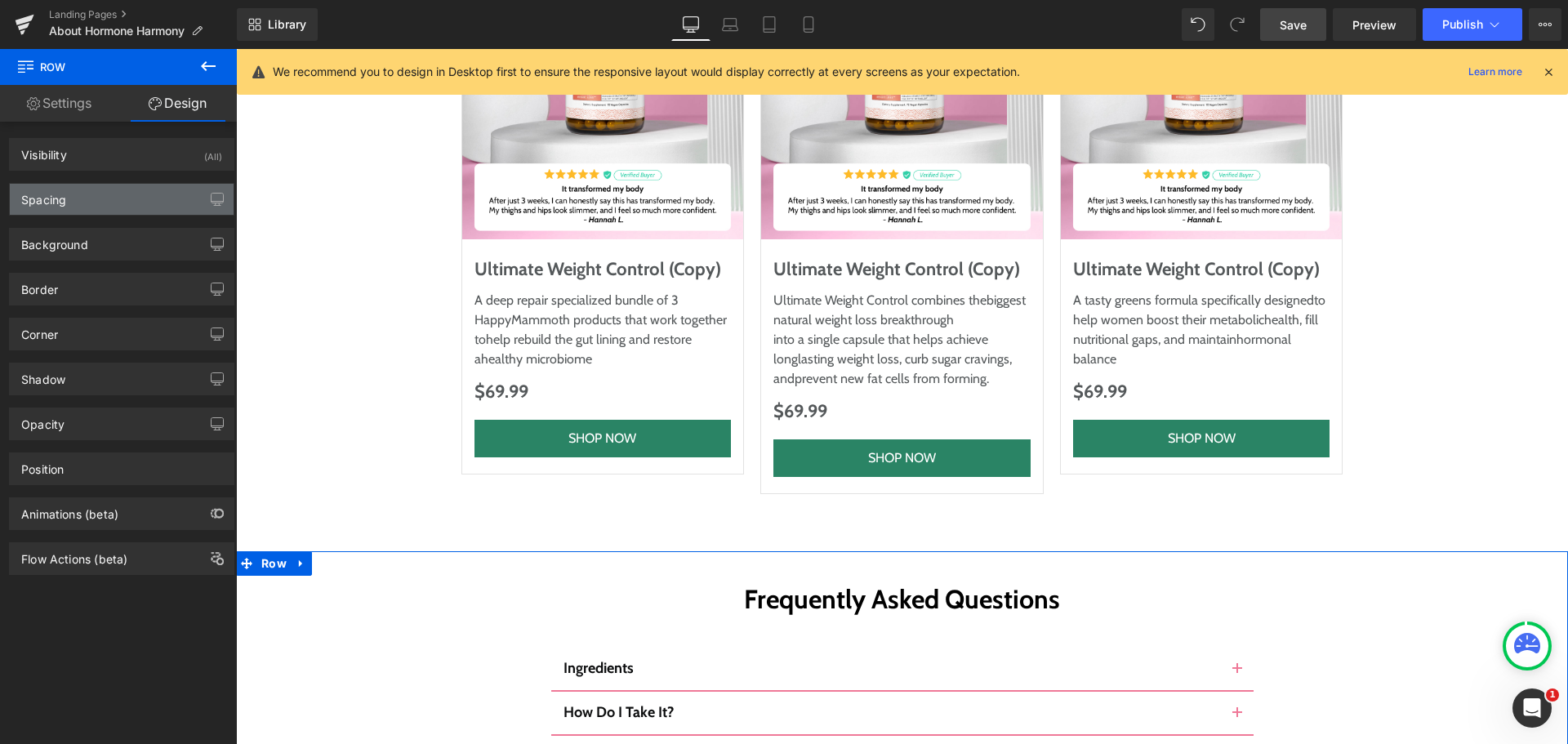
click at [118, 200] on div "Spacing" at bounding box center [121, 199] width 224 height 31
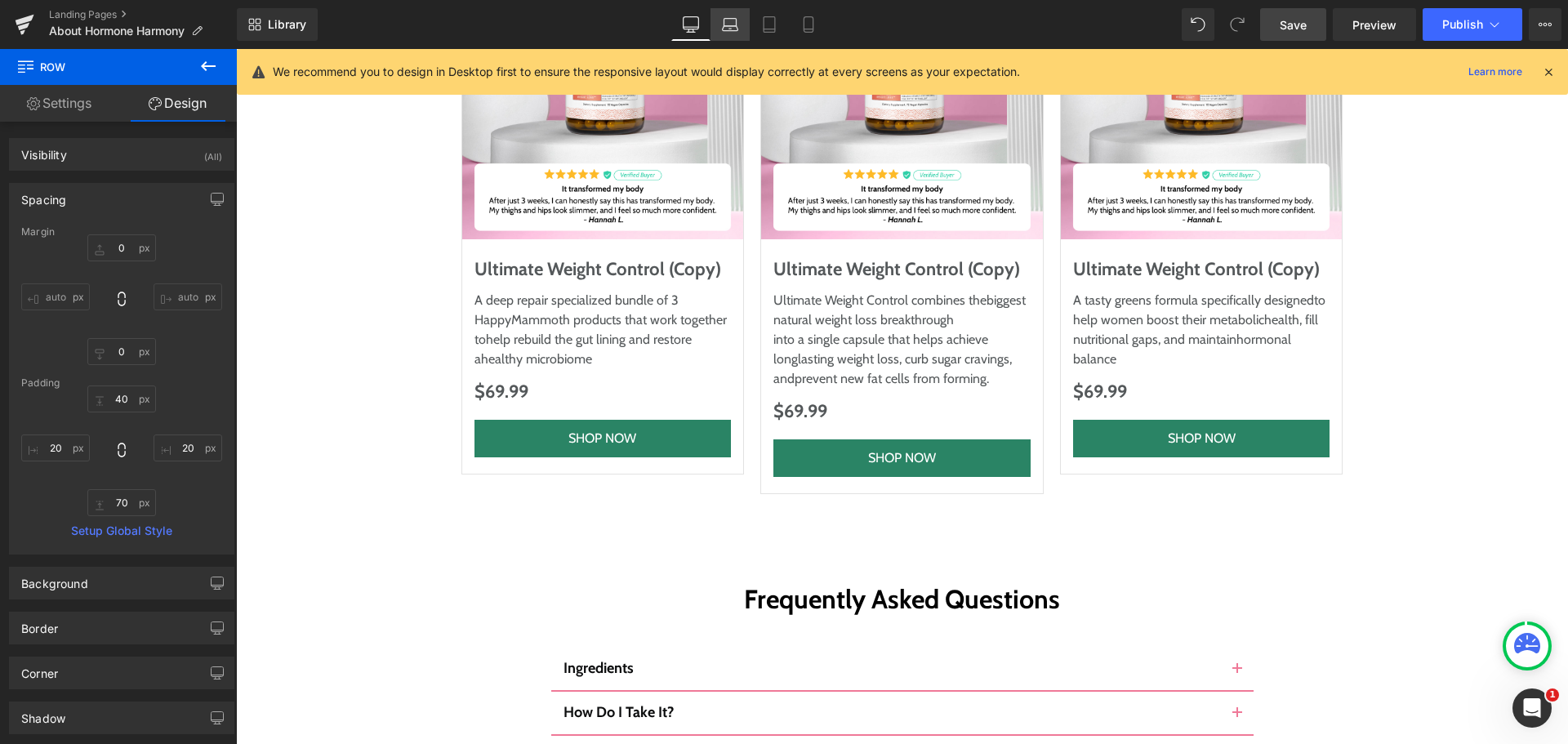
click at [743, 16] on link "Laptop" at bounding box center [729, 24] width 39 height 33
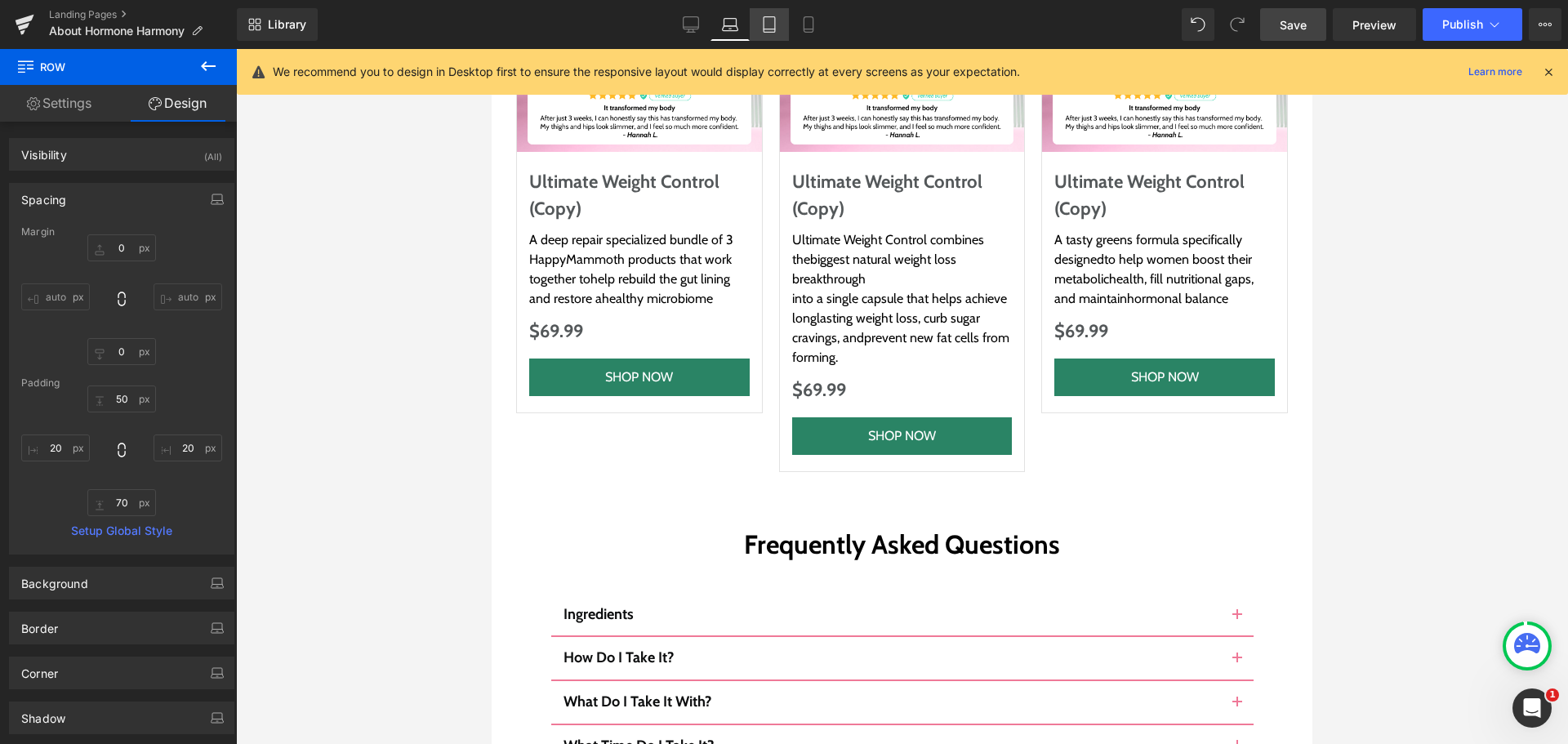
click at [779, 21] on link "Tablet" at bounding box center [769, 24] width 39 height 33
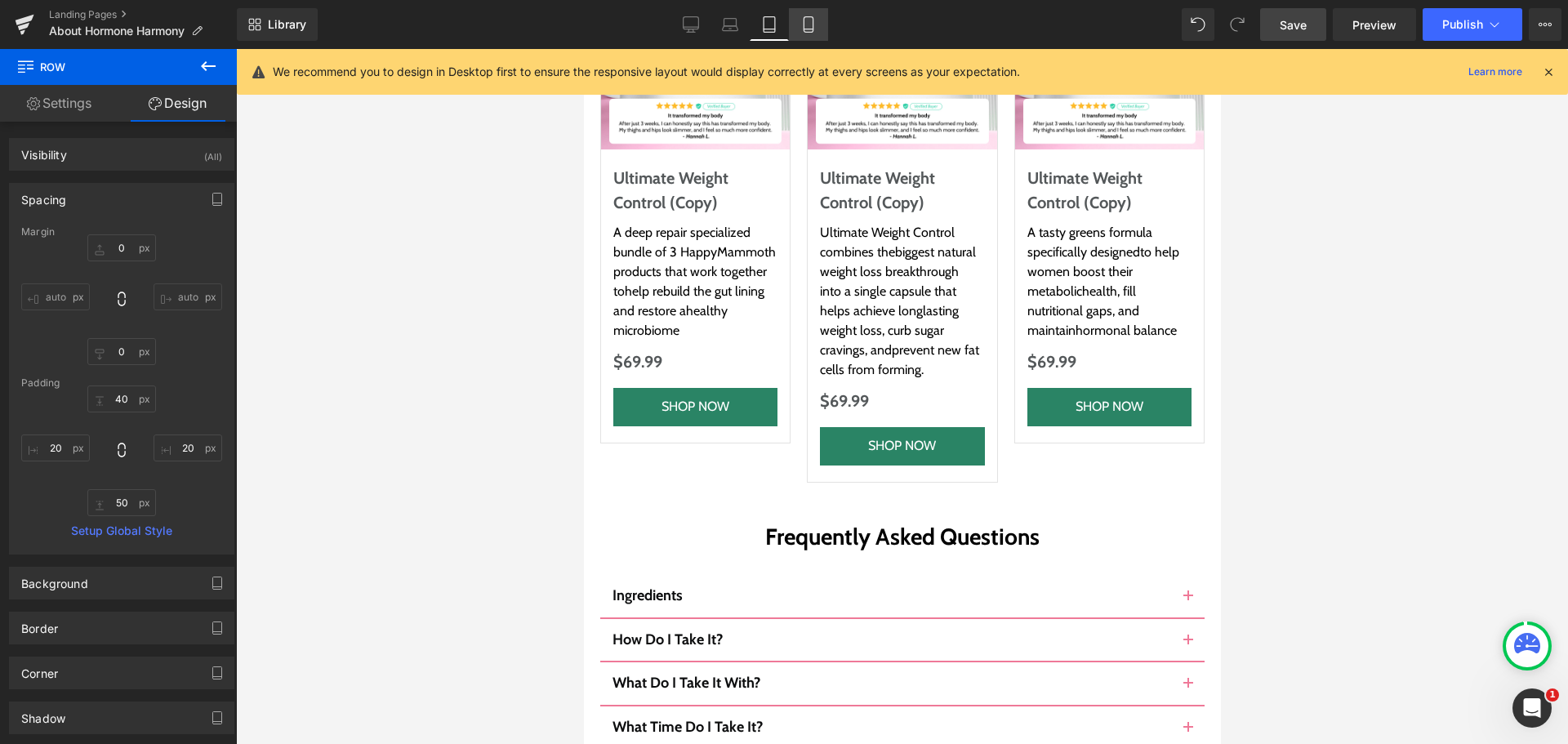
click at [796, 24] on link "Mobile" at bounding box center [808, 24] width 39 height 33
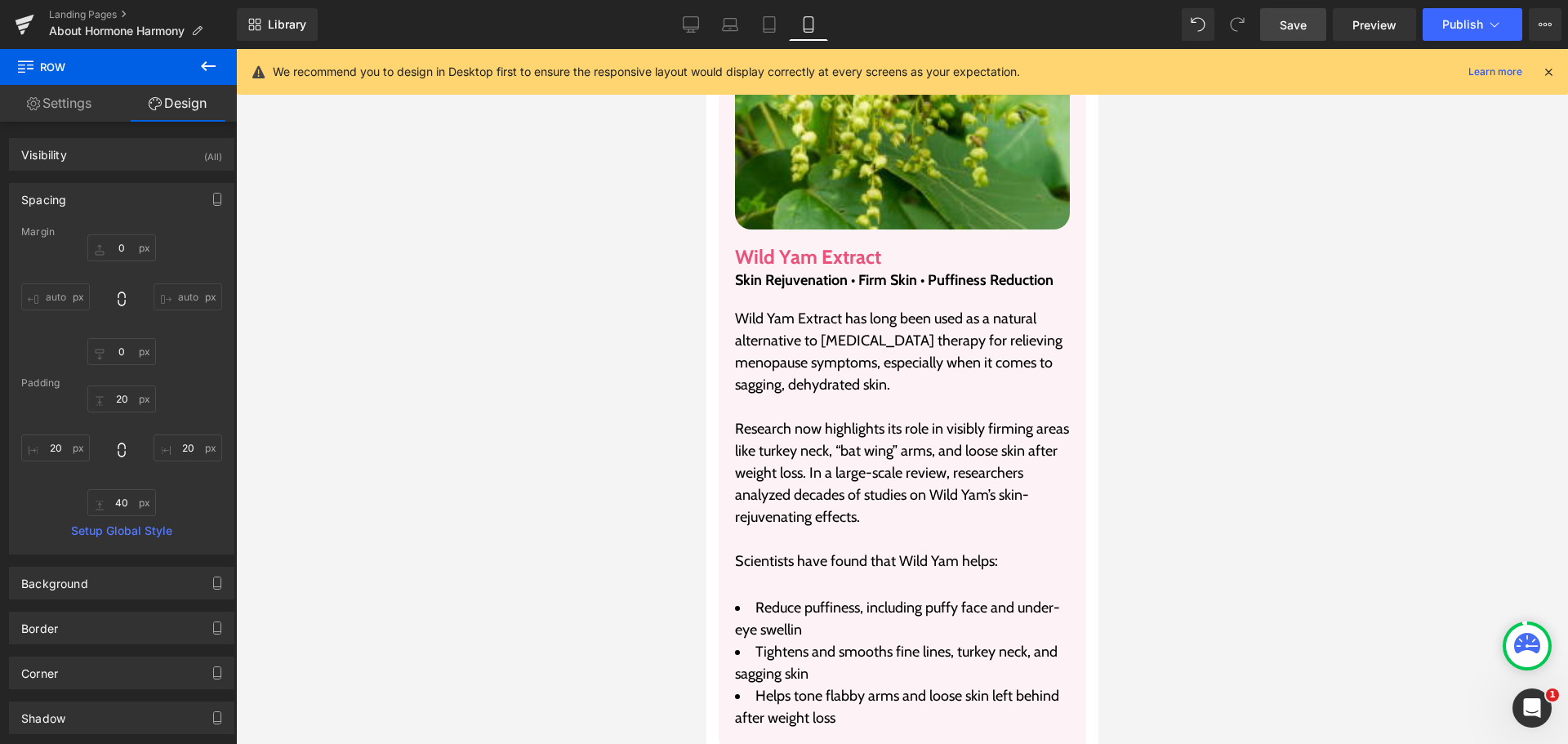
scroll to position [19734, 0]
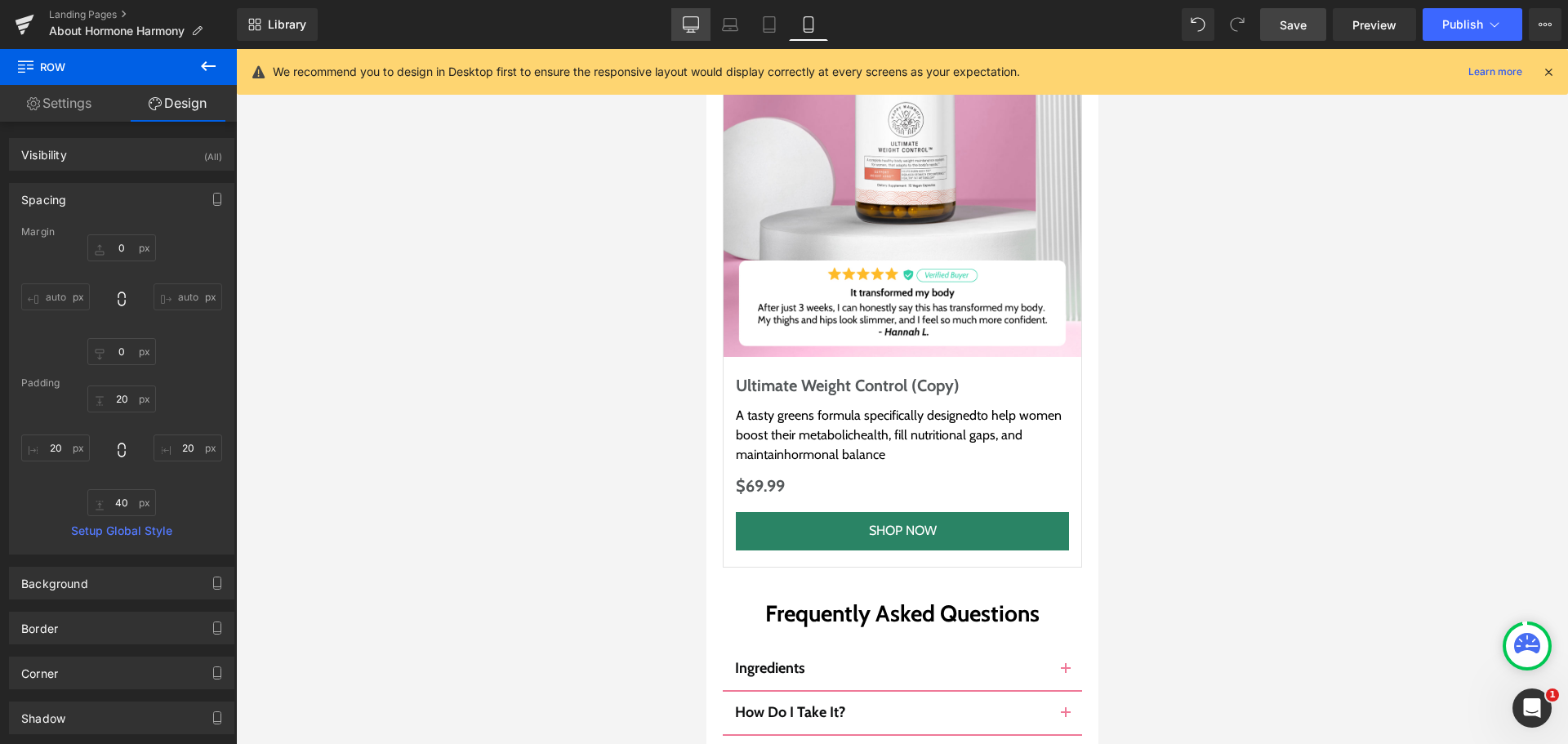
click at [703, 16] on link "Desktop" at bounding box center [690, 24] width 39 height 33
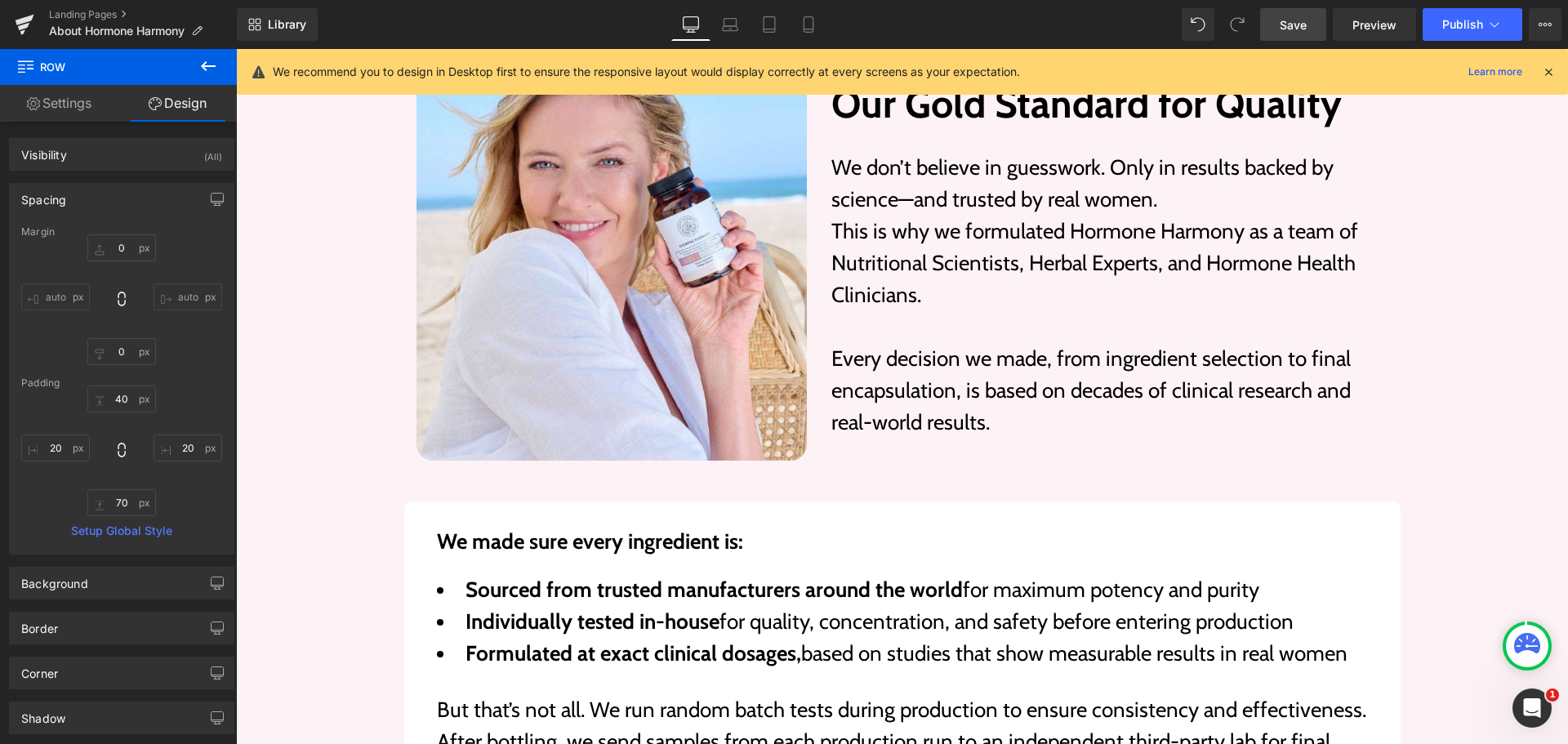
scroll to position [6026, 0]
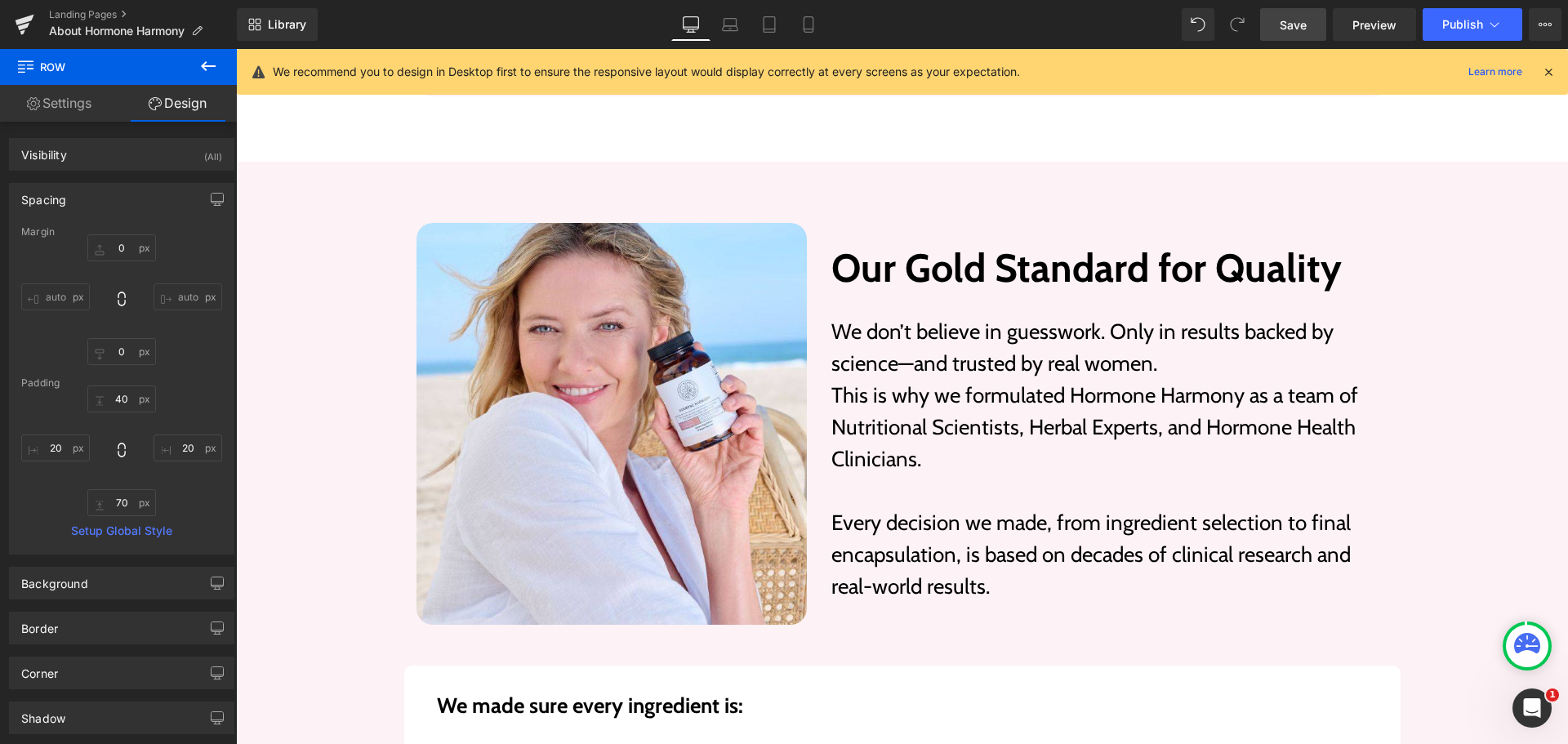
click at [1291, 29] on span "Save" at bounding box center [1294, 24] width 27 height 17
click at [750, 19] on icon at bounding box center [751, 24] width 16 height 16
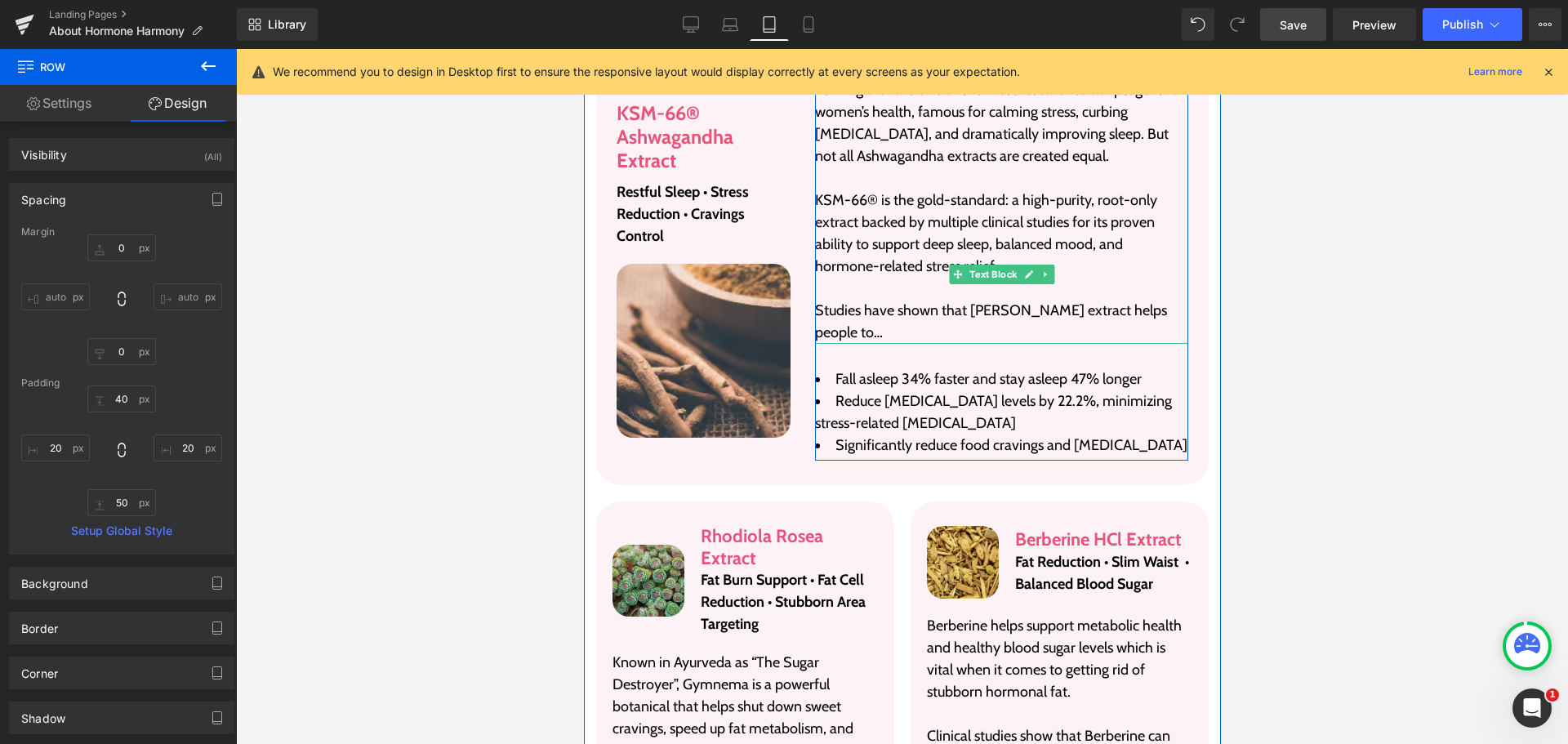
scroll to position [3569, 0]
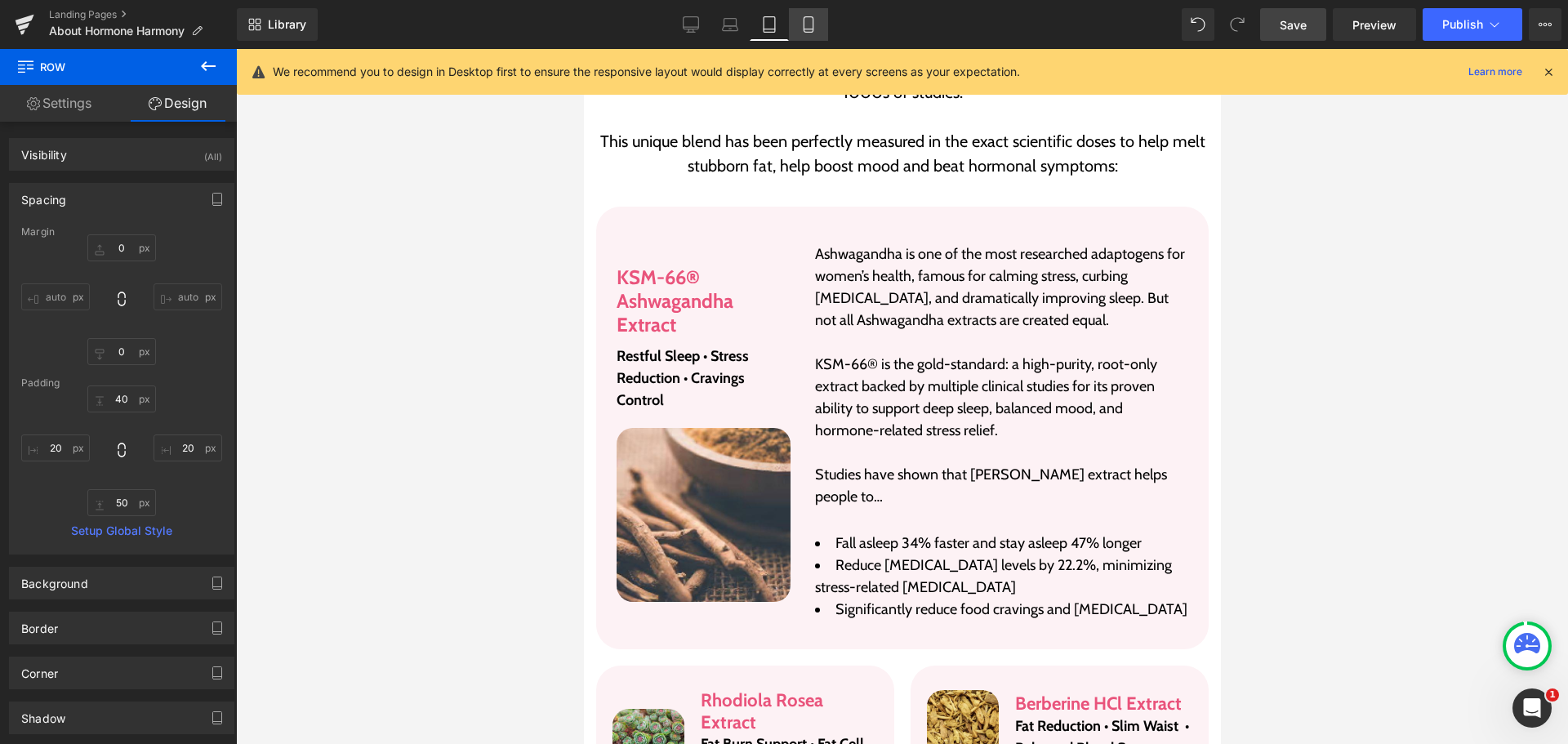
click at [799, 29] on link "Mobile" at bounding box center [808, 24] width 39 height 33
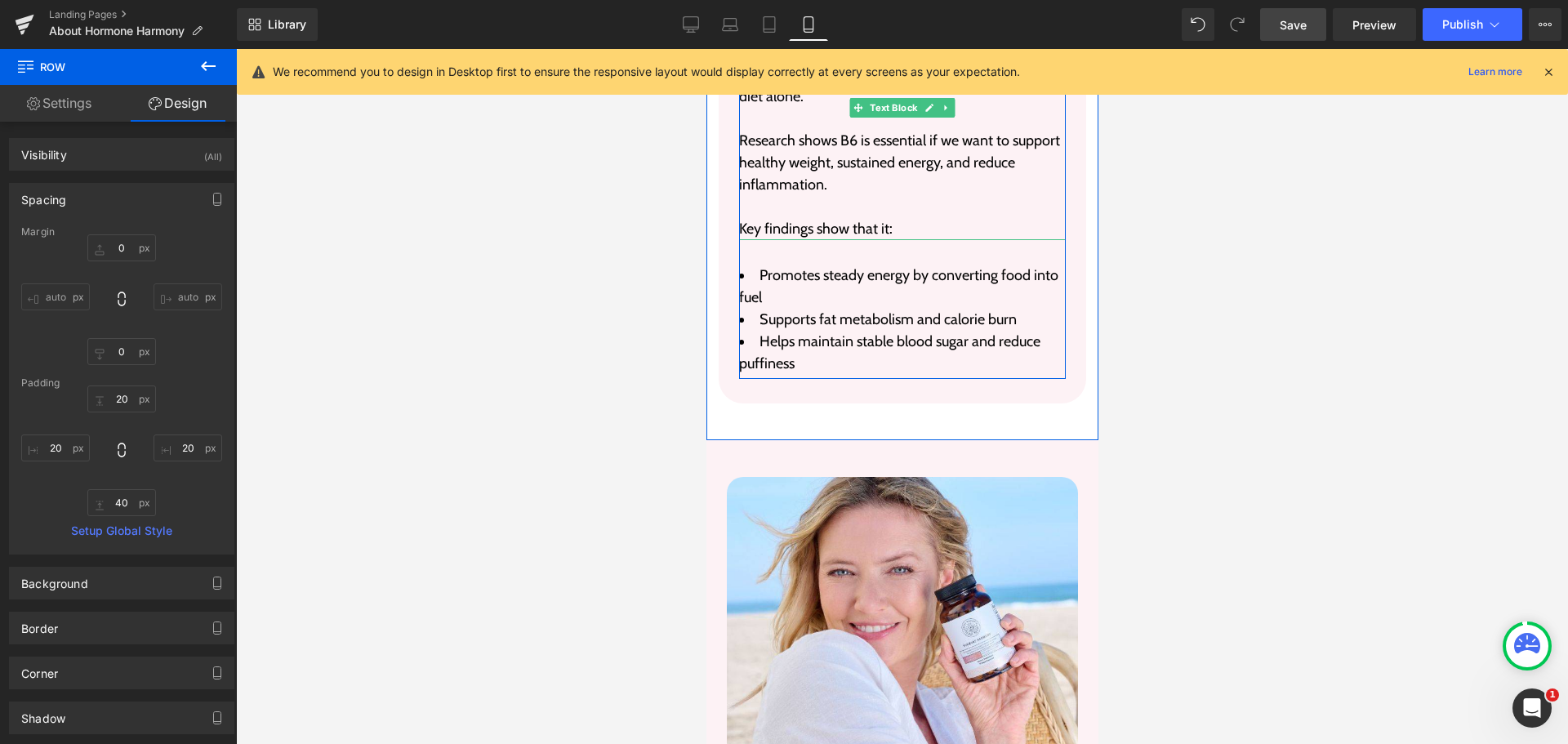
scroll to position [15322, 0]
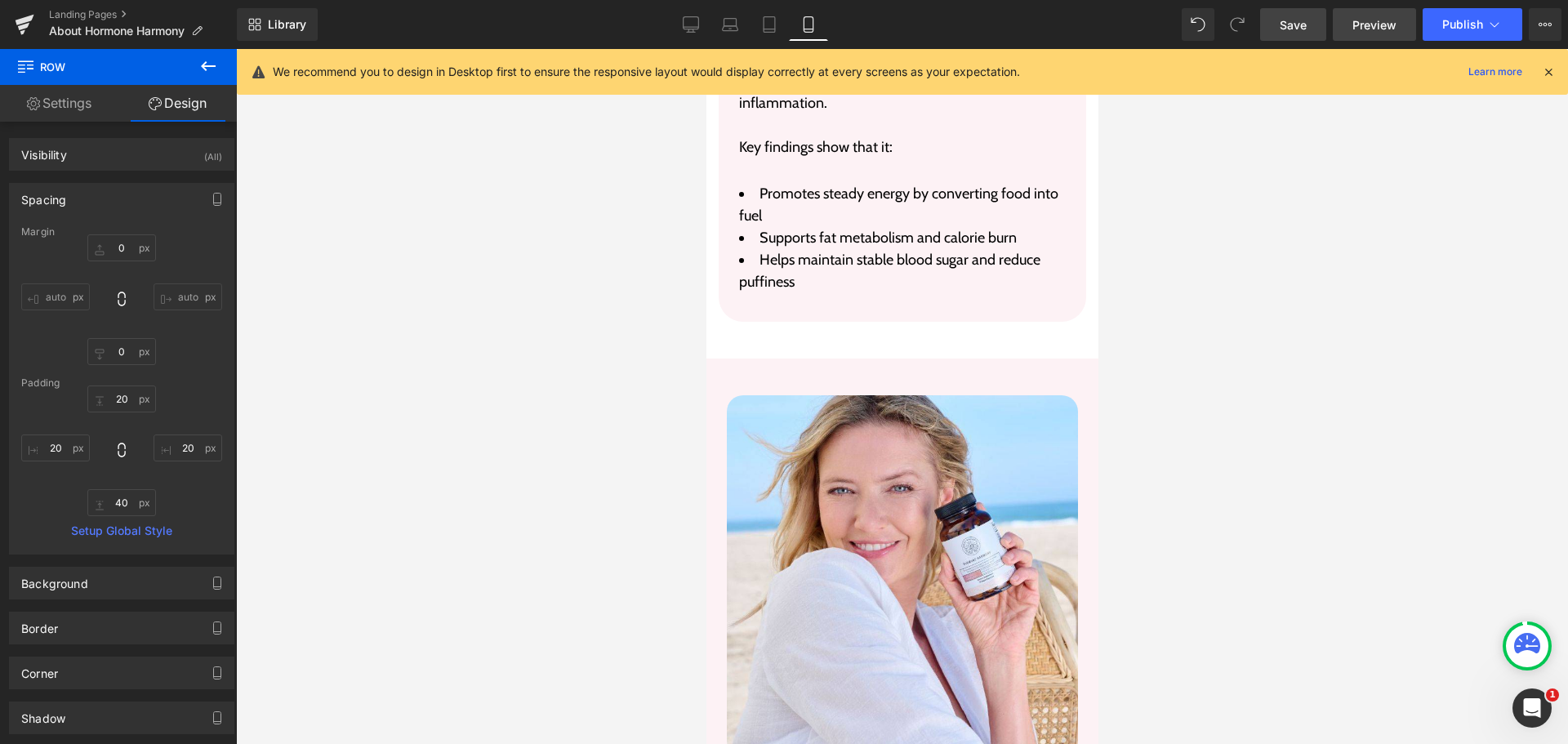
click at [1345, 19] on link "Preview" at bounding box center [1374, 24] width 83 height 33
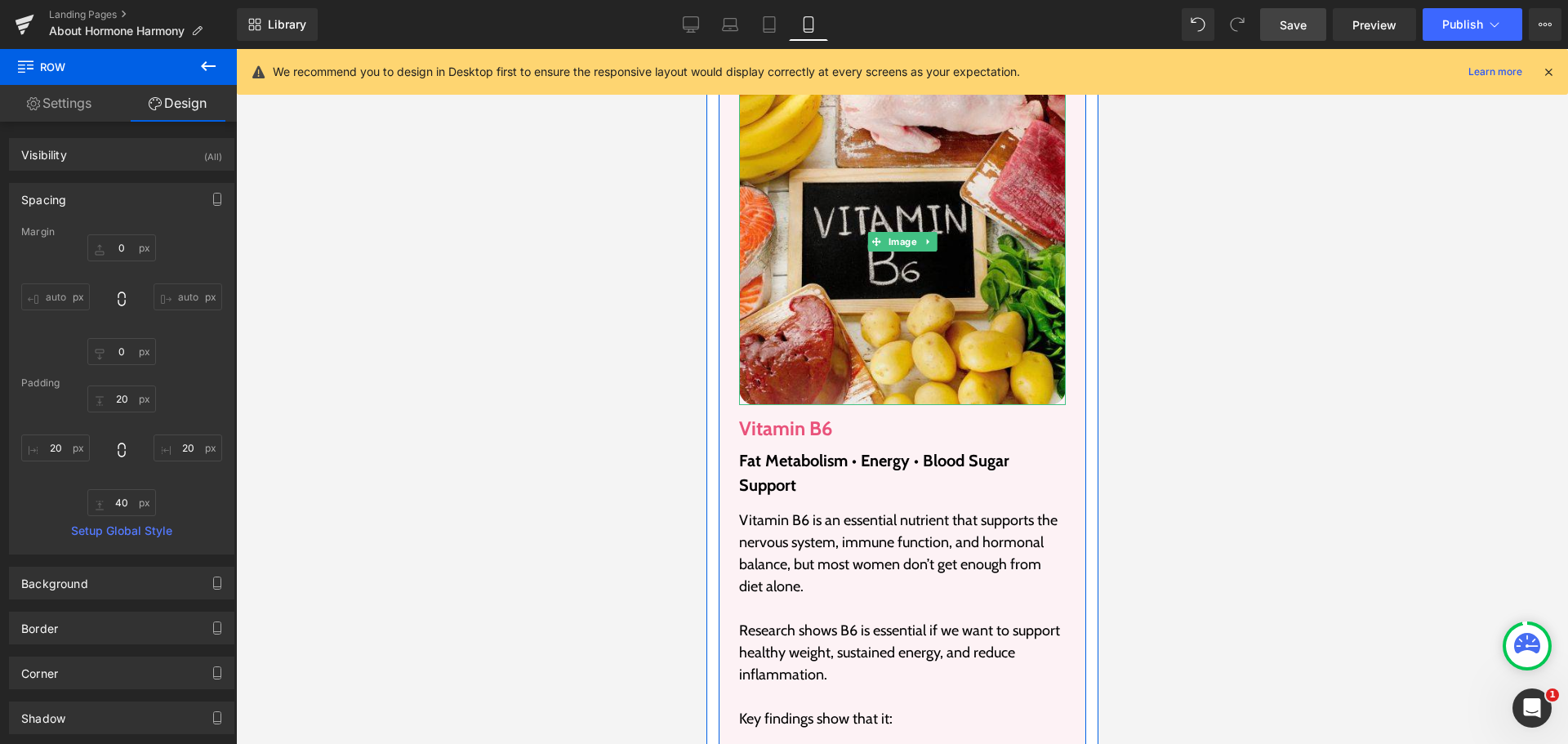
scroll to position [14342, 0]
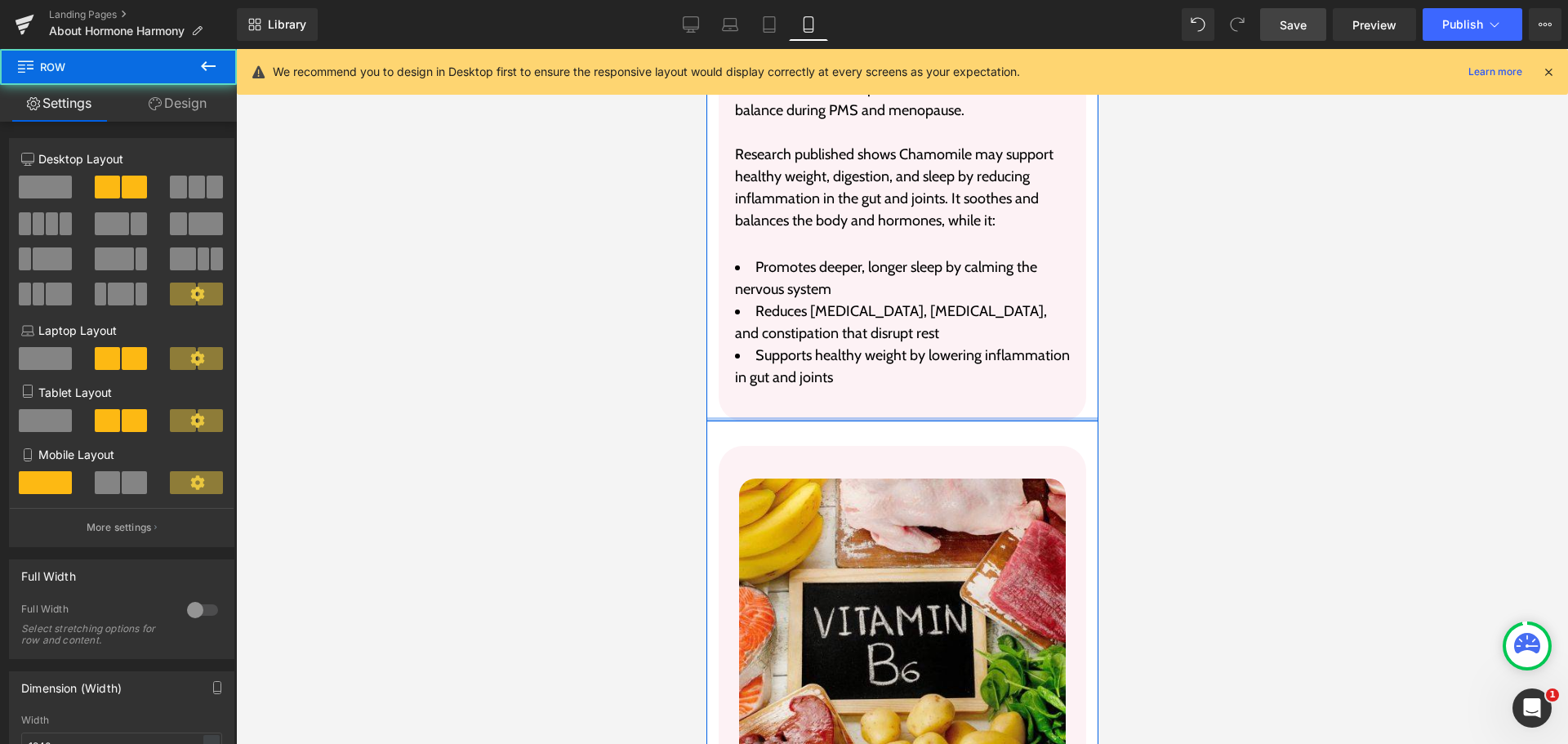
drag, startPoint x: 832, startPoint y: 399, endPoint x: 832, endPoint y: 354, distance: 45.0
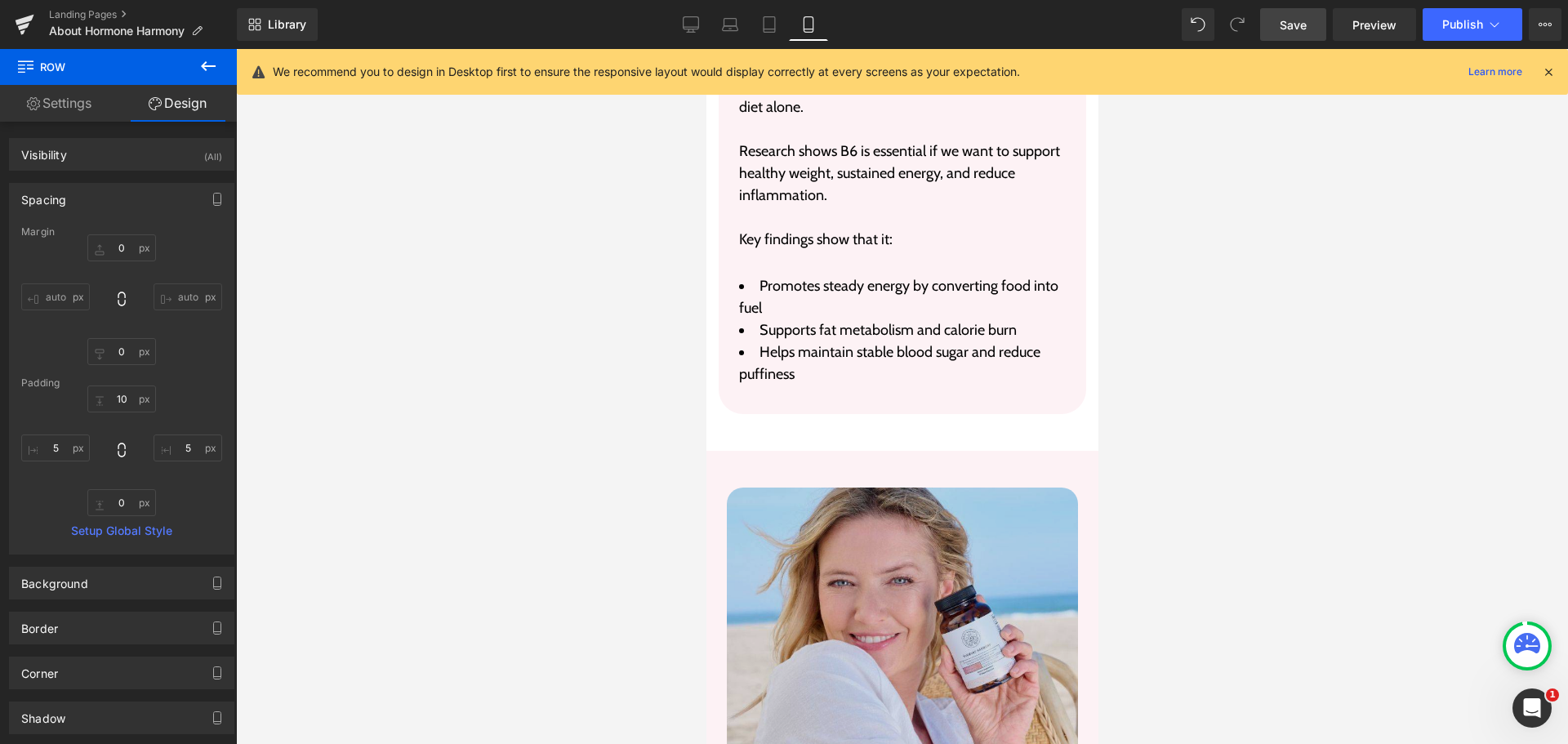
scroll to position [15241, 0]
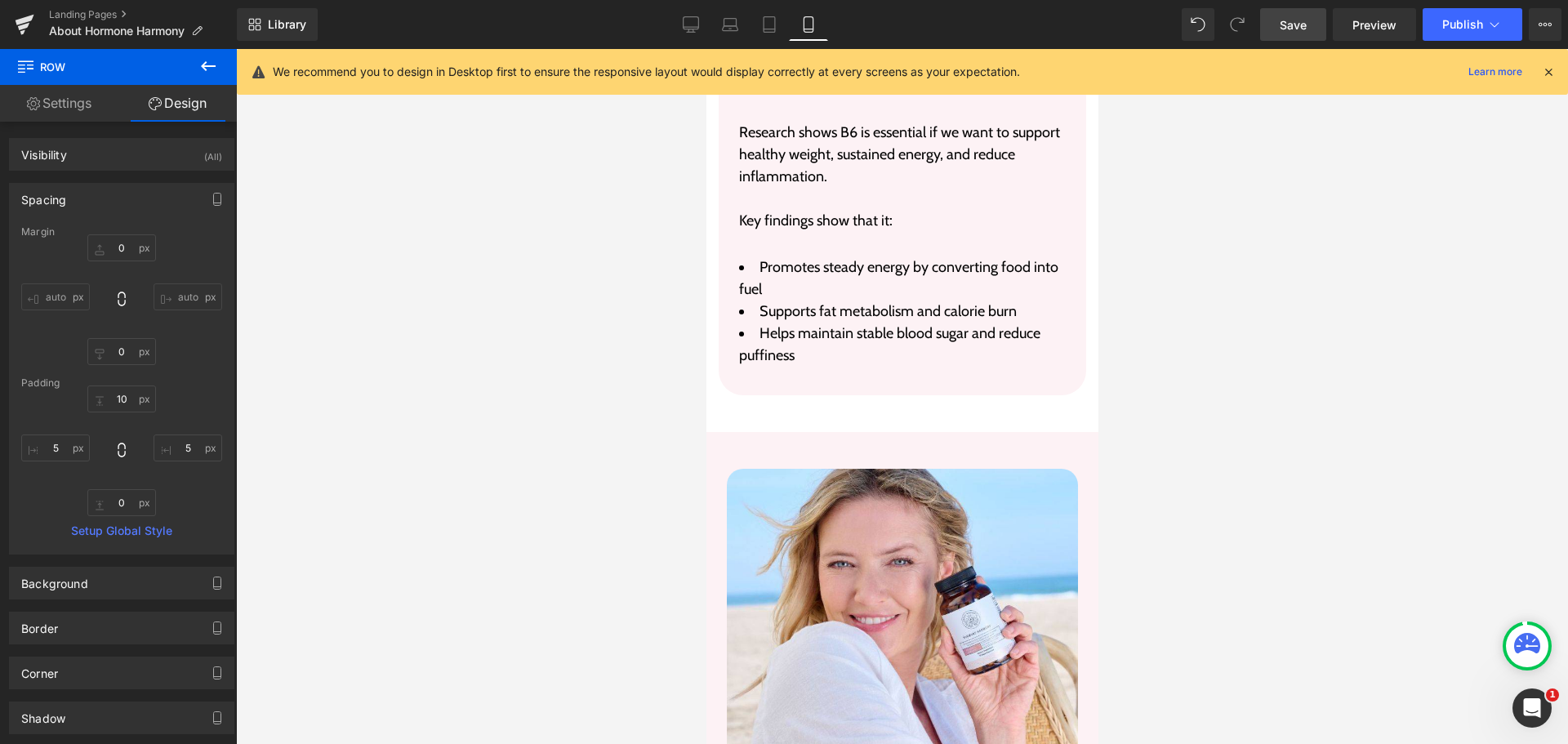
click at [1316, 9] on link "Save" at bounding box center [1293, 24] width 66 height 33
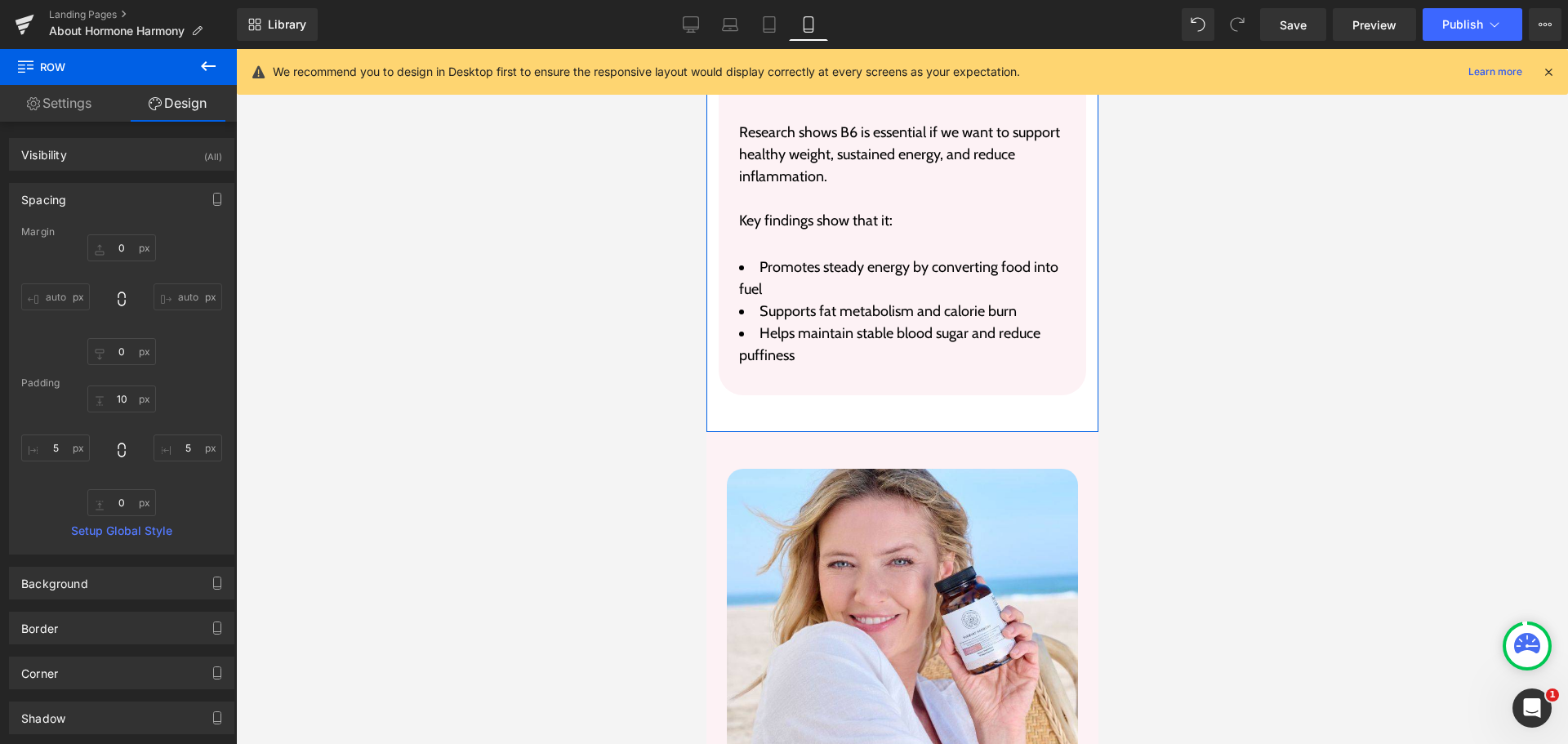
scroll to position [14587, 0]
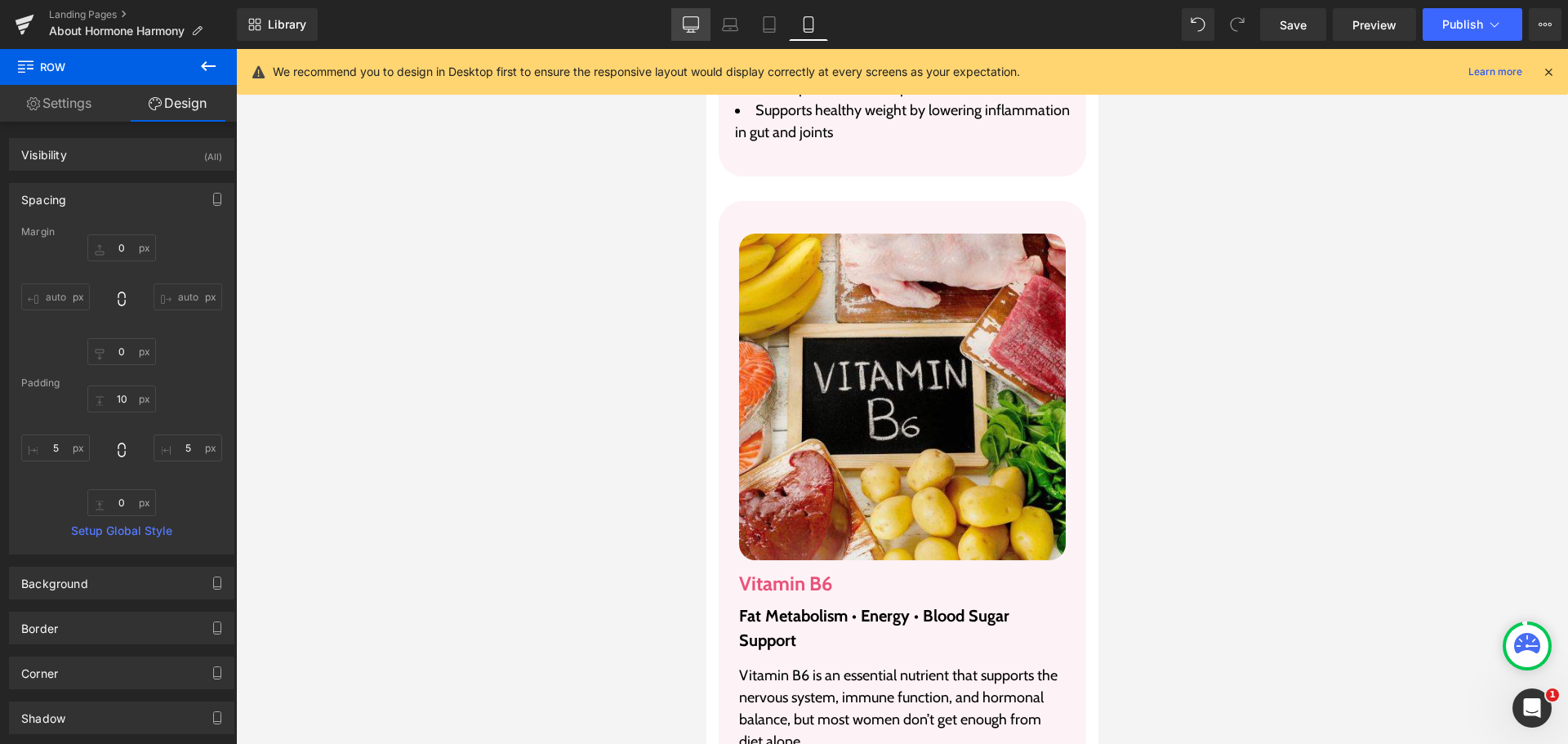
drag, startPoint x: 489, startPoint y: 97, endPoint x: 681, endPoint y: 21, distance: 206.5
click at [681, 21] on link "Desktop" at bounding box center [690, 24] width 39 height 33
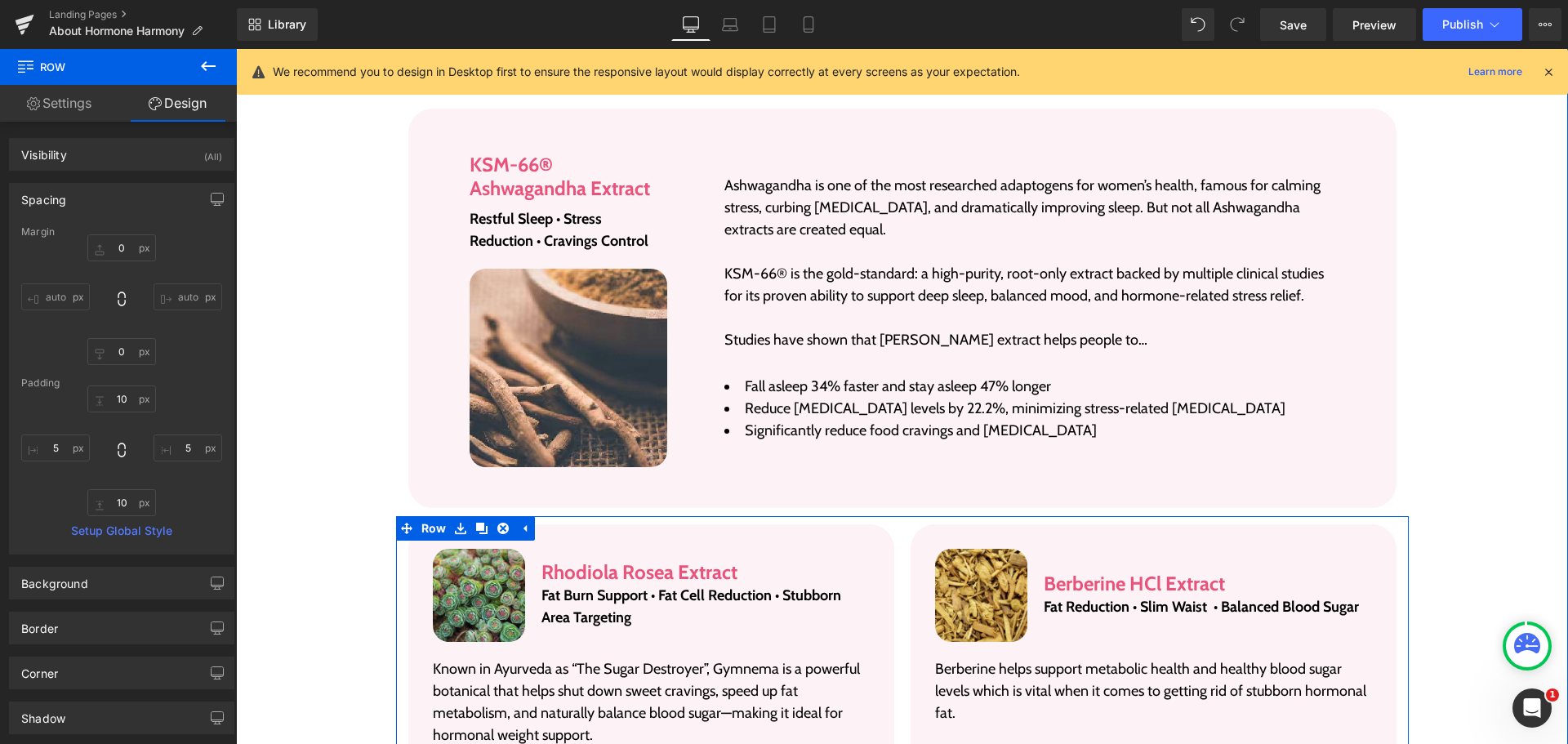
scroll to position [3150, 0]
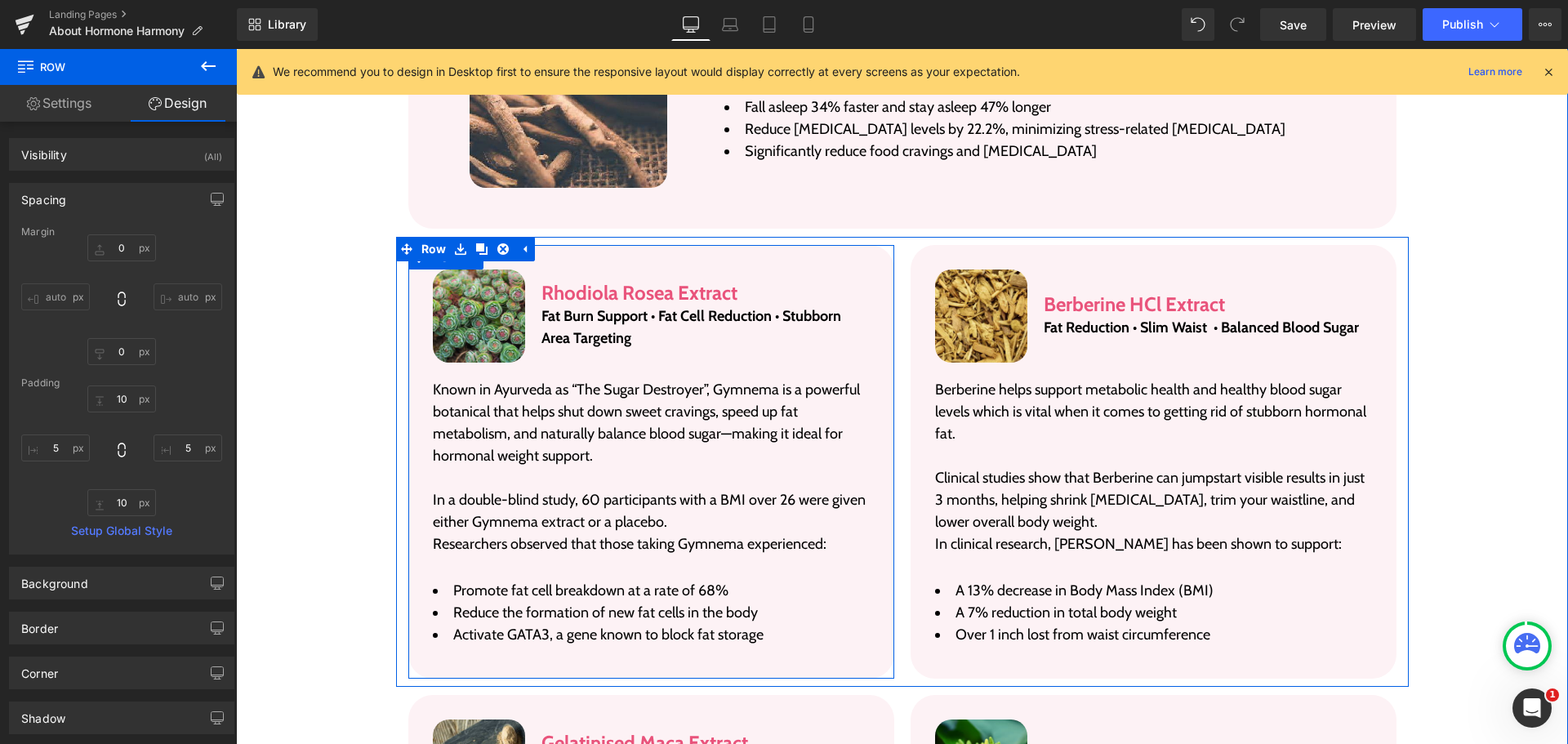
click at [414, 333] on div "Image Rhodiola Rosea Extract Heading Fat Burn Support • Fat Cell Reduction • St…" at bounding box center [651, 461] width 486 height 434
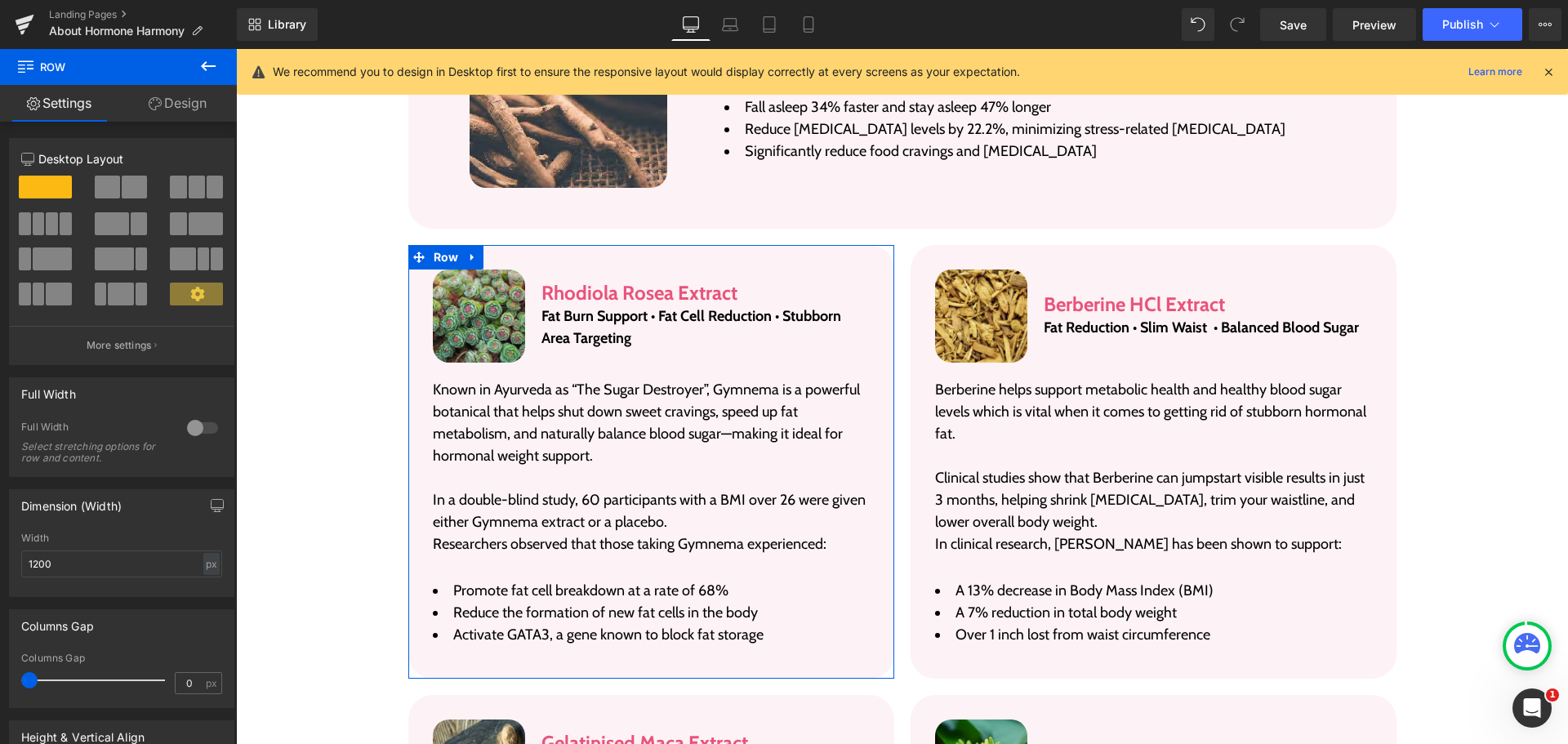
drag, startPoint x: 157, startPoint y: 90, endPoint x: 118, endPoint y: 183, distance: 100.8
click at [157, 90] on link "Design" at bounding box center [178, 103] width 119 height 37
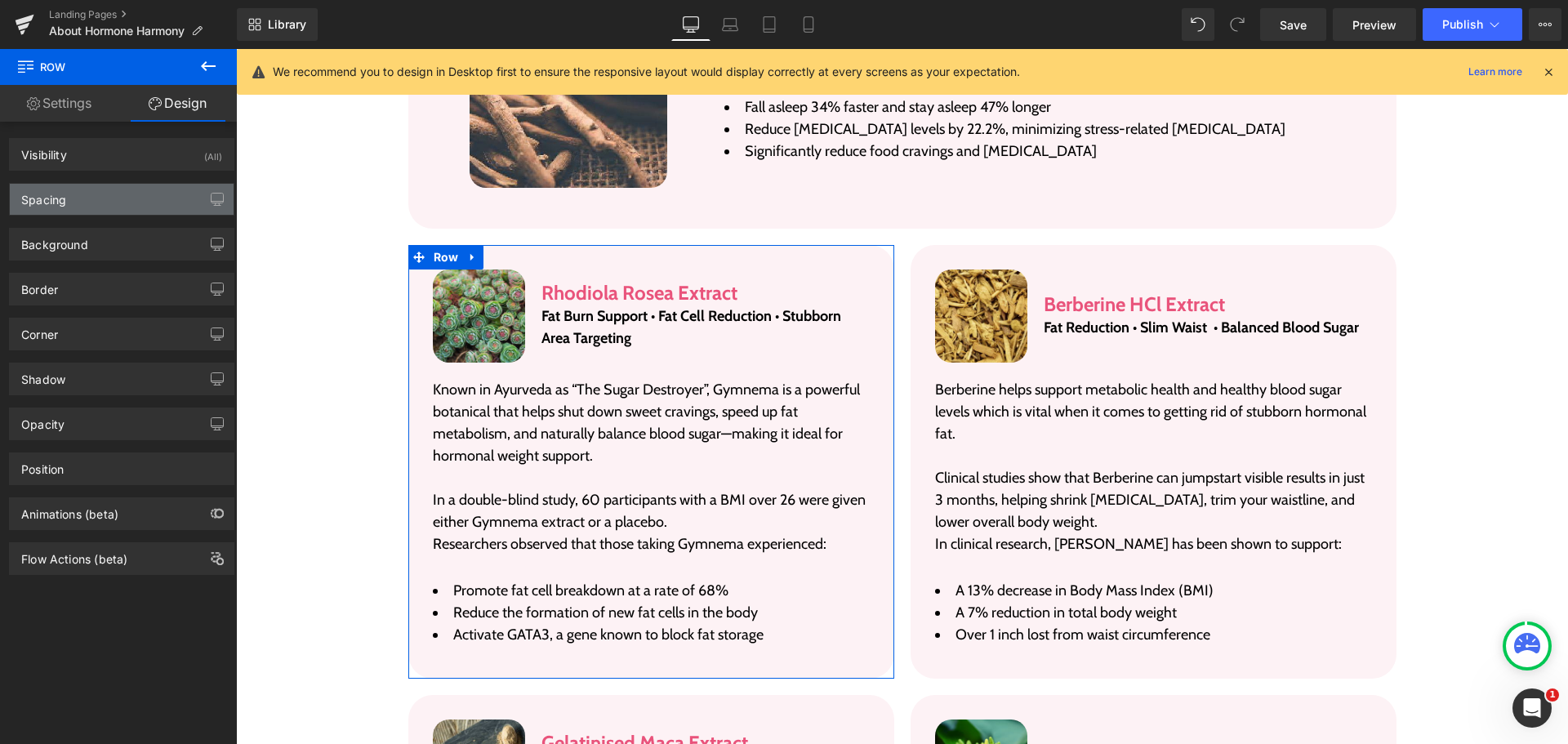
click at [115, 195] on div "Spacing" at bounding box center [121, 199] width 224 height 31
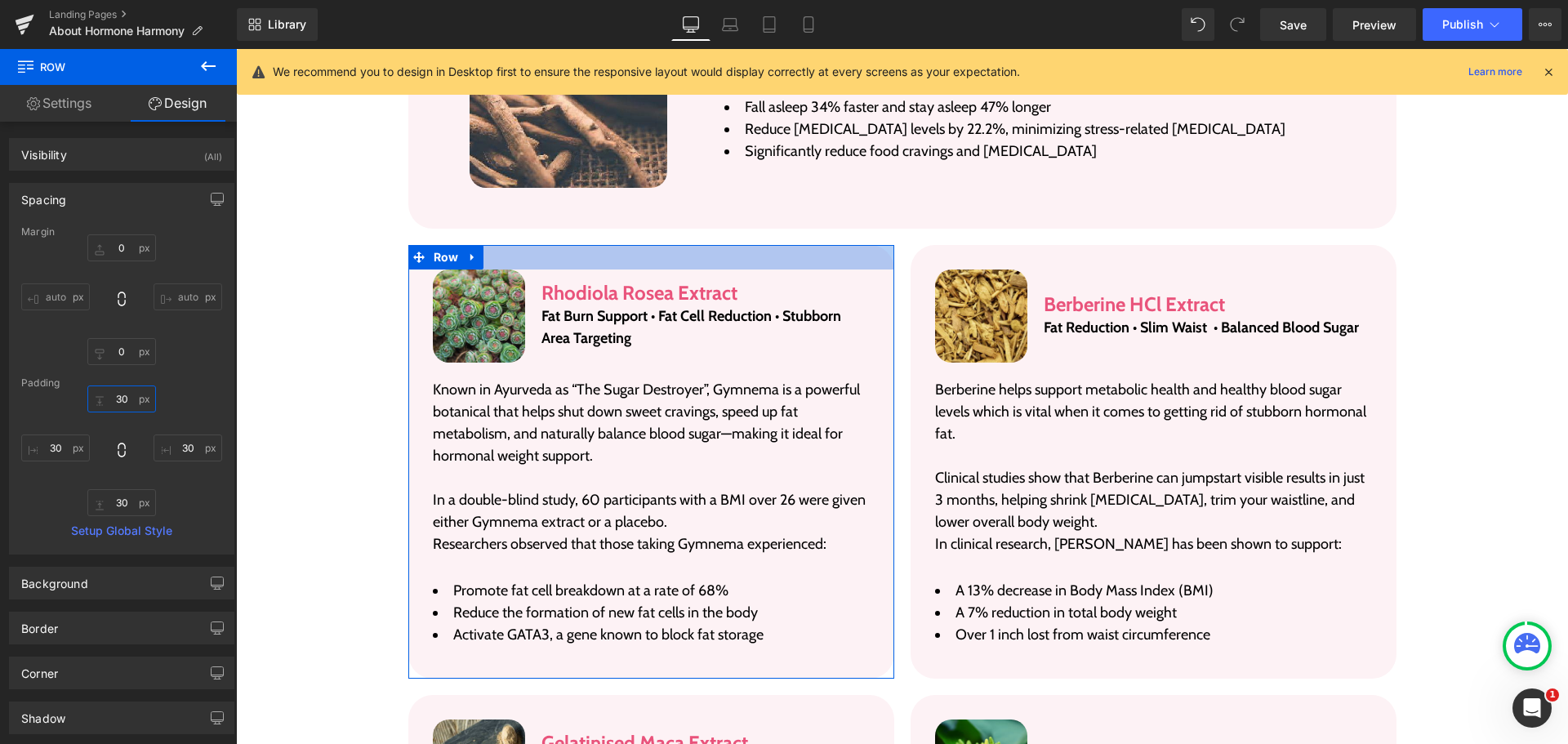
click at [120, 403] on input "30" at bounding box center [121, 400] width 69 height 27
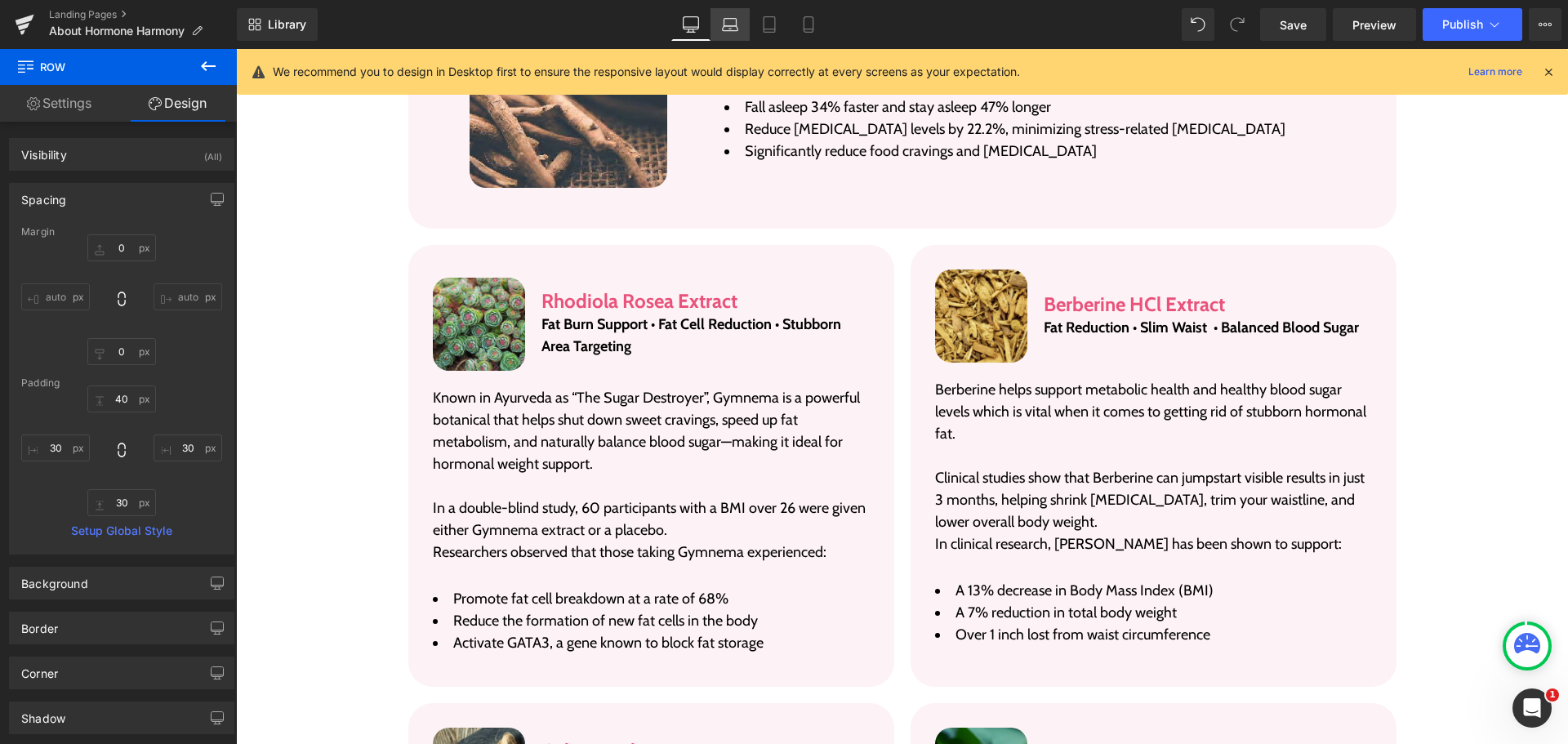
click at [735, 34] on link "Laptop" at bounding box center [729, 24] width 39 height 33
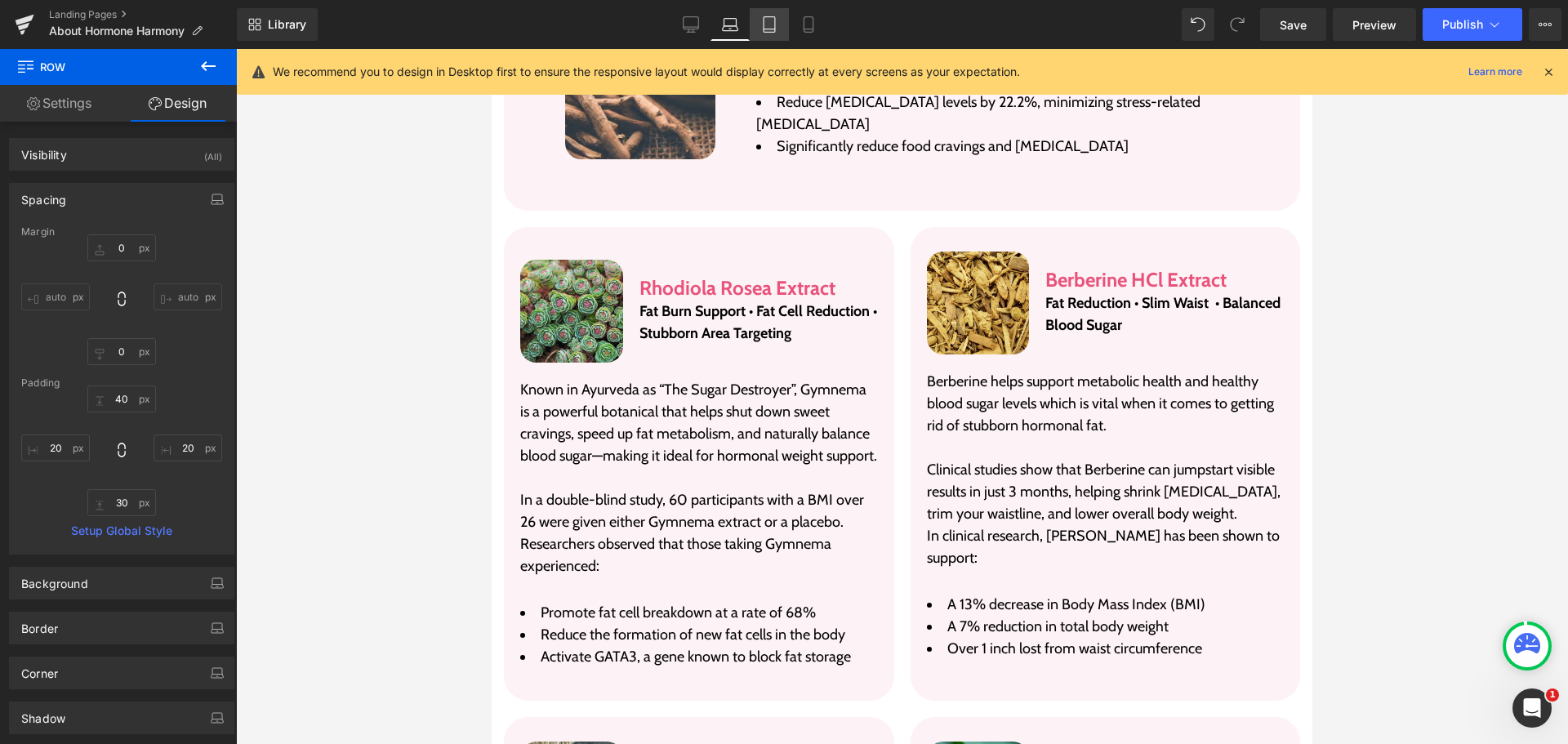
click at [769, 31] on icon at bounding box center [769, 24] width 16 height 16
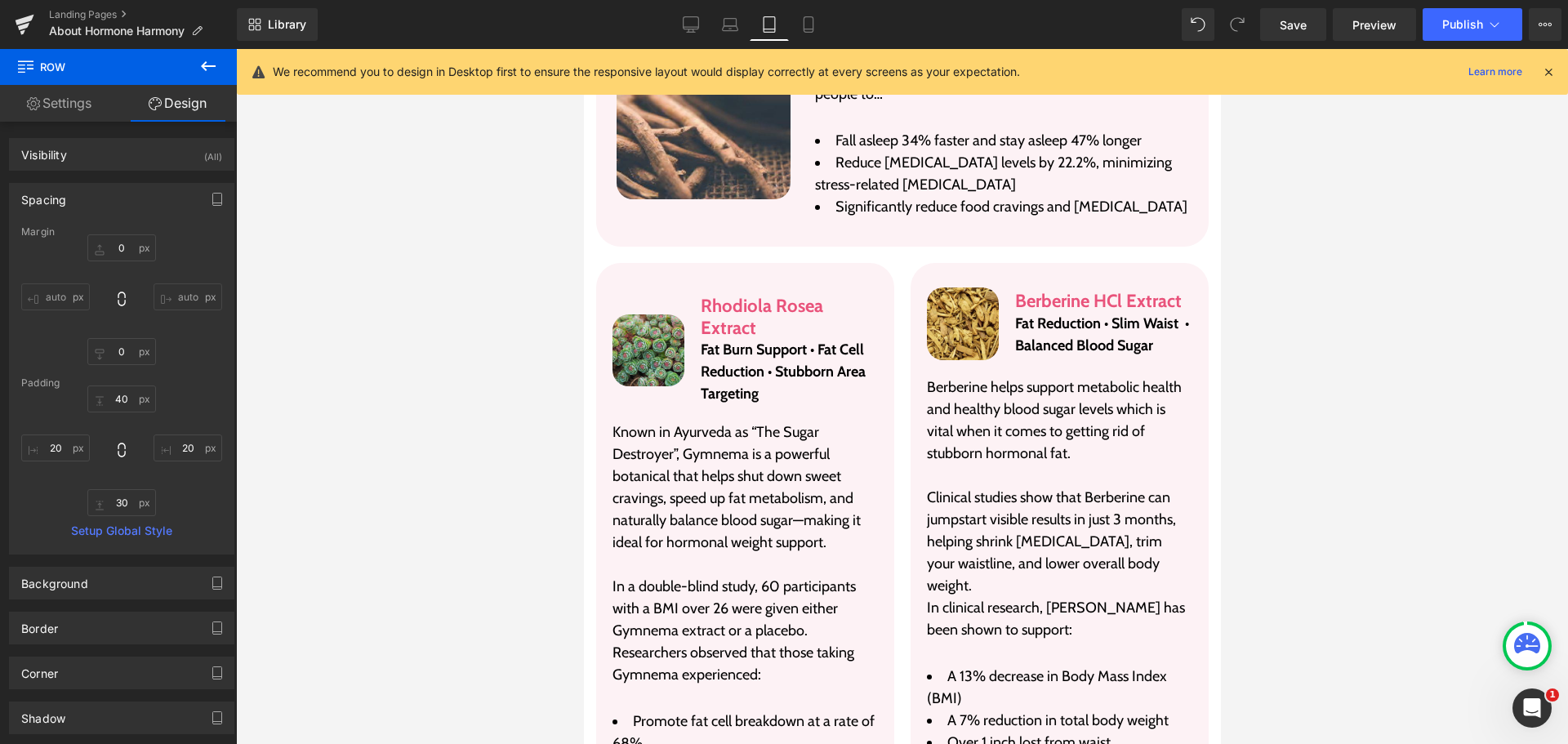
scroll to position [3968, 0]
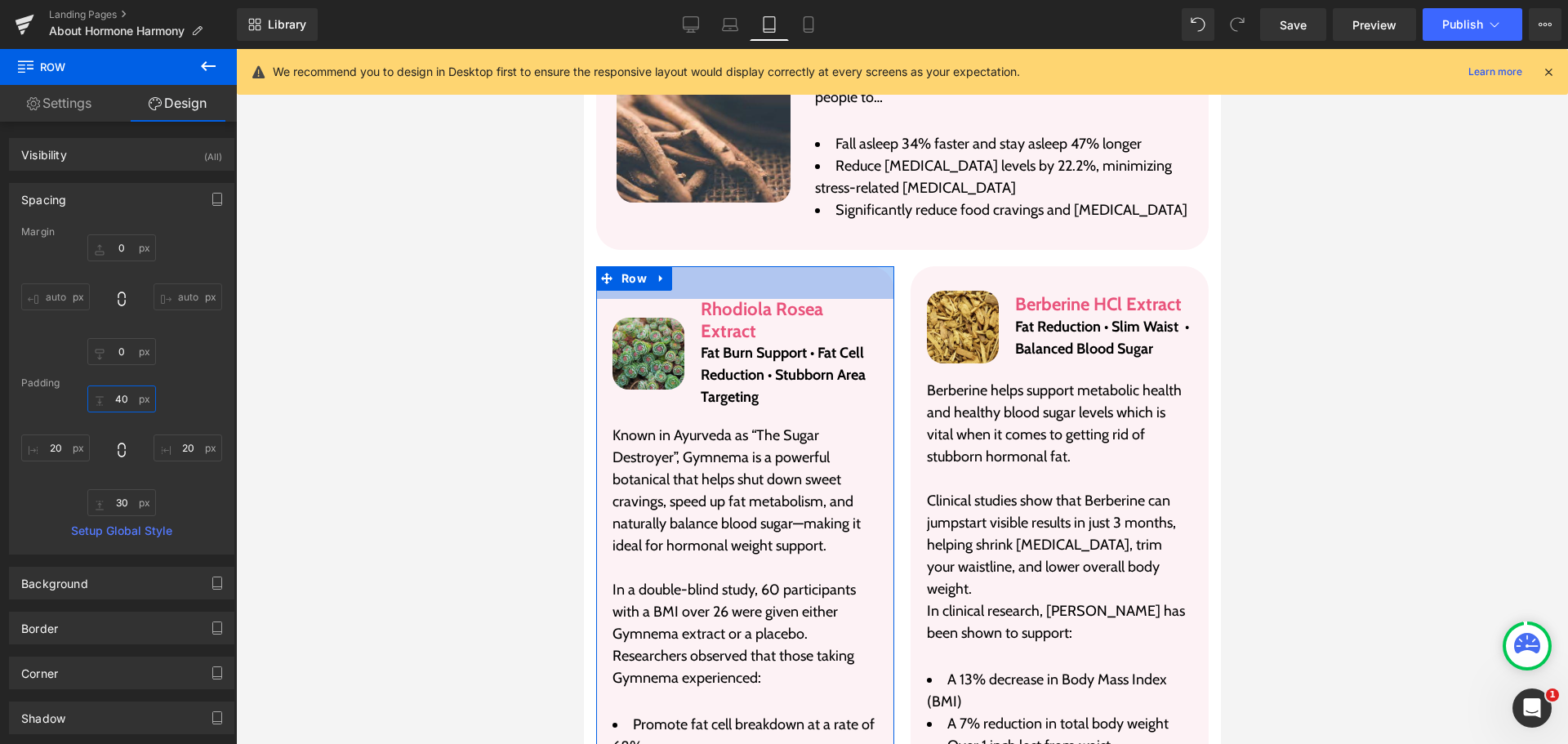
click at [115, 396] on input "40" at bounding box center [121, 400] width 69 height 27
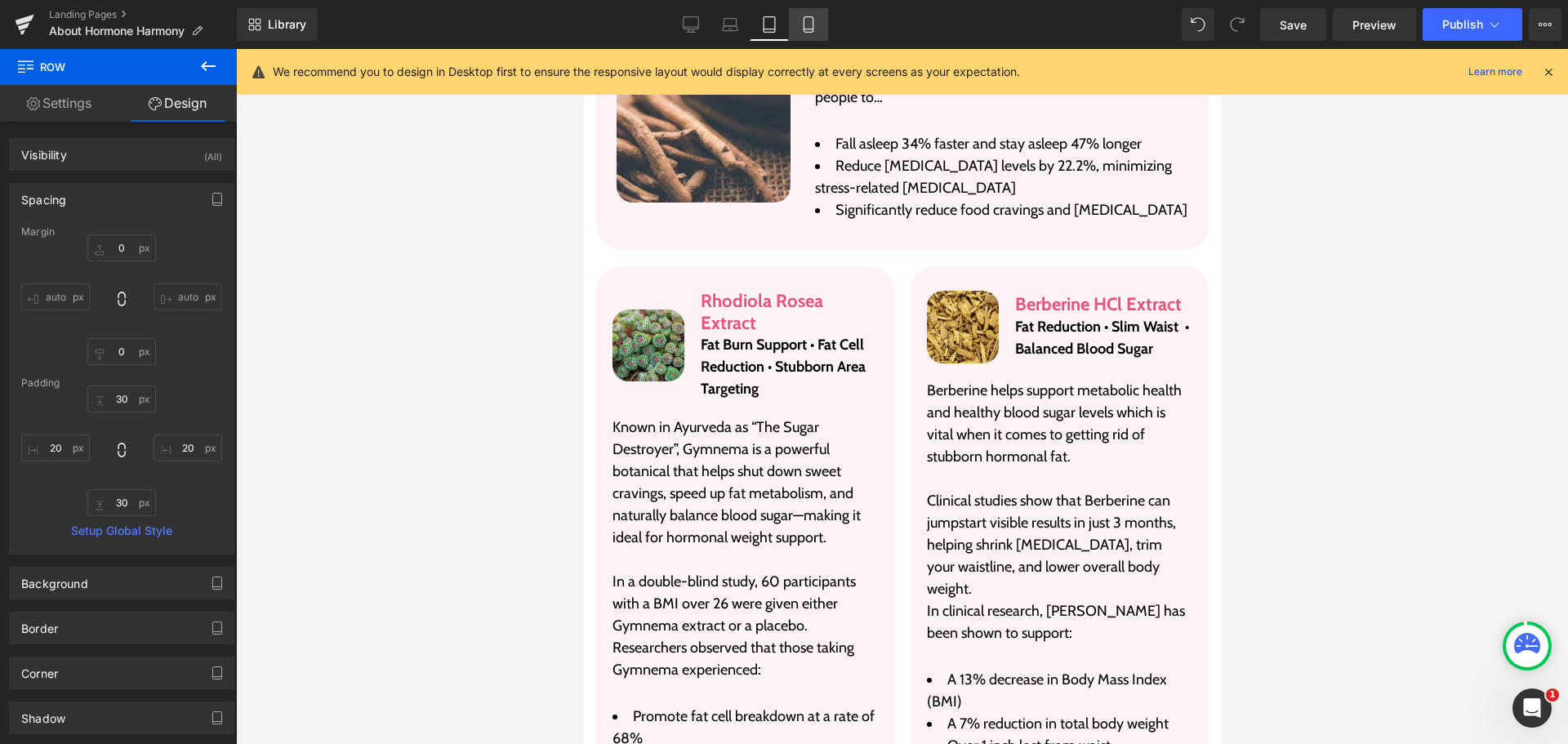
click at [803, 31] on icon at bounding box center [809, 24] width 16 height 16
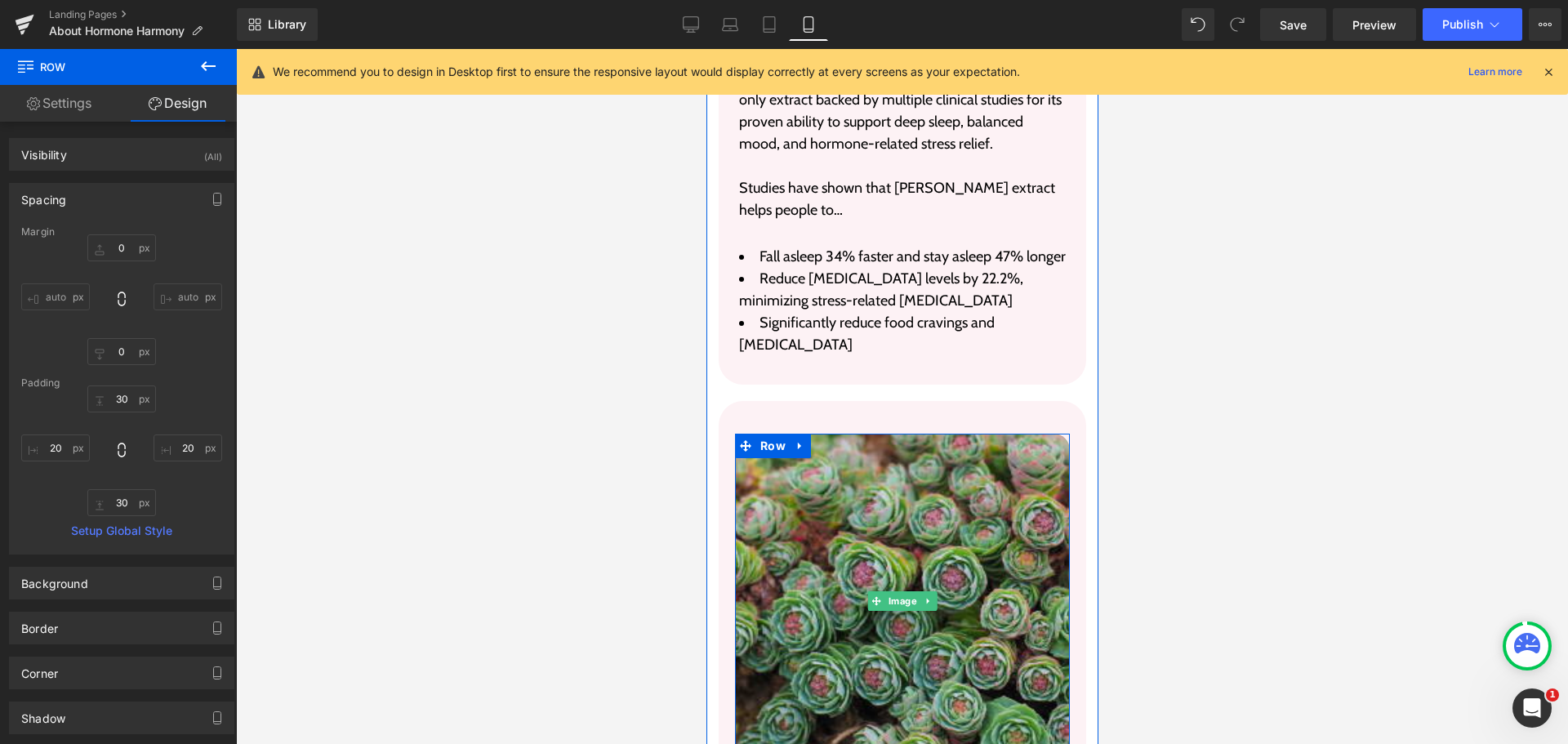
scroll to position [5827, 0]
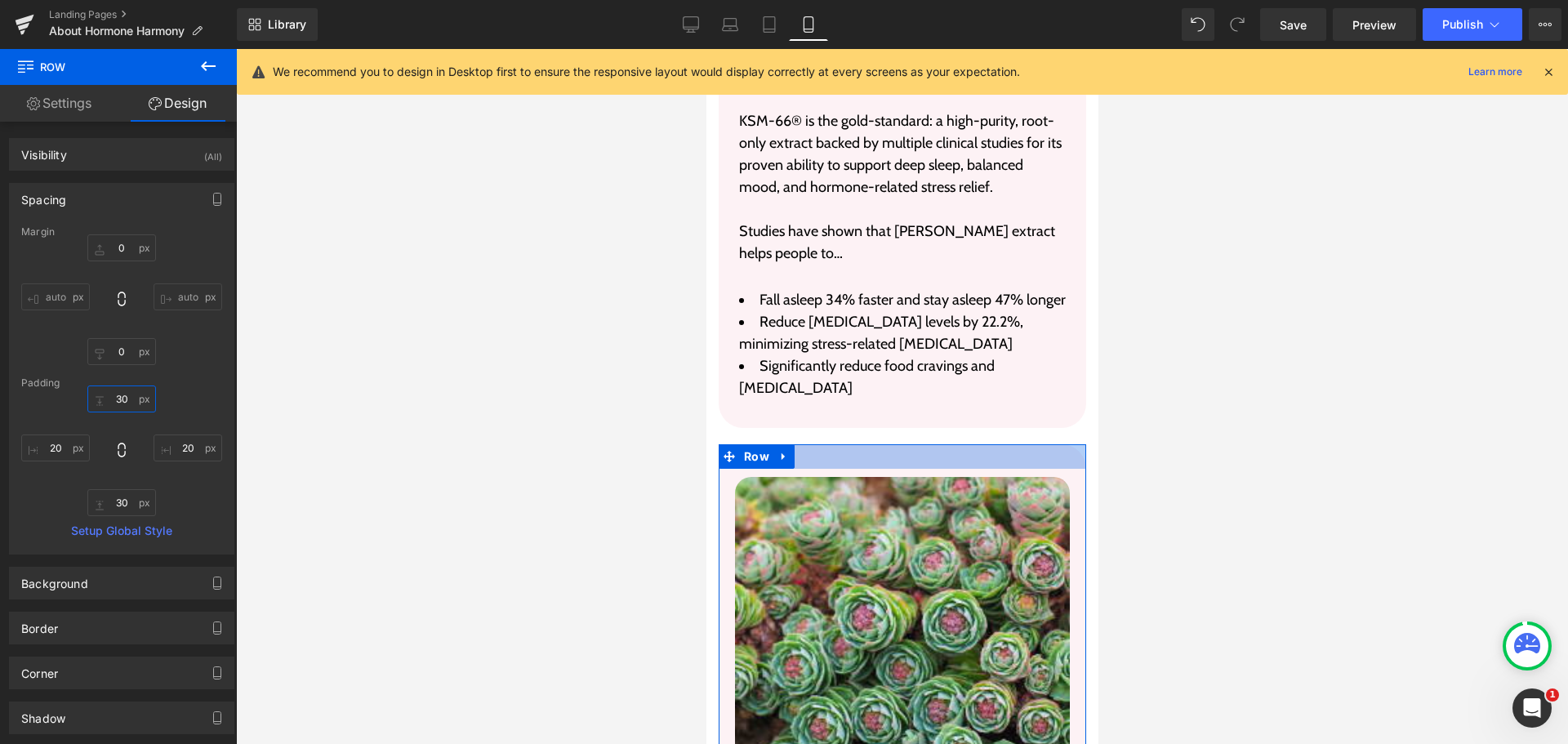
click at [122, 406] on input "30" at bounding box center [121, 400] width 69 height 27
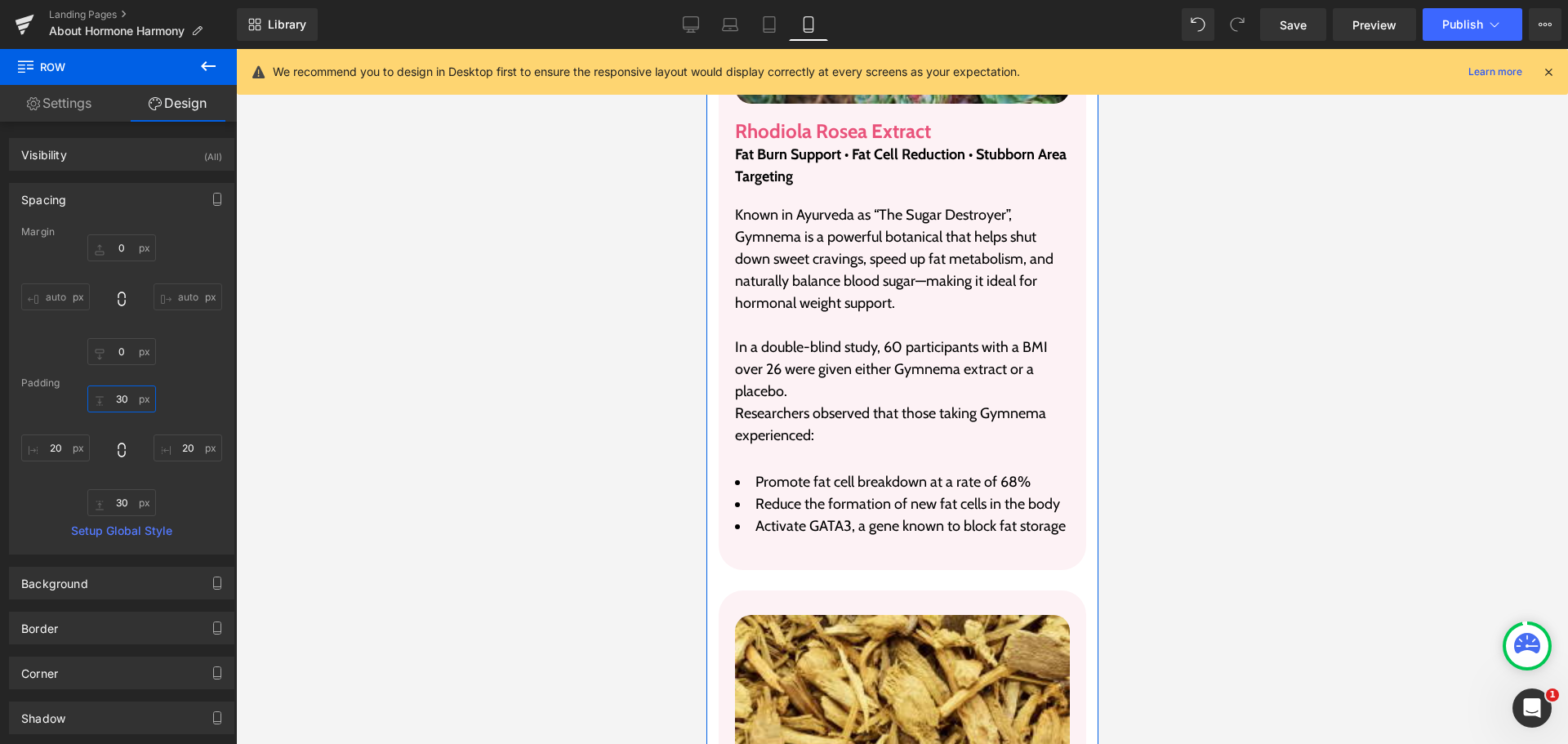
scroll to position [6643, 0]
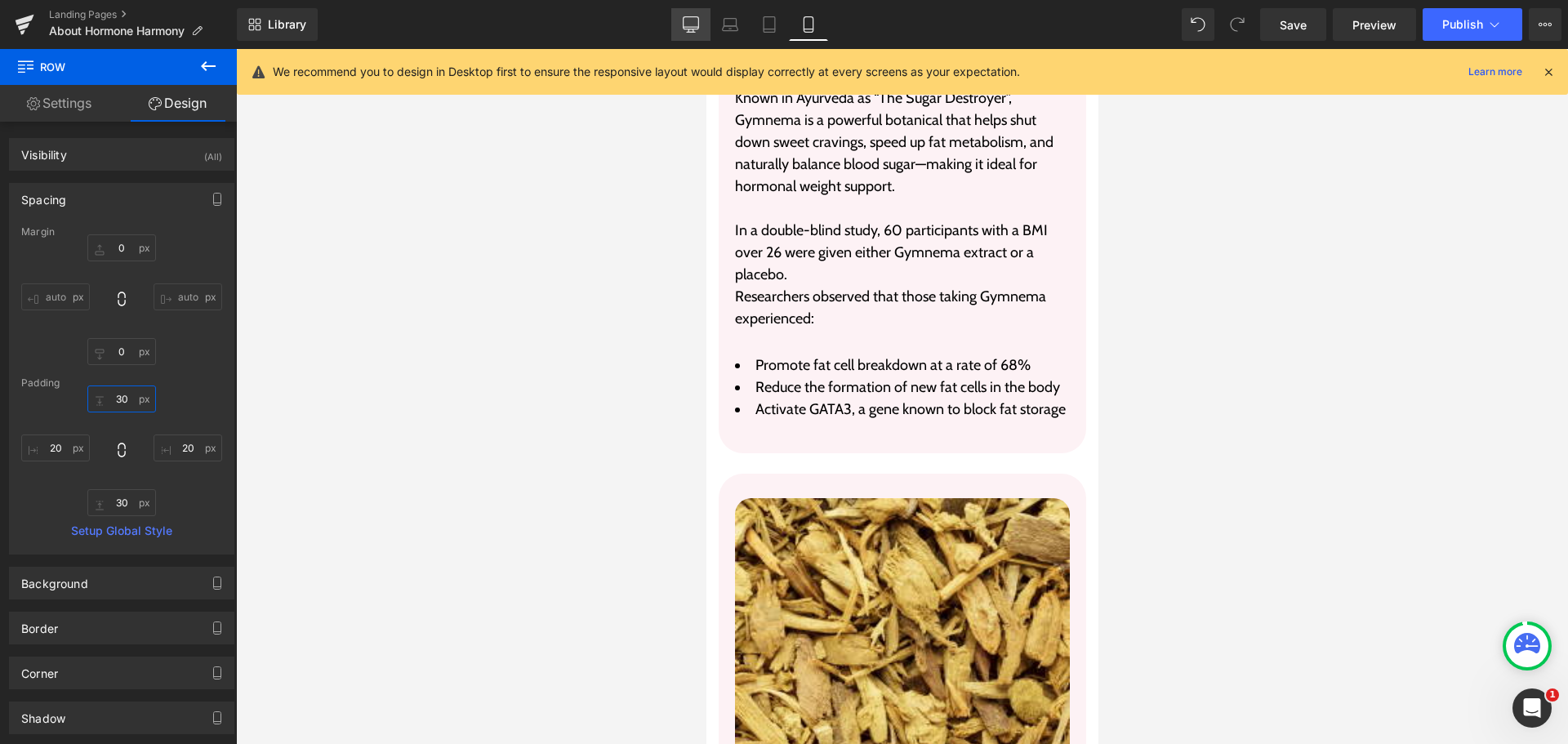
type input "30"
click at [698, 36] on link "Desktop" at bounding box center [690, 24] width 39 height 33
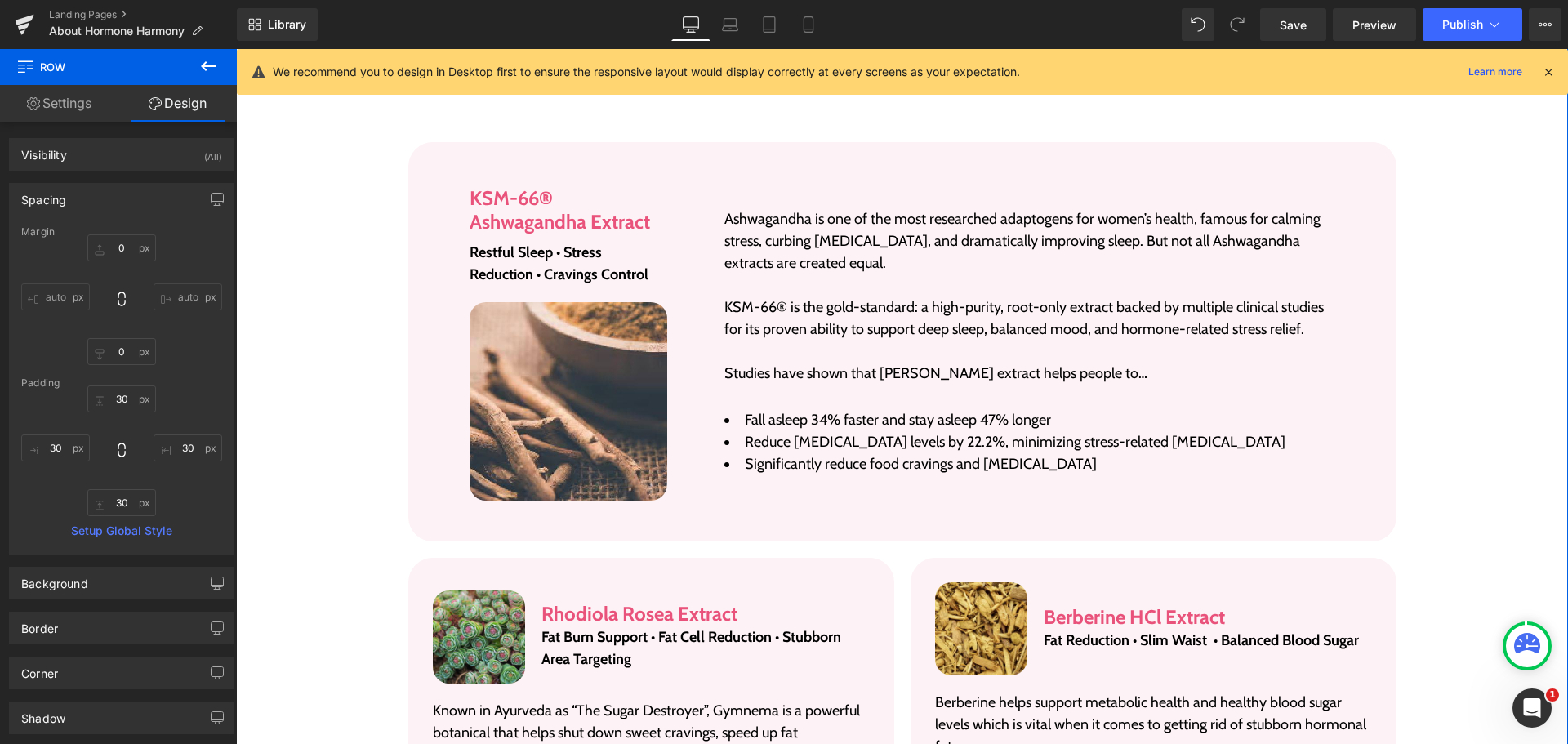
scroll to position [3089, 0]
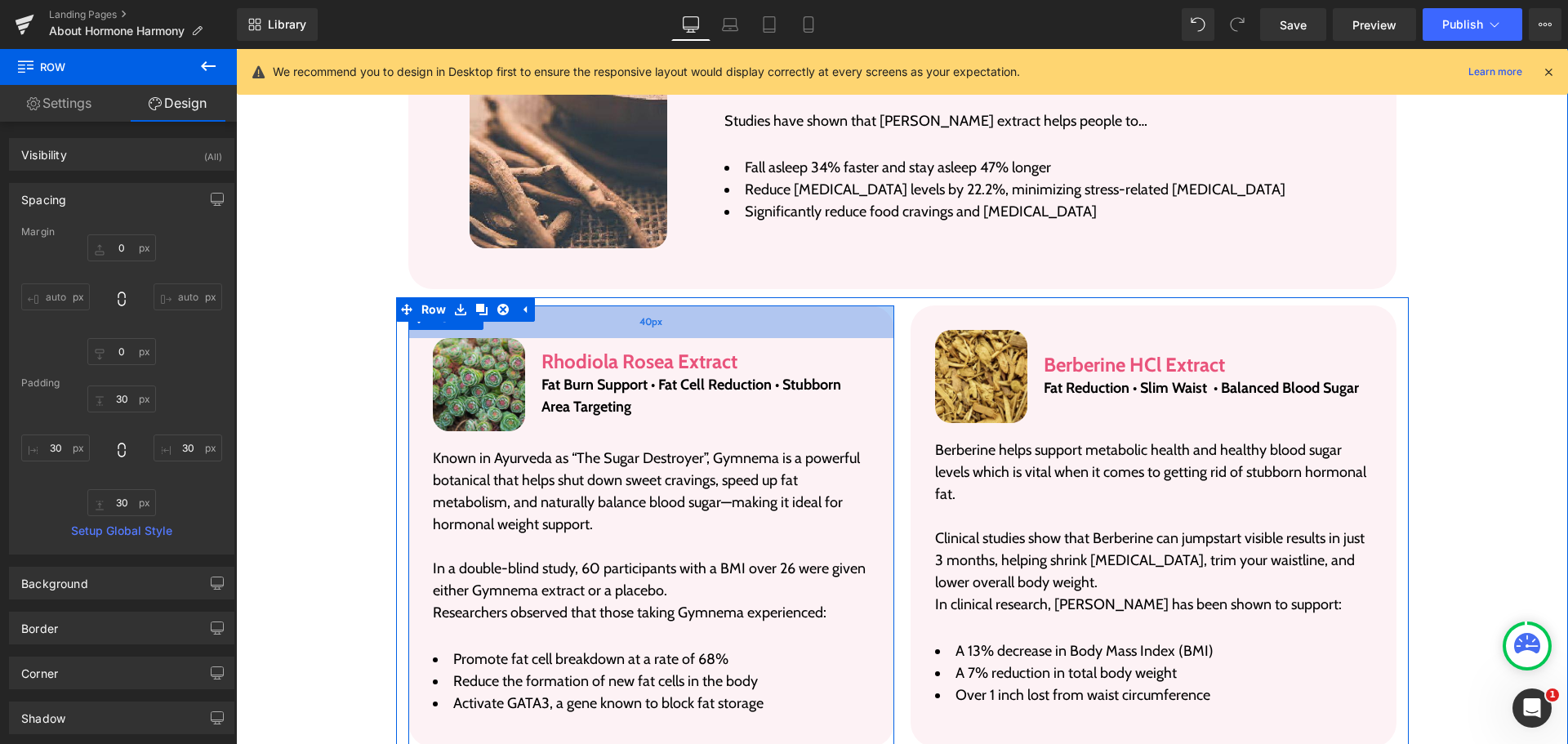
click at [585, 305] on div "40px" at bounding box center [651, 322] width 486 height 33
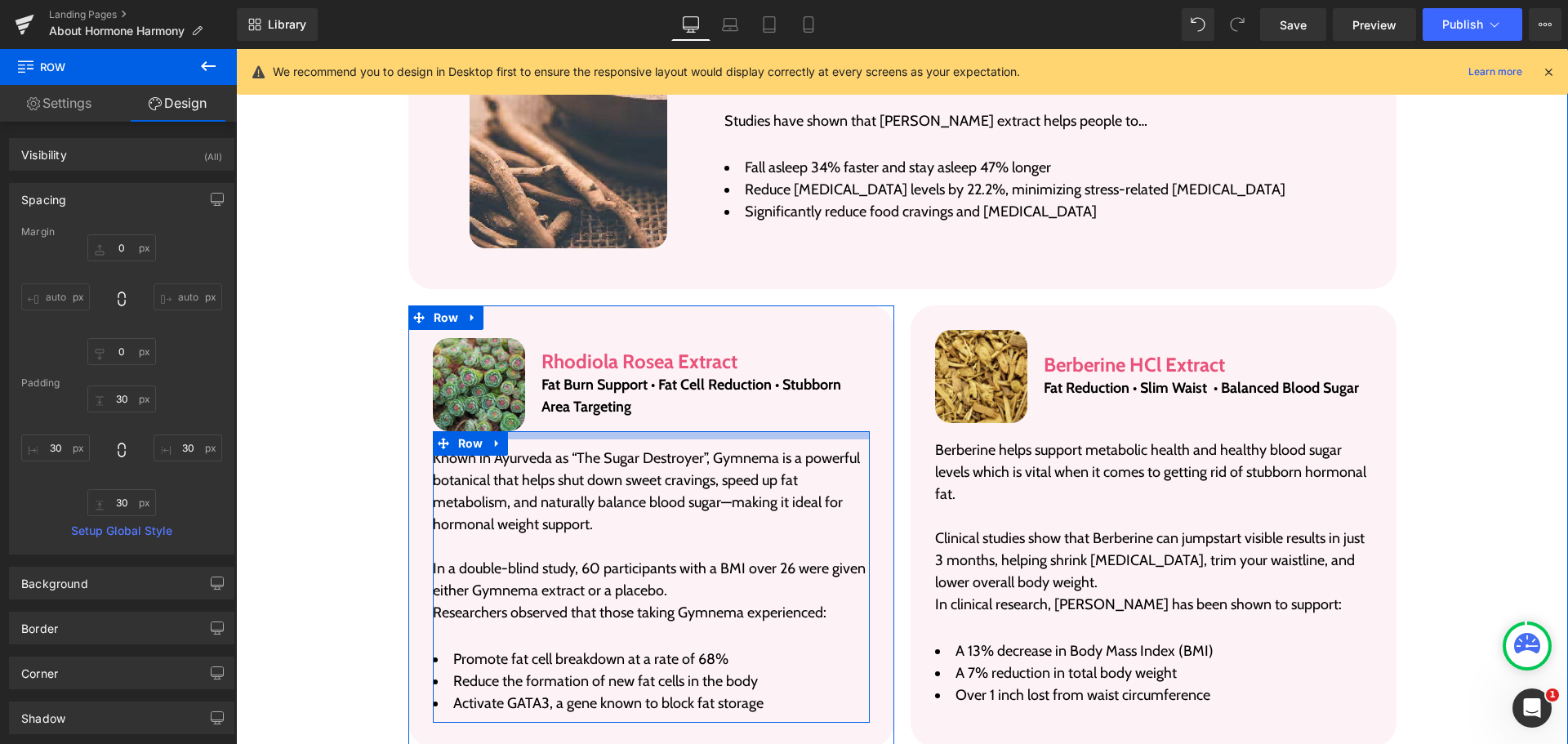
scroll to position [3661, 0]
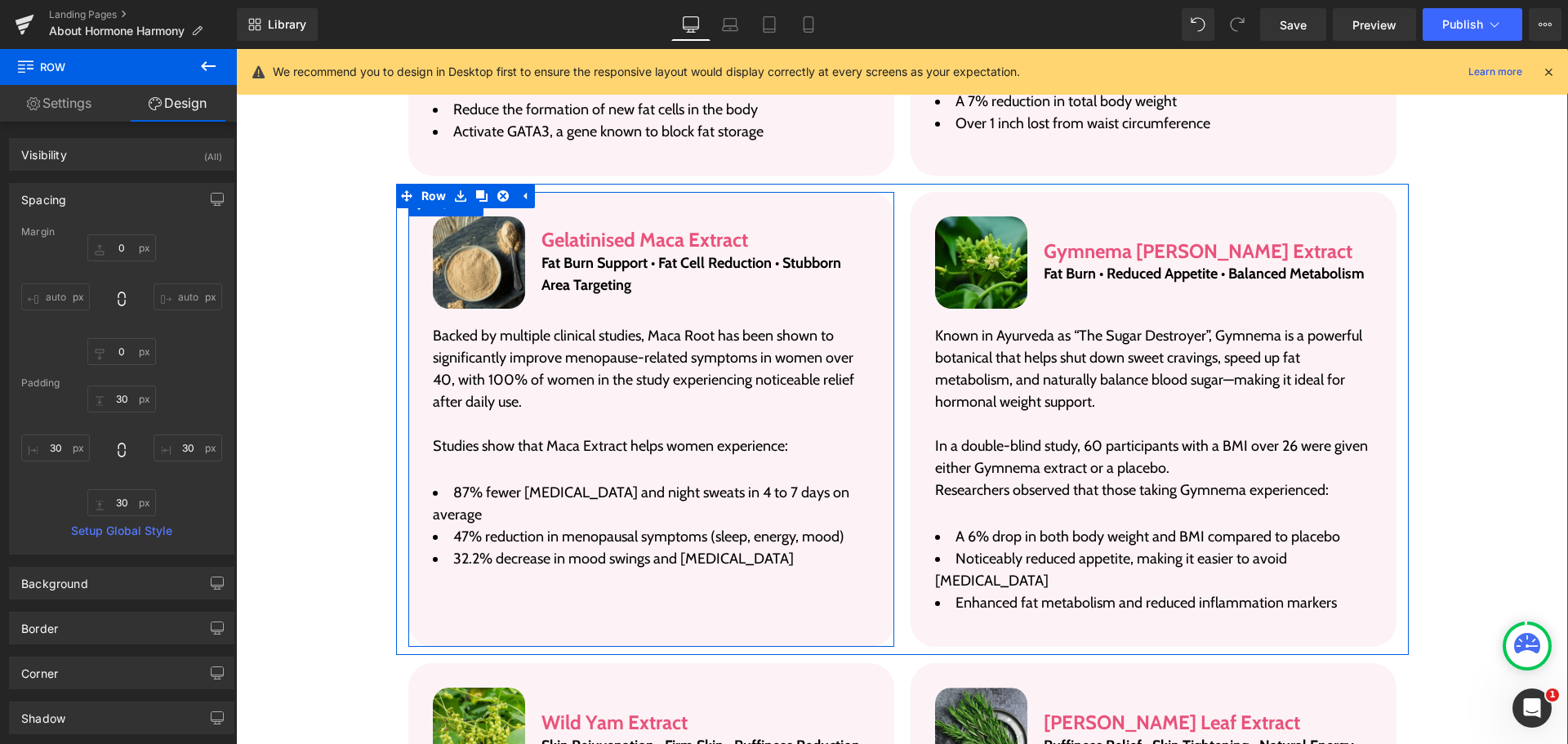
click at [591, 192] on div "Image Gelatinised Maca Extract Heading Fat Burn Support • Fat Cell Reduction • …" at bounding box center [651, 420] width 486 height 456
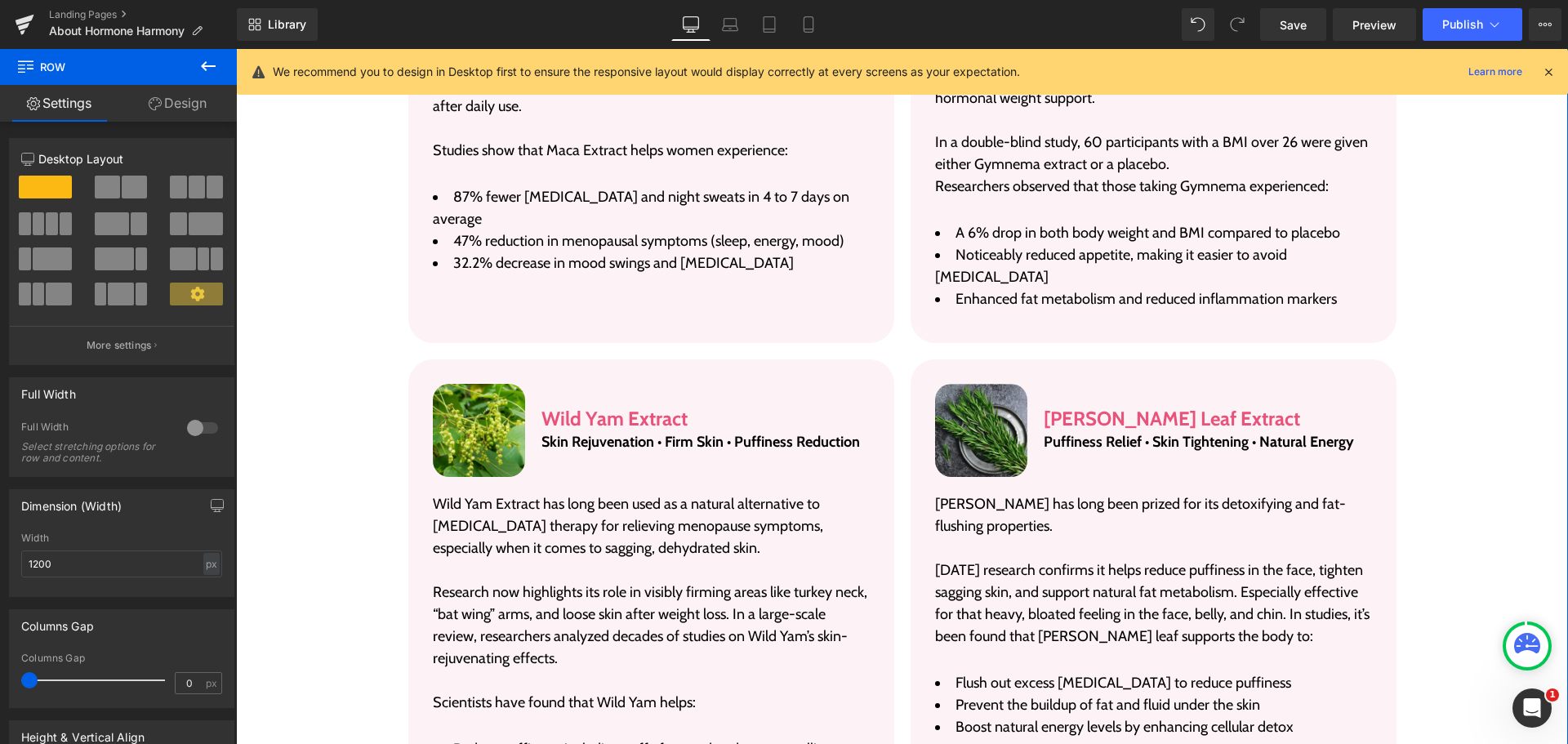
scroll to position [3988, 0]
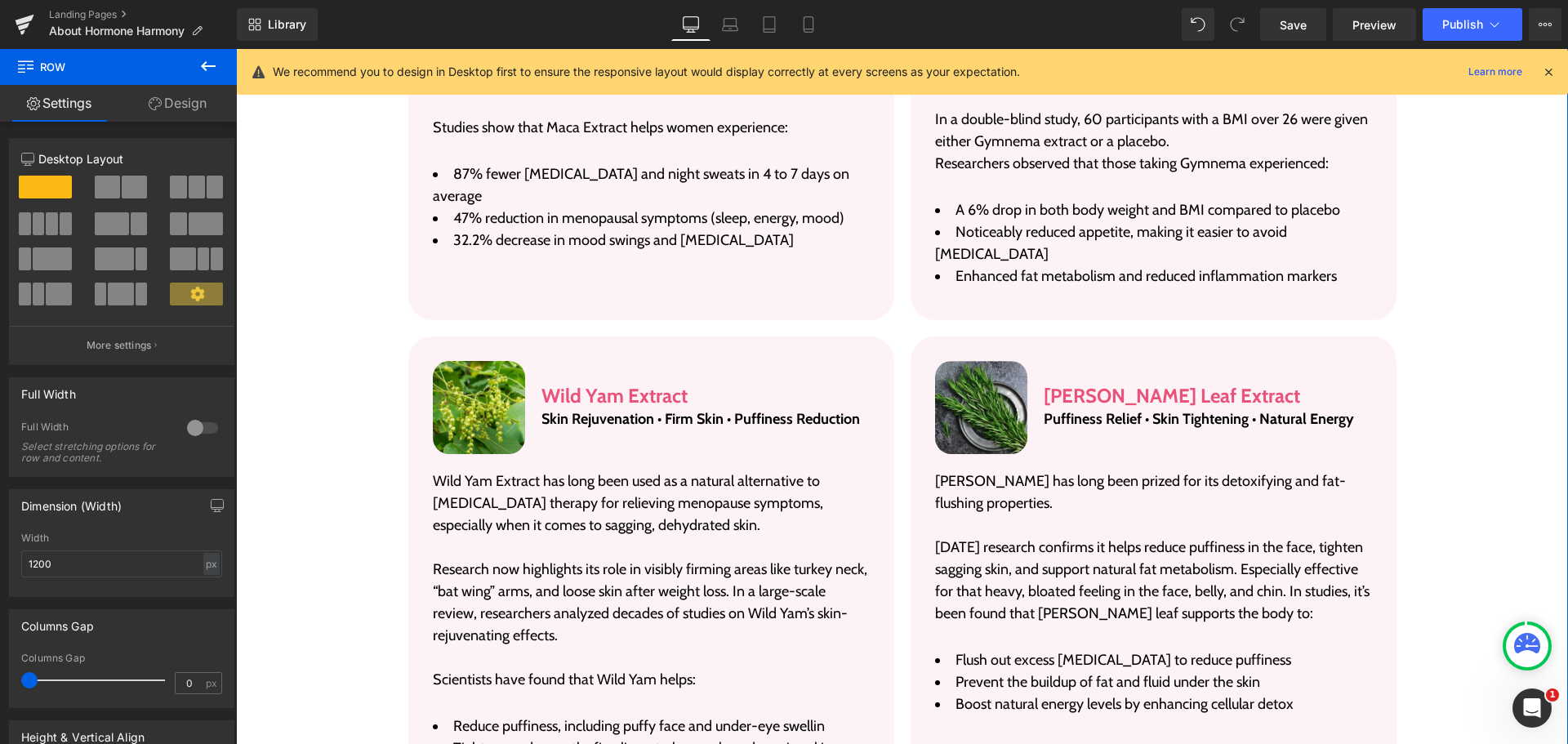
click at [593, 336] on div "Image Wild Yam Extract Heading Skin Rejuvenation • Firm Skin • Puffiness Reduct…" at bounding box center [651, 575] width 486 height 478
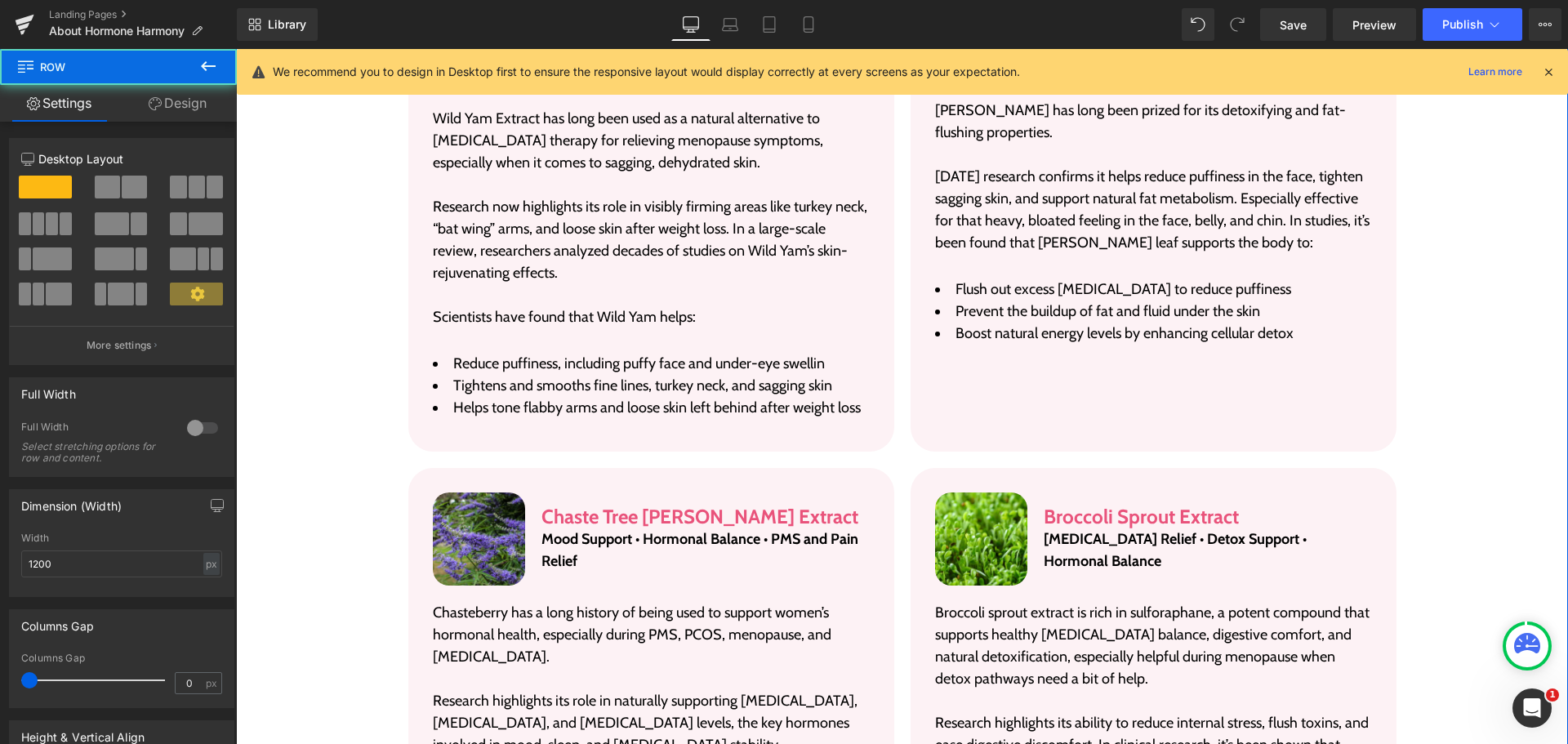
scroll to position [4397, 0]
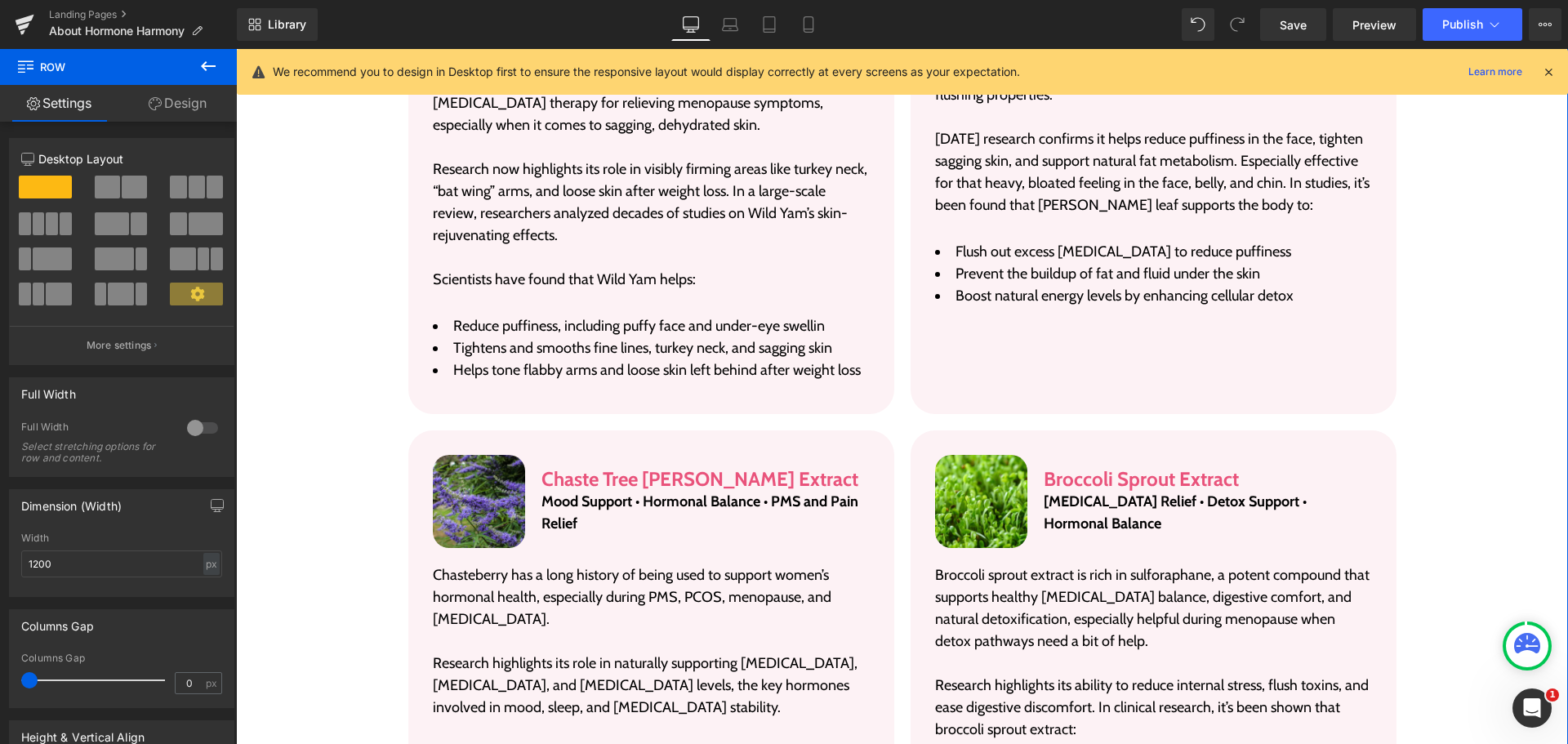
click at [598, 430] on div "Image Chaste Tree Berry Extract Heading Mood Support • Hormonal Balance • PMS a…" at bounding box center [651, 658] width 486 height 456
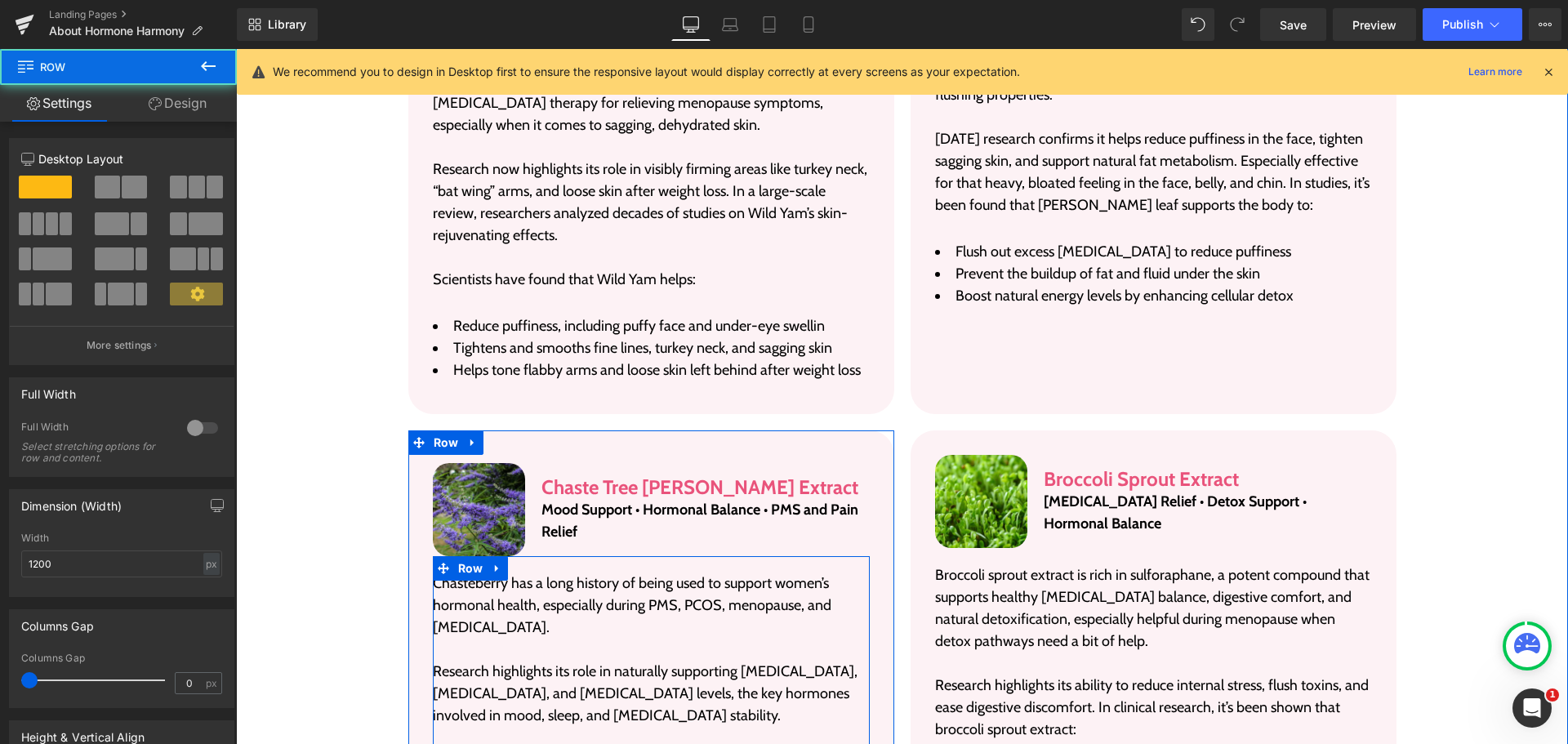
scroll to position [4805, 0]
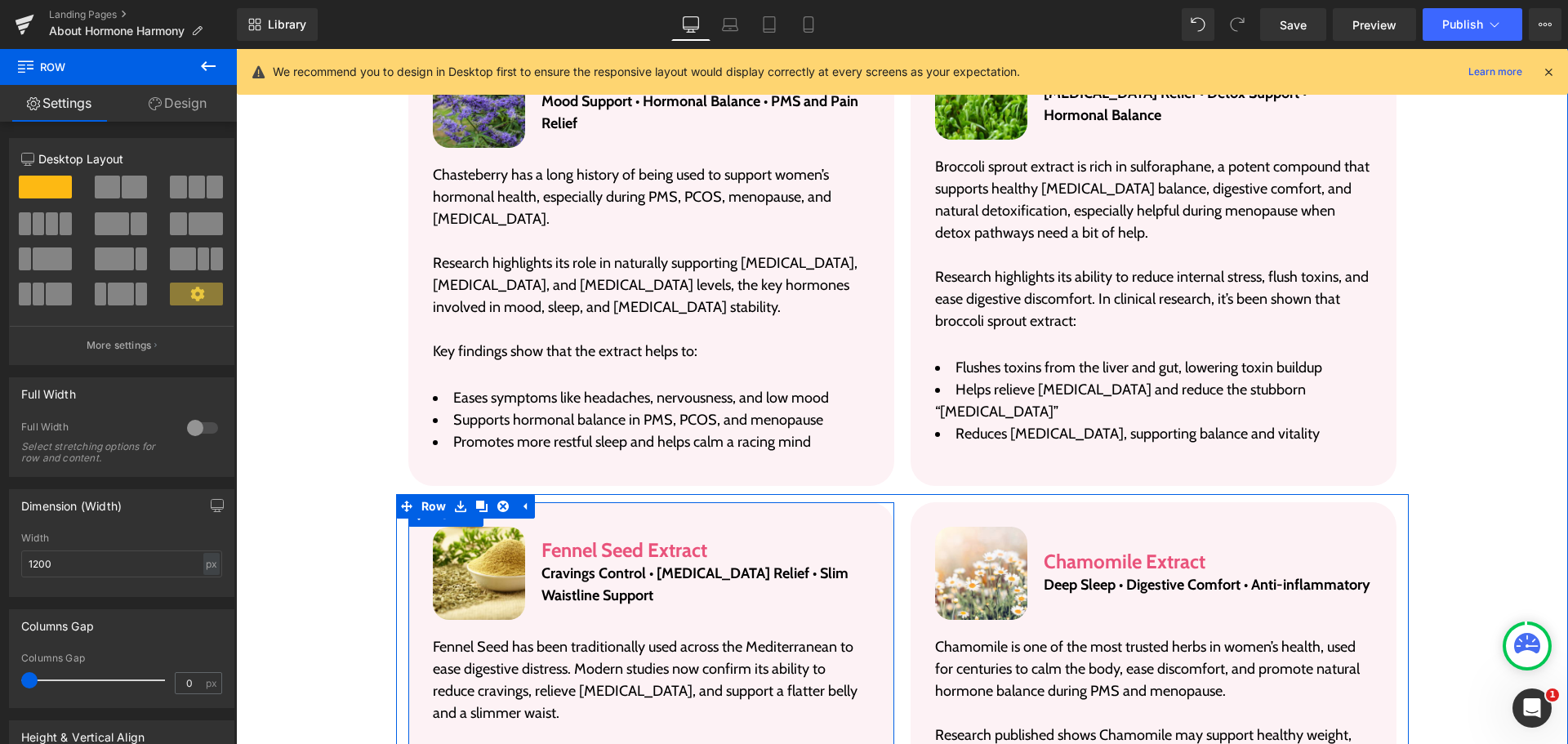
click at [612, 527] on div "Fennel Seed Extract Heading Cravings Control • Bloating Relief • Slim Waistline…" at bounding box center [706, 574] width 328 height 93
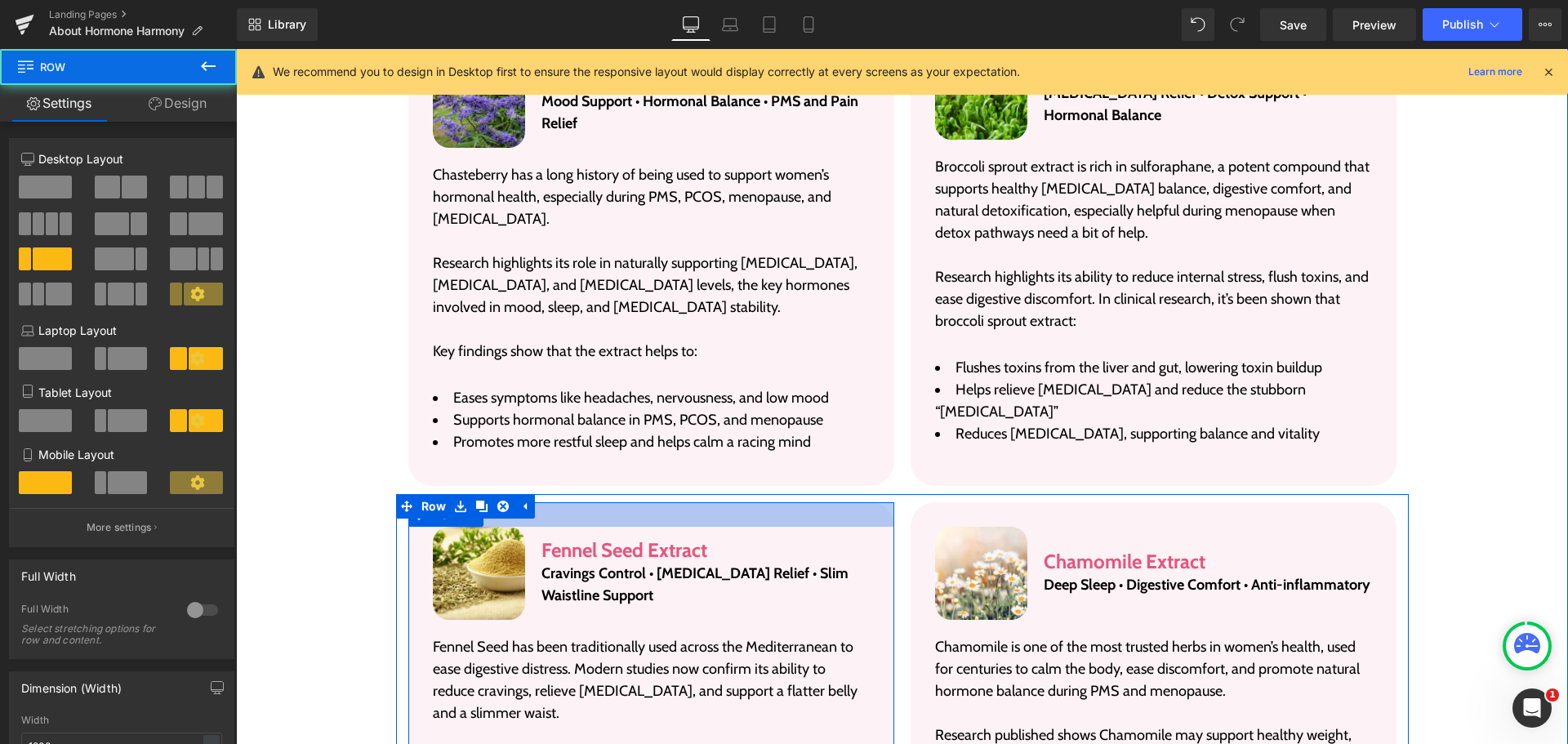
click at [625, 503] on div at bounding box center [651, 515] width 486 height 24
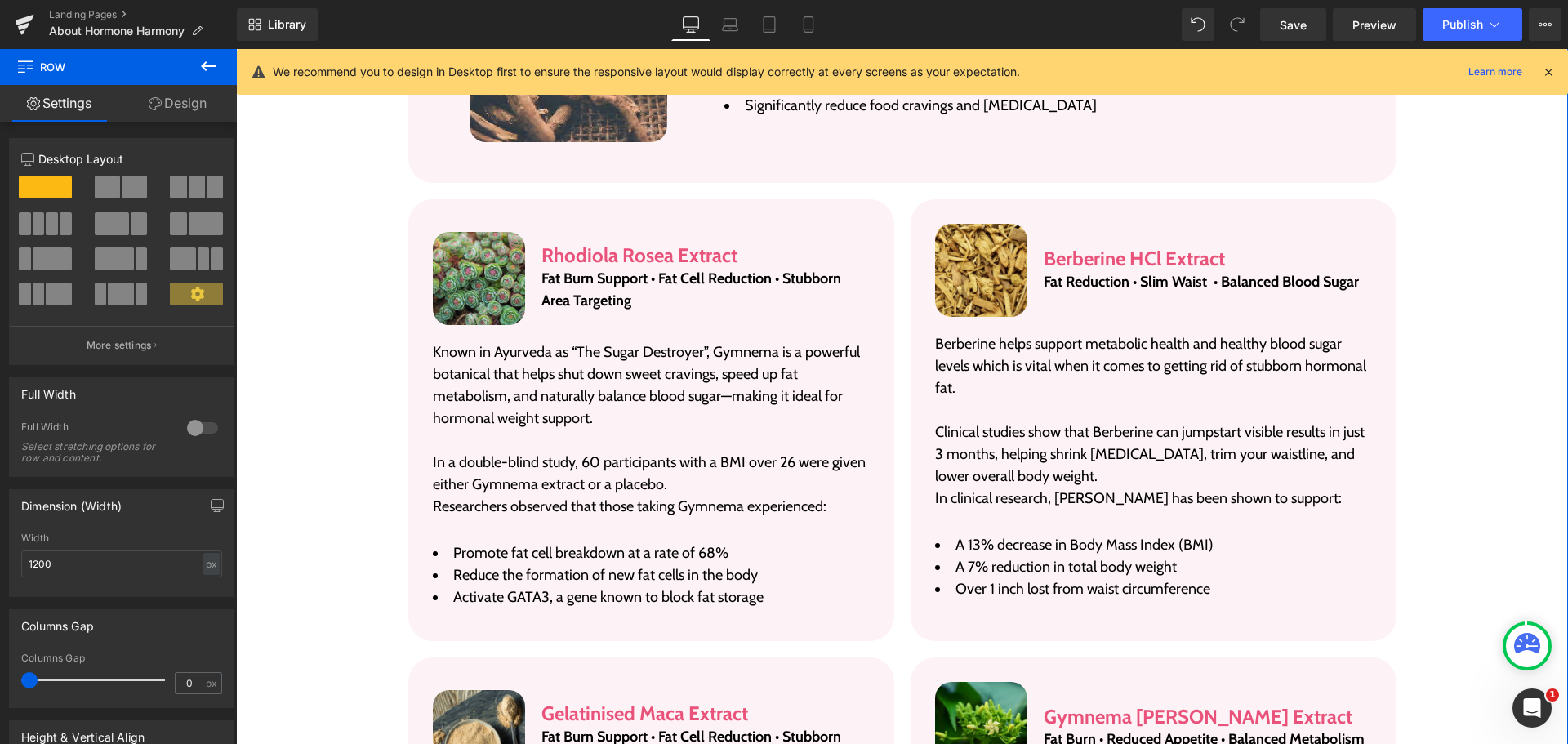
scroll to position [3171, 0]
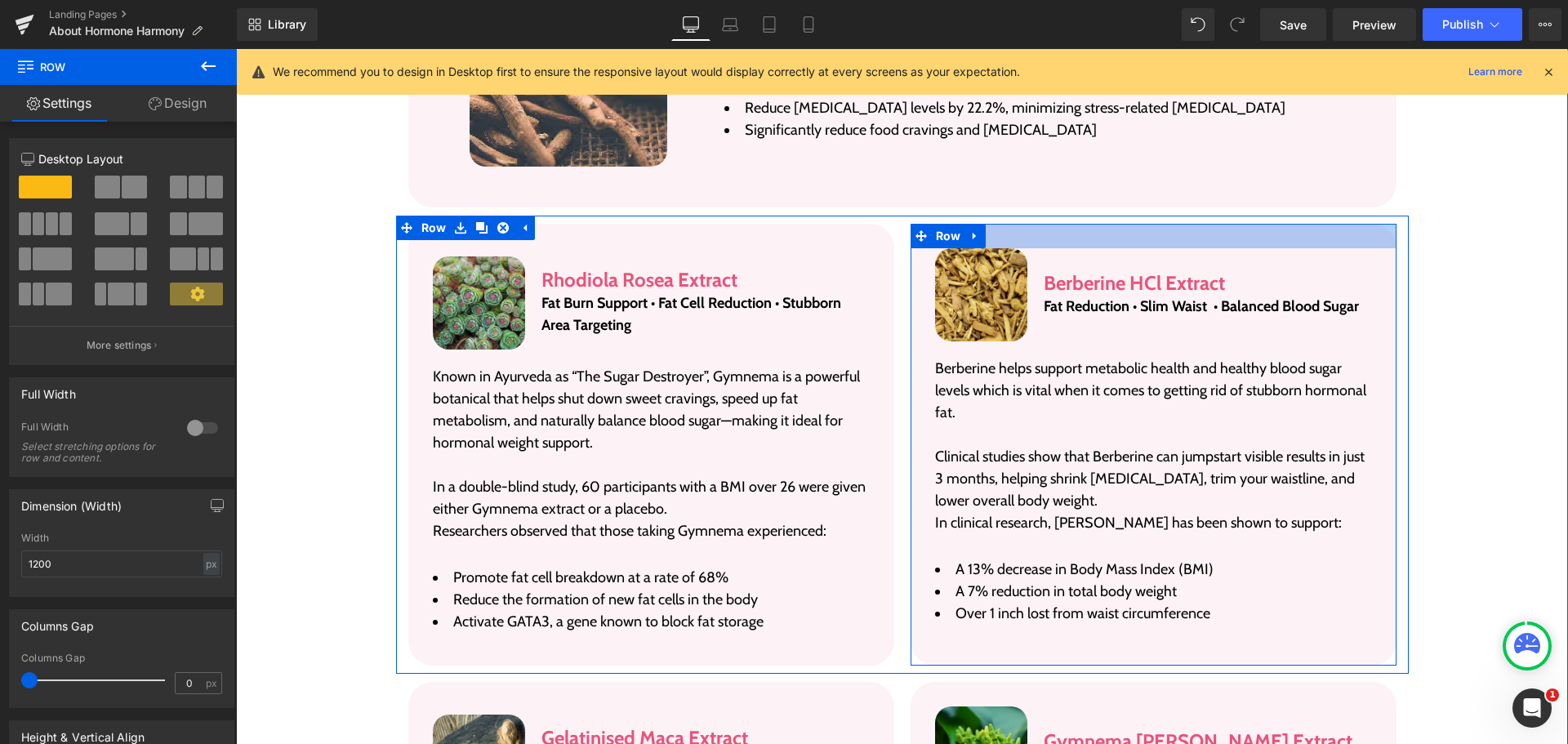
click at [1032, 224] on div at bounding box center [1153, 236] width 486 height 24
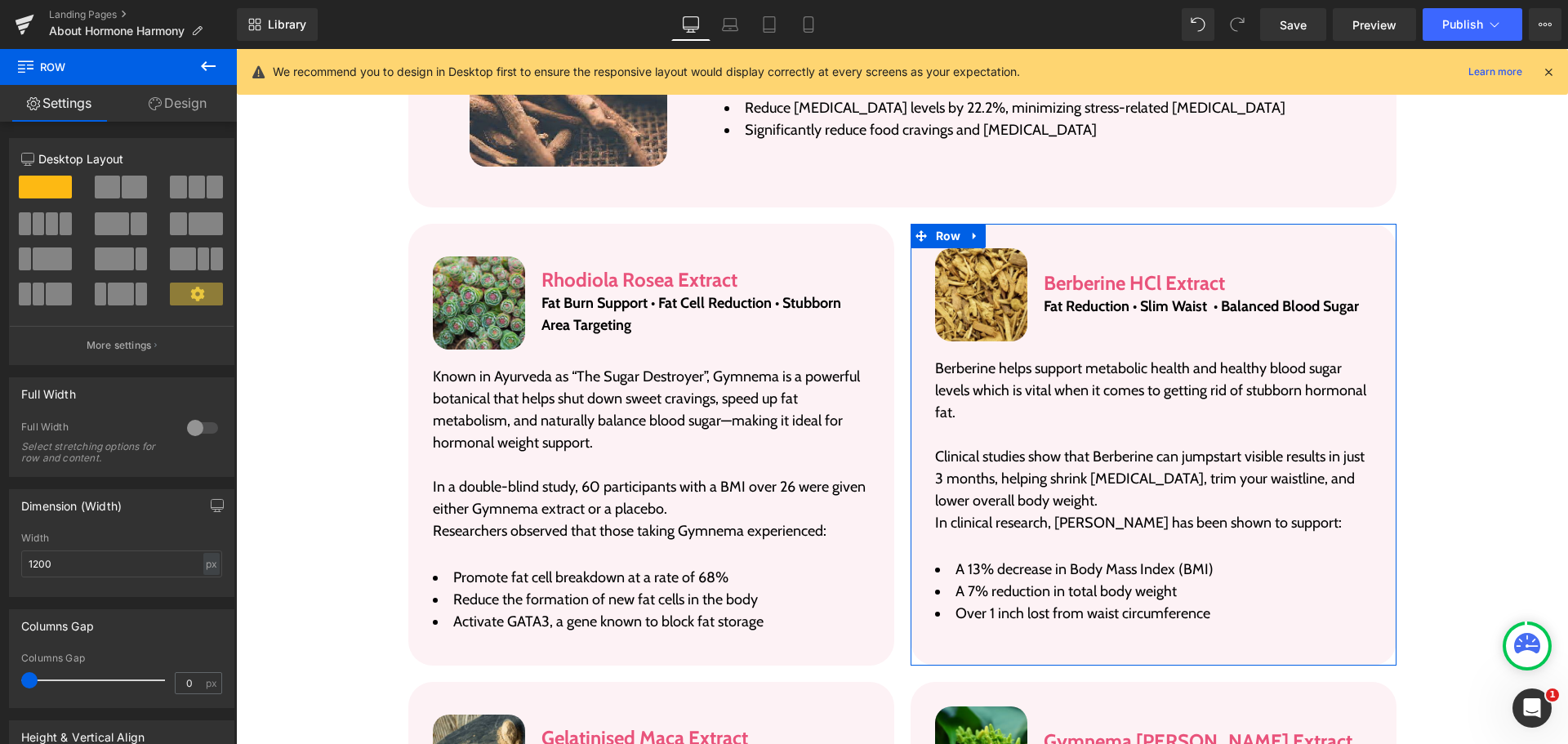
click at [196, 117] on link "Design" at bounding box center [178, 103] width 119 height 37
click at [0, 0] on div "Spacing" at bounding box center [0, 0] width 0 height 0
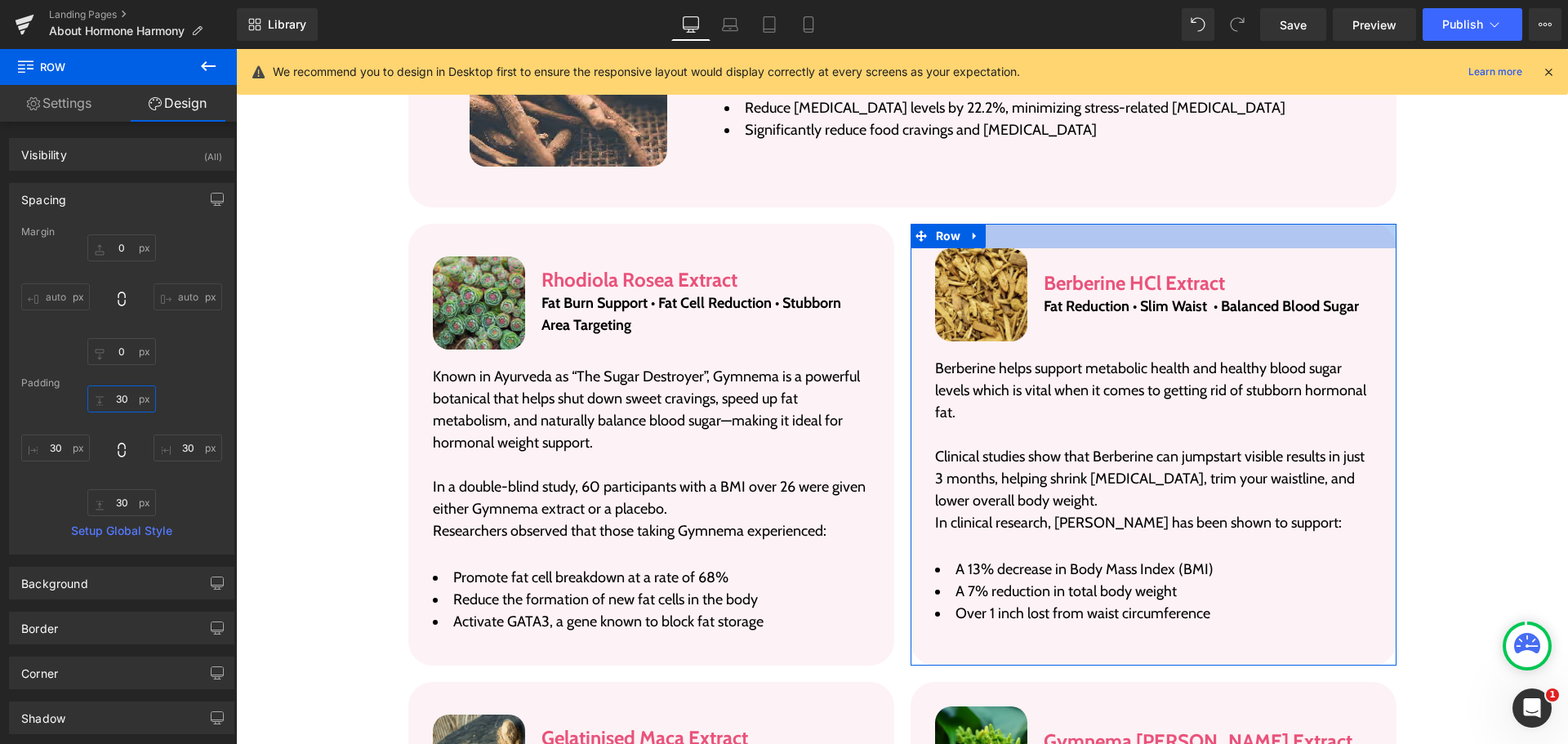
click at [125, 401] on input "30" at bounding box center [121, 400] width 69 height 27
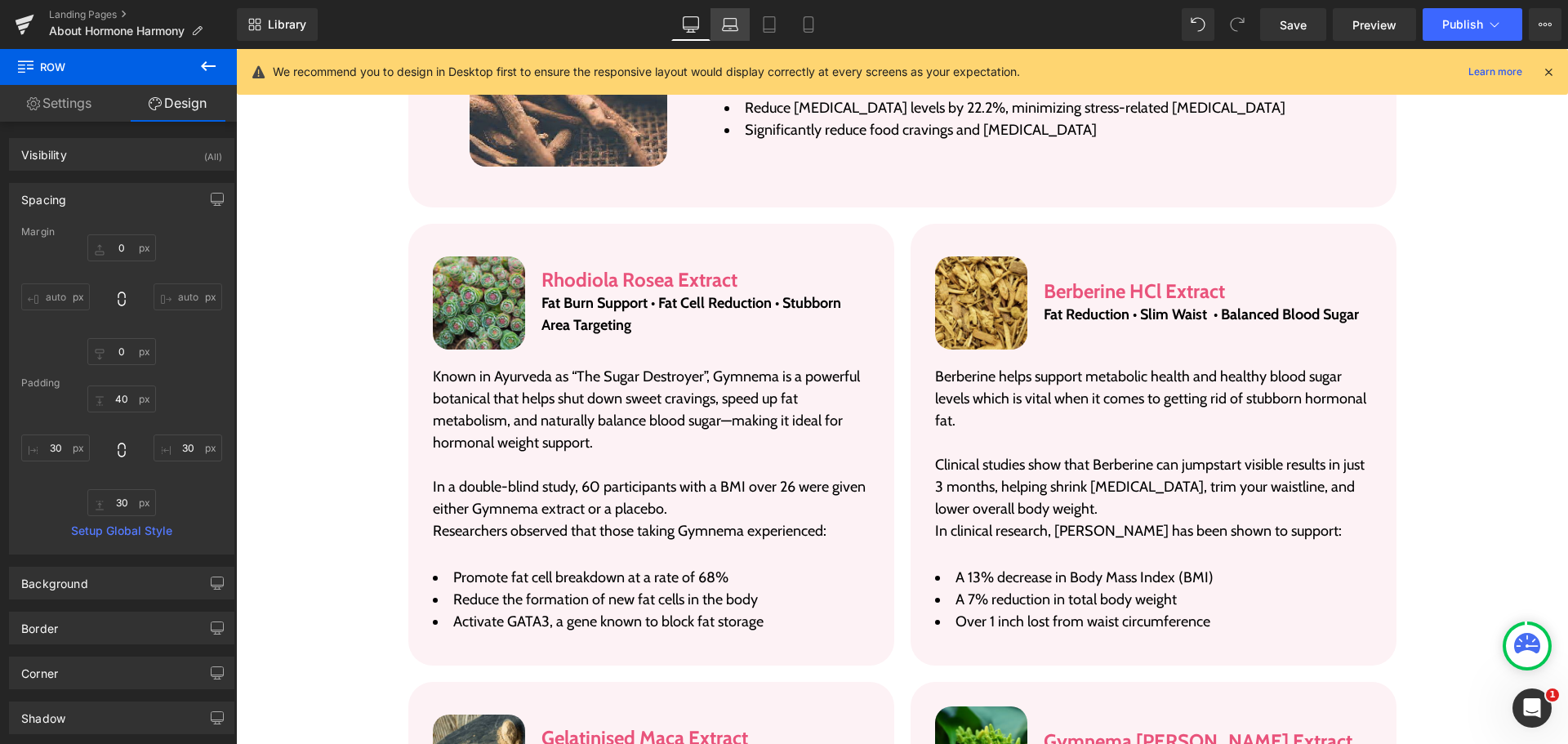
click at [733, 26] on icon at bounding box center [730, 28] width 15 height 5
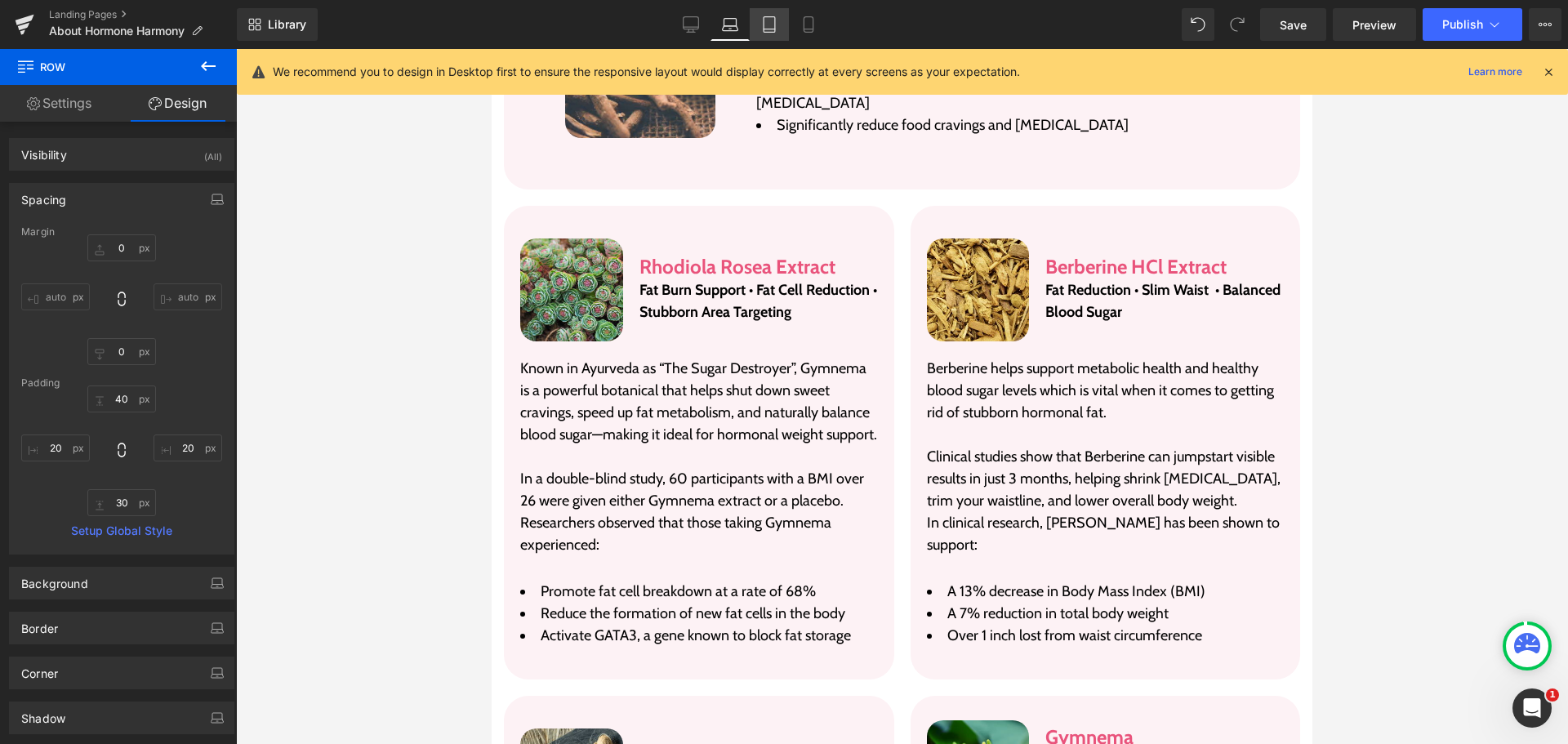
click at [757, 26] on link "Tablet" at bounding box center [769, 24] width 39 height 33
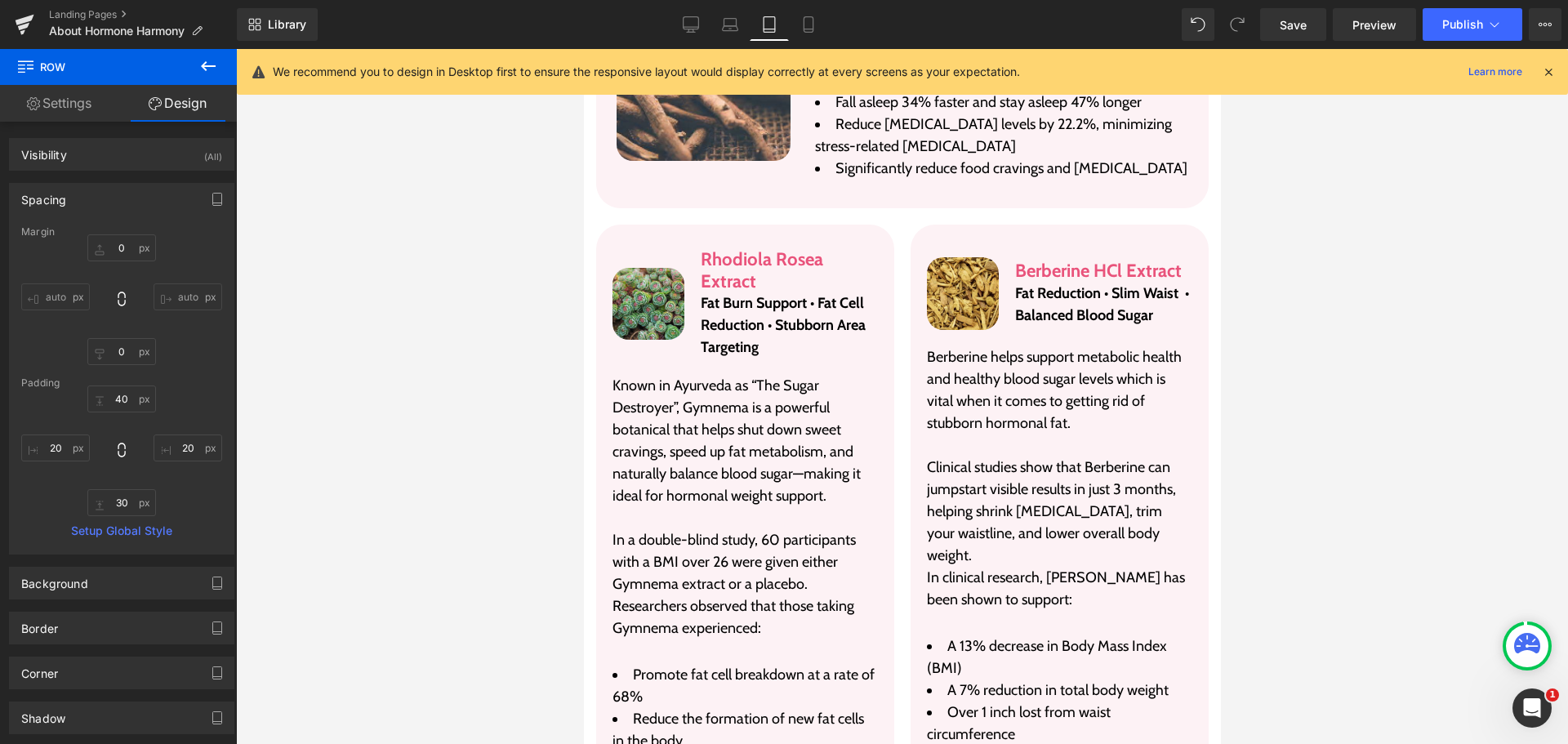
scroll to position [3986, 0]
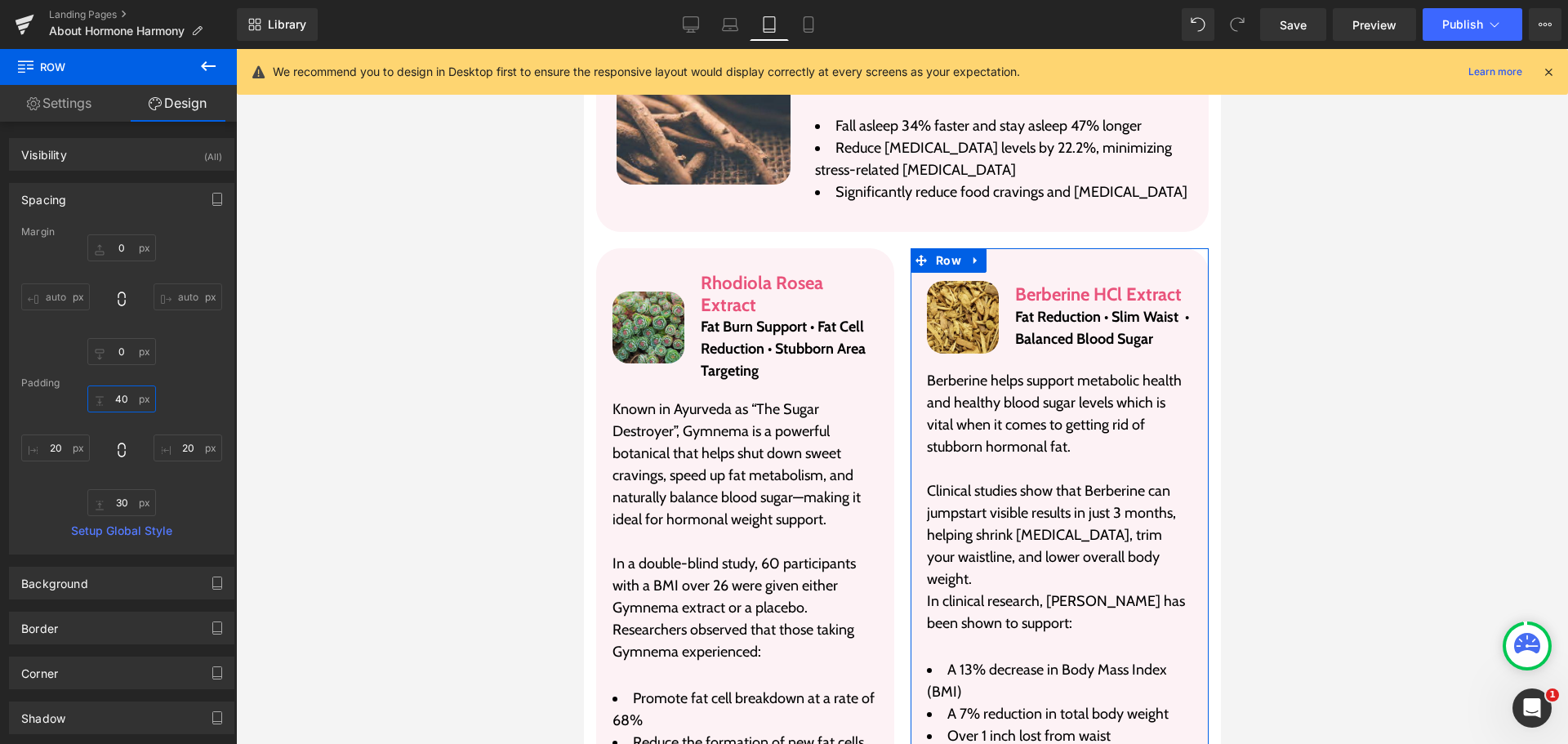
click at [105, 396] on input "40" at bounding box center [121, 400] width 69 height 27
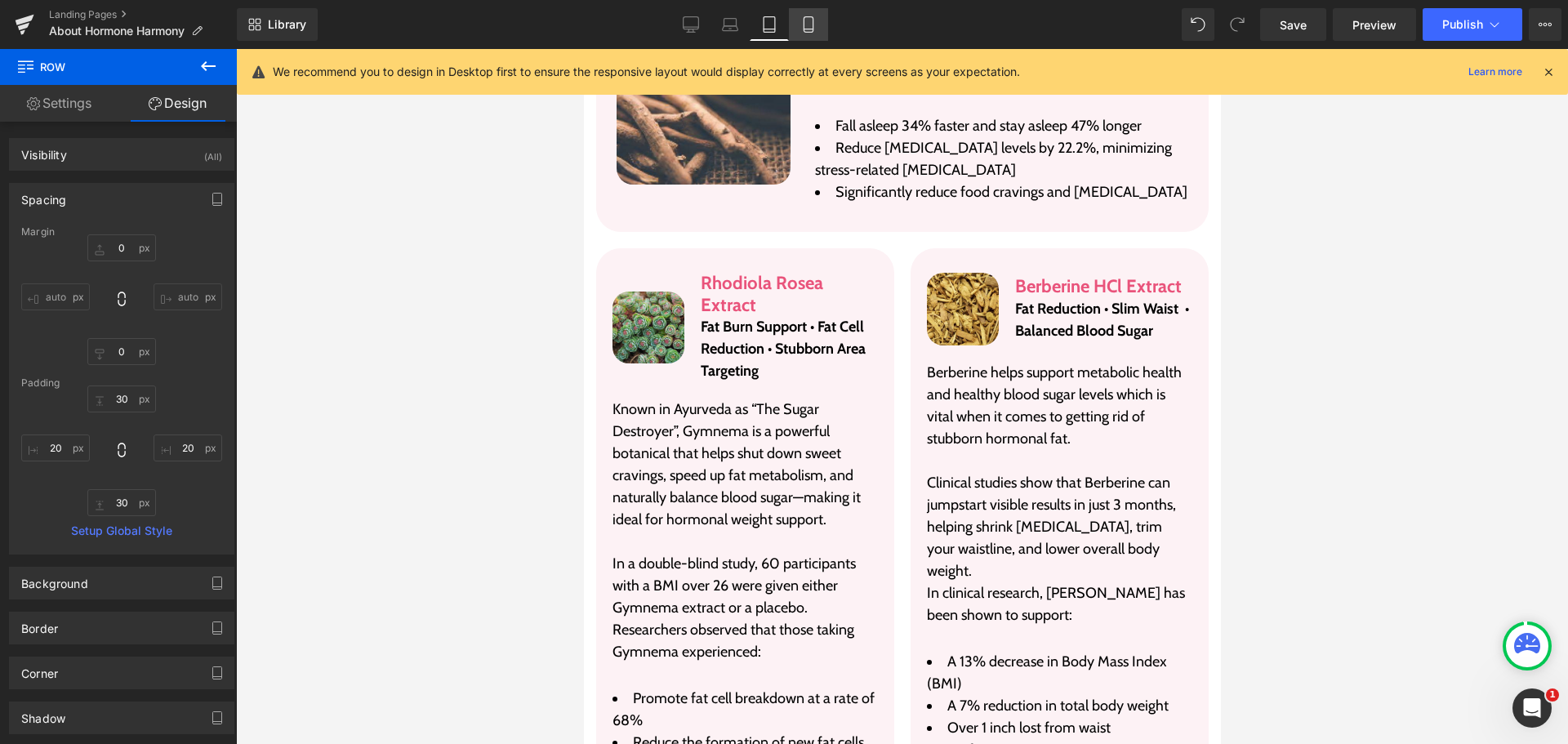
click at [816, 31] on icon at bounding box center [809, 24] width 16 height 16
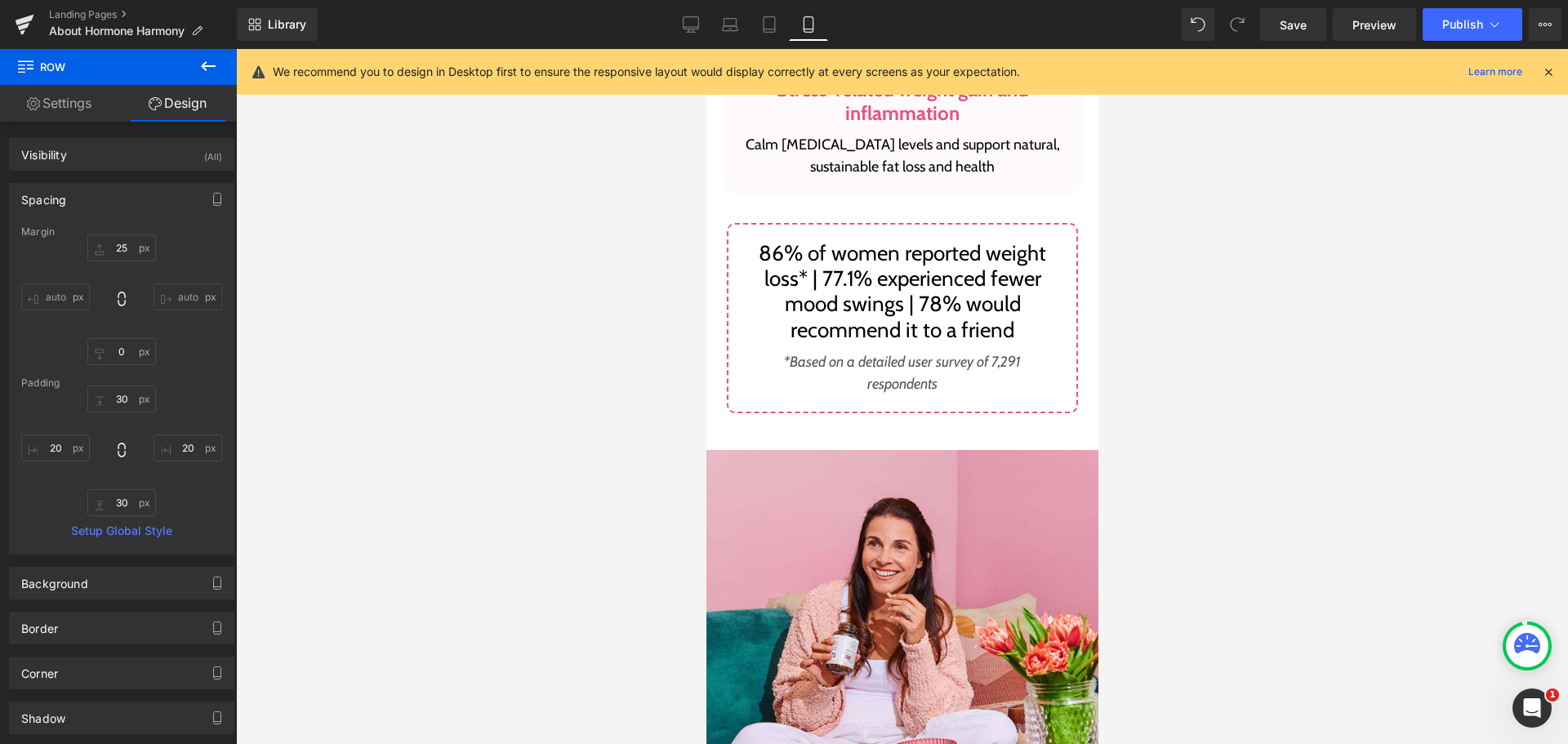
scroll to position [6936, 0]
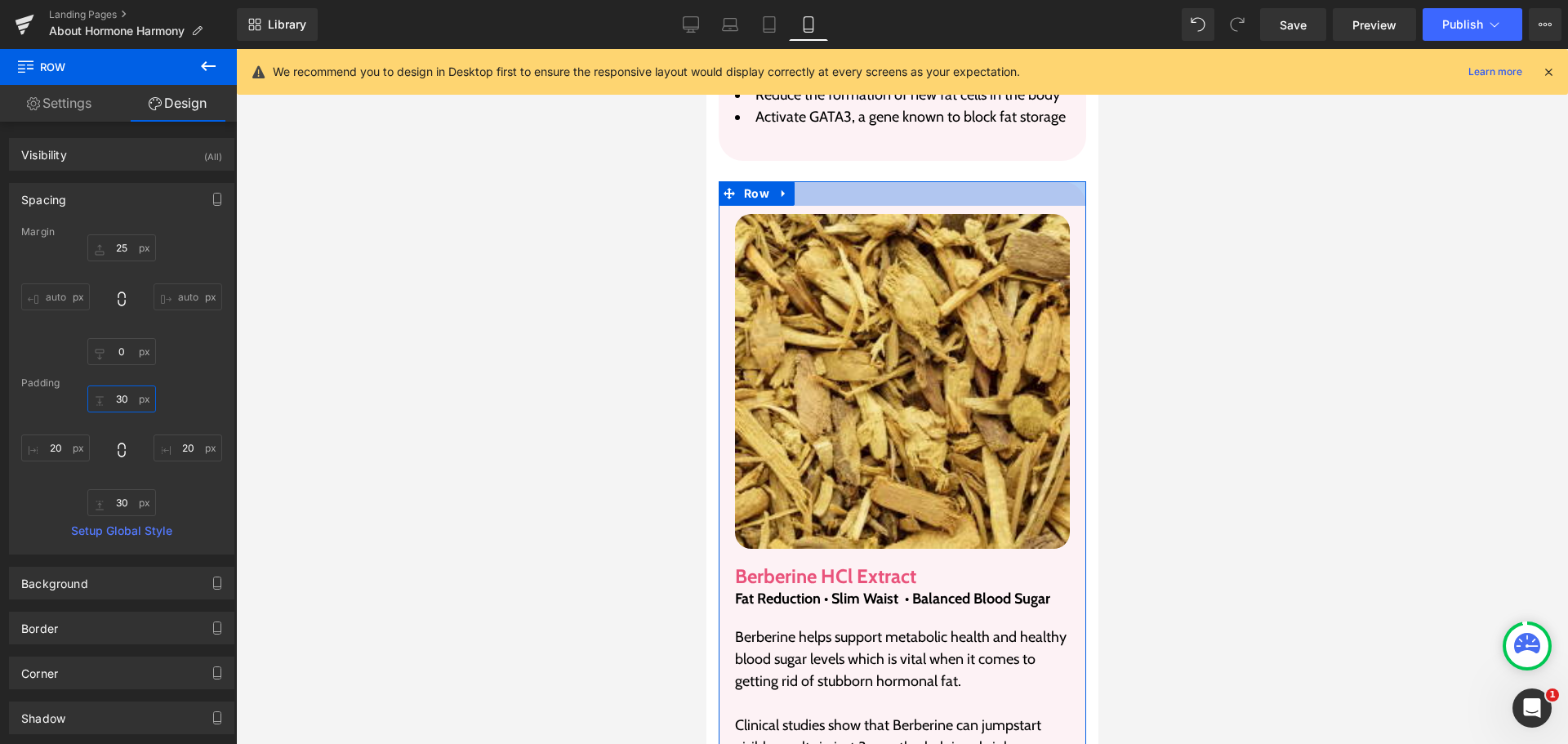
click at [108, 396] on input "30" at bounding box center [121, 400] width 69 height 27
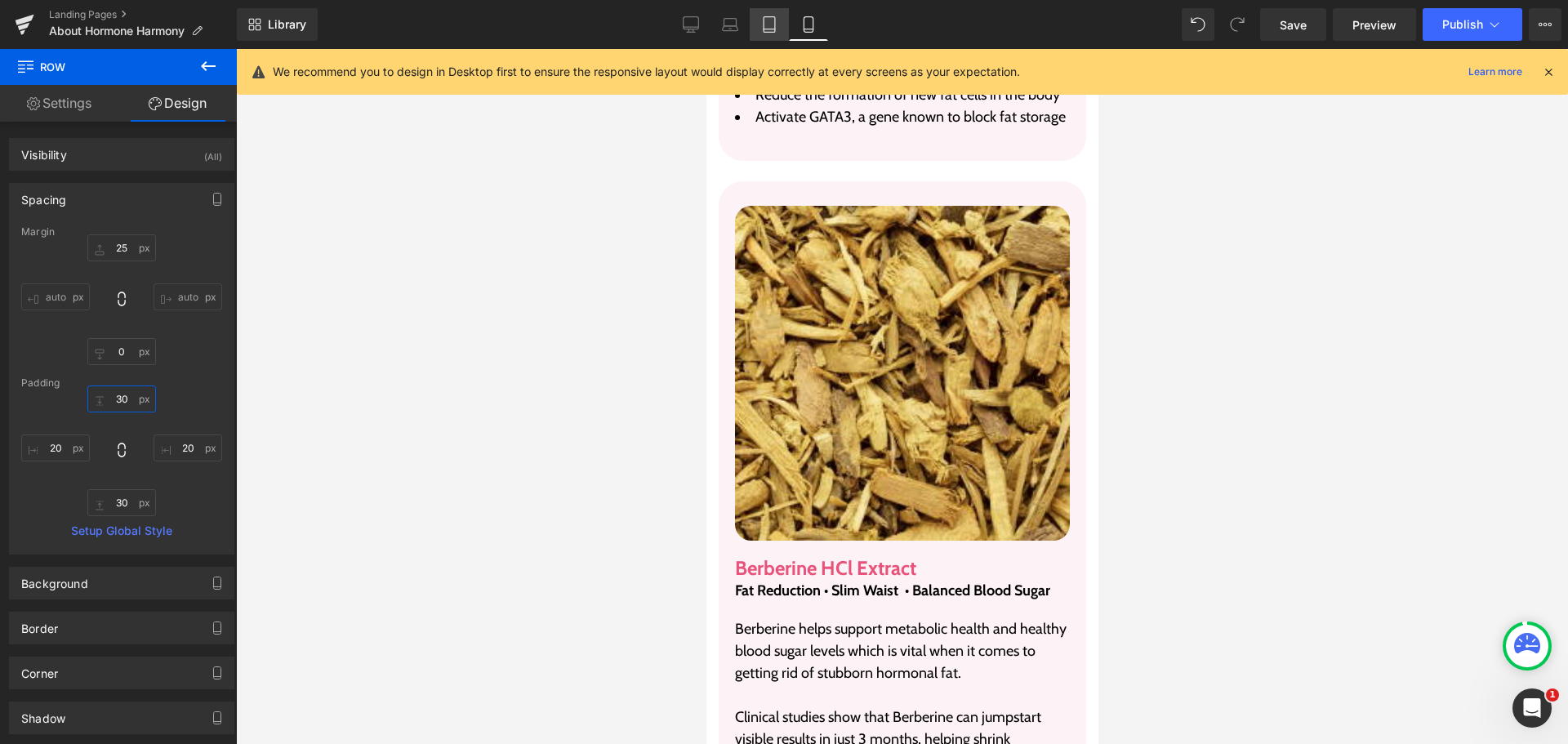
type input "30"
click at [767, 24] on icon at bounding box center [769, 24] width 16 height 16
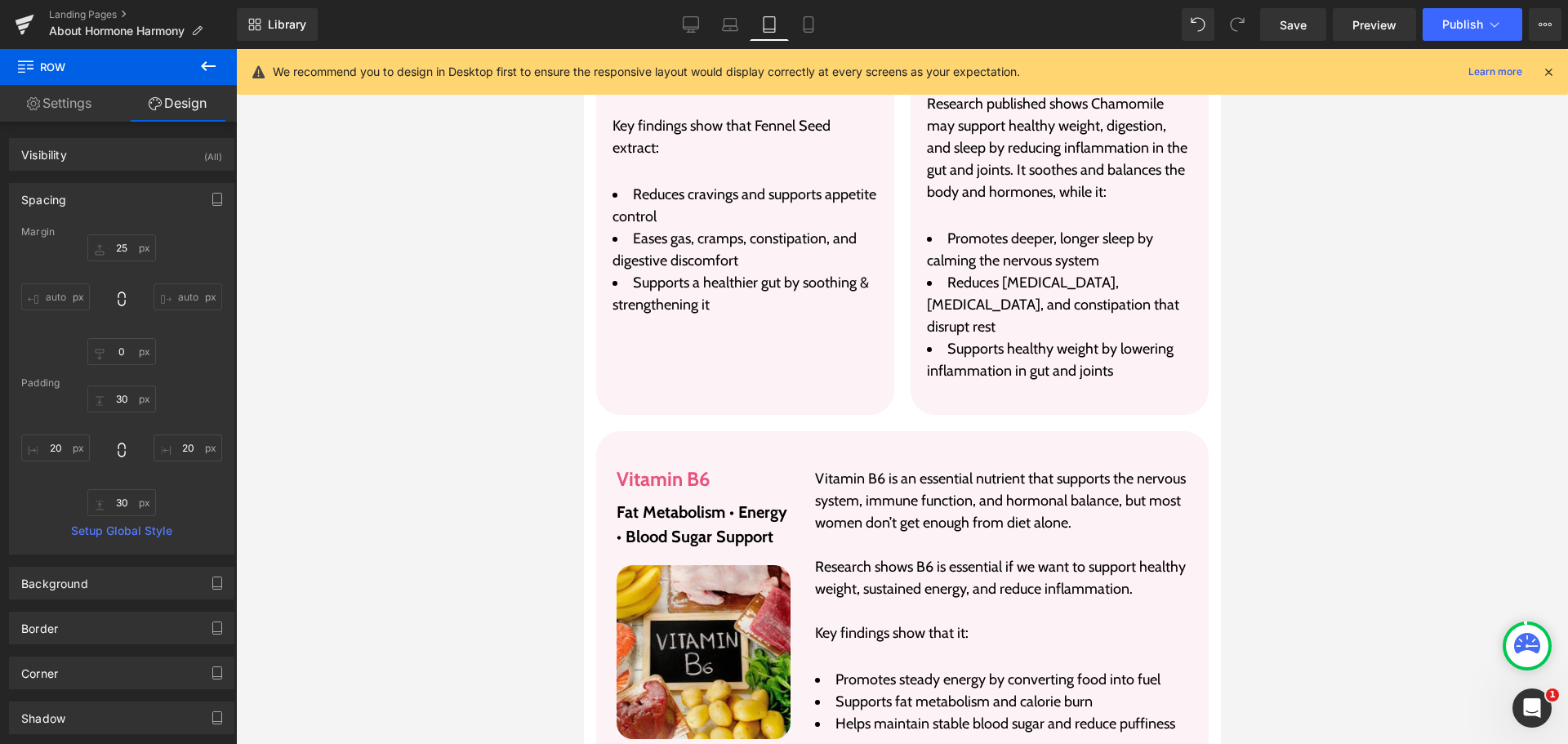
scroll to position [3986, 0]
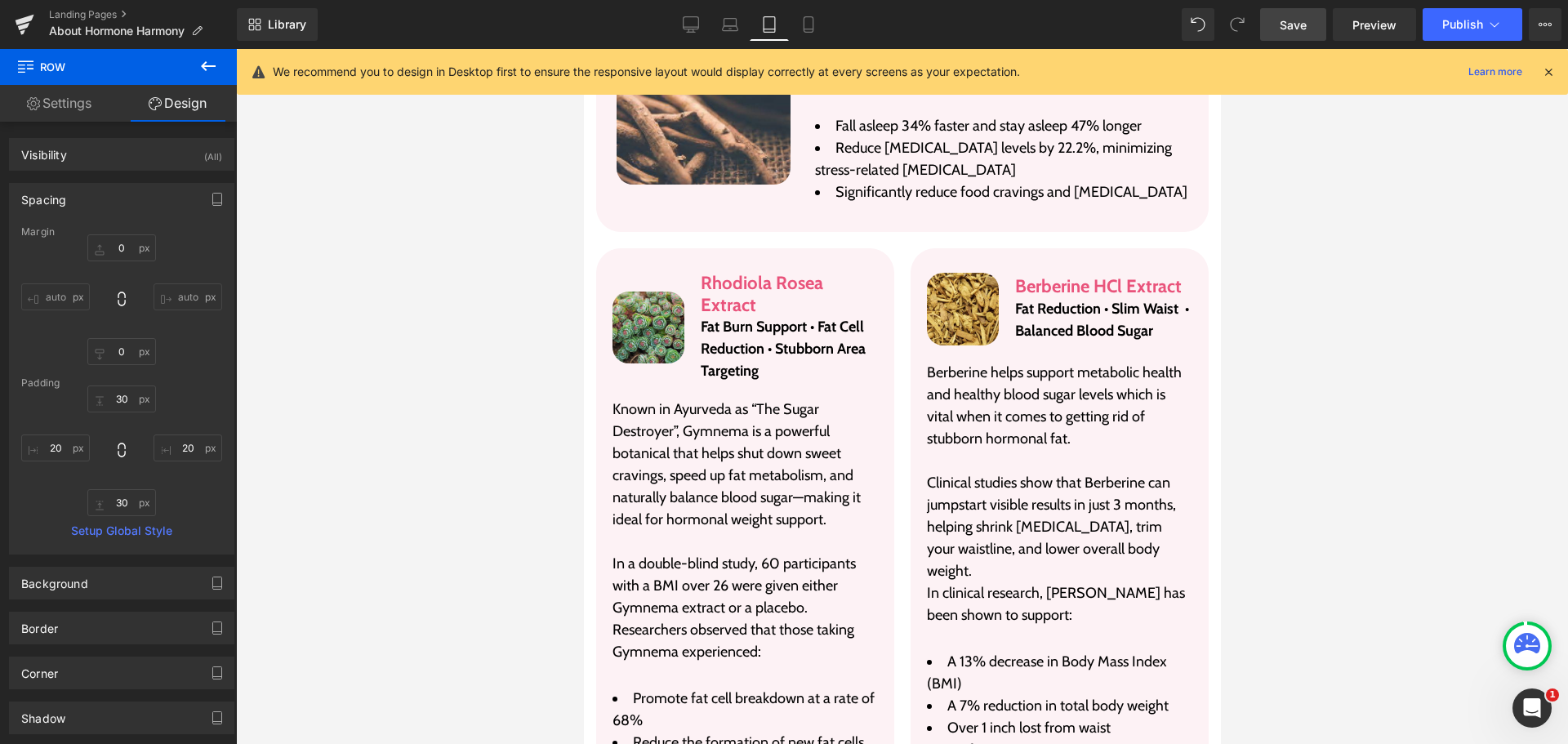
click at [1318, 31] on link "Save" at bounding box center [1293, 24] width 66 height 33
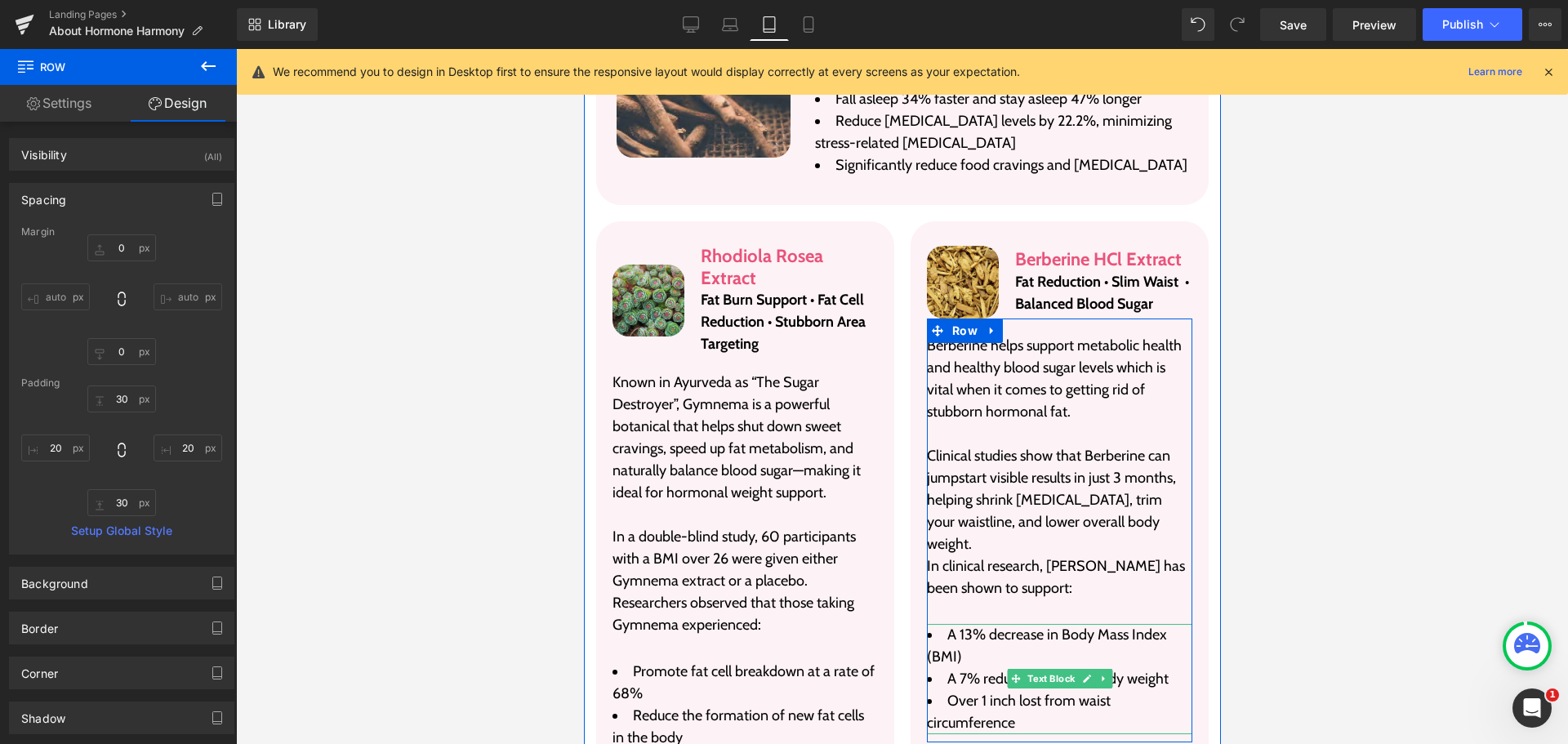
scroll to position [3905, 0]
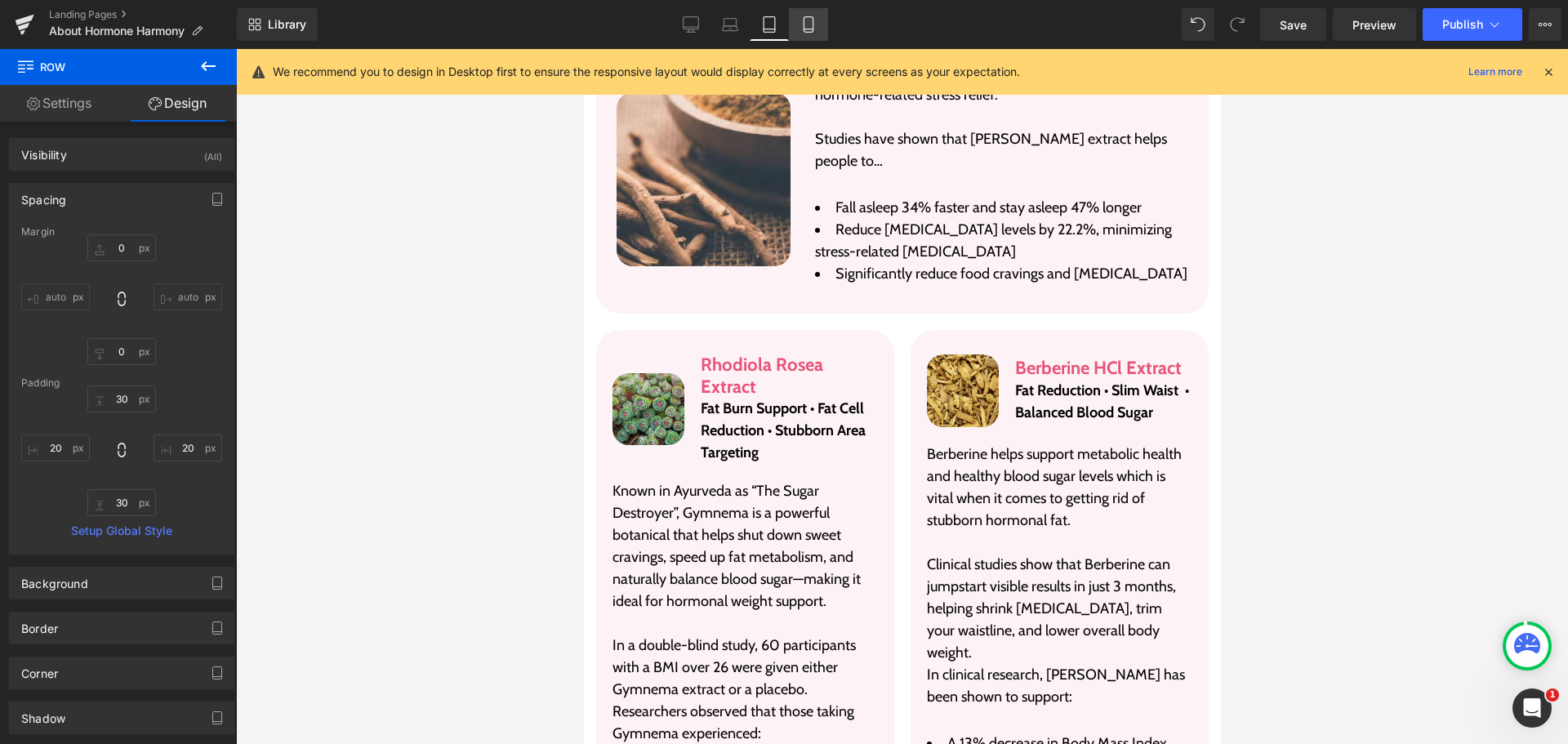
click at [816, 34] on link "Mobile" at bounding box center [808, 24] width 39 height 33
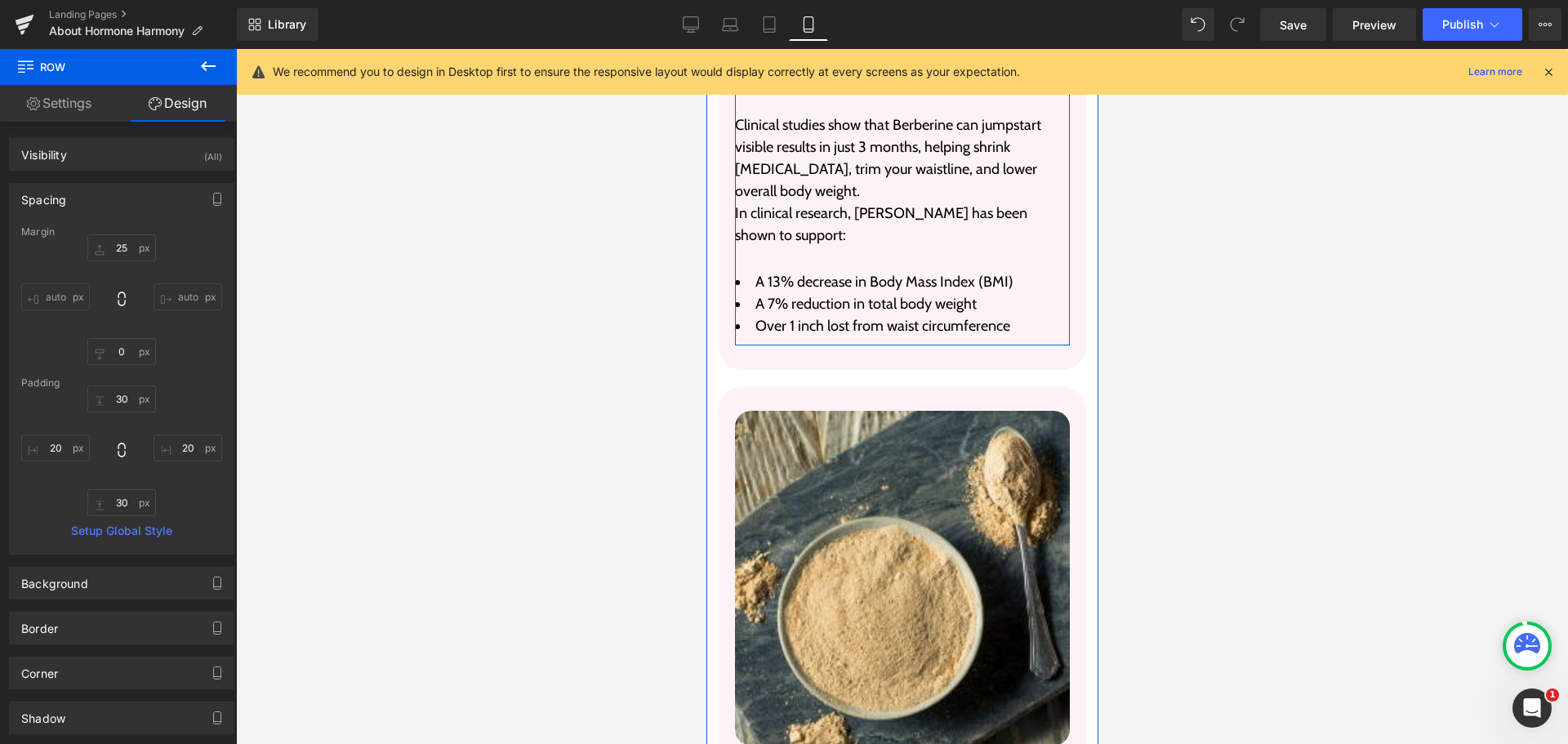
scroll to position [7754, 0]
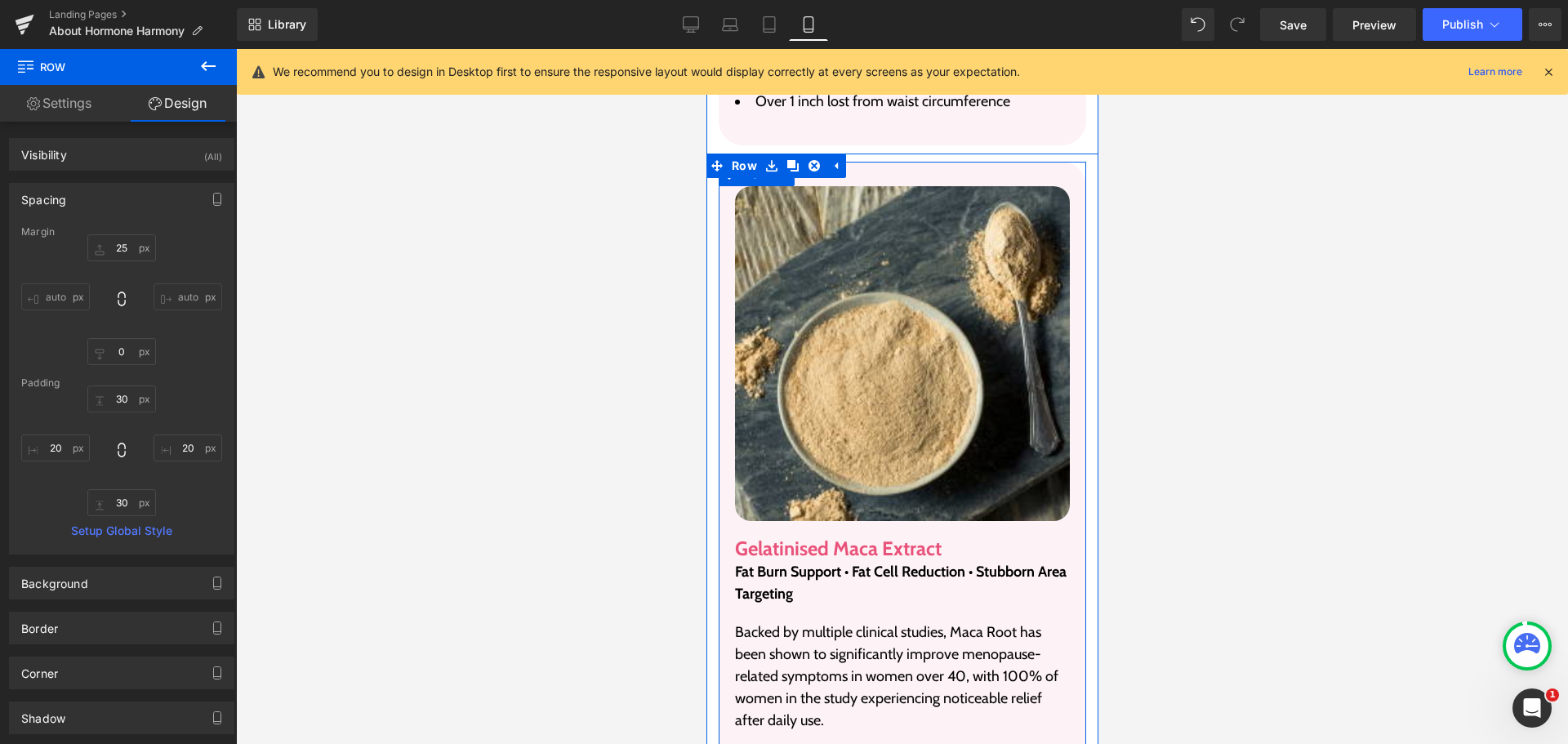
click at [923, 170] on div "Image Gelatinised Maca Extract Heading Fat Burn Support • Fat Cell Reduction • …" at bounding box center [902, 575] width 368 height 826
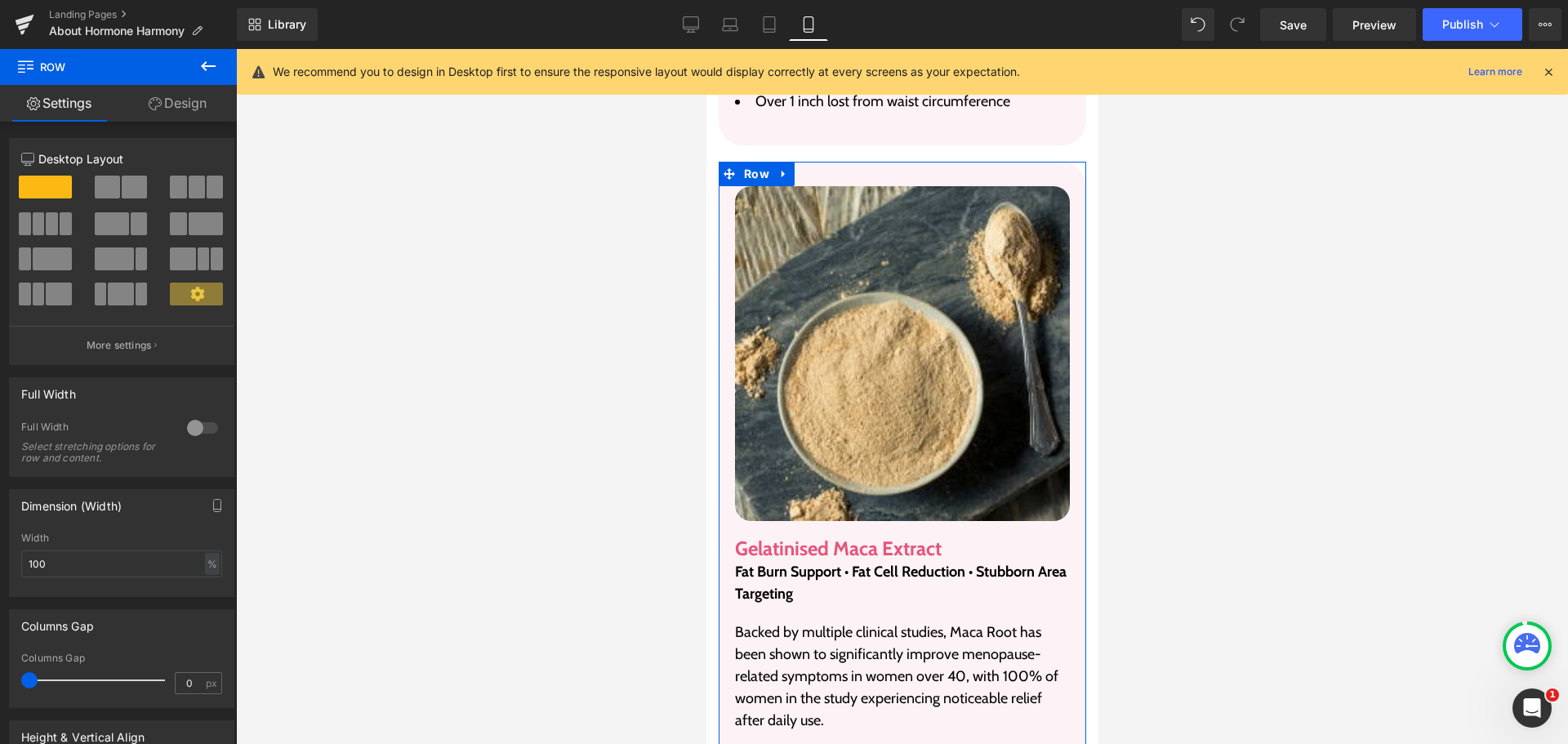
drag, startPoint x: 188, startPoint y: 104, endPoint x: 135, endPoint y: 193, distance: 103.6
click at [188, 104] on link "Design" at bounding box center [178, 103] width 119 height 37
click at [0, 0] on div "Spacing" at bounding box center [0, 0] width 0 height 0
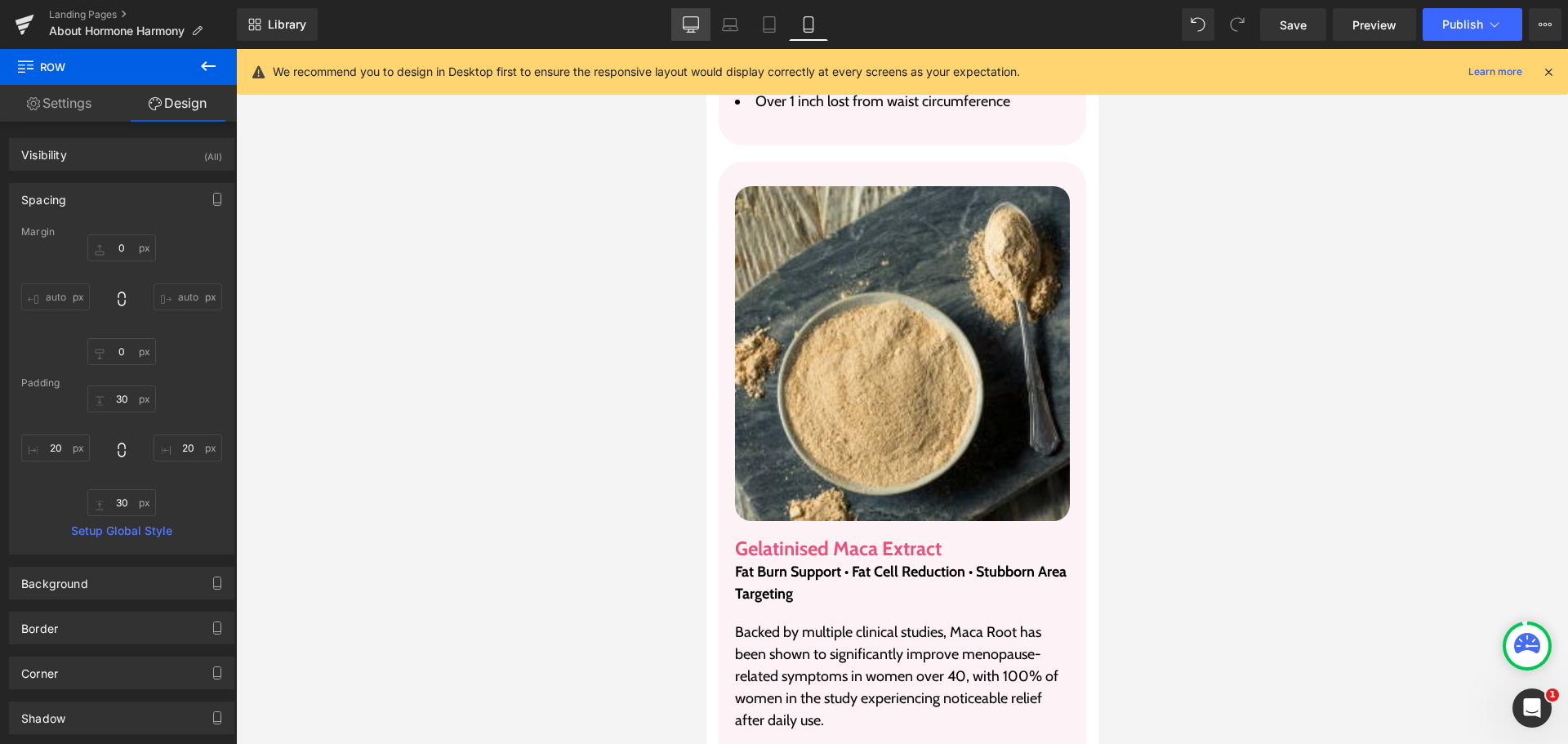
click at [681, 31] on link "Desktop" at bounding box center [690, 24] width 39 height 33
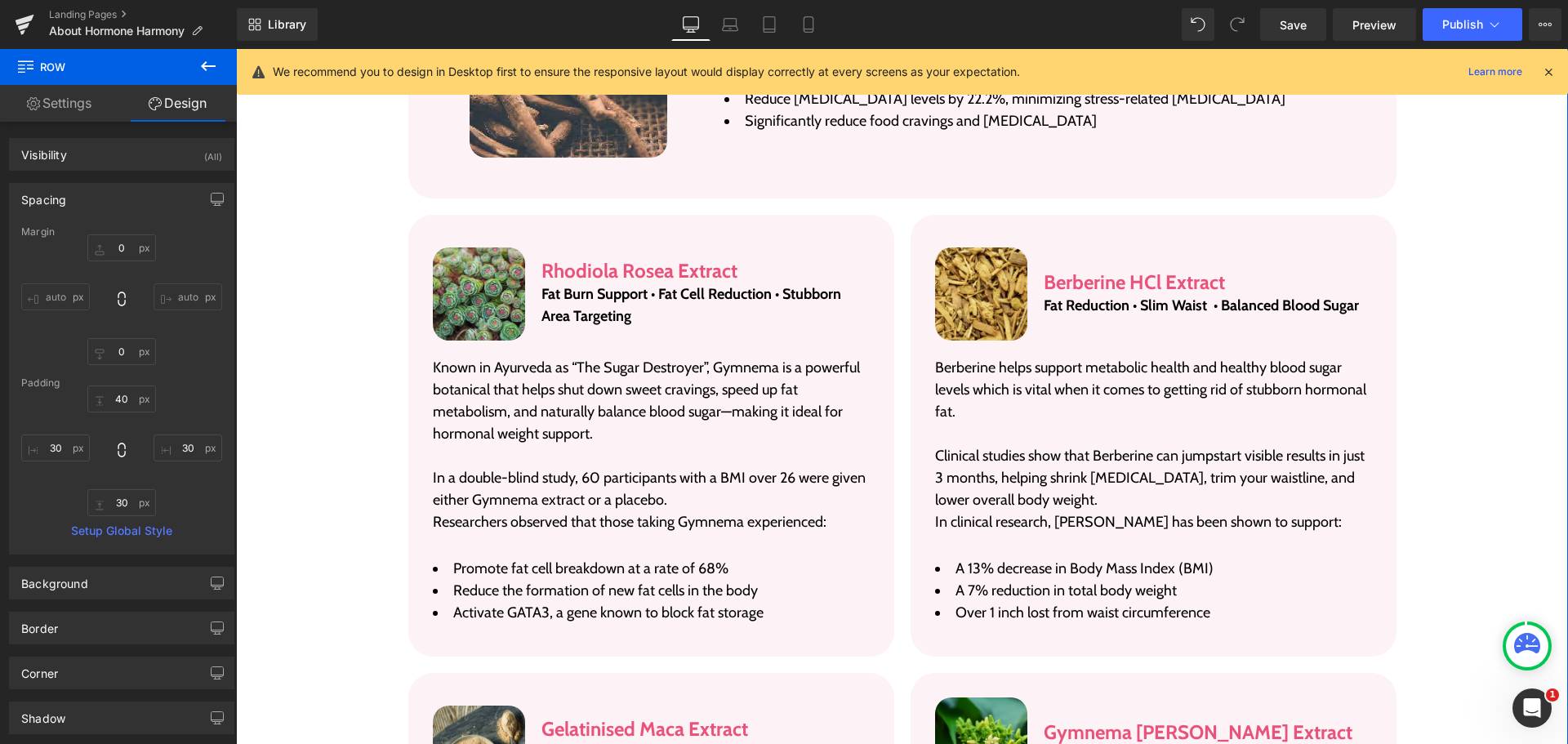
scroll to position [3343, 0]
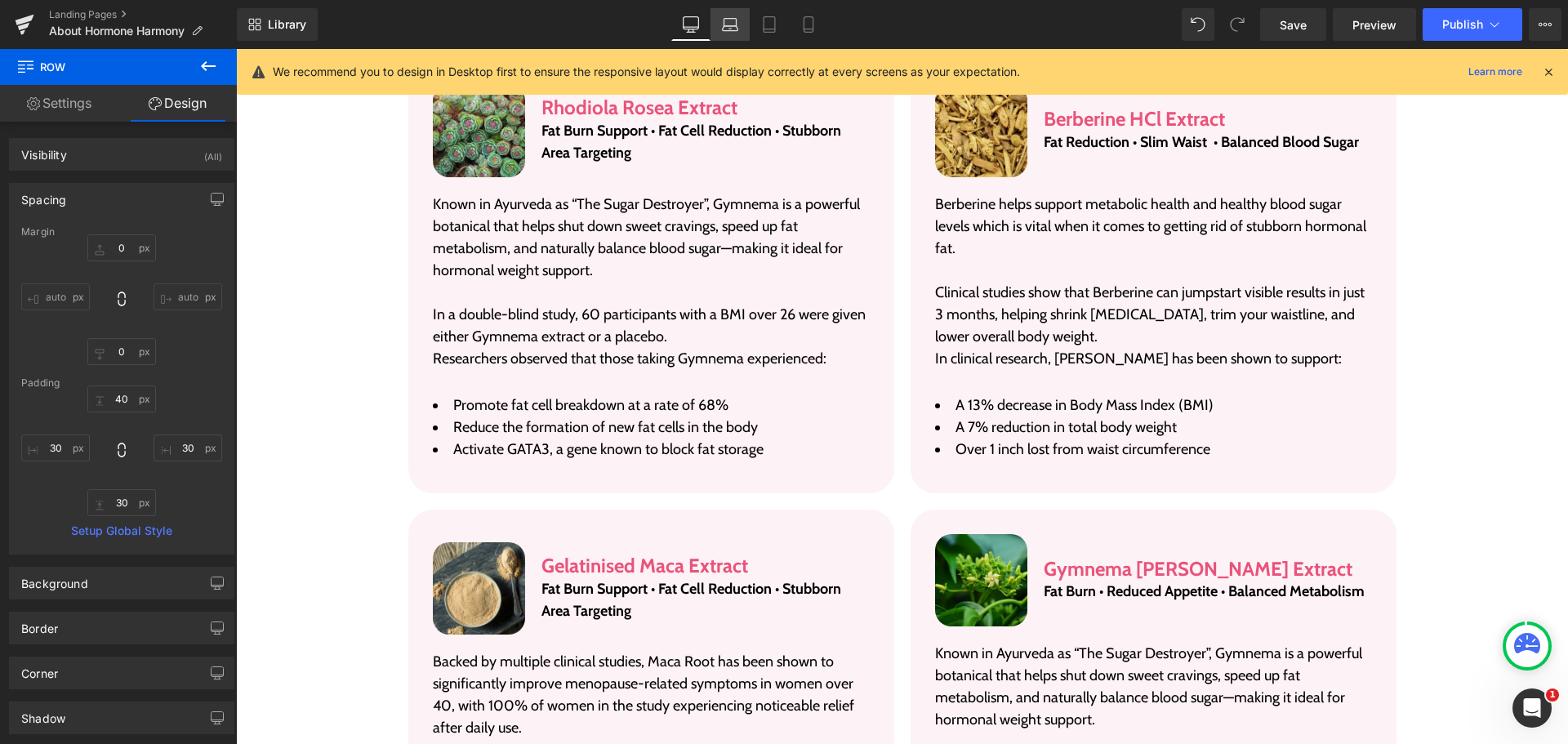
click at [737, 34] on link "Laptop" at bounding box center [729, 24] width 39 height 33
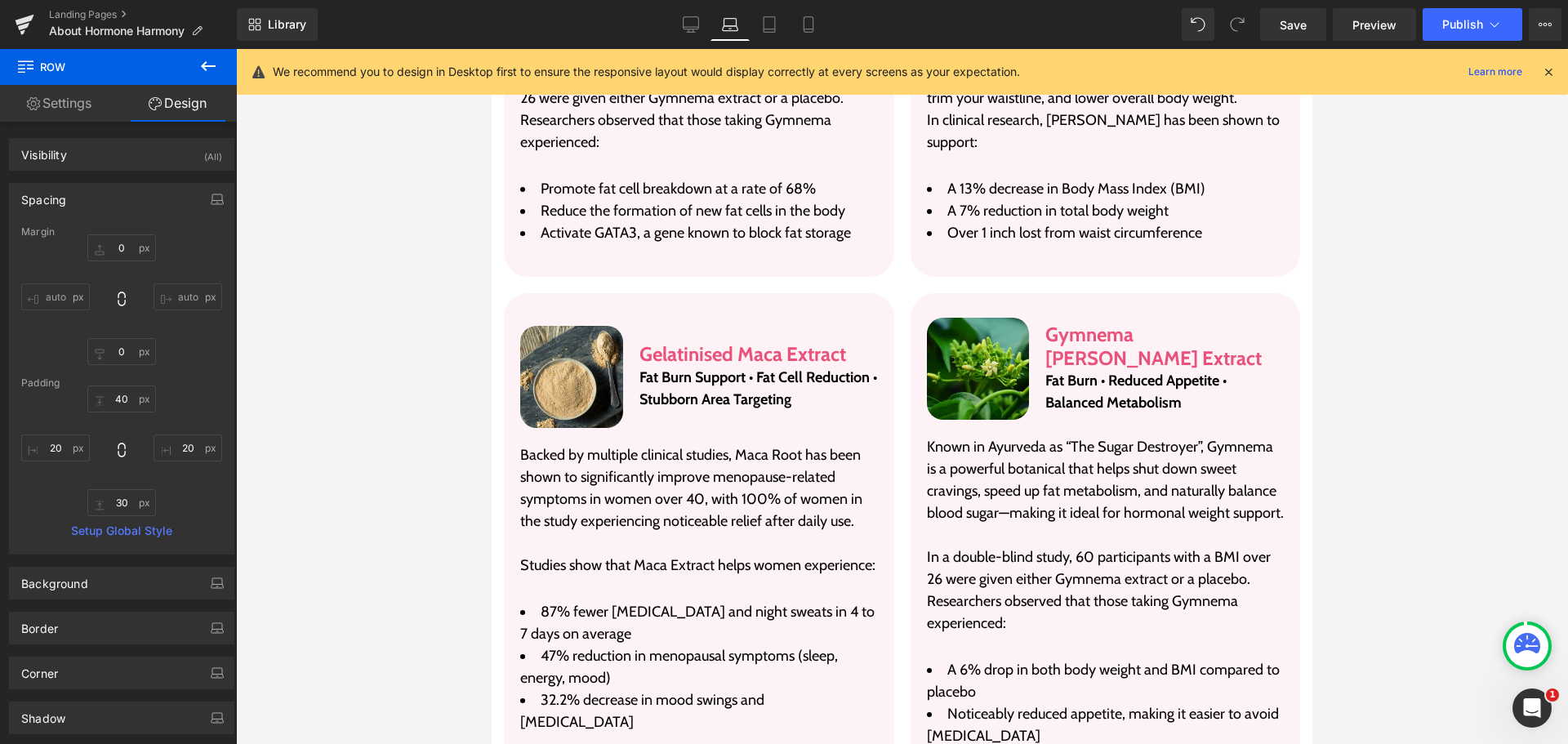
scroll to position [3145, 0]
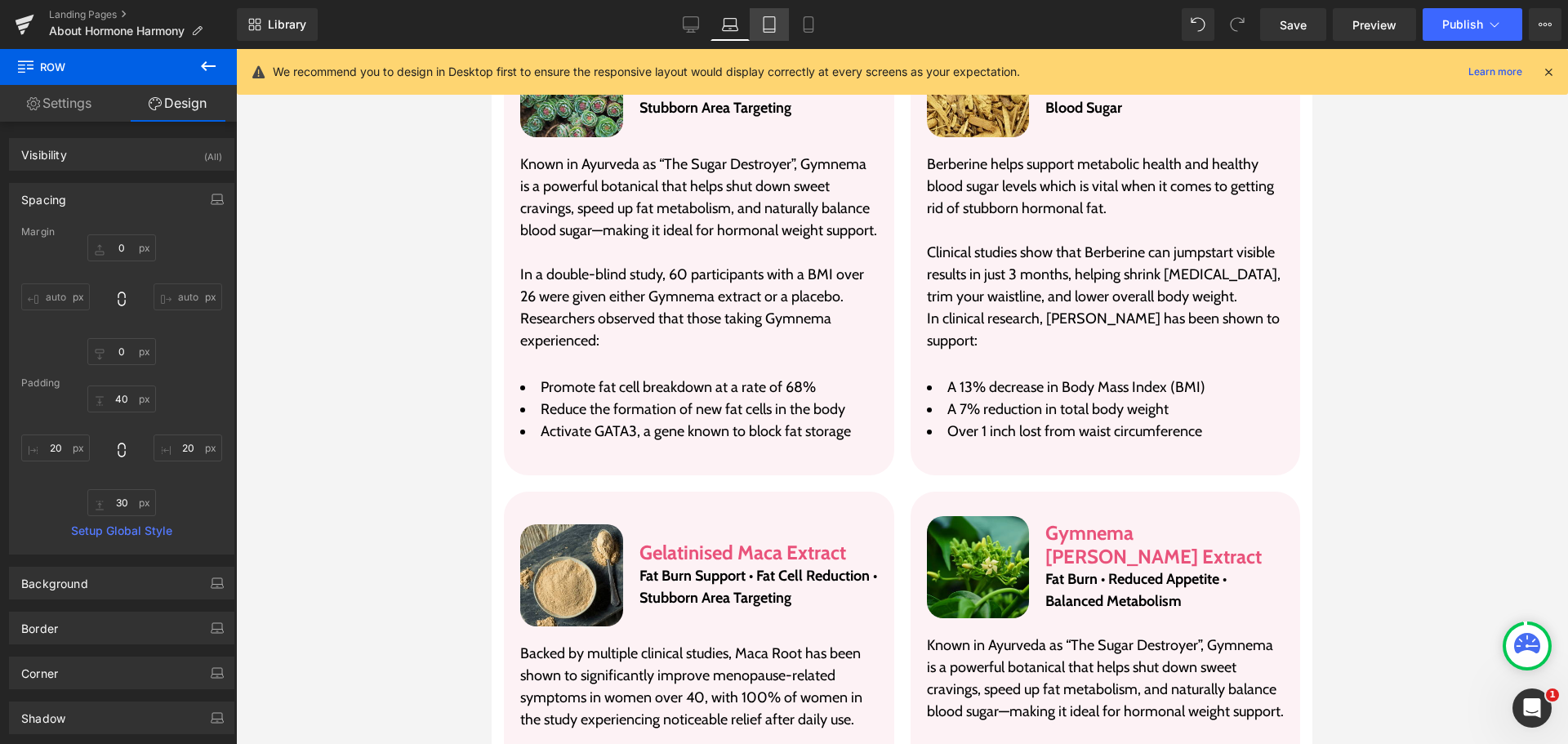
click at [760, 31] on link "Tablet" at bounding box center [769, 24] width 39 height 33
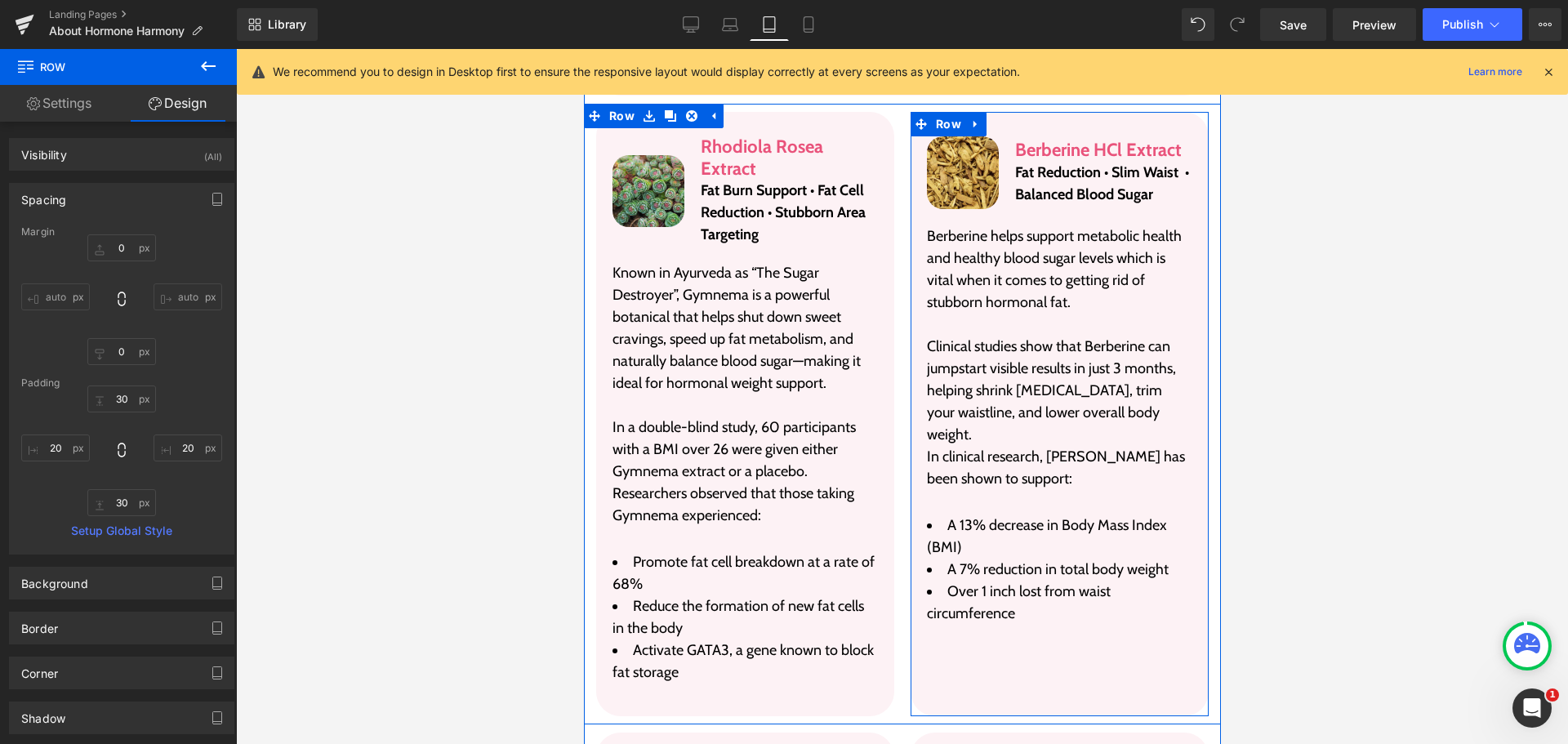
scroll to position [3995, 0]
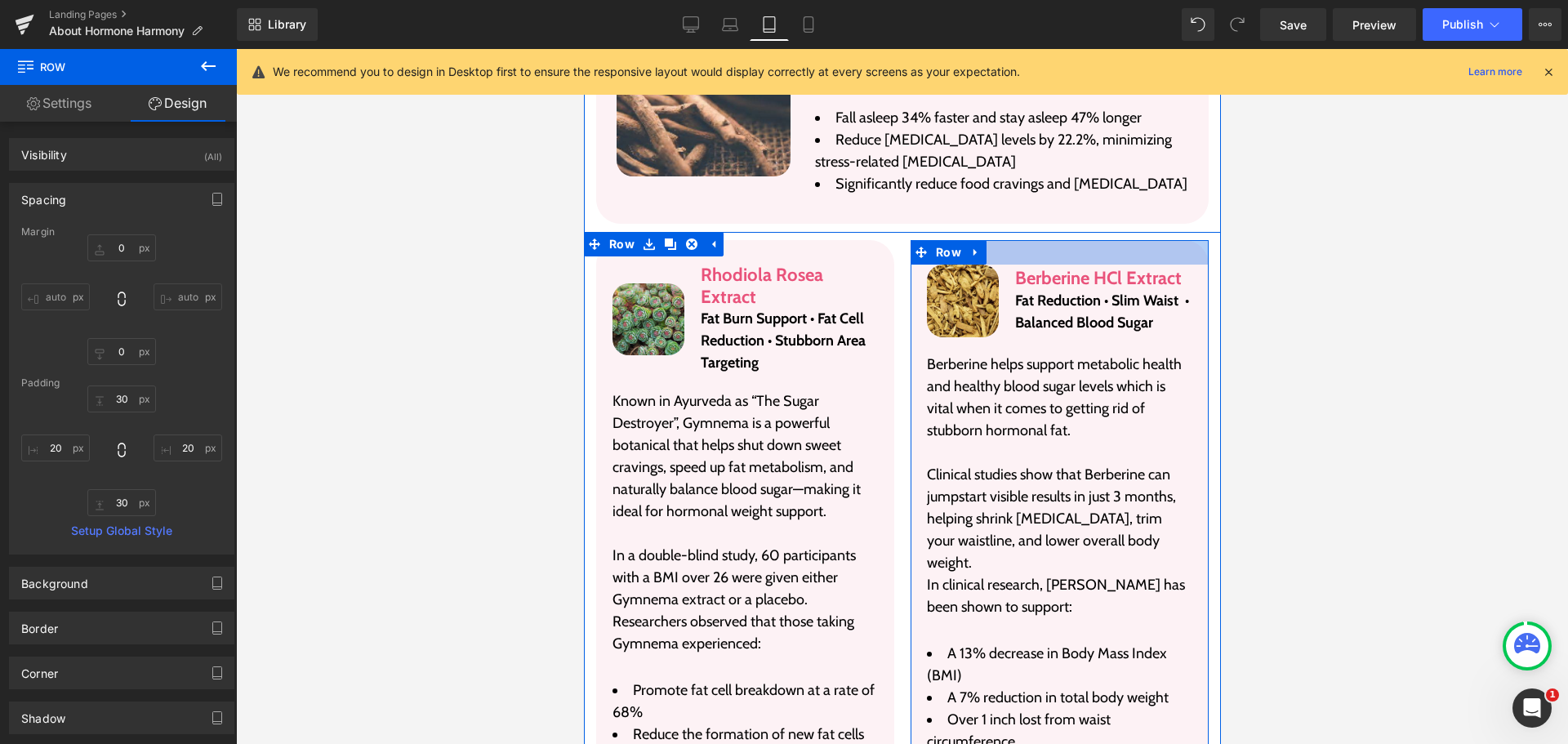
click at [1117, 240] on div at bounding box center [1058, 252] width 298 height 24
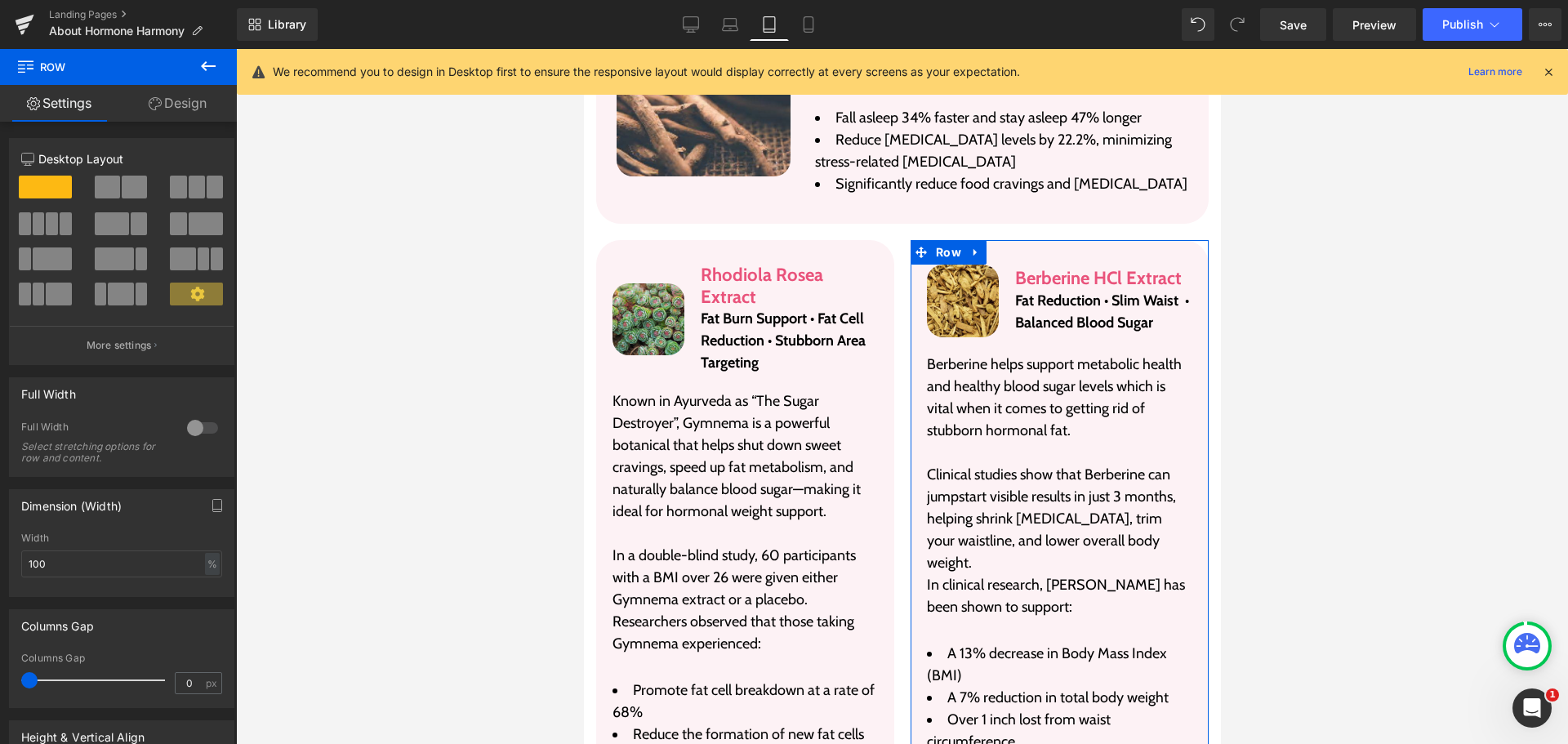
click at [184, 100] on link "Design" at bounding box center [178, 103] width 119 height 37
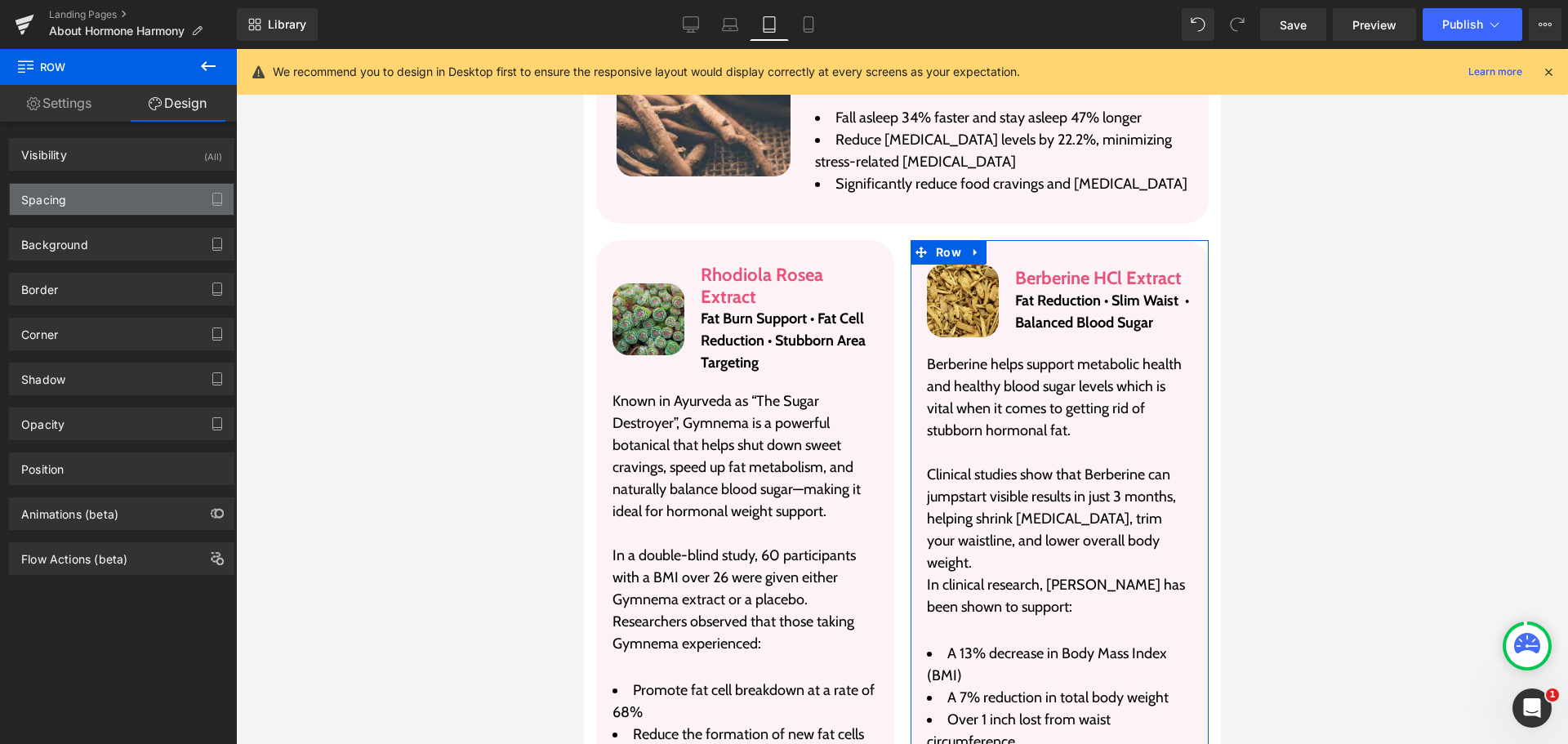
click at [152, 200] on div "Spacing" at bounding box center [121, 199] width 224 height 31
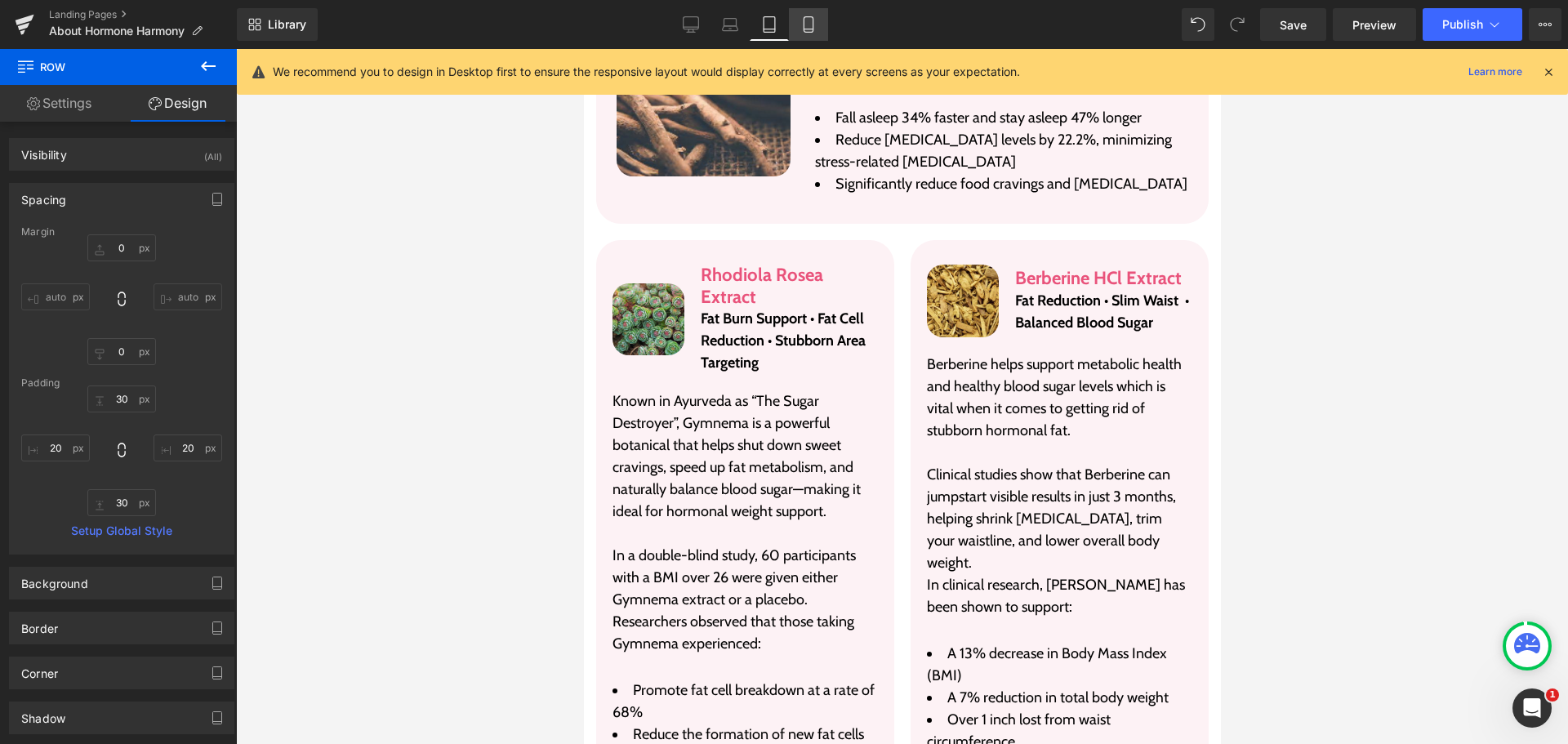
click at [803, 24] on icon at bounding box center [809, 24] width 16 height 16
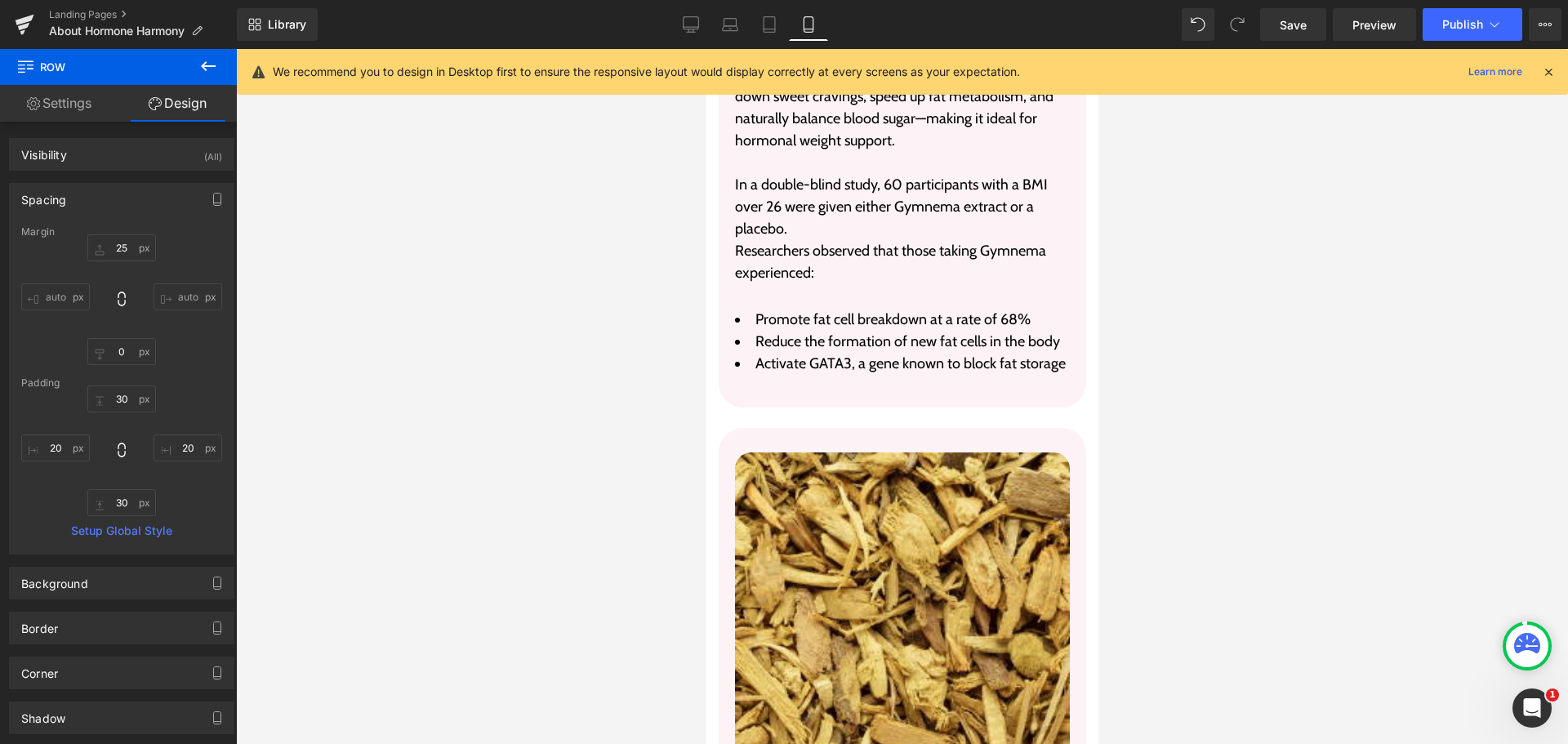
scroll to position [6944, 0]
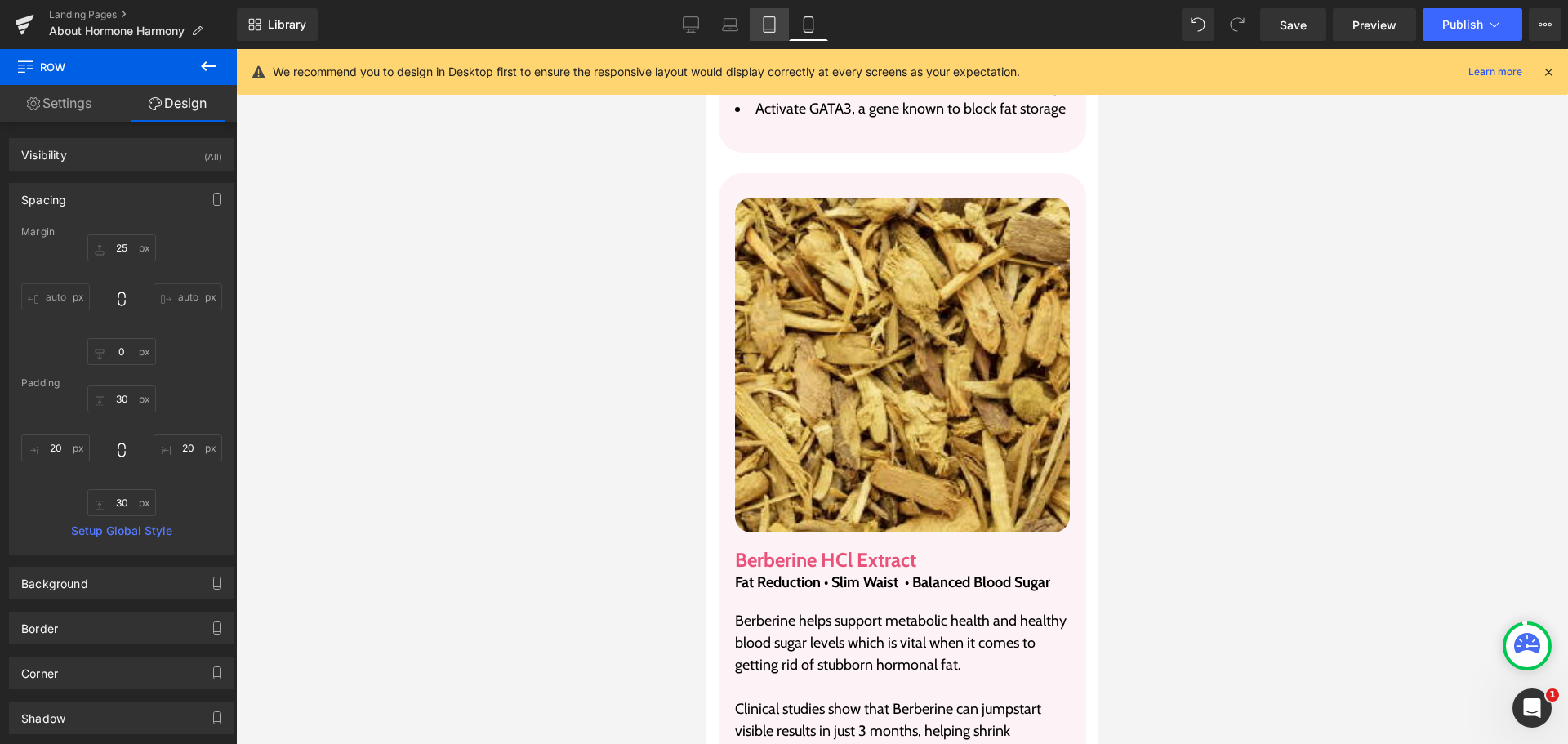
click at [762, 29] on icon at bounding box center [769, 24] width 16 height 16
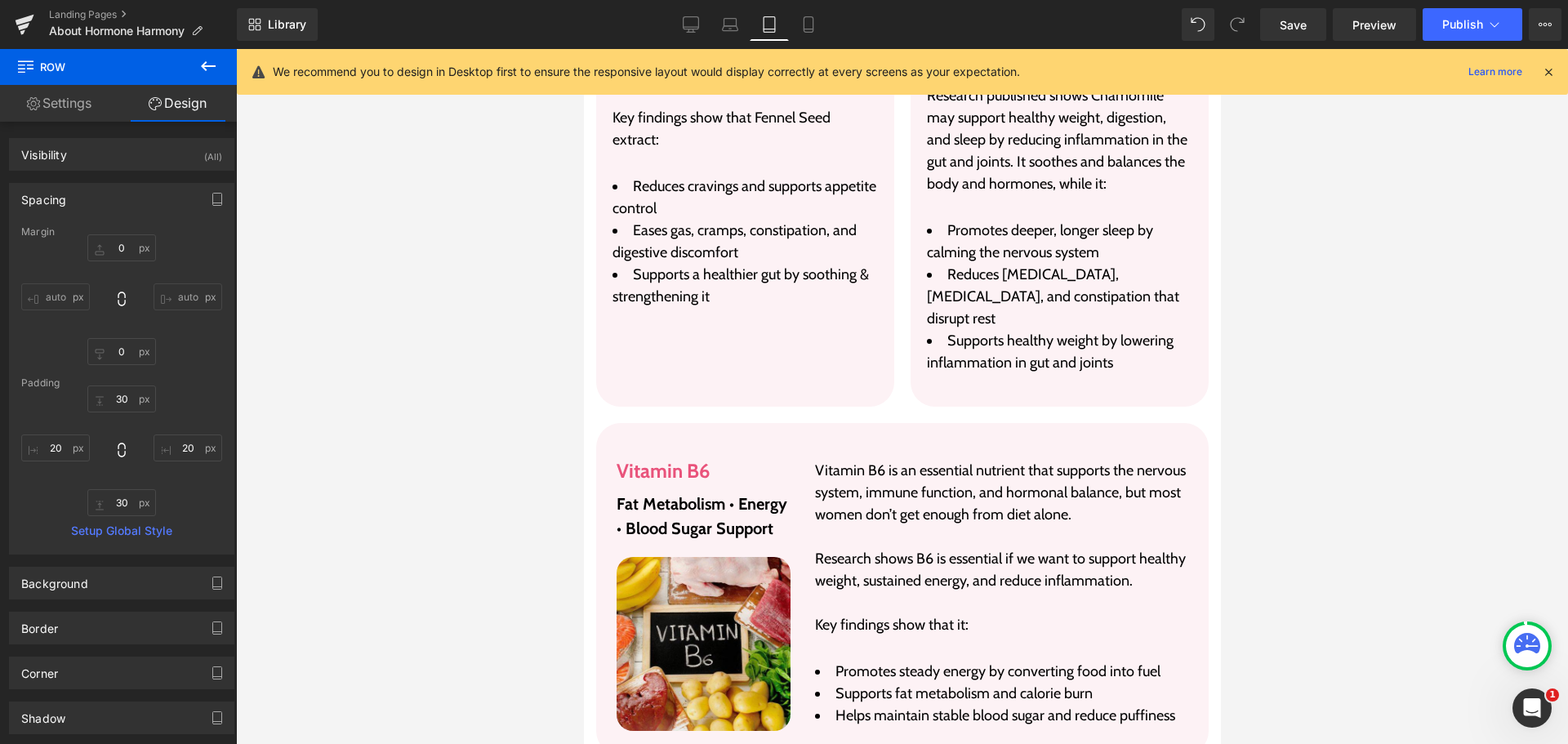
scroll to position [3995, 0]
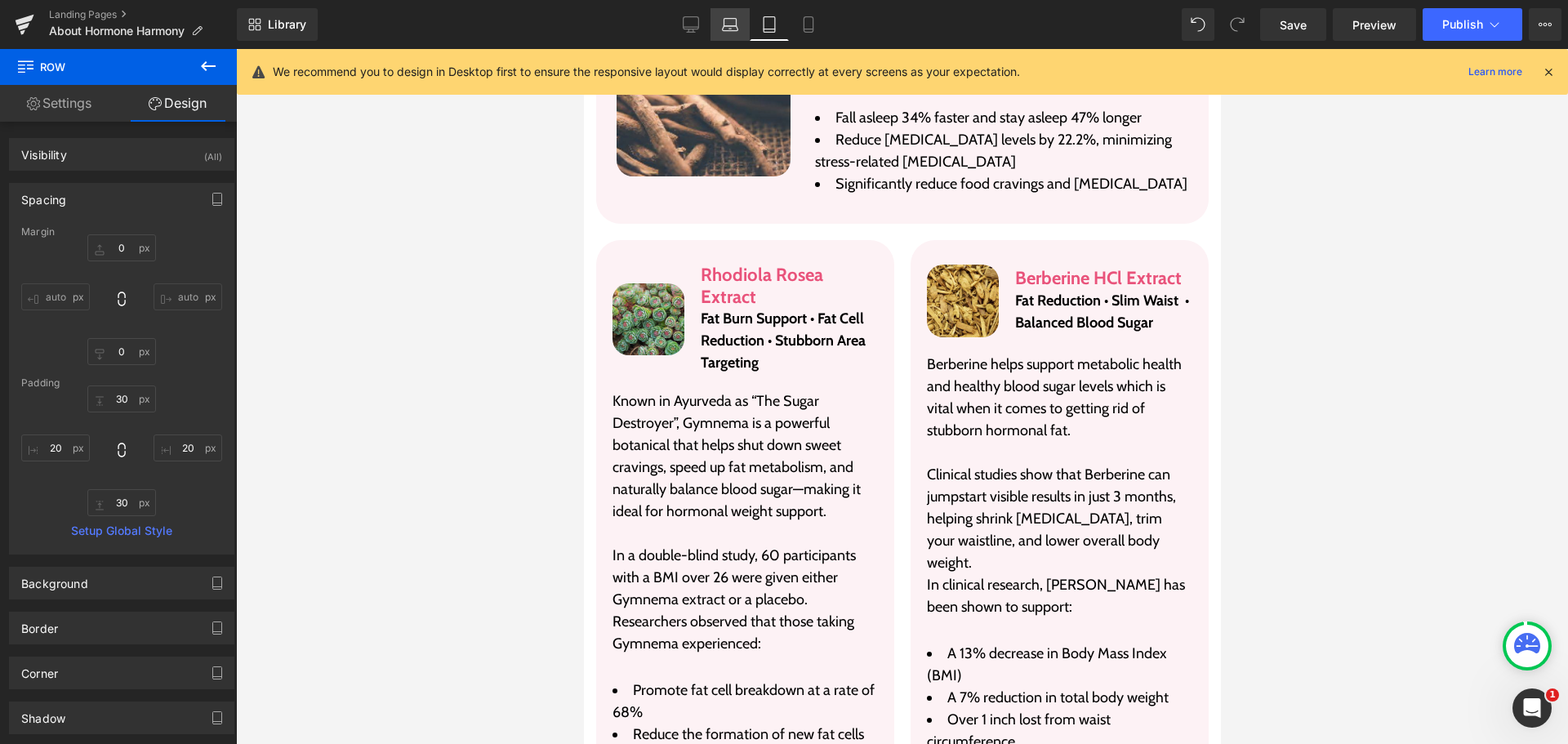
click at [730, 19] on icon at bounding box center [731, 23] width 13 height 7
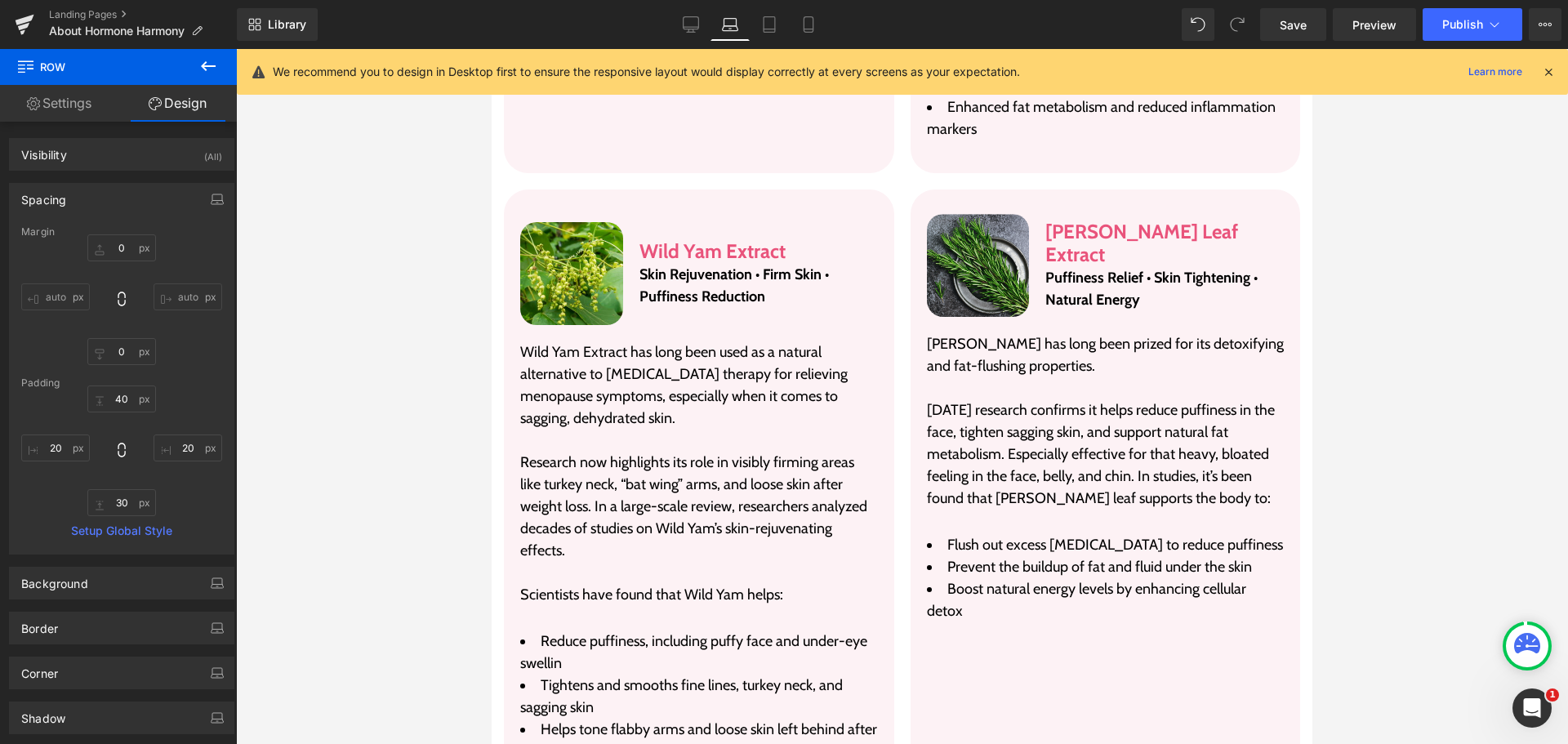
scroll to position [2947, 0]
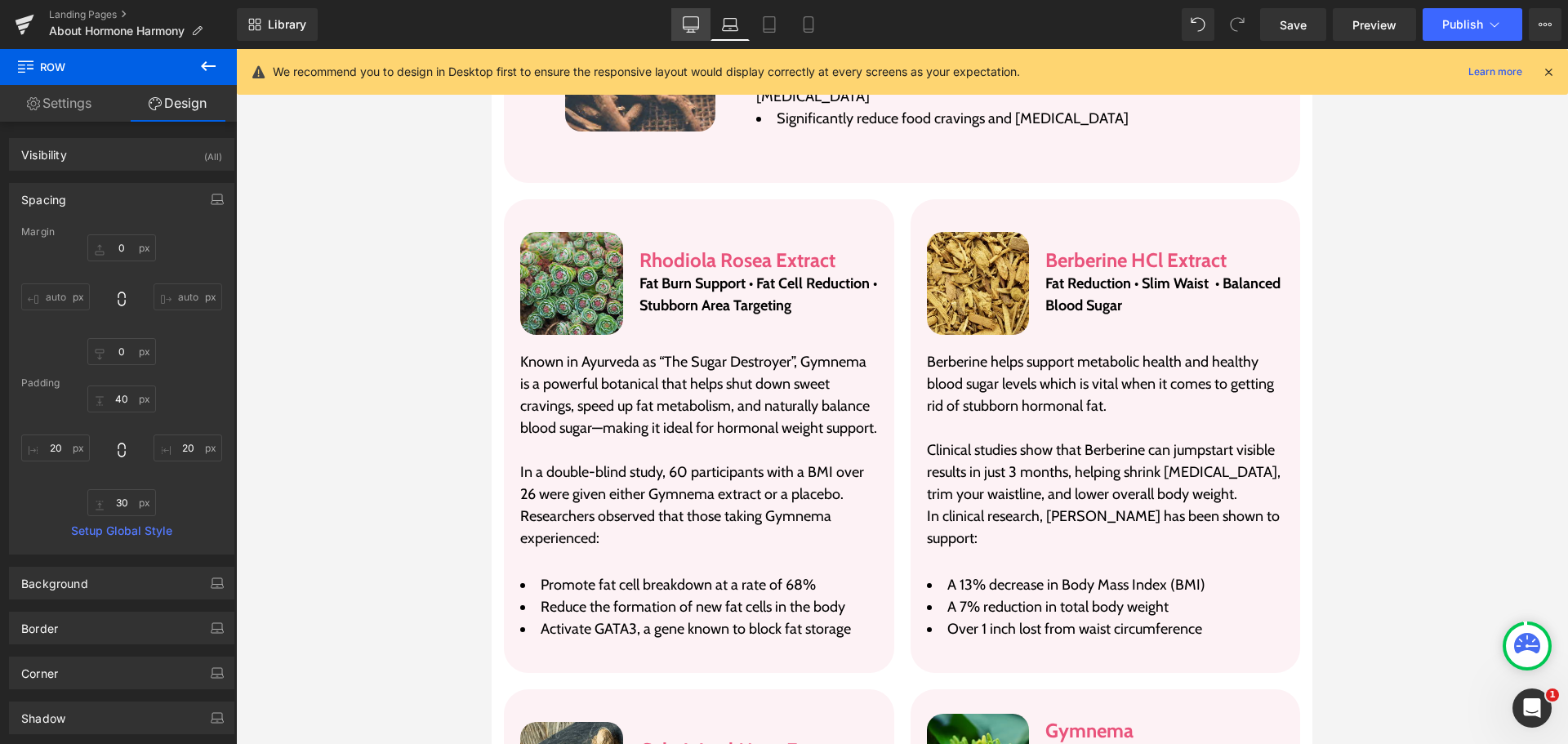
click at [686, 24] on icon at bounding box center [691, 24] width 16 height 16
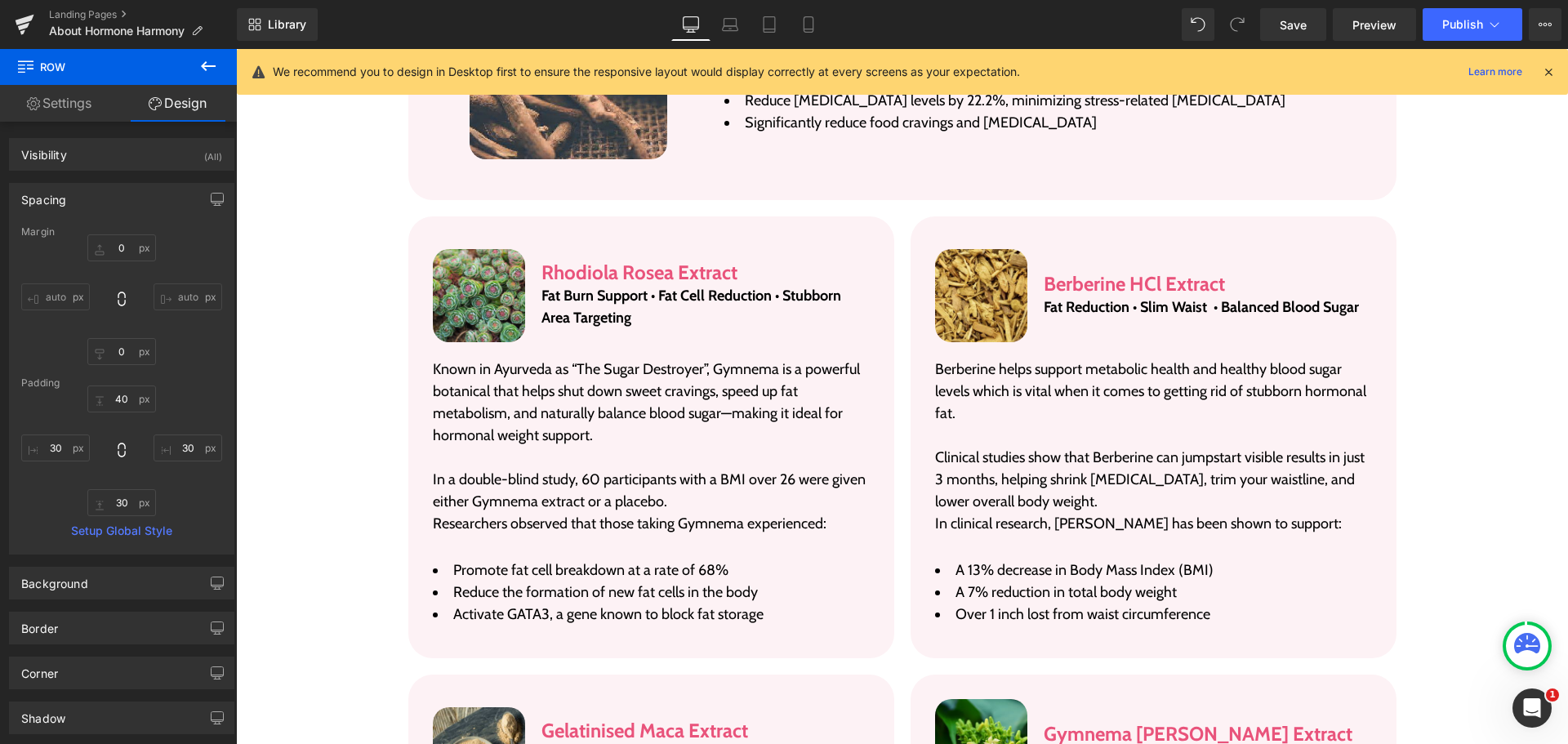
scroll to position [3177, 0]
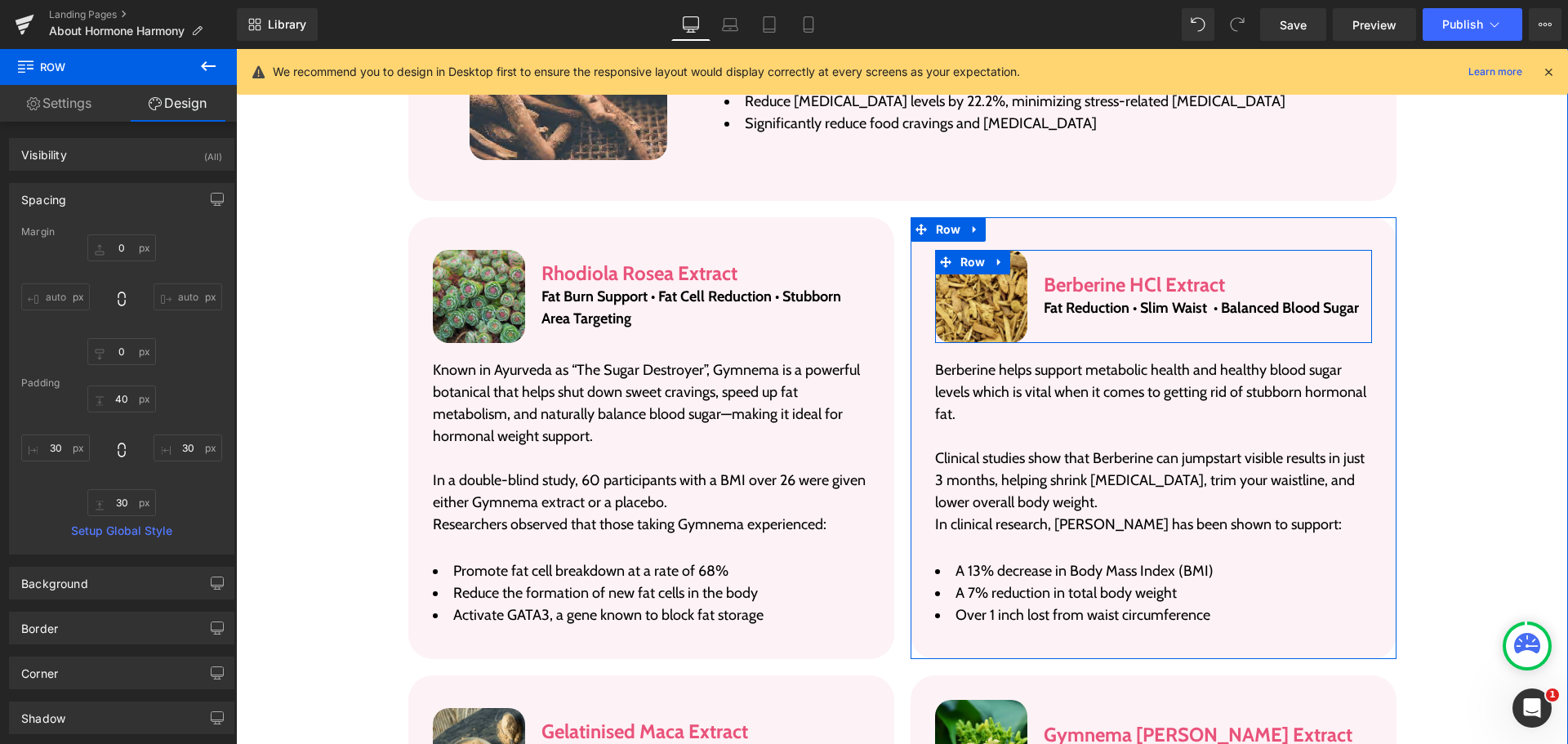
click at [1147, 250] on div "Berberine HCl Extract Heading Fat Reduction • Slim Waist • Balanced Blood Sugar…" at bounding box center [1207, 296] width 328 height 93
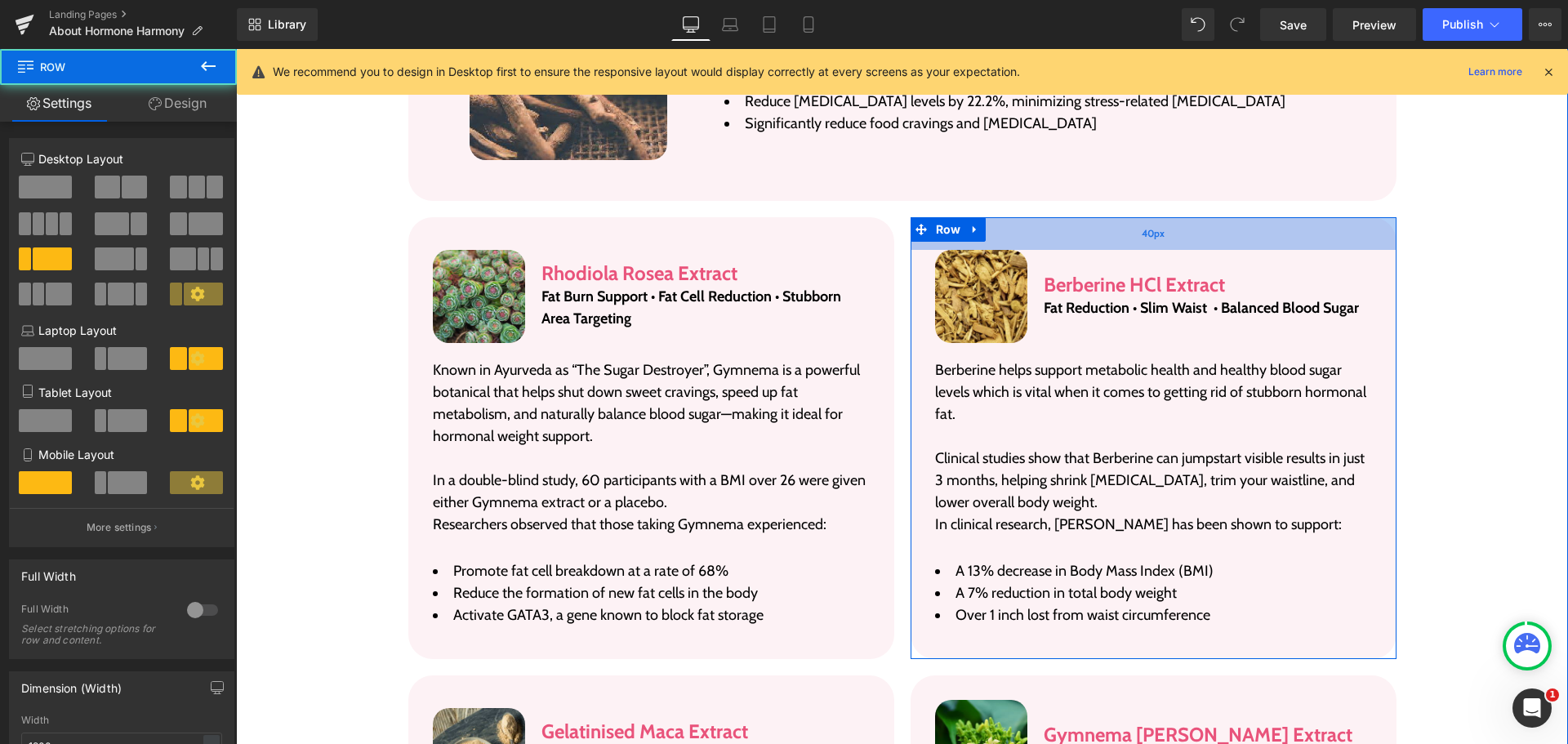
click at [1141, 226] on span "40px" at bounding box center [1152, 234] width 23 height 16
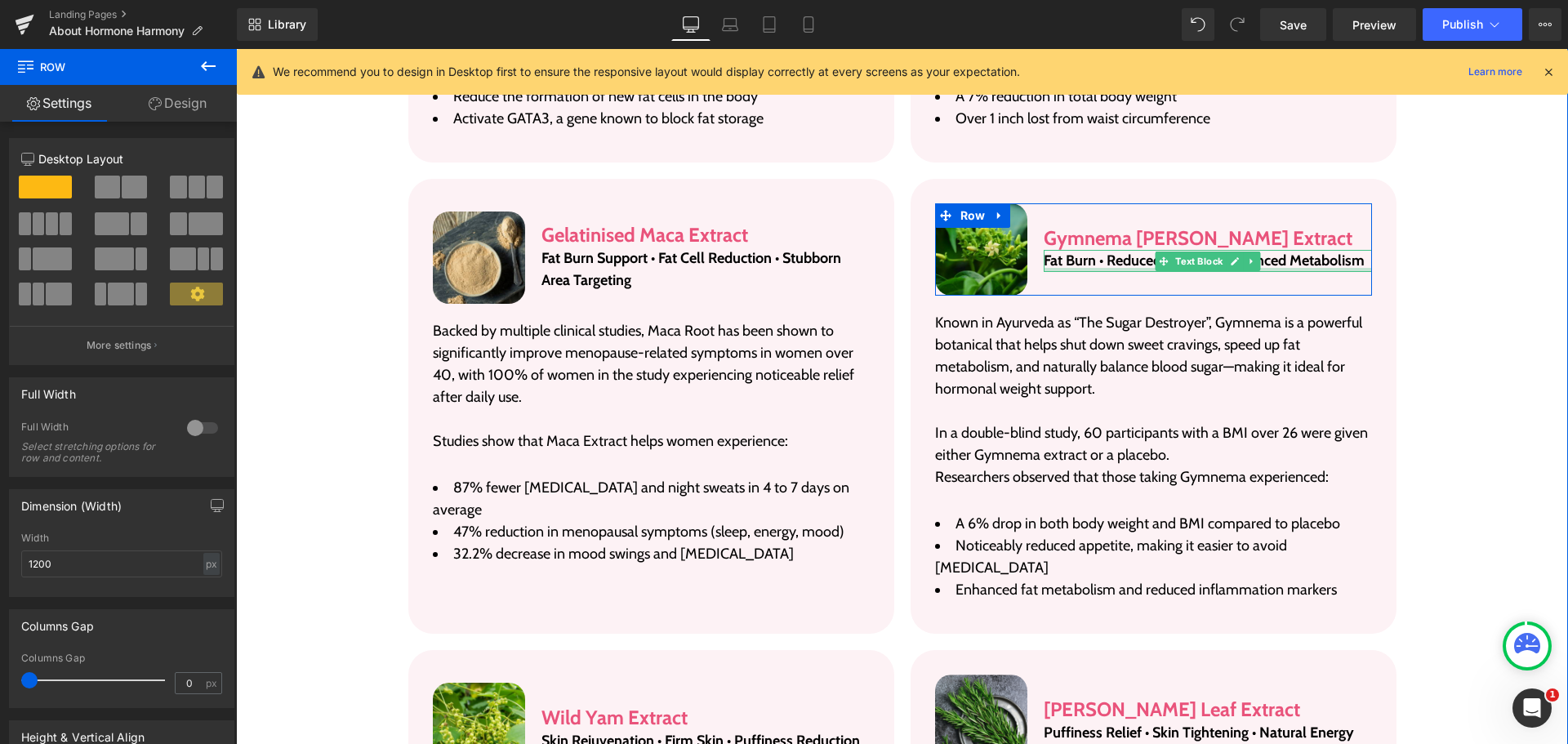
scroll to position [3586, 0]
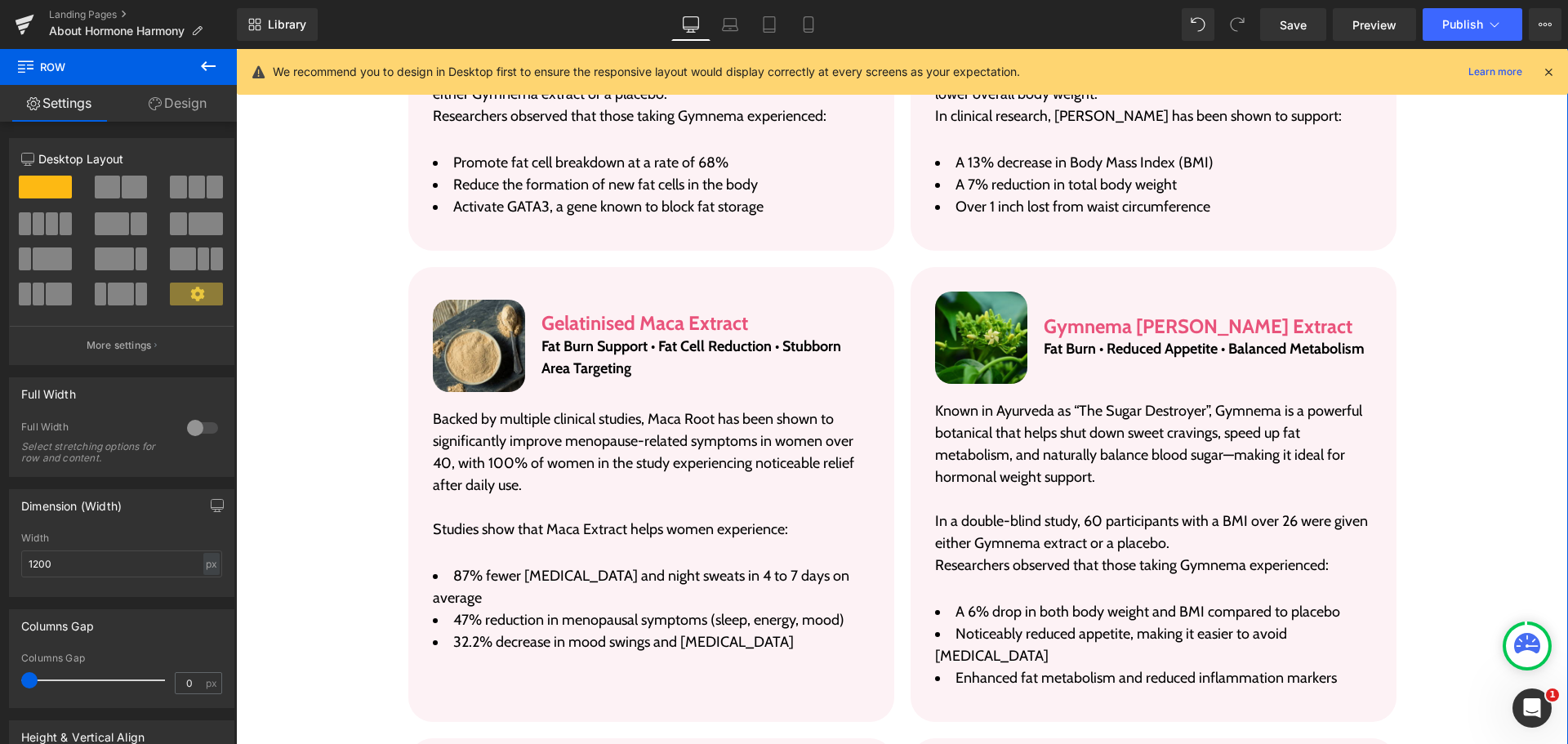
click at [1088, 267] on div "Image Gymnema Sylvestre Extract Heading Fat Burn • Reduced Appetite • Balanced …" at bounding box center [1153, 495] width 486 height 456
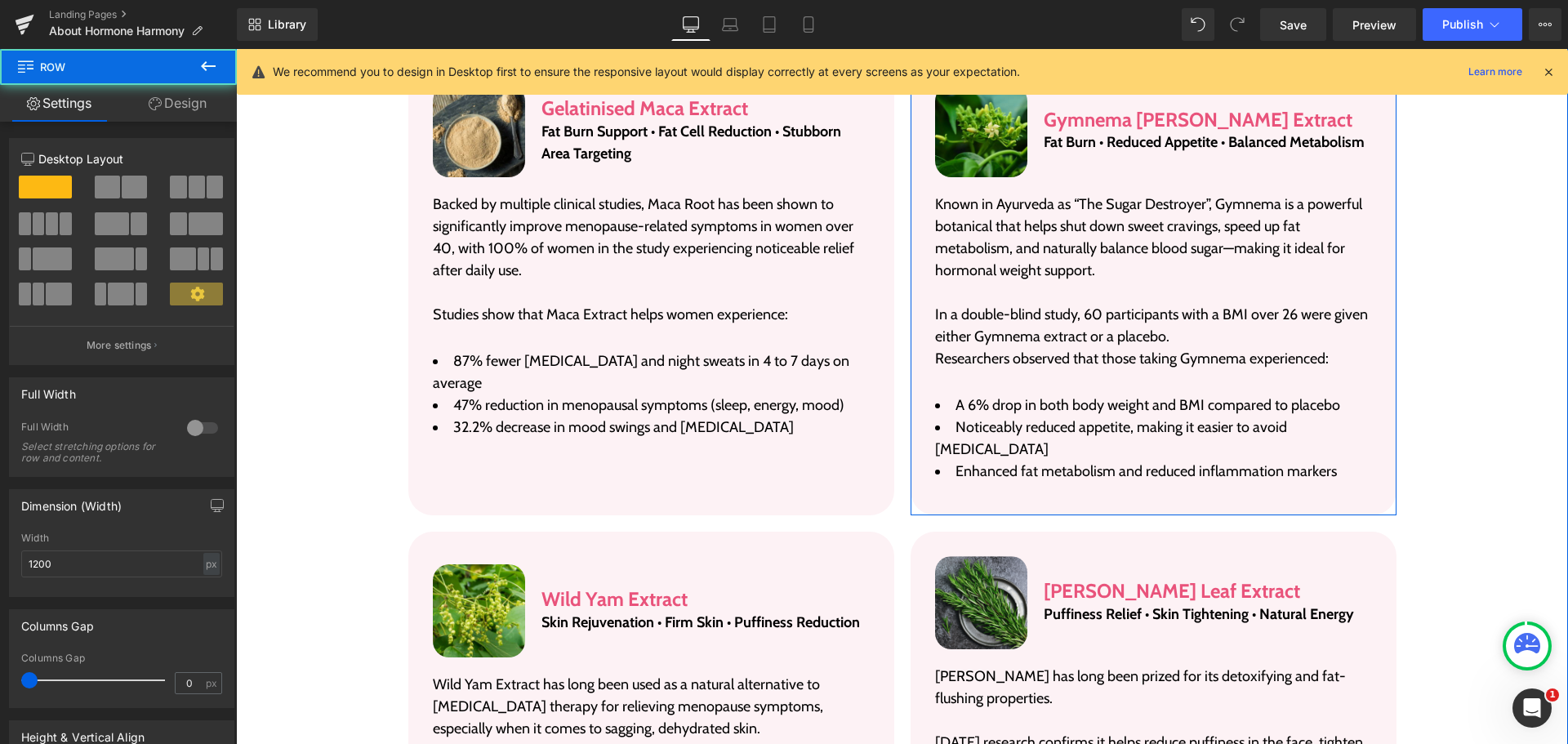
scroll to position [3831, 0]
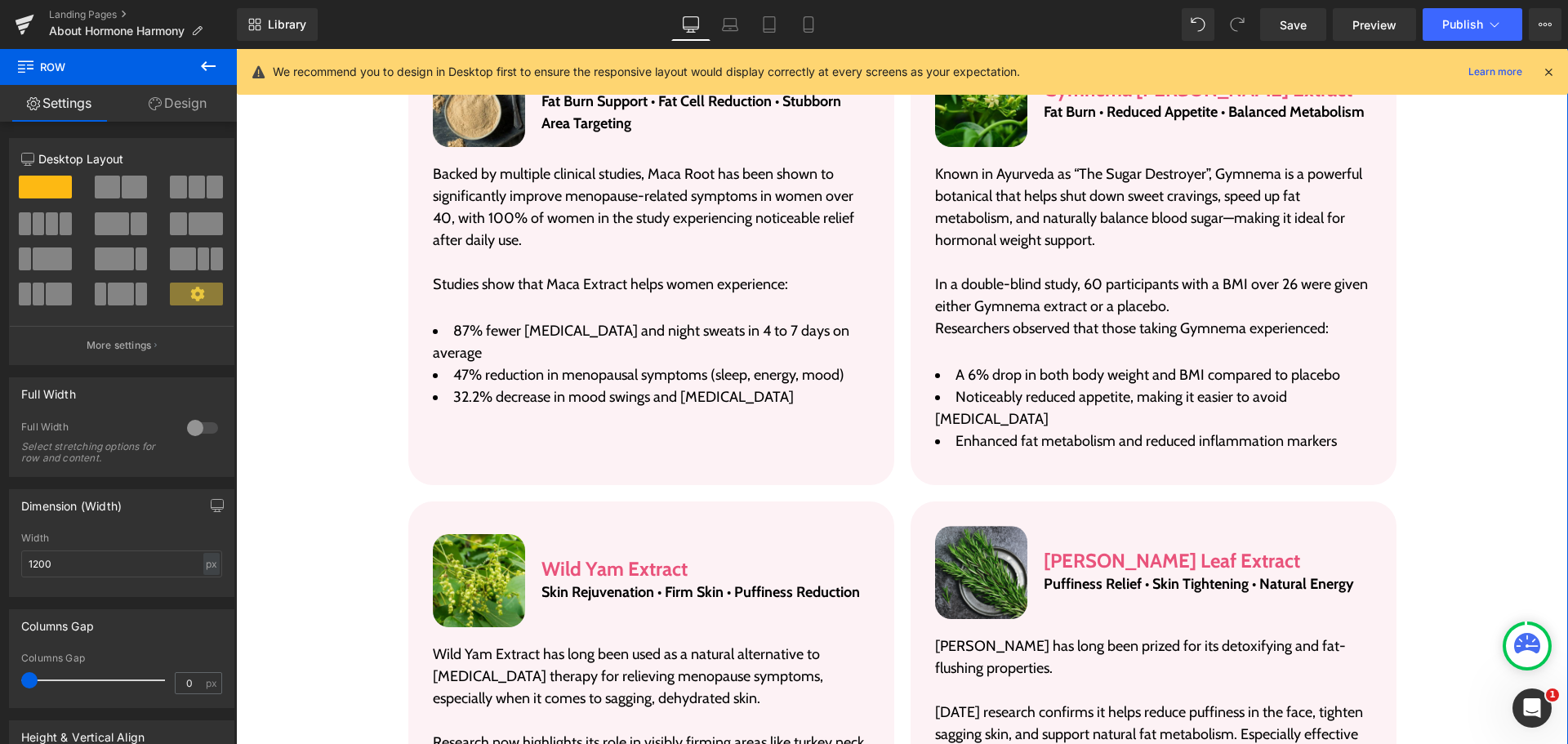
click at [236, 49] on div at bounding box center [236, 49] width 0 height 0
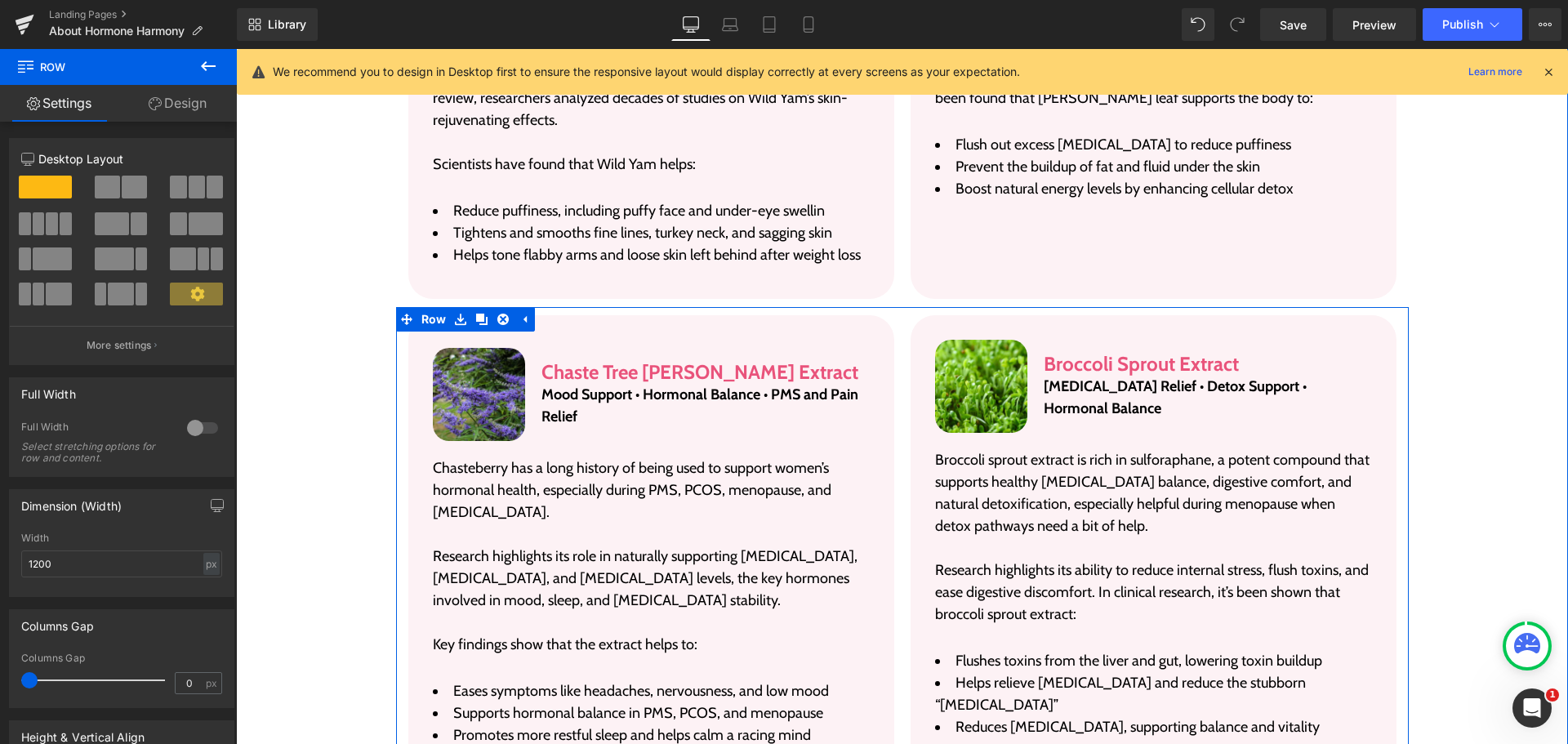
scroll to position [4566, 0]
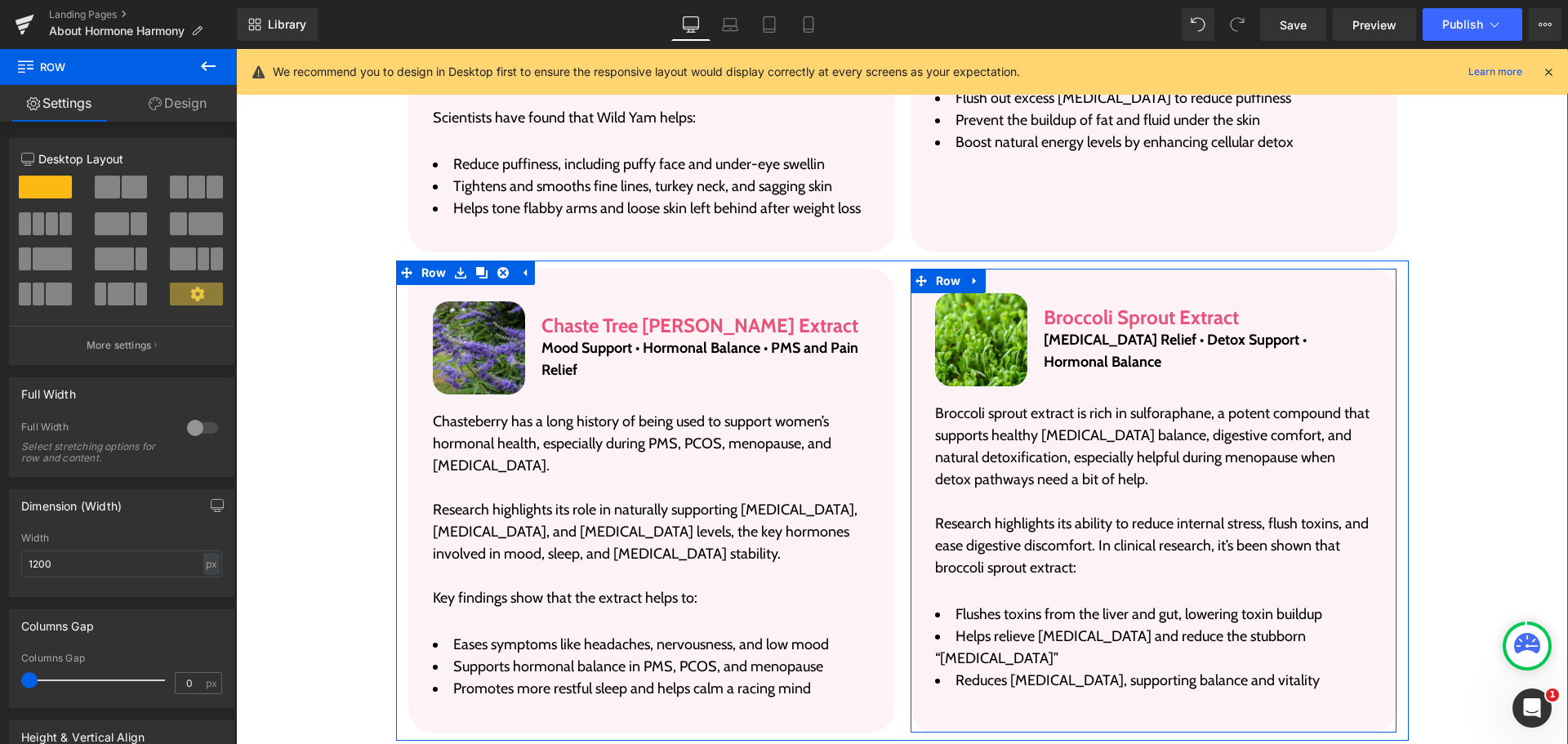
click at [1049, 269] on div "Image Broccoli Sprout Extract Heading Bloating Relief • Detox Support • Hormona…" at bounding box center [1153, 501] width 486 height 464
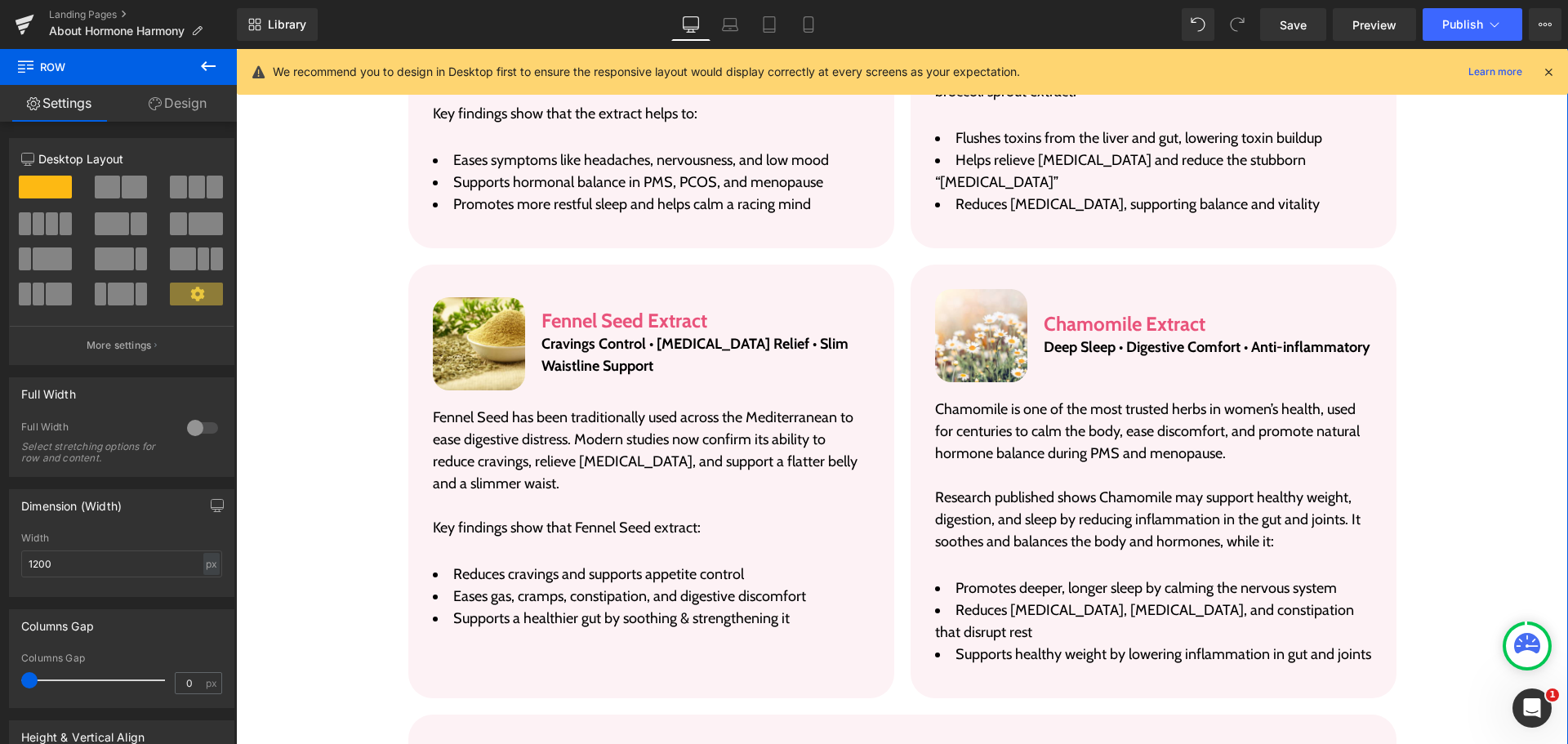
scroll to position [5057, 0]
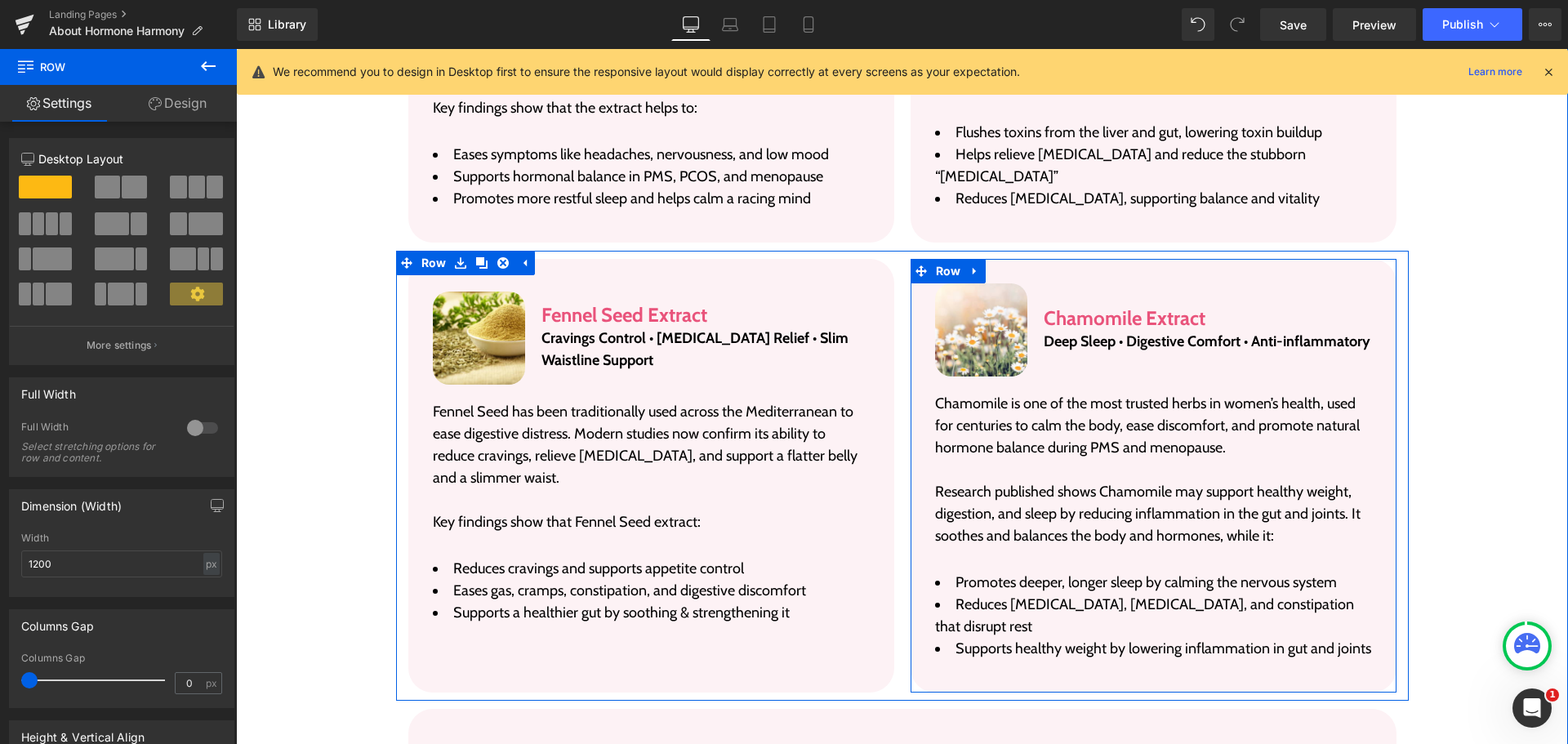
click at [1081, 259] on div "Image Chamomile Extract Heading Deep Sleep • Digestive Comfort • Anti-inflammat…" at bounding box center [1153, 476] width 486 height 434
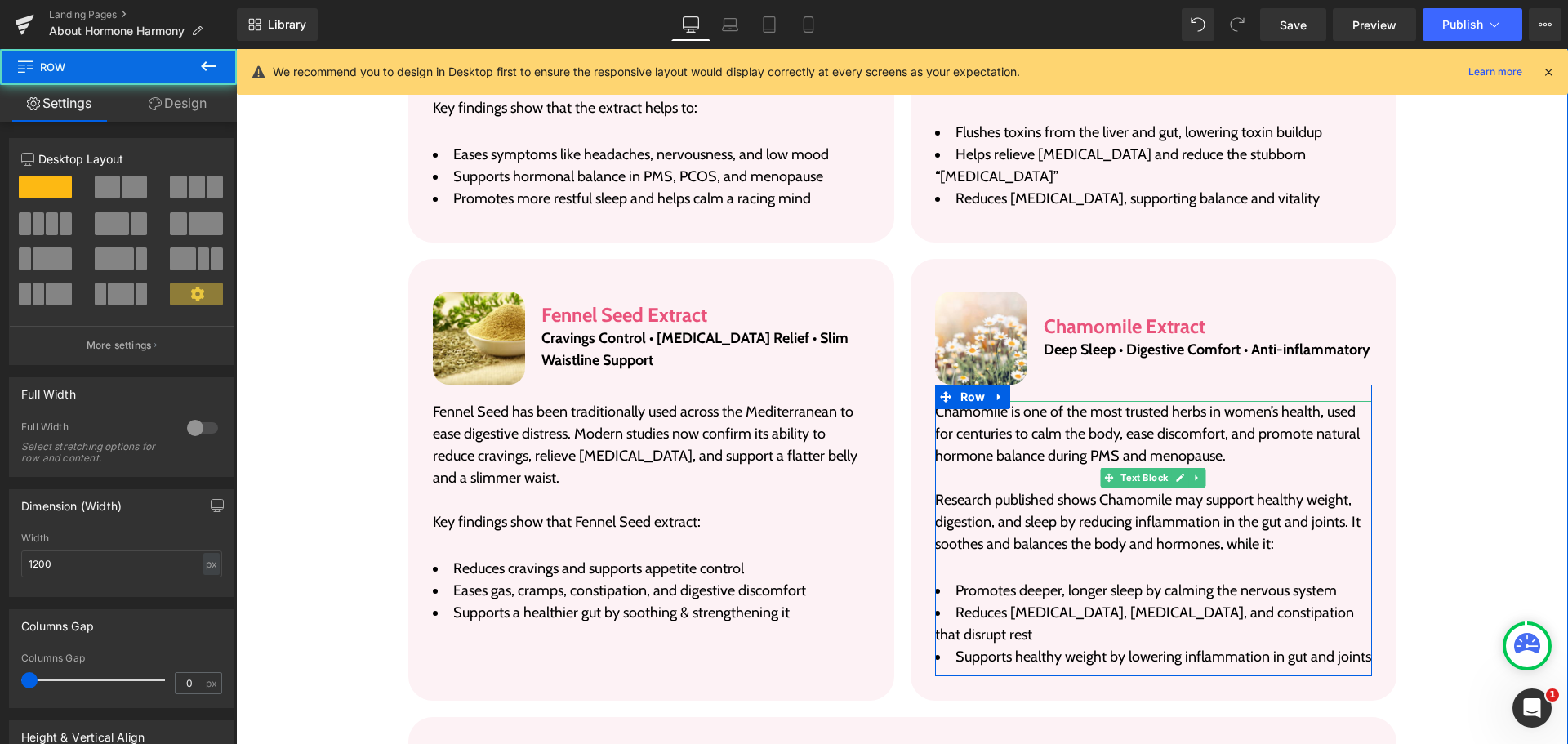
scroll to position [5465, 0]
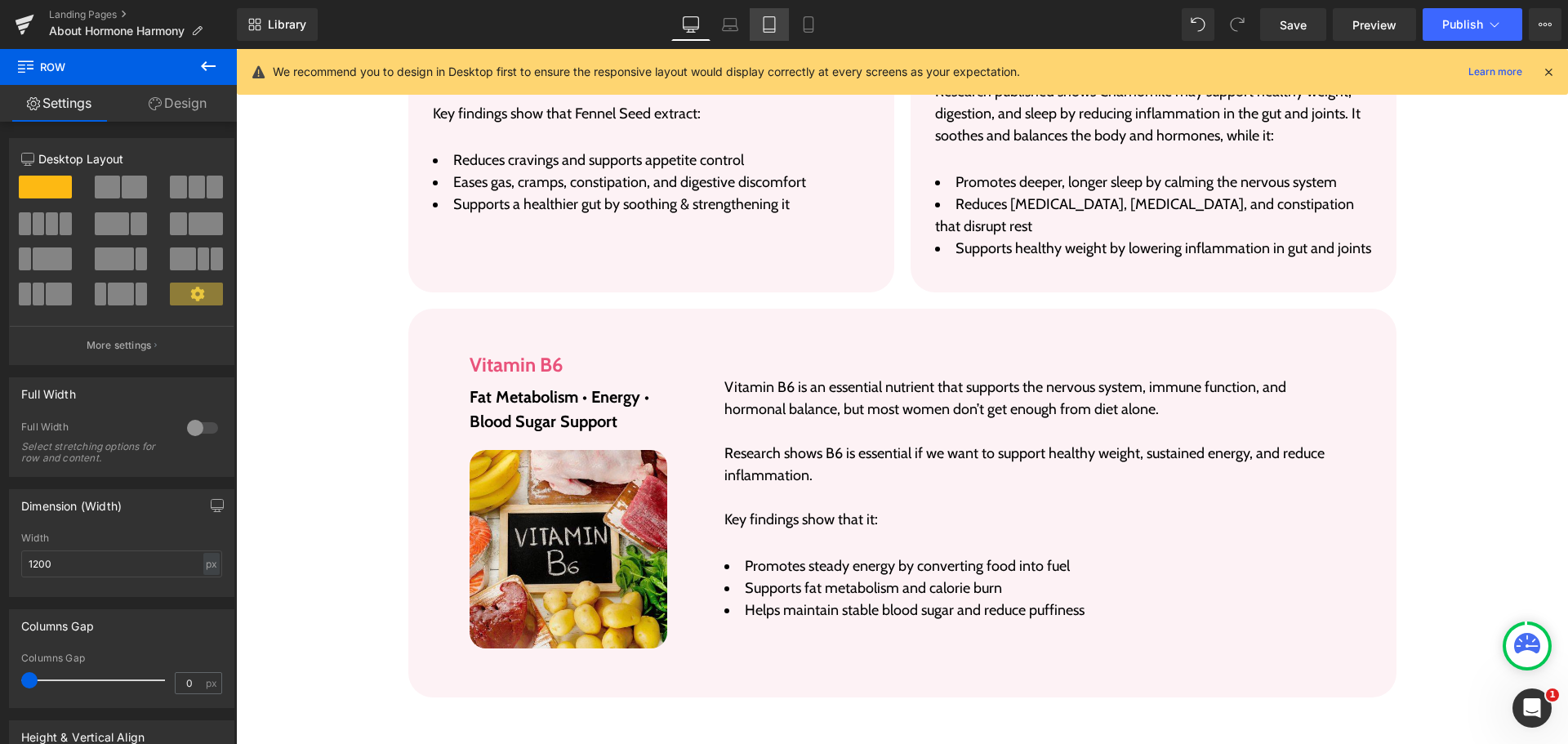
click at [757, 14] on link "Tablet" at bounding box center [769, 24] width 39 height 33
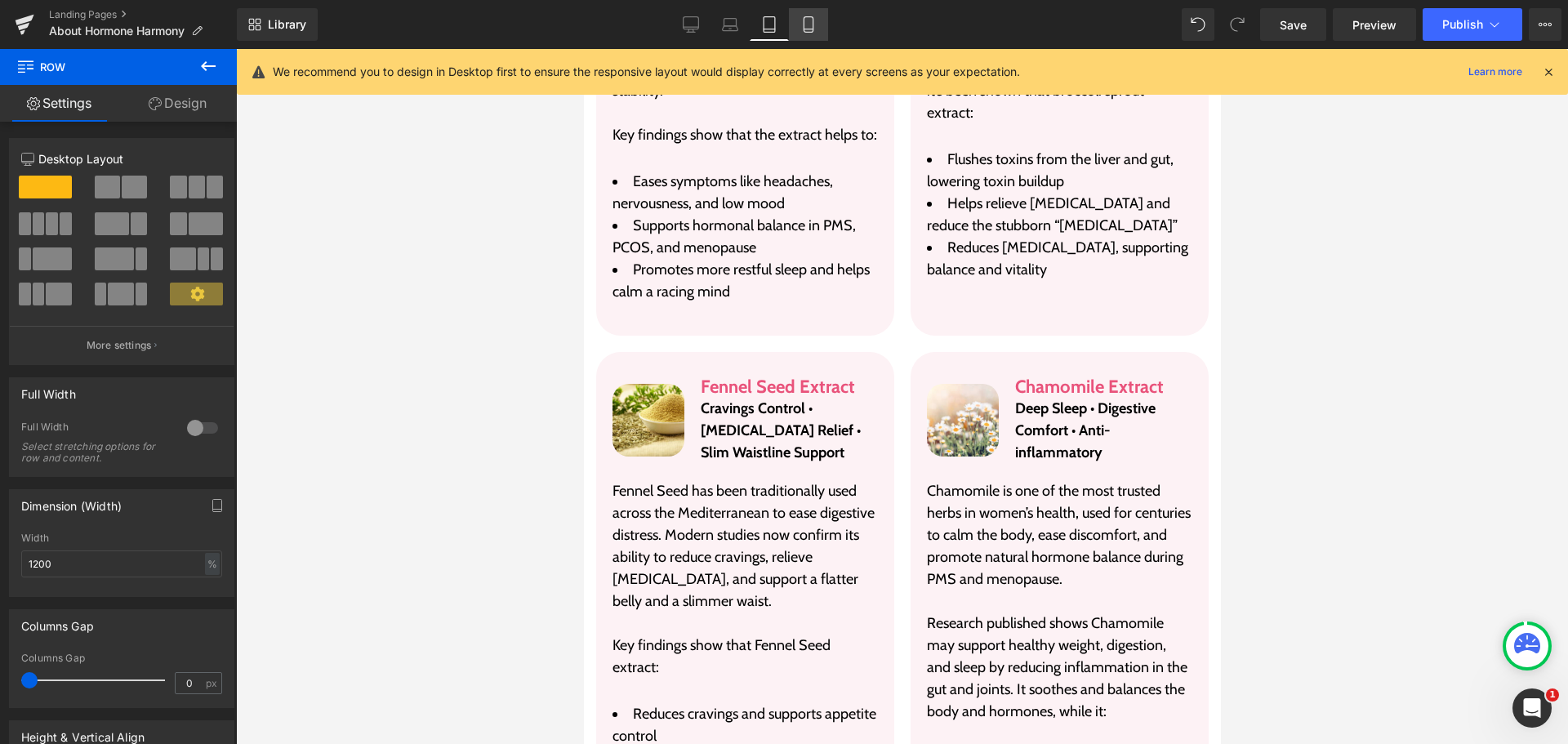
click at [801, 24] on icon at bounding box center [809, 24] width 16 height 16
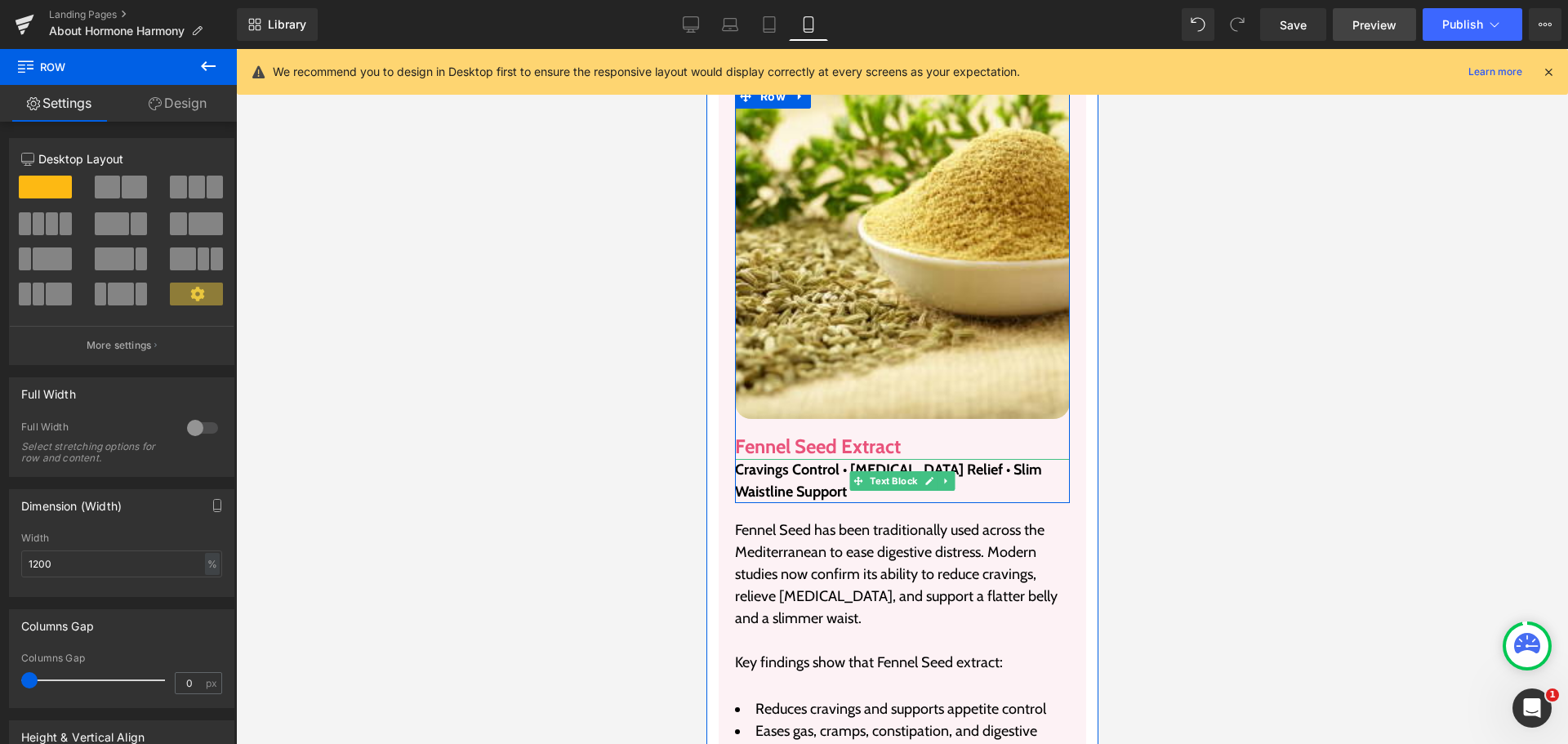
scroll to position [12977, 0]
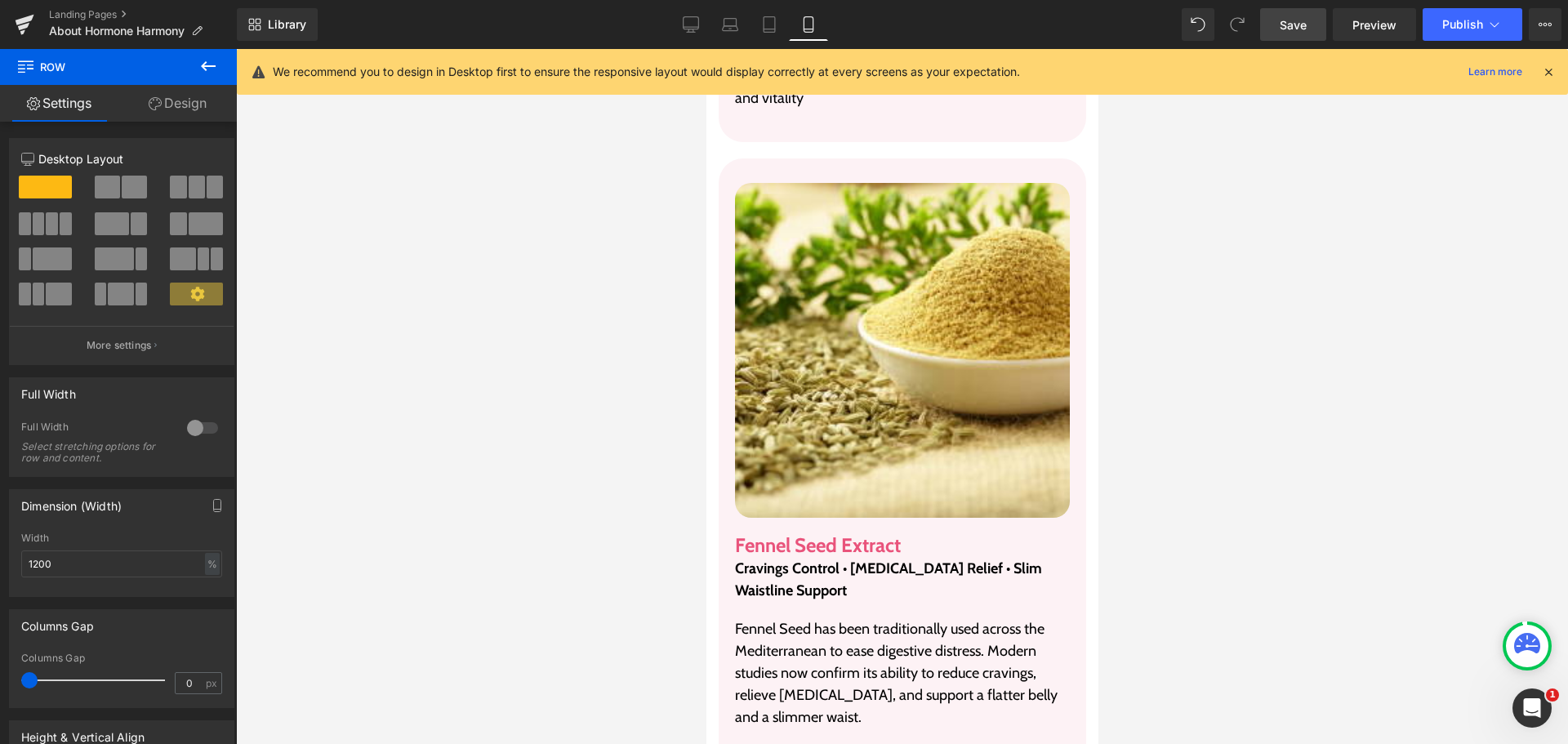
click at [1331, 26] on div "Save Preview Publish Scheduled View Live Page View with current Template Save T…" at bounding box center [1410, 24] width 314 height 33
click at [1311, 26] on link "Save" at bounding box center [1293, 24] width 66 height 33
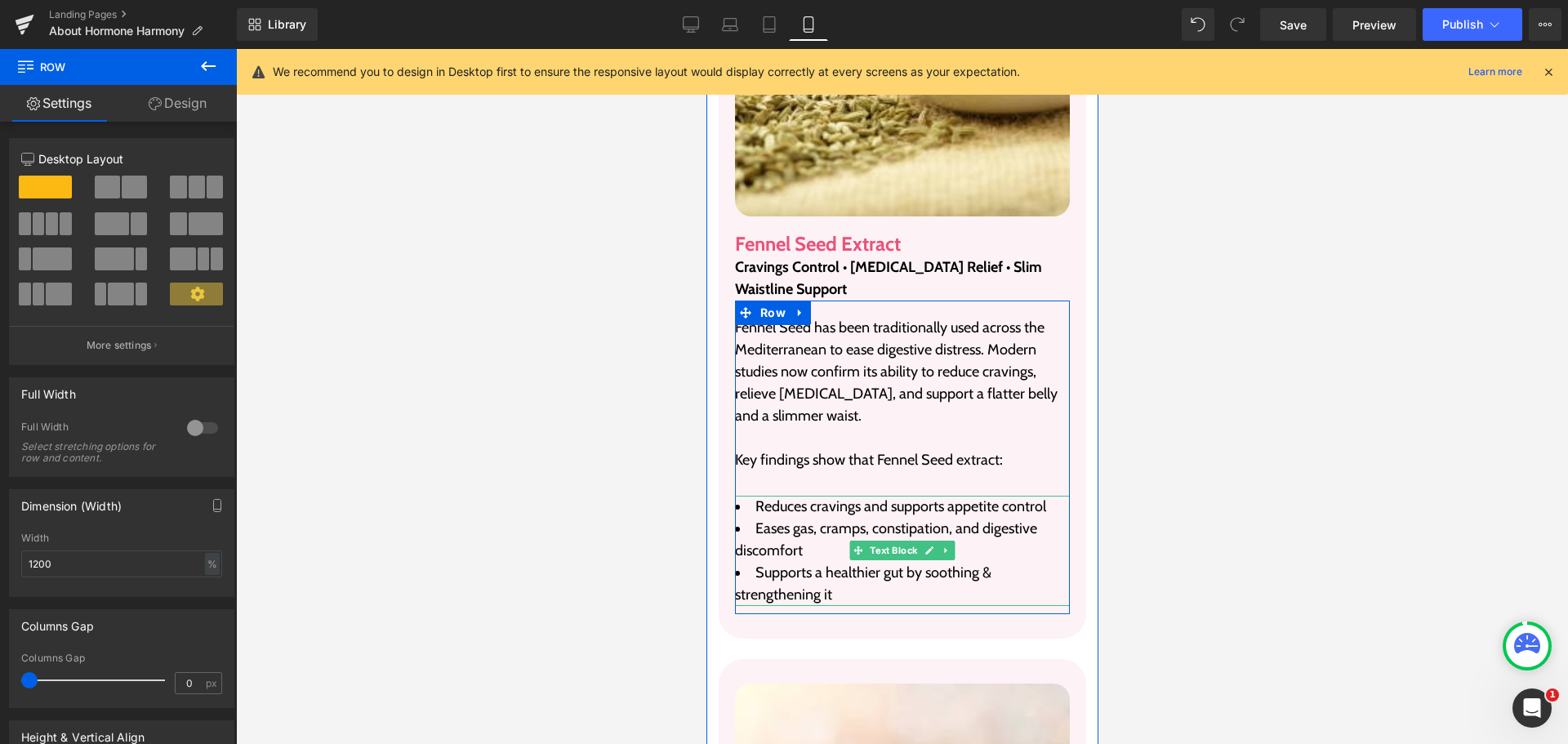
scroll to position [13222, 0]
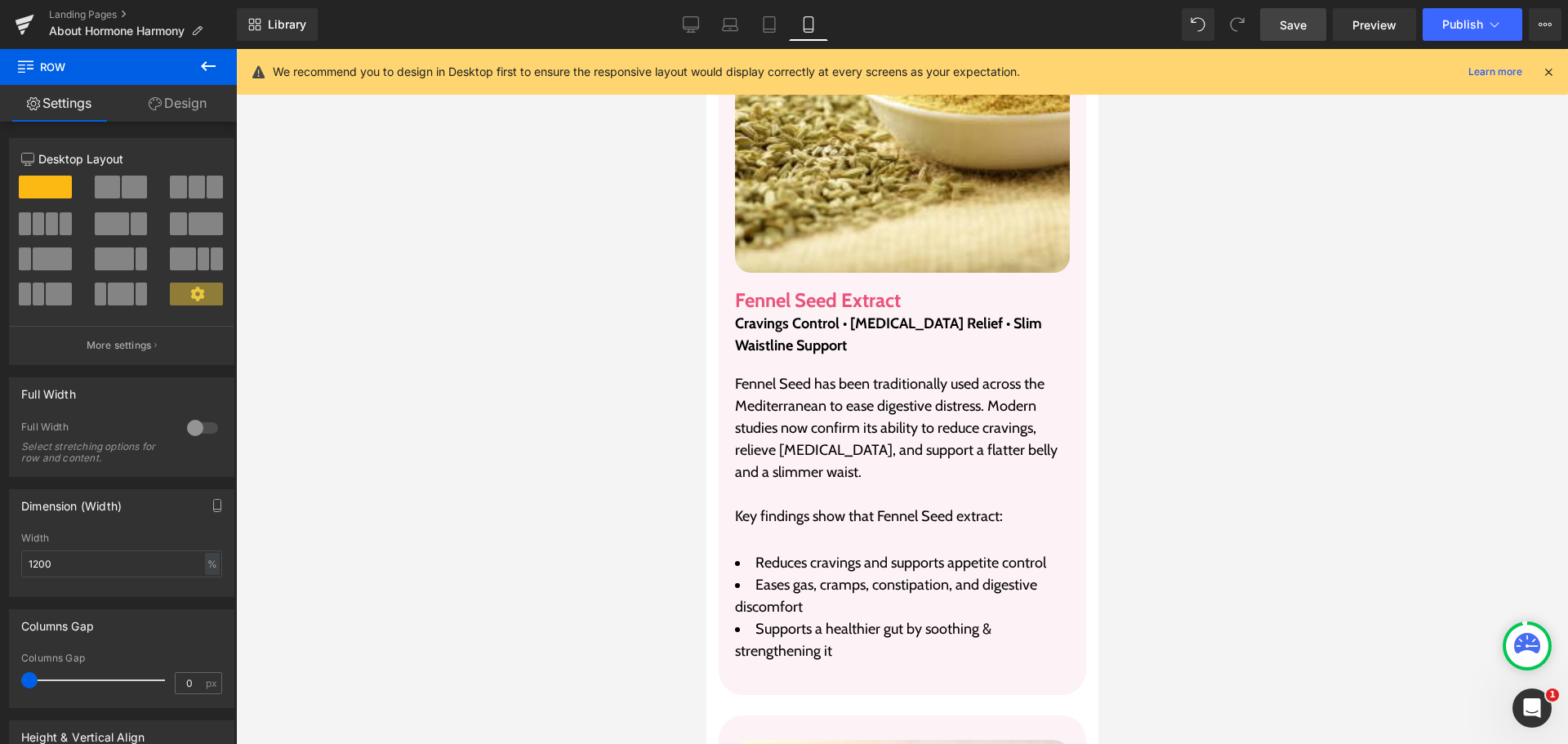
click at [1318, 29] on link "Save" at bounding box center [1293, 24] width 66 height 33
click at [1282, 51] on div "We recommend you to design in Desktop first to ensure the responsive layout wou…" at bounding box center [902, 72] width 1332 height 45
click at [1284, 21] on span "Save" at bounding box center [1294, 24] width 27 height 17
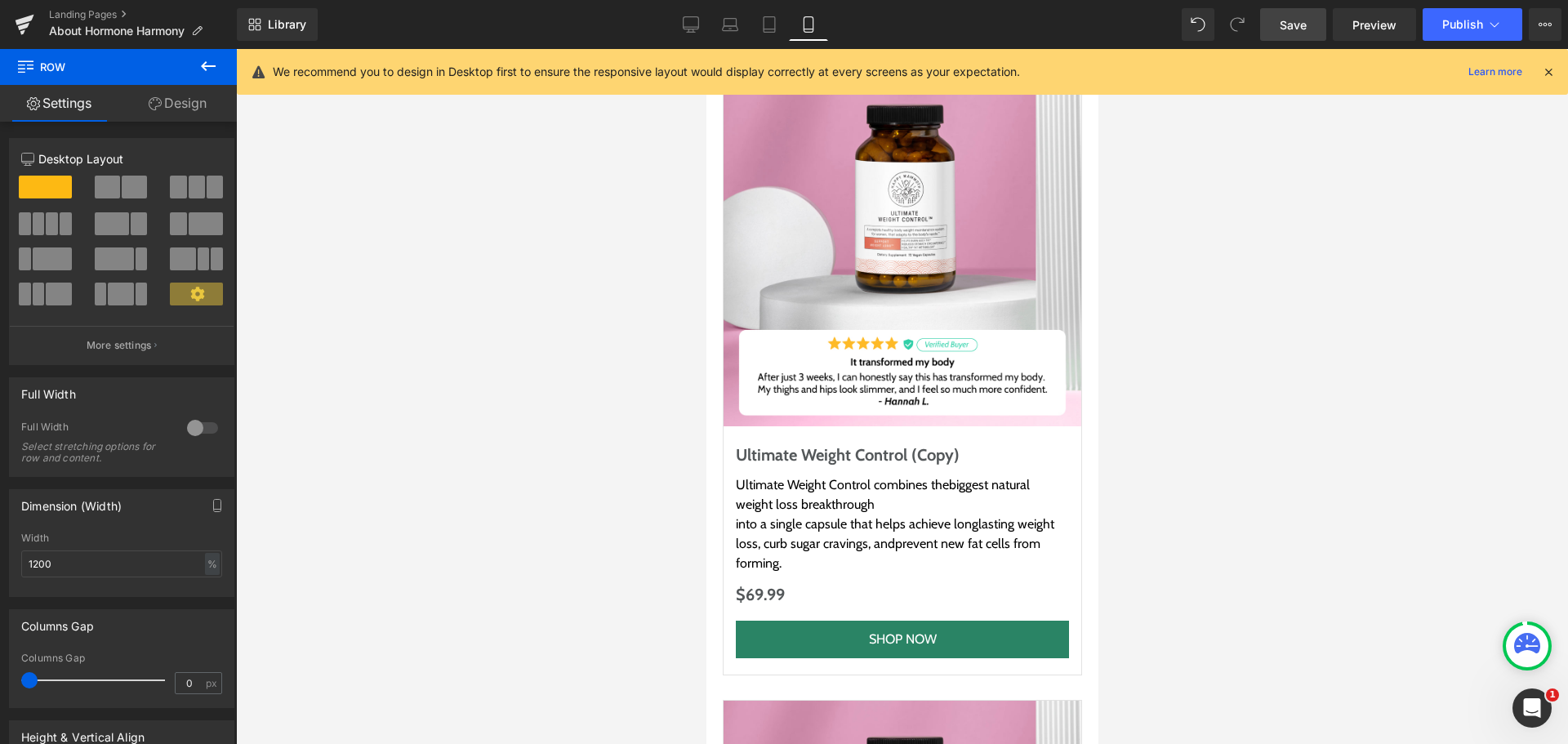
scroll to position [19023, 0]
click at [49, 16] on link "Landing Pages" at bounding box center [142, 14] width 188 height 13
